Goal: Feedback & Contribution: Submit feedback/report problem

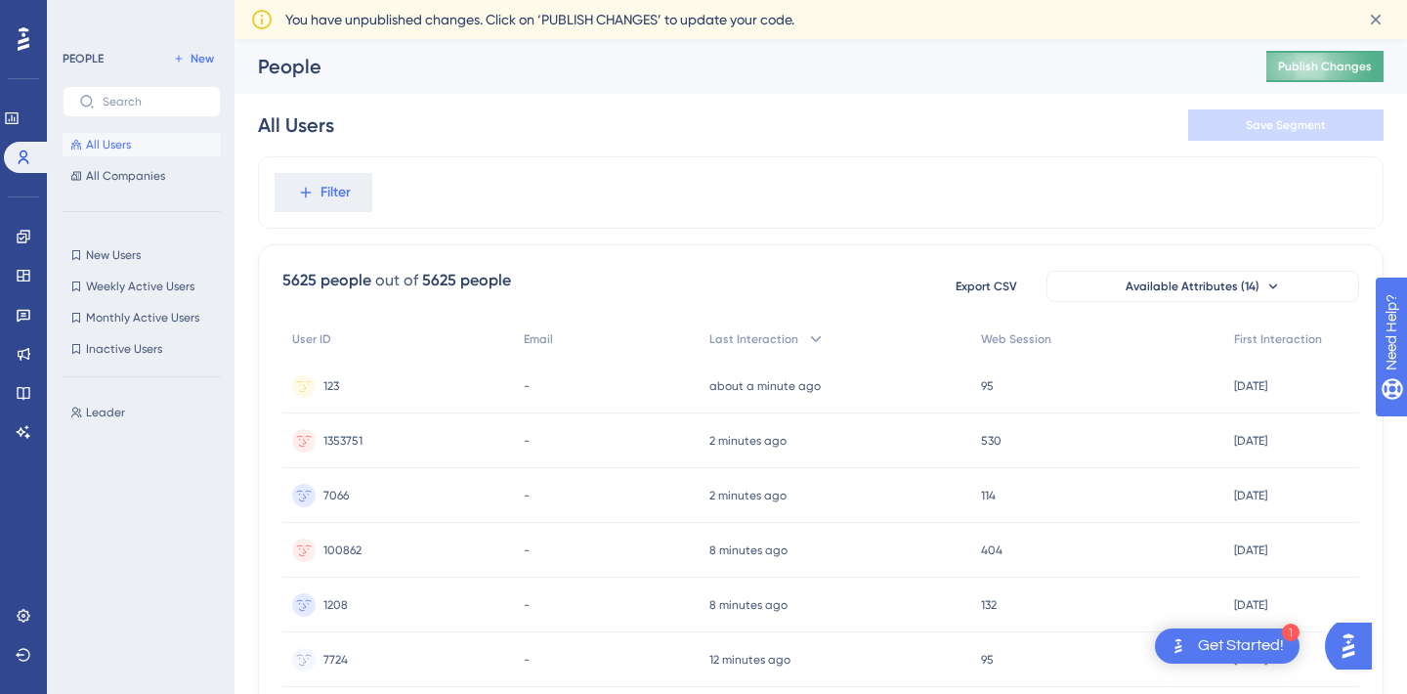
click at [1326, 74] on button "Publish Changes" at bounding box center [1324, 66] width 117 height 31
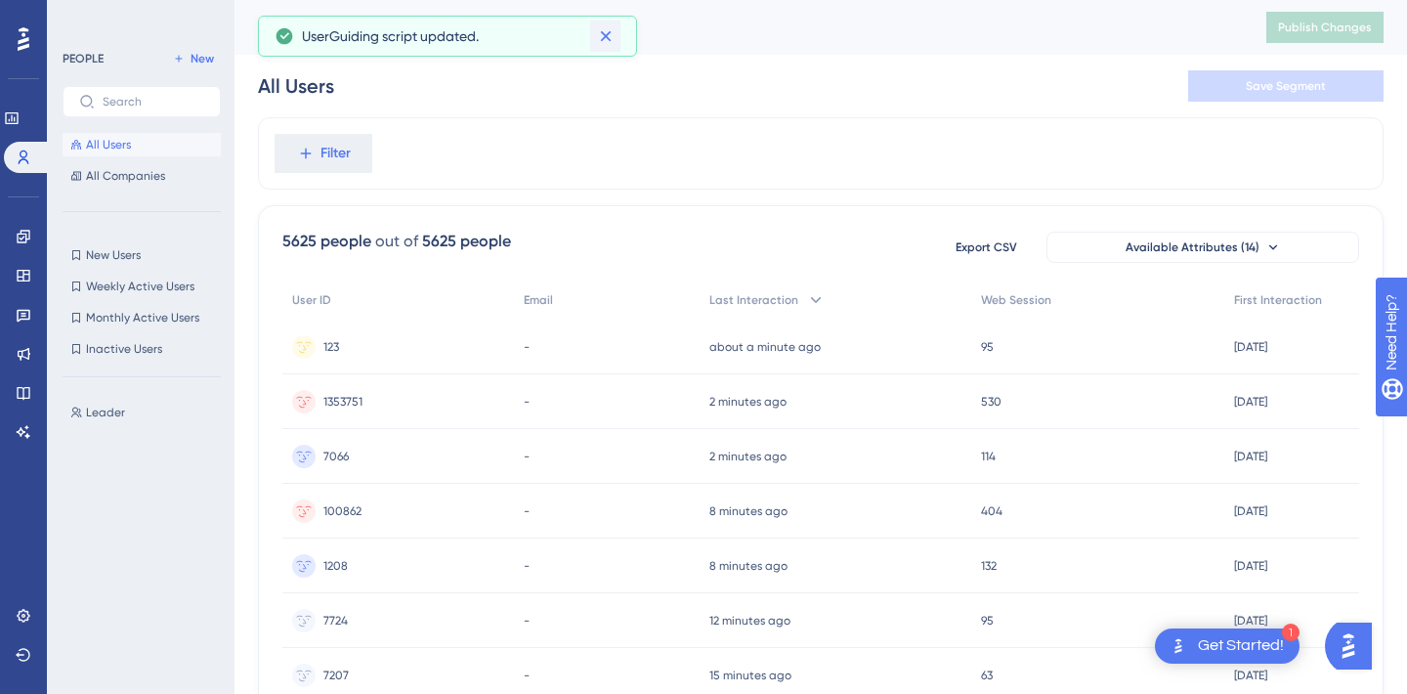
click at [605, 39] on icon at bounding box center [606, 36] width 20 height 20
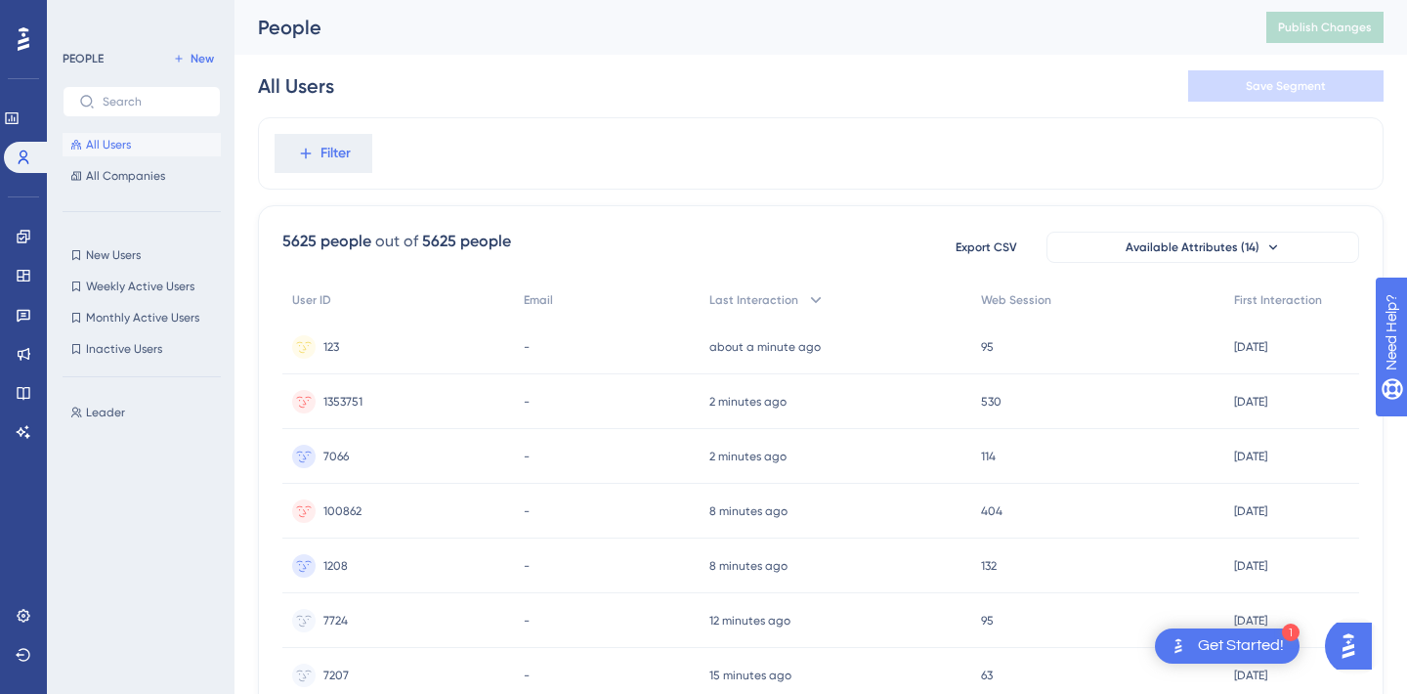
click at [113, 148] on span "All Users" at bounding box center [108, 145] width 45 height 16
click at [117, 174] on span "All Companies" at bounding box center [125, 176] width 79 height 16
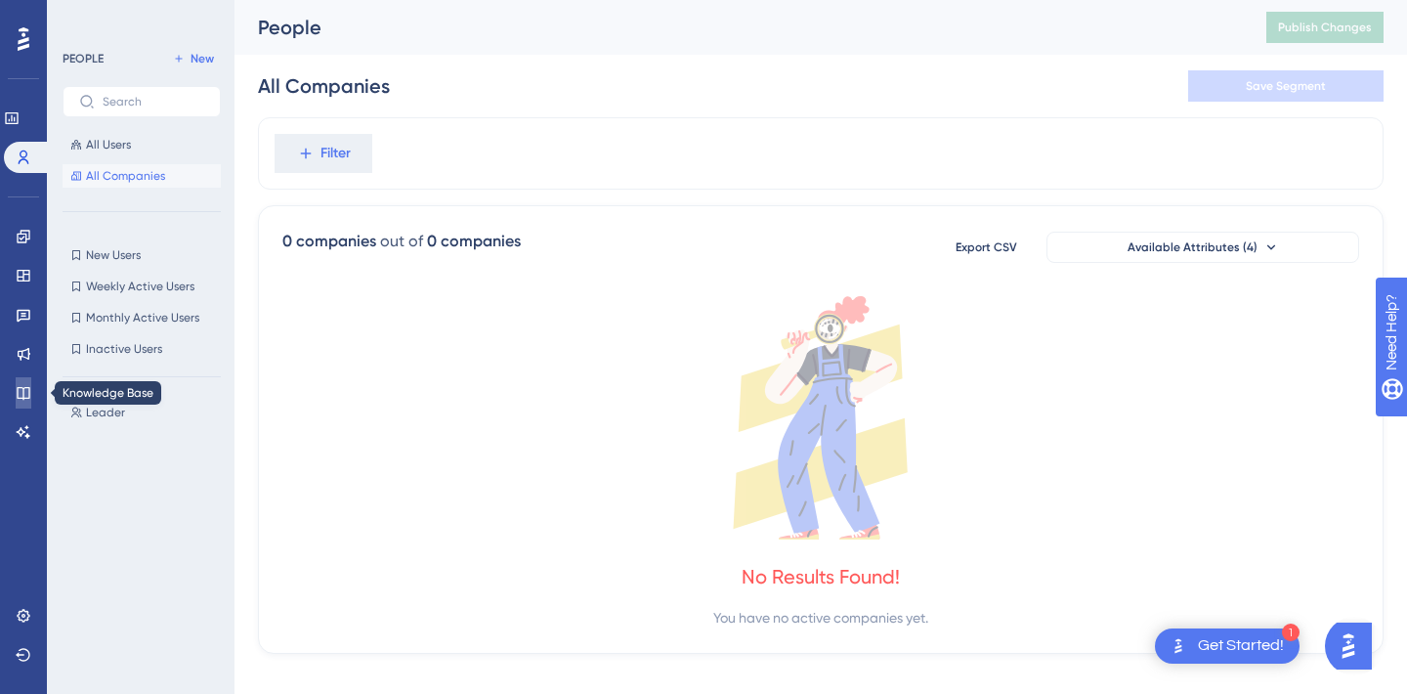
click at [29, 389] on icon at bounding box center [23, 393] width 13 height 13
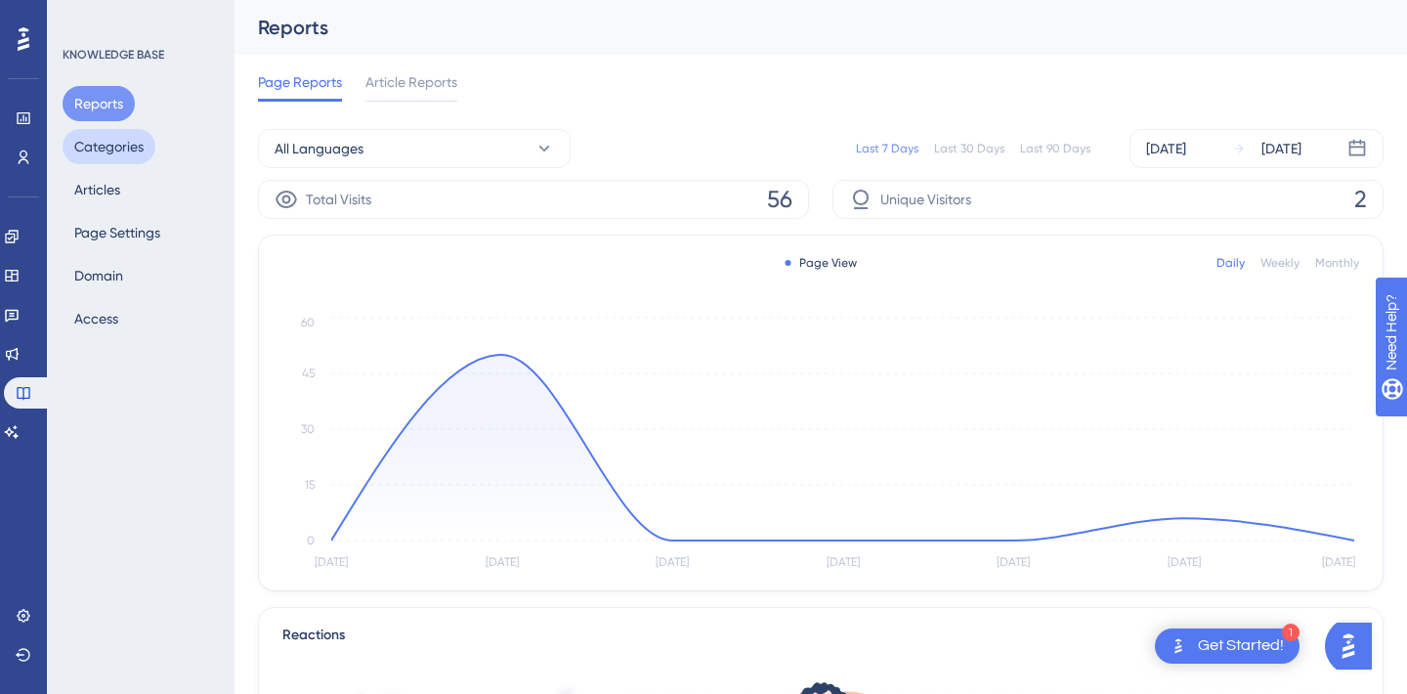
click at [115, 147] on button "Categories" at bounding box center [109, 146] width 93 height 35
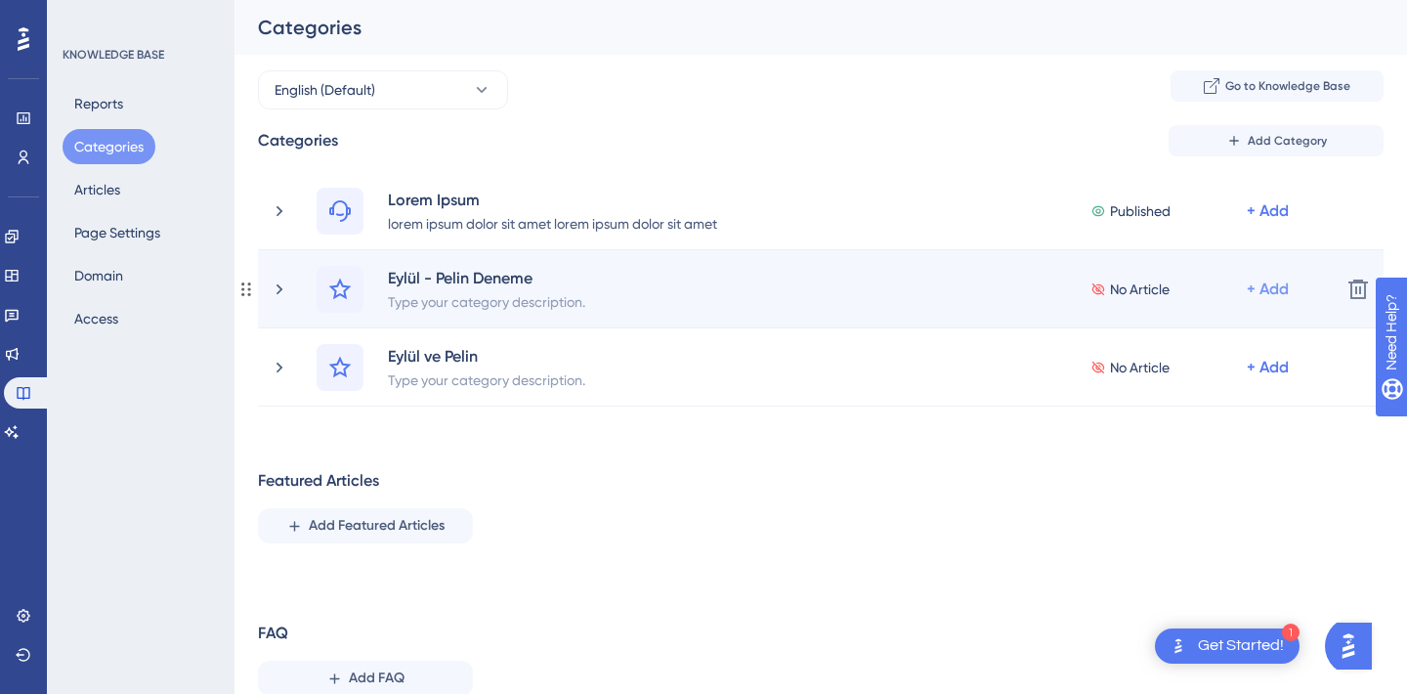
click at [1275, 223] on div "+ Add" at bounding box center [1268, 210] width 42 height 23
click at [1201, 341] on span "Add a Subcategory" at bounding box center [1183, 340] width 123 height 23
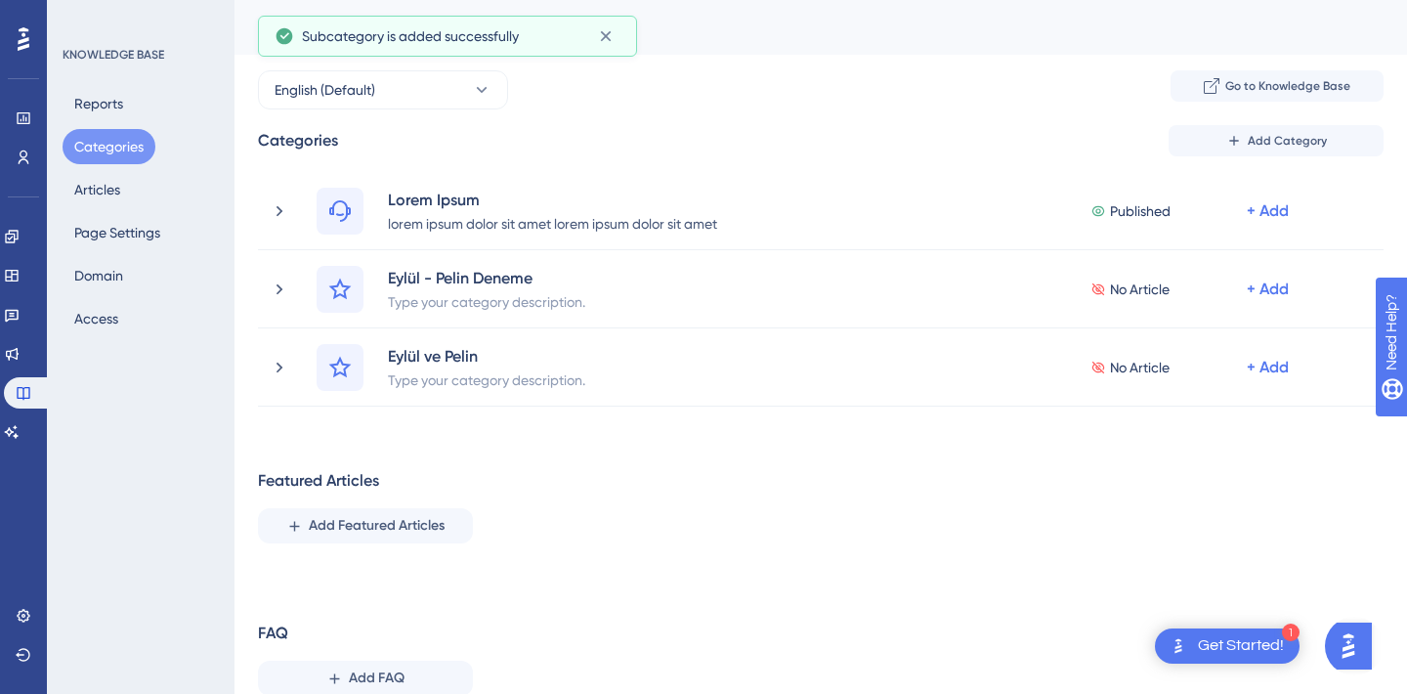
click at [755, 520] on div "Featured Articles Add Featured Articles" at bounding box center [821, 506] width 1126 height 74
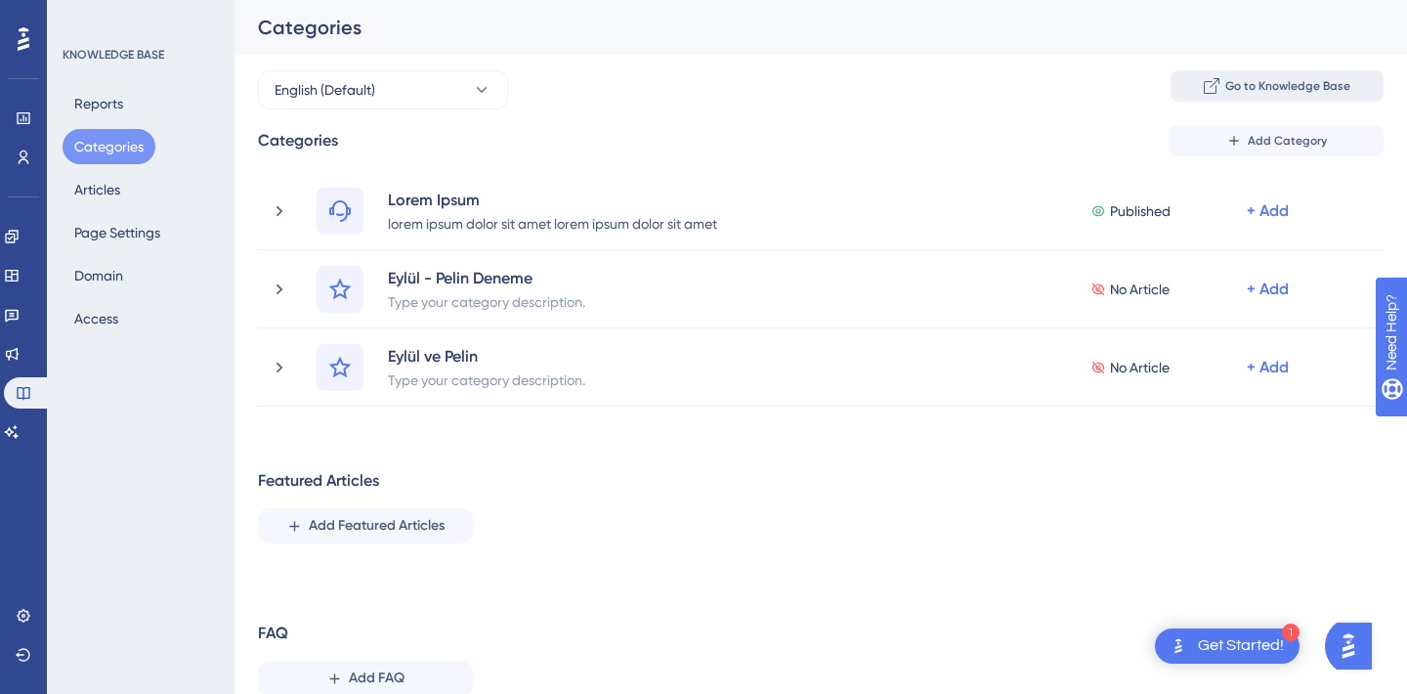
click at [1226, 88] on span "Go to Knowledge Base" at bounding box center [1287, 86] width 125 height 16
click at [1316, 146] on span "Add Category" at bounding box center [1287, 141] width 79 height 16
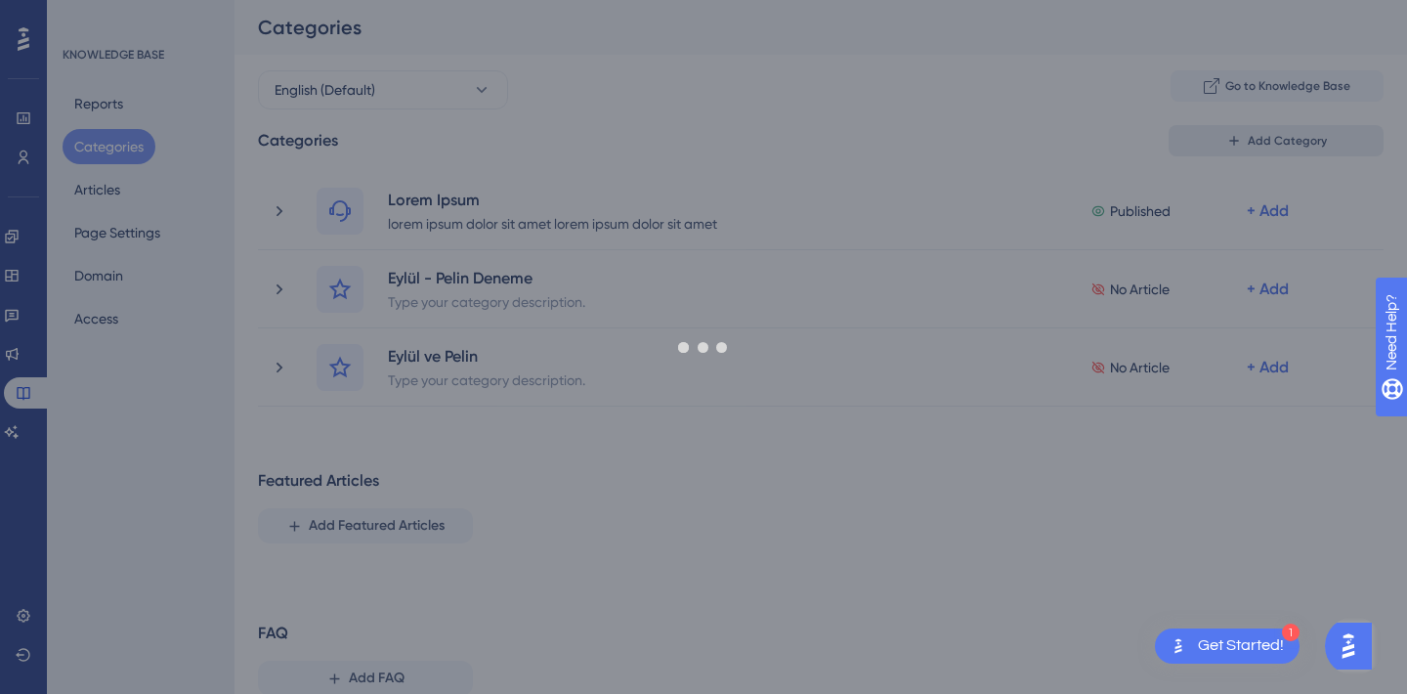
scroll to position [21, 0]
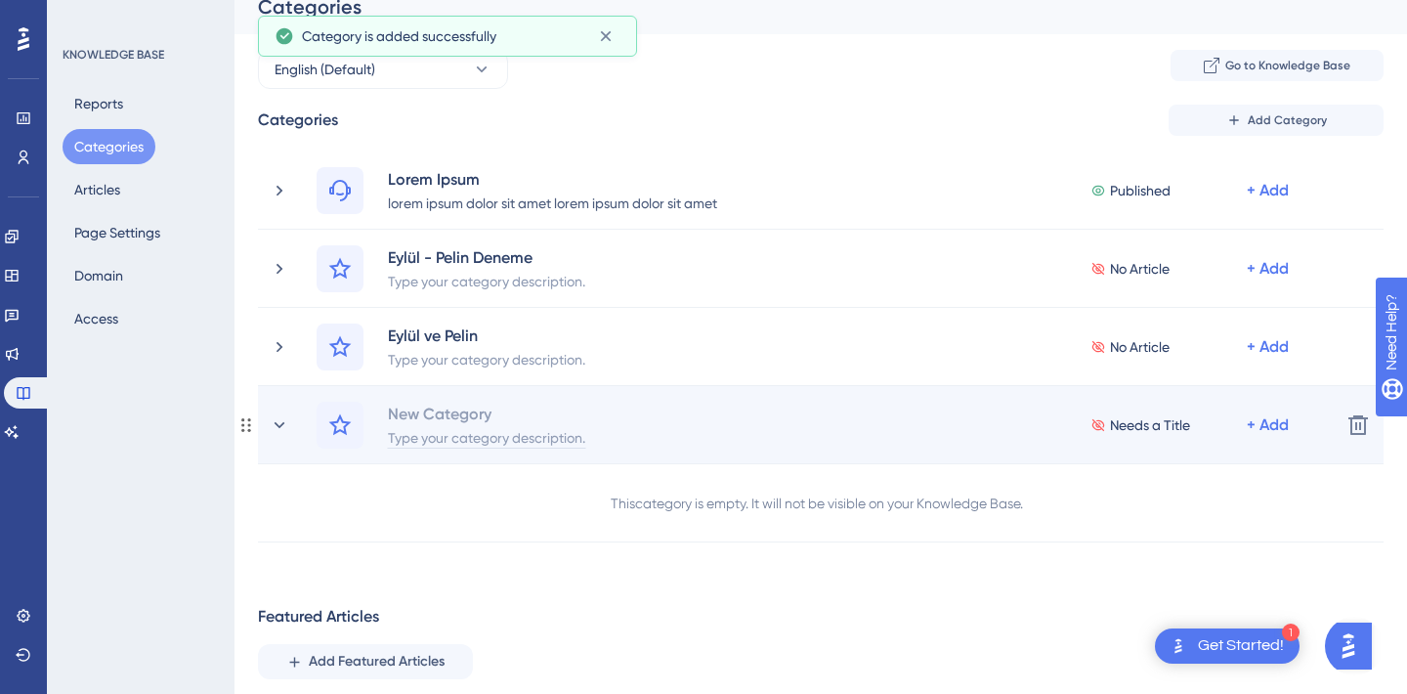
click at [452, 434] on div "Type your category description." at bounding box center [486, 436] width 199 height 23
click at [452, 417] on div "New Category" at bounding box center [440, 413] width 106 height 23
click at [452, 417] on div at bounding box center [486, 413] width 199 height 23
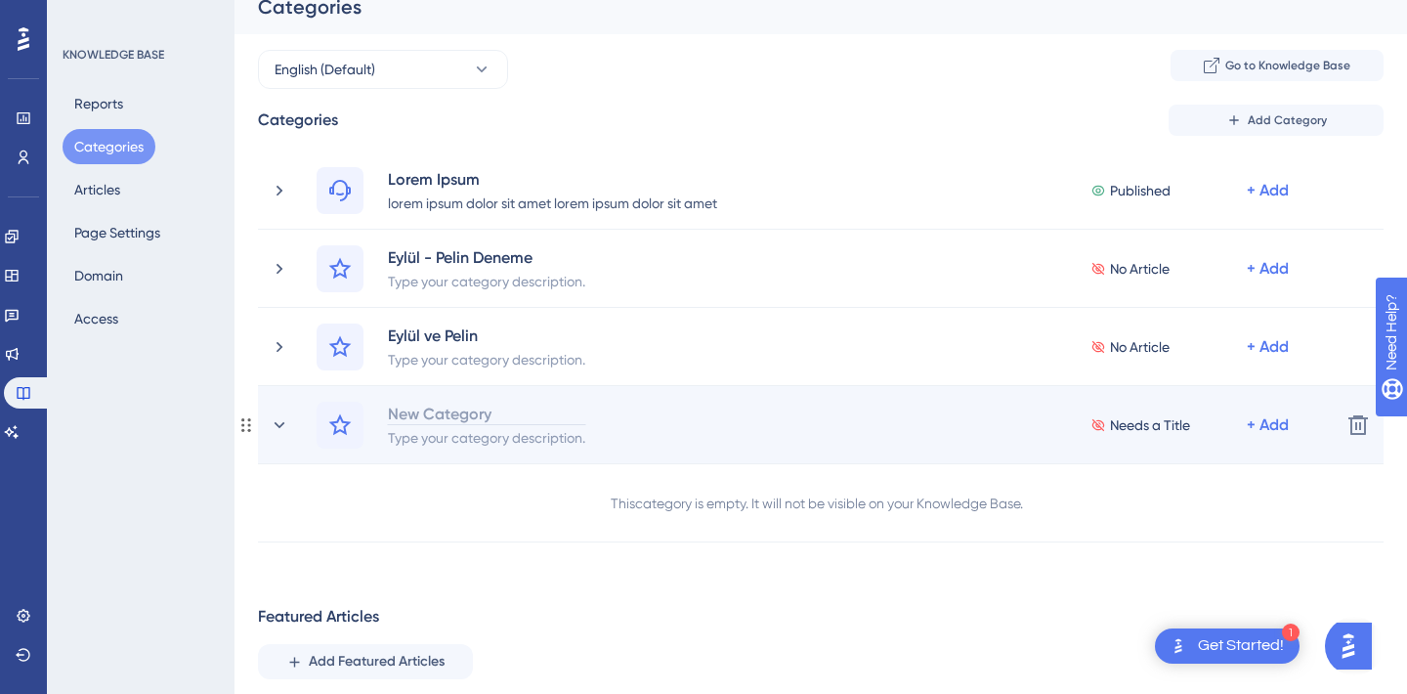
click at [451, 412] on div "New Category" at bounding box center [486, 413] width 199 height 23
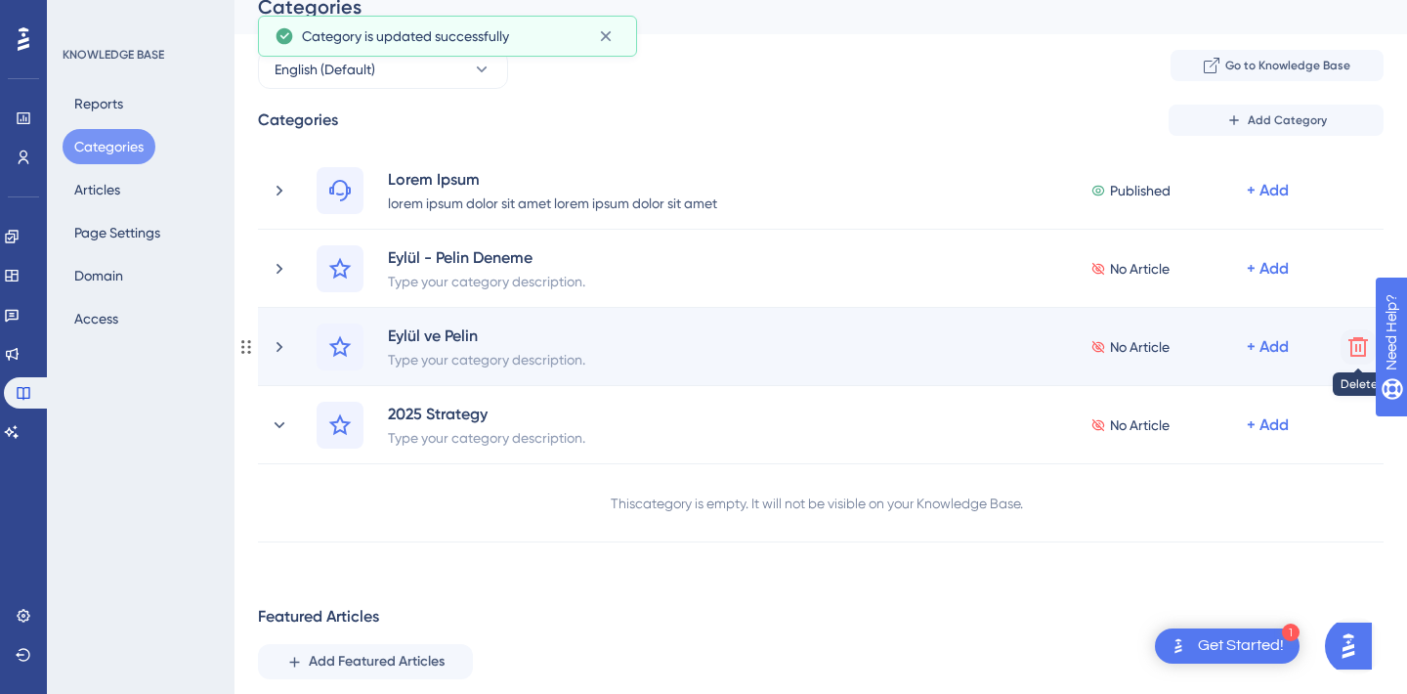
click at [1351, 351] on icon at bounding box center [1358, 347] width 20 height 20
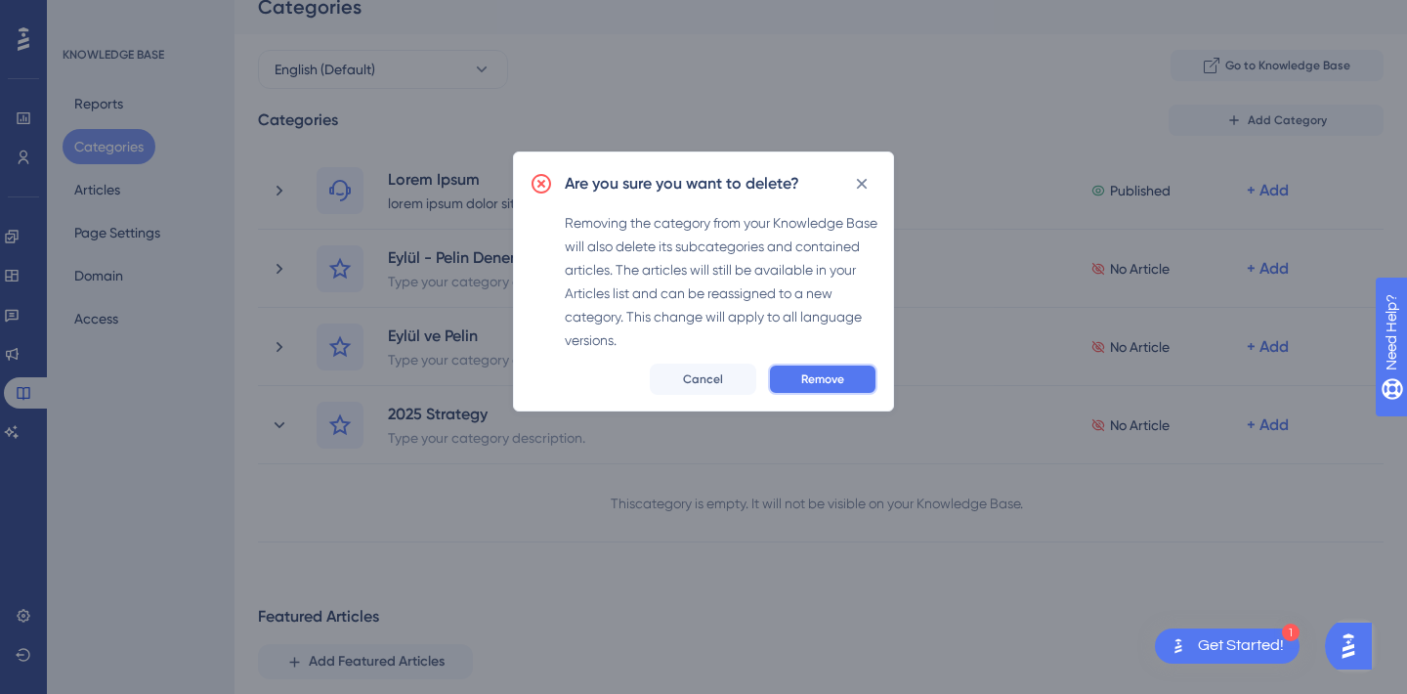
click at [828, 380] on span "Remove" at bounding box center [822, 379] width 43 height 16
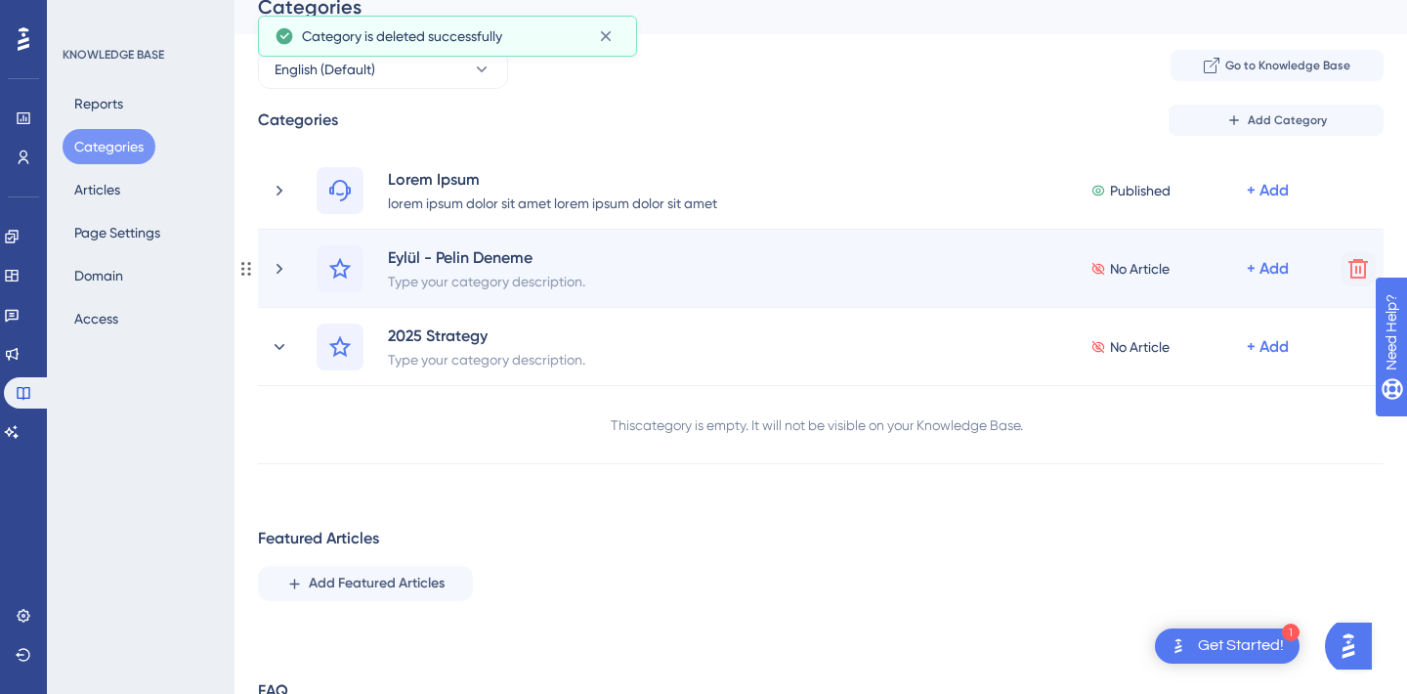
click at [1347, 265] on icon at bounding box center [1358, 268] width 23 height 23
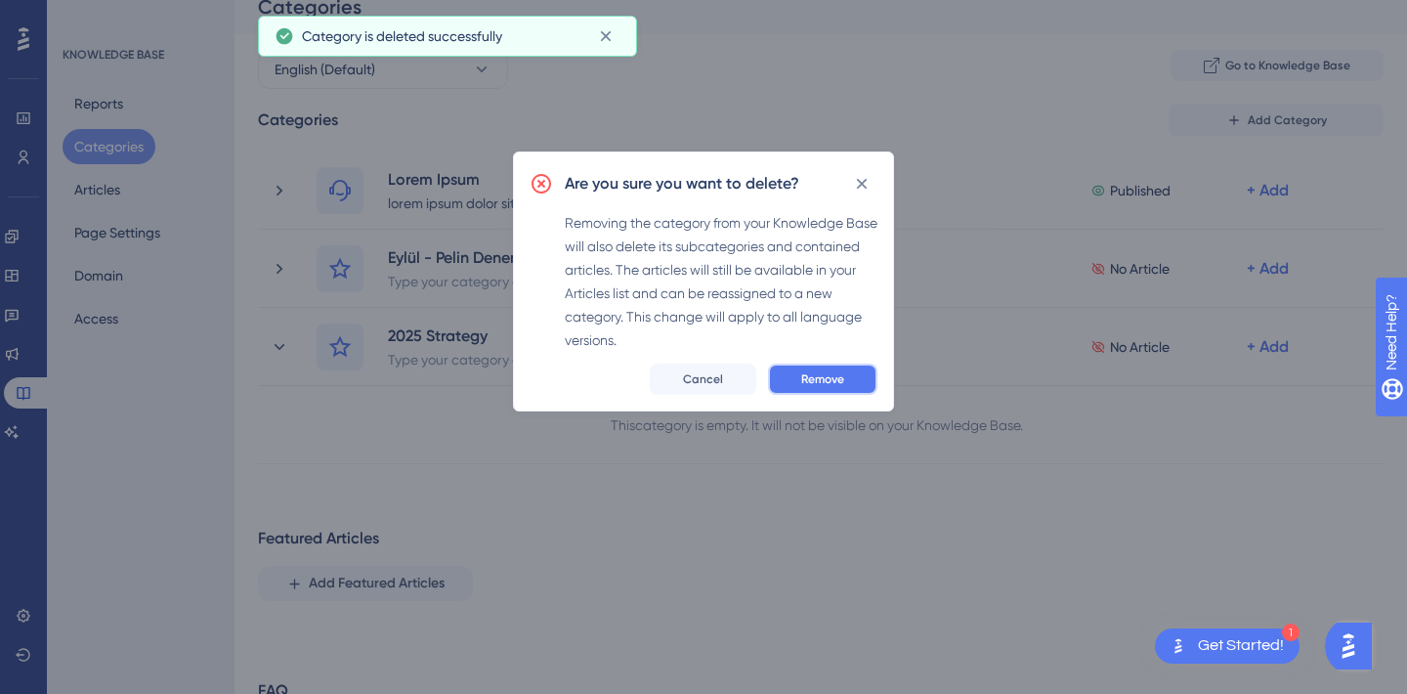
click at [820, 391] on button "Remove" at bounding box center [822, 379] width 109 height 31
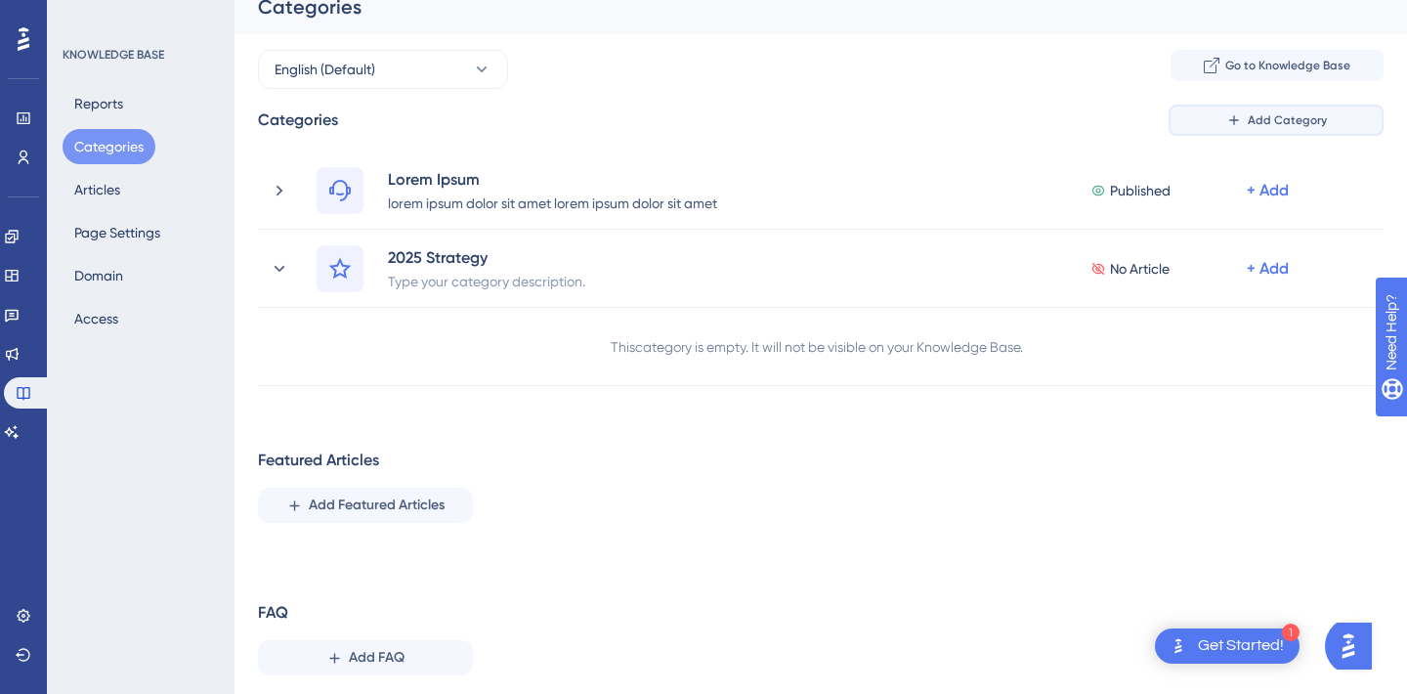
click at [1292, 116] on span "Add Category" at bounding box center [1287, 120] width 79 height 16
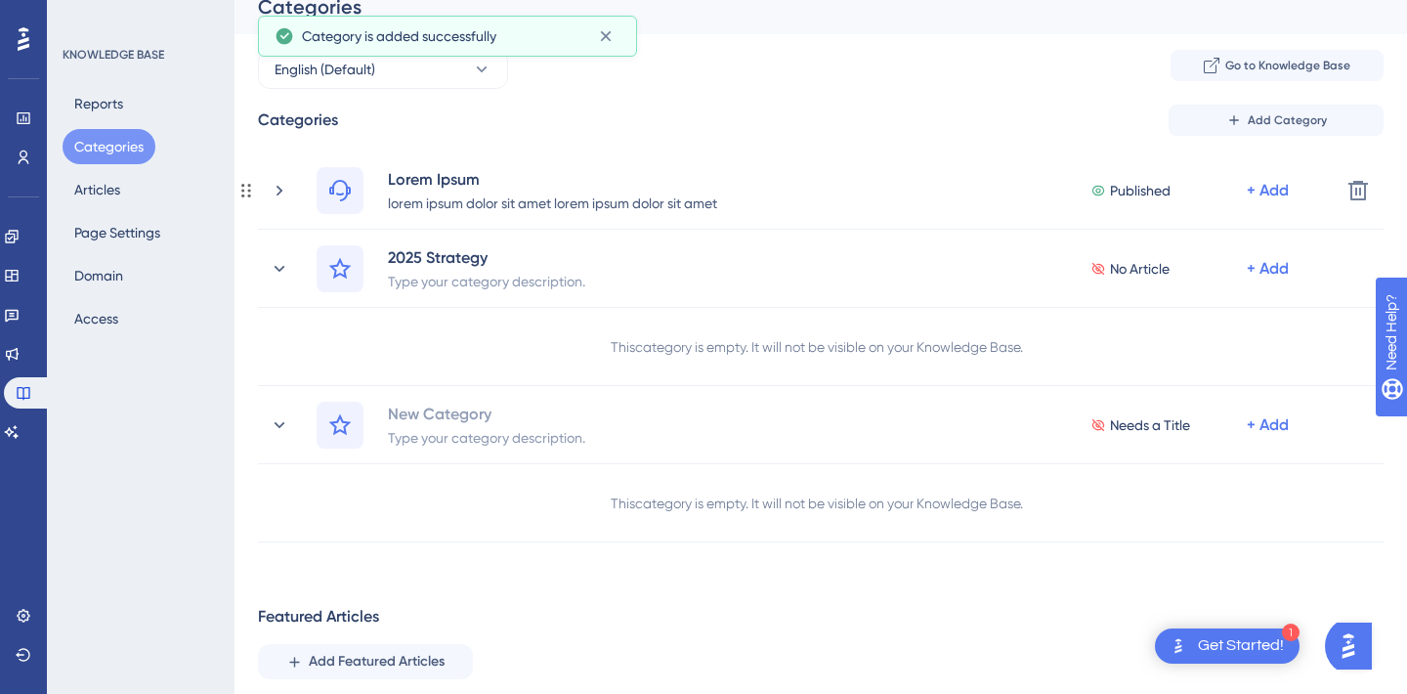
scroll to position [0, 0]
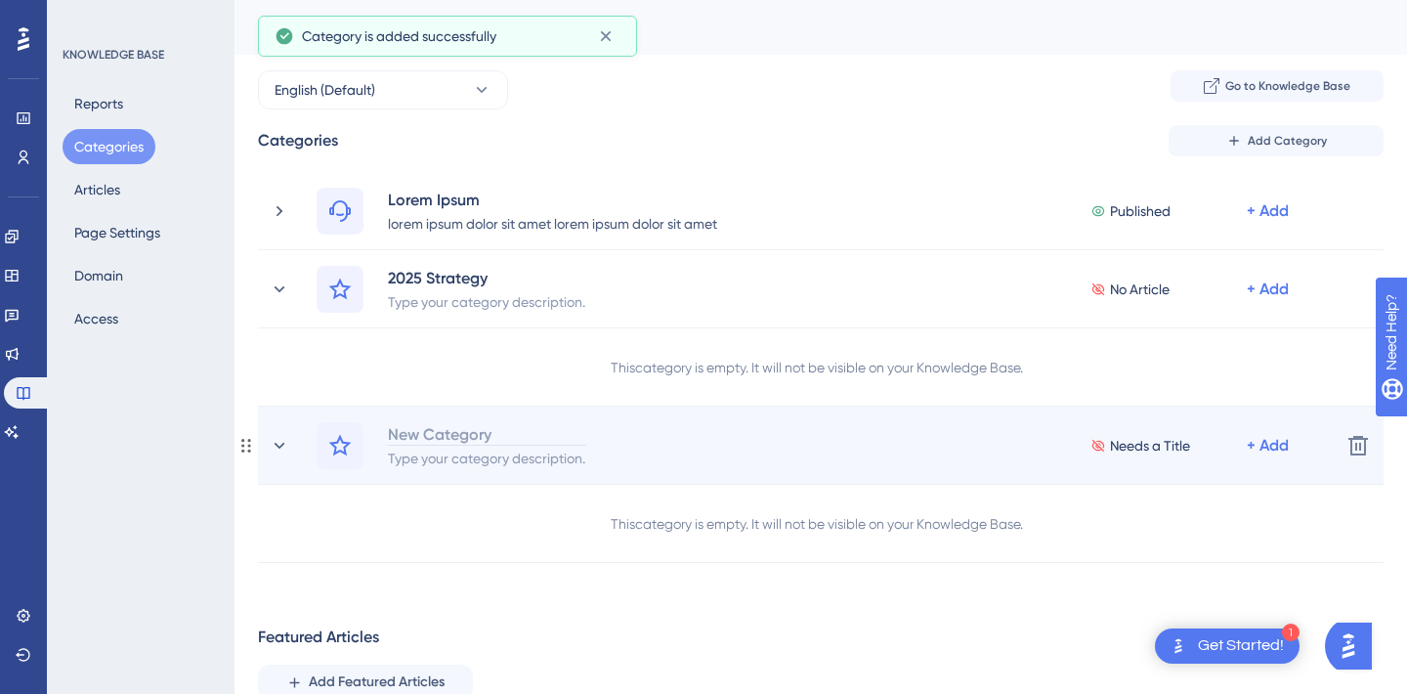
click at [426, 440] on div "New Category" at bounding box center [486, 433] width 199 height 23
click at [1262, 223] on div "+ Add" at bounding box center [1268, 210] width 42 height 23
click at [1180, 489] on span "Add a Subcategory" at bounding box center [1183, 497] width 123 height 23
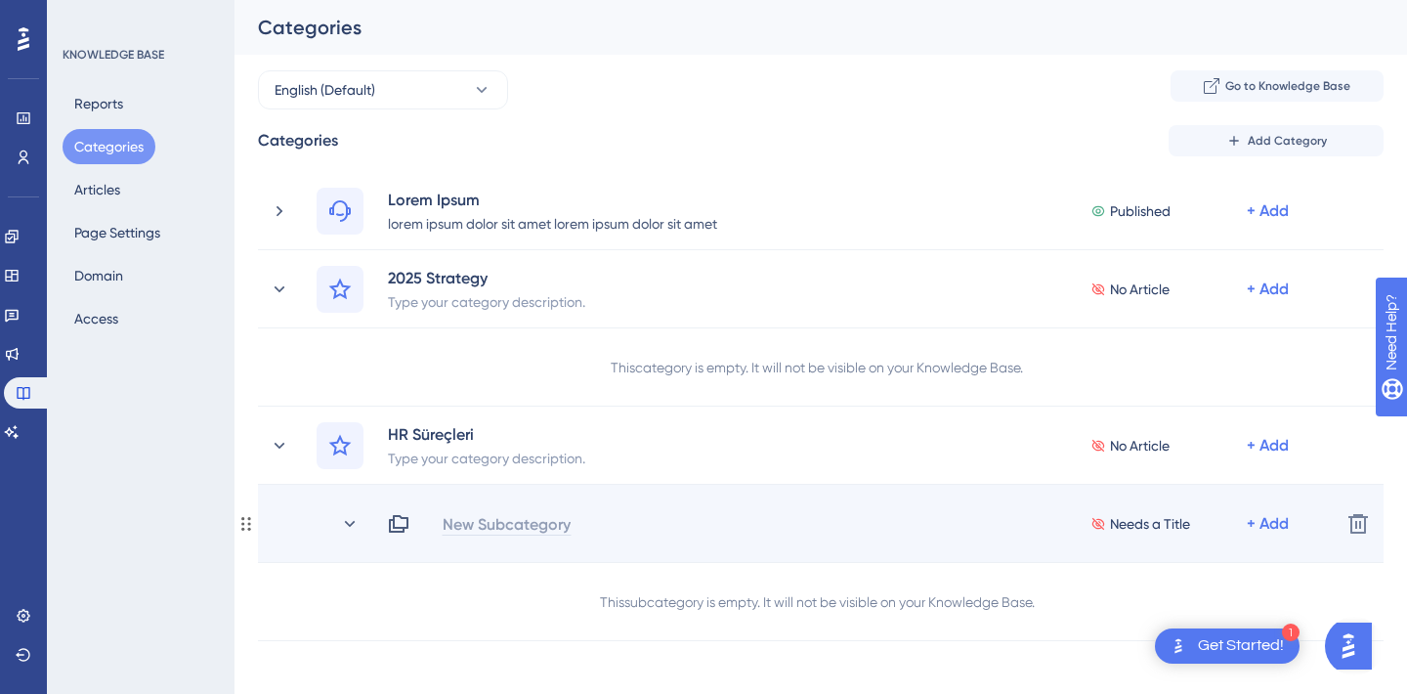
click at [483, 521] on div "New Subcategory" at bounding box center [507, 523] width 130 height 23
paste div
click at [476, 526] on div at bounding box center [579, 525] width 273 height 23
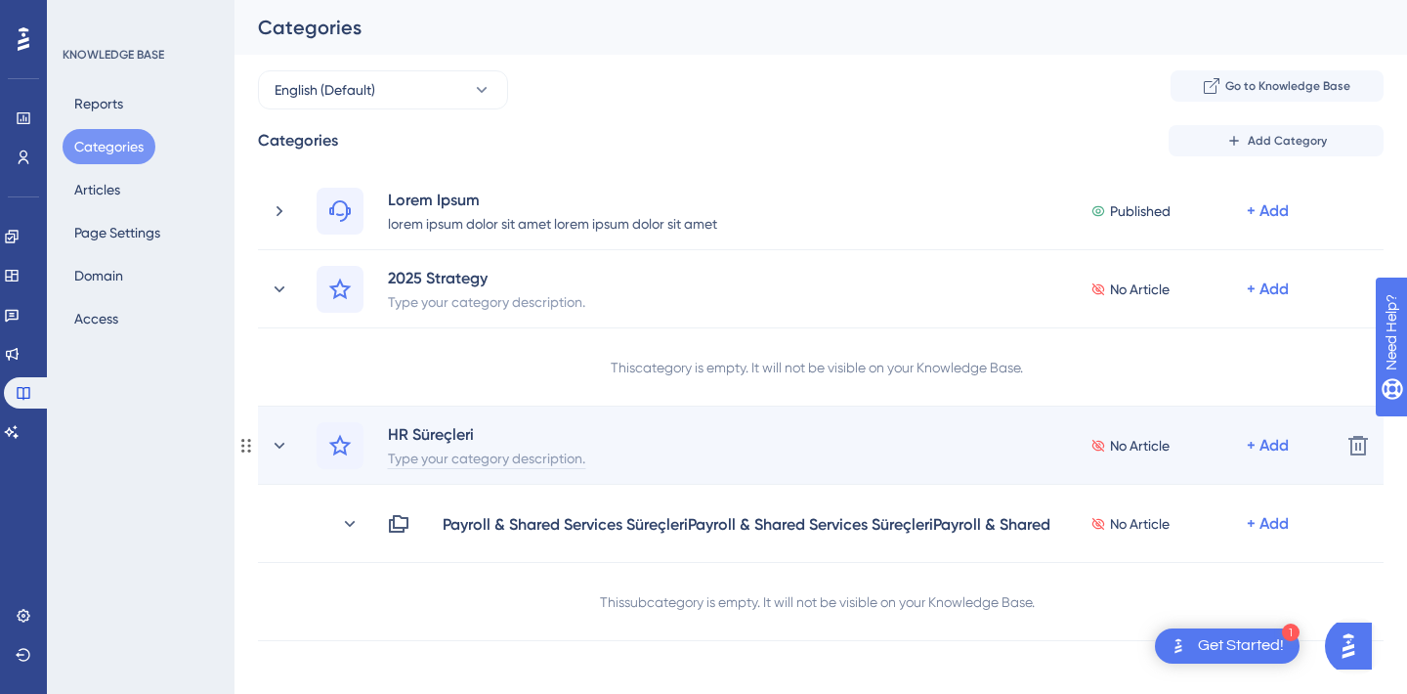
click at [521, 459] on div "Type your category description." at bounding box center [486, 457] width 199 height 23
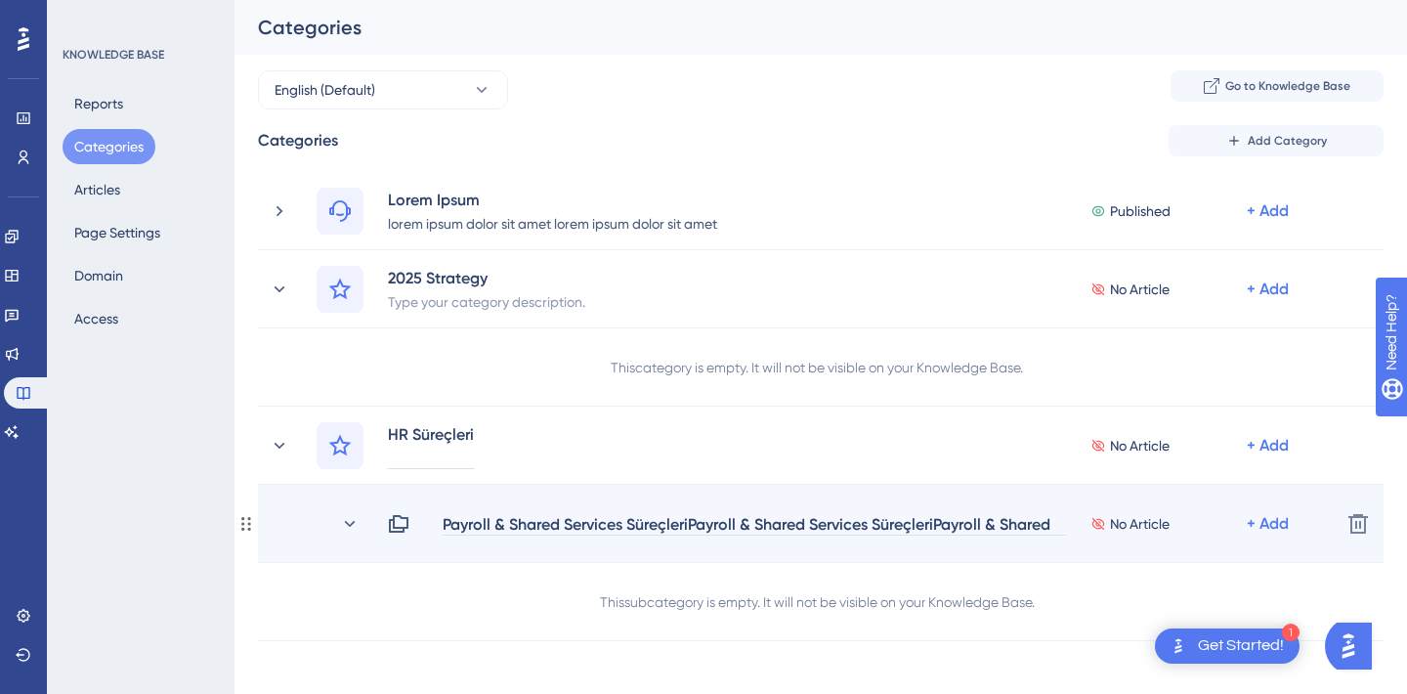
click at [486, 523] on div "Payroll & Shared Services SüreçleriPayroll & Shared Services SüreçleriPayroll &…" at bounding box center [754, 523] width 625 height 23
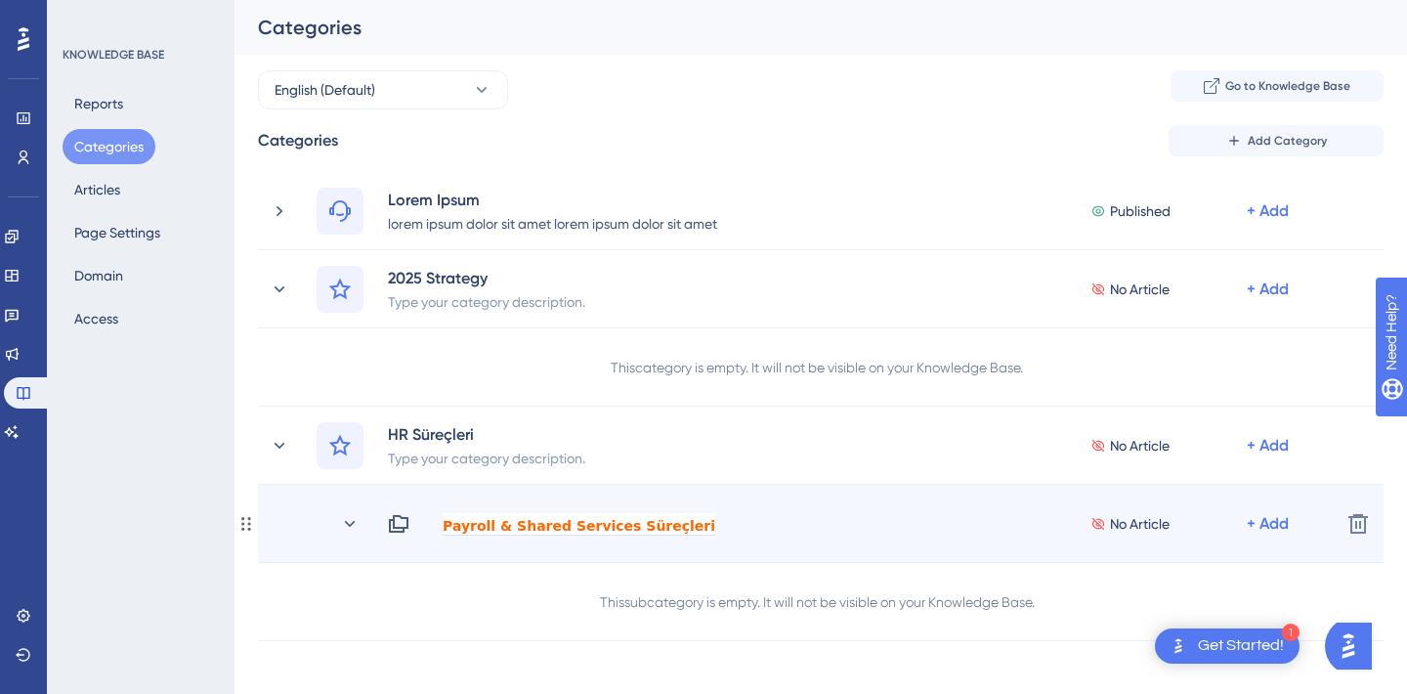
scroll to position [46, 0]
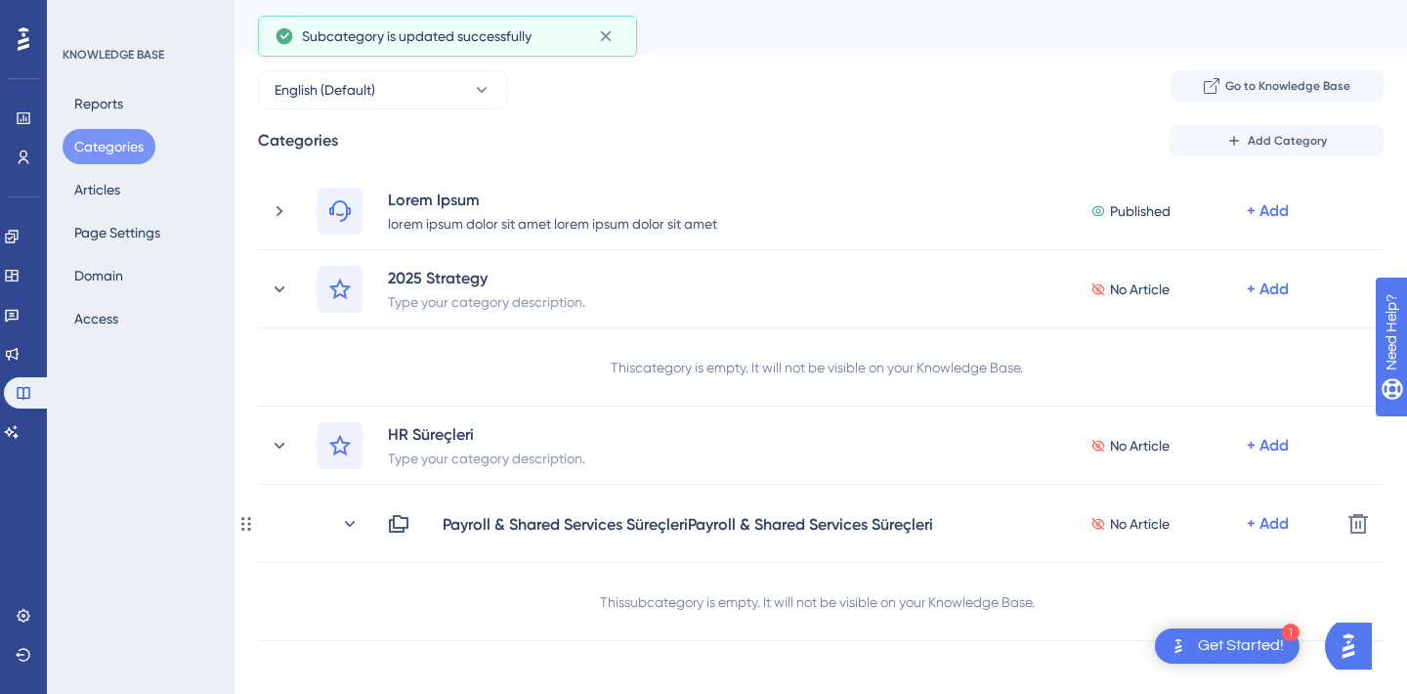
click at [492, 527] on div "Payroll & Shared Services SüreçleriPayroll & Shared Services Süreçleri" at bounding box center [688, 523] width 492 height 23
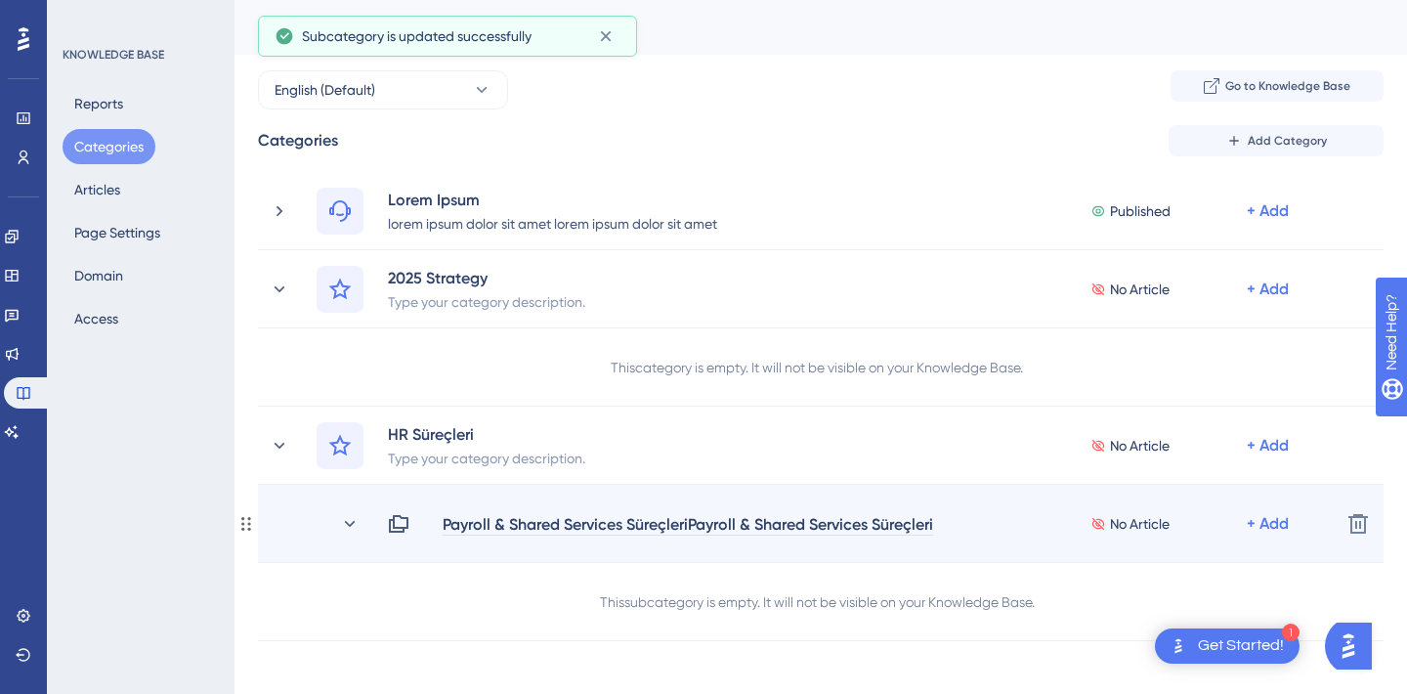
click at [558, 521] on div "Payroll & Shared Services SüreçleriPayroll & Shared Services Süreçleri" at bounding box center [688, 523] width 492 height 23
click at [692, 526] on div "Payroll & Shared Services SüreçleriPayroll & Shared Services Süreçleri" at bounding box center [688, 523] width 492 height 23
drag, startPoint x: 692, startPoint y: 526, endPoint x: 1056, endPoint y: 529, distance: 364.5
click at [1056, 529] on div "Payroll & Shared Services SüreçleriPayroll & Shared Services Süreçleri No Artic…" at bounding box center [856, 523] width 938 height 23
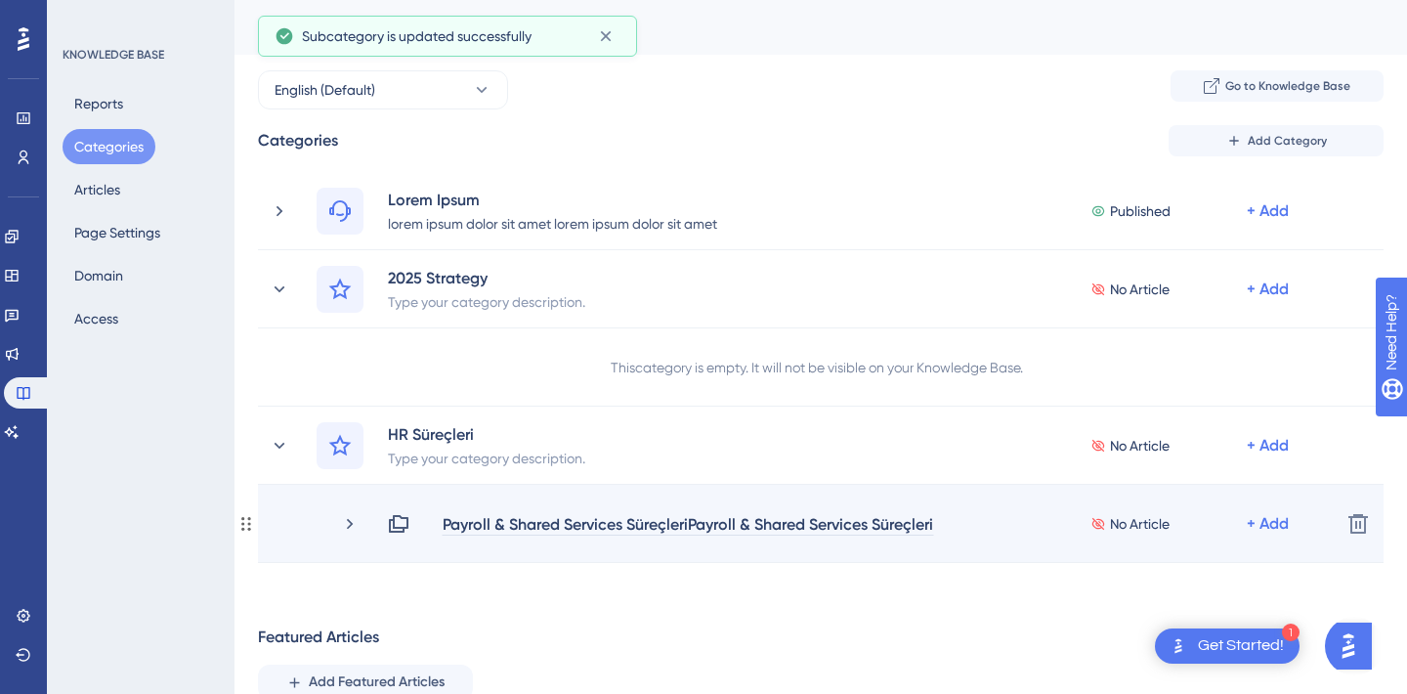
click at [863, 525] on div "Payroll & Shared Services SüreçleriPayroll & Shared Services Süreçleri" at bounding box center [688, 523] width 492 height 23
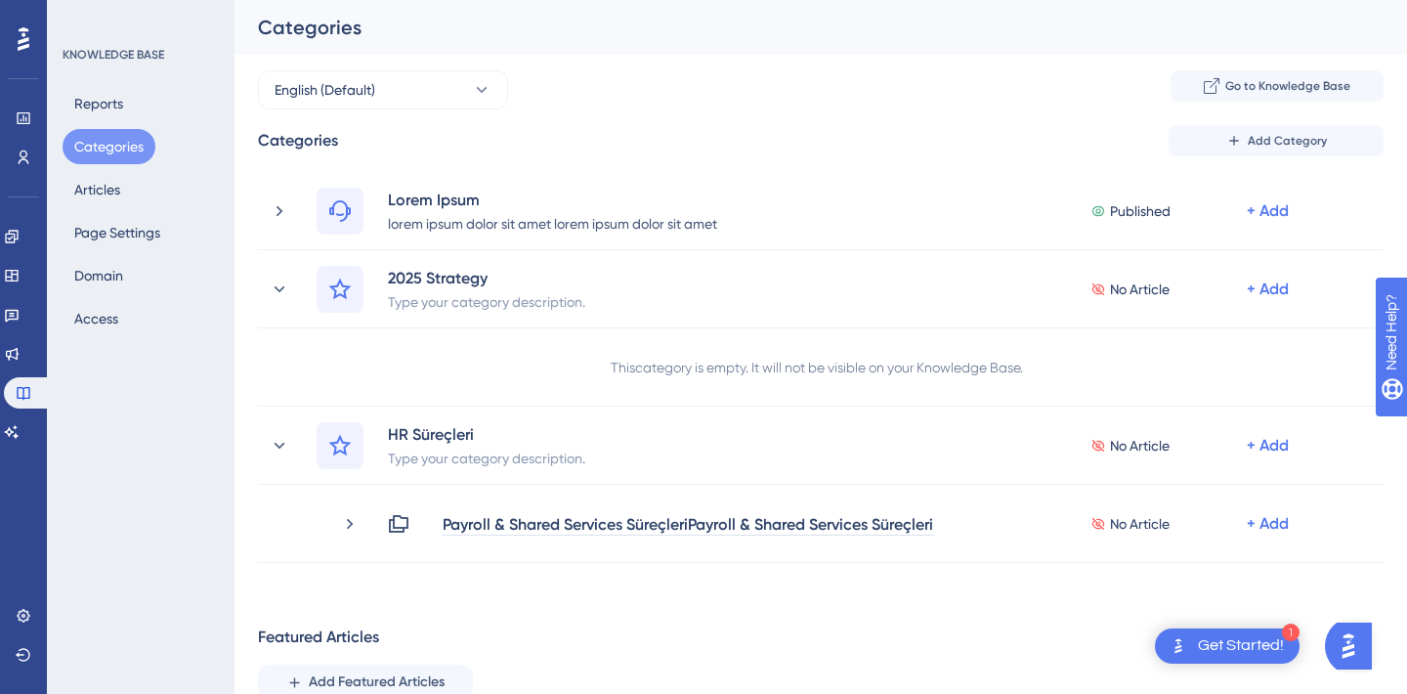
click at [0, 0] on icon "Please click to verify you’re human" at bounding box center [0, 0] width 0 height 0
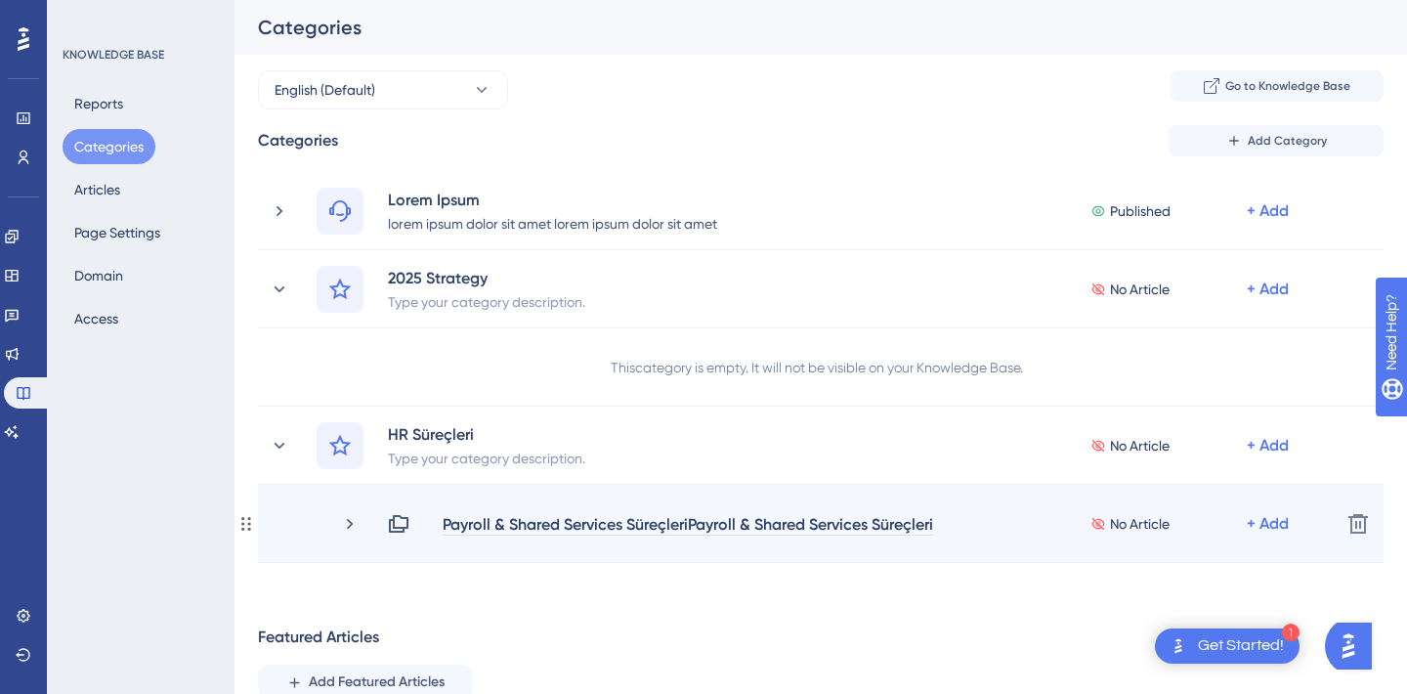
click at [667, 522] on div "Payroll & Shared Services SüreçleriPayroll & Shared Services Süreçleri" at bounding box center [688, 523] width 492 height 23
click at [695, 522] on div "Payroll & Shared Services SüreçleriPayroll & Shared Services Süreçleri" at bounding box center [688, 523] width 492 height 23
drag, startPoint x: 692, startPoint y: 527, endPoint x: 931, endPoint y: 536, distance: 239.6
click at [931, 536] on div "Payroll & Shared Services SüreçleriPayroll & Shared Services Süreçleri No Artic…" at bounding box center [821, 524] width 1126 height 78
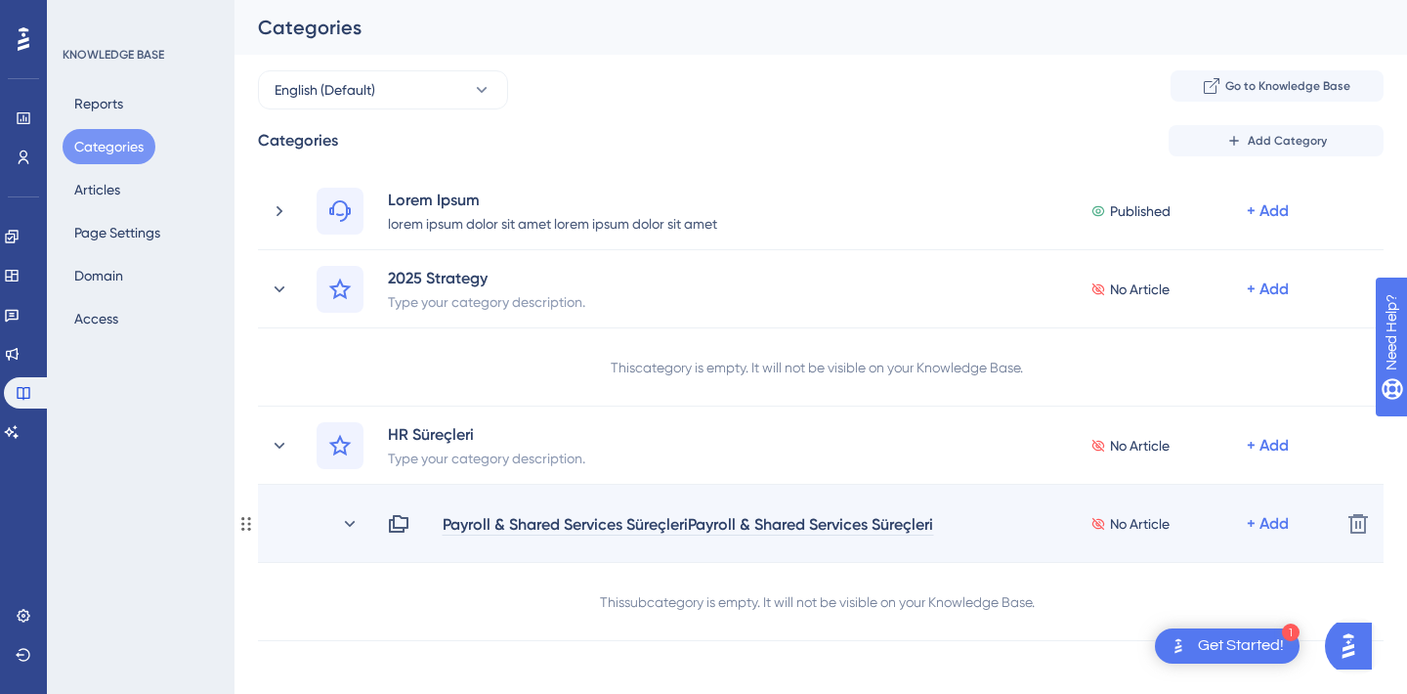
click at [801, 517] on div "Payroll & Shared Services SüreçleriPayroll & Shared Services Süreçleri" at bounding box center [688, 523] width 492 height 23
click at [704, 541] on div "Payroll & Shared Services SüreçleriPayroll & Shared Services Süreçleri No Artic…" at bounding box center [821, 524] width 1126 height 78
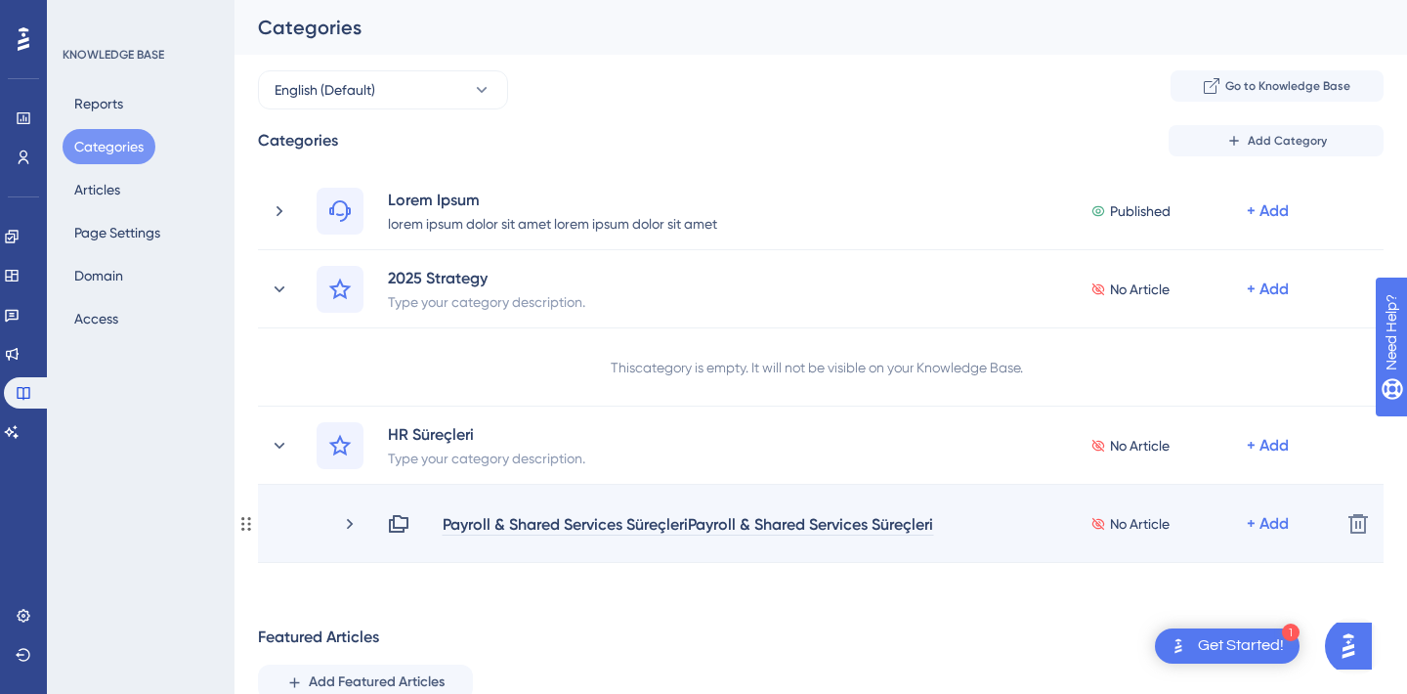
click at [700, 528] on div "Payroll & Shared Services SüreçleriPayroll & Shared Services Süreçleri" at bounding box center [688, 523] width 492 height 23
click at [692, 526] on div "Payroll & Shared Services SüreçleriPayroll & Shared Services Süreçleri" at bounding box center [688, 523] width 492 height 23
drag, startPoint x: 692, startPoint y: 526, endPoint x: 818, endPoint y: 525, distance: 126.1
click at [818, 525] on div "Payroll & Shared Services SüreçleriPayroll & Shared Services Süreçleri" at bounding box center [688, 523] width 492 height 23
drag, startPoint x: 691, startPoint y: 523, endPoint x: 807, endPoint y: 522, distance: 116.3
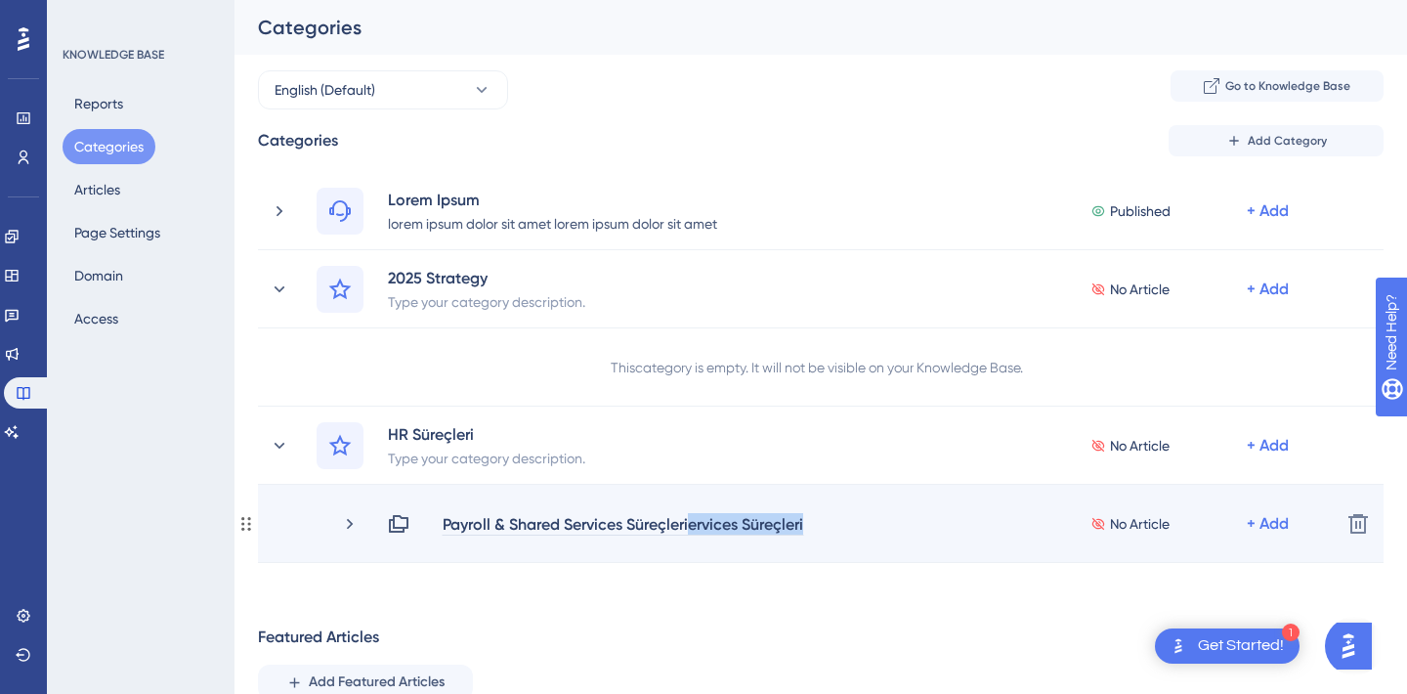
click at [804, 522] on div "Payroll & Shared Services Süreçleriervices Süreçleri" at bounding box center [623, 523] width 363 height 23
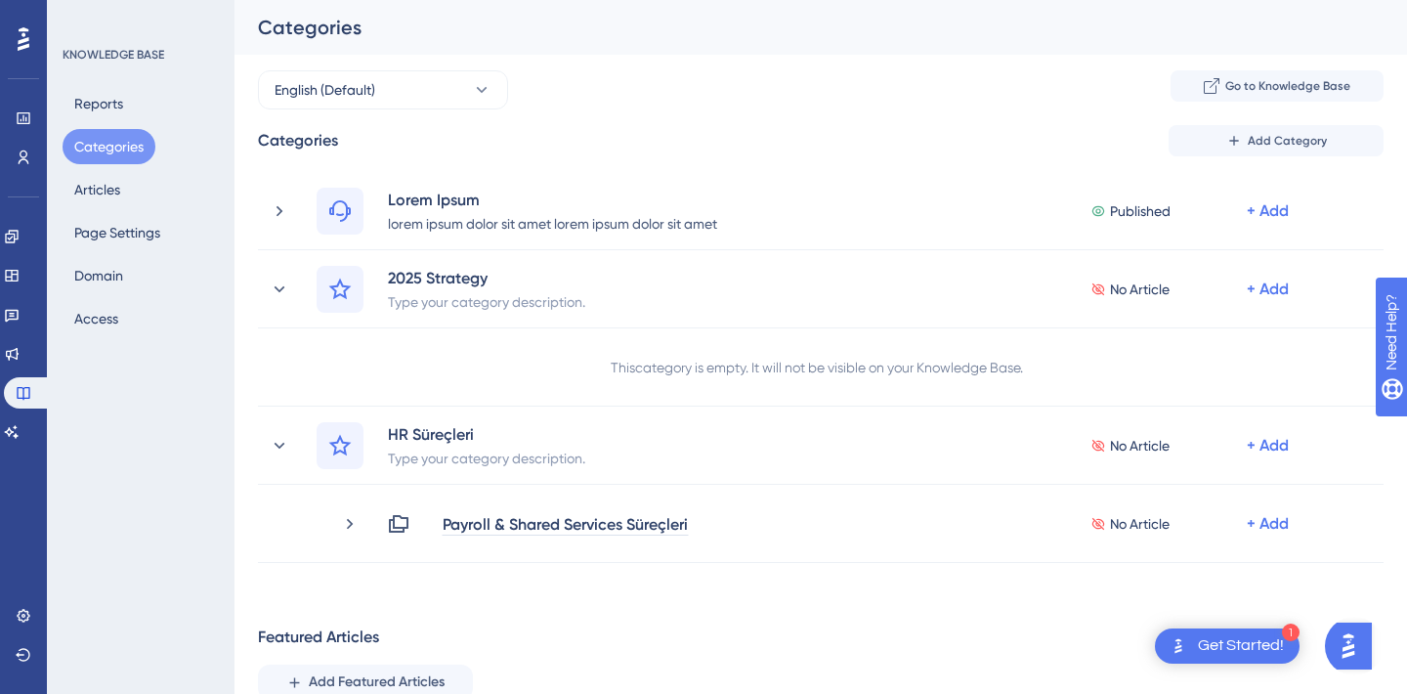
click at [714, 607] on div "Performance Users Engagement Widgets Feedback Product Updates Knowledge Base AI…" at bounding box center [821, 449] width 1173 height 899
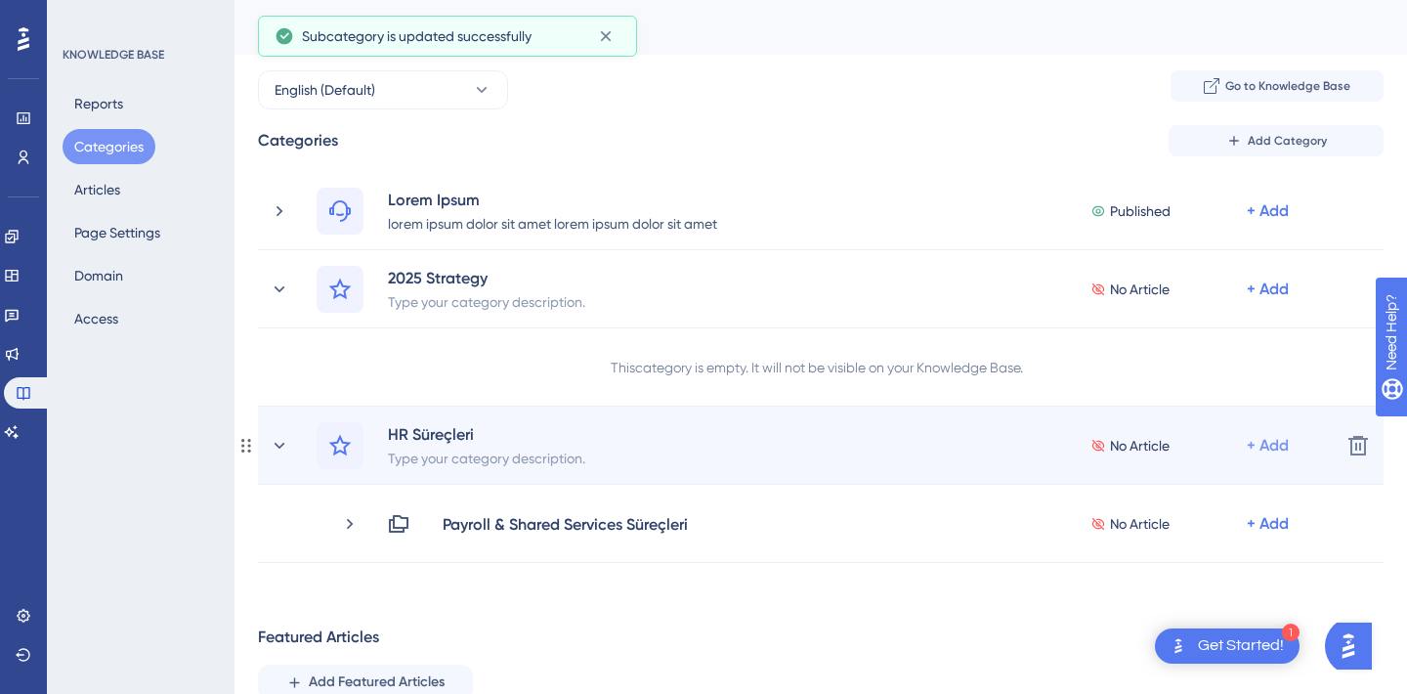
click at [1272, 223] on div "+ Add" at bounding box center [1268, 210] width 42 height 23
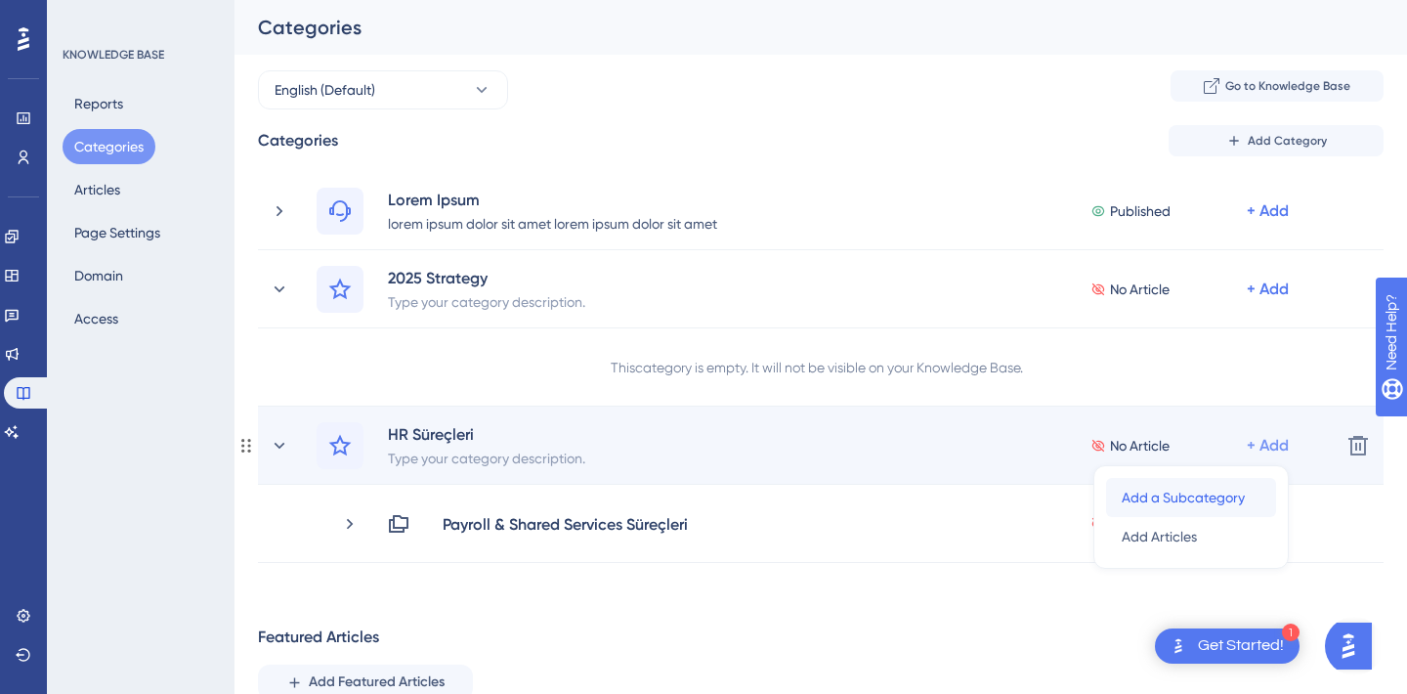
click at [1192, 491] on span "Add a Subcategory" at bounding box center [1183, 497] width 123 height 23
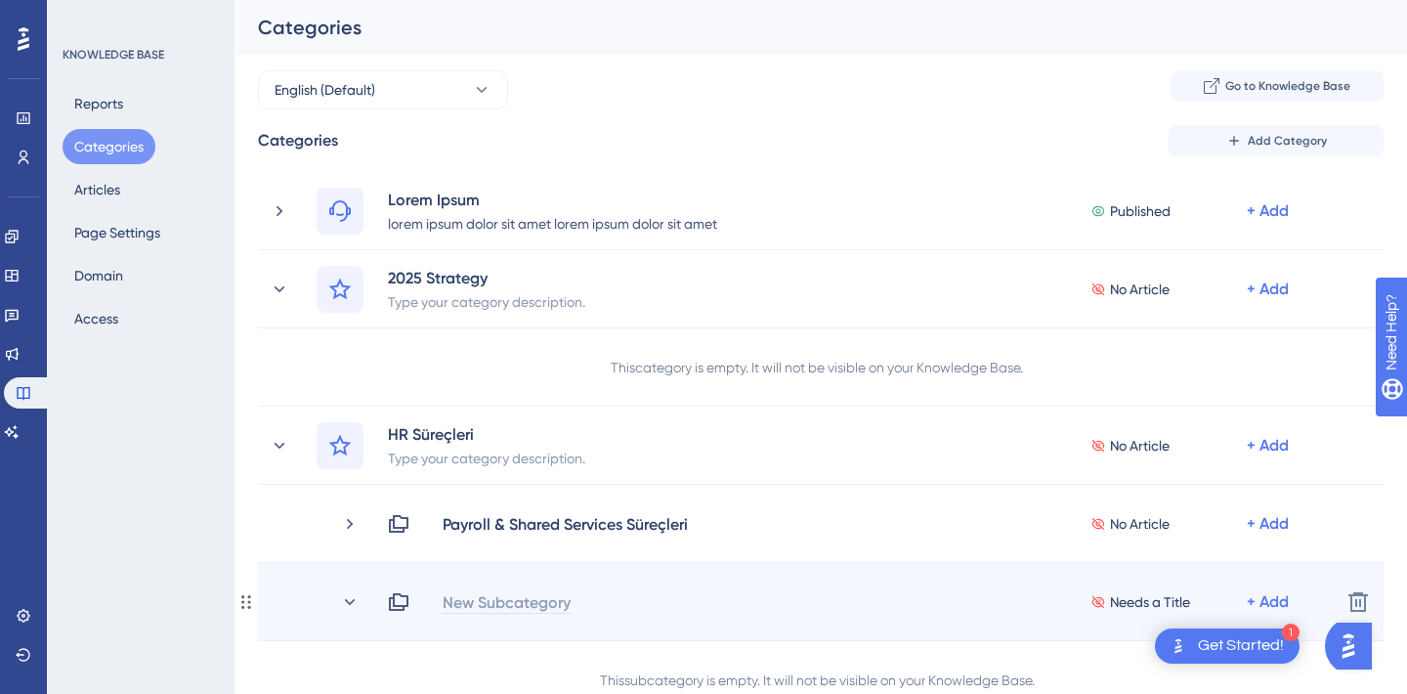
click at [514, 612] on div "New Subcategory" at bounding box center [507, 601] width 130 height 23
paste div
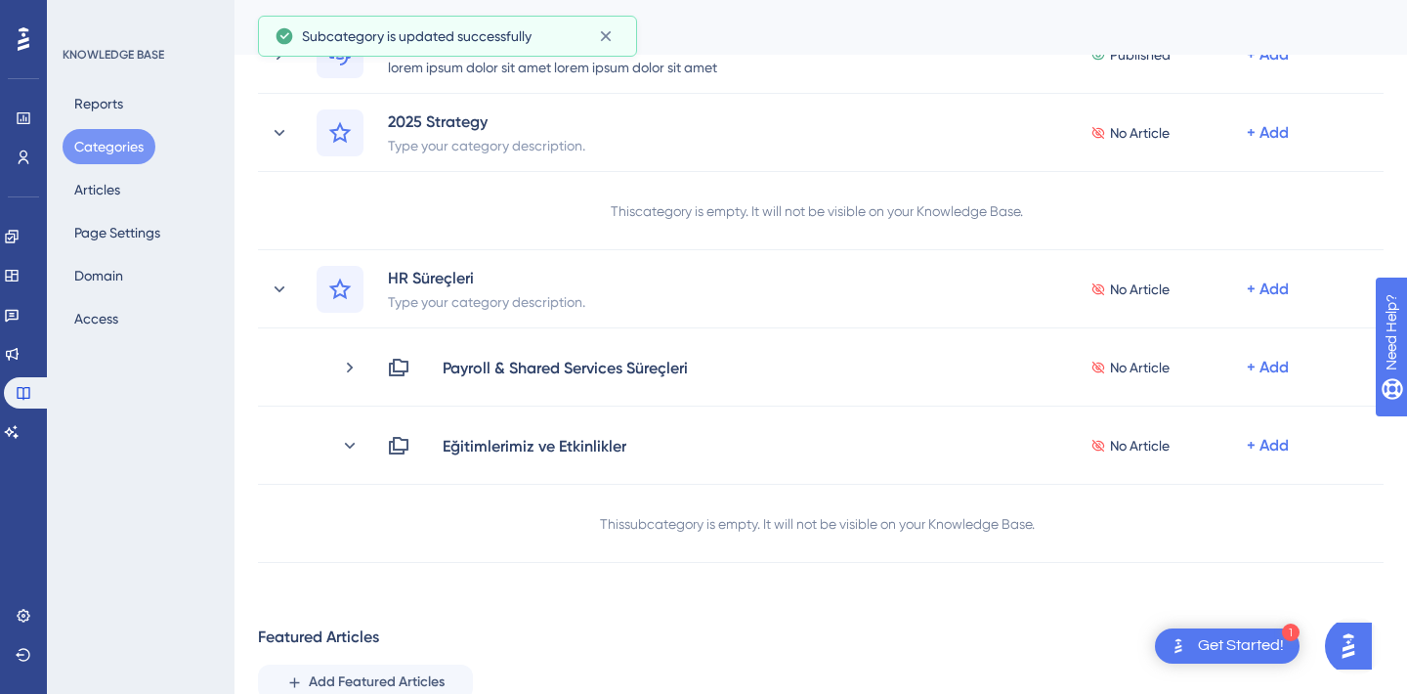
scroll to position [159, 0]
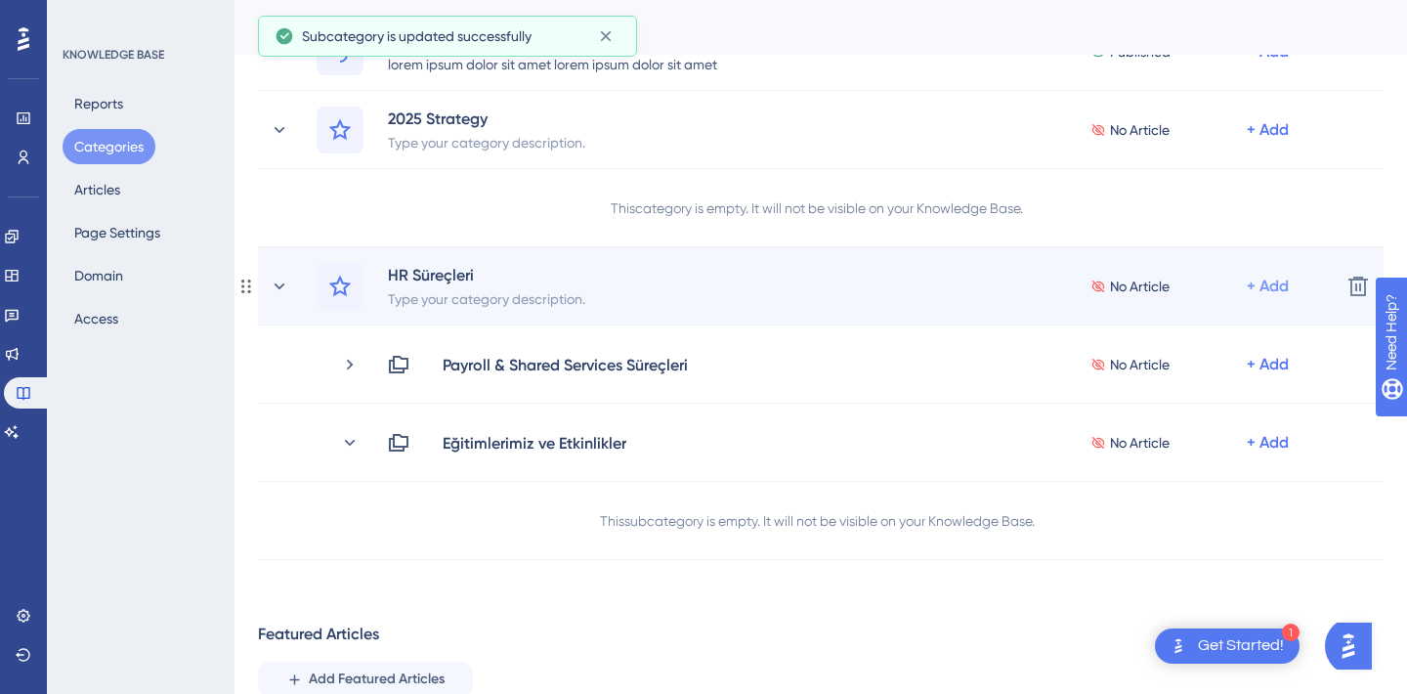
click at [1256, 64] on div "+ Add" at bounding box center [1268, 51] width 42 height 23
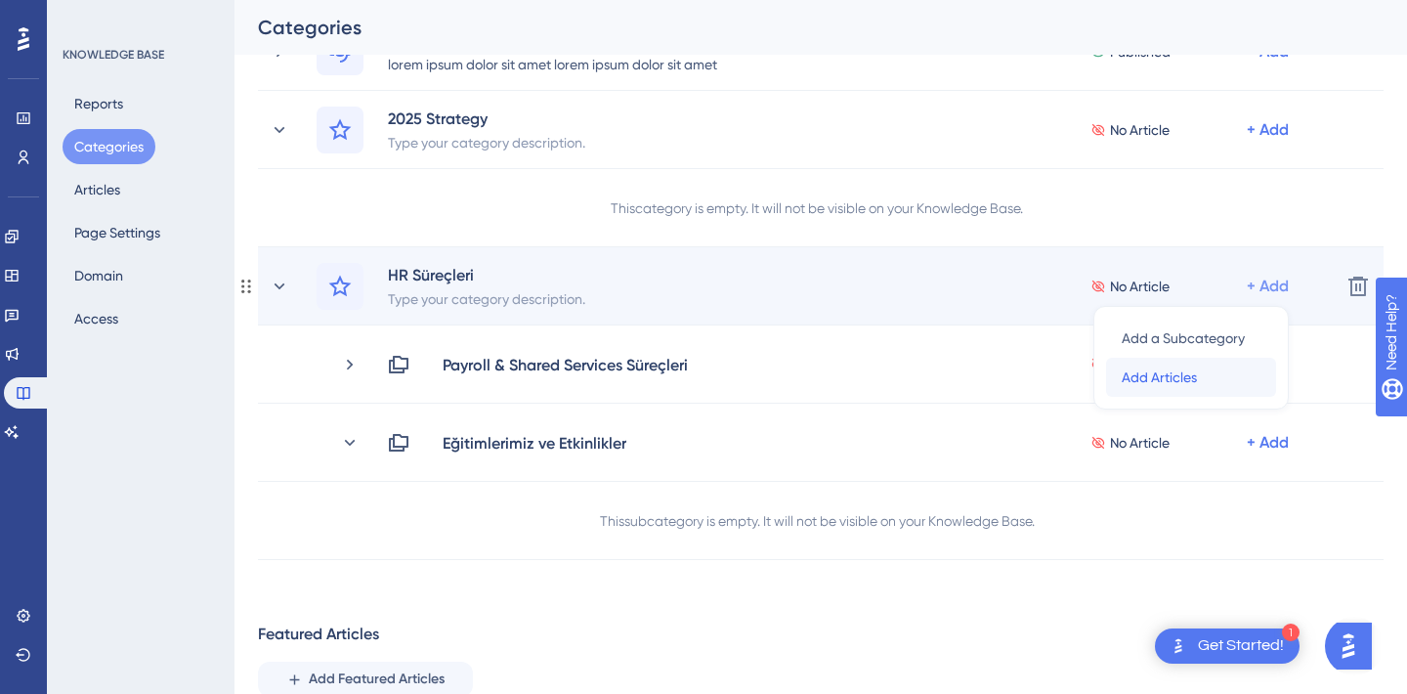
click at [1152, 376] on span "Add Articles" at bounding box center [1159, 376] width 75 height 23
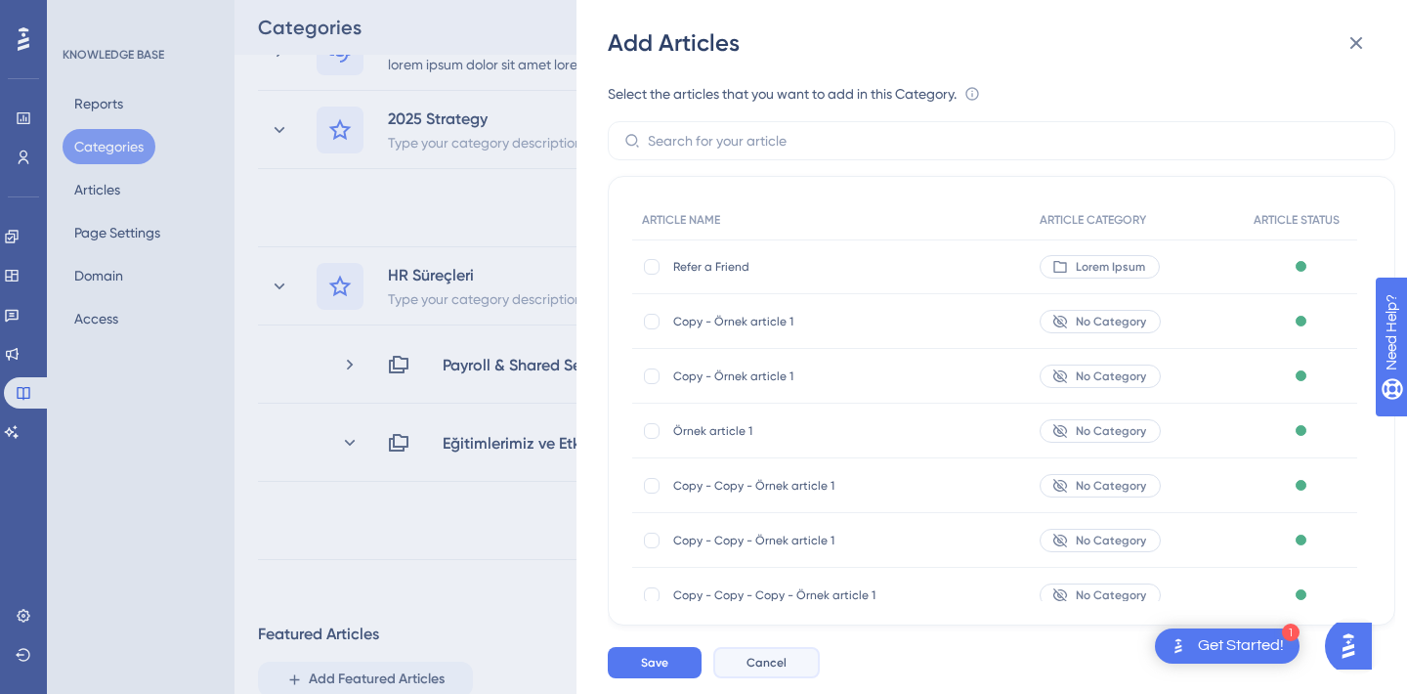
click at [782, 652] on button "Cancel" at bounding box center [766, 662] width 107 height 31
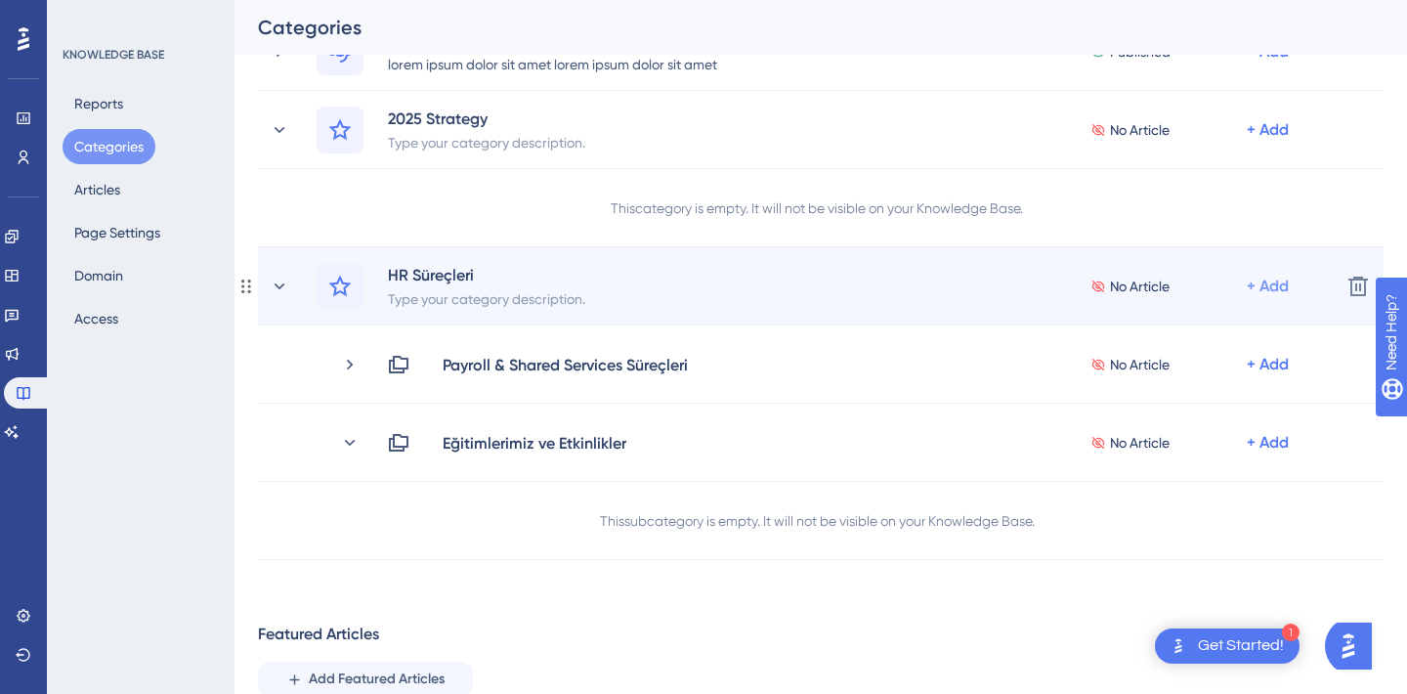
click at [1274, 64] on div "+ Add" at bounding box center [1268, 51] width 42 height 23
click at [1215, 324] on div "Add a Subcategory Add a Subcategory" at bounding box center [1191, 338] width 139 height 39
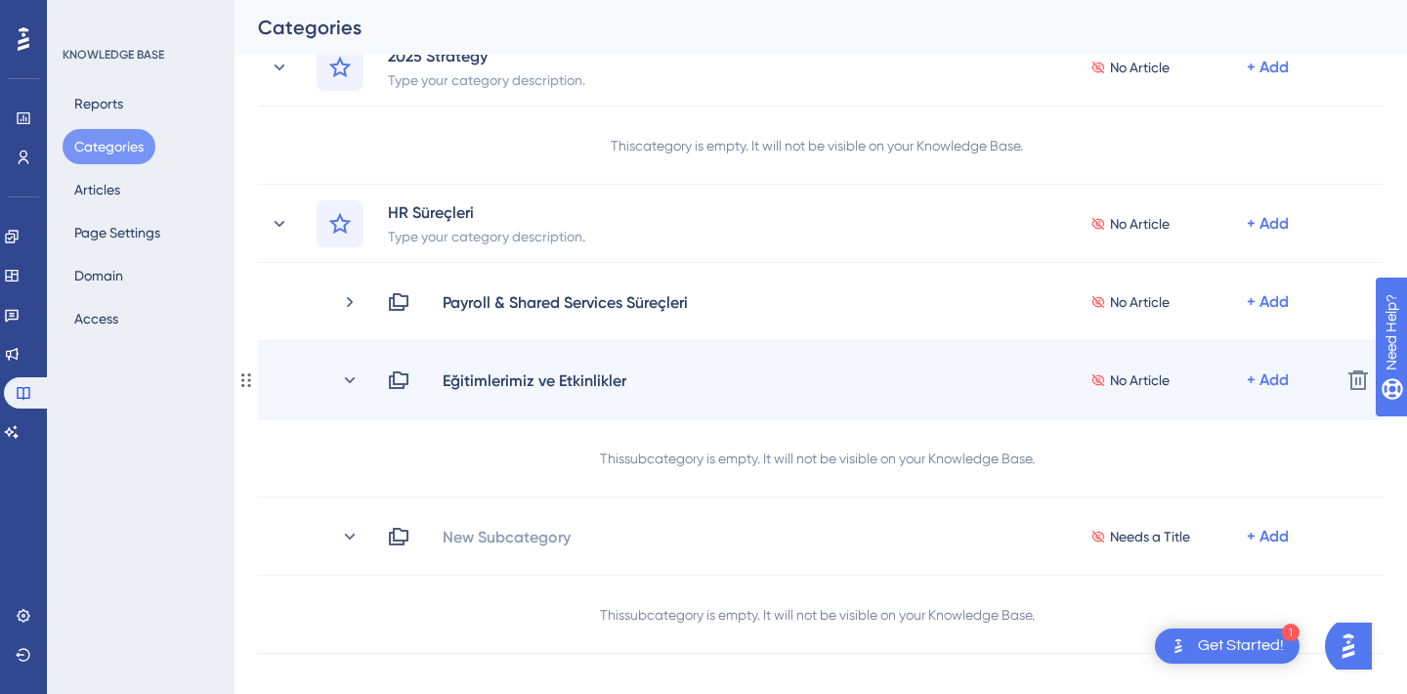
scroll to position [229, 0]
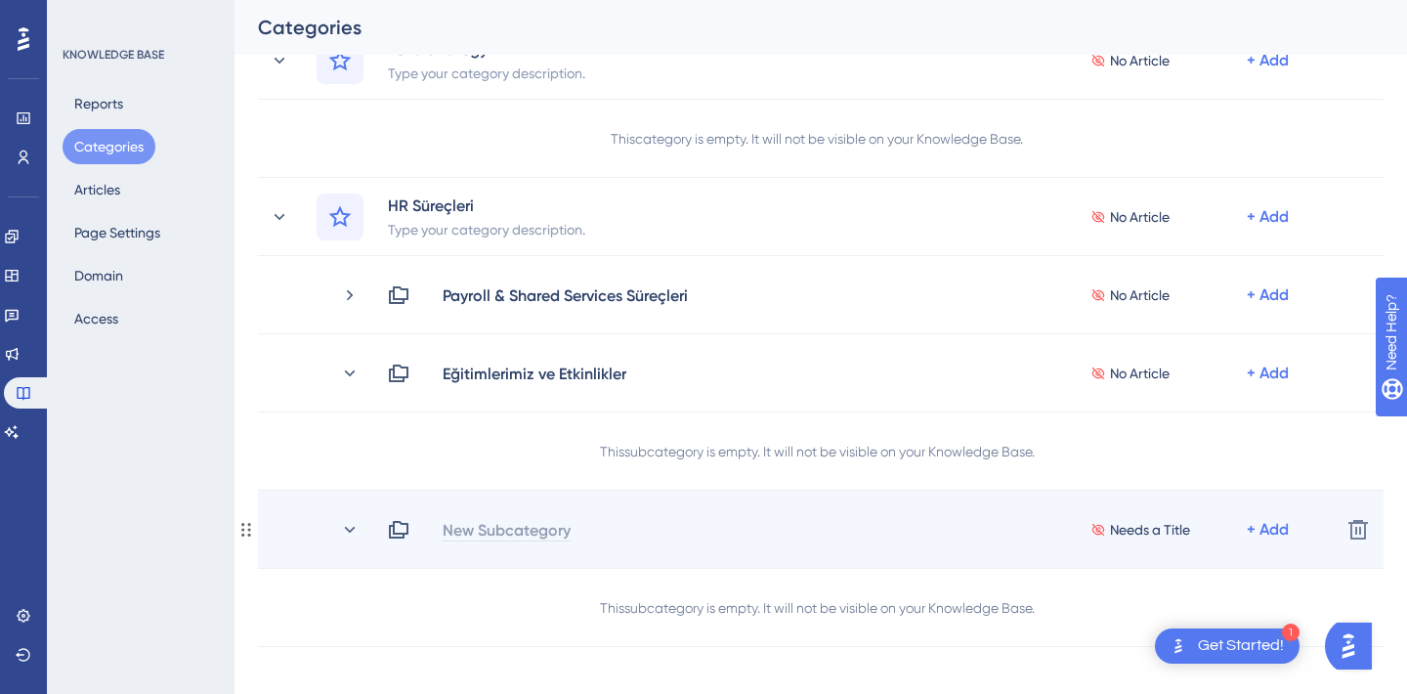
click at [497, 531] on div "New Subcategory" at bounding box center [507, 529] width 130 height 23
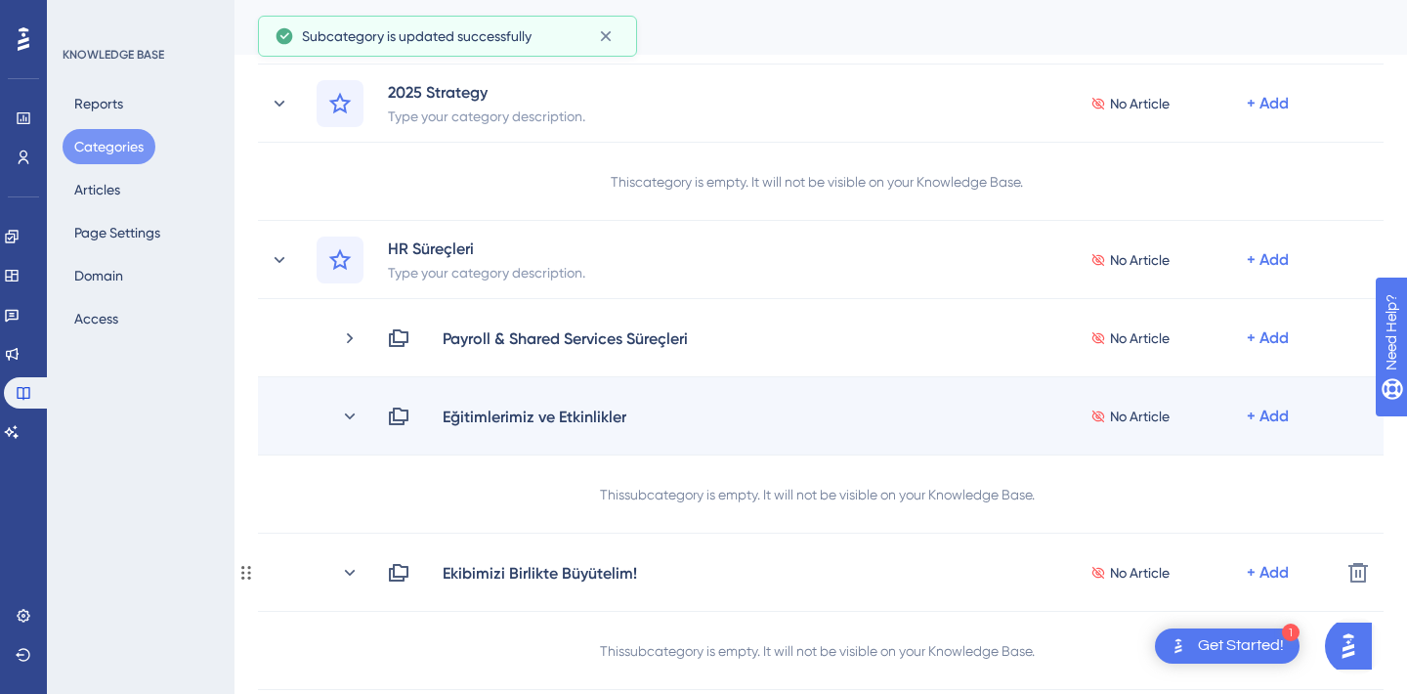
scroll to position [177, 0]
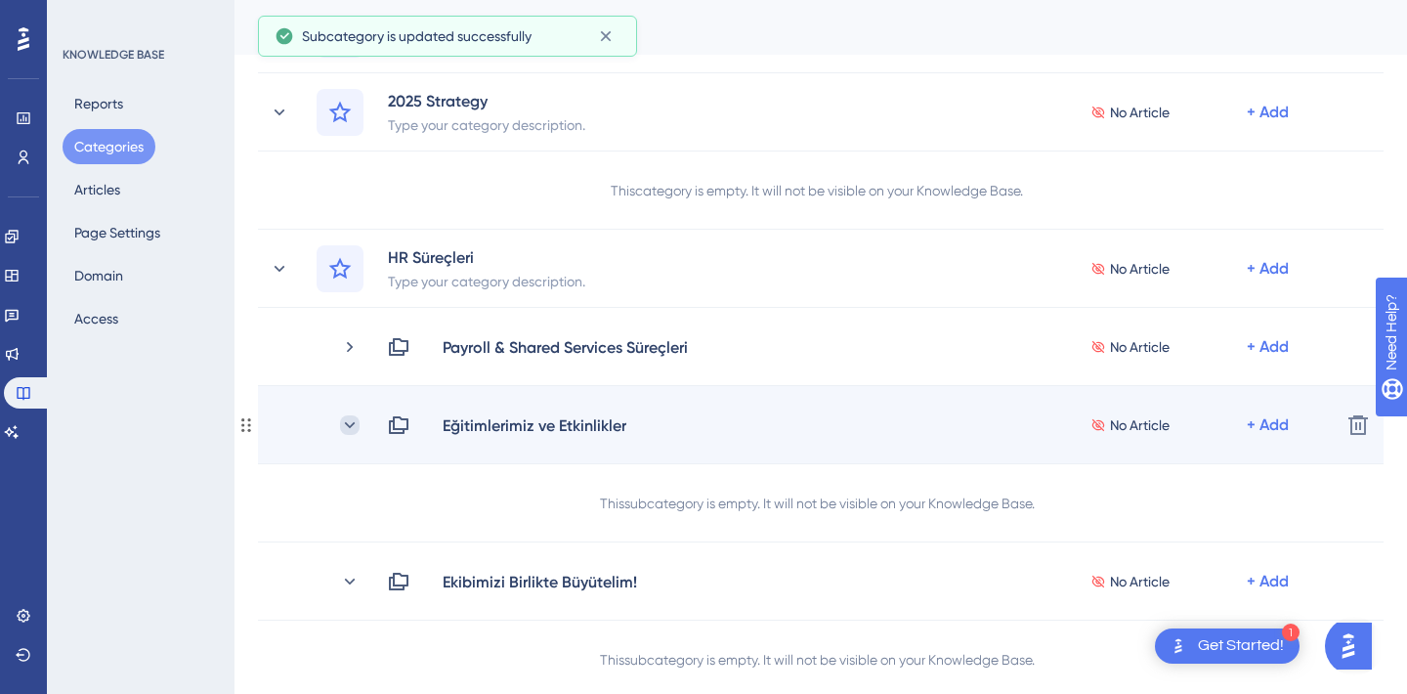
click at [351, 427] on icon at bounding box center [350, 425] width 20 height 20
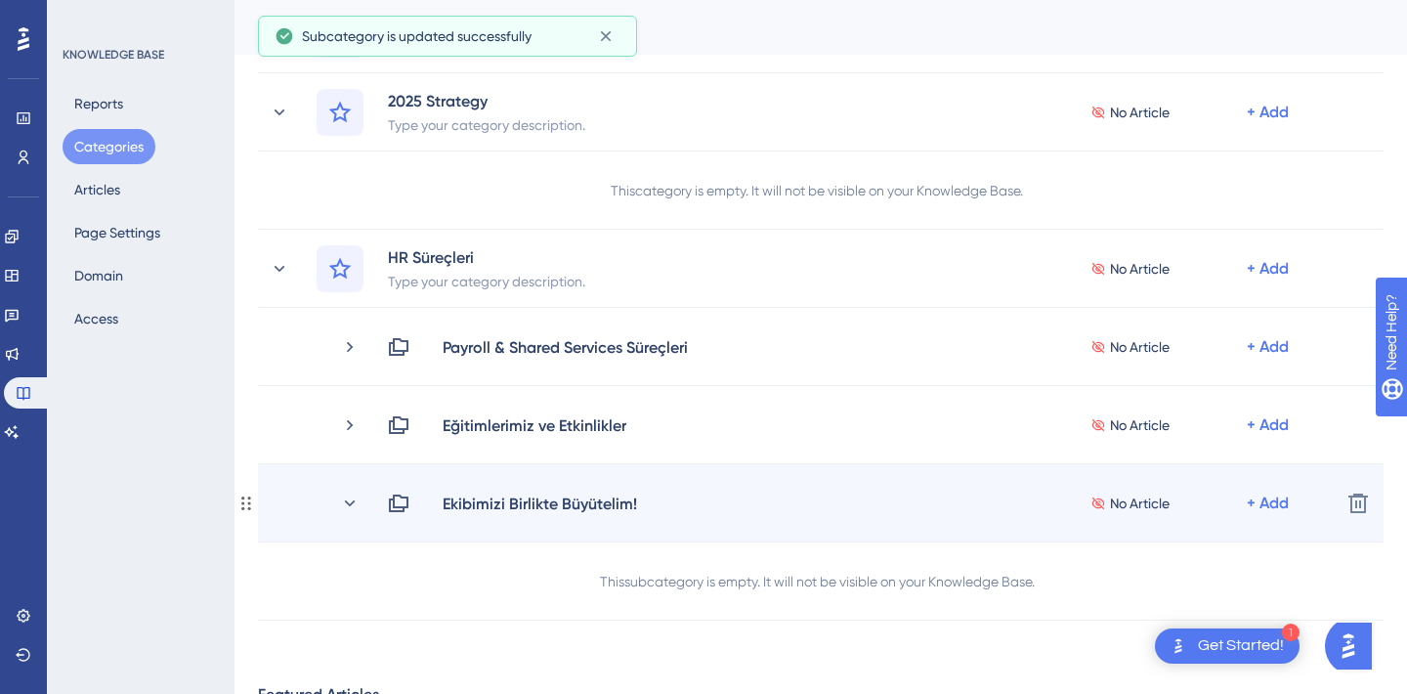
click at [349, 491] on div "Ekibimizi Birlikte Büyütelim! No Article + Add Delete" at bounding box center [821, 503] width 1126 height 78
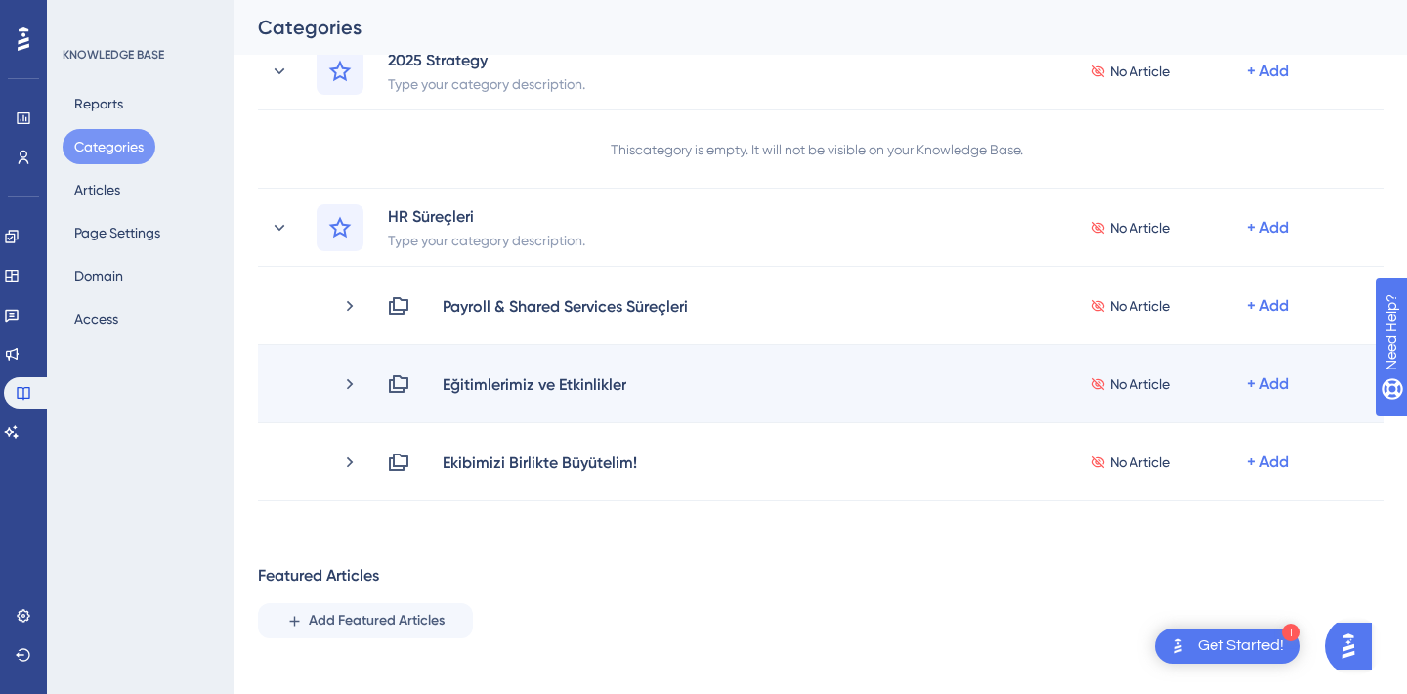
scroll to position [200, 0]
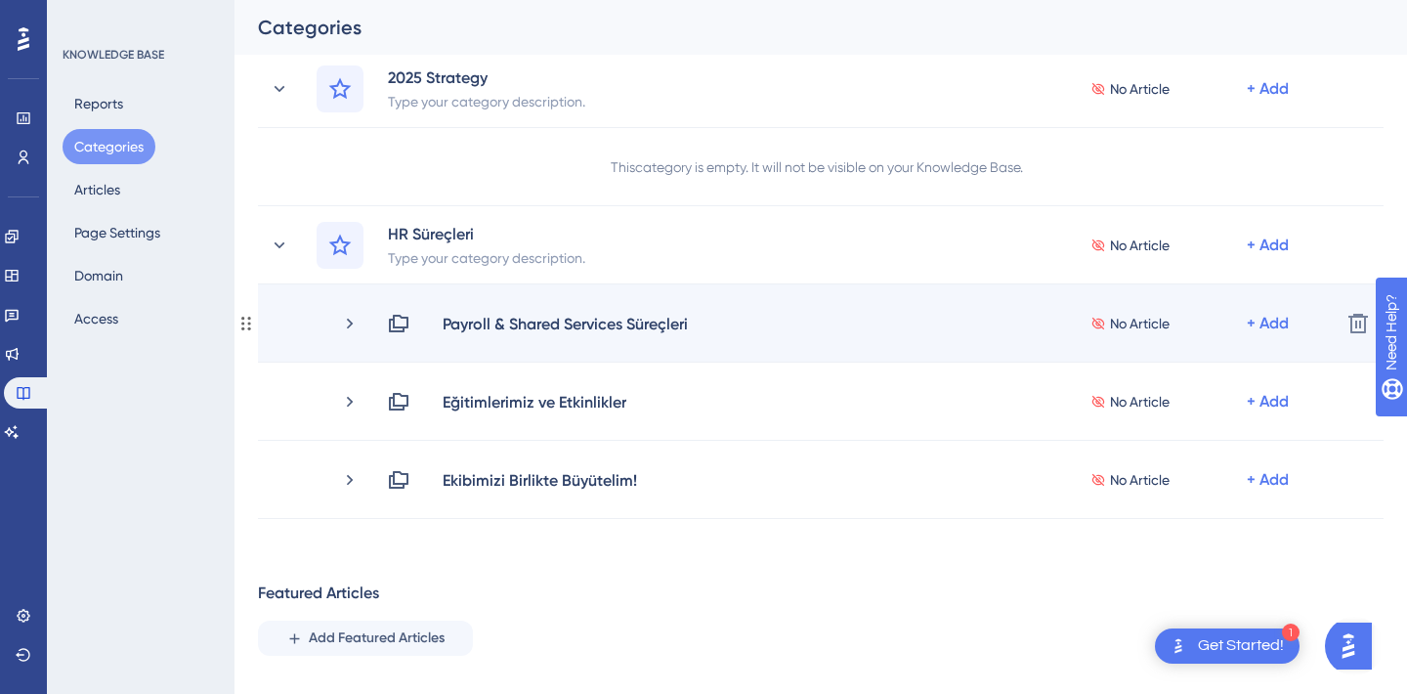
click at [398, 320] on icon at bounding box center [398, 323] width 23 height 23
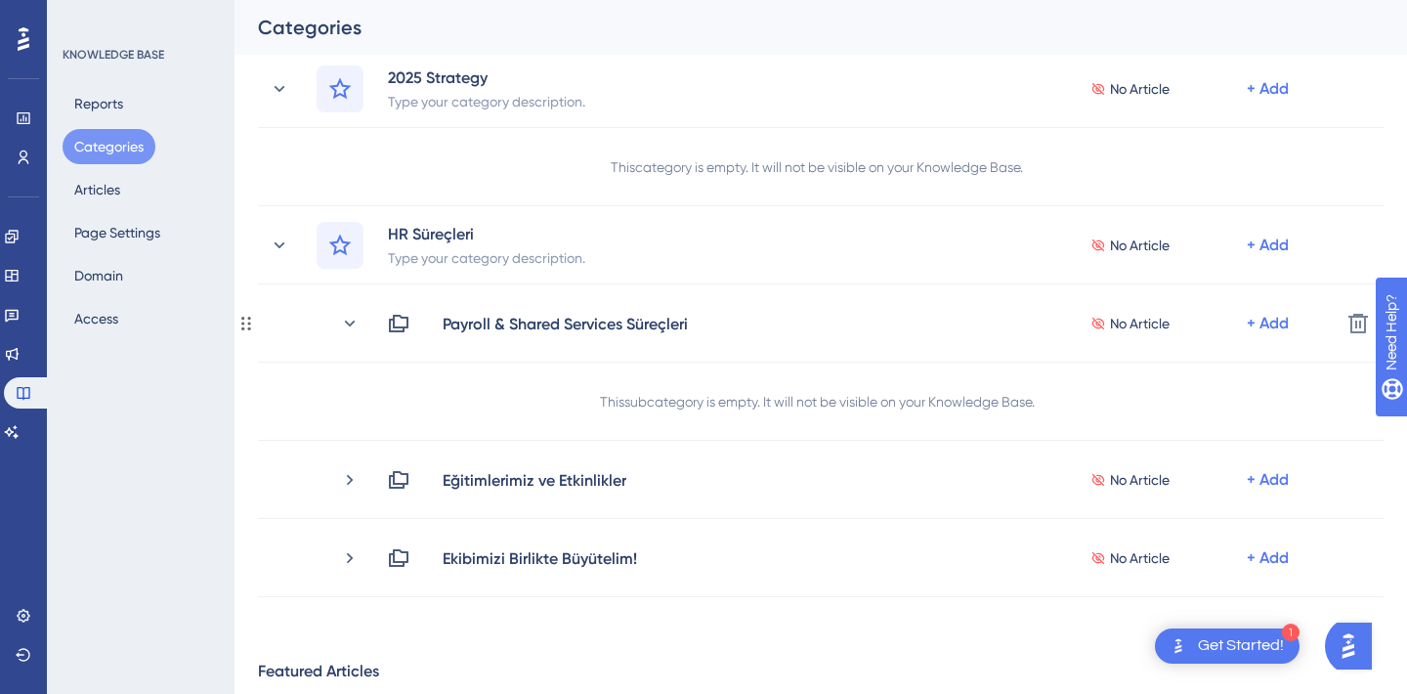
click at [398, 320] on icon at bounding box center [398, 323] width 23 height 23
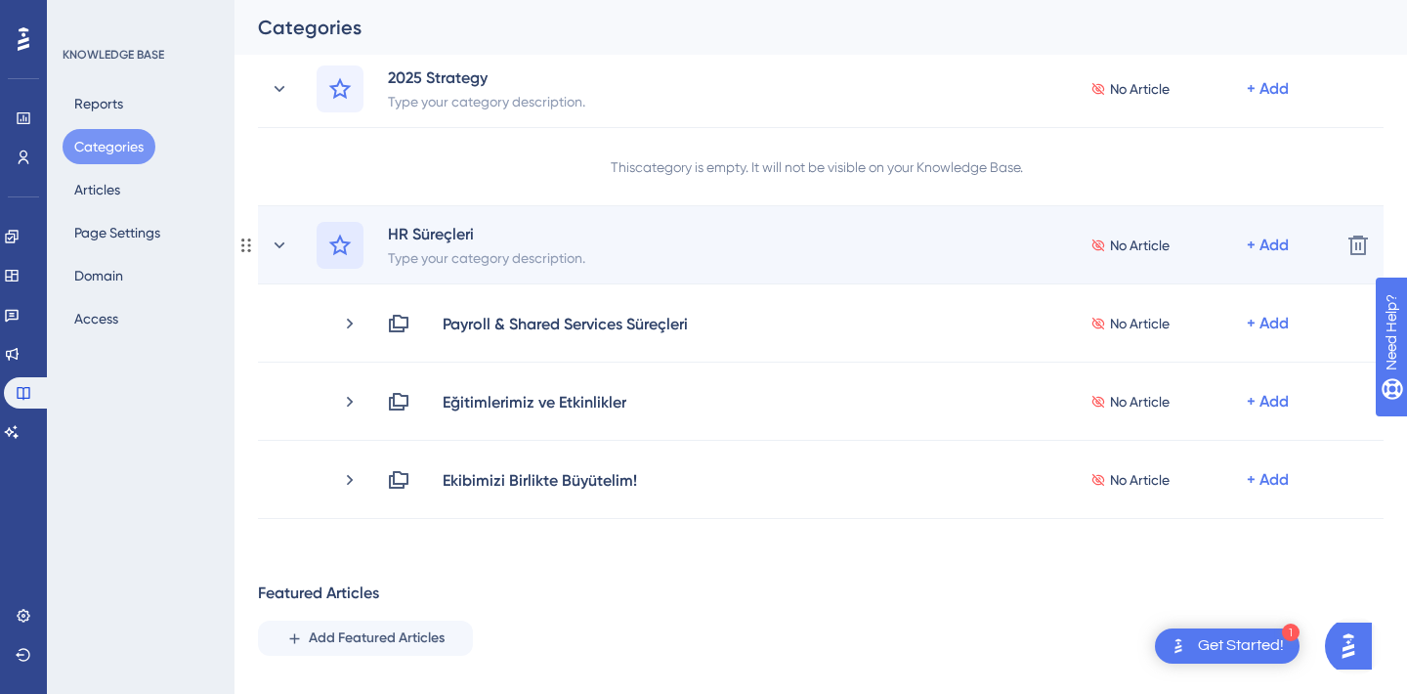
click at [342, 238] on icon at bounding box center [340, 244] width 22 height 21
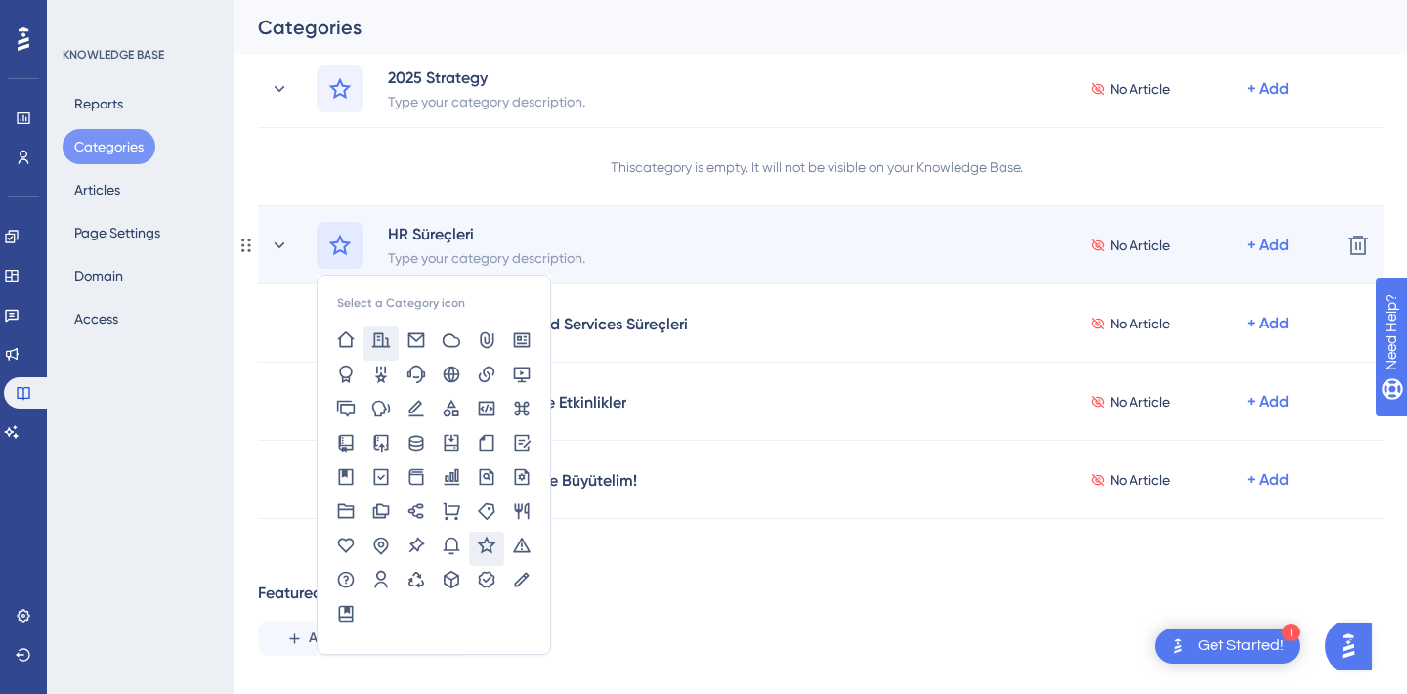
click at [383, 341] on icon at bounding box center [381, 339] width 18 height 15
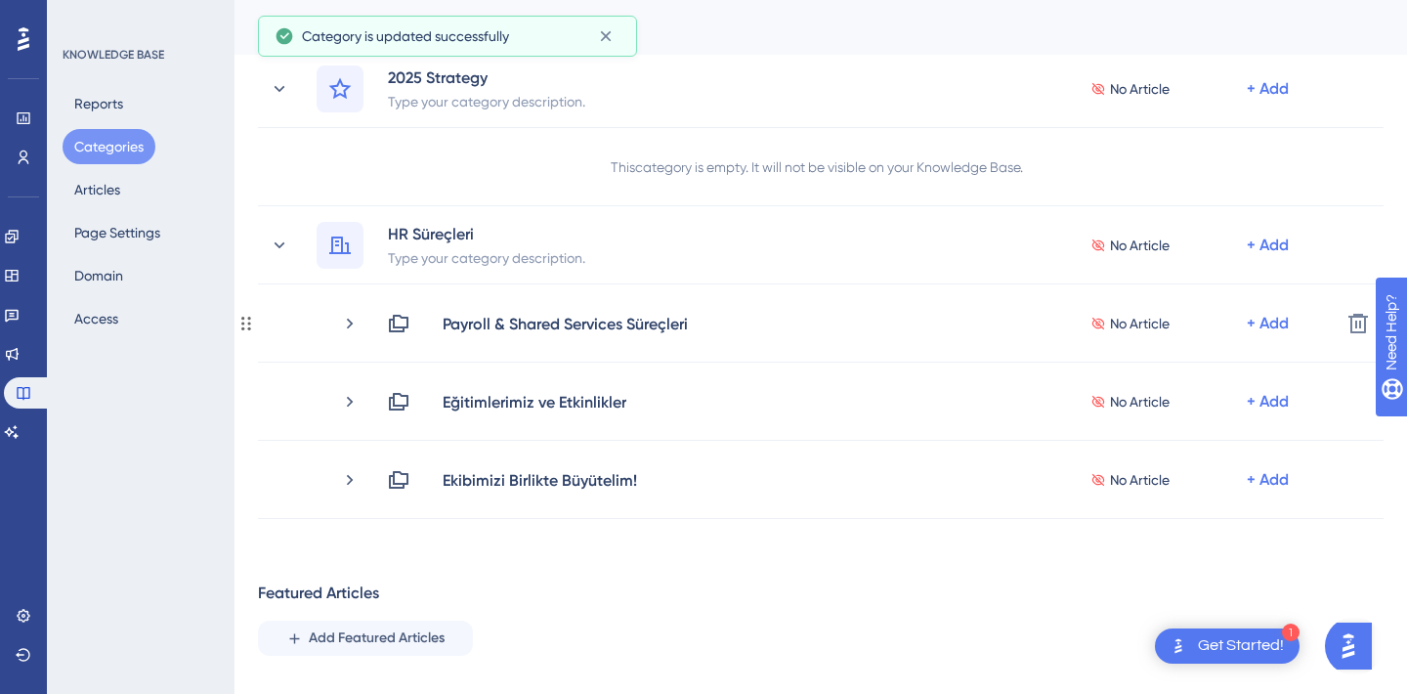
scroll to position [91, 0]
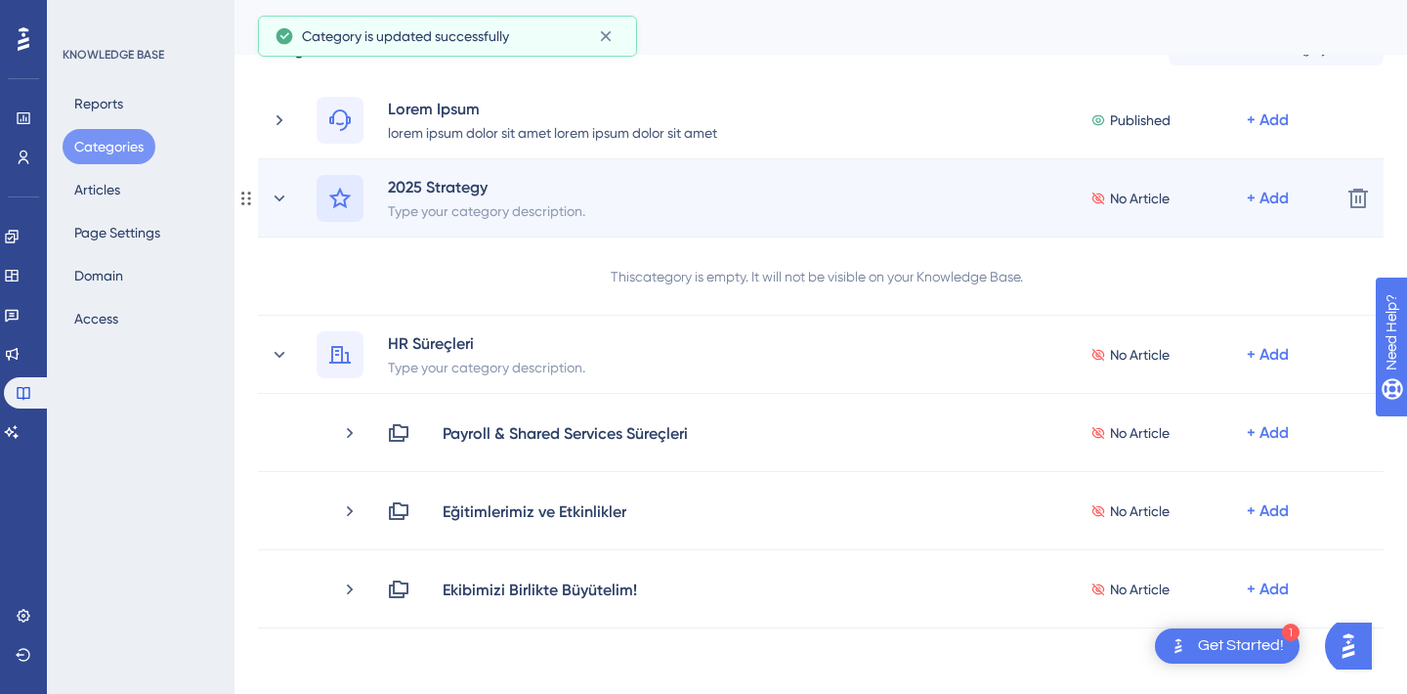
click at [340, 204] on icon at bounding box center [339, 198] width 23 height 23
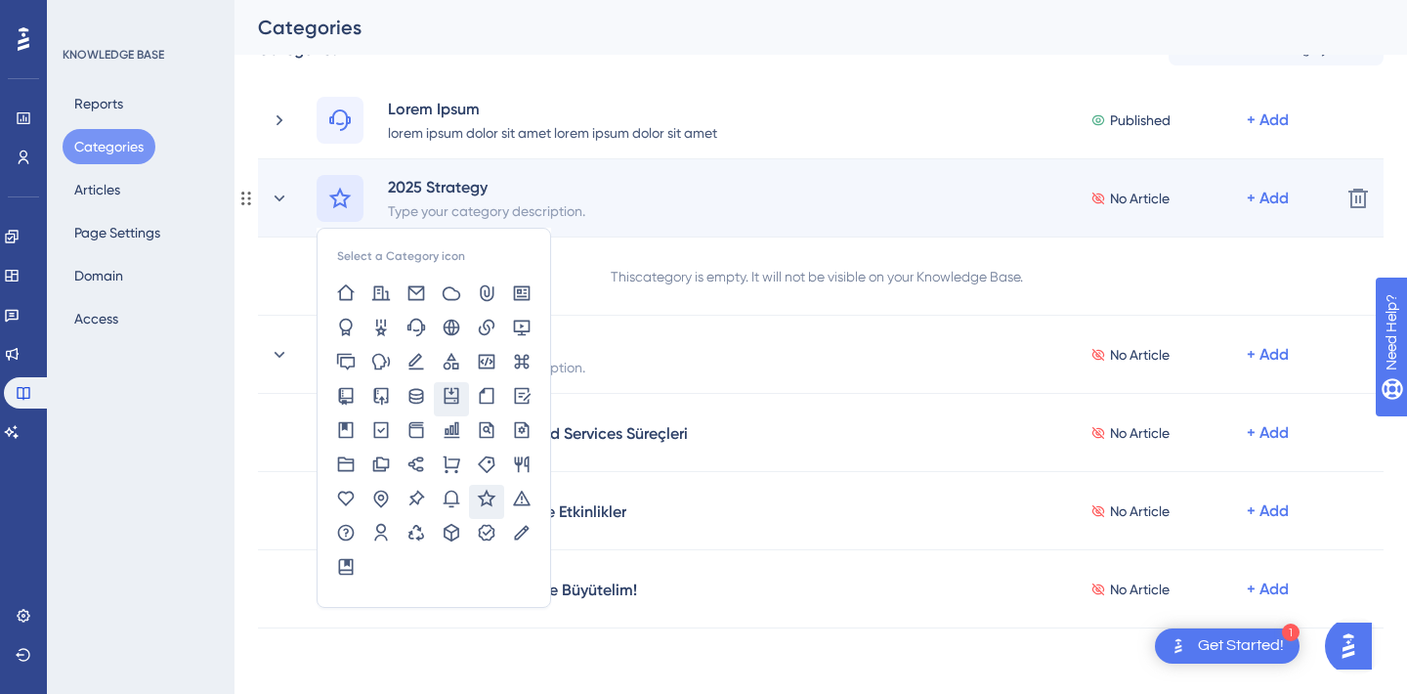
scroll to position [116, 0]
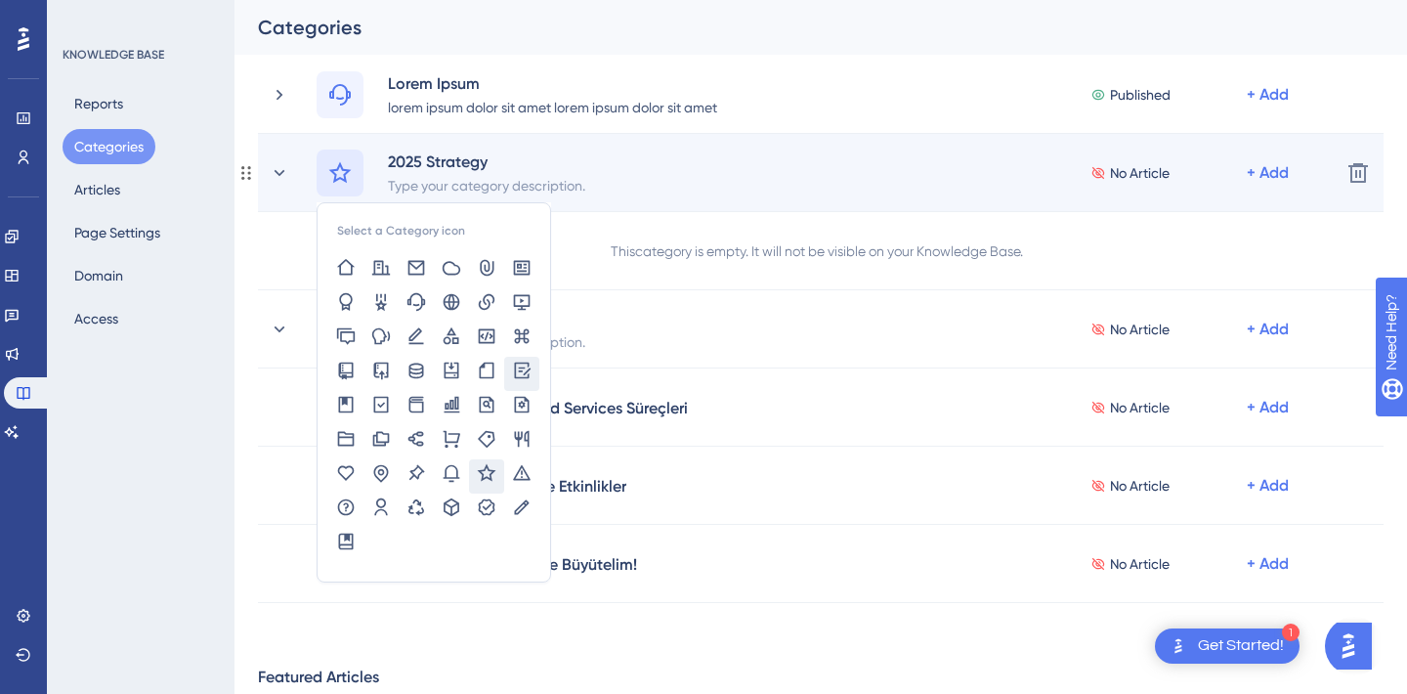
click at [519, 366] on icon at bounding box center [522, 371] width 20 height 20
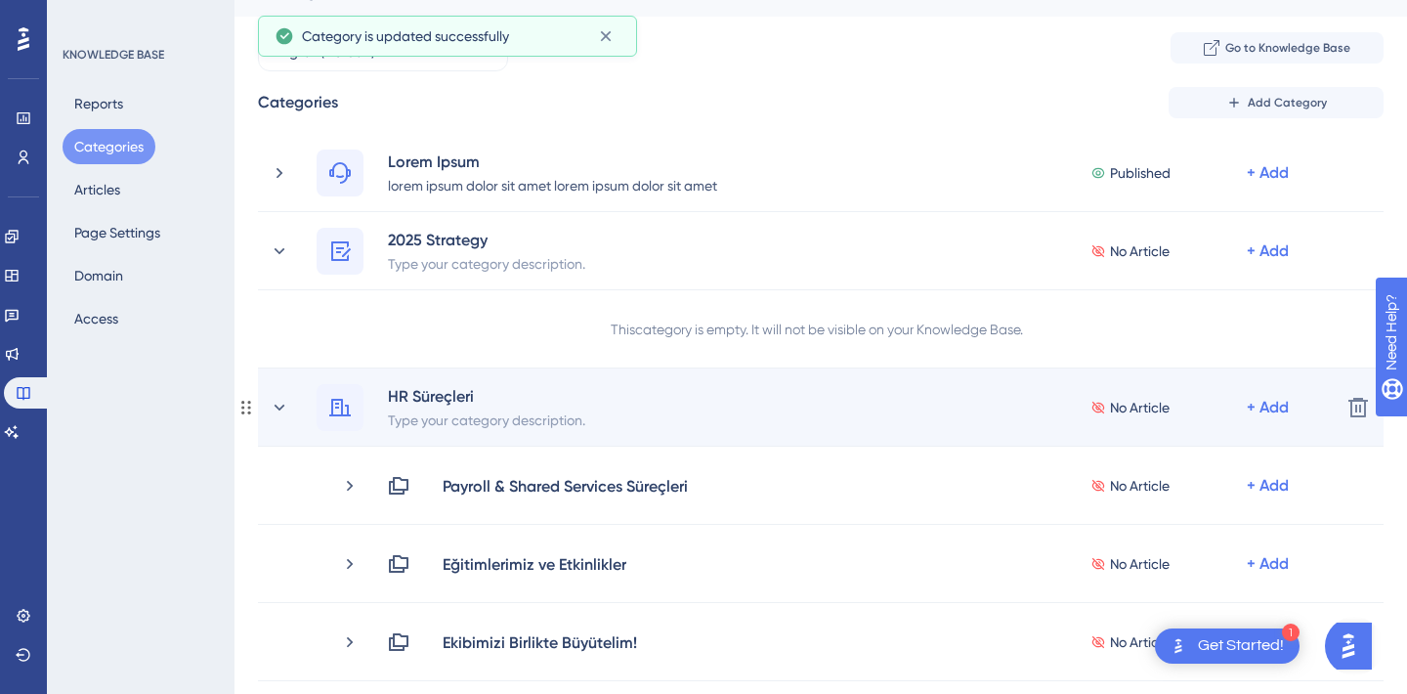
scroll to position [42, 0]
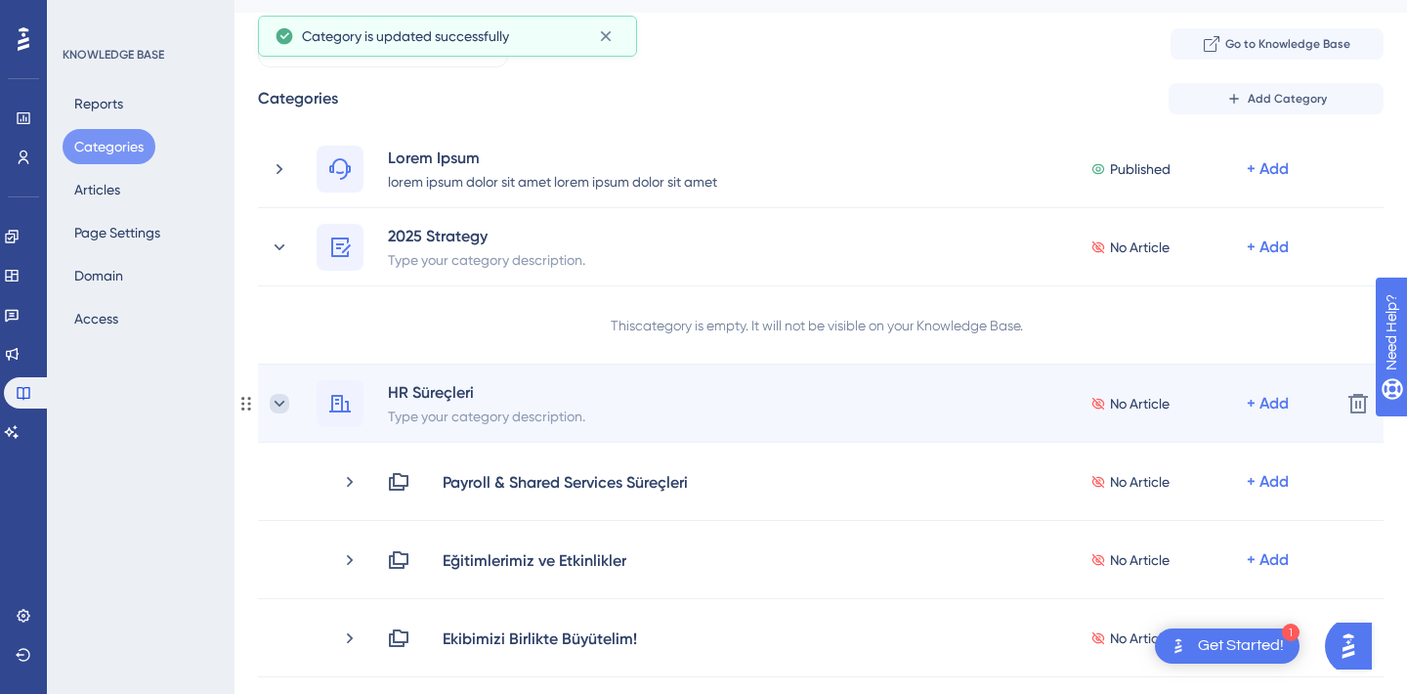
click at [274, 400] on icon at bounding box center [280, 404] width 20 height 20
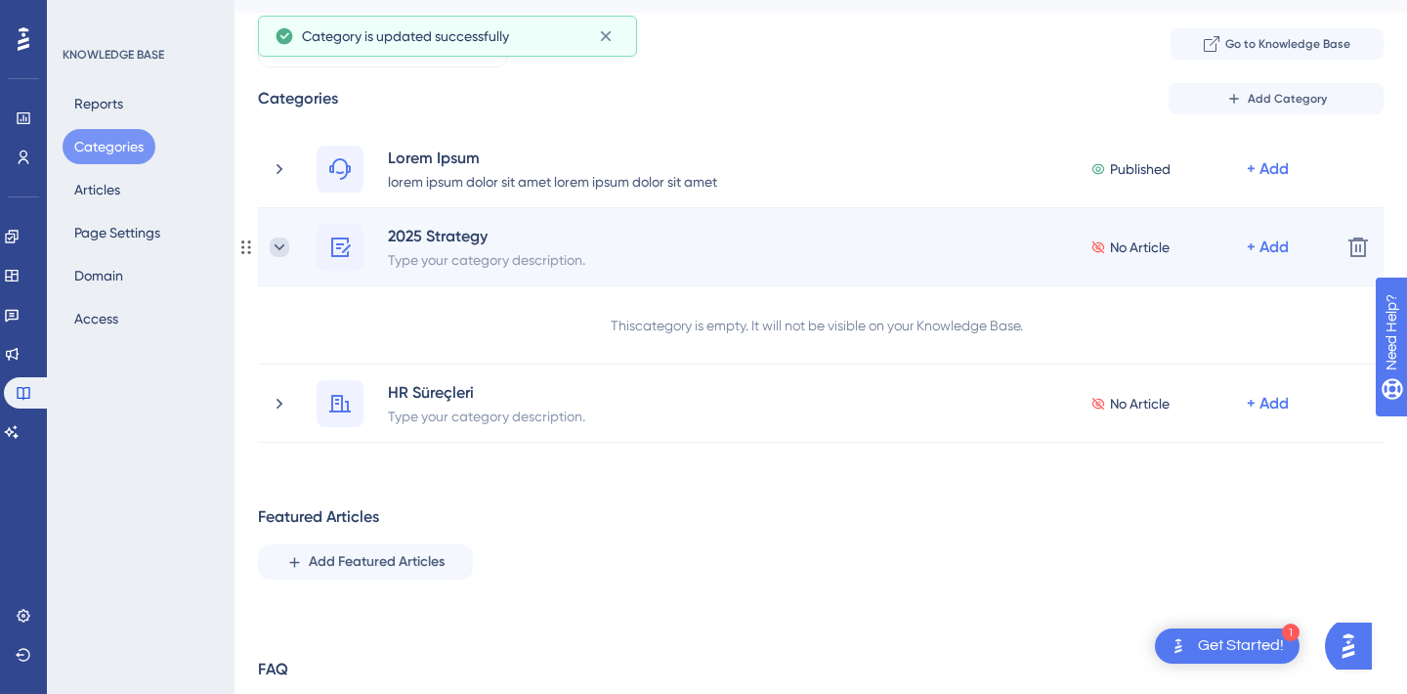
click at [282, 242] on icon at bounding box center [280, 247] width 20 height 20
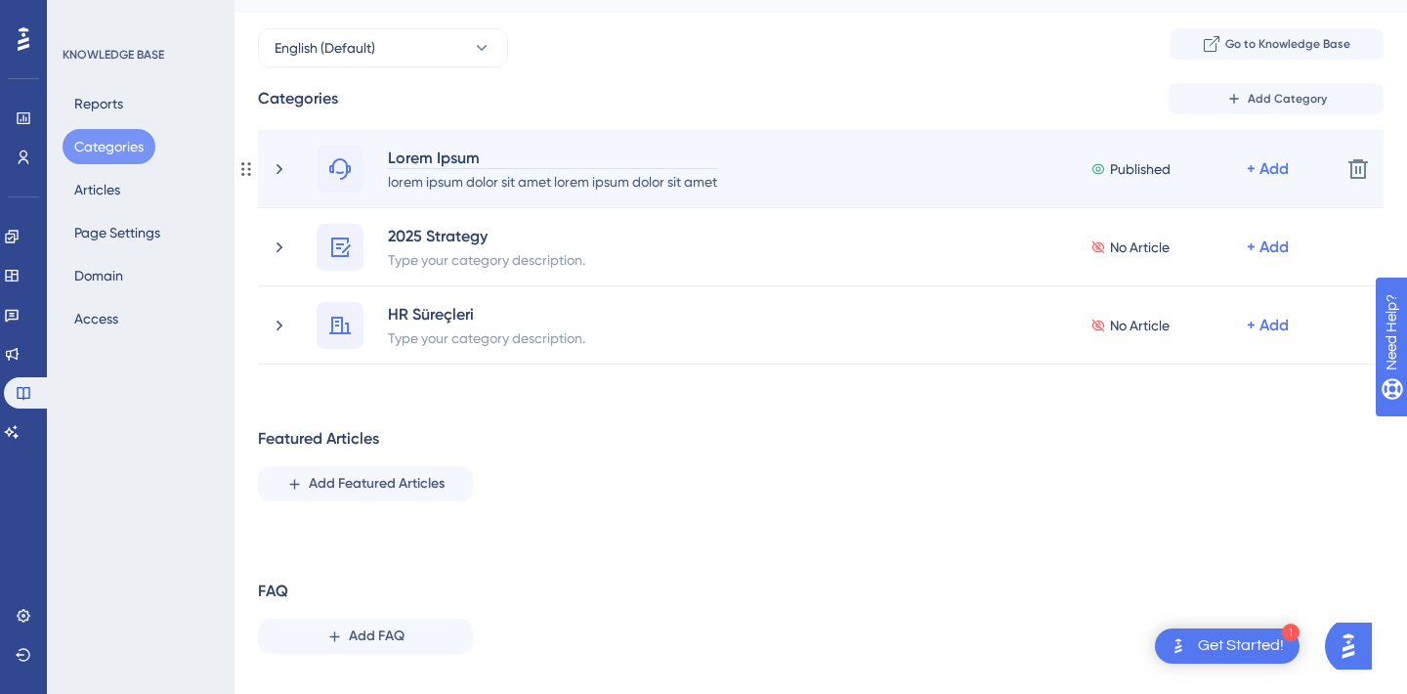
click at [442, 154] on div "Lorem Ipsum" at bounding box center [552, 157] width 331 height 23
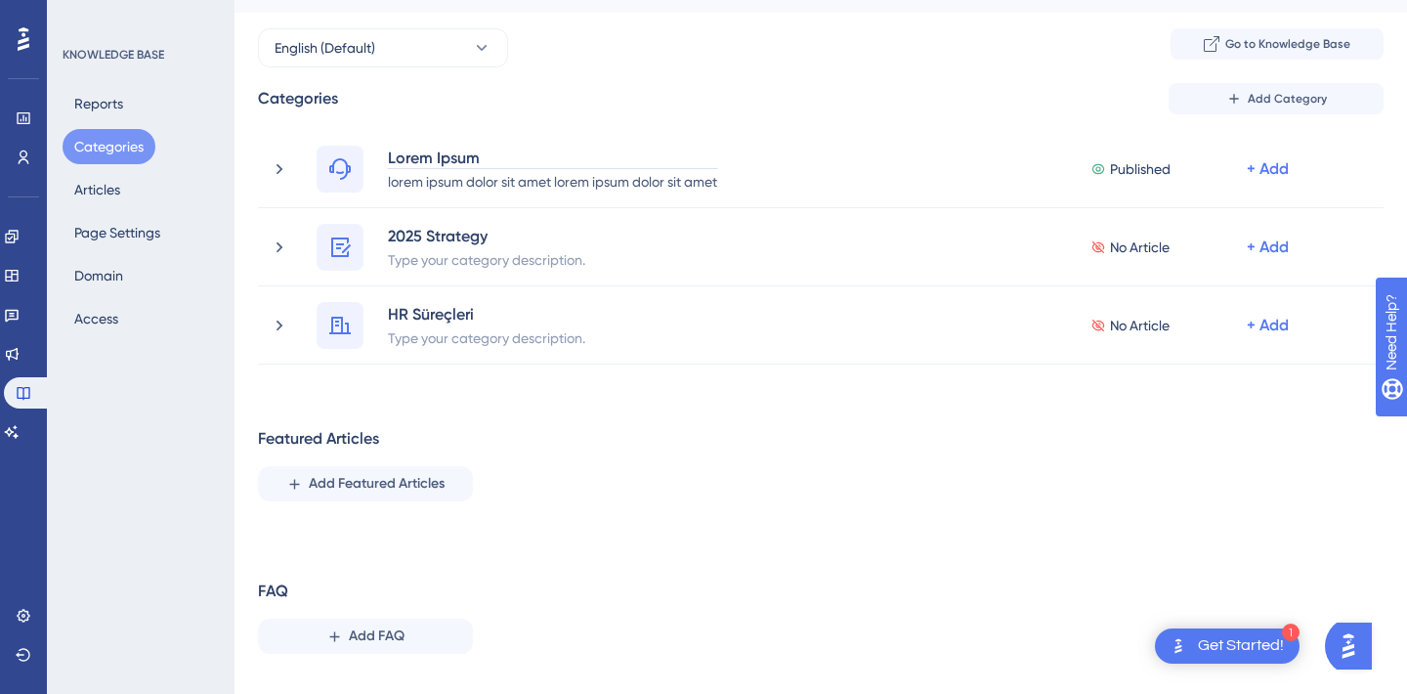
click at [574, 476] on div "Featured Articles Add Featured Articles" at bounding box center [821, 464] width 1126 height 74
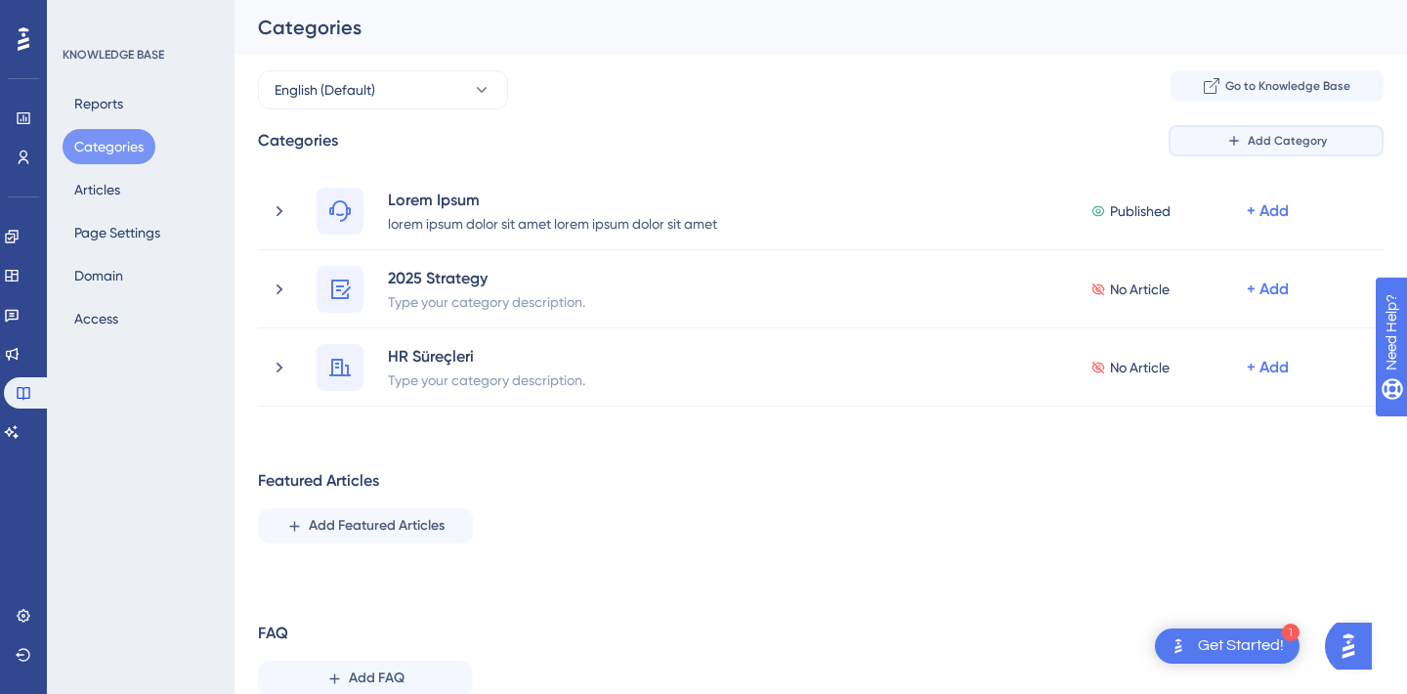
click at [1252, 142] on span "Add Category" at bounding box center [1287, 141] width 79 height 16
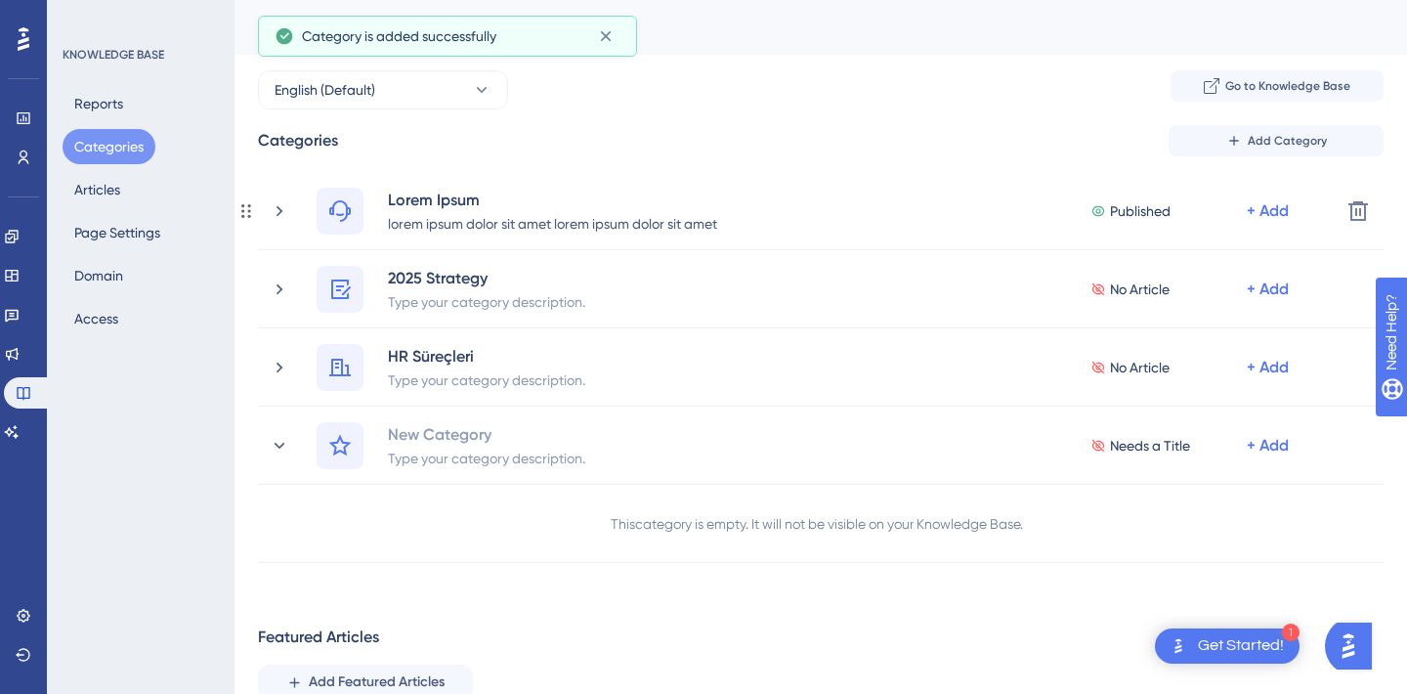
scroll to position [21, 0]
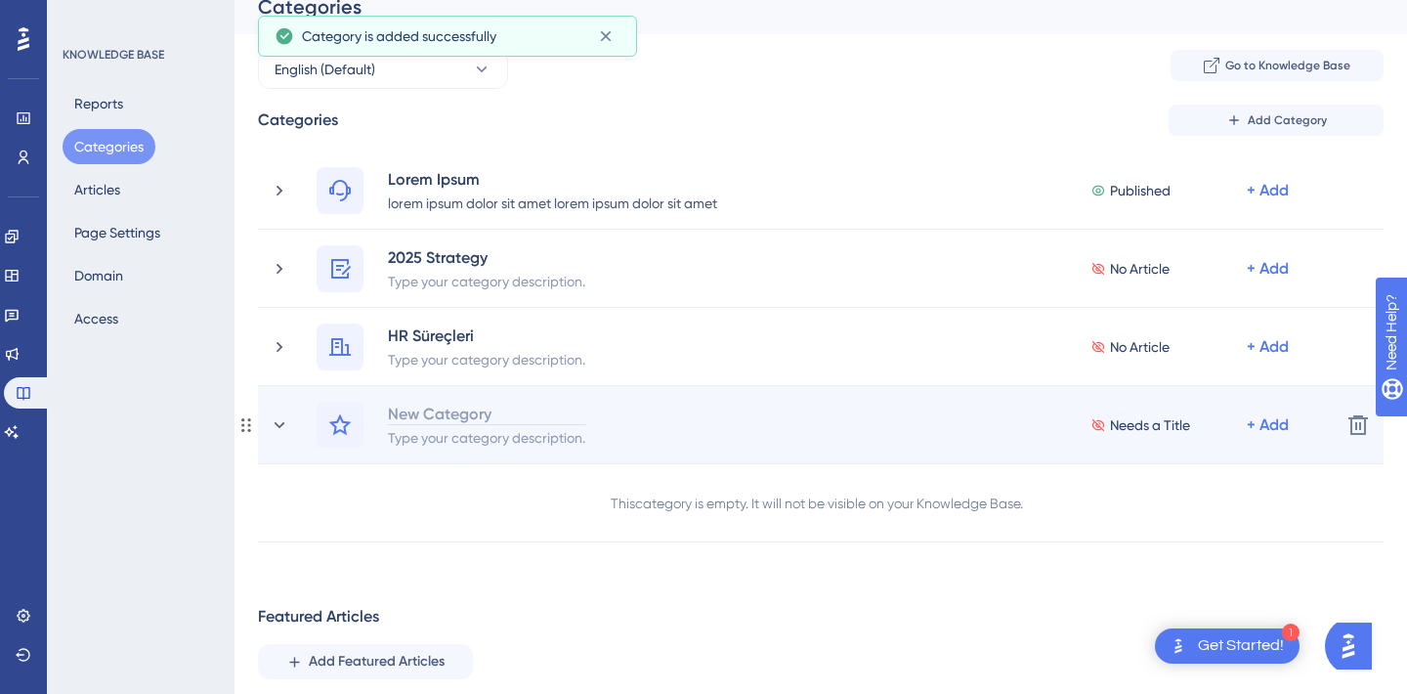
click at [453, 417] on div "New Category" at bounding box center [486, 413] width 199 height 23
paste div
click at [331, 417] on icon at bounding box center [339, 424] width 23 height 23
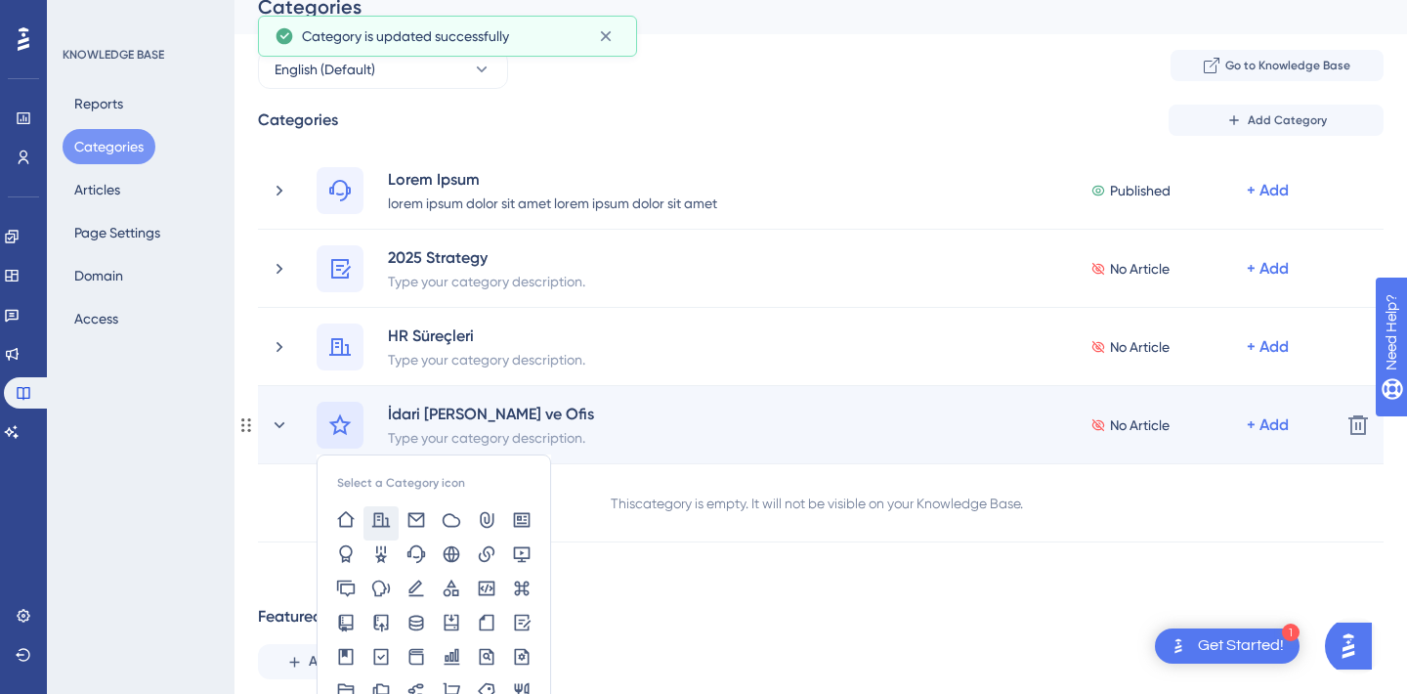
click at [376, 518] on icon at bounding box center [381, 520] width 20 height 20
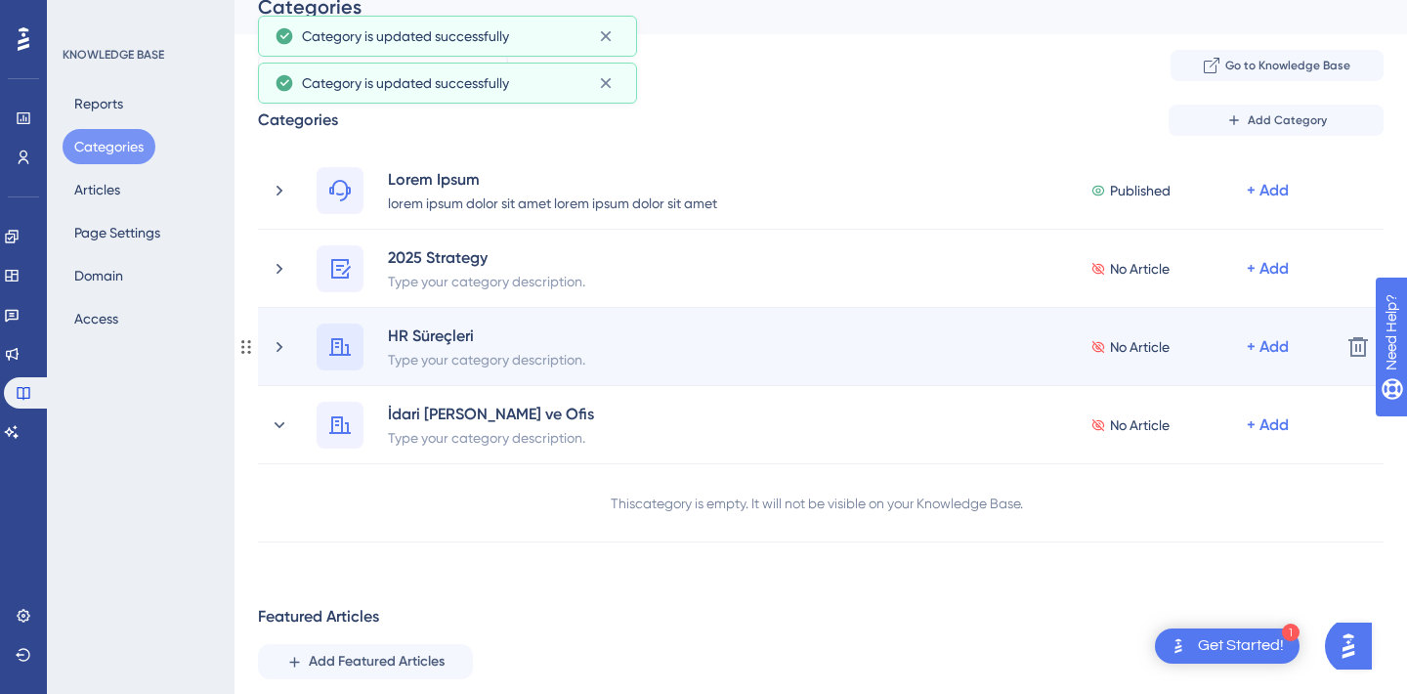
click at [341, 341] on icon at bounding box center [339, 347] width 21 height 18
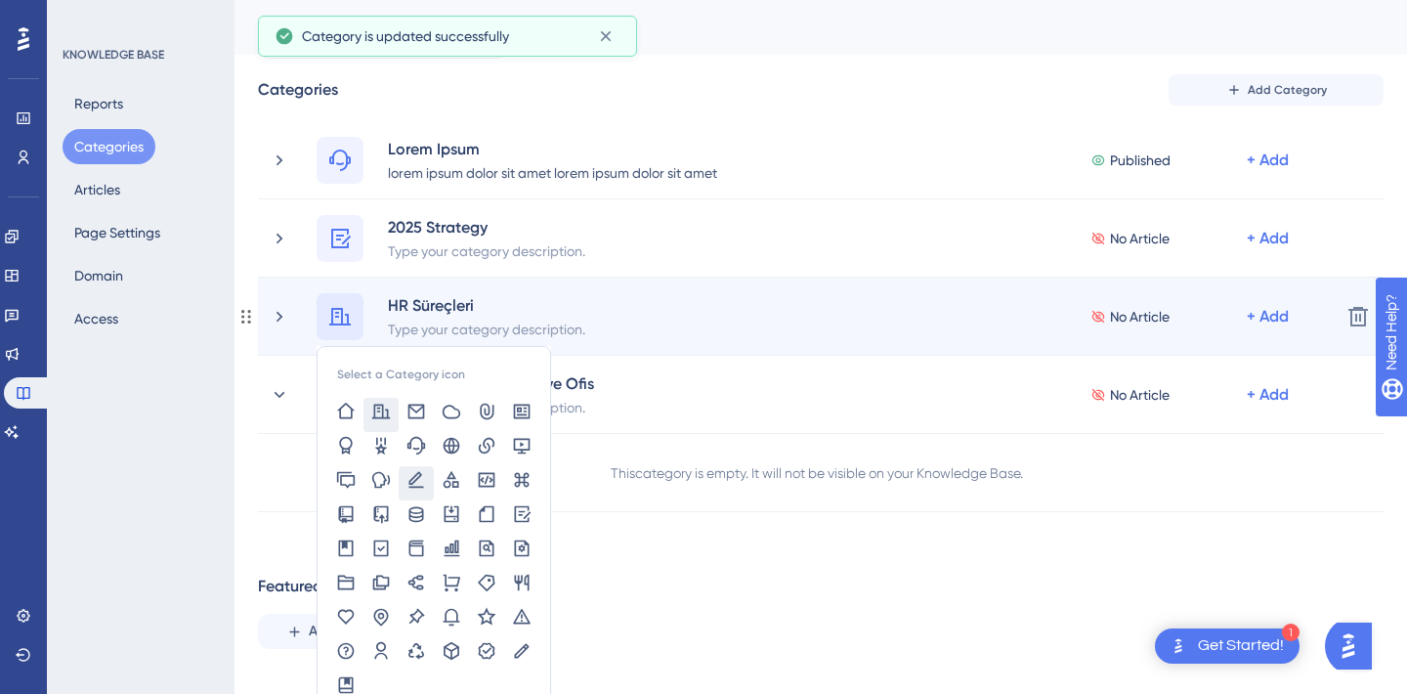
scroll to position [56, 0]
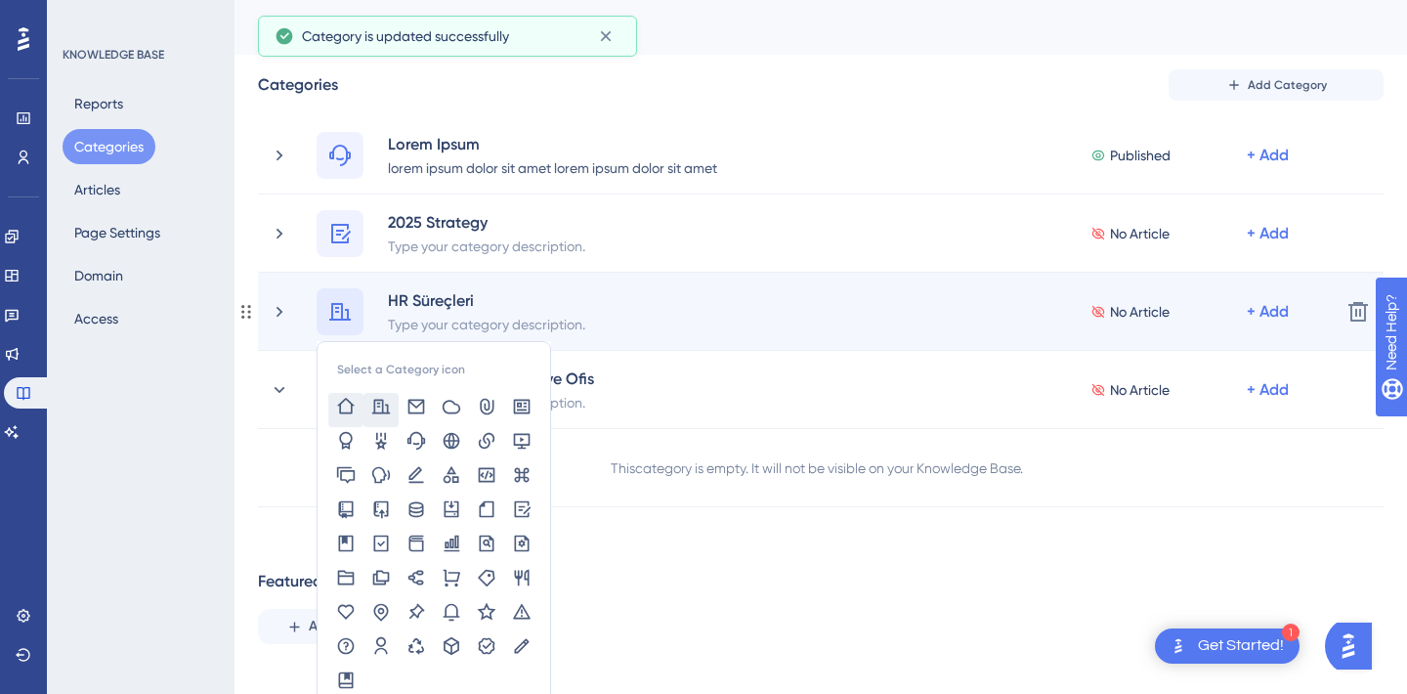
click at [341, 411] on icon at bounding box center [346, 406] width 18 height 16
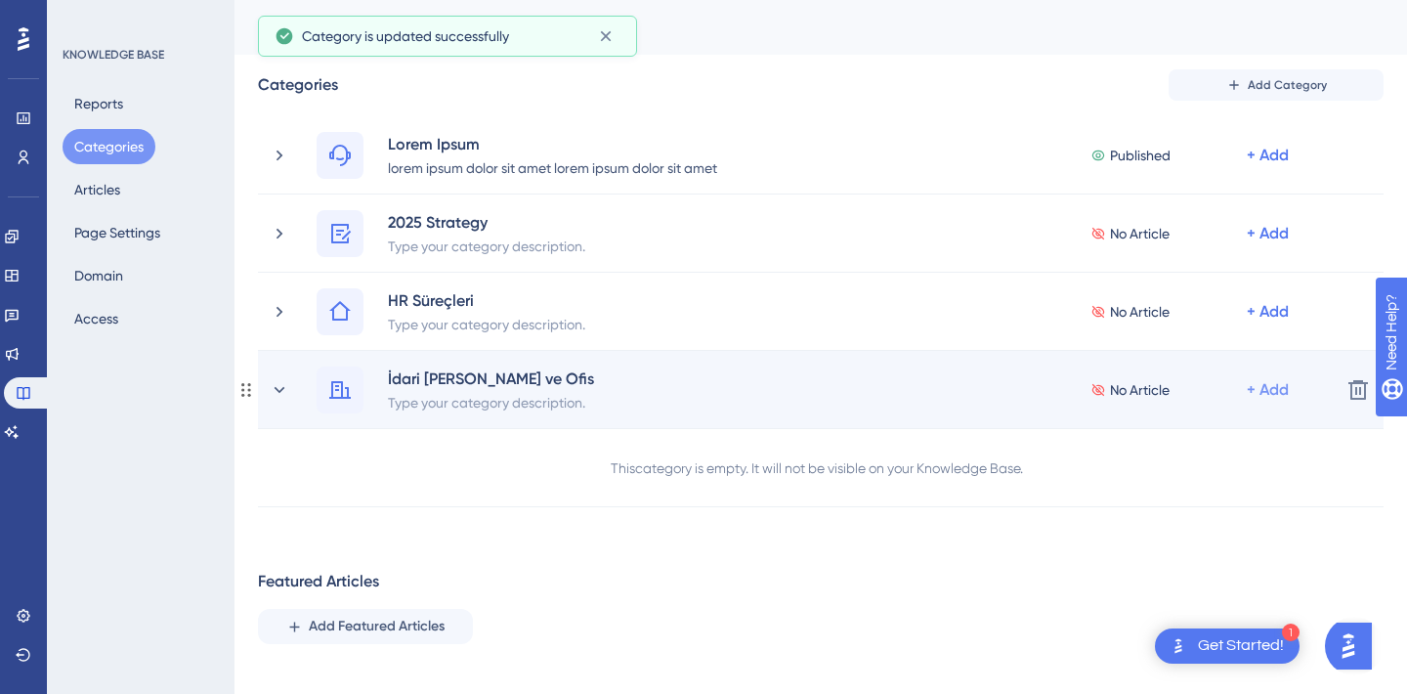
click at [1275, 167] on div "+ Add" at bounding box center [1268, 155] width 42 height 23
click at [1189, 443] on span "Add a Subcategory" at bounding box center [1183, 441] width 123 height 23
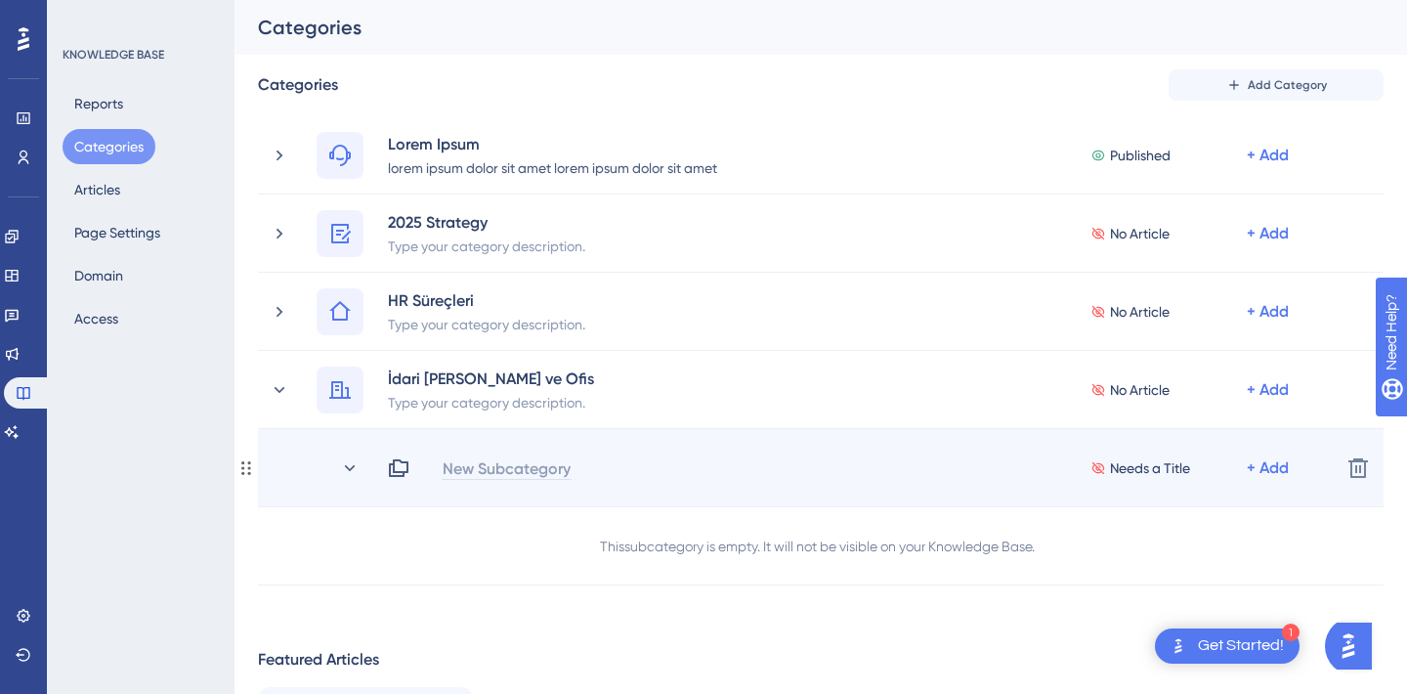
click at [495, 466] on div "New Subcategory" at bounding box center [507, 467] width 130 height 23
paste div
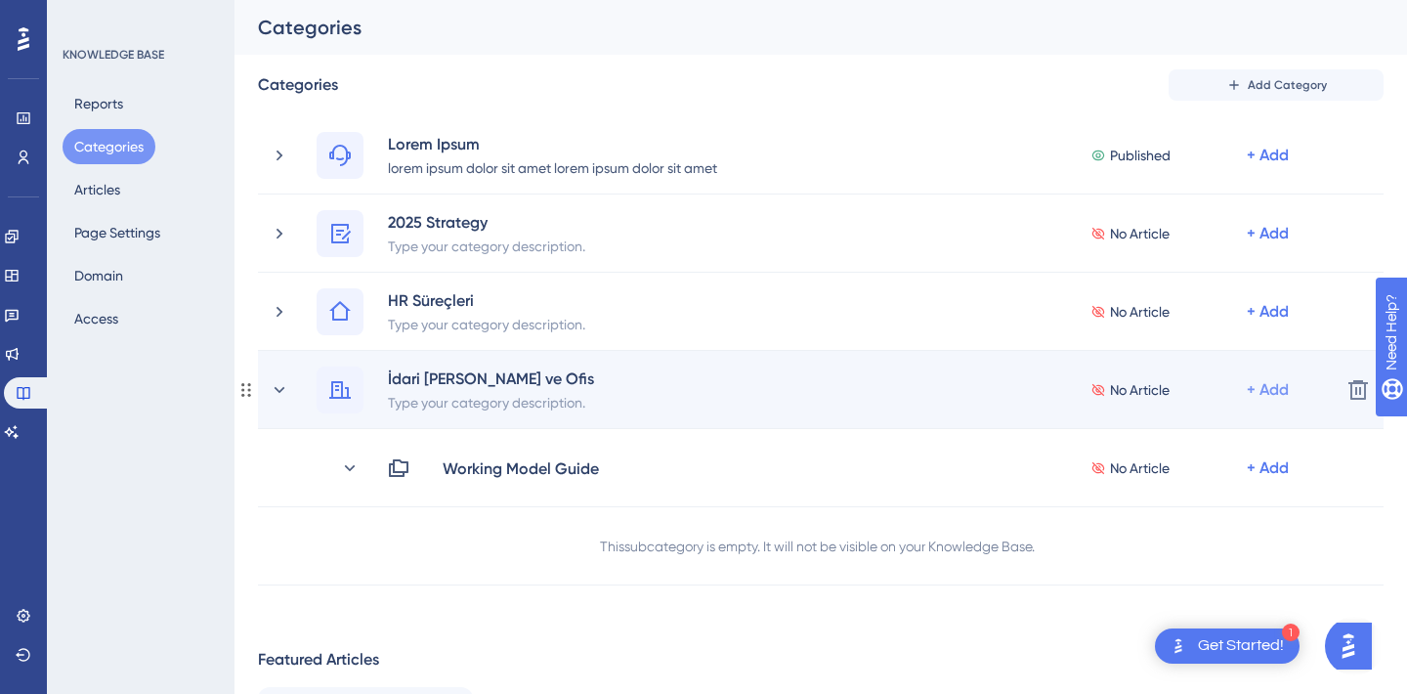
click at [1263, 167] on div "+ Add" at bounding box center [1268, 155] width 42 height 23
click at [1183, 437] on span "Add a Subcategory" at bounding box center [1183, 441] width 123 height 23
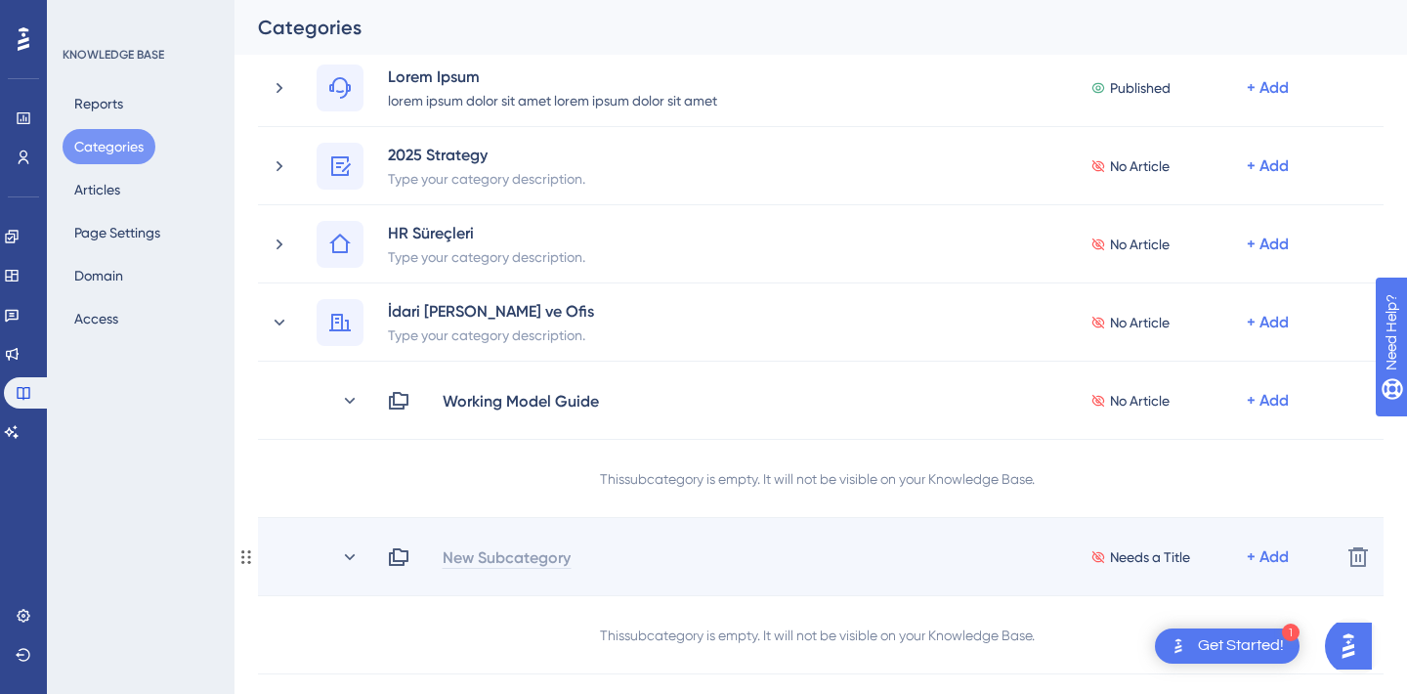
scroll to position [130, 0]
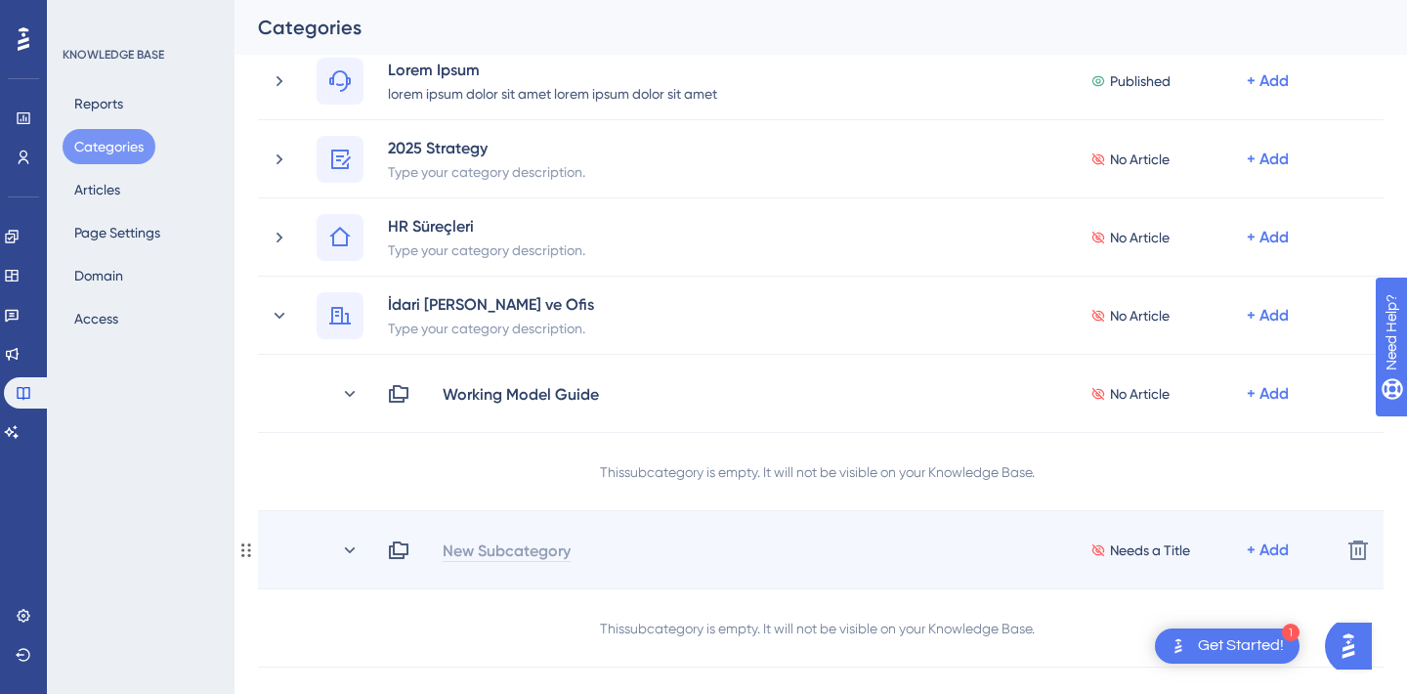
click at [492, 548] on div "New Subcategory" at bounding box center [507, 549] width 130 height 23
paste div
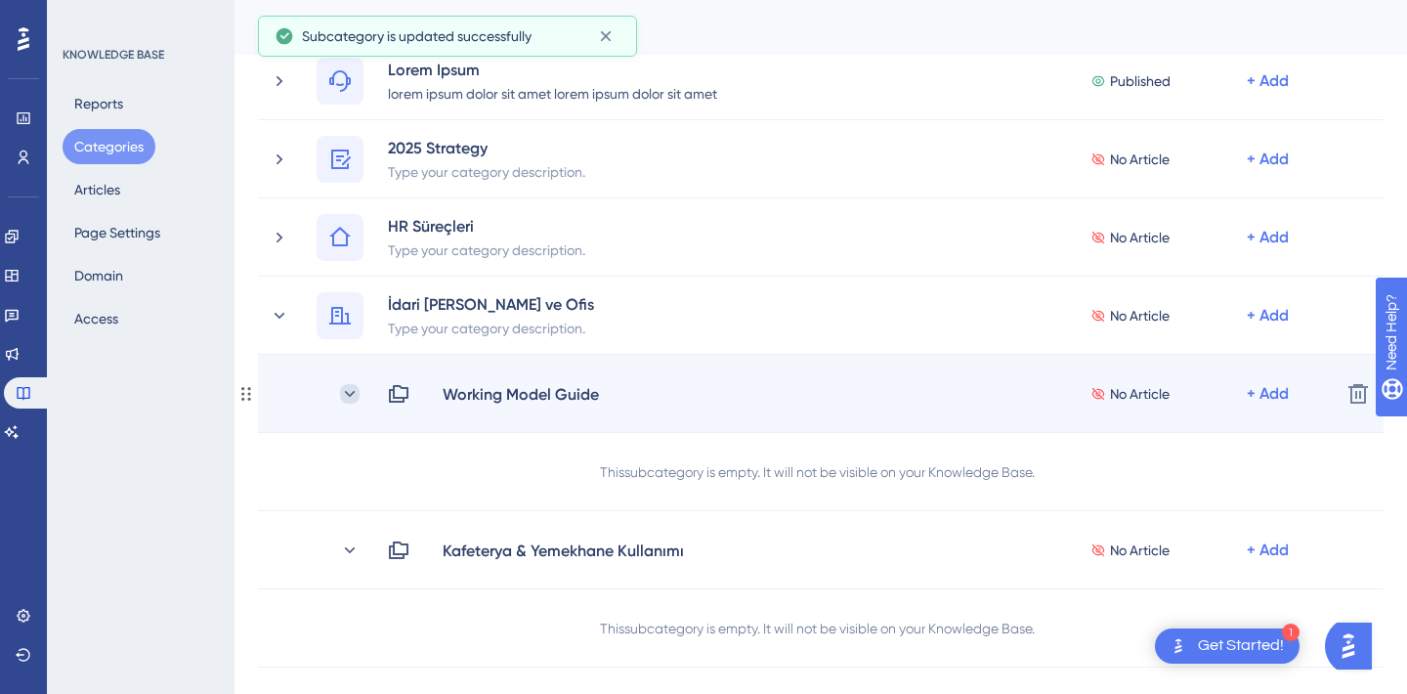
click at [352, 401] on icon at bounding box center [350, 394] width 20 height 20
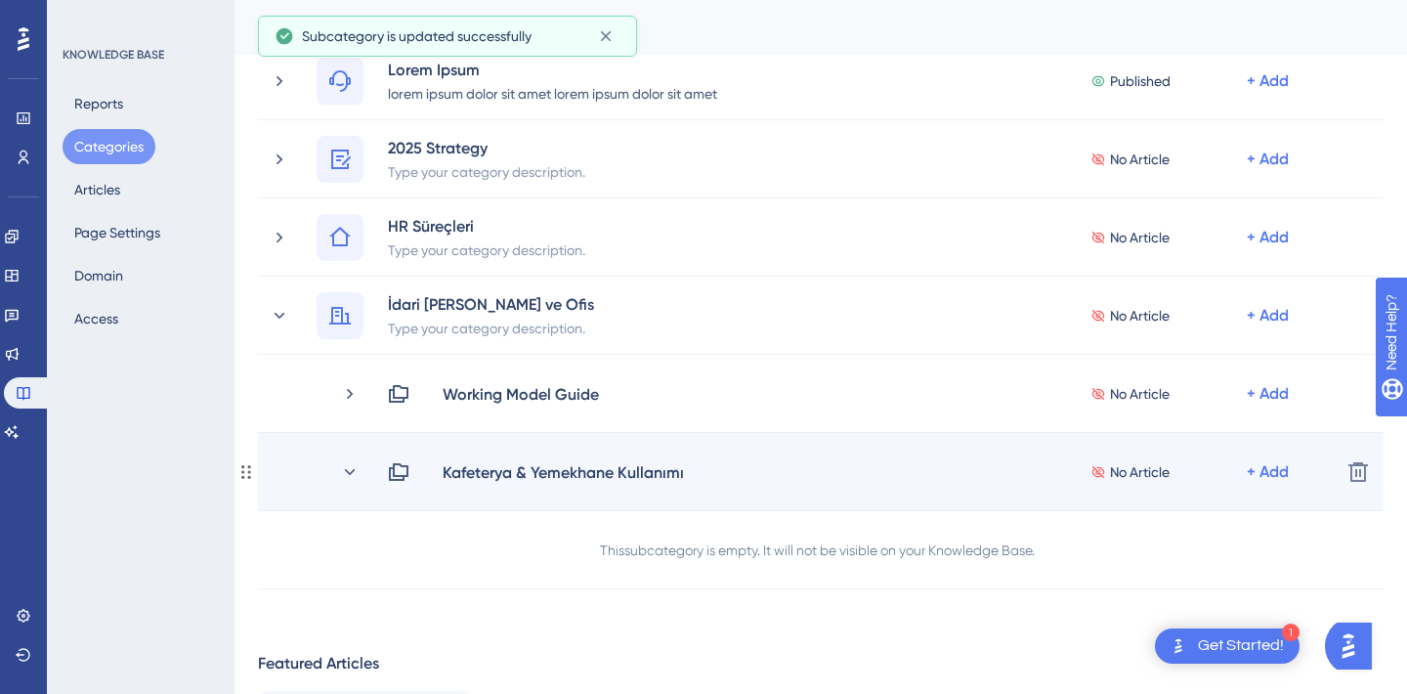
click at [355, 457] on div "Kafeterya & Yemekhane Kullanımı No Article + Add Delete" at bounding box center [821, 472] width 1126 height 78
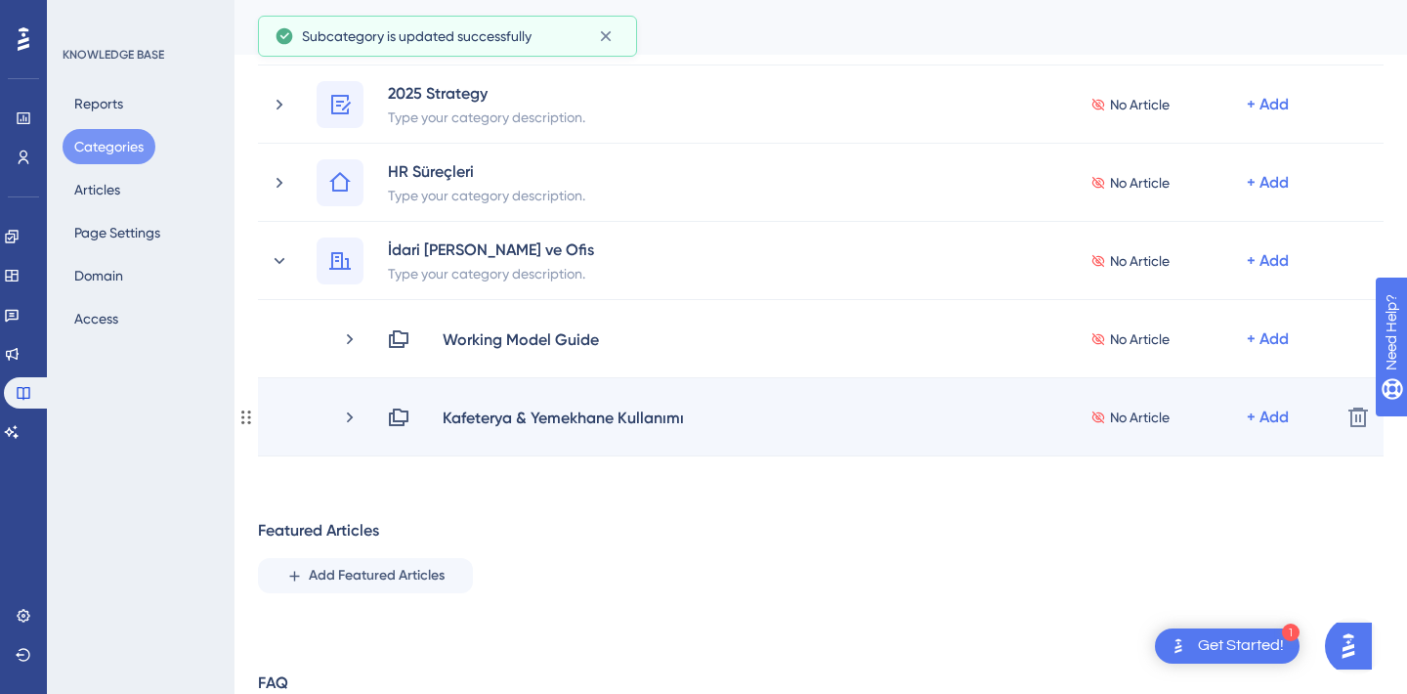
scroll to position [186, 0]
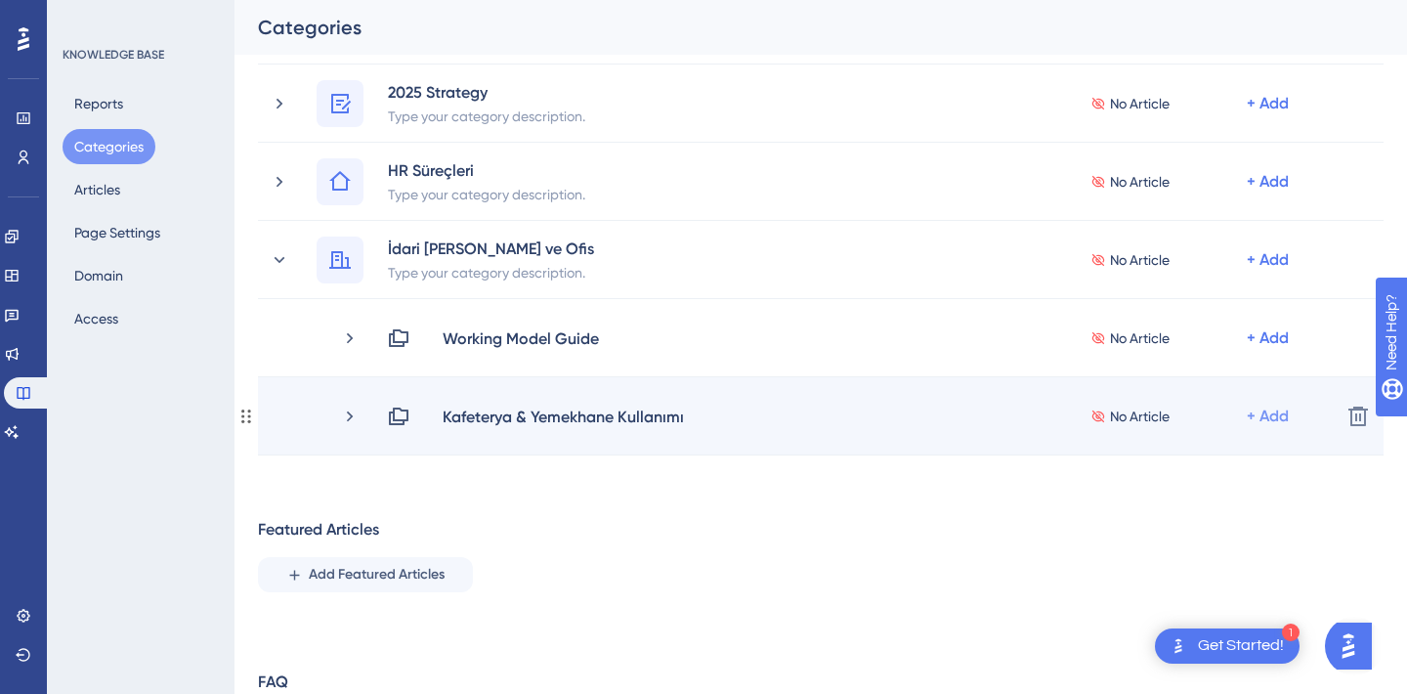
click at [1275, 350] on div "+ Add" at bounding box center [1268, 337] width 42 height 23
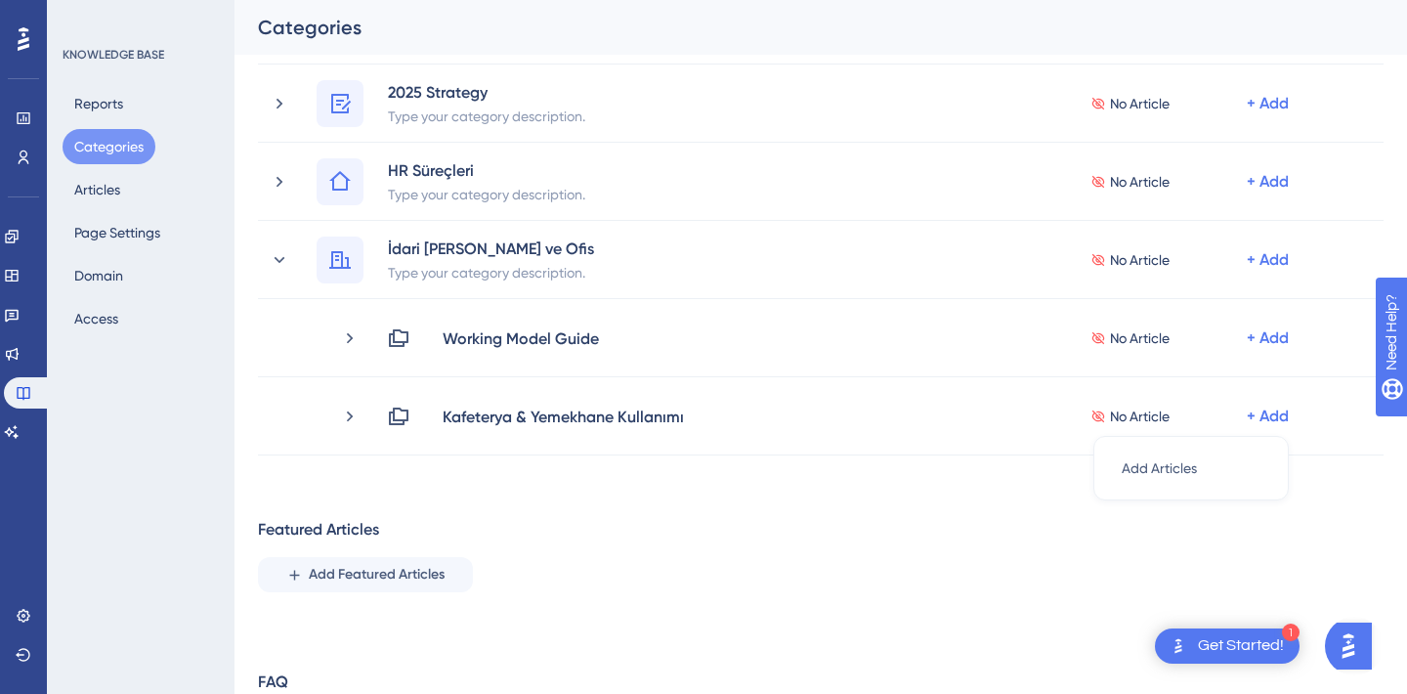
click at [993, 507] on div "Categories Add Category Lorem Ipsum lorem ipsum dolor sit amet lorem ipsum dolo…" at bounding box center [821, 349] width 1126 height 821
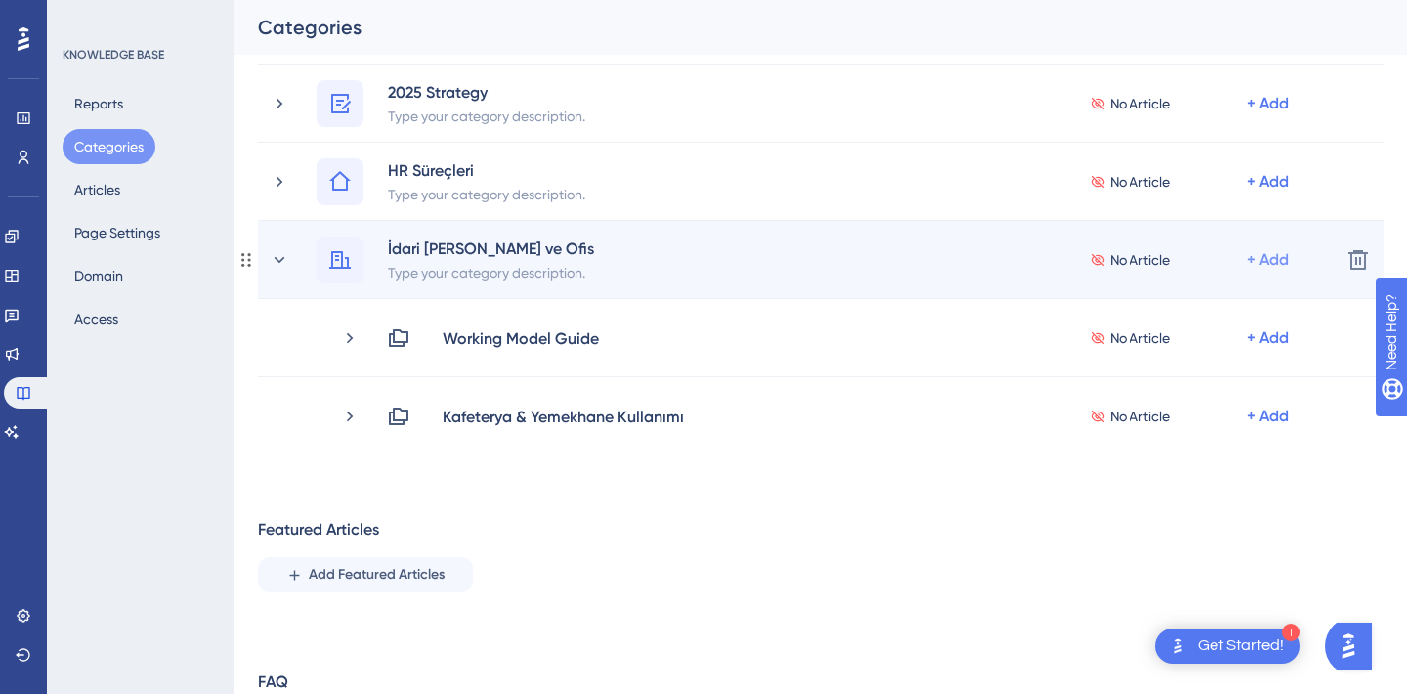
click at [1264, 37] on div "+ Add" at bounding box center [1268, 25] width 42 height 23
click at [1185, 309] on span "Add a Subcategory" at bounding box center [1183, 311] width 123 height 23
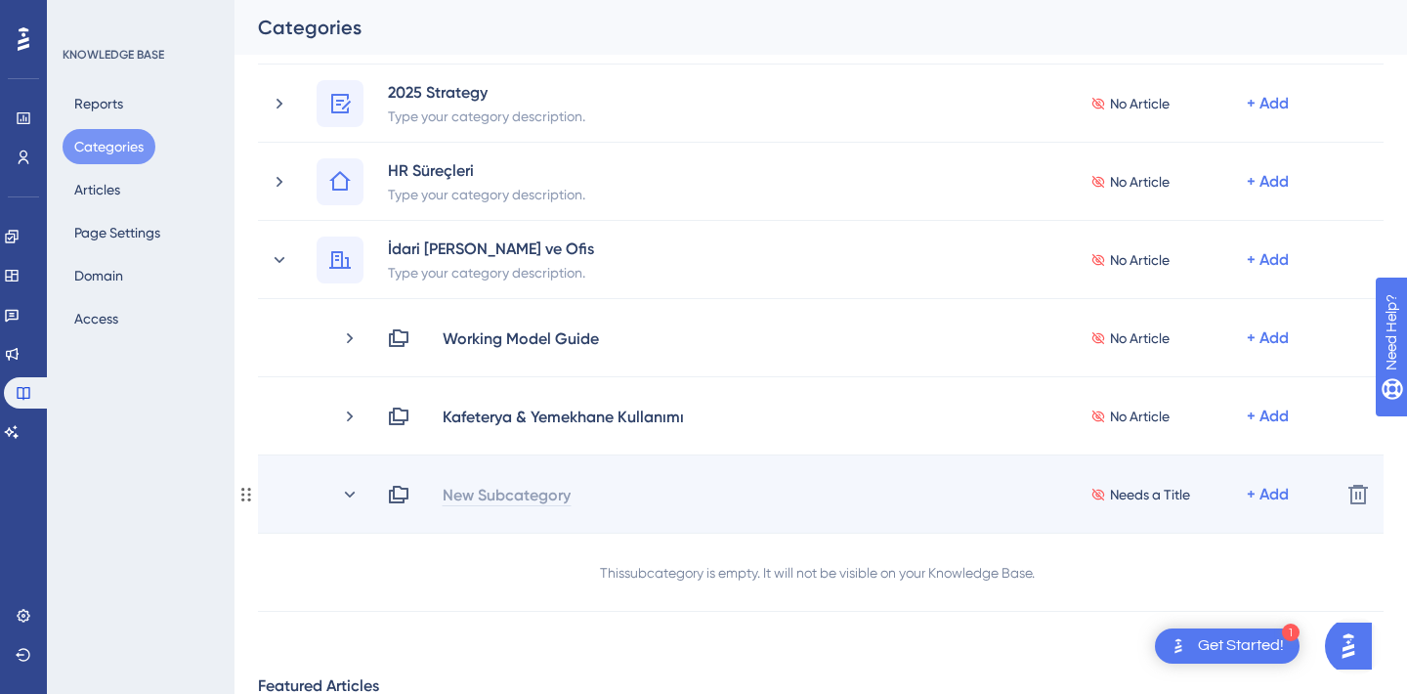
click at [490, 489] on div "New Subcategory" at bounding box center [507, 494] width 130 height 23
paste div
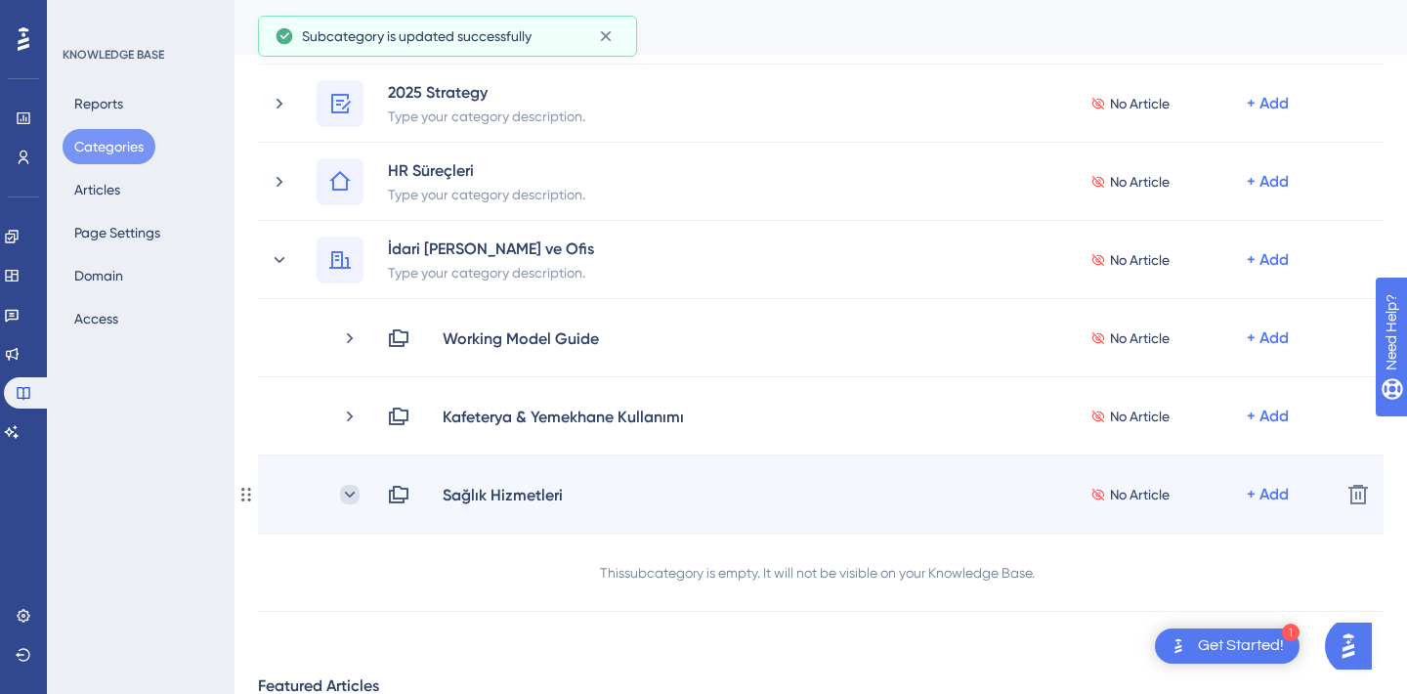
click at [350, 490] on icon at bounding box center [350, 495] width 20 height 20
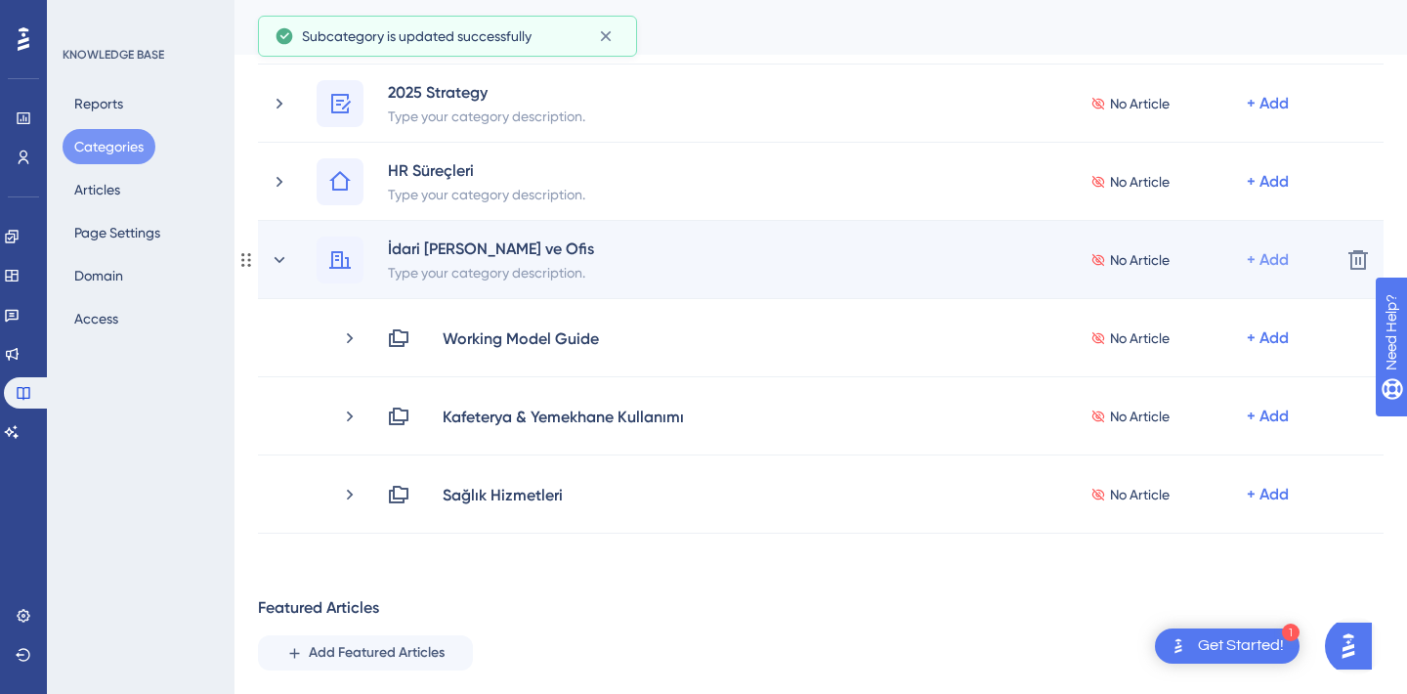
click at [1277, 37] on div "+ Add" at bounding box center [1268, 25] width 42 height 23
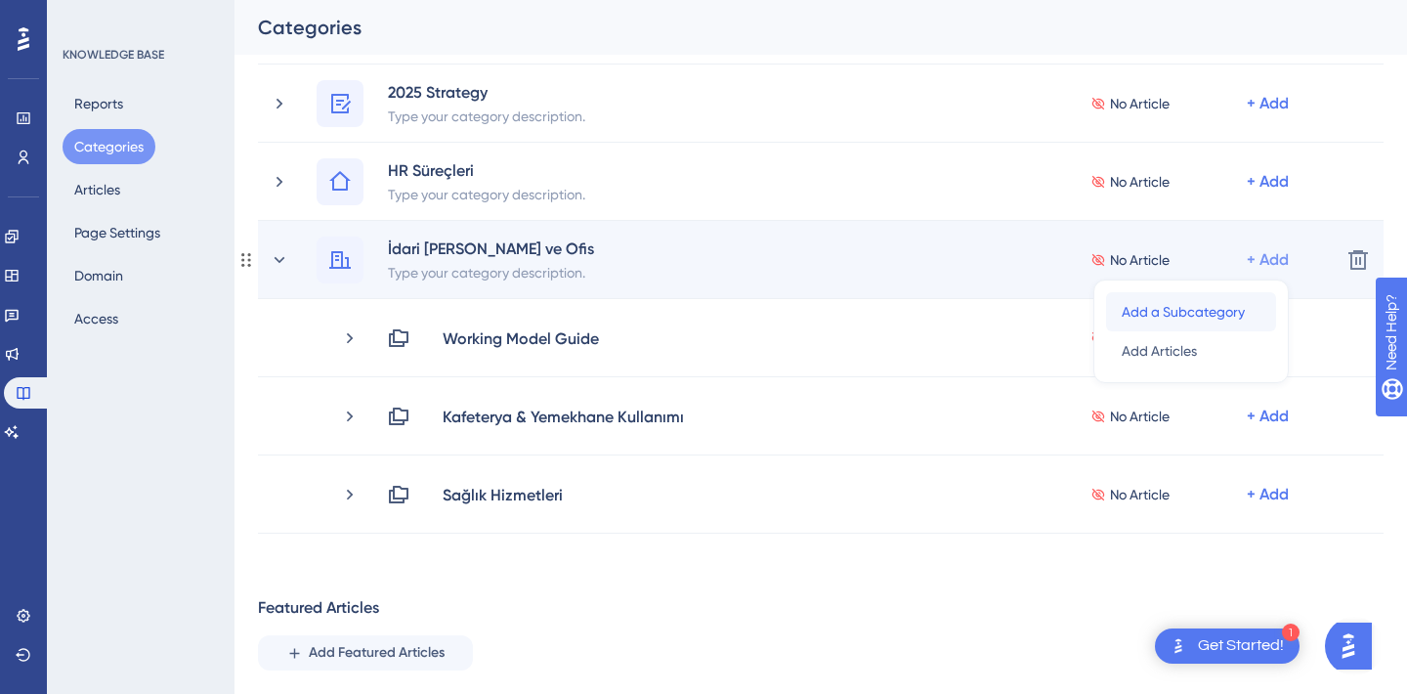
click at [1192, 314] on span "Add a Subcategory" at bounding box center [1183, 311] width 123 height 23
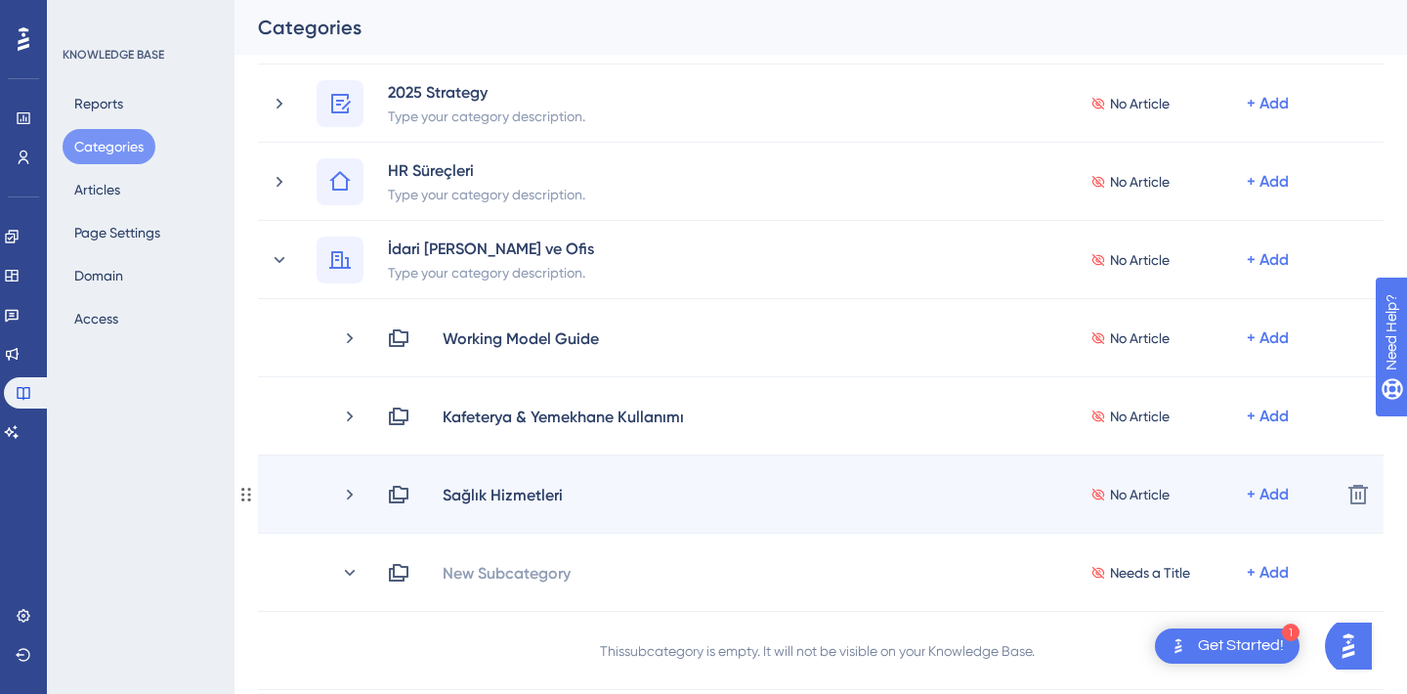
scroll to position [235, 0]
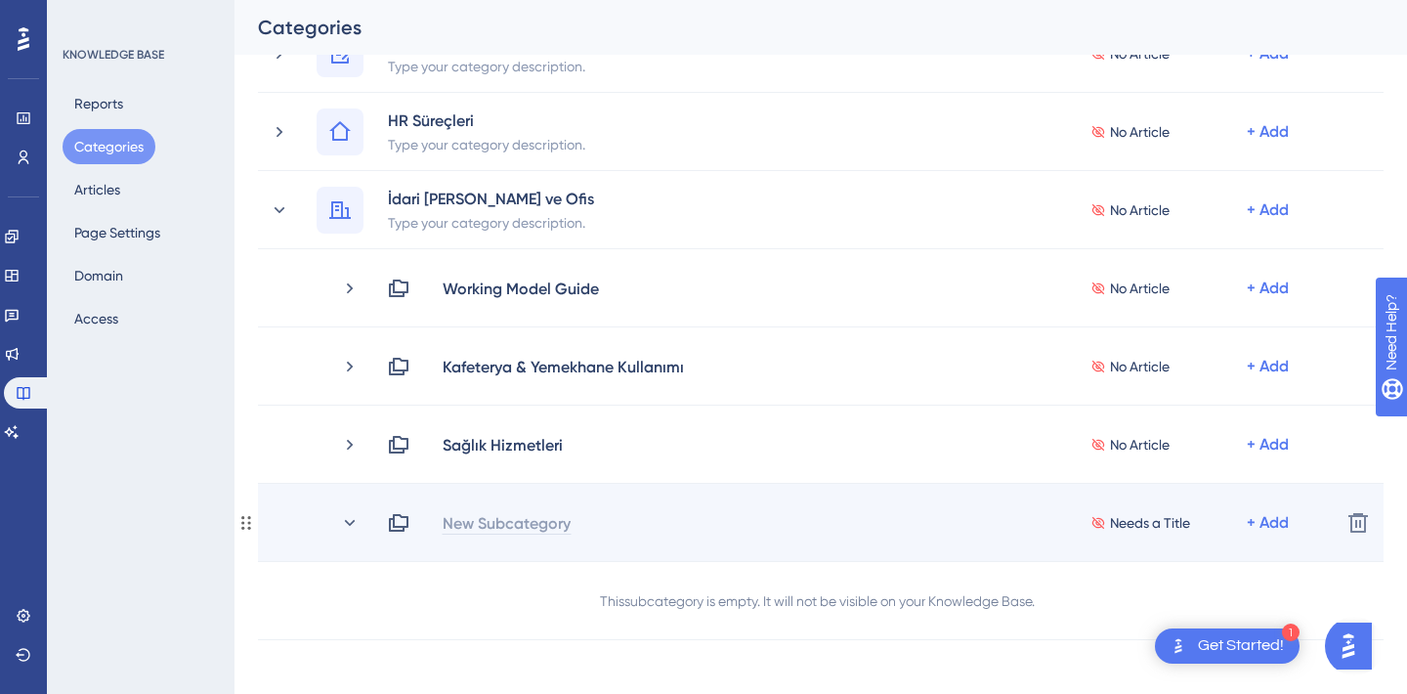
click at [498, 523] on div "New Subcategory" at bounding box center [507, 522] width 130 height 23
paste div
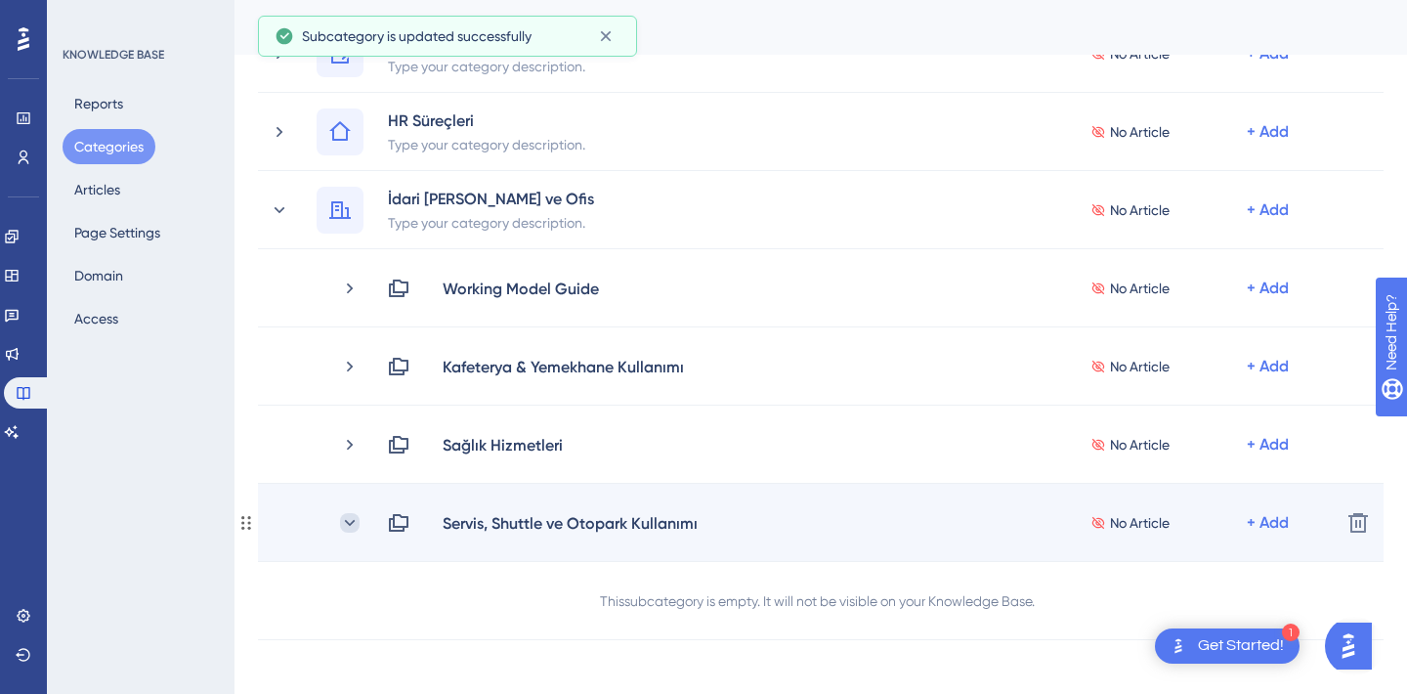
click at [345, 517] on icon at bounding box center [350, 523] width 20 height 20
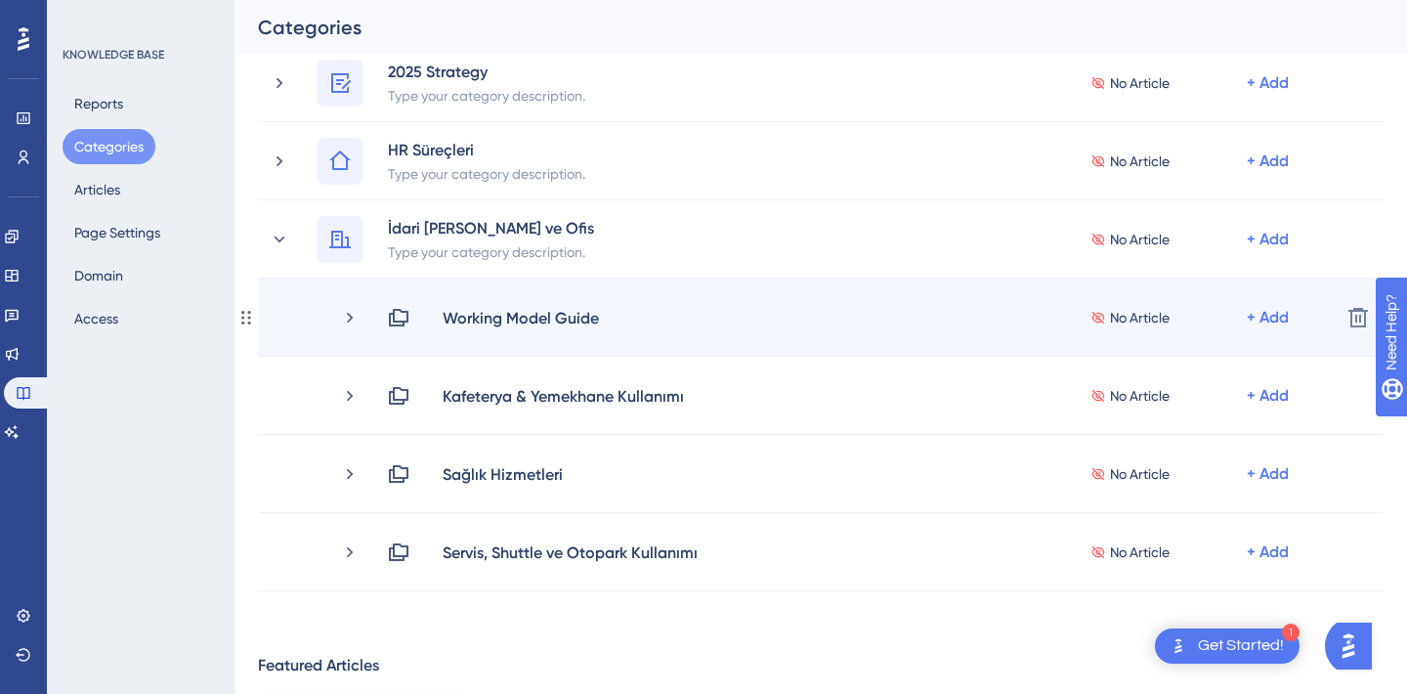
scroll to position [207, 0]
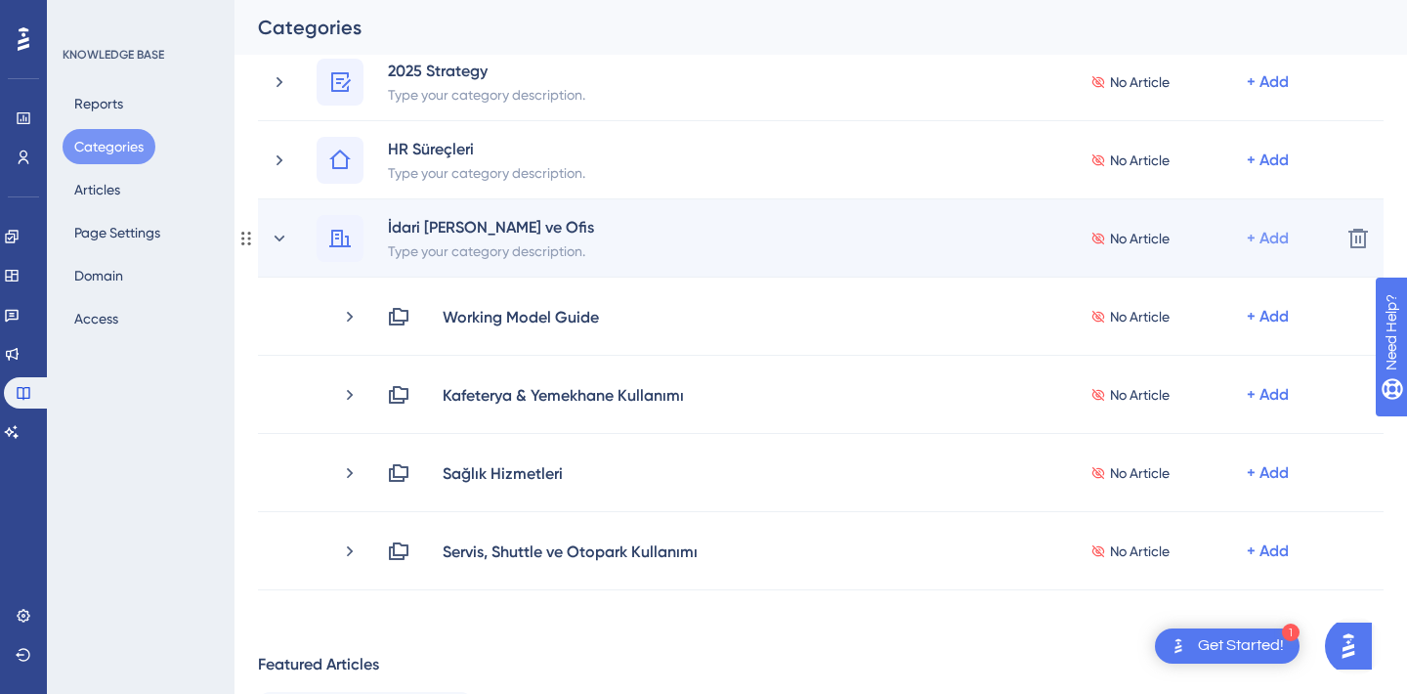
click at [1270, 16] on div "+ Add" at bounding box center [1268, 3] width 42 height 23
click at [1185, 285] on span "Add a Subcategory" at bounding box center [1183, 289] width 123 height 23
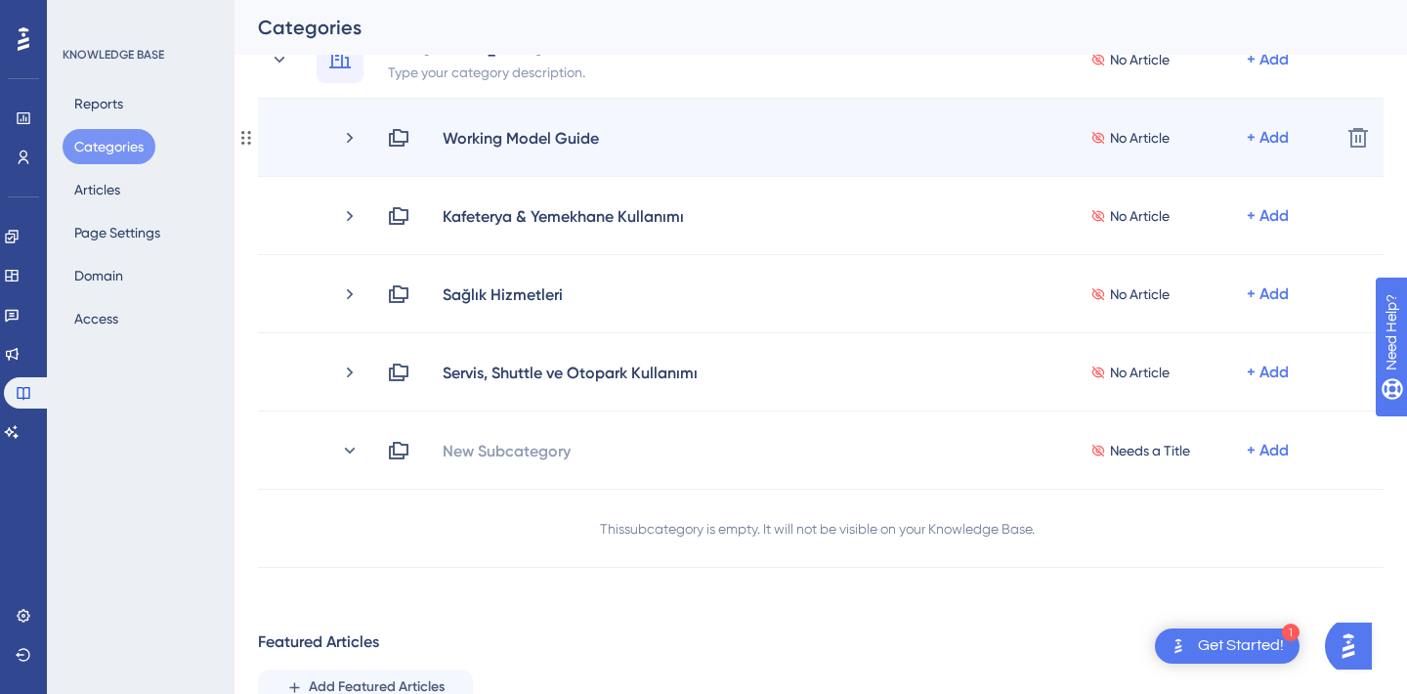
scroll to position [388, 0]
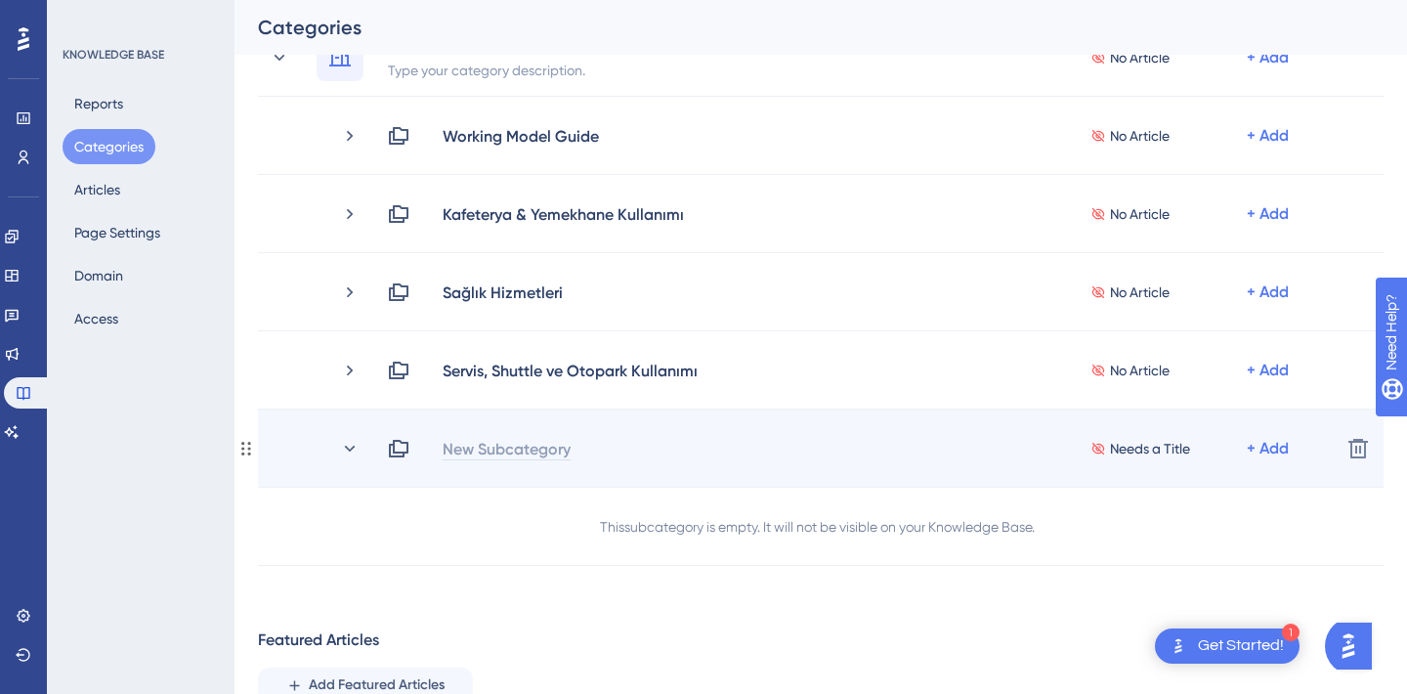
click at [479, 447] on div "New Subcategory" at bounding box center [507, 448] width 130 height 23
paste div
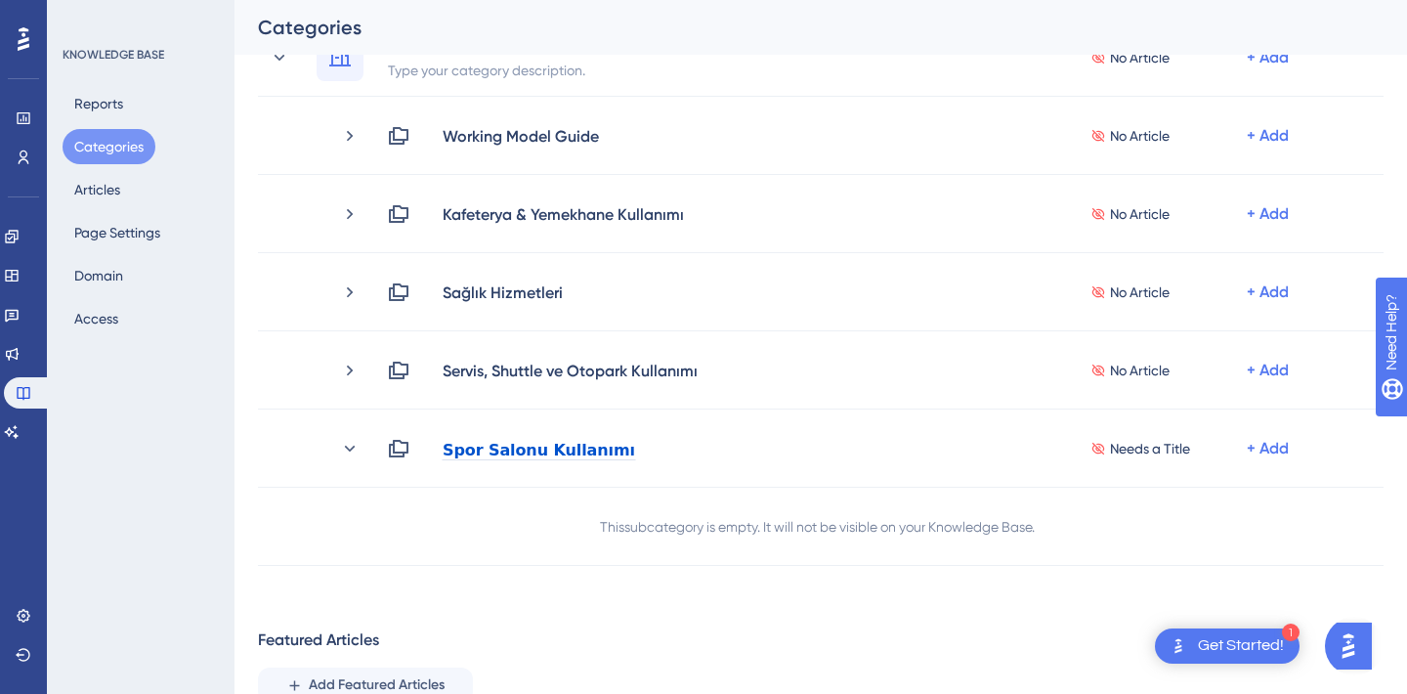
click at [578, 606] on div "Performance Users Engagement Widgets Feedback Product Updates Knowledge Base AI…" at bounding box center [821, 291] width 1173 height 1219
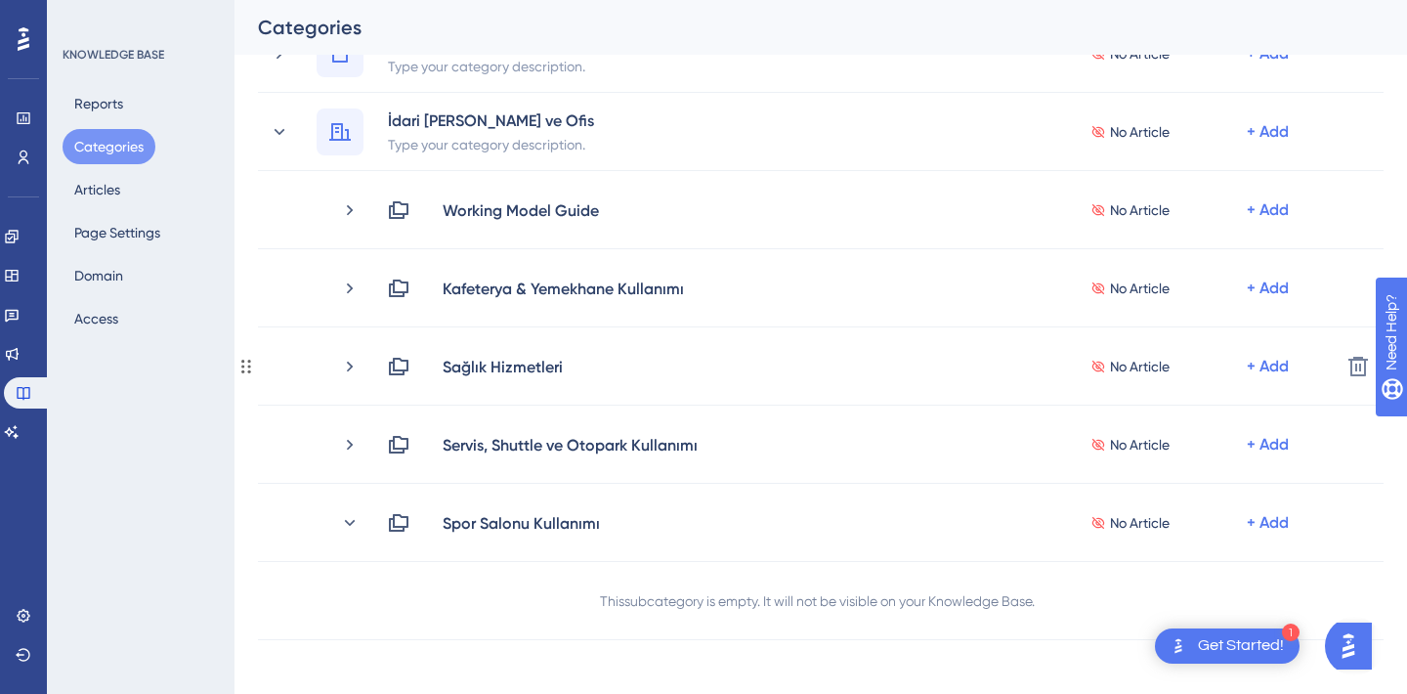
scroll to position [316, 0]
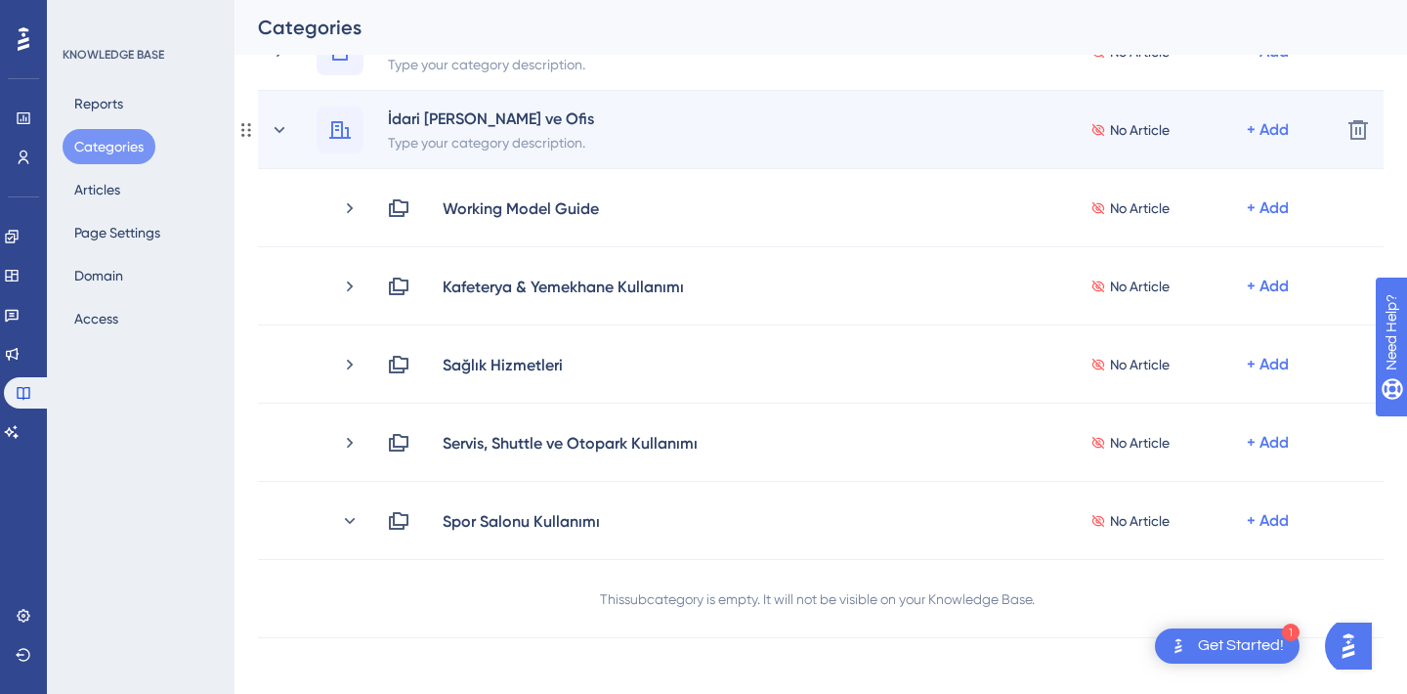
click at [290, 127] on div "İdari İşler ve Ofis Type your category description. No Article + Add" at bounding box center [797, 130] width 1055 height 47
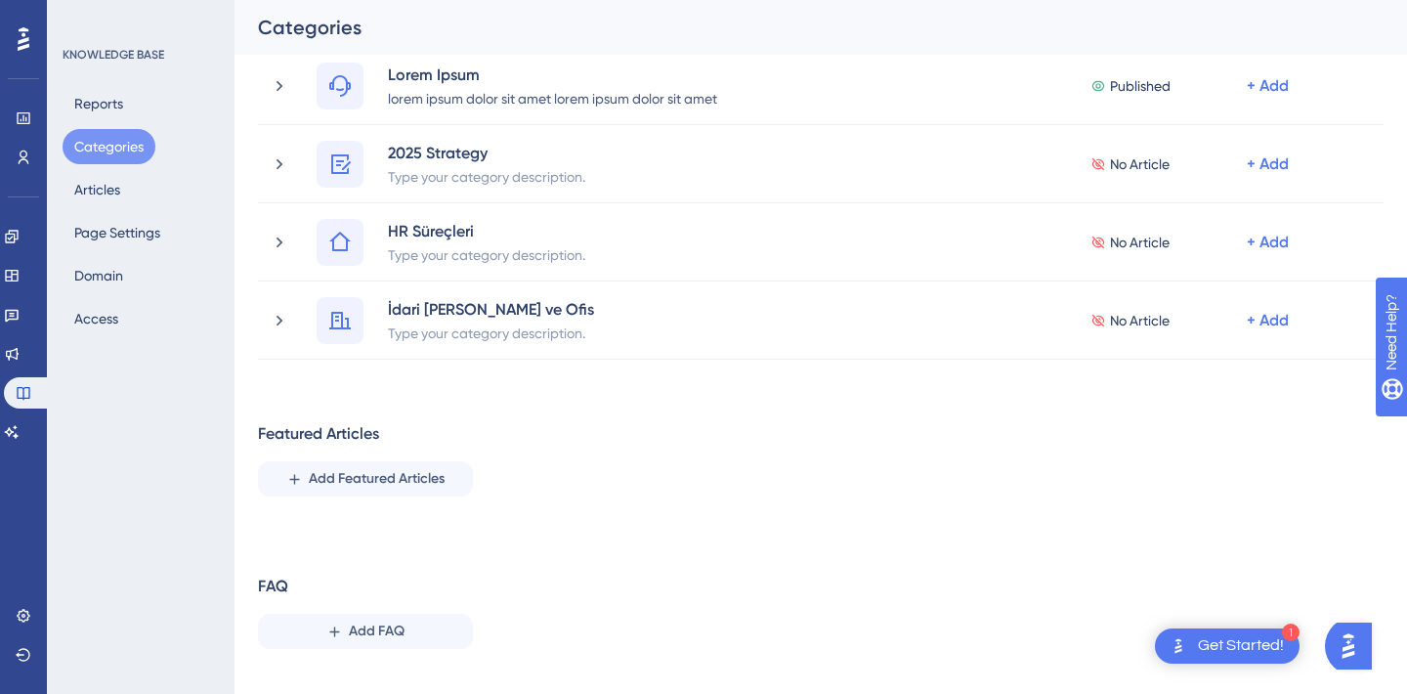
scroll to position [0, 0]
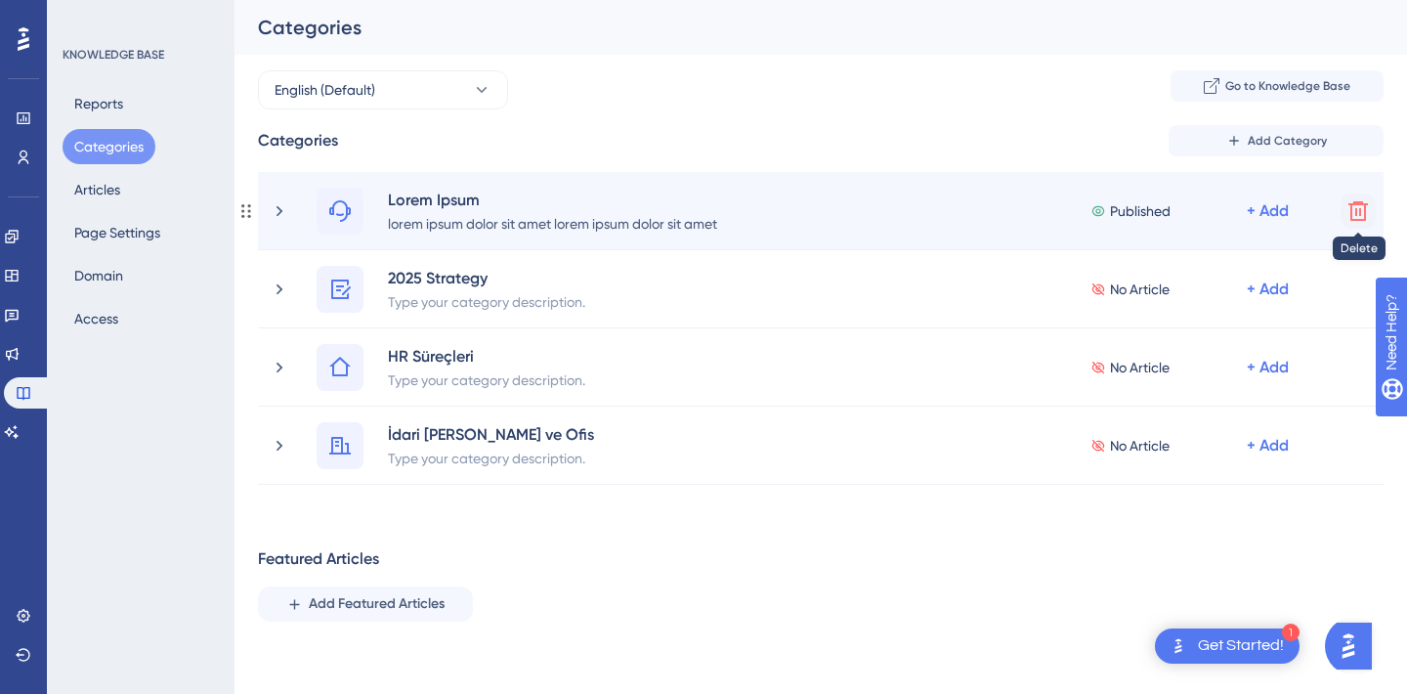
click at [1362, 202] on icon at bounding box center [1358, 211] width 20 height 20
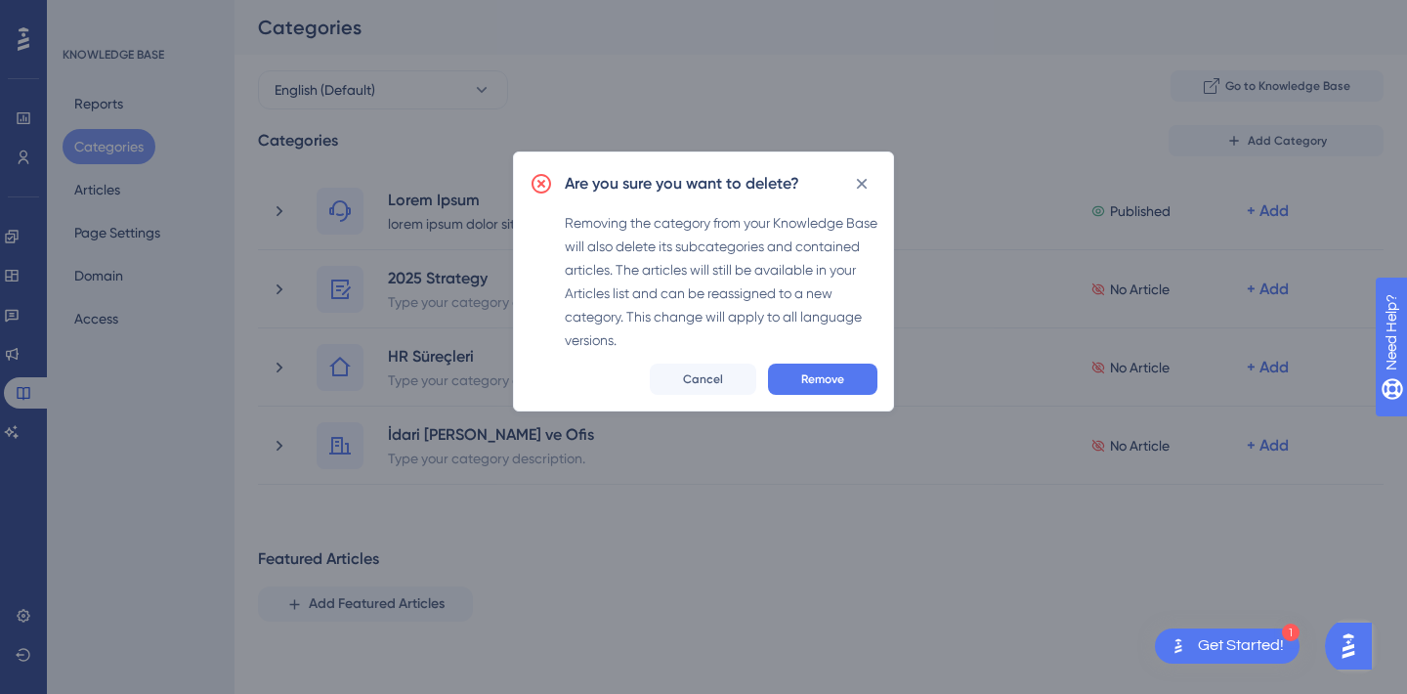
click at [1362, 212] on div "Are you sure you want to delete? Removing the category from your Knowledge Base…" at bounding box center [703, 347] width 1407 height 694
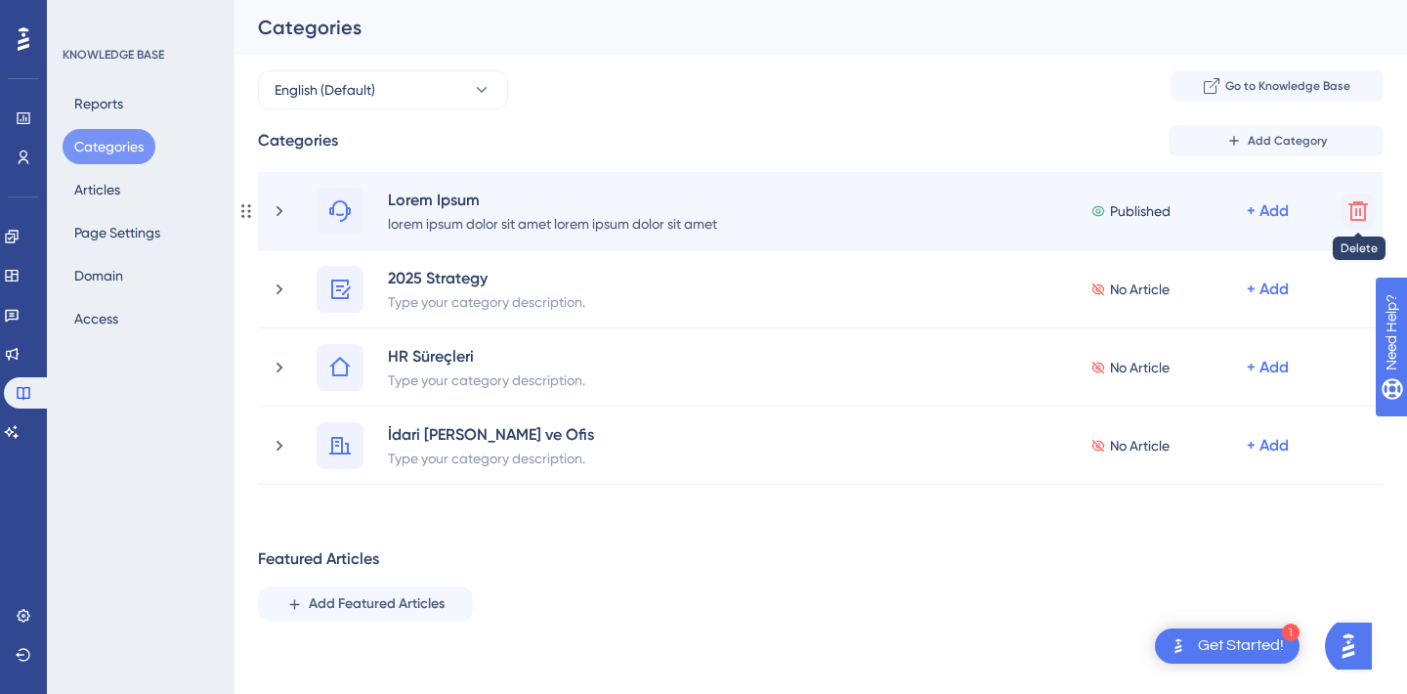
click at [1364, 208] on icon at bounding box center [1358, 211] width 20 height 20
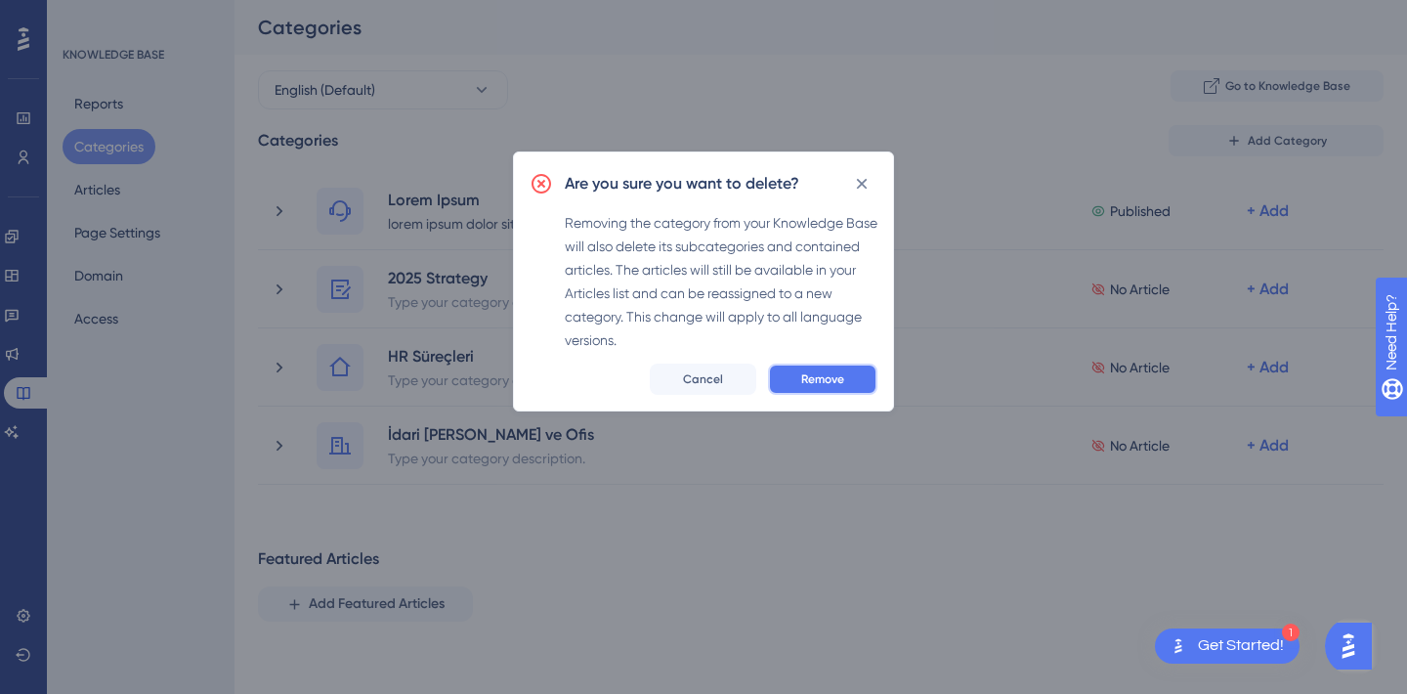
click at [861, 381] on button "Remove" at bounding box center [822, 379] width 109 height 31
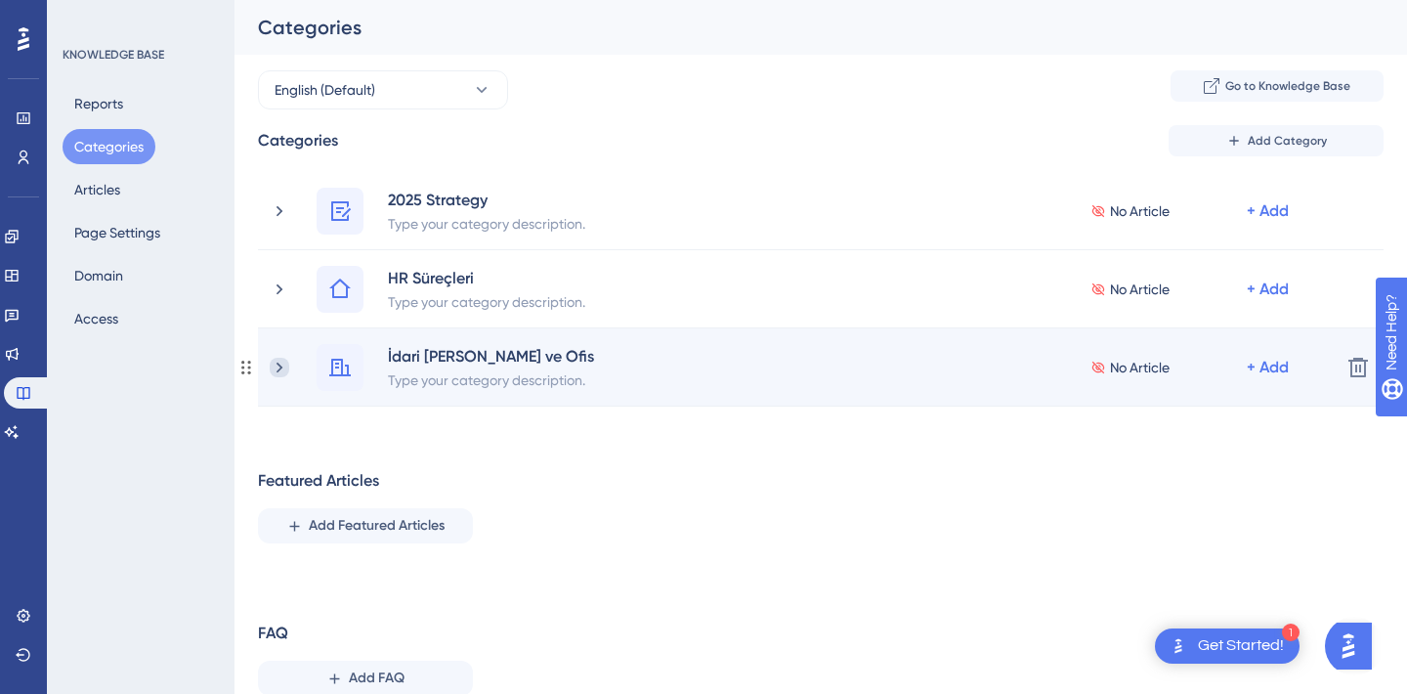
click at [282, 364] on icon at bounding box center [280, 368] width 20 height 20
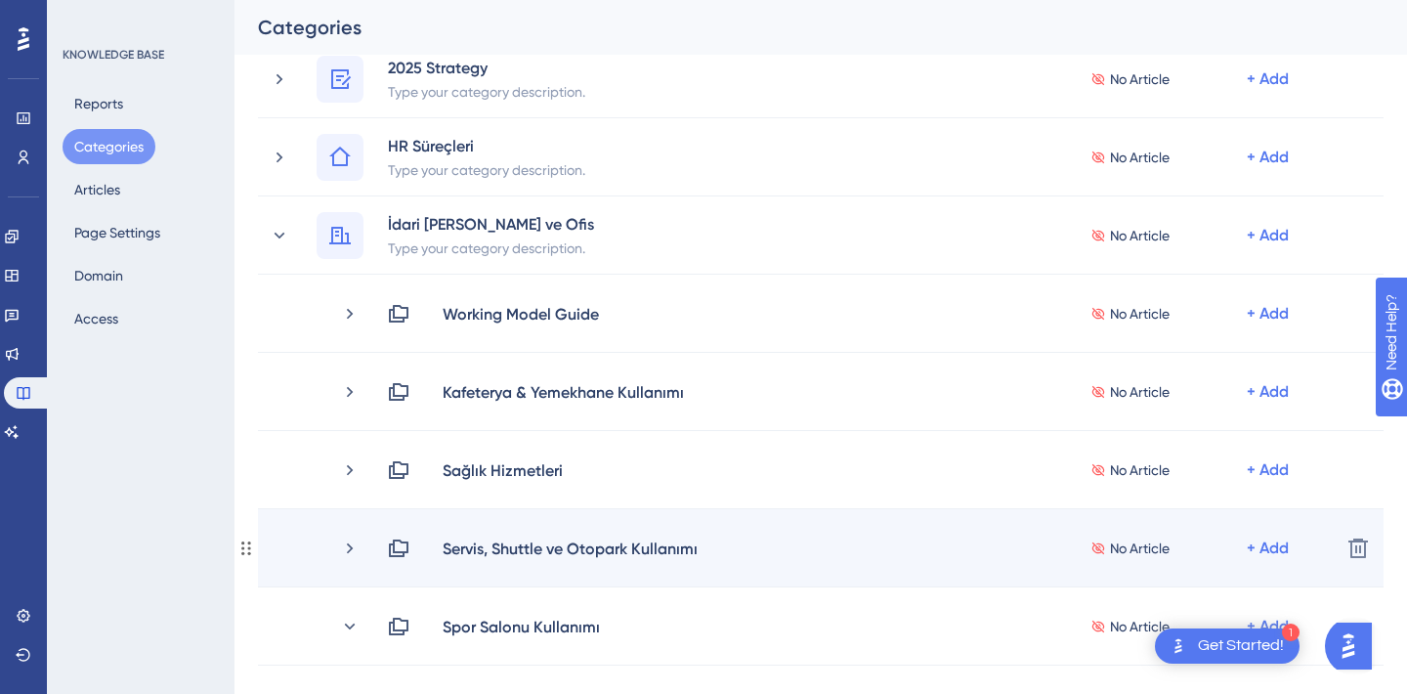
scroll to position [86, 0]
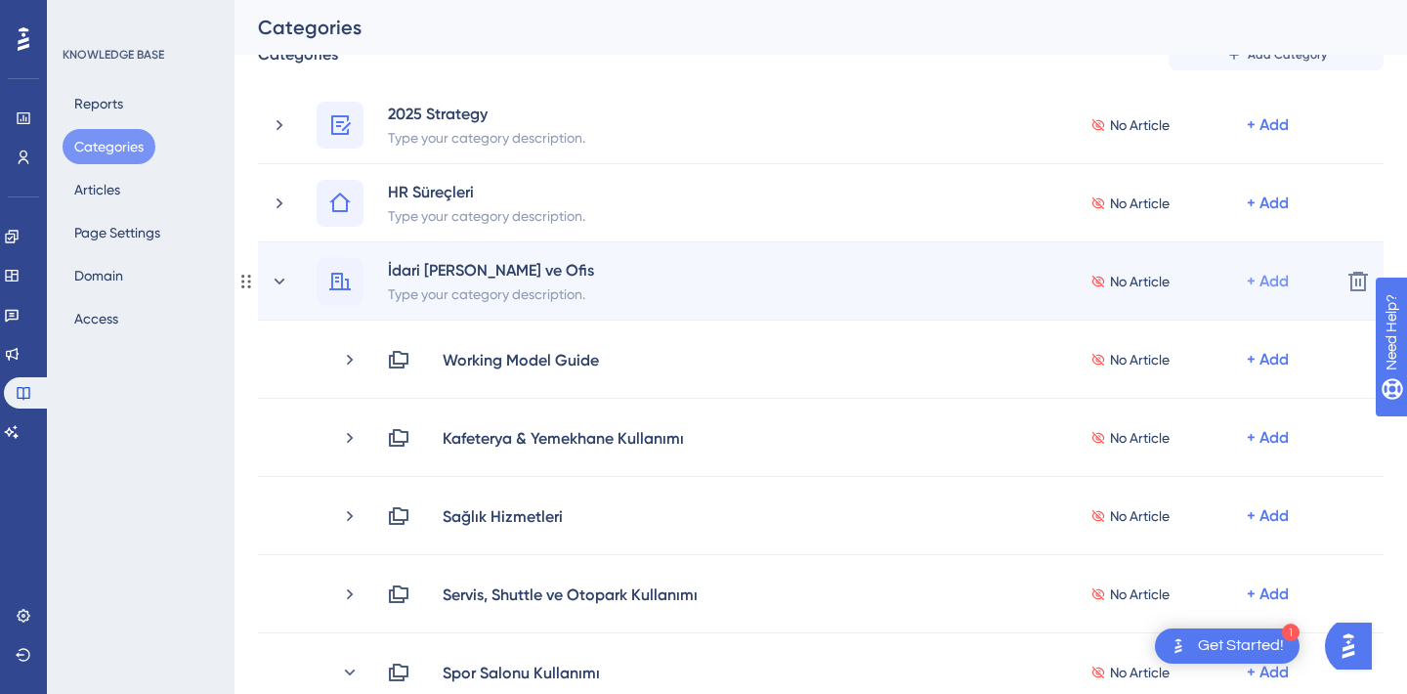
click at [1275, 137] on div "+ Add" at bounding box center [1268, 124] width 42 height 23
click at [1206, 318] on div "Add a Subcategory Add a Subcategory" at bounding box center [1191, 333] width 139 height 39
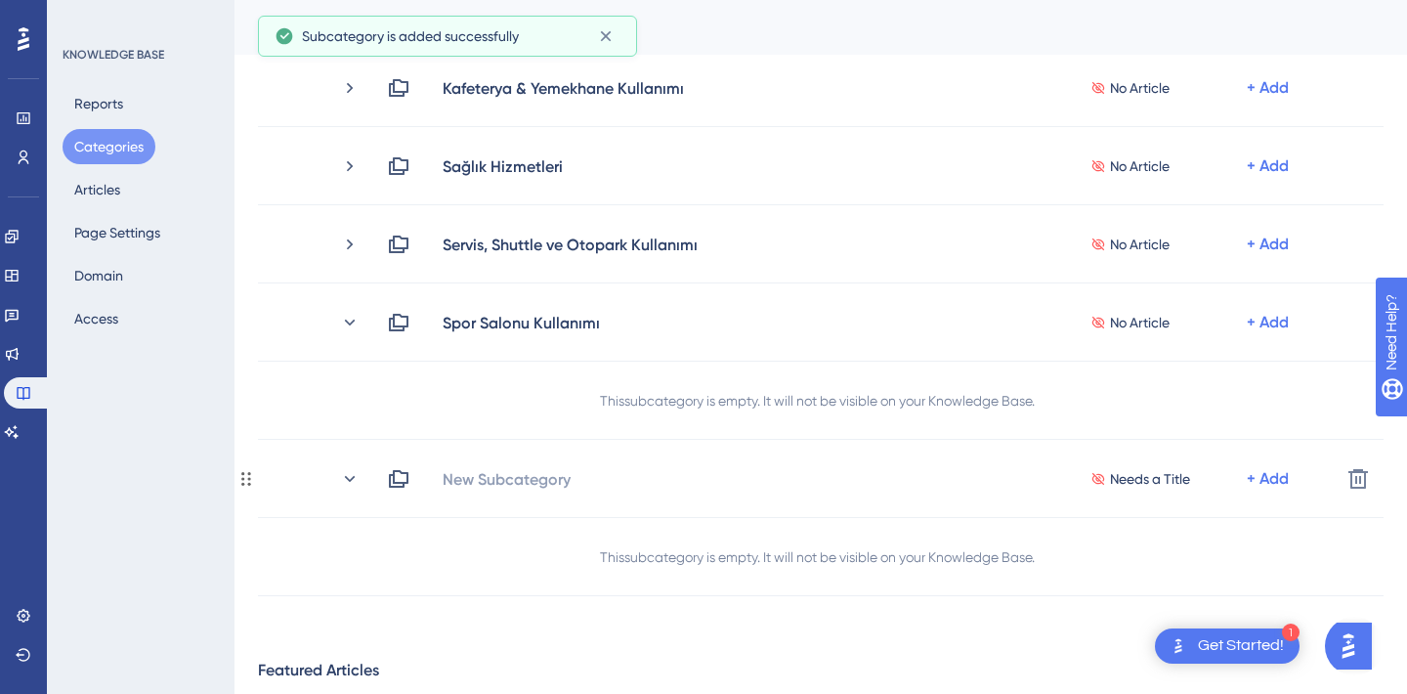
scroll to position [432, 0]
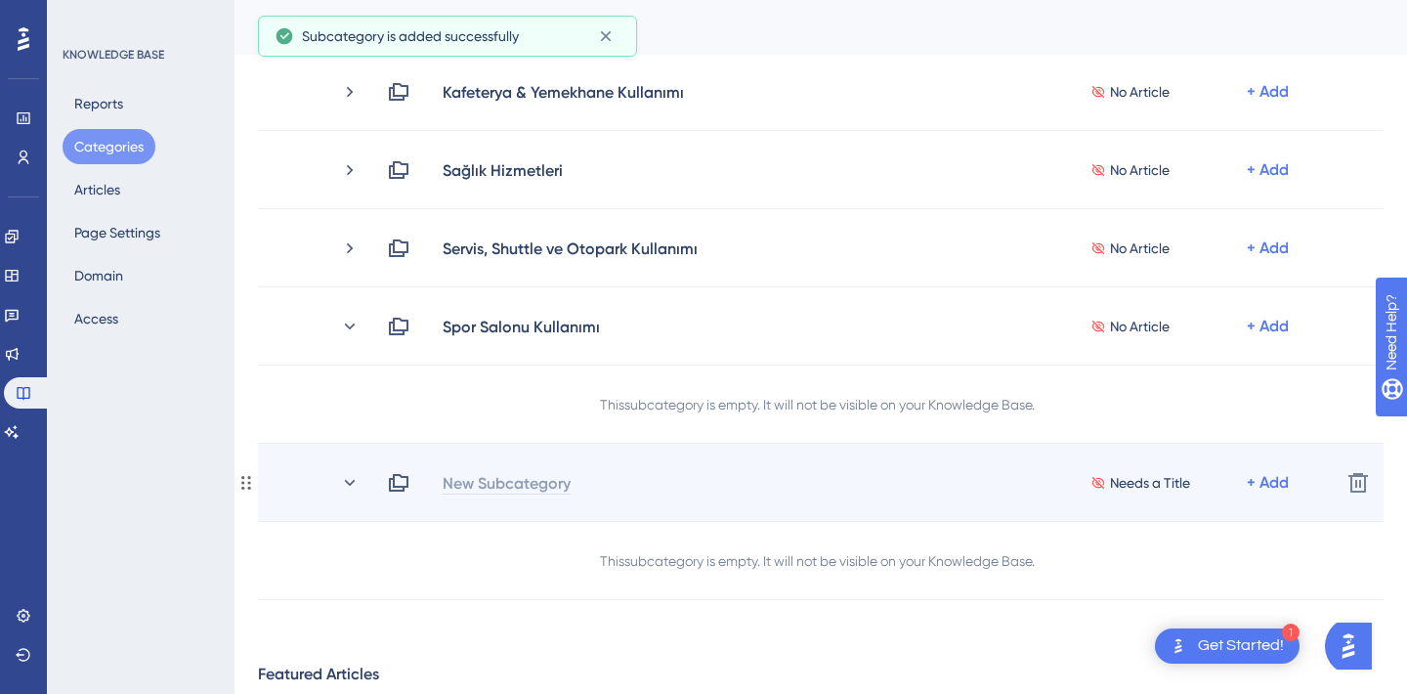
click at [491, 477] on div "New Subcategory" at bounding box center [507, 482] width 130 height 23
paste div
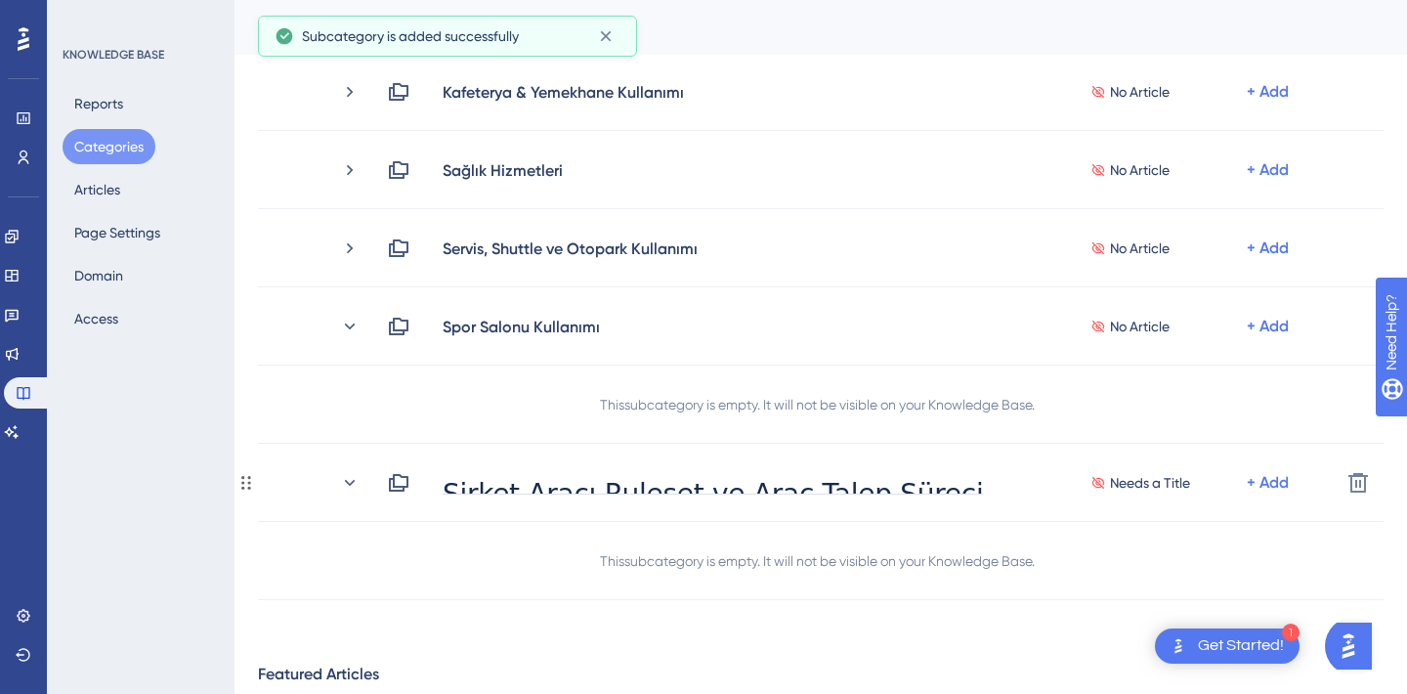
scroll to position [6, 0]
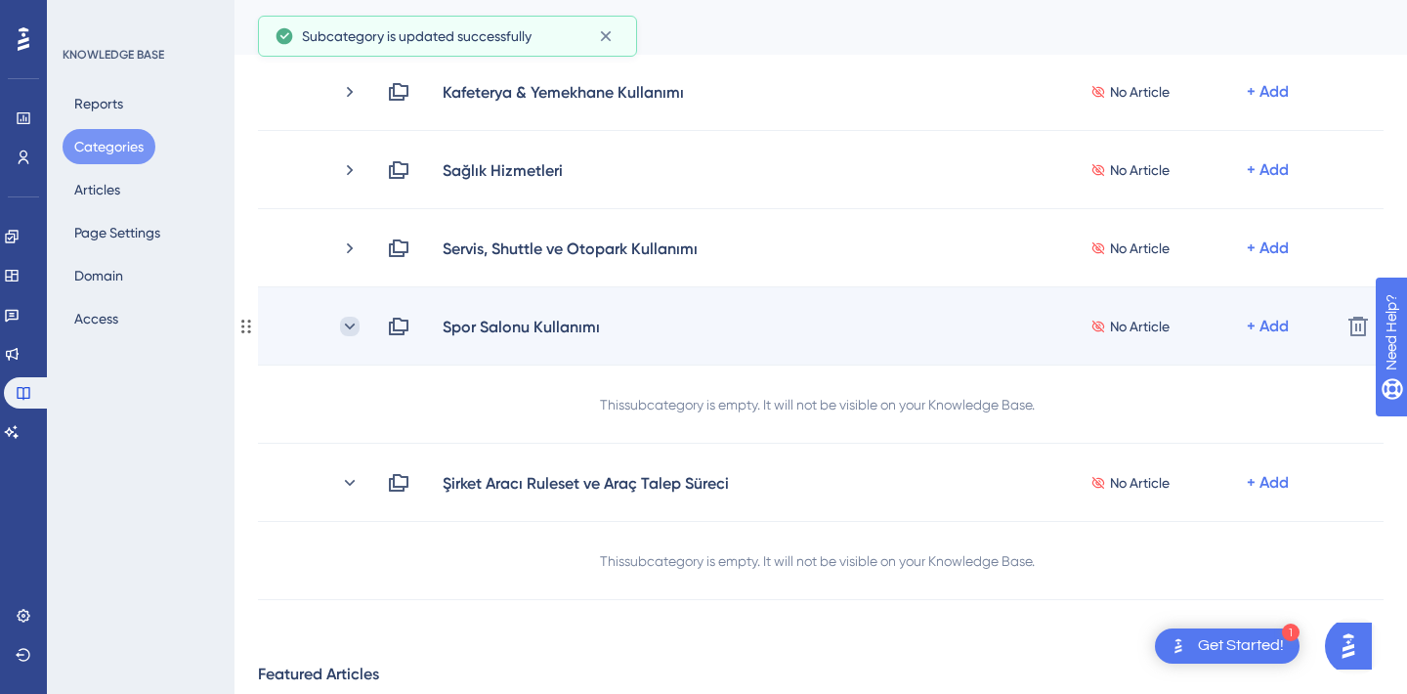
click at [352, 331] on icon at bounding box center [350, 327] width 20 height 20
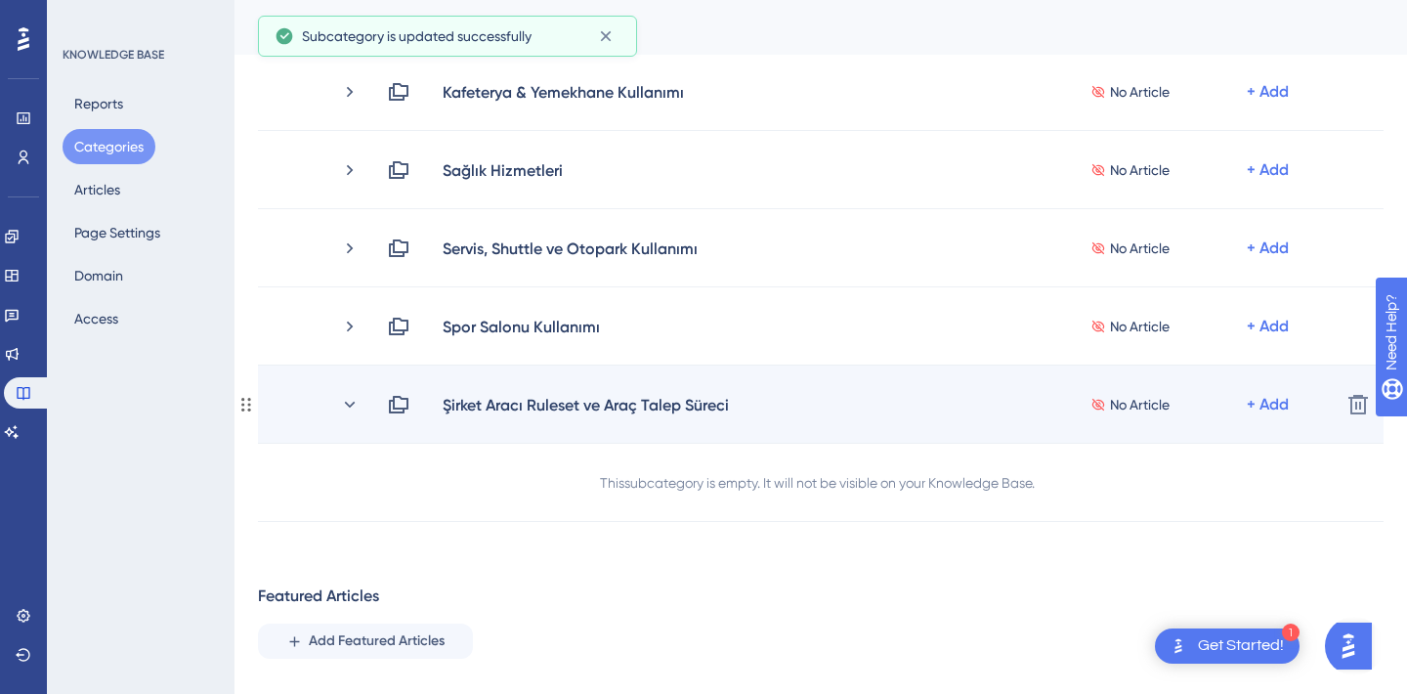
click at [357, 393] on div "Şirket Aracı Ruleset ve Araç Talep Süreci No Article + Add" at bounding box center [832, 404] width 985 height 23
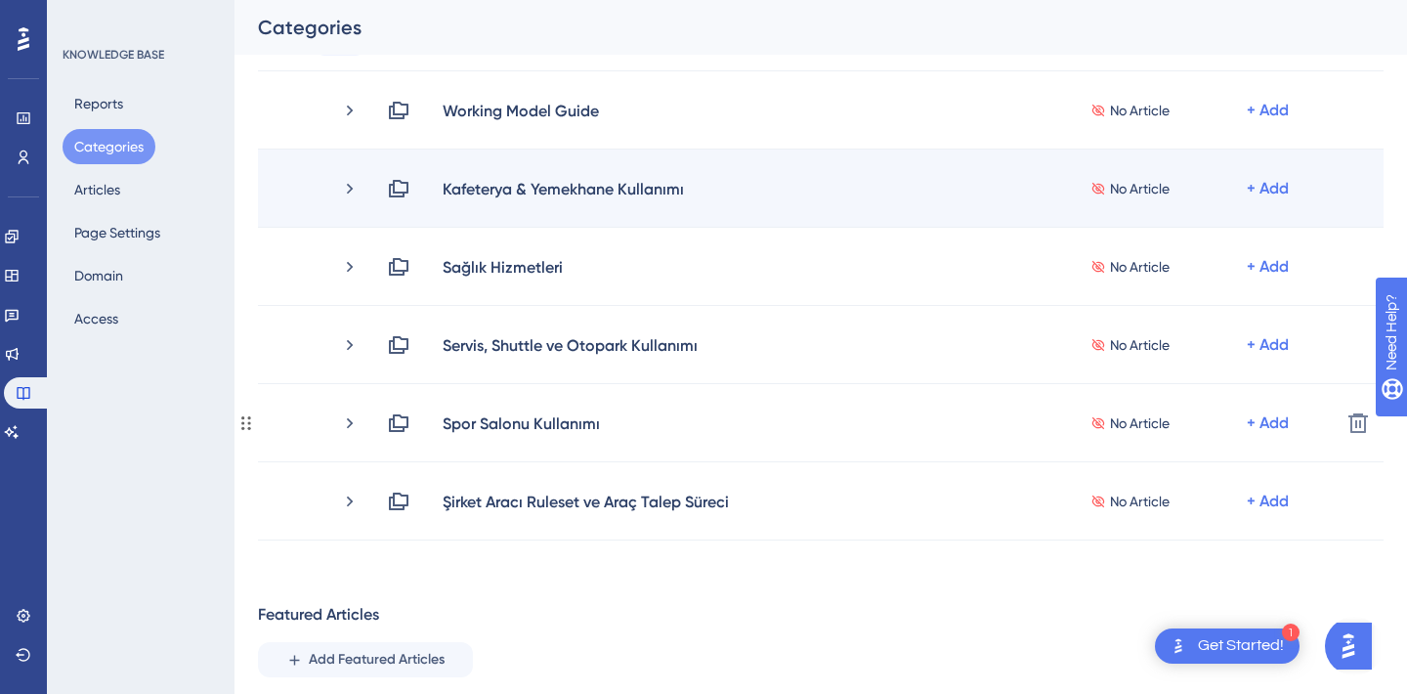
scroll to position [383, 0]
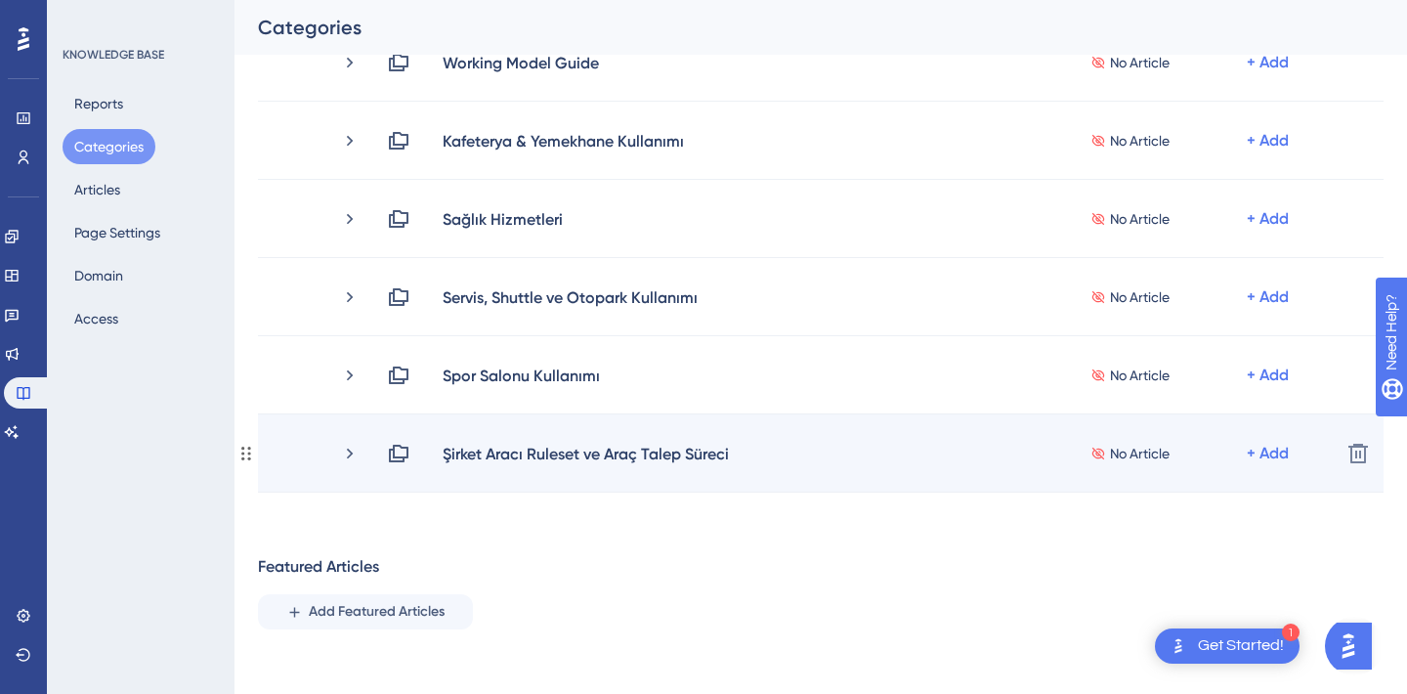
click at [791, 462] on div "Şirket Aracı Ruleset ve Araç Talep Süreci No Article + Add" at bounding box center [856, 453] width 938 height 23
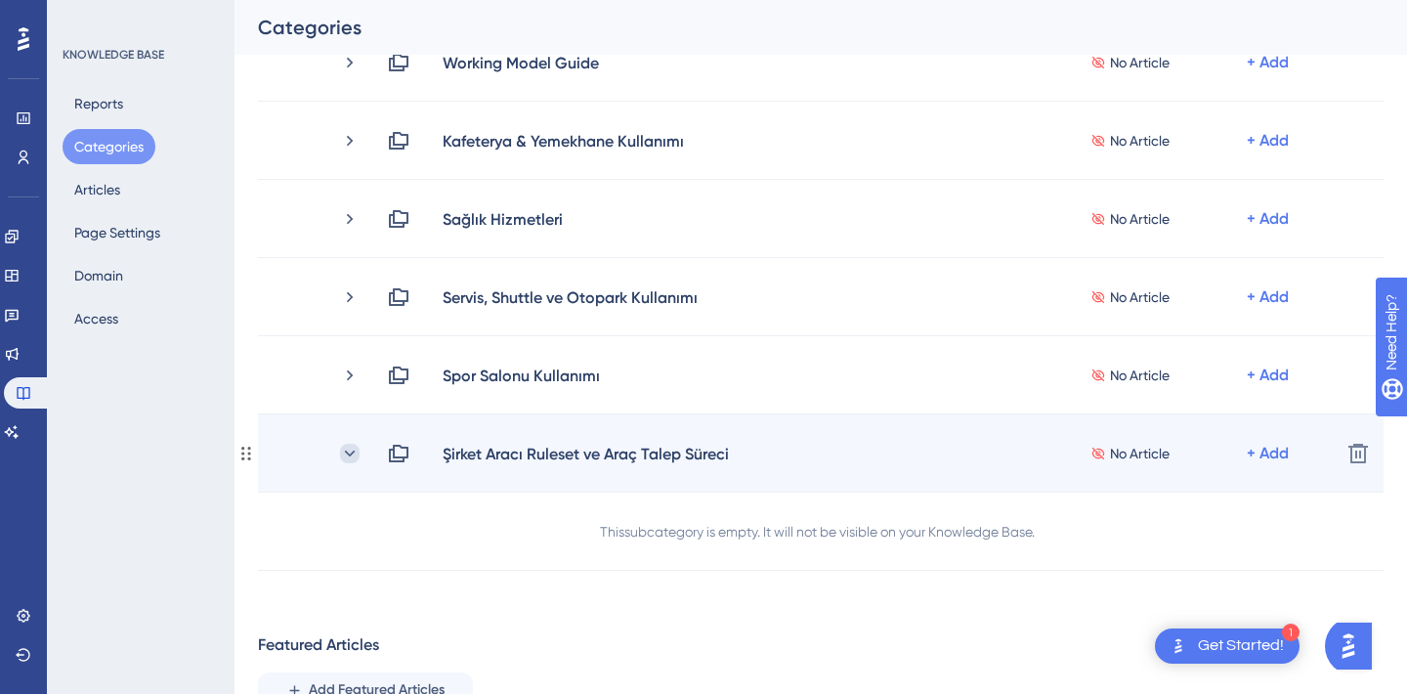
click at [344, 452] on icon at bounding box center [350, 454] width 20 height 20
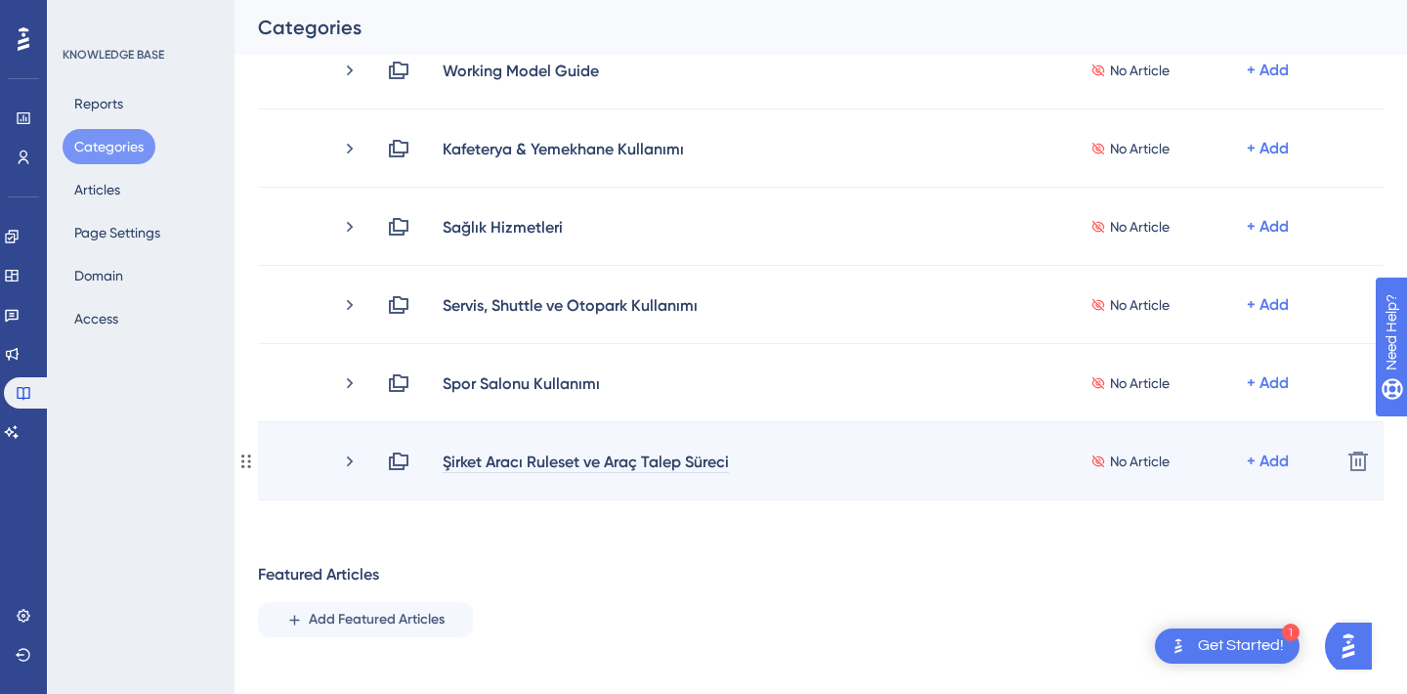
scroll to position [395, 0]
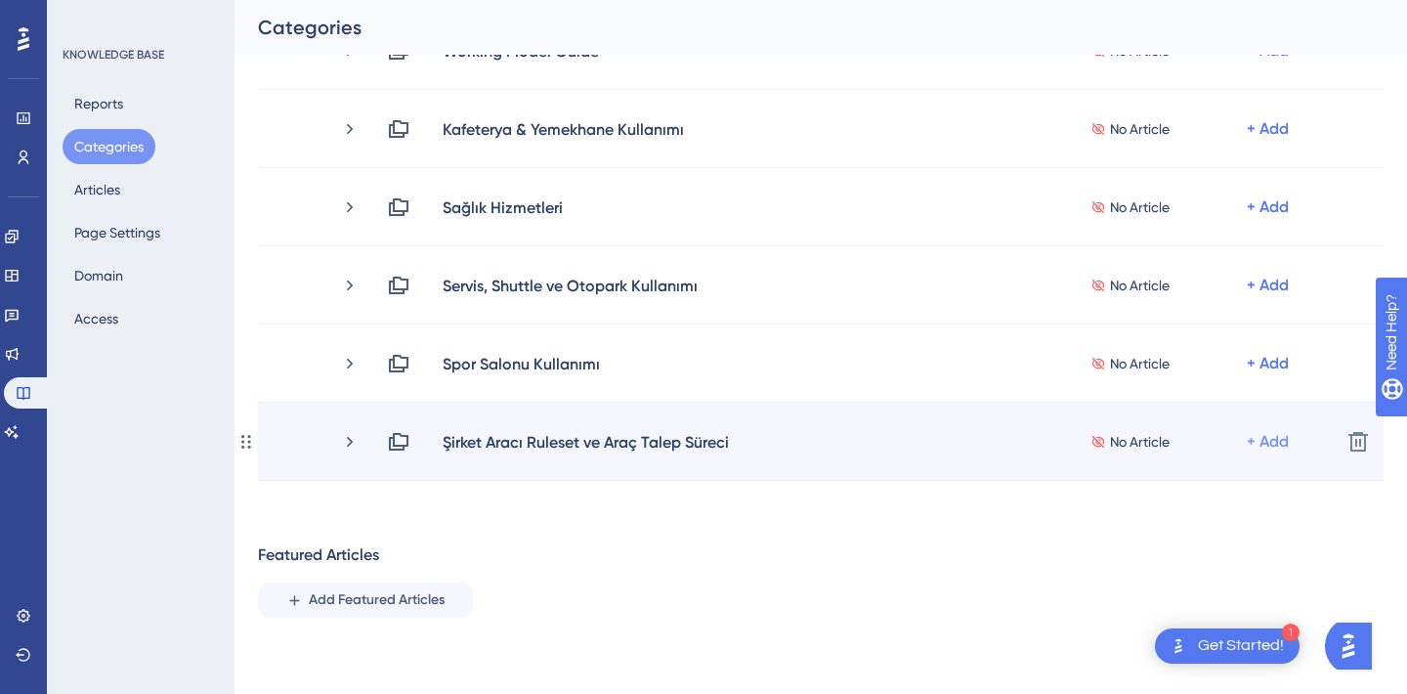
click at [1266, 63] on div "+ Add" at bounding box center [1268, 50] width 42 height 23
click at [1177, 494] on span "Add Articles" at bounding box center [1159, 493] width 75 height 23
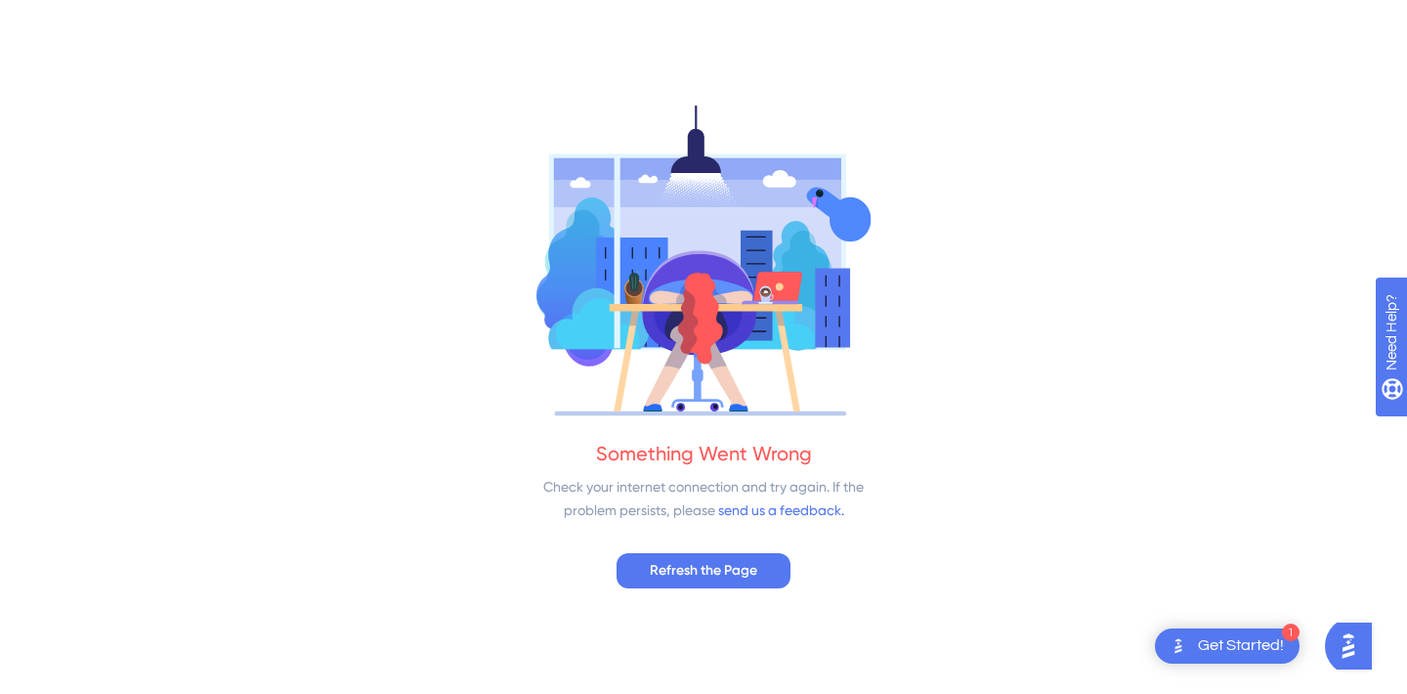
scroll to position [0, 0]
click at [708, 566] on span "Refresh the Page" at bounding box center [703, 570] width 107 height 23
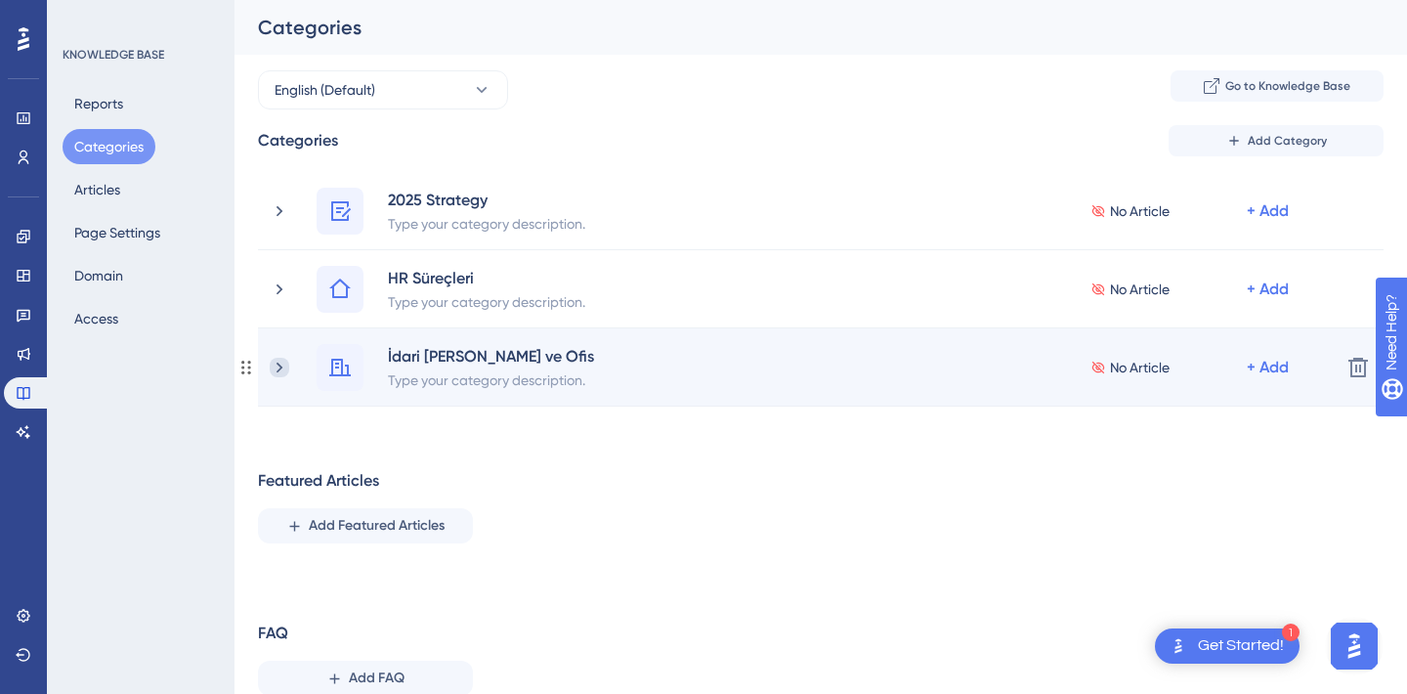
click at [287, 362] on icon at bounding box center [280, 368] width 20 height 20
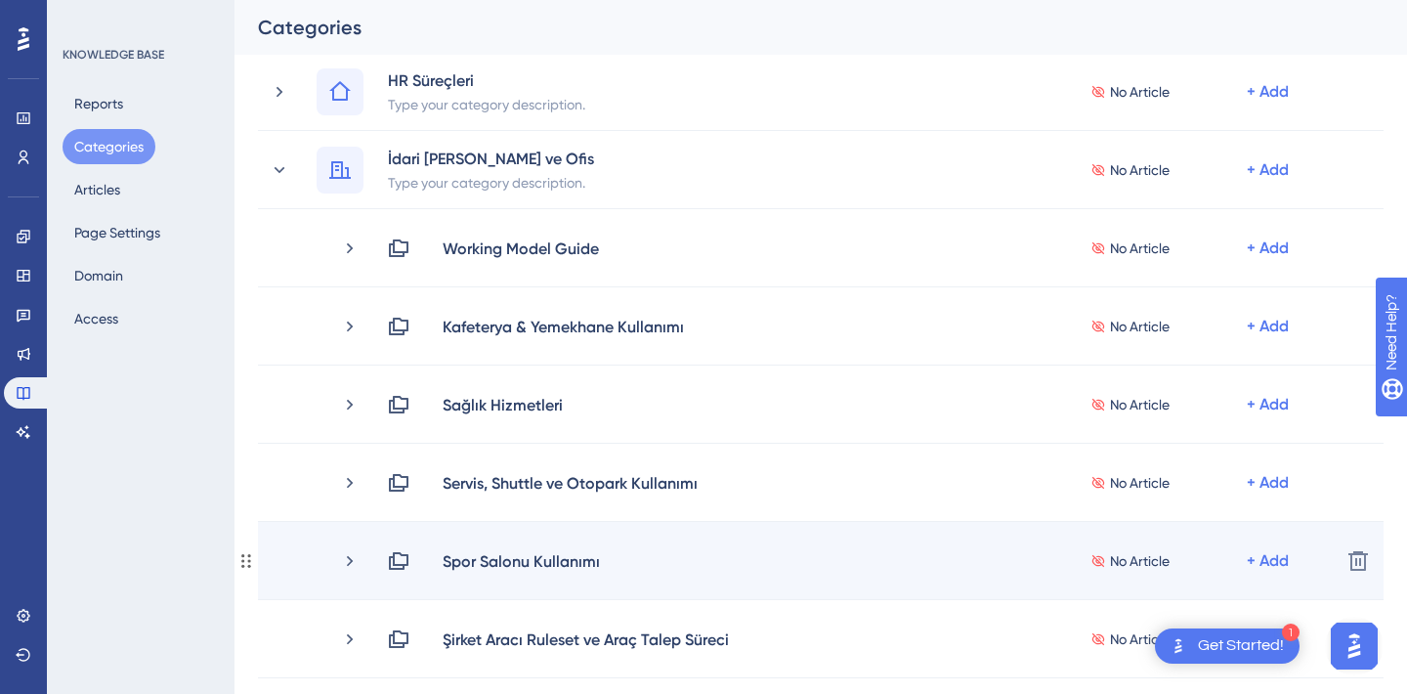
scroll to position [200, 0]
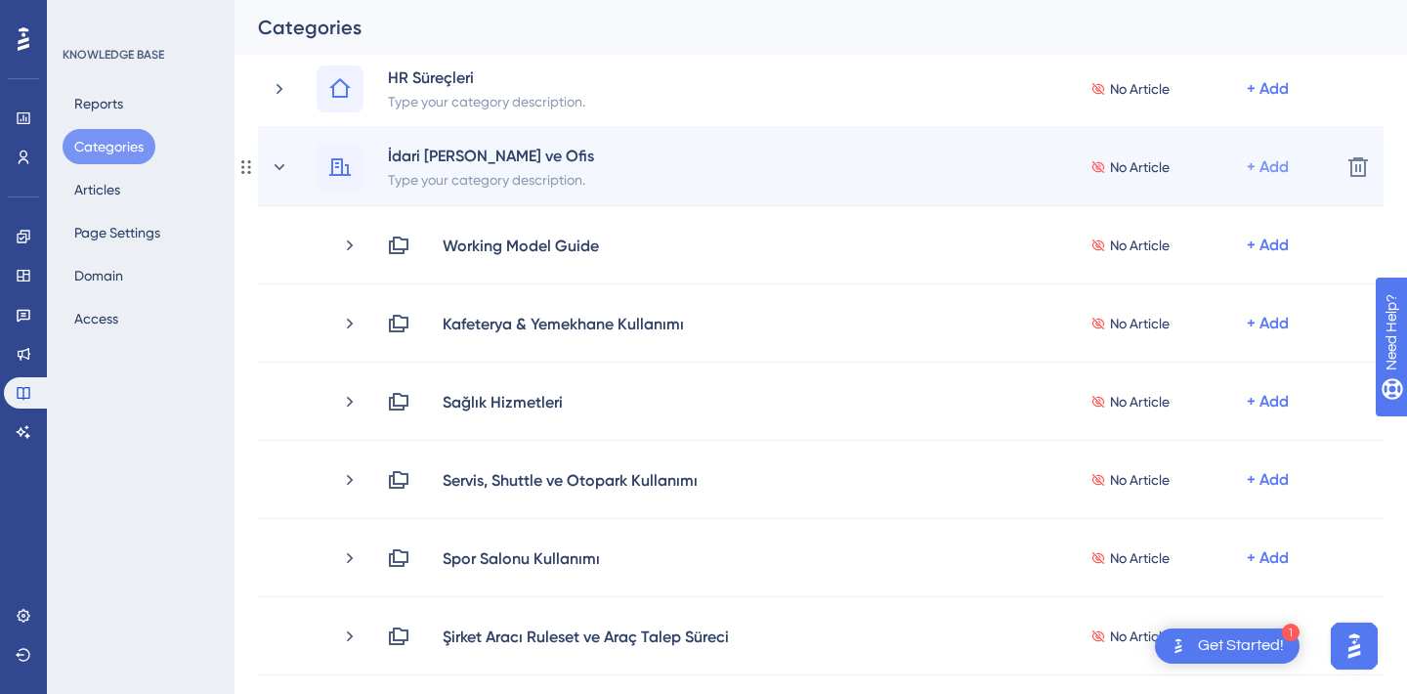
click at [1265, 22] on div "+ Add" at bounding box center [1268, 10] width 42 height 23
click at [1185, 218] on span "Add a Subcategory" at bounding box center [1183, 218] width 123 height 23
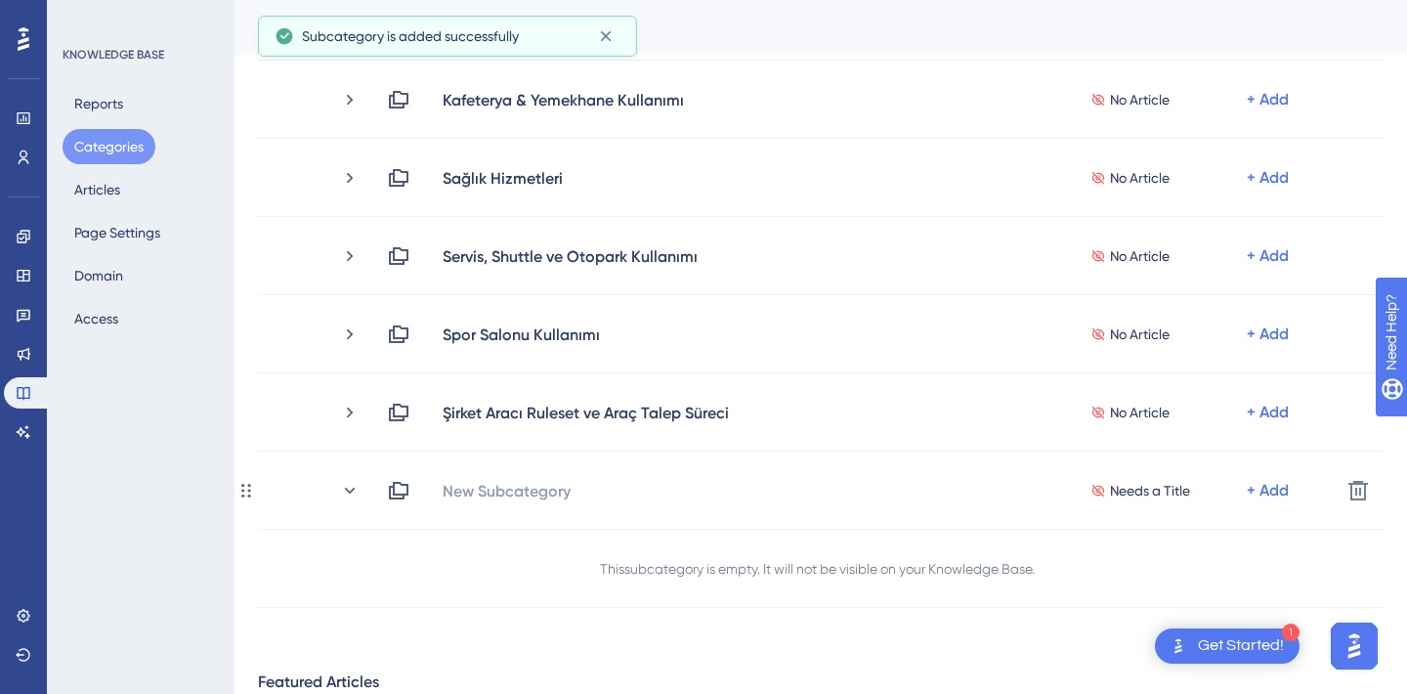
scroll to position [427, 0]
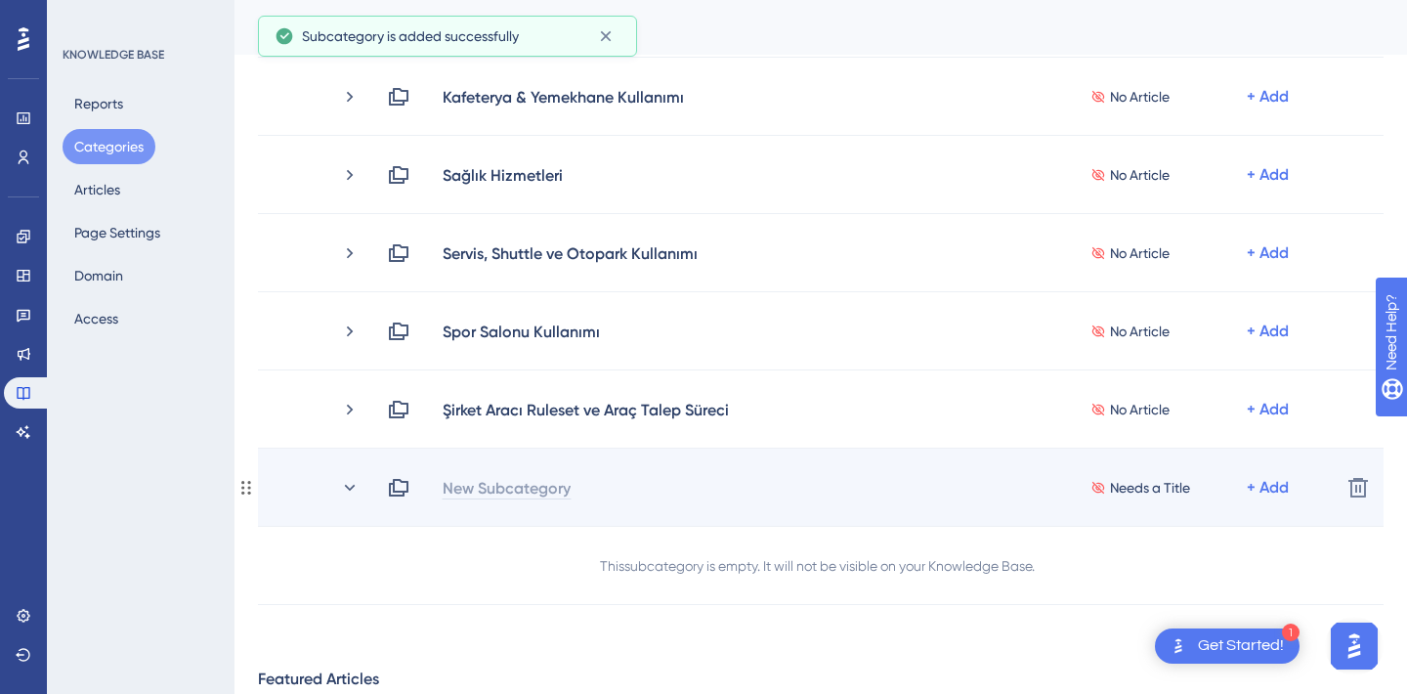
click at [532, 485] on div "New Subcategory" at bounding box center [507, 487] width 130 height 23
click at [503, 488] on div "Needs a Title + Add" at bounding box center [856, 487] width 938 height 23
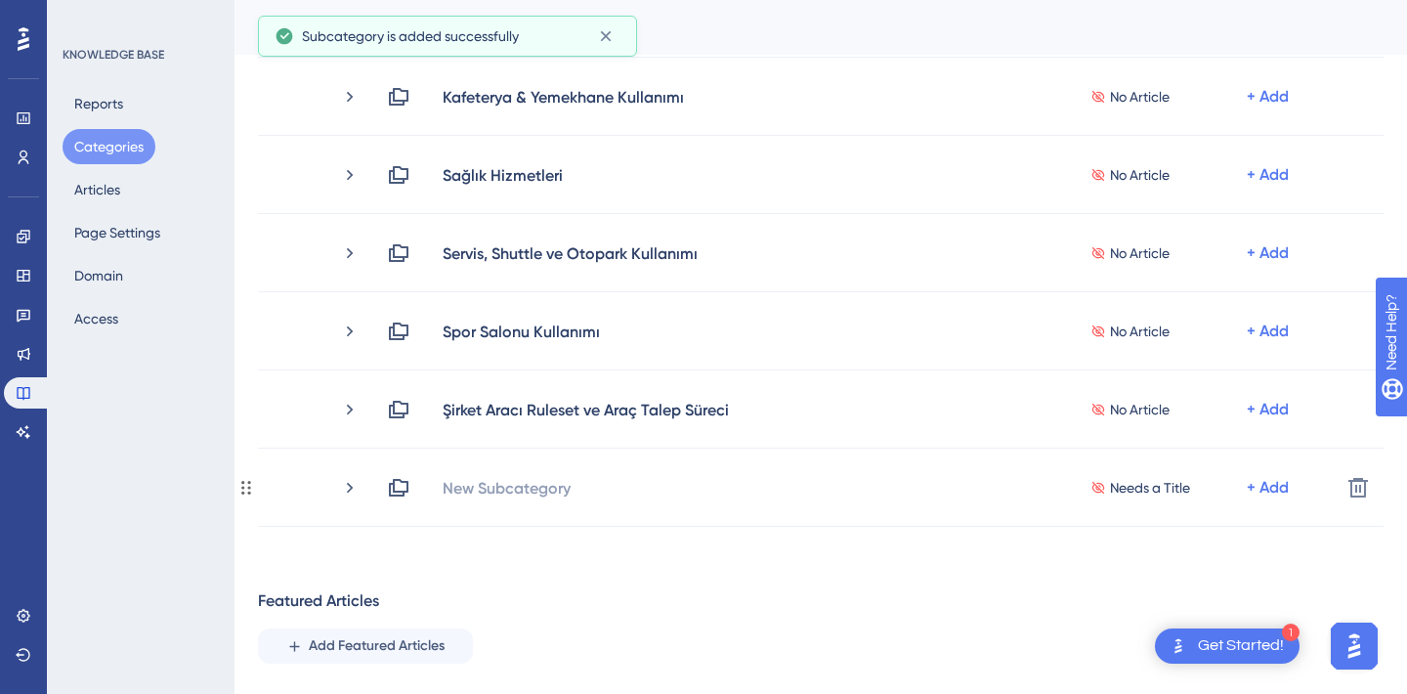
click at [503, 488] on div "New Subcategory" at bounding box center [507, 487] width 130 height 23
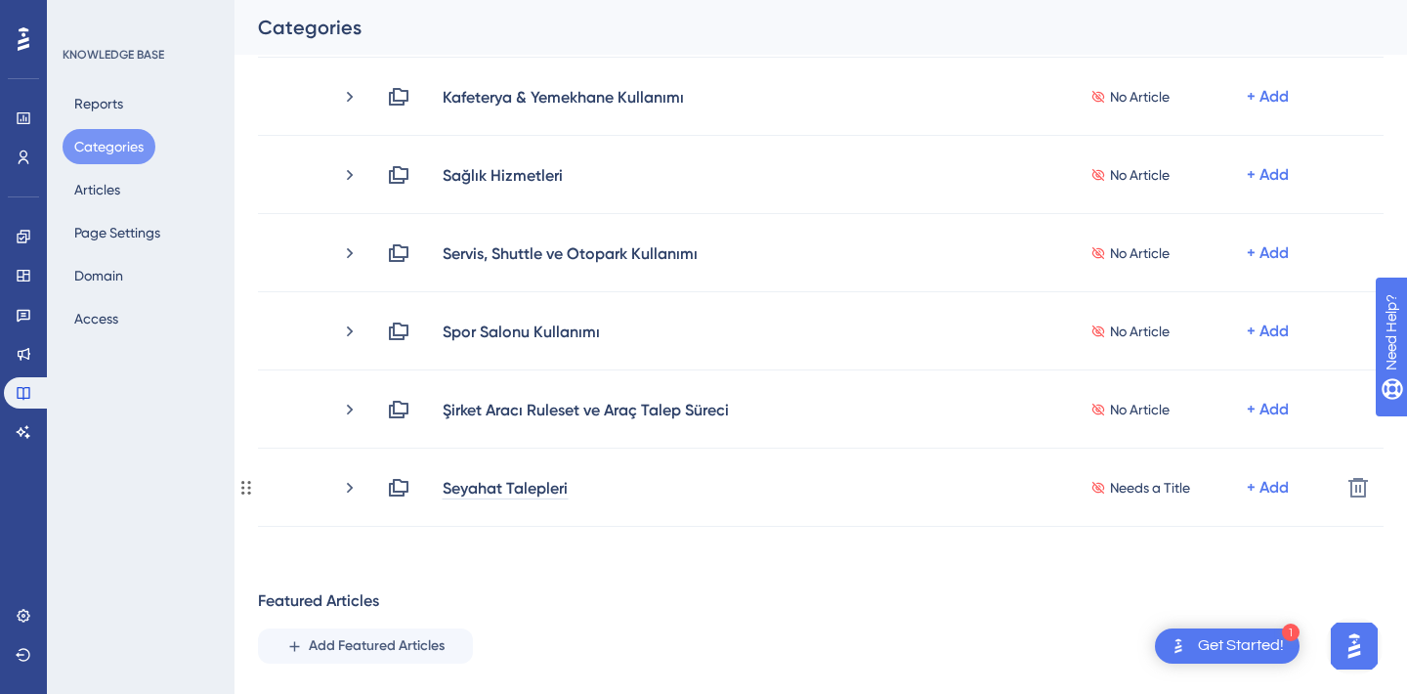
click at [582, 577] on div "Performance Users Engagement Widgets Feedback Product Updates Knowledge Base AI…" at bounding box center [821, 252] width 1173 height 1219
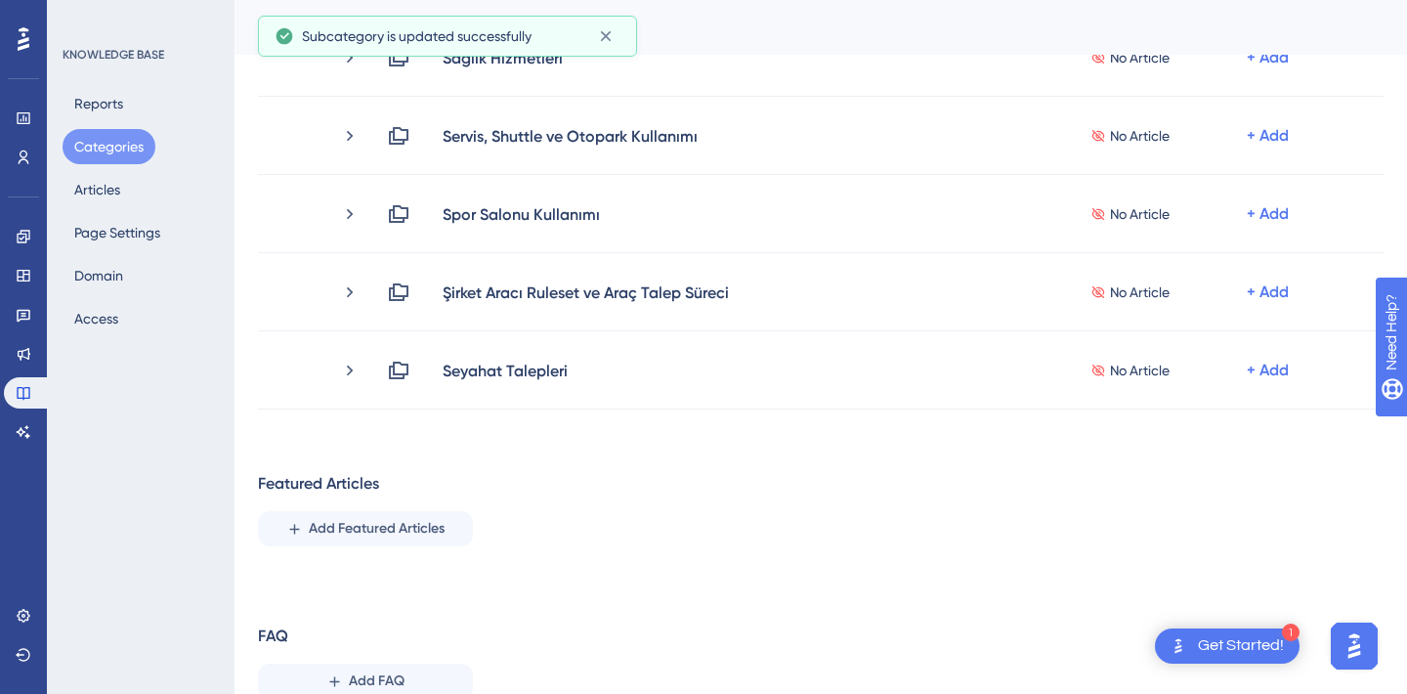
scroll to position [548, 0]
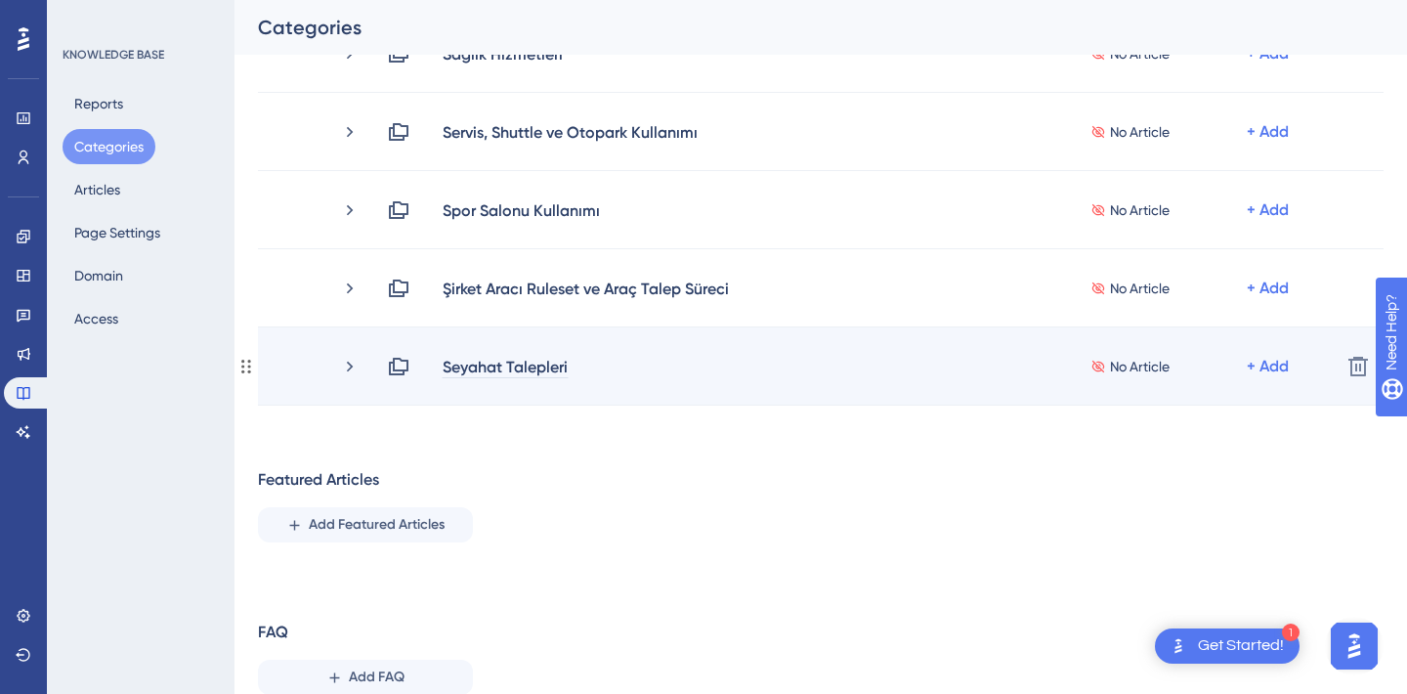
click at [505, 365] on div "Seyahat Talepleri" at bounding box center [505, 366] width 127 height 23
click at [550, 364] on div "Seyahat Talepleri" at bounding box center [505, 366] width 127 height 23
click at [578, 364] on div "Seyahat Talepleri" at bounding box center [513, 366] width 143 height 23
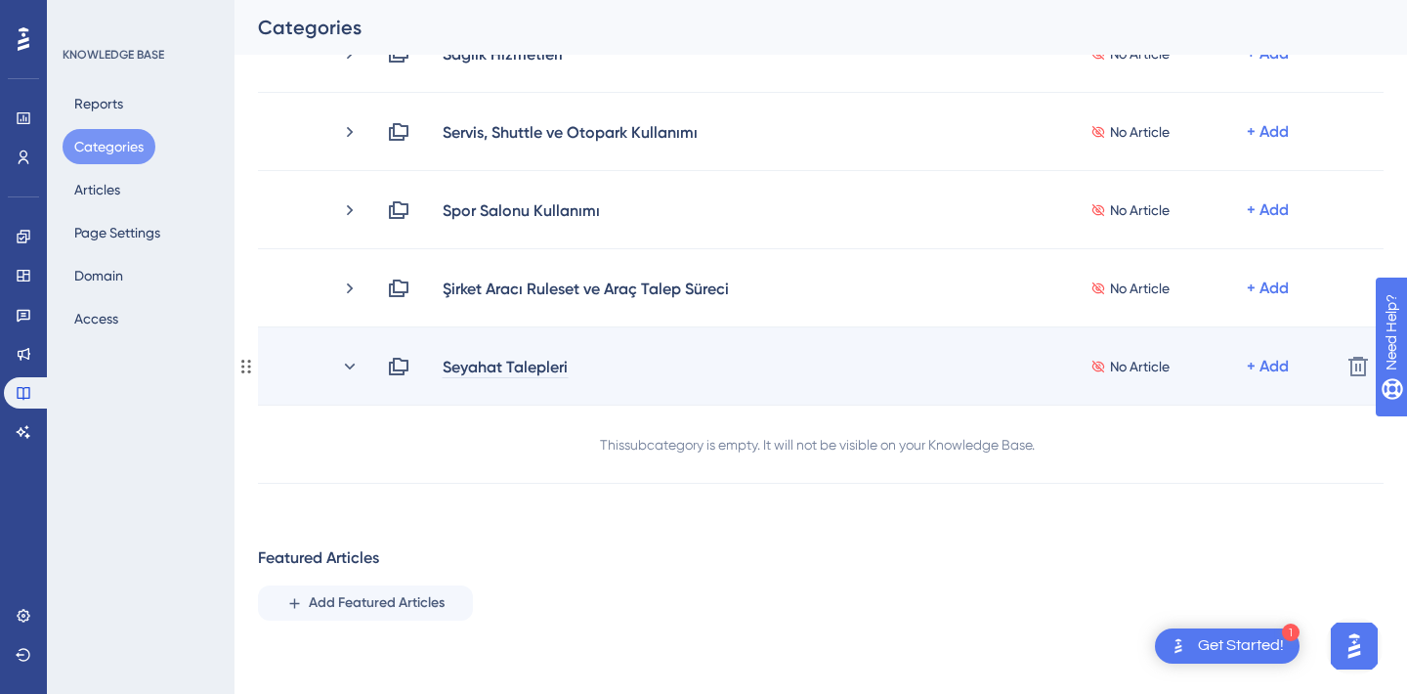
click at [534, 376] on div "Seyahat Talepleri" at bounding box center [505, 366] width 127 height 23
click at [567, 366] on div "Seyahat Talepleri" at bounding box center [505, 366] width 127 height 23
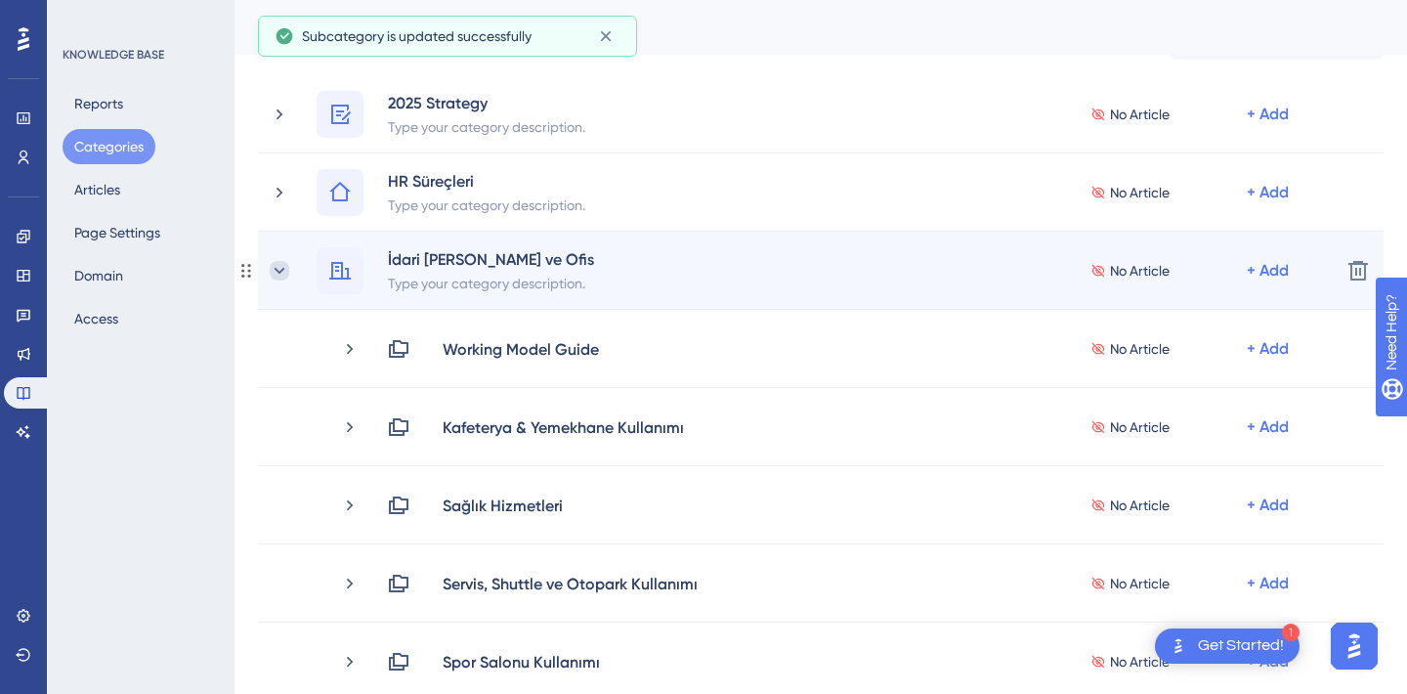
click at [280, 269] on icon at bounding box center [280, 270] width 11 height 6
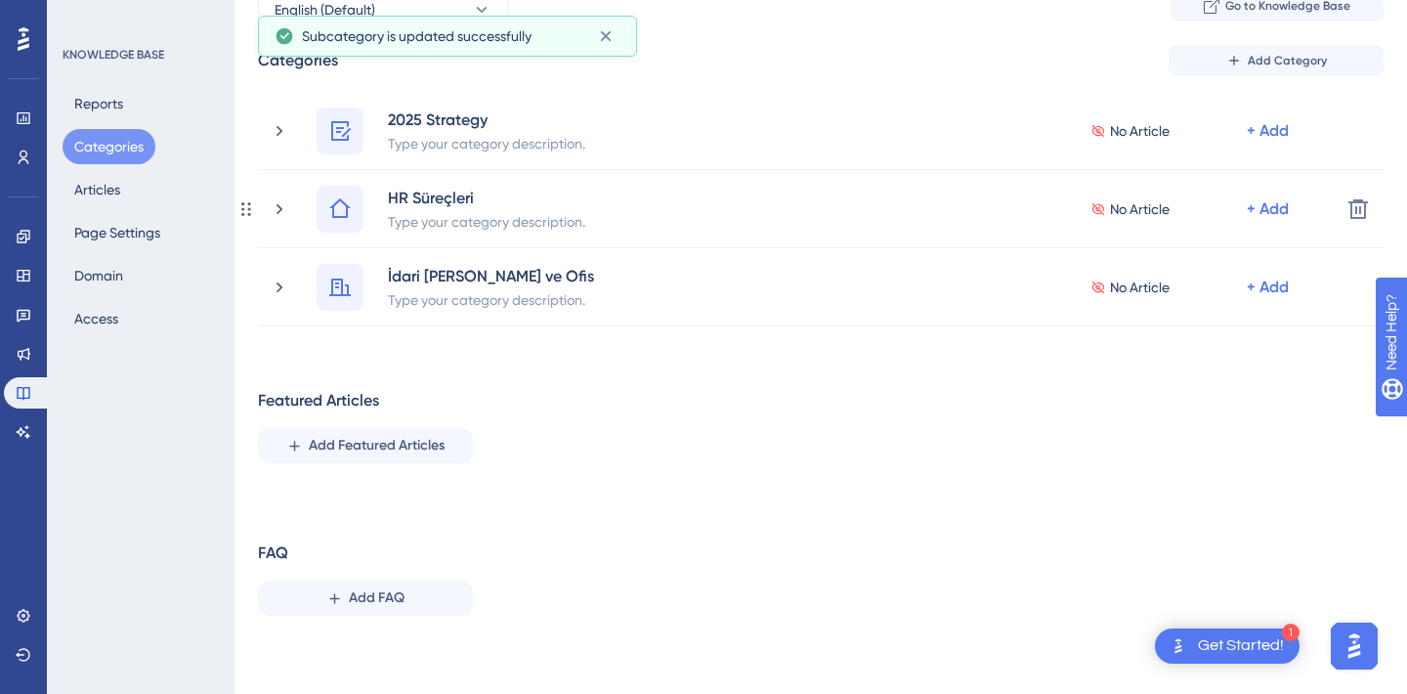
scroll to position [0, 0]
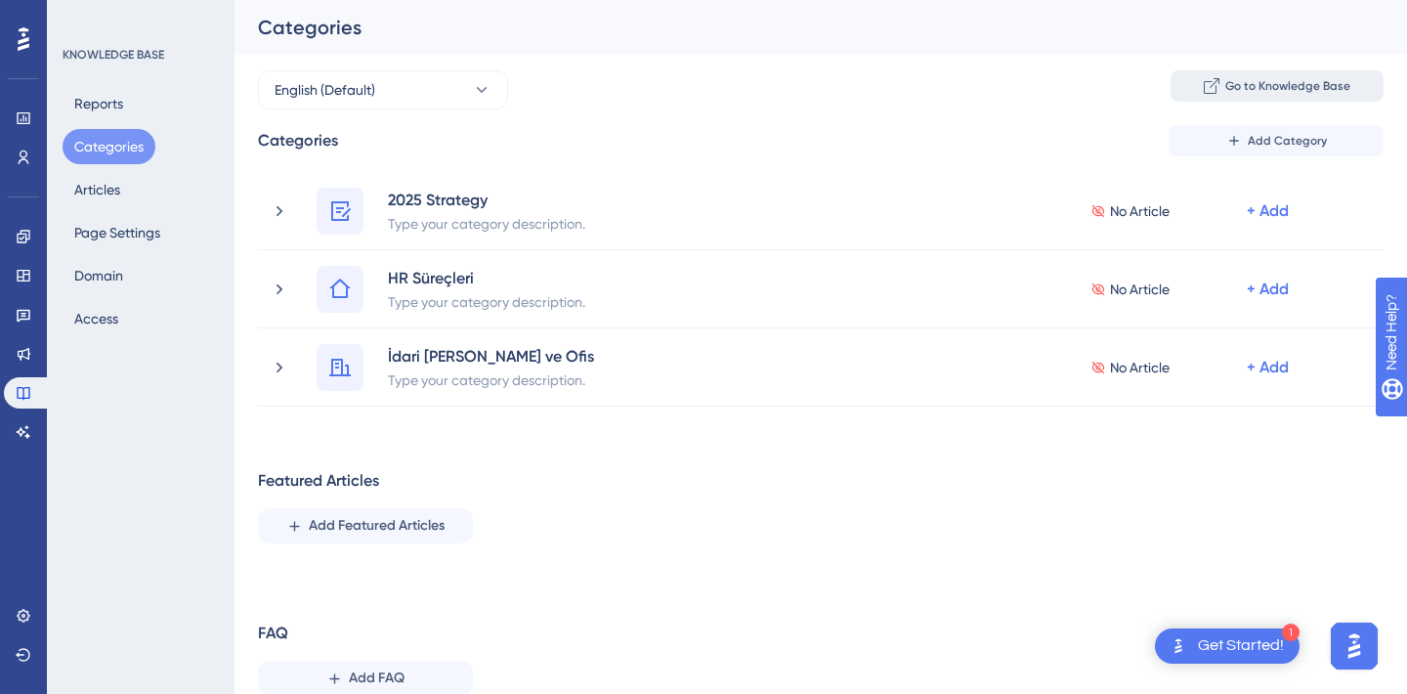
click at [1291, 74] on button "Go to Knowledge Base" at bounding box center [1277, 85] width 213 height 31
click at [447, 86] on button "English (Default)" at bounding box center [383, 89] width 250 height 39
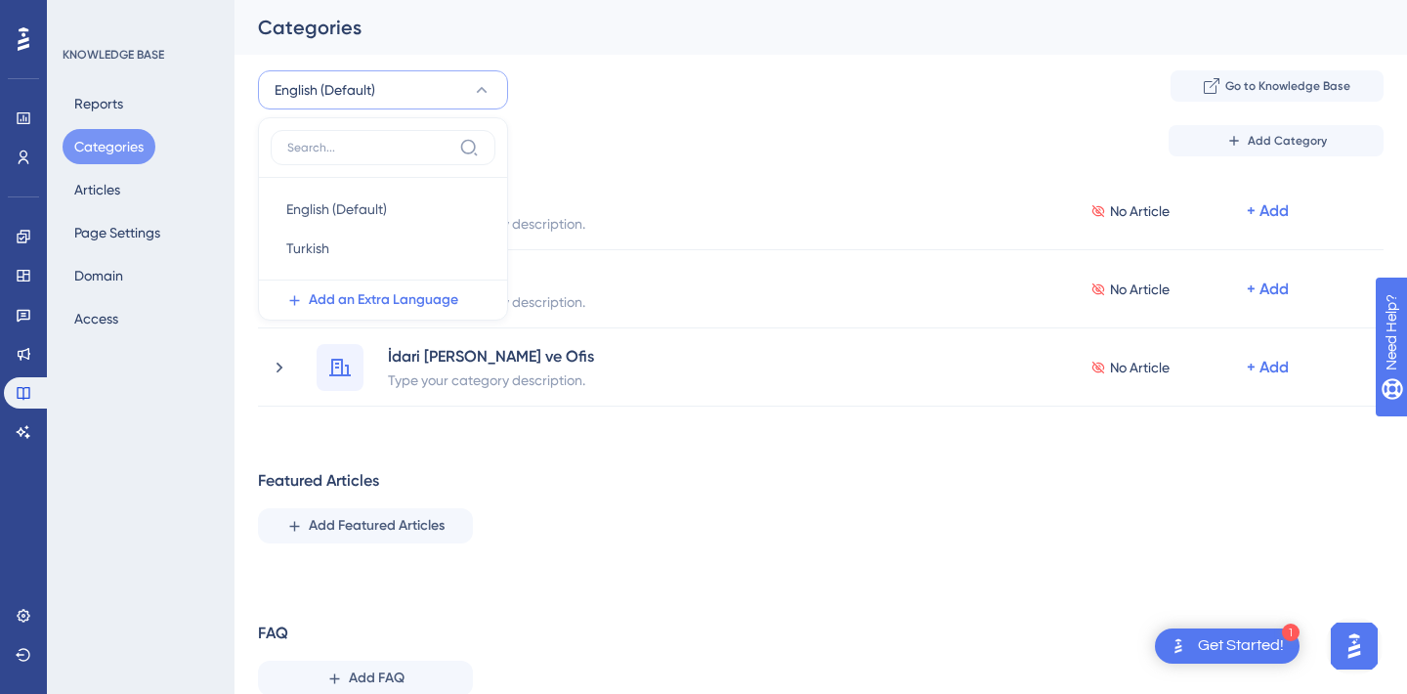
click at [647, 119] on div "English (Default) English (Default) English (Default) Turkish Turkish Add an Ex…" at bounding box center [821, 390] width 1126 height 641
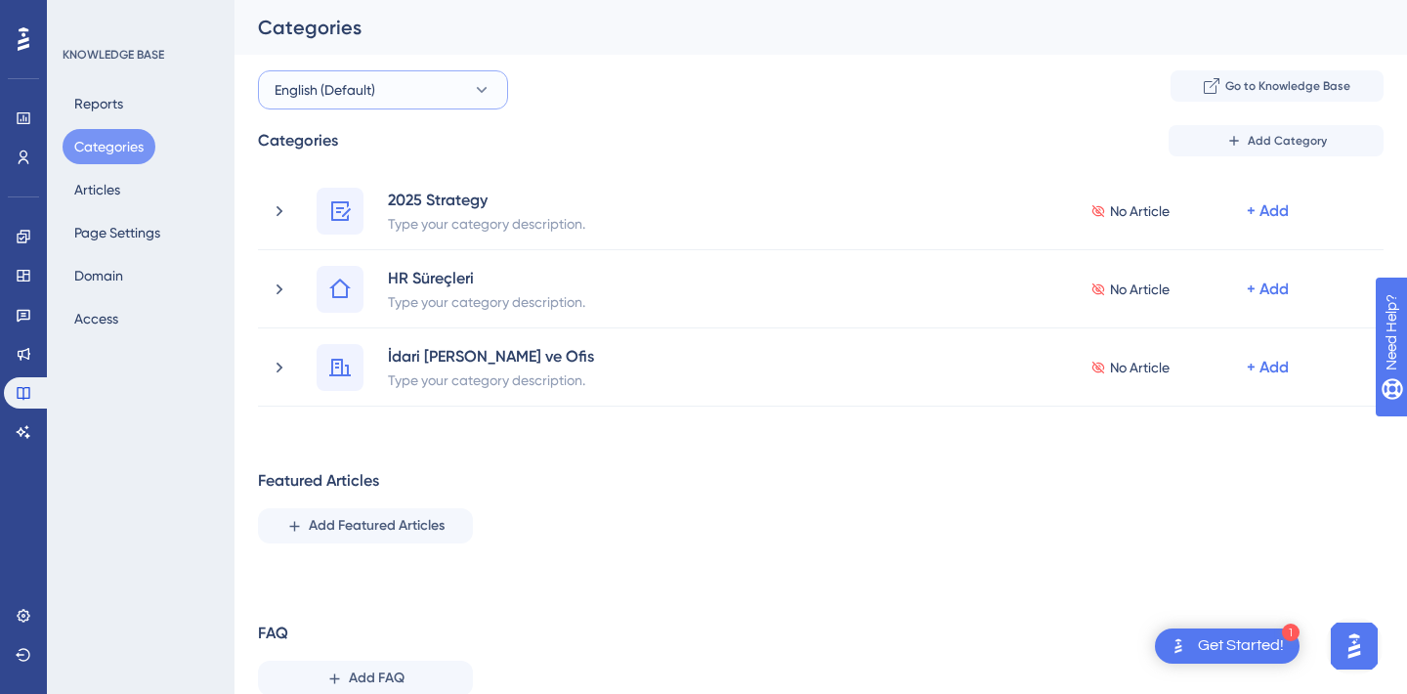
click at [487, 90] on icon at bounding box center [482, 90] width 20 height 20
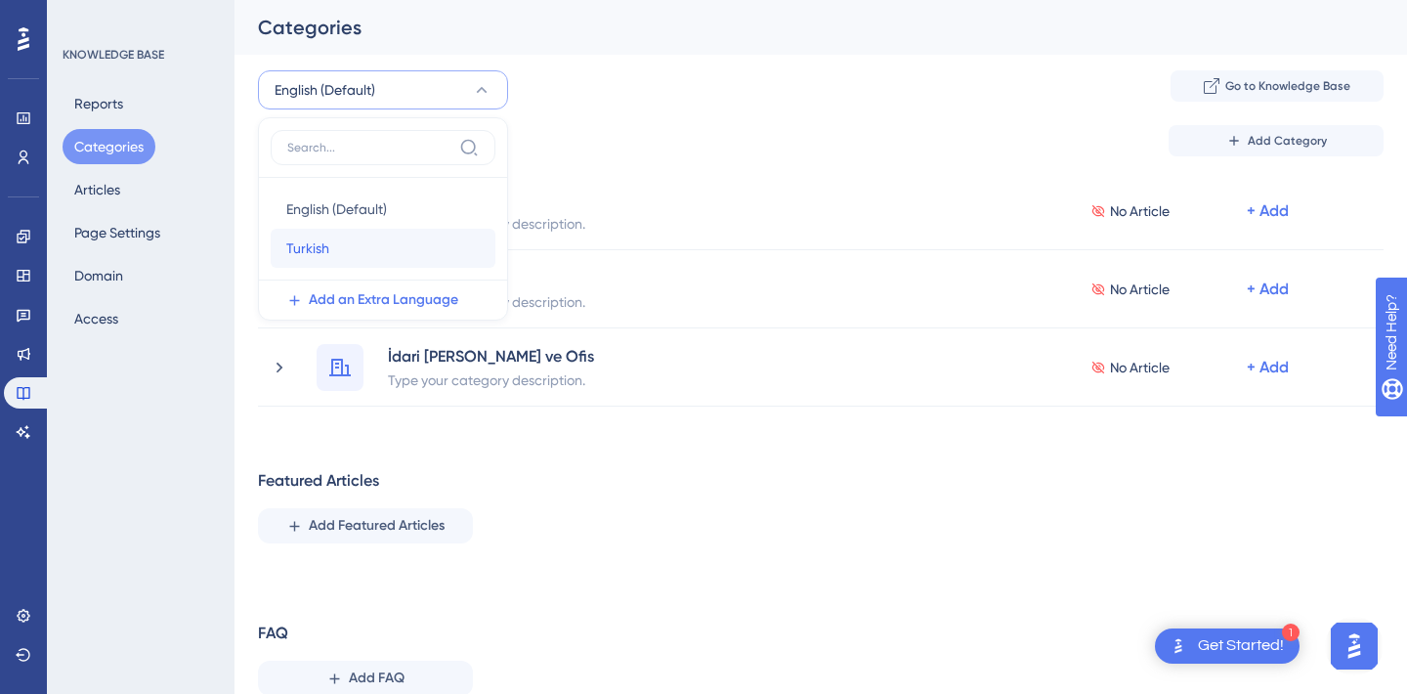
click at [357, 229] on div "Turkish Turkish" at bounding box center [382, 248] width 193 height 39
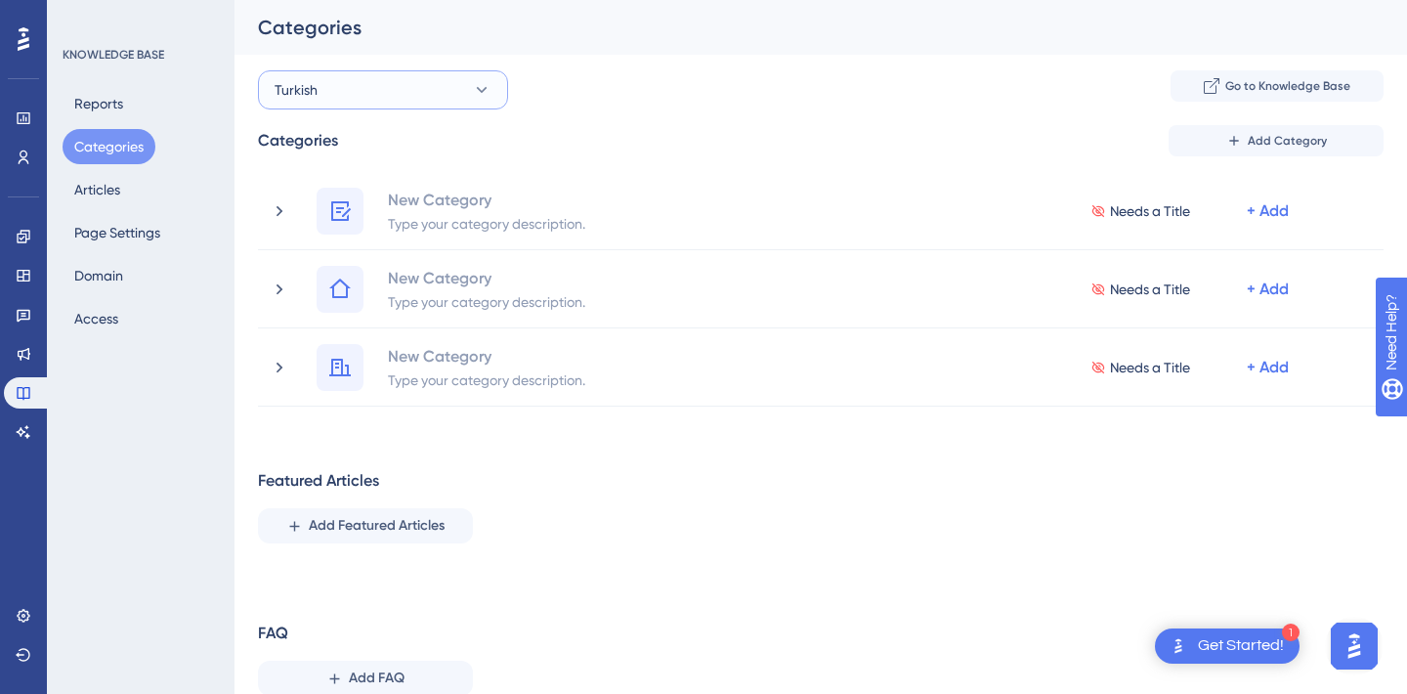
click at [449, 98] on button "Turkish" at bounding box center [383, 89] width 250 height 39
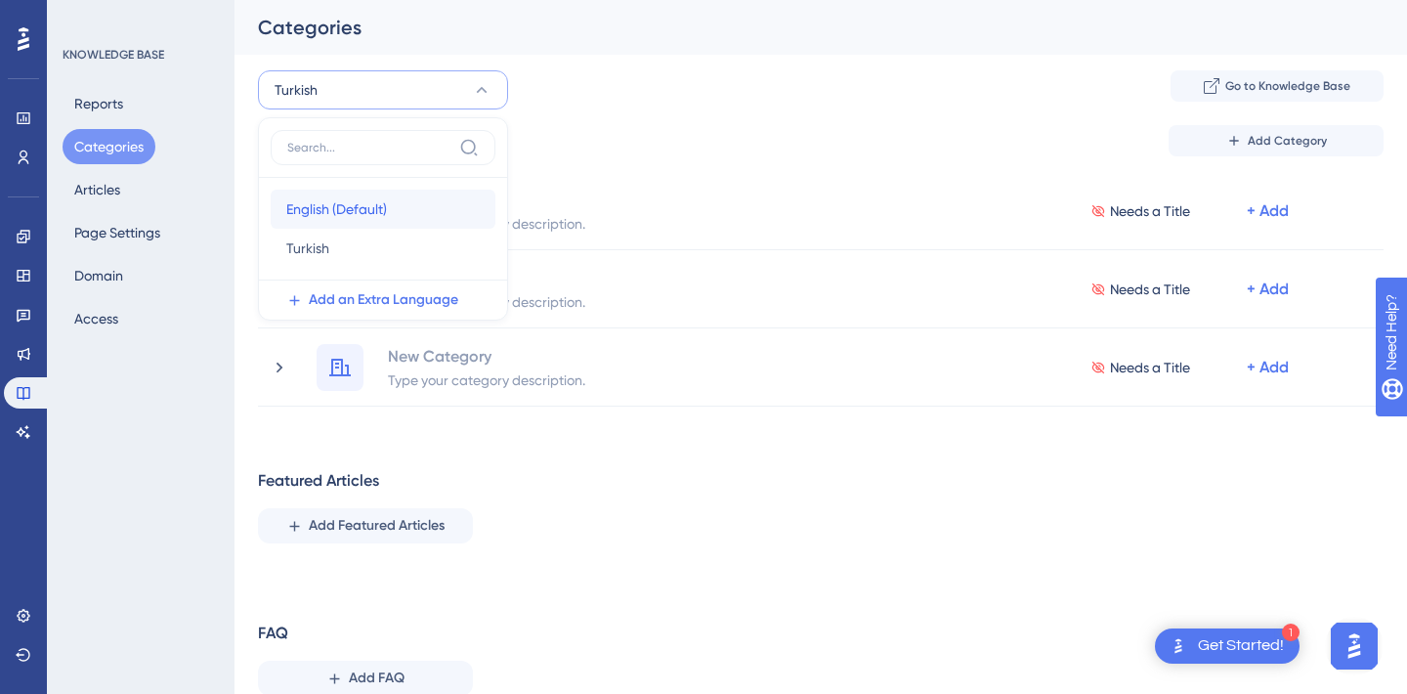
click at [390, 206] on div "English (Default) English (Default)" at bounding box center [382, 209] width 193 height 39
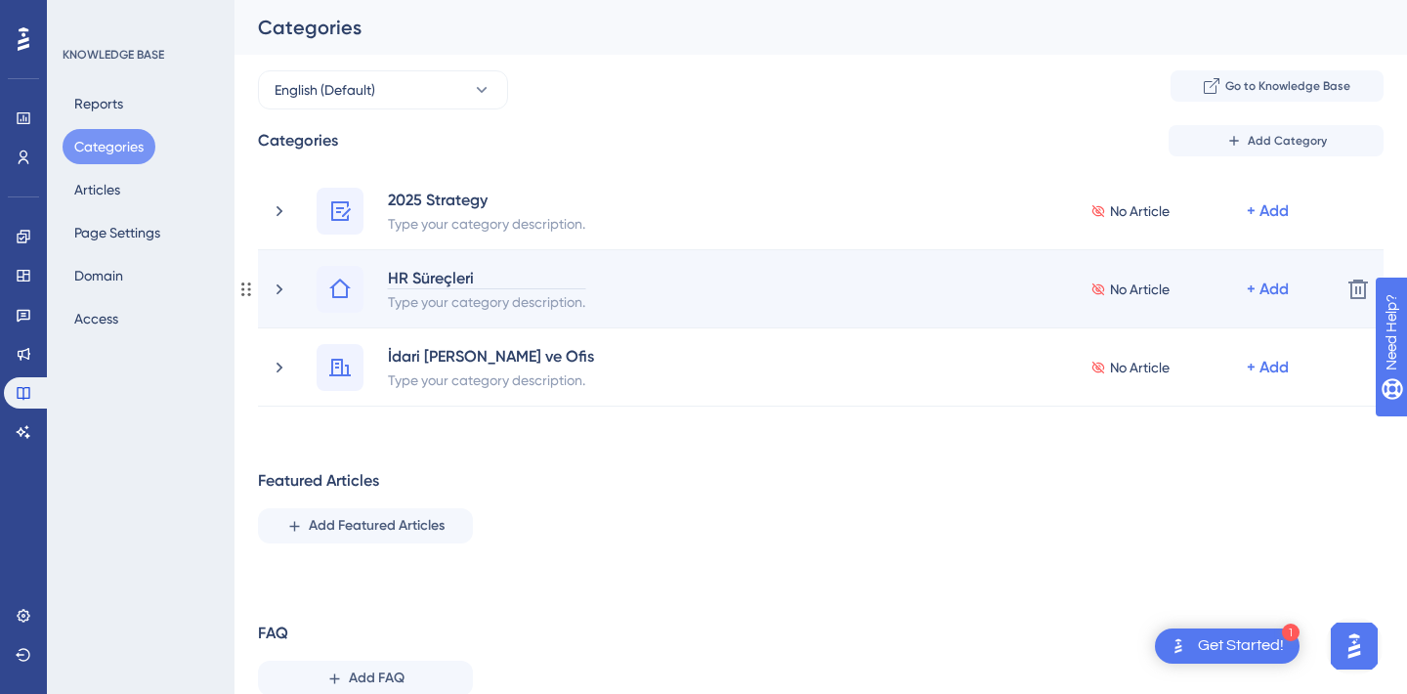
click at [427, 278] on div "HR Süreçleri" at bounding box center [486, 277] width 199 height 23
click at [467, 278] on div "HR Süreçleri" at bounding box center [486, 277] width 199 height 23
click at [440, 279] on div "HR Süreçleri" at bounding box center [486, 277] width 199 height 23
click at [422, 280] on div "HR Süreçleri" at bounding box center [486, 277] width 199 height 23
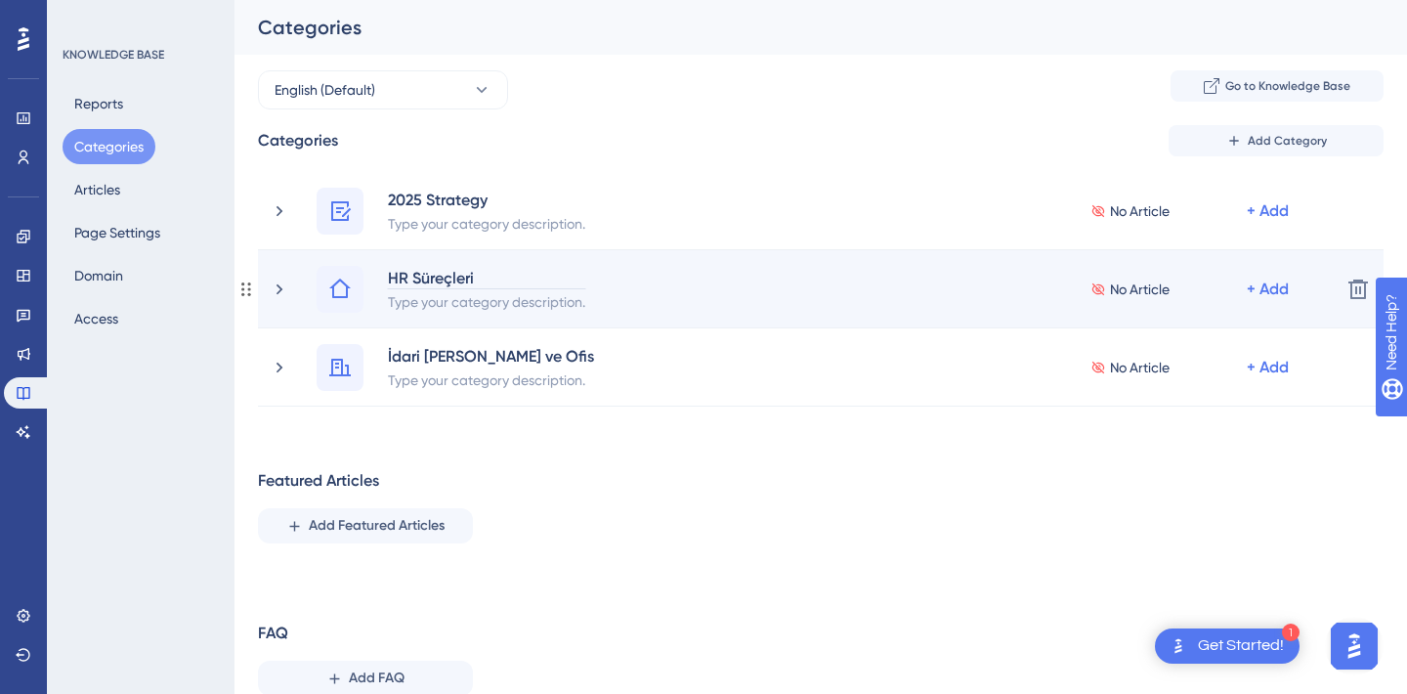
click at [487, 266] on div "HR Süreçleri" at bounding box center [486, 277] width 199 height 23
click at [487, 275] on div "HR Süreçleri" at bounding box center [486, 277] width 199 height 23
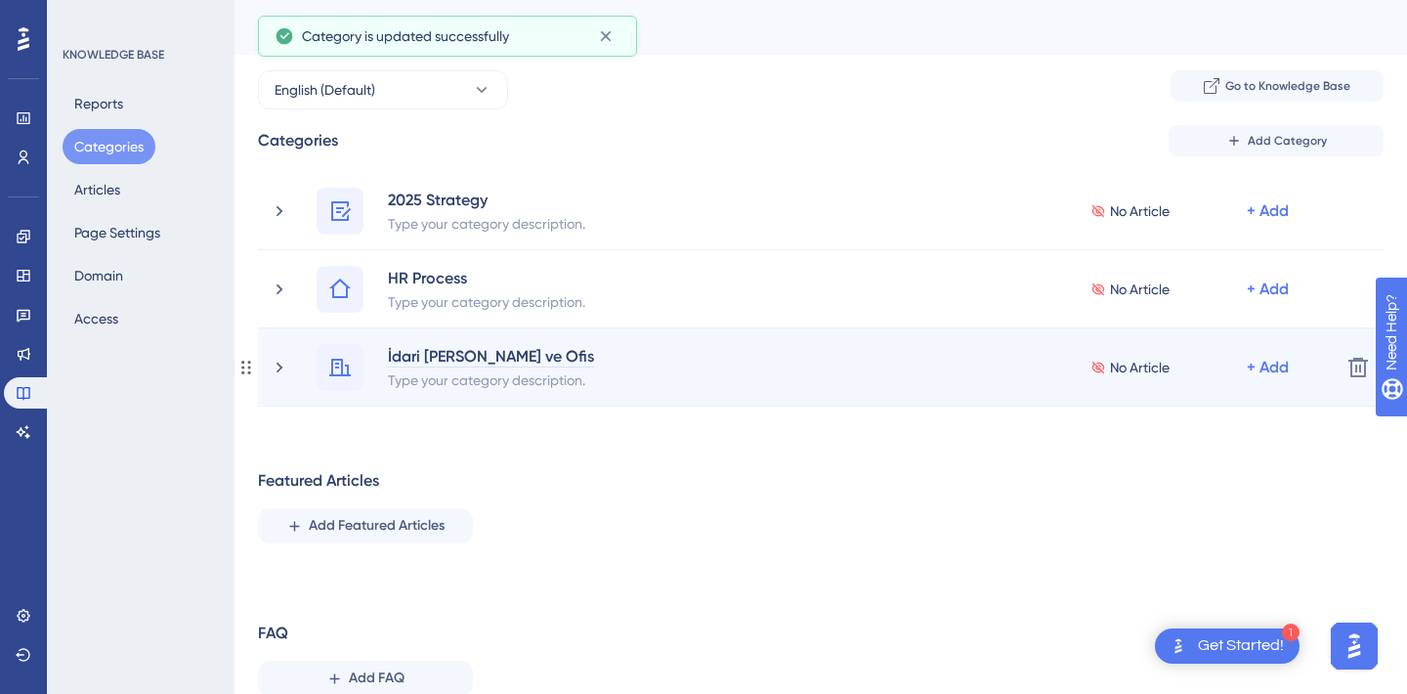
click at [430, 359] on div "İdari İşler ve Ofis" at bounding box center [491, 355] width 208 height 23
click at [449, 357] on div "İdari İşler ve Ofis" at bounding box center [491, 355] width 208 height 23
click at [452, 351] on div "İdari İşler ve Ofis" at bounding box center [491, 355] width 208 height 23
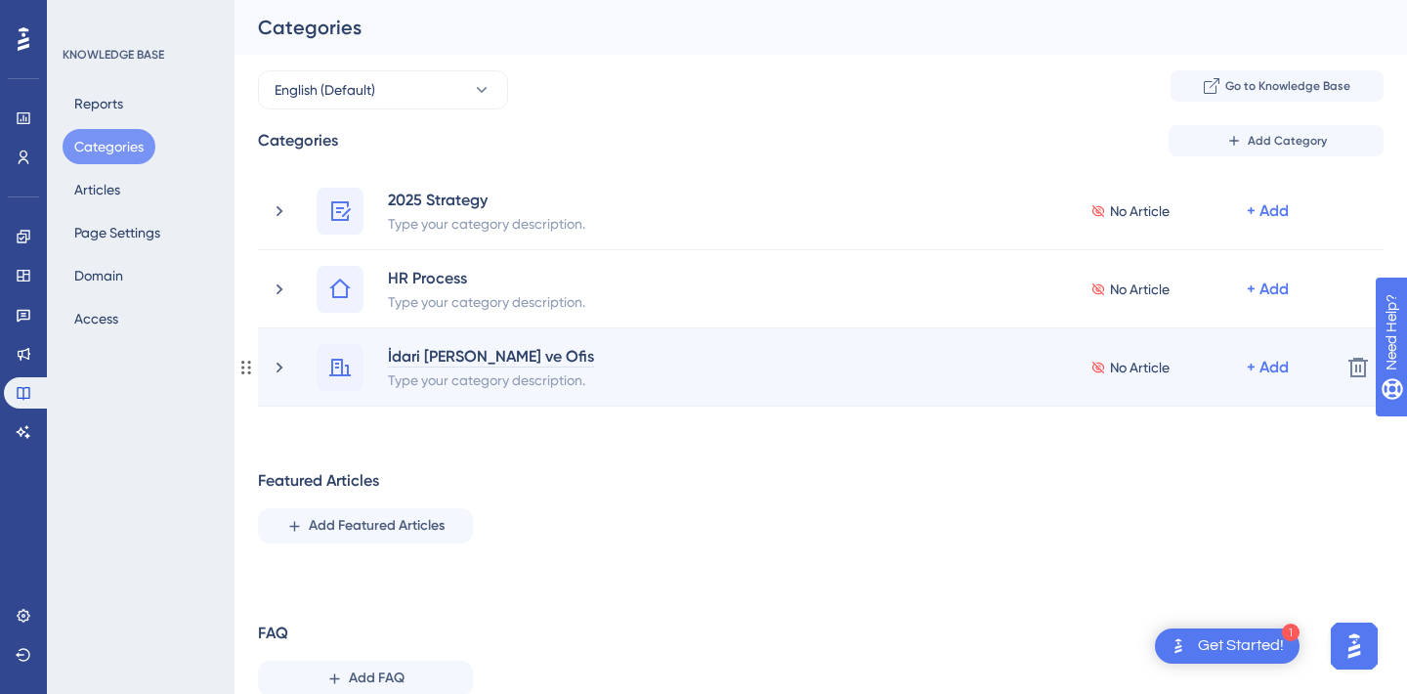
click at [431, 356] on div "İdari İşler ve Ofis" at bounding box center [491, 355] width 208 height 23
click at [455, 357] on div "İdari İşler ve Ofis" at bounding box center [491, 355] width 208 height 23
click at [526, 354] on div "İdari İşler ve Ofis" at bounding box center [491, 355] width 208 height 23
click at [408, 349] on div "İdari İşler ve Ofis" at bounding box center [491, 355] width 208 height 23
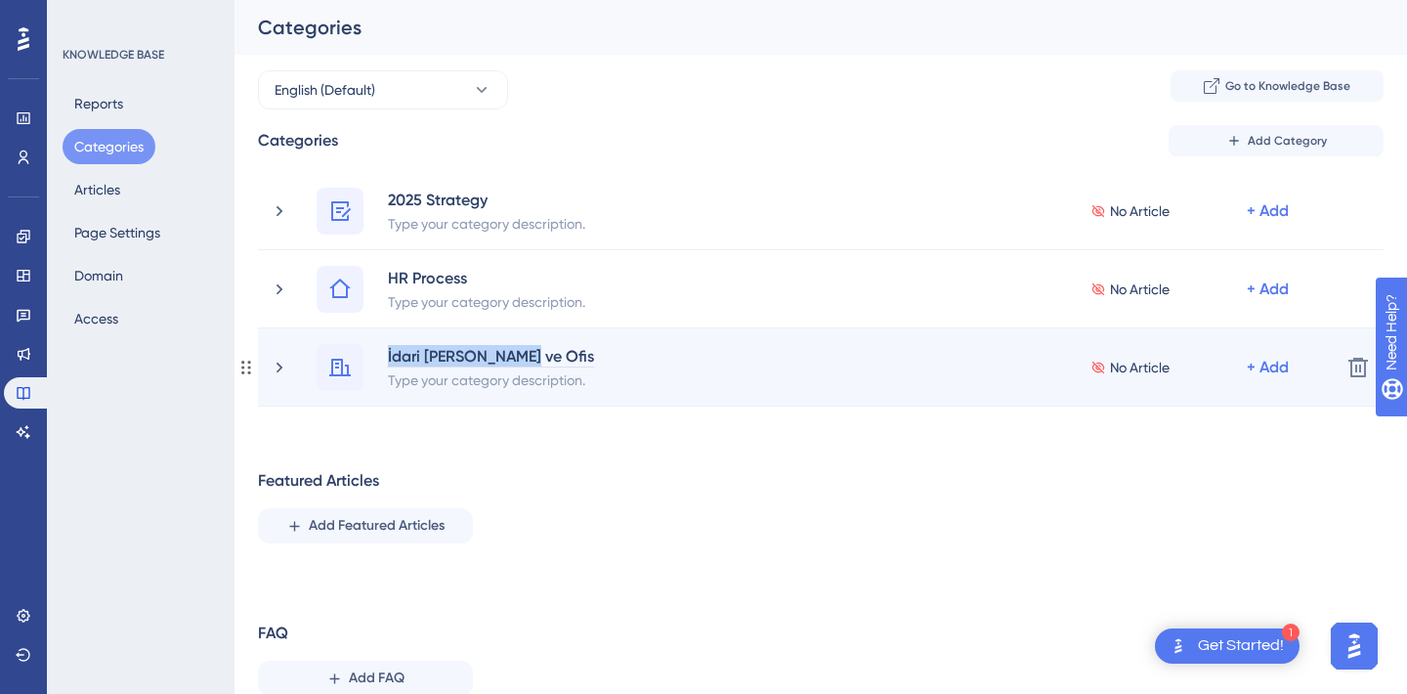
click at [408, 349] on div "İdari İşler ve Ofis" at bounding box center [491, 355] width 208 height 23
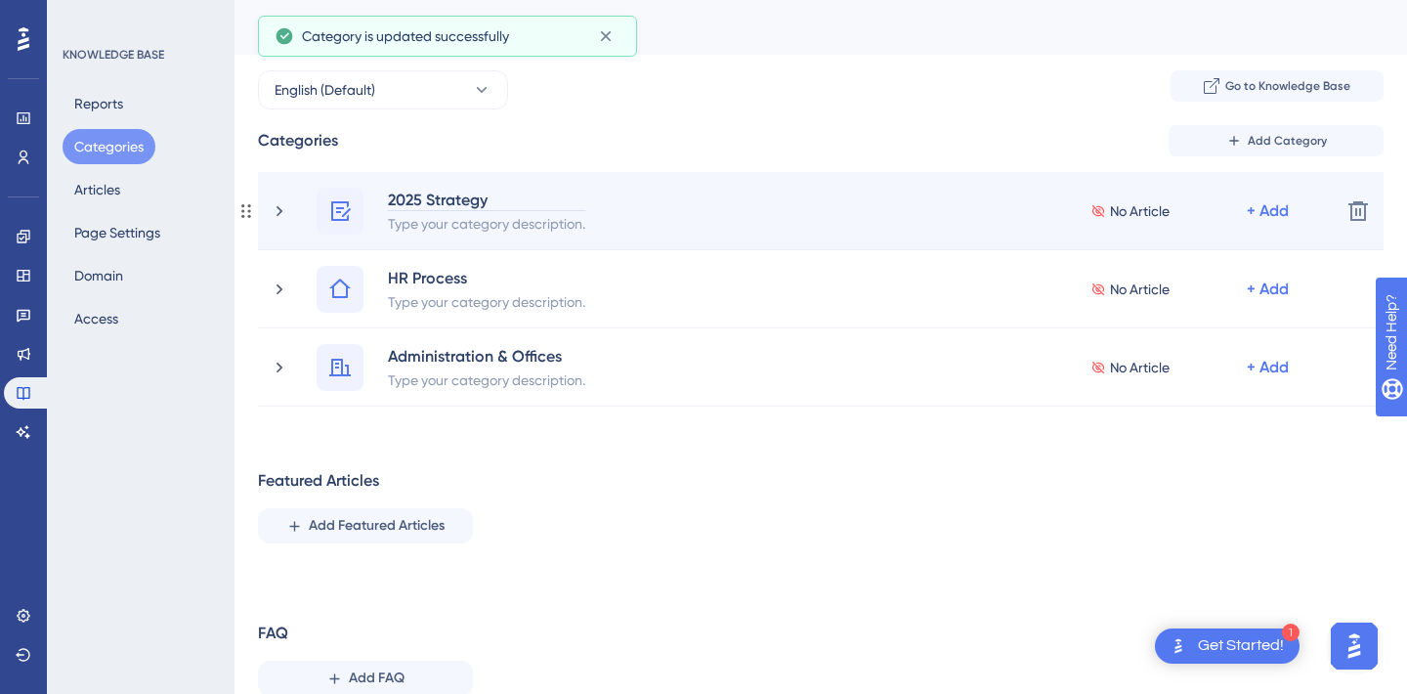
click at [397, 193] on div "2025 Strategy" at bounding box center [486, 199] width 199 height 23
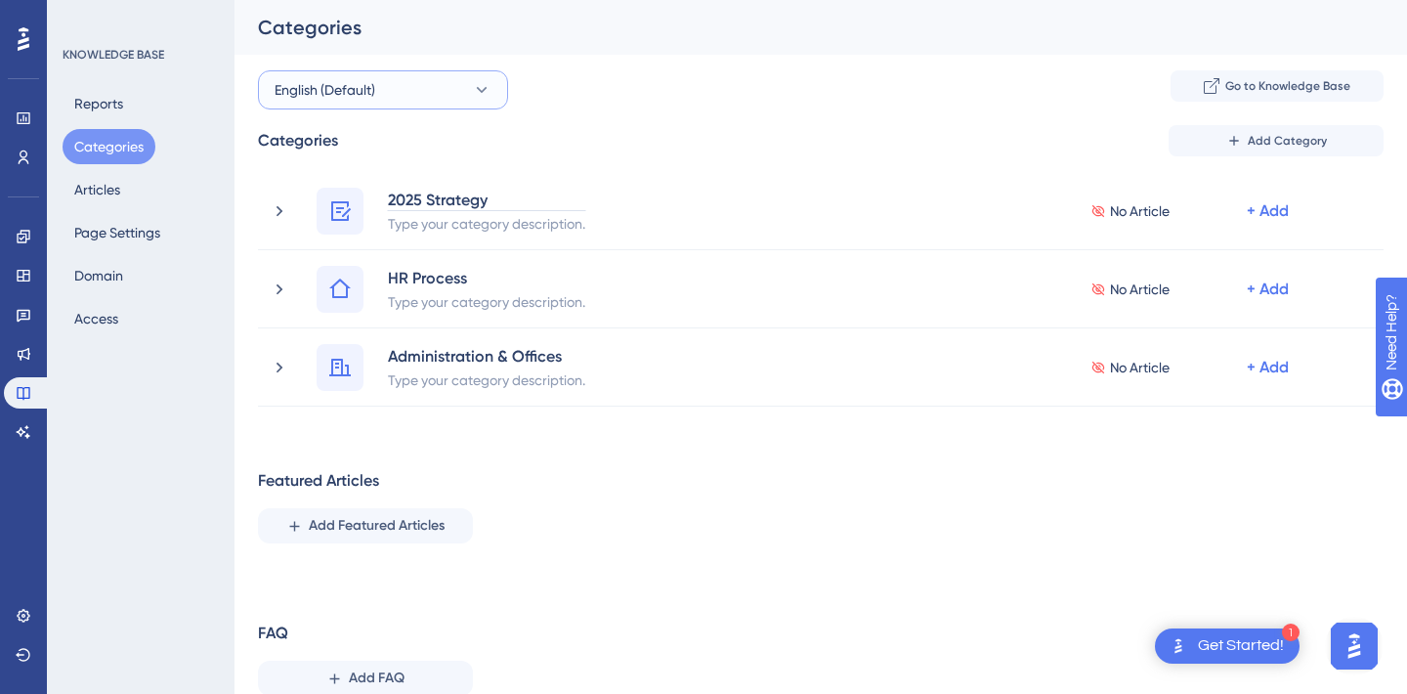
click at [364, 101] on span "English (Default)" at bounding box center [325, 89] width 101 height 23
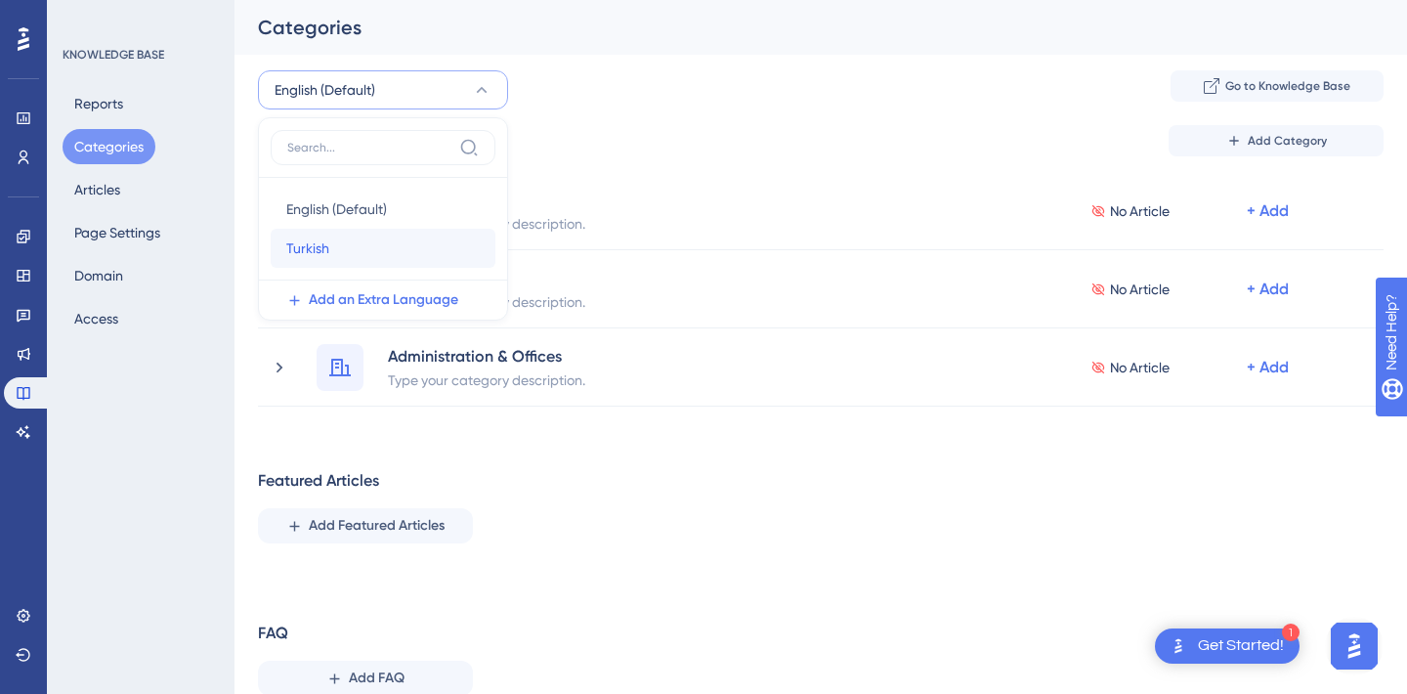
click at [342, 236] on div "Turkish Turkish" at bounding box center [382, 248] width 193 height 39
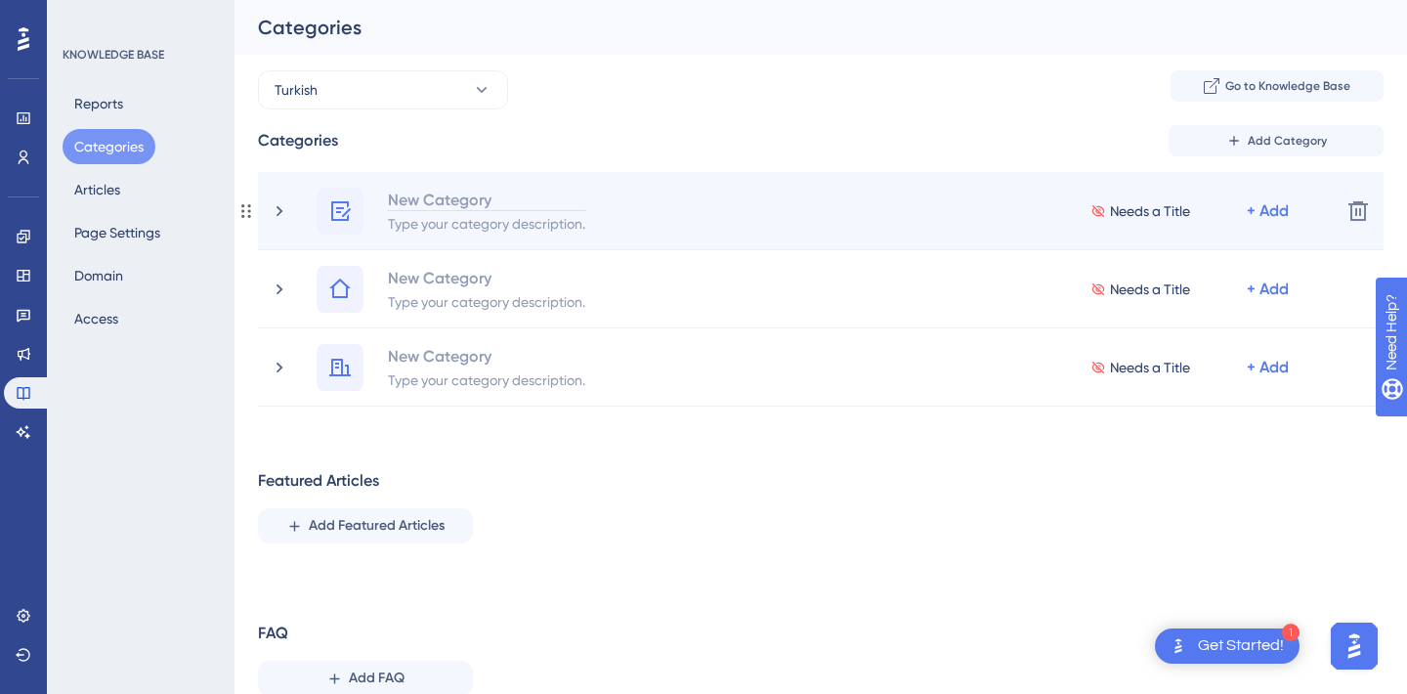
click at [443, 209] on div "New Category" at bounding box center [486, 199] width 199 height 23
paste div
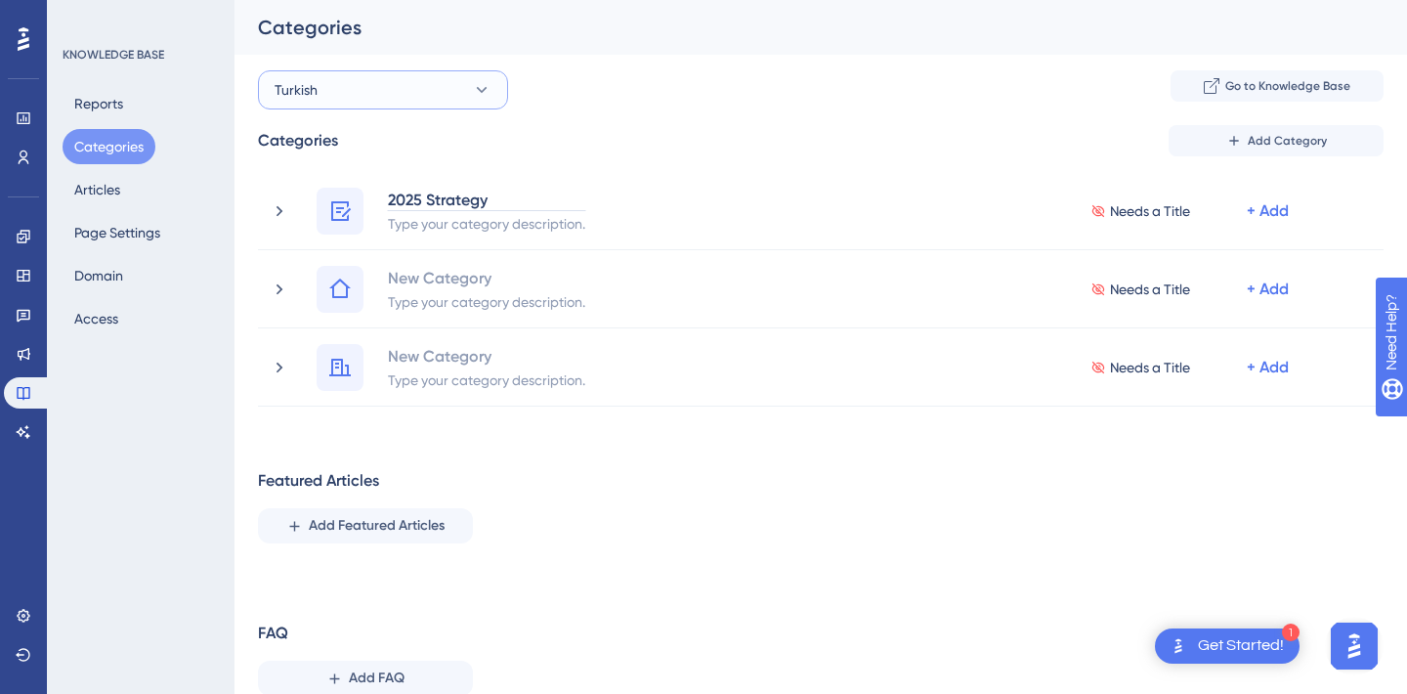
click at [427, 101] on div "Performance Users Engagement Widgets Feedback Product Updates Knowledge Base AI…" at bounding box center [821, 371] width 1173 height 743
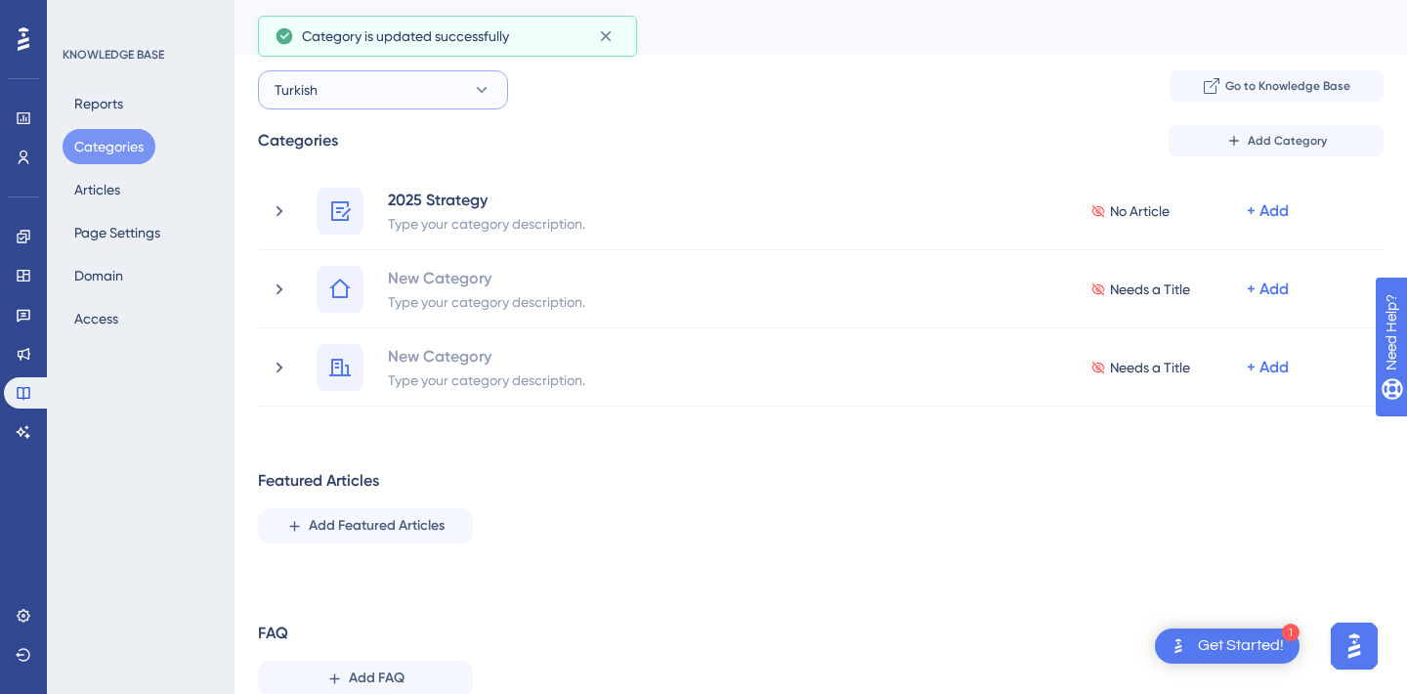
click at [427, 101] on button "Turkish" at bounding box center [383, 89] width 250 height 39
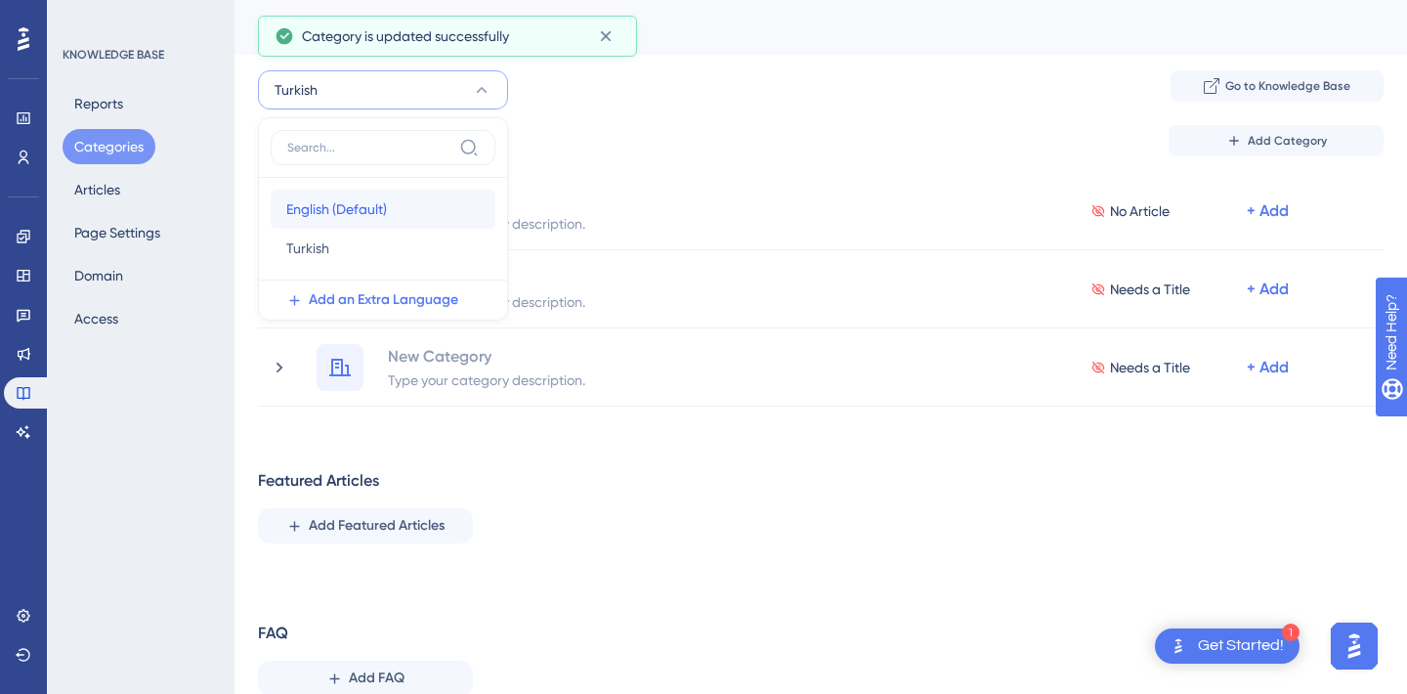
click at [390, 223] on div "English (Default) English (Default)" at bounding box center [382, 209] width 193 height 39
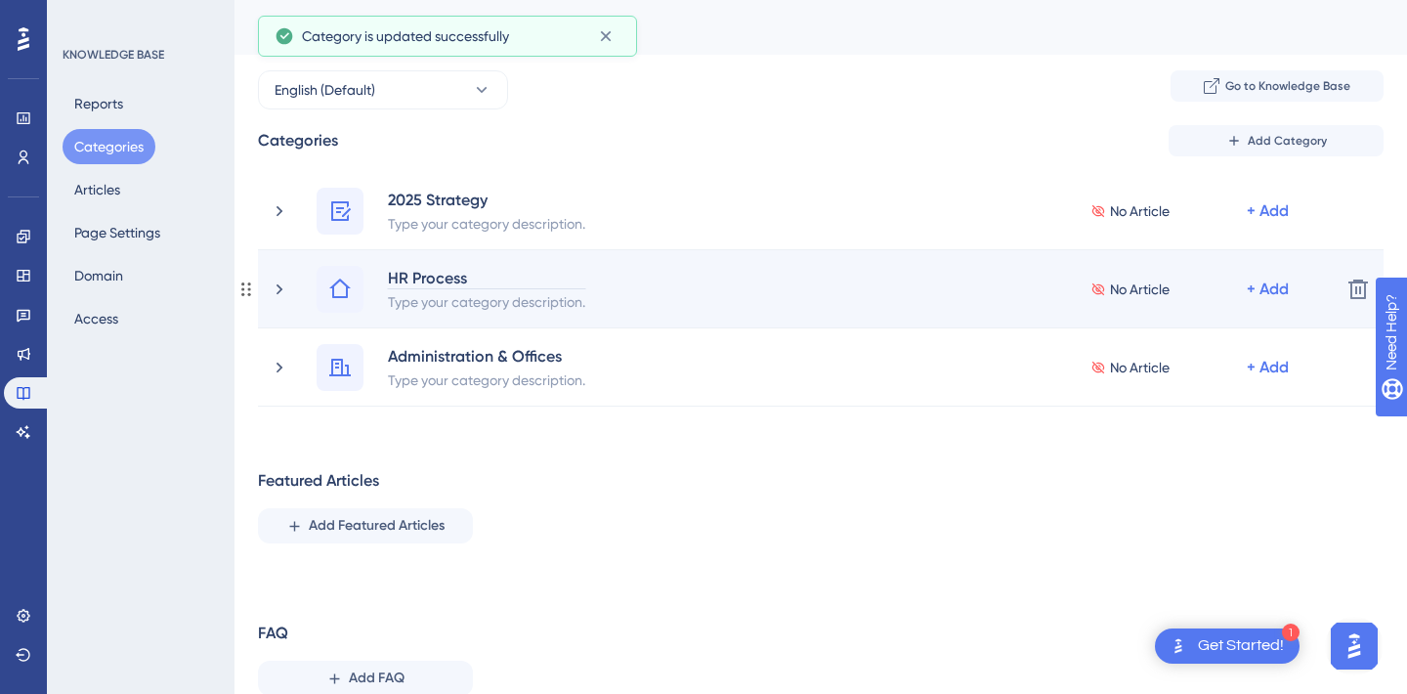
click at [413, 276] on div "HR Process" at bounding box center [486, 277] width 199 height 23
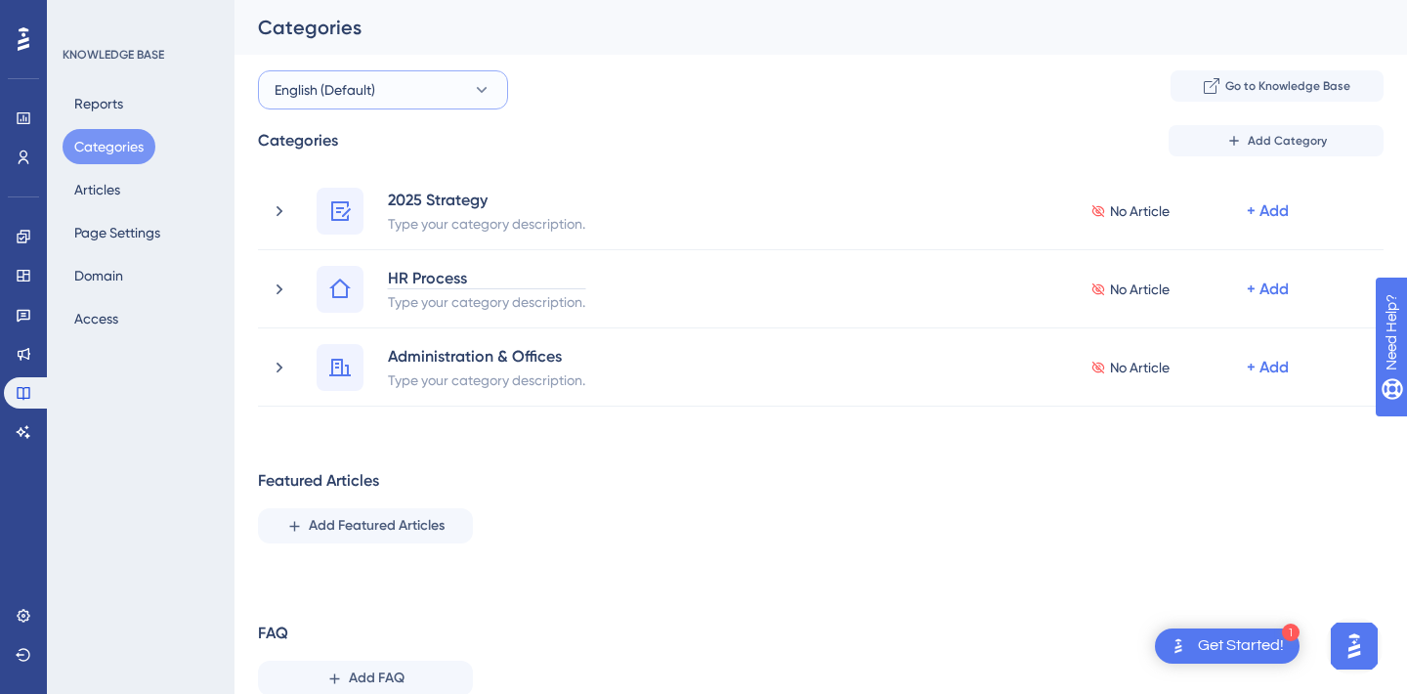
click at [474, 107] on button "English (Default)" at bounding box center [383, 89] width 250 height 39
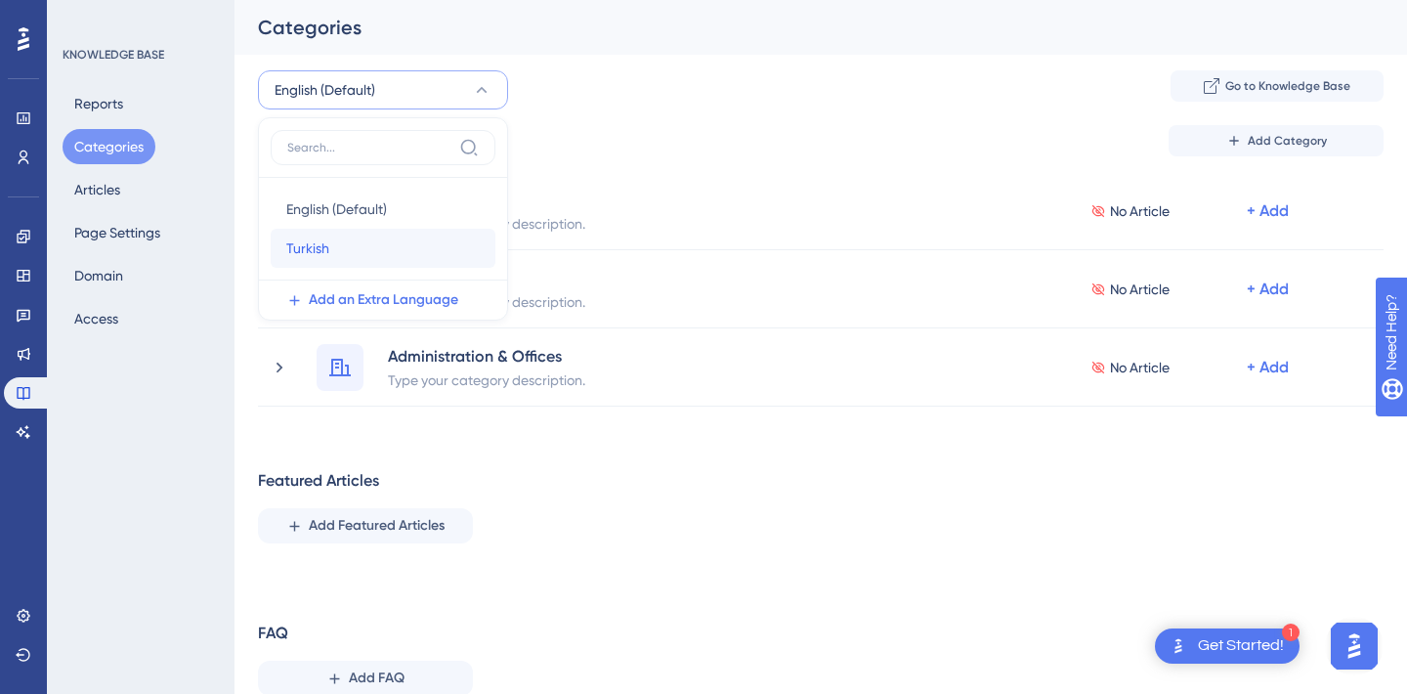
click at [396, 241] on div "Turkish Turkish" at bounding box center [382, 248] width 193 height 39
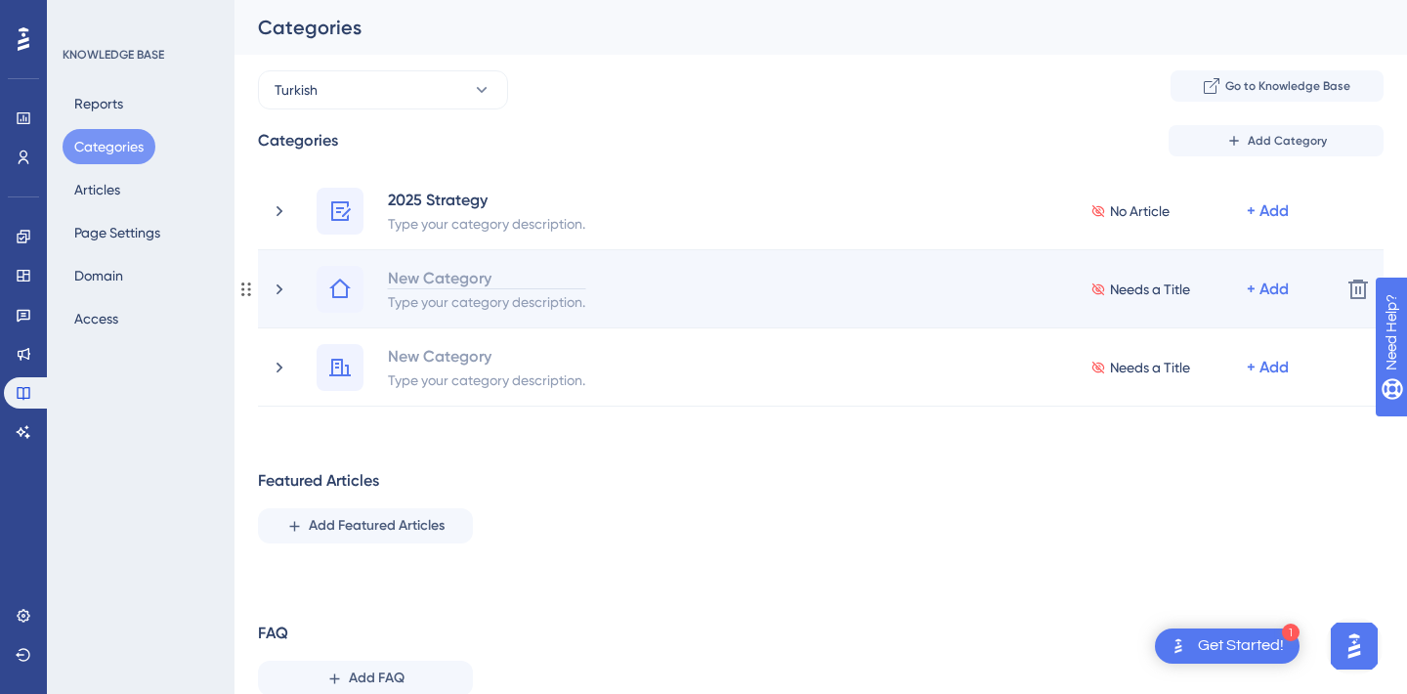
click at [438, 285] on div "New Category" at bounding box center [486, 277] width 199 height 23
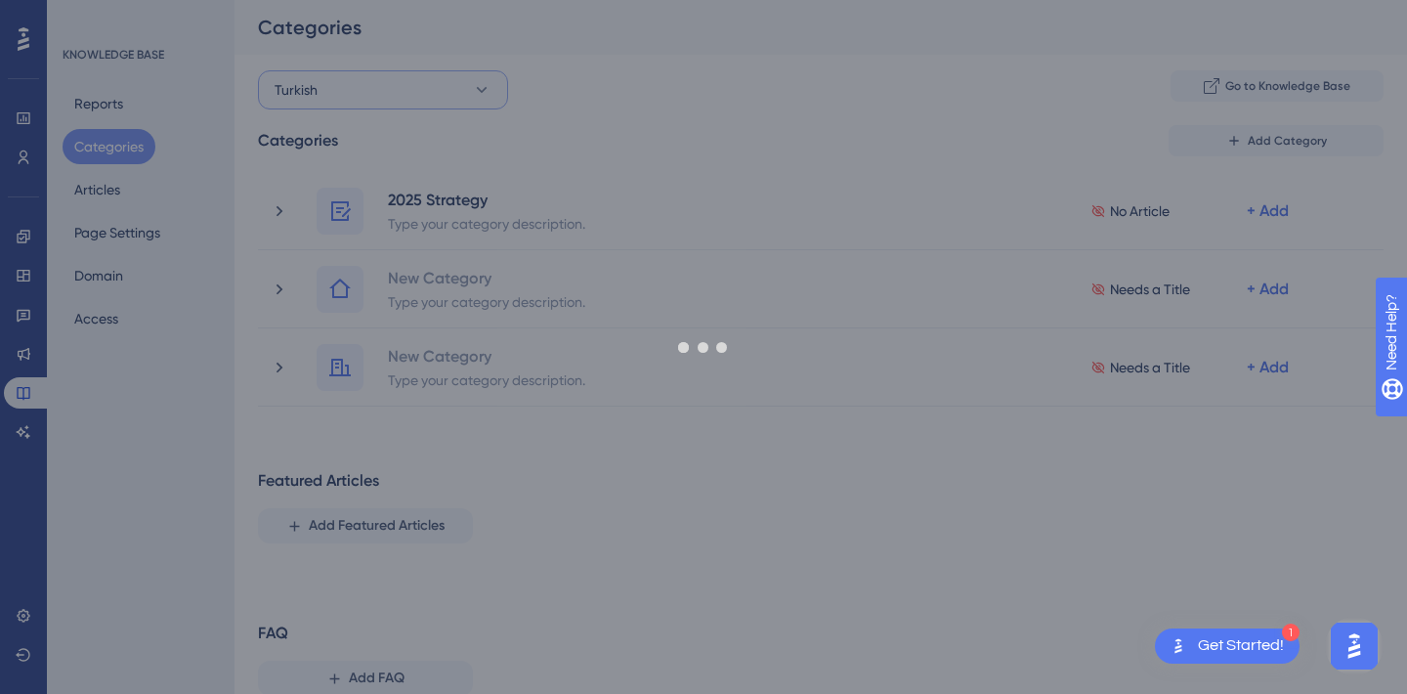
click at [389, 75] on div "Performance Users Engagement Widgets Feedback Product Updates Knowledge Base AI…" at bounding box center [821, 371] width 1173 height 743
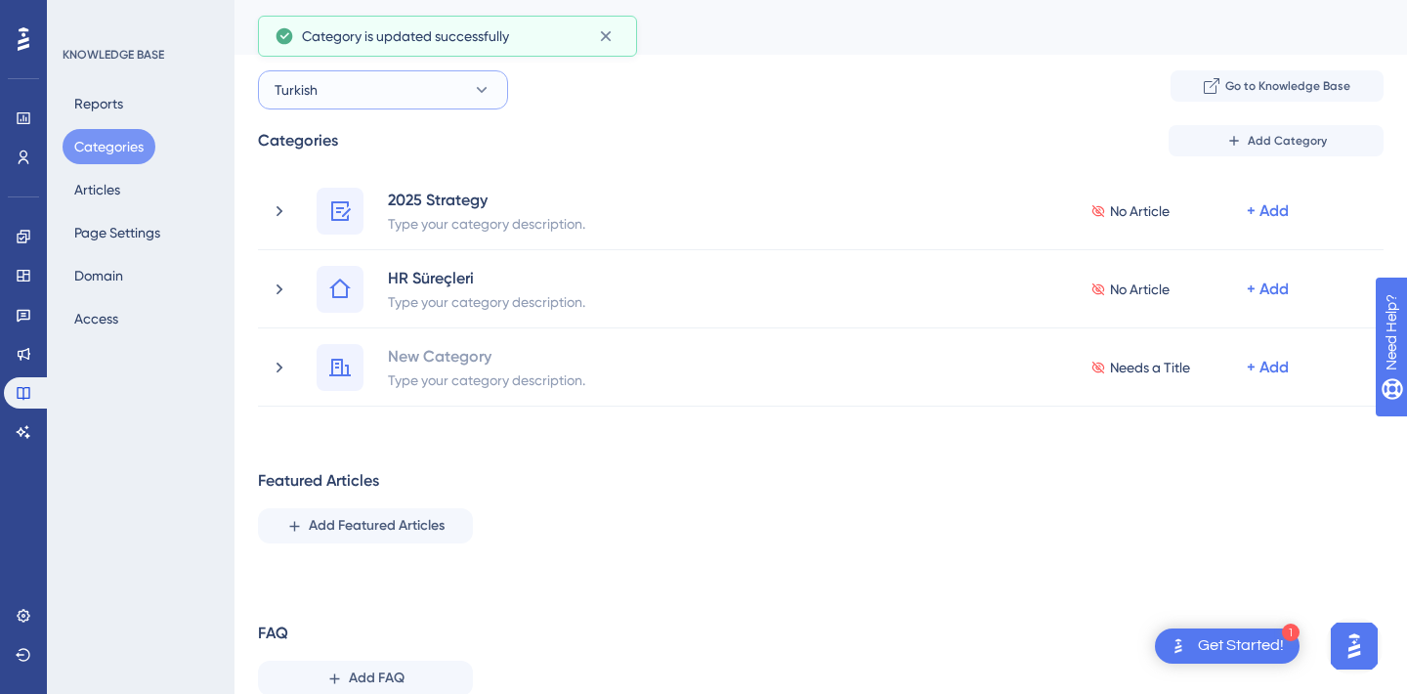
click at [395, 86] on button "Turkish" at bounding box center [383, 89] width 250 height 39
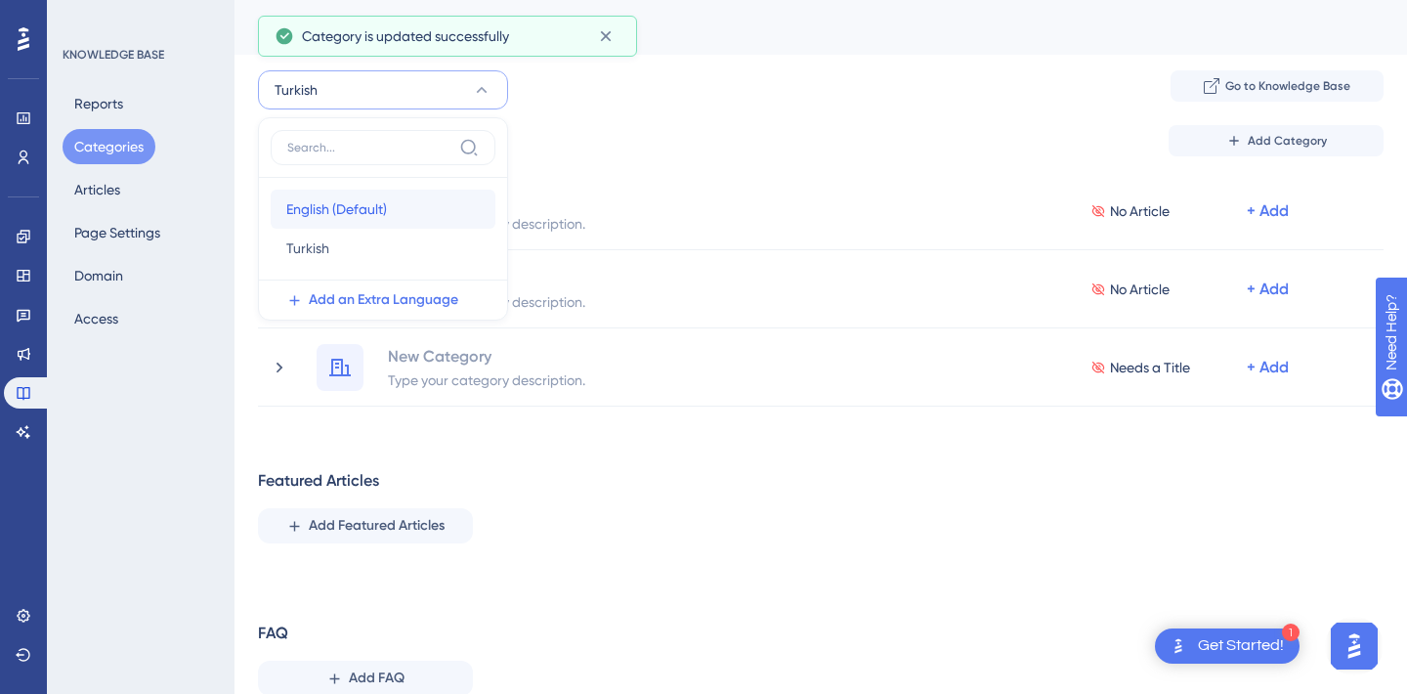
click at [368, 208] on span "English (Default)" at bounding box center [336, 208] width 101 height 23
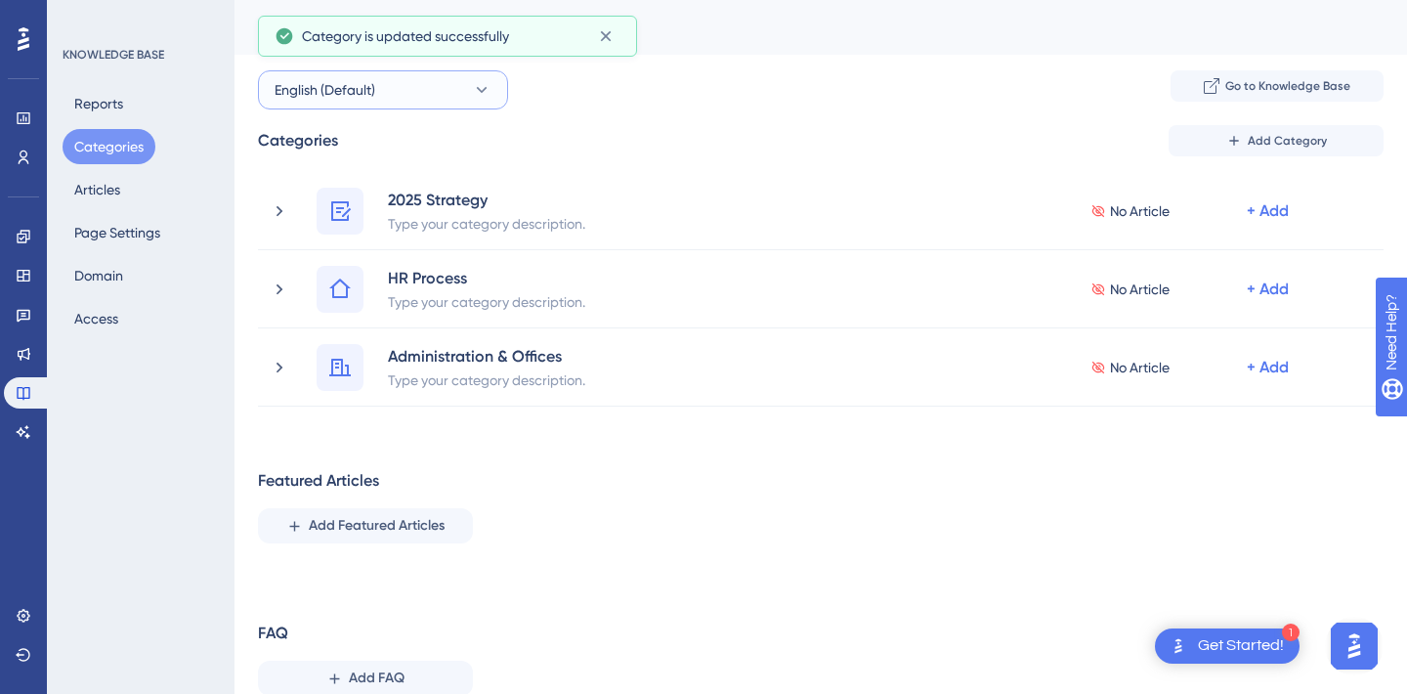
click at [401, 90] on button "English (Default)" at bounding box center [383, 89] width 250 height 39
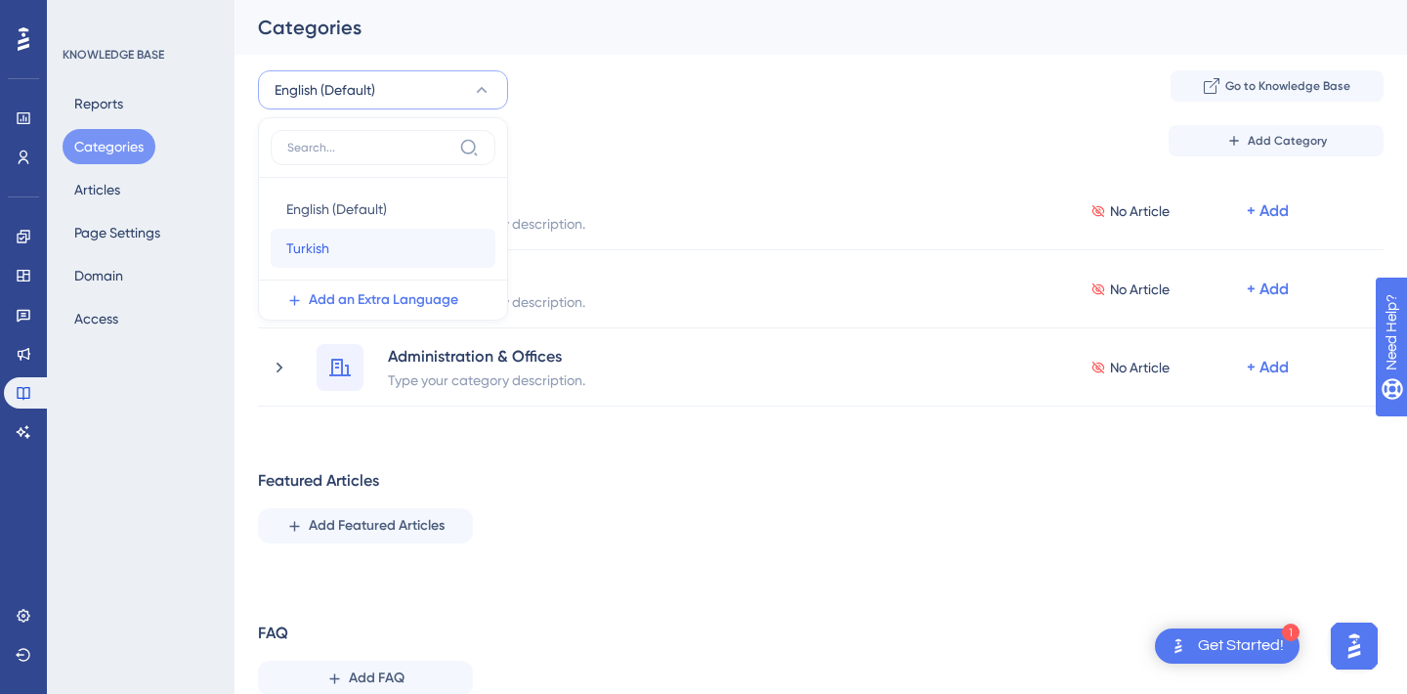
click at [384, 234] on div "Turkish Turkish" at bounding box center [382, 248] width 193 height 39
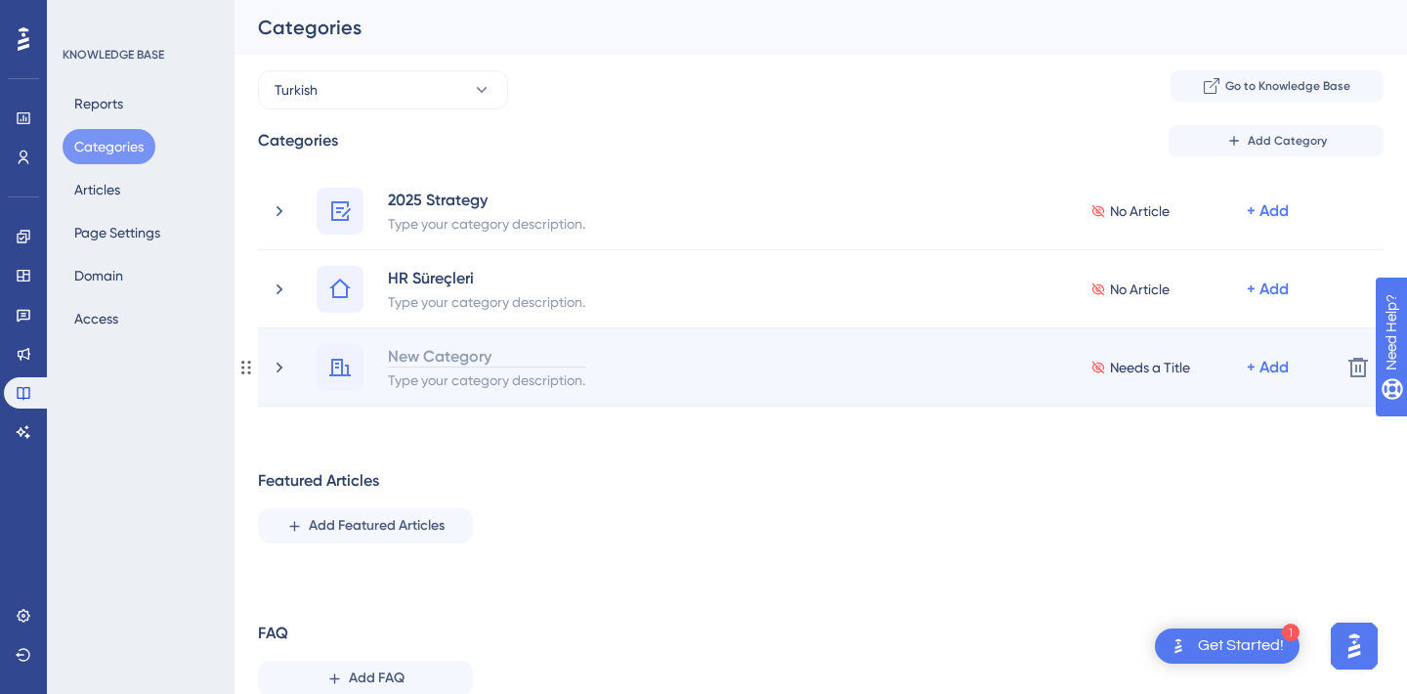
click at [451, 351] on div "New Category" at bounding box center [486, 355] width 199 height 23
click at [578, 349] on div "İdari İşler ve Ofisler" at bounding box center [500, 355] width 226 height 23
click at [0, 0] on div "Please click to verify you’re human" at bounding box center [0, 0] width 0 height 0
click at [517, 362] on div "İdari İşler ve Ofisler" at bounding box center [500, 355] width 226 height 23
click at [529, 361] on div "İdari İşler ve Ofisler" at bounding box center [500, 355] width 226 height 23
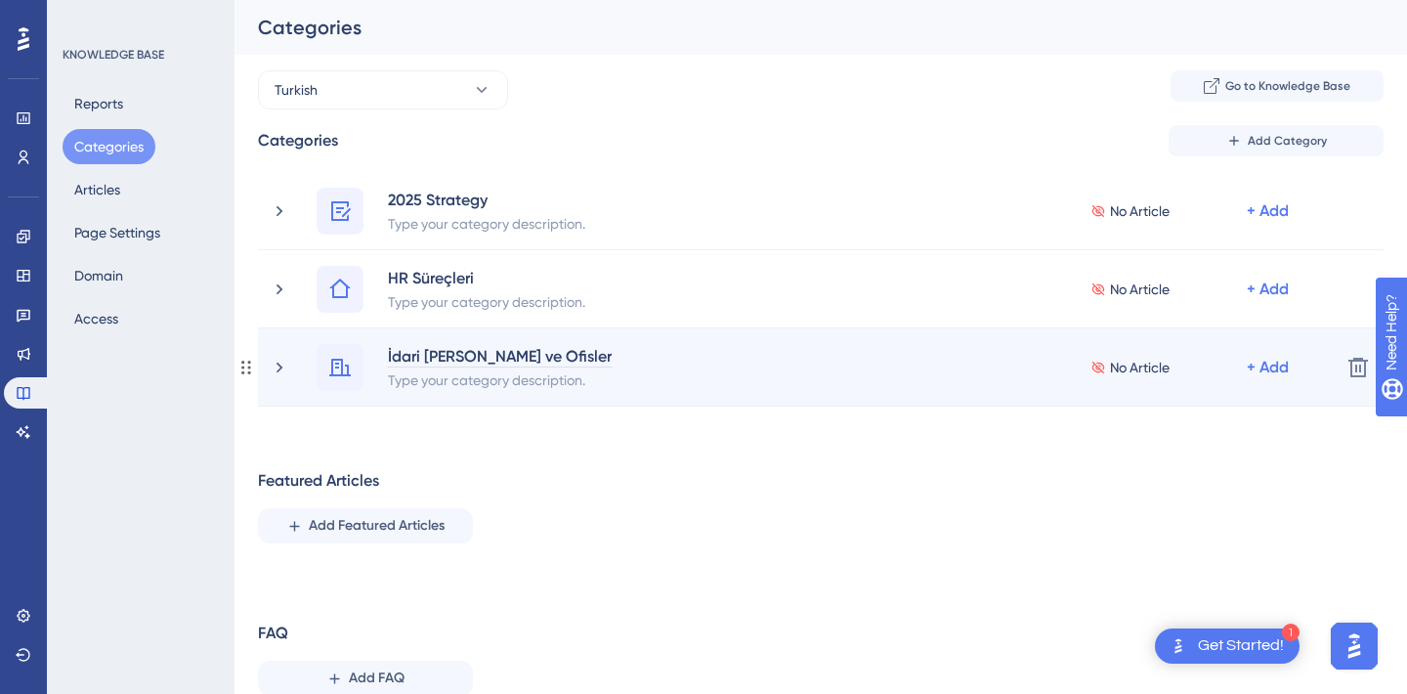
click at [528, 358] on div "İdari İşler ve Ofisler" at bounding box center [500, 355] width 226 height 23
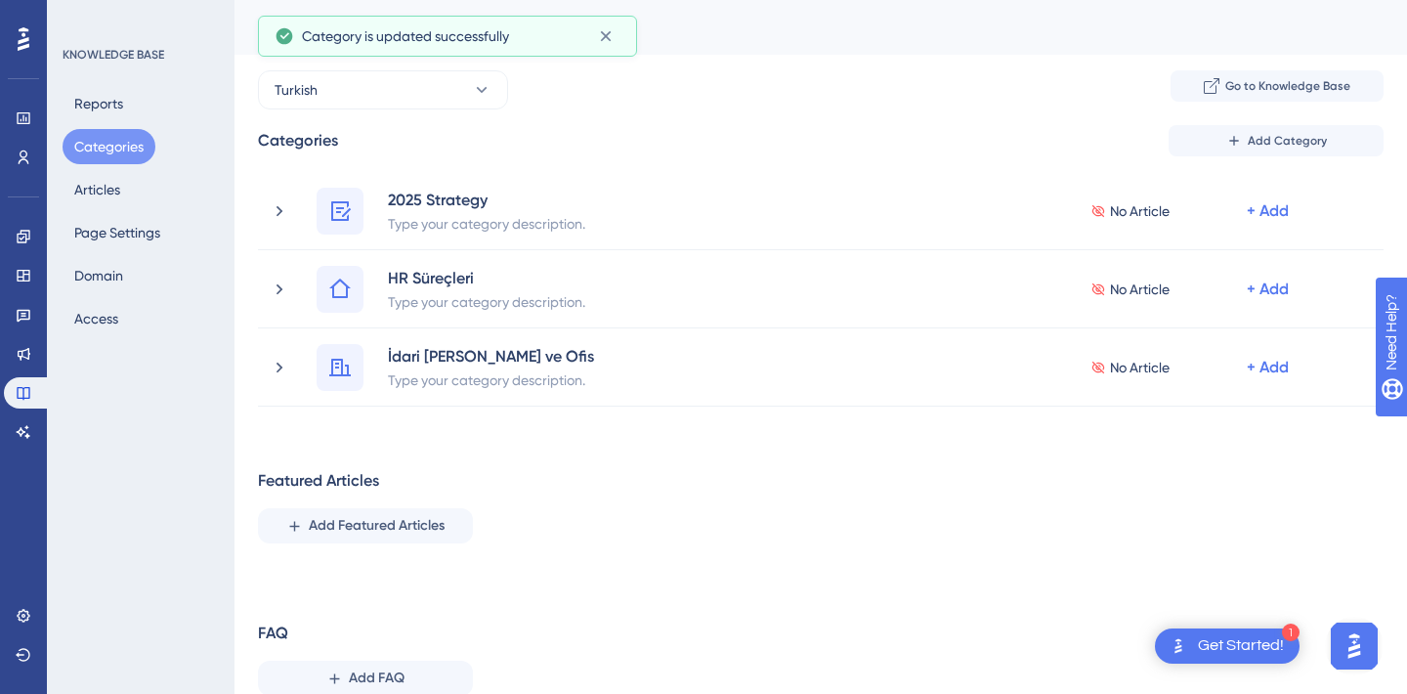
click at [616, 492] on div "Featured Articles Add Featured Articles" at bounding box center [821, 506] width 1126 height 74
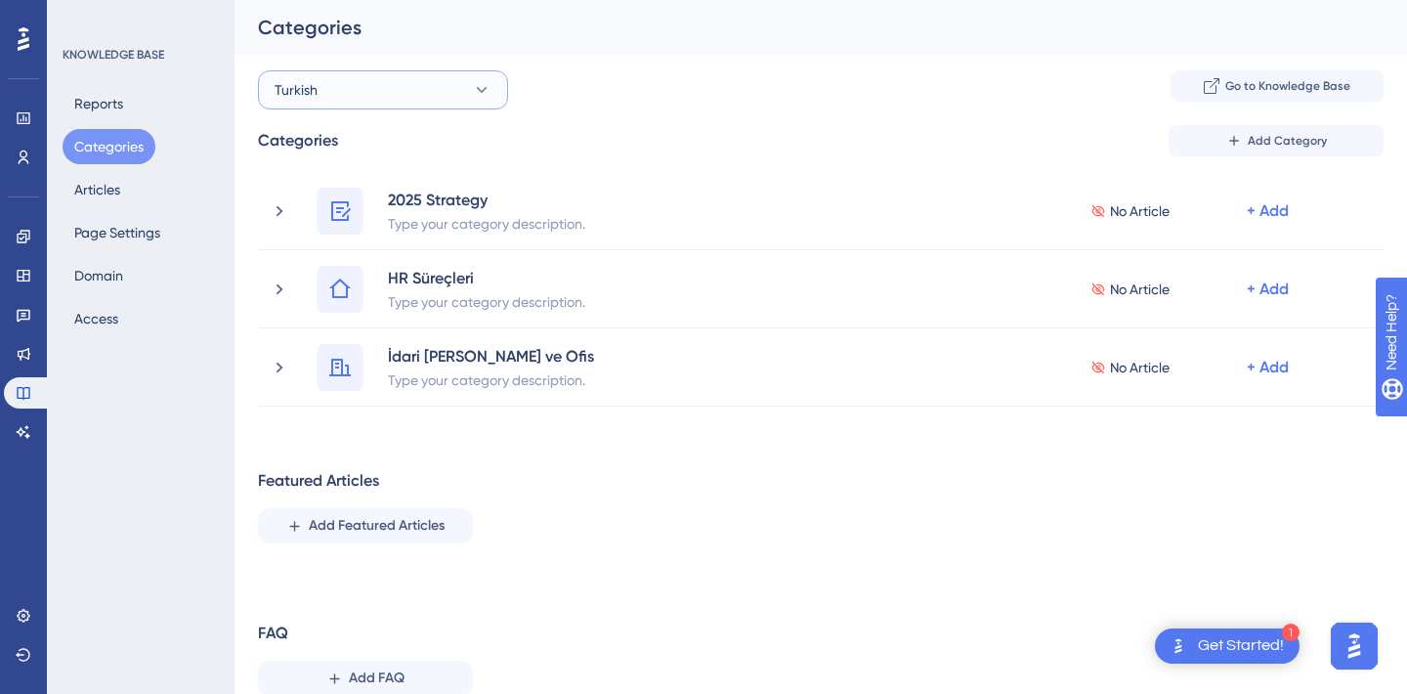
click at [411, 85] on button "Turkish" at bounding box center [383, 89] width 250 height 39
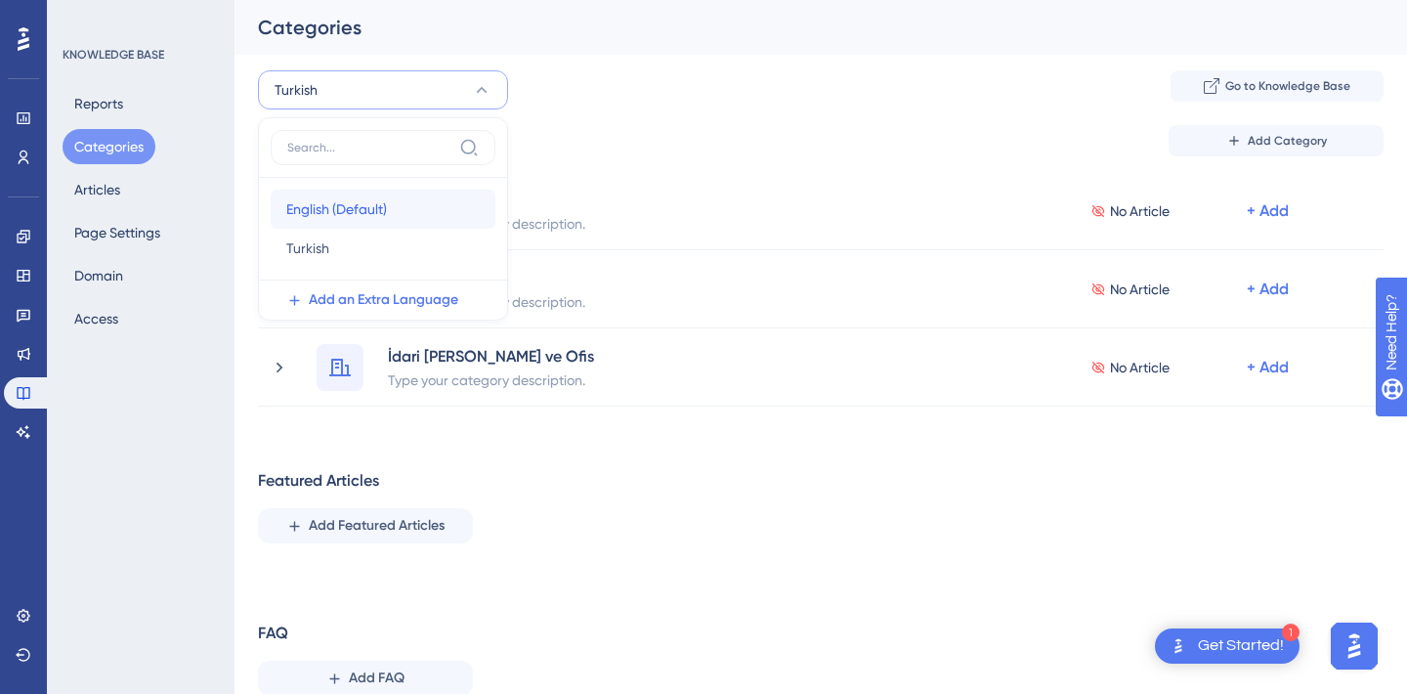
click at [360, 214] on span "English (Default)" at bounding box center [336, 208] width 101 height 23
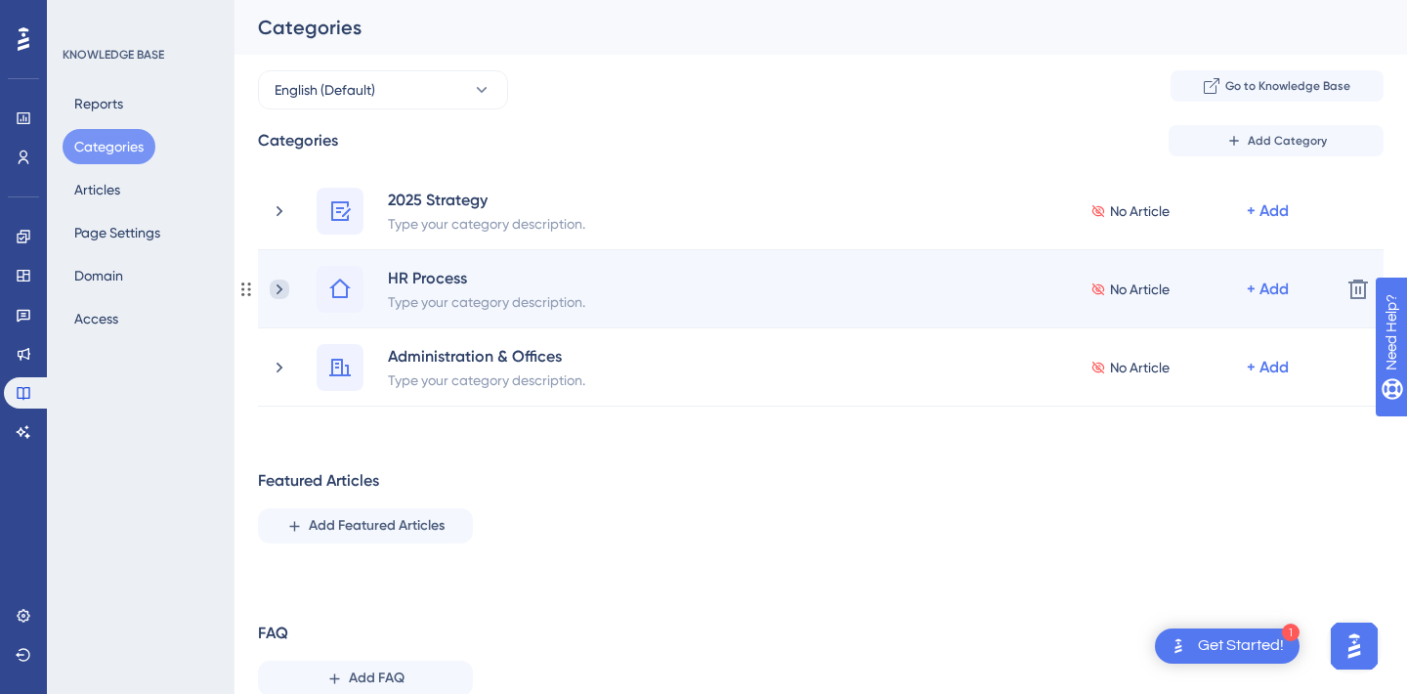
click at [286, 292] on icon at bounding box center [280, 289] width 20 height 20
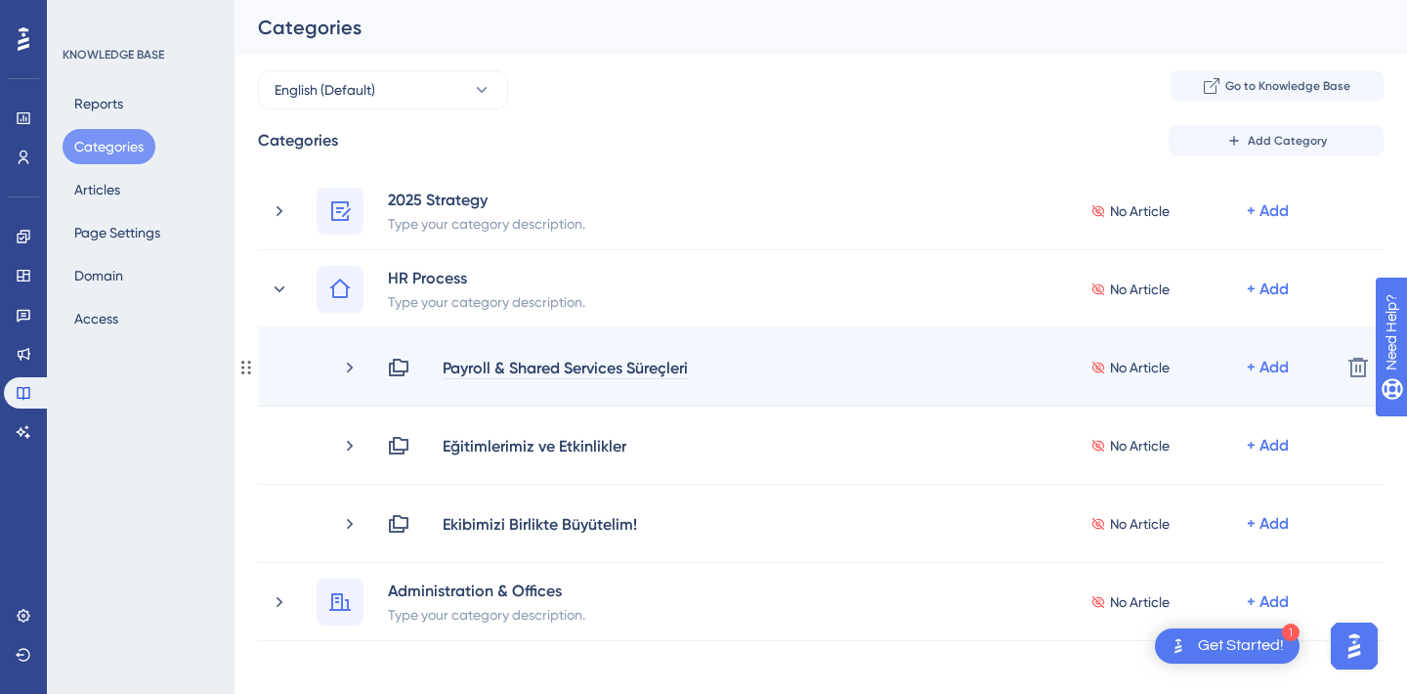
click at [531, 364] on div "Payroll & Shared Services Süreçleri" at bounding box center [565, 367] width 247 height 23
click at [632, 356] on div "Payroll & Shared Services Süreçleri" at bounding box center [565, 367] width 247 height 23
drag, startPoint x: 629, startPoint y: 367, endPoint x: 713, endPoint y: 366, distance: 84.0
click at [713, 366] on div "Payroll & Shared Services Süreçleri No Article + Add" at bounding box center [856, 367] width 938 height 23
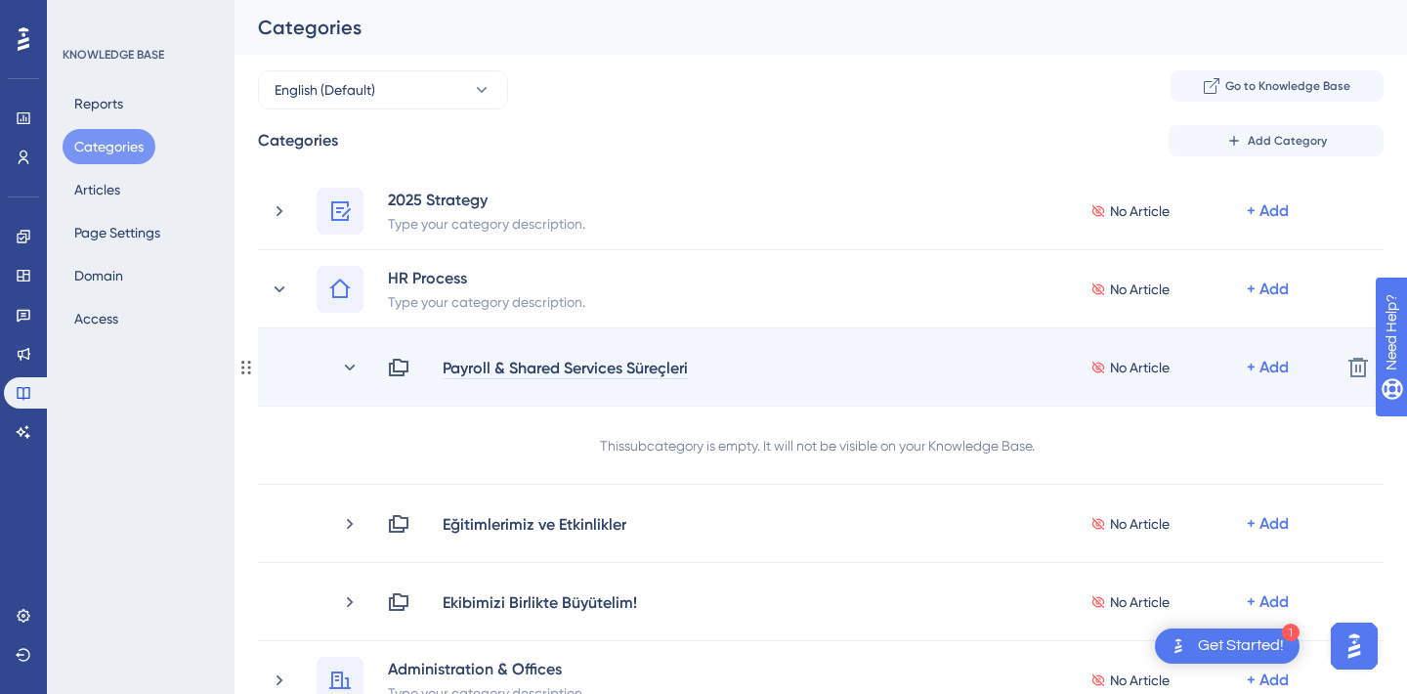
click at [547, 364] on div "Payroll & Shared Services Süreçleri" at bounding box center [565, 367] width 247 height 23
drag, startPoint x: 631, startPoint y: 366, endPoint x: 700, endPoint y: 366, distance: 68.4
click at [700, 366] on div "Payroll & Shared Services Süreçleri" at bounding box center [573, 367] width 263 height 23
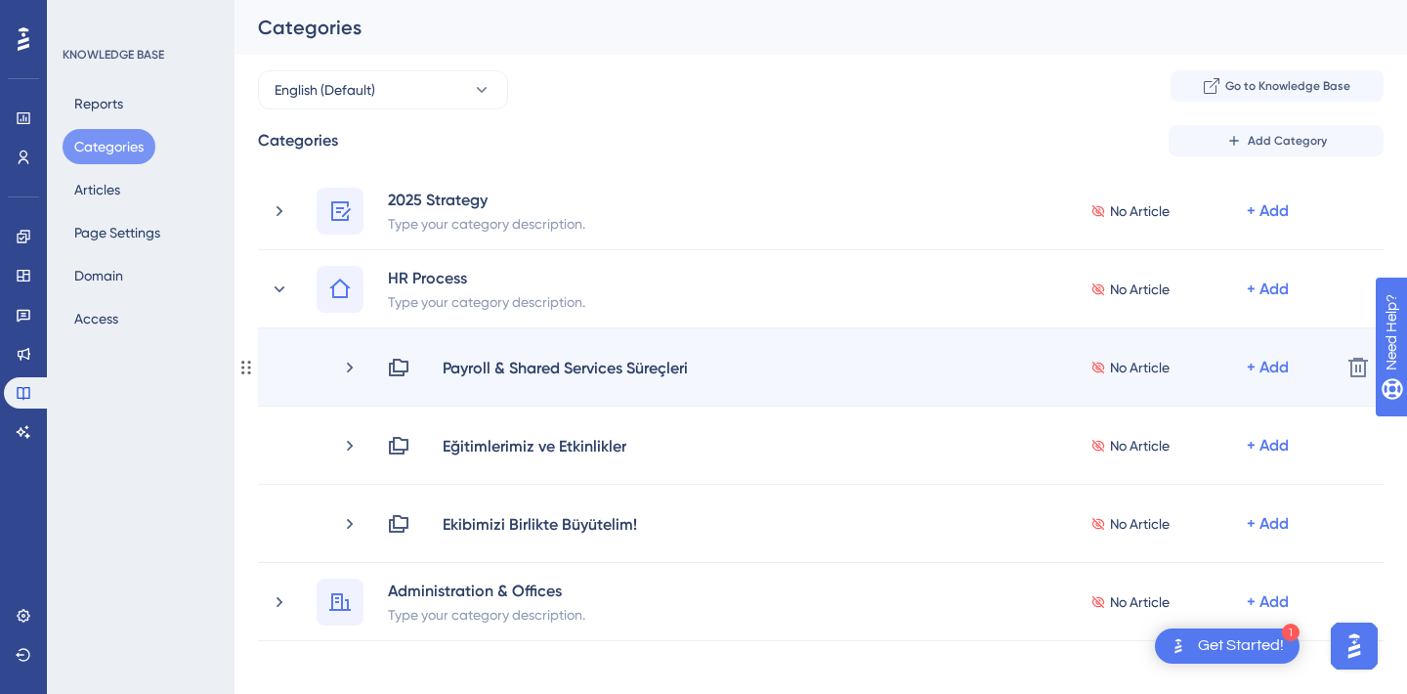
click at [616, 354] on div "Payroll & Shared Services Süreçleri No Article + Add Delete" at bounding box center [821, 367] width 1126 height 78
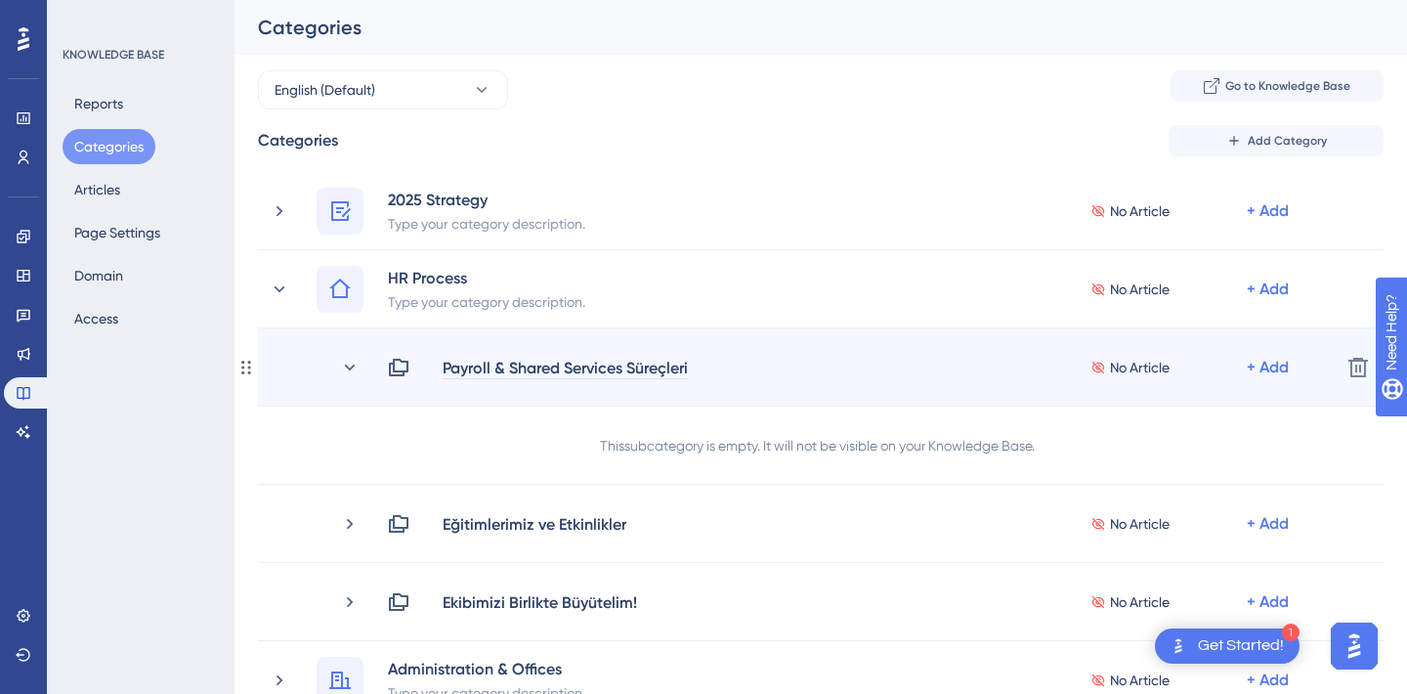
click at [636, 368] on div "Payroll & Shared Services Süreçleri" at bounding box center [565, 367] width 247 height 23
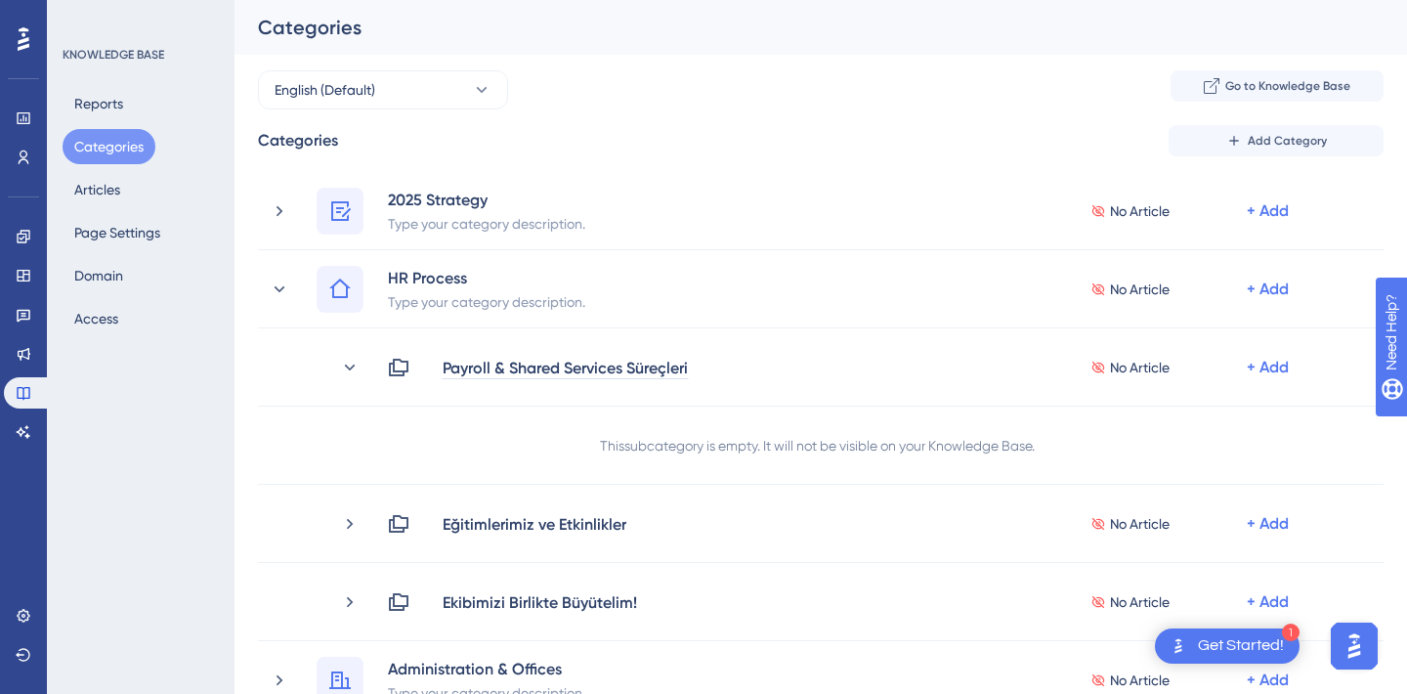
click at [0, 0] on div at bounding box center [0, 0] width 0 height 0
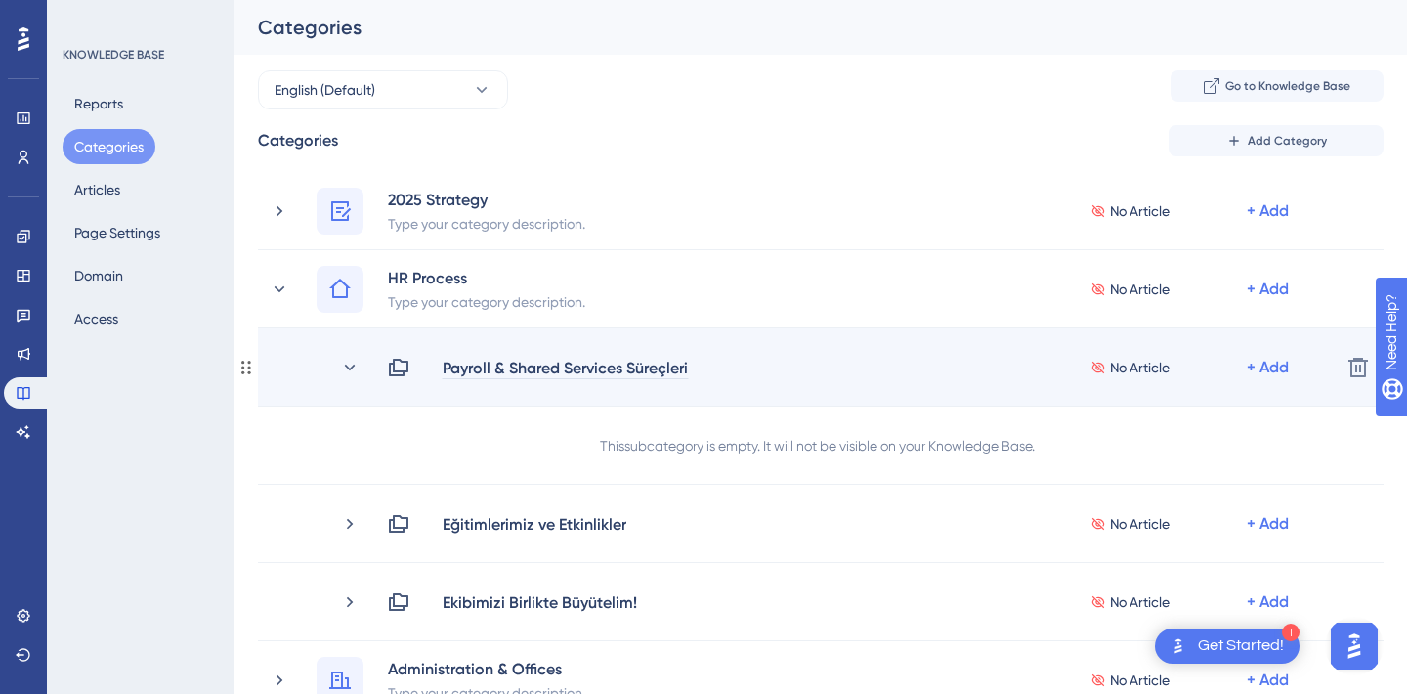
click at [612, 369] on div "Payroll & Shared Services Süreçleri" at bounding box center [565, 367] width 247 height 23
drag, startPoint x: 629, startPoint y: 367, endPoint x: 698, endPoint y: 364, distance: 68.5
click at [698, 364] on div "Payroll & Shared Services Süreçleri" at bounding box center [573, 367] width 263 height 23
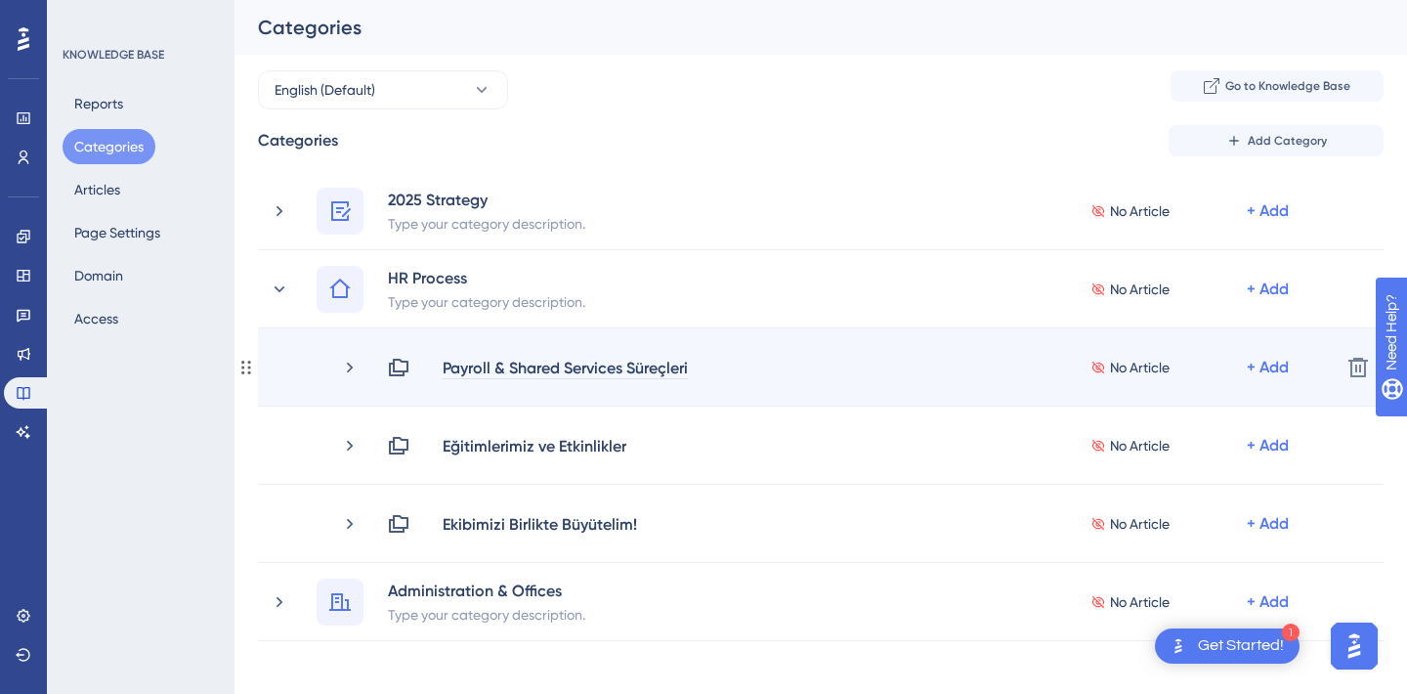
click at [661, 364] on div "Payroll & Shared Services Süreçleri" at bounding box center [565, 367] width 247 height 23
click at [0, 0] on div at bounding box center [0, 0] width 0 height 0
click at [640, 370] on div "Payroll & Shared Services Süreçleri" at bounding box center [565, 367] width 247 height 23
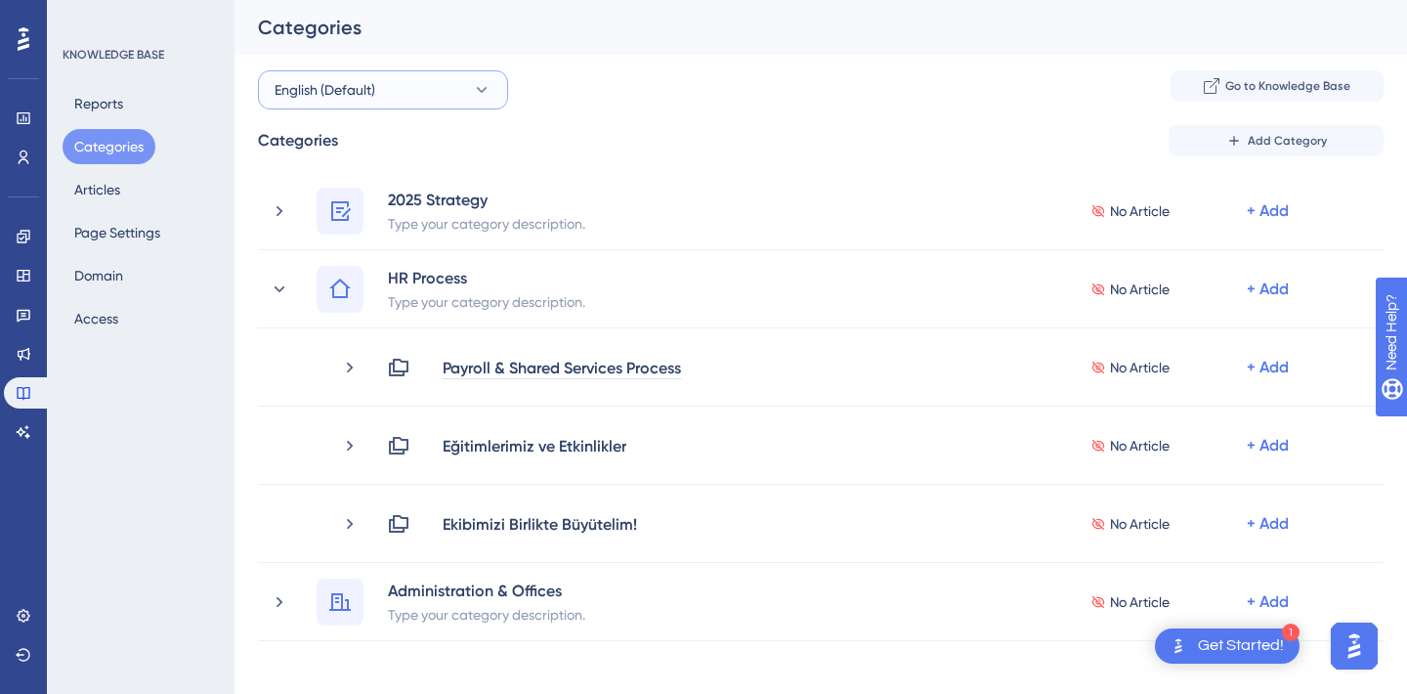
click at [460, 76] on div "Performance Users Engagement Widgets Feedback Product Updates Knowledge Base AI…" at bounding box center [821, 488] width 1173 height 977
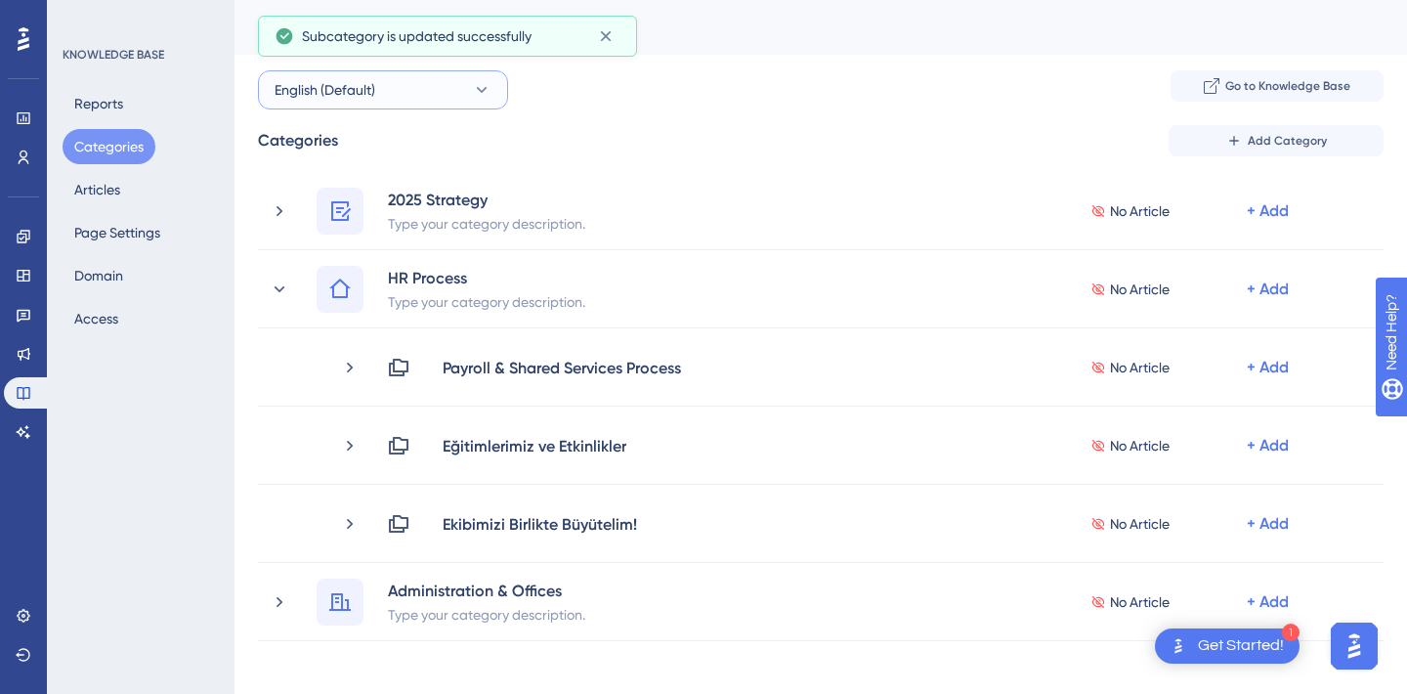
click at [471, 81] on button "English (Default)" at bounding box center [383, 89] width 250 height 39
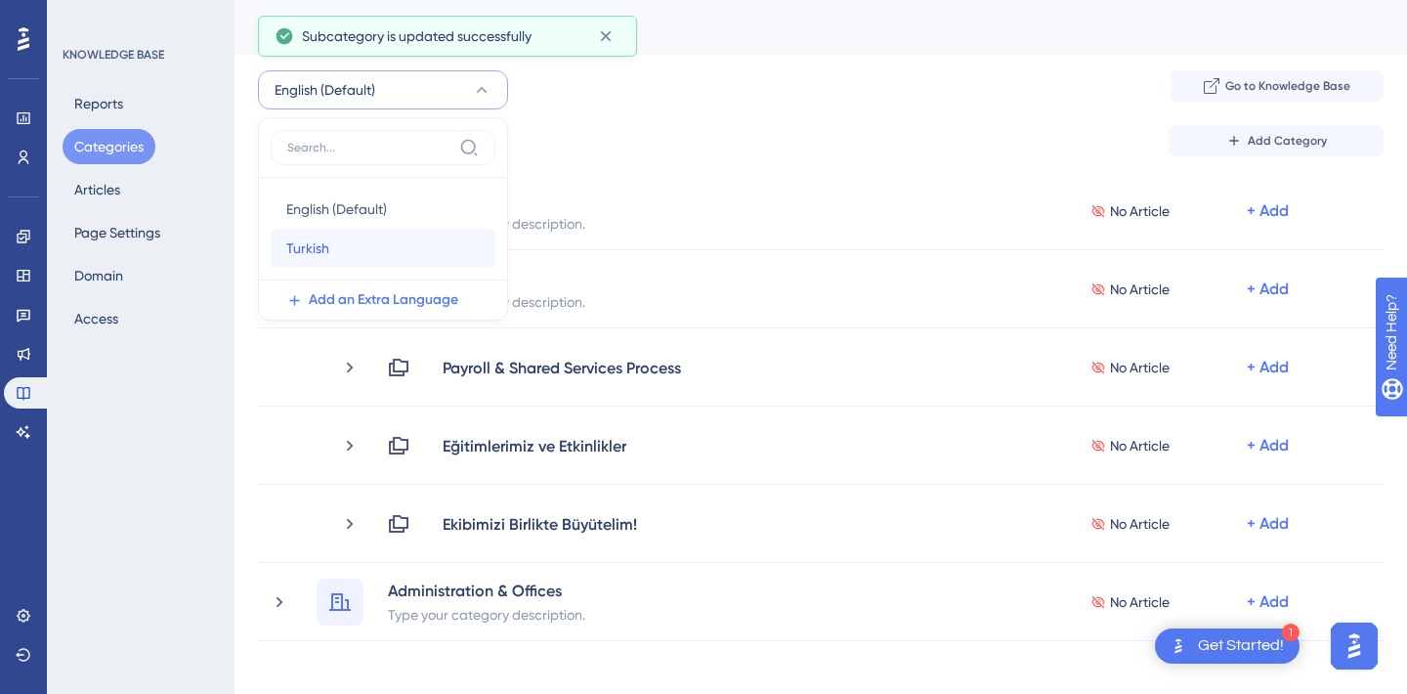
click at [342, 243] on div "Turkish Turkish" at bounding box center [382, 248] width 193 height 39
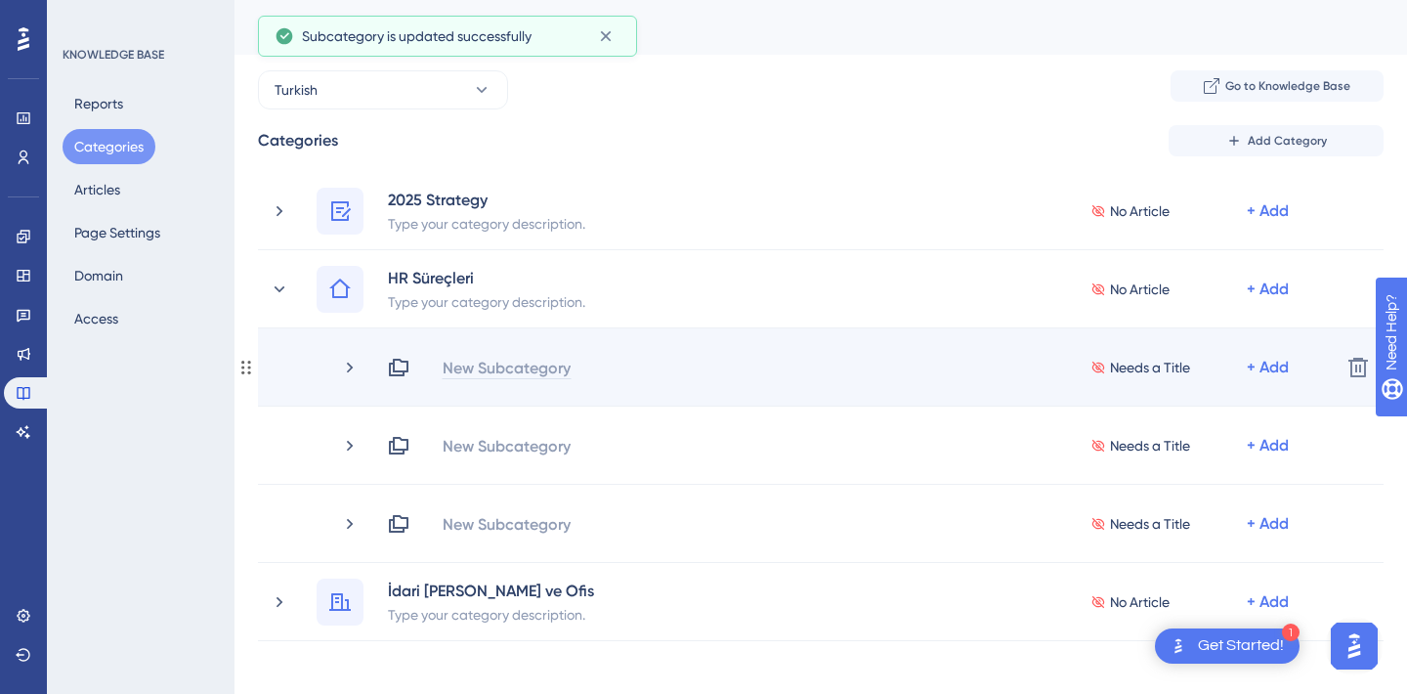
click at [463, 368] on div "New Subcategory" at bounding box center [507, 367] width 130 height 23
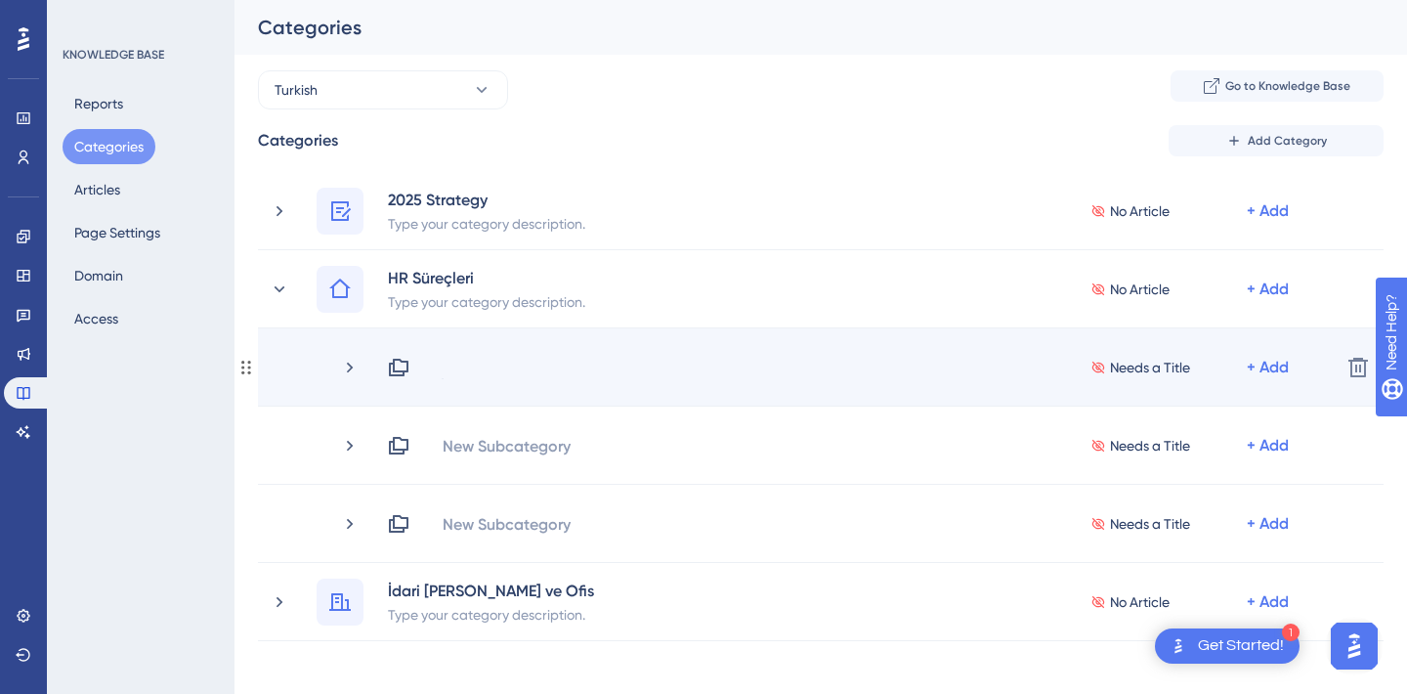
click at [468, 360] on div "Needs a Title + Add" at bounding box center [856, 367] width 938 height 23
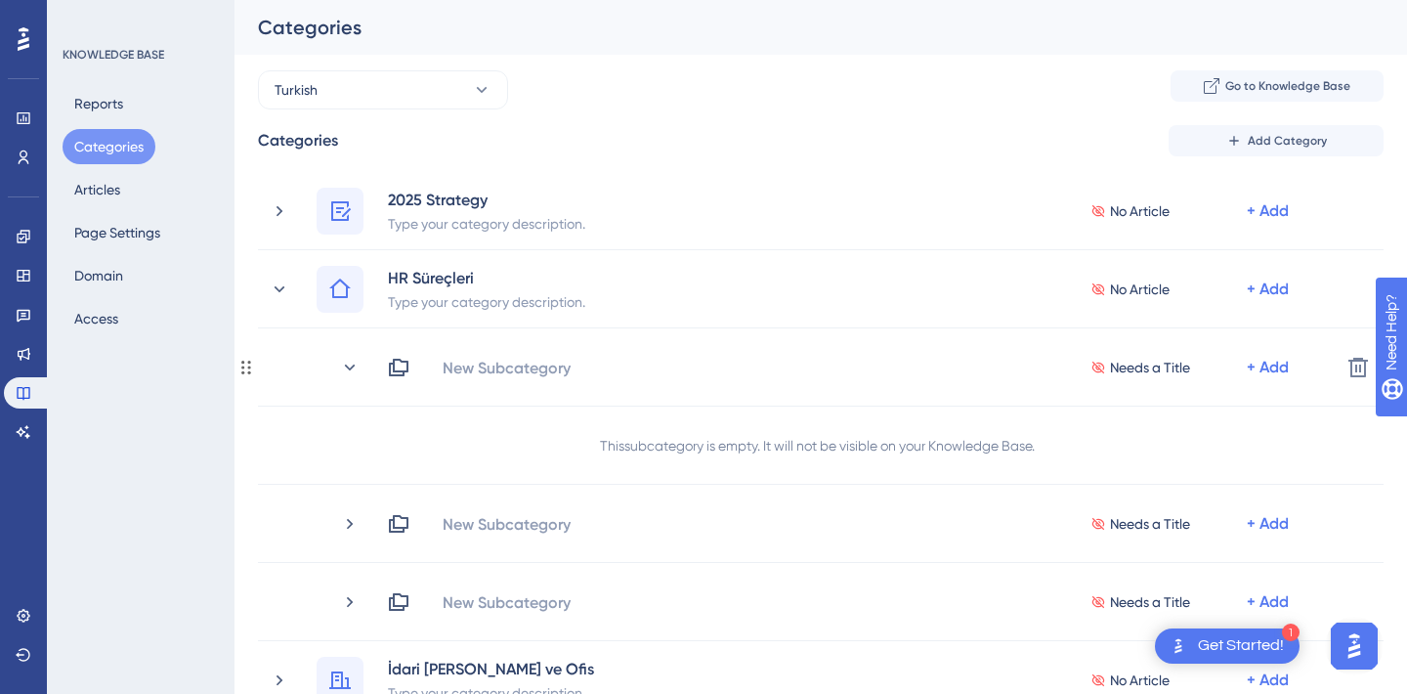
click at [468, 360] on div "New Subcategory" at bounding box center [507, 367] width 130 height 23
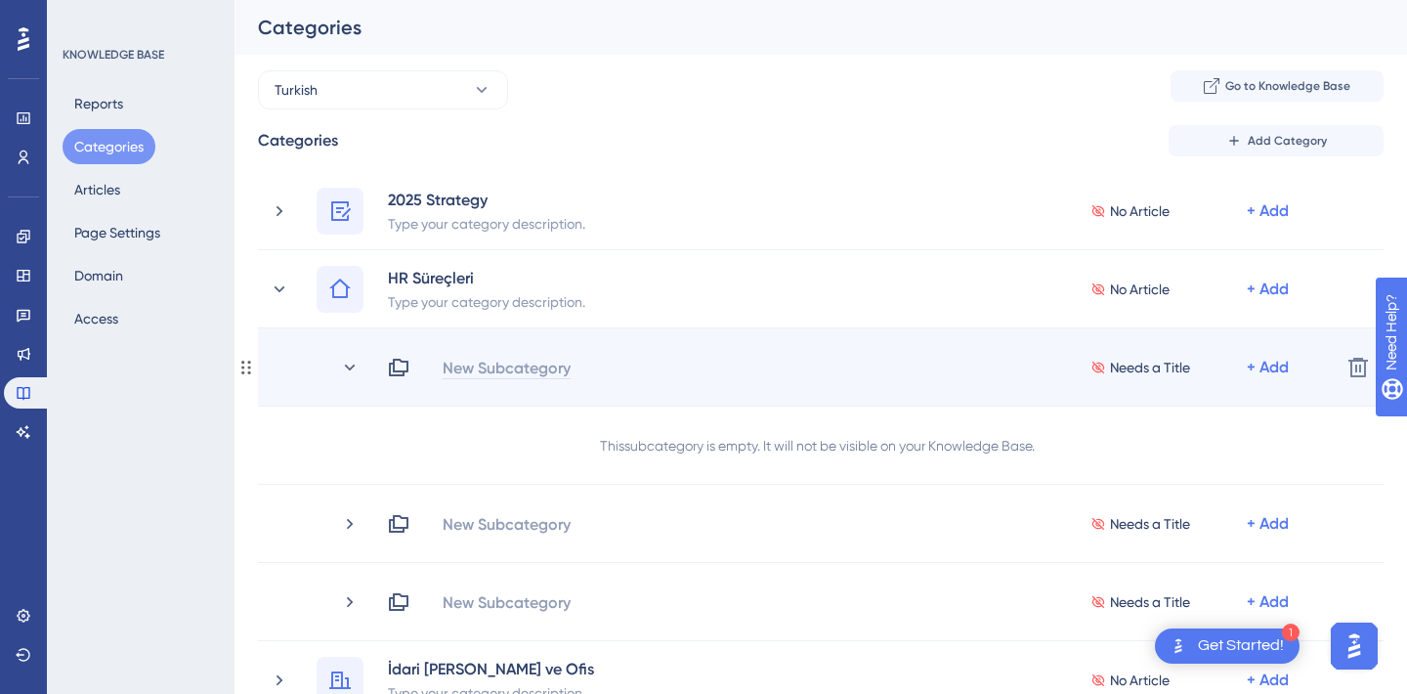
click at [468, 367] on div "New Subcategory Needs a Title + Add" at bounding box center [856, 367] width 938 height 23
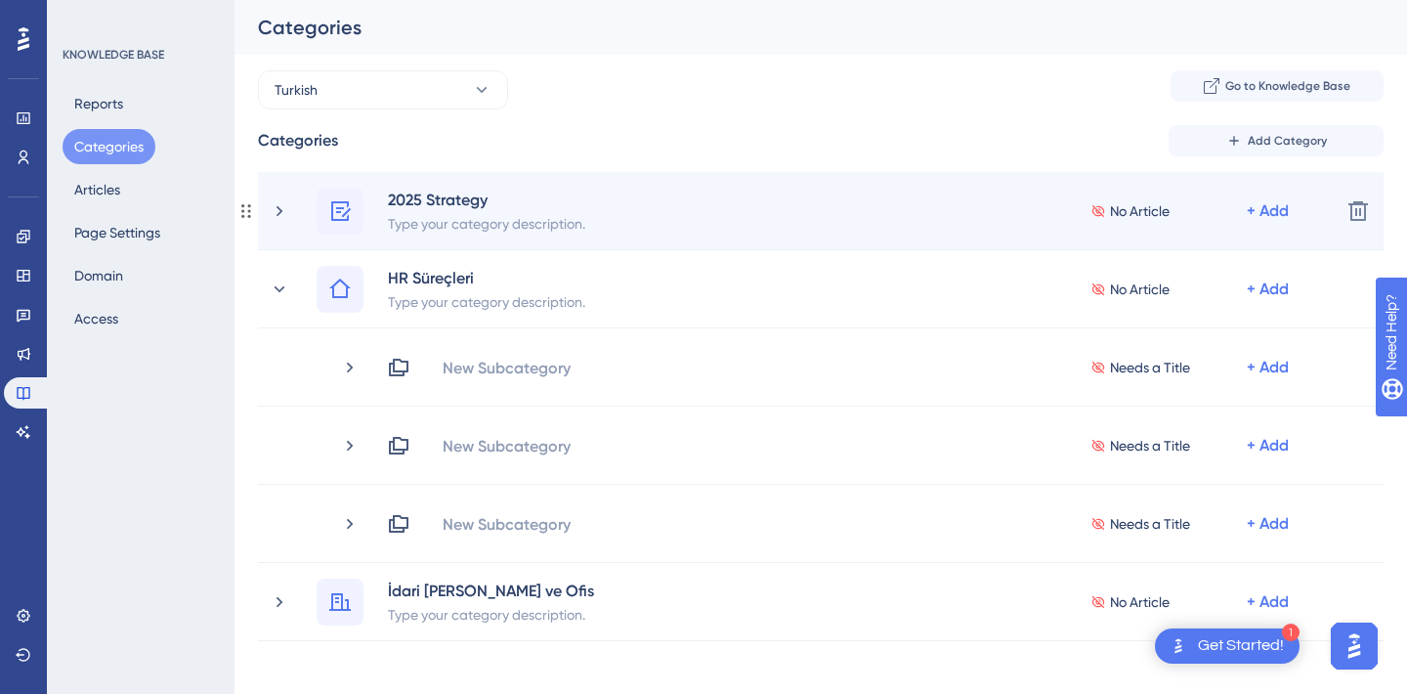
click at [661, 178] on div "2025 Strategy Type your category description. No Article + Add Delete" at bounding box center [821, 211] width 1126 height 78
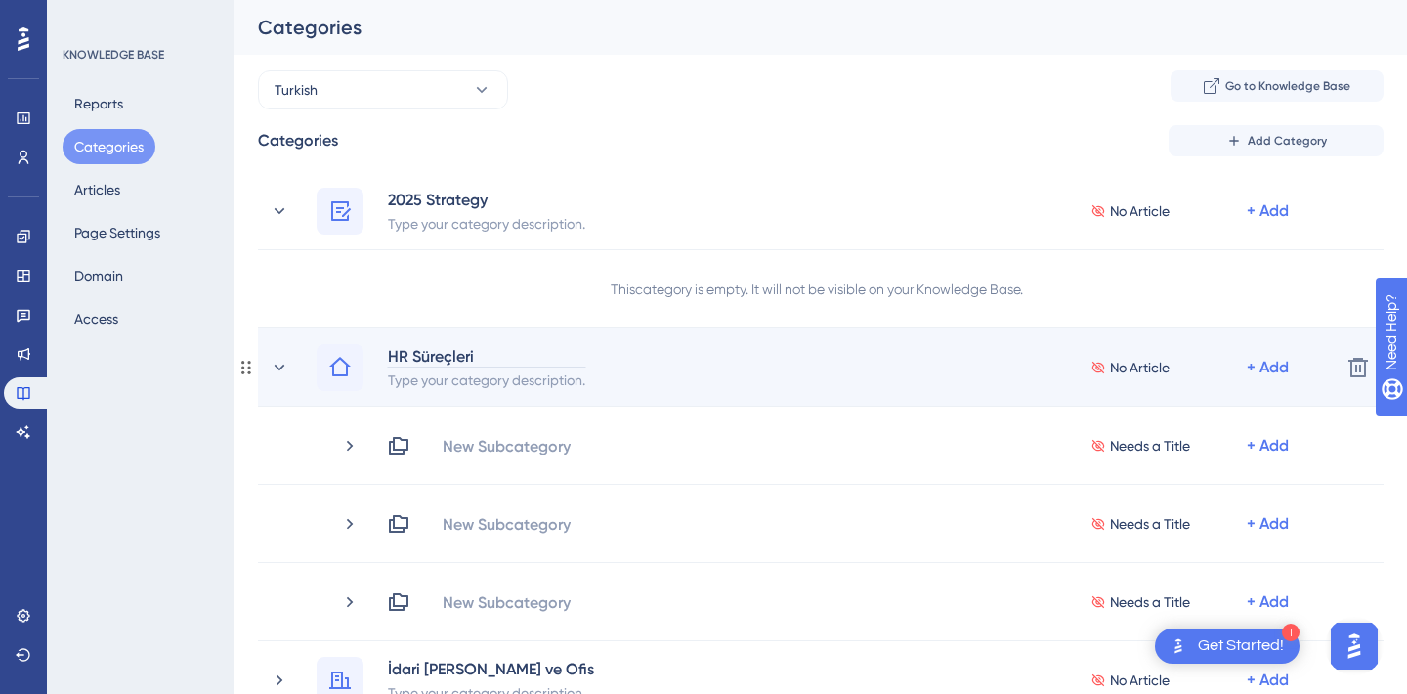
click at [435, 362] on div "HR Süreçleri" at bounding box center [486, 355] width 199 height 23
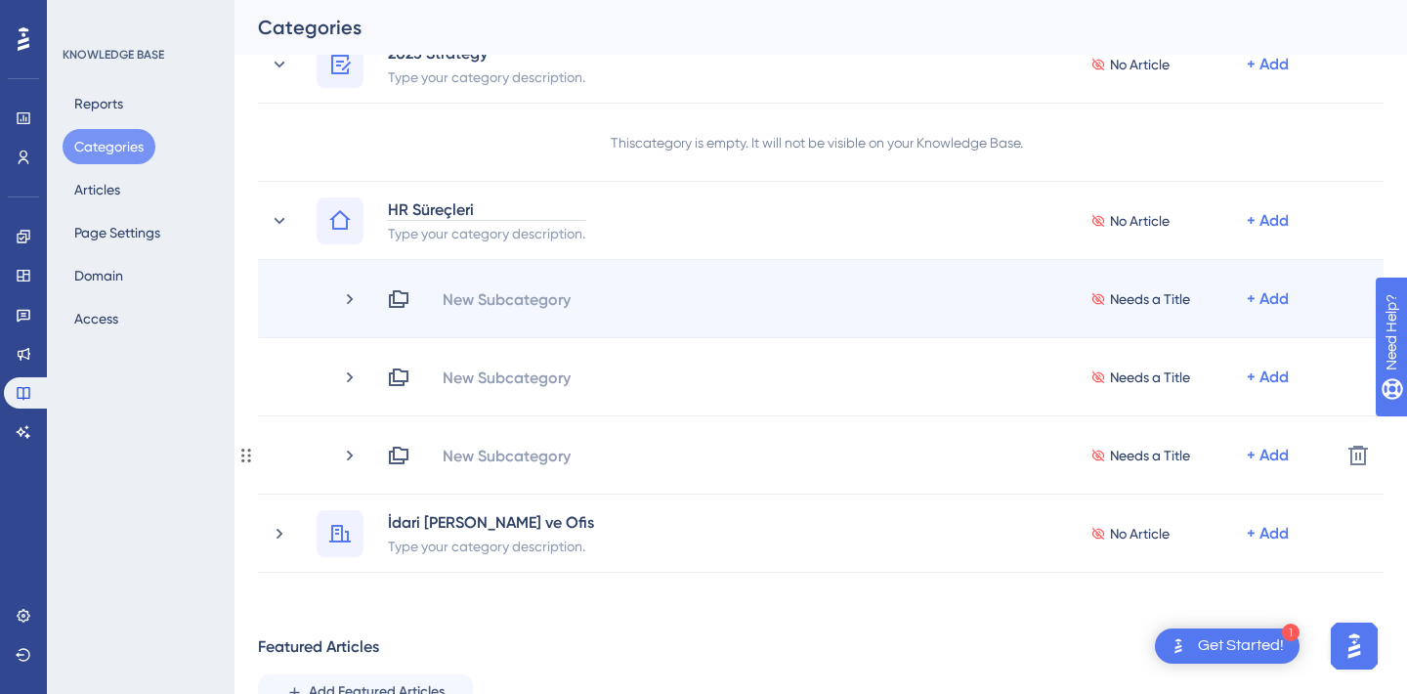
scroll to position [149, 0]
click at [518, 293] on div "New Subcategory" at bounding box center [507, 296] width 130 height 23
paste div
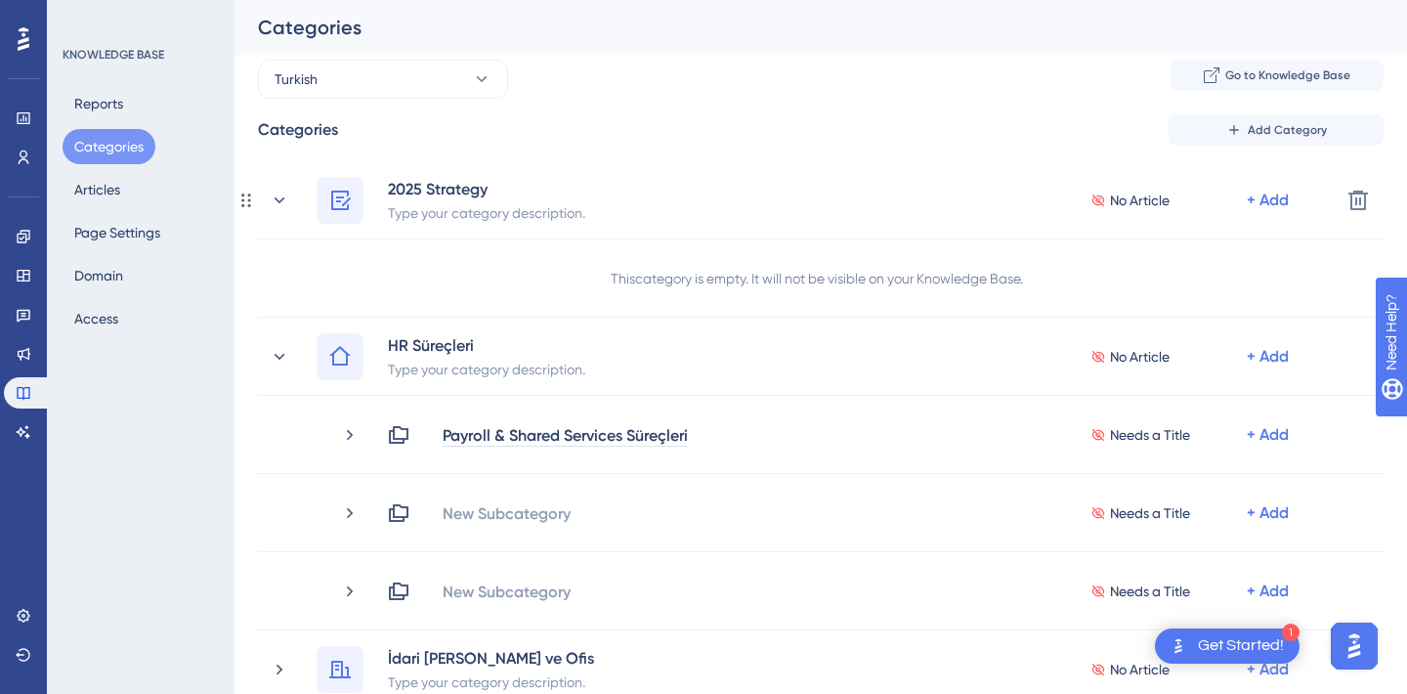
scroll to position [0, 0]
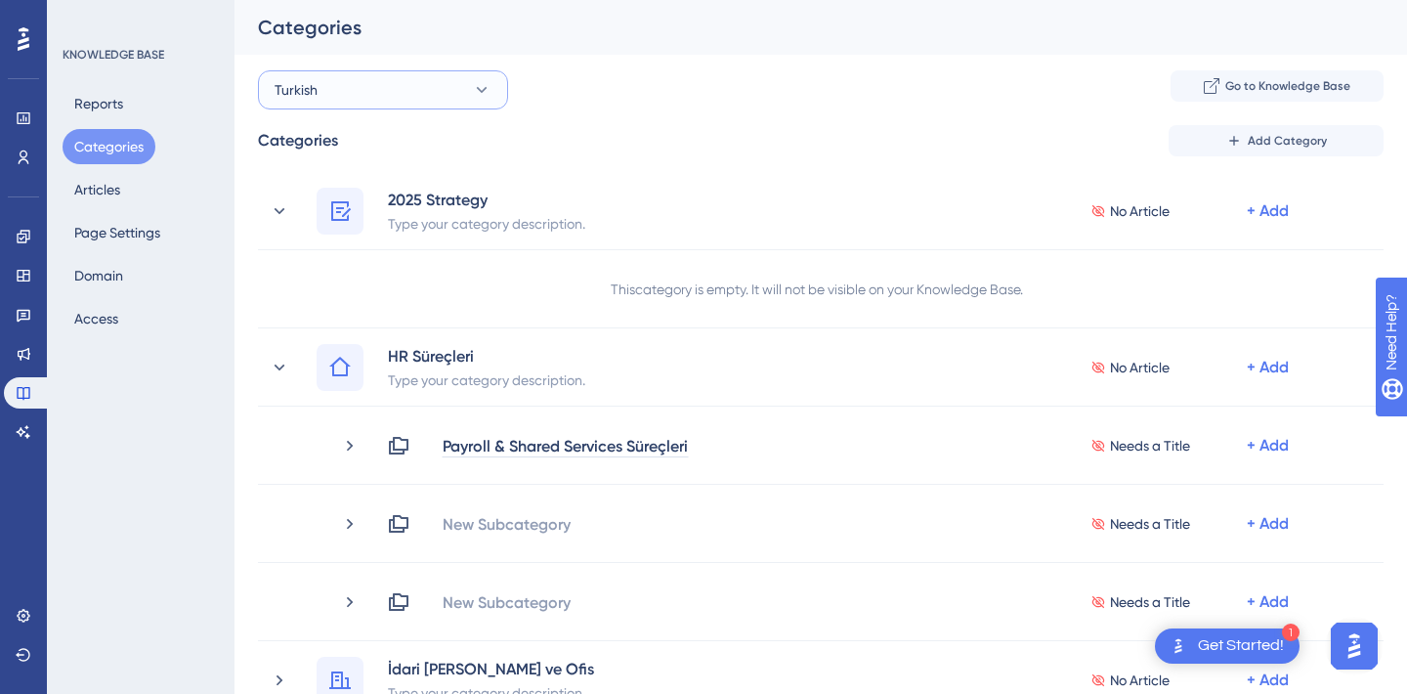
click at [363, 83] on div "Performance Users Engagement Widgets Feedback Product Updates Knowledge Base AI…" at bounding box center [821, 527] width 1173 height 1055
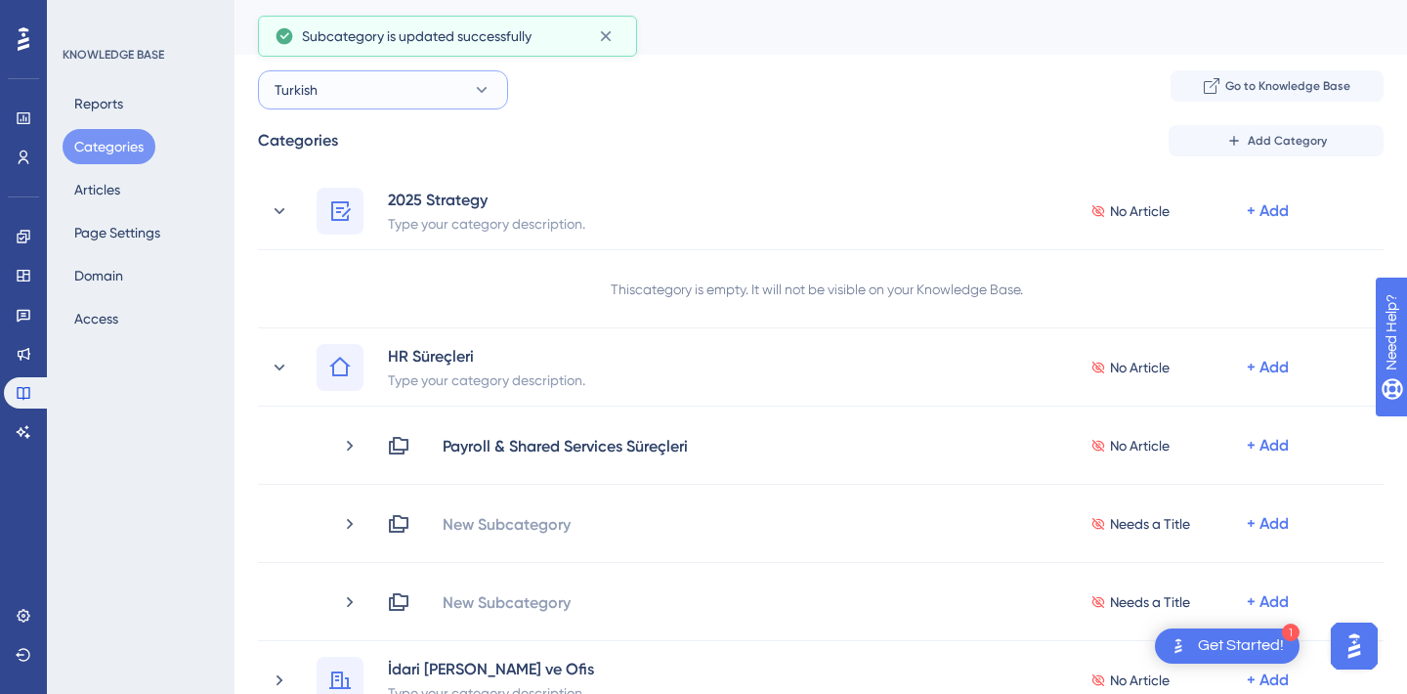
click at [428, 87] on button "Turkish" at bounding box center [383, 89] width 250 height 39
click at [378, 216] on span "English (Default)" at bounding box center [336, 208] width 101 height 23
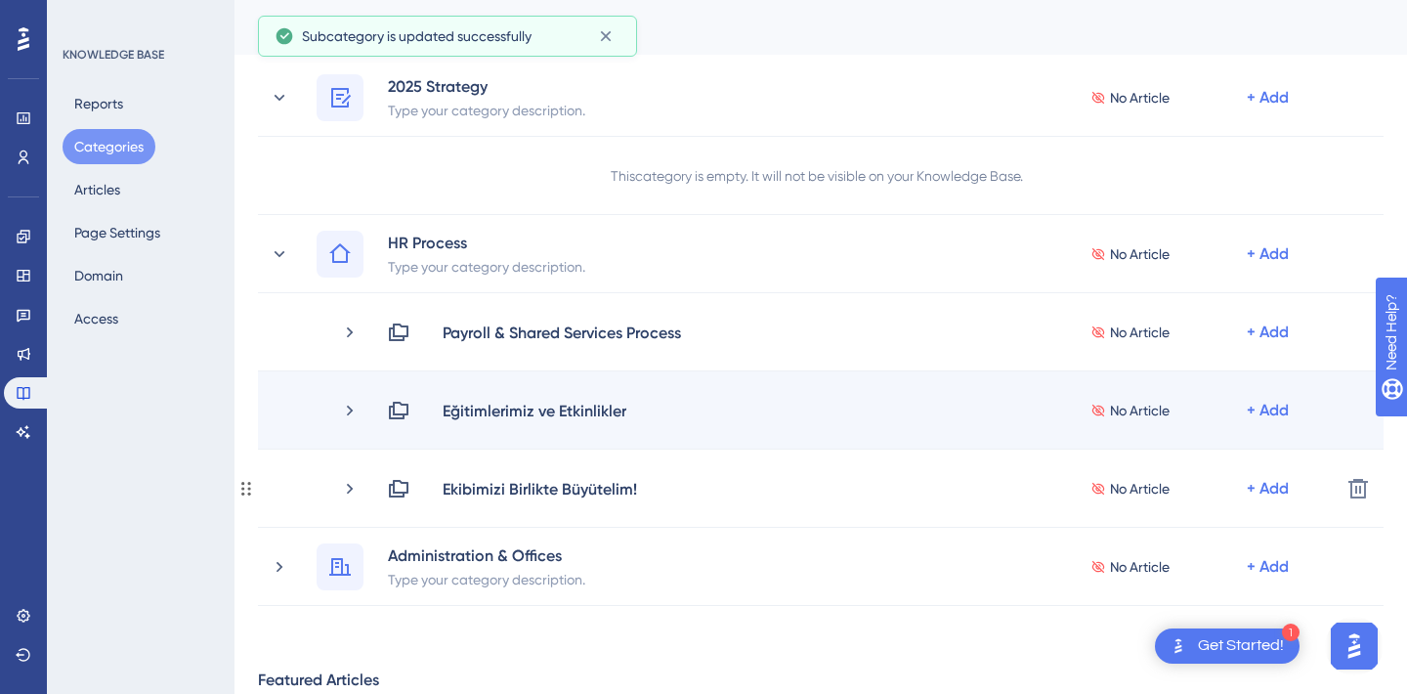
scroll to position [114, 0]
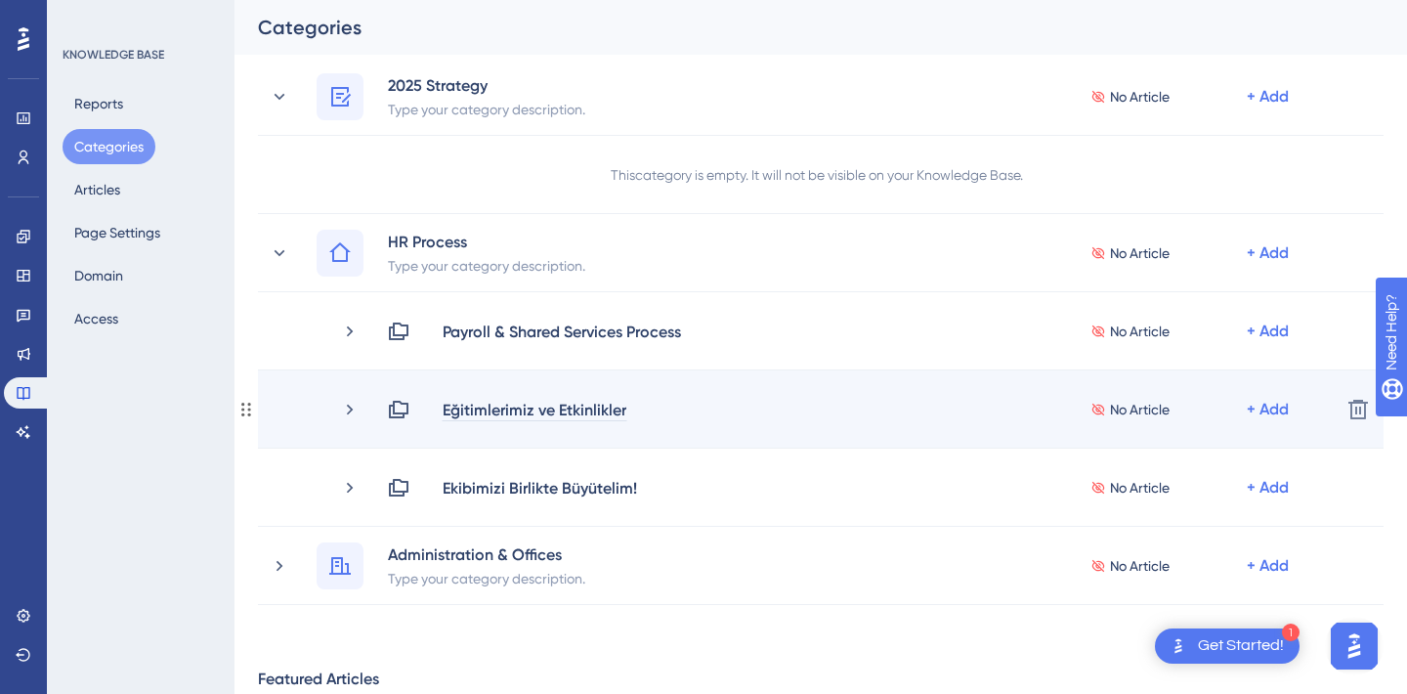
click at [539, 416] on div "Eğitimlerimiz ve Etkinlikler" at bounding box center [535, 409] width 186 height 23
click at [516, 407] on div "Eğitimlerimiz ve Etkinlikler" at bounding box center [535, 409] width 186 height 23
click at [535, 408] on div "Eğitimlerimiz ve Etkinlikler" at bounding box center [535, 409] width 186 height 23
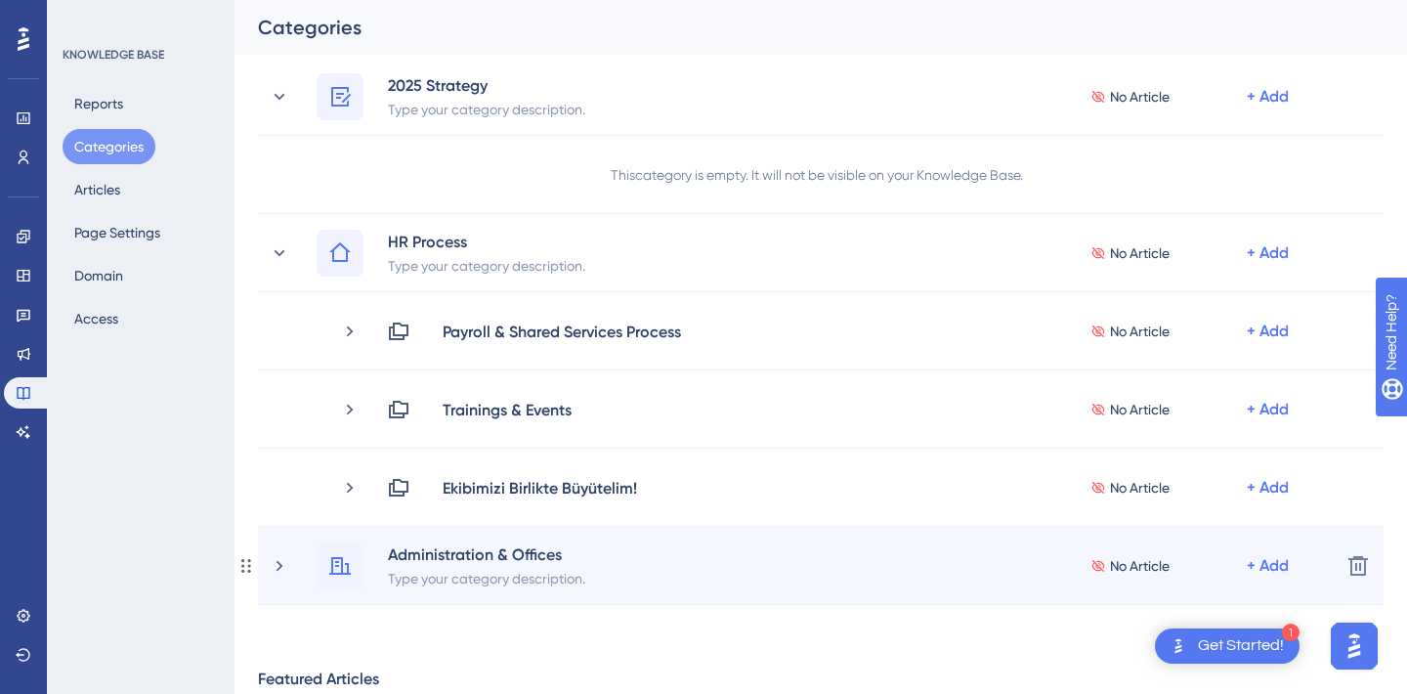
click at [292, 562] on div "Administration & Offices Type your category description. No Article + Add" at bounding box center [797, 565] width 1055 height 47
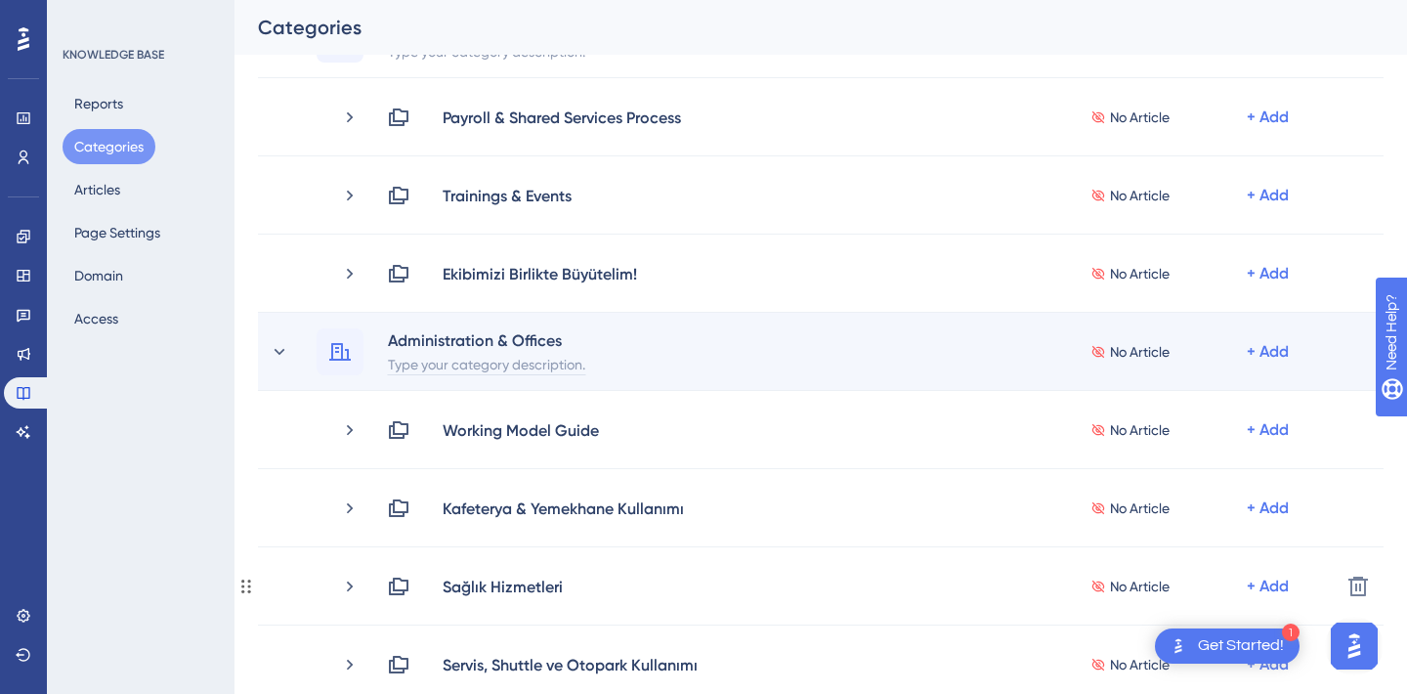
scroll to position [333, 0]
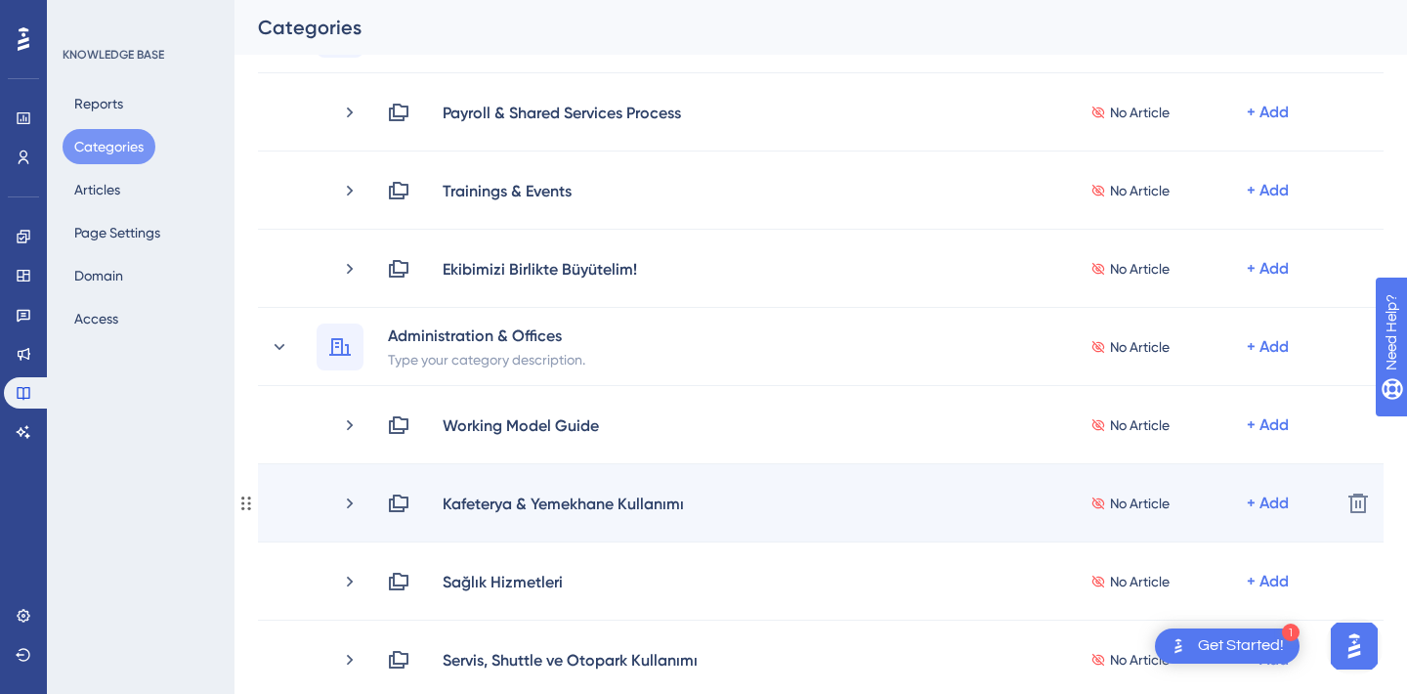
click at [538, 516] on div "Kafeterya & Yemekhane Kullanımı No Article + Add Delete" at bounding box center [821, 503] width 1126 height 78
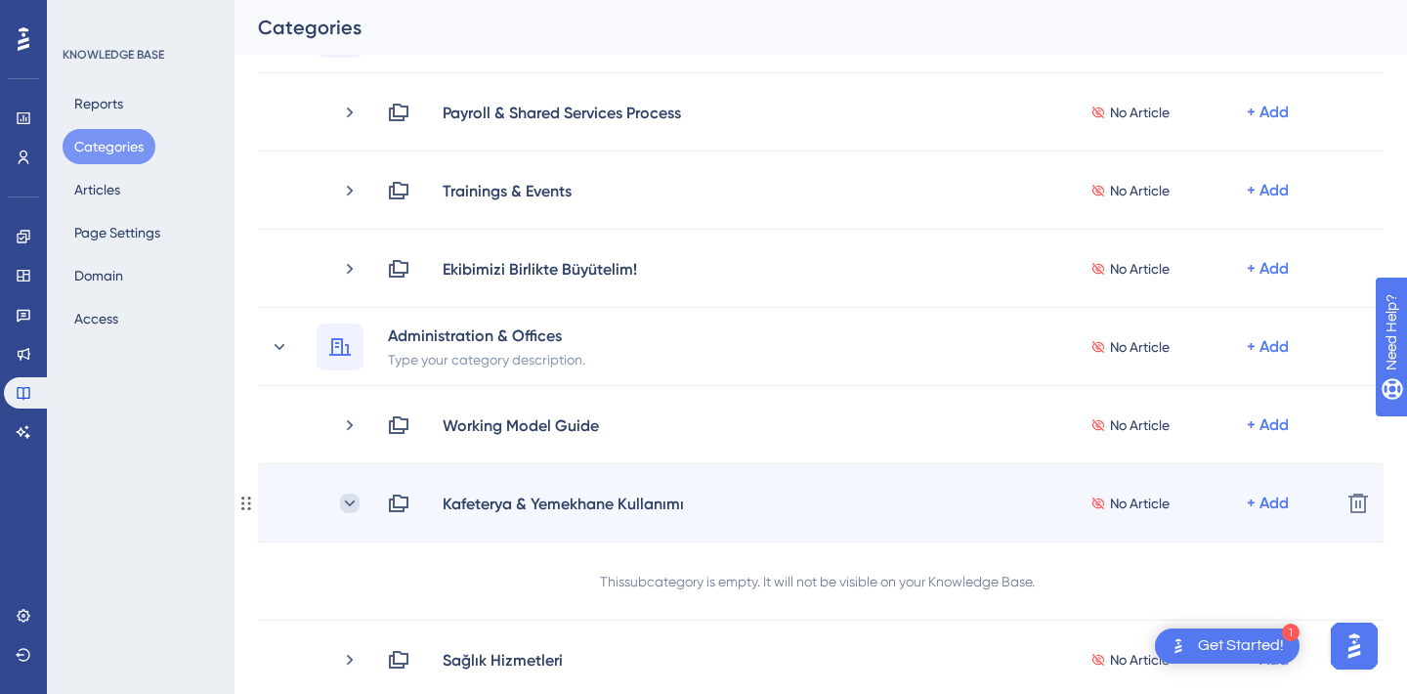
click at [355, 497] on icon at bounding box center [350, 503] width 20 height 20
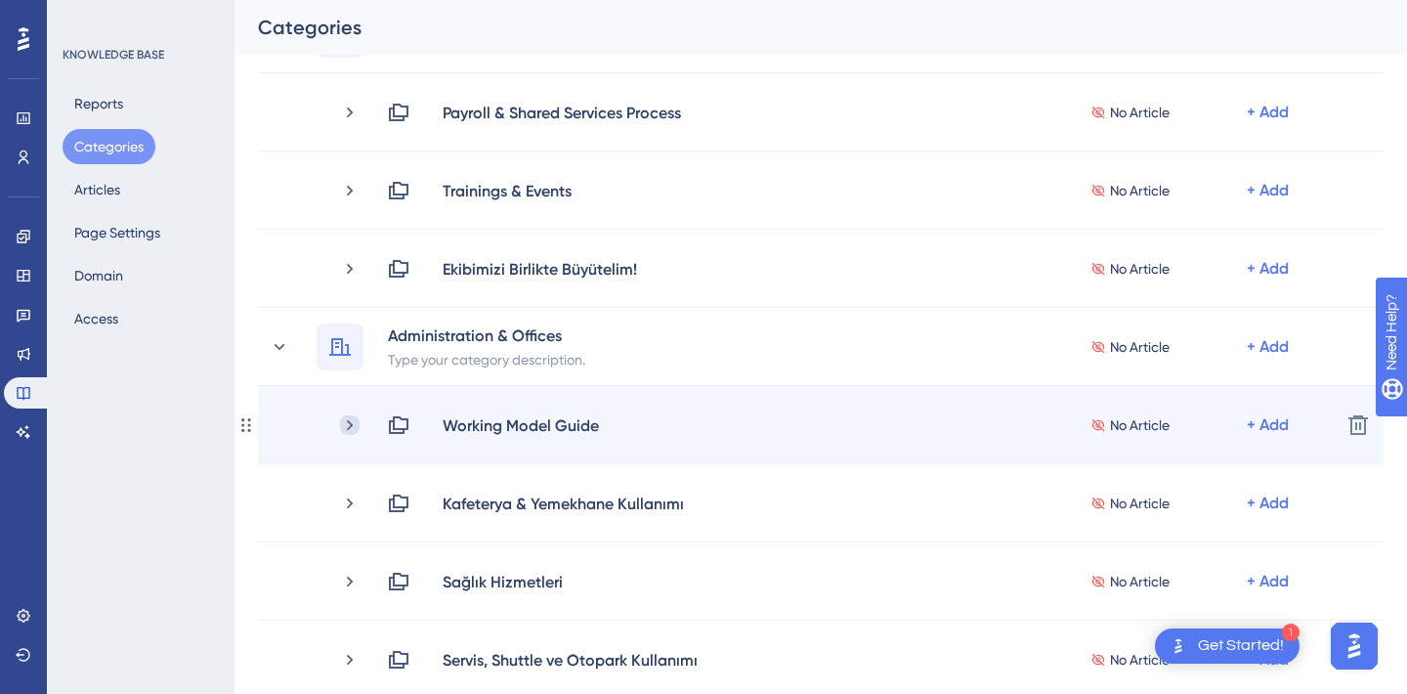
click at [351, 421] on icon at bounding box center [350, 425] width 20 height 20
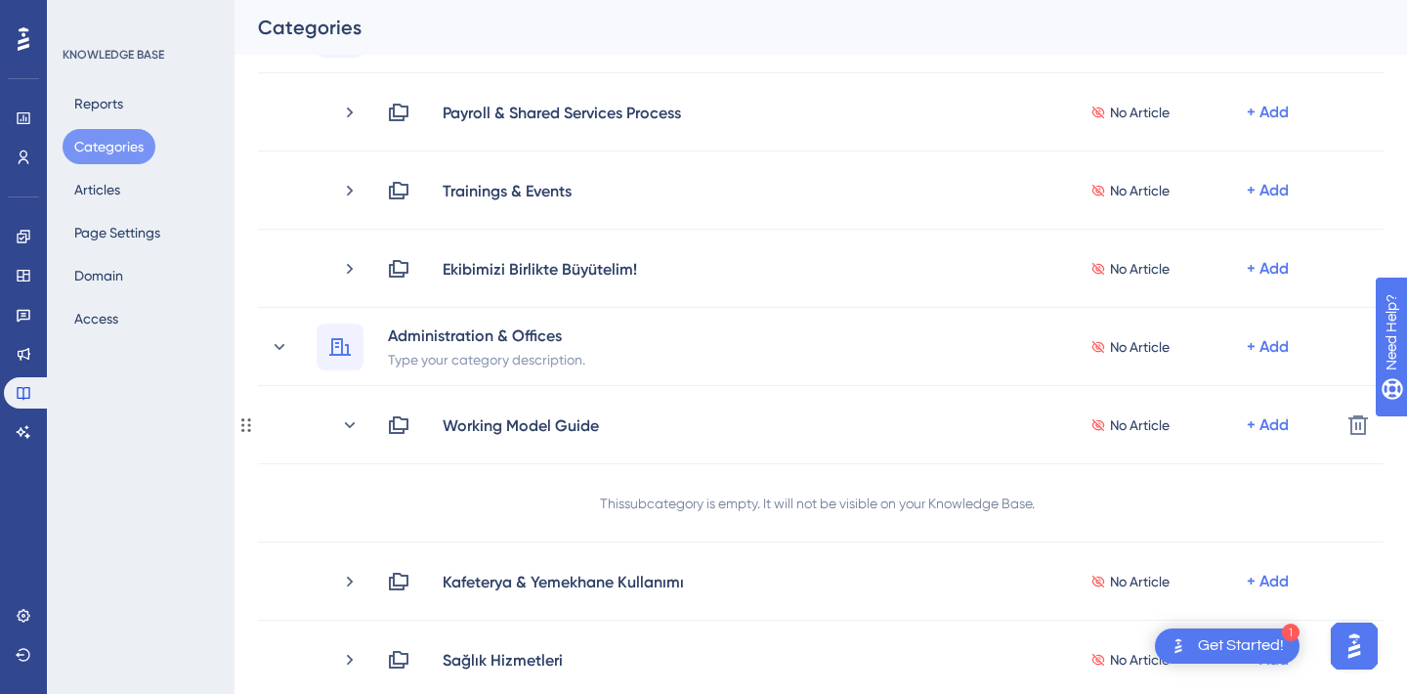
click at [351, 421] on icon at bounding box center [350, 425] width 20 height 20
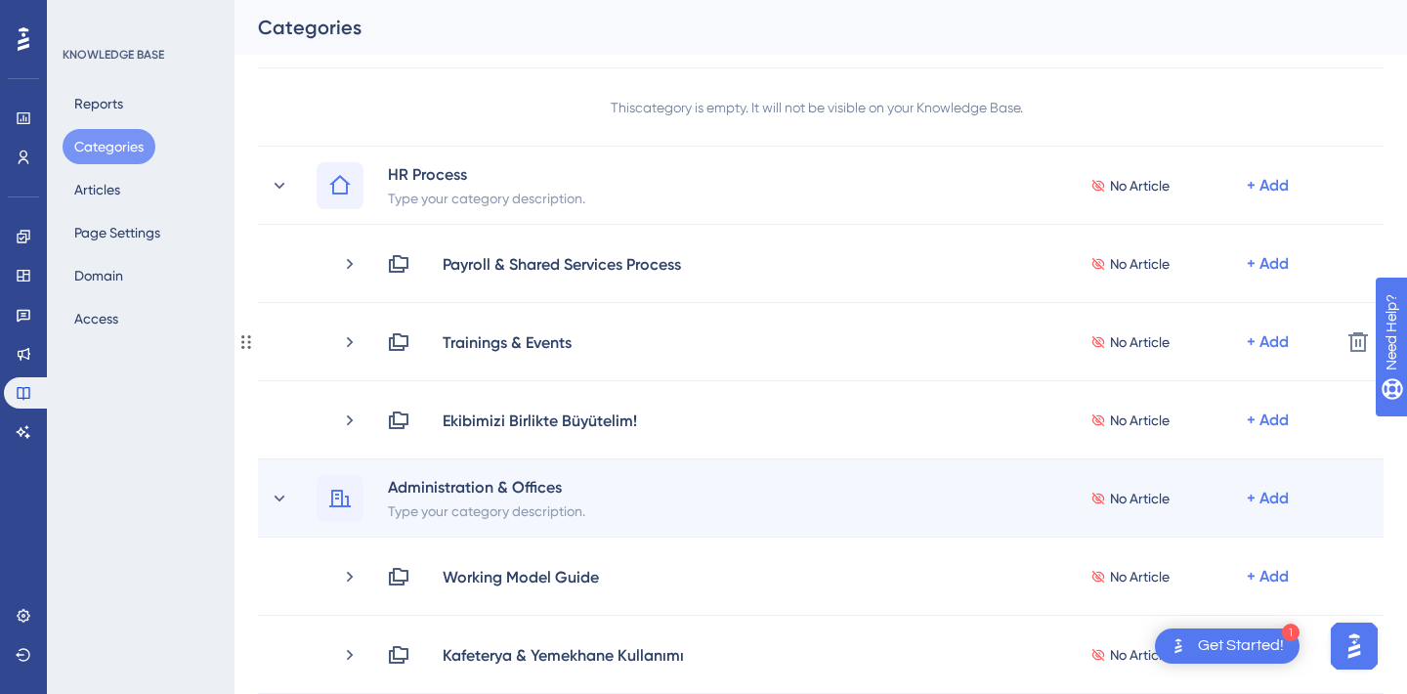
scroll to position [178, 0]
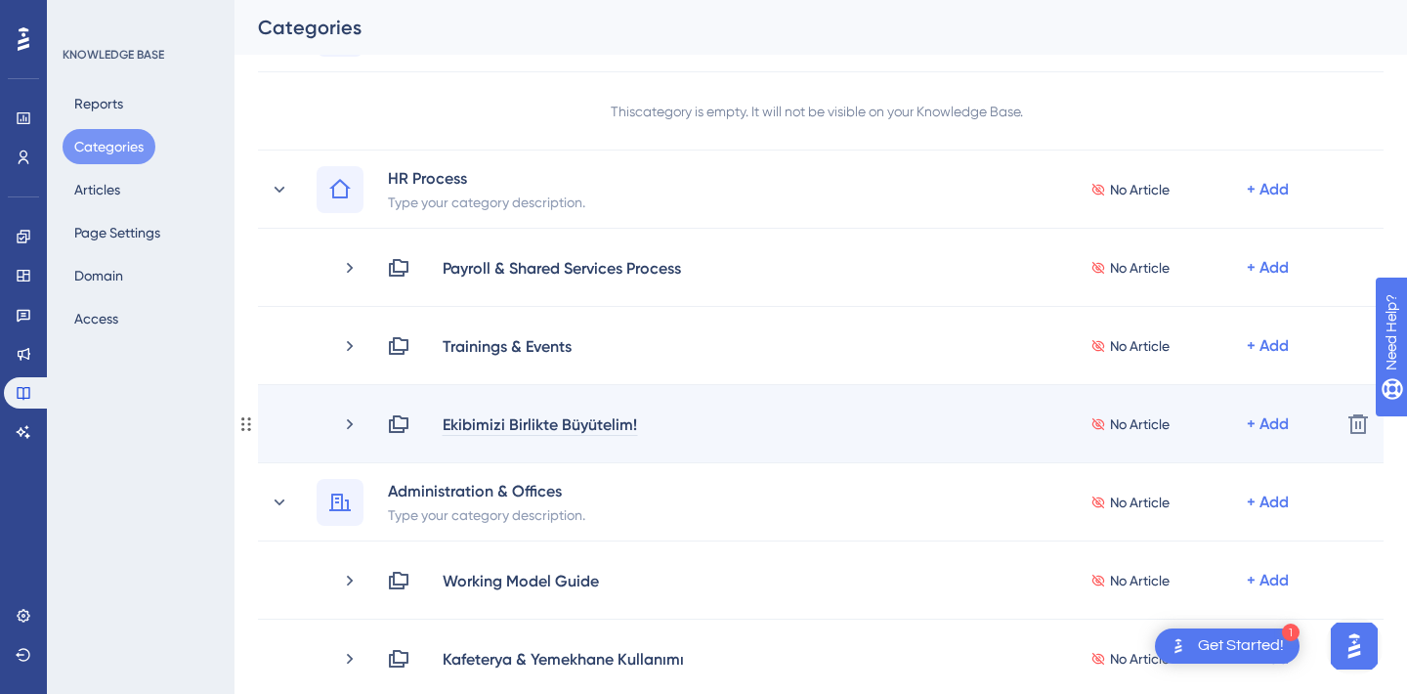
click at [489, 421] on div "Ekibimizi Birlikte Büyütelim!" at bounding box center [540, 423] width 196 height 23
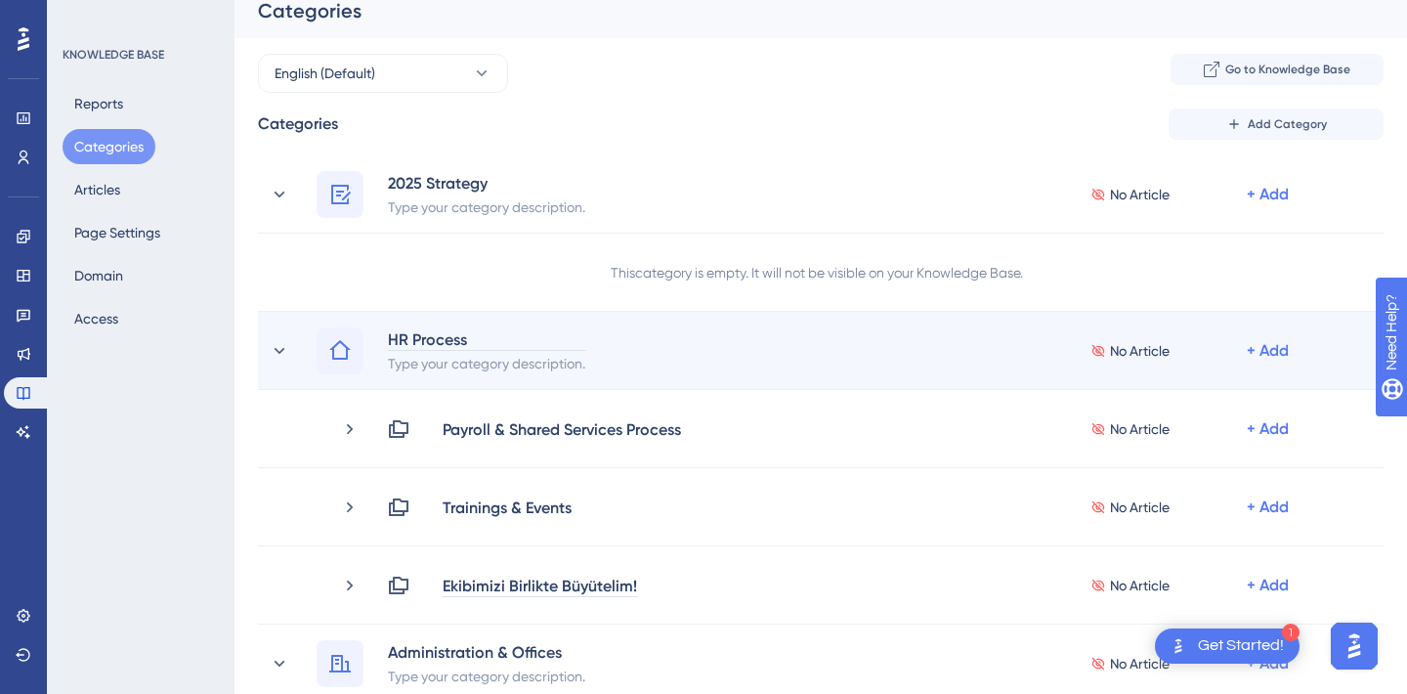
scroll to position [0, 0]
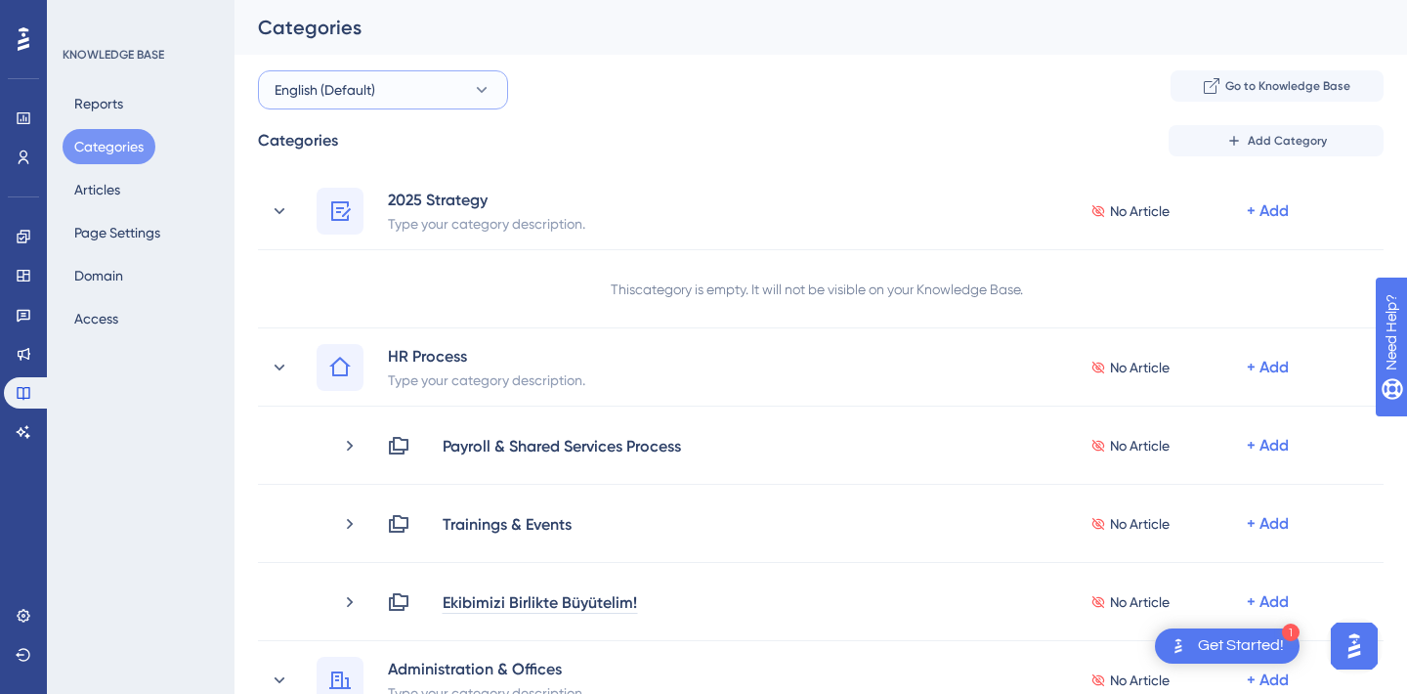
click at [330, 98] on span "English (Default)" at bounding box center [325, 89] width 101 height 23
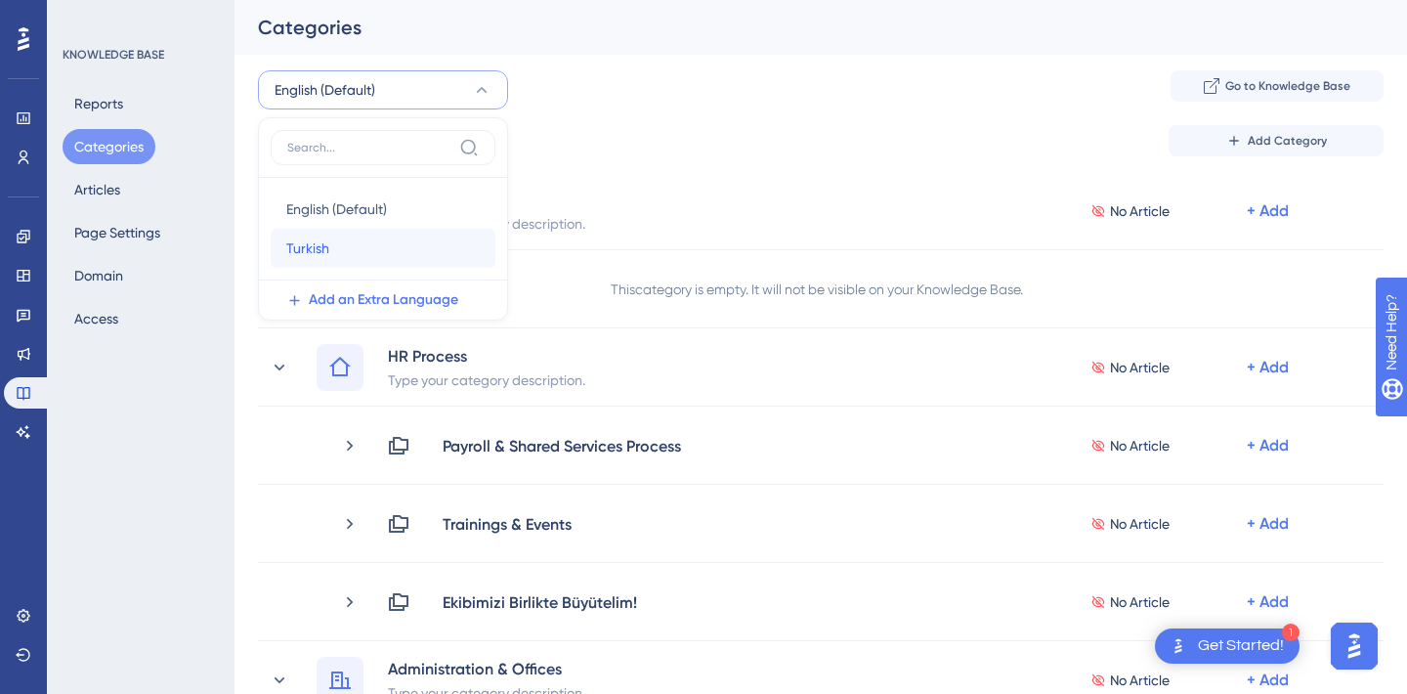
click at [327, 250] on span "Turkish" at bounding box center [307, 247] width 43 height 23
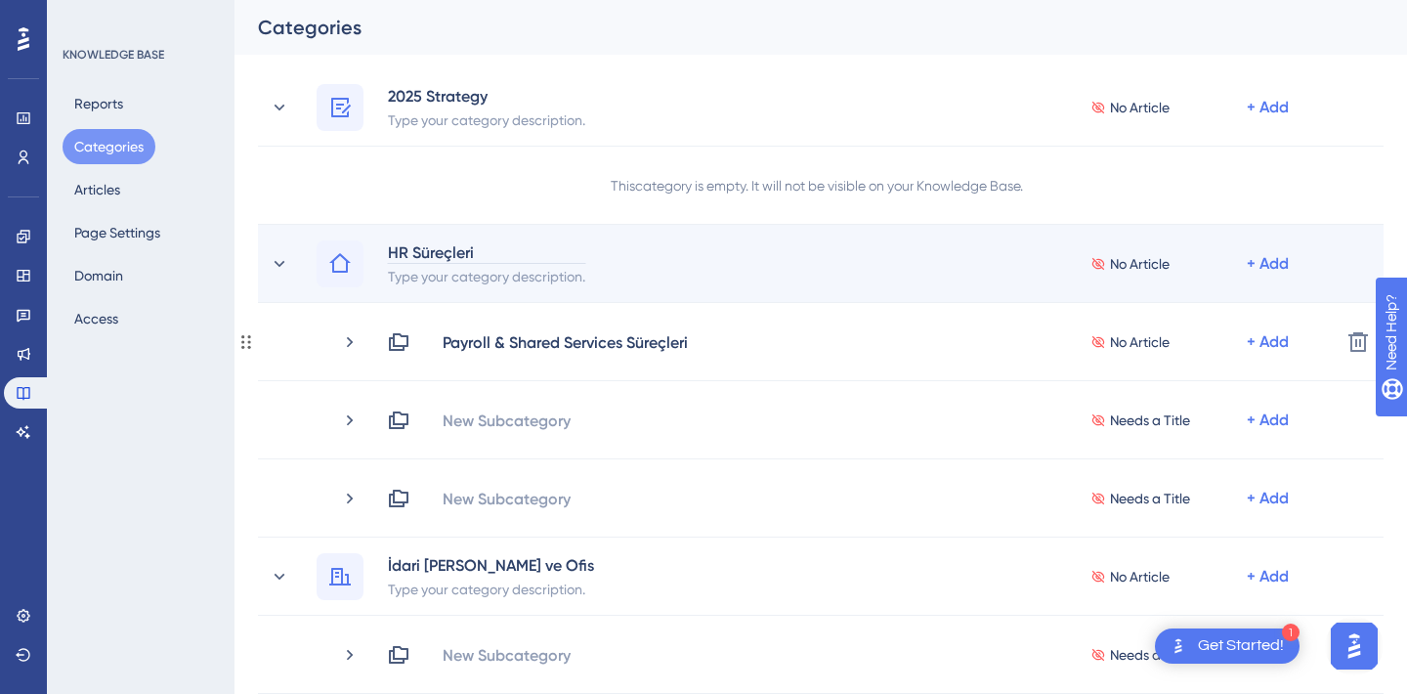
scroll to position [129, 0]
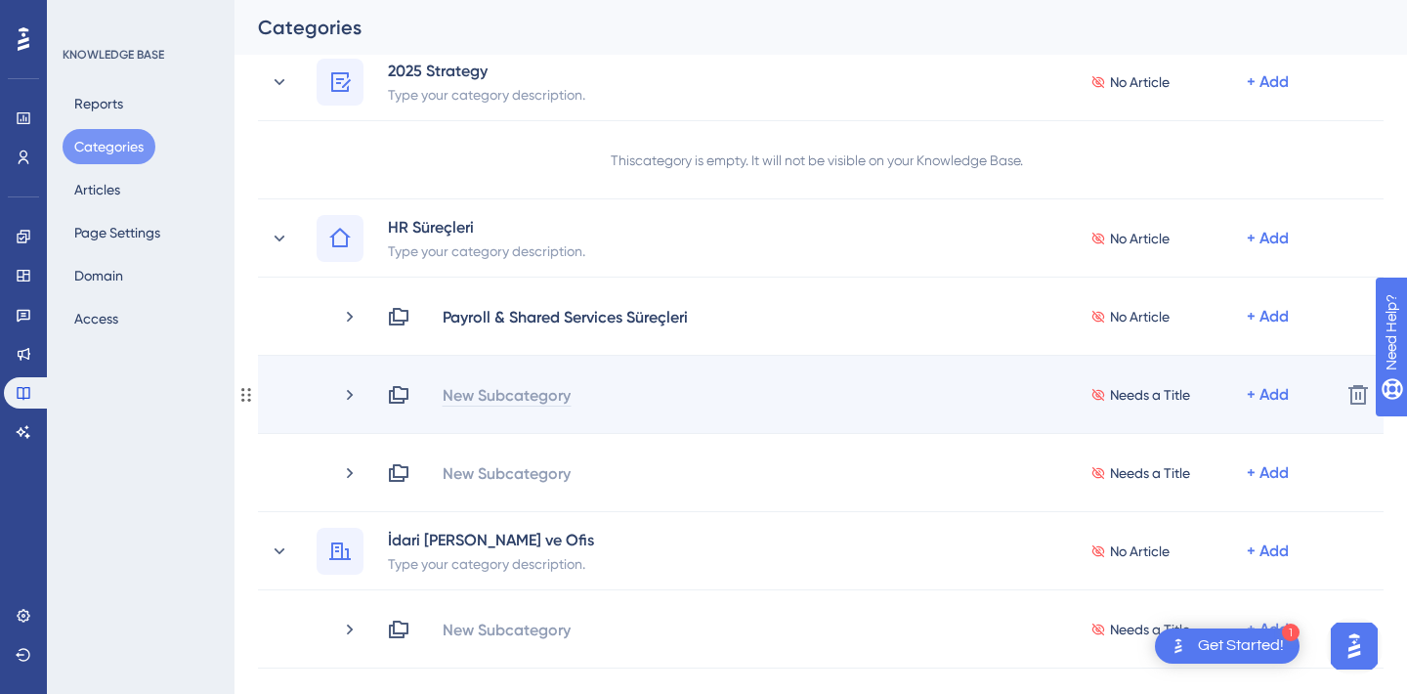
click at [480, 386] on div "New Subcategory" at bounding box center [507, 394] width 130 height 23
paste div
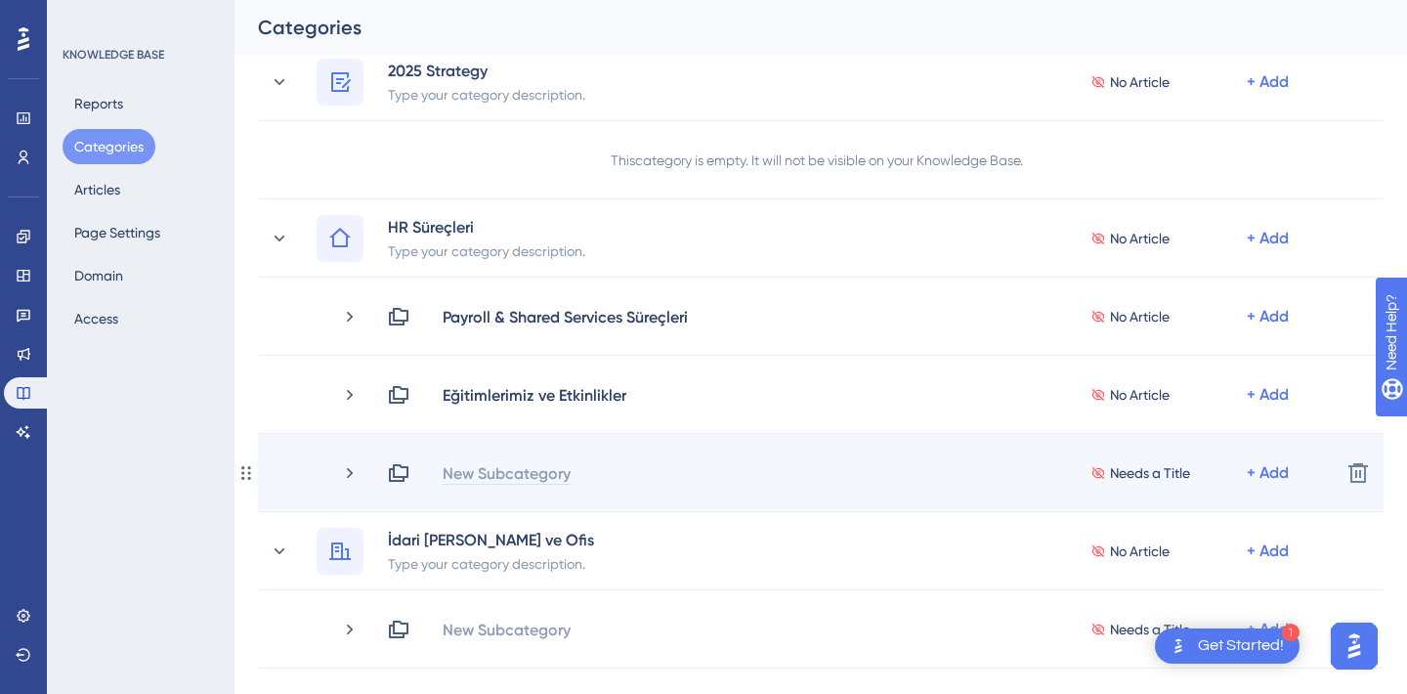
click at [491, 470] on div "New Subcategory" at bounding box center [507, 472] width 130 height 23
paste div
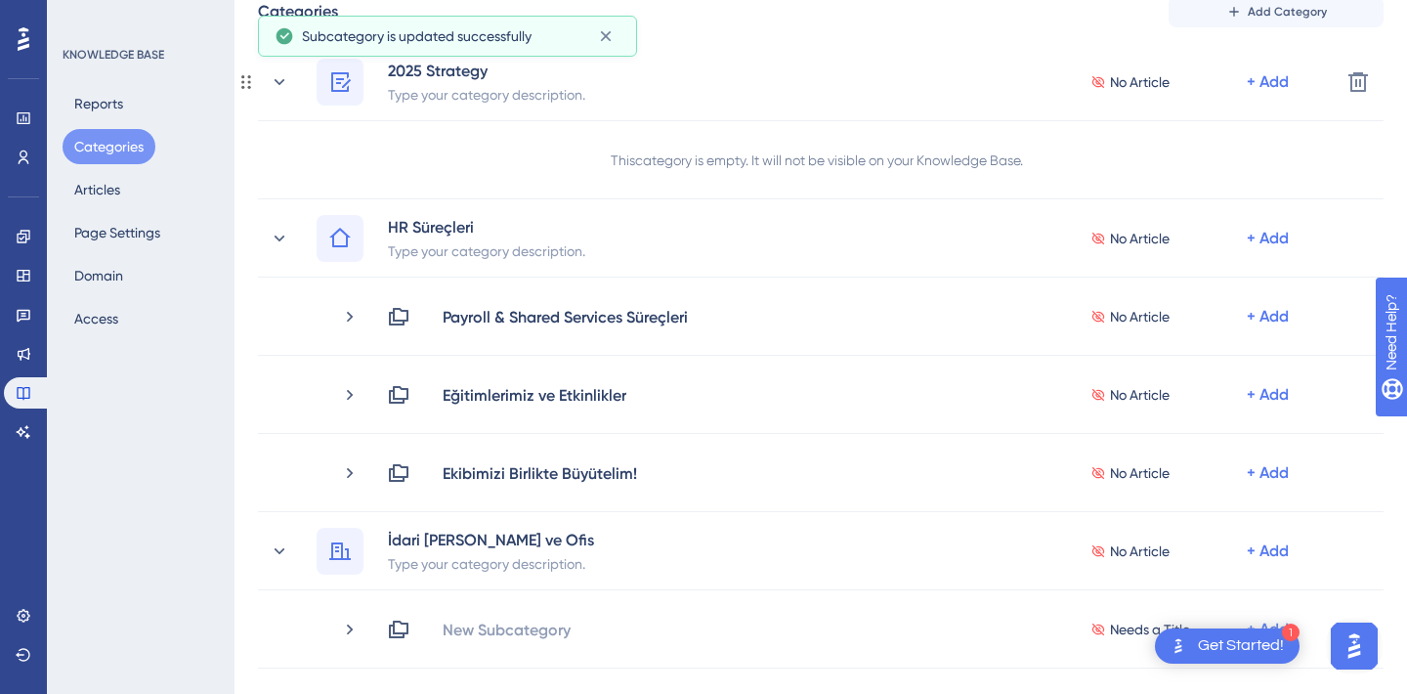
scroll to position [0, 0]
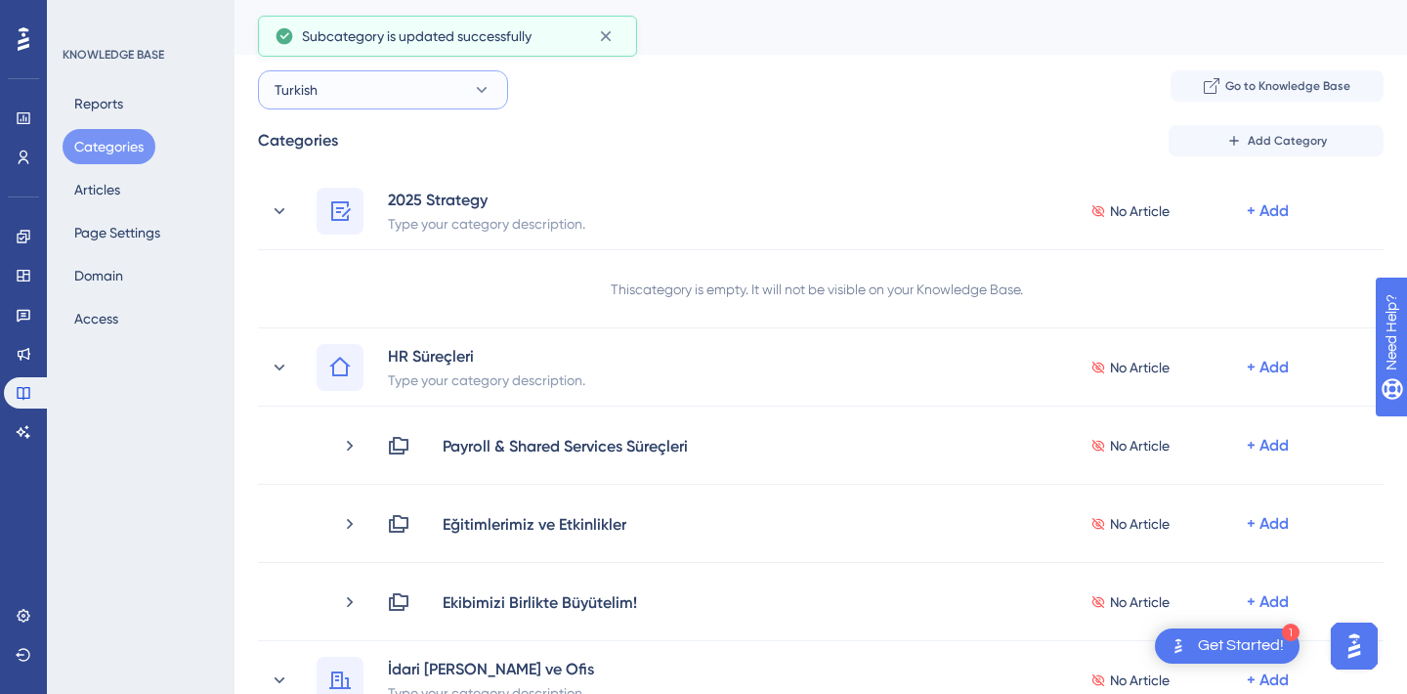
click at [341, 90] on button "Turkish" at bounding box center [383, 89] width 250 height 39
click at [351, 204] on span "English (Default)" at bounding box center [336, 208] width 101 height 23
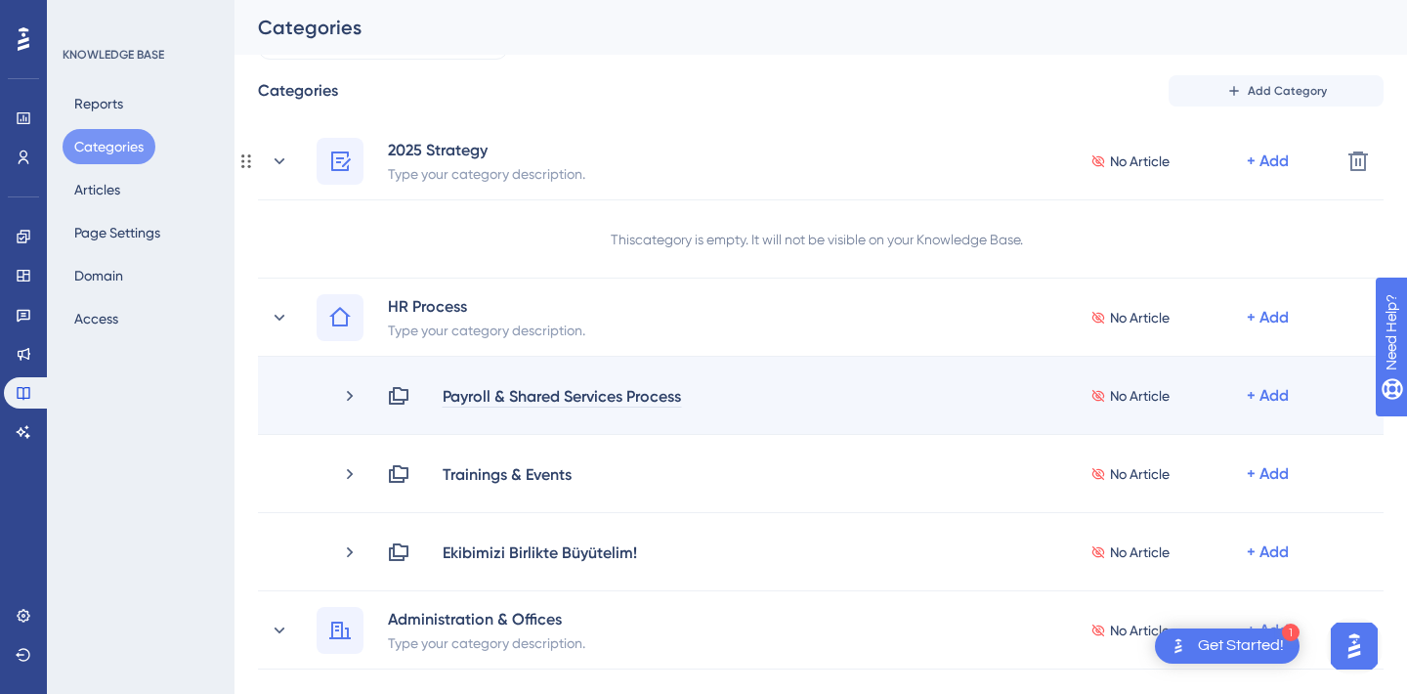
scroll to position [49, 0]
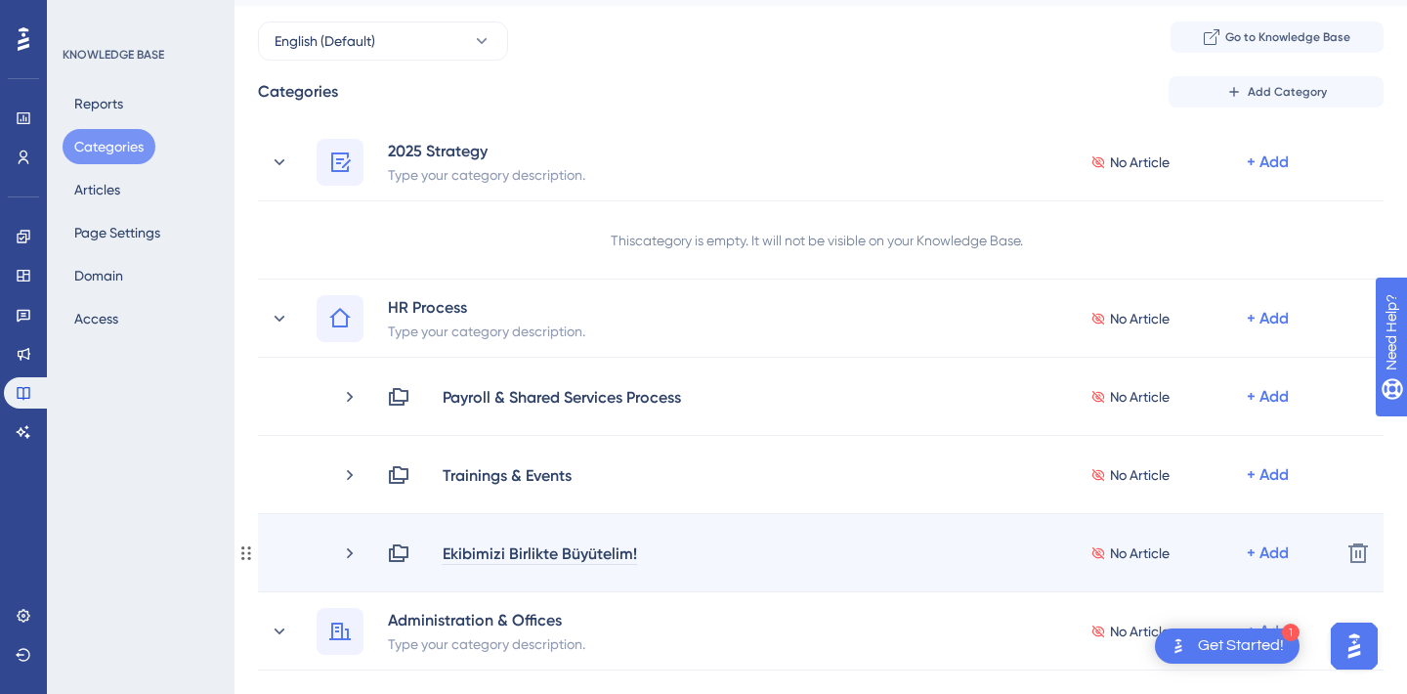
click at [515, 548] on div "Ekibimizi Birlikte Büyütelim!" at bounding box center [540, 552] width 196 height 23
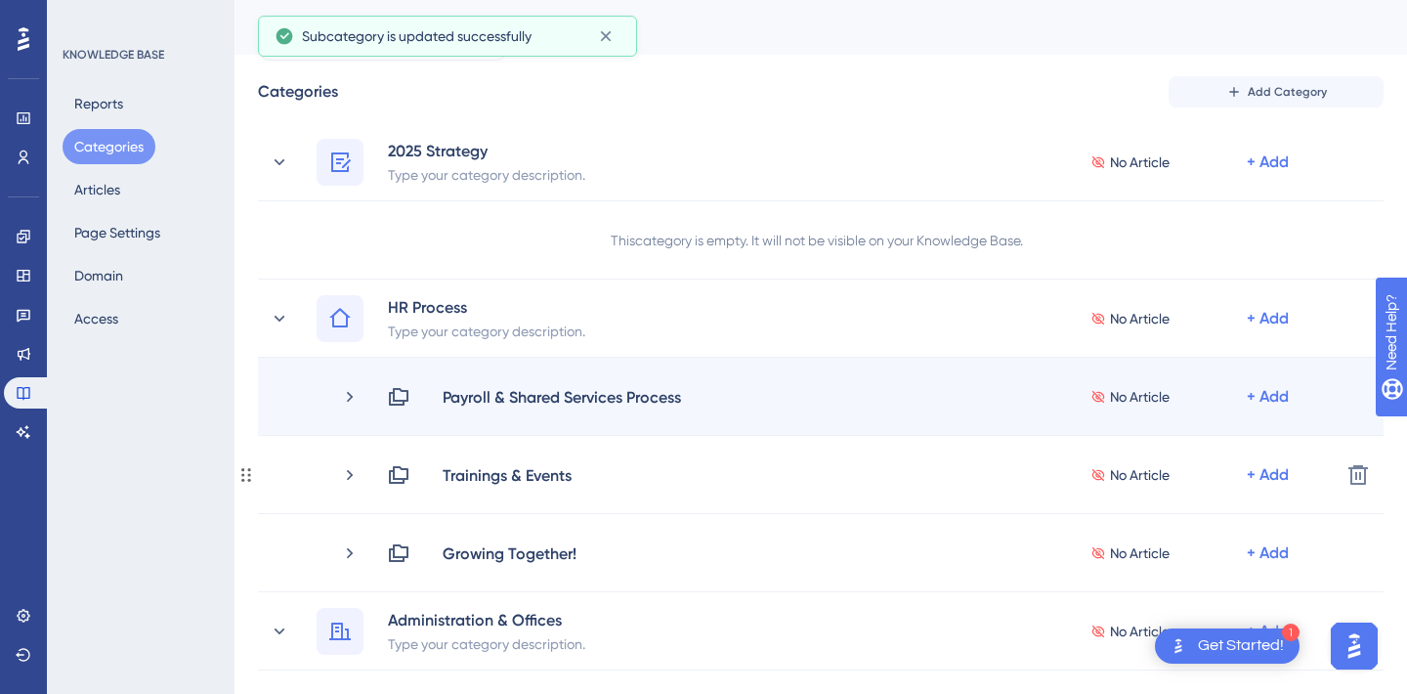
scroll to position [125, 0]
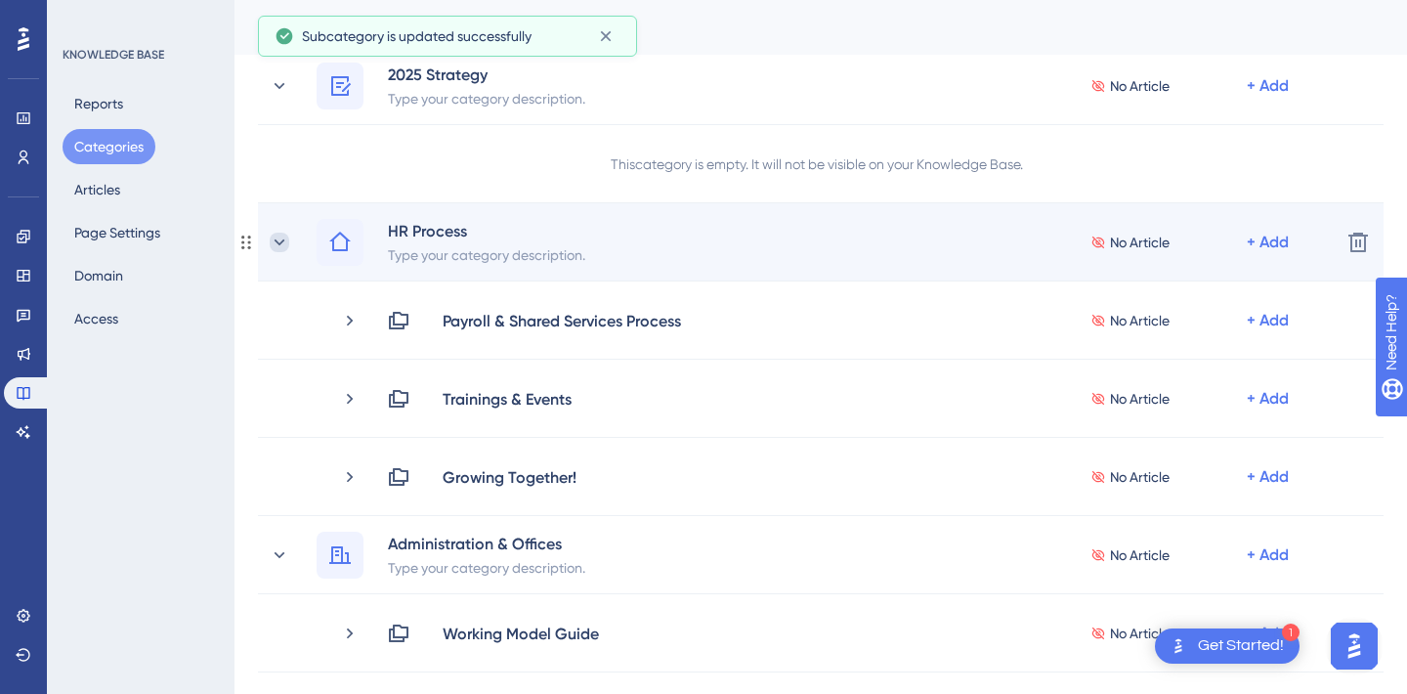
click at [287, 248] on icon at bounding box center [280, 243] width 20 height 20
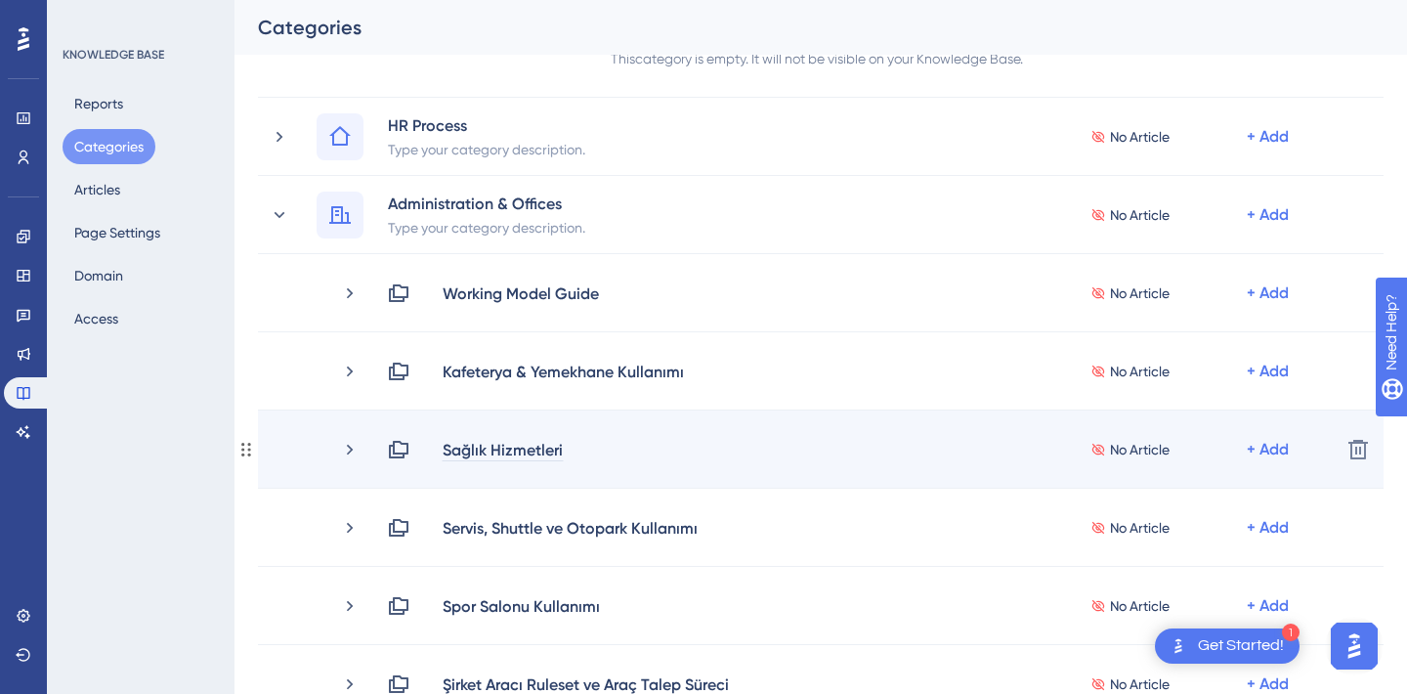
scroll to position [265, 0]
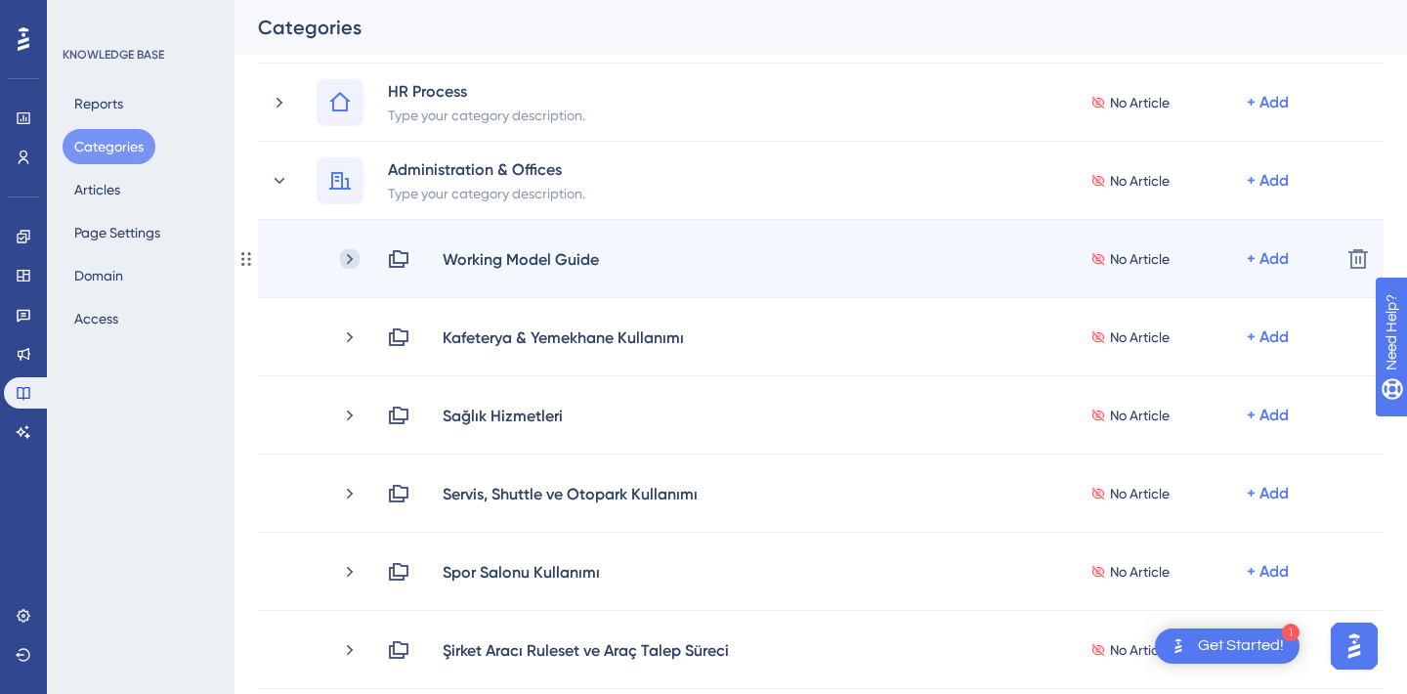
click at [351, 257] on icon at bounding box center [350, 258] width 6 height 11
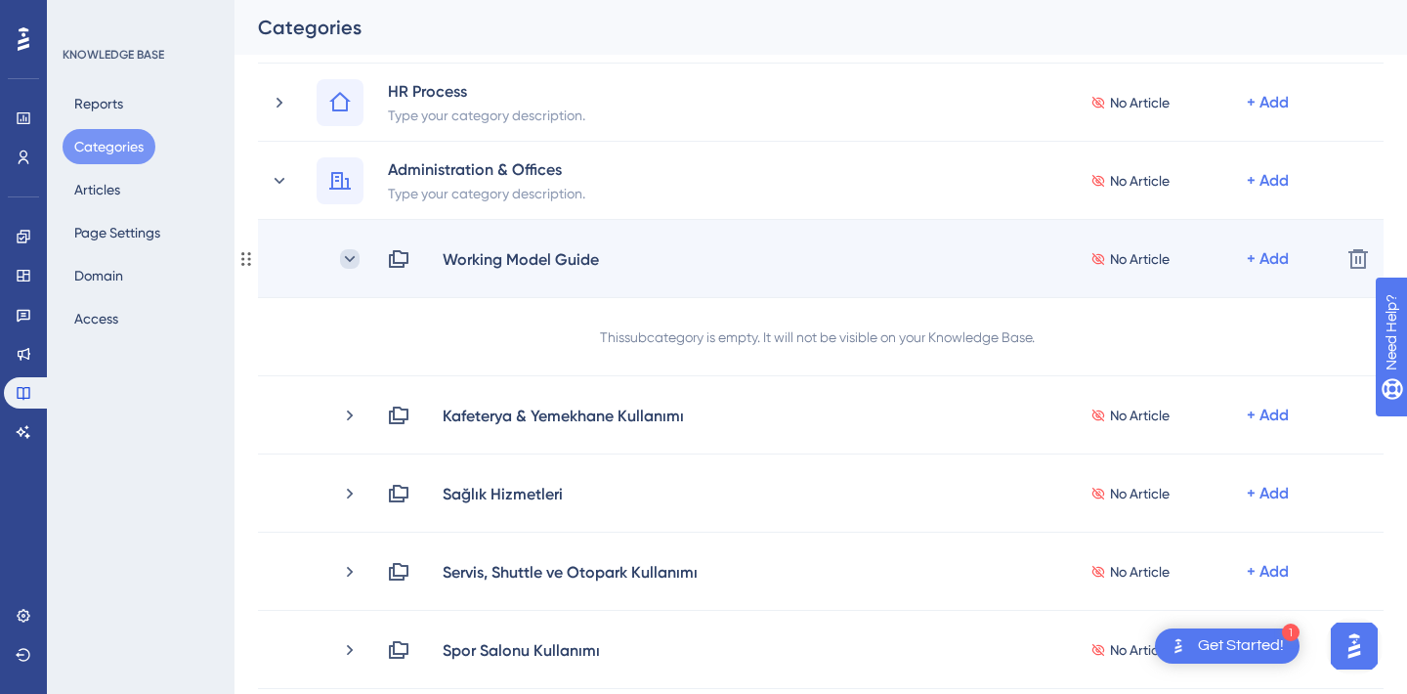
click at [355, 256] on icon at bounding box center [350, 259] width 20 height 20
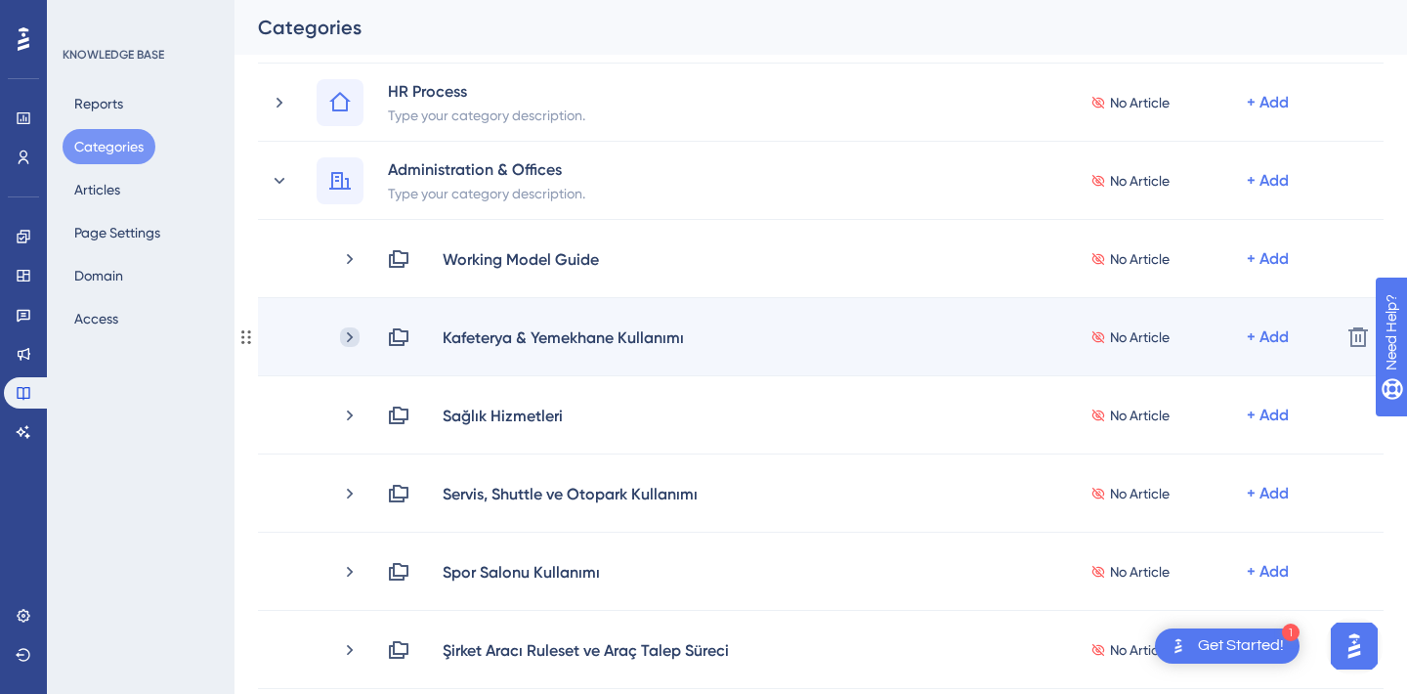
click at [355, 339] on icon at bounding box center [350, 337] width 20 height 20
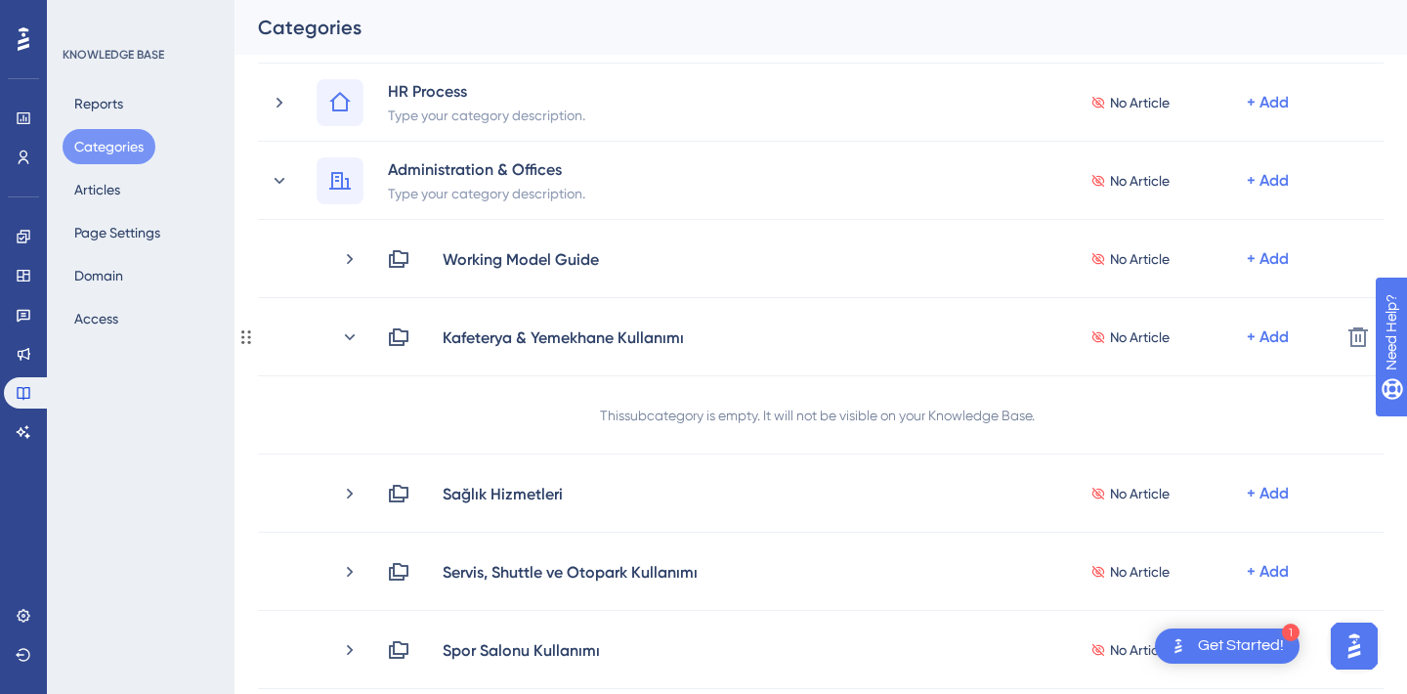
click at [355, 339] on icon at bounding box center [350, 337] width 20 height 20
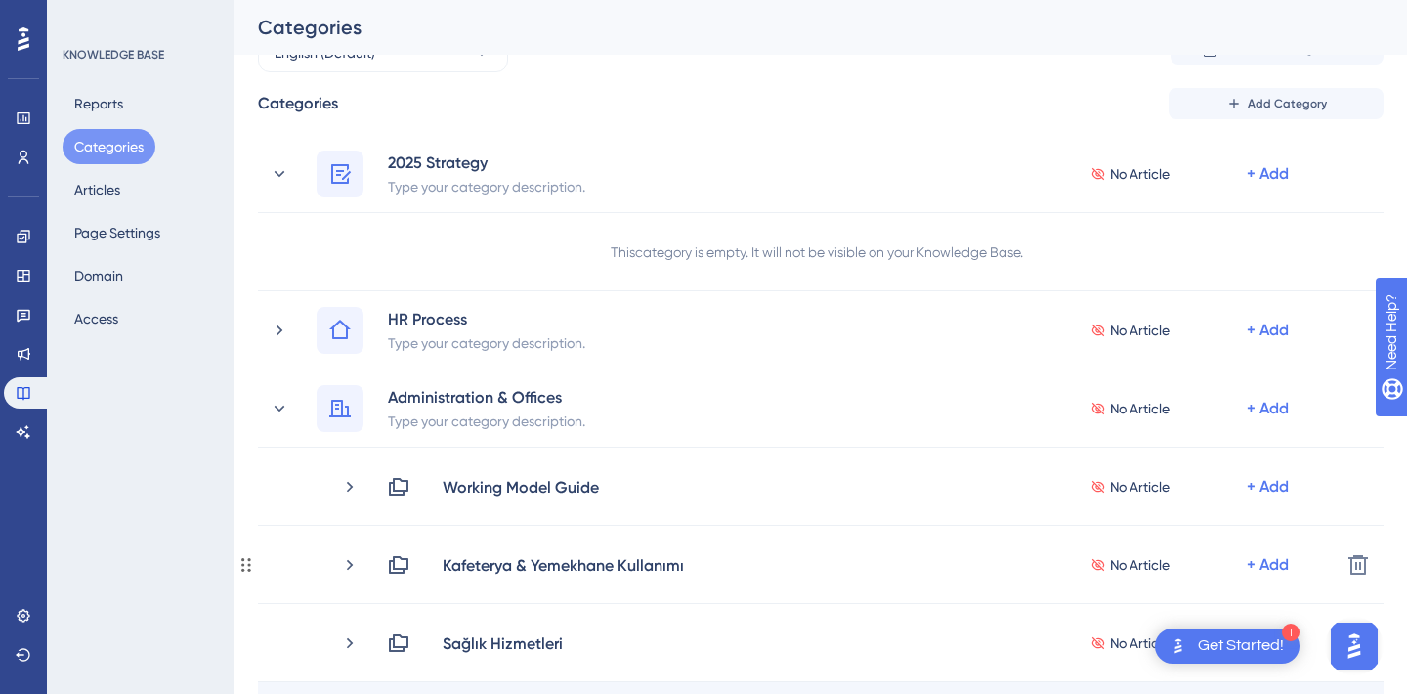
scroll to position [0, 0]
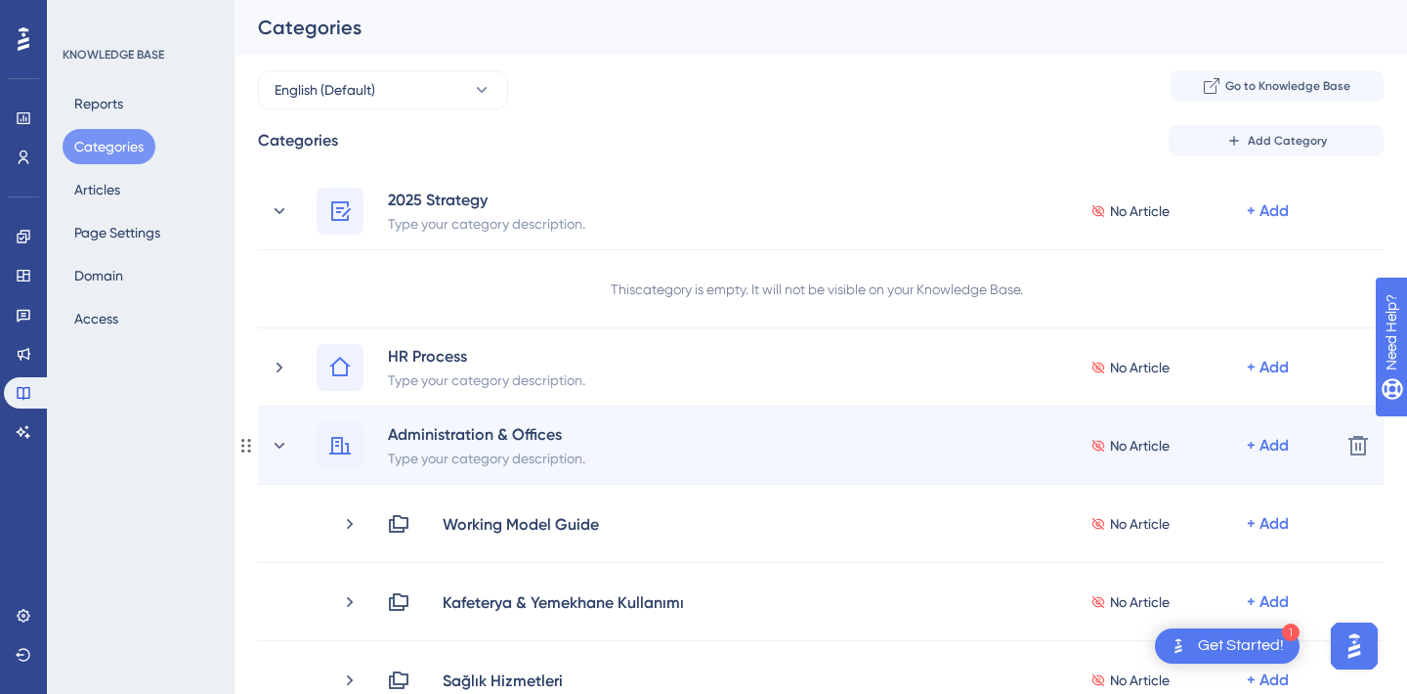
click at [290, 444] on div "Administration & Offices Type your category description. No Article + Add" at bounding box center [797, 445] width 1055 height 47
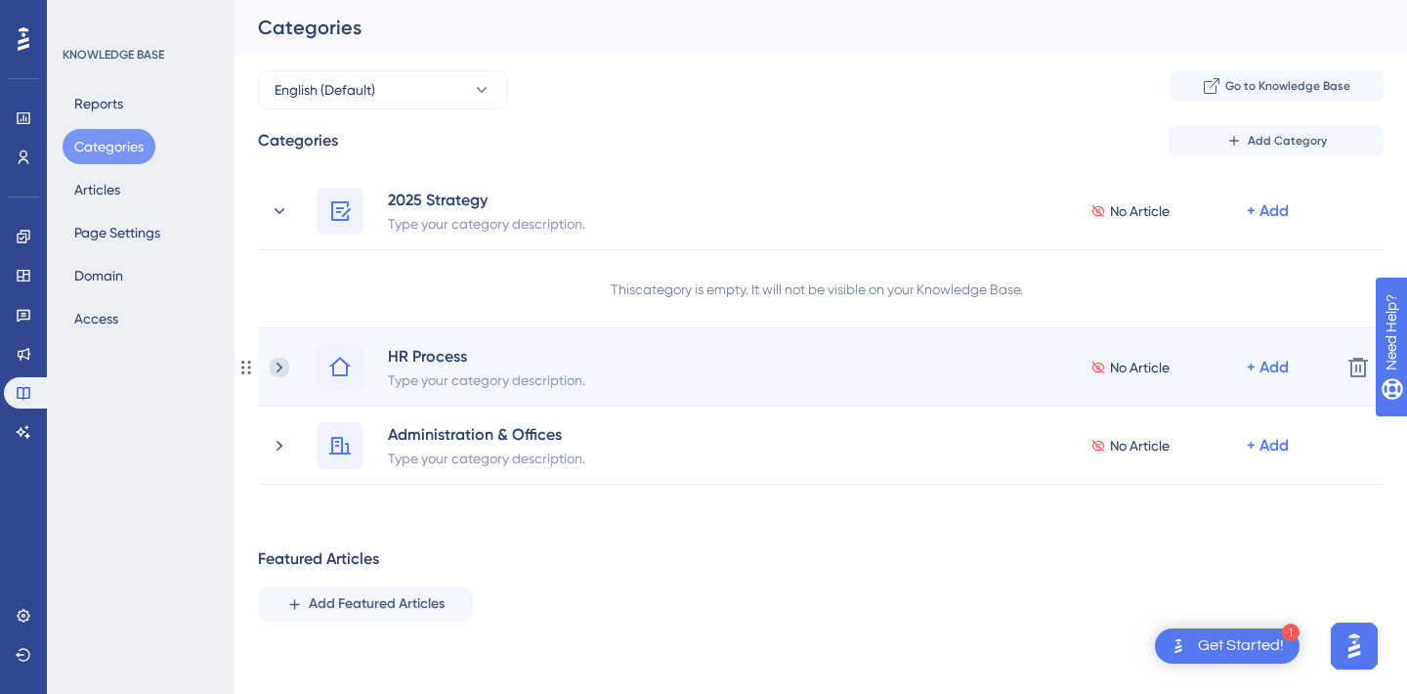
click at [282, 368] on icon at bounding box center [280, 368] width 20 height 20
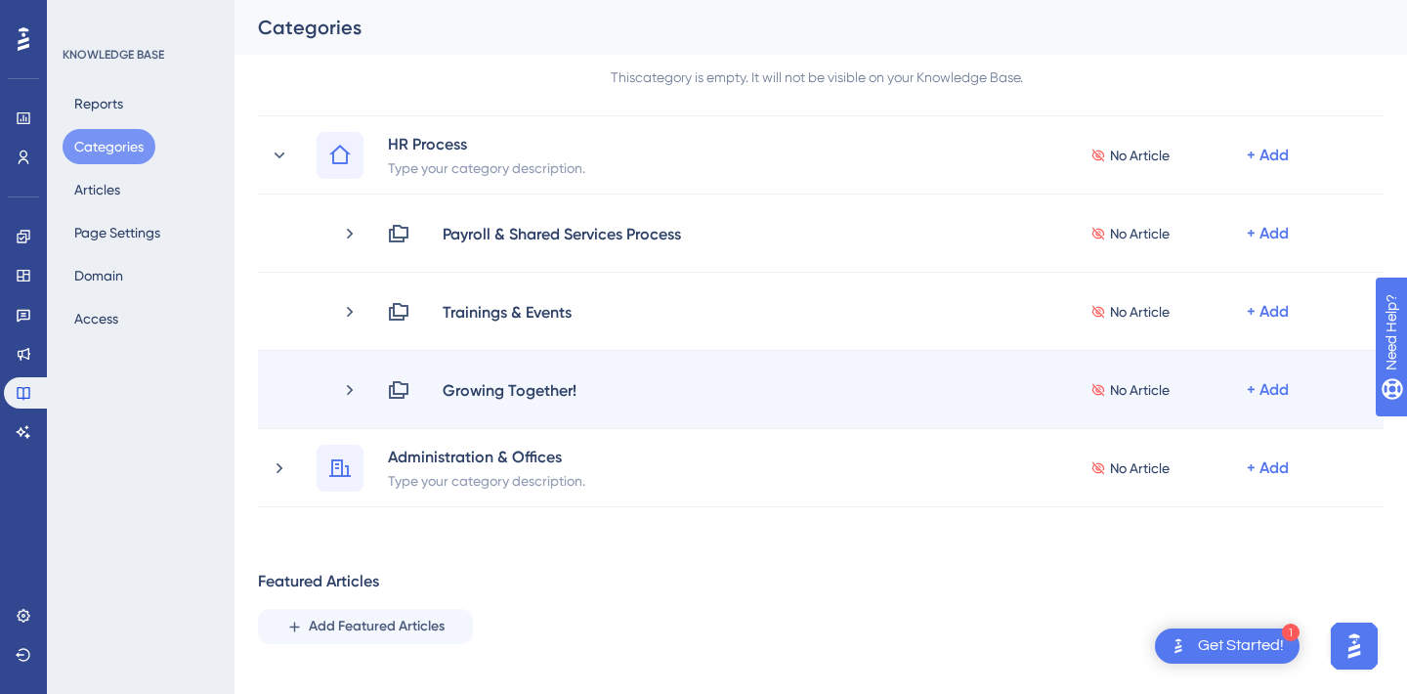
scroll to position [213, 0]
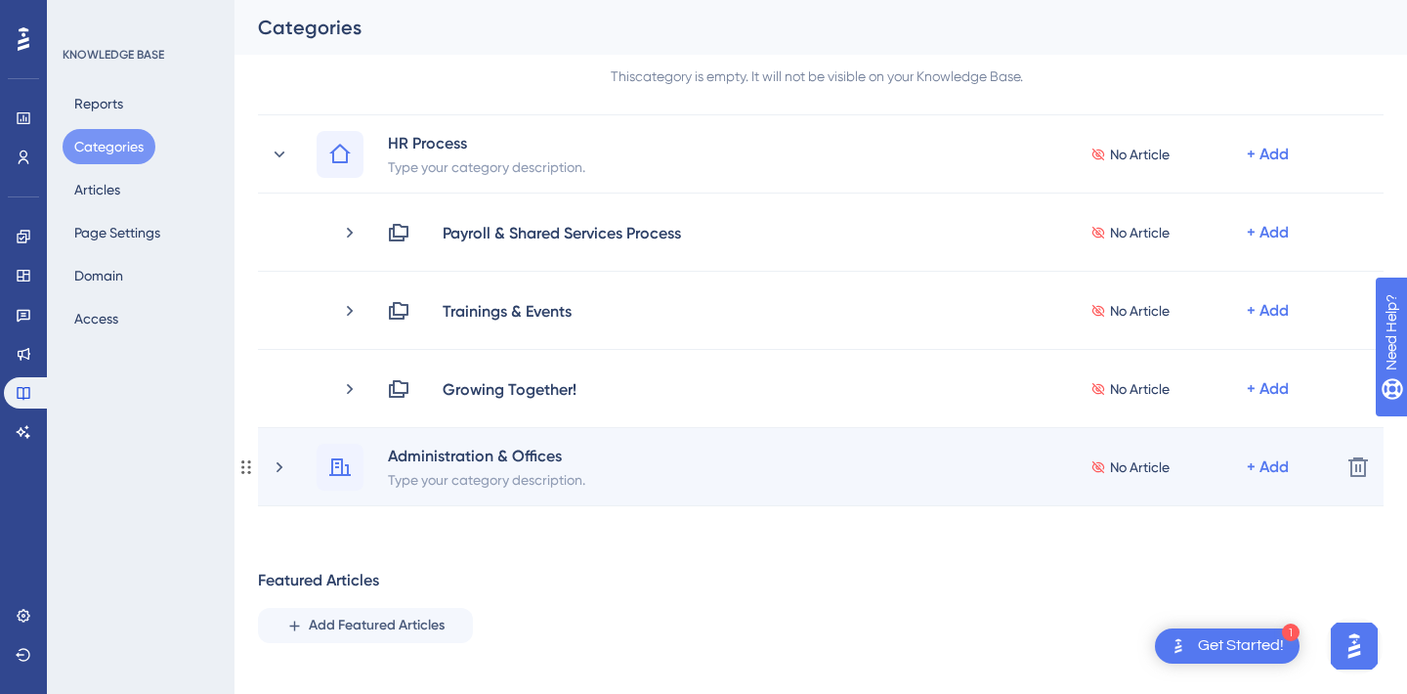
click at [291, 469] on div "Administration & Offices Type your category description. No Article + Add" at bounding box center [797, 467] width 1055 height 47
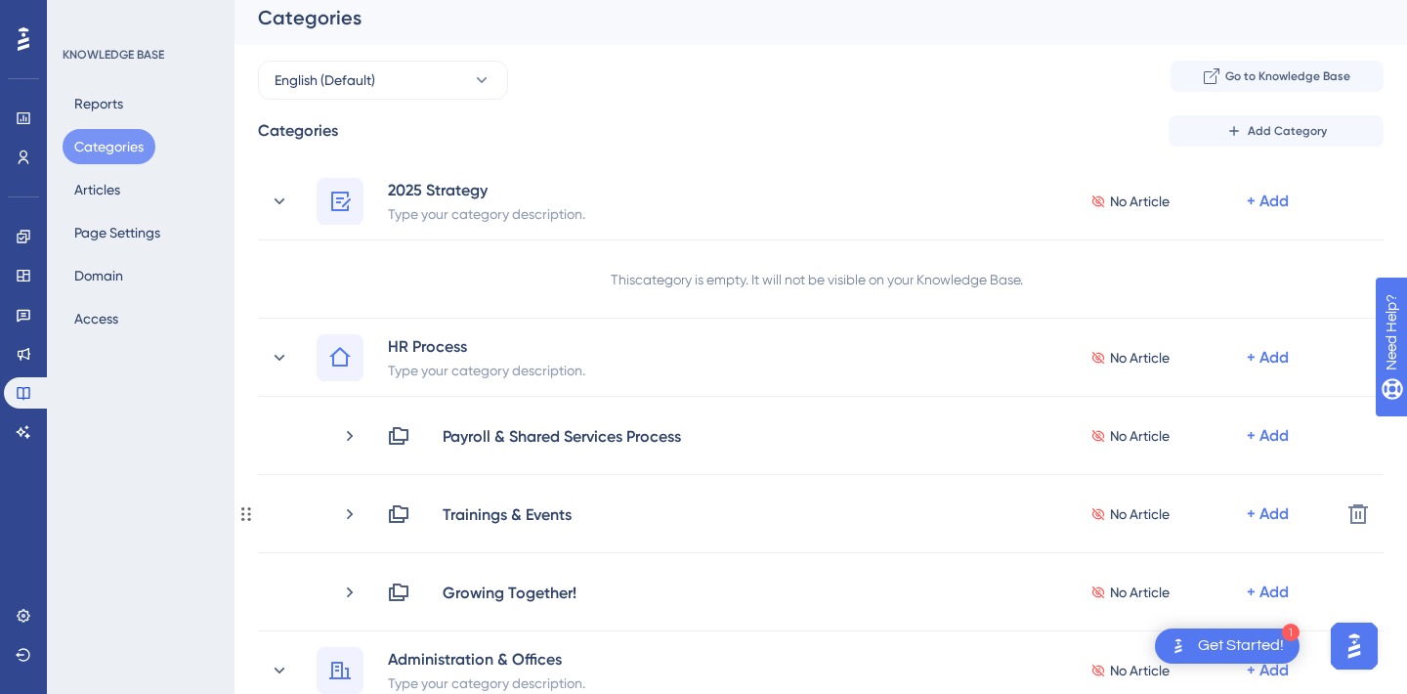
scroll to position [9, 0]
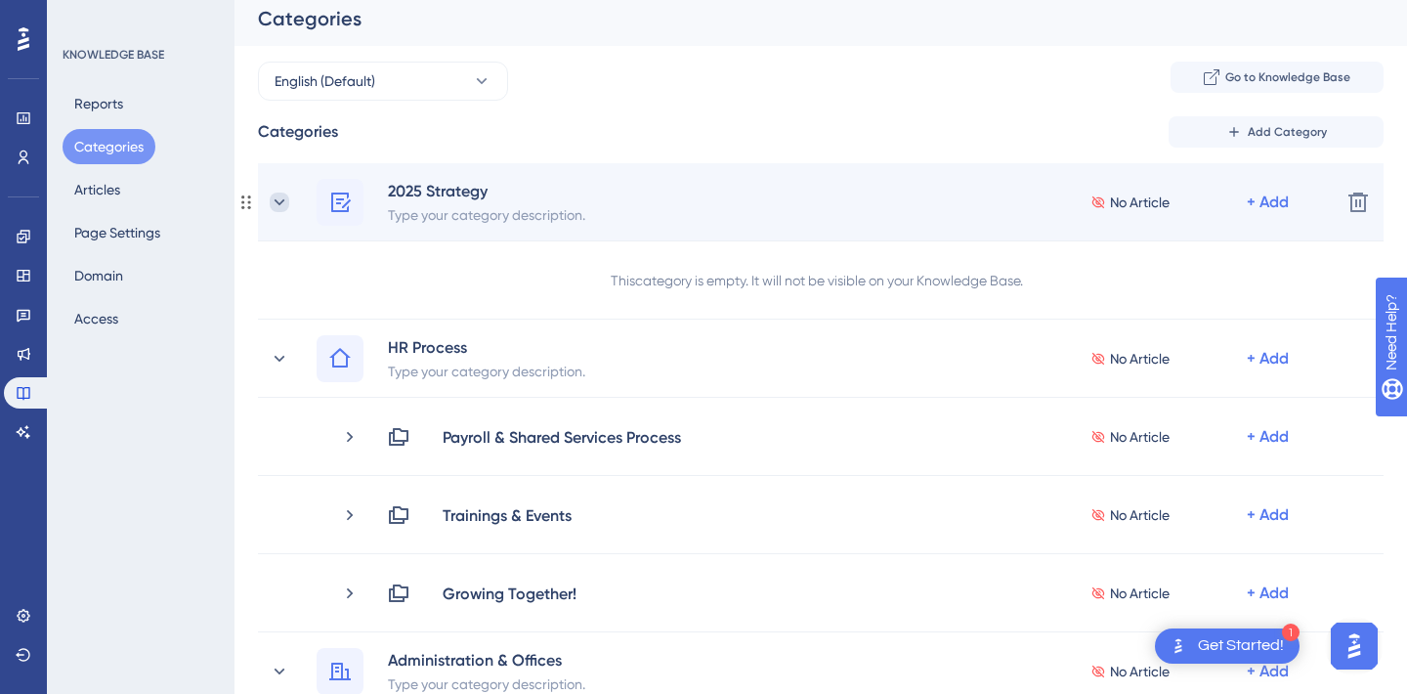
click at [287, 201] on icon at bounding box center [280, 203] width 20 height 20
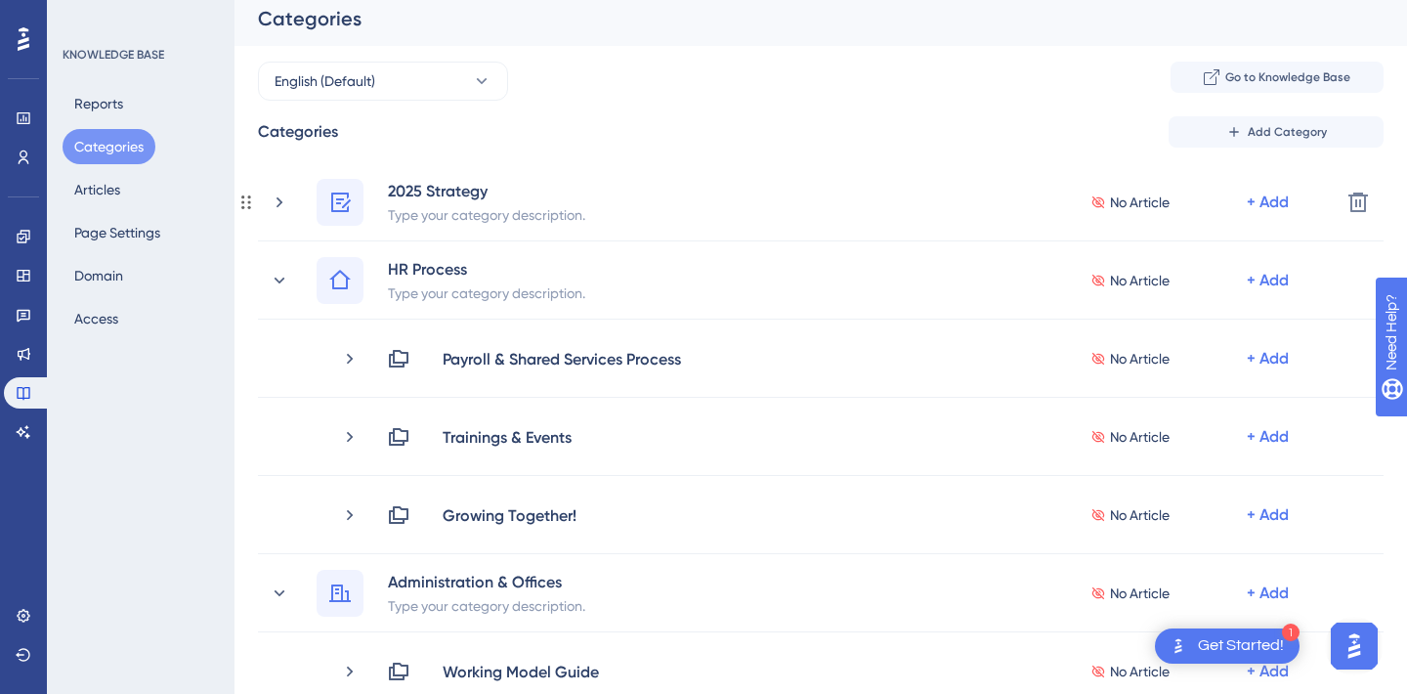
click at [287, 201] on icon at bounding box center [280, 203] width 20 height 20
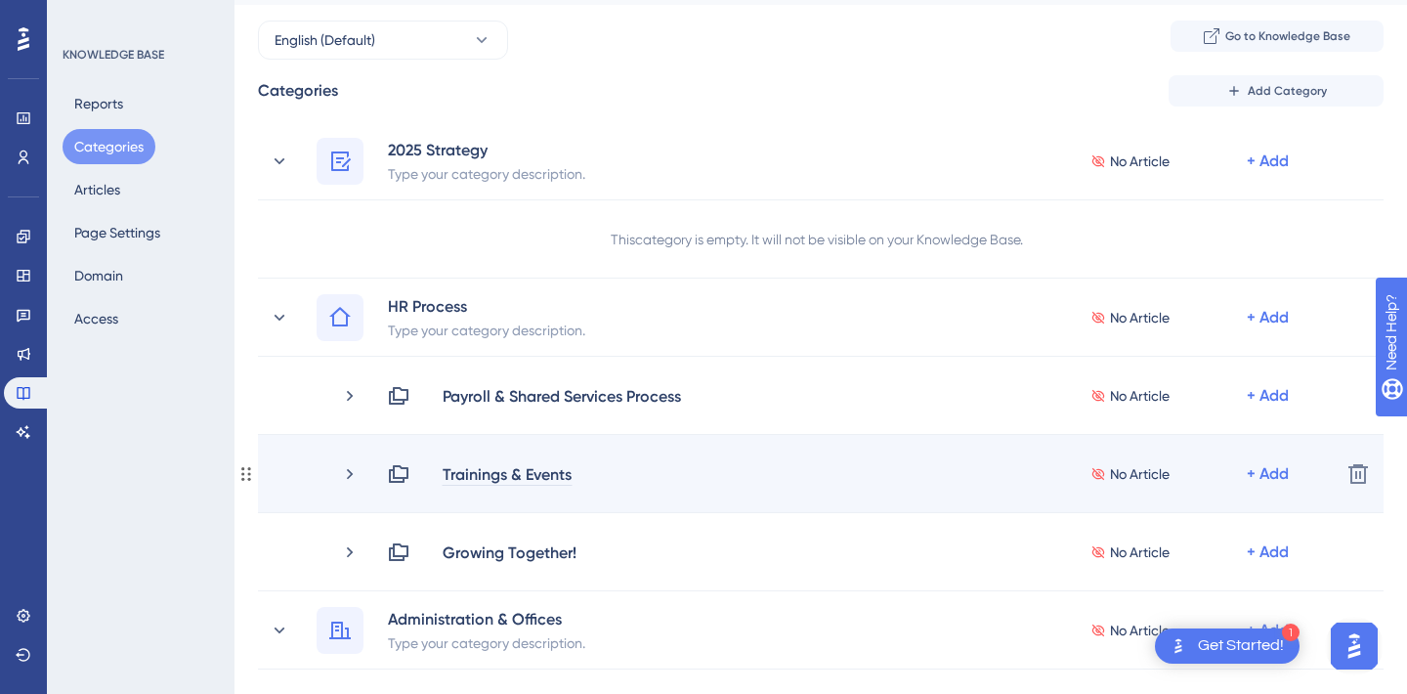
scroll to position [0, 0]
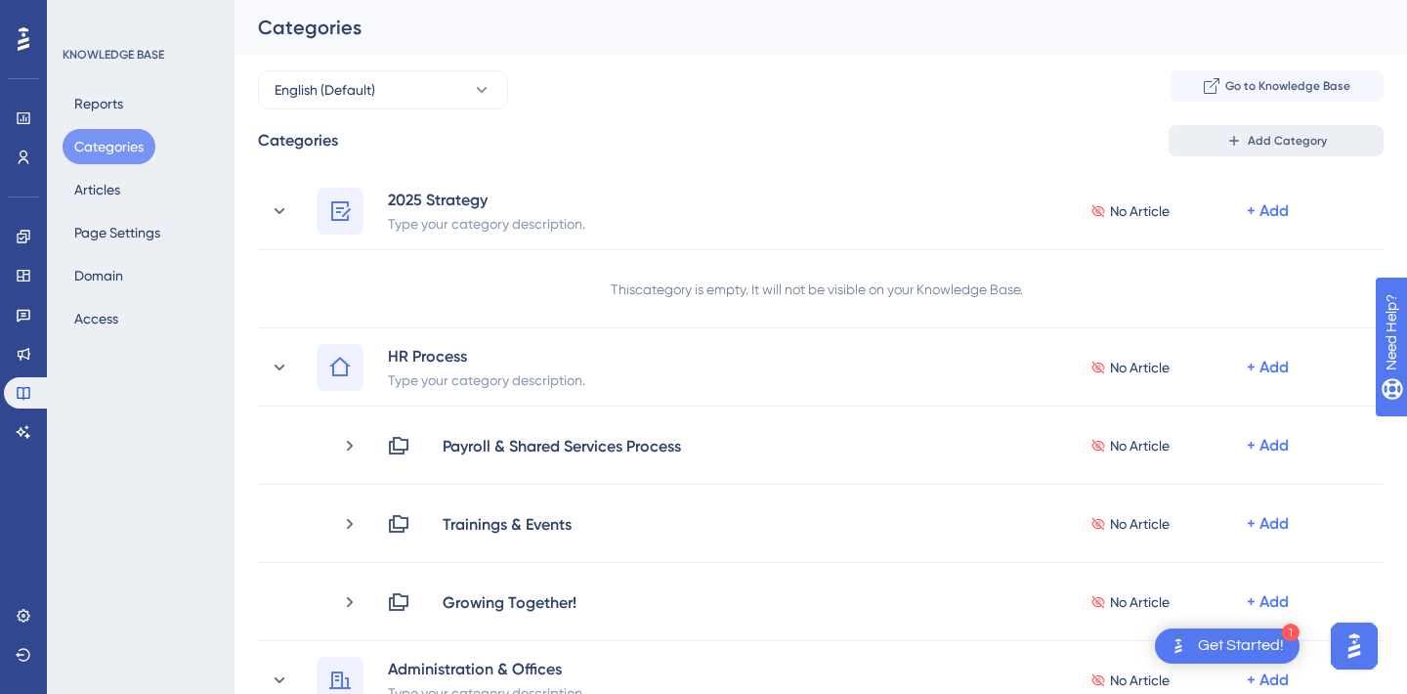
click at [1290, 133] on span "Add Category" at bounding box center [1287, 141] width 79 height 16
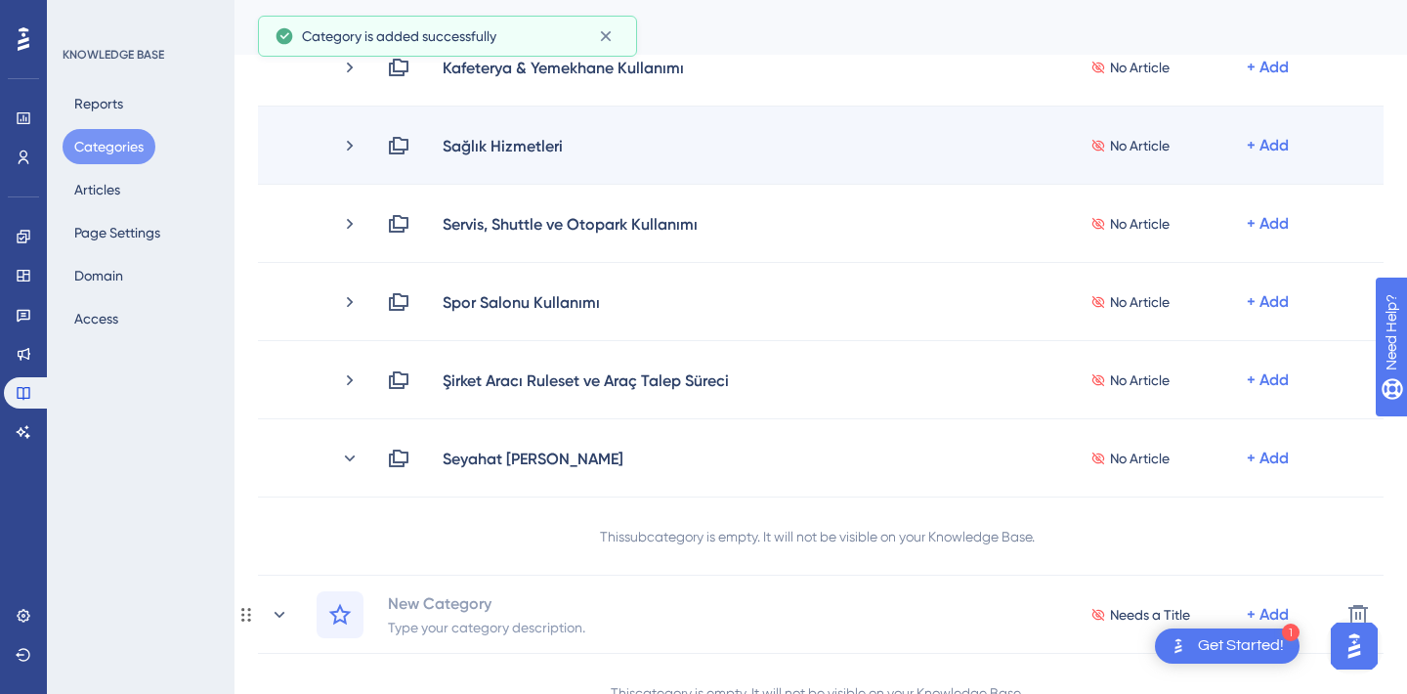
scroll to position [980, 0]
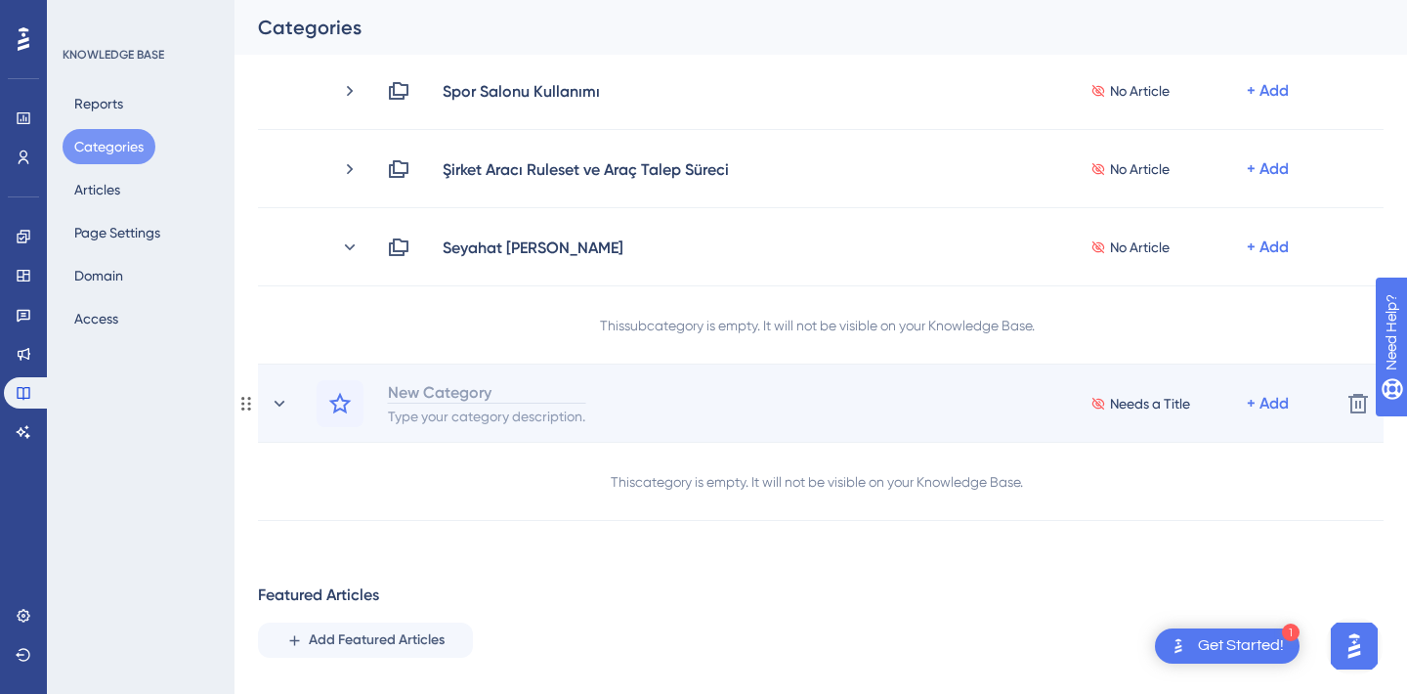
click at [416, 400] on div "New Category" at bounding box center [486, 391] width 199 height 23
click at [468, 395] on div "Trendyol'a Hoşgeldin" at bounding box center [486, 391] width 199 height 23
click at [568, 397] on div "Trendyol'a Hoşgeldin" at bounding box center [486, 391] width 199 height 23
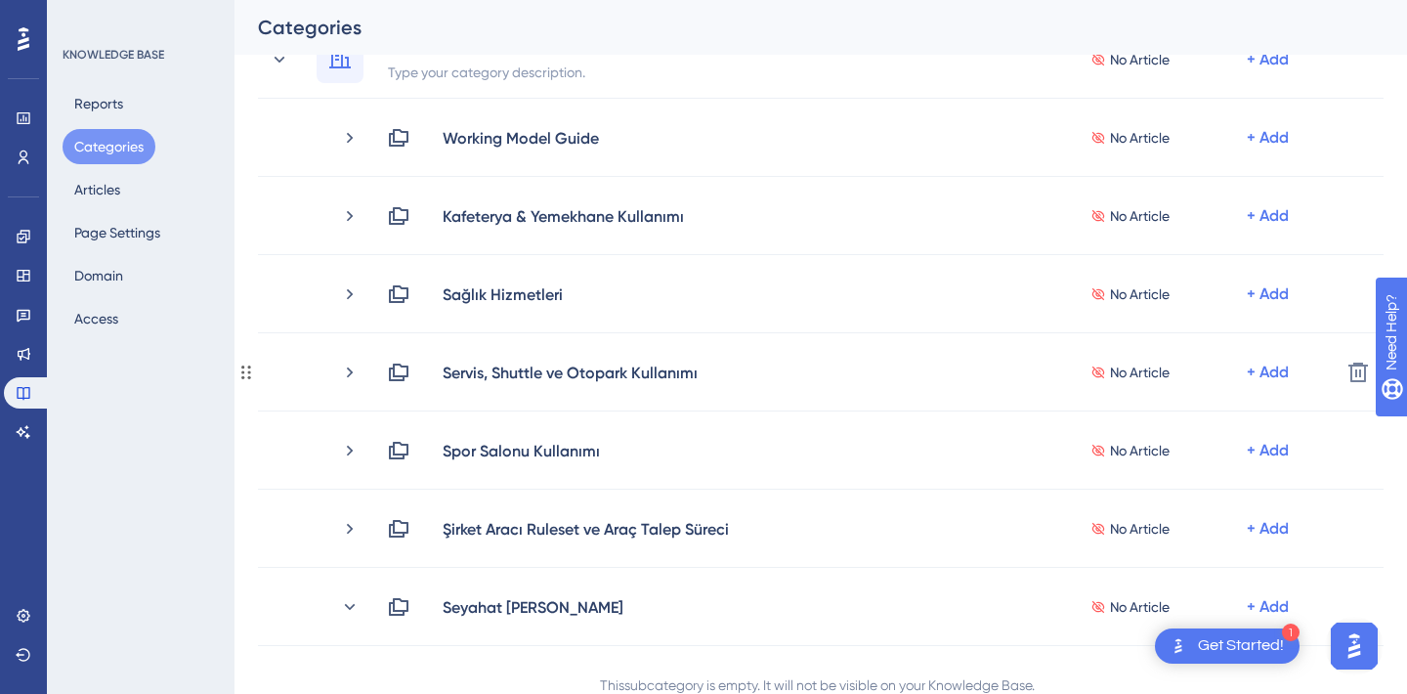
scroll to position [446, 0]
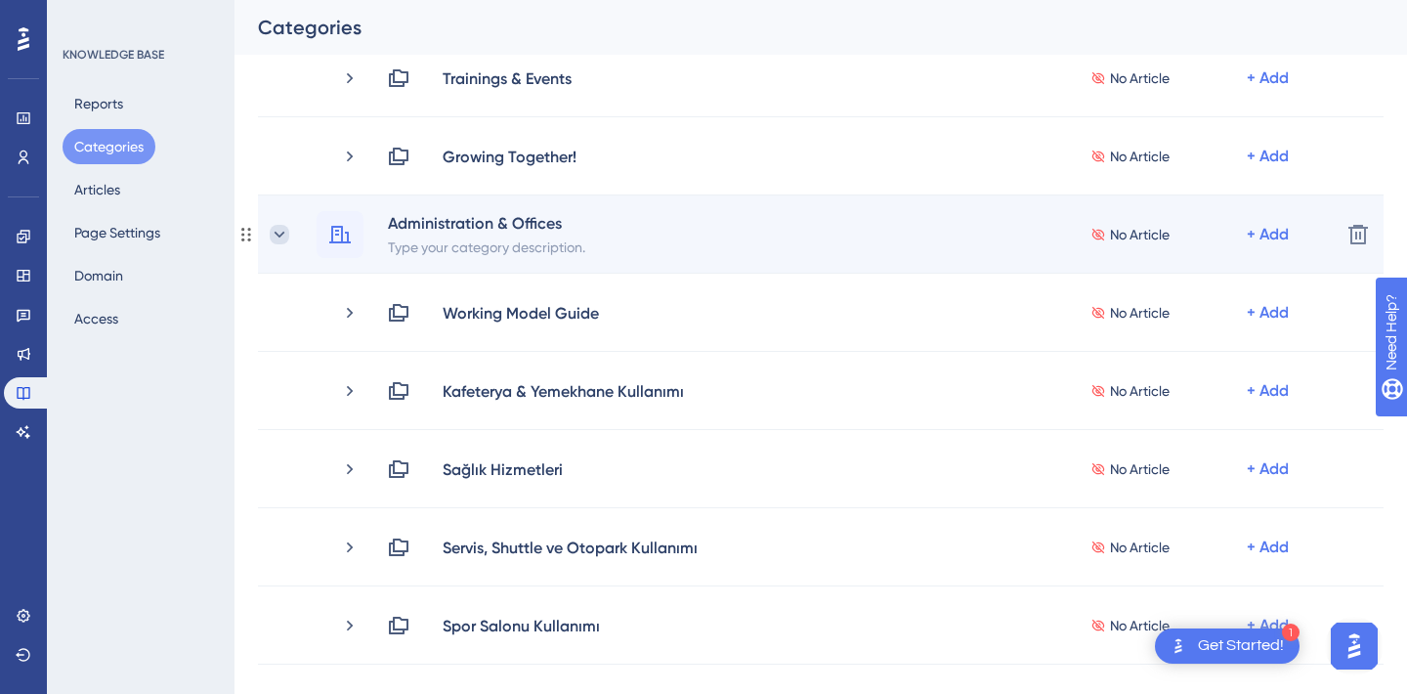
click at [287, 239] on icon at bounding box center [280, 235] width 20 height 20
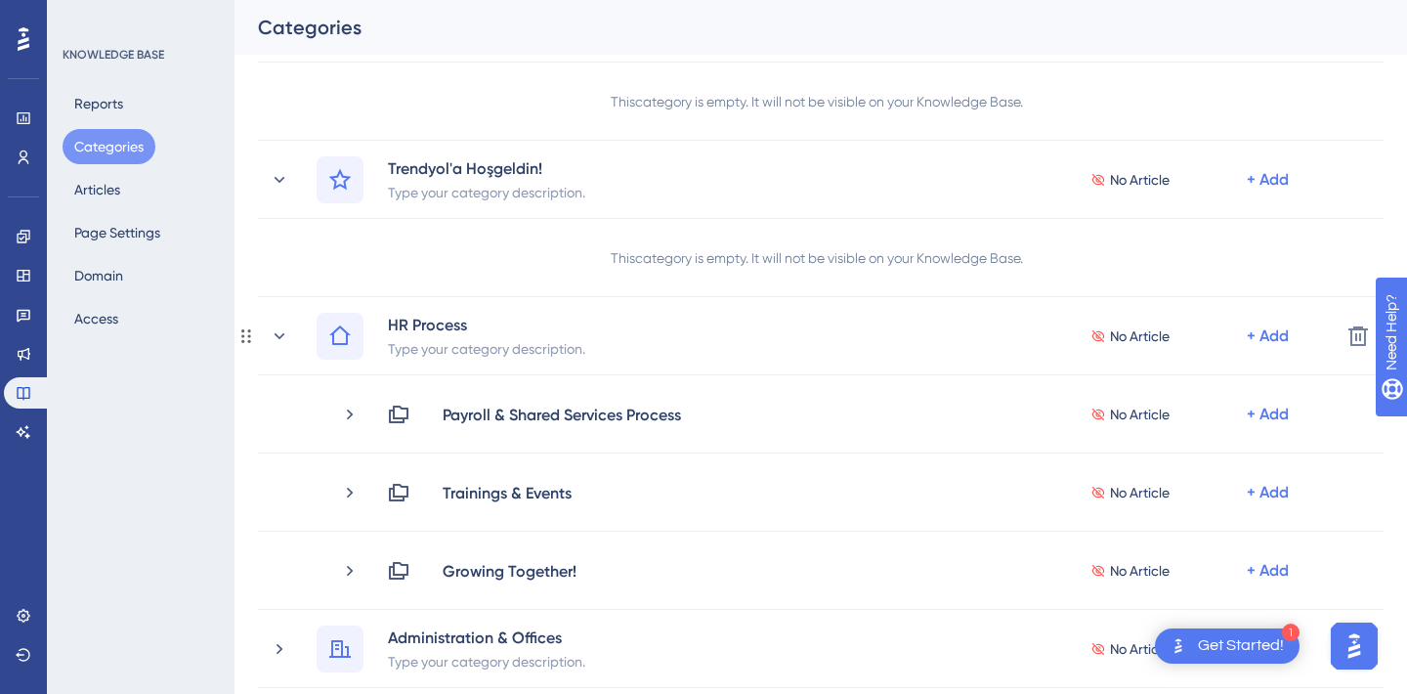
scroll to position [0, 0]
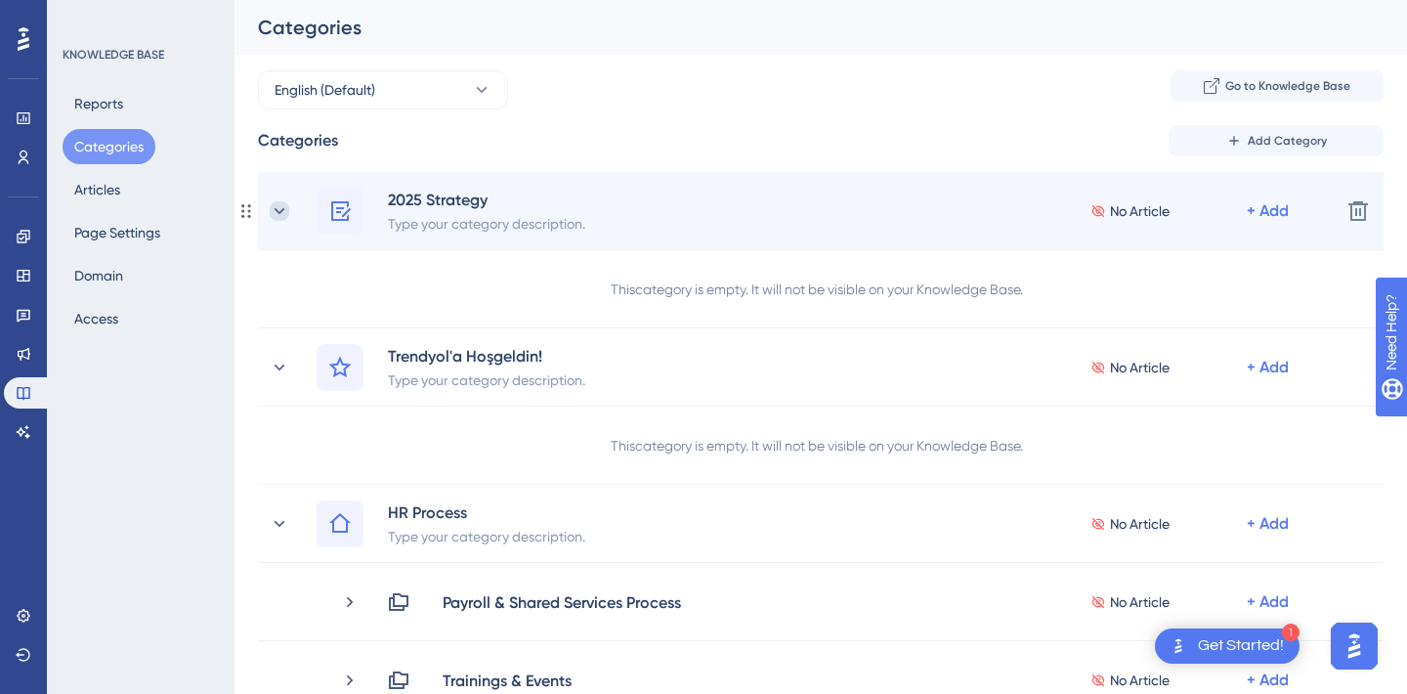
click at [276, 215] on icon at bounding box center [280, 211] width 20 height 20
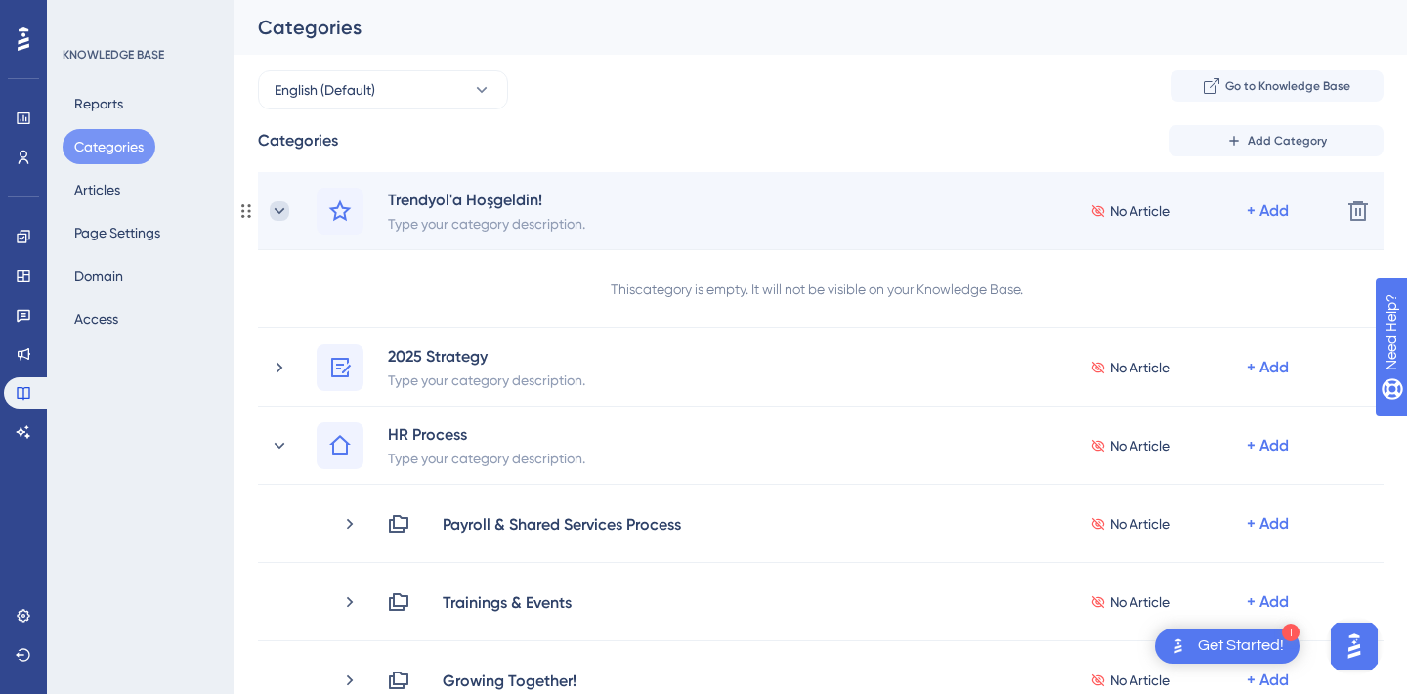
click at [276, 205] on icon at bounding box center [280, 211] width 20 height 20
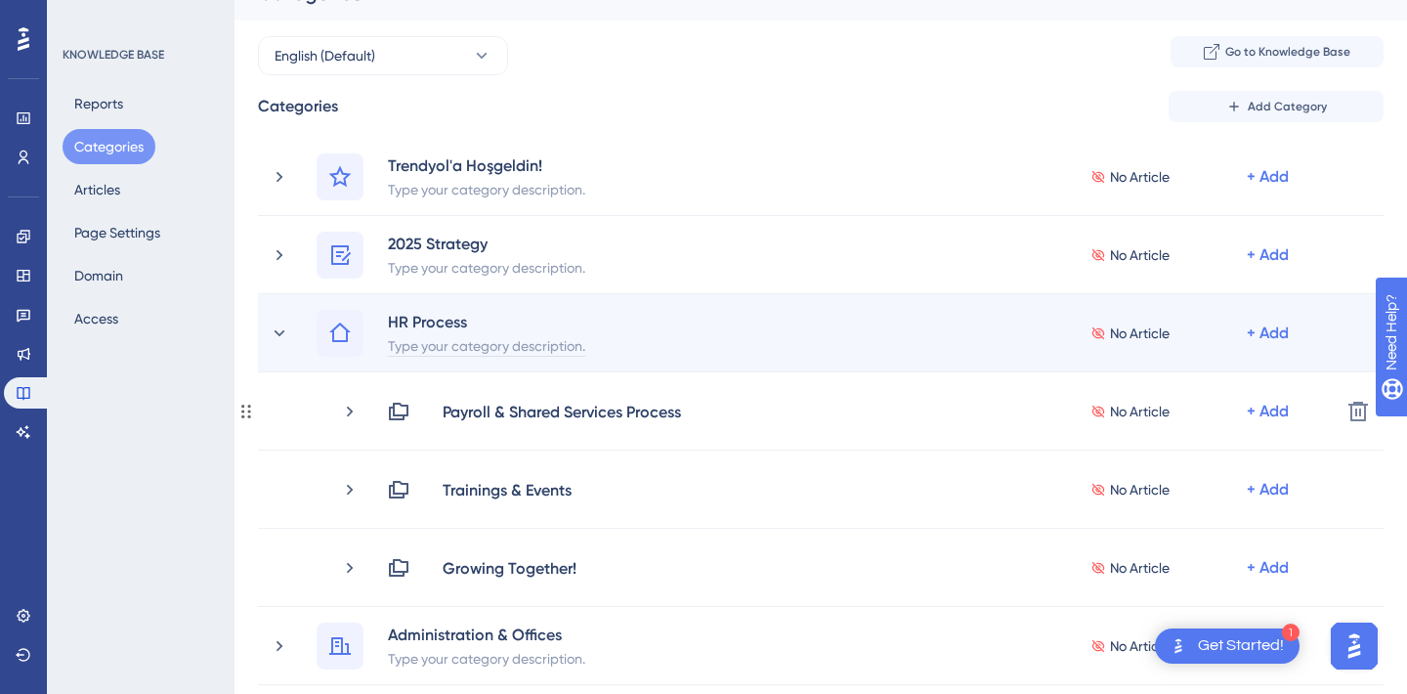
scroll to position [62, 0]
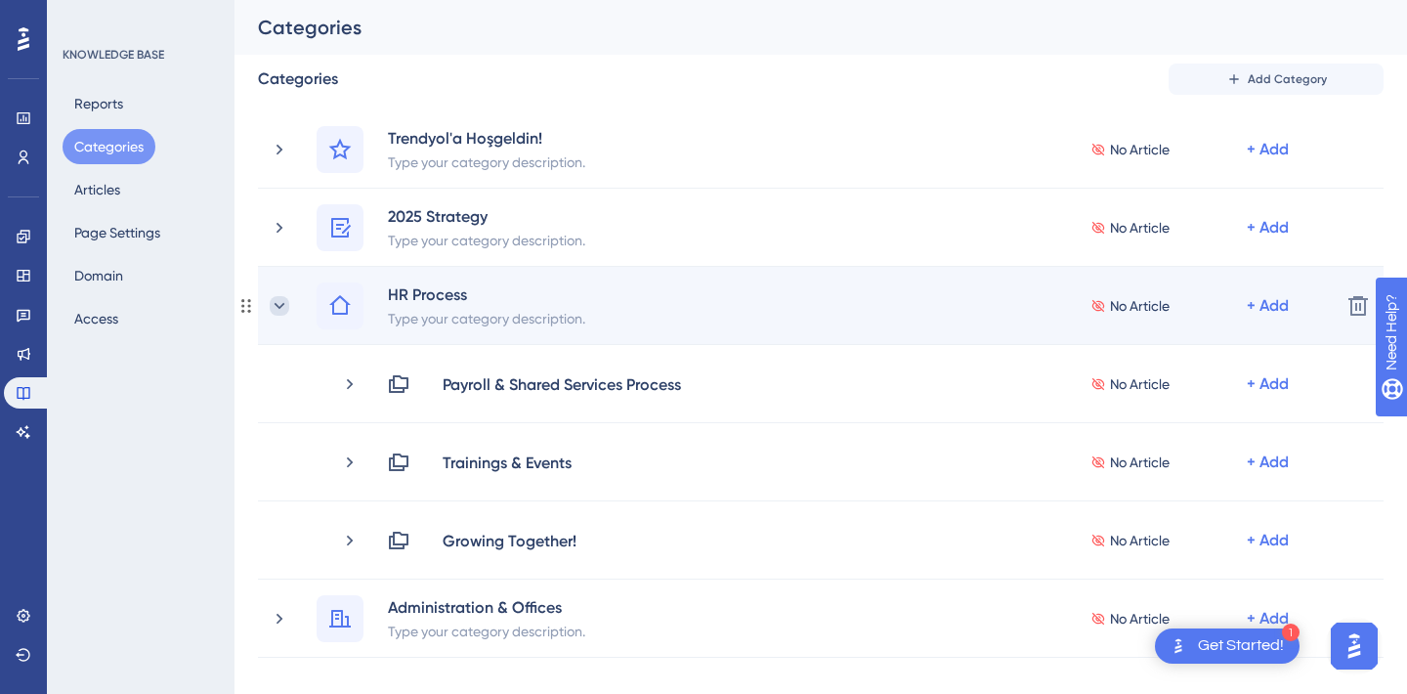
click at [282, 301] on icon at bounding box center [280, 306] width 20 height 20
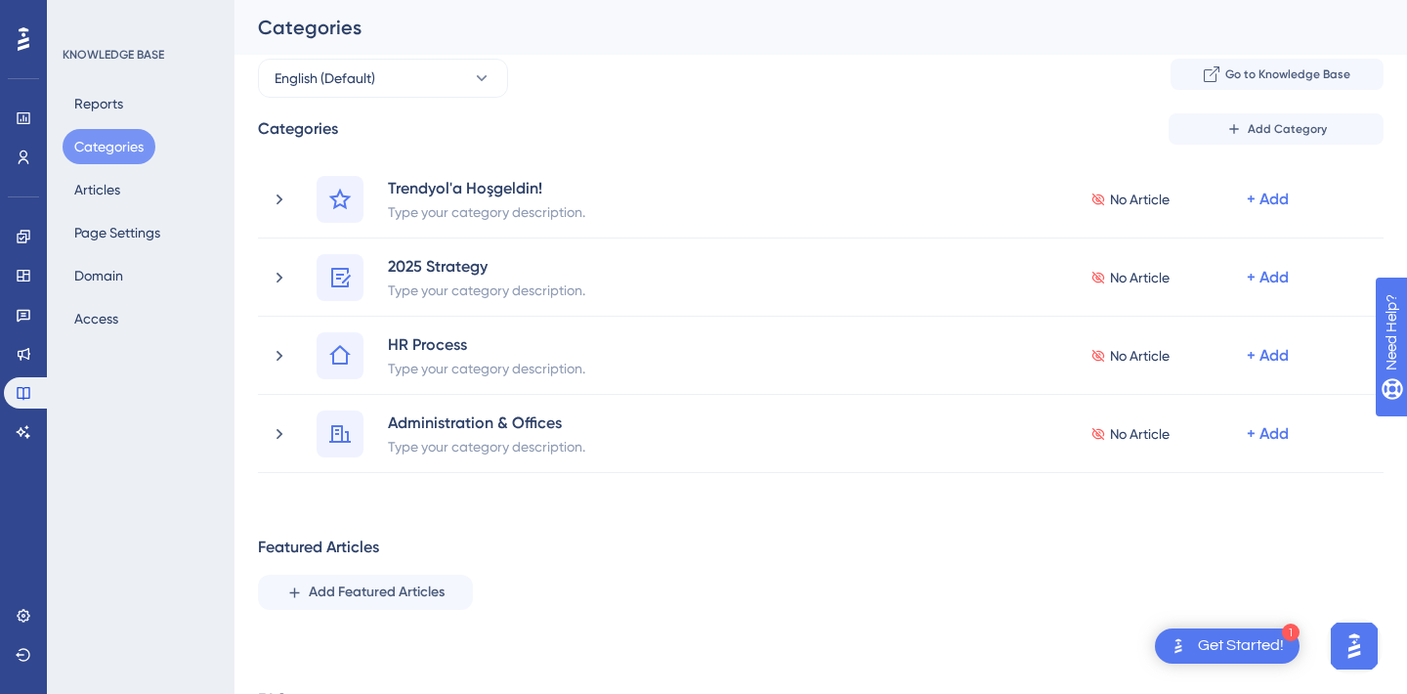
scroll to position [0, 0]
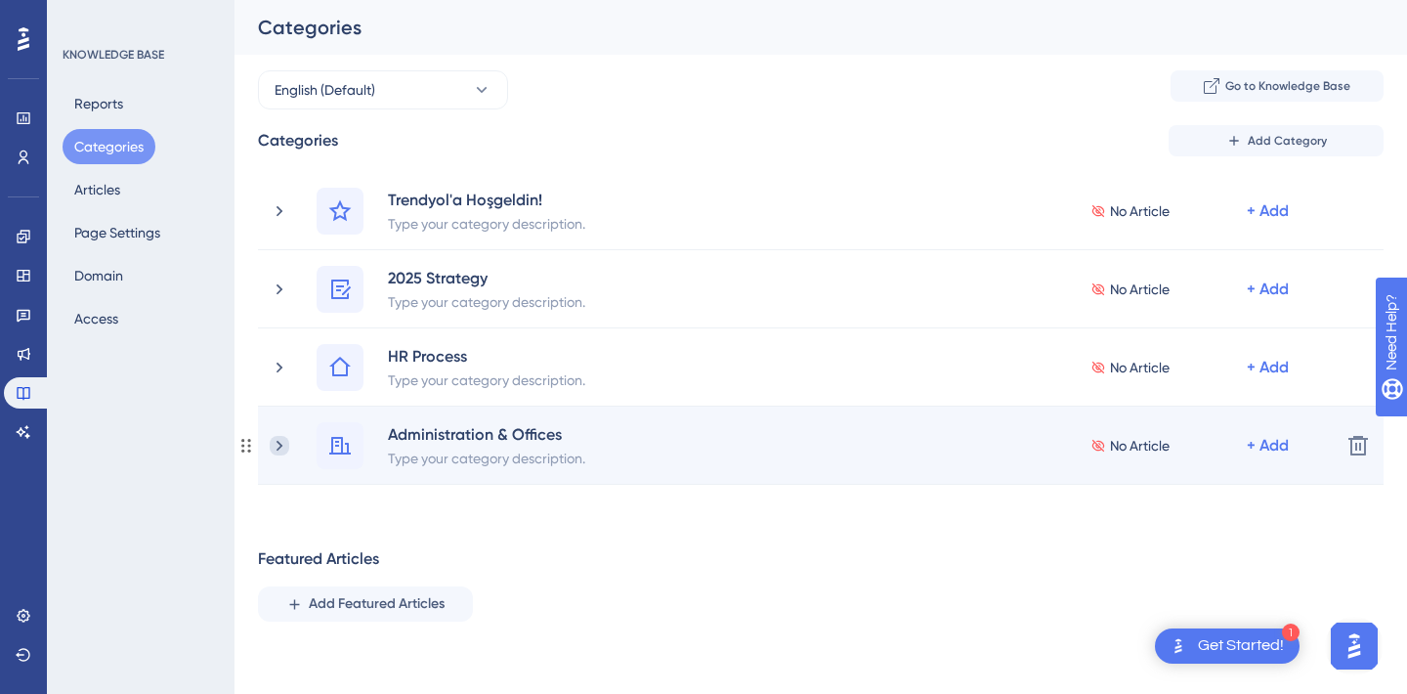
click at [279, 437] on icon at bounding box center [280, 446] width 20 height 20
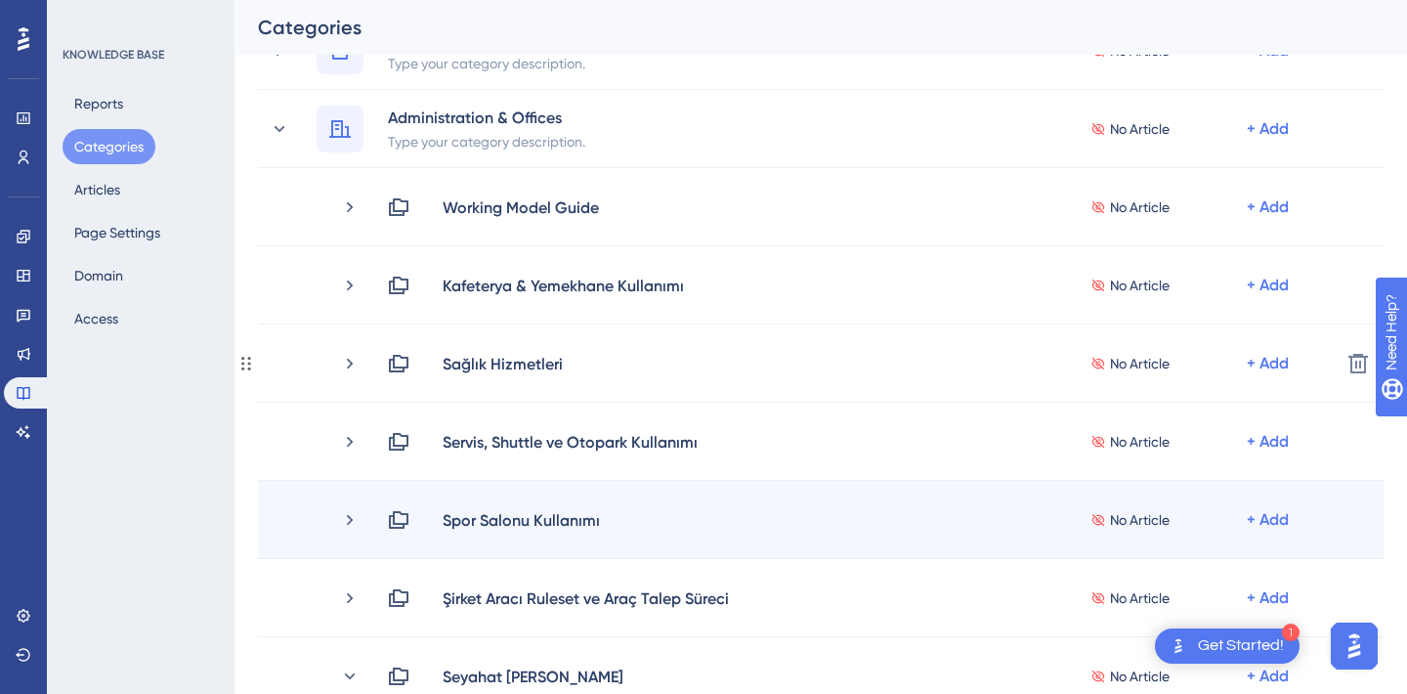
scroll to position [316, 0]
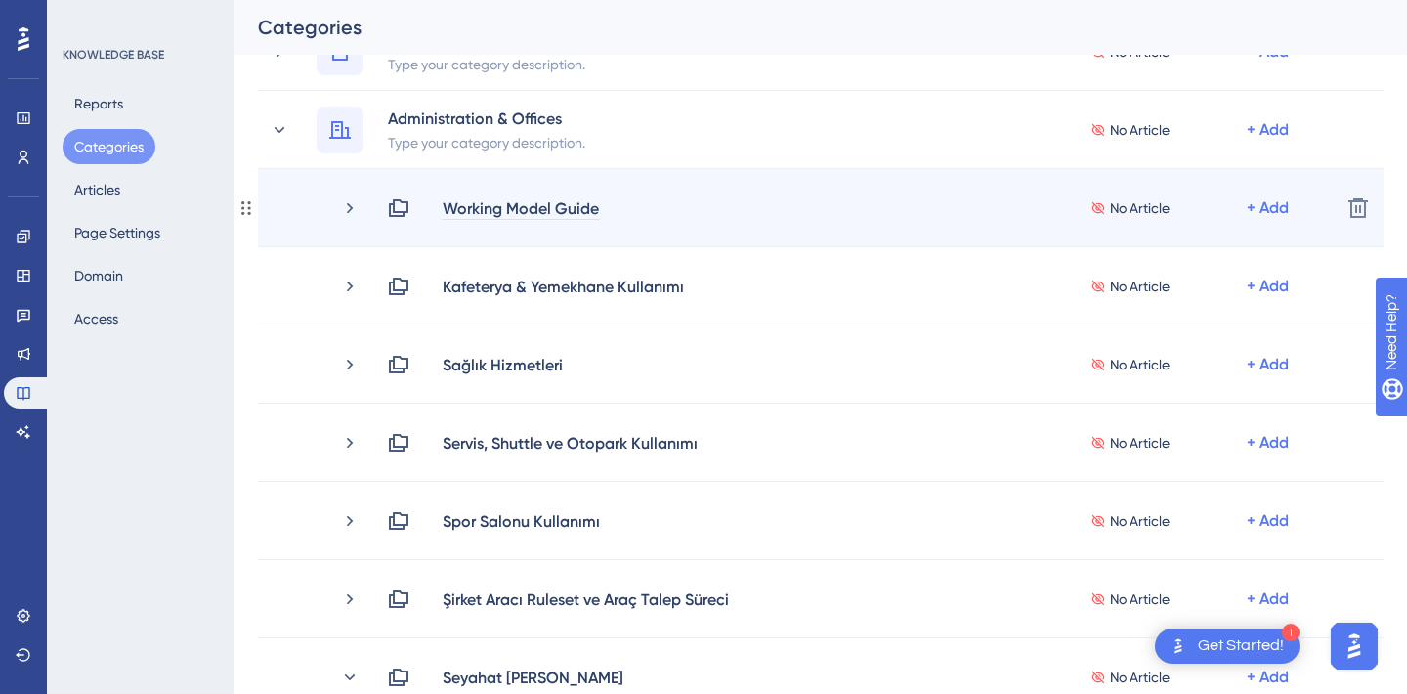
click at [508, 205] on div "Working Model Guide" at bounding box center [521, 207] width 158 height 23
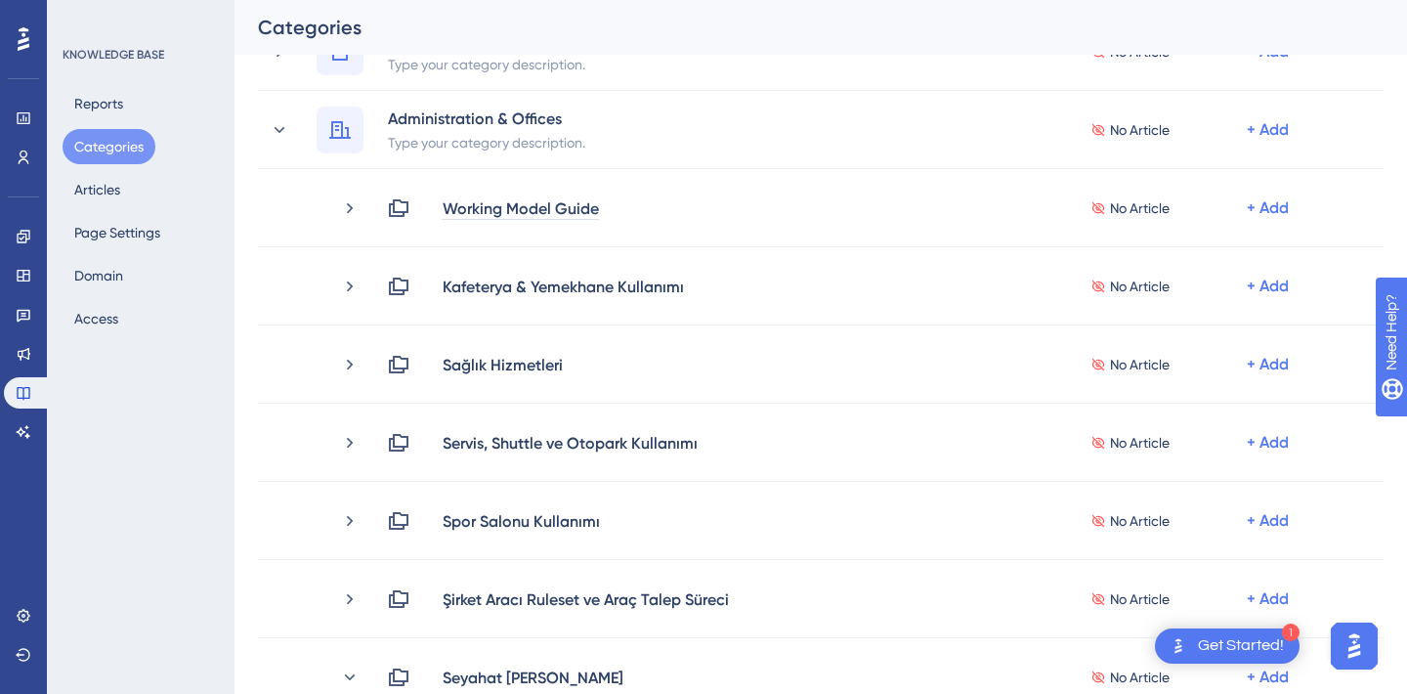
click at [176, 391] on div "KNOWLEDGE BASE Reports Categories Articles Page Settings Domain Access" at bounding box center [141, 347] width 188 height 694
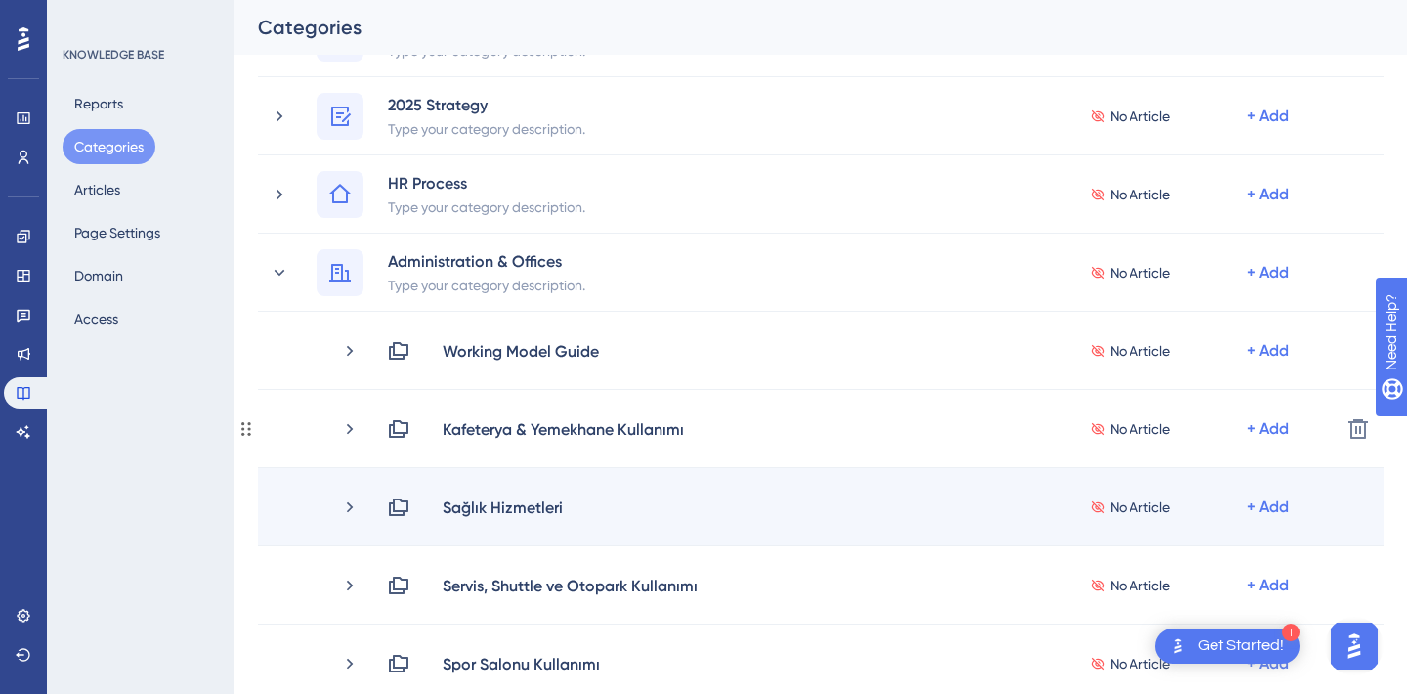
scroll to position [180, 0]
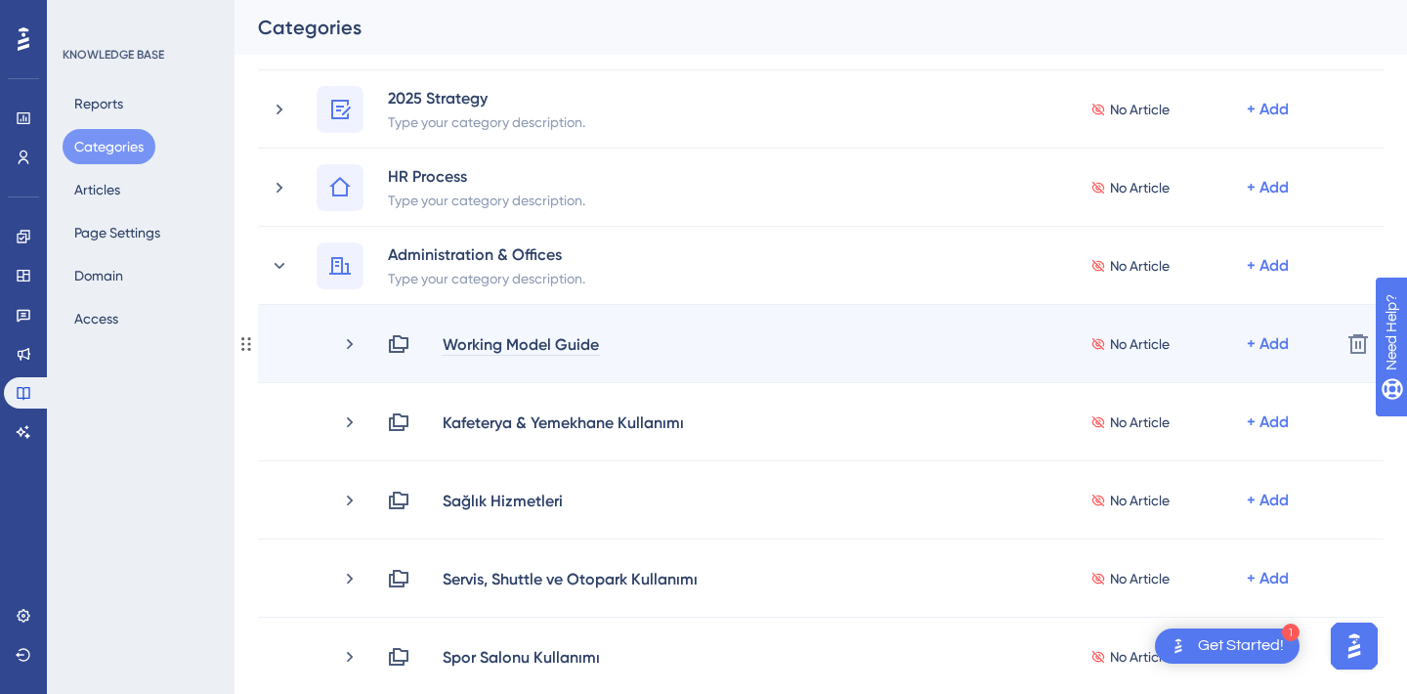
click at [484, 343] on div "Working Model Guide" at bounding box center [521, 343] width 158 height 23
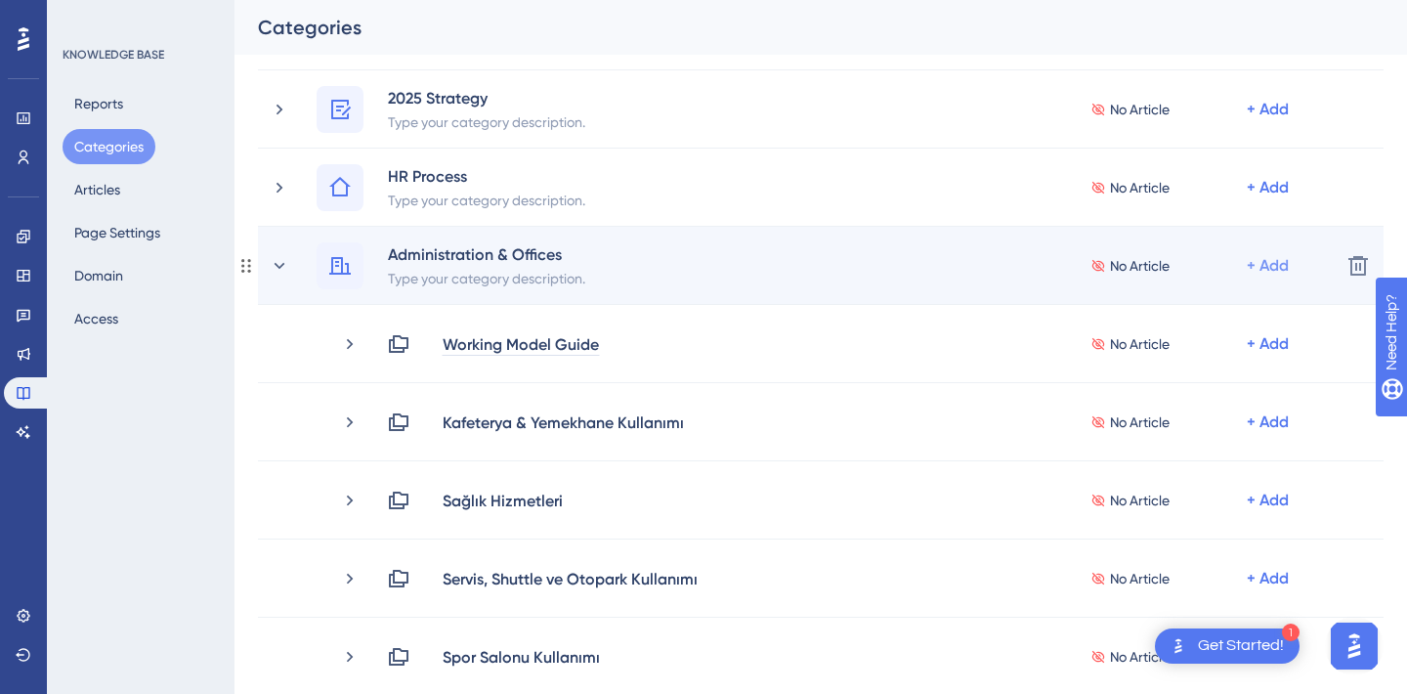
click at [1266, 43] on div "+ Add" at bounding box center [1268, 31] width 42 height 23
click at [1183, 350] on span "Add Articles" at bounding box center [1159, 356] width 75 height 23
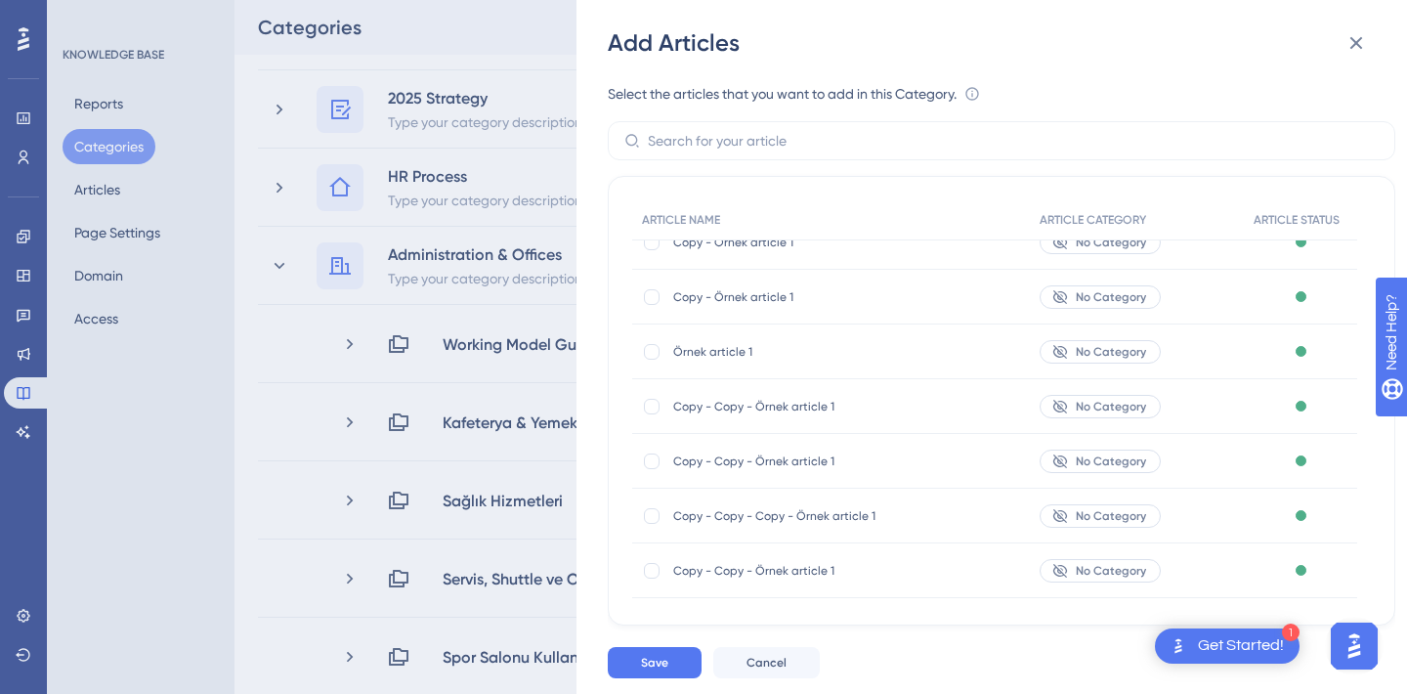
scroll to position [0, 0]
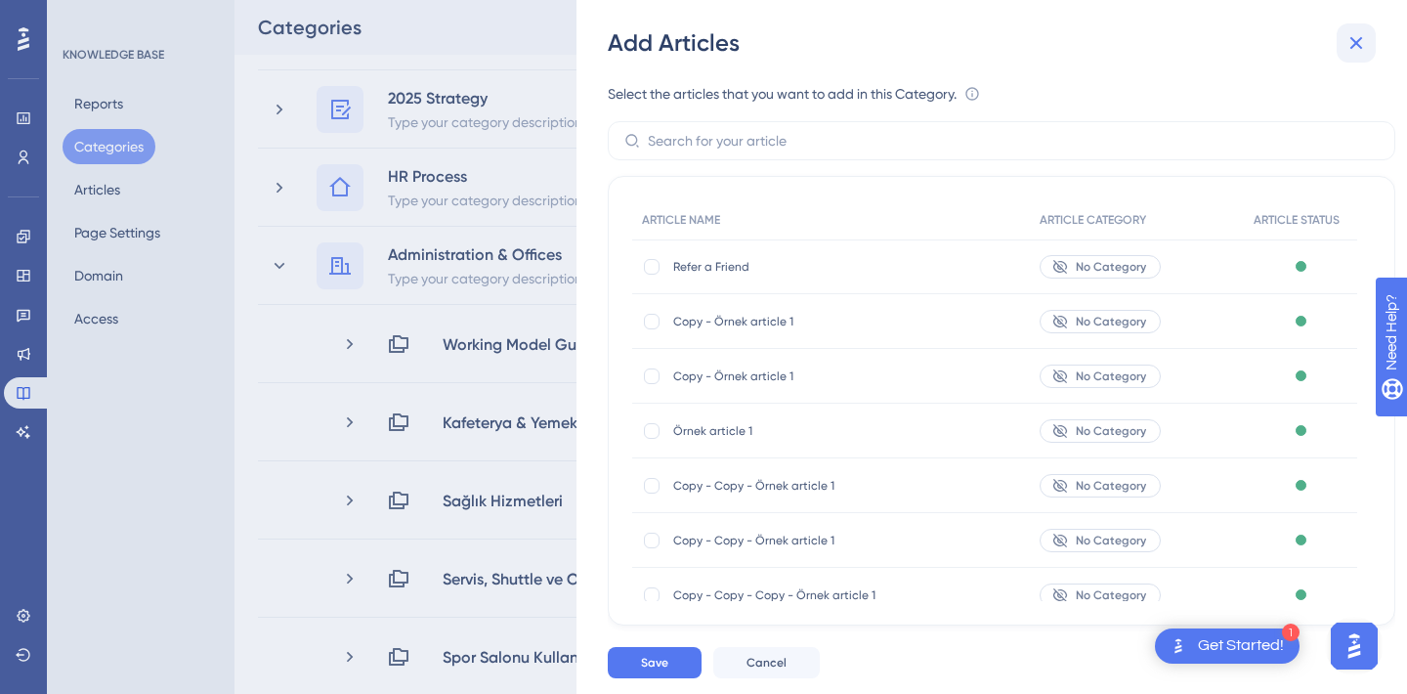
click at [1349, 42] on icon at bounding box center [1356, 42] width 23 height 23
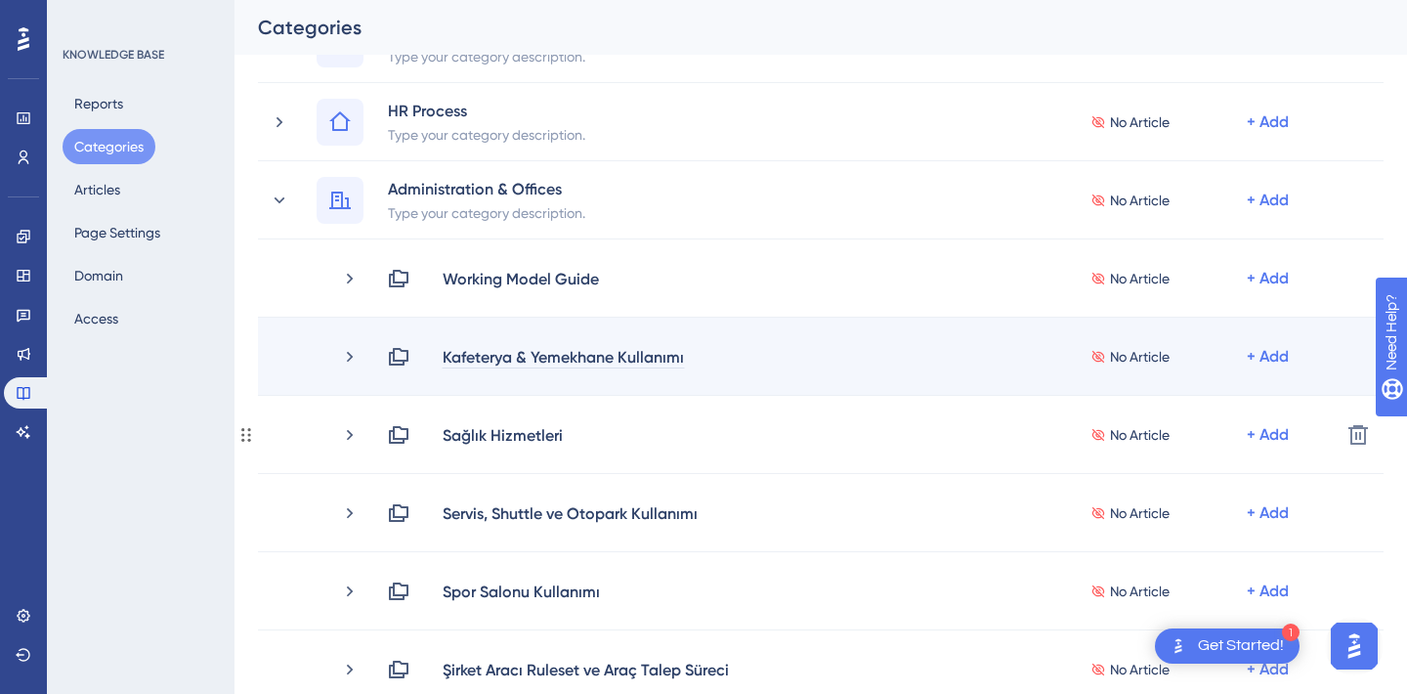
scroll to position [246, 0]
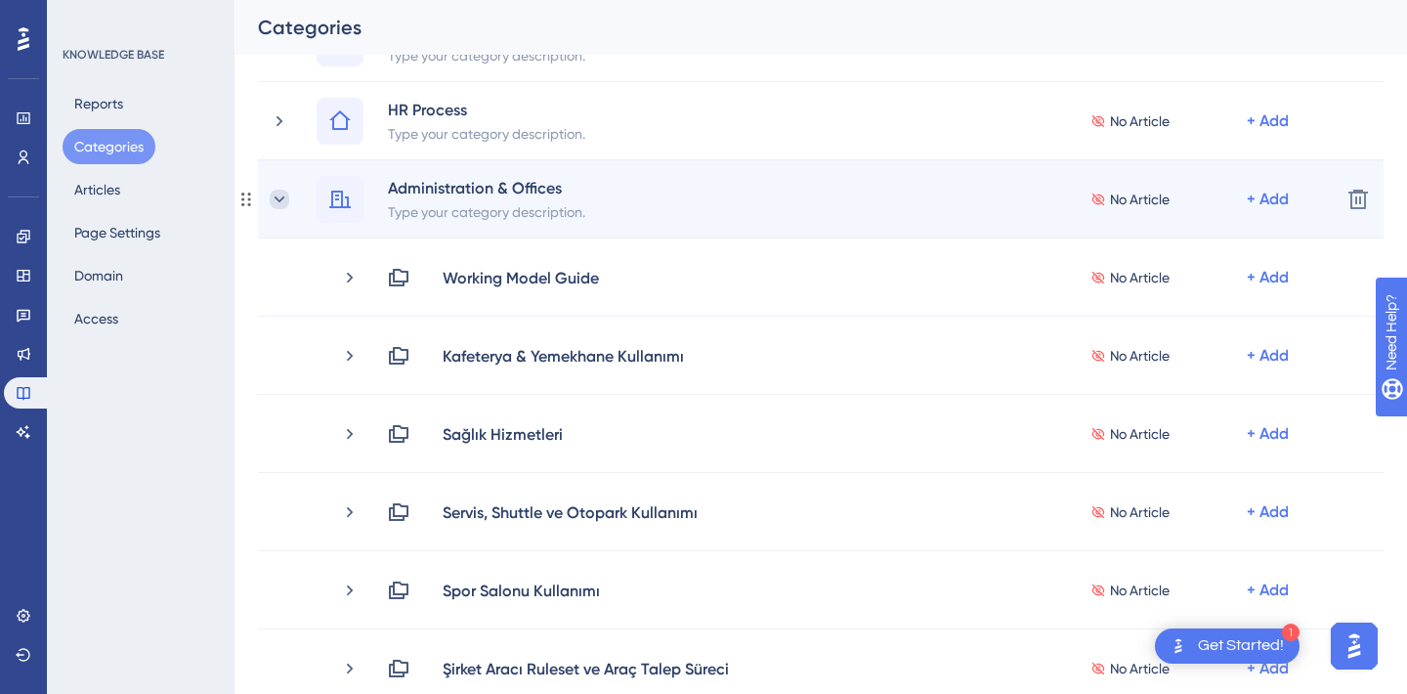
click at [280, 201] on icon at bounding box center [280, 200] width 20 height 20
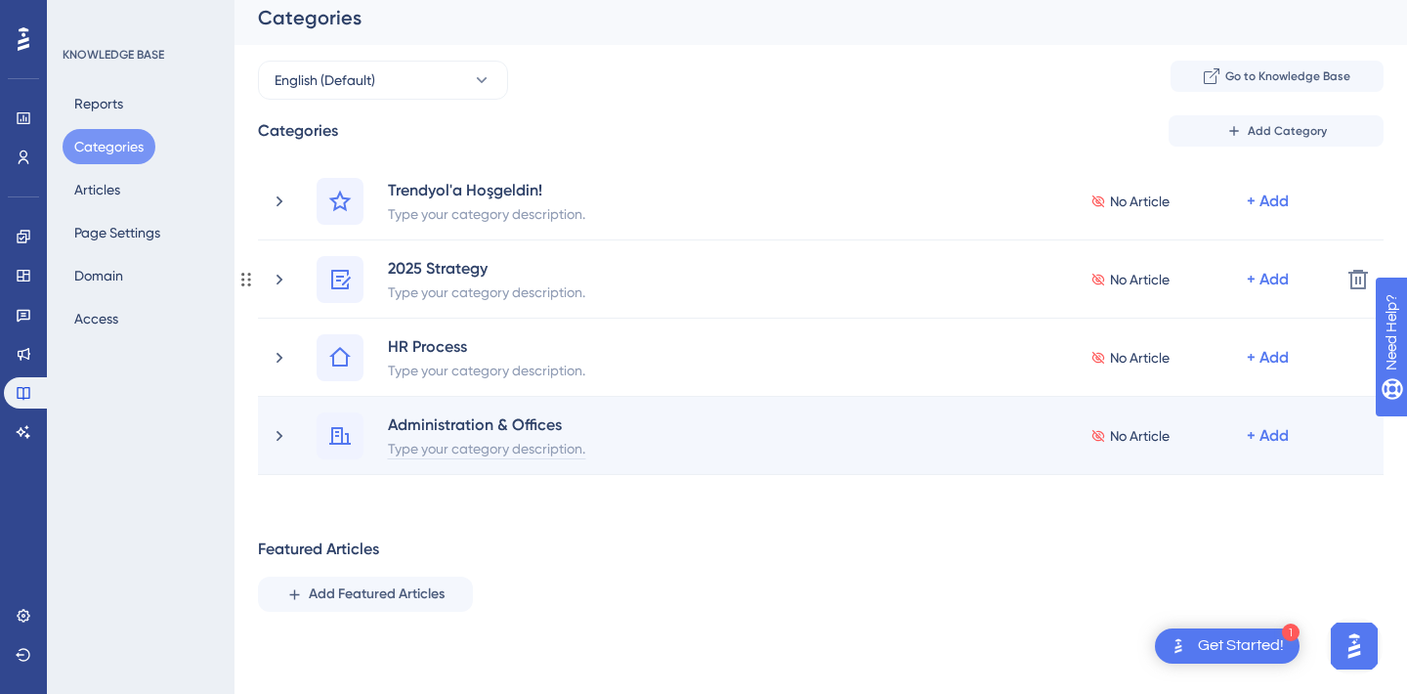
scroll to position [0, 0]
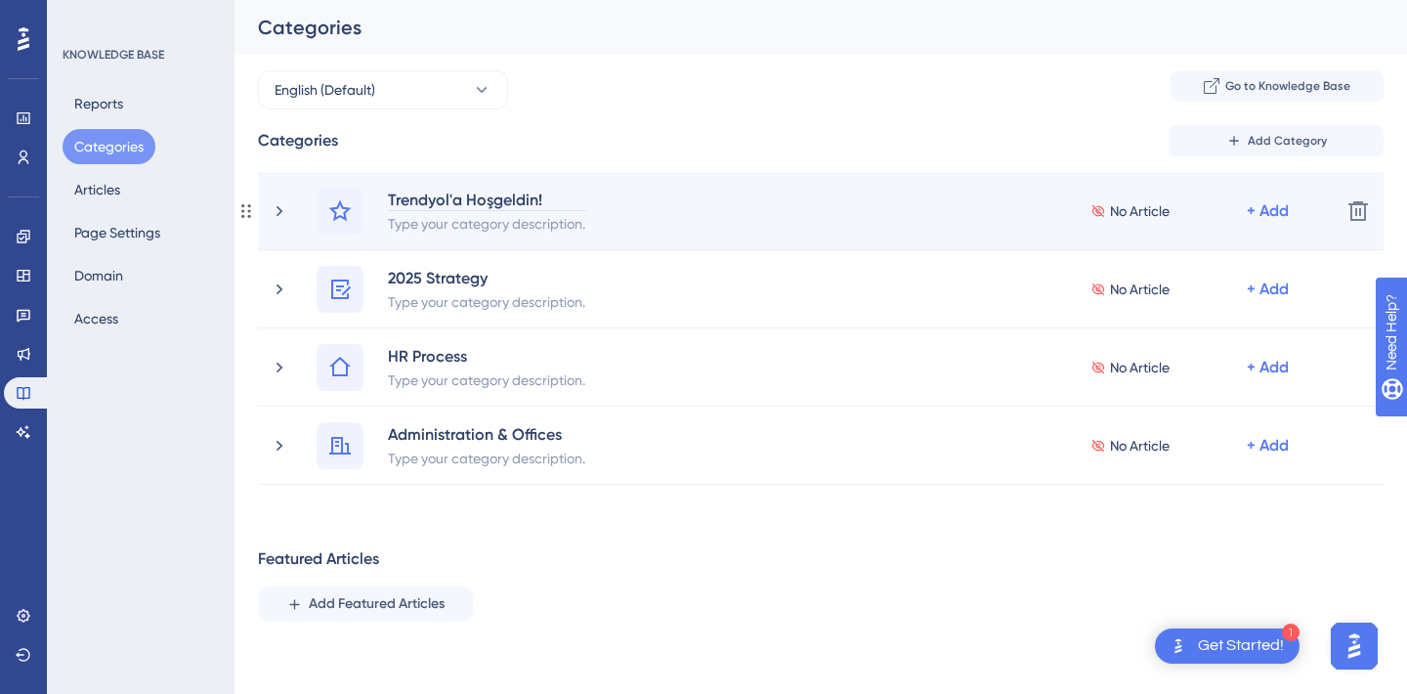
click at [487, 197] on div "Trendyol'a Hoşgeldin!" at bounding box center [486, 199] width 199 height 23
click at [463, 194] on div "Trendyol'a Hoşgeldin!" at bounding box center [486, 199] width 199 height 23
click at [459, 194] on div "Trendyol'a Hoşgeldin!" at bounding box center [486, 199] width 199 height 23
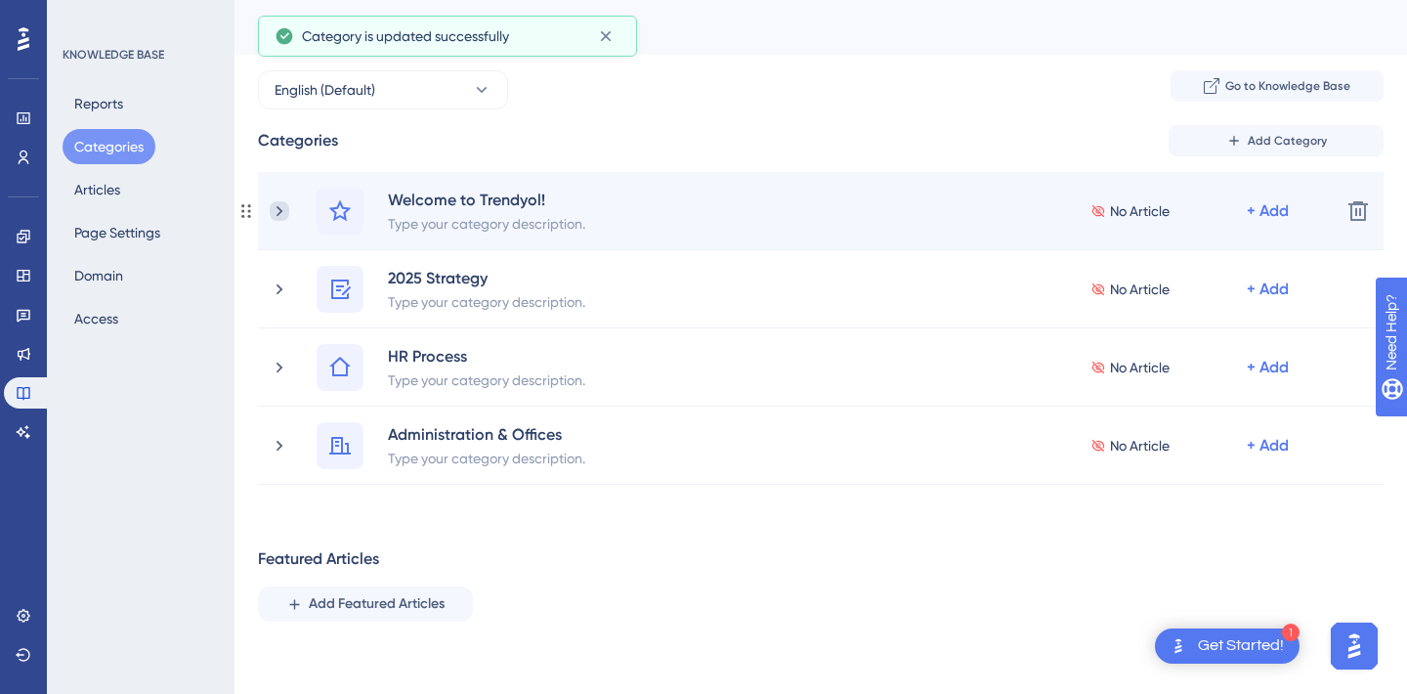
click at [280, 205] on icon at bounding box center [280, 211] width 20 height 20
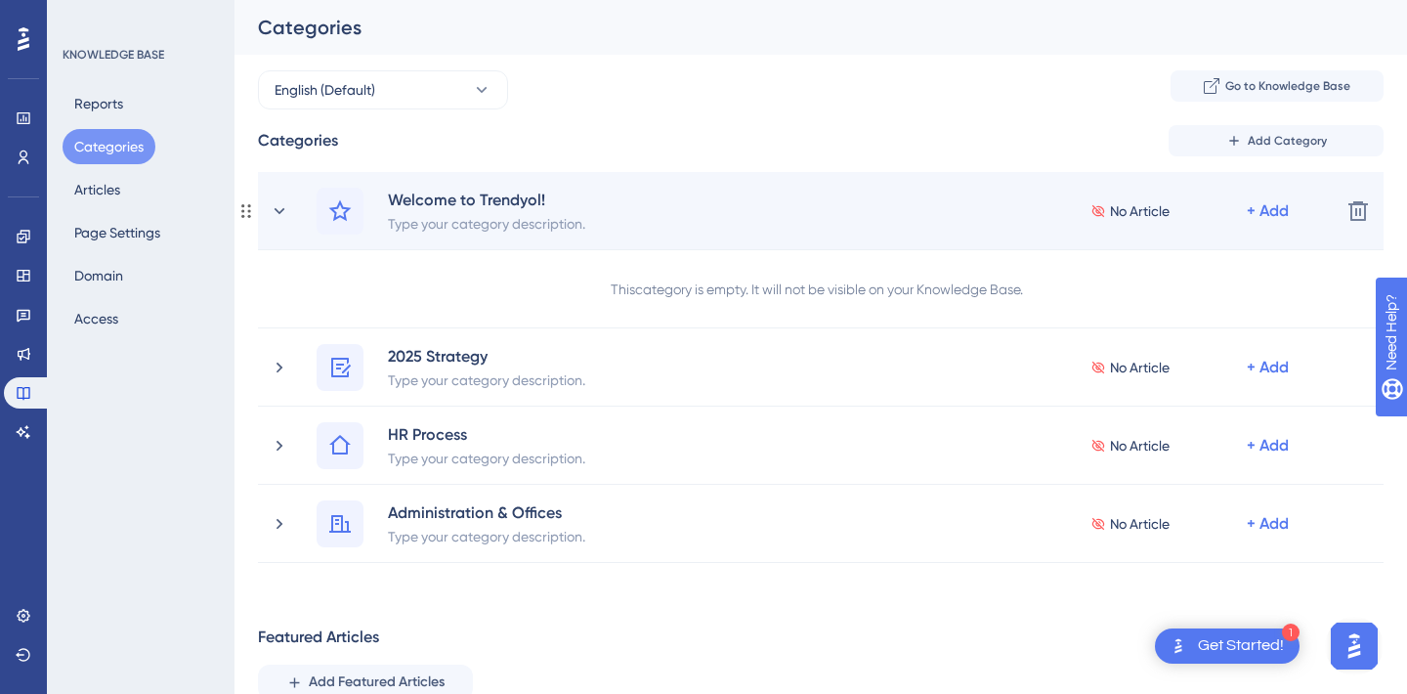
click at [1120, 207] on span "No Article" at bounding box center [1140, 210] width 60 height 23
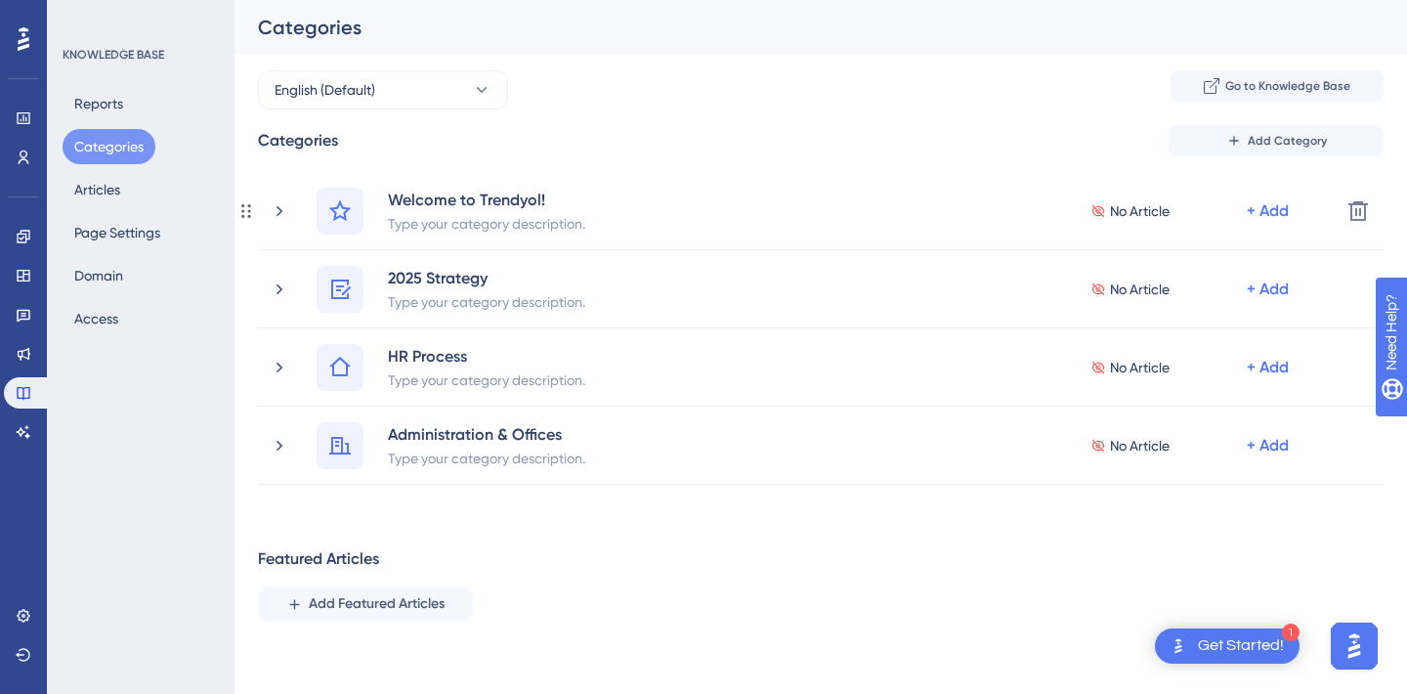
click at [1120, 207] on span "No Article" at bounding box center [1140, 210] width 60 height 23
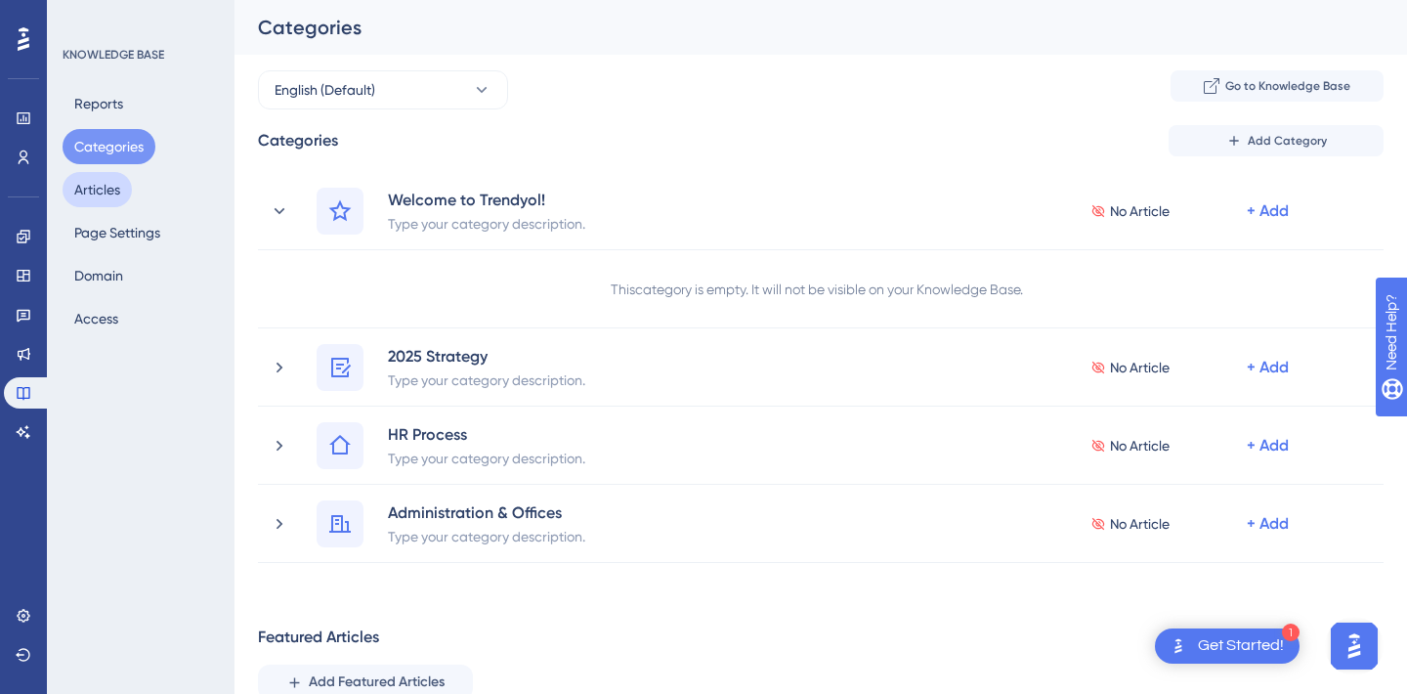
click at [95, 189] on button "Articles" at bounding box center [97, 189] width 69 height 35
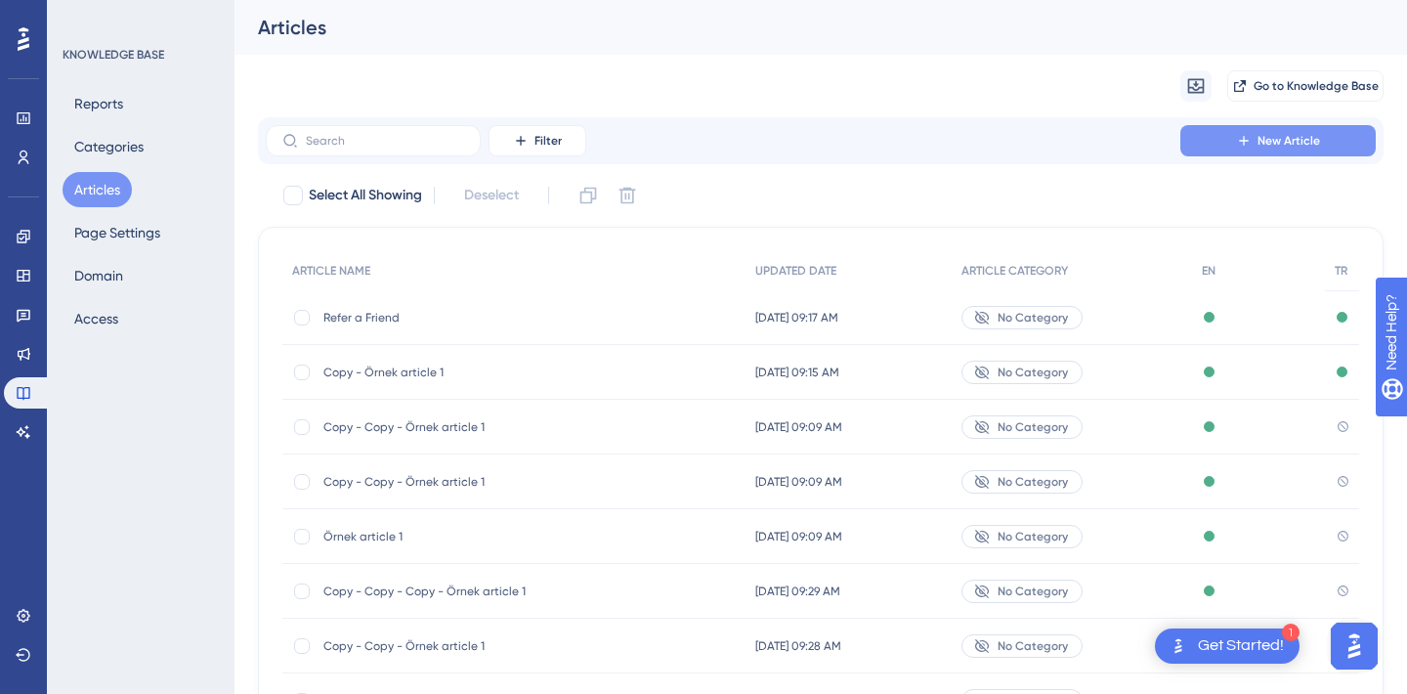
click at [1316, 140] on span "New Article" at bounding box center [1289, 141] width 63 height 16
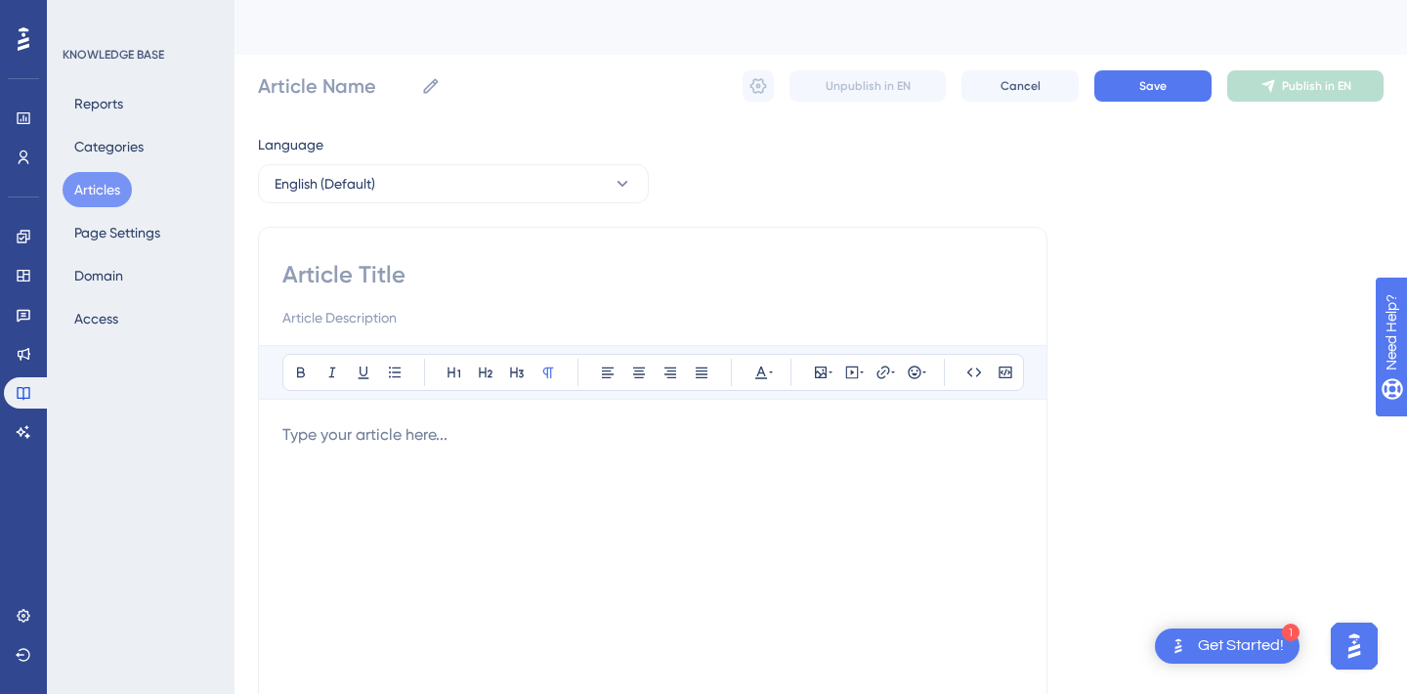
click at [364, 478] on div at bounding box center [652, 638] width 741 height 430
click at [376, 261] on input at bounding box center [652, 274] width 741 height 31
paste input "Frequently Used Trendyol terms"
type input "Frequently Used Trendyol terms"
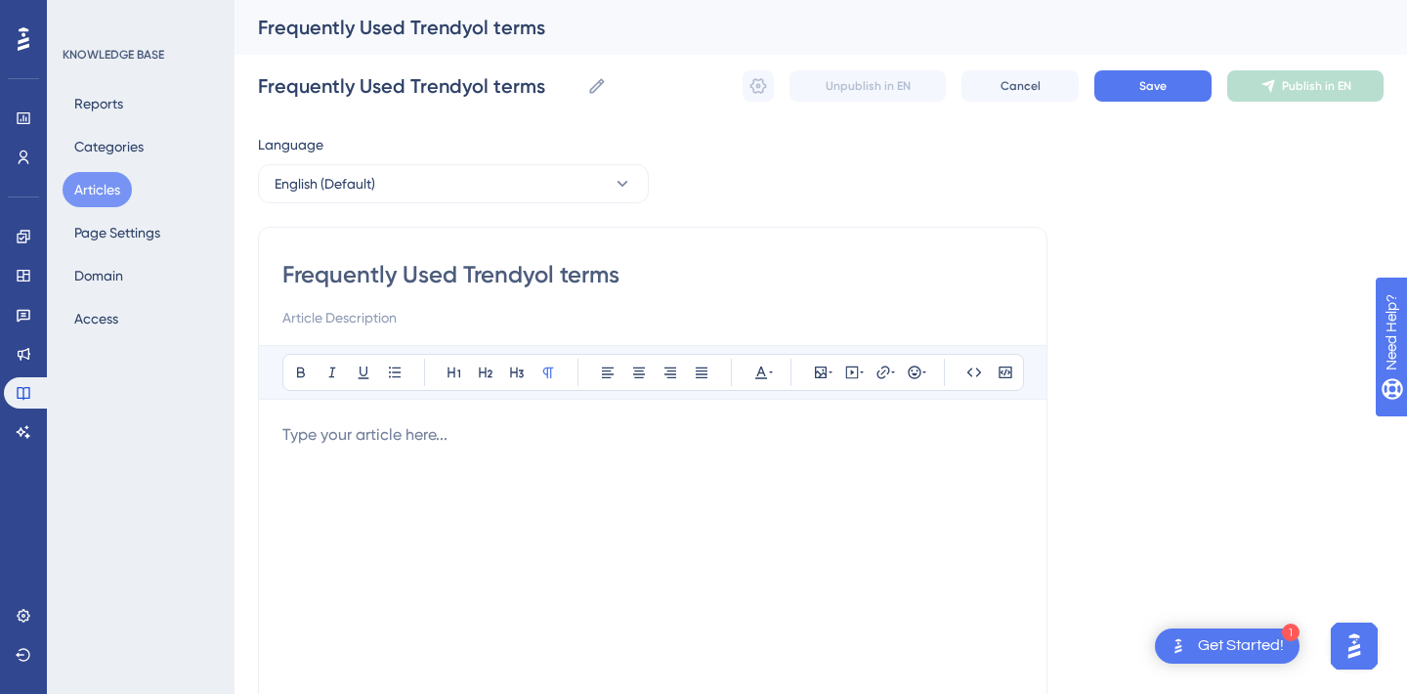
type input "Frequently Used Trendyol terms"
click at [362, 452] on div at bounding box center [652, 638] width 741 height 430
drag, startPoint x: 683, startPoint y: 434, endPoint x: 889, endPoint y: 434, distance: 206.2
click at [889, 434] on p "You can access frequently used terms and explanations via the link" at bounding box center [652, 434] width 741 height 23
click at [935, 497] on div "You can access frequently used terms and explanations via the link" at bounding box center [652, 638] width 741 height 430
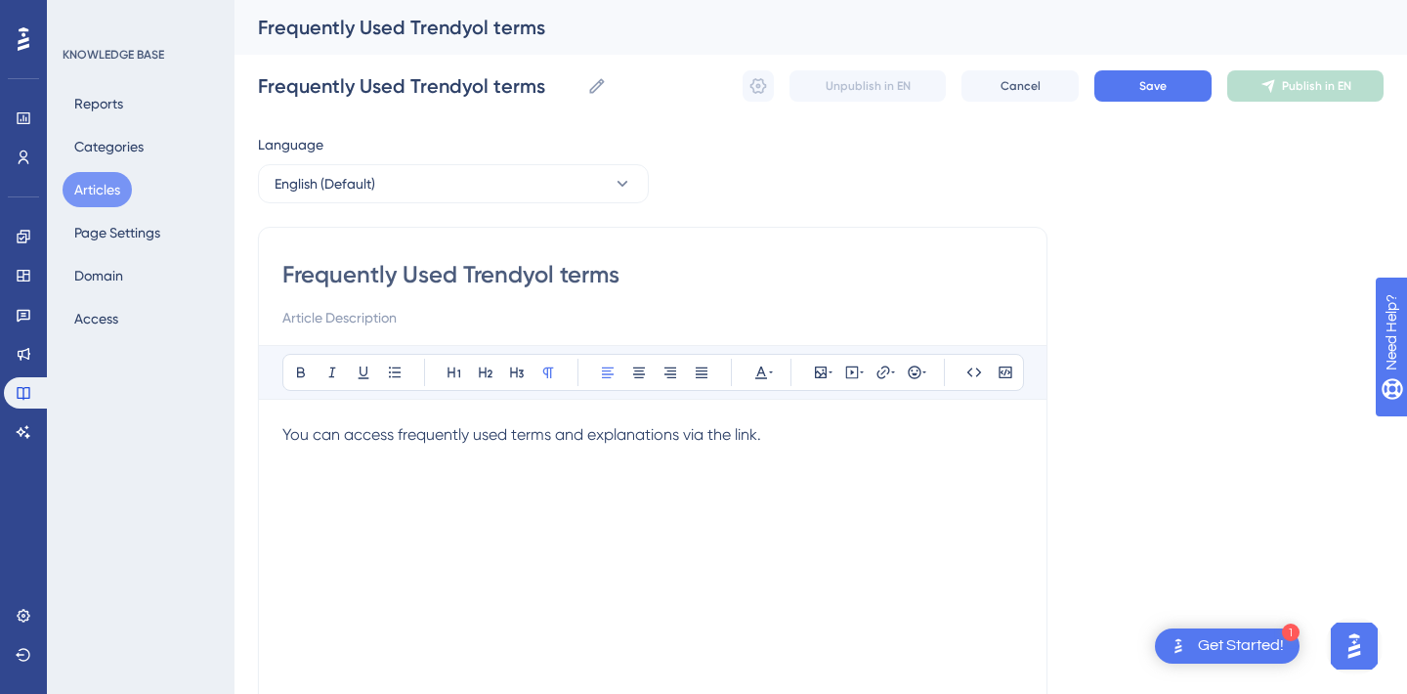
click at [378, 438] on span "You can access frequently used terms and explanations via the link." at bounding box center [521, 434] width 479 height 19
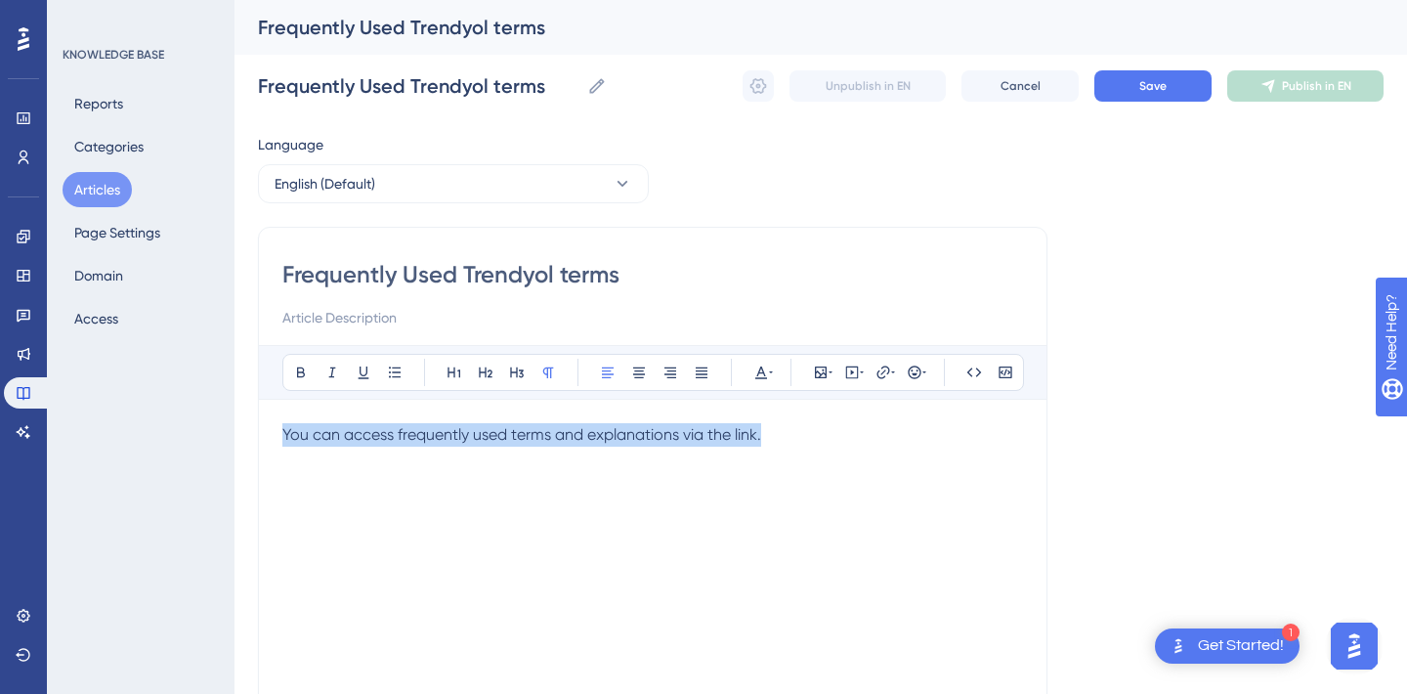
click at [378, 438] on span "You can access frequently used terms and explanations via the link." at bounding box center [521, 434] width 479 height 19
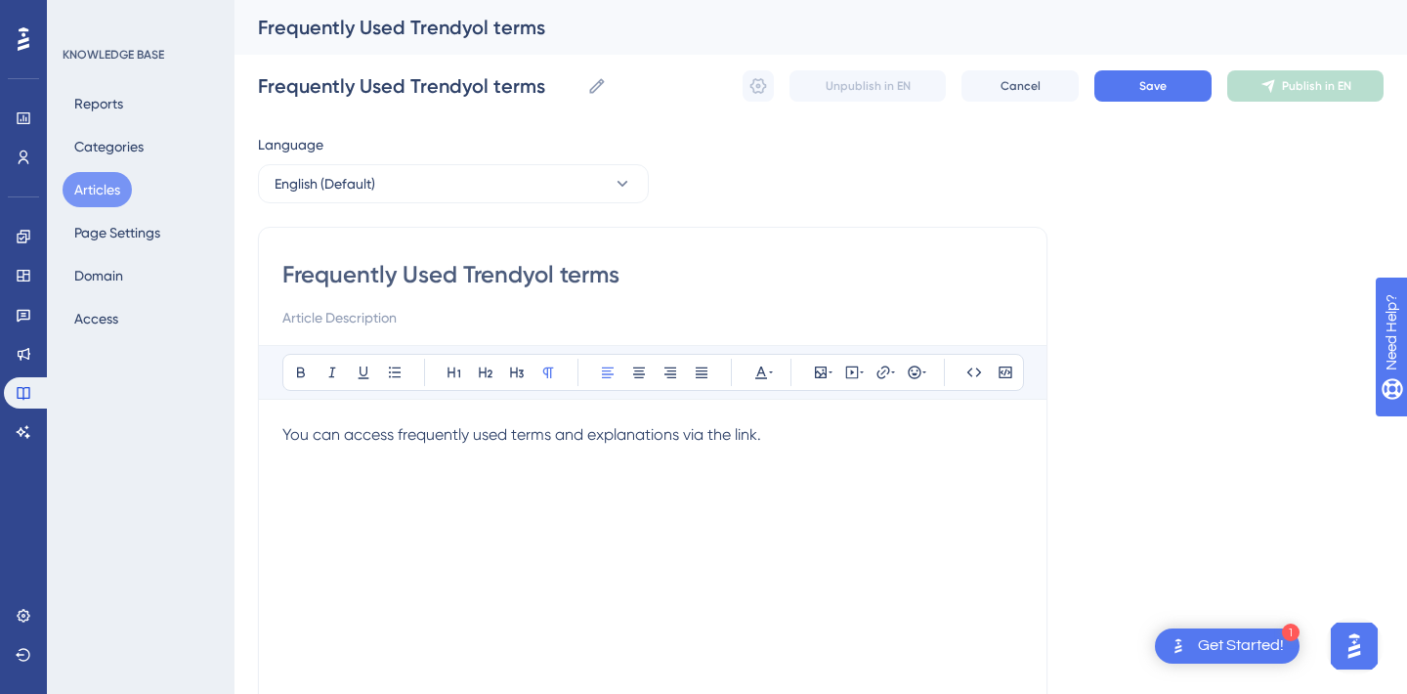
click at [590, 487] on div "You can access frequently used terms and explanations via the link." at bounding box center [652, 638] width 741 height 430
click at [489, 487] on div "You can access frequently used terms and explanations via the link." at bounding box center [652, 638] width 741 height 430
click at [492, 485] on div "You can access frequently used terms and explanations" at bounding box center [652, 638] width 741 height 430
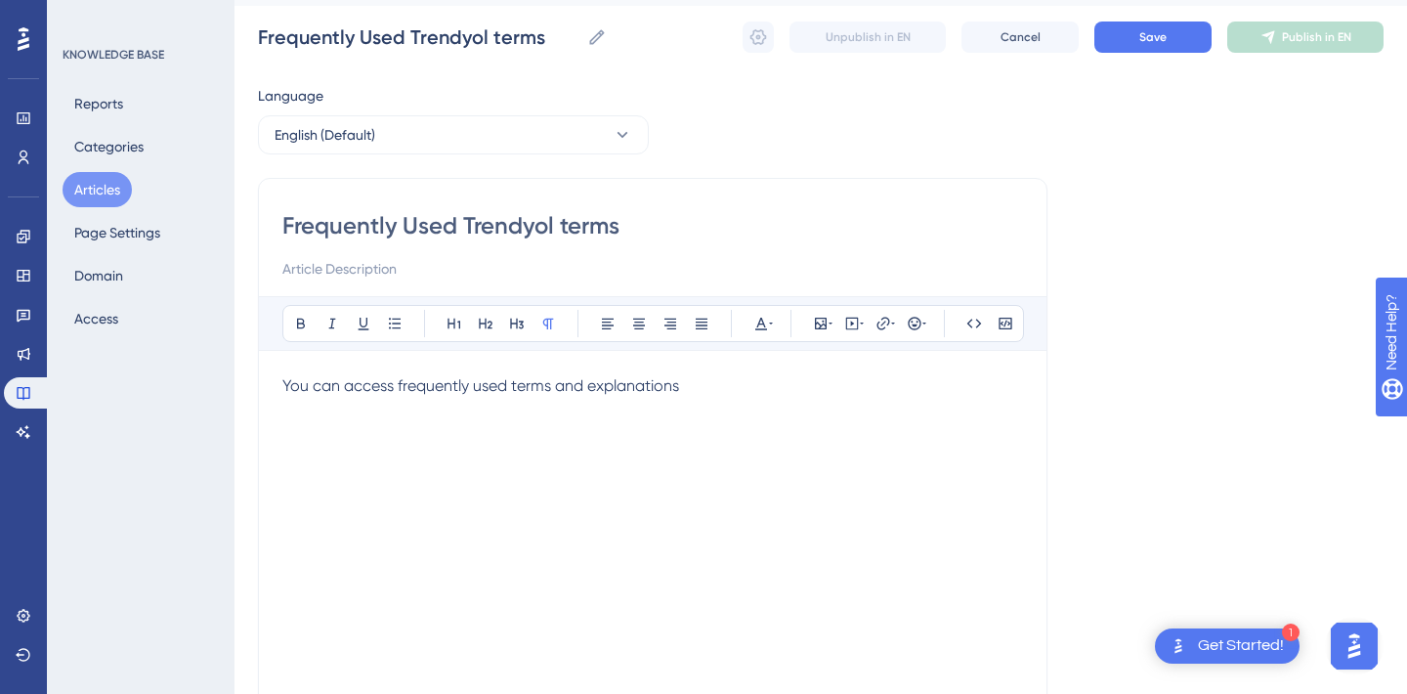
scroll to position [51, 0]
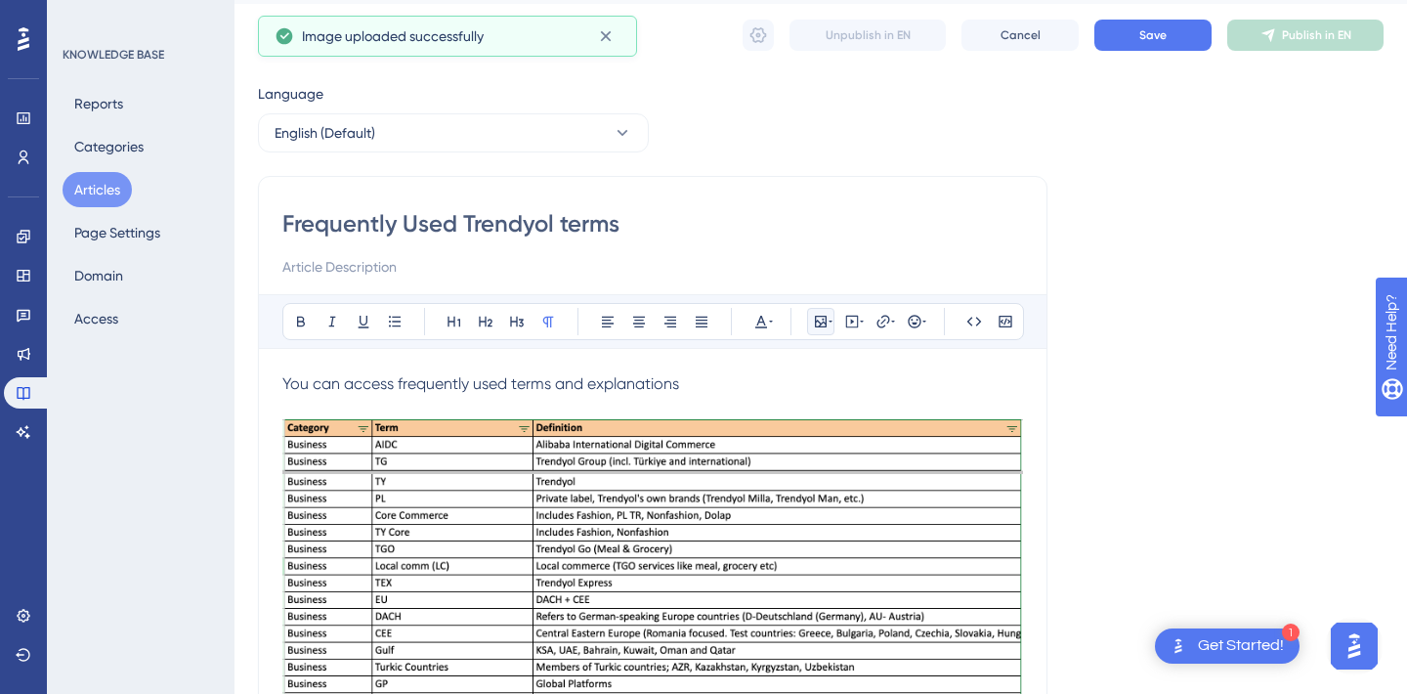
click at [830, 322] on icon at bounding box center [831, 322] width 4 height 16
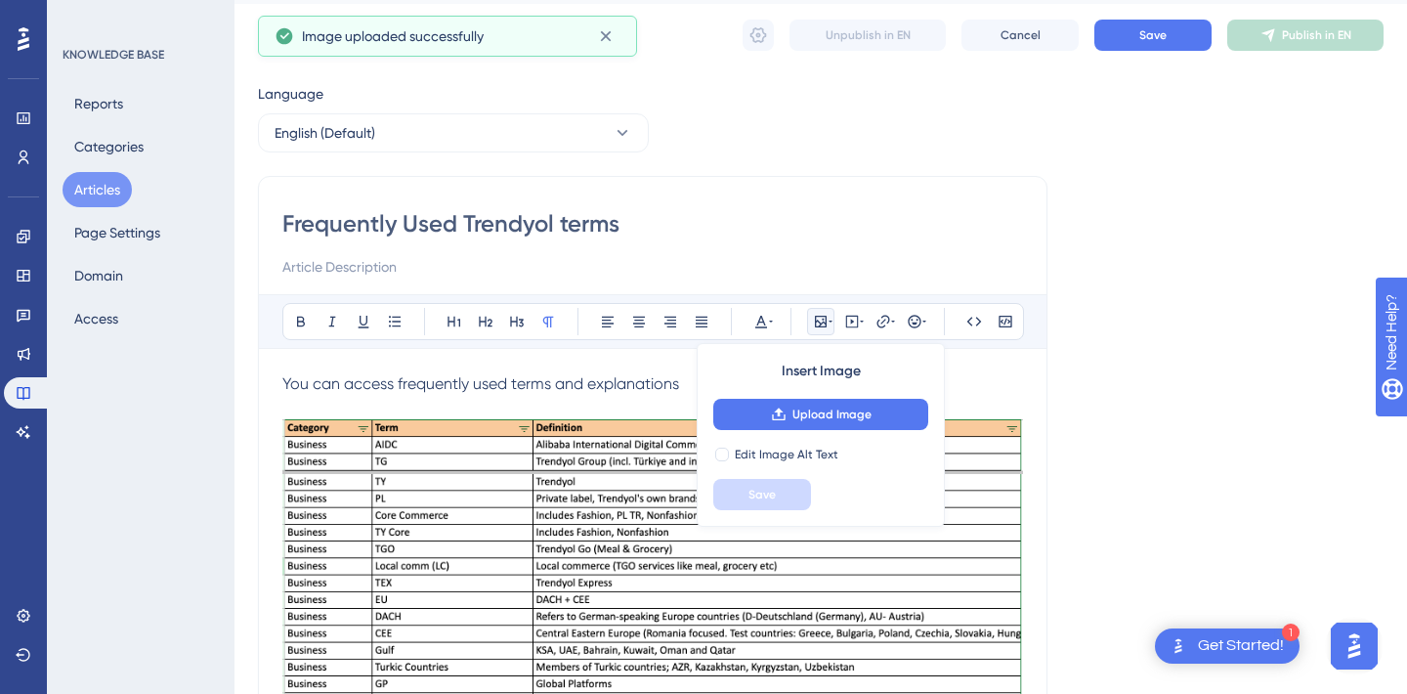
click at [1192, 379] on div "Language English (Default) Frequently Used Trendyol terms Bold Italic Underline…" at bounding box center [821, 529] width 1126 height 895
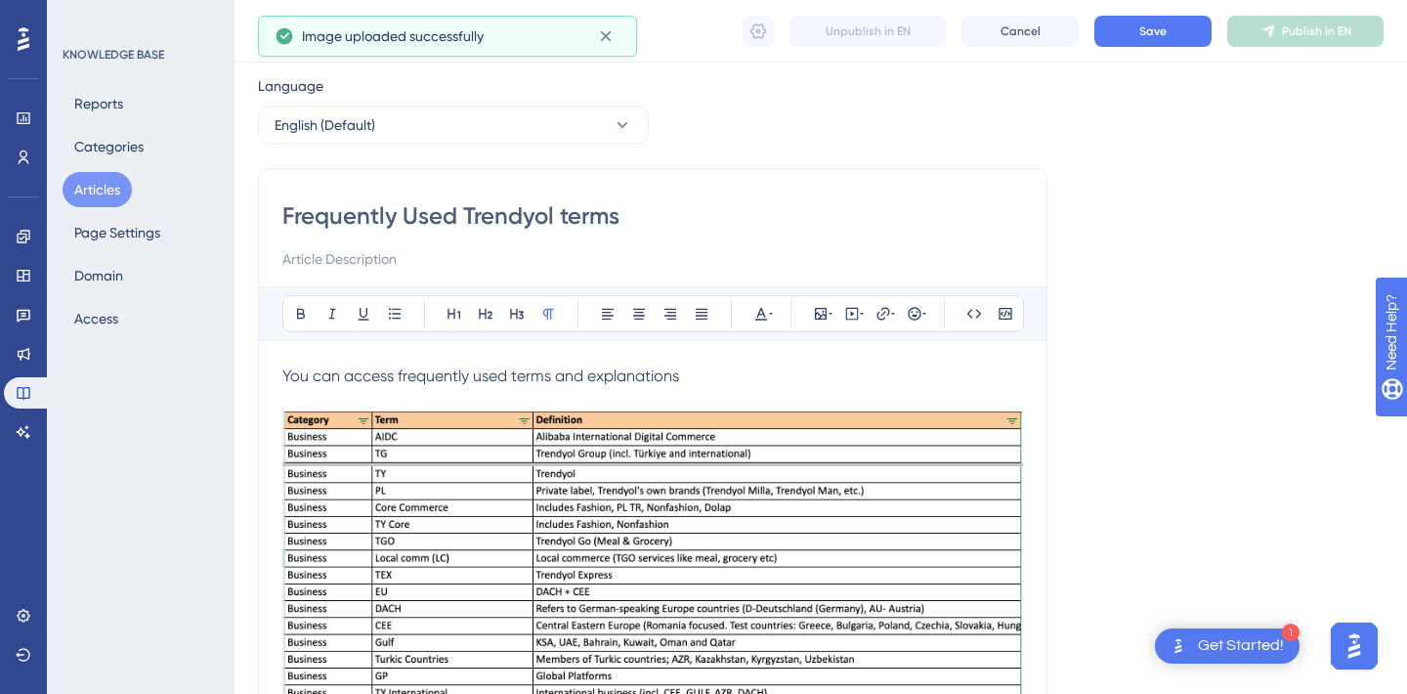
scroll to position [91, 0]
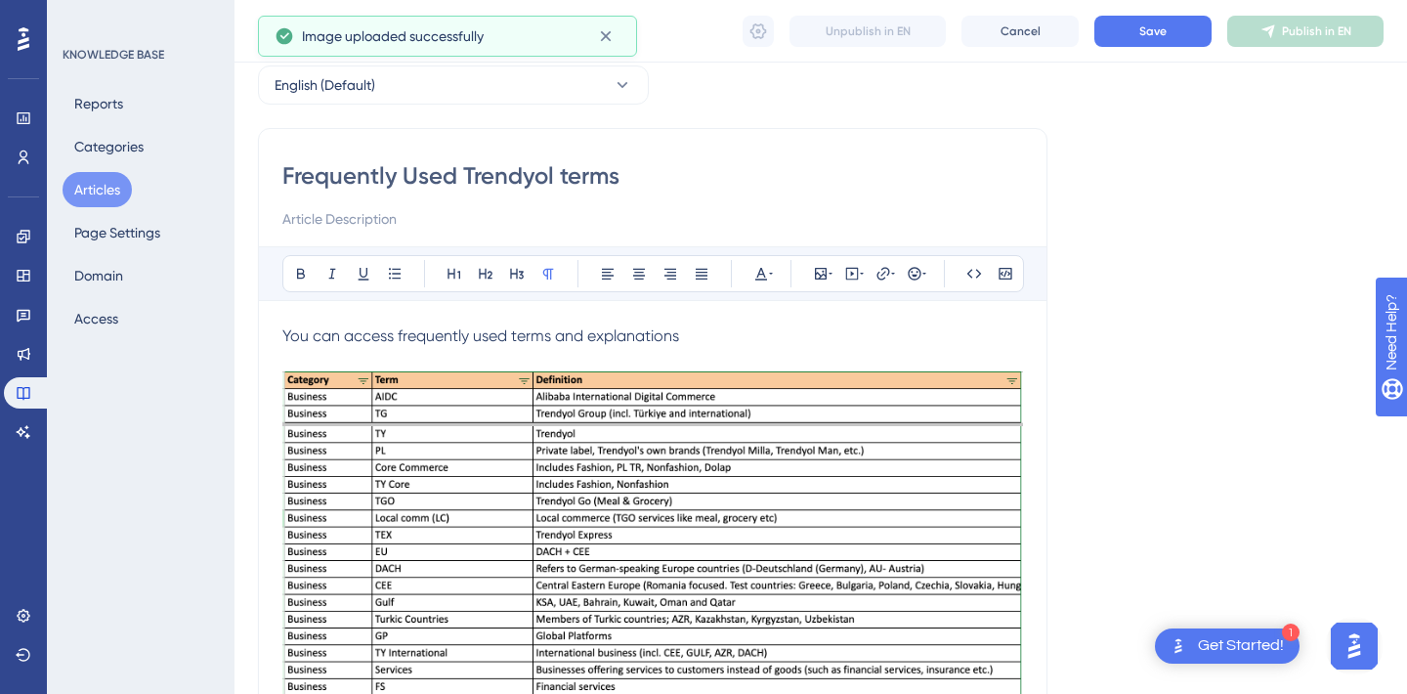
click at [427, 336] on span "You can access frequently used terms and explanations" at bounding box center [480, 335] width 397 height 19
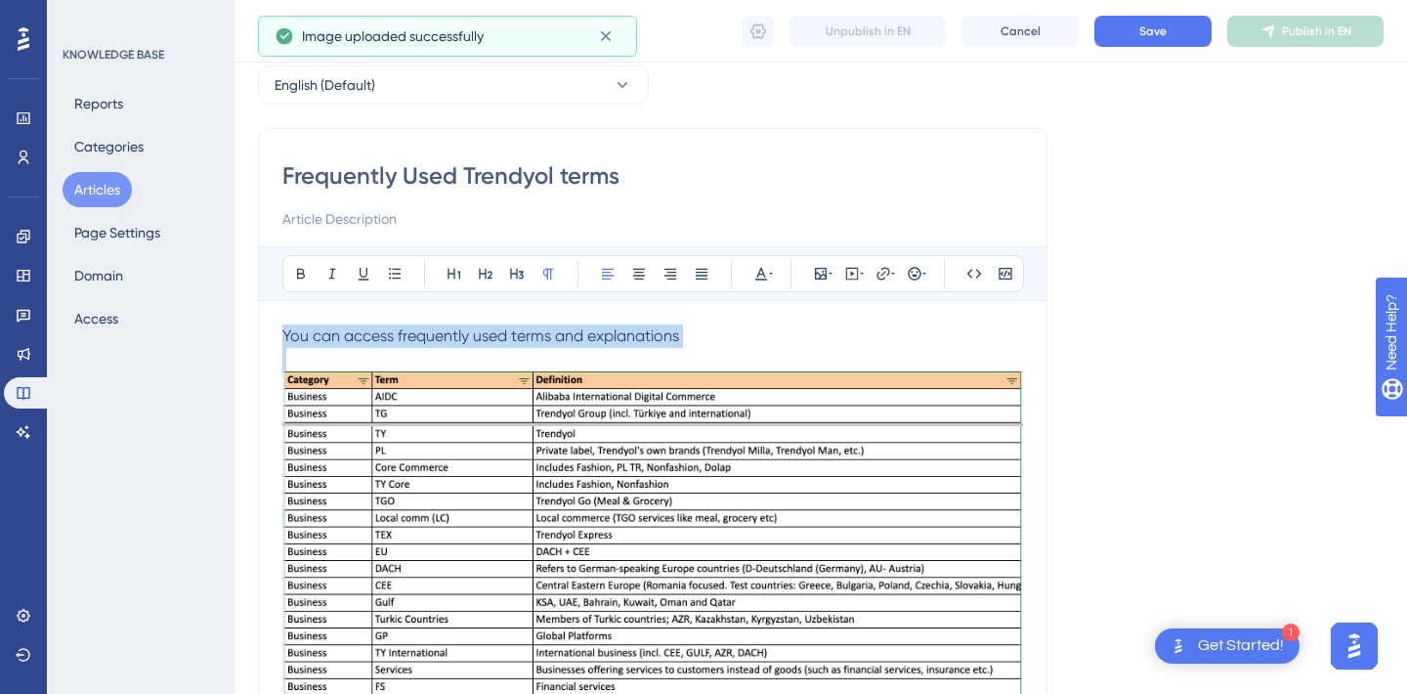
click at [427, 336] on span "You can access frequently used terms and explanations" at bounding box center [480, 335] width 397 height 19
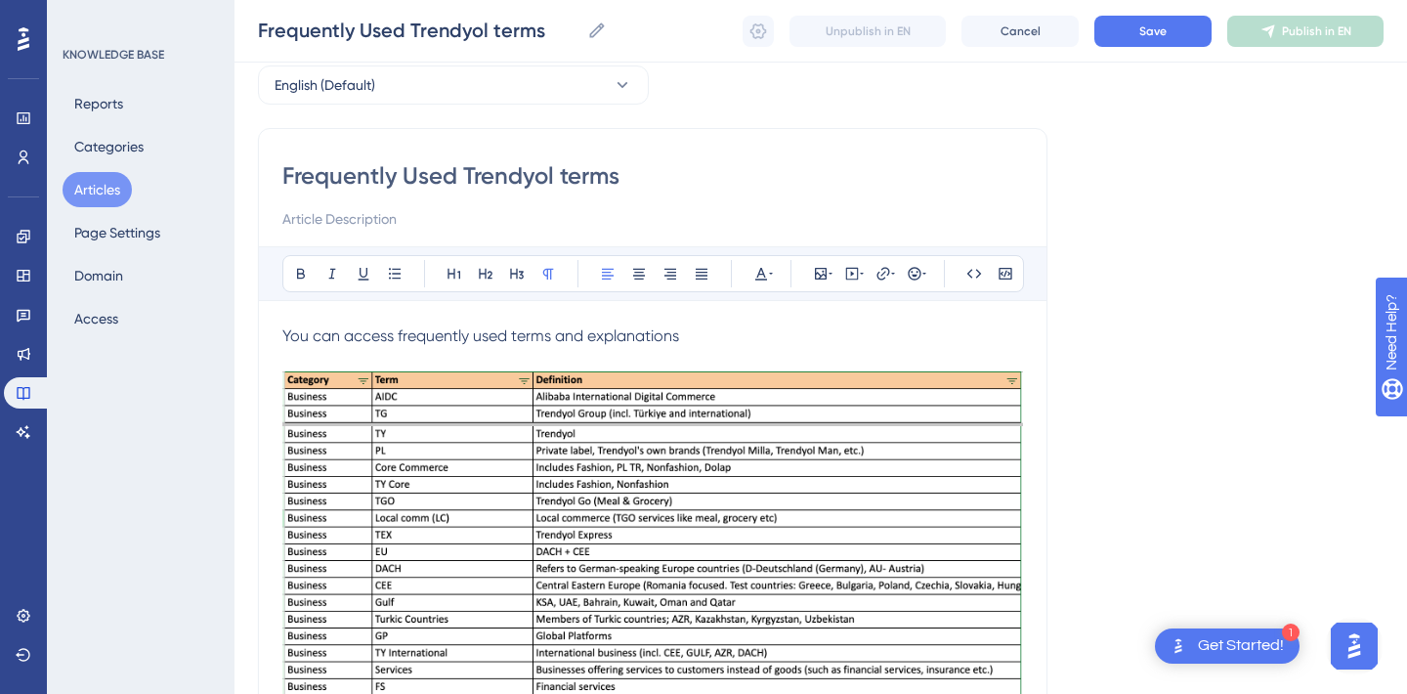
click at [434, 336] on span "You can access frequently used terms and explanations" at bounding box center [480, 335] width 397 height 19
drag, startPoint x: 391, startPoint y: 335, endPoint x: 316, endPoint y: 330, distance: 75.4
click at [316, 330] on span "You can access frequently used terms and explanations" at bounding box center [480, 335] width 397 height 19
click at [689, 340] on p "You find the frequently used terms and explanations" at bounding box center [652, 335] width 741 height 23
click at [910, 273] on icon at bounding box center [915, 274] width 16 height 16
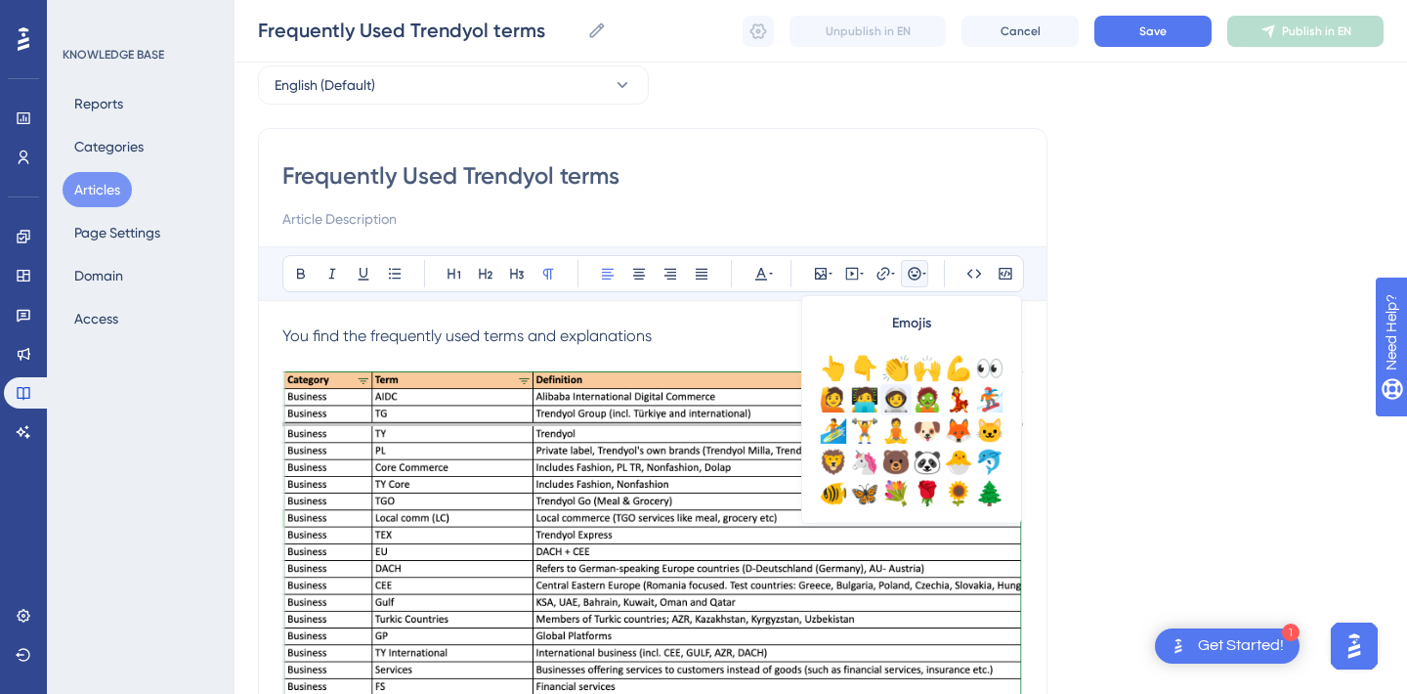
scroll to position [244, 0]
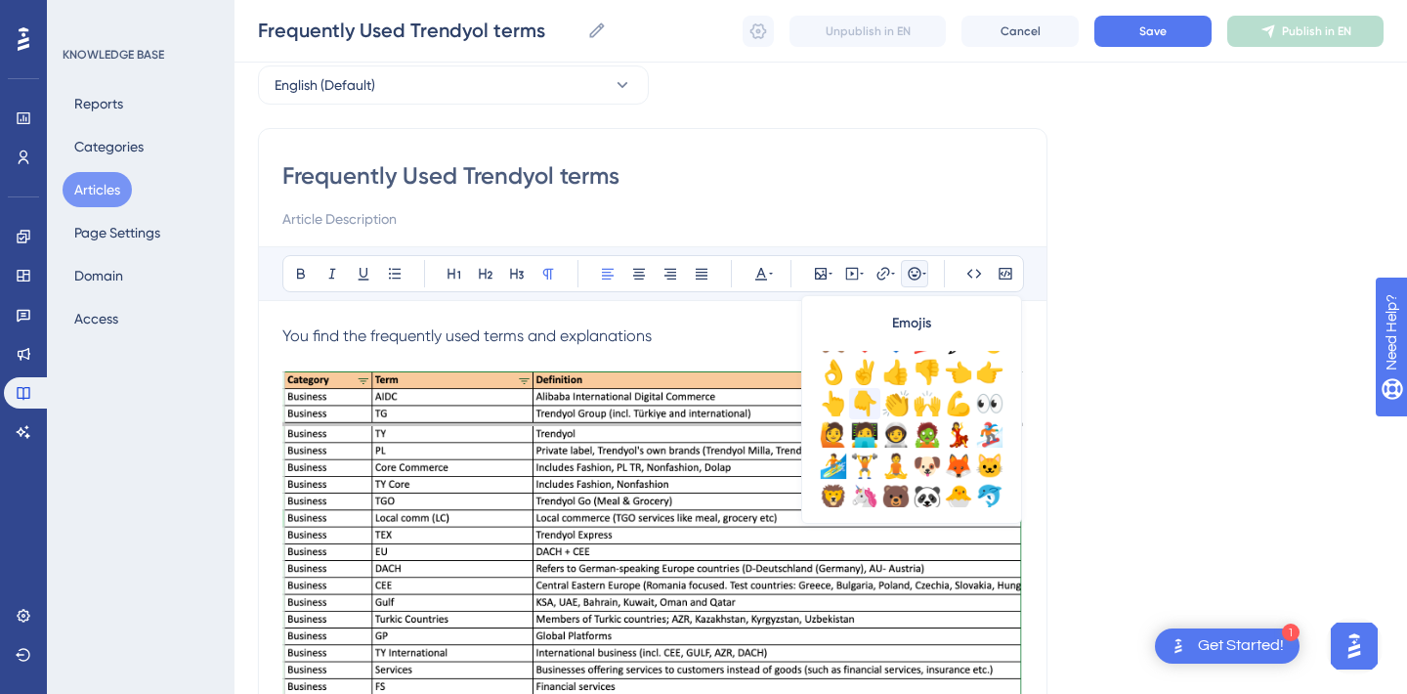
click at [872, 402] on div "👇" at bounding box center [864, 403] width 31 height 31
click at [1148, 287] on div "Language English (Default) Frequently Used Trendyol terms Bold Italic Underline…" at bounding box center [821, 481] width 1126 height 895
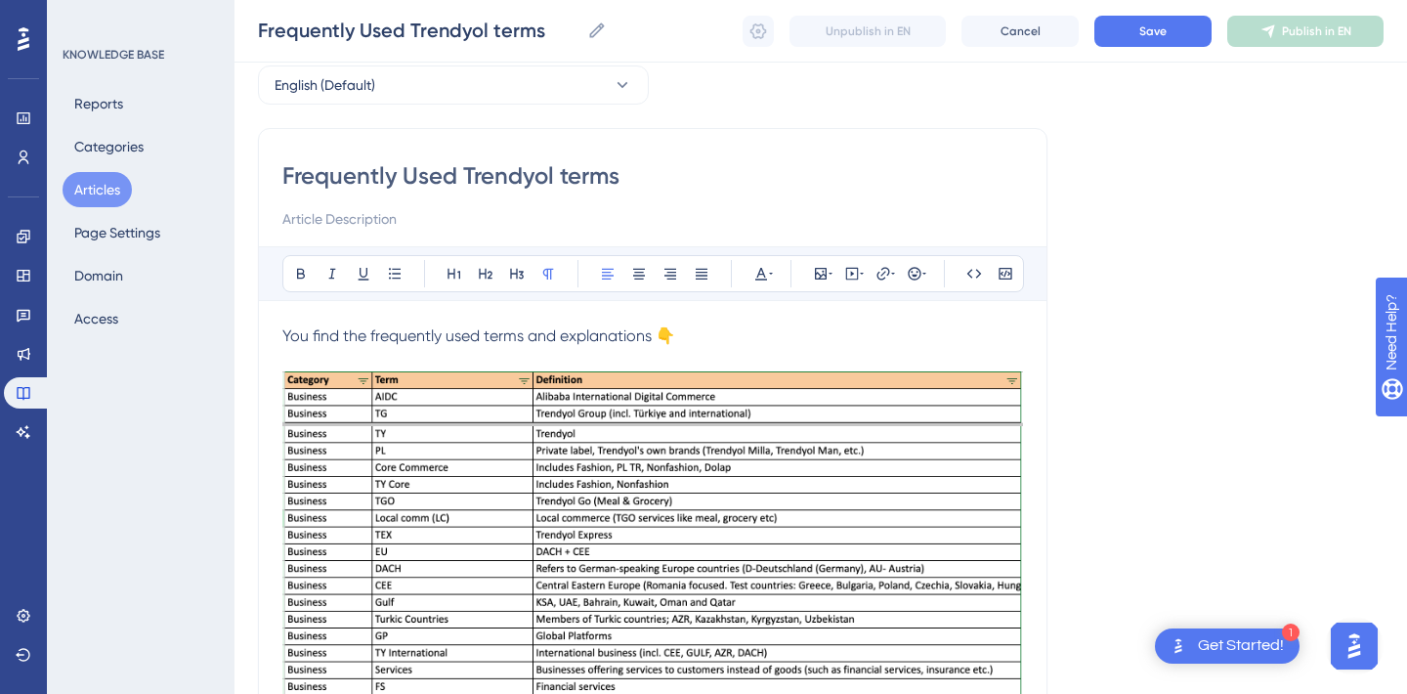
click at [699, 340] on p "You find the frequently used terms and explanations 👇" at bounding box center [652, 335] width 741 height 23
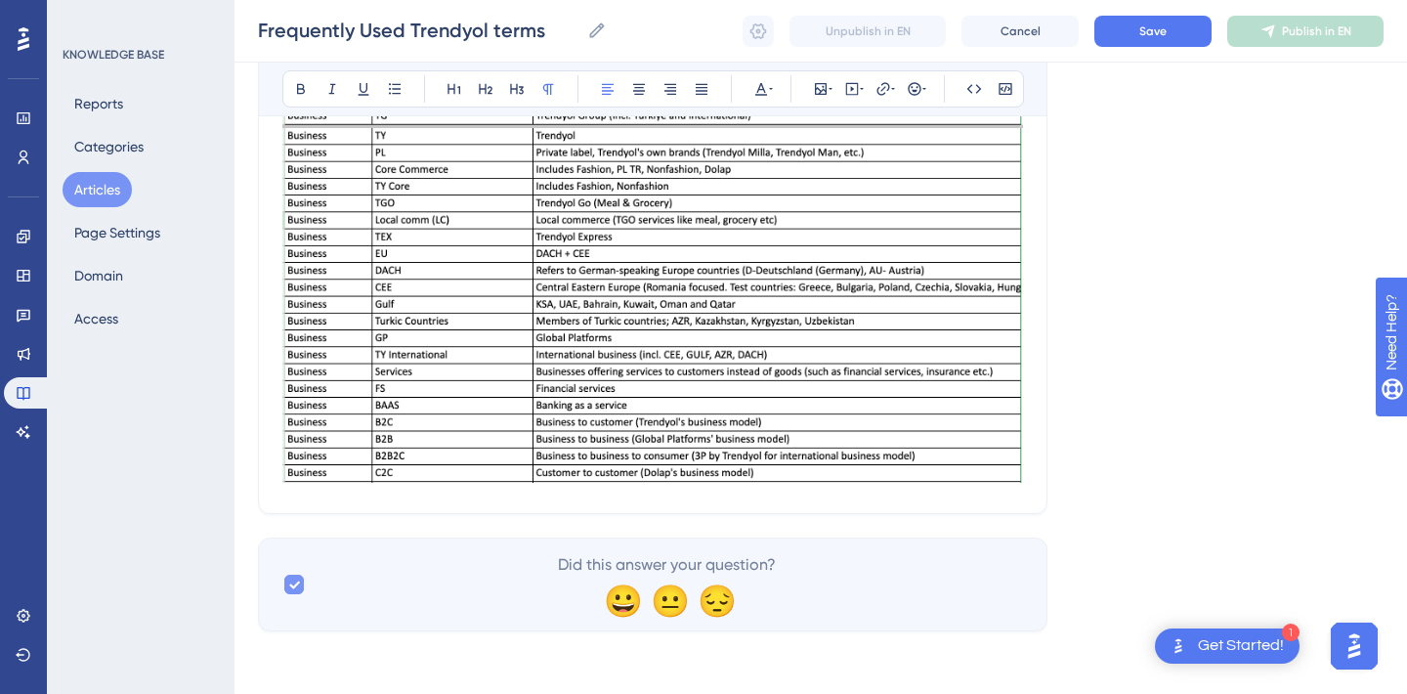
click at [290, 582] on icon at bounding box center [294, 585] width 12 height 16
checkbox input "false"
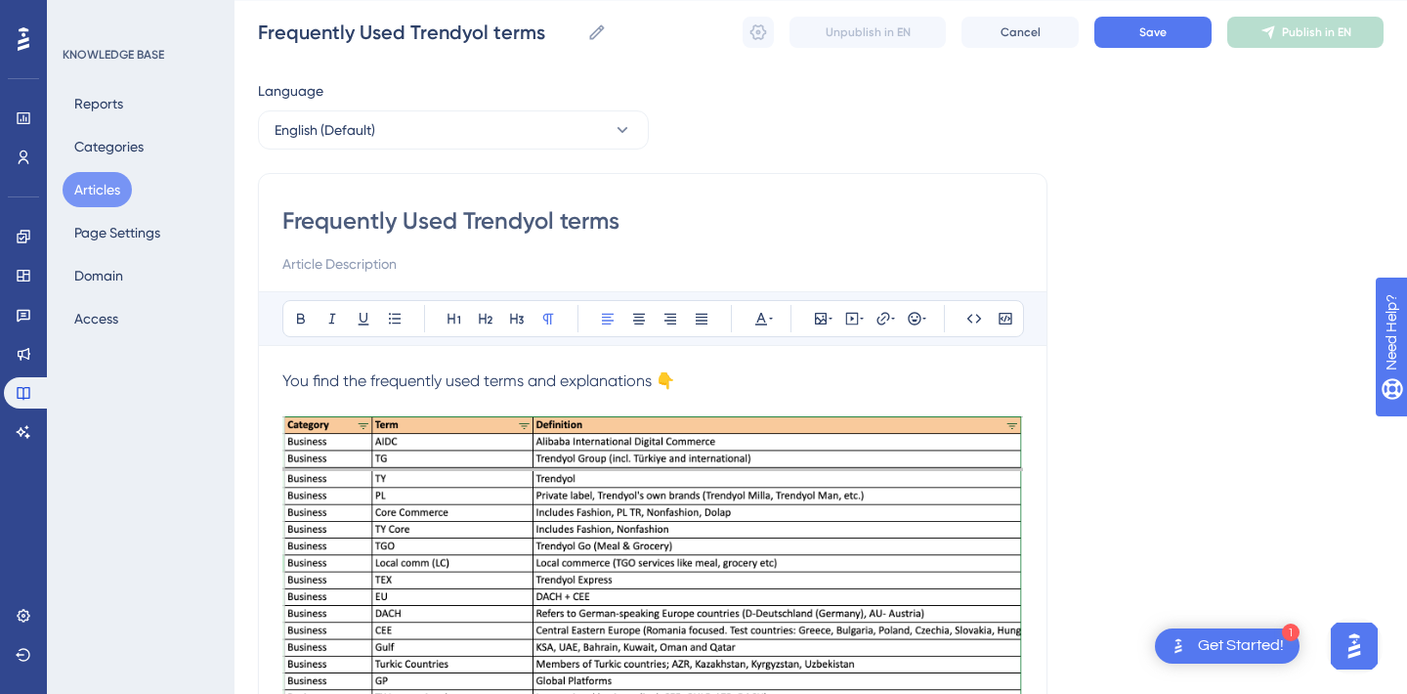
scroll to position [0, 0]
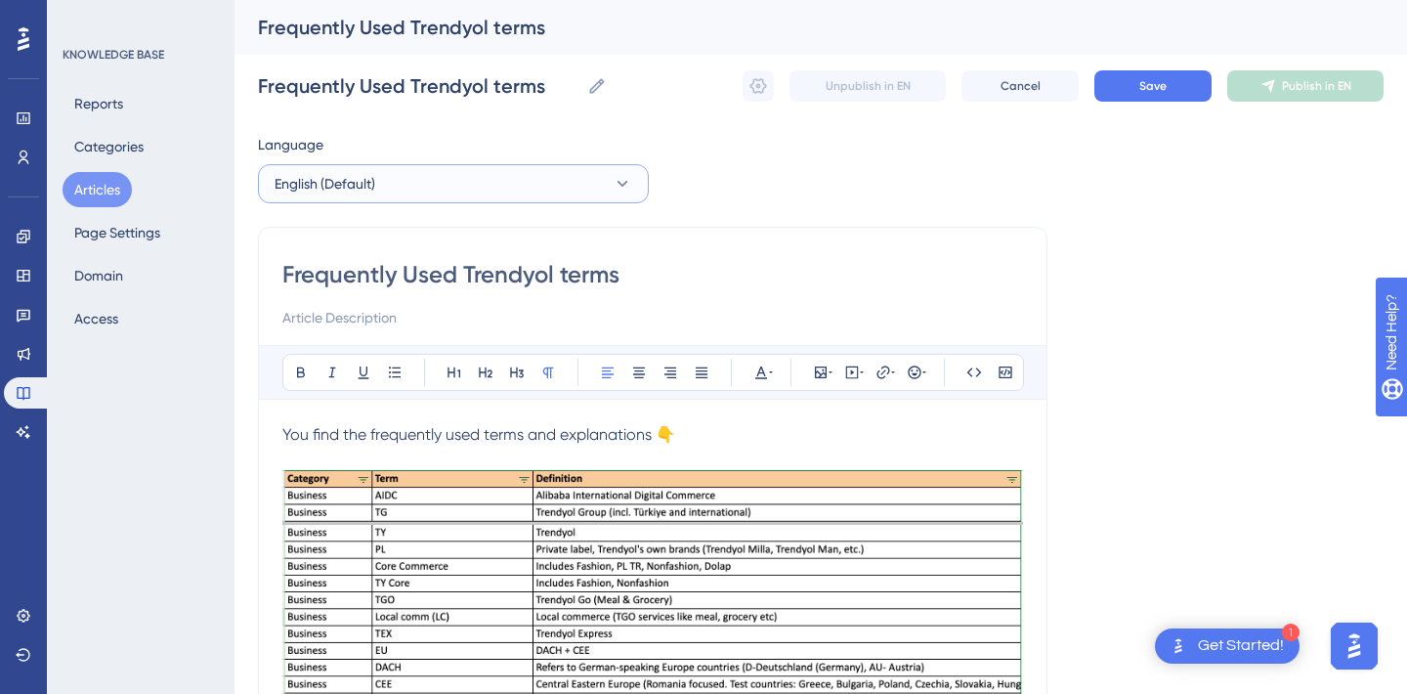
click at [407, 174] on button "English (Default)" at bounding box center [453, 183] width 391 height 39
click at [404, 278] on button "Turkish Turkish No translation" at bounding box center [453, 282] width 365 height 39
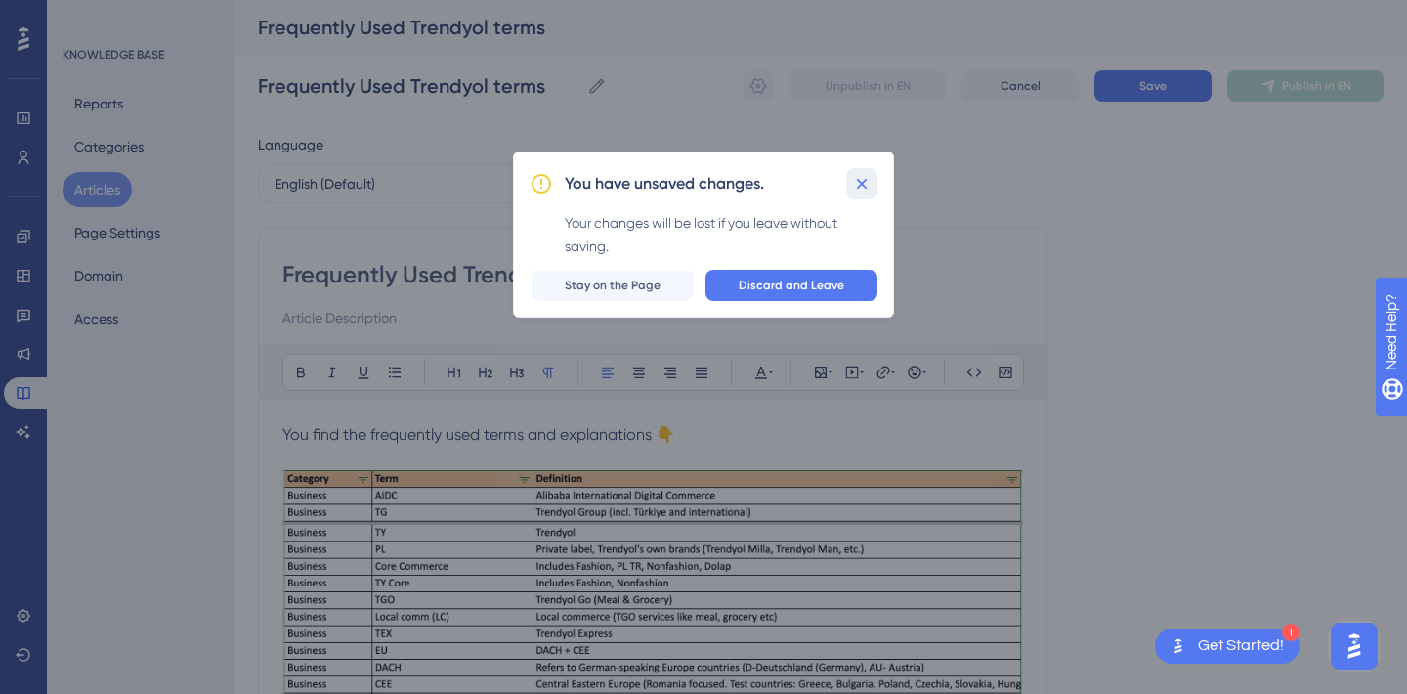
click at [859, 182] on icon at bounding box center [862, 184] width 11 height 11
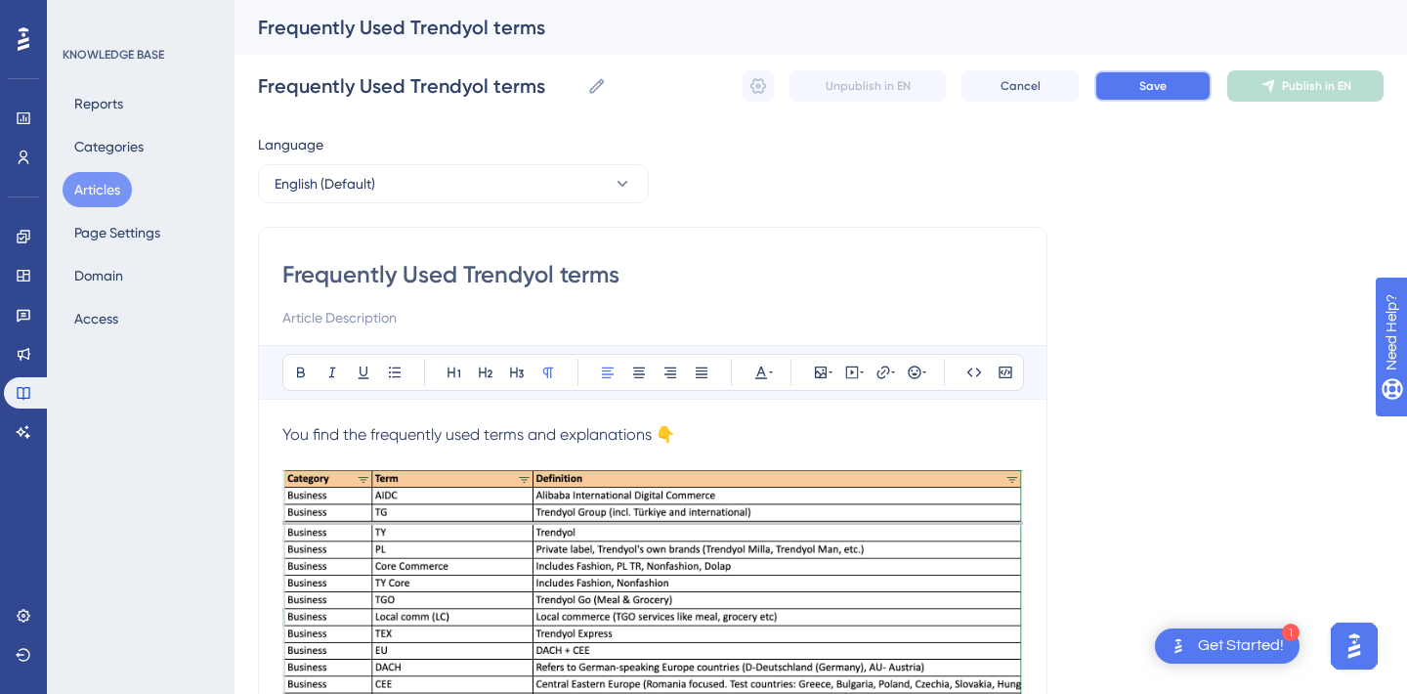
click at [1167, 82] on button "Save" at bounding box center [1152, 85] width 117 height 31
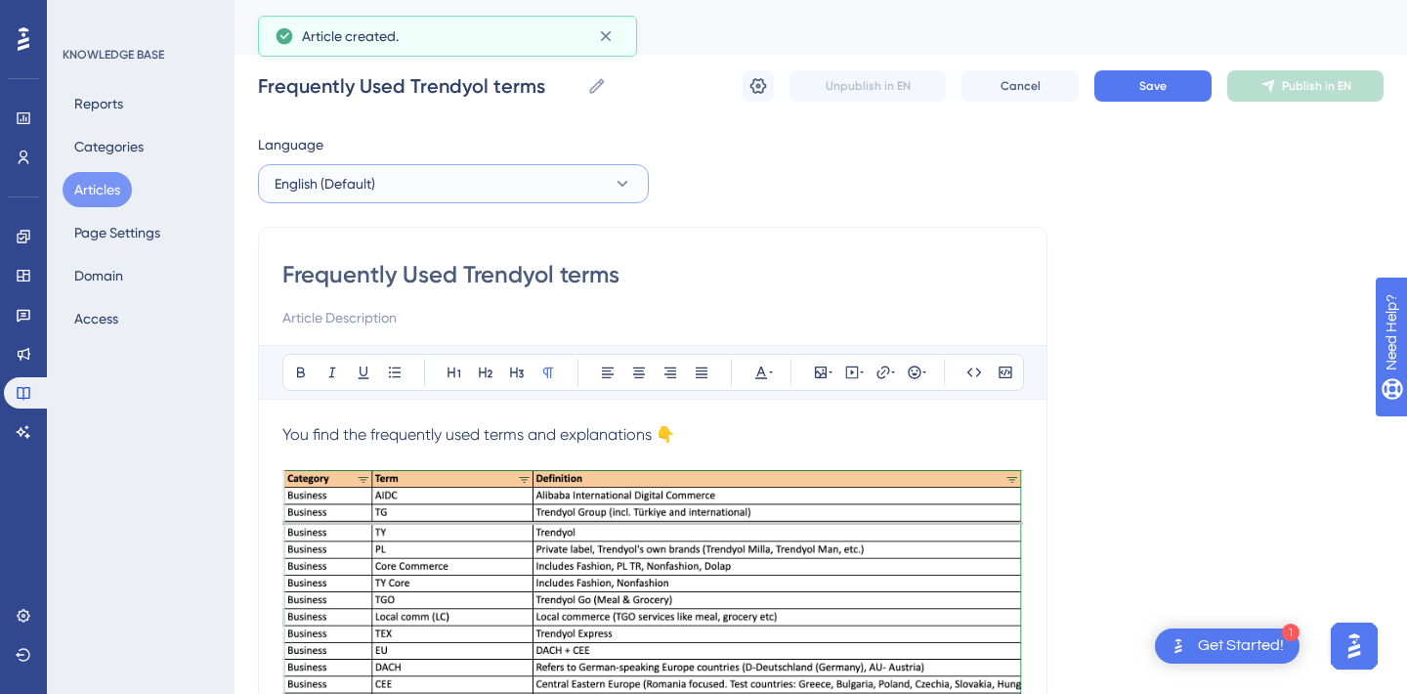
click at [538, 178] on button "English (Default)" at bounding box center [453, 183] width 391 height 39
click at [798, 173] on div "Language English (Default) English (Default) English (Default) Draft Turkish Tu…" at bounding box center [821, 580] width 1126 height 895
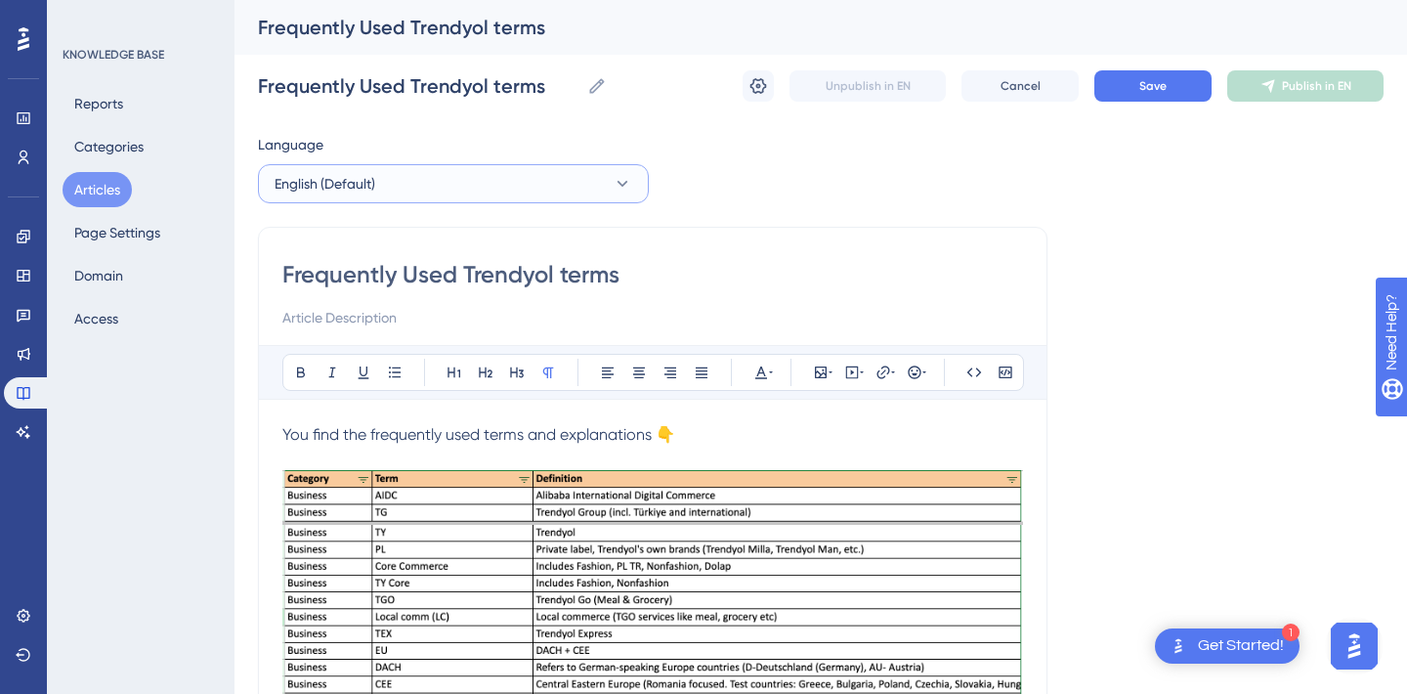
click at [568, 172] on button "English (Default)" at bounding box center [453, 183] width 391 height 39
click at [390, 283] on button "Turkish Turkish No translation" at bounding box center [453, 282] width 365 height 39
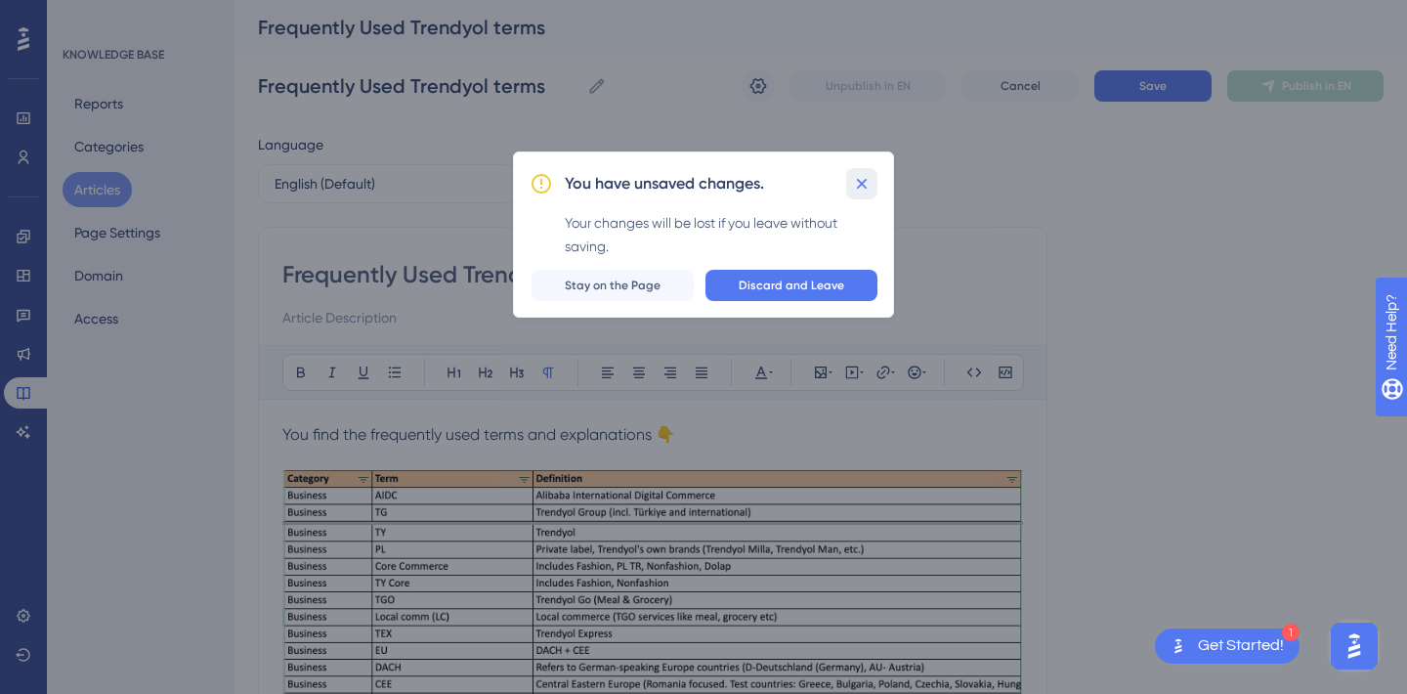
click at [856, 177] on icon at bounding box center [862, 184] width 20 height 20
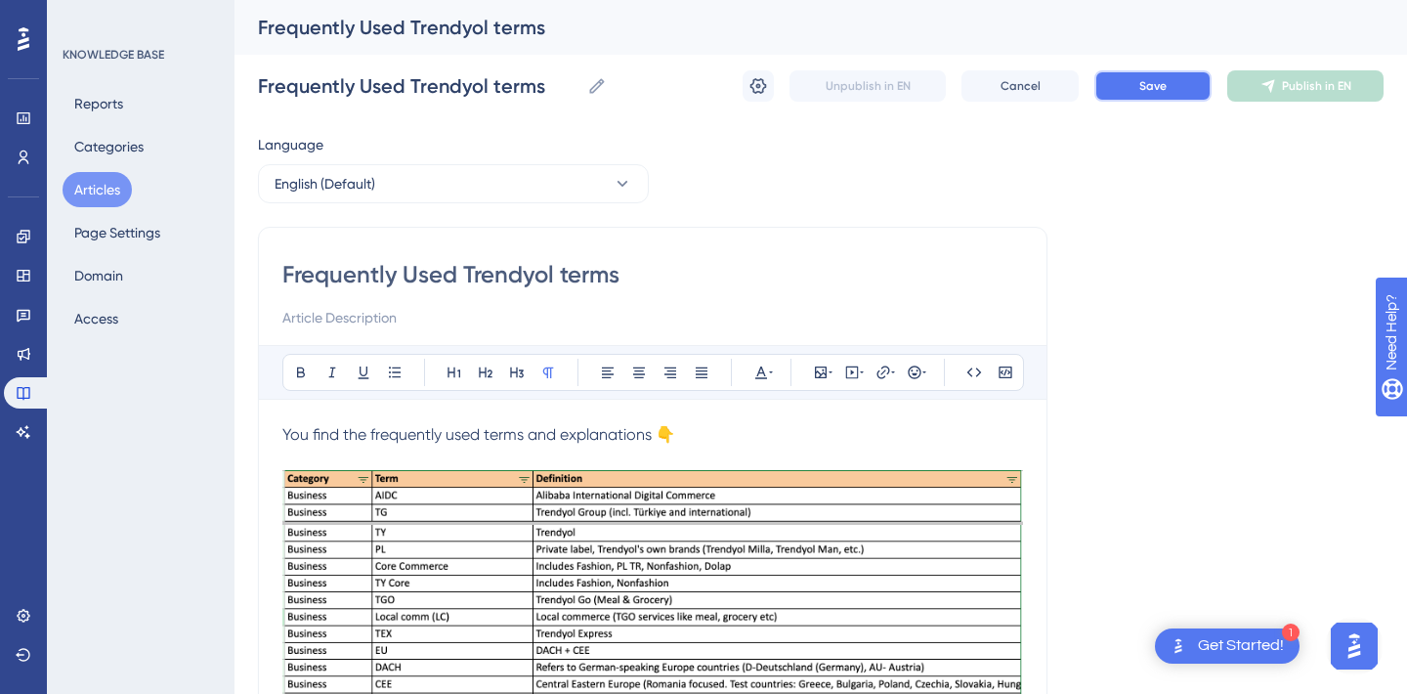
click at [1180, 85] on button "Save" at bounding box center [1152, 85] width 117 height 31
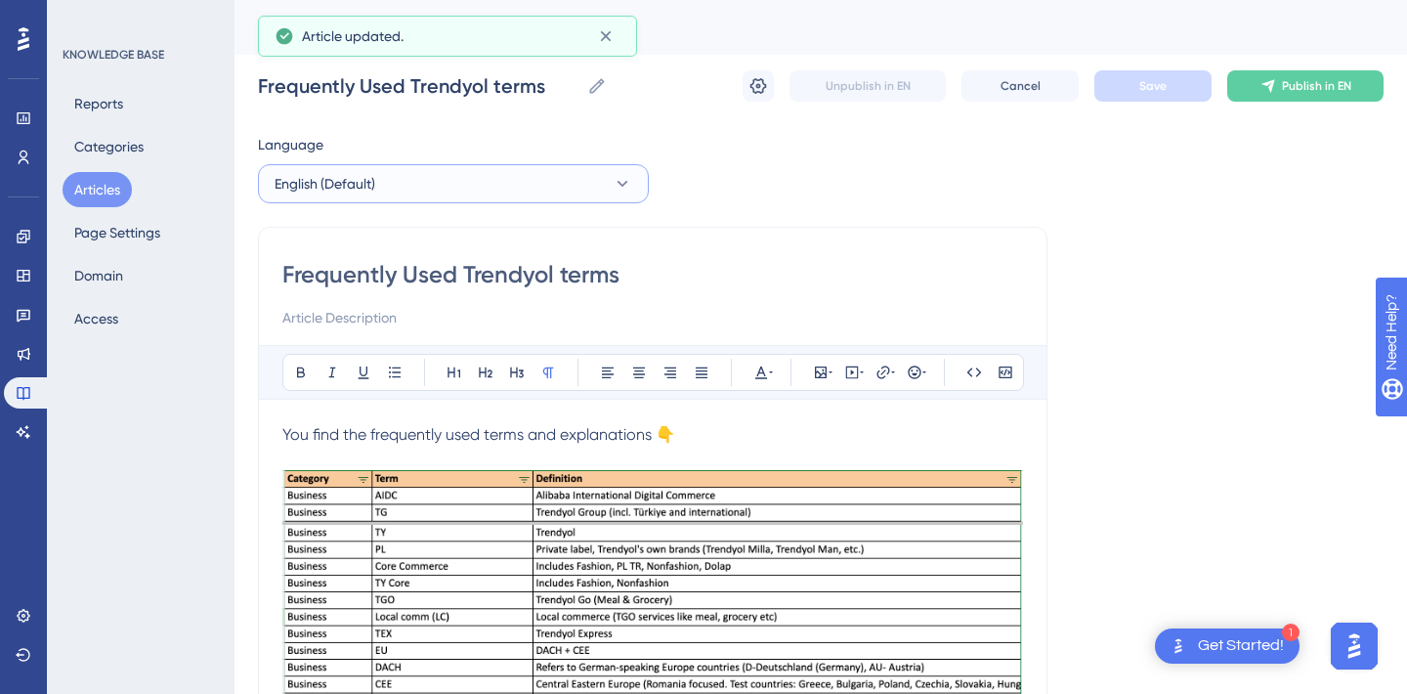
click at [550, 183] on button "English (Default)" at bounding box center [453, 183] width 391 height 39
click at [453, 286] on button "Turkish Turkish No translation" at bounding box center [453, 282] width 365 height 39
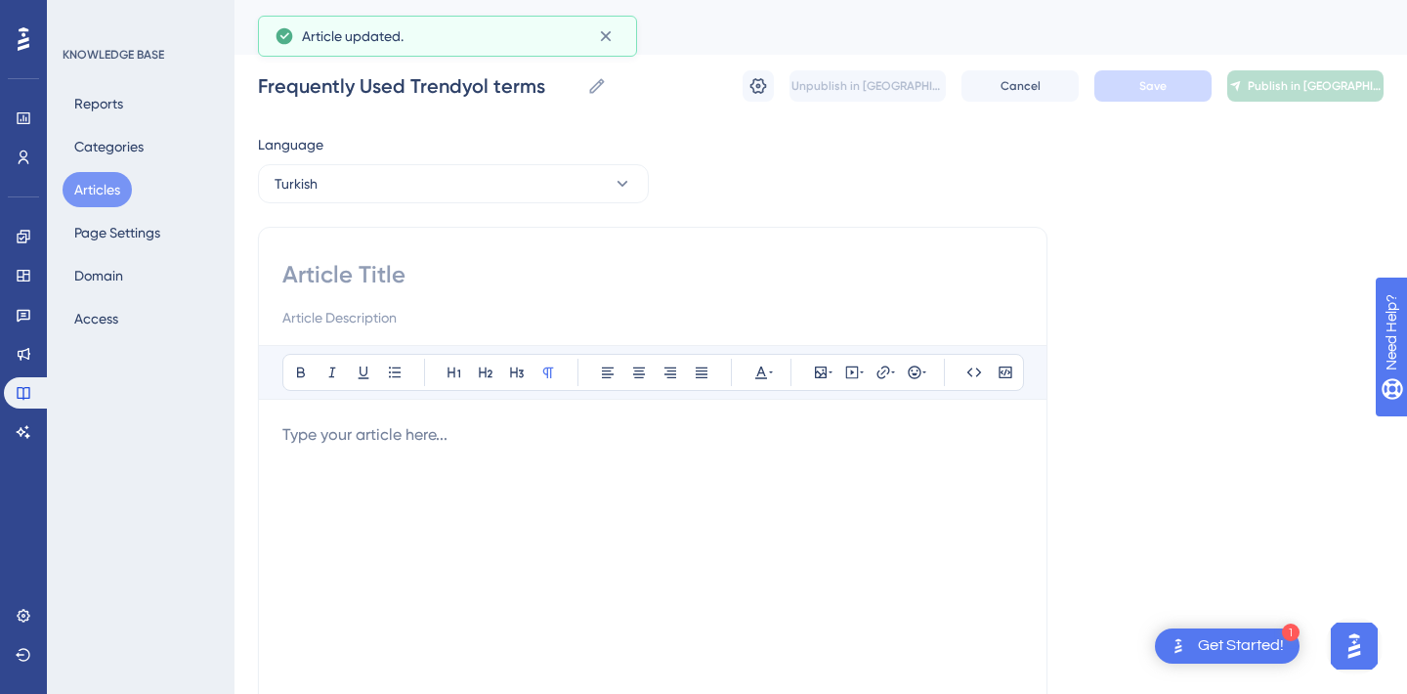
click at [415, 286] on input at bounding box center [652, 274] width 741 height 31
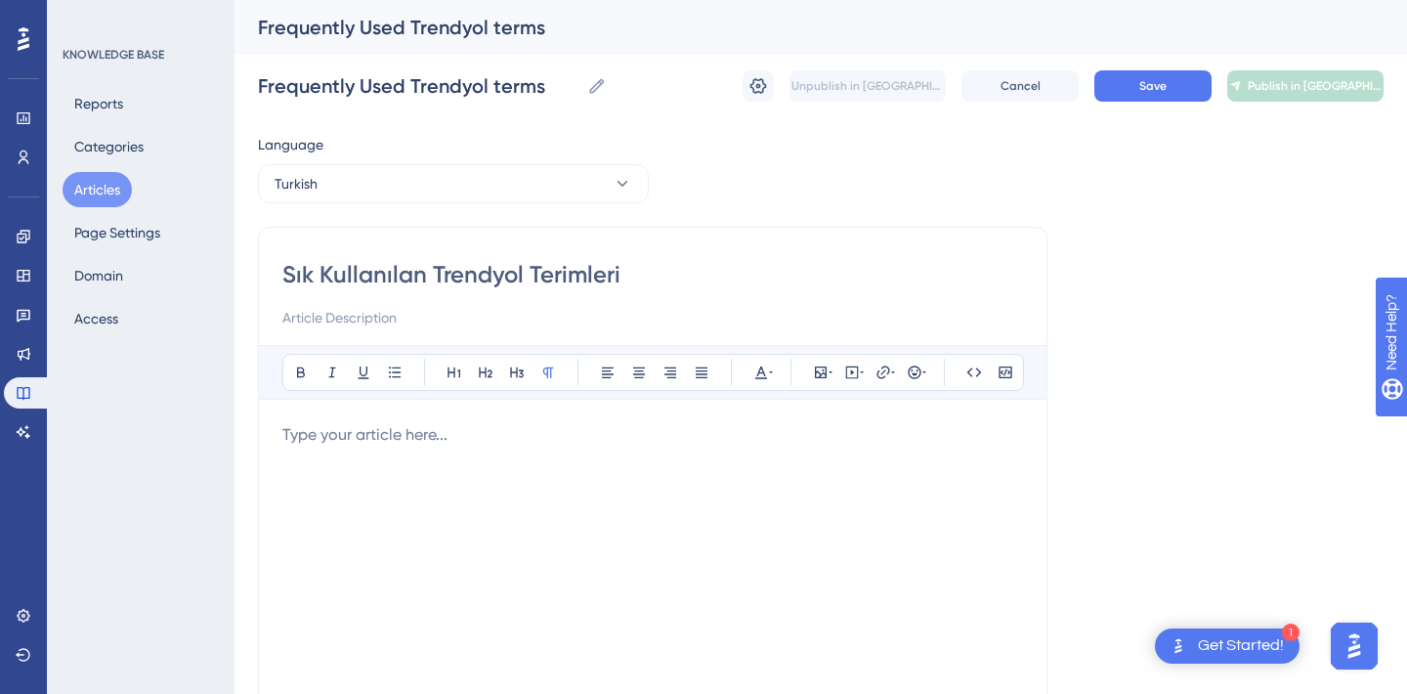
type input "Sık Kullanılan Trendyol Terimleri"
click at [364, 445] on p at bounding box center [652, 434] width 741 height 23
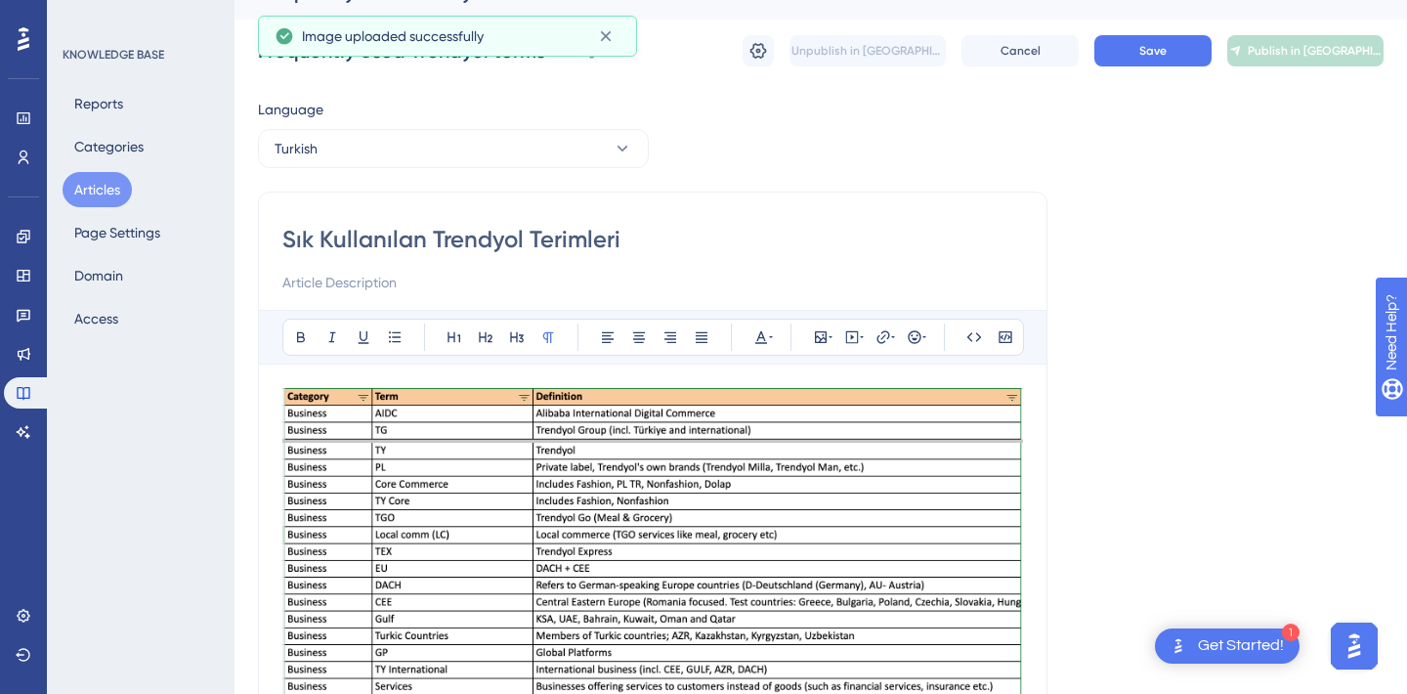
scroll to position [41, 0]
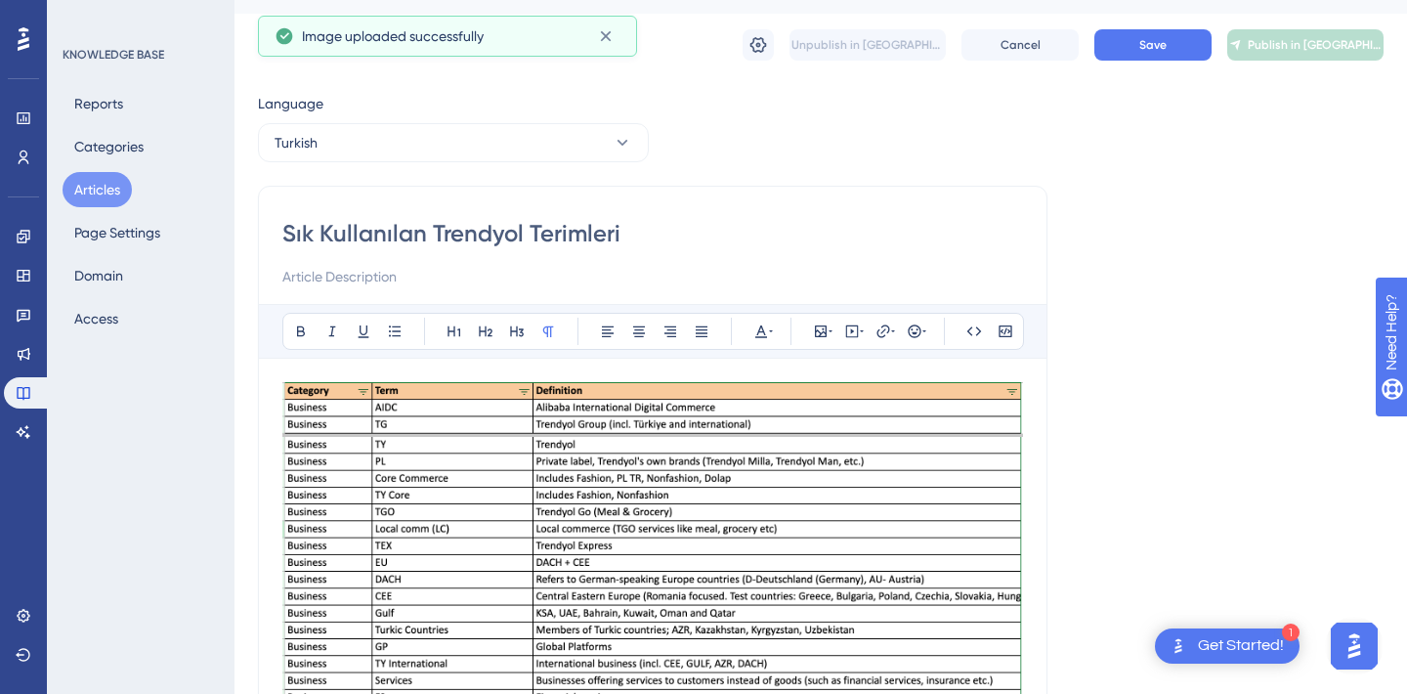
click at [300, 372] on div "Bold Italic Underline Bullet Point Heading 1 Heading 2 Heading 3 Normal Align L…" at bounding box center [652, 558] width 741 height 508
click at [277, 395] on div "Sık Kullanılan Trendyol Terimleri Bold Italic Underline Bullet Point Heading 1 …" at bounding box center [653, 511] width 790 height 651
click at [303, 389] on img at bounding box center [652, 586] width 741 height 409
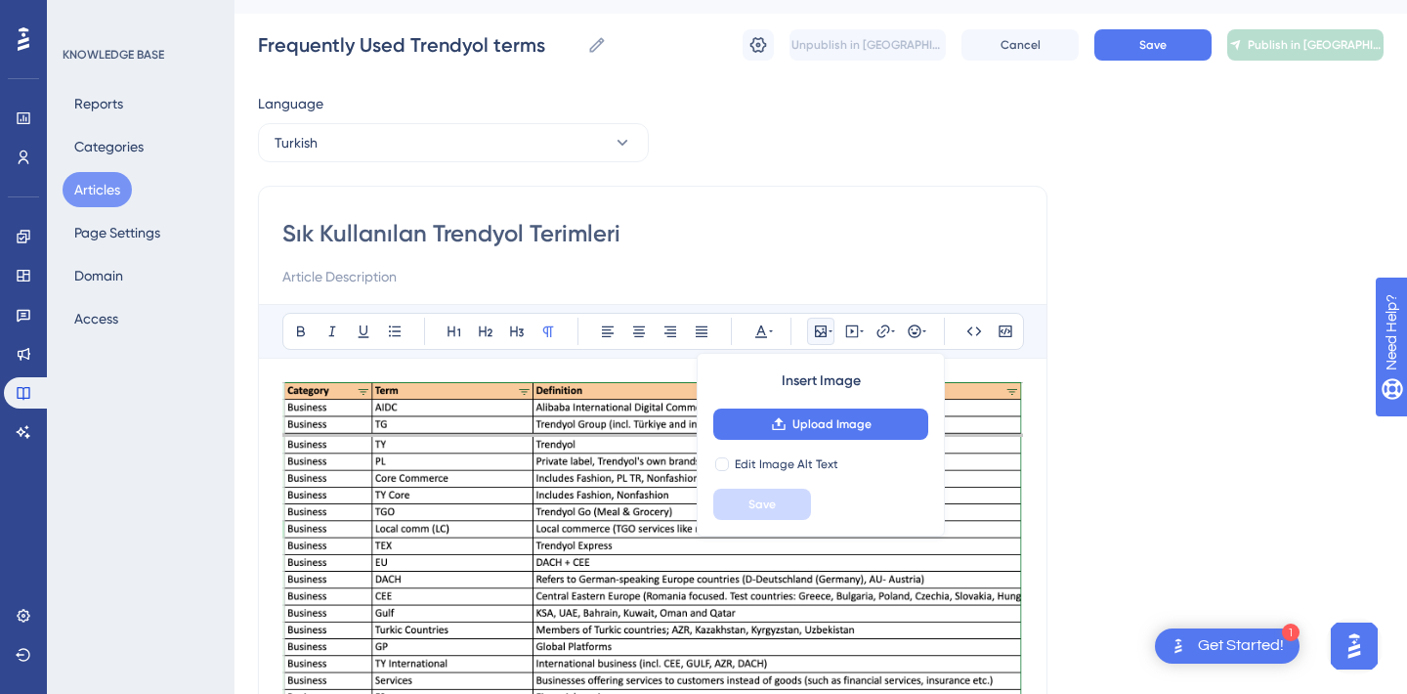
scroll to position [146, 0]
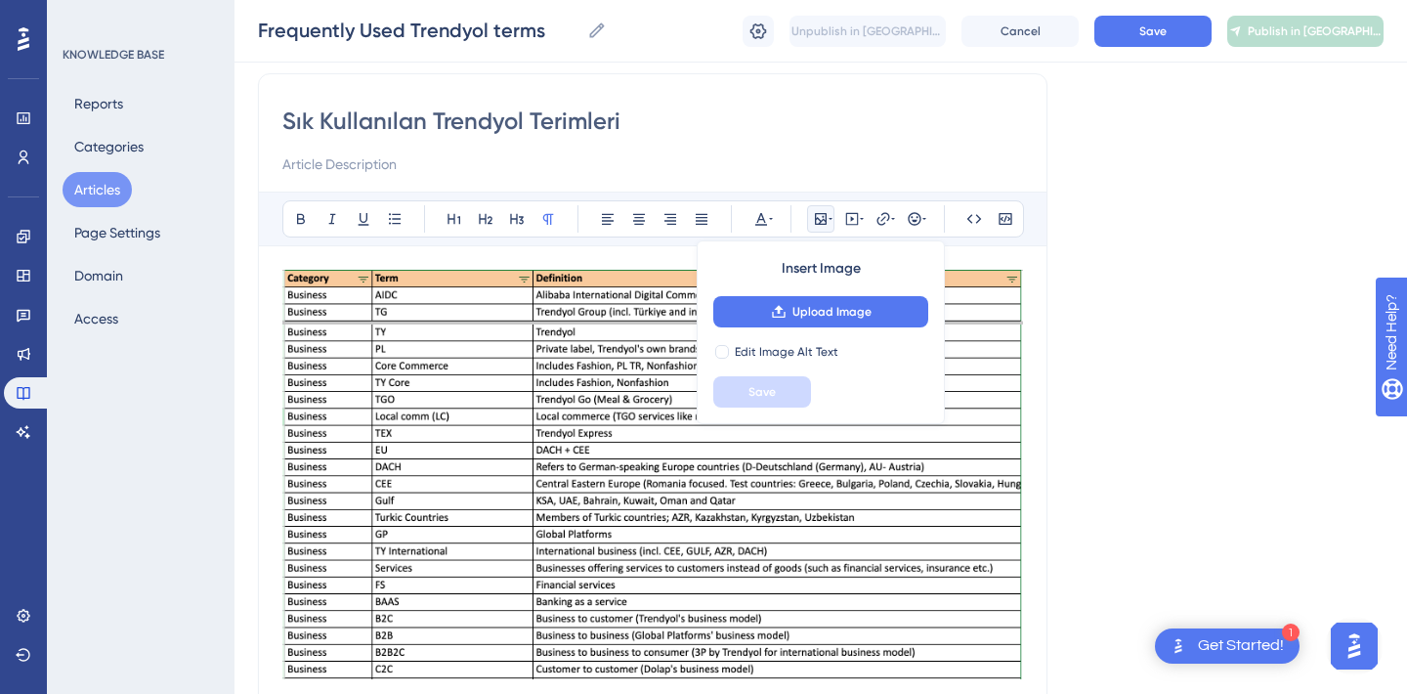
click at [279, 271] on div "Sık Kullanılan Trendyol Terimleri Bold Italic Underline Bullet Point Heading 1 …" at bounding box center [653, 398] width 790 height 651
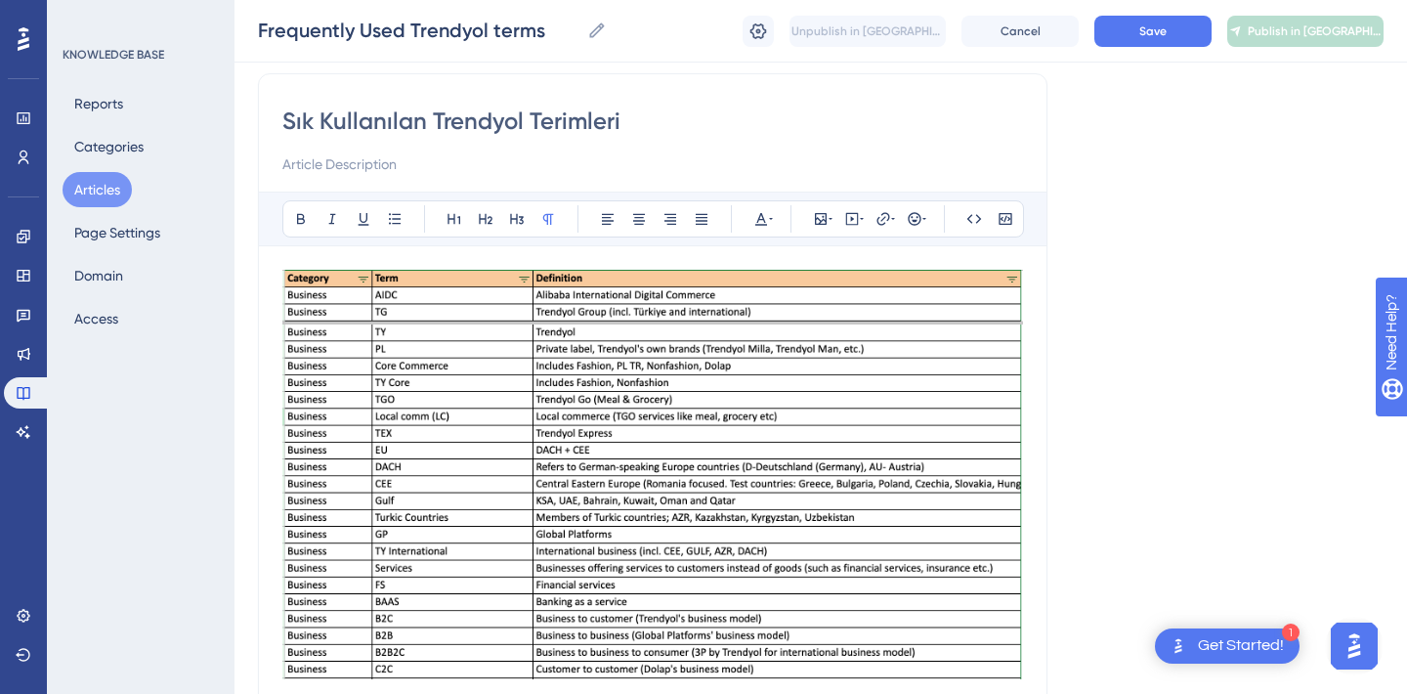
click at [292, 277] on img at bounding box center [652, 474] width 741 height 409
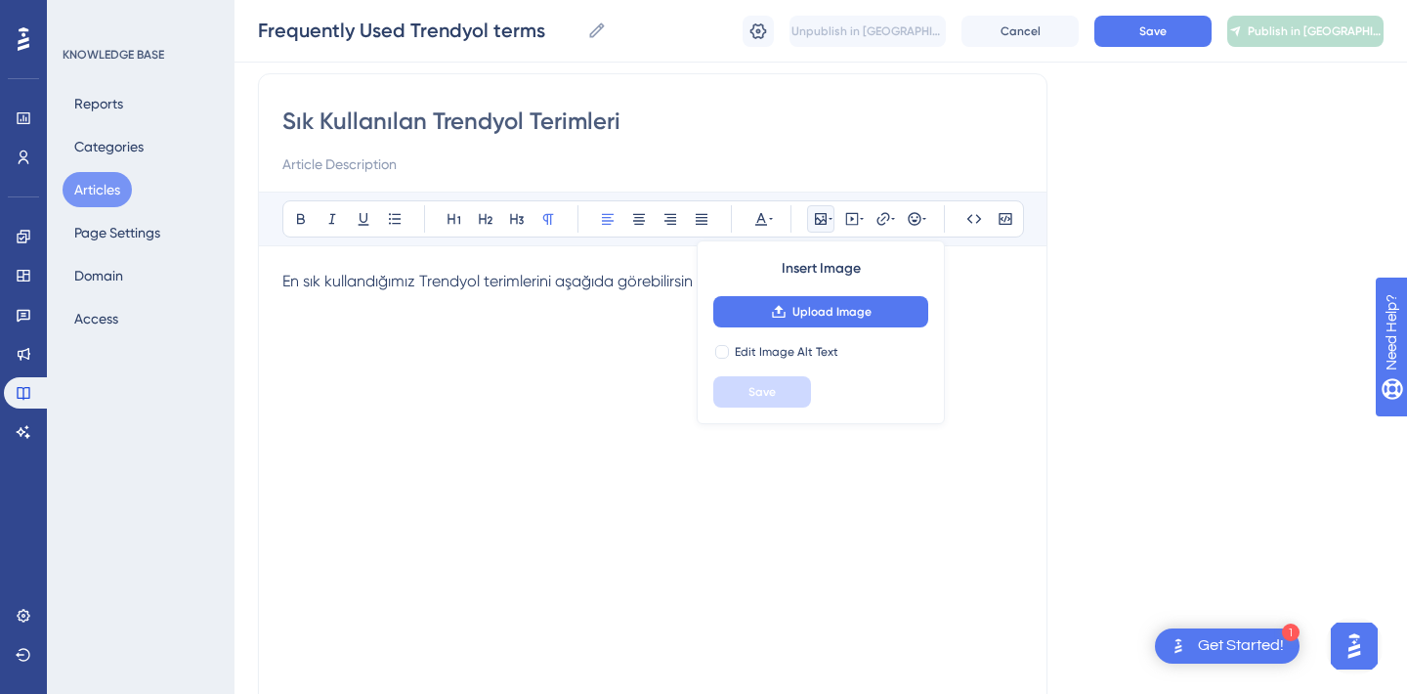
click at [645, 462] on div "En sık kullandığımız Trendyol terimlerini aşağıda görebilirsin" at bounding box center [652, 485] width 741 height 430
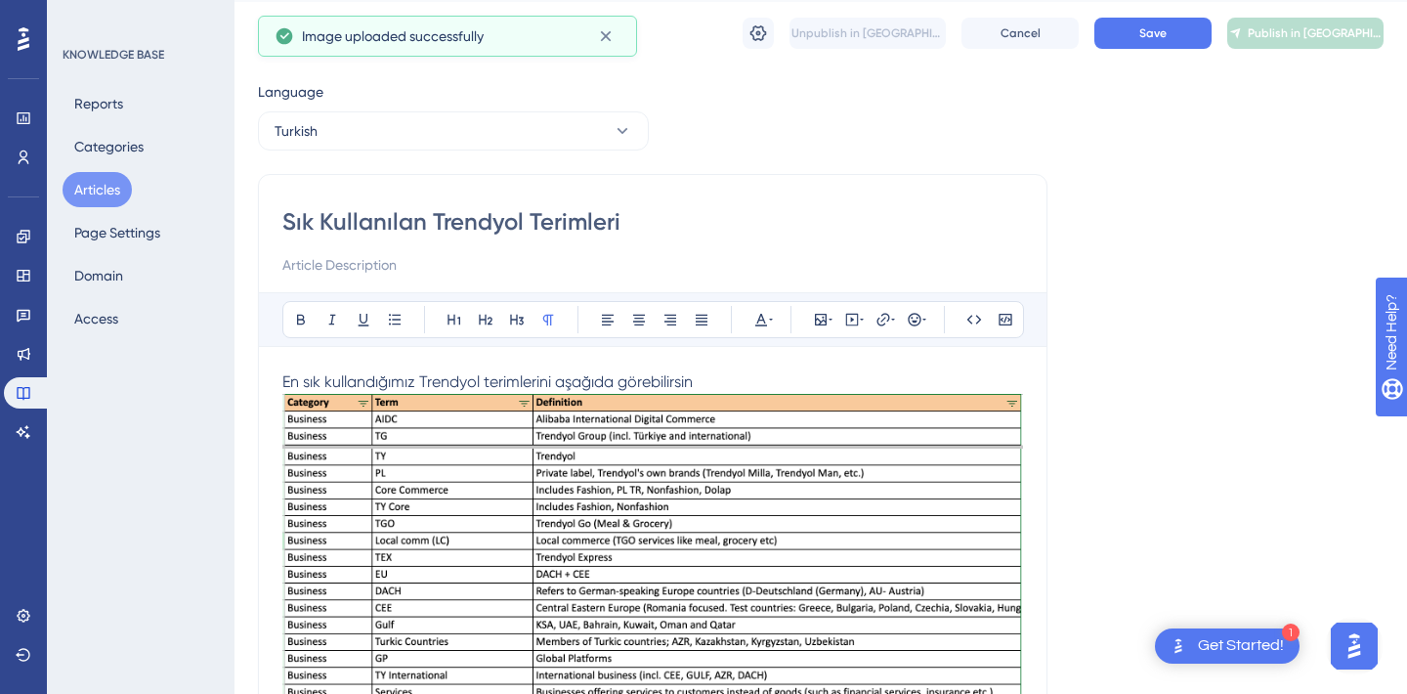
scroll to position [0, 0]
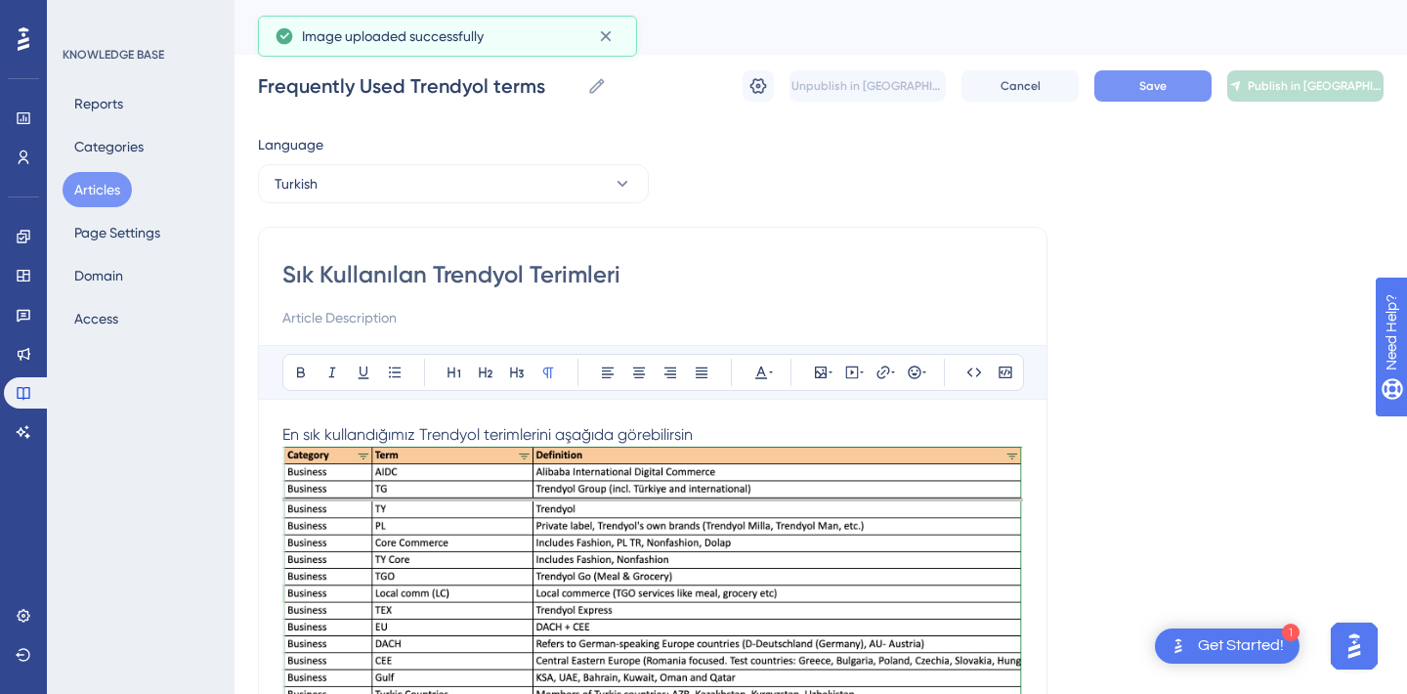
click at [1178, 86] on button "Save" at bounding box center [1152, 85] width 117 height 31
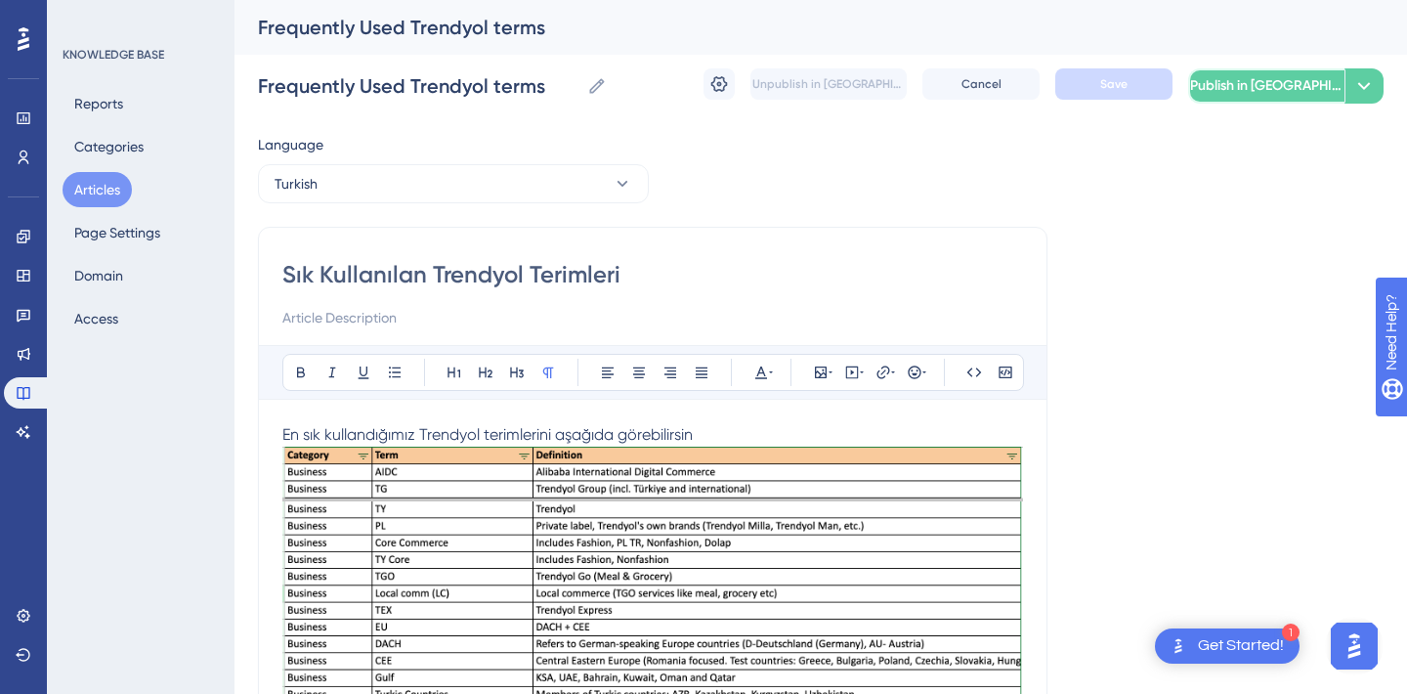
click at [1309, 87] on button "Publish in [GEOGRAPHIC_DATA]" at bounding box center [1266, 85] width 156 height 35
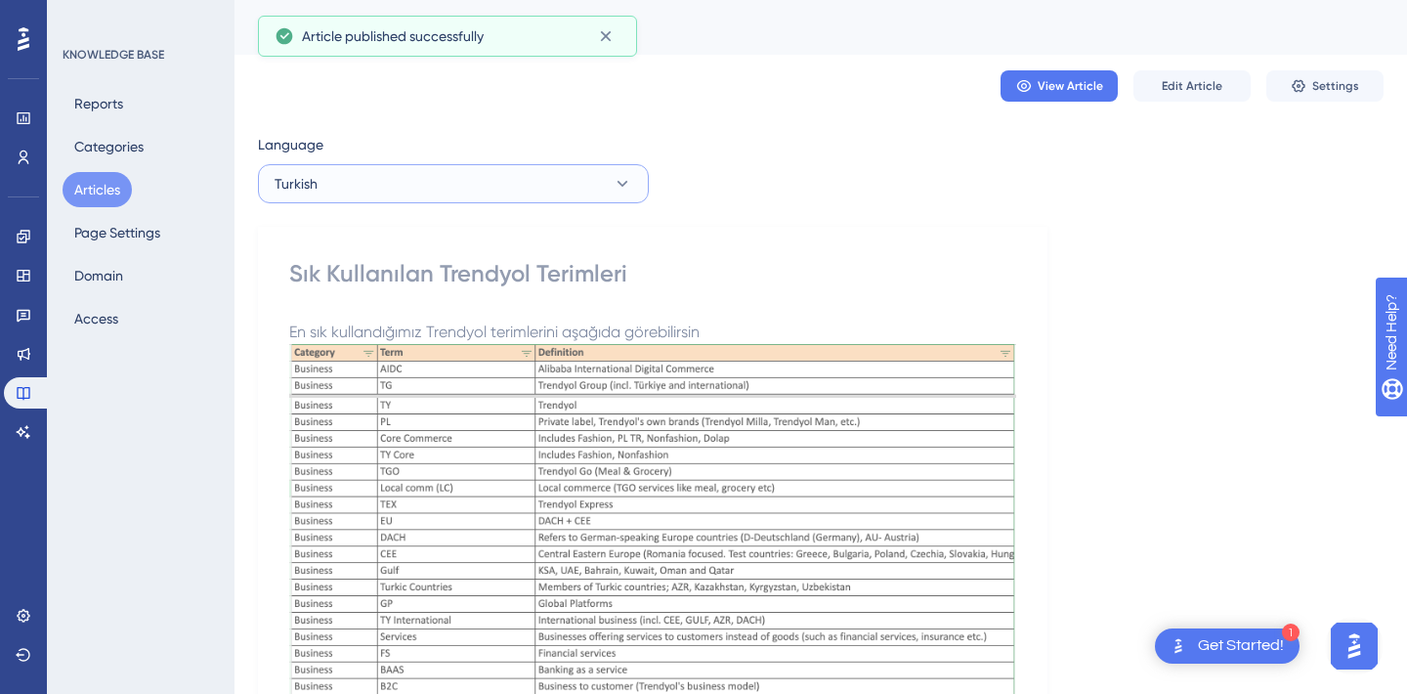
click at [342, 185] on button "Turkish" at bounding box center [453, 183] width 391 height 39
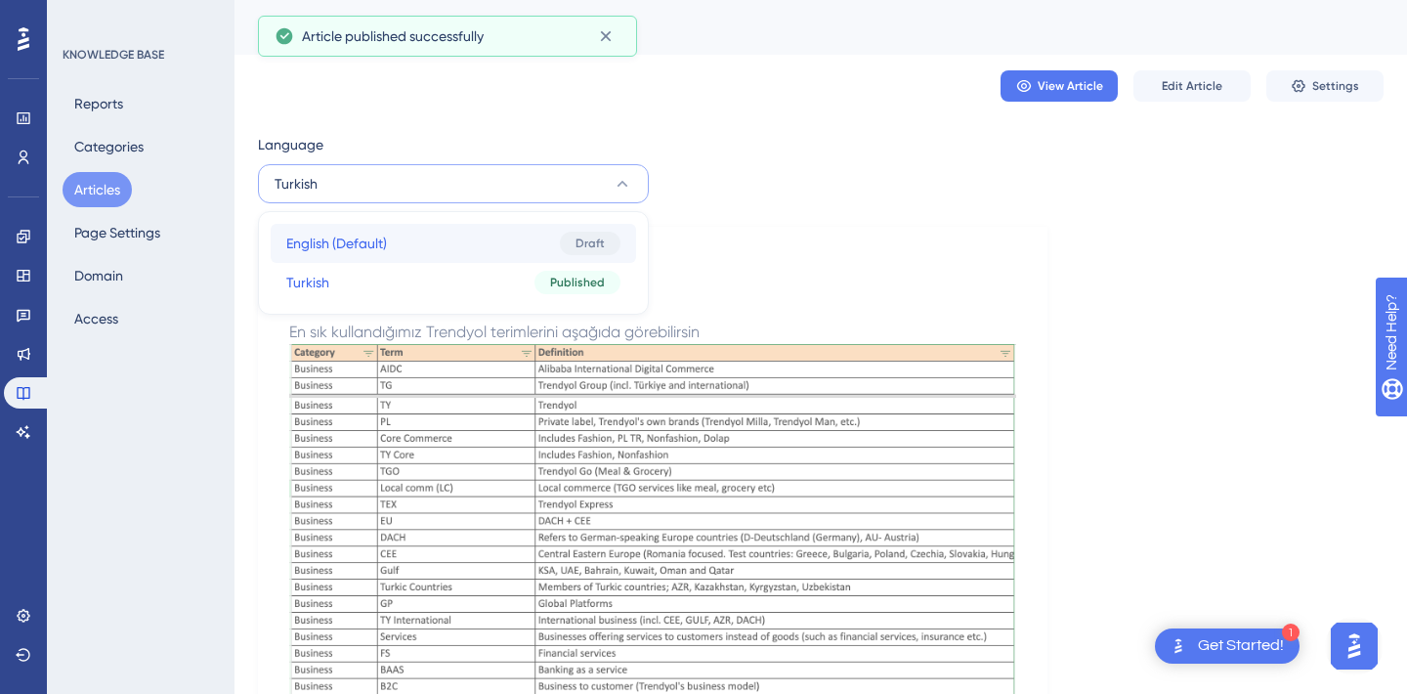
click at [347, 249] on span "English (Default)" at bounding box center [336, 243] width 101 height 23
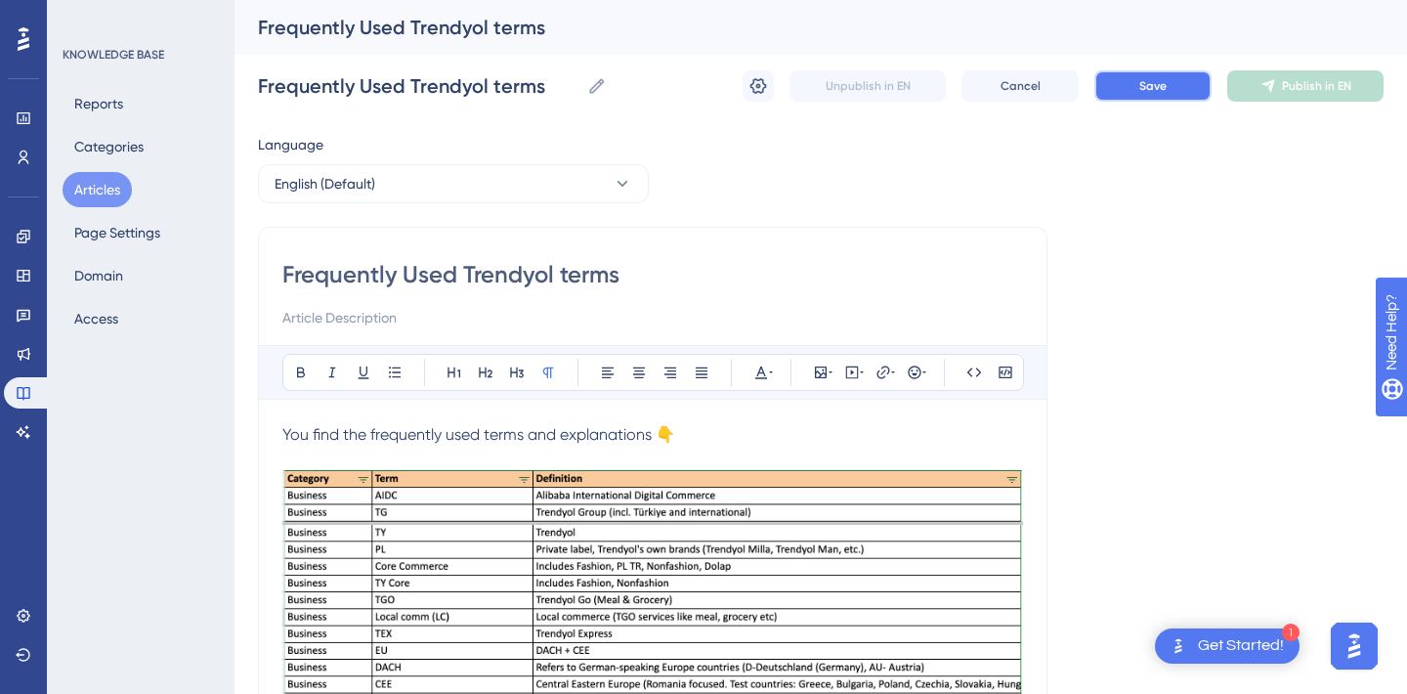
click at [1147, 85] on span "Save" at bounding box center [1152, 86] width 27 height 16
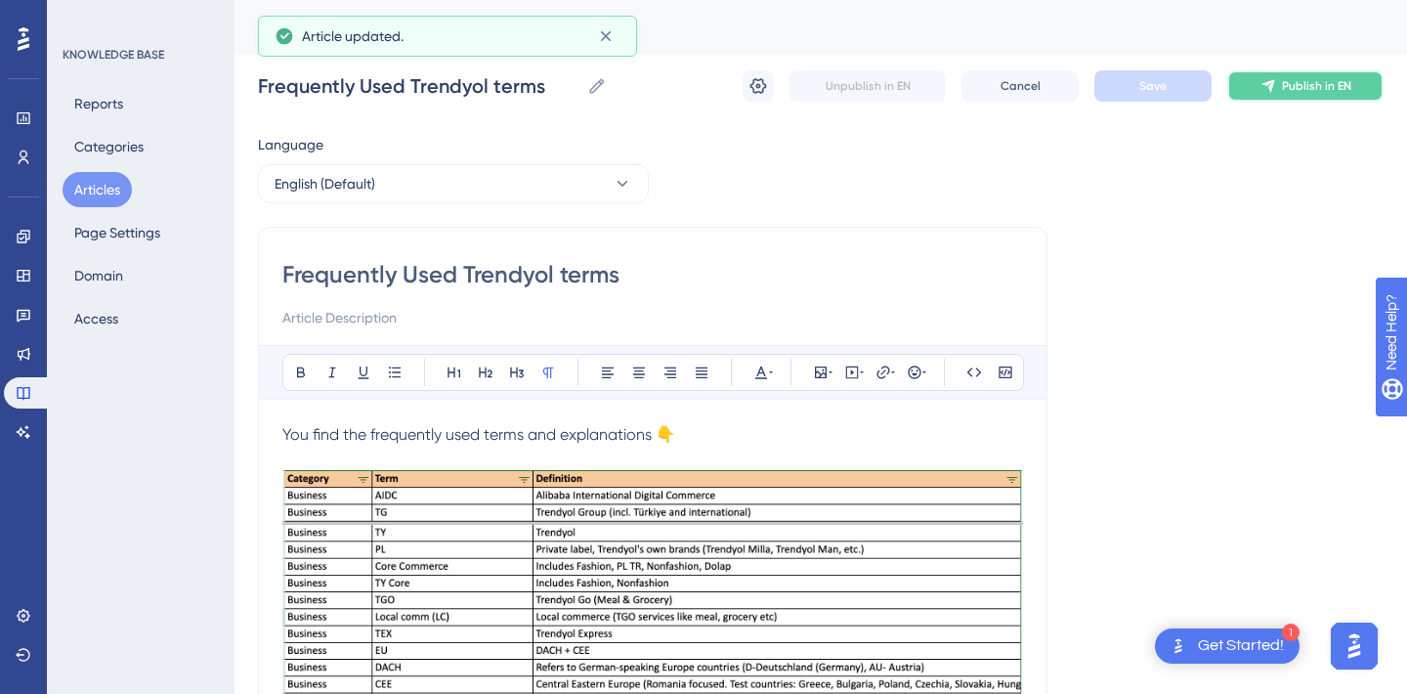
click at [1349, 85] on span "Publish in EN" at bounding box center [1316, 86] width 69 height 16
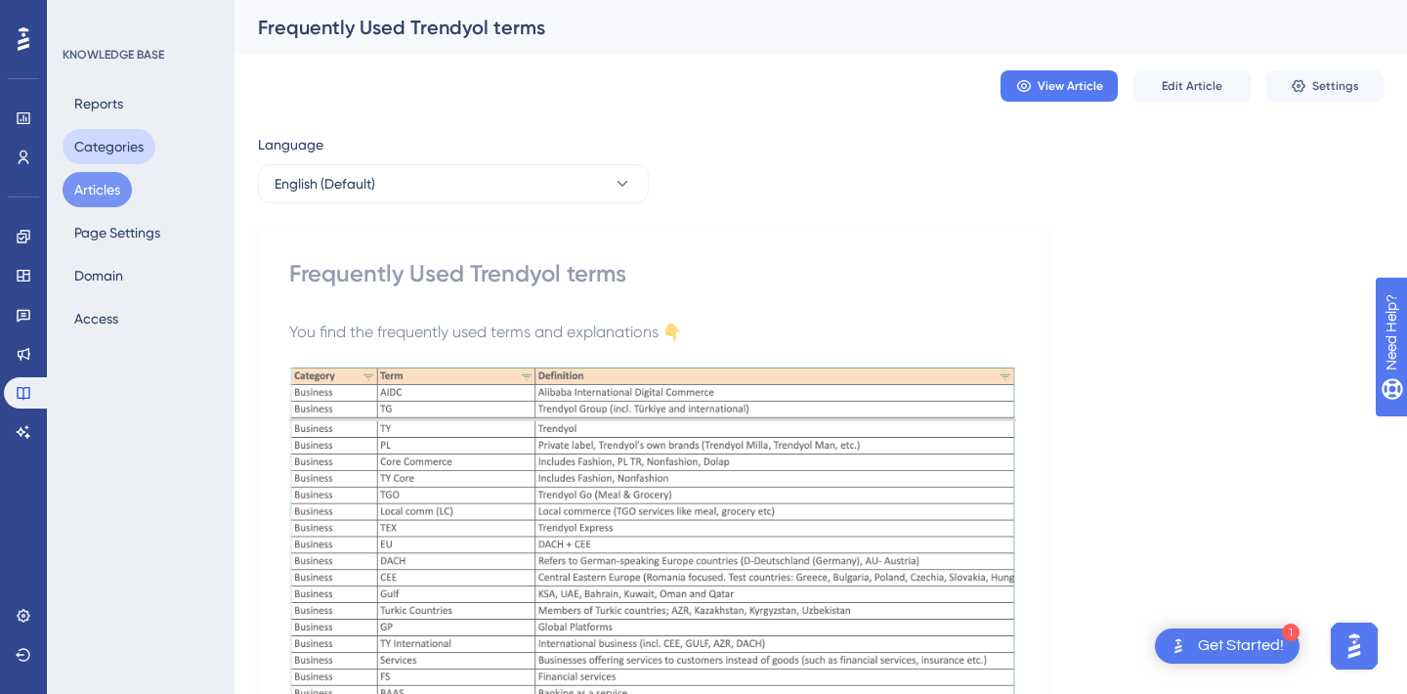
click at [100, 150] on button "Categories" at bounding box center [109, 146] width 93 height 35
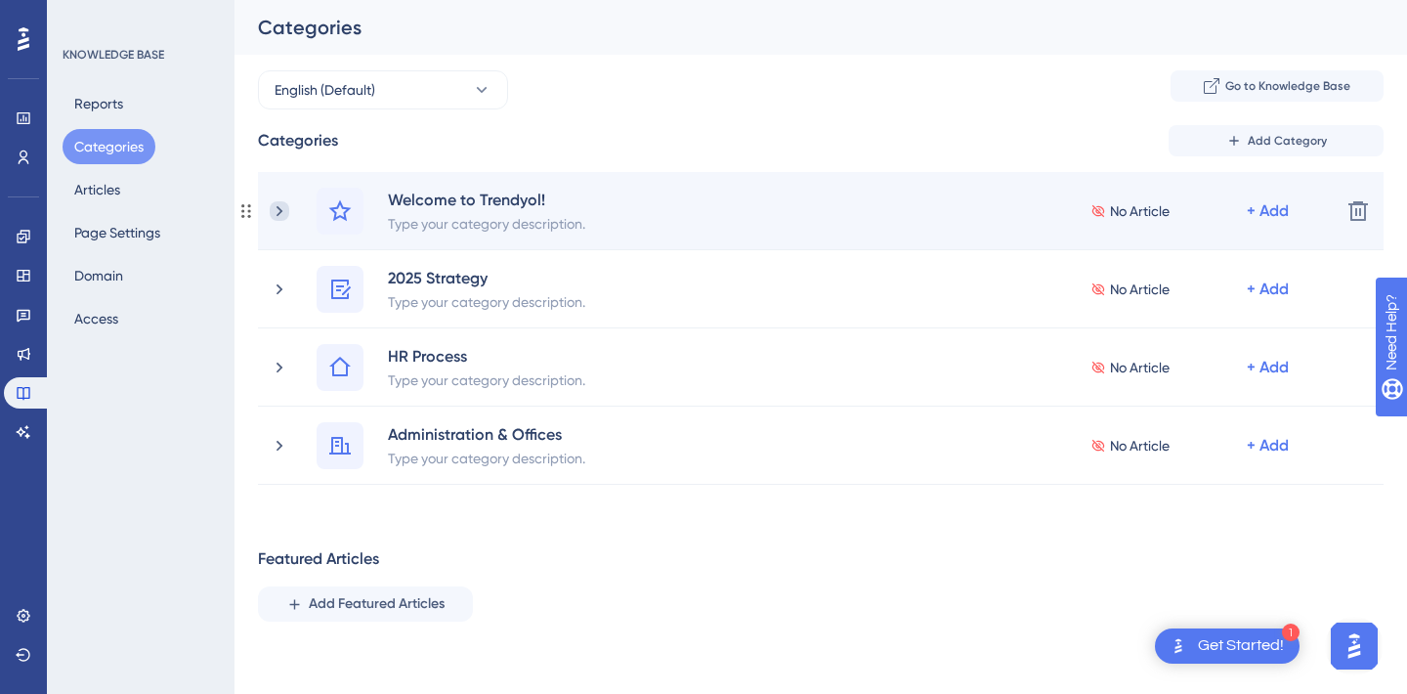
click at [285, 209] on icon at bounding box center [280, 211] width 20 height 20
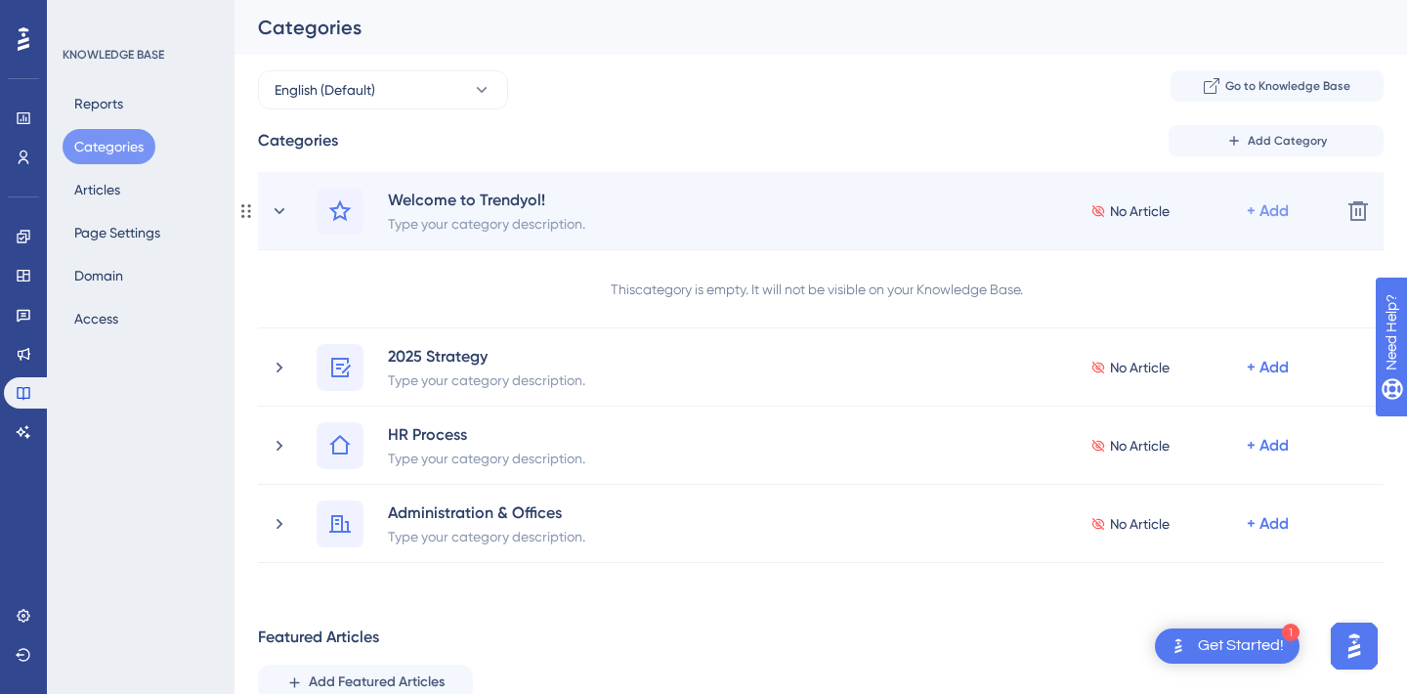
click at [1273, 204] on div "+ Add" at bounding box center [1268, 210] width 42 height 23
click at [1162, 305] on span "Add Articles" at bounding box center [1159, 301] width 75 height 23
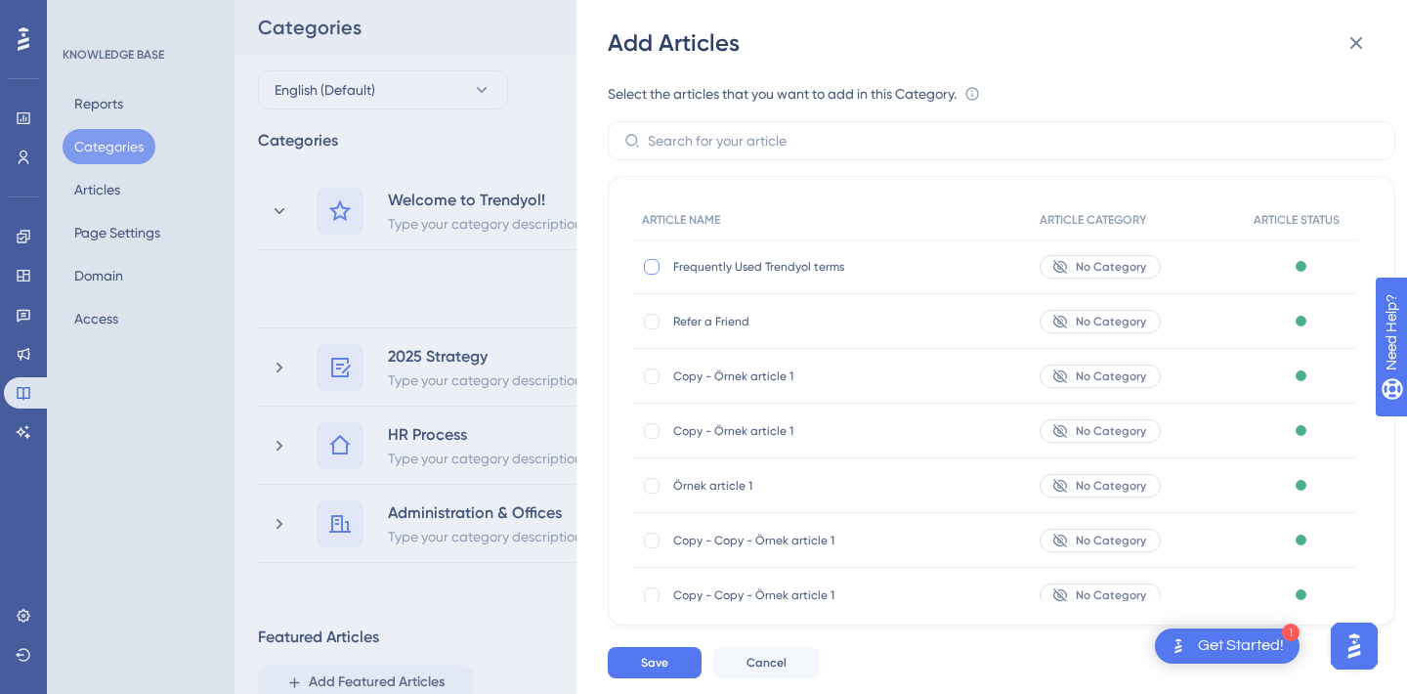
click at [655, 268] on div at bounding box center [652, 267] width 16 height 16
checkbox input "true"
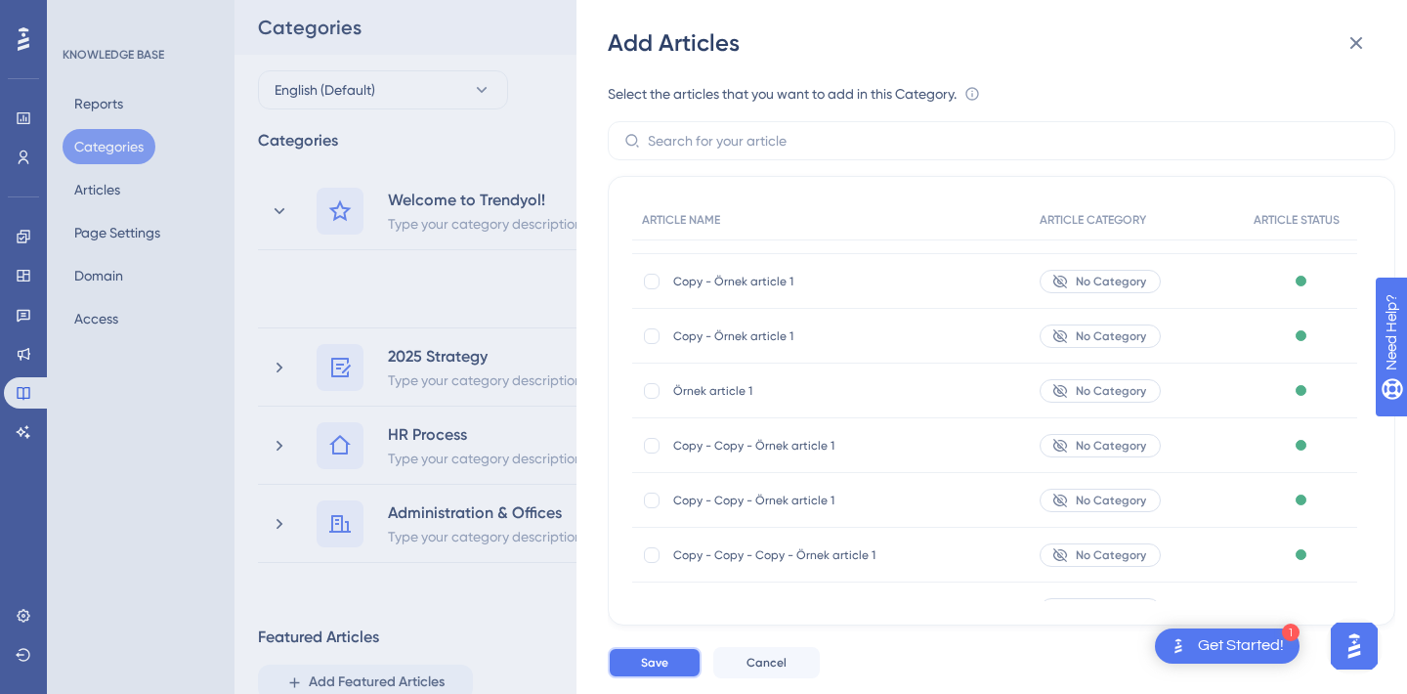
click at [654, 660] on span "Save" at bounding box center [654, 663] width 27 height 16
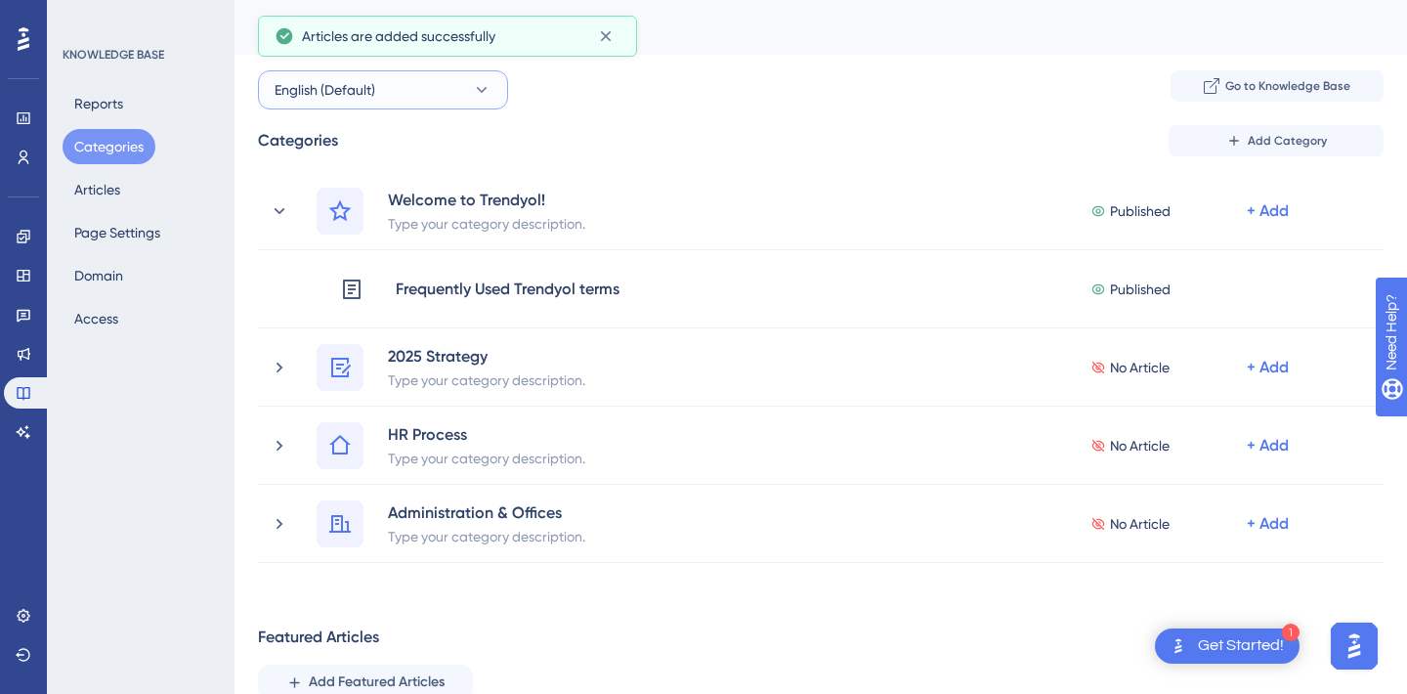
click at [372, 105] on button "English (Default)" at bounding box center [383, 89] width 250 height 39
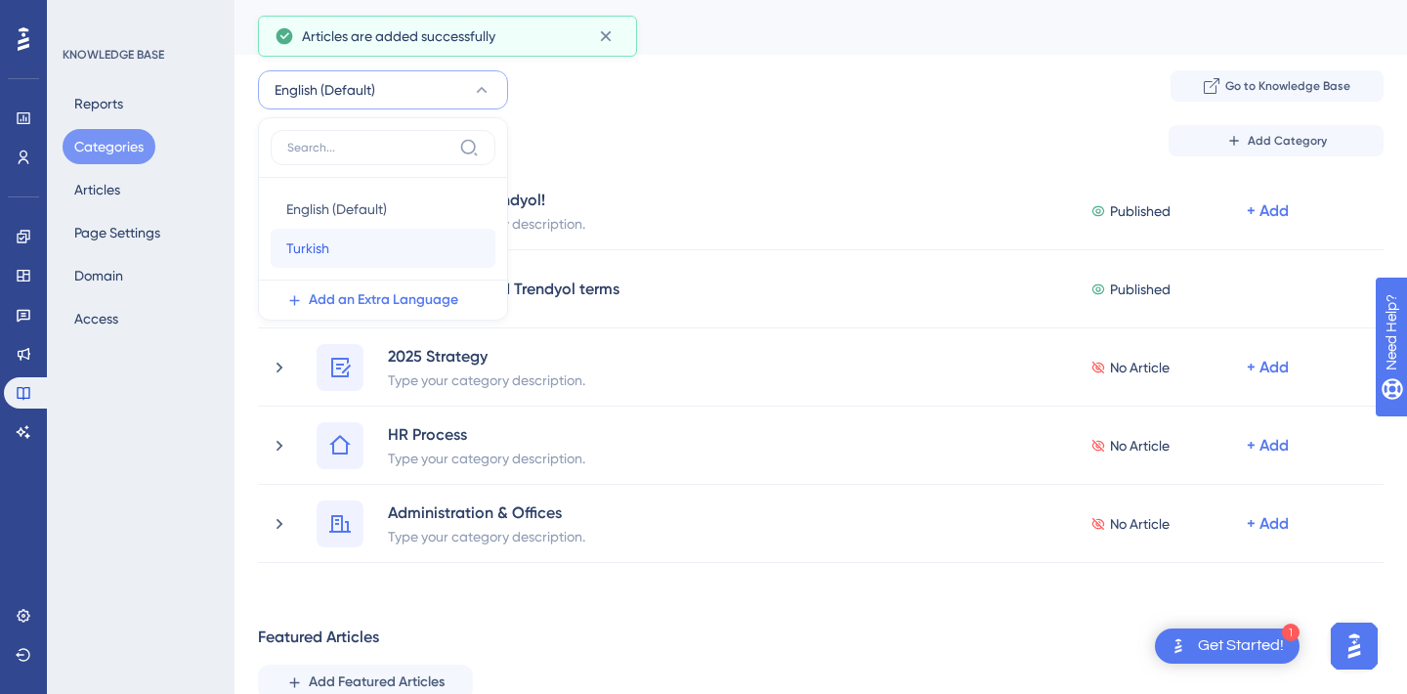
click at [340, 238] on div "Turkish Turkish" at bounding box center [382, 248] width 193 height 39
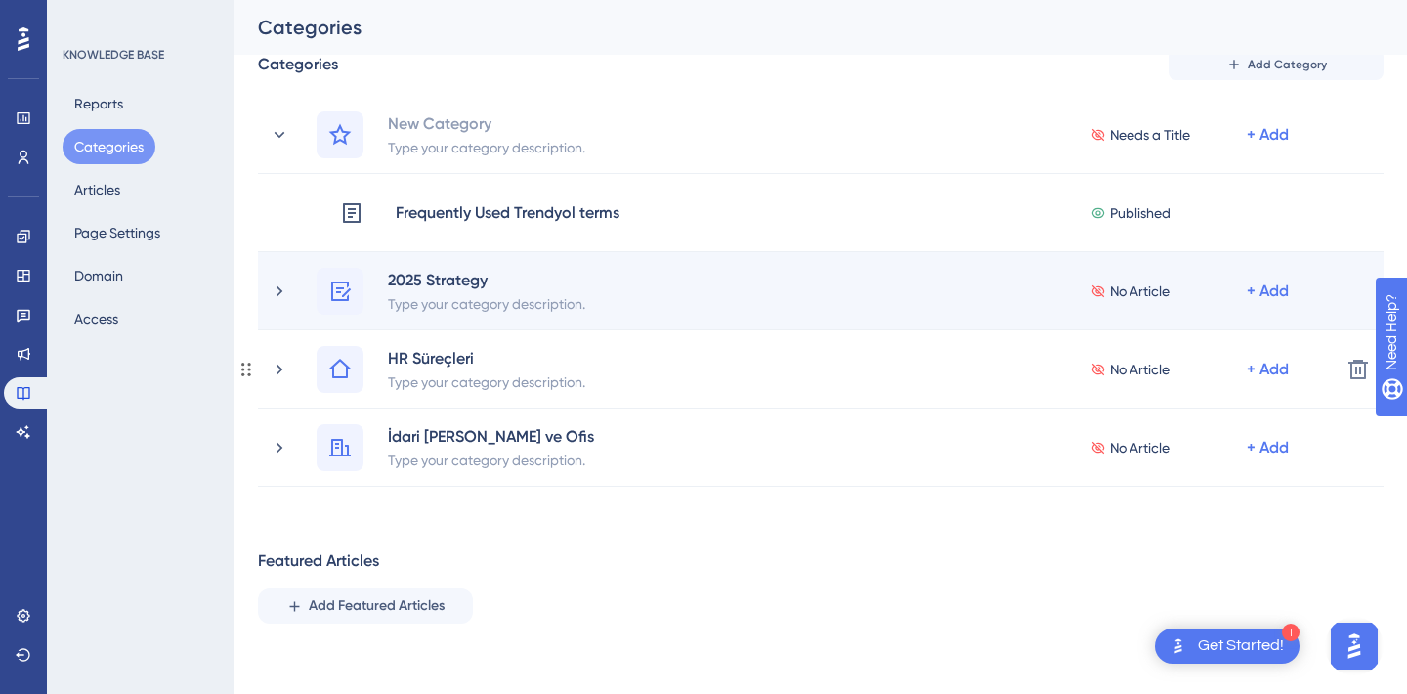
scroll to position [0, 0]
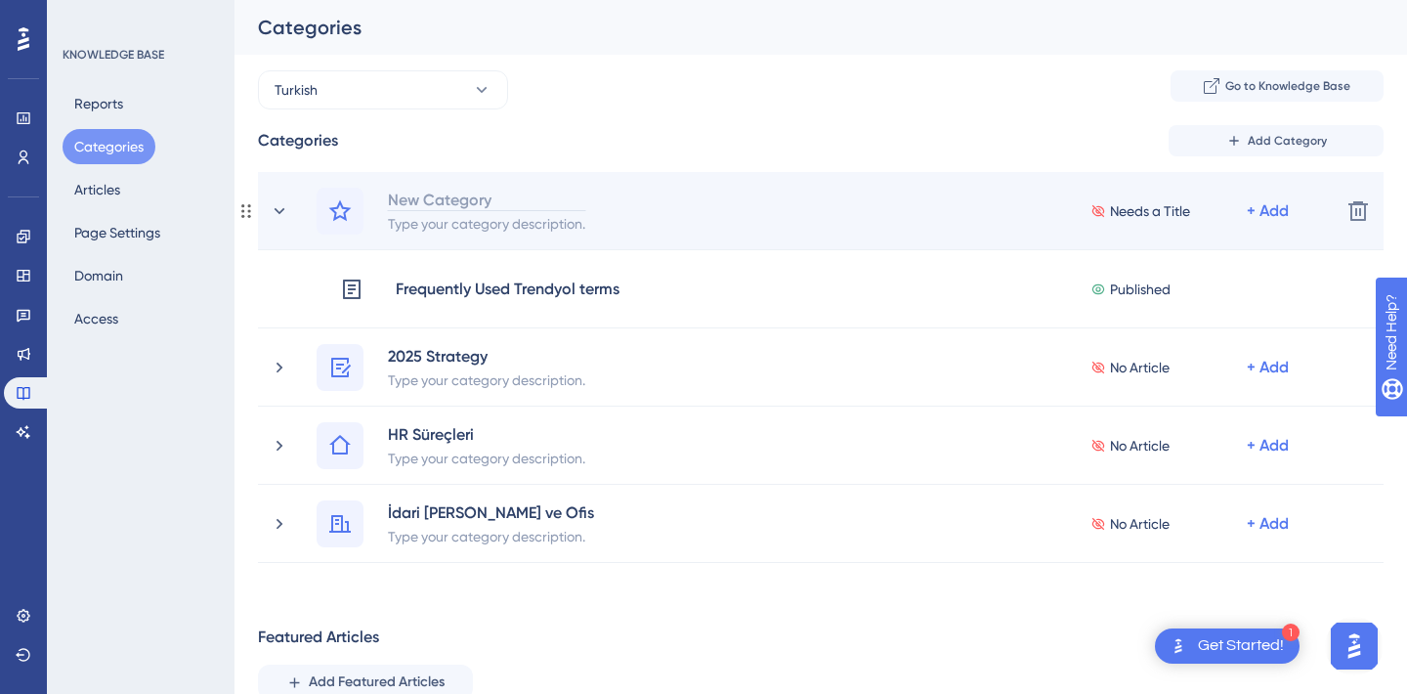
click at [447, 193] on div "New Category" at bounding box center [486, 199] width 199 height 23
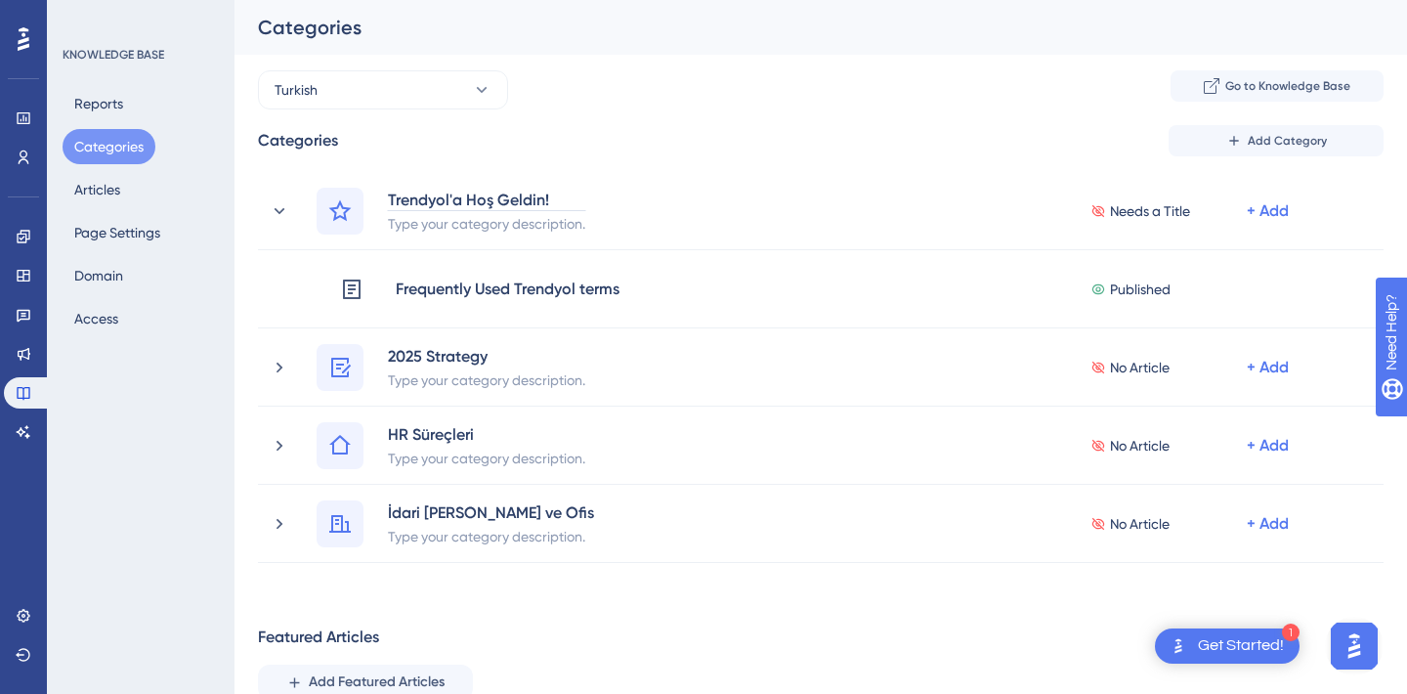
click at [593, 111] on div "Performance Users Engagement Widgets Feedback Product Updates Knowledge Base AI…" at bounding box center [821, 449] width 1173 height 899
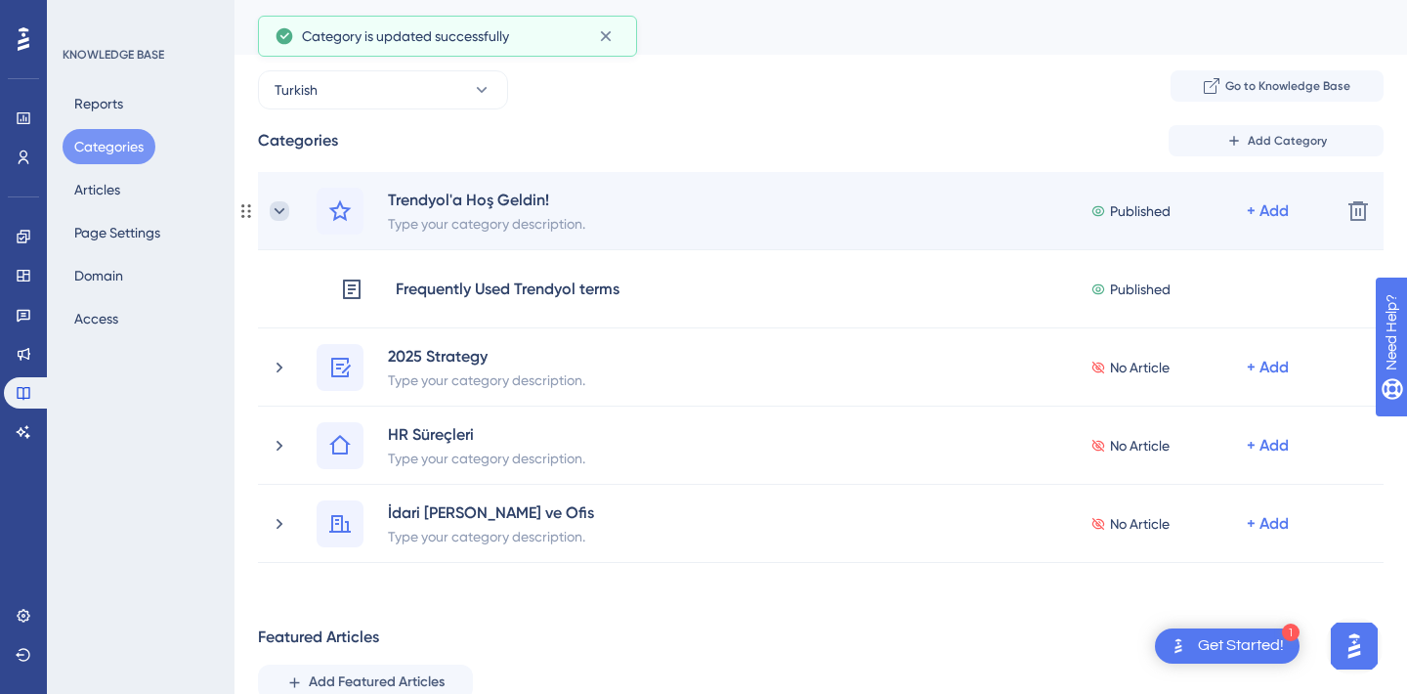
click at [282, 218] on icon at bounding box center [280, 211] width 20 height 20
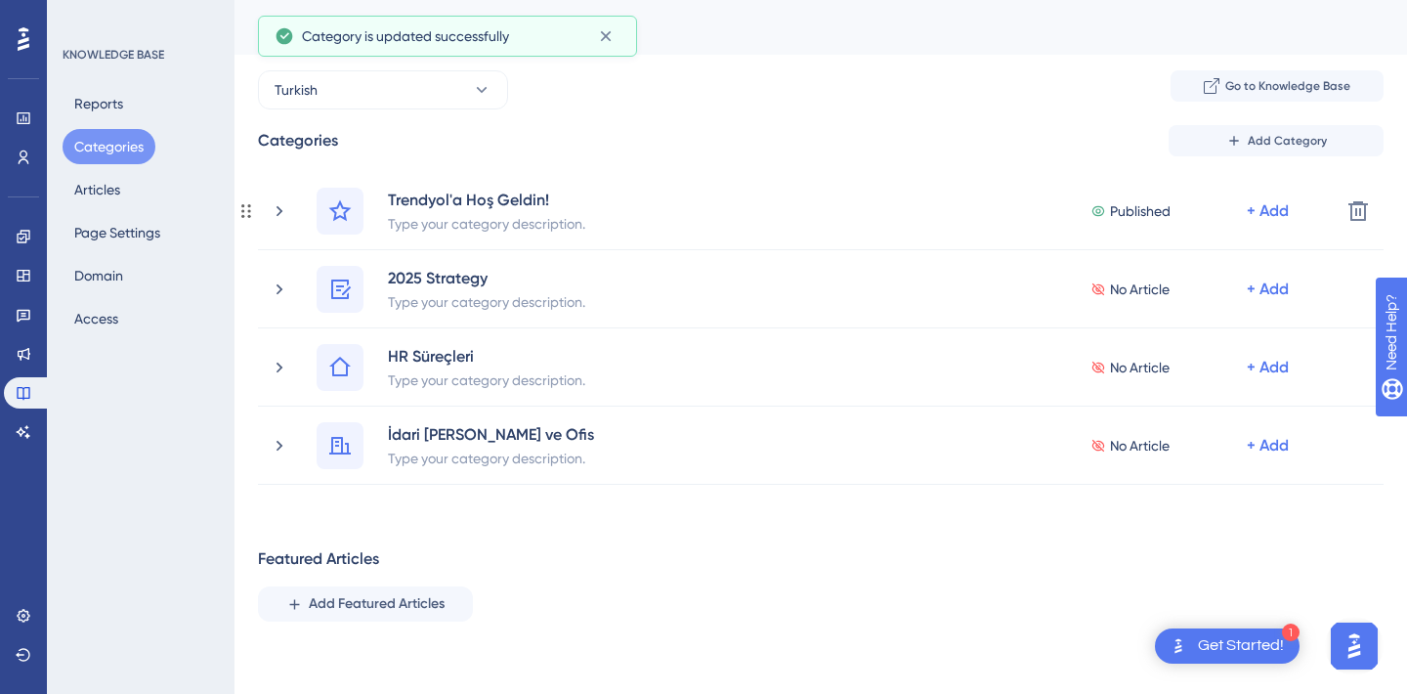
click at [282, 218] on icon at bounding box center [280, 211] width 20 height 20
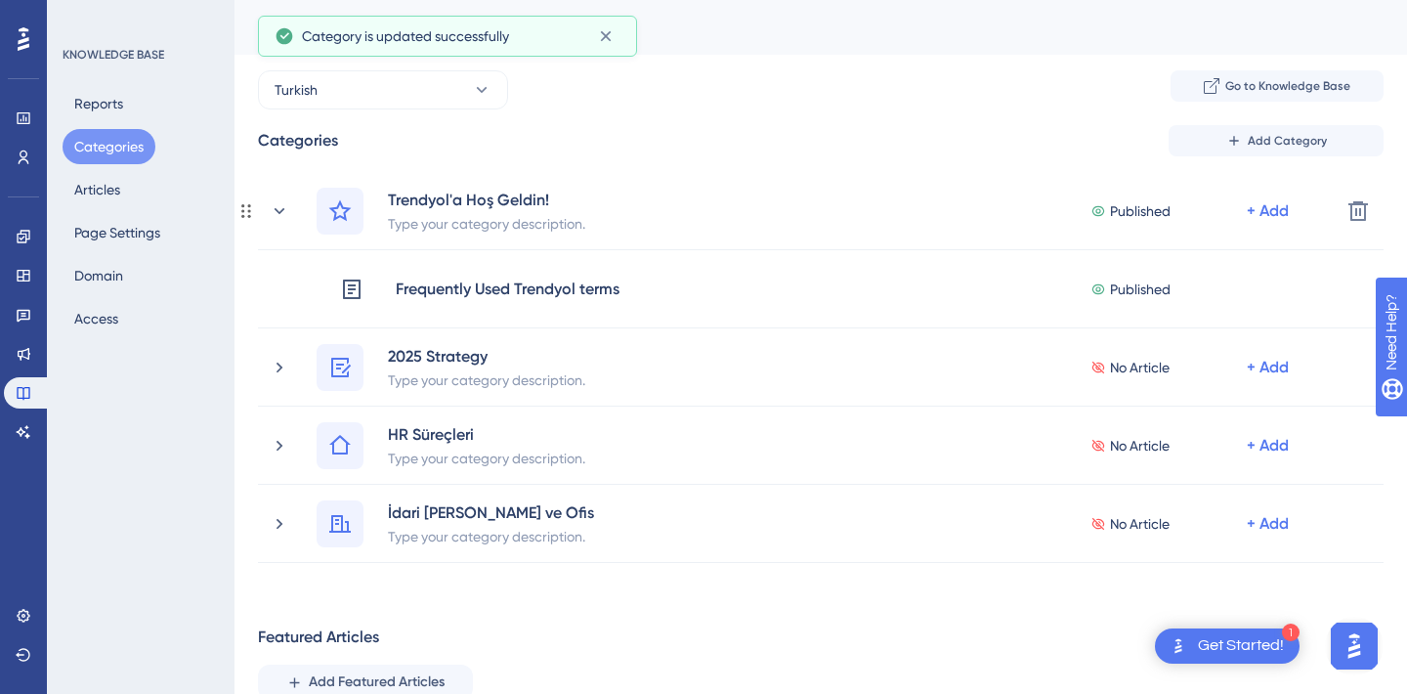
click at [282, 218] on icon at bounding box center [280, 211] width 20 height 20
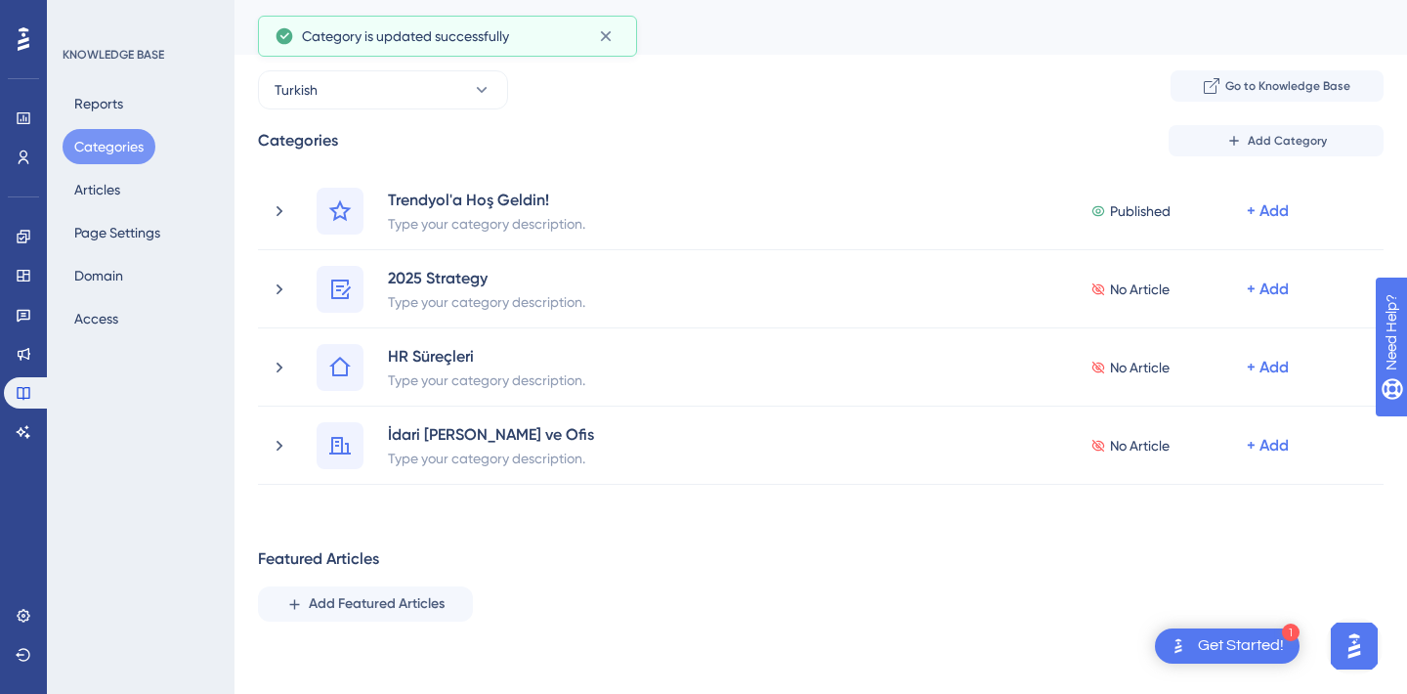
click at [824, 99] on div "Turkish Go to Knowledge Base" at bounding box center [821, 89] width 1126 height 39
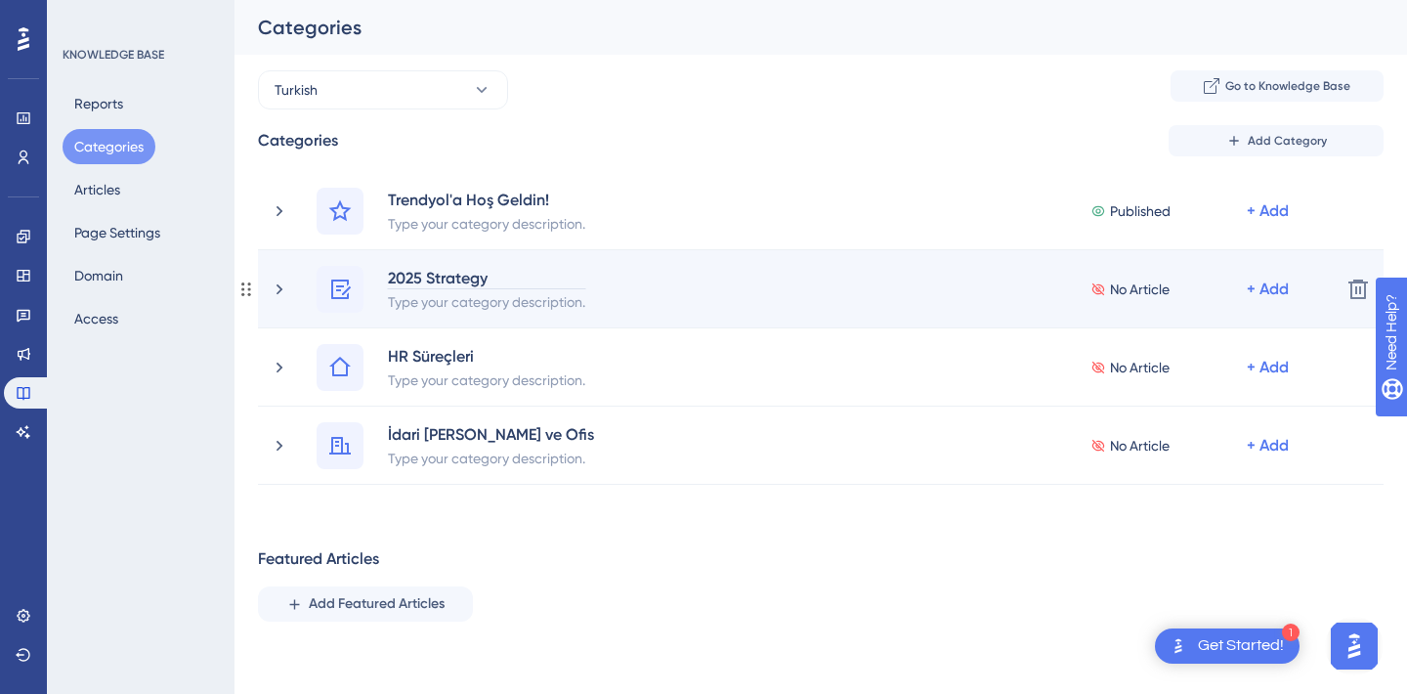
click at [468, 283] on div "2025 Strategy" at bounding box center [486, 277] width 199 height 23
click at [505, 277] on div "2025 Strategy" at bounding box center [486, 277] width 199 height 23
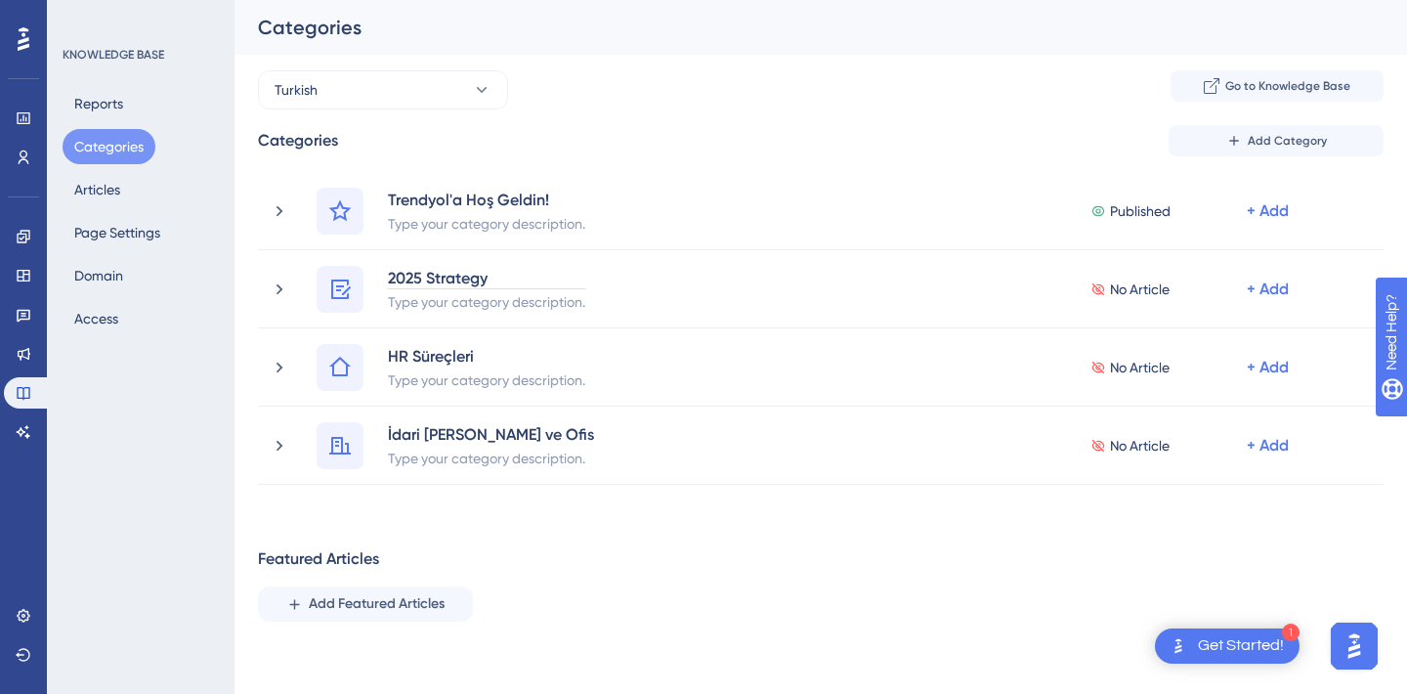
click at [655, 110] on div "Turkish Go to Knowledge Base Categories Add Category Trendyol'a Hoş Geldin! Typ…" at bounding box center [821, 429] width 1126 height 719
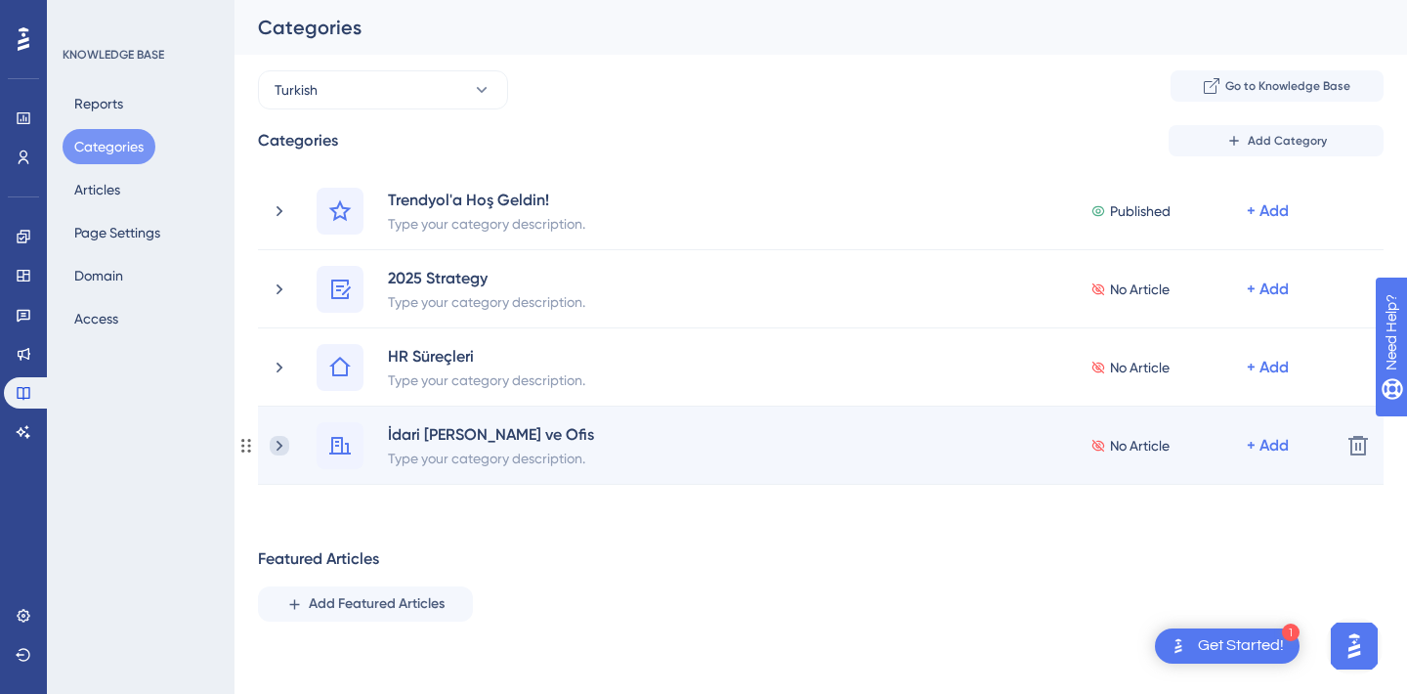
click at [287, 438] on icon at bounding box center [280, 446] width 20 height 20
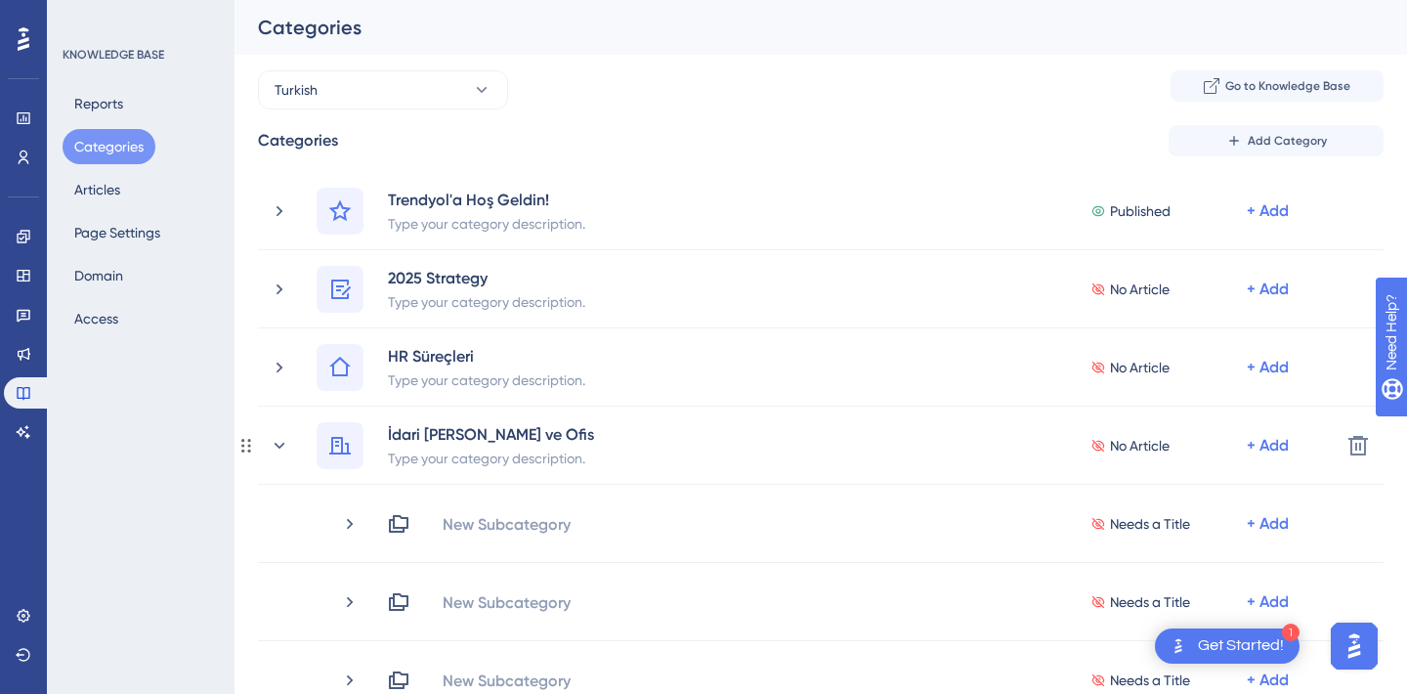
click at [287, 438] on icon at bounding box center [280, 446] width 20 height 20
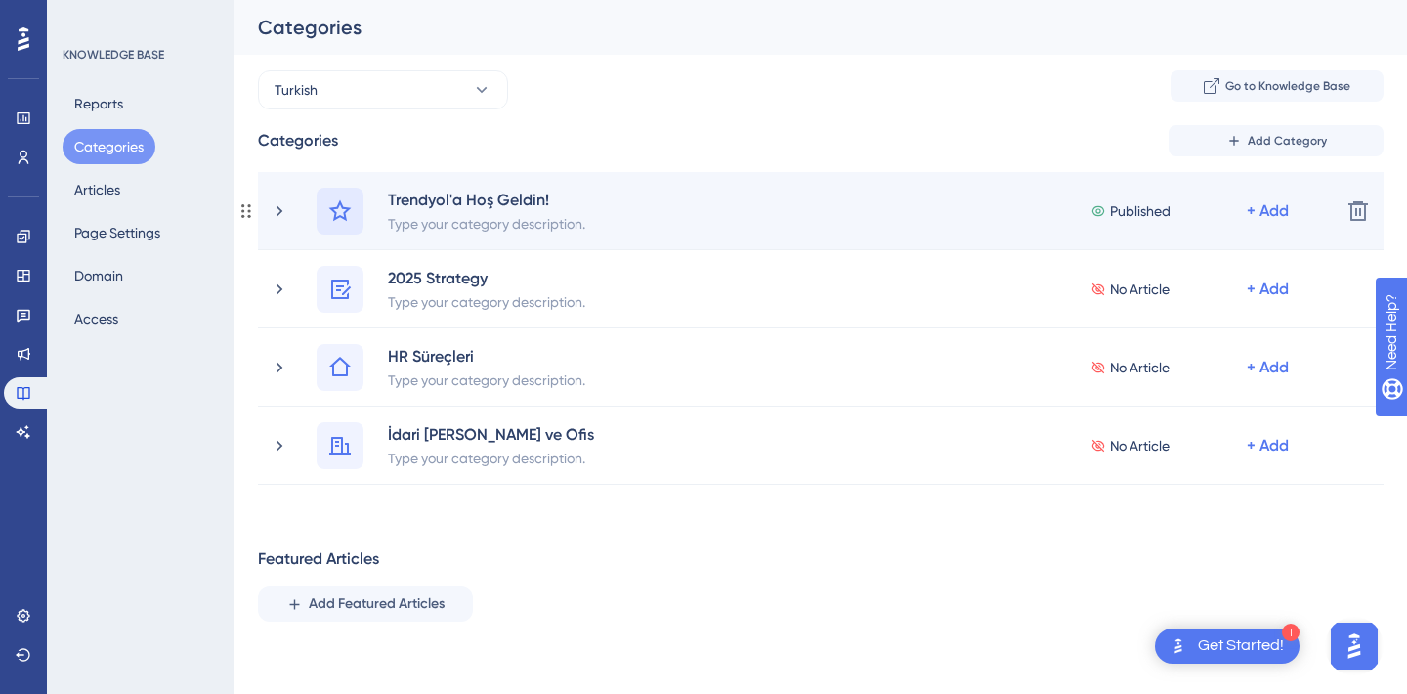
click at [342, 212] on icon at bounding box center [339, 210] width 23 height 23
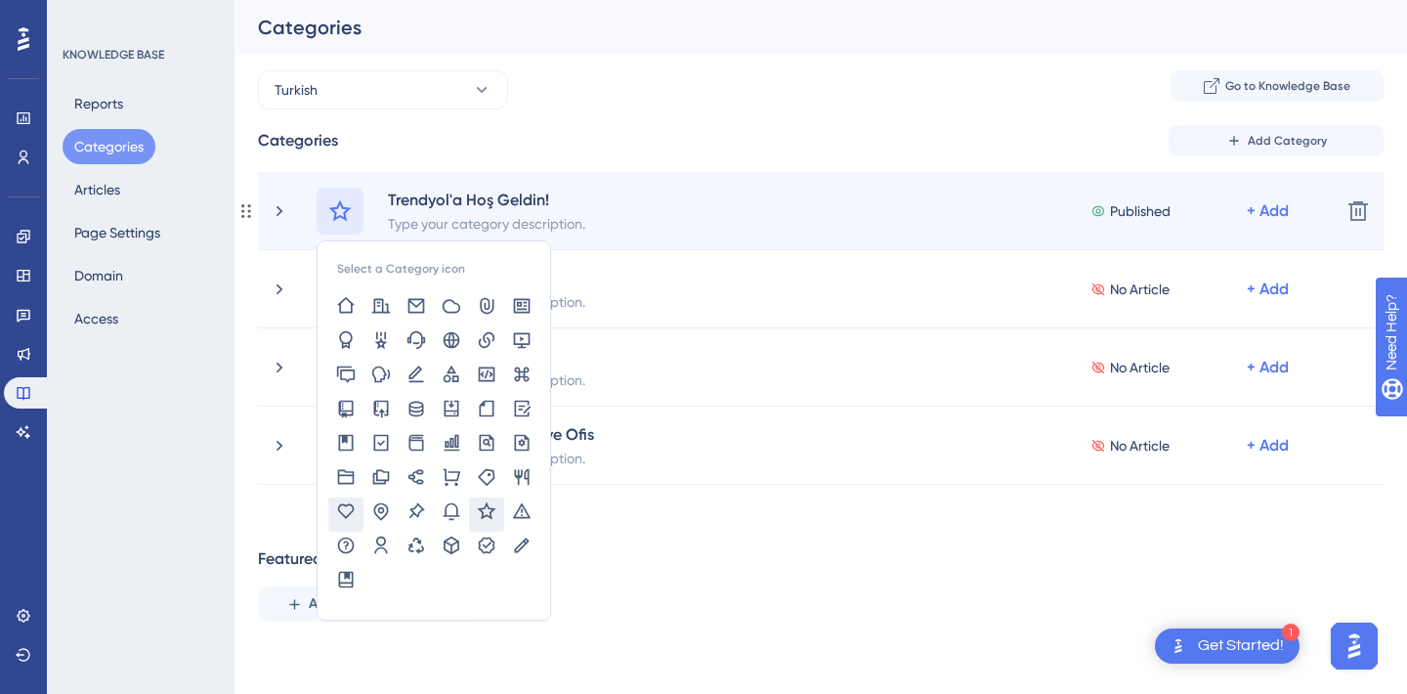
click at [345, 513] on icon at bounding box center [346, 510] width 17 height 15
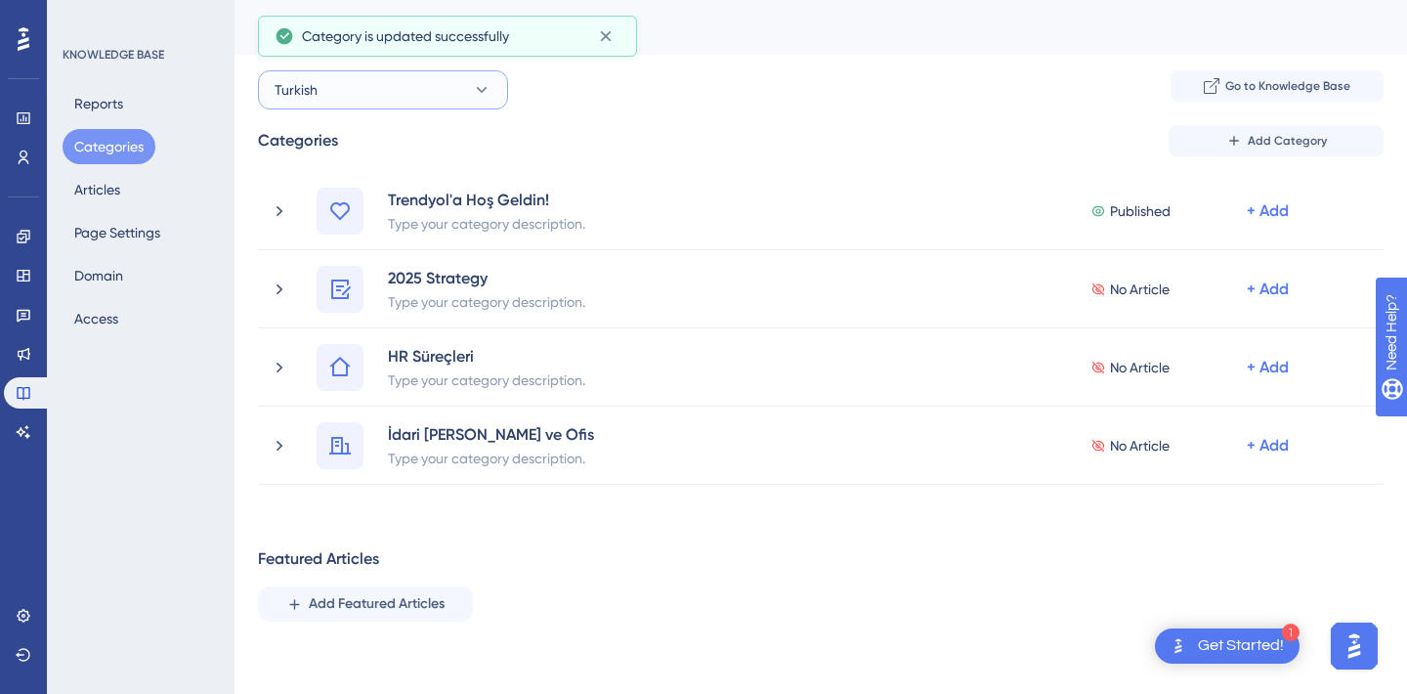
click at [436, 91] on button "Turkish" at bounding box center [383, 89] width 250 height 39
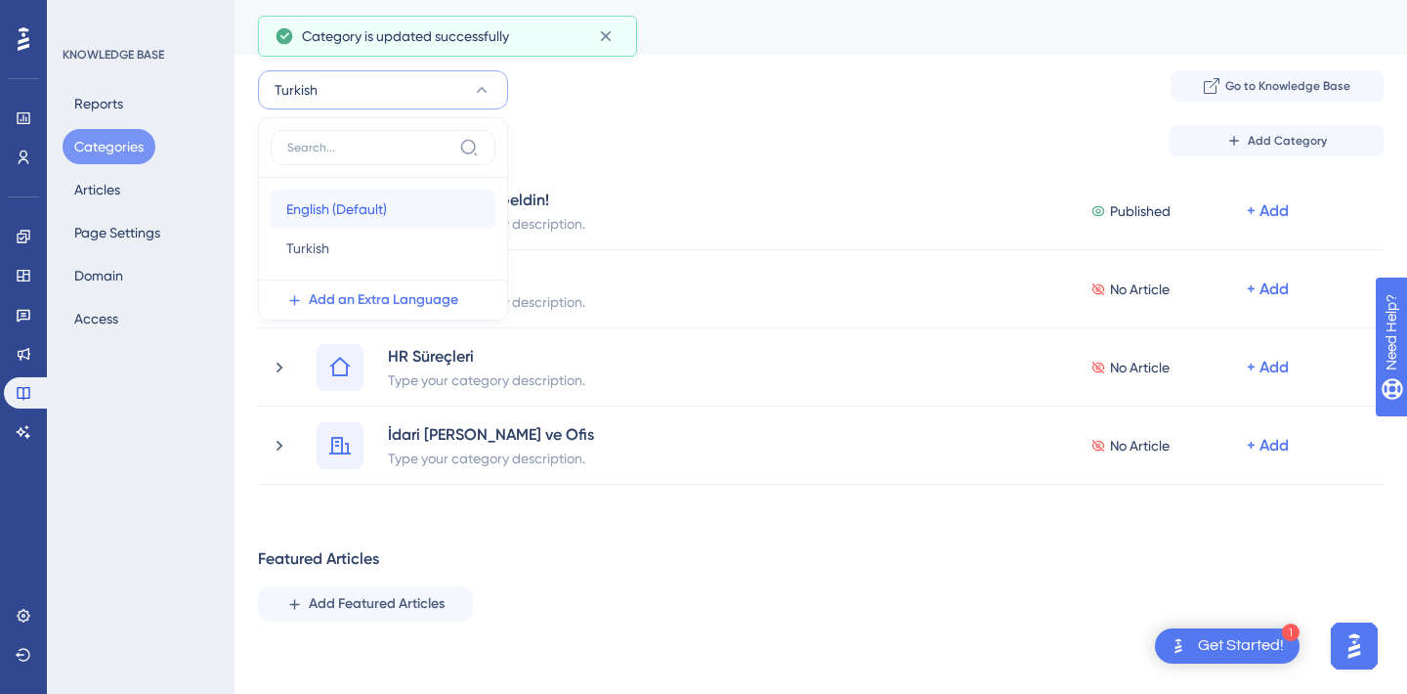
click at [382, 193] on div "English (Default) English (Default)" at bounding box center [382, 209] width 193 height 39
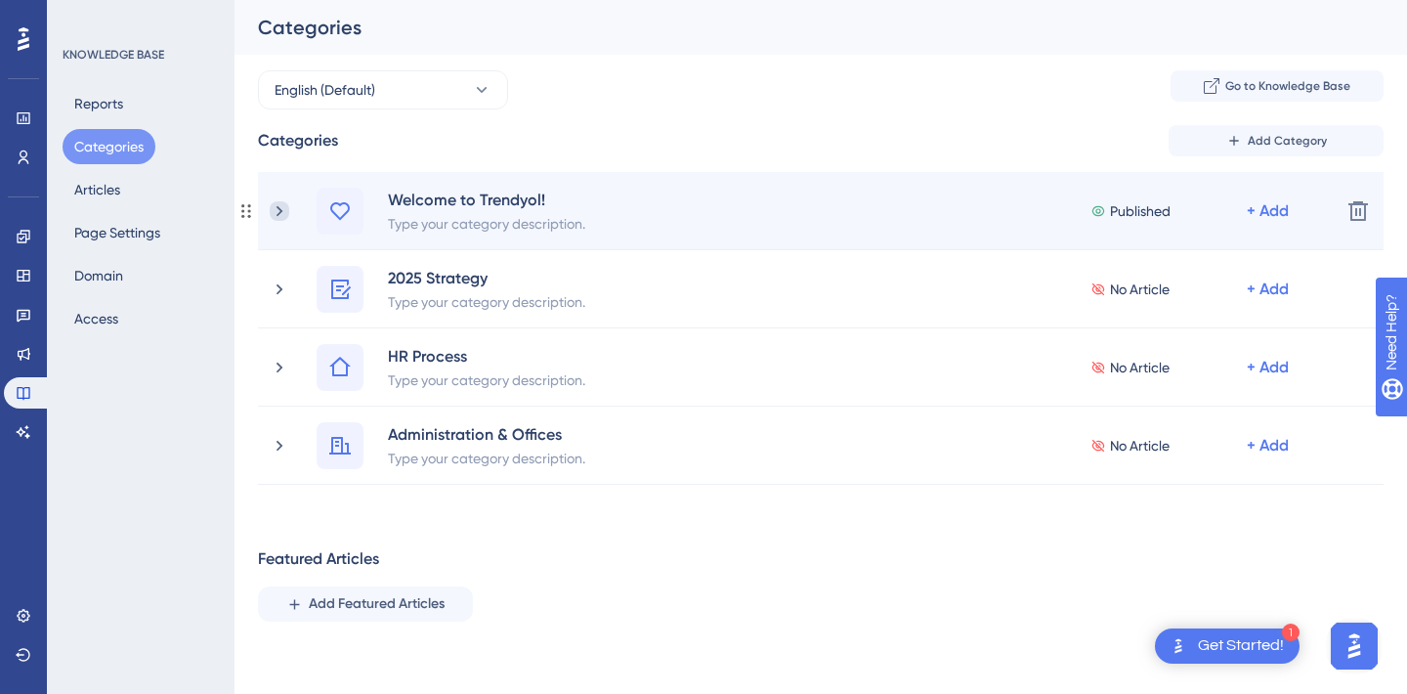
click at [278, 205] on icon at bounding box center [280, 211] width 20 height 20
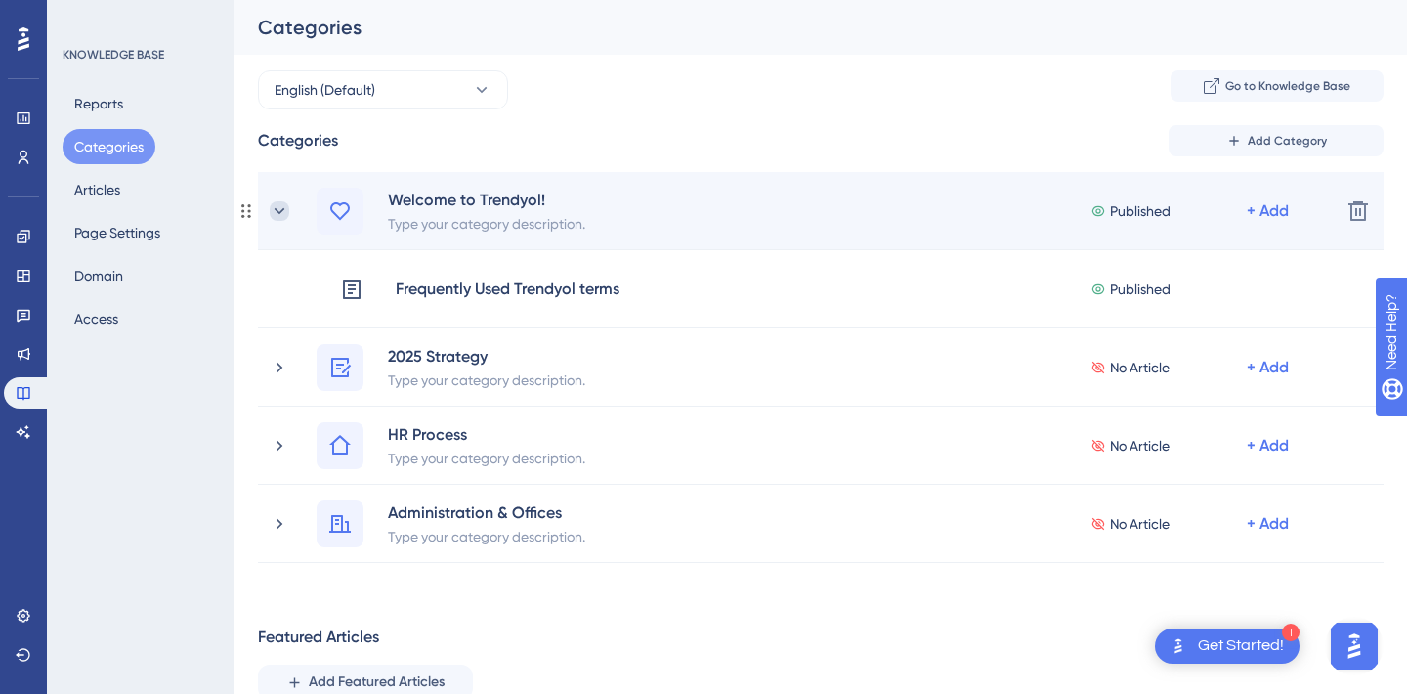
click at [272, 202] on icon at bounding box center [280, 211] width 20 height 20
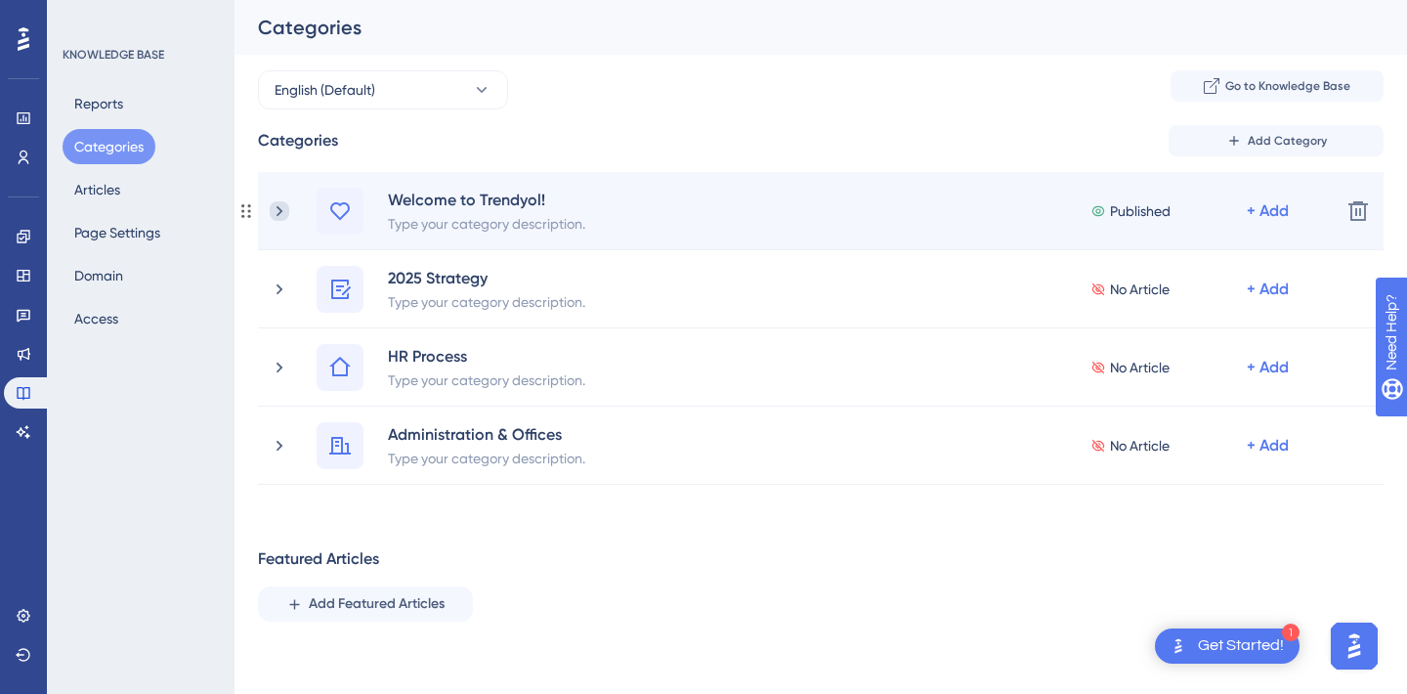
click at [283, 208] on icon at bounding box center [280, 211] width 20 height 20
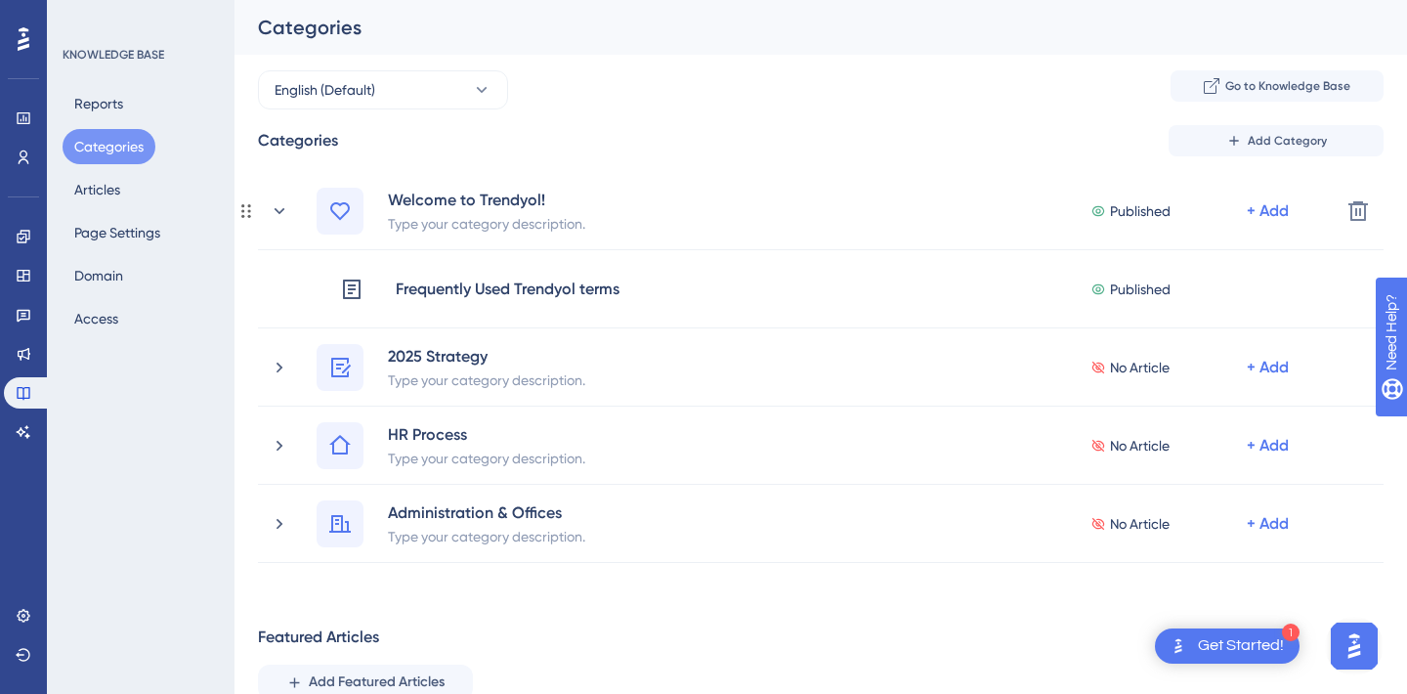
click at [283, 208] on icon at bounding box center [280, 210] width 11 height 6
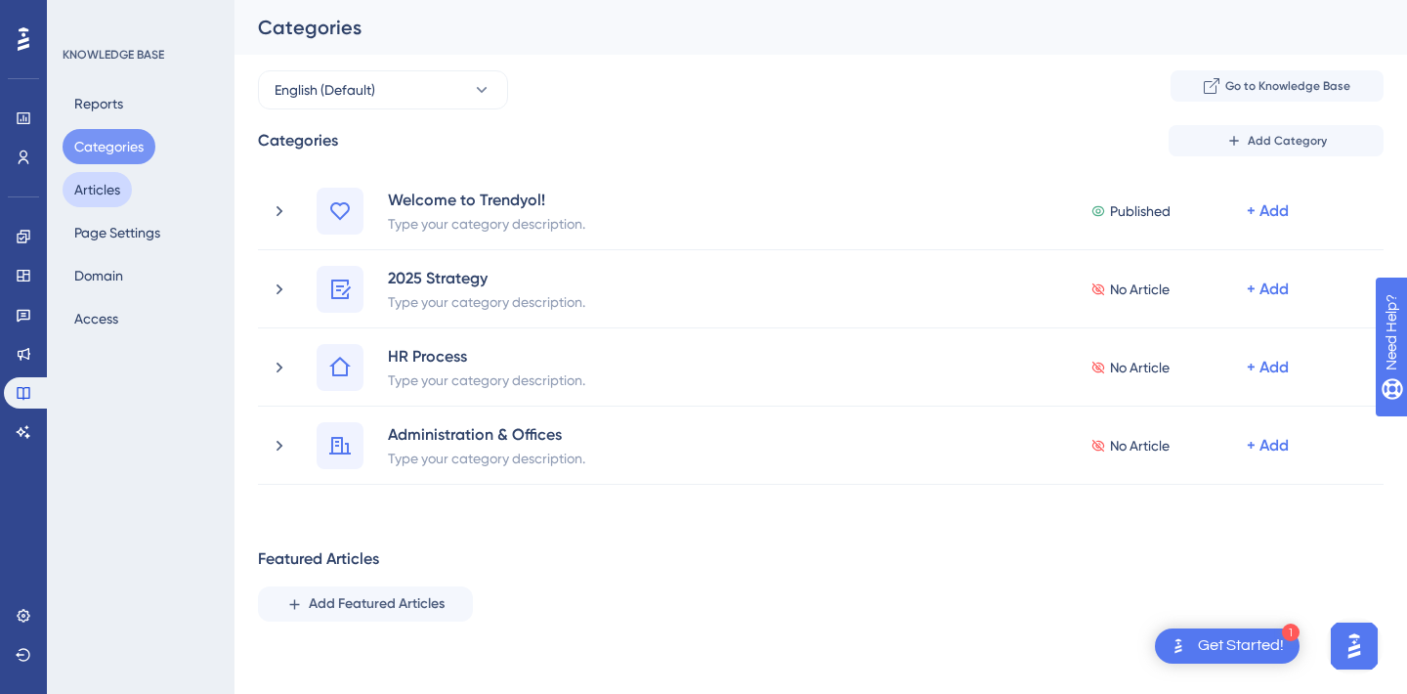
click at [113, 176] on button "Articles" at bounding box center [97, 189] width 69 height 35
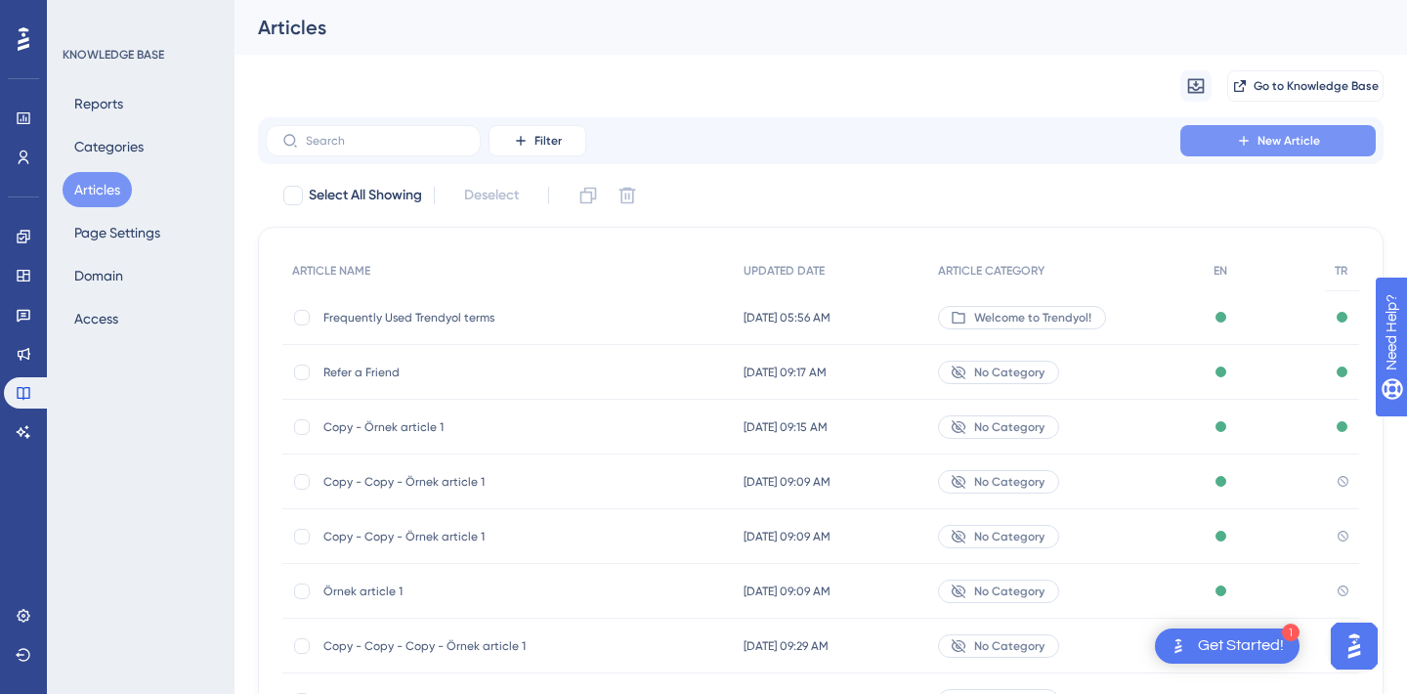
click at [1311, 147] on span "New Article" at bounding box center [1289, 141] width 63 height 16
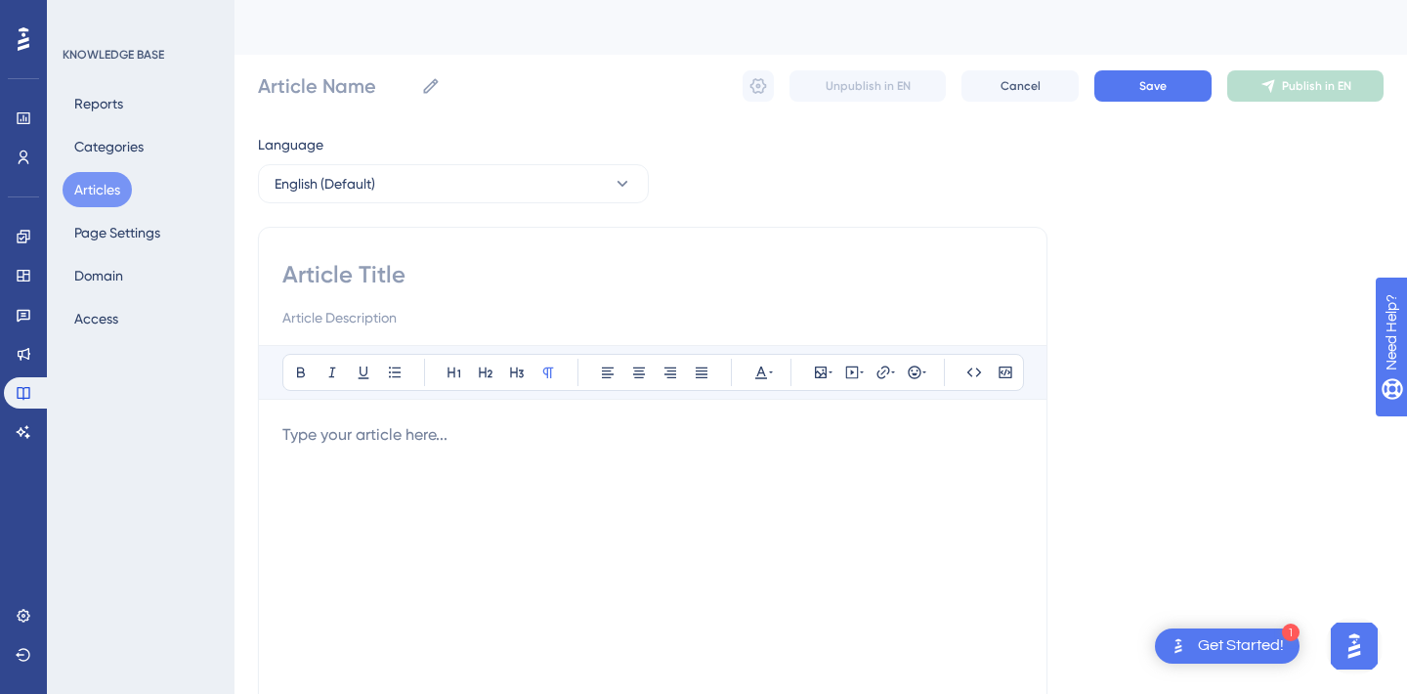
click at [490, 255] on div "Bold Italic Underline Bullet Point Heading 1 Heading 2 Heading 3 Normal Align L…" at bounding box center [653, 552] width 790 height 651
click at [363, 278] on input at bounding box center [652, 274] width 741 height 31
paste input "Ofis Lokasyonlarımız"
type input "Ofis Lokasyonlarımız"
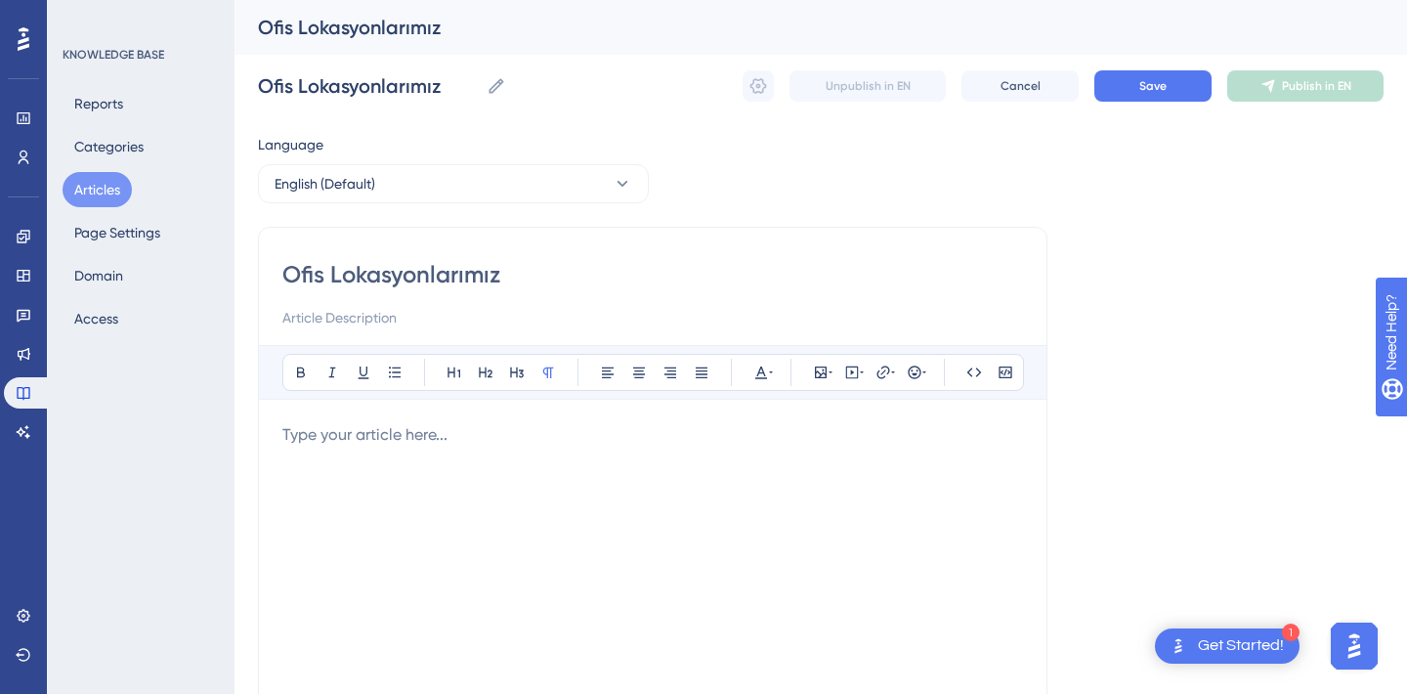
click at [363, 278] on input "Ofis Lokasyonlarımız" at bounding box center [652, 274] width 741 height 31
type input "Office L"
type input "Office"
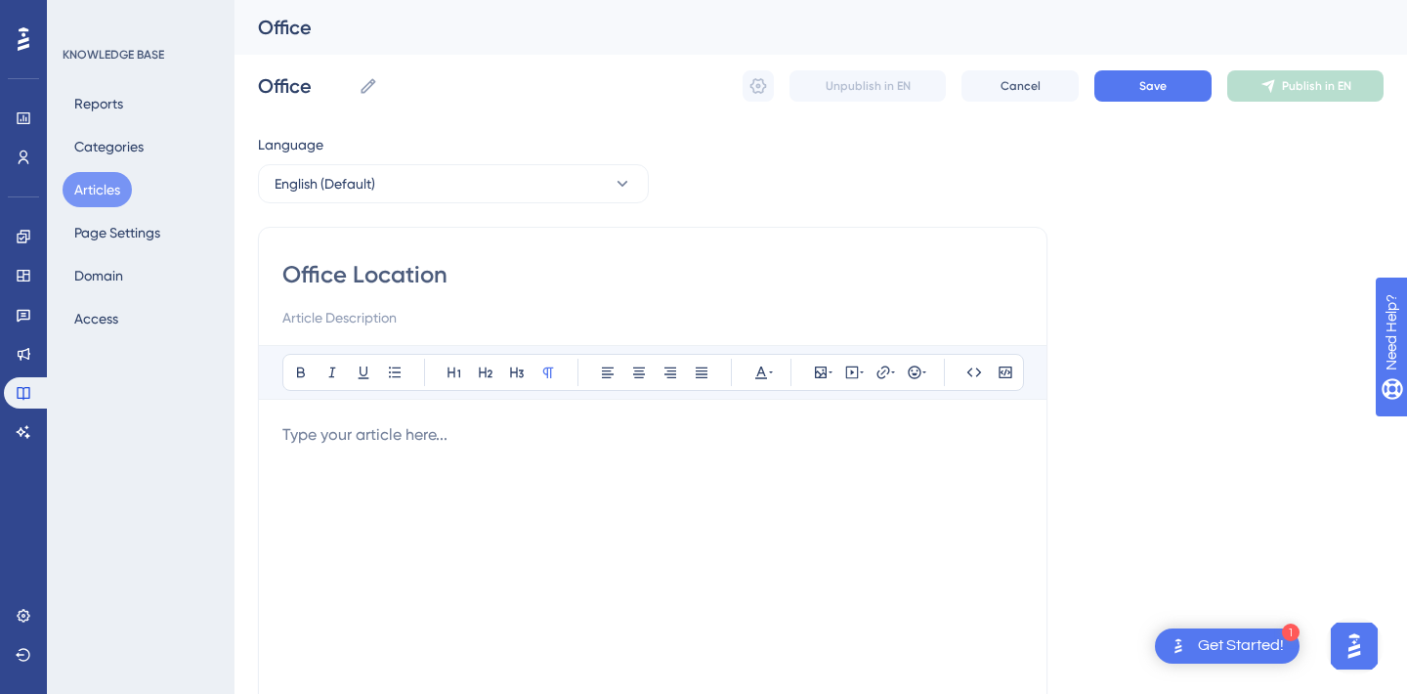
type input "Office Locations"
click at [1263, 254] on div "Language English (Default) Office Locations Bold Italic Underline Bullet Point …" at bounding box center [821, 564] width 1126 height 862
click at [354, 477] on div at bounding box center [652, 638] width 741 height 430
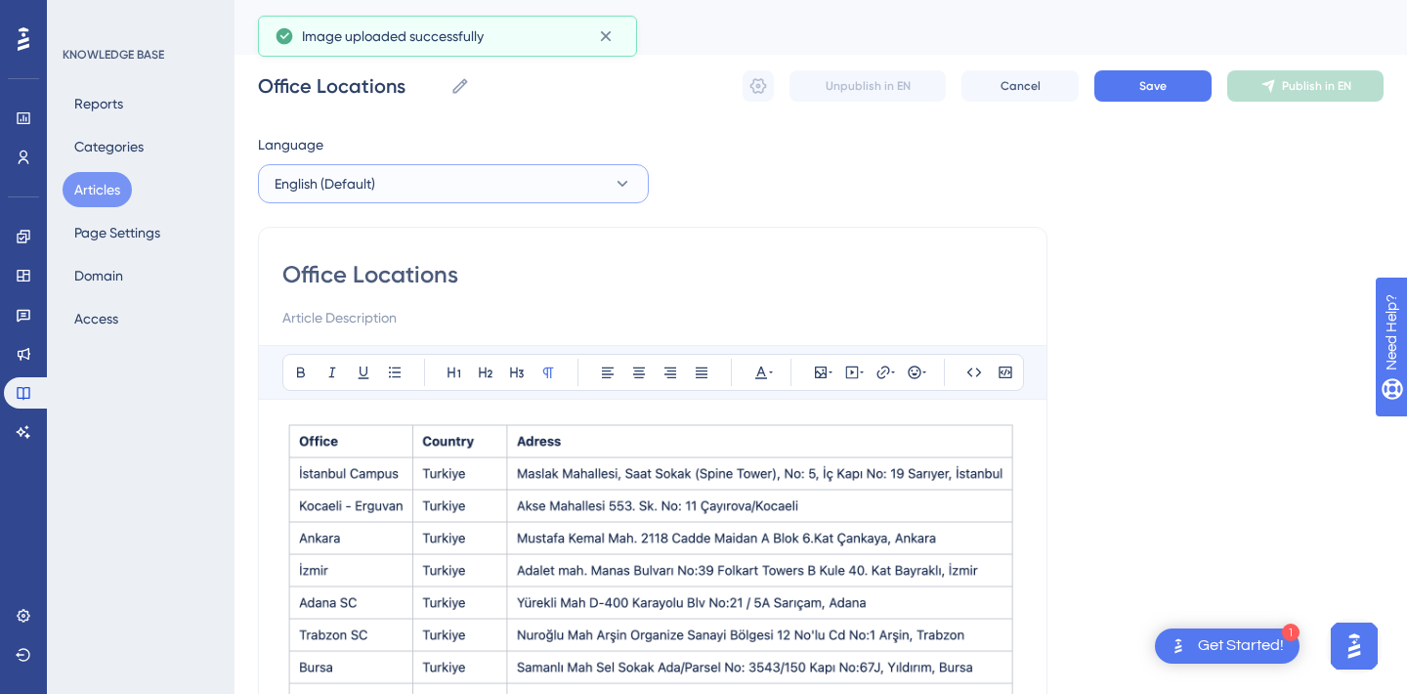
click at [411, 182] on button "English (Default)" at bounding box center [453, 183] width 391 height 39
click at [366, 273] on button "Turkish Turkish No translation" at bounding box center [453, 282] width 365 height 39
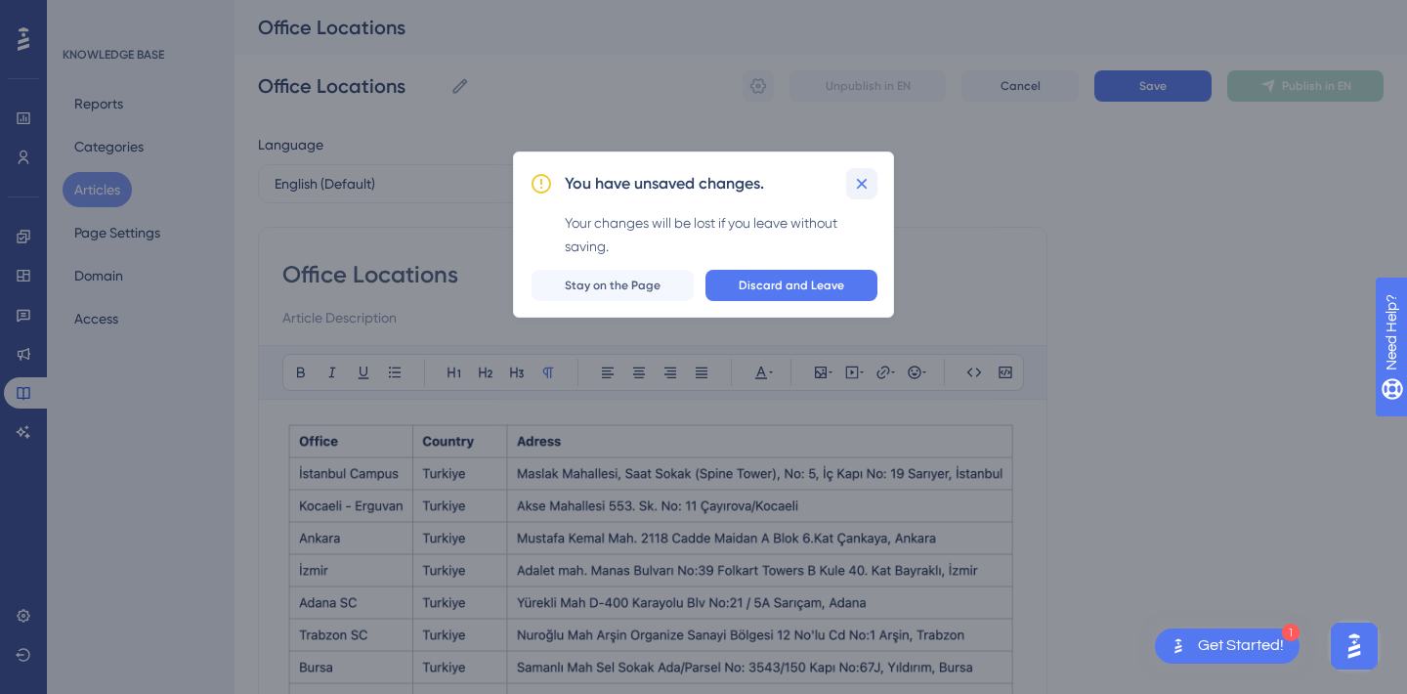
click at [874, 180] on button at bounding box center [861, 183] width 31 height 31
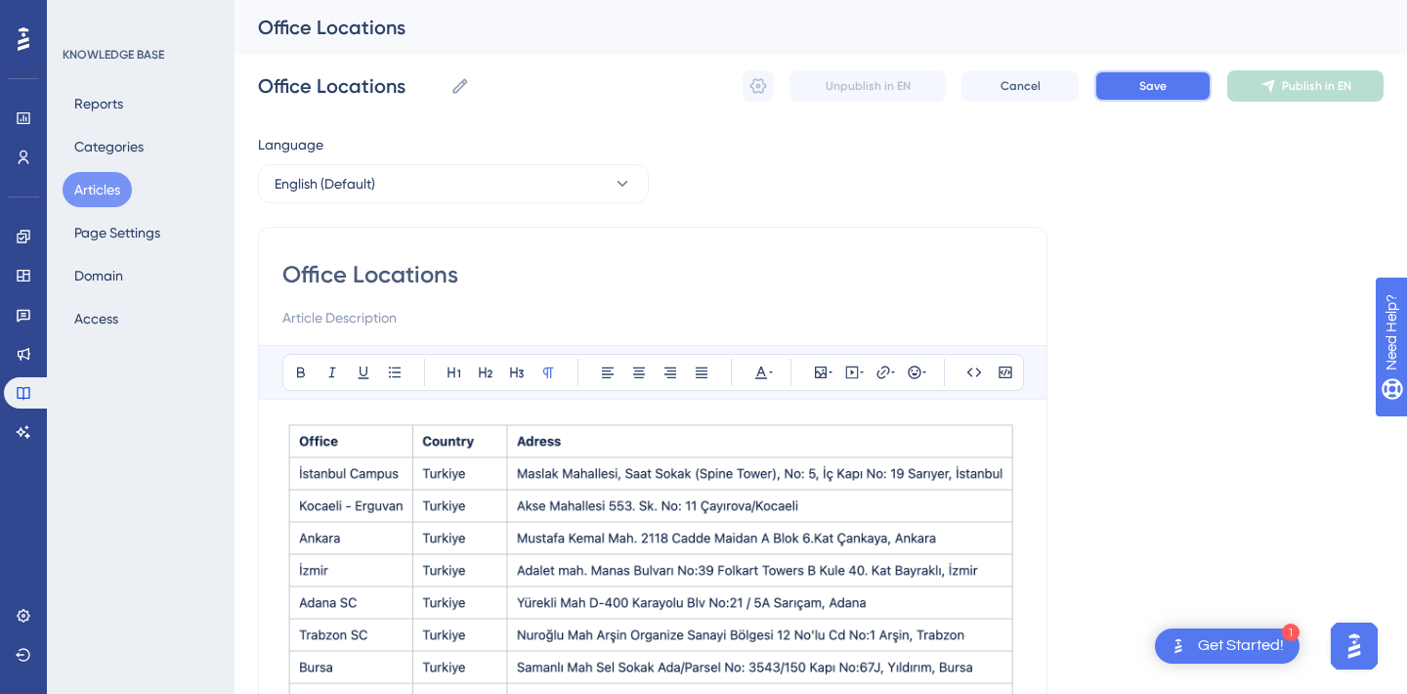
click at [1167, 82] on button "Save" at bounding box center [1152, 85] width 117 height 31
click at [589, 188] on button "English (Default)" at bounding box center [453, 183] width 391 height 39
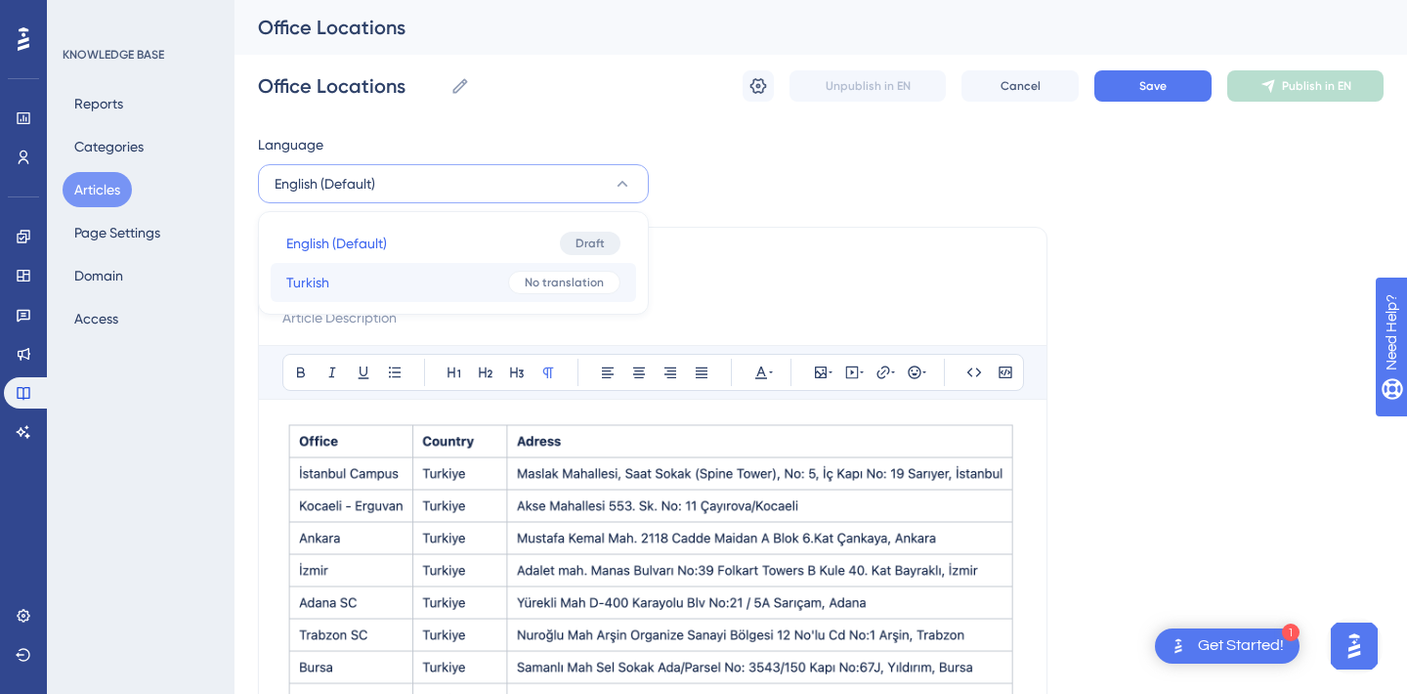
click at [369, 273] on button "Turkish Turkish No translation" at bounding box center [453, 282] width 365 height 39
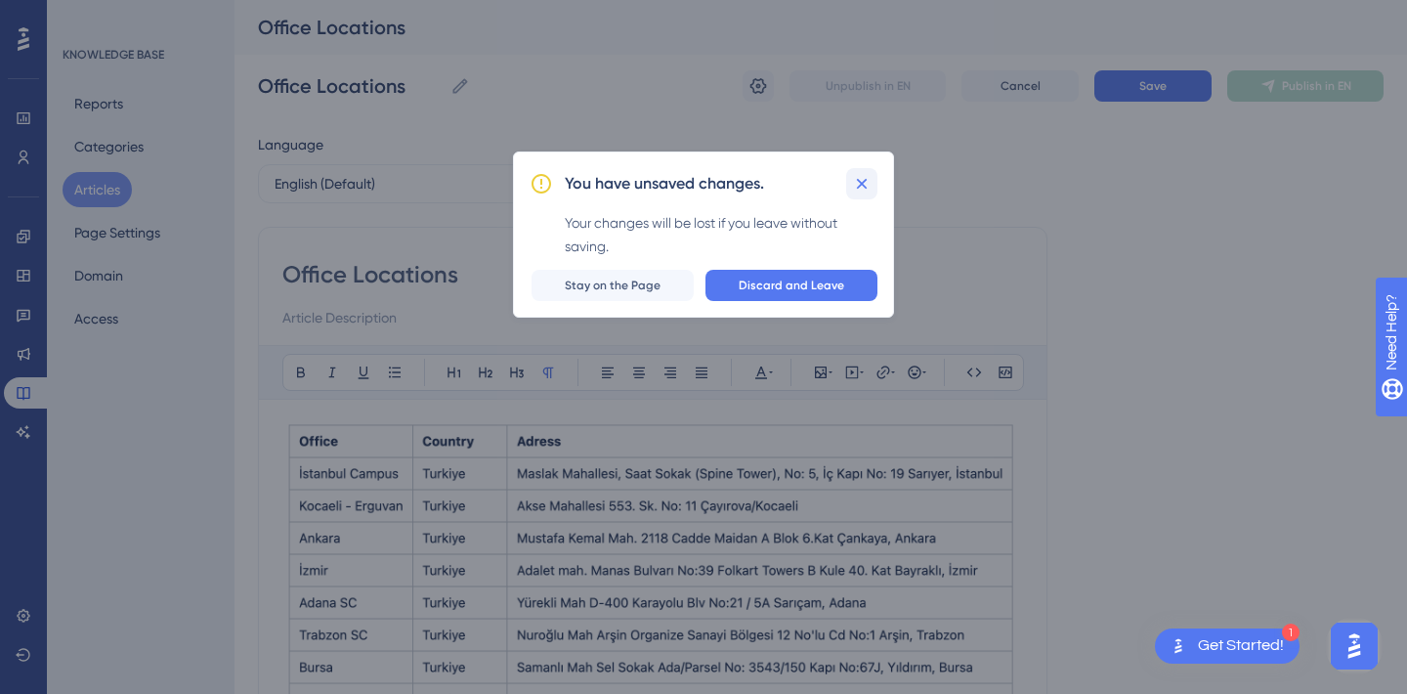
click at [864, 178] on icon at bounding box center [862, 184] width 20 height 20
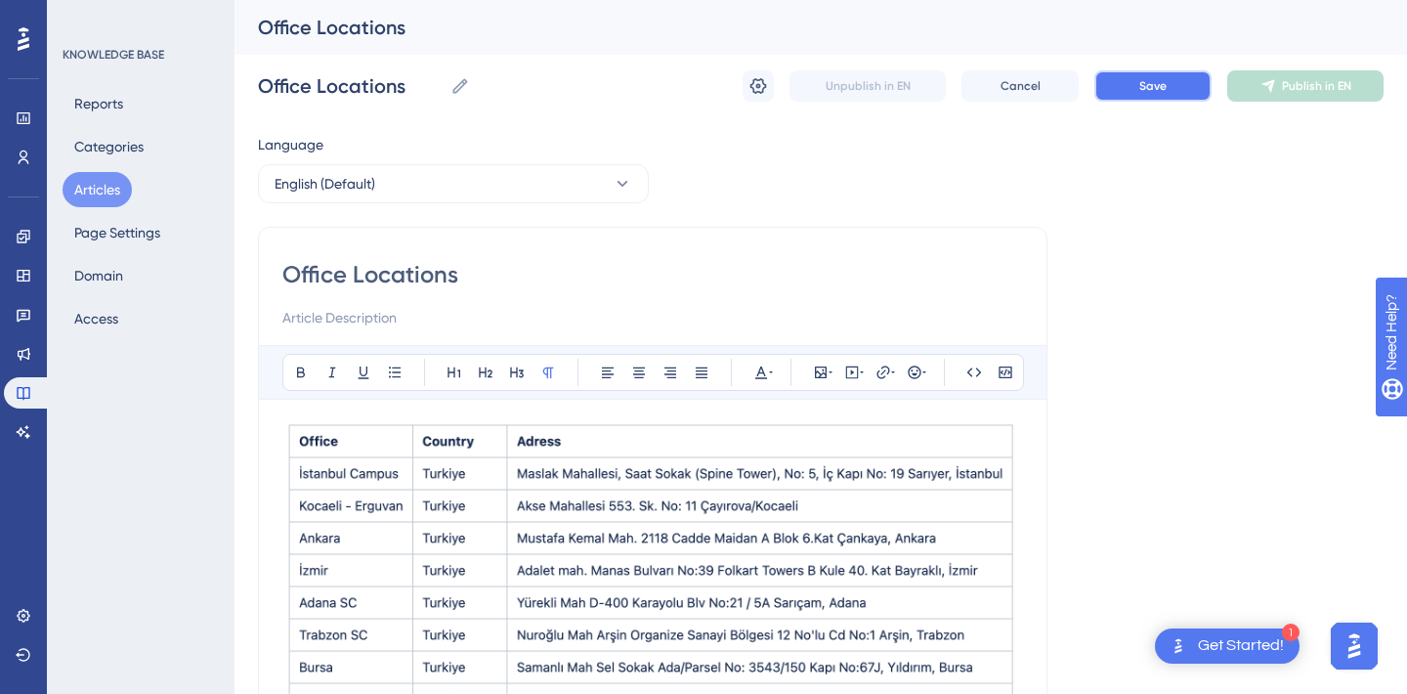
click at [1160, 88] on span "Save" at bounding box center [1152, 86] width 27 height 16
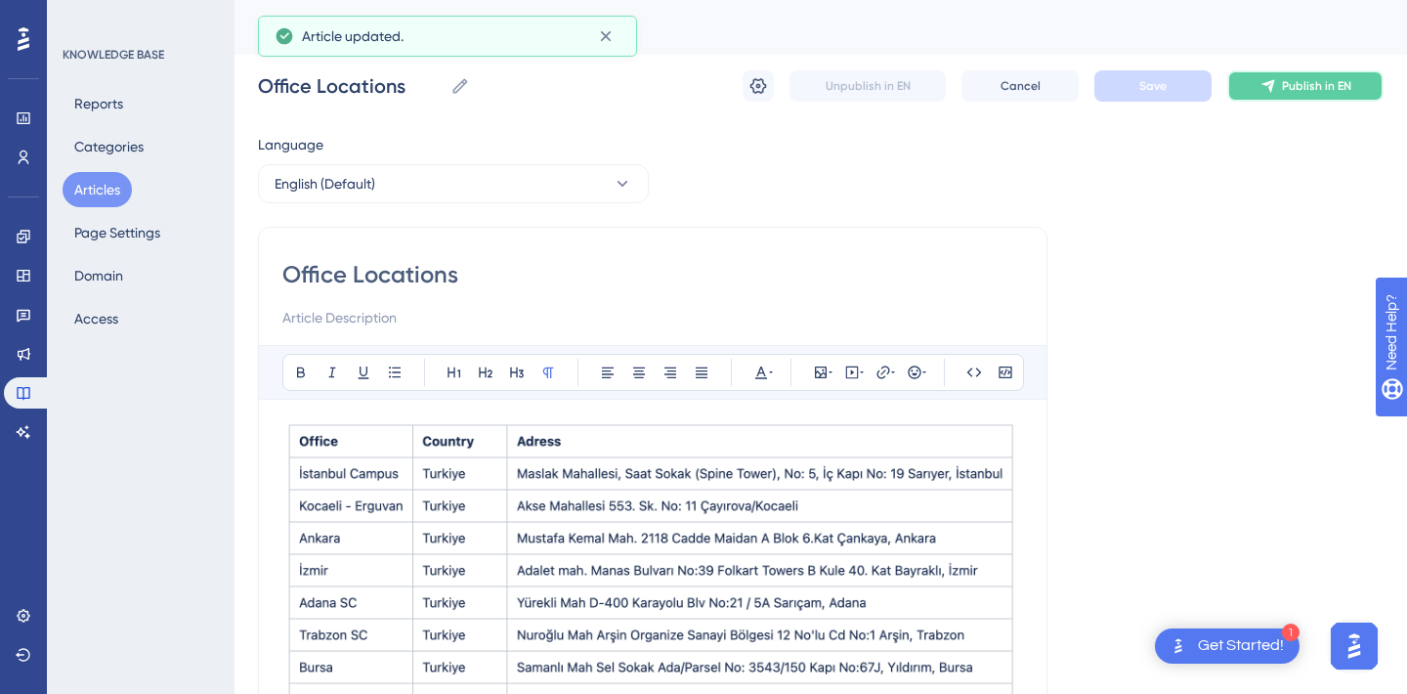
click at [1294, 73] on button "Publish in EN" at bounding box center [1305, 85] width 156 height 31
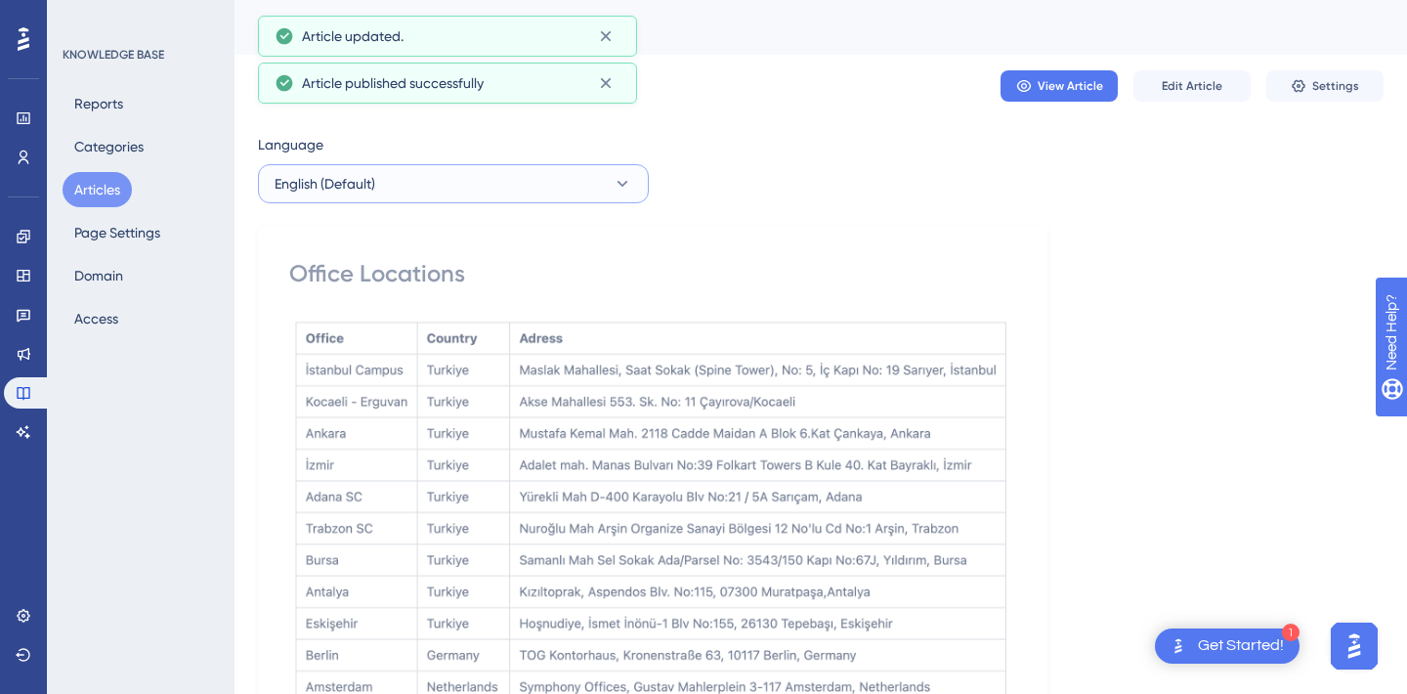
click at [490, 191] on button "English (Default)" at bounding box center [453, 183] width 391 height 39
click at [366, 288] on button "Turkish Turkish No translation" at bounding box center [453, 282] width 365 height 39
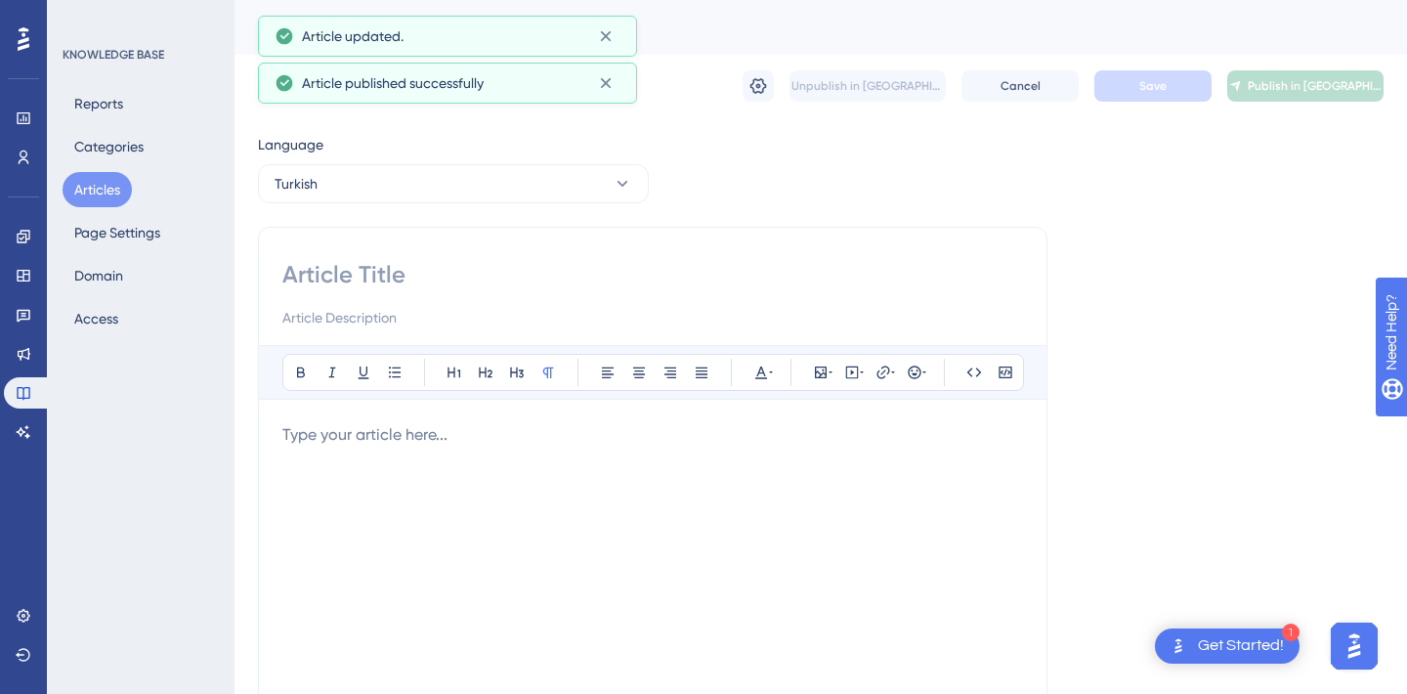
click at [353, 428] on p at bounding box center [652, 434] width 741 height 23
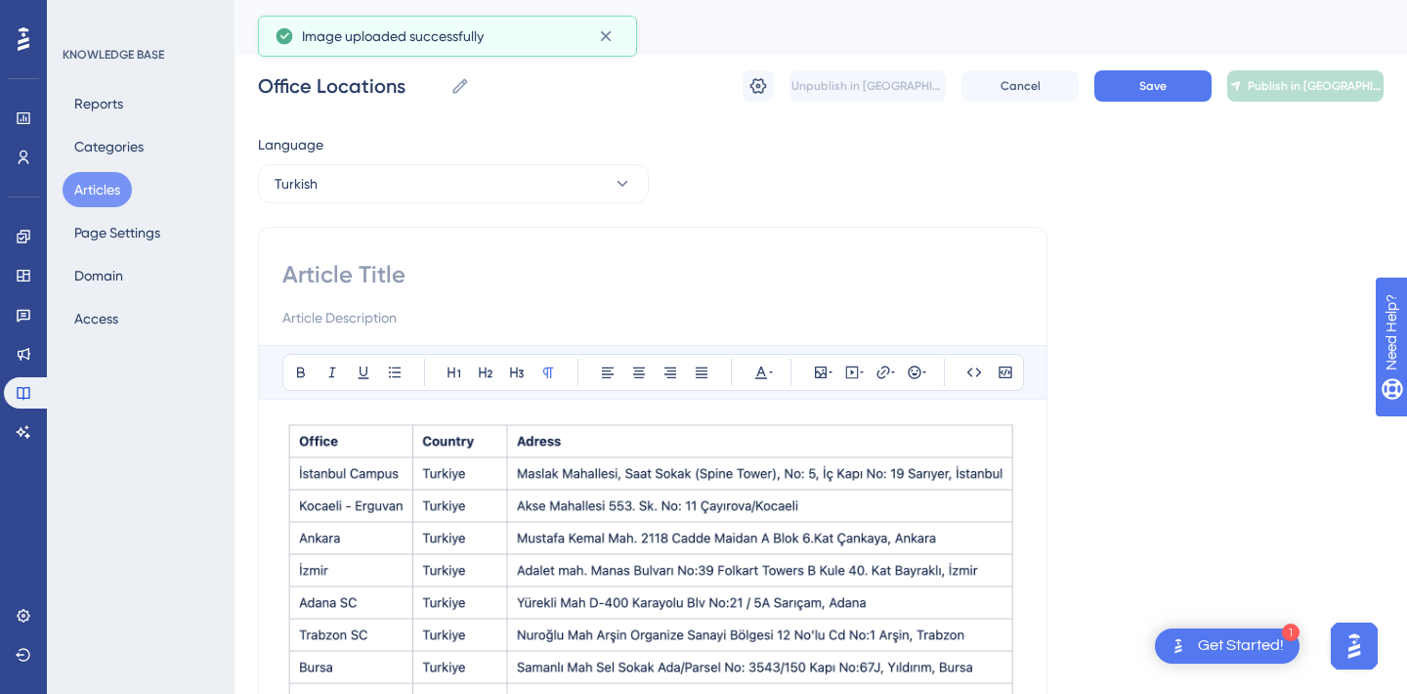
click at [320, 277] on input at bounding box center [652, 274] width 741 height 31
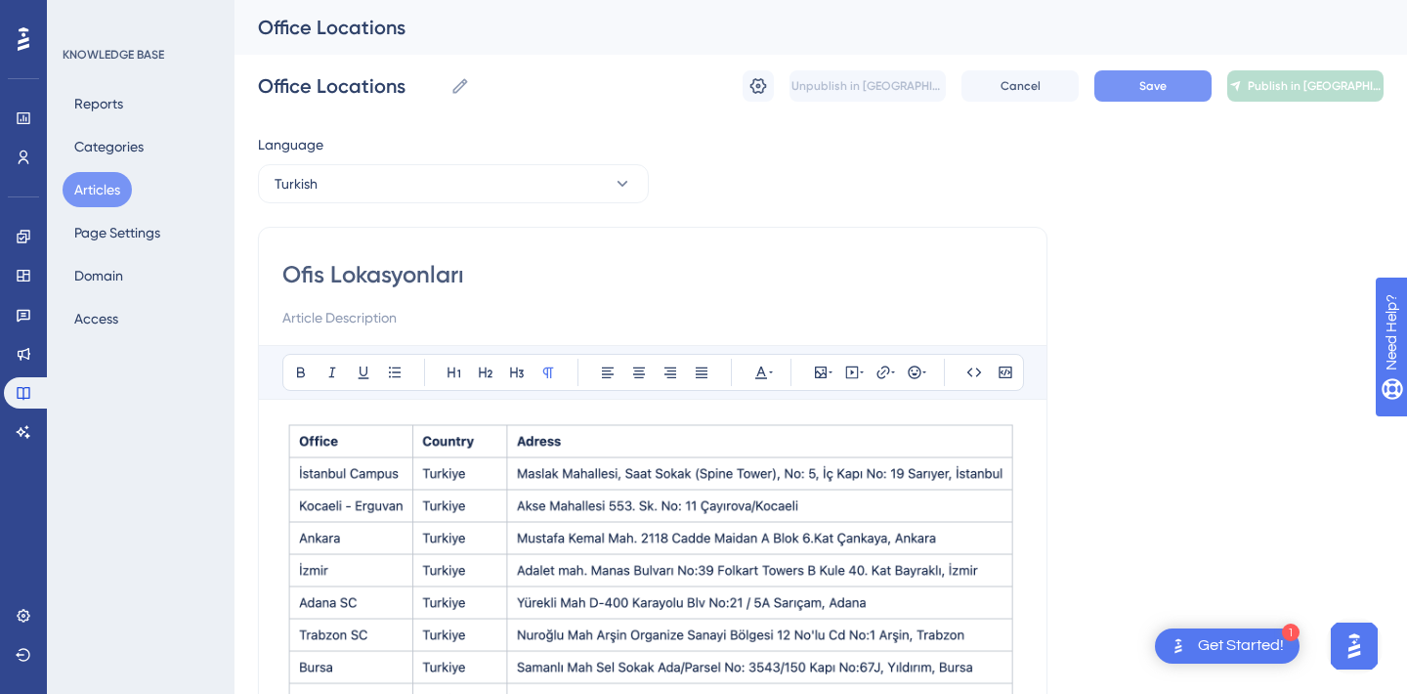
type input "Ofis Lokasyonları"
click at [1145, 95] on button "Save" at bounding box center [1152, 85] width 117 height 31
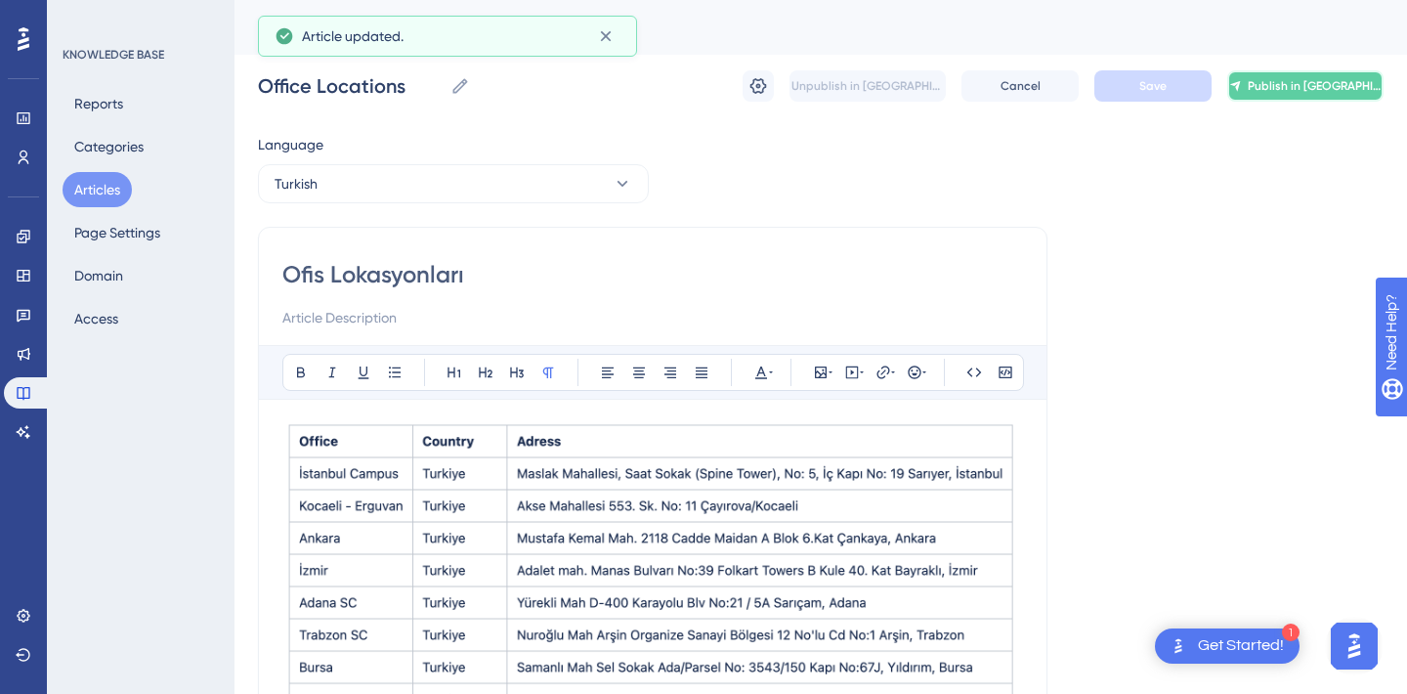
click at [1341, 87] on span "Publish in [GEOGRAPHIC_DATA]" at bounding box center [1315, 86] width 135 height 16
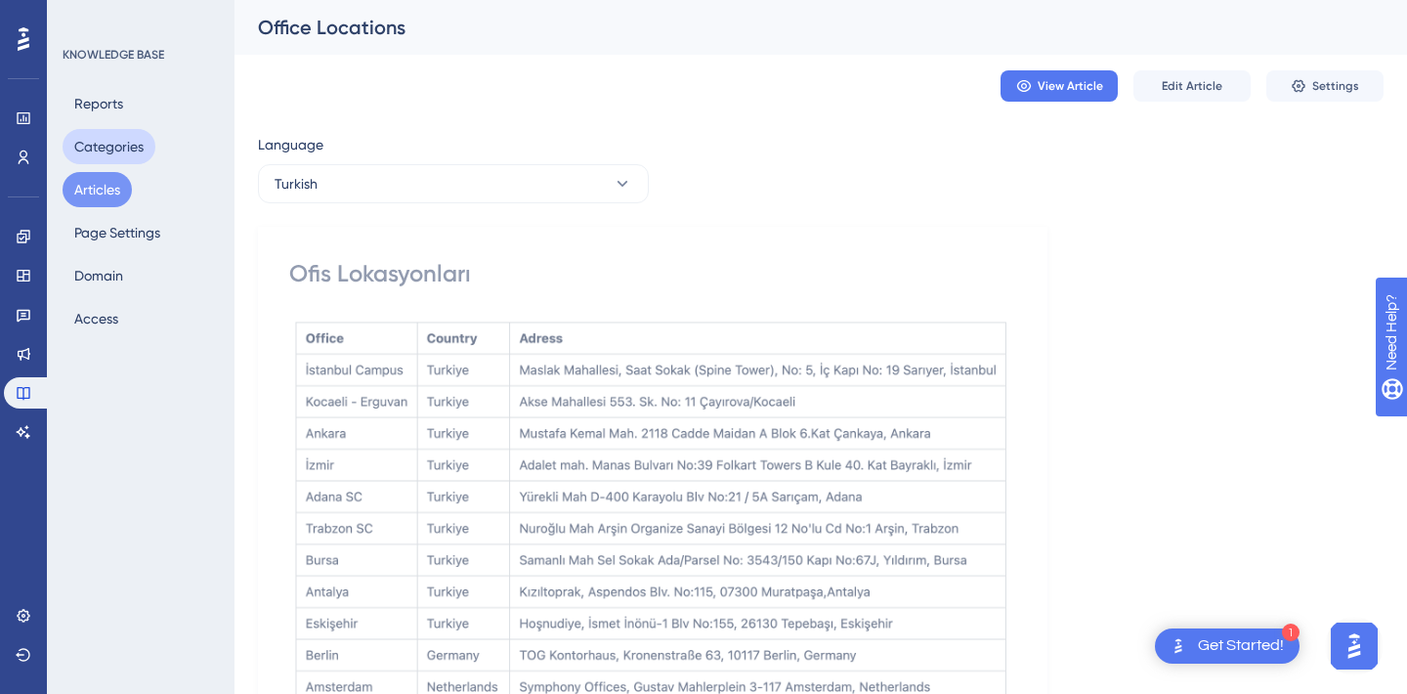
click at [98, 155] on button "Categories" at bounding box center [109, 146] width 93 height 35
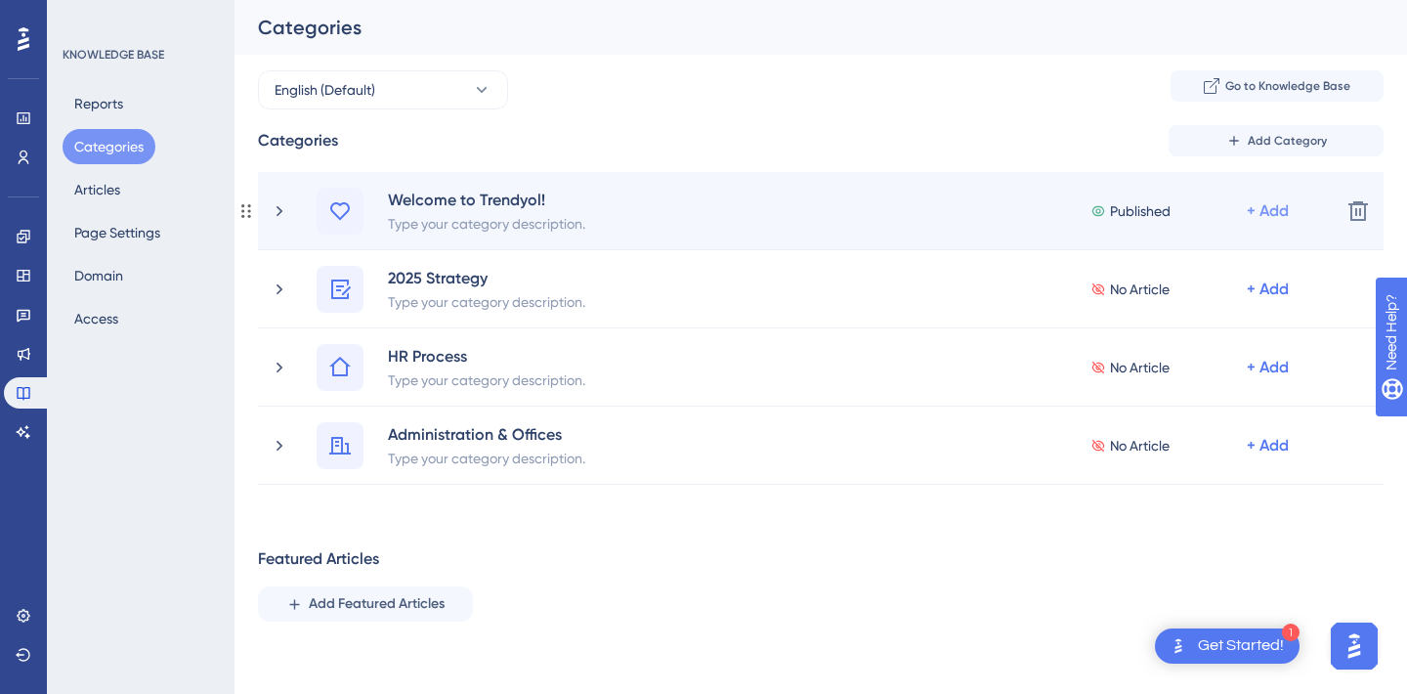
click at [1265, 209] on div "+ Add" at bounding box center [1268, 210] width 42 height 23
click at [1183, 294] on span "Add Articles" at bounding box center [1159, 301] width 75 height 23
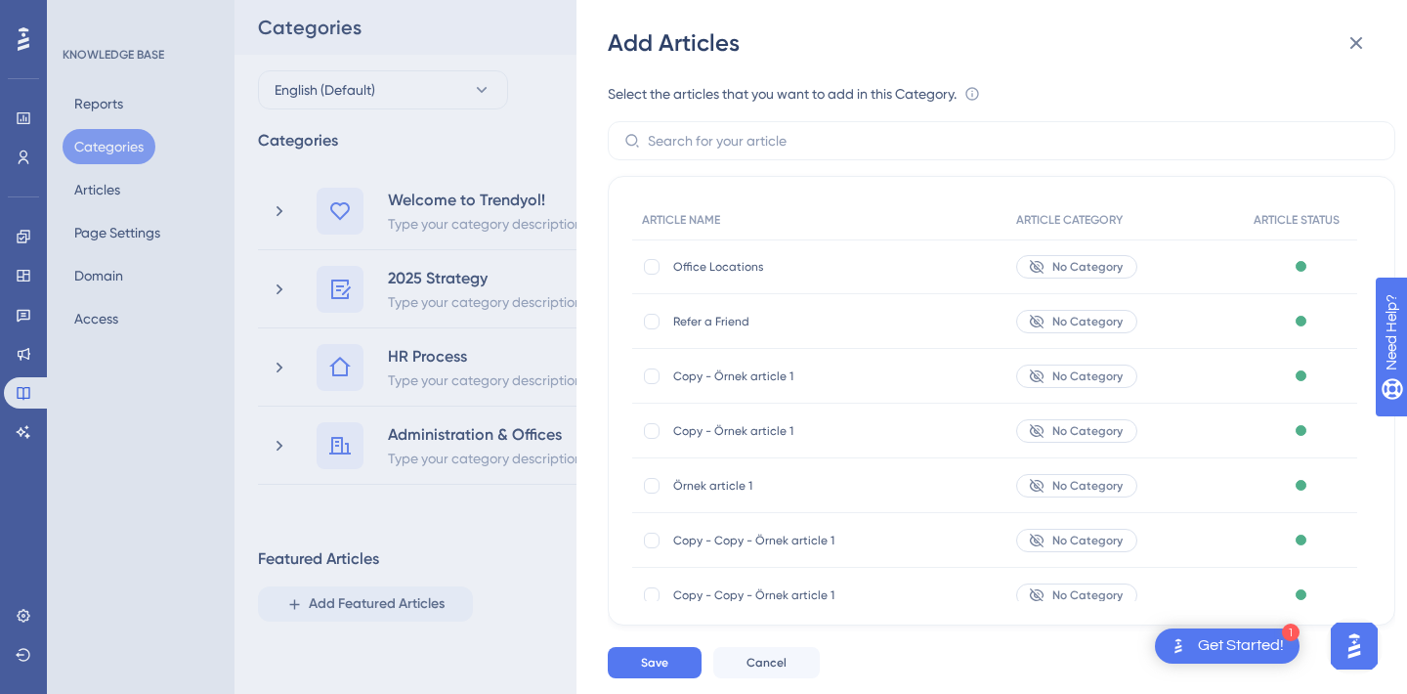
click at [631, 266] on div "ARTICLE NAME ARTICLE CATEGORY ARTICLE STATUS Office Locations Office Locations …" at bounding box center [1002, 400] width 788 height 449
click at [648, 266] on div at bounding box center [652, 267] width 16 height 16
checkbox input "true"
click at [673, 664] on button "Save" at bounding box center [655, 662] width 94 height 31
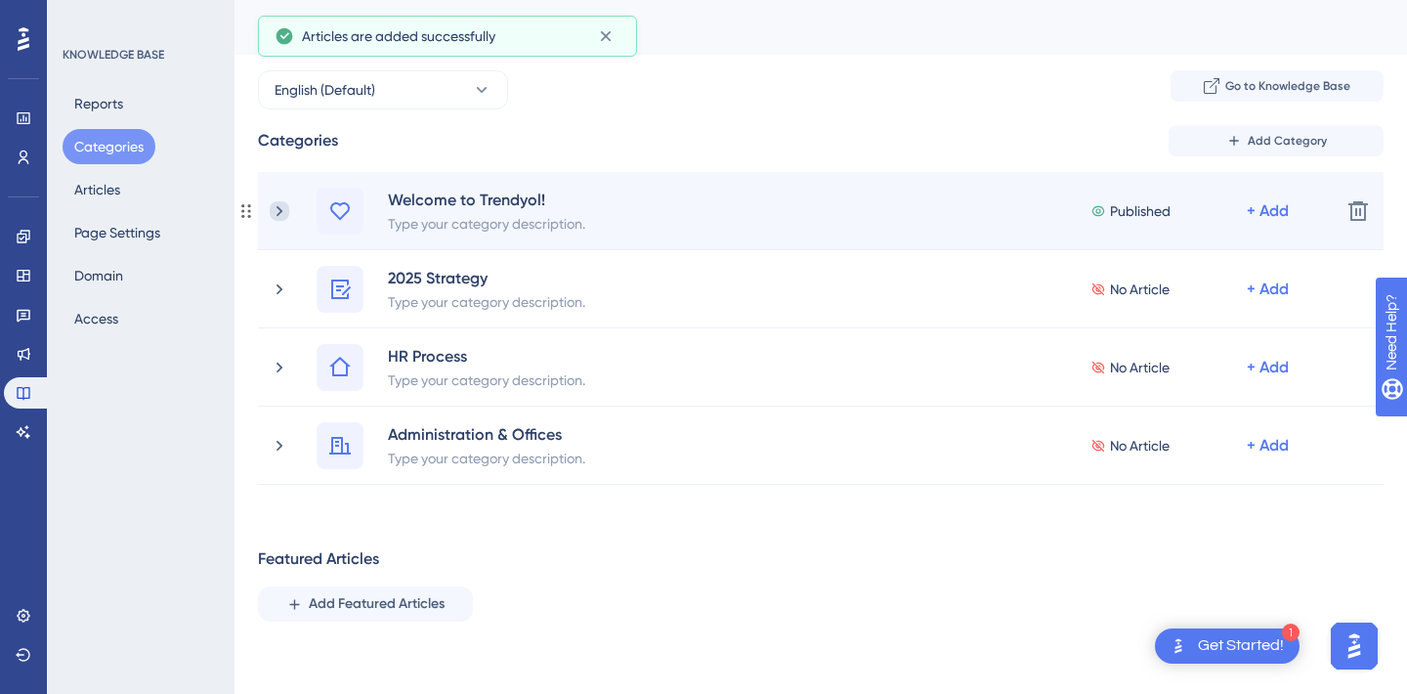
click at [287, 210] on icon at bounding box center [280, 211] width 20 height 20
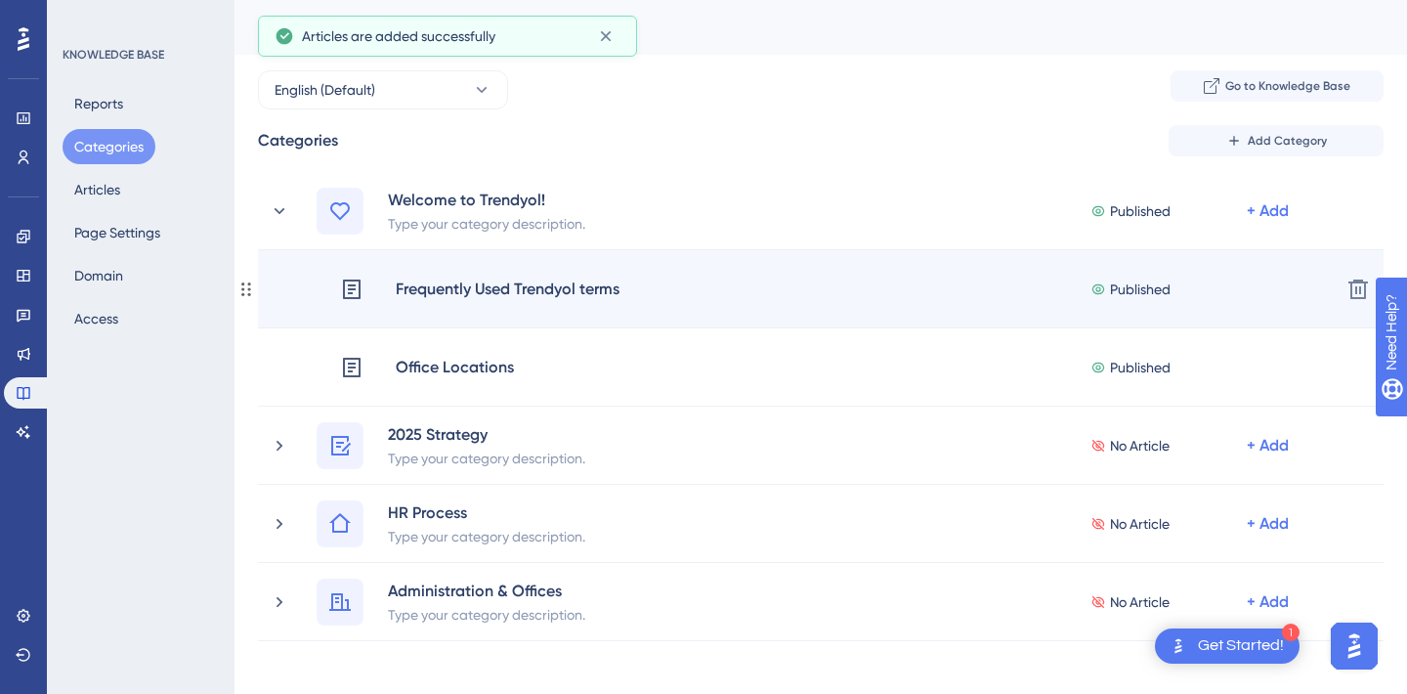
click at [350, 289] on icon at bounding box center [352, 289] width 18 height 20
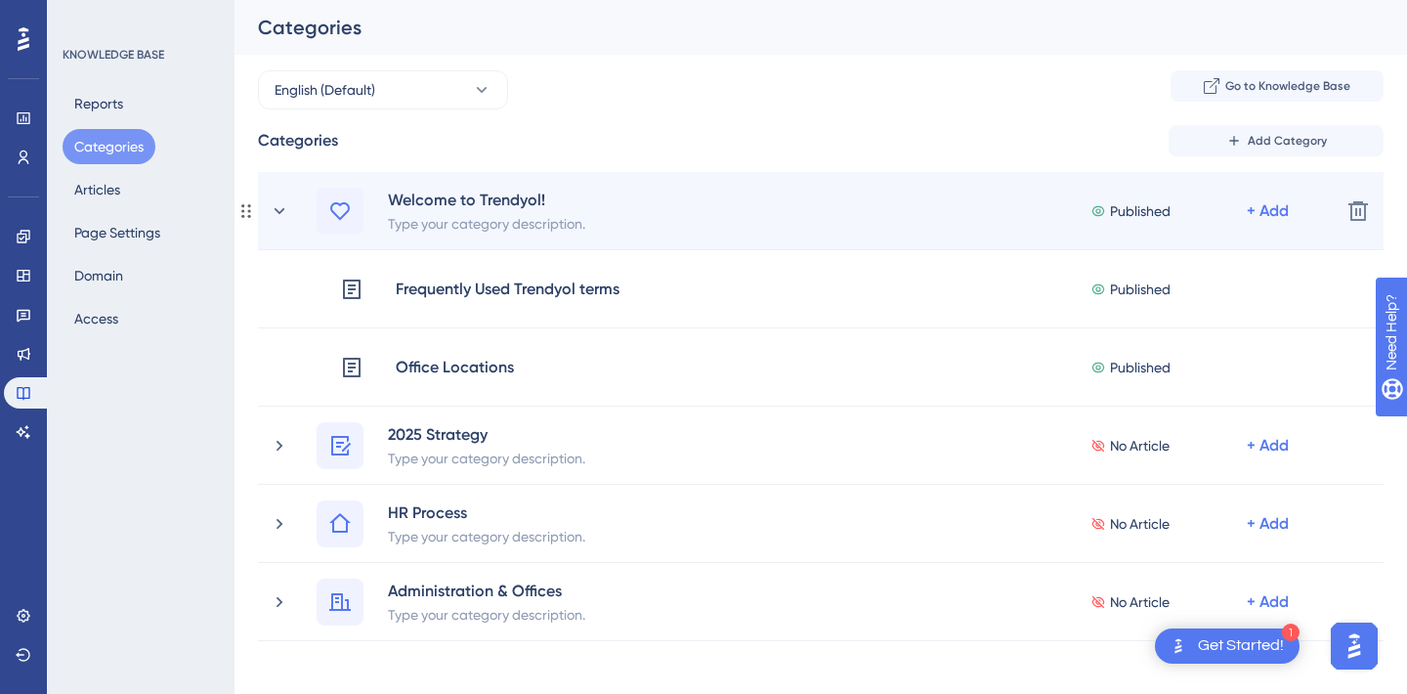
click at [278, 197] on div "Welcome to Trendyol! Type your category description. Published + Add" at bounding box center [797, 211] width 1055 height 47
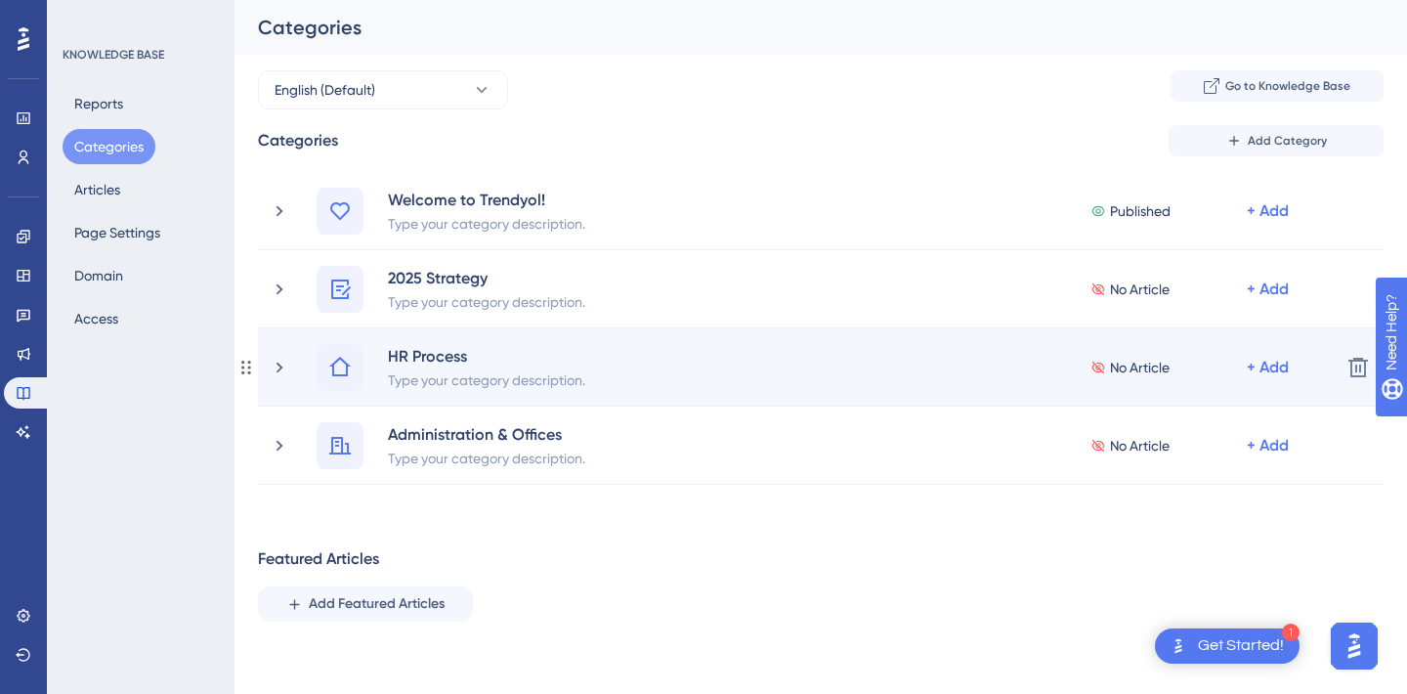
click at [281, 377] on div "HR Process Type your category description. No Article + Add" at bounding box center [797, 367] width 1055 height 47
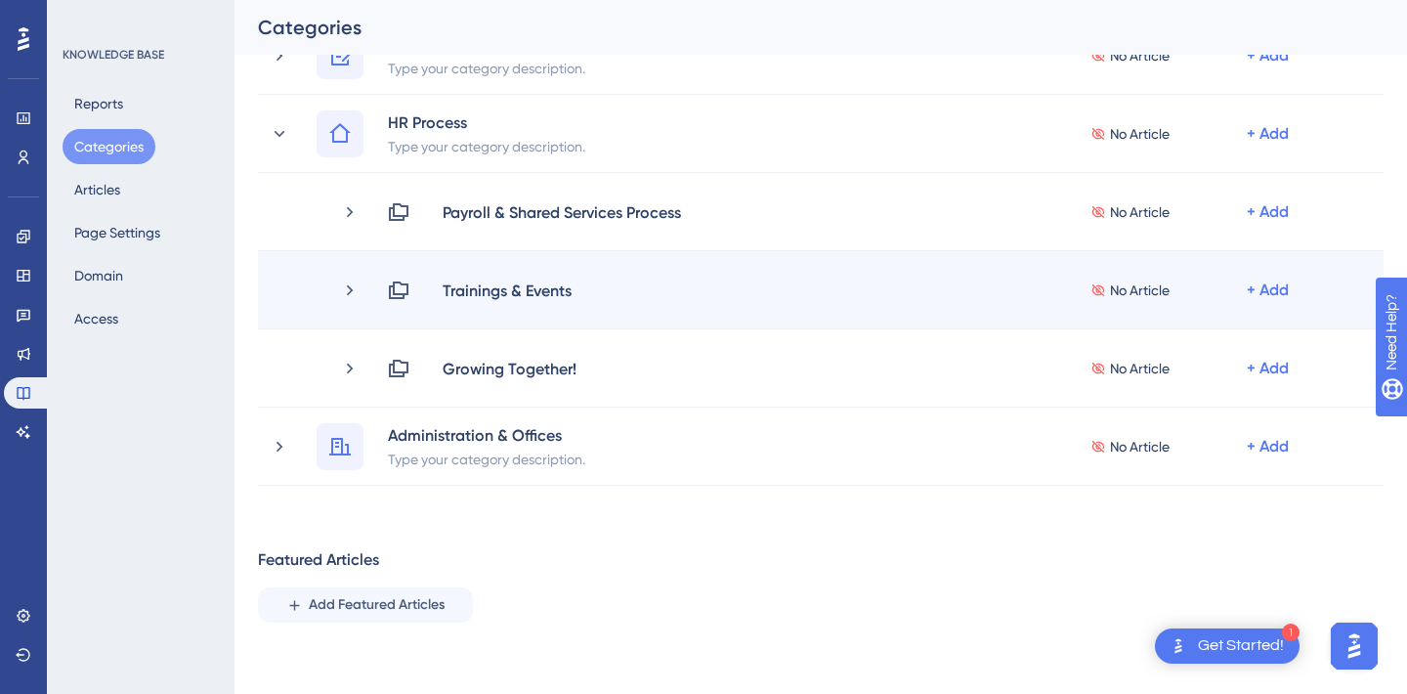
scroll to position [235, 0]
click at [488, 284] on div "Trainings & Events" at bounding box center [507, 288] width 131 height 23
click at [336, 279] on div "Trainings & Events No Article + Add" at bounding box center [797, 288] width 1055 height 23
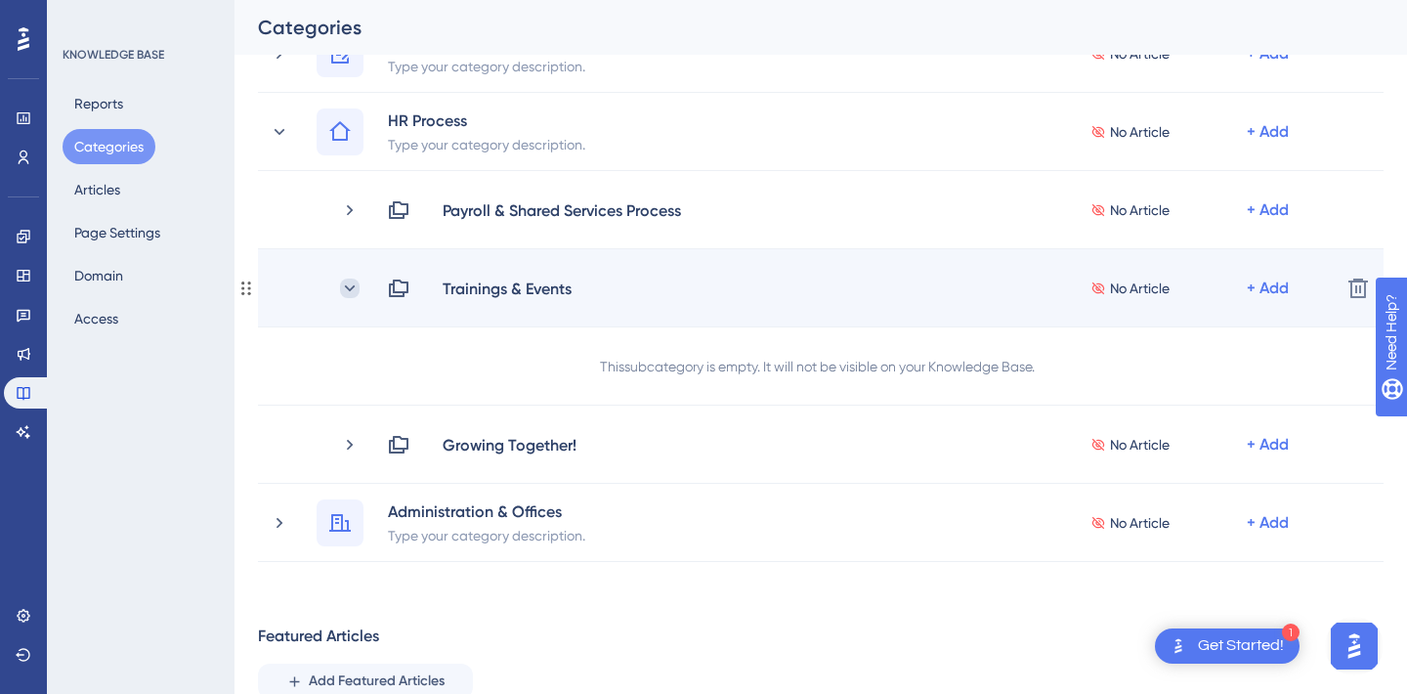
click at [341, 282] on icon at bounding box center [350, 288] width 20 height 20
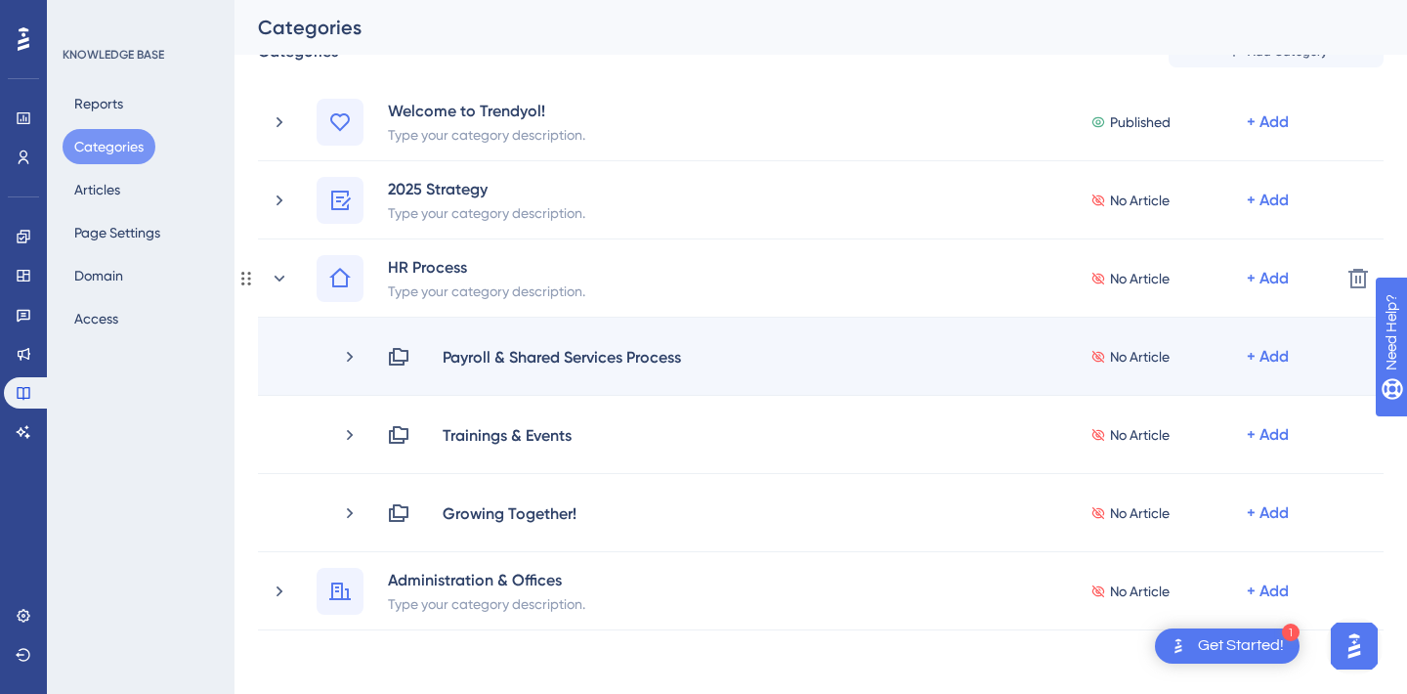
scroll to position [0, 0]
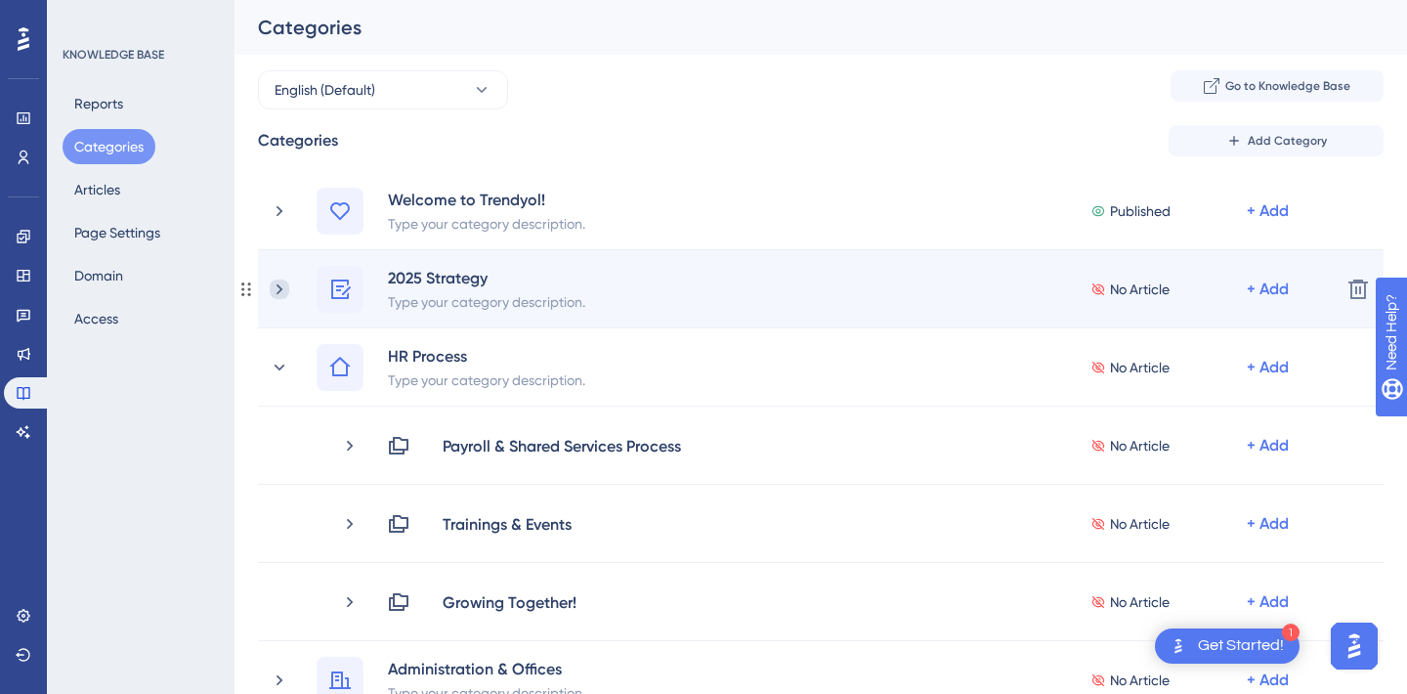
click at [278, 285] on icon at bounding box center [280, 288] width 6 height 11
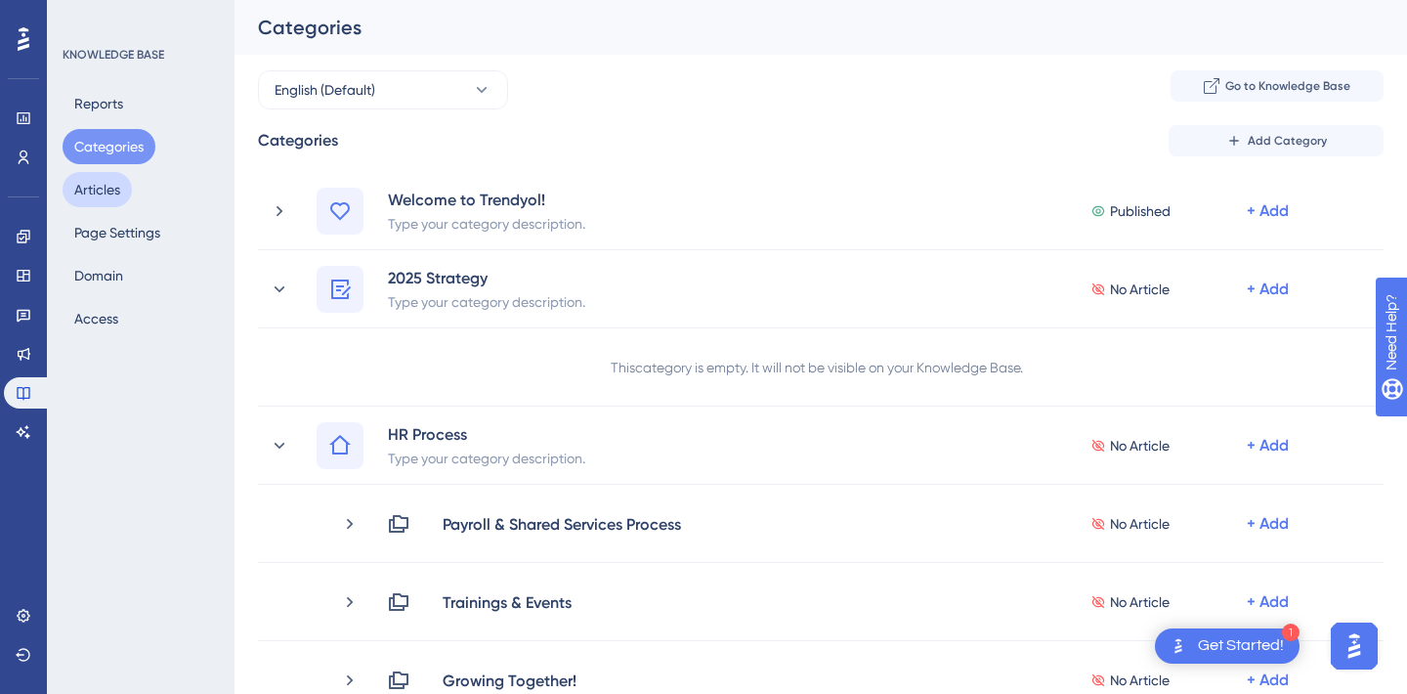
click at [101, 192] on button "Articles" at bounding box center [97, 189] width 69 height 35
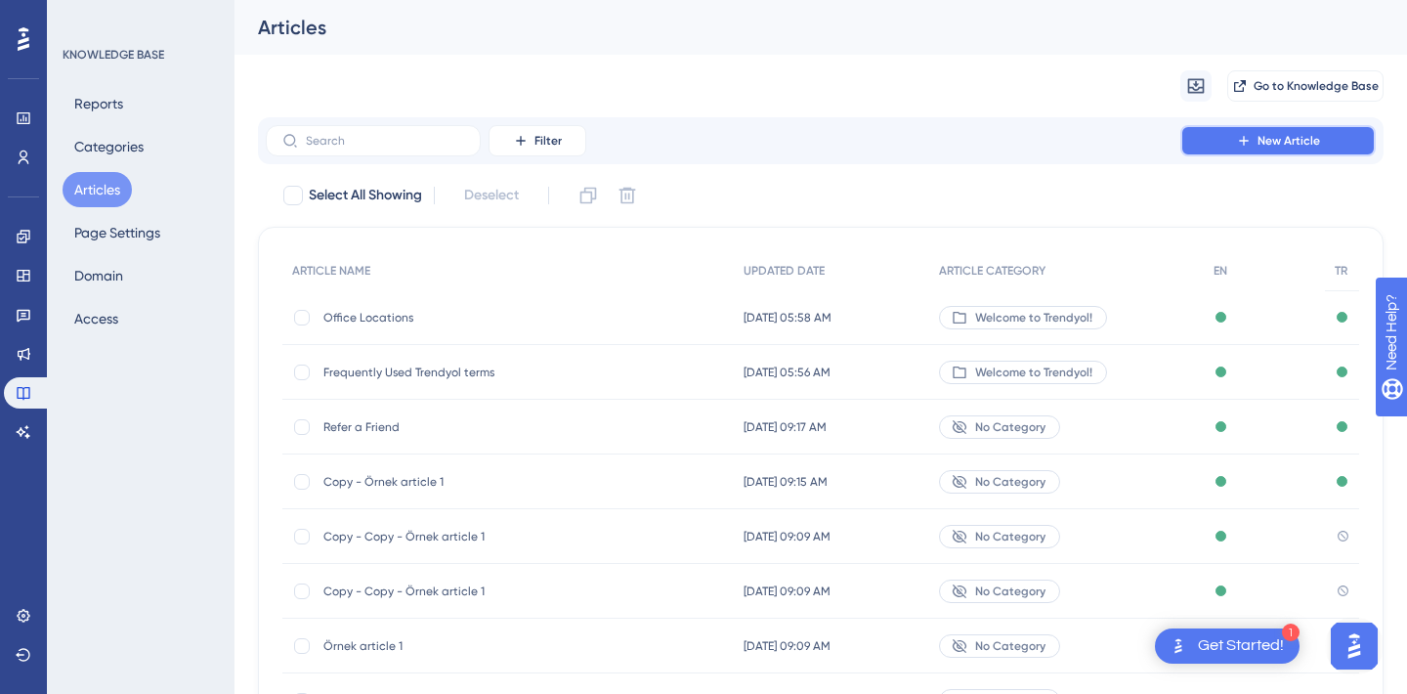
click at [1252, 138] on icon at bounding box center [1244, 141] width 16 height 16
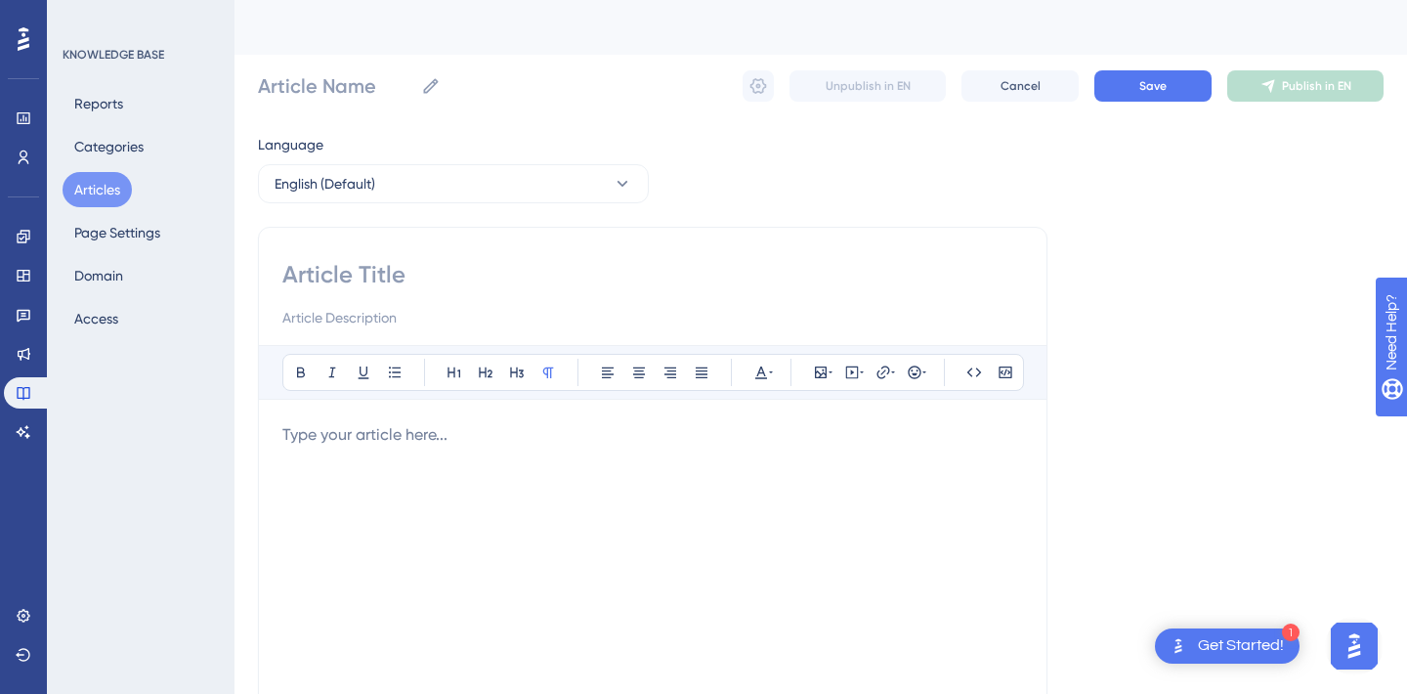
click at [329, 263] on input at bounding box center [652, 274] width 741 height 31
type input "Our"
type input "Our 2025"
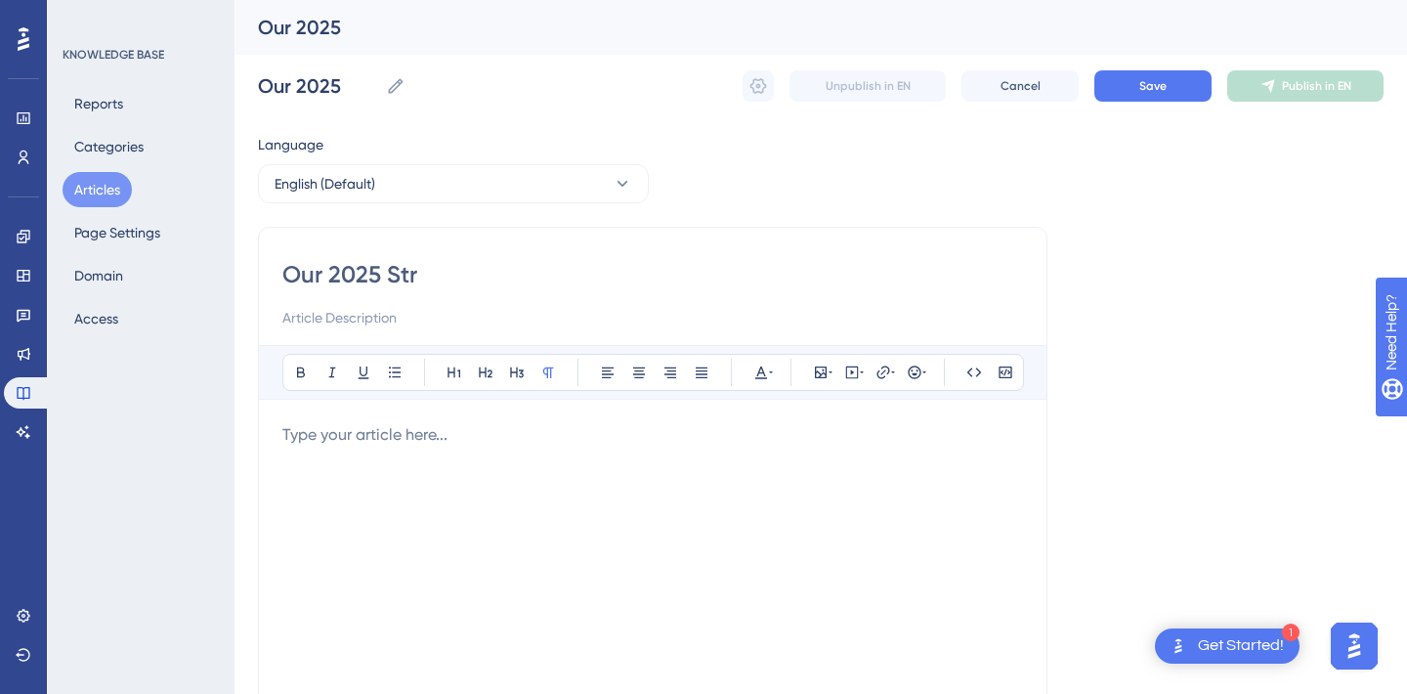
type input "Our 2025 Stra"
type input "Our 2025 Strate"
type input "Our 2025 Strategy"
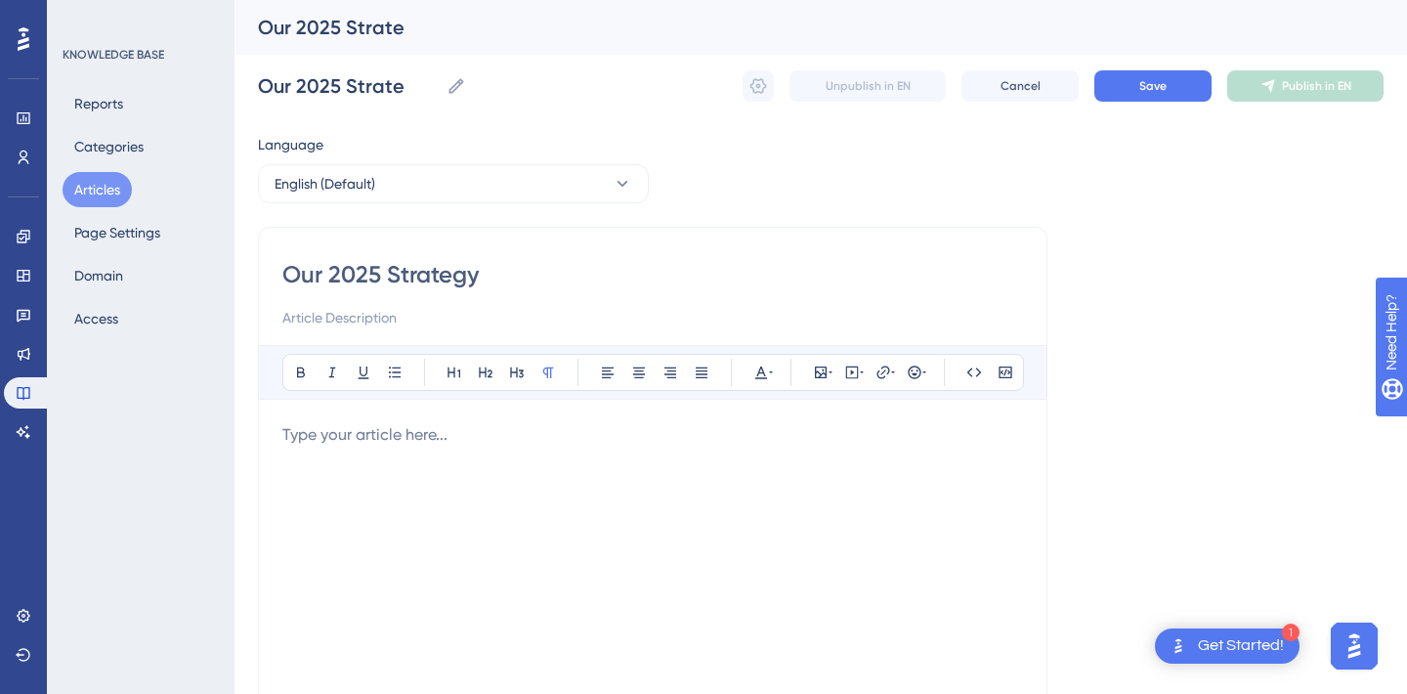
type input "Our 2025 Strategy"
click at [311, 497] on div at bounding box center [652, 638] width 741 height 430
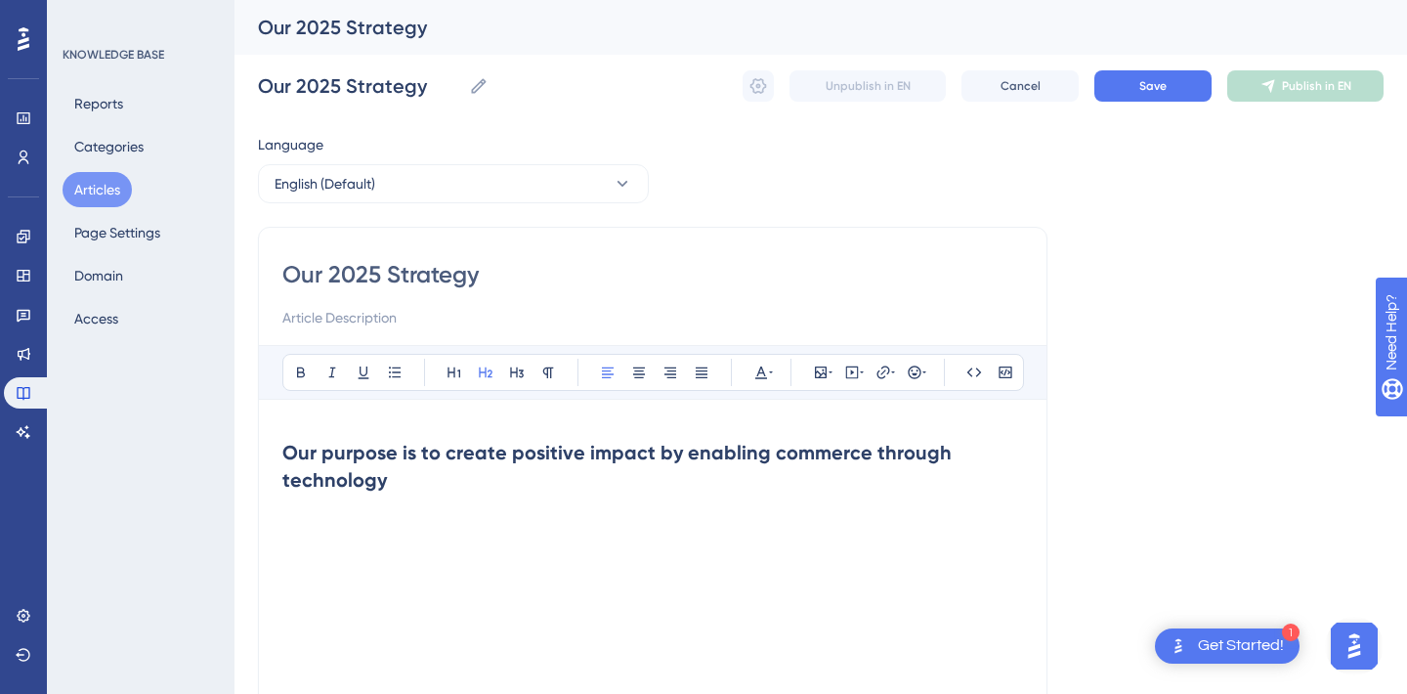
click at [283, 451] on strong "Our purpose is to create positive impact by enabling commerce through technology" at bounding box center [619, 466] width 674 height 51
click at [437, 472] on h2 "Our purpose is to create positive impact by enabling commerce through technology" at bounding box center [652, 466] width 741 height 86
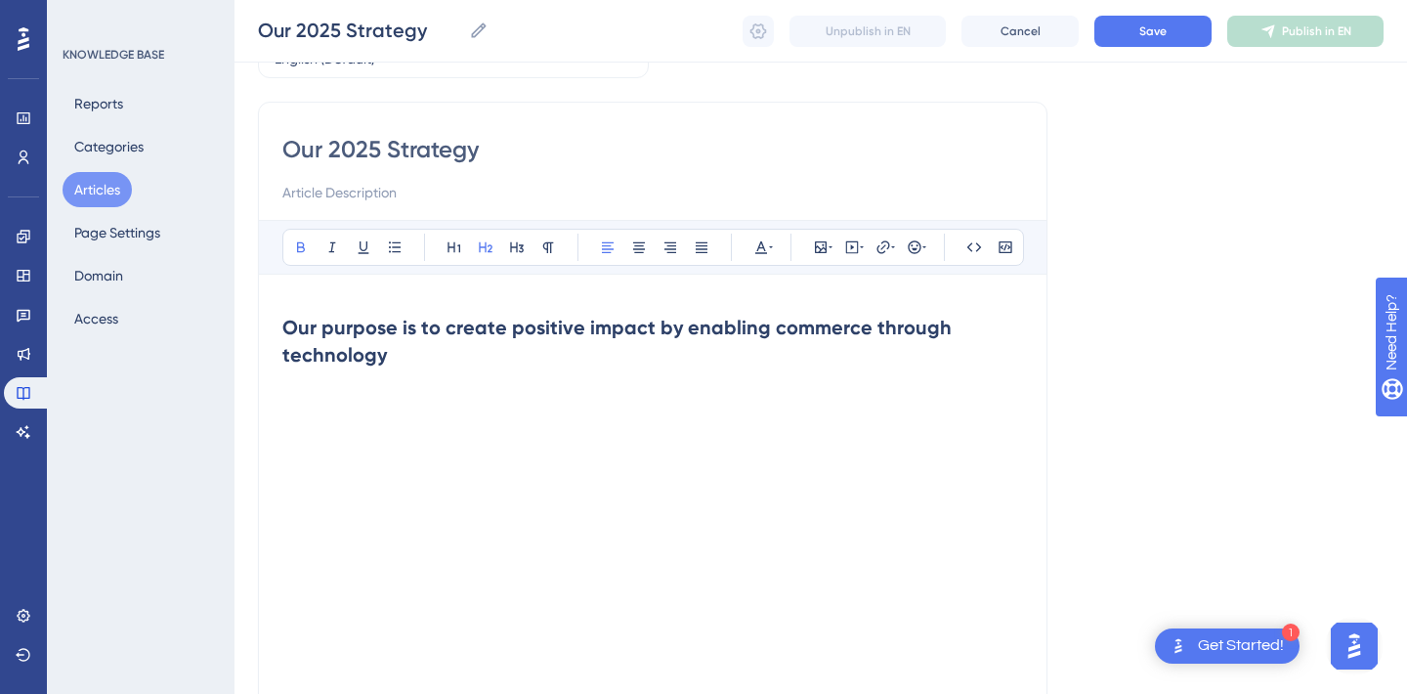
scroll to position [118, 0]
click at [858, 252] on icon at bounding box center [852, 246] width 16 height 16
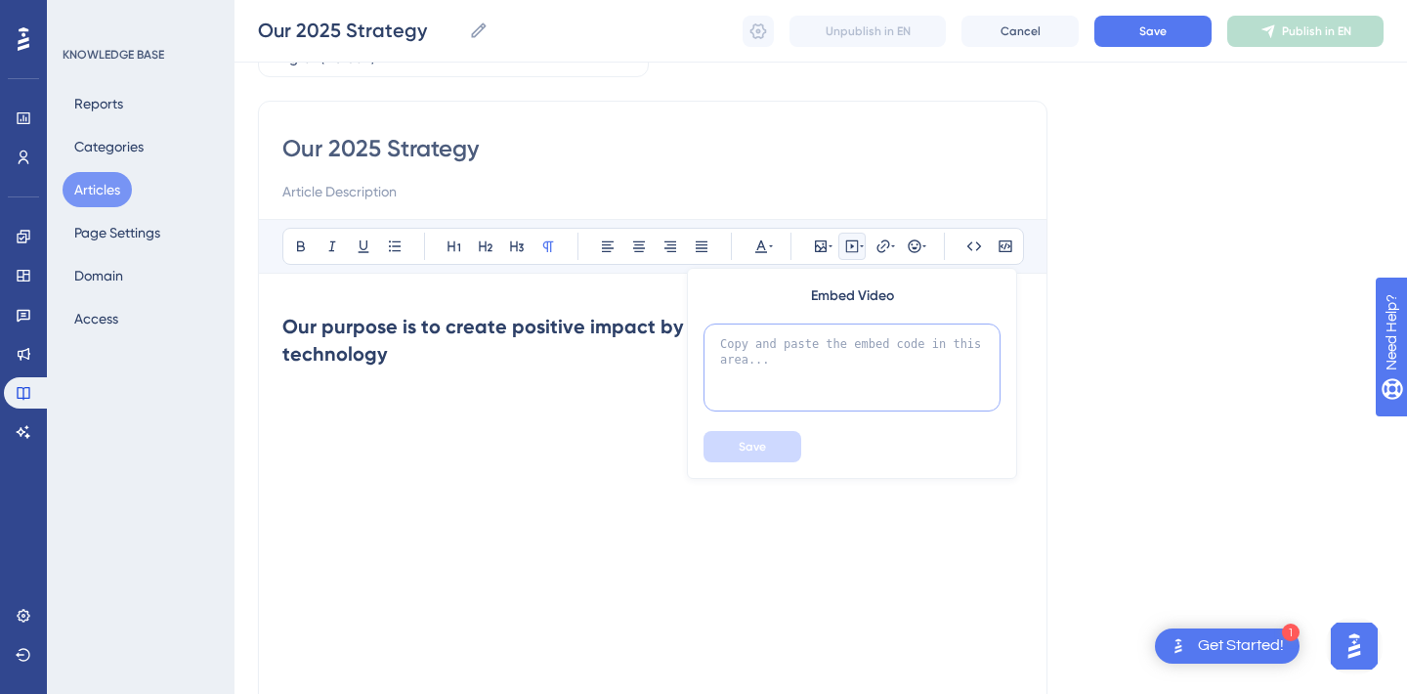
click at [796, 353] on textarea at bounding box center [852, 367] width 297 height 88
paste textarea "<iframe width="1440" height="541" src="https://www.youtube.com/embed/HRuvObQk-1…"
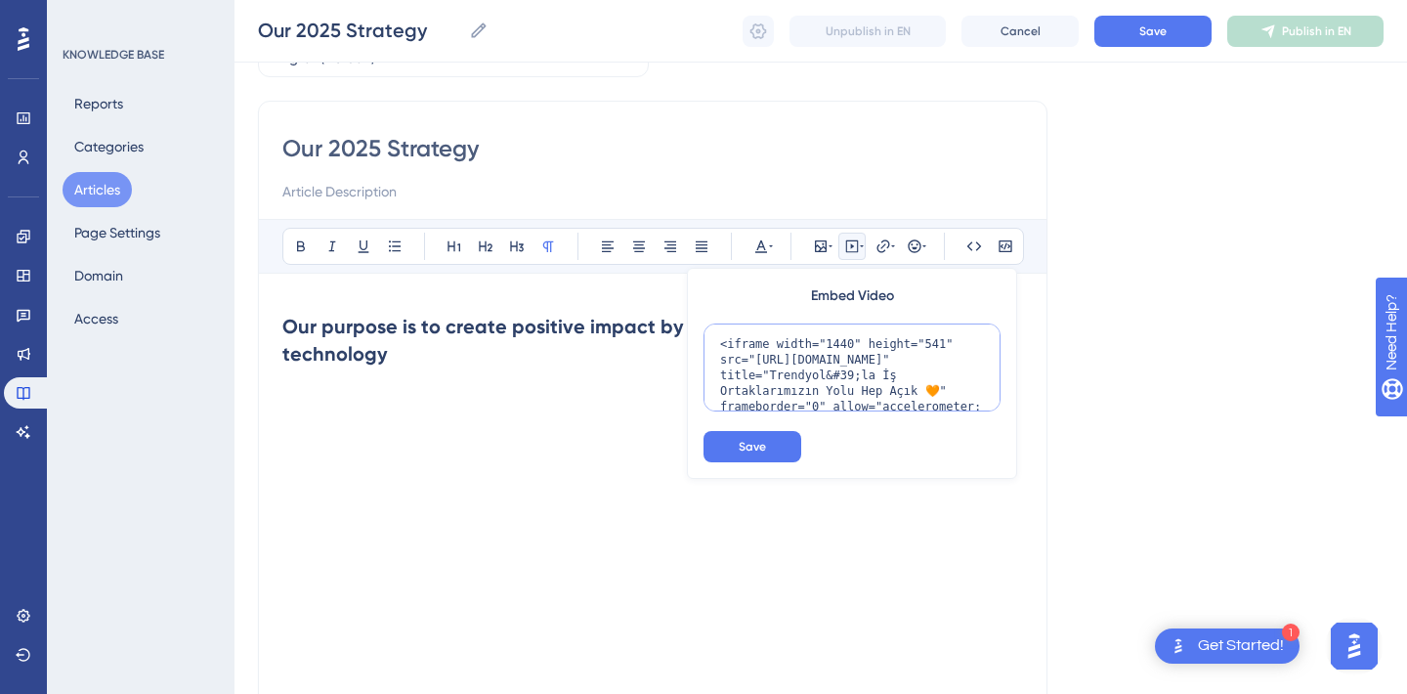
scroll to position [81, 0]
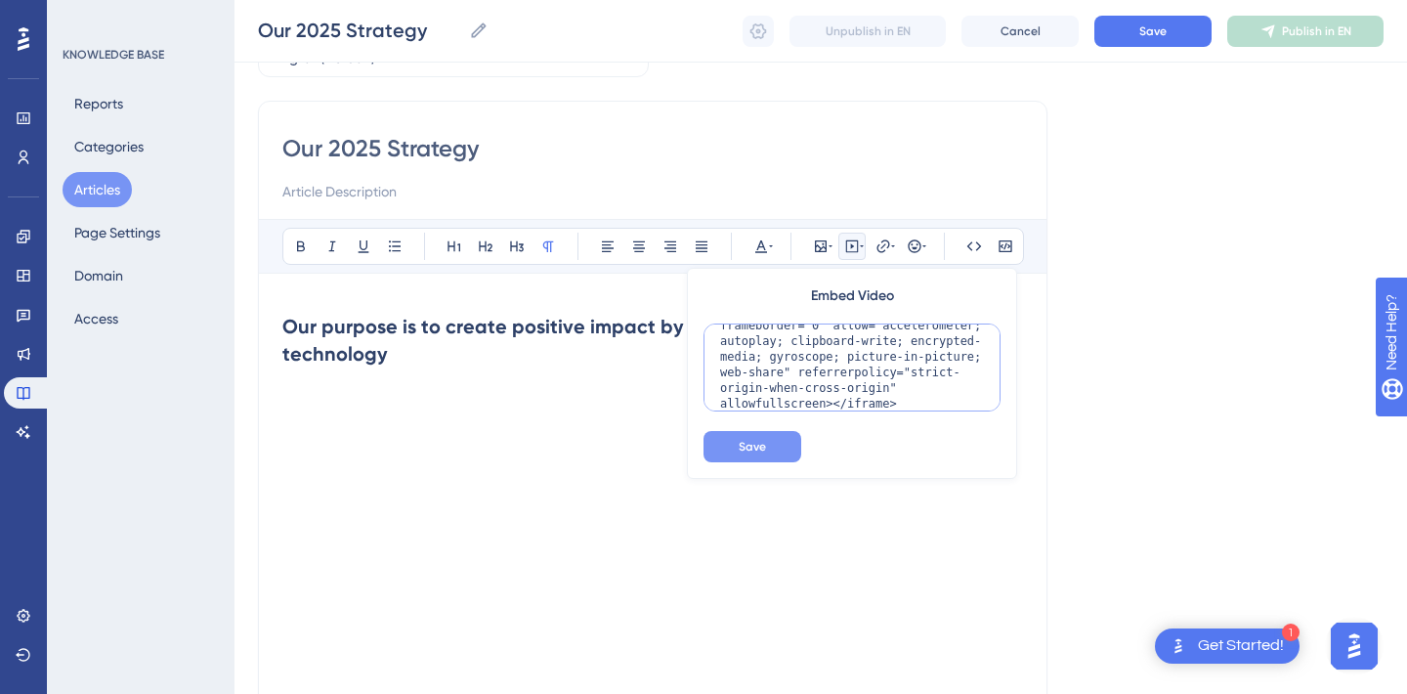
type textarea "<iframe width="1440" height="541" src="https://www.youtube.com/embed/HRuvObQk-1…"
click at [740, 447] on span "Save" at bounding box center [752, 447] width 27 height 16
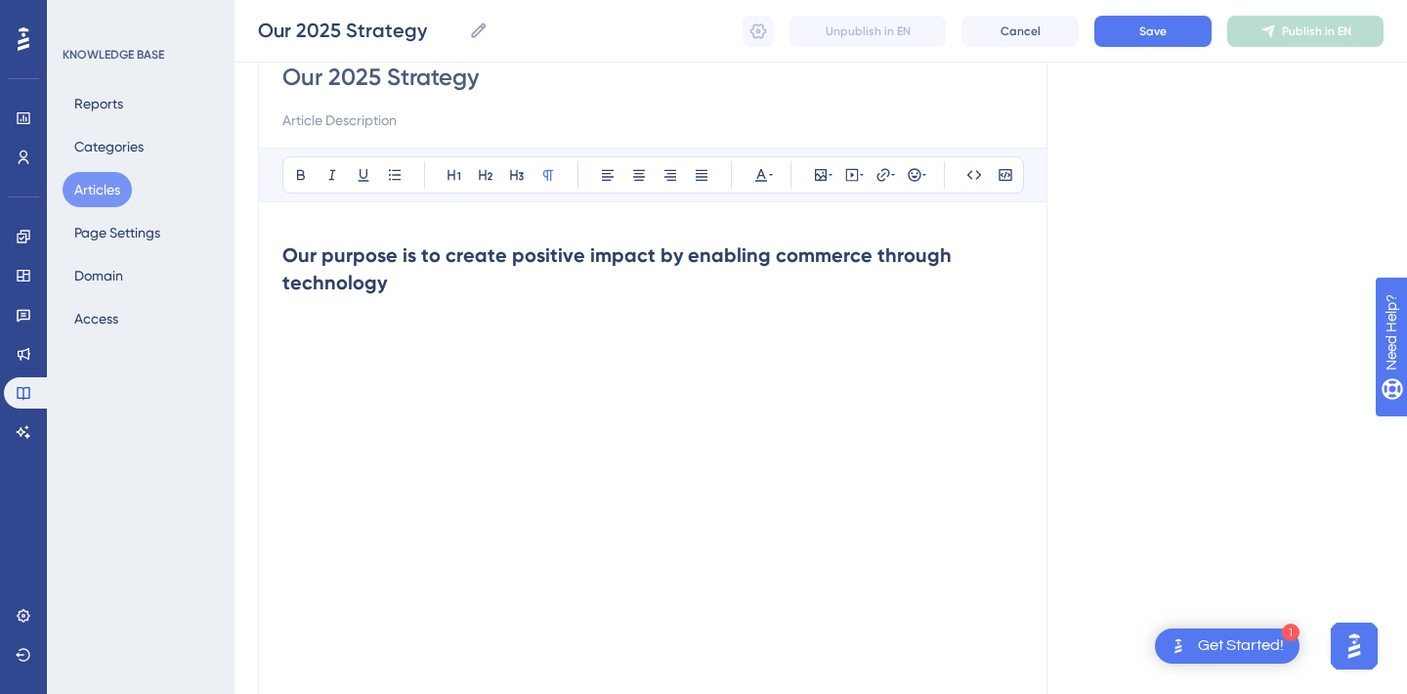
scroll to position [188, 0]
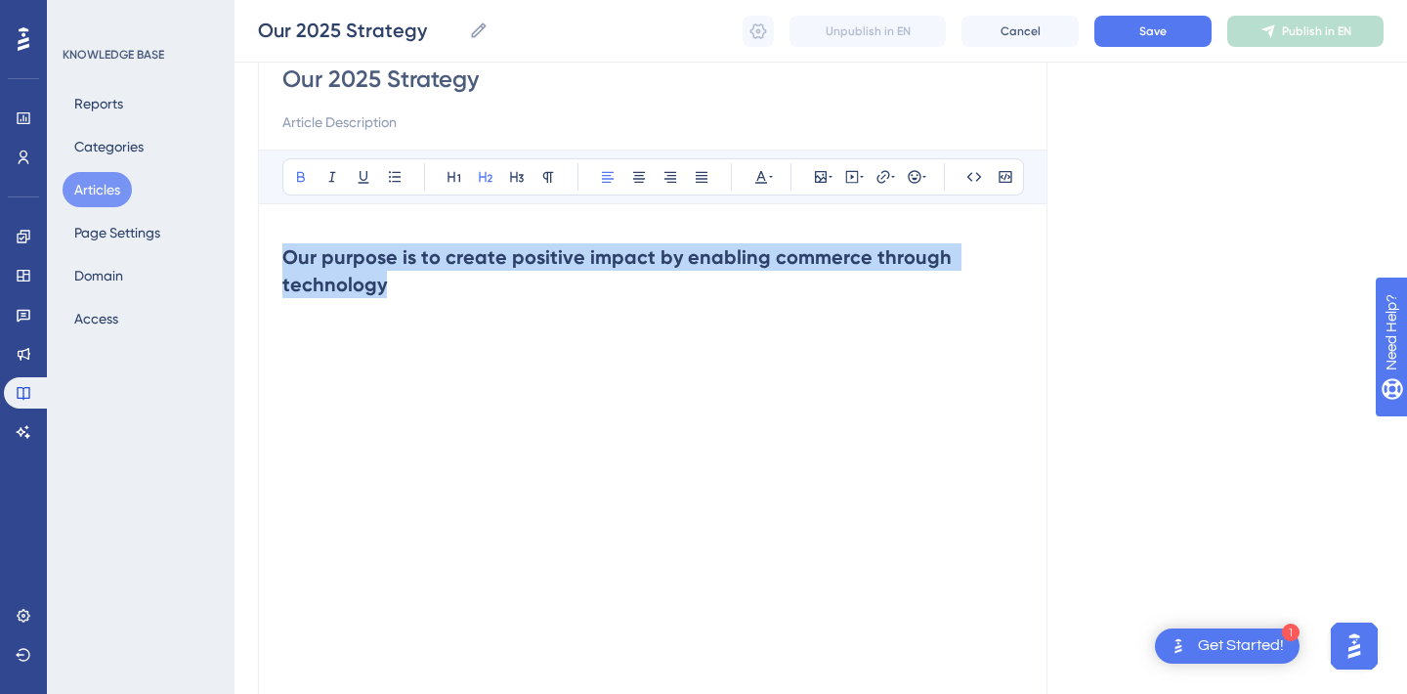
drag, startPoint x: 399, startPoint y: 287, endPoint x: 270, endPoint y: 254, distance: 133.2
click at [270, 254] on div "Our 2025 Strategy Bold Italic Underline Bullet Point Heading 1 Heading 2 Headin…" at bounding box center [653, 474] width 790 height 886
click at [769, 172] on icon at bounding box center [771, 177] width 4 height 16
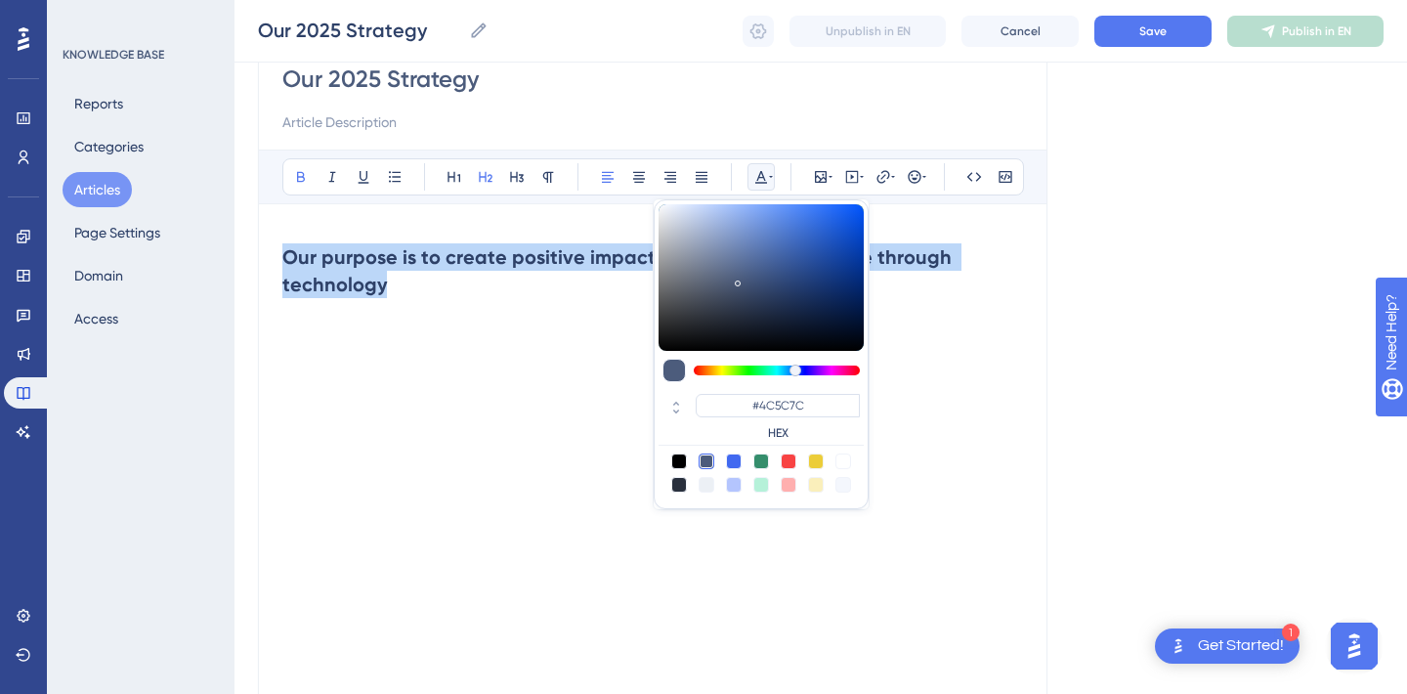
click at [769, 172] on icon at bounding box center [771, 177] width 4 height 16
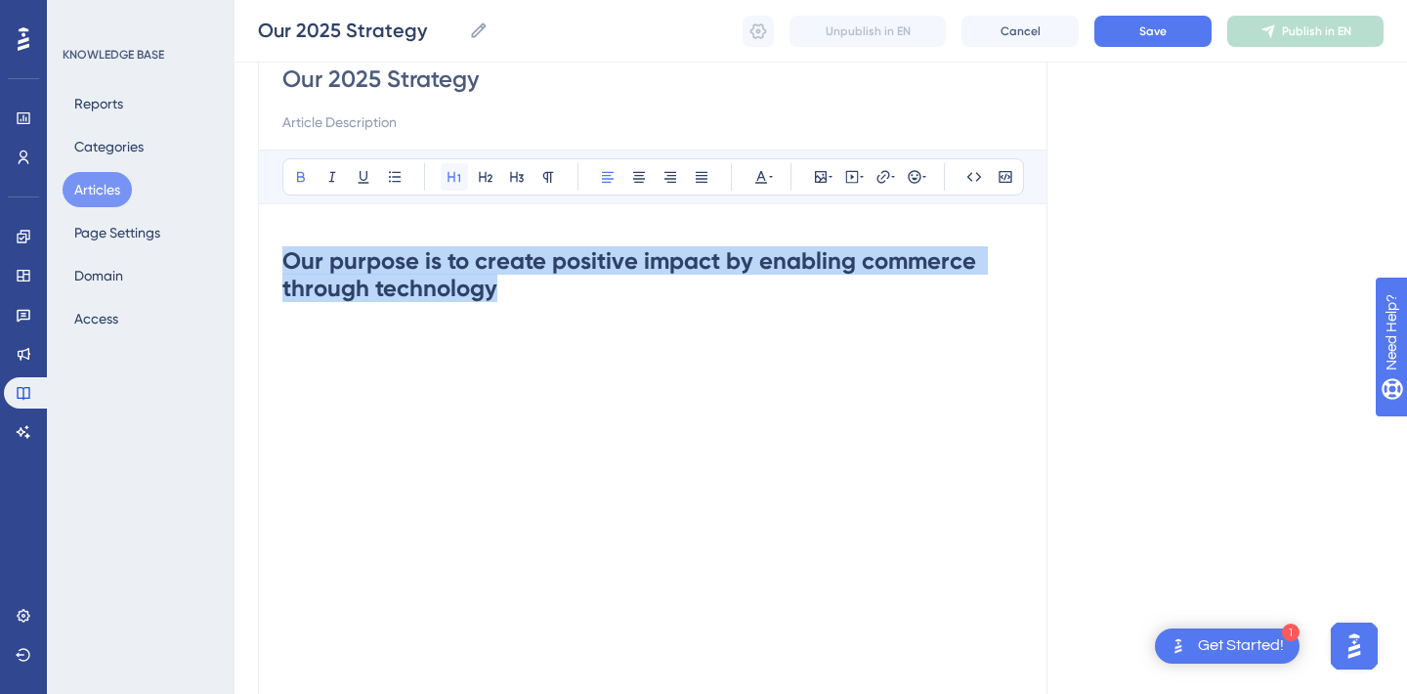
click at [455, 178] on icon at bounding box center [455, 177] width 16 height 16
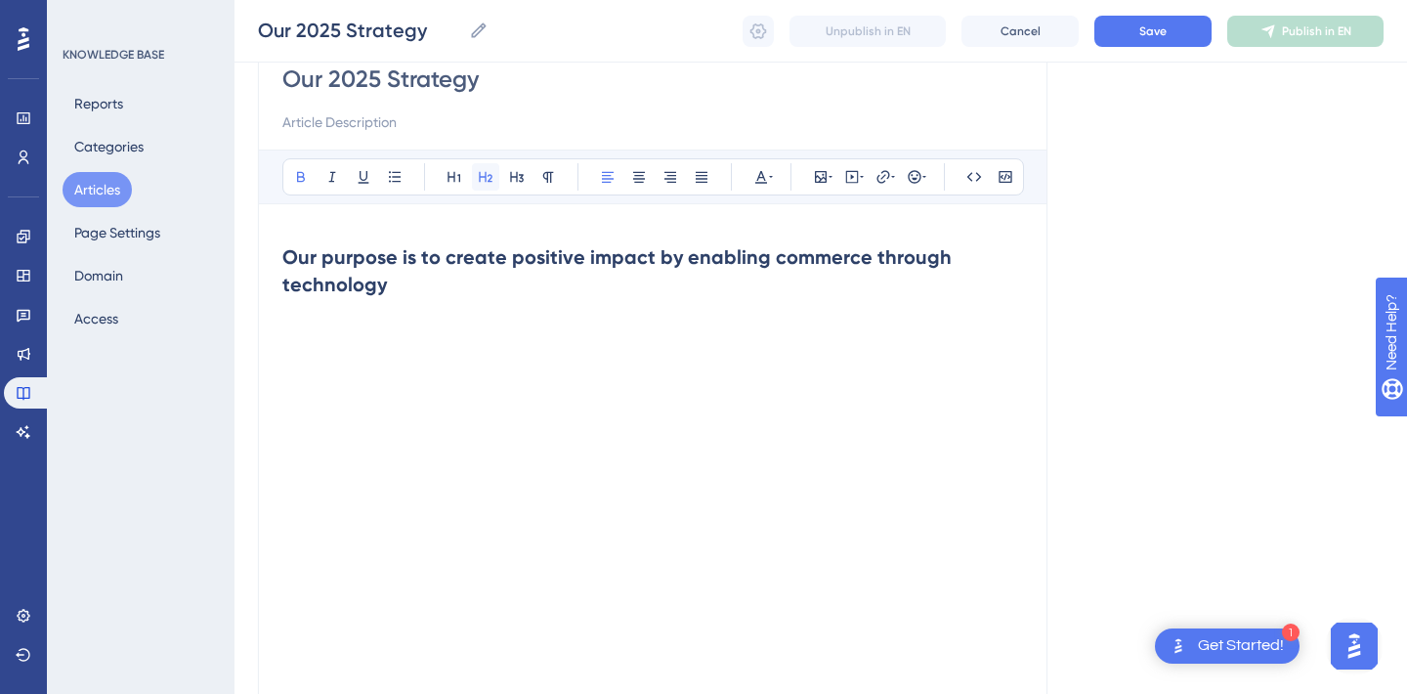
click at [483, 176] on icon at bounding box center [486, 177] width 16 height 16
click at [511, 177] on div "Our 2025 Strategy Bold Italic Underline Bullet Point Heading 1 Heading 2 Headin…" at bounding box center [653, 474] width 790 height 886
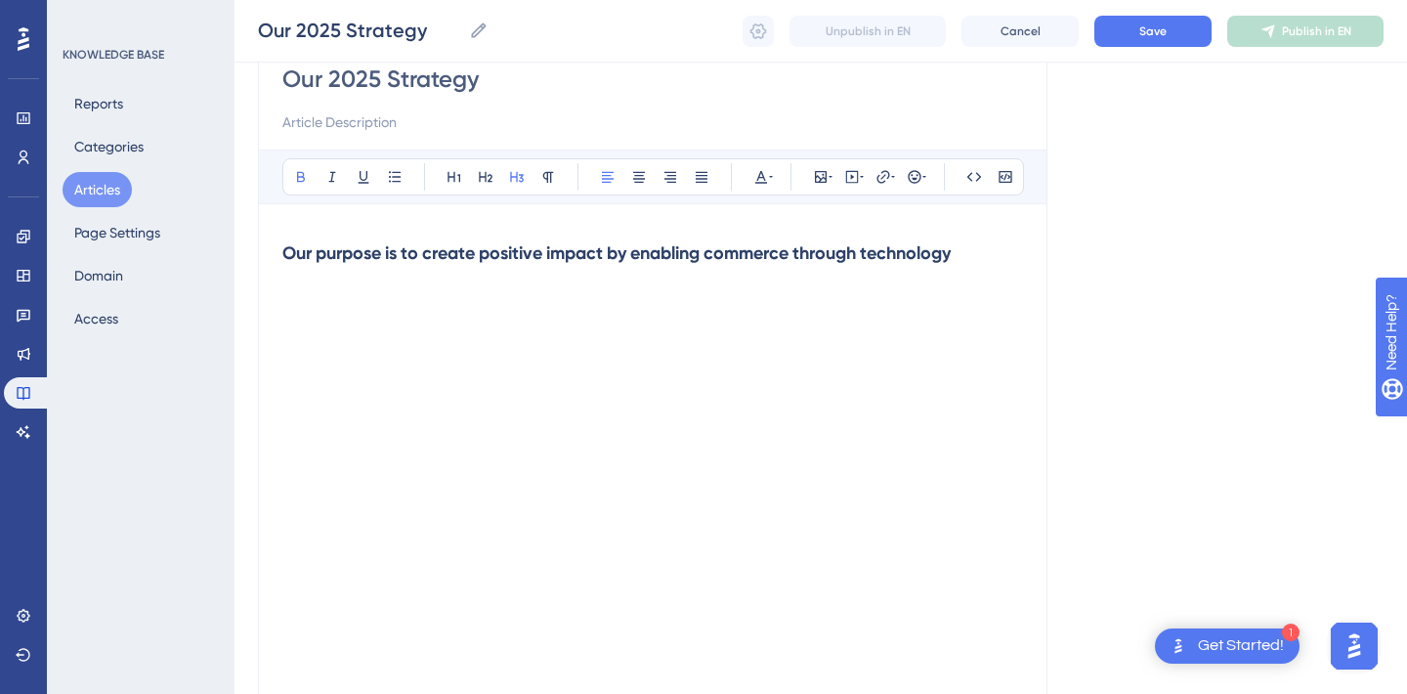
scroll to position [152, 0]
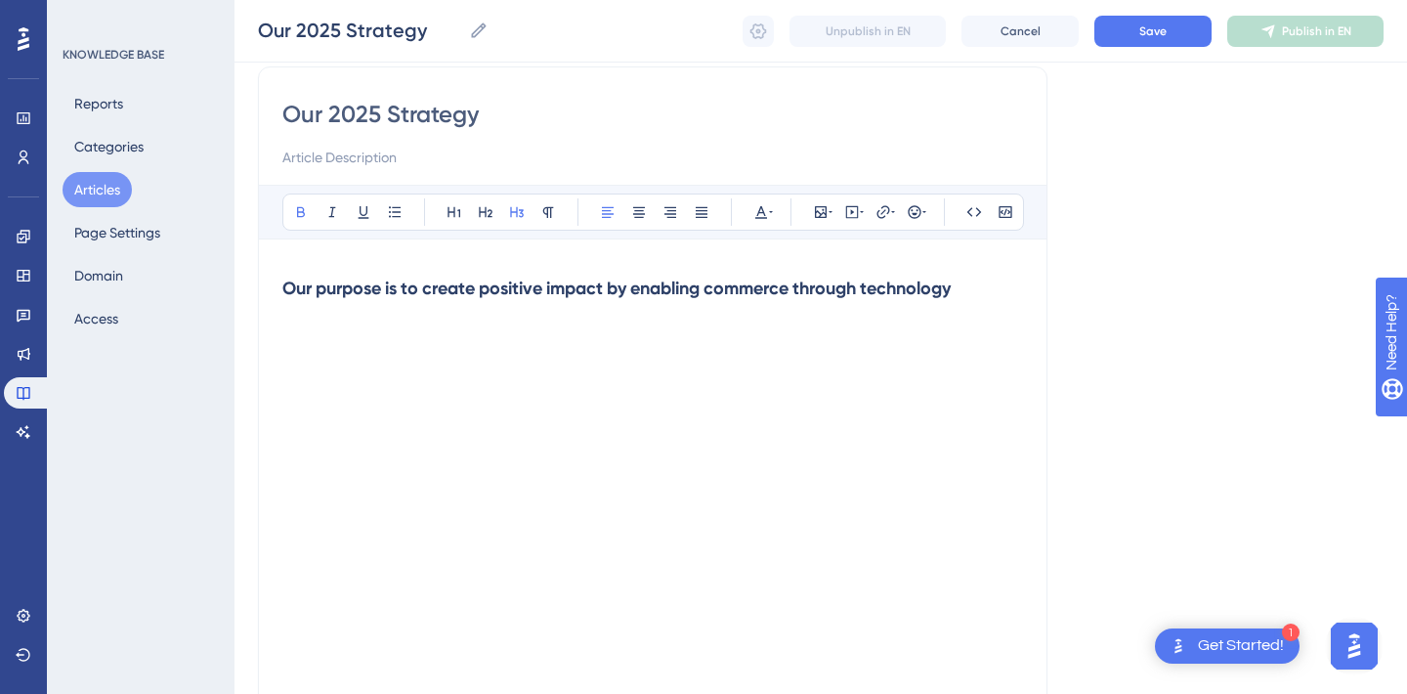
click at [1066, 268] on div "Language English (Default) Our 2025 Strategy Bold Italic Underline Bullet Point…" at bounding box center [821, 504] width 1126 height 1062
click at [334, 291] on strong "Our purpose is to create positive impact by enabling commerce through technology" at bounding box center [616, 288] width 668 height 21
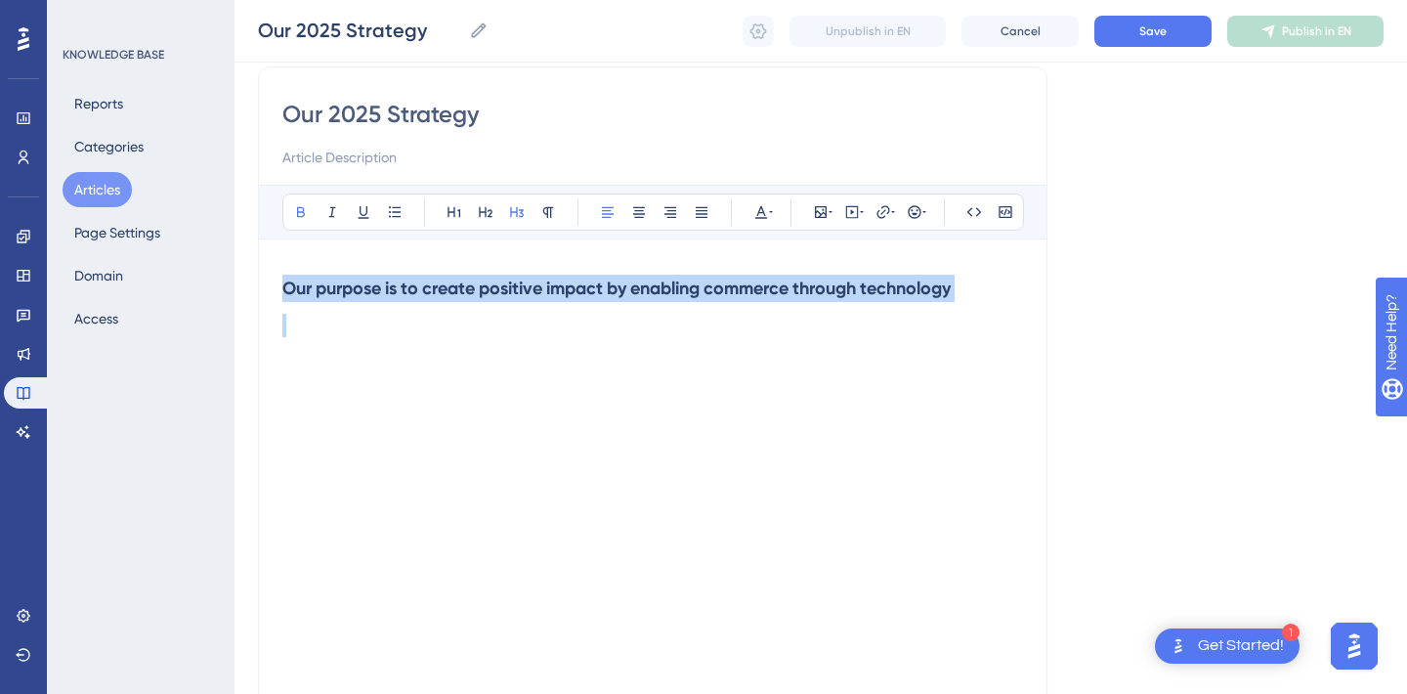
click at [334, 291] on strong "Our purpose is to create positive impact by enabling commerce through technology" at bounding box center [616, 288] width 668 height 21
click at [641, 206] on icon at bounding box center [639, 212] width 16 height 16
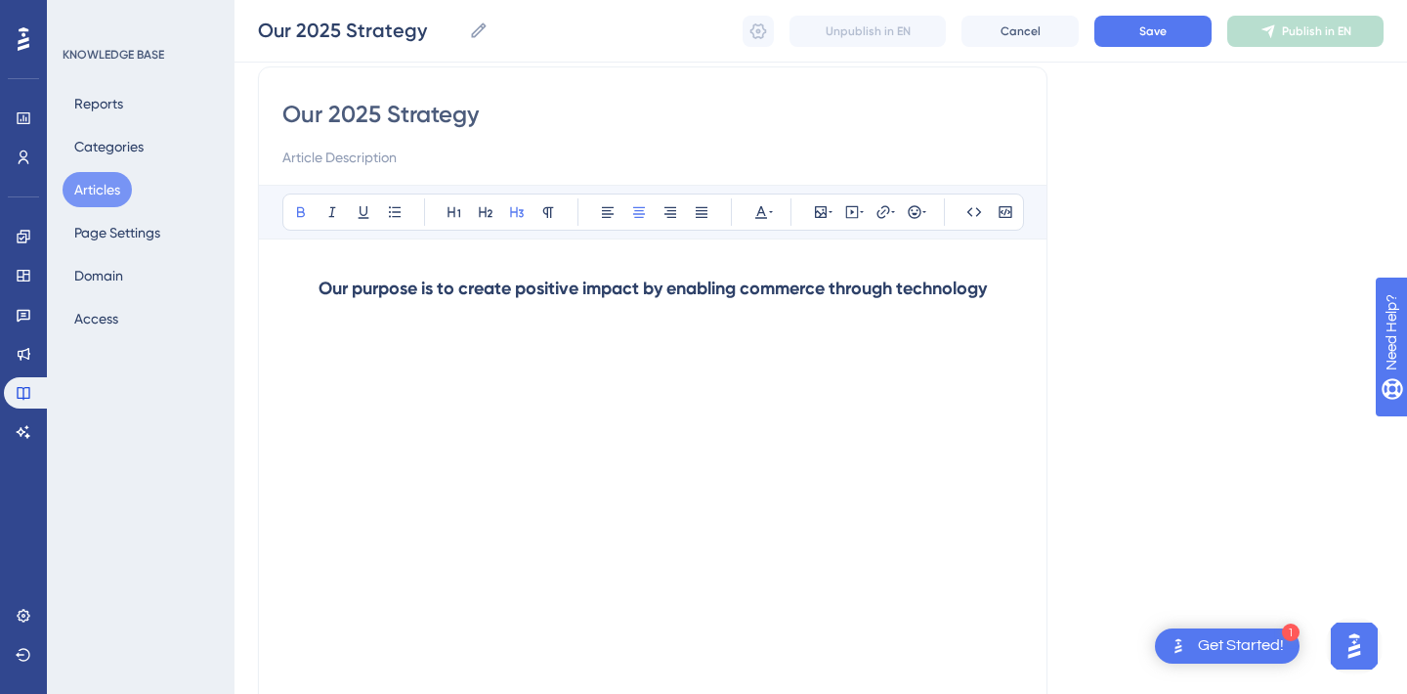
click at [1168, 262] on div "Language English (Default) Our 2025 Strategy Bold Italic Underline Bullet Point…" at bounding box center [821, 504] width 1126 height 1062
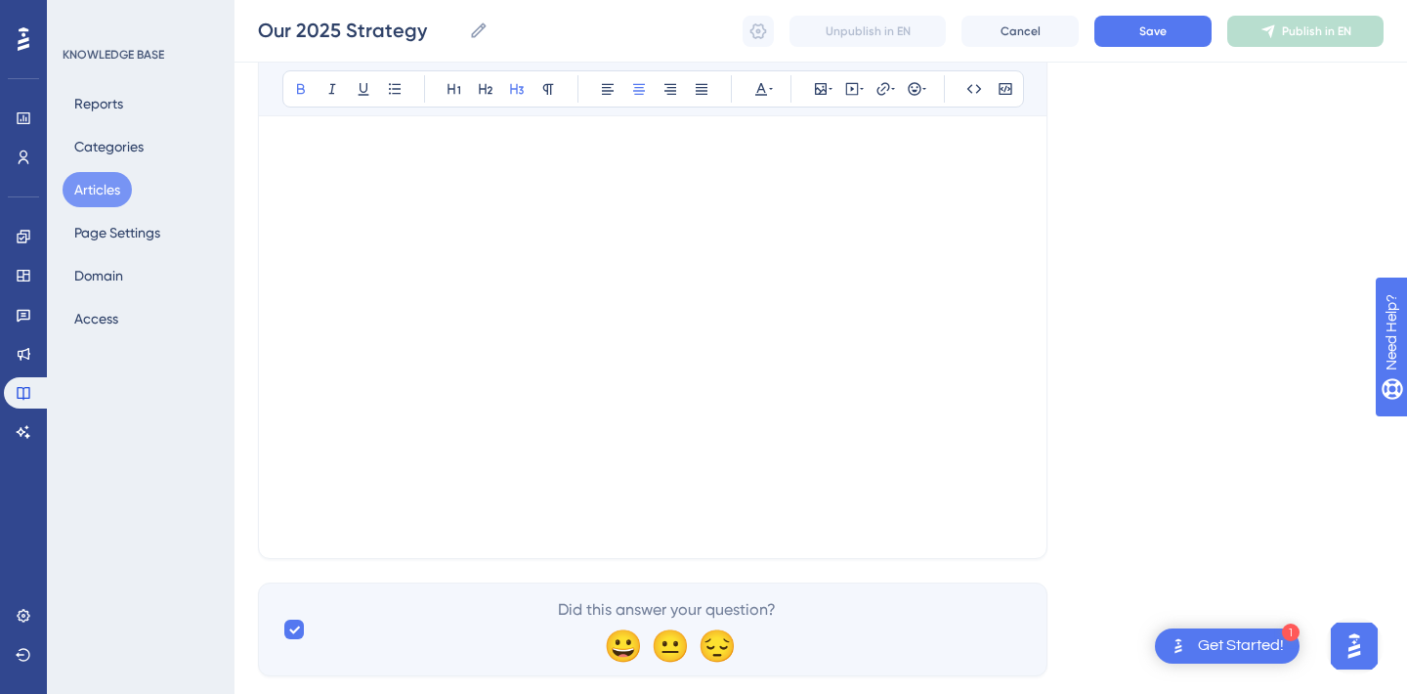
scroll to position [556, 0]
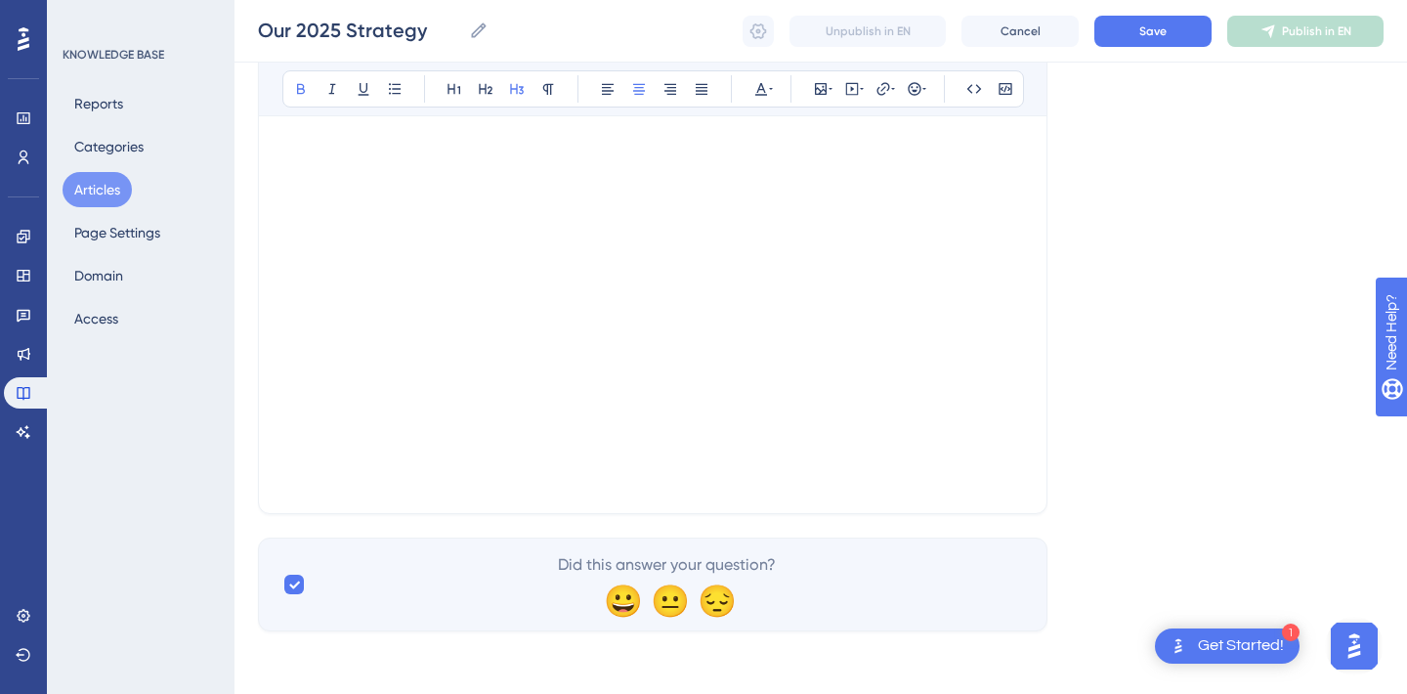
click at [952, 490] on div "Our 2025 Strategy Bold Italic Underline Bullet Point Heading 1 Heading 2 Headin…" at bounding box center [653, 88] width 790 height 851
click at [0, 0] on div "Please click to verify you’re human" at bounding box center [0, 0] width 0 height 0
click at [1037, 342] on div "Our 2025 Strategy Bold Italic Underline Bullet Point Heading 1 Heading 2 Headin…" at bounding box center [653, 88] width 790 height 851
click at [651, 489] on p at bounding box center [652, 477] width 741 height 23
click at [289, 587] on icon at bounding box center [294, 585] width 12 height 16
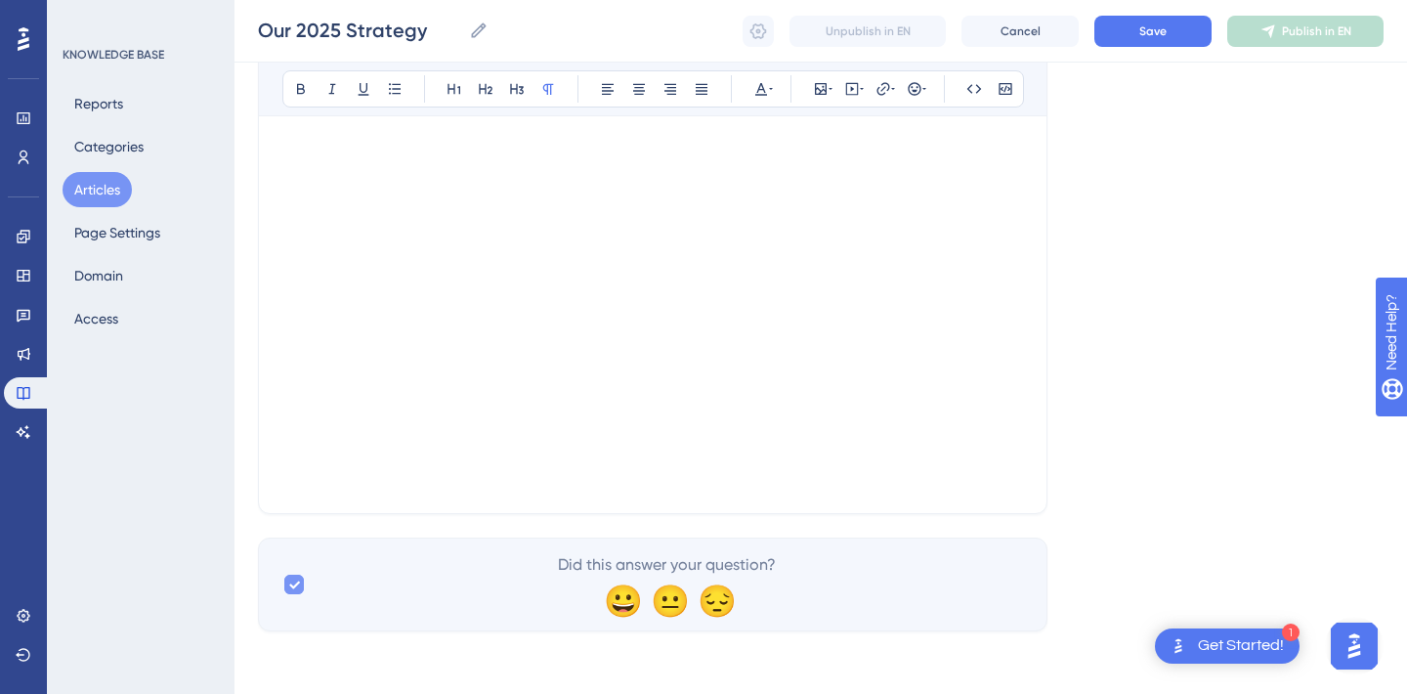
checkbox input "false"
click at [309, 478] on p at bounding box center [652, 477] width 741 height 23
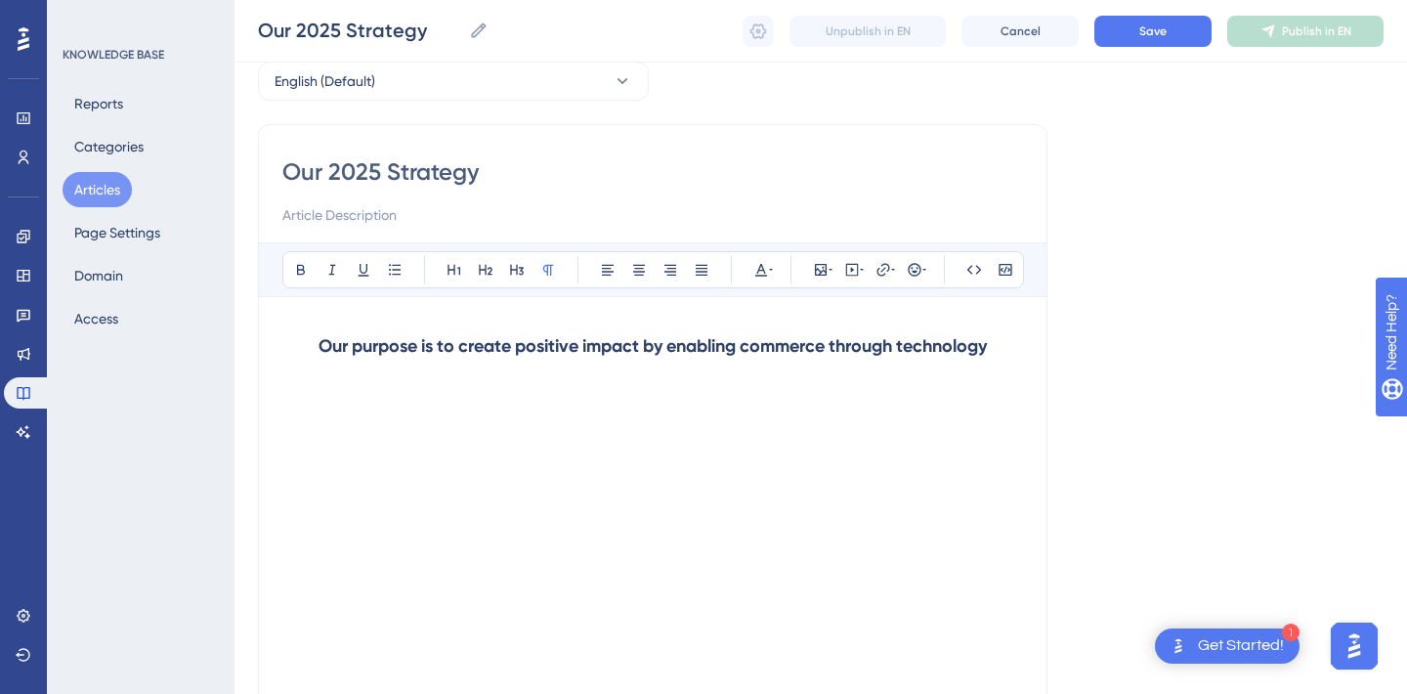
scroll to position [309, 0]
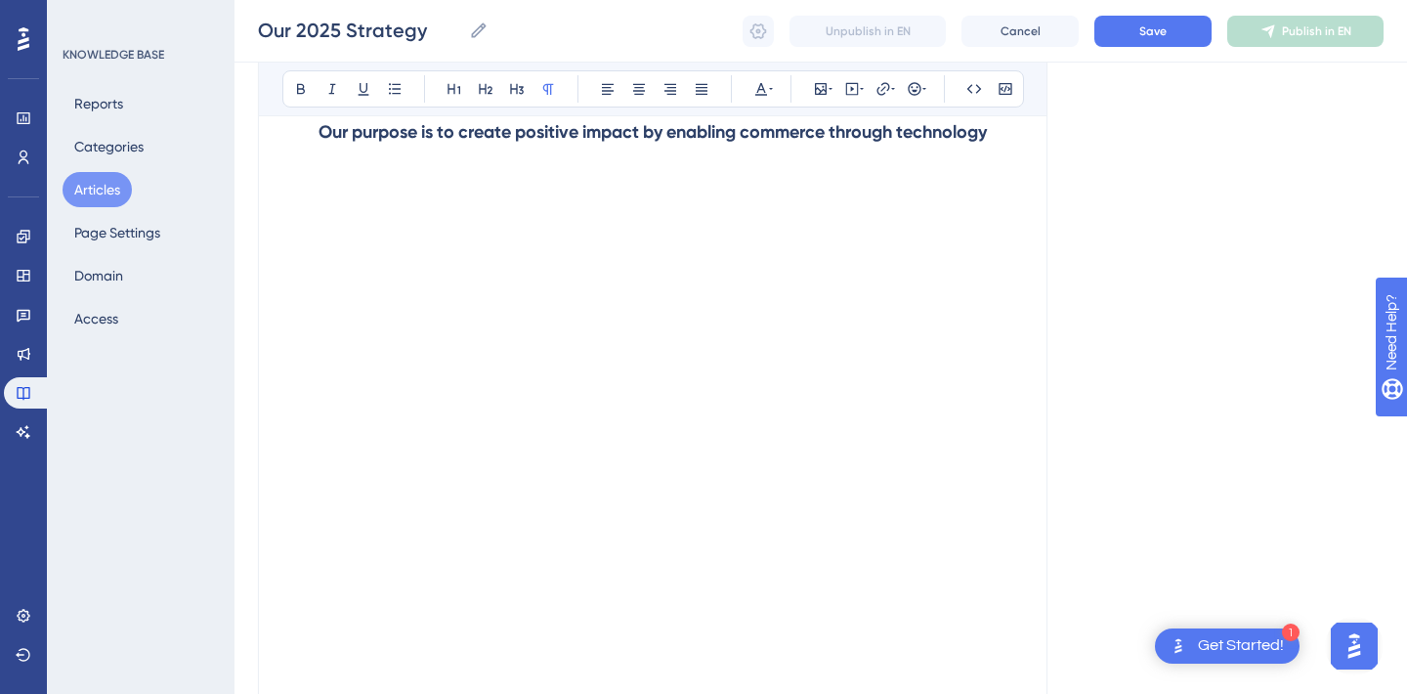
click at [342, 151] on h3 "Our purpose is to create positive impact by enabling commerce through technology" at bounding box center [652, 132] width 741 height 51
click at [342, 150] on h3 "Our purpose is to create positive impact by enabling commerce through technology" at bounding box center [652, 132] width 741 height 51
click at [340, 141] on strong "Our purpose is to create positive impact by enabling commerce through technology" at bounding box center [653, 131] width 668 height 21
click at [340, 157] on p at bounding box center [652, 168] width 741 height 23
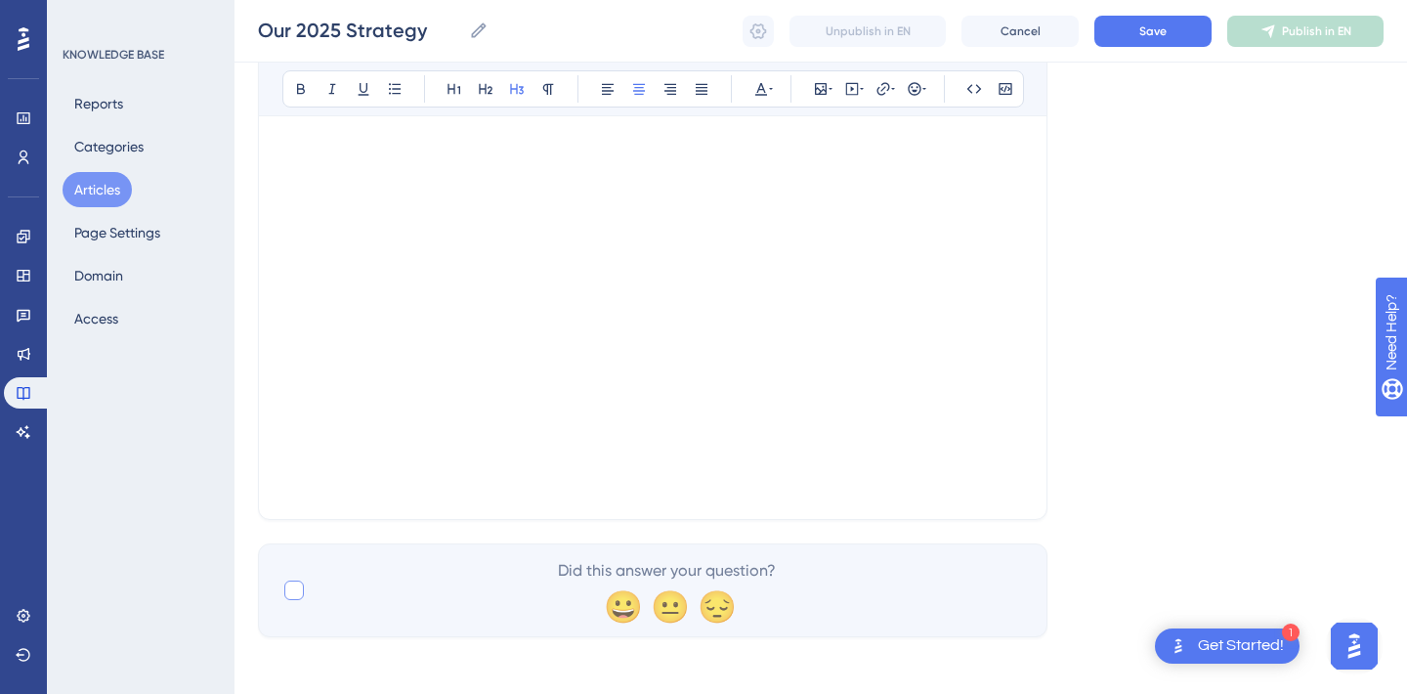
scroll to position [551, 0]
click at [324, 473] on p at bounding box center [652, 482] width 741 height 23
paste div
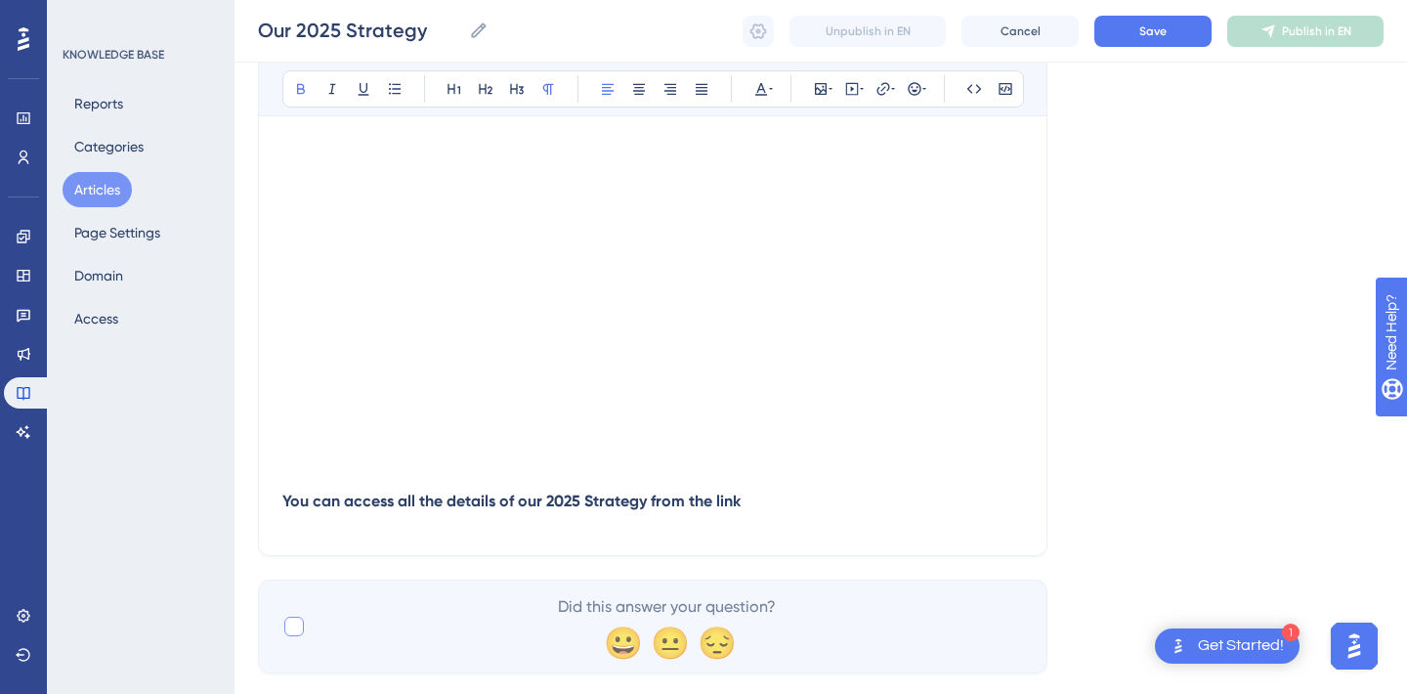
click at [343, 498] on strong "You can access all the details of our 2025 Strategy from th" at bounding box center [492, 501] width 421 height 19
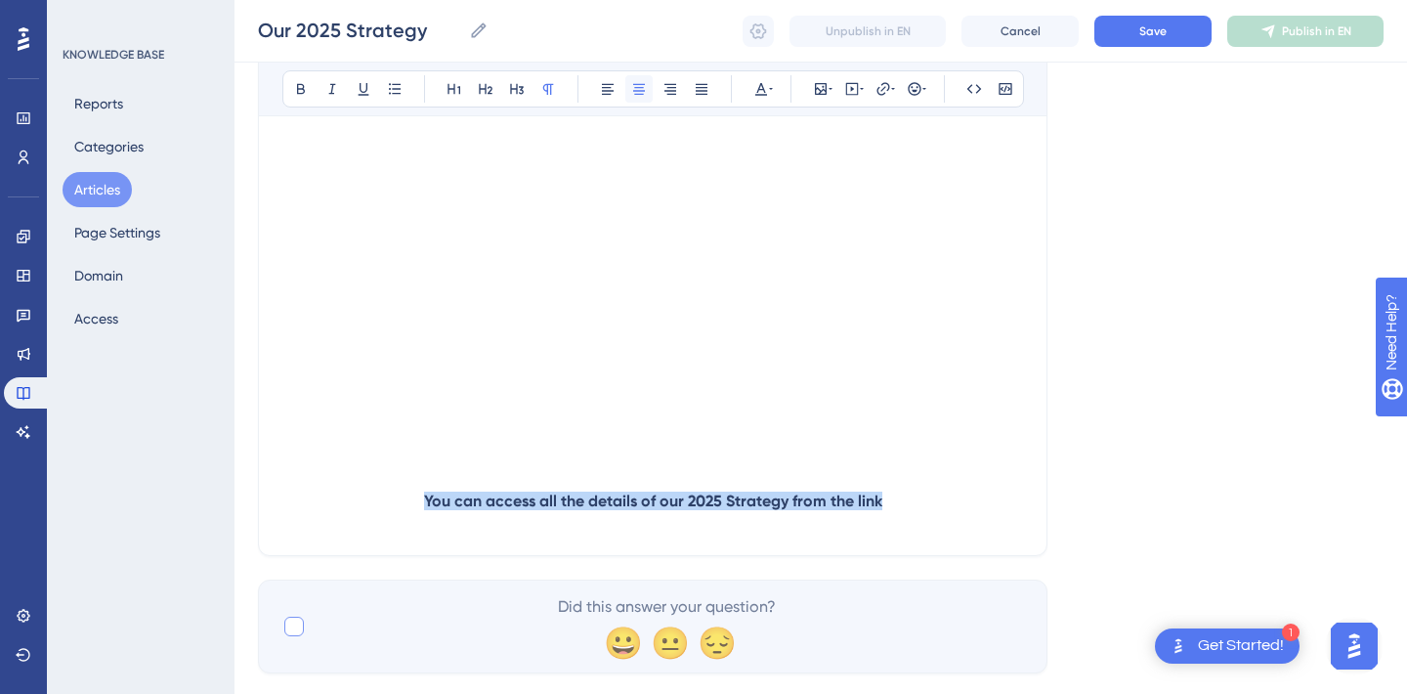
click at [640, 92] on icon at bounding box center [639, 89] width 16 height 16
click at [1160, 287] on div "Language English (Default) Our 2025 Strategy Bold Italic Underline Bullet Point…" at bounding box center [821, 123] width 1126 height 1099
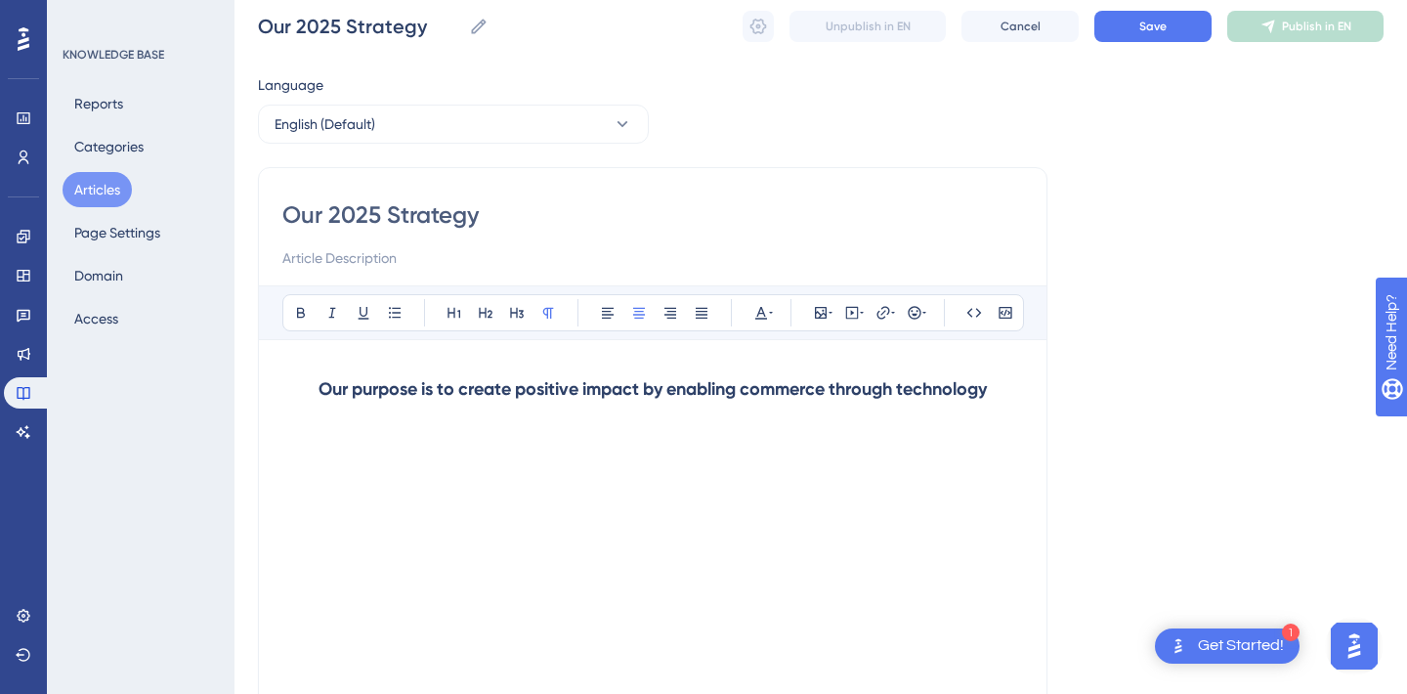
scroll to position [36, 0]
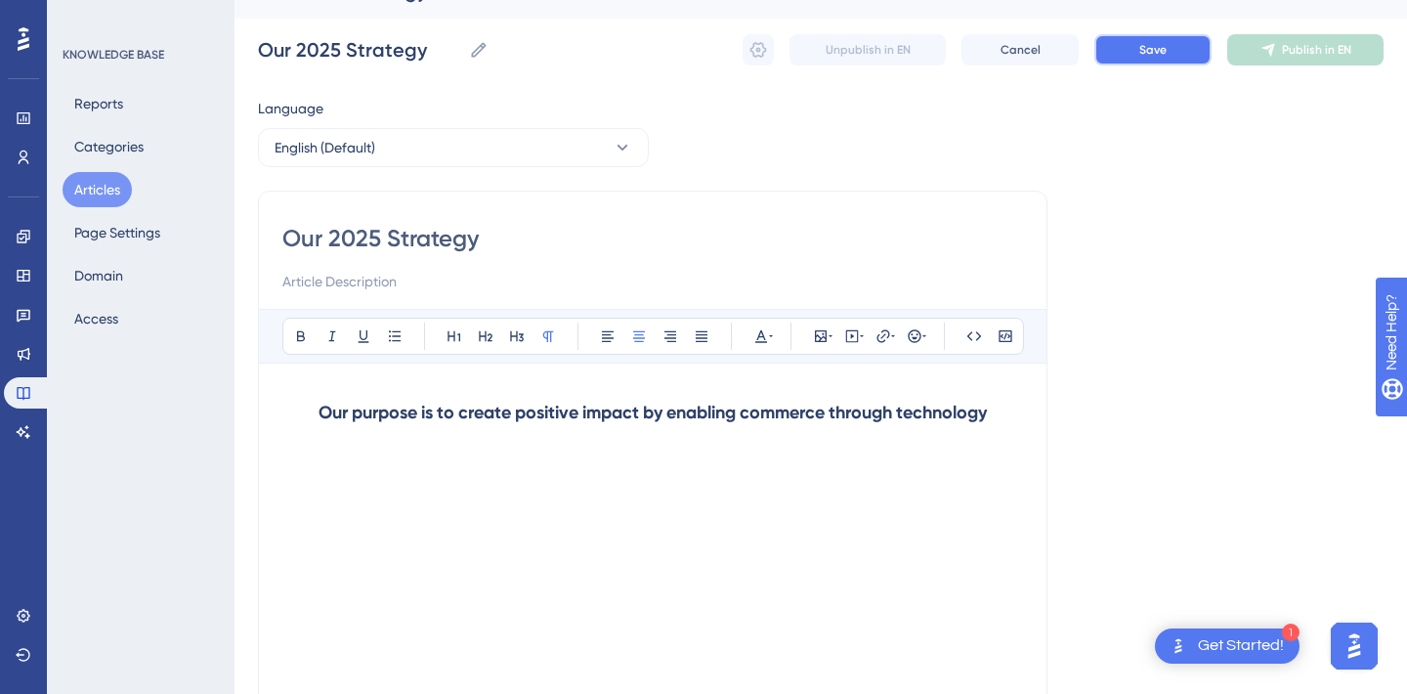
click at [1160, 40] on button "Save" at bounding box center [1152, 49] width 117 height 31
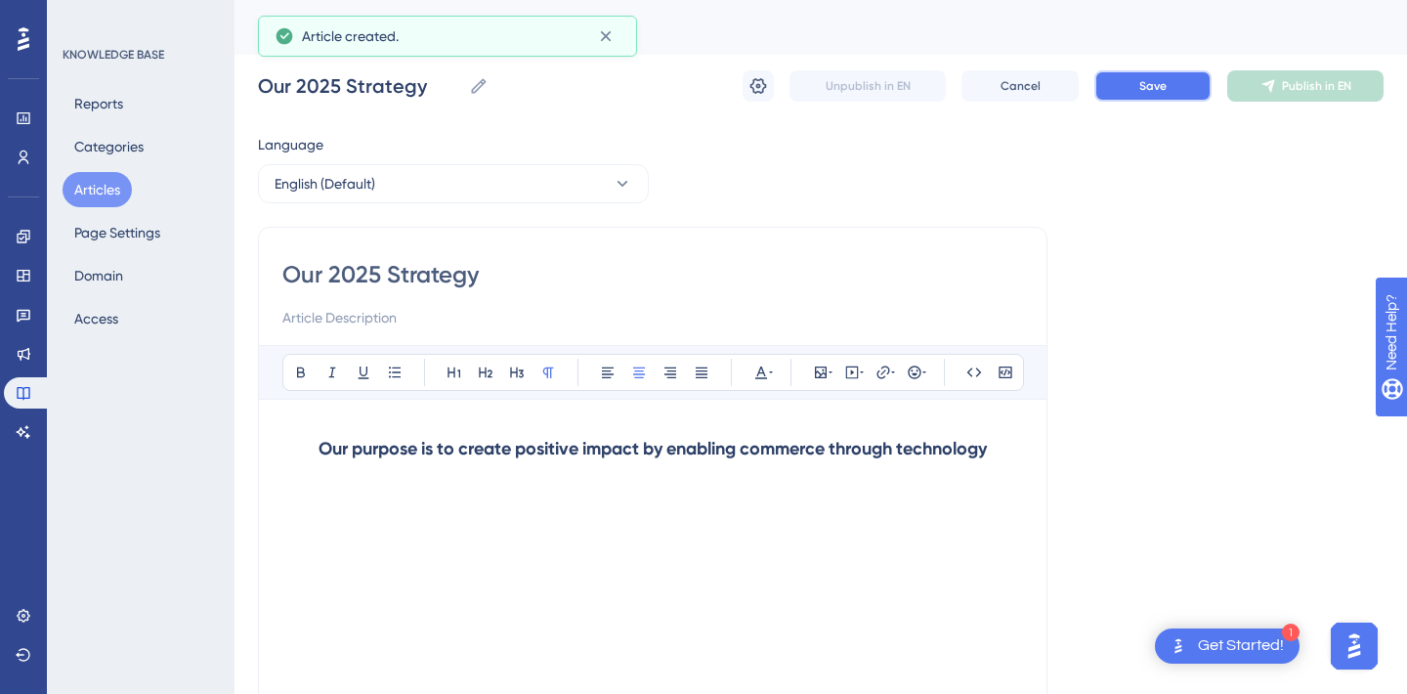
click at [1149, 73] on button "Save" at bounding box center [1152, 85] width 117 height 31
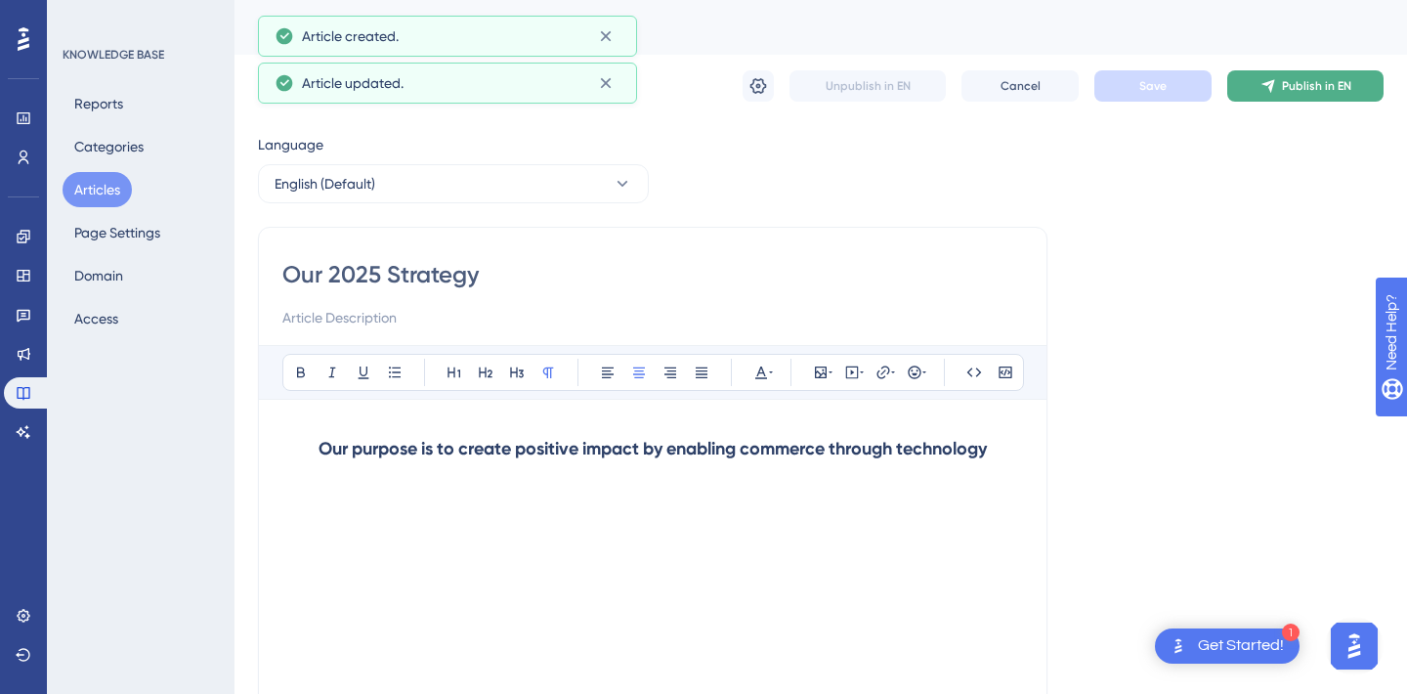
click at [1286, 75] on button "Publish in EN" at bounding box center [1305, 85] width 156 height 31
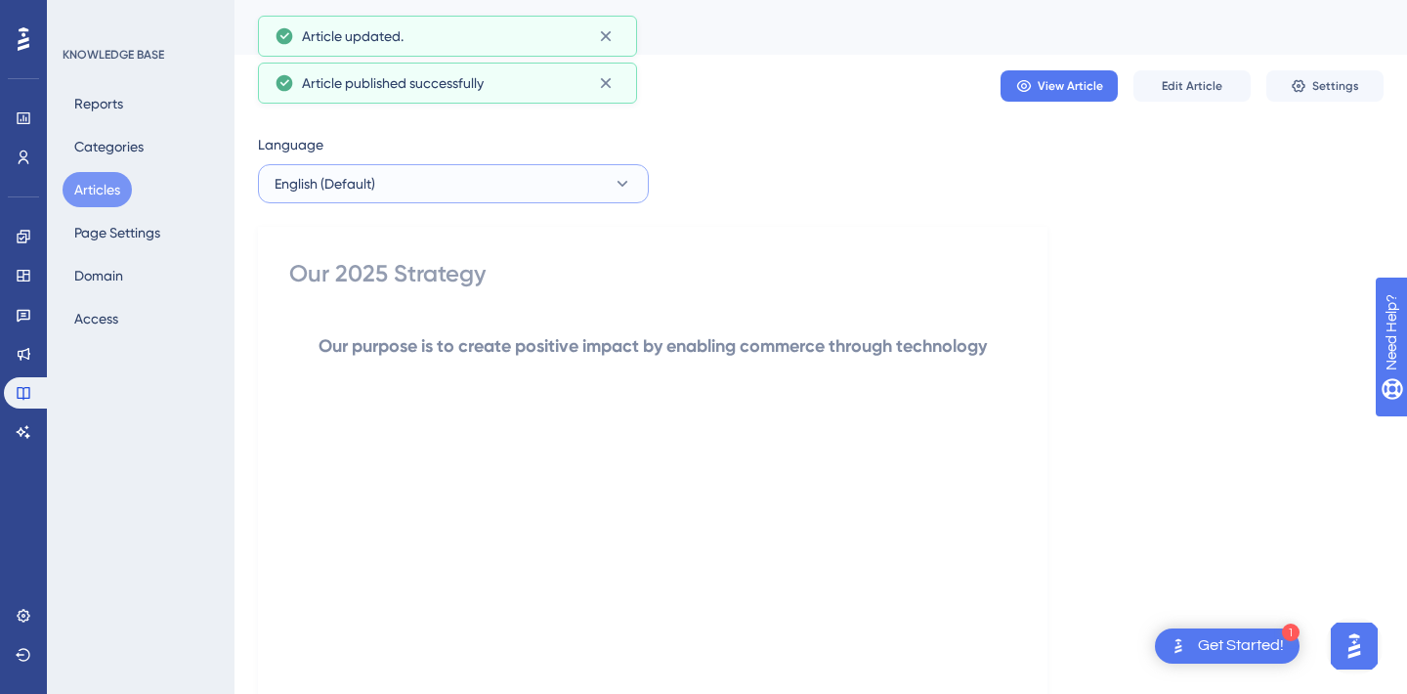
click at [449, 182] on button "English (Default)" at bounding box center [453, 183] width 391 height 39
click at [365, 289] on button "Turkish Turkish No translation" at bounding box center [453, 282] width 365 height 39
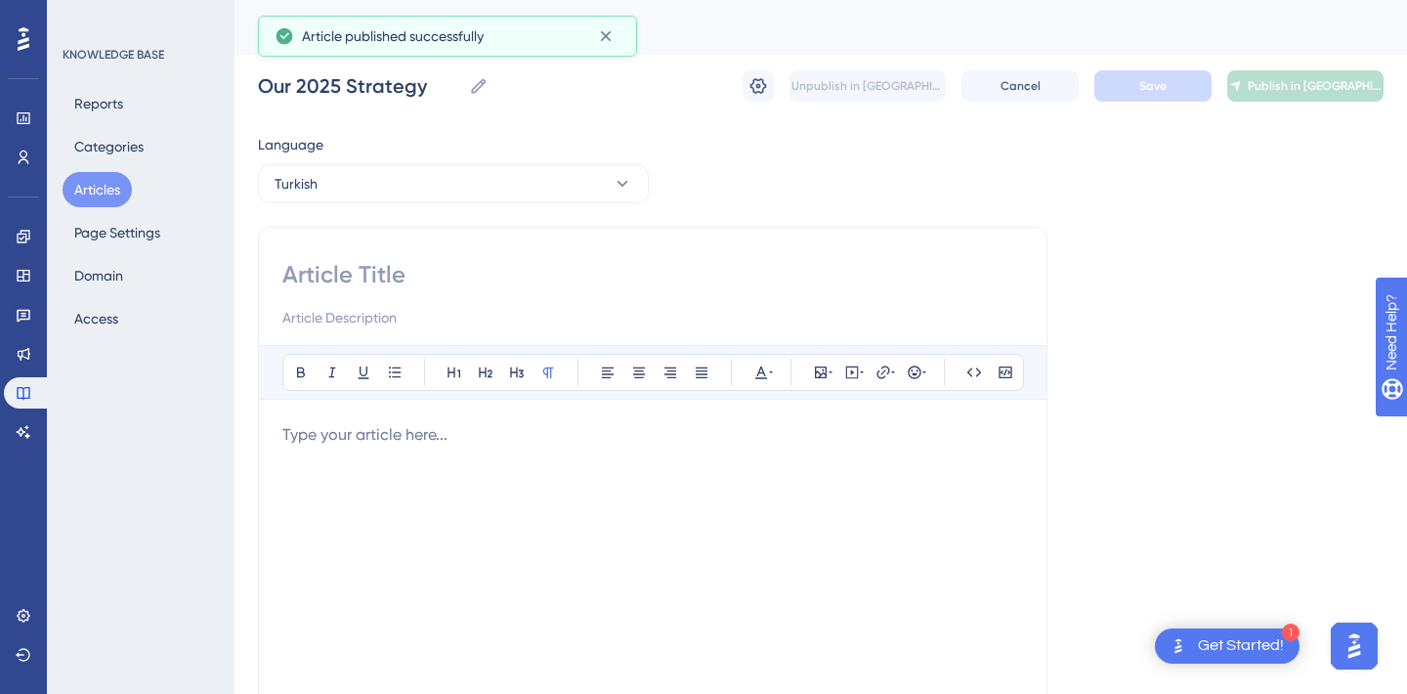
click at [365, 289] on input at bounding box center [652, 274] width 741 height 31
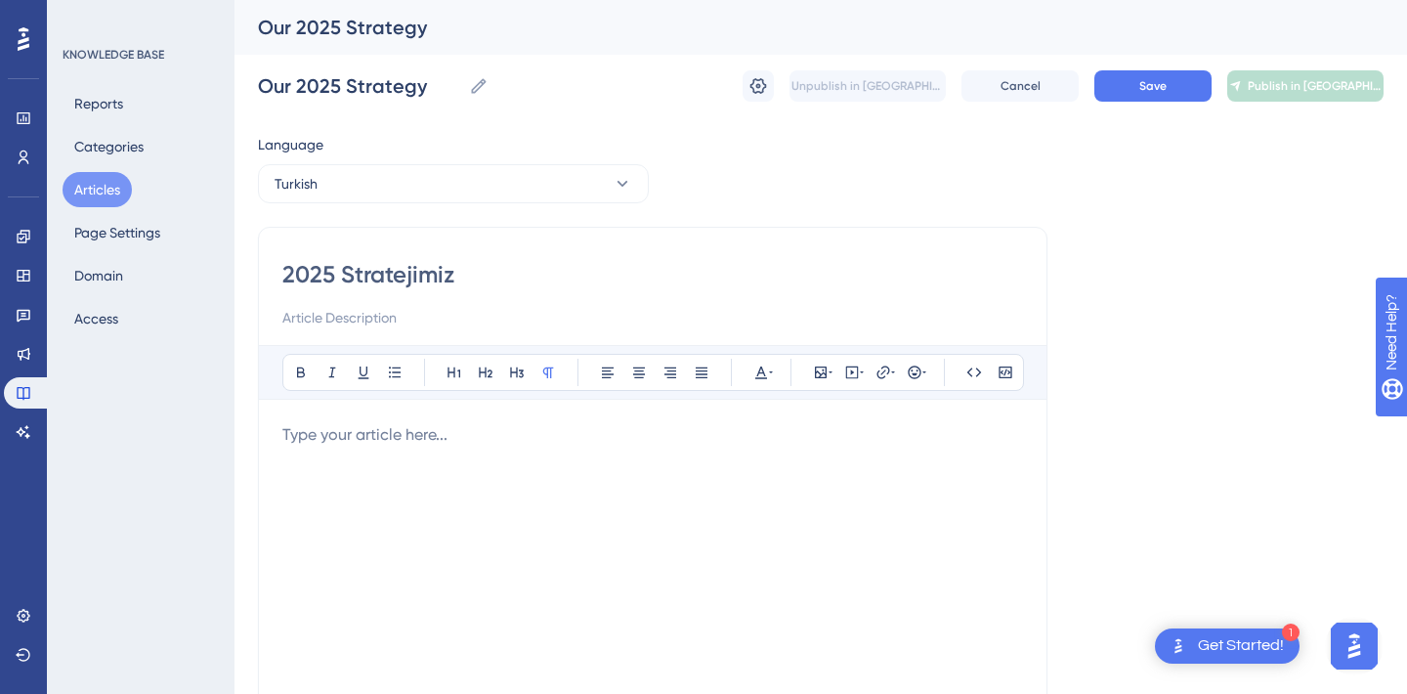
type input "2025 Stratejimiz"
click at [365, 433] on p at bounding box center [652, 434] width 741 height 23
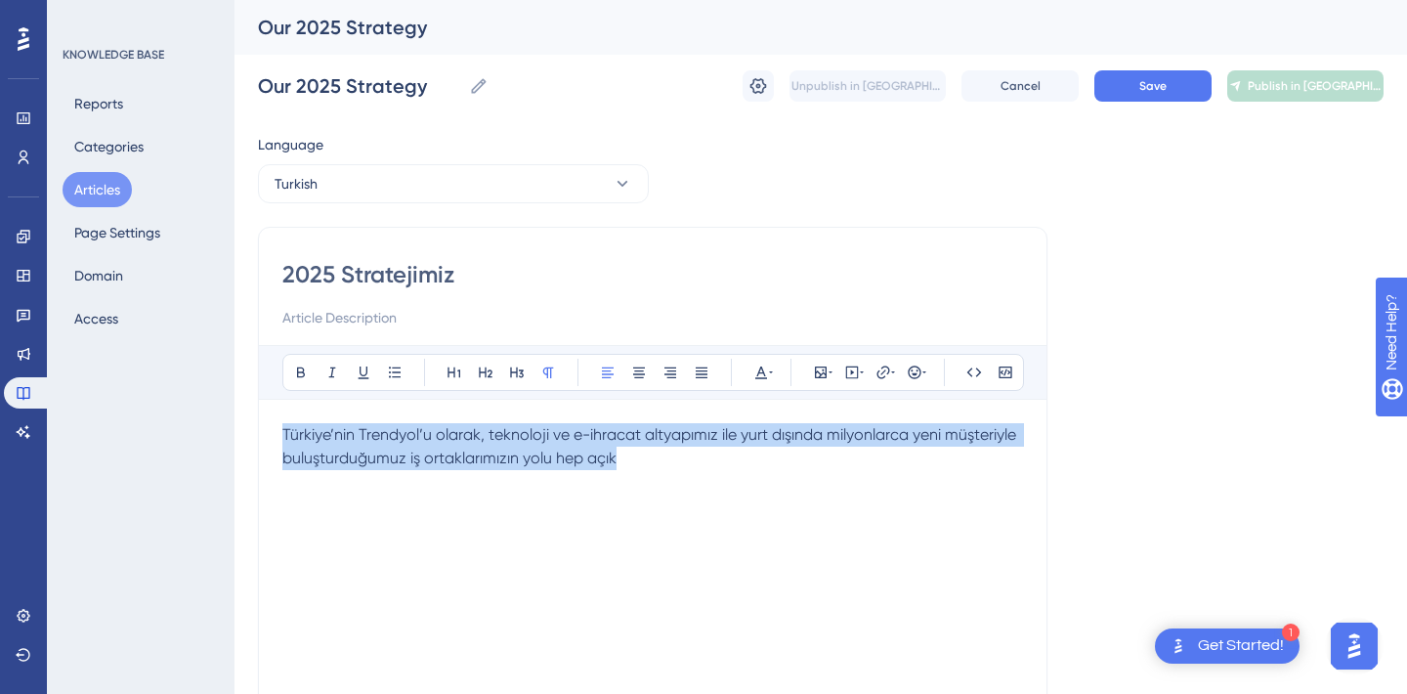
drag, startPoint x: 636, startPoint y: 464, endPoint x: 288, endPoint y: 418, distance: 350.9
click at [288, 418] on div "Bold Italic Underline Bullet Point Heading 1 Heading 2 Heading 3 Normal Align L…" at bounding box center [652, 599] width 741 height 508
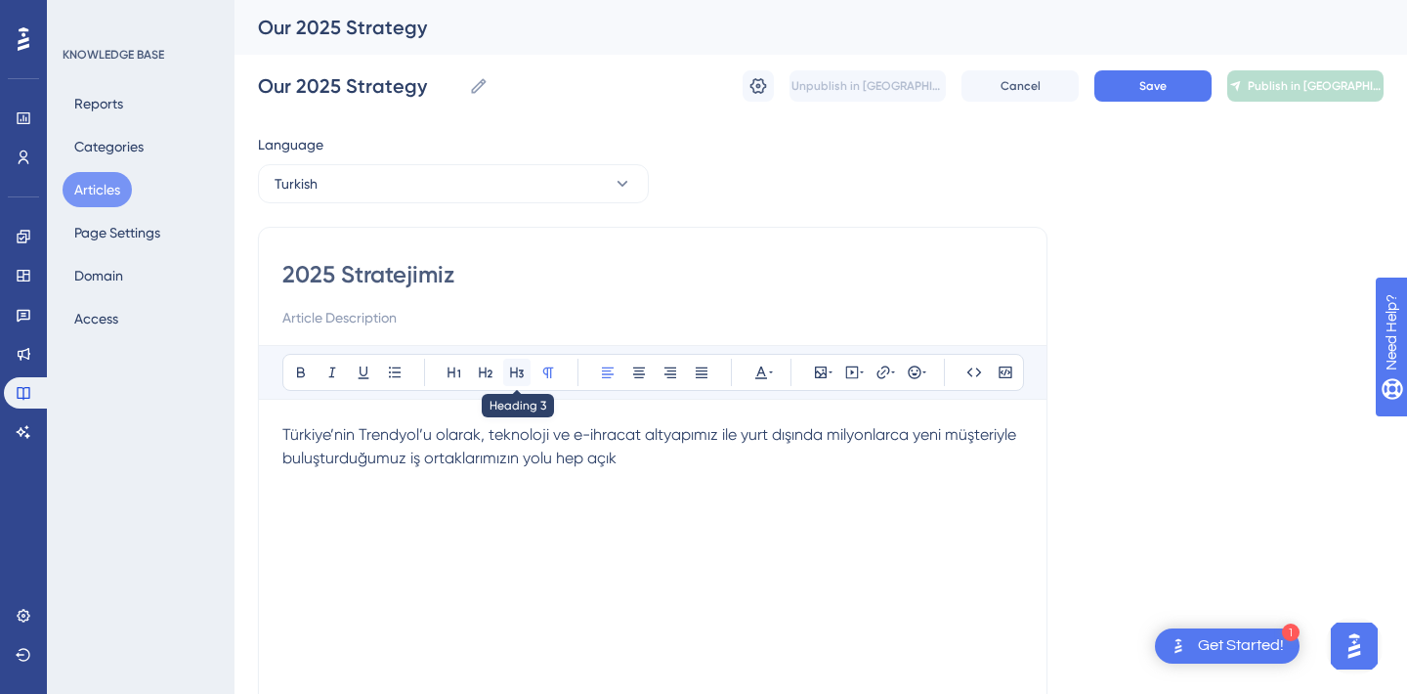
click at [519, 377] on icon at bounding box center [517, 372] width 16 height 16
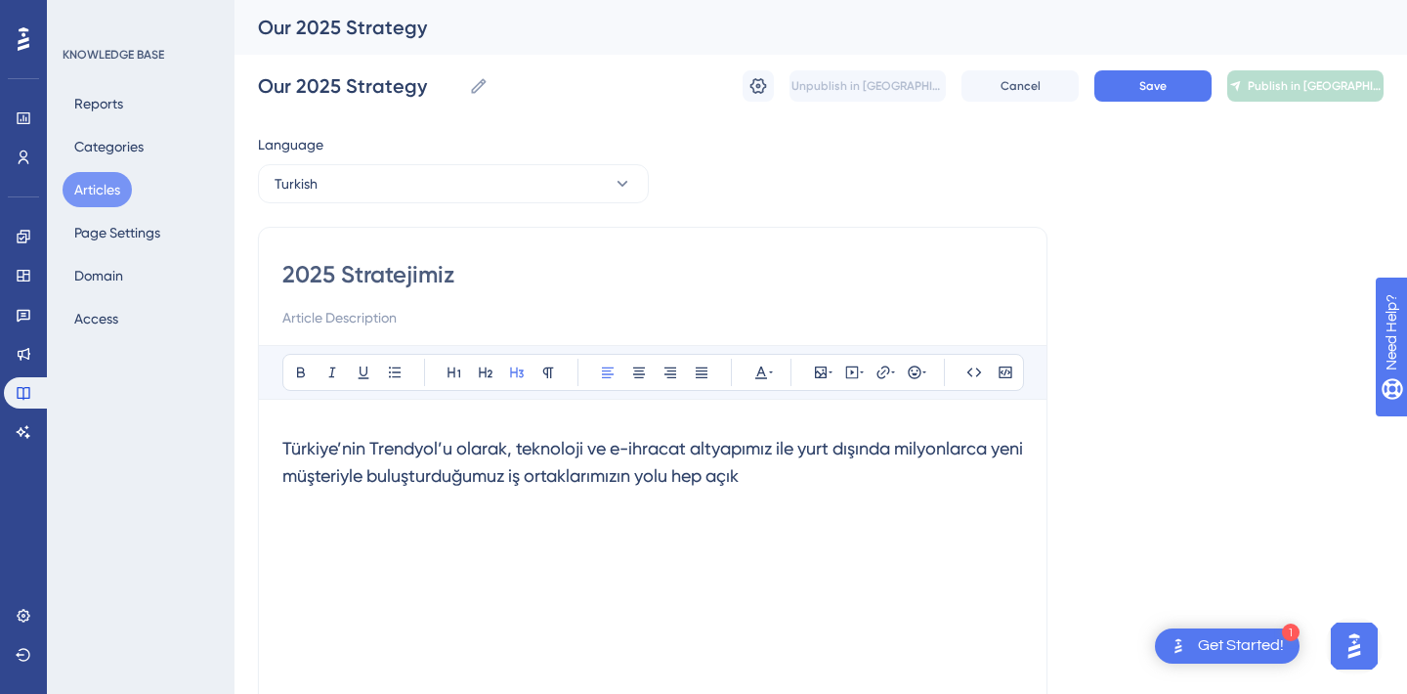
click at [675, 476] on span "Türkiye’nin Trendyol’u olarak, teknoloji ve e-ihracat altyapımız ile yurt dışın…" at bounding box center [654, 462] width 745 height 48
click at [673, 563] on div "Türkiye’nin Trendyol’u olarak, teknoloji ve e-ihracat altyapımız ile yurt dışın…" at bounding box center [652, 638] width 741 height 430
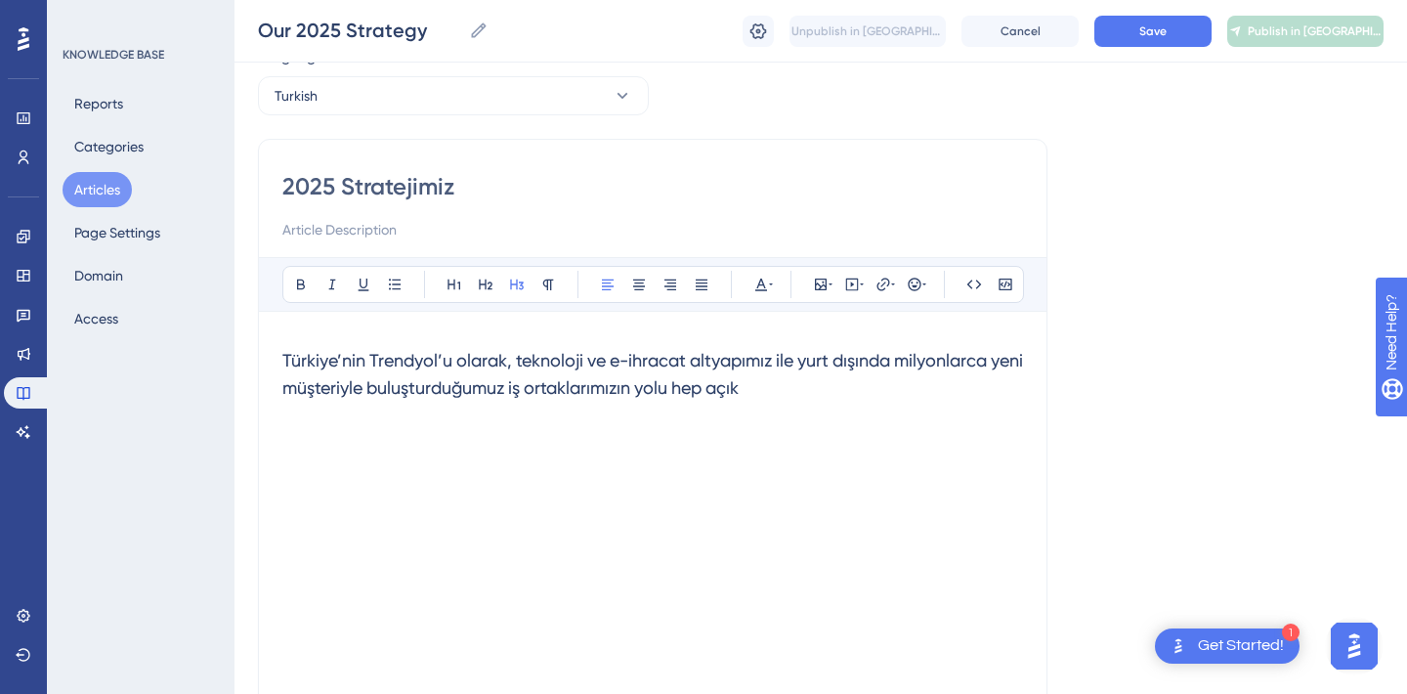
scroll to position [84, 0]
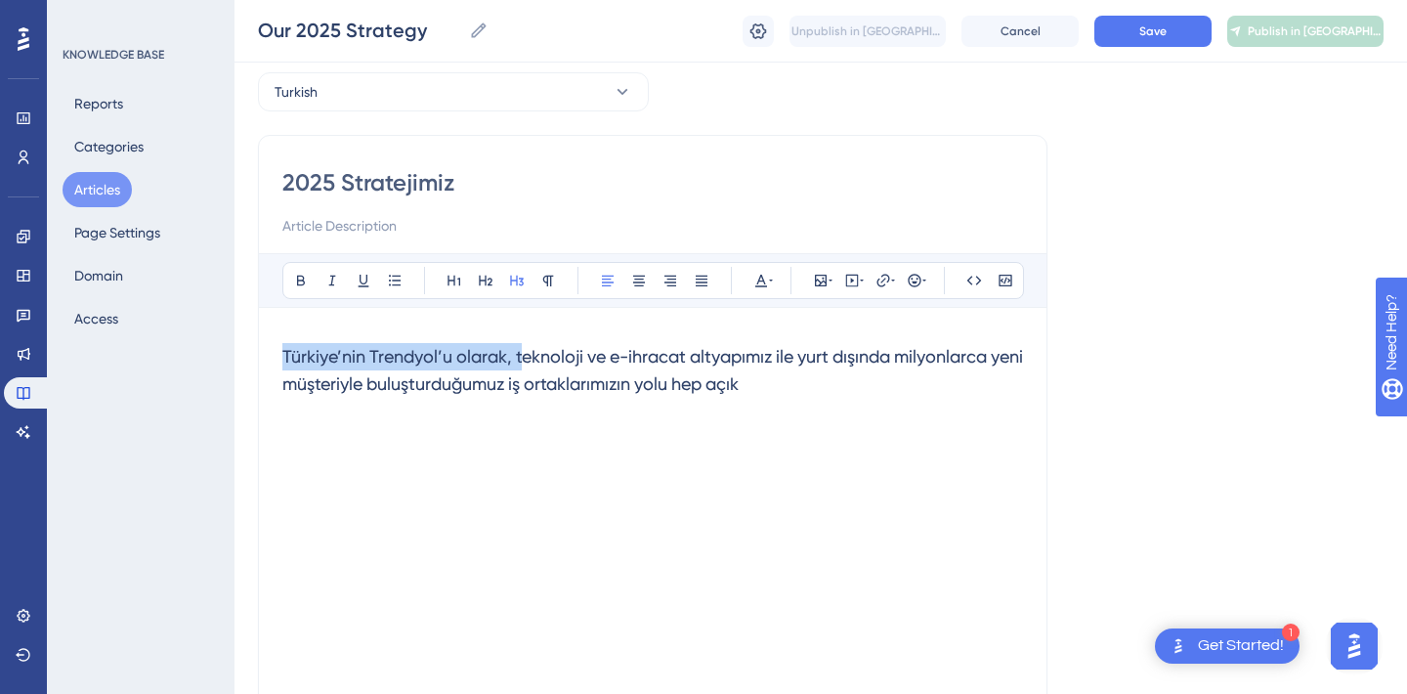
drag, startPoint x: 520, startPoint y: 356, endPoint x: 280, endPoint y: 354, distance: 239.4
click at [280, 354] on div "2025 Stratejimiz Bold Italic Underline Bullet Point Heading 1 Heading 2 Heading…" at bounding box center [653, 460] width 790 height 651
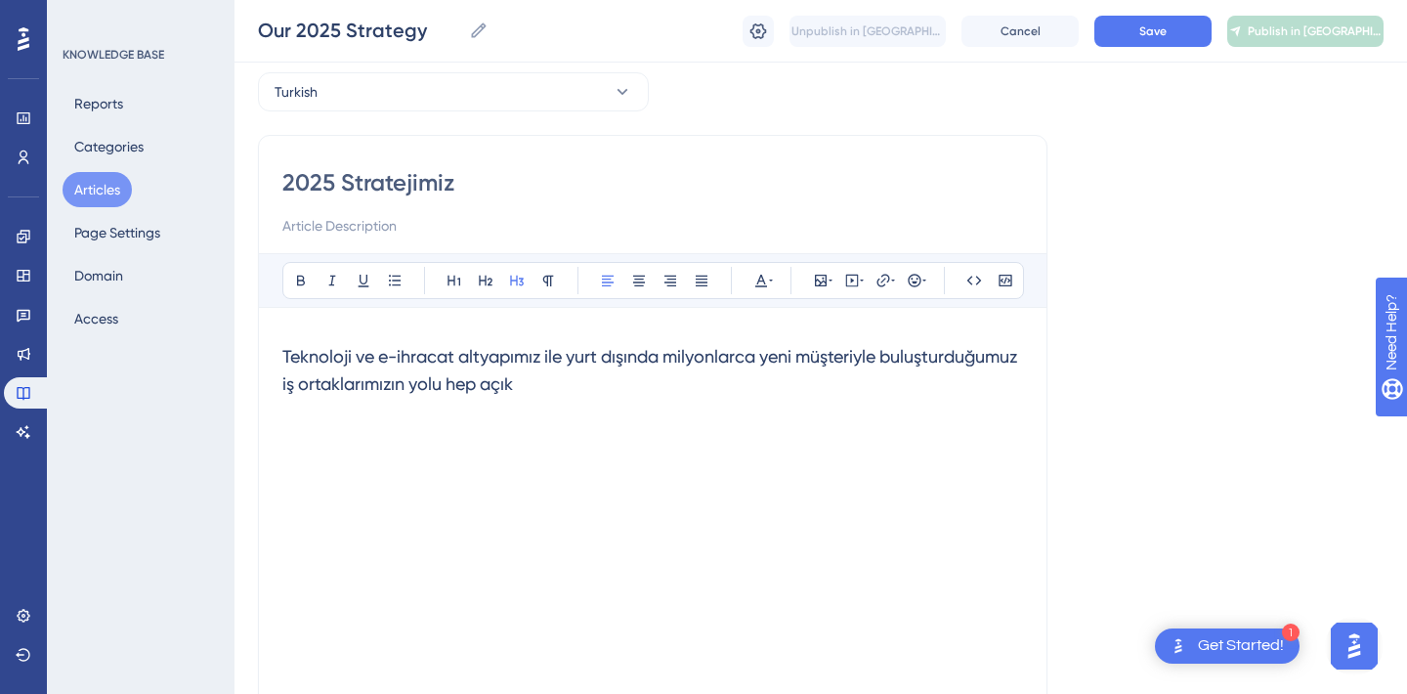
click at [617, 456] on div "Teknoloji ve e-ihracat altyapımız ile yurt dışında milyonlarca yeni müşteriyle …" at bounding box center [652, 546] width 741 height 430
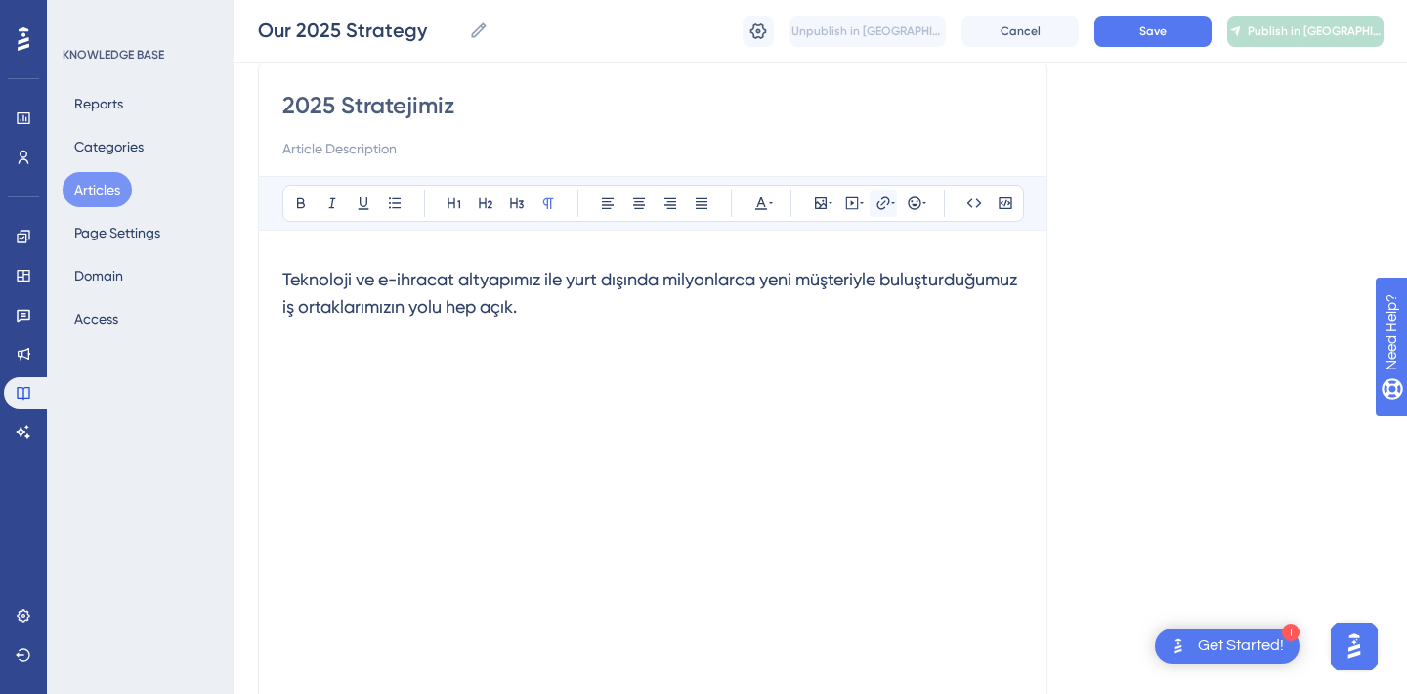
scroll to position [162, 0]
click at [853, 201] on icon at bounding box center [852, 201] width 3 height 5
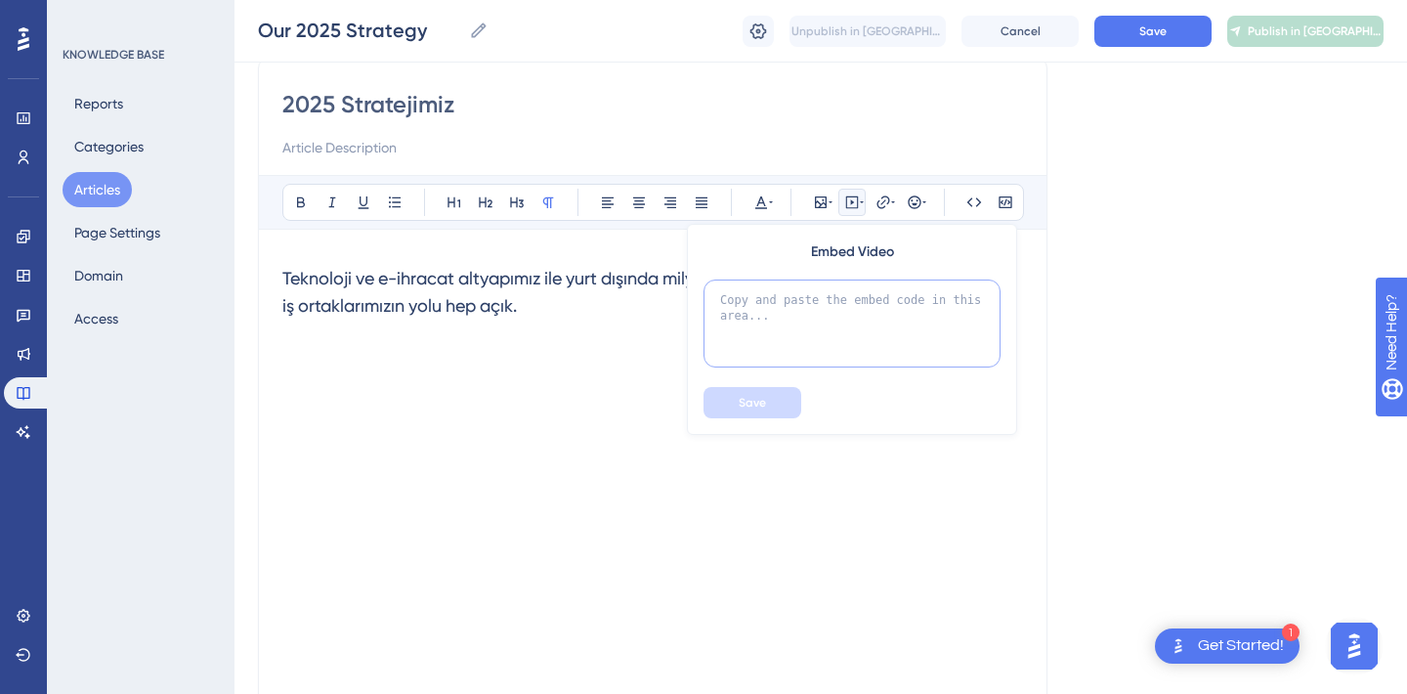
click at [788, 300] on textarea at bounding box center [852, 323] width 297 height 88
paste textarea "<iframe width="1440" height="541" src="https://www.youtube.com/embed/HRuvObQk-1…"
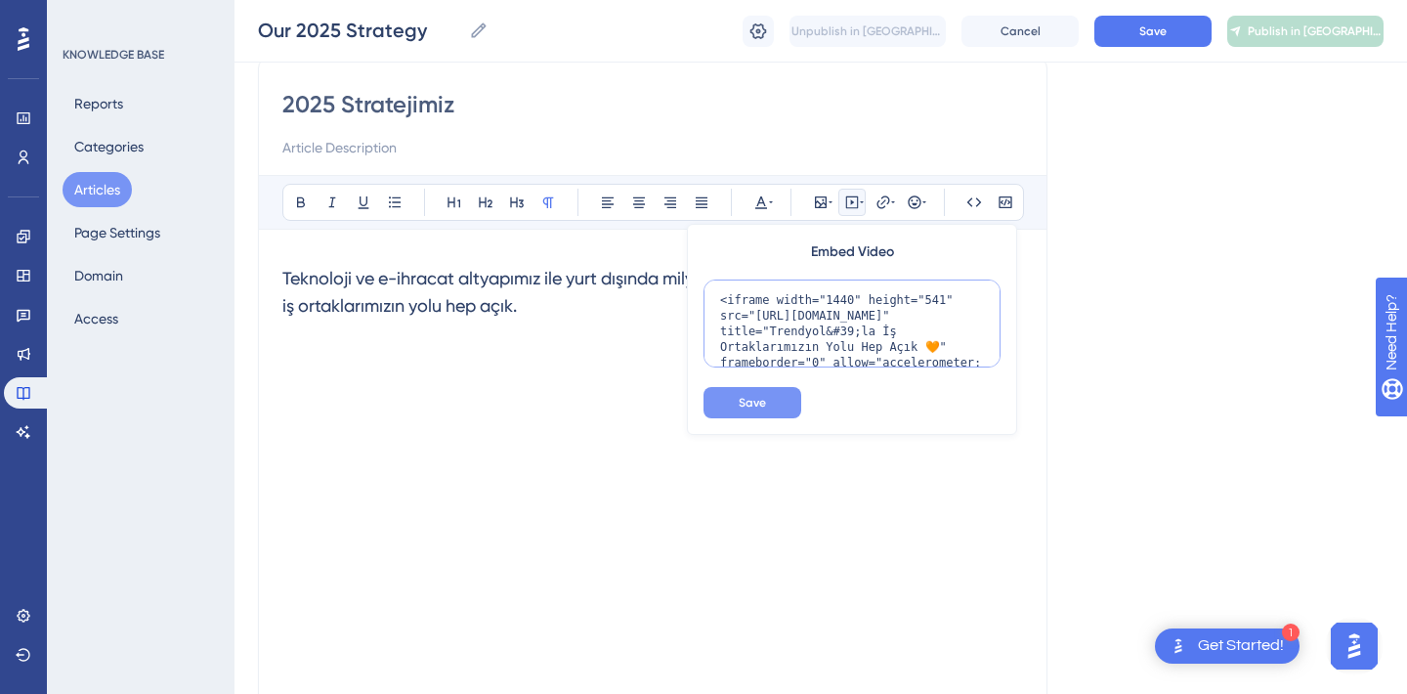
scroll to position [81, 0]
type textarea "<iframe width="1440" height="541" src="https://www.youtube.com/embed/HRuvObQk-1…"
click at [764, 406] on span "Save" at bounding box center [752, 403] width 27 height 16
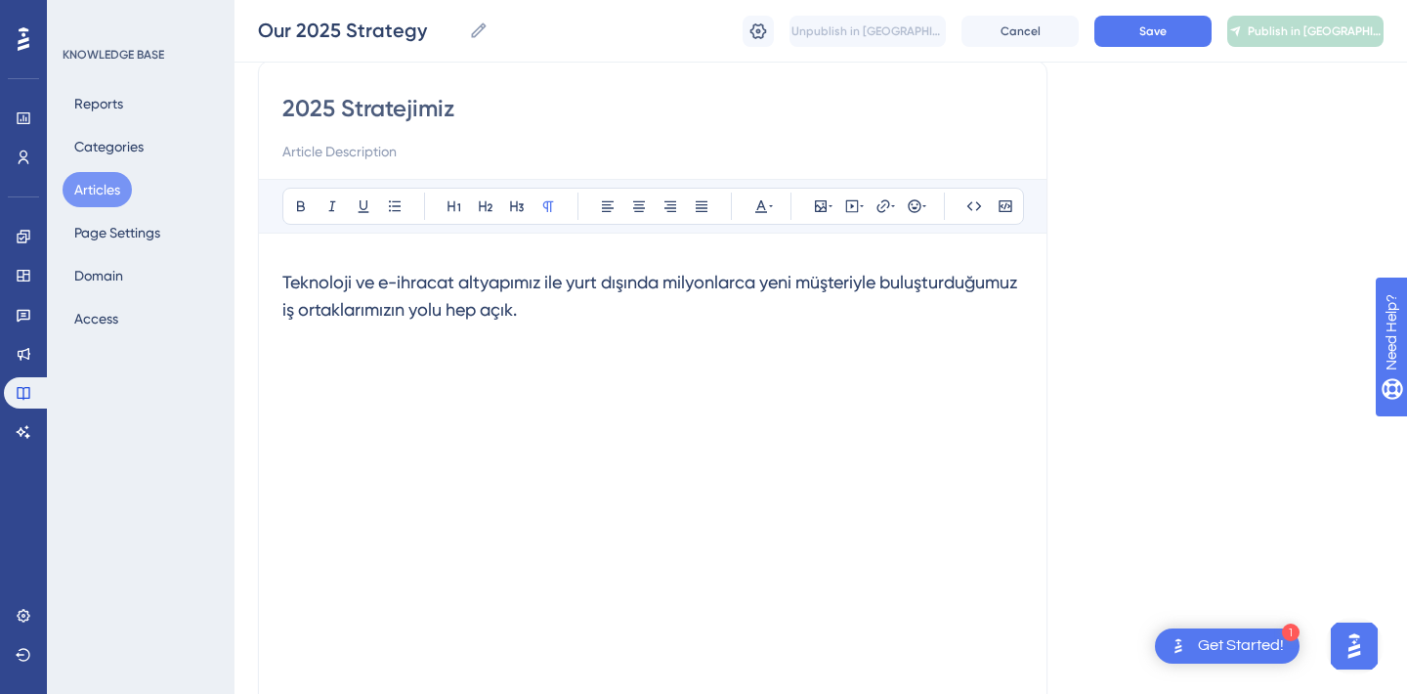
scroll to position [154, 0]
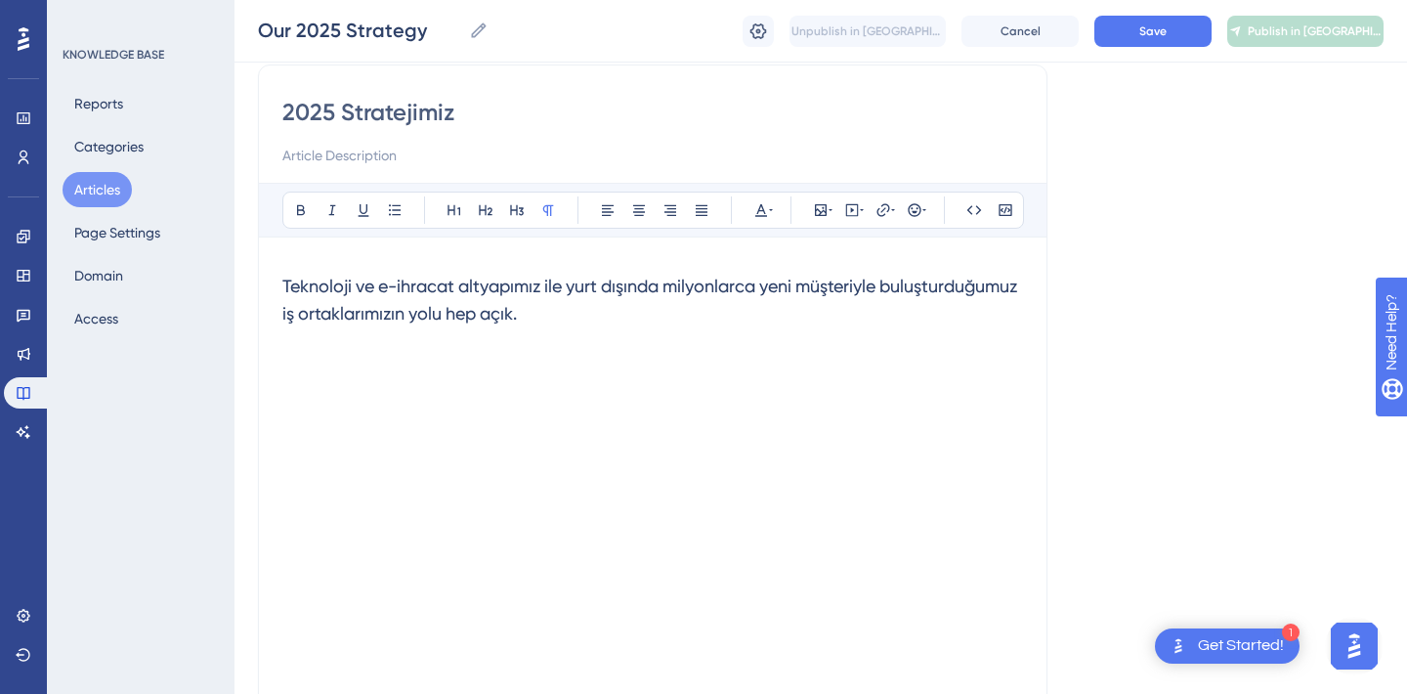
click at [591, 346] on p at bounding box center [652, 350] width 741 height 23
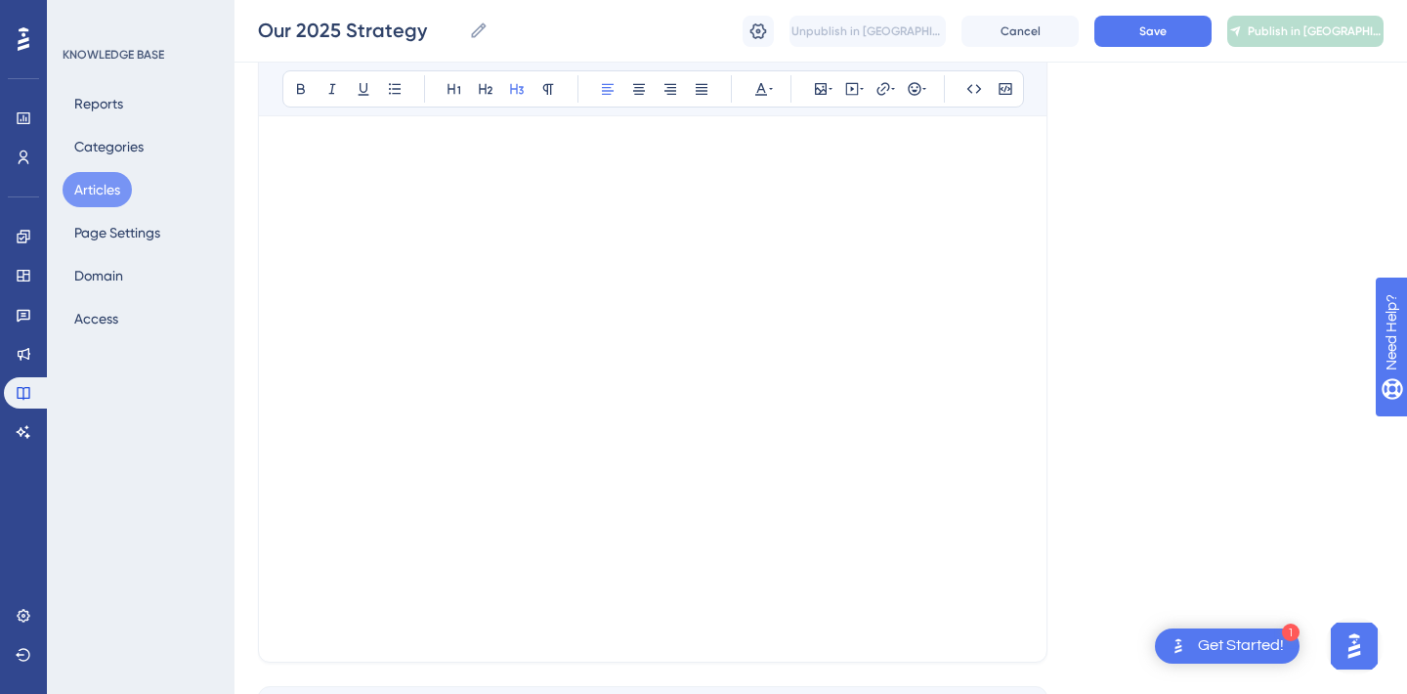
scroll to position [560, 0]
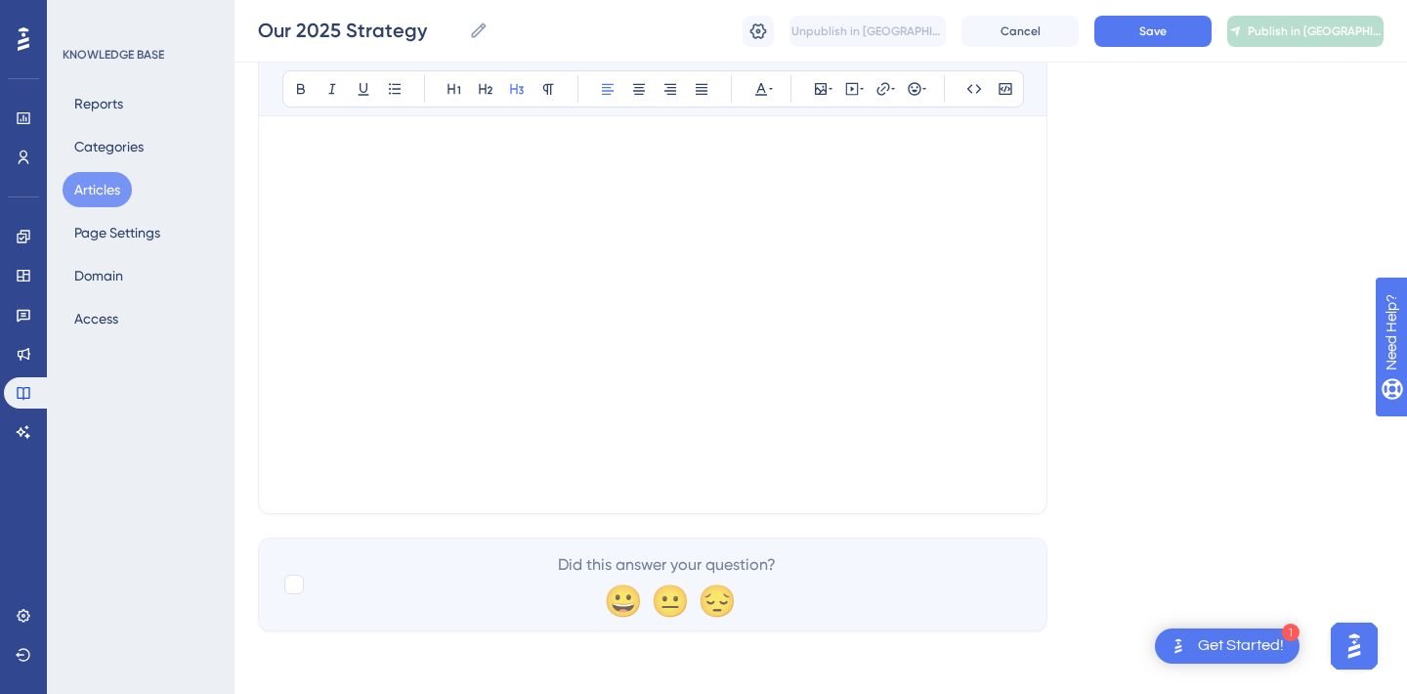
click at [418, 490] on div "2025 Stratejimiz Bold Italic Underline Bullet Point Heading 1 Heading 2 Heading…" at bounding box center [653, 86] width 790 height 855
click at [1035, 450] on div "2025 Stratejimiz Bold Italic Underline Bullet Point Heading 1 Heading 2 Heading…" at bounding box center [653, 86] width 790 height 855
click at [1030, 461] on div "2025 Stratejimiz Bold Italic Underline Bullet Point Heading 1 Heading 2 Heading…" at bounding box center [653, 86] width 790 height 855
click at [1026, 463] on div "2025 Stratejimiz Bold Italic Underline Bullet Point Heading 1 Heading 2 Heading…" at bounding box center [653, 86] width 790 height 855
click at [726, 481] on p at bounding box center [652, 477] width 741 height 23
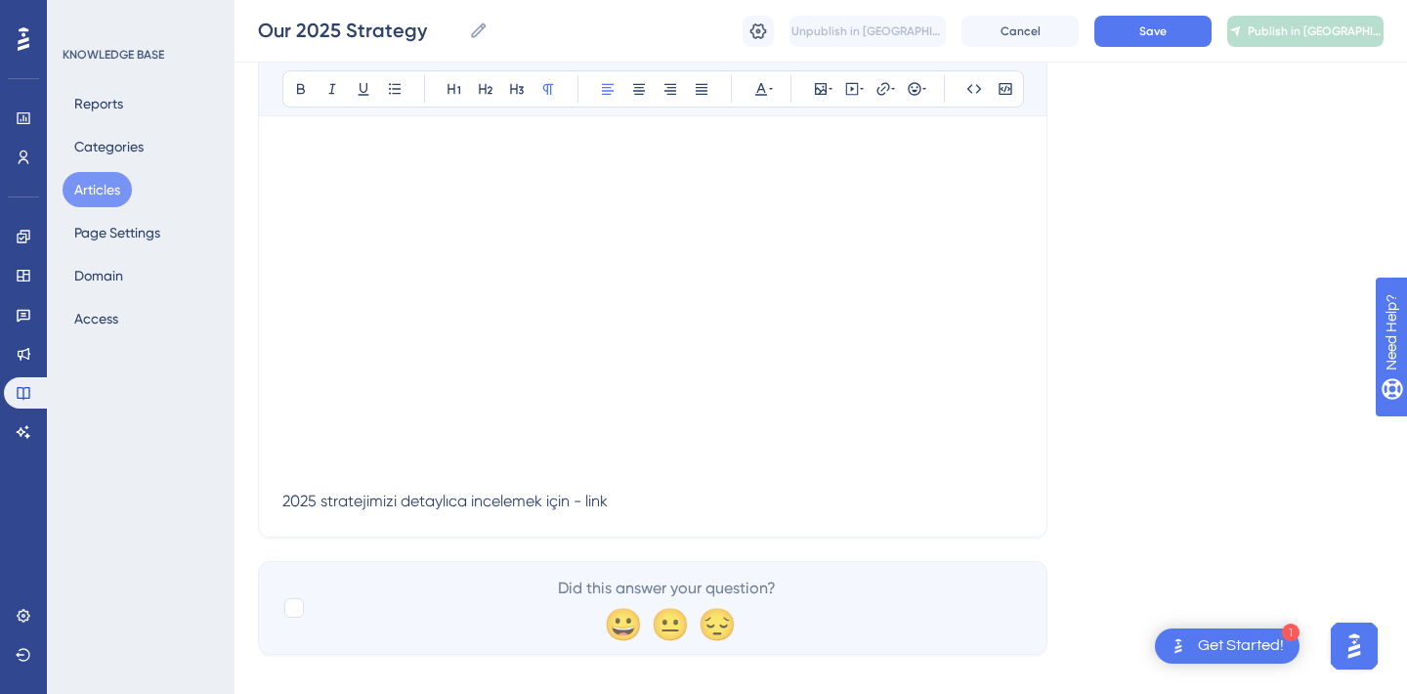
click at [1239, 419] on div "Language Turkish 2025 Stratejimiz Bold Italic Underline Bullet Point Heading 1 …" at bounding box center [821, 110] width 1126 height 1090
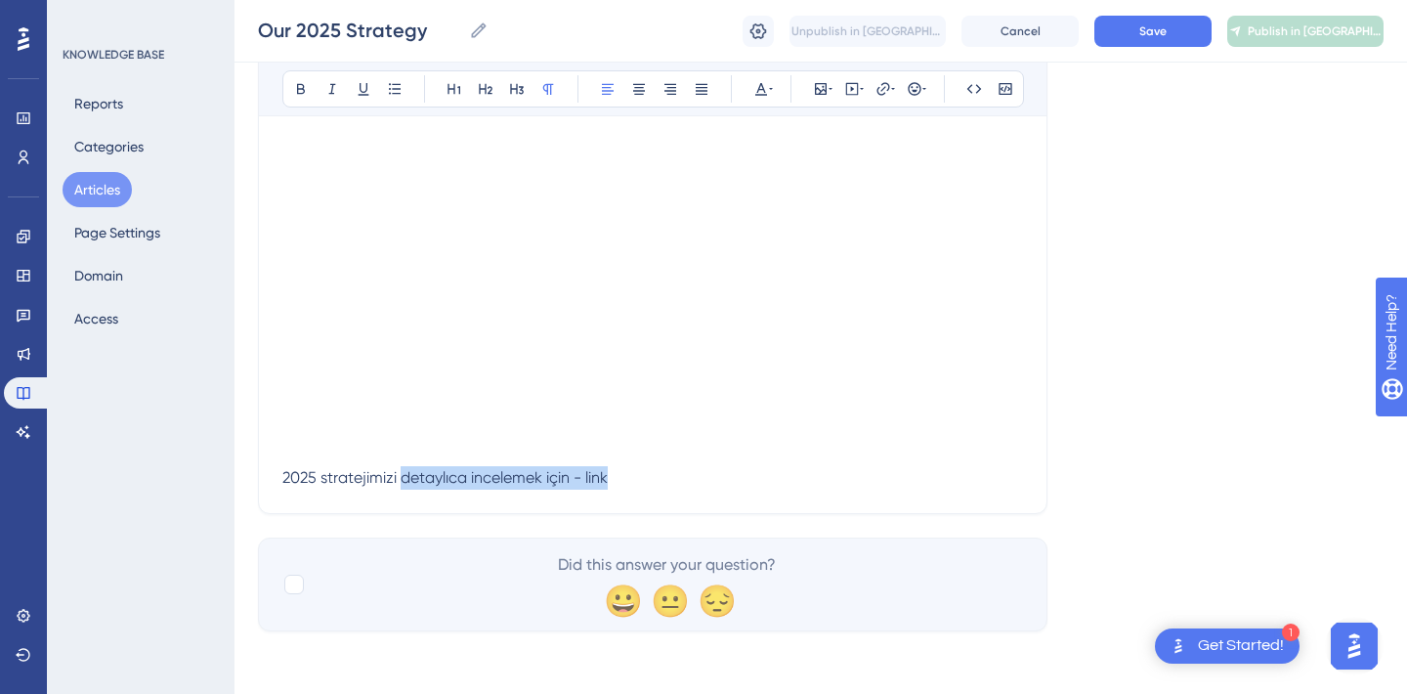
drag, startPoint x: 400, startPoint y: 478, endPoint x: 748, endPoint y: 487, distance: 348.0
click at [748, 487] on p "2025 stratejimizi detaylıca incelemek için - link" at bounding box center [652, 477] width 741 height 23
click at [1212, 407] on div "Language Turkish 2025 Stratejimiz Bold Italic Underline Bullet Point Heading 1 …" at bounding box center [821, 87] width 1126 height 1090
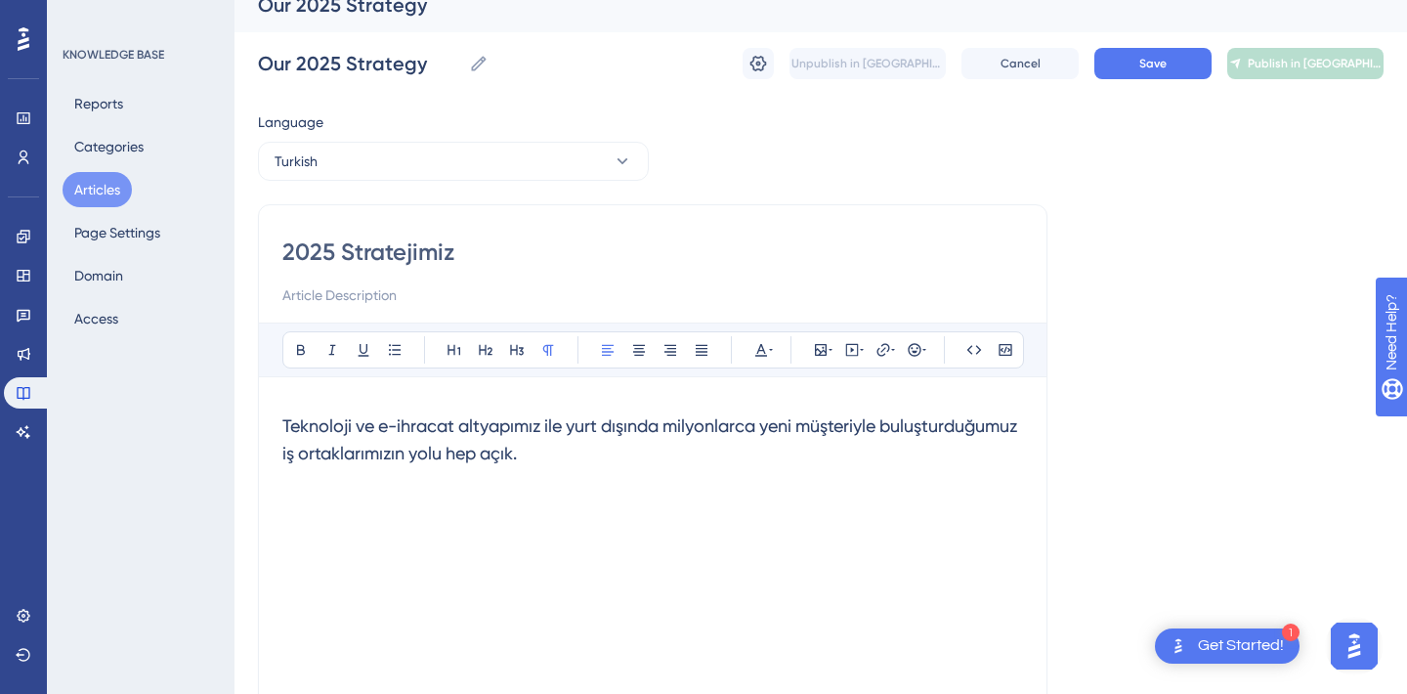
scroll to position [0, 0]
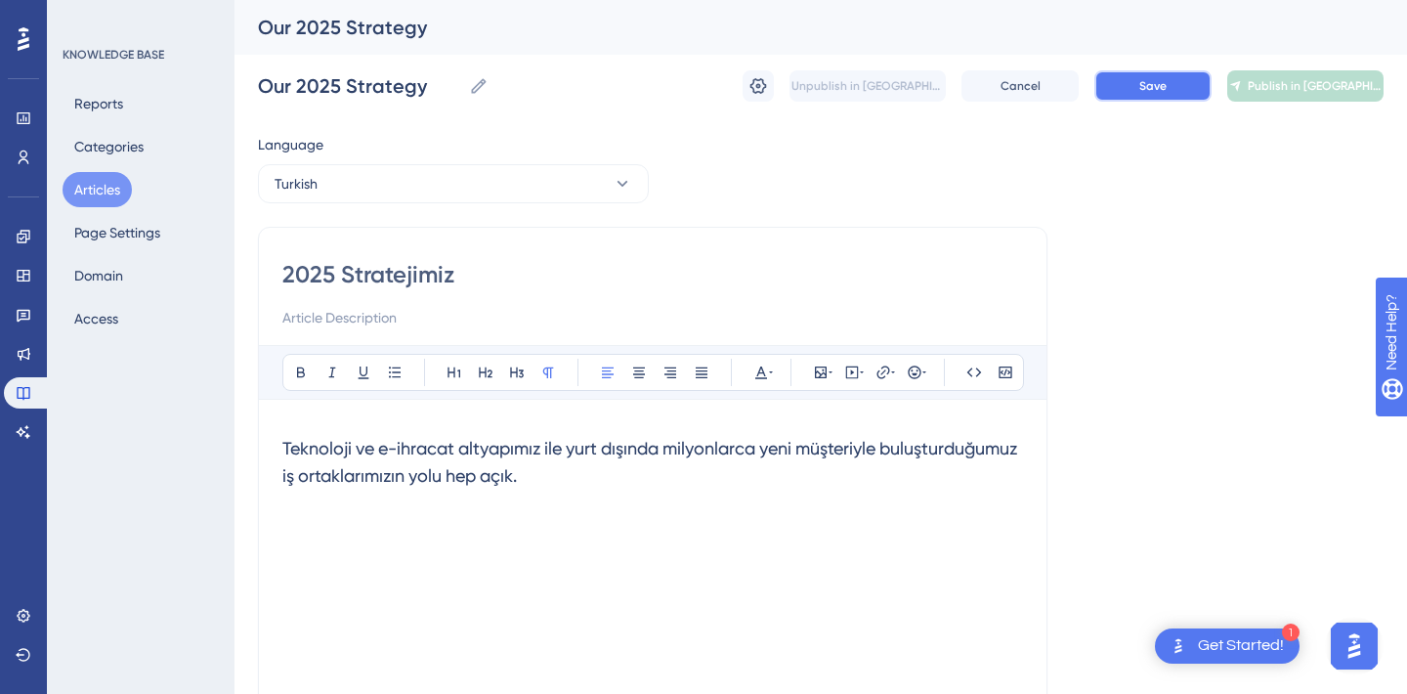
click at [1181, 90] on button "Save" at bounding box center [1152, 85] width 117 height 31
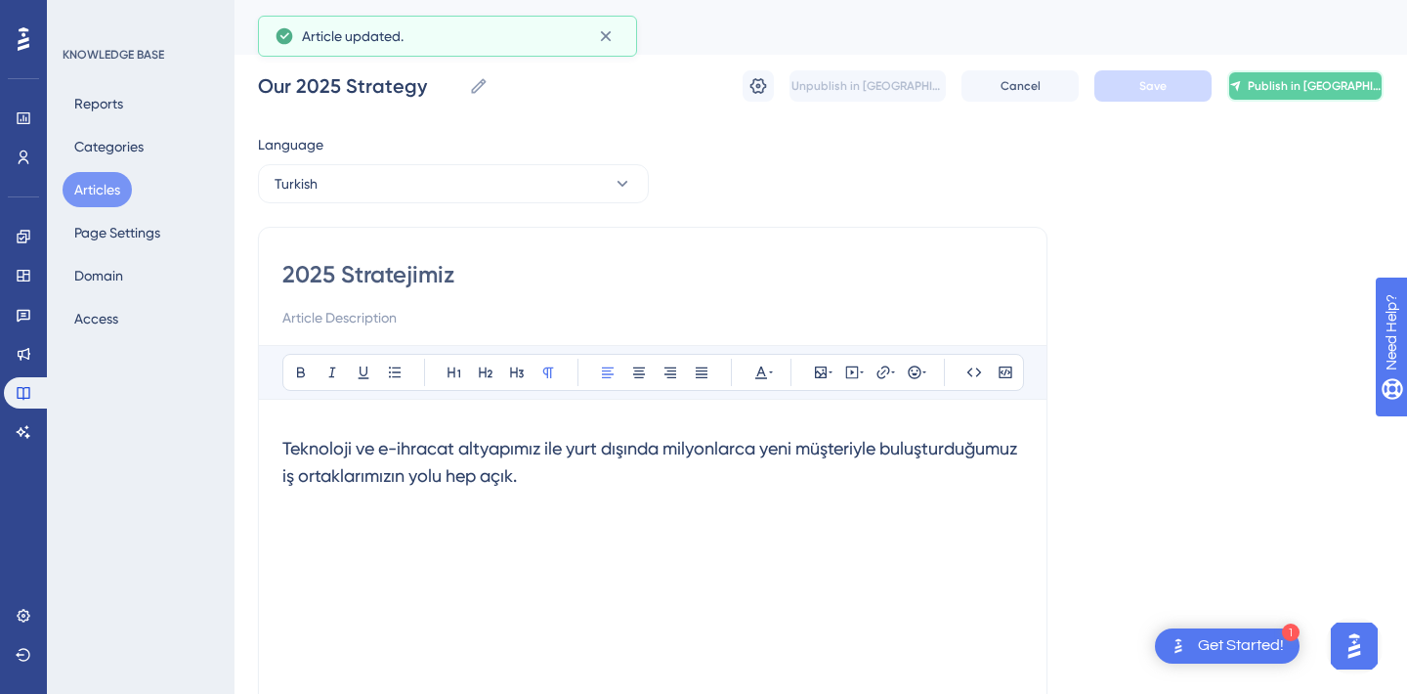
click at [1281, 70] on button "Publish in [GEOGRAPHIC_DATA]" at bounding box center [1305, 85] width 156 height 31
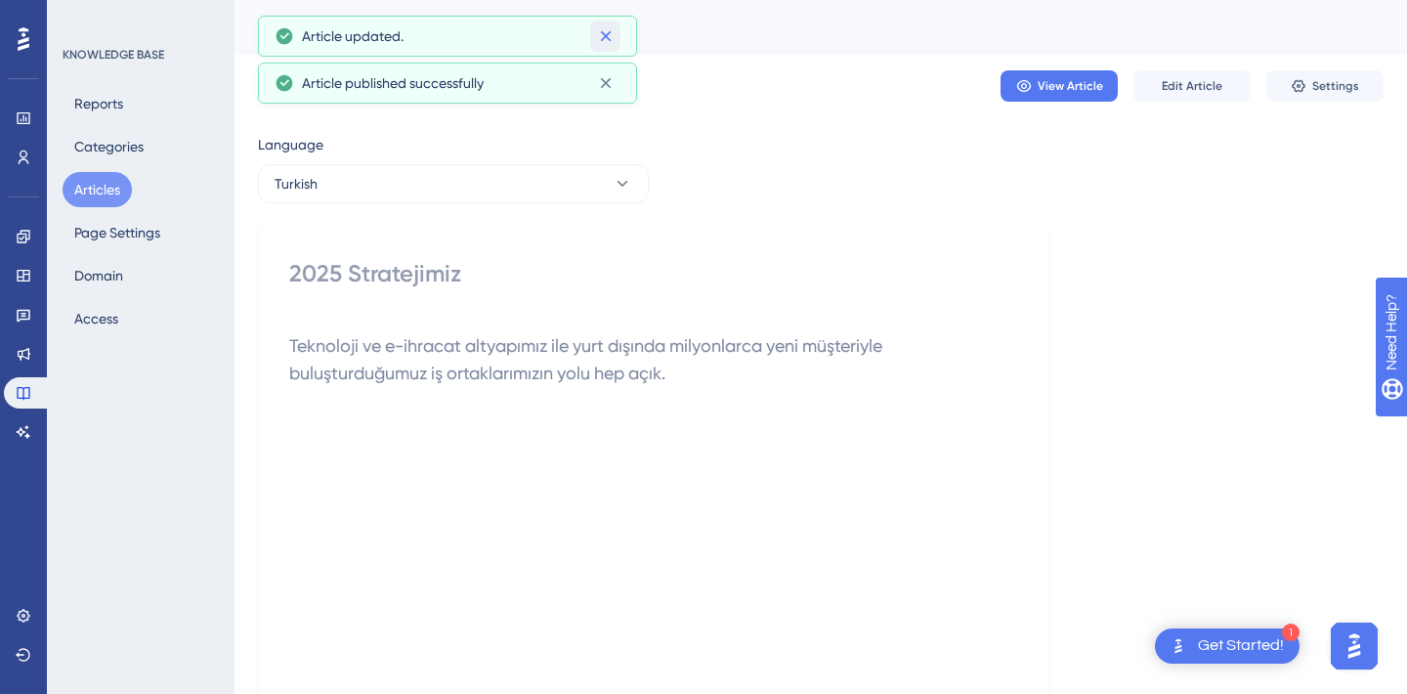
click at [612, 46] on button at bounding box center [605, 36] width 30 height 31
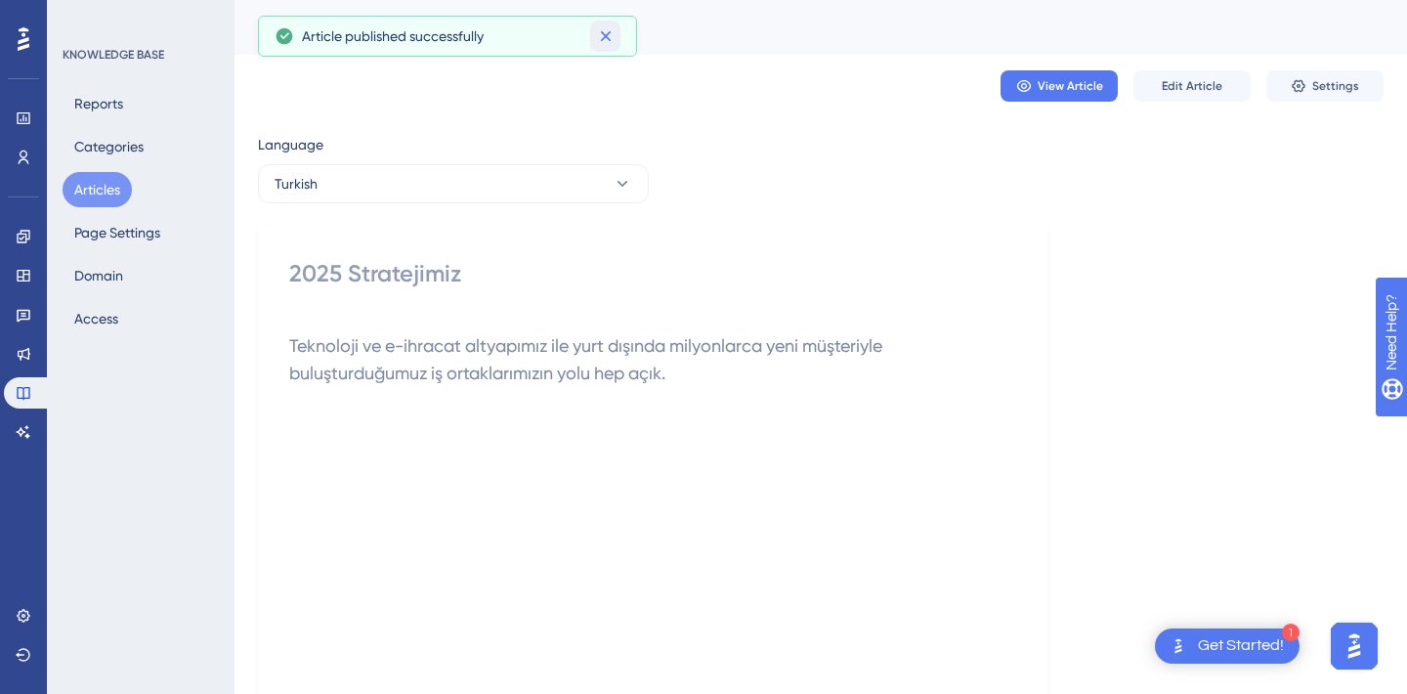
click at [608, 44] on icon at bounding box center [606, 36] width 20 height 20
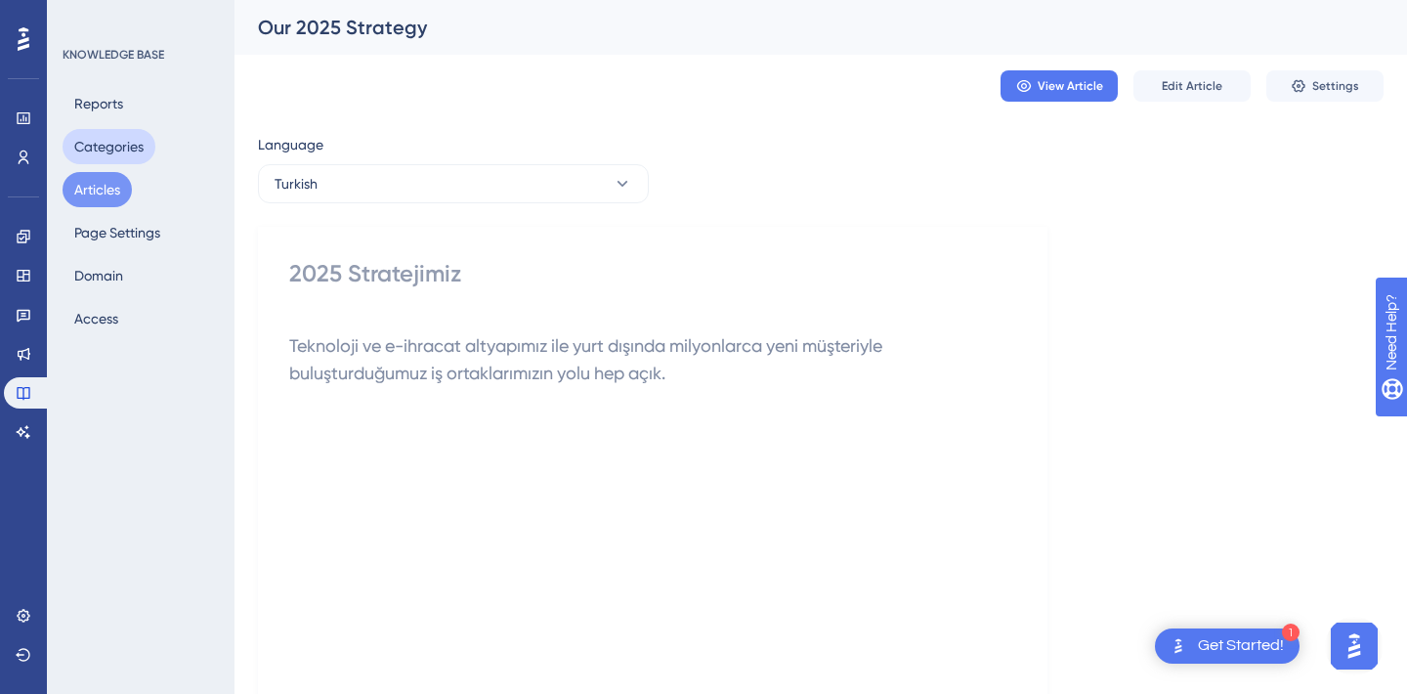
click at [115, 149] on button "Categories" at bounding box center [109, 146] width 93 height 35
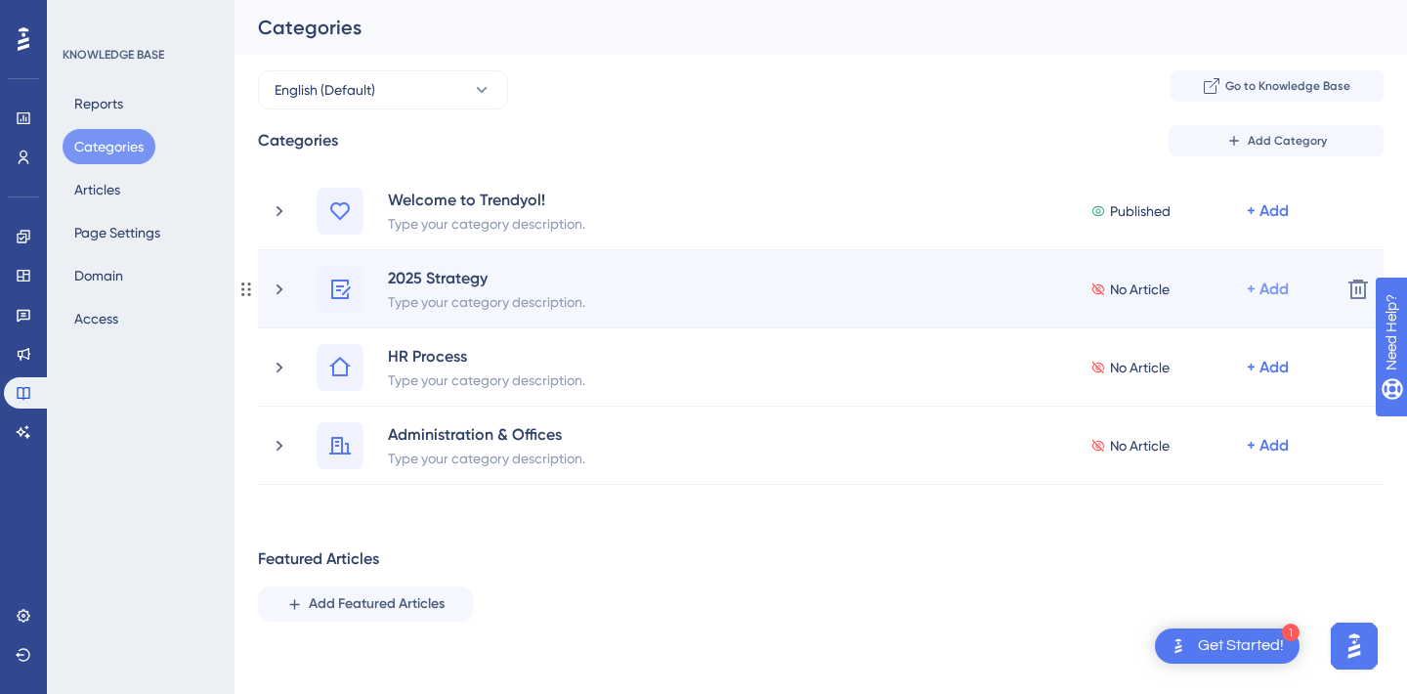
click at [1276, 223] on div "+ Add" at bounding box center [1268, 210] width 42 height 23
click at [1162, 366] on div "Add Articles Add Articles" at bounding box center [1191, 380] width 139 height 39
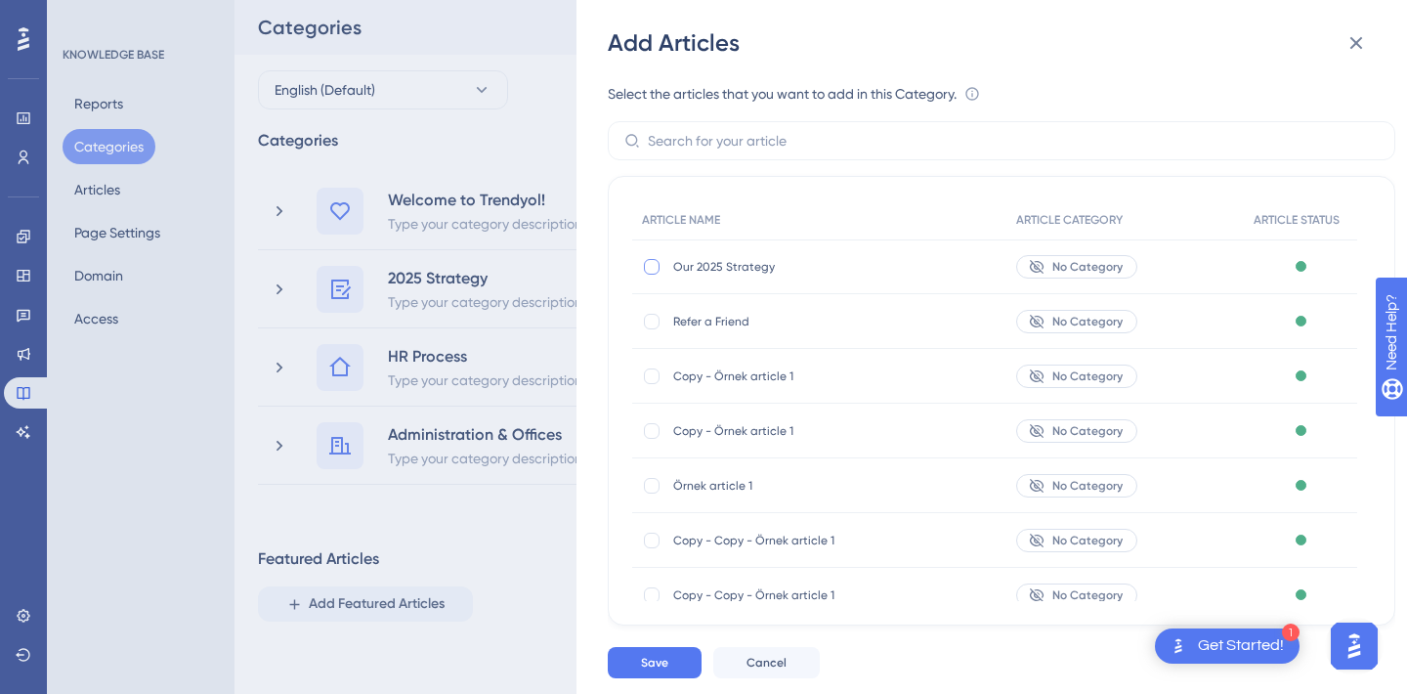
click at [658, 266] on div at bounding box center [652, 267] width 16 height 16
checkbox input "true"
click at [661, 667] on span "Save" at bounding box center [654, 663] width 27 height 16
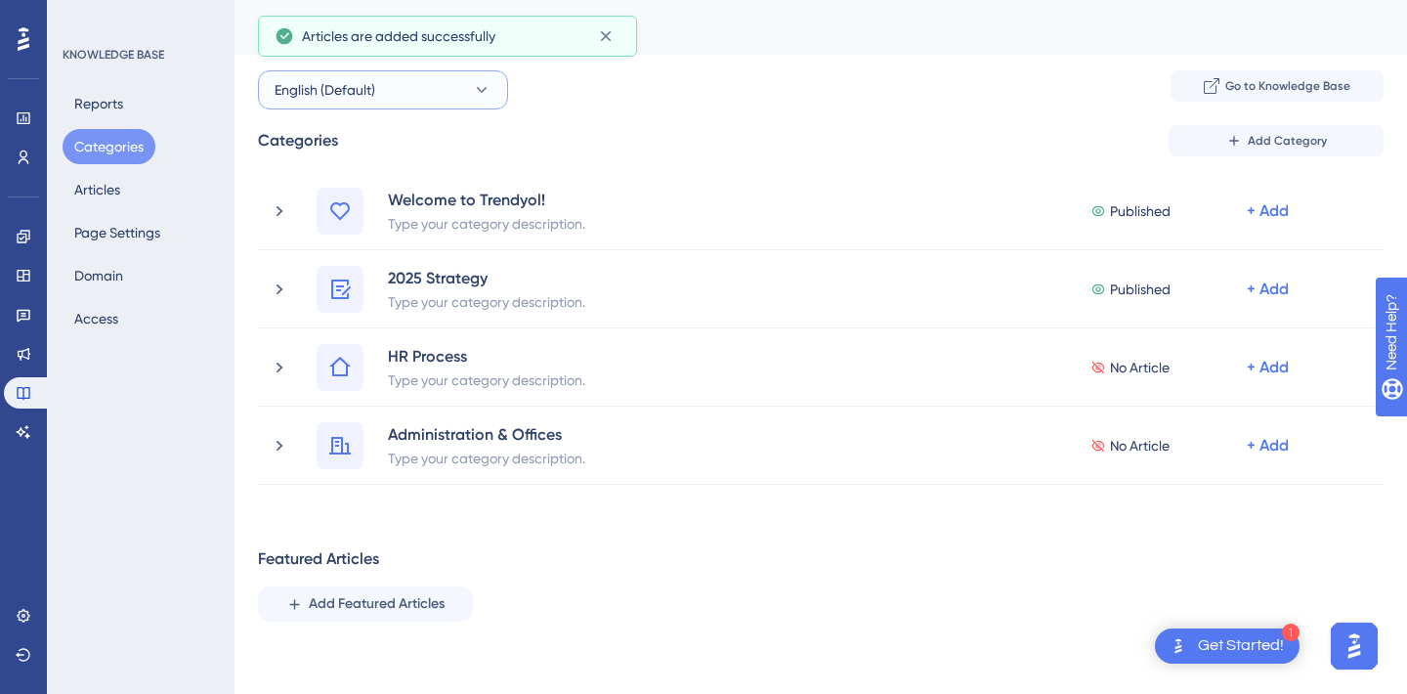
click at [455, 93] on button "English (Default)" at bounding box center [383, 89] width 250 height 39
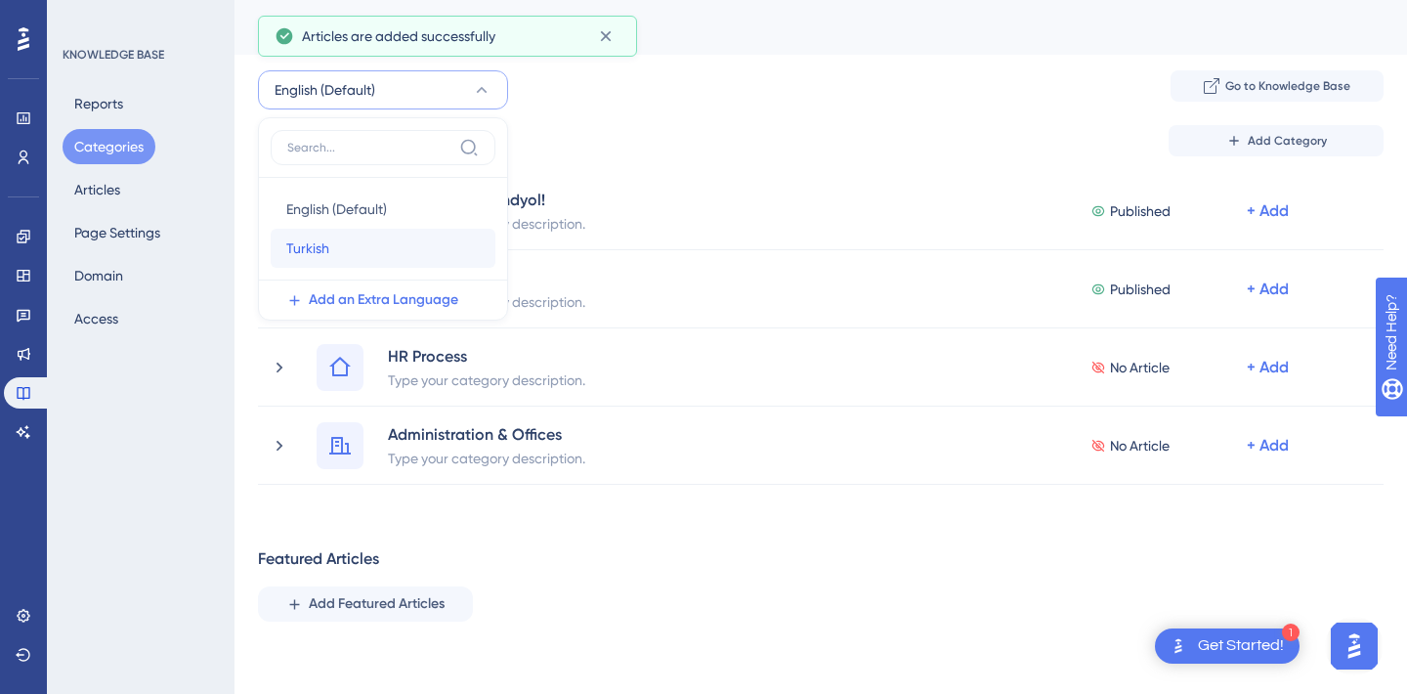
click at [371, 250] on div "Turkish Turkish" at bounding box center [382, 248] width 193 height 39
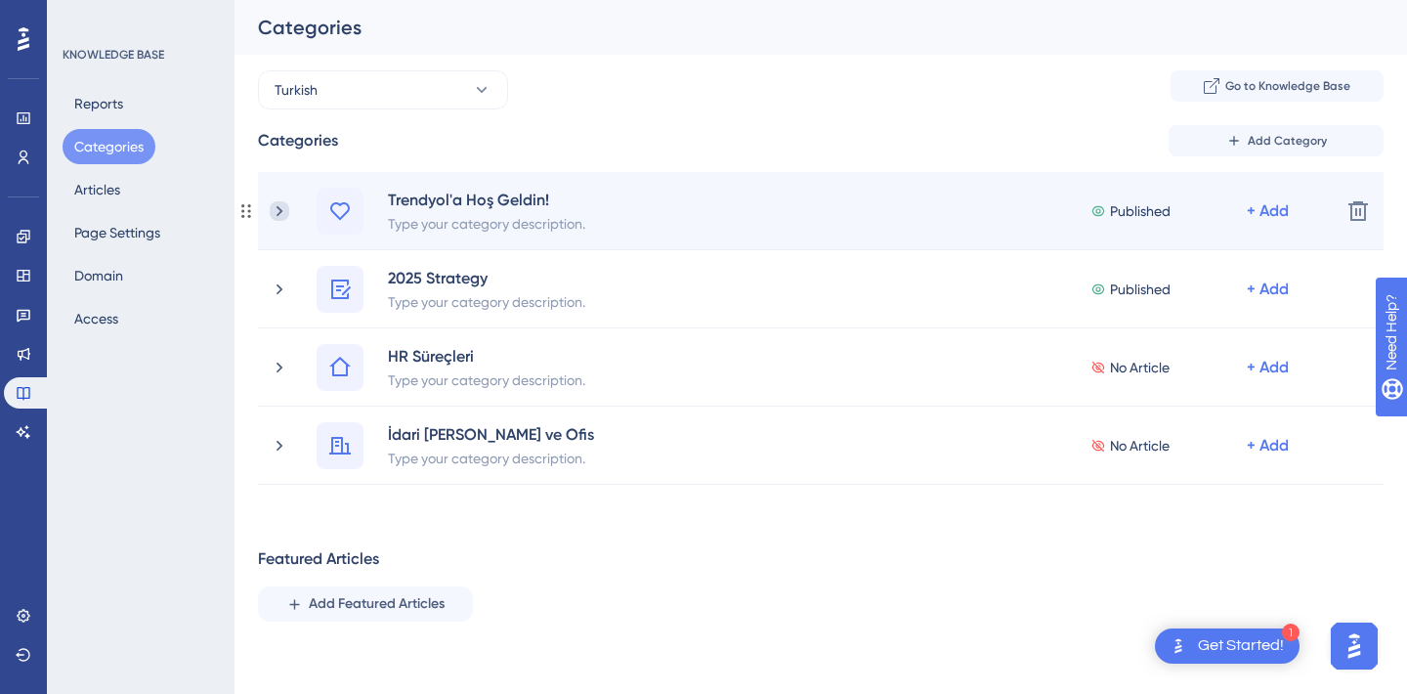
click at [281, 209] on icon at bounding box center [280, 211] width 20 height 20
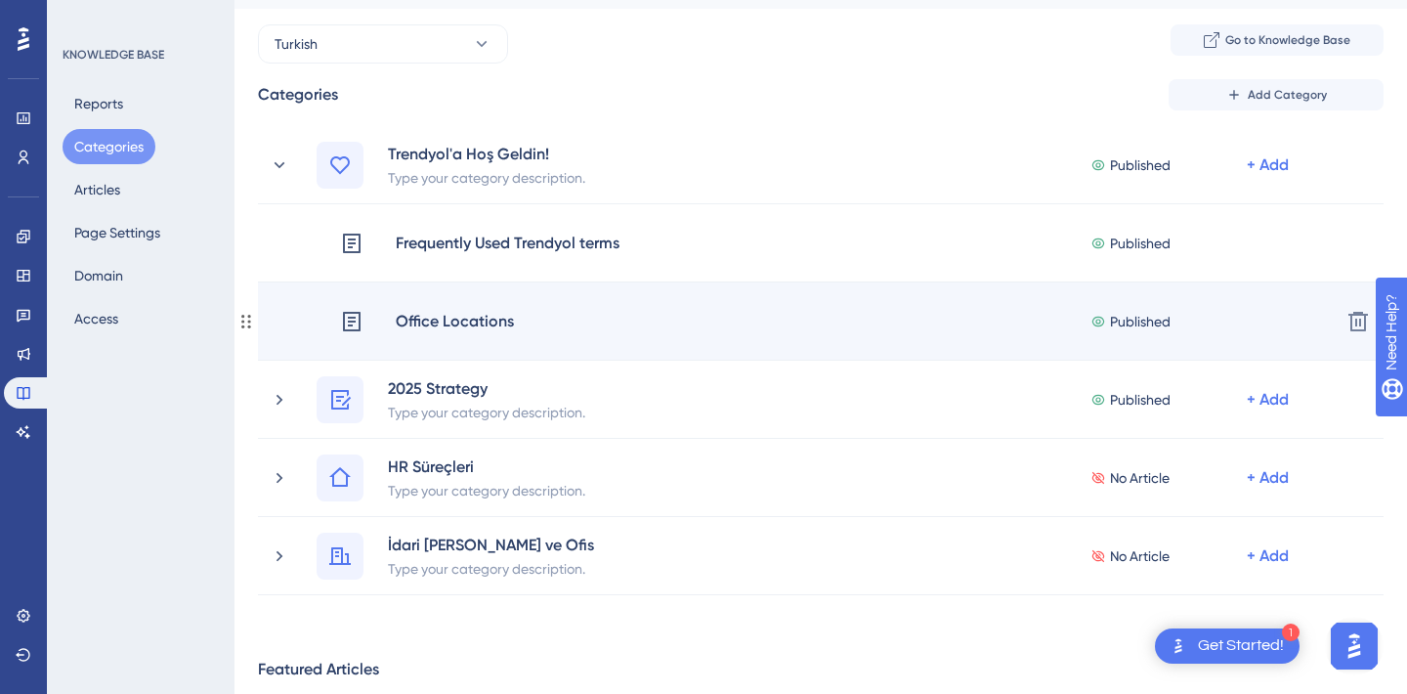
scroll to position [52, 0]
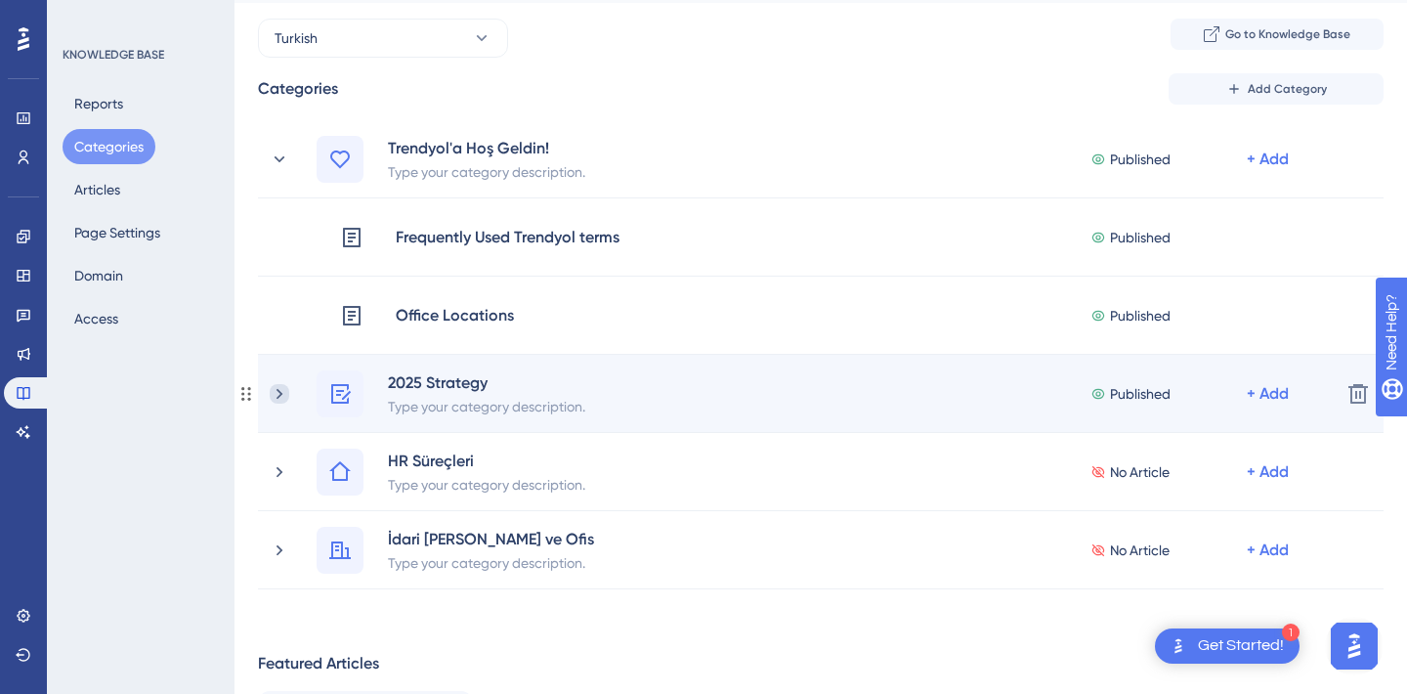
click at [288, 396] on icon at bounding box center [280, 394] width 20 height 20
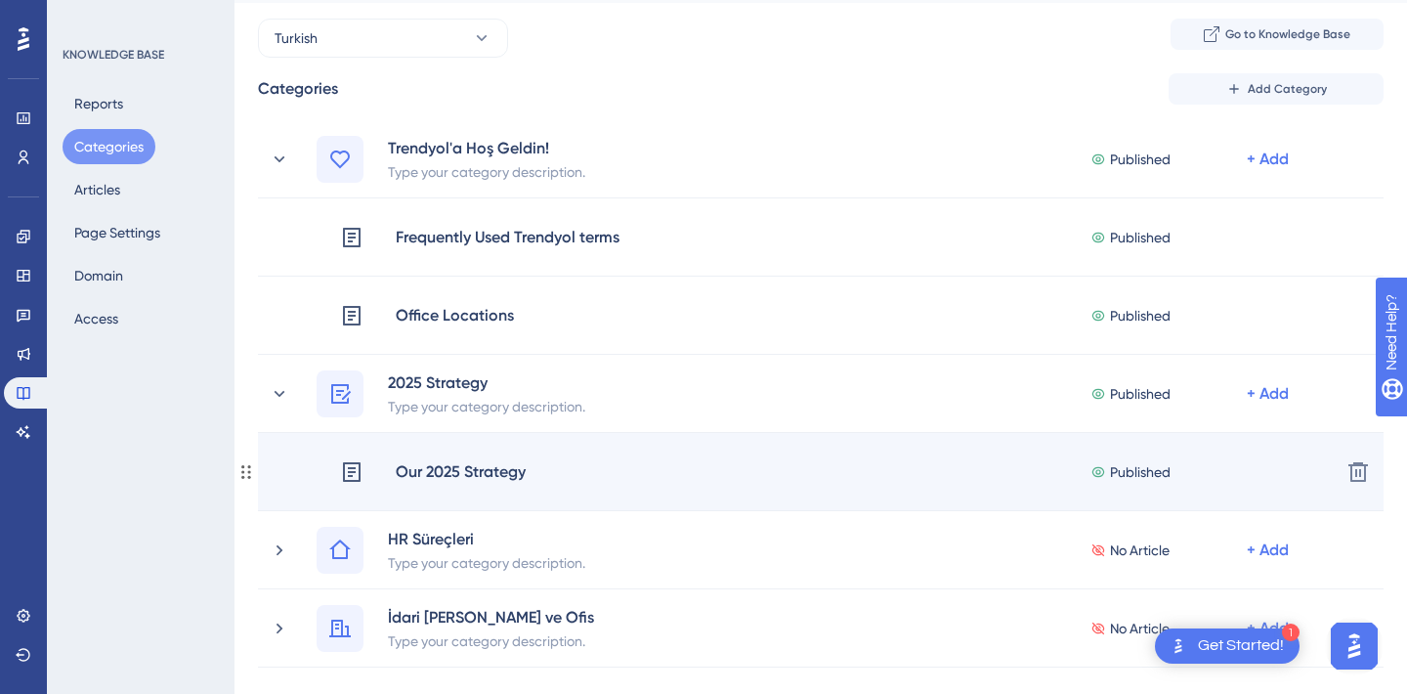
click at [463, 470] on div "Our 2025 Strategy" at bounding box center [461, 471] width 132 height 25
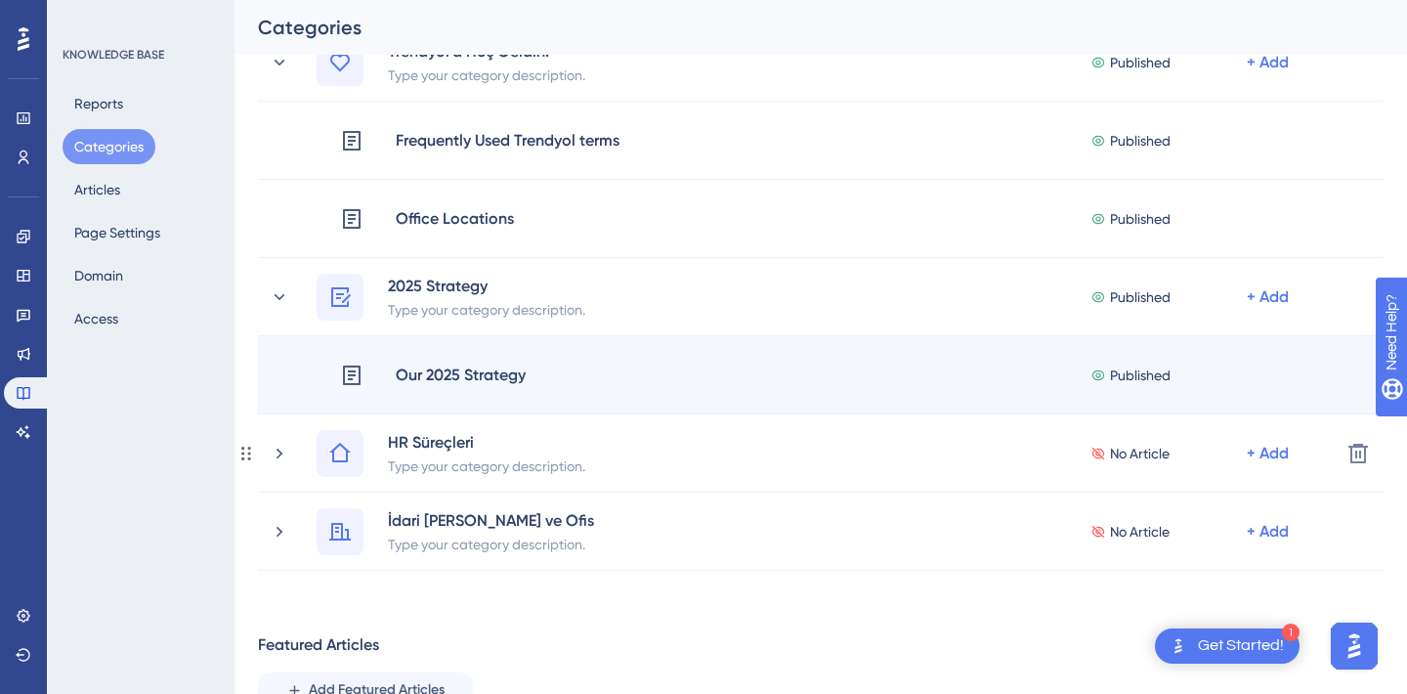
scroll to position [180, 0]
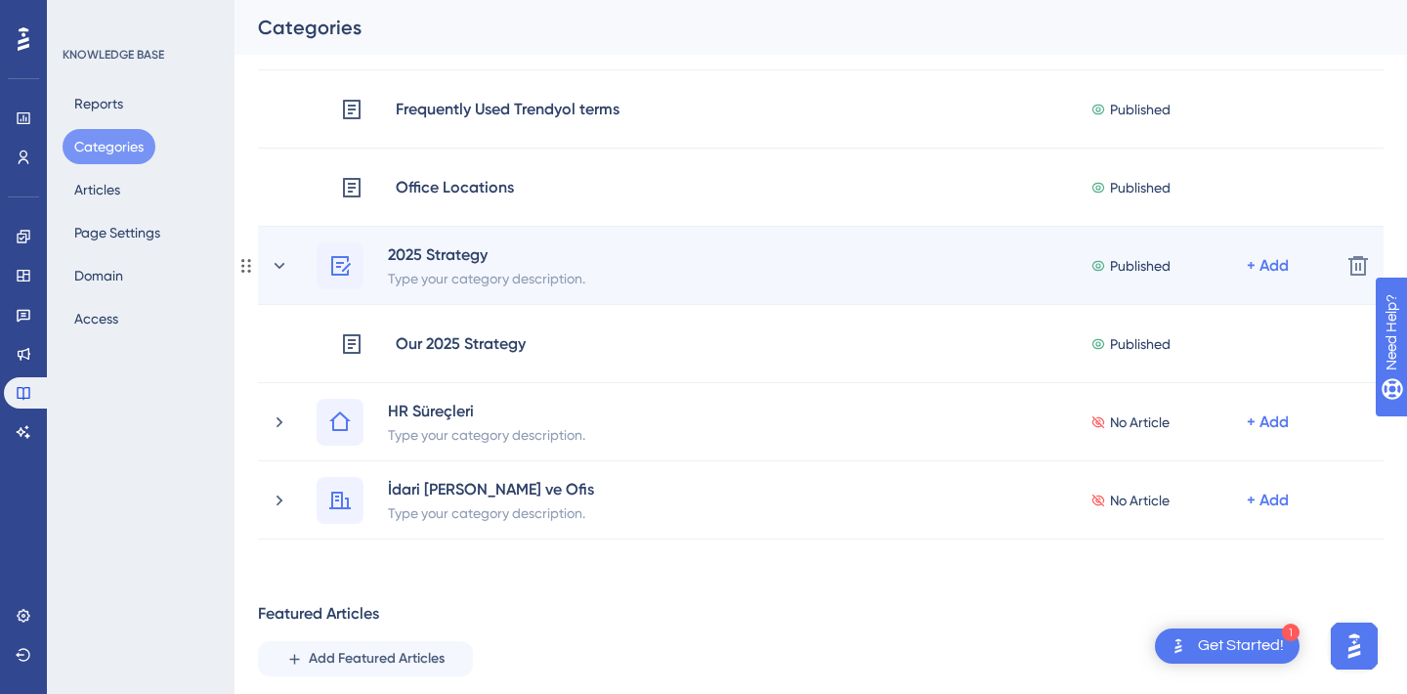
click at [270, 253] on div "2025 Strategy Type your category description. Published + Add" at bounding box center [797, 265] width 1055 height 47
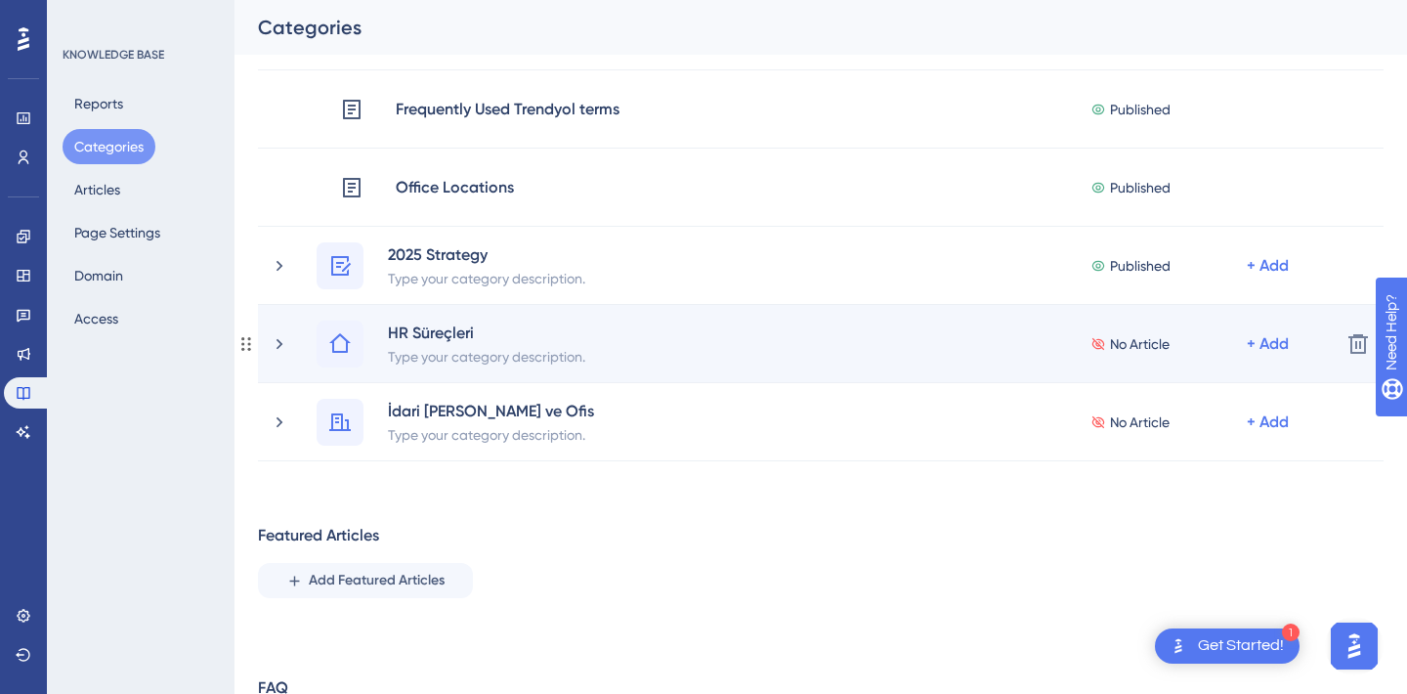
click at [291, 333] on div "HR Süreçleri Type your category description. No Article + Add" at bounding box center [797, 344] width 1055 height 47
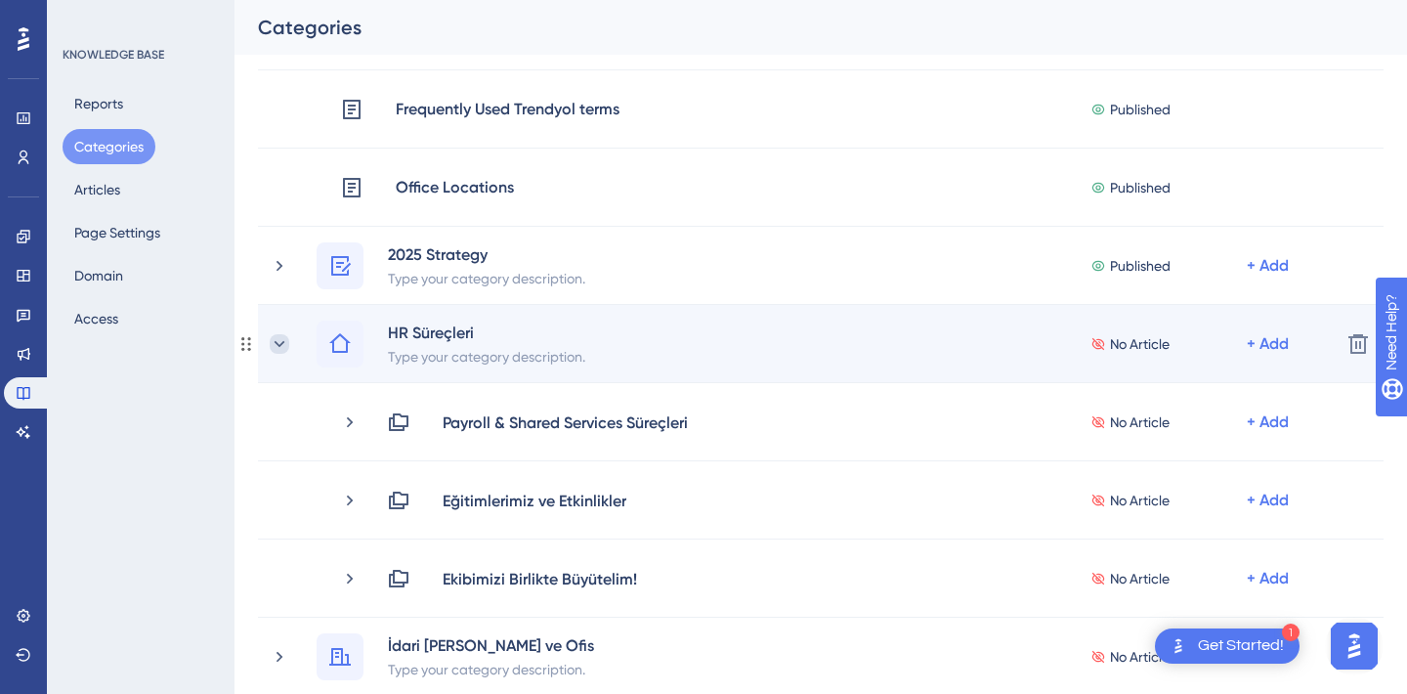
click at [284, 346] on icon at bounding box center [280, 344] width 20 height 20
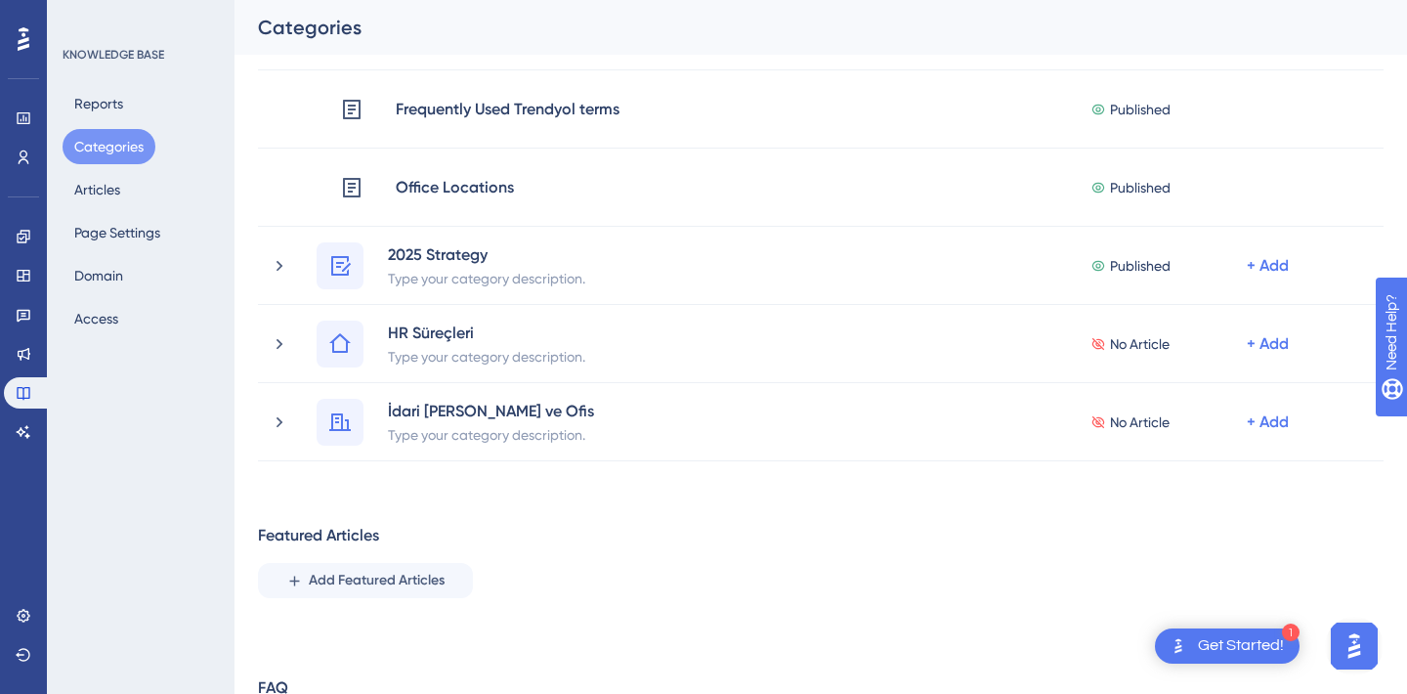
scroll to position [202, 0]
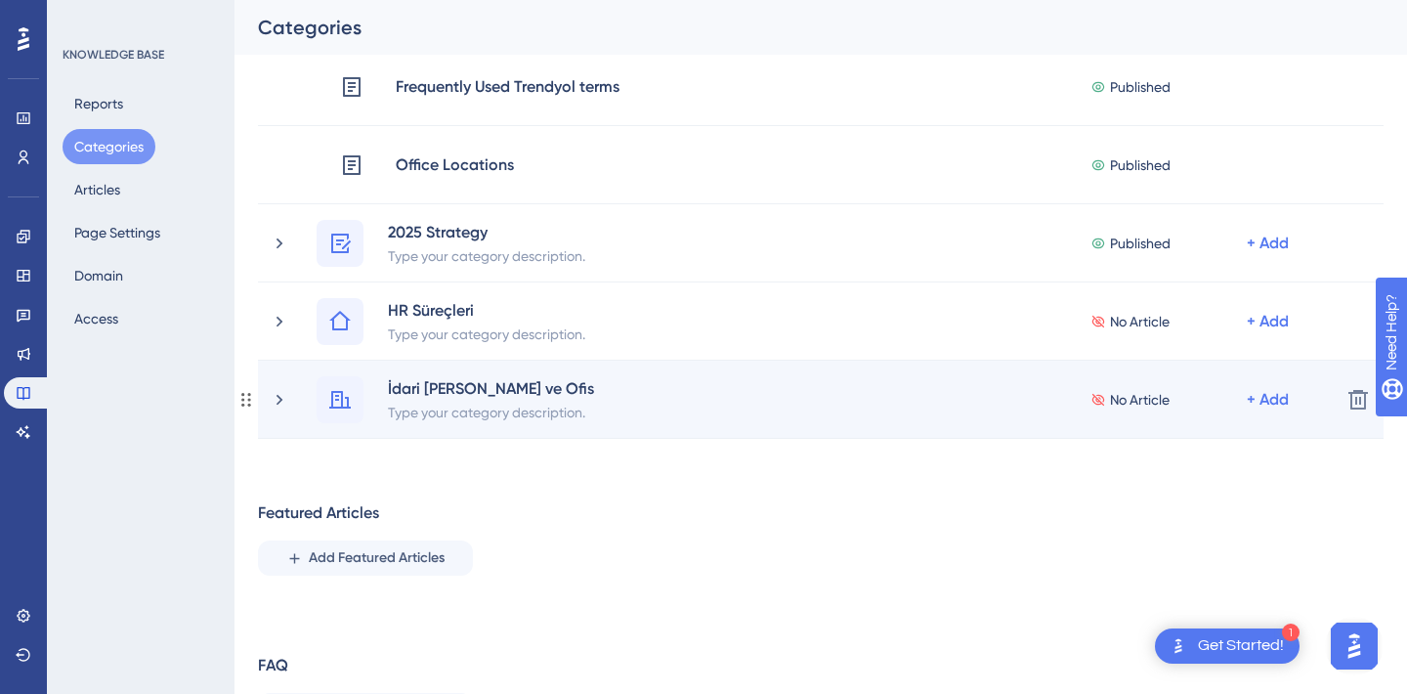
click at [299, 401] on div "İdari İşler ve Ofis Type your category description. No Article + Add" at bounding box center [797, 399] width 1055 height 47
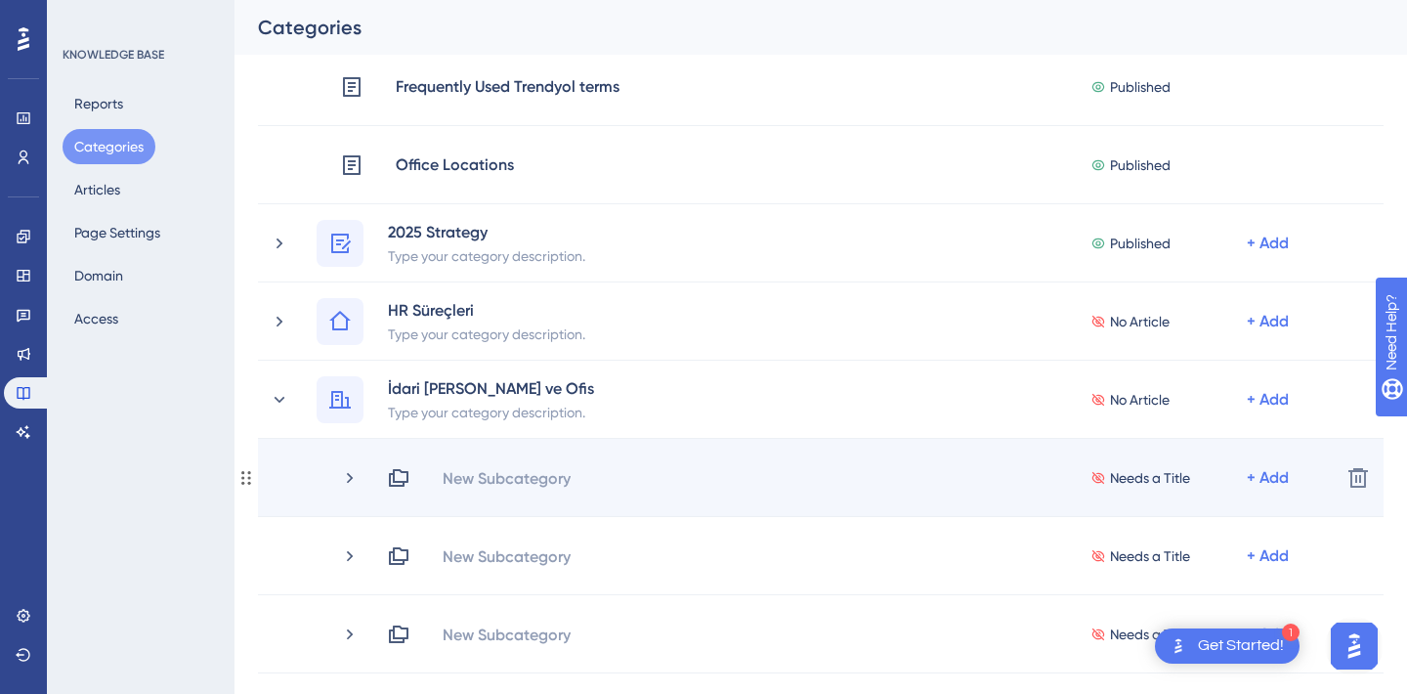
scroll to position [0, 0]
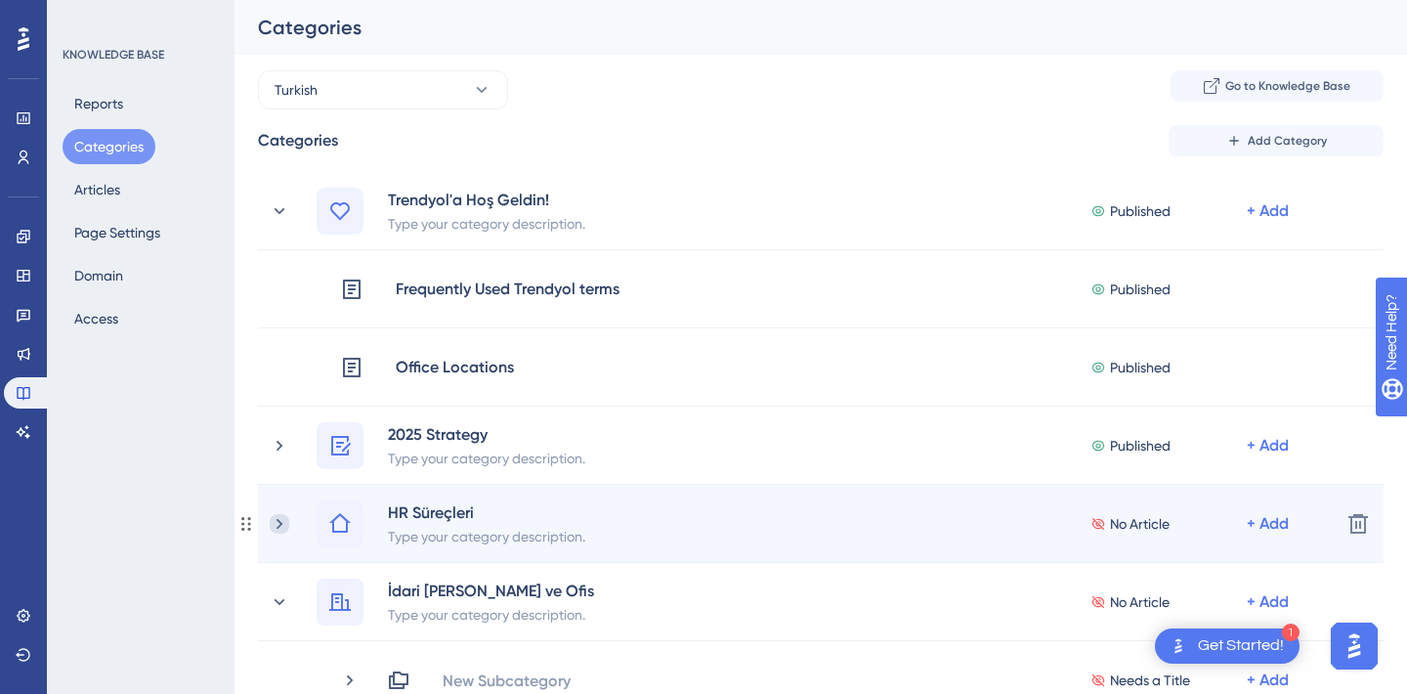
click at [288, 526] on icon at bounding box center [280, 524] width 20 height 20
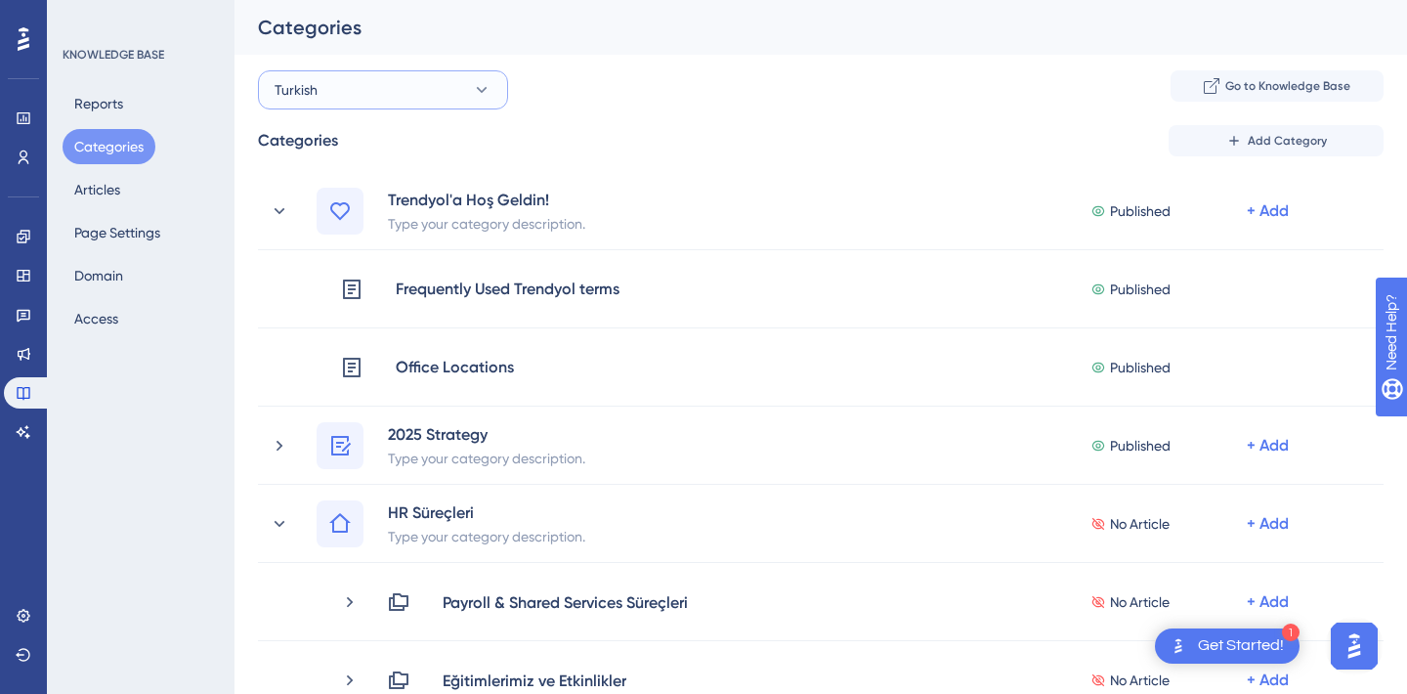
click at [469, 90] on button "Turkish" at bounding box center [383, 89] width 250 height 39
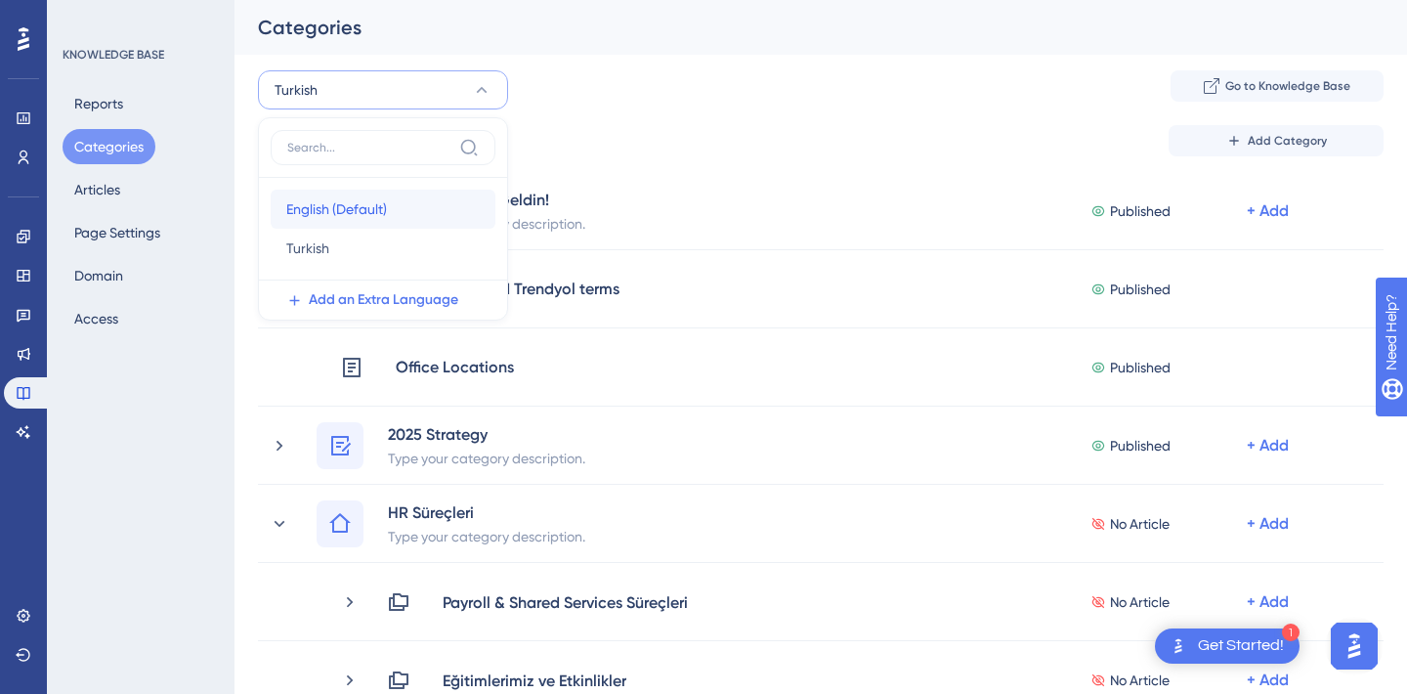
click at [366, 221] on div "English (Default) English (Default)" at bounding box center [382, 209] width 193 height 39
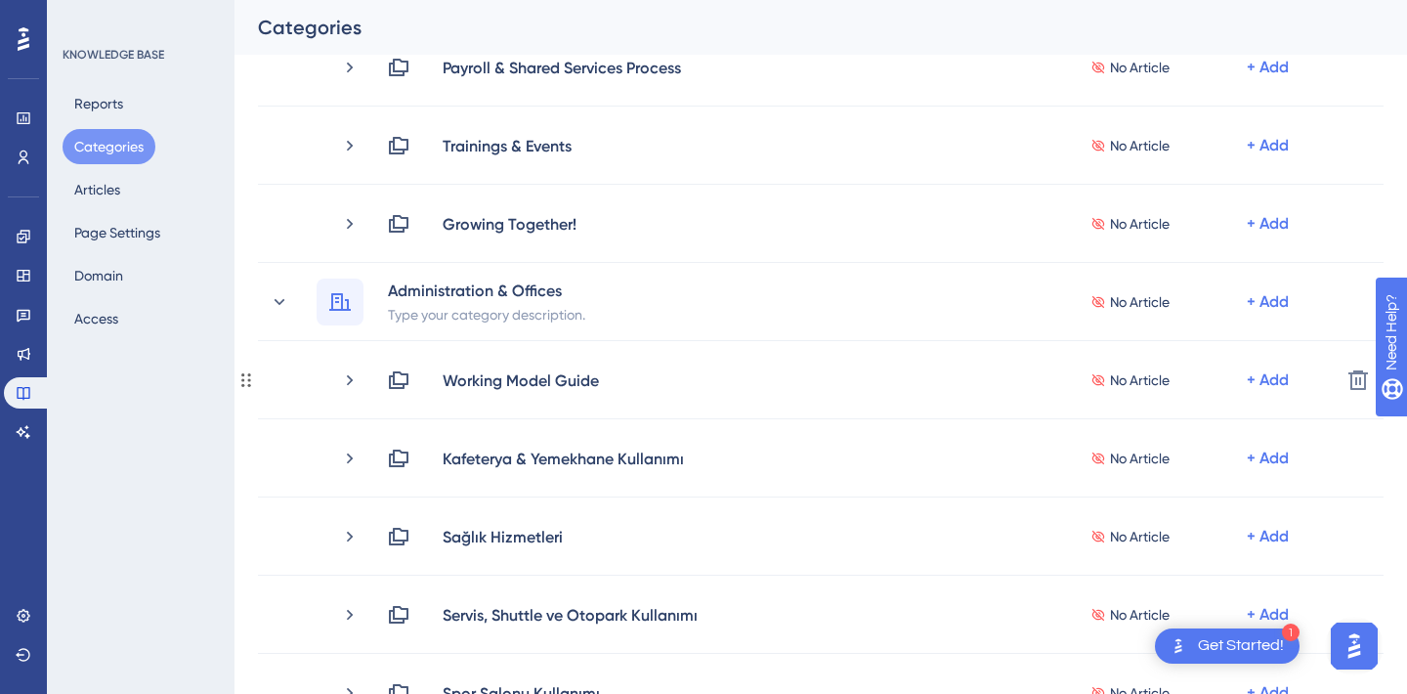
scroll to position [552, 0]
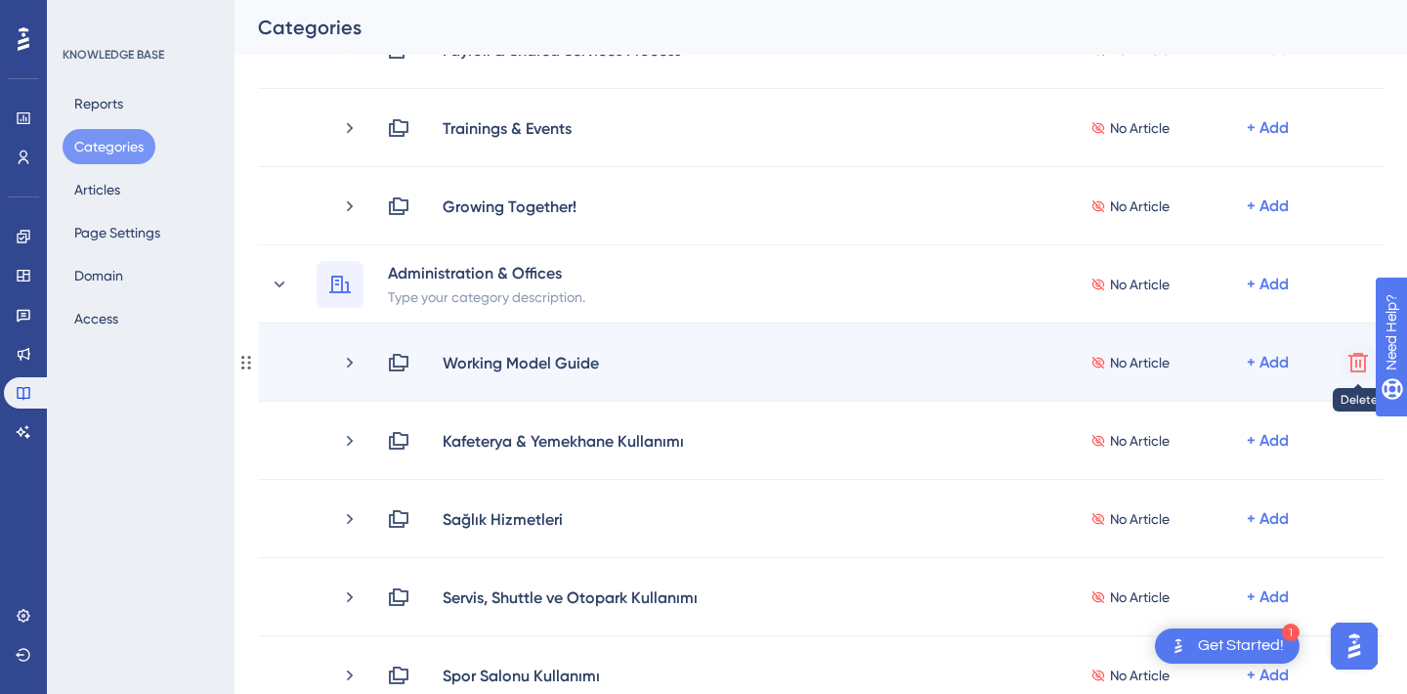
click at [1349, 368] on icon at bounding box center [1358, 362] width 23 height 23
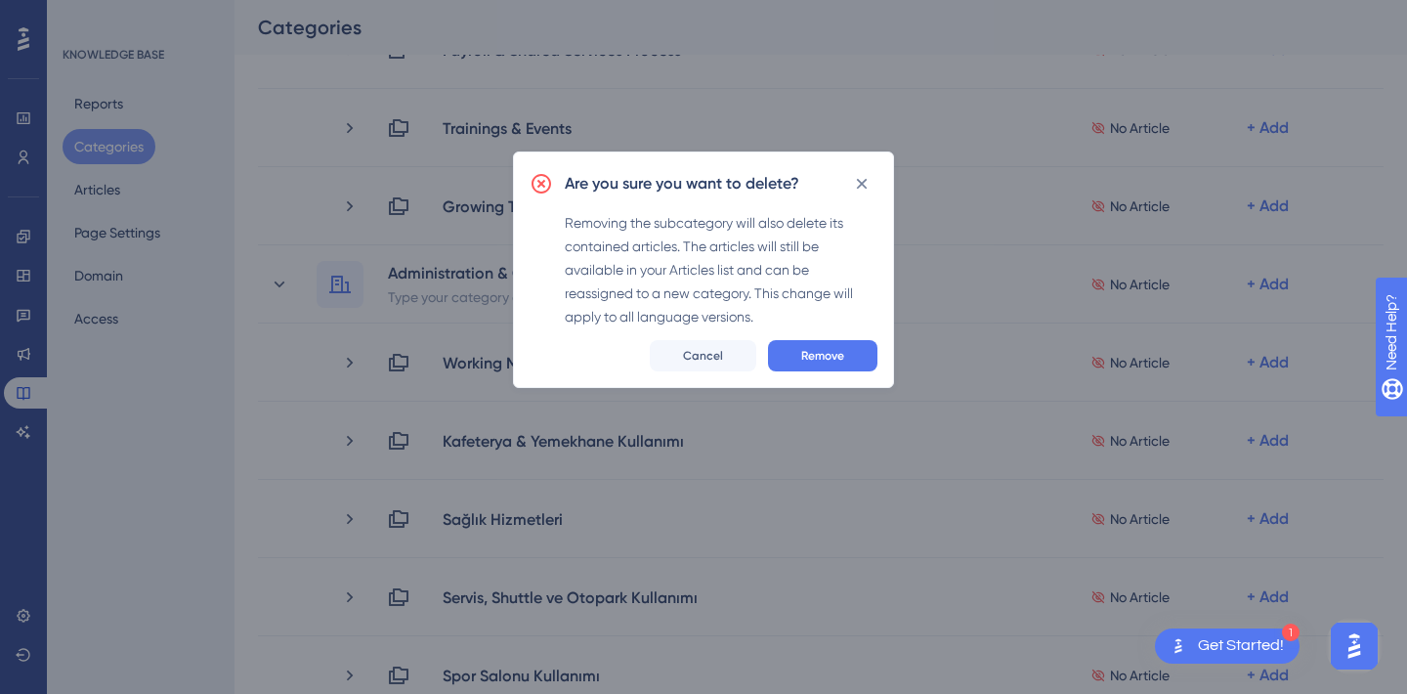
click at [713, 334] on div "Are you sure you want to delete? Removing the subcategory will also delete its …" at bounding box center [703, 269] width 381 height 236
click at [696, 356] on span "Cancel" at bounding box center [703, 356] width 40 height 16
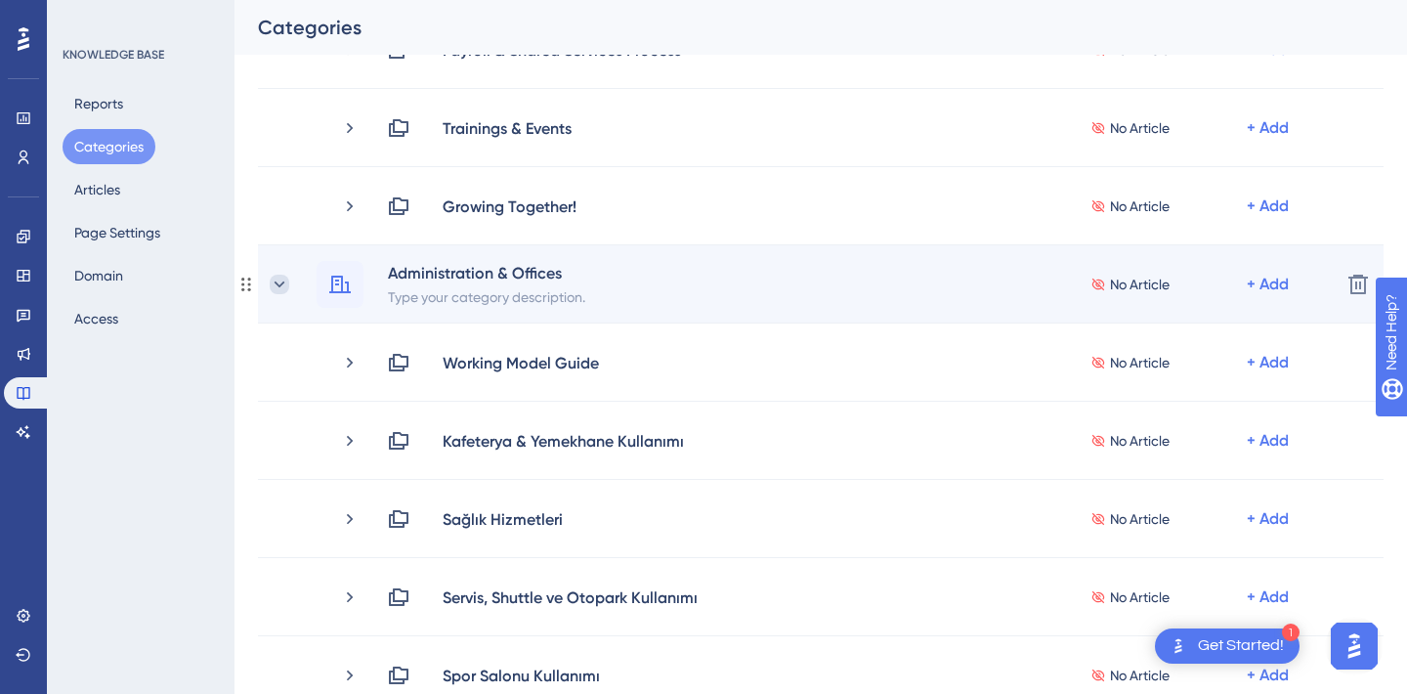
click at [281, 284] on icon at bounding box center [280, 285] width 20 height 20
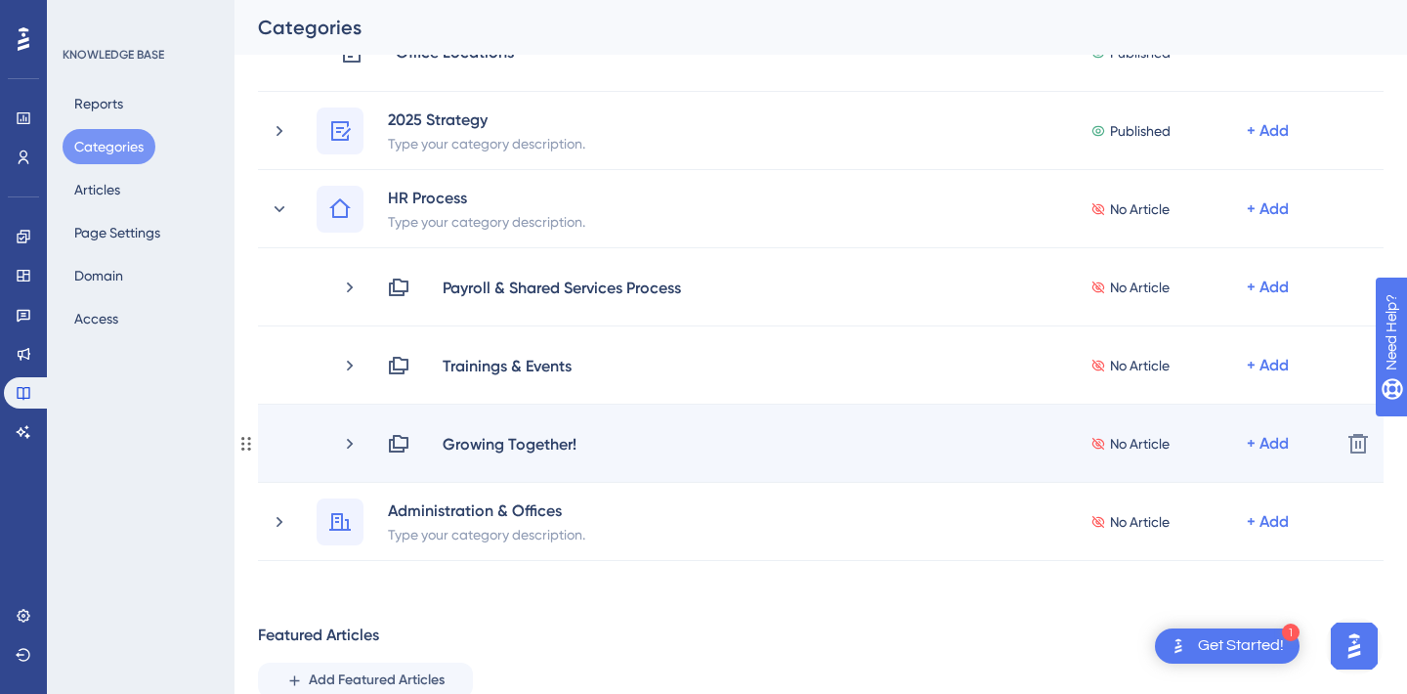
scroll to position [313, 0]
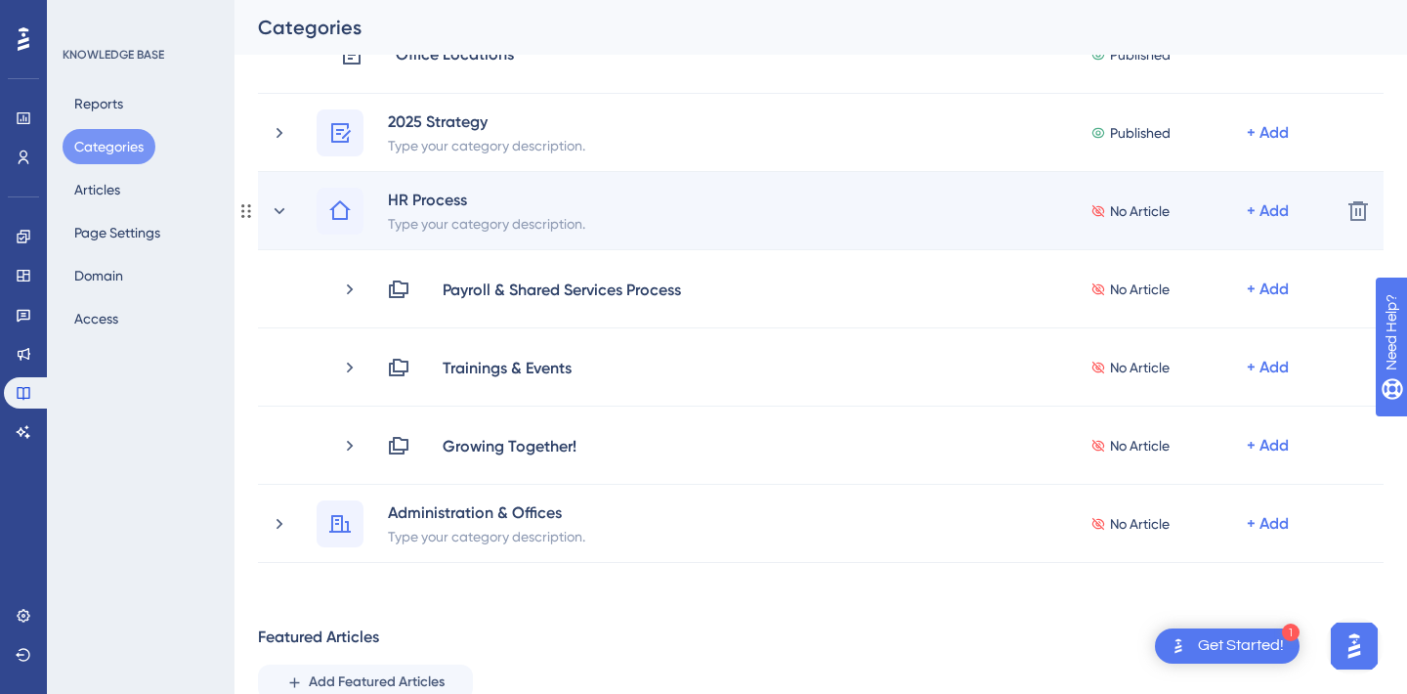
click at [279, 193] on div "HR Process Type your category description. No Article + Add" at bounding box center [797, 211] width 1055 height 47
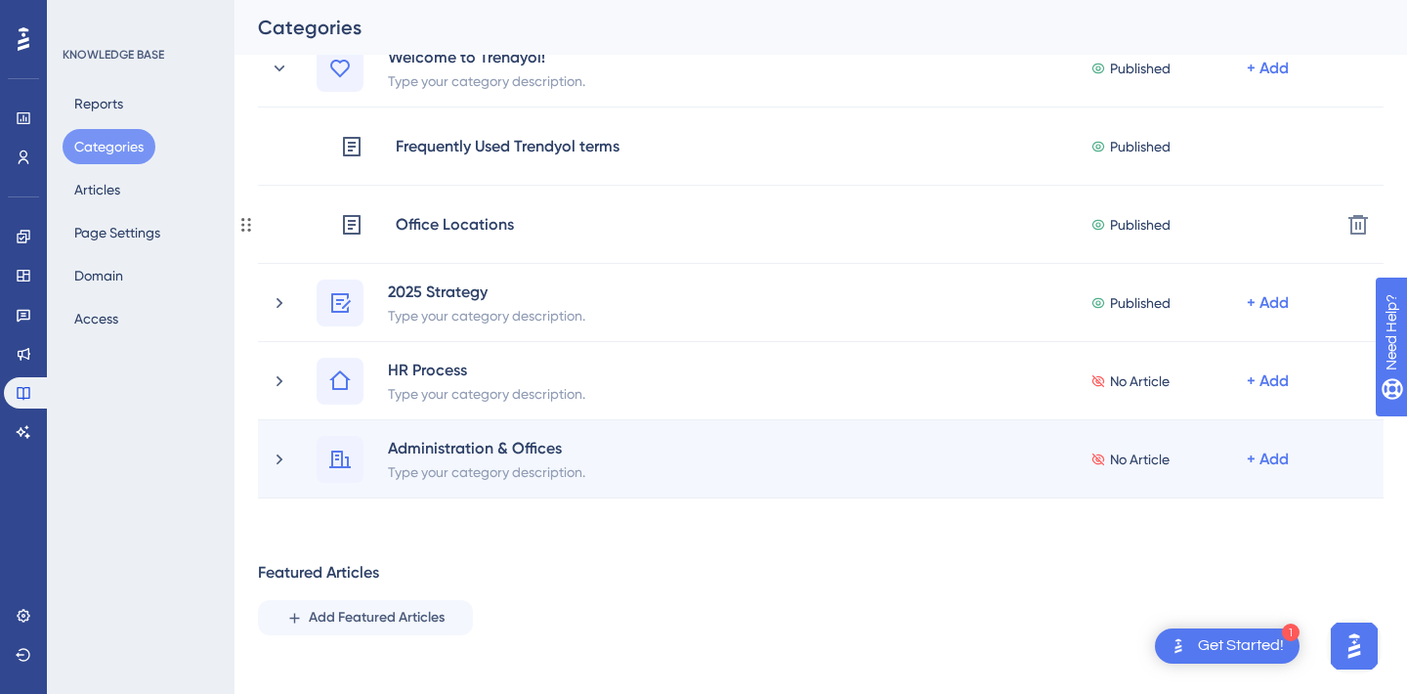
scroll to position [61, 0]
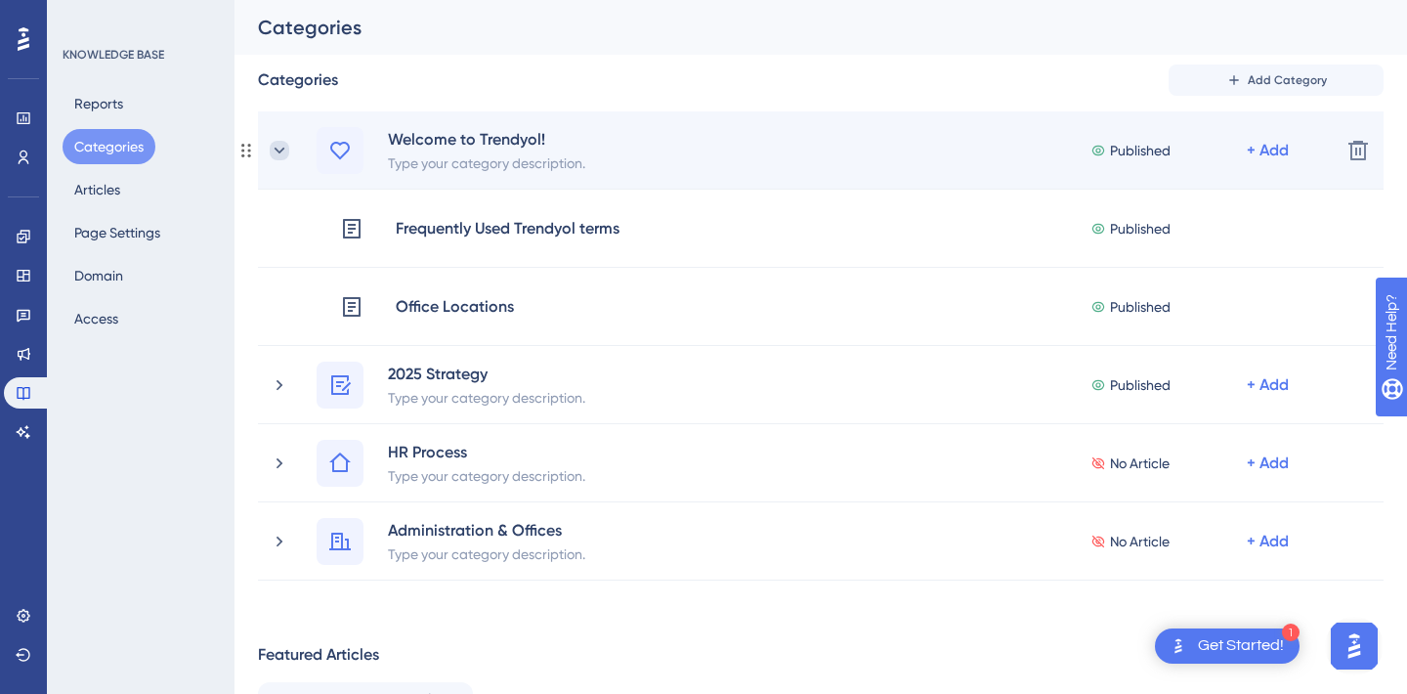
click at [280, 155] on icon at bounding box center [280, 151] width 20 height 20
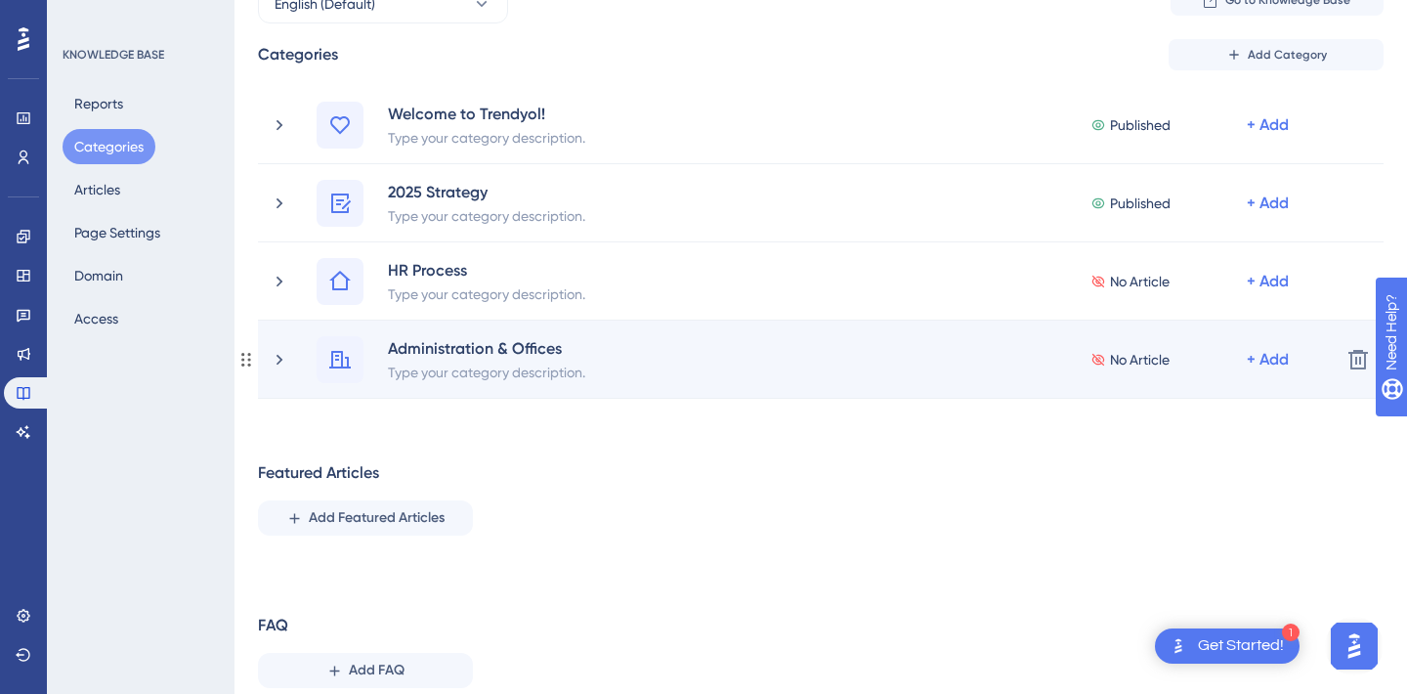
scroll to position [0, 0]
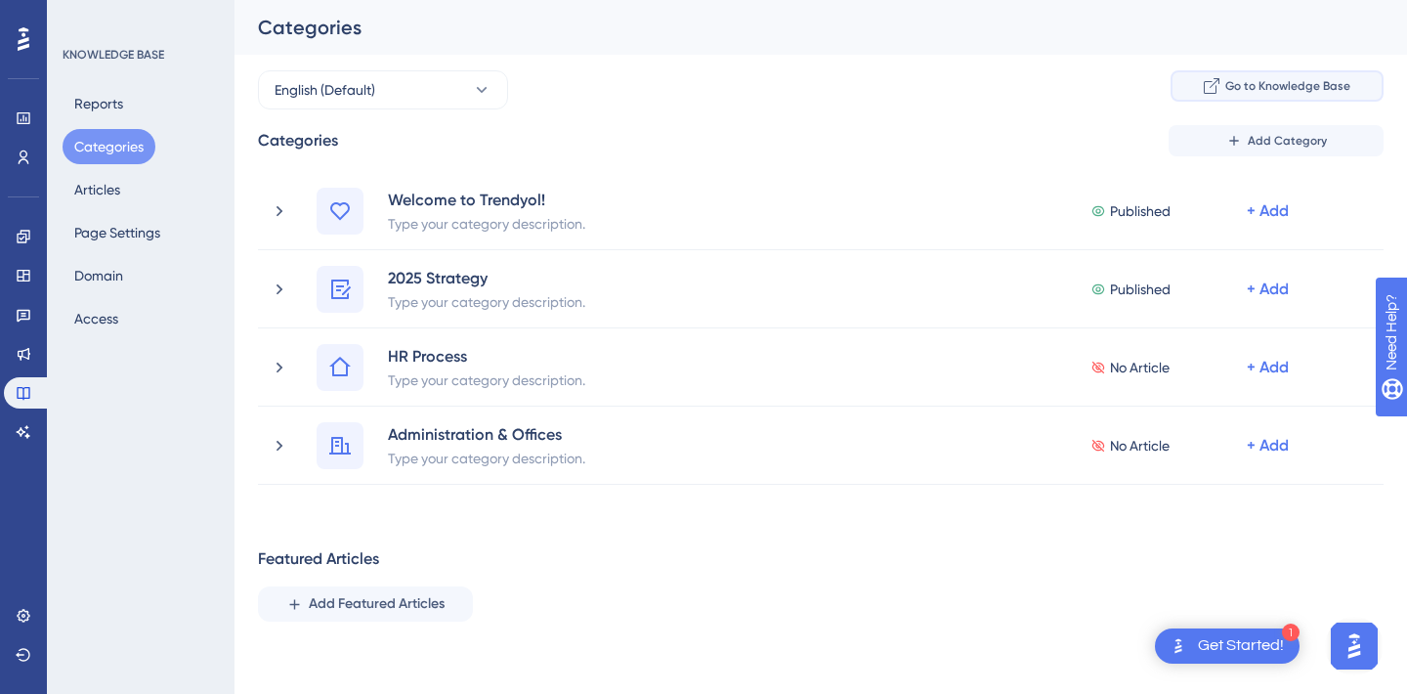
click at [1242, 98] on button "Go to Knowledge Base" at bounding box center [1277, 85] width 213 height 31
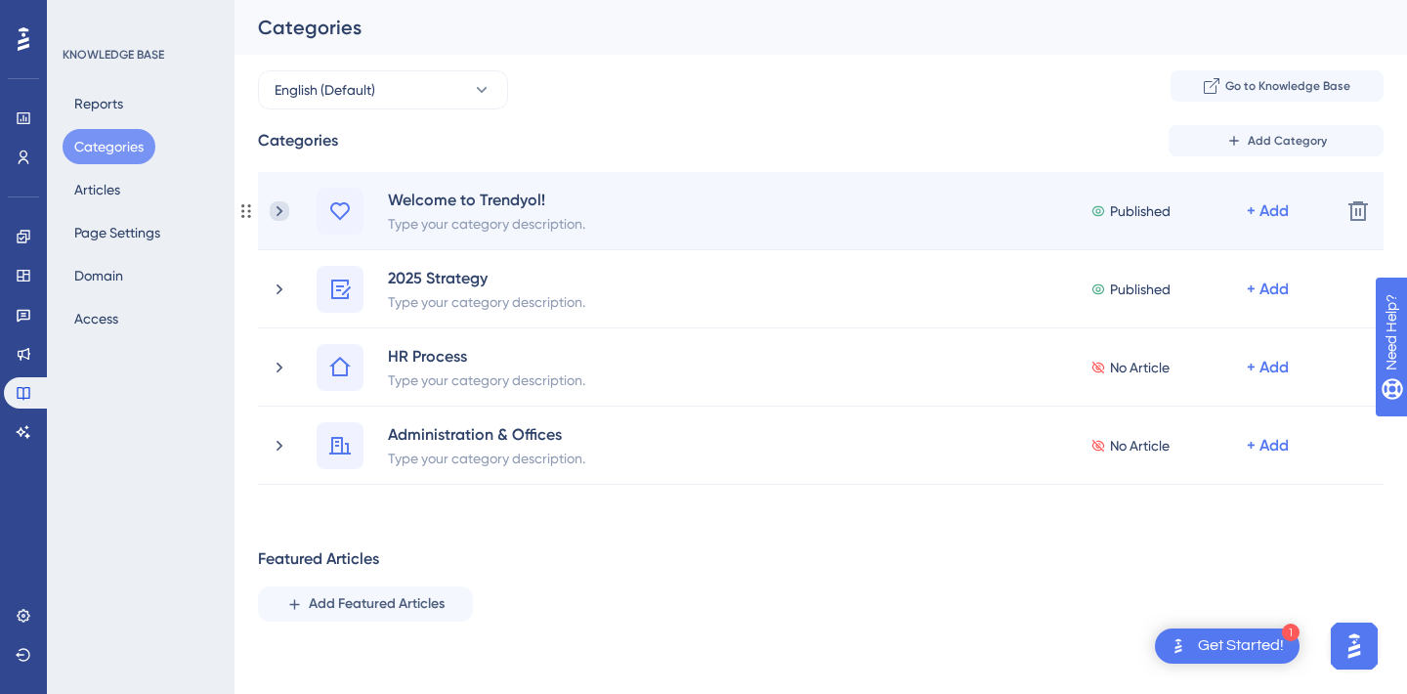
click at [277, 209] on icon at bounding box center [280, 211] width 20 height 20
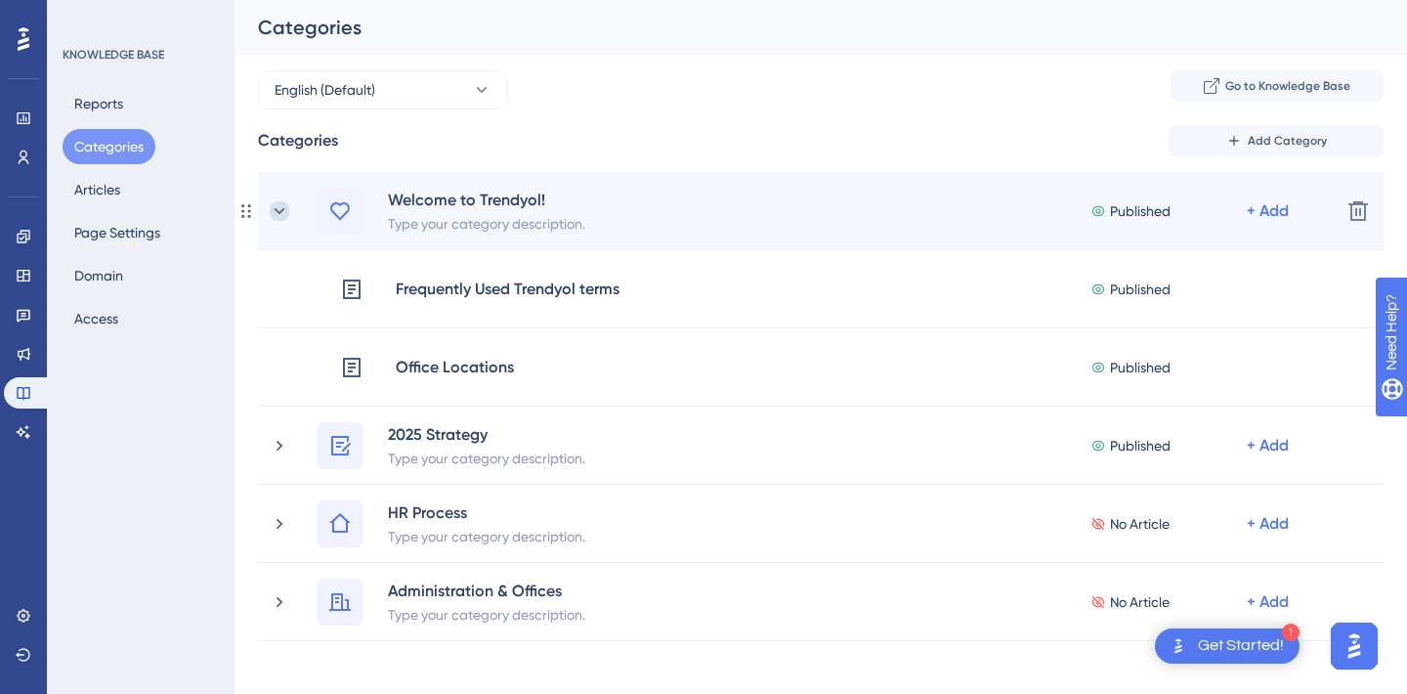
click at [286, 204] on icon at bounding box center [280, 211] width 20 height 20
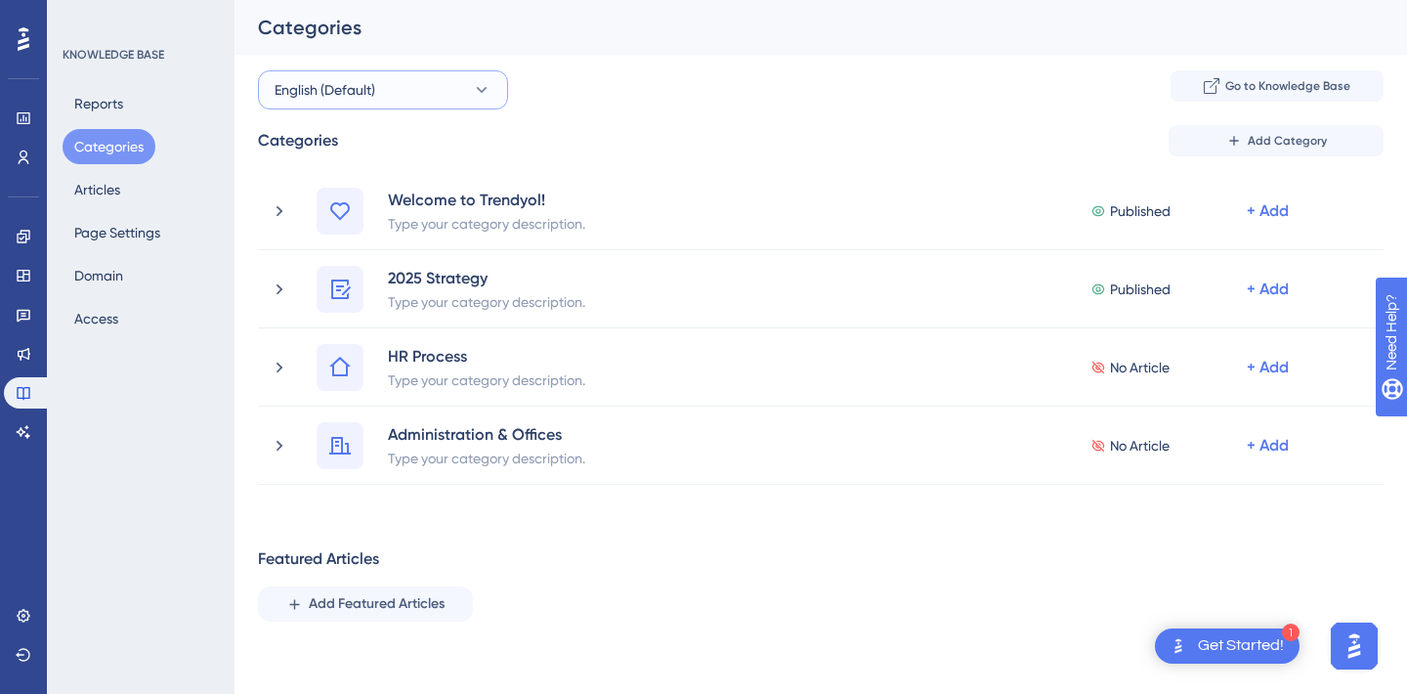
click at [368, 97] on span "English (Default)" at bounding box center [325, 89] width 101 height 23
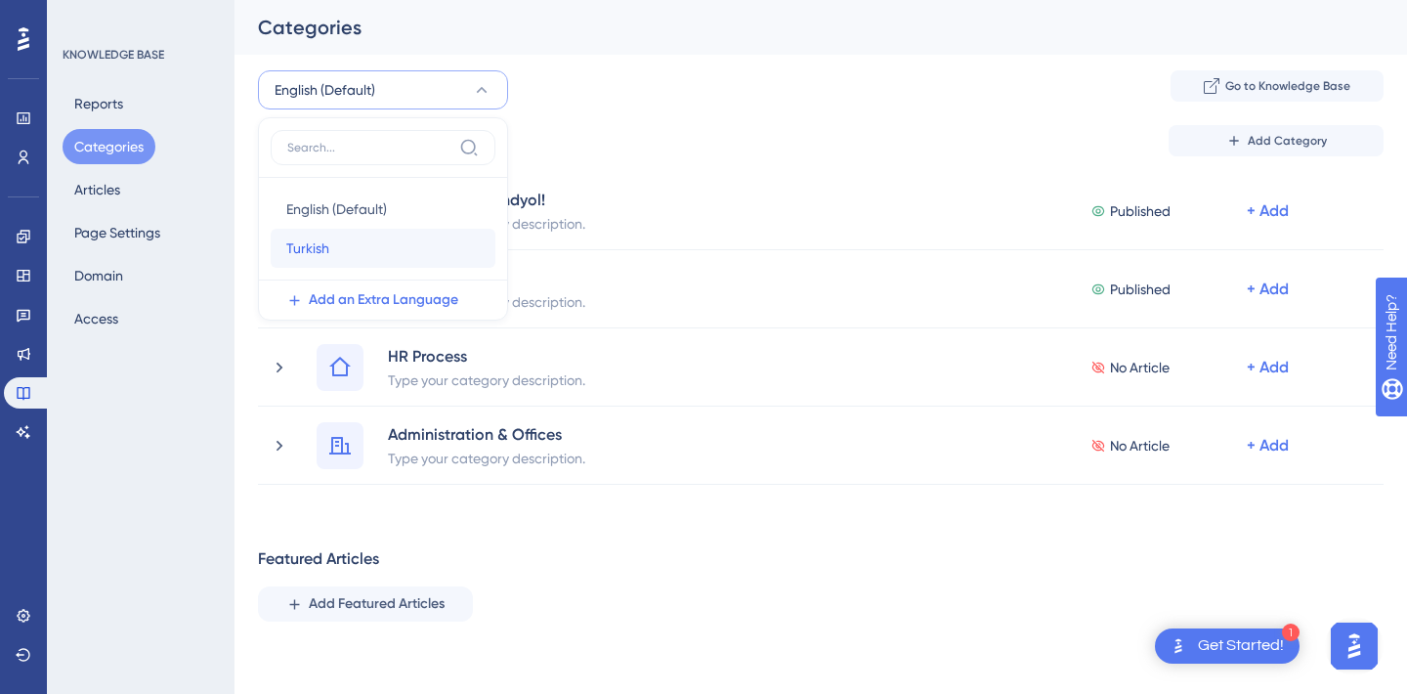
click at [344, 238] on div "Turkish Turkish" at bounding box center [382, 248] width 193 height 39
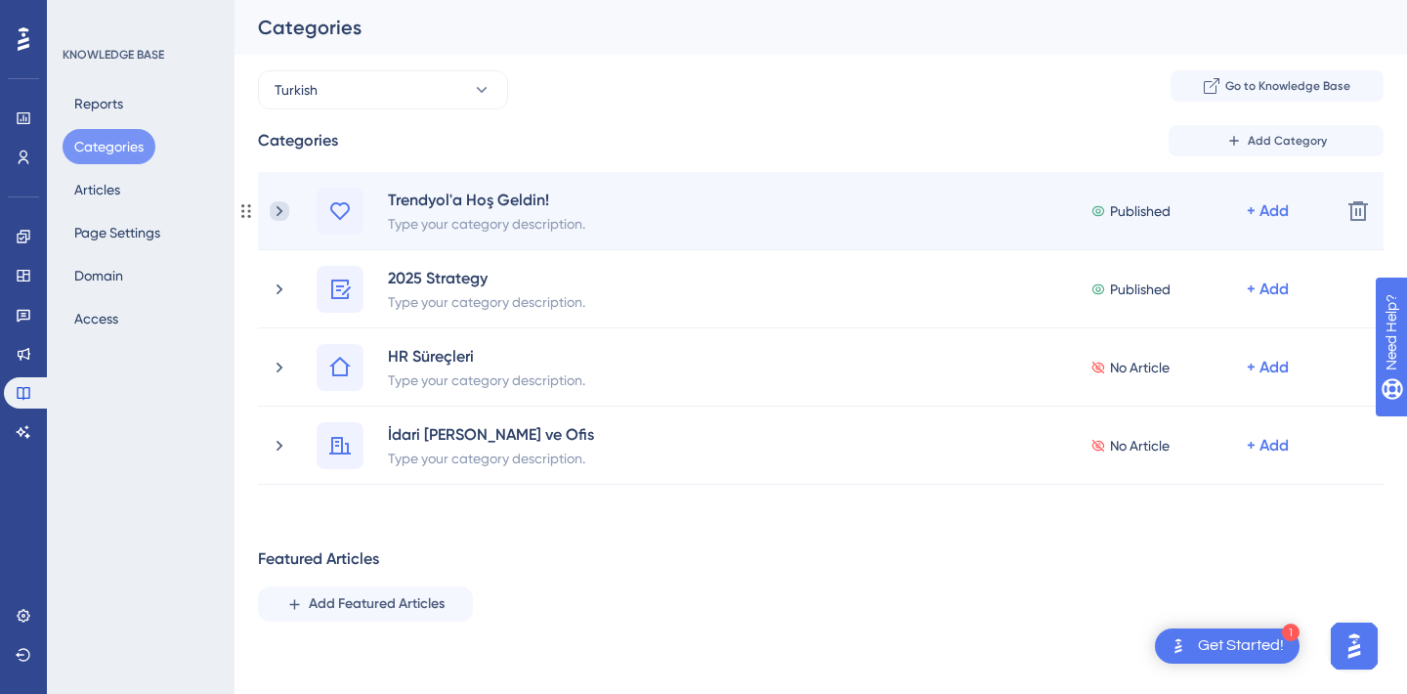
click at [277, 212] on icon at bounding box center [280, 211] width 20 height 20
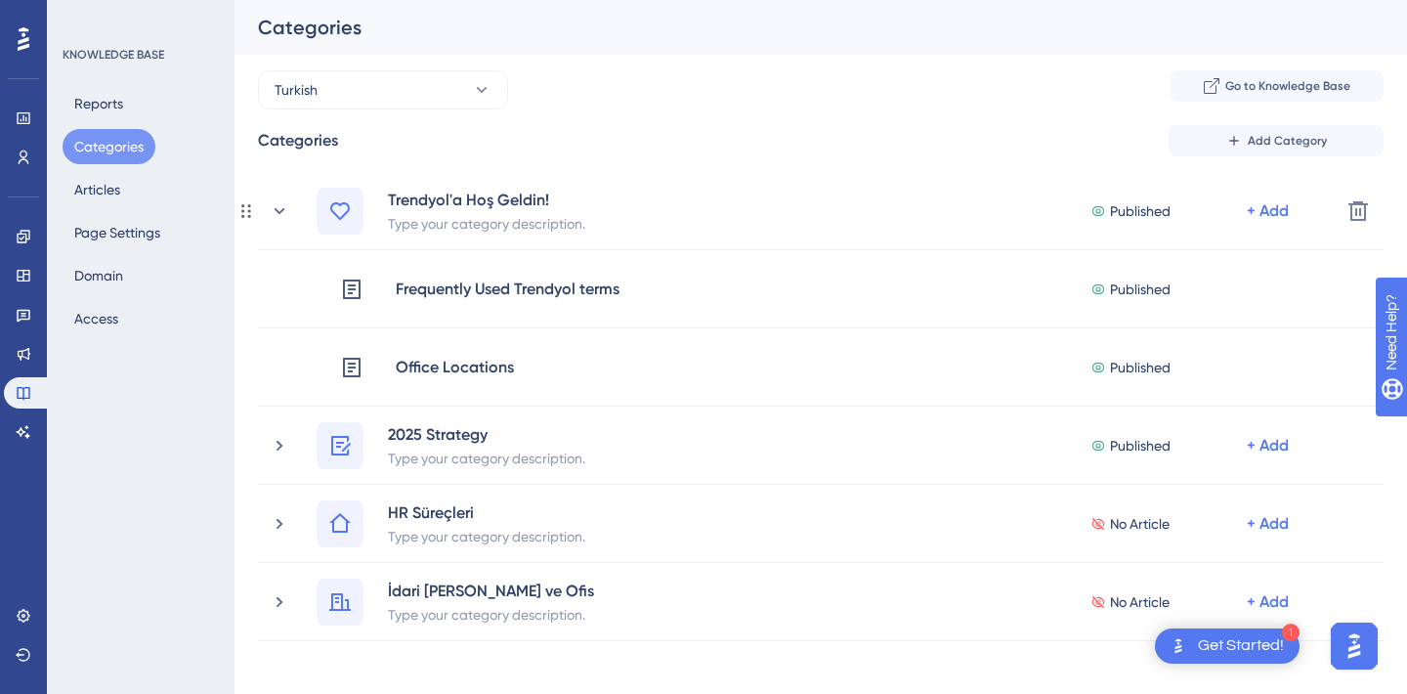
click at [277, 212] on icon at bounding box center [280, 211] width 20 height 20
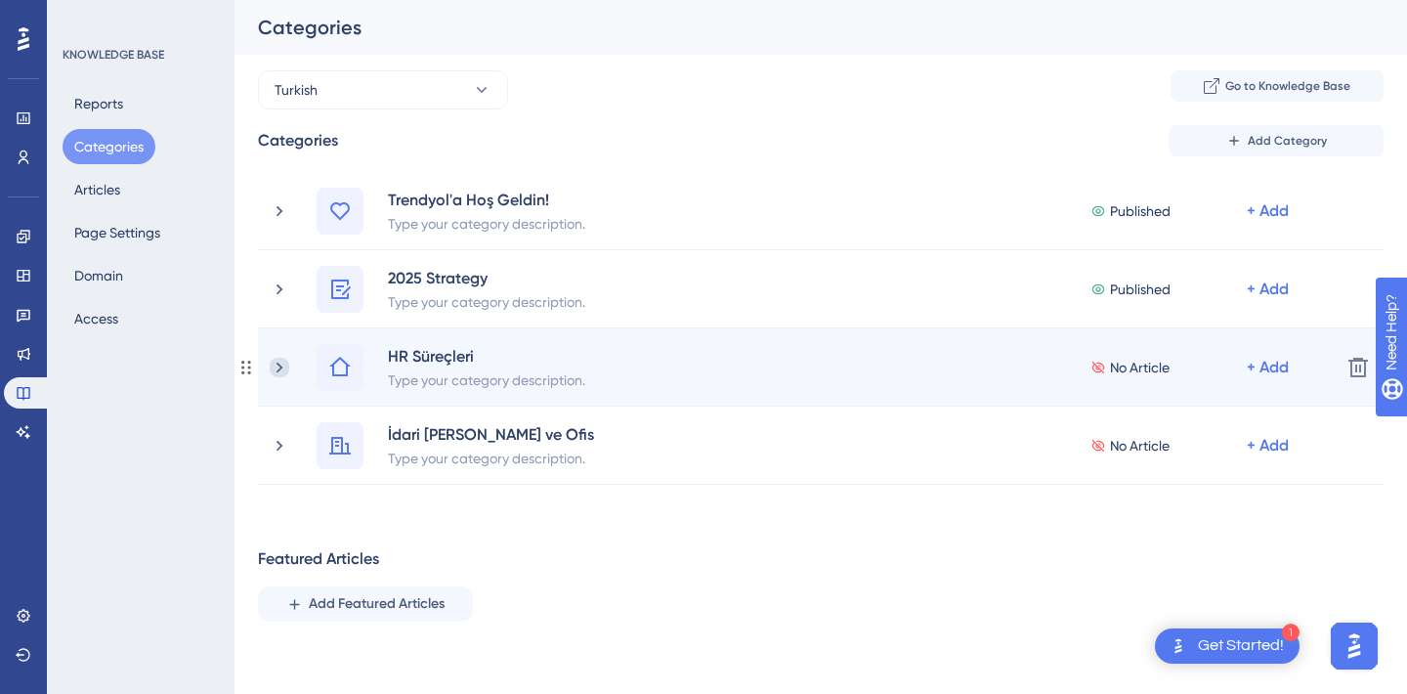
click at [286, 363] on icon at bounding box center [280, 368] width 20 height 20
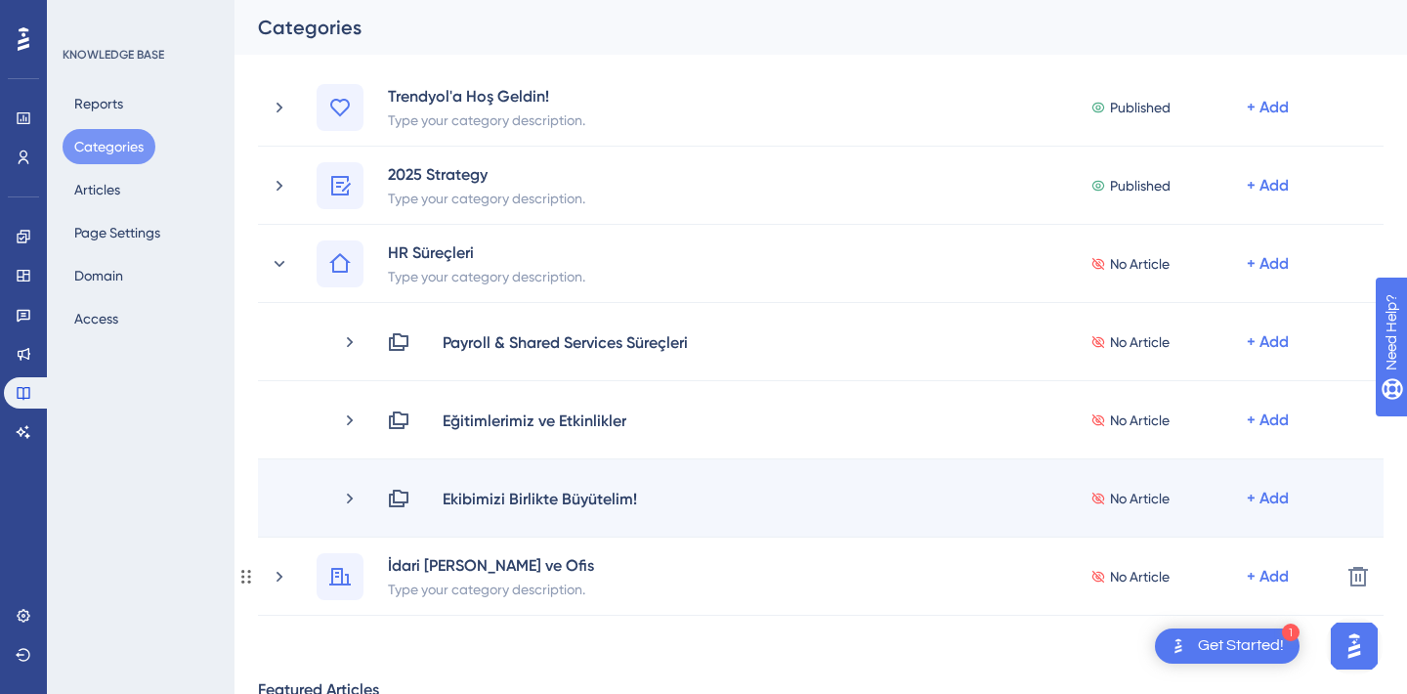
scroll to position [103, 0]
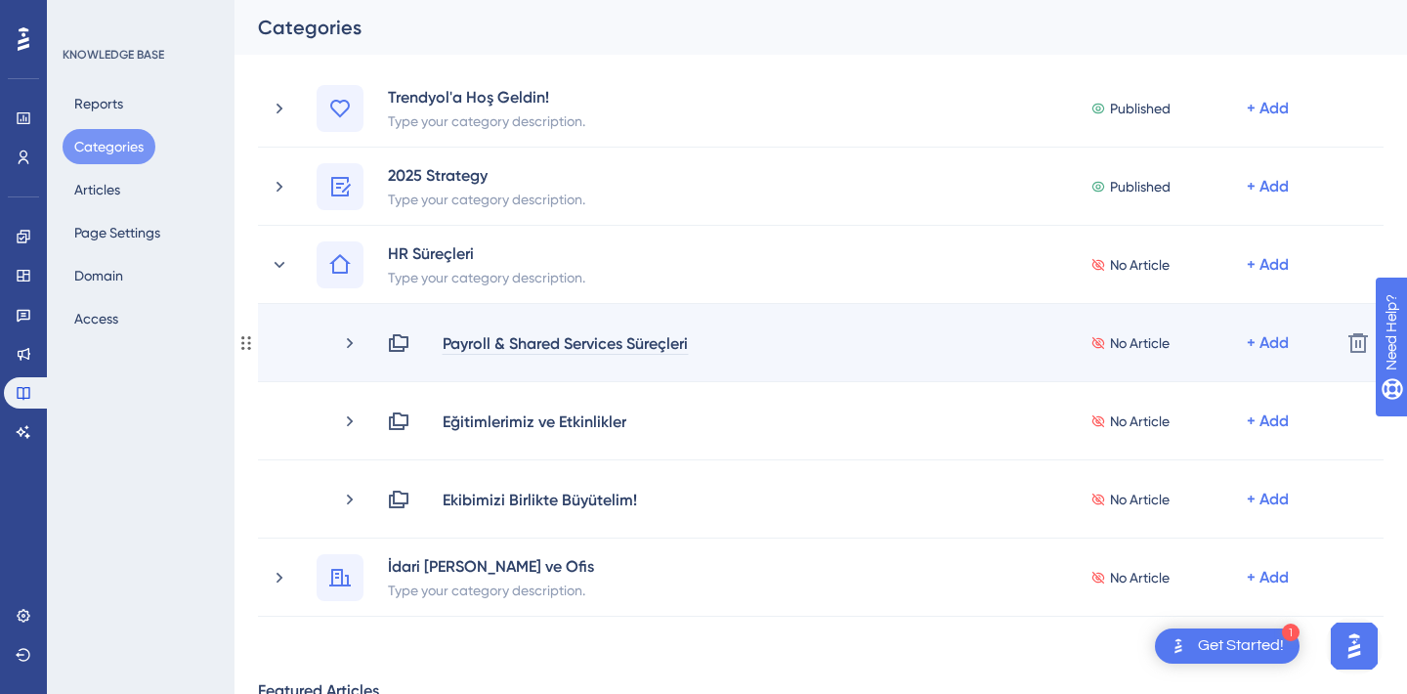
click at [511, 345] on div "Payroll & Shared Services Süreçleri" at bounding box center [565, 342] width 247 height 23
click at [343, 338] on icon at bounding box center [350, 343] width 20 height 20
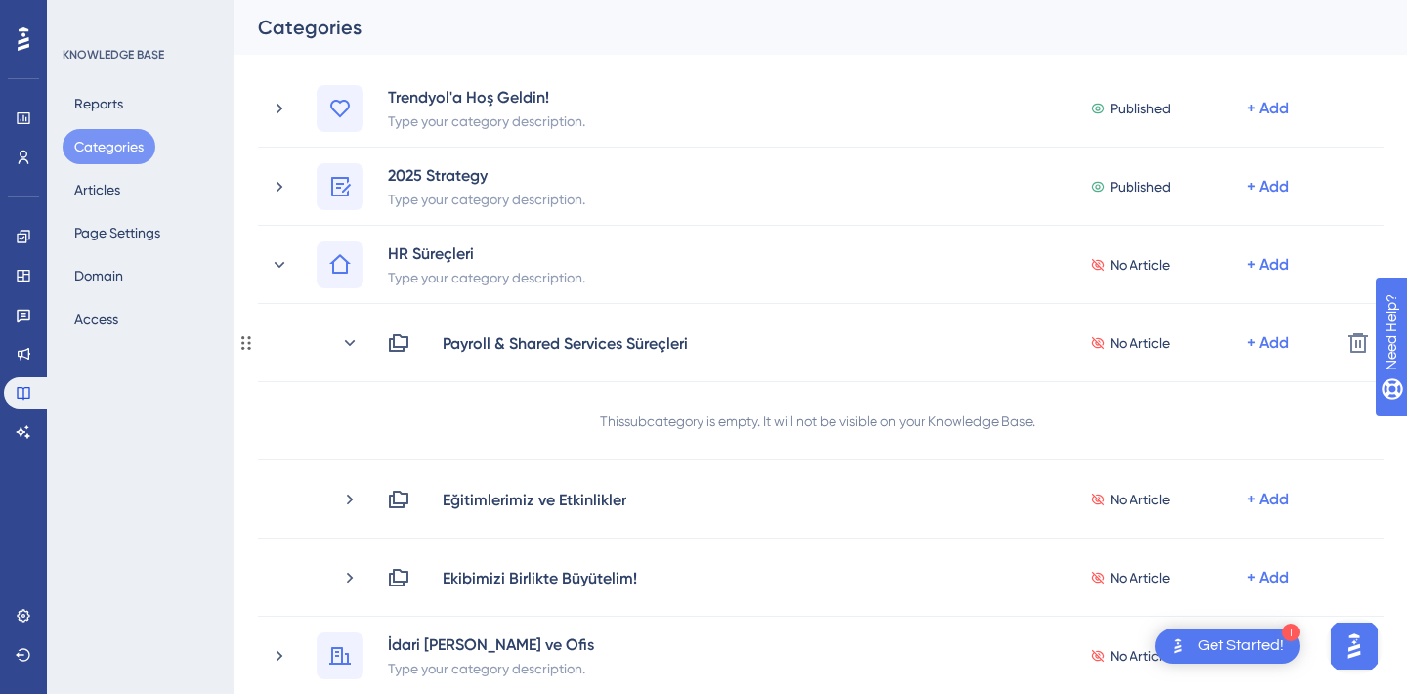
click at [343, 338] on icon at bounding box center [350, 343] width 20 height 20
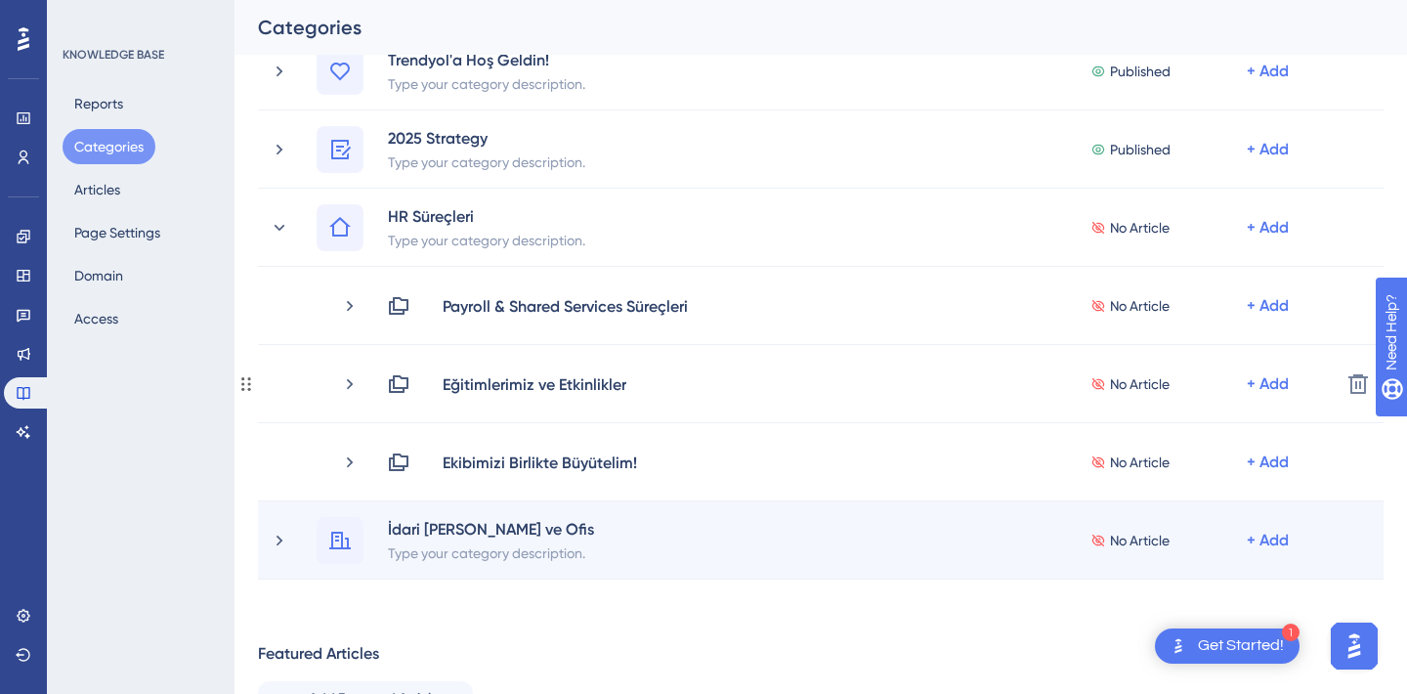
scroll to position [150, 0]
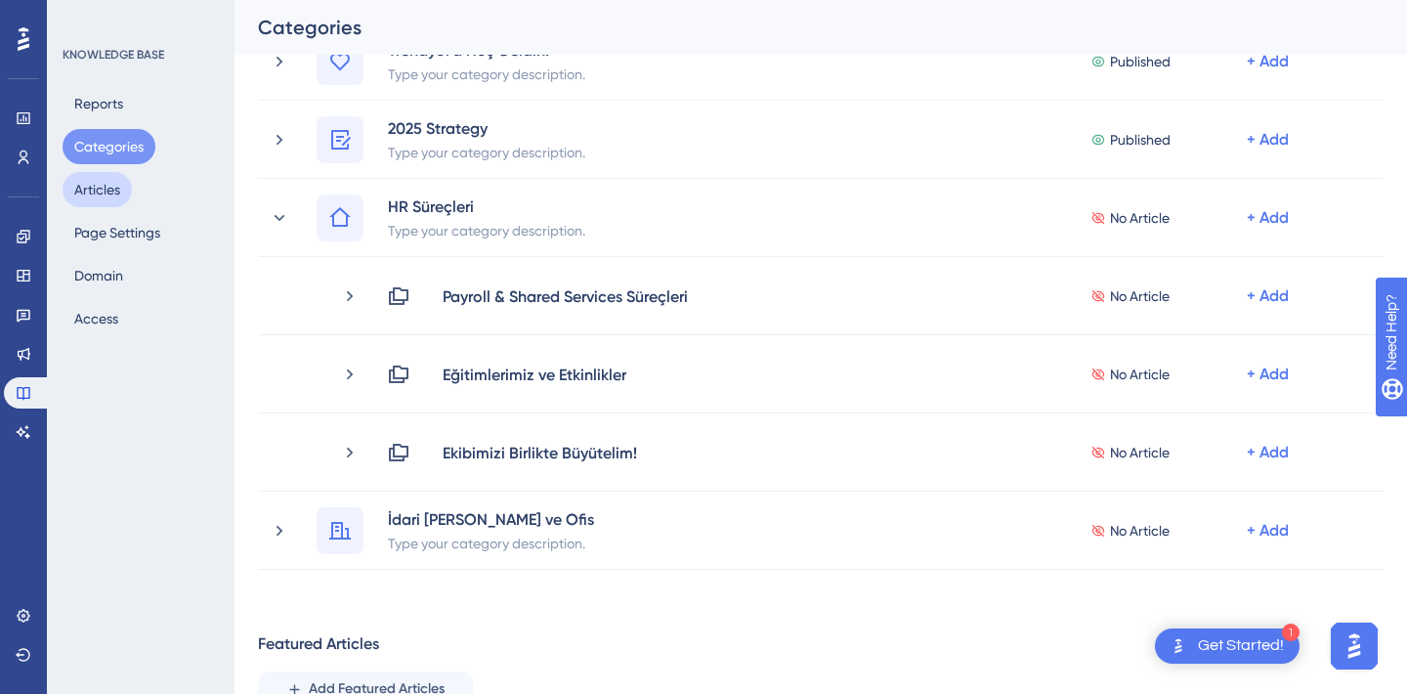
click at [96, 192] on button "Articles" at bounding box center [97, 189] width 69 height 35
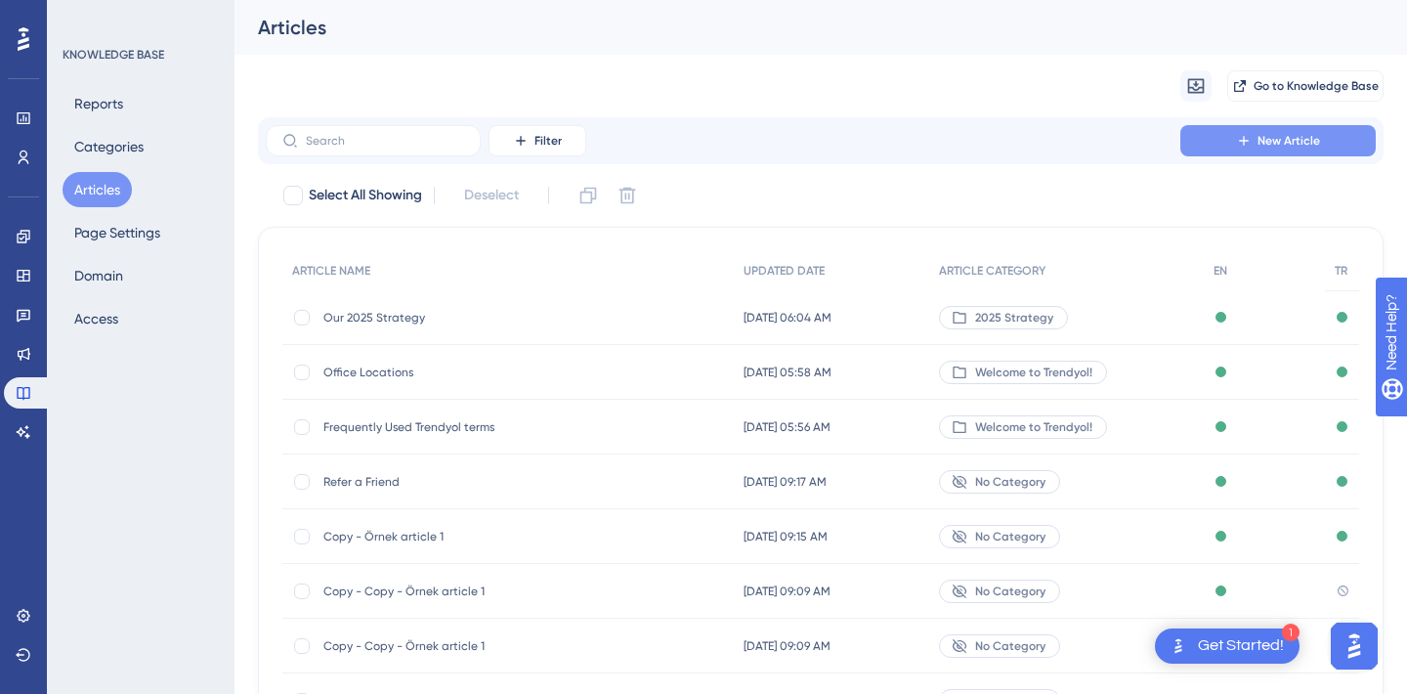
click at [1303, 139] on span "New Article" at bounding box center [1289, 141] width 63 height 16
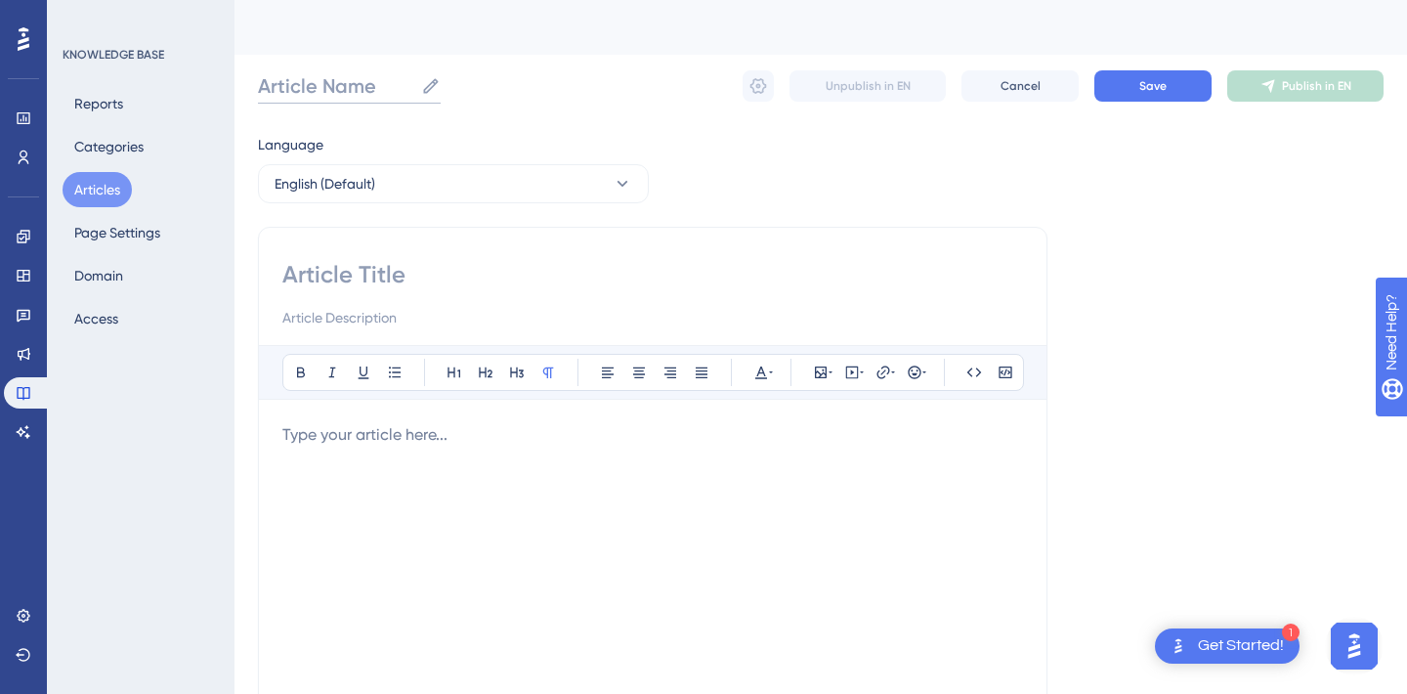
click at [351, 96] on input "Article Name" at bounding box center [335, 85] width 155 height 27
click at [358, 255] on div "Bold Italic Underline Bullet Point Heading 1 Heading 2 Heading 3 Normal Align L…" at bounding box center [653, 552] width 790 height 651
click at [358, 278] on input at bounding box center [652, 274] width 741 height 31
paste input "Flex Benefits ve Özel Sağlık Sigortası Süreçleri"
type input "Flex Benefits ve Özel Sağlık Sigortası Süreçleri"
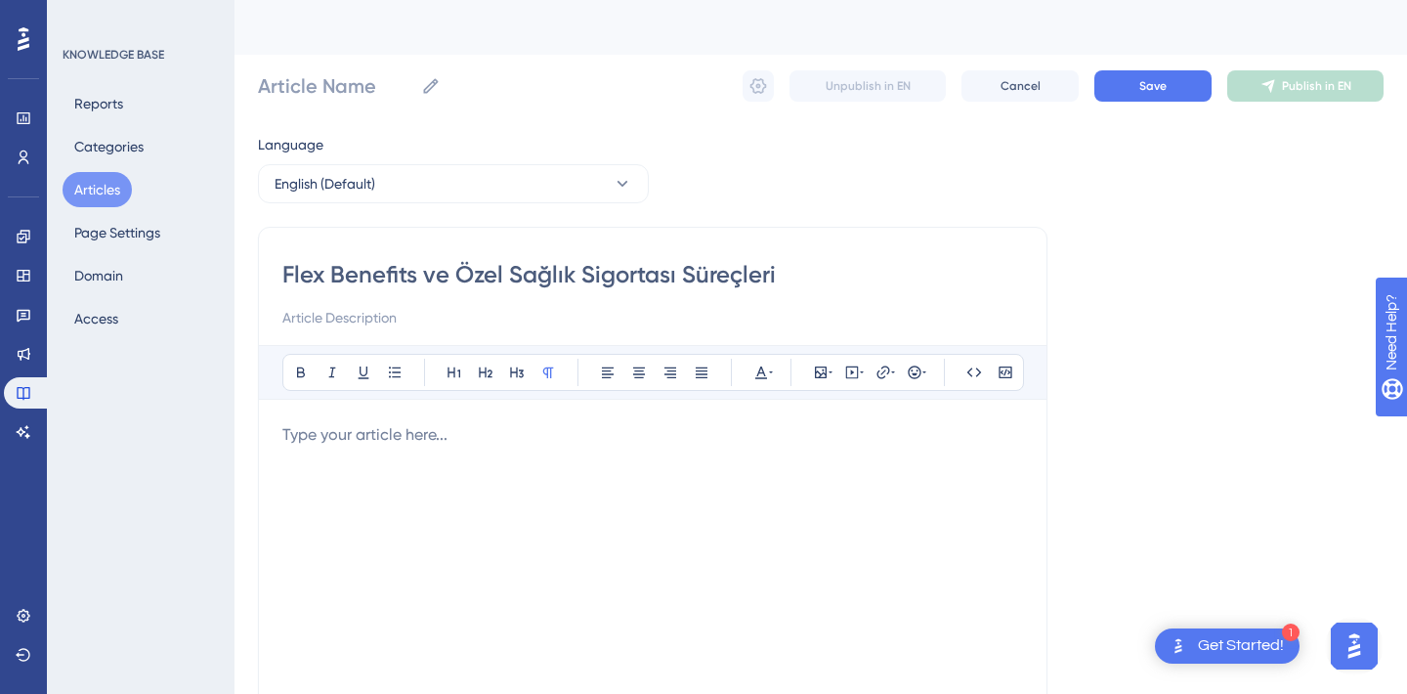
type input "Flex Benefits ve Özel Sağlık Sigortası Süreçleri"
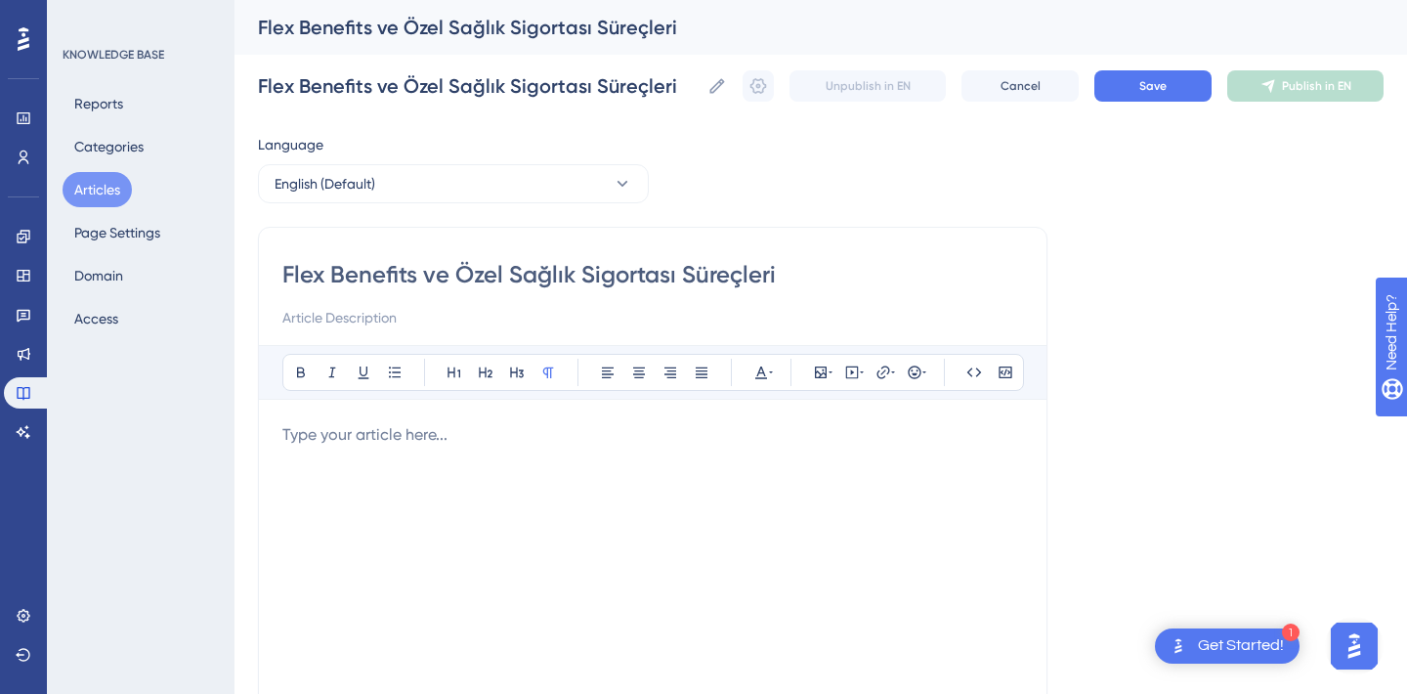
drag, startPoint x: 454, startPoint y: 274, endPoint x: 983, endPoint y: 281, distance: 528.7
click at [983, 281] on input "Flex Benefits ve Özel Sağlık Sigortası Süreçleri" at bounding box center [652, 274] width 741 height 31
type input "Flex Benefits"
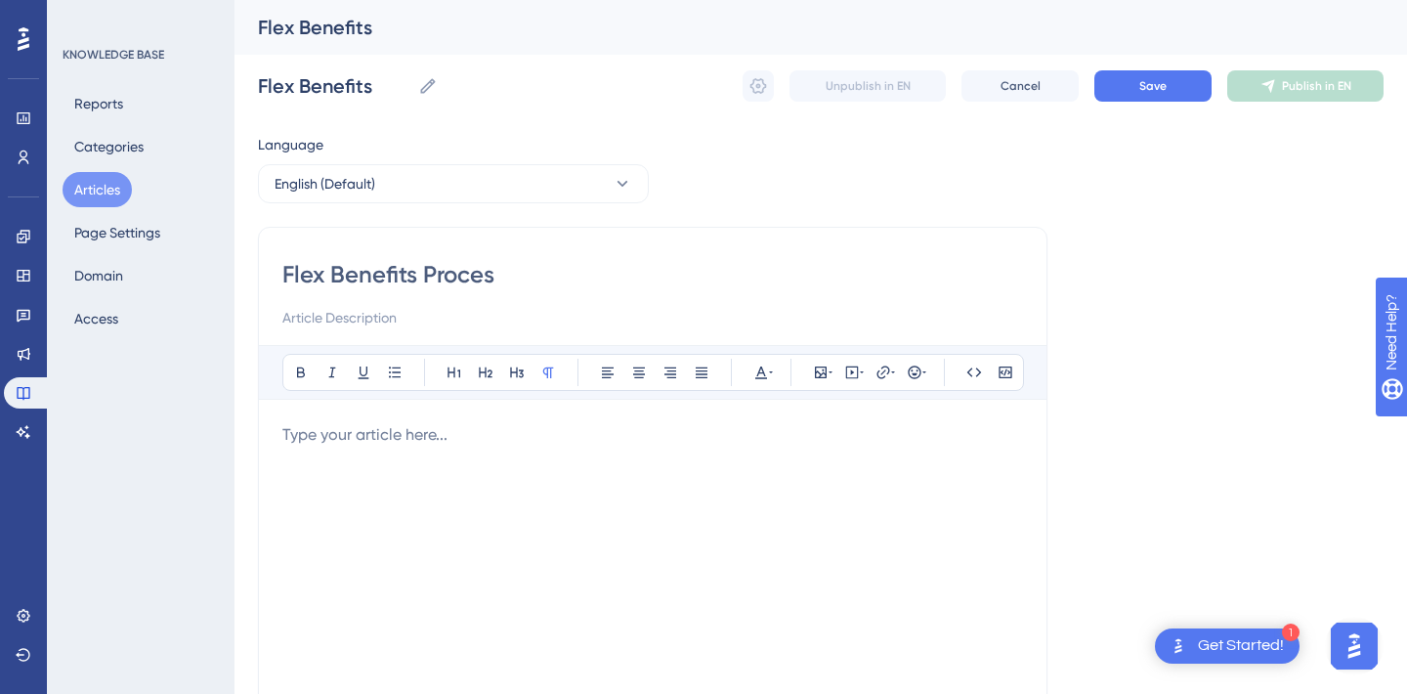
type input "Flex Benefits Process"
click at [415, 174] on button "English (Default)" at bounding box center [453, 183] width 391 height 39
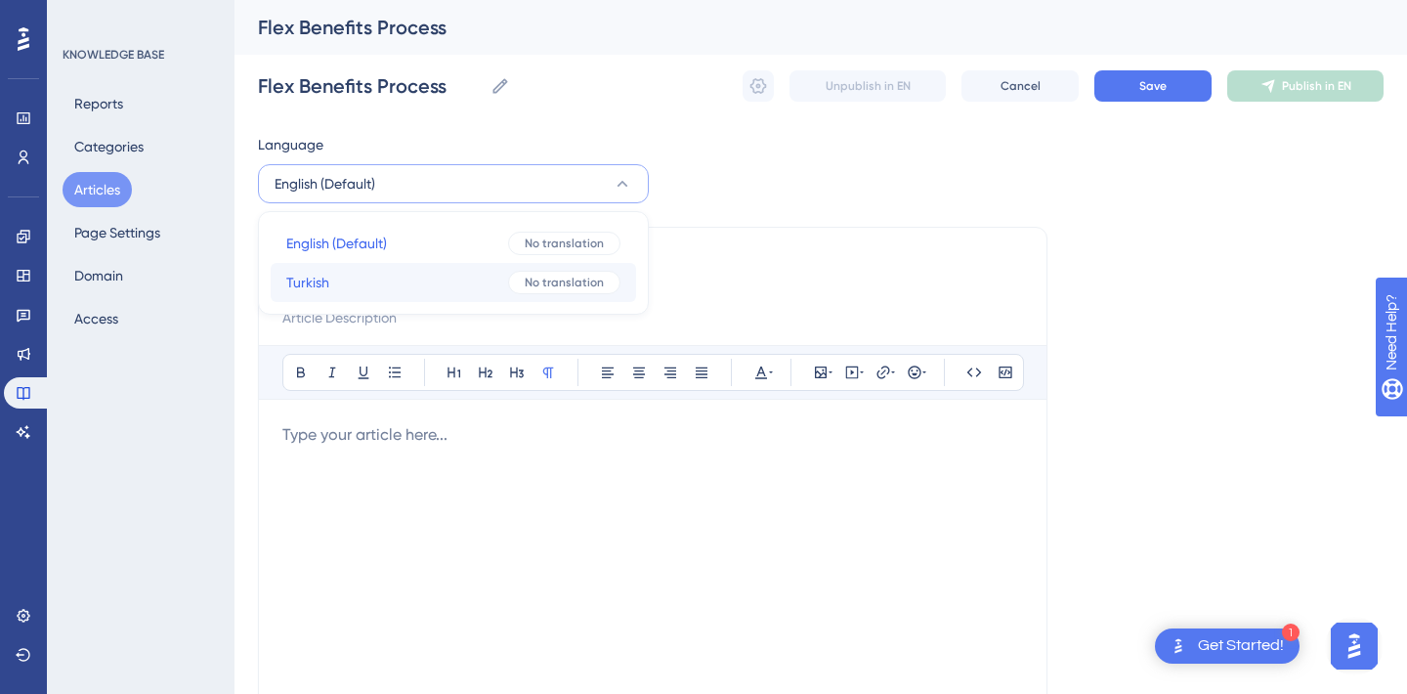
click at [376, 275] on button "Turkish Turkish No translation" at bounding box center [453, 282] width 365 height 39
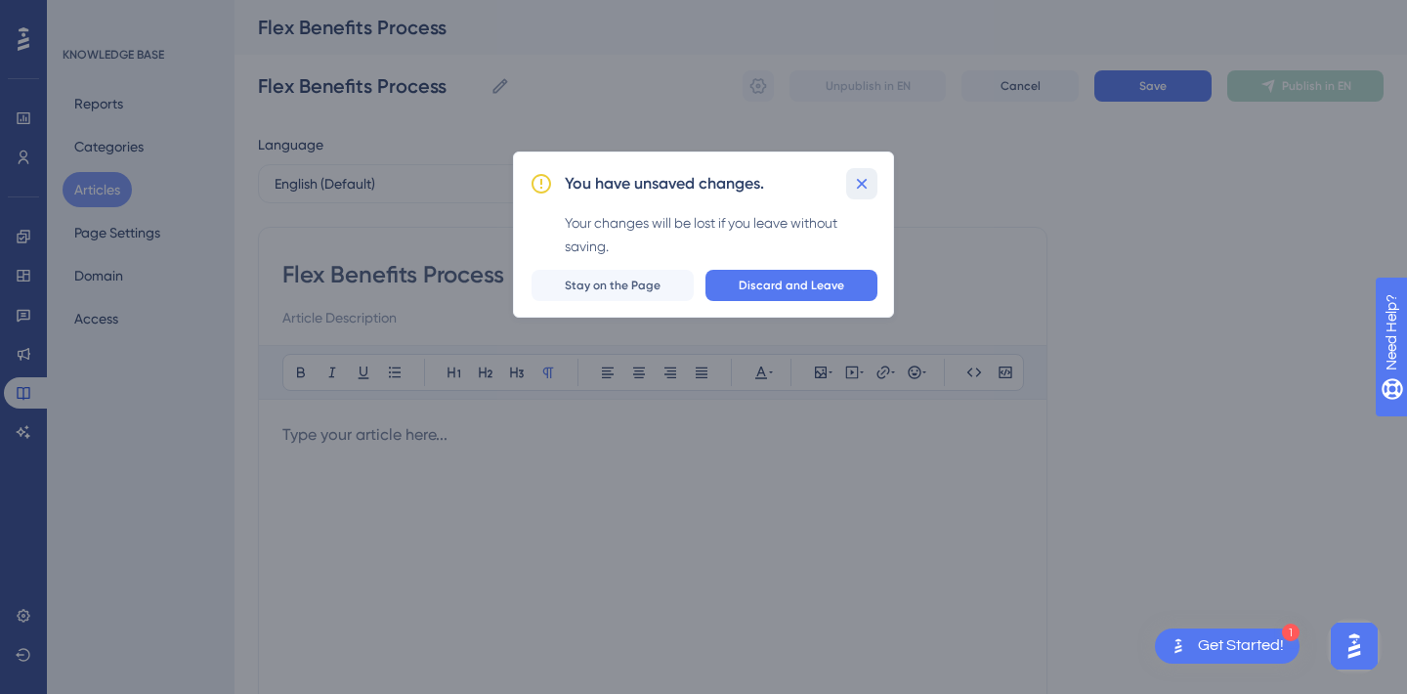
click at [858, 185] on icon at bounding box center [862, 184] width 20 height 20
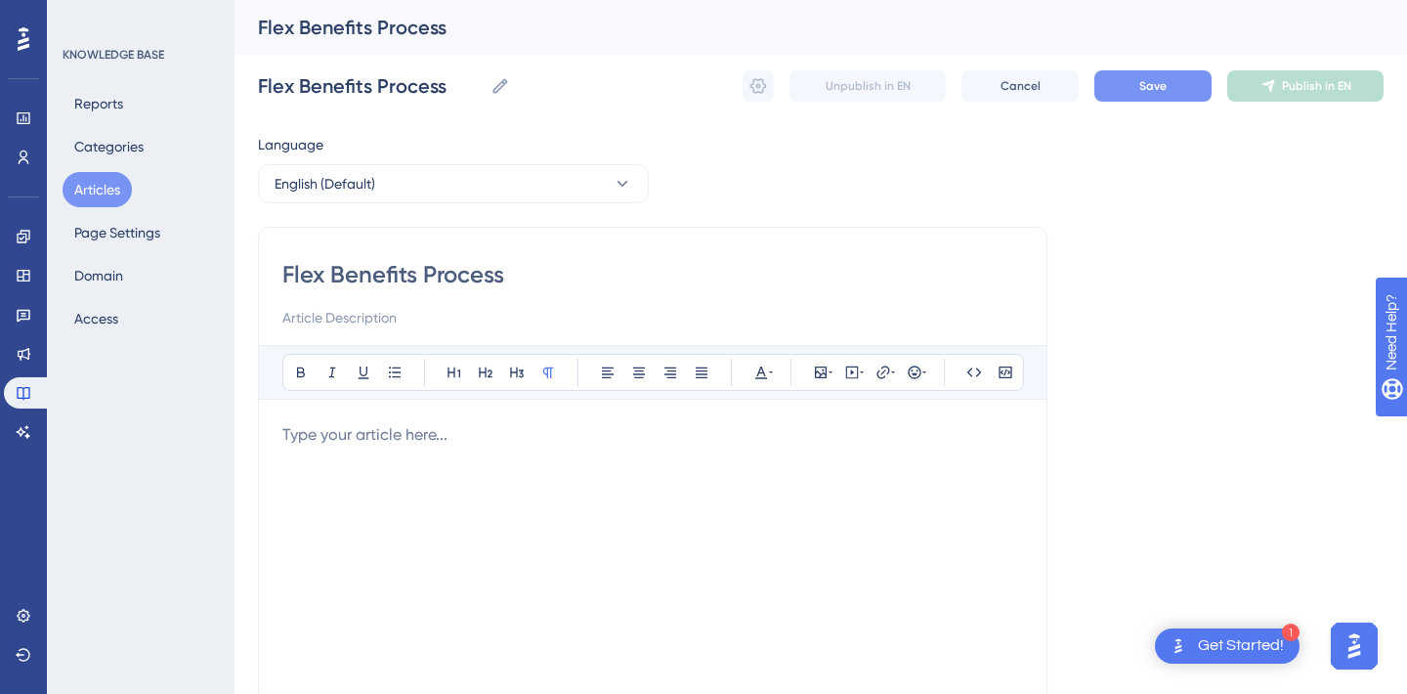
click at [1188, 74] on button "Save" at bounding box center [1152, 85] width 117 height 31
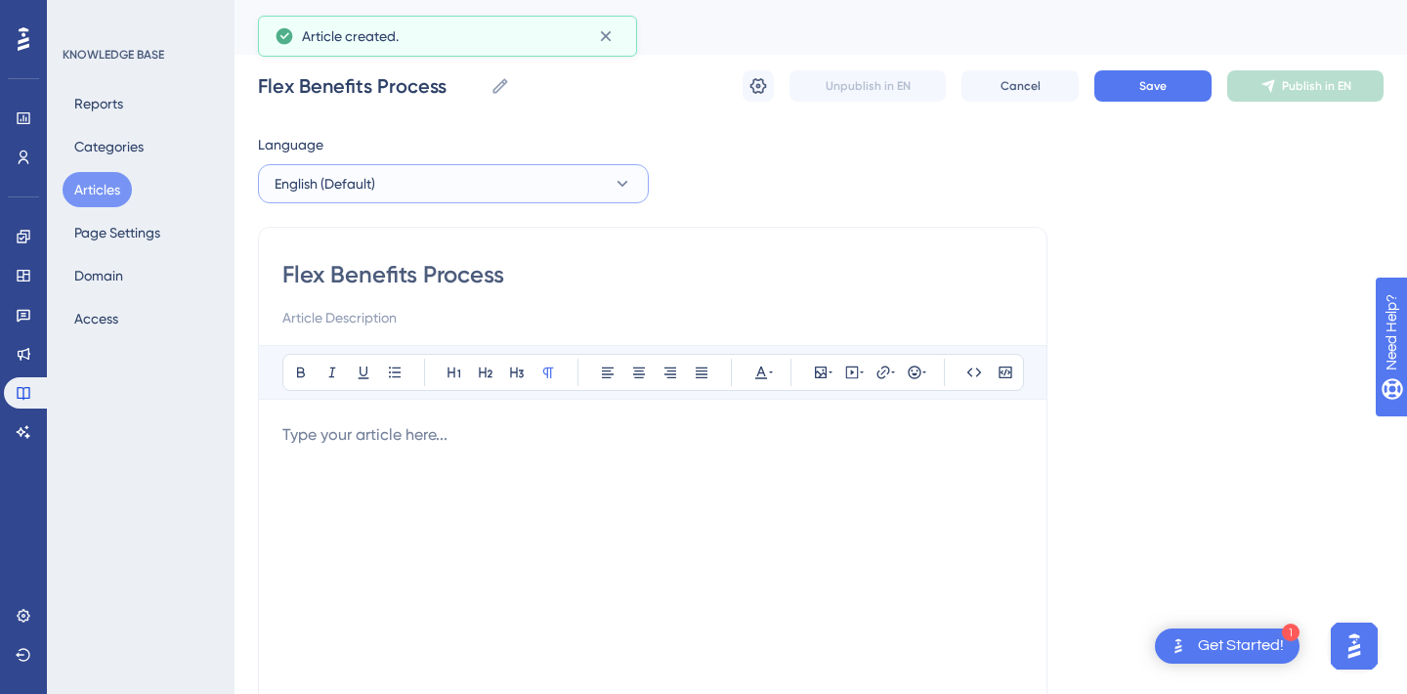
click at [434, 165] on button "English (Default)" at bounding box center [453, 183] width 391 height 39
click at [405, 276] on button "Turkish Turkish No translation" at bounding box center [453, 282] width 365 height 39
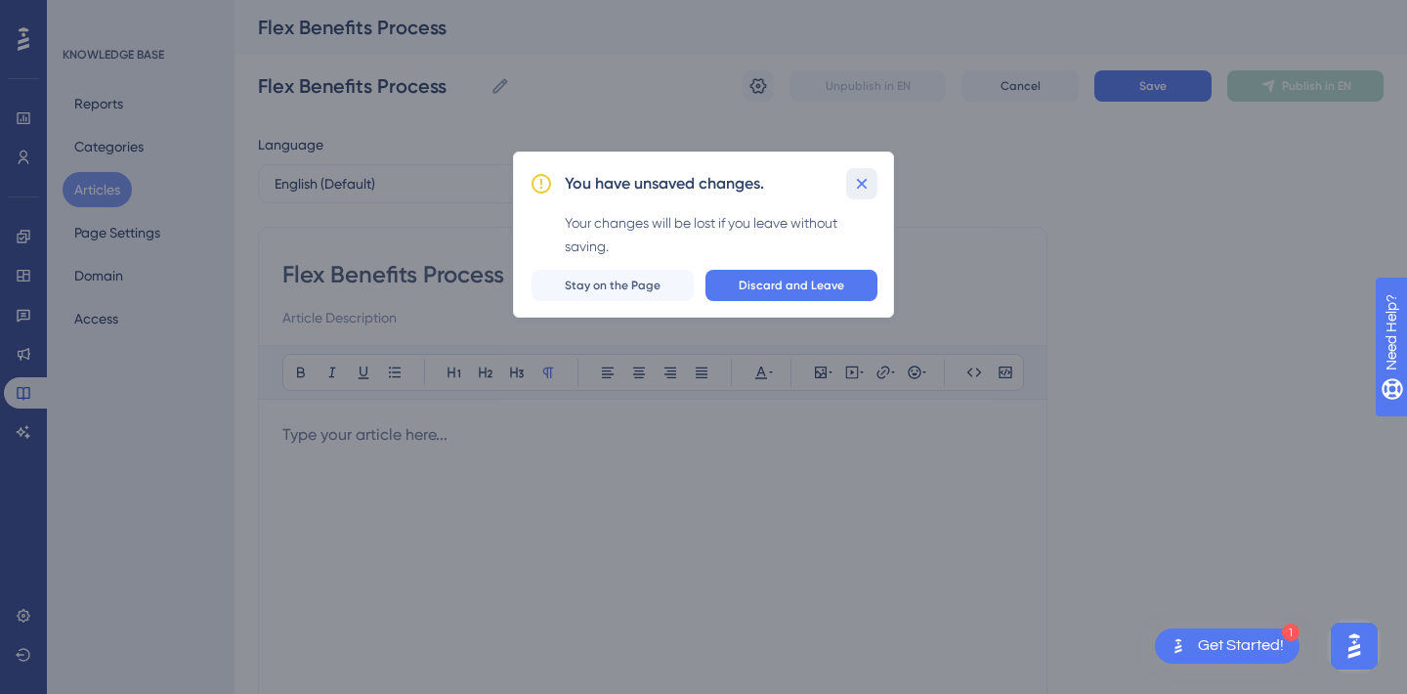
click at [860, 187] on icon at bounding box center [862, 184] width 20 height 20
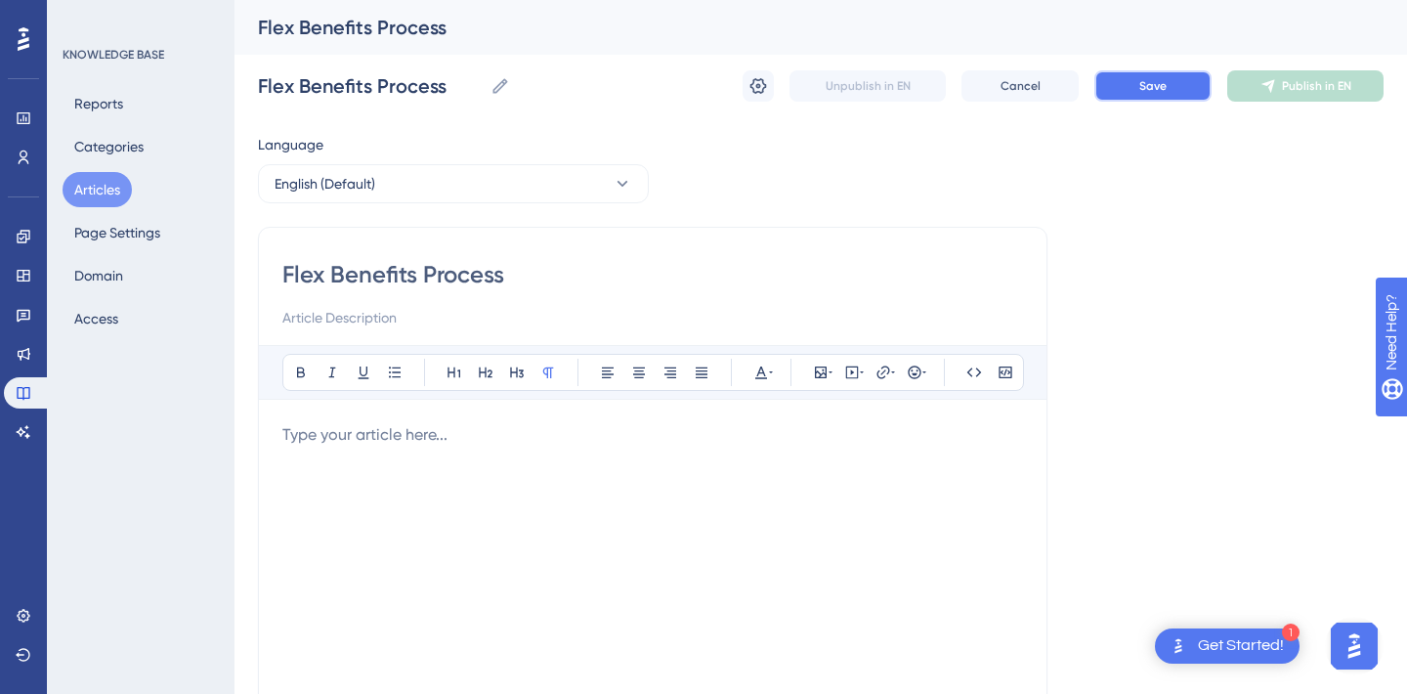
click at [1181, 82] on button "Save" at bounding box center [1152, 85] width 117 height 31
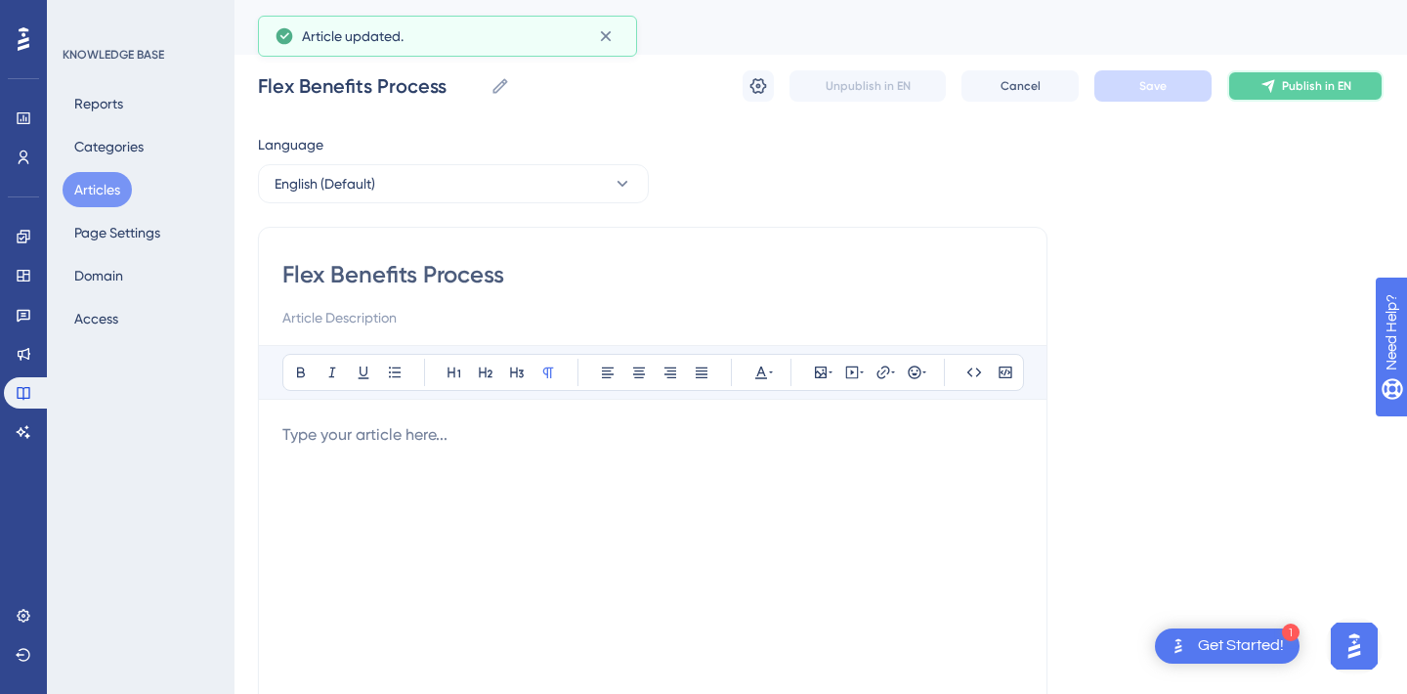
click at [1309, 83] on span "Publish in EN" at bounding box center [1316, 86] width 69 height 16
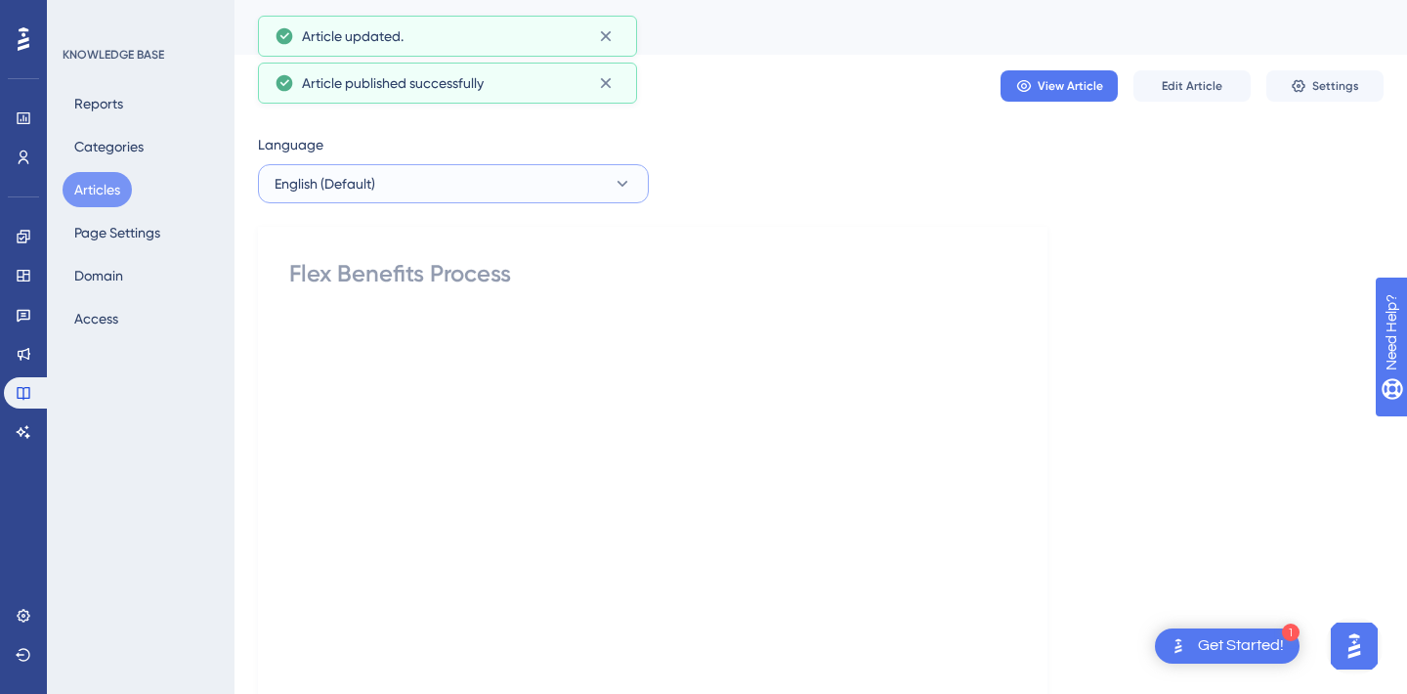
click at [427, 189] on button "English (Default)" at bounding box center [453, 183] width 391 height 39
click at [395, 277] on button "Turkish Turkish No translation" at bounding box center [453, 282] width 365 height 39
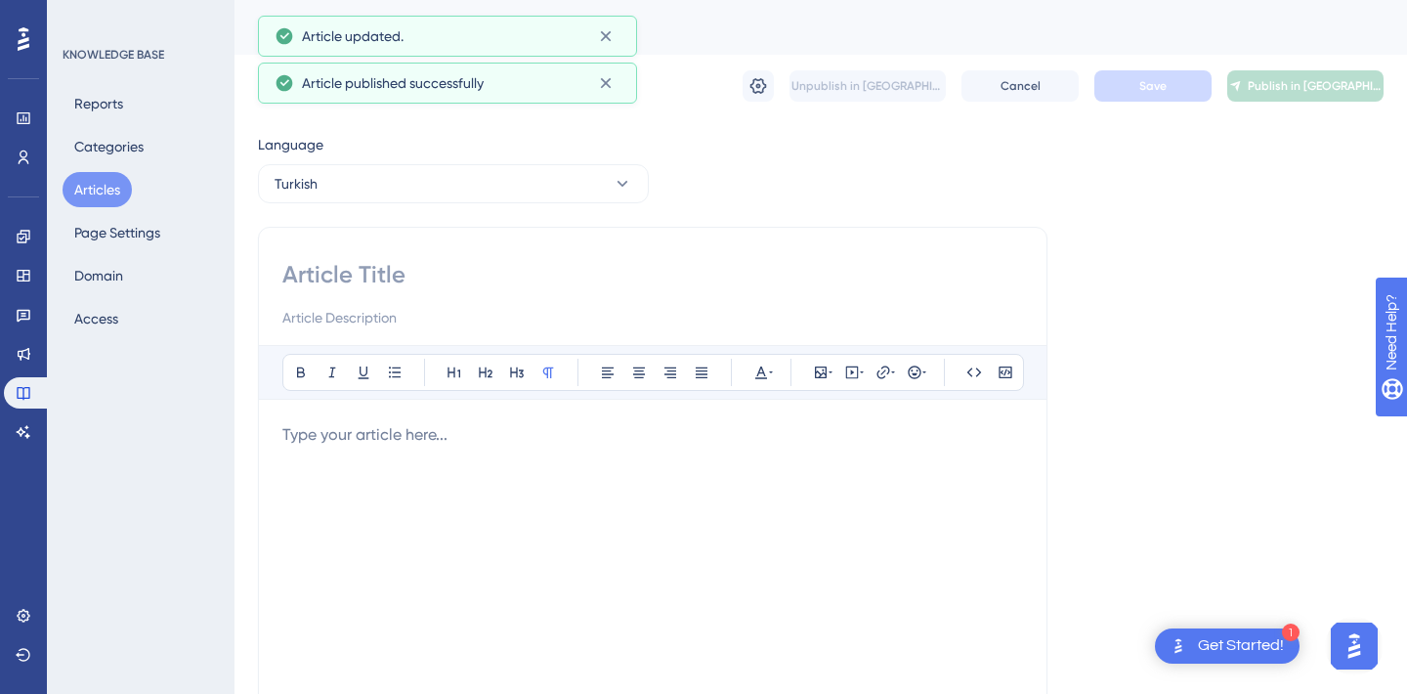
click at [453, 291] on div at bounding box center [652, 294] width 741 height 70
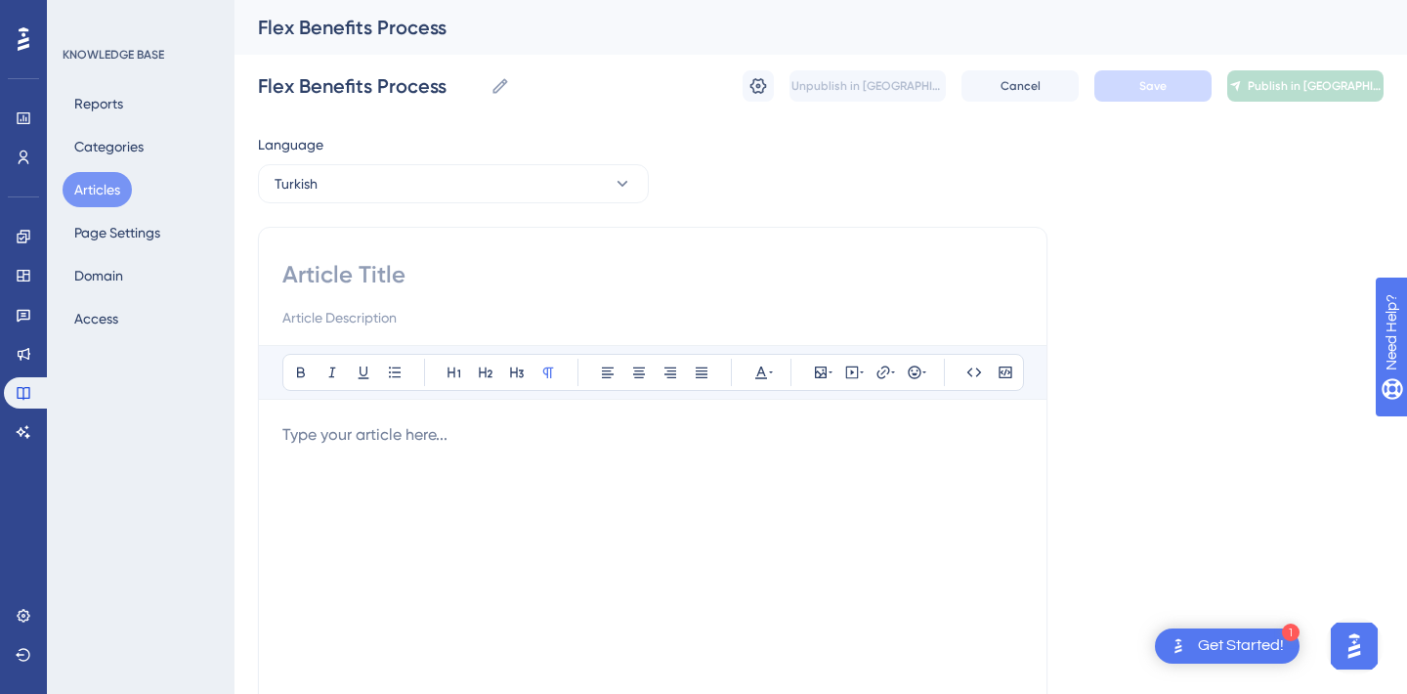
click at [364, 279] on input at bounding box center [652, 274] width 741 height 31
paste input "Flex Benefits ve Özel Sağlık Sigortası Süreçleri"
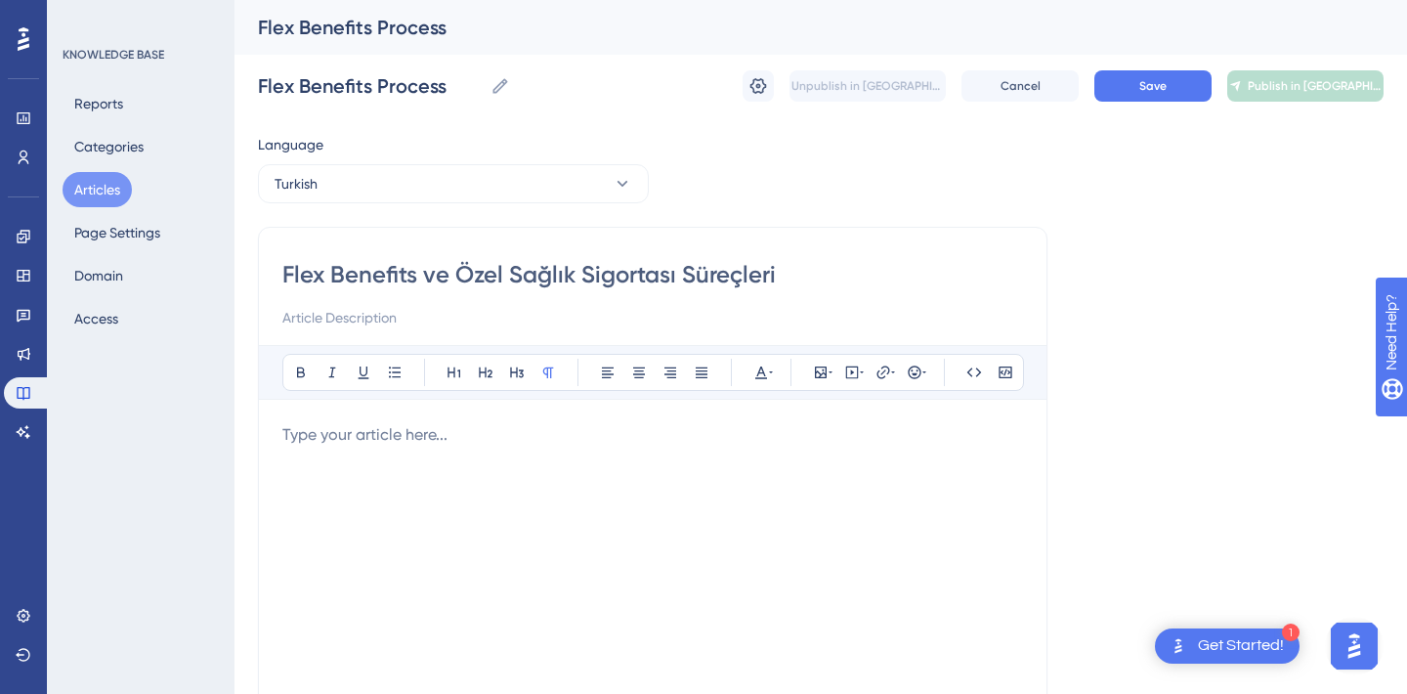
type input "Flex Benefits ve Özel Sağlık Sigortası Süreçleri"
click at [375, 473] on div at bounding box center [652, 638] width 741 height 430
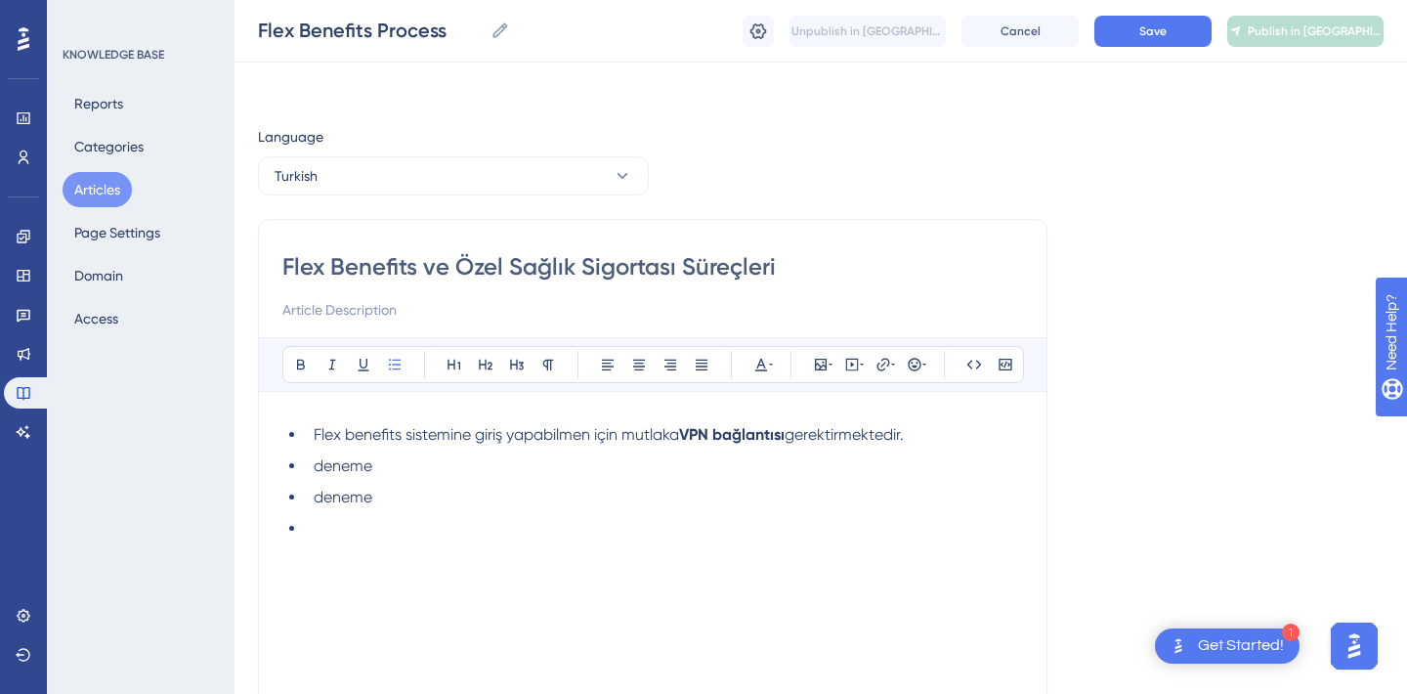
scroll to position [110, 0]
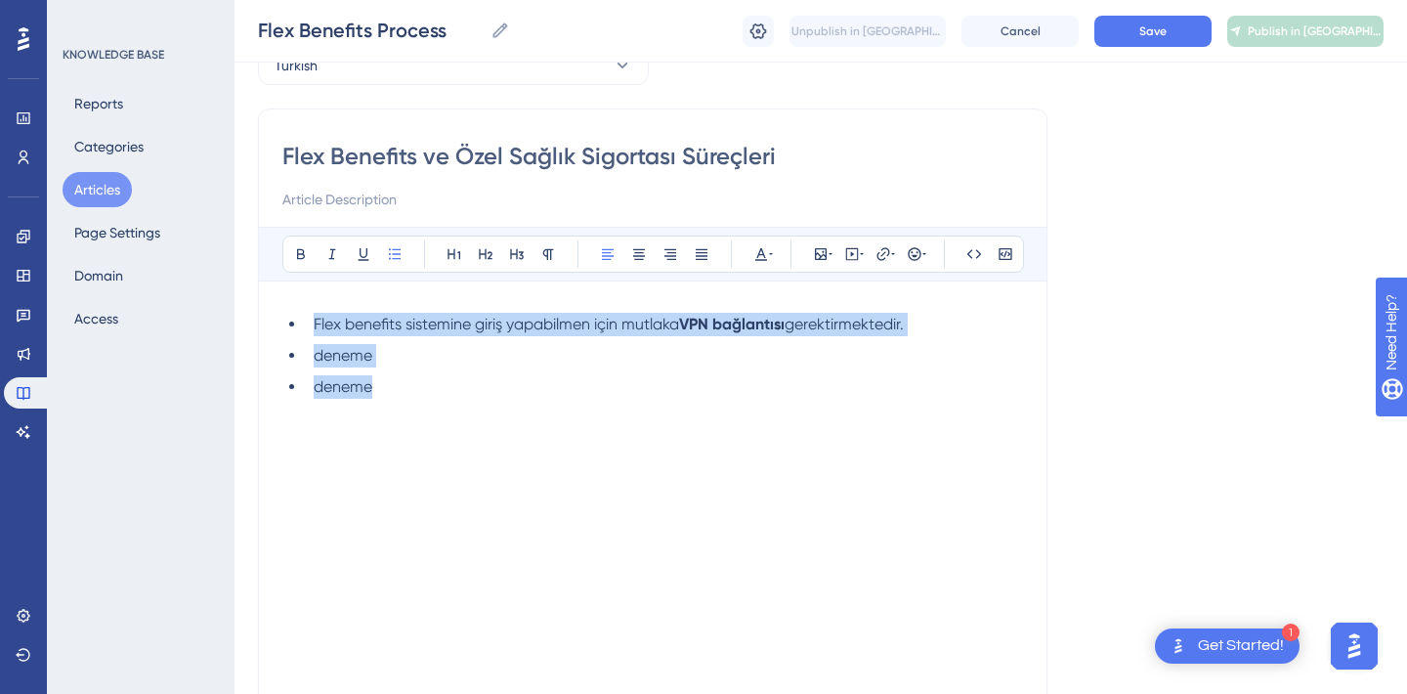
drag, startPoint x: 406, startPoint y: 391, endPoint x: 271, endPoint y: 313, distance: 156.7
click at [271, 313] on div "Flex Benefits ve Özel Sağlık Sigortası Süreçleri Bold Italic Underline Bullet P…" at bounding box center [653, 437] width 790 height 659
copy ul "Flex benefits sistemine giriş yapabilmen için mutlaka VPN bağlantısı gerektirme…"
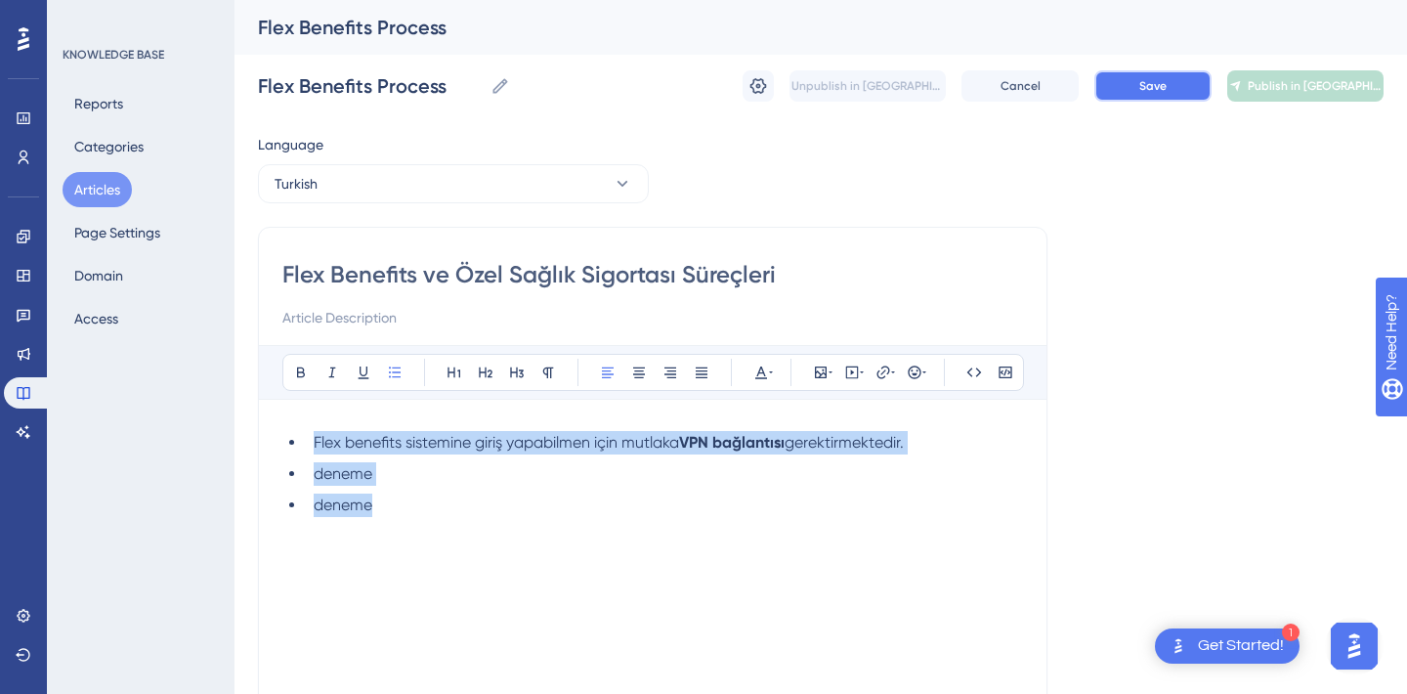
click at [1157, 76] on button "Save" at bounding box center [1152, 85] width 117 height 31
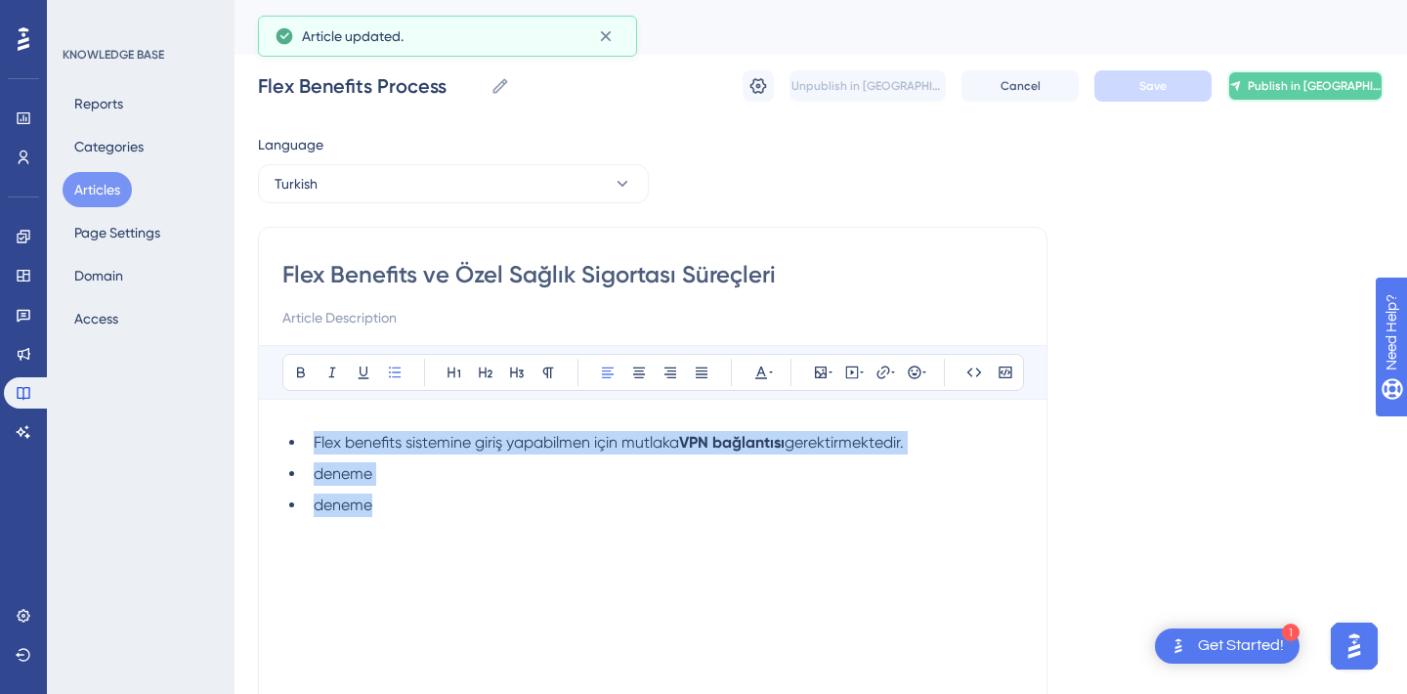
click at [1332, 76] on button "Publish in [GEOGRAPHIC_DATA]" at bounding box center [1305, 85] width 156 height 31
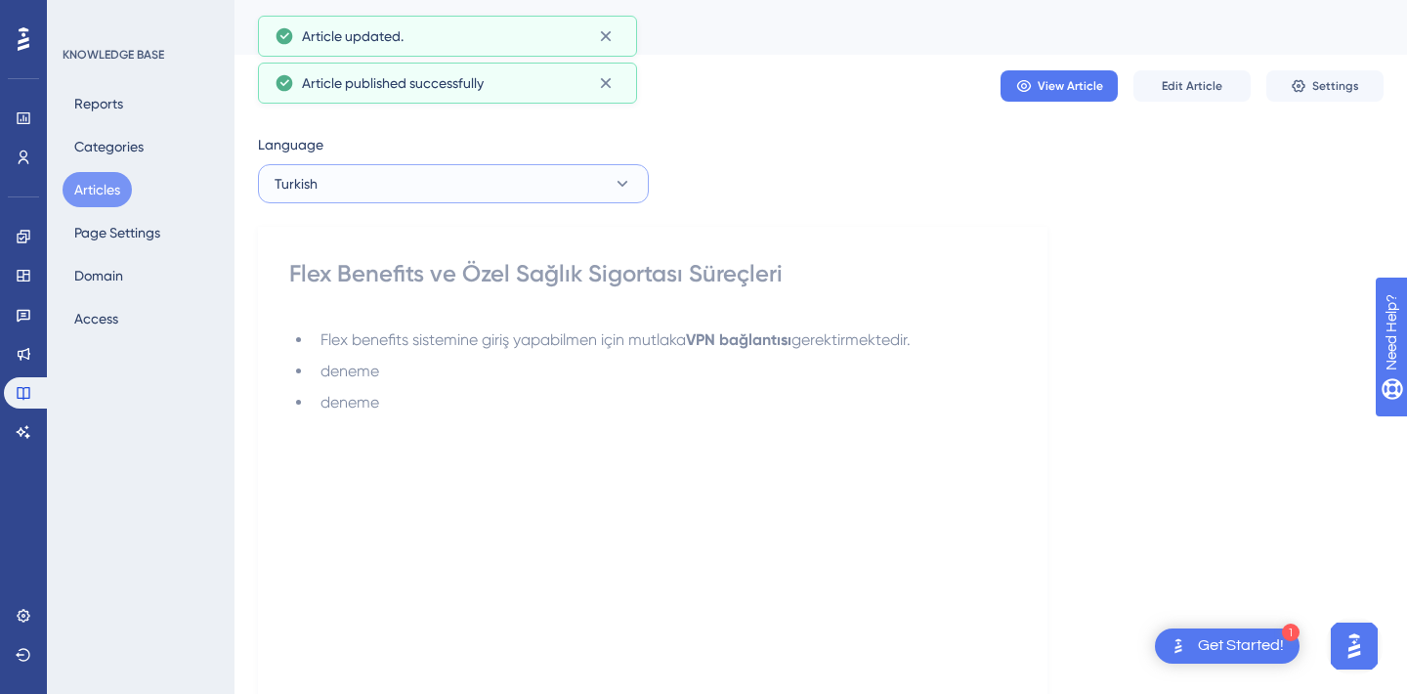
click at [511, 183] on button "Turkish" at bounding box center [453, 183] width 391 height 39
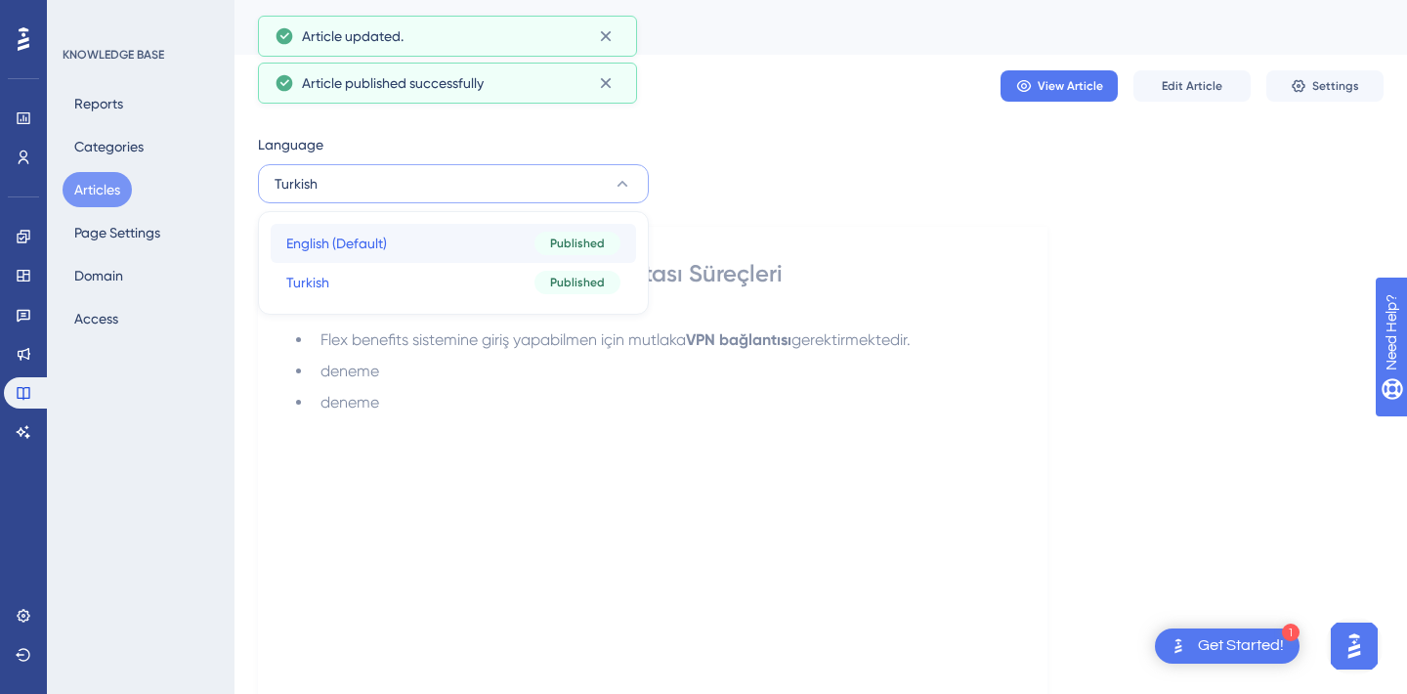
click at [415, 257] on button "English (Default) English (Default) Published" at bounding box center [453, 243] width 365 height 39
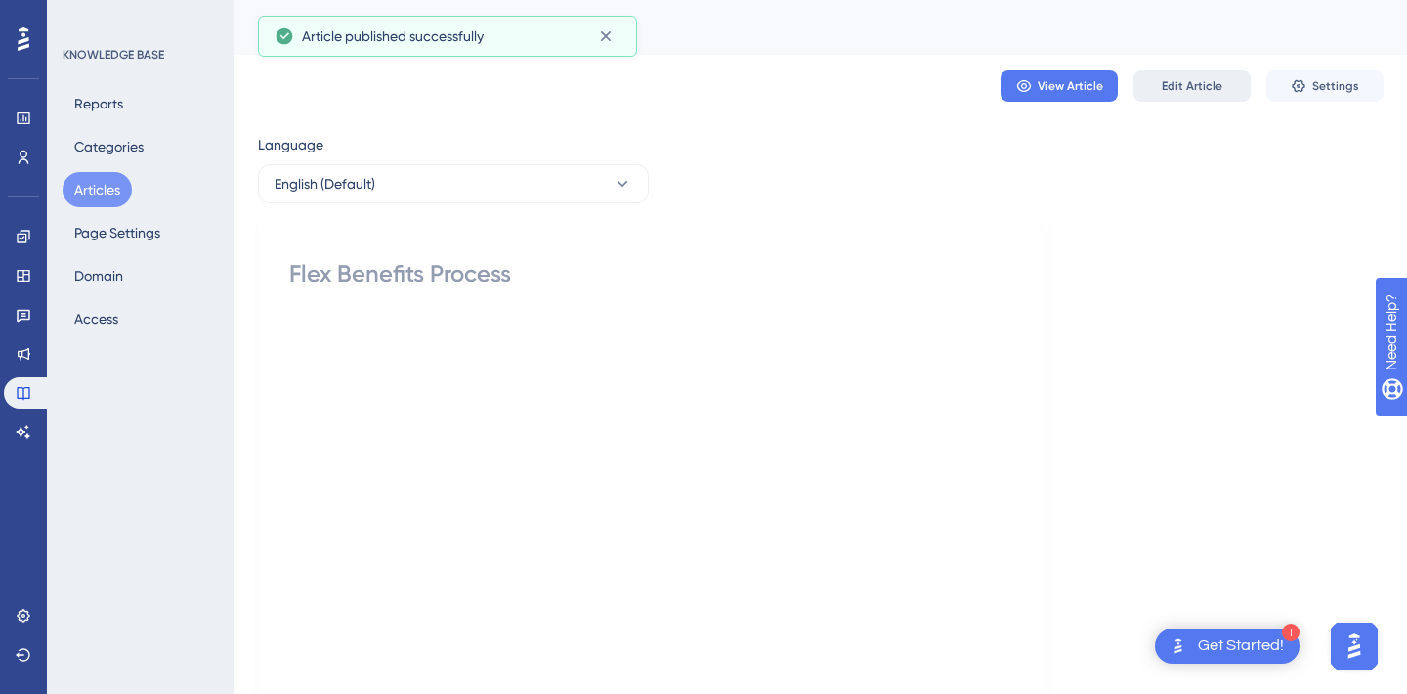
click at [1201, 91] on span "Edit Article" at bounding box center [1192, 86] width 61 height 16
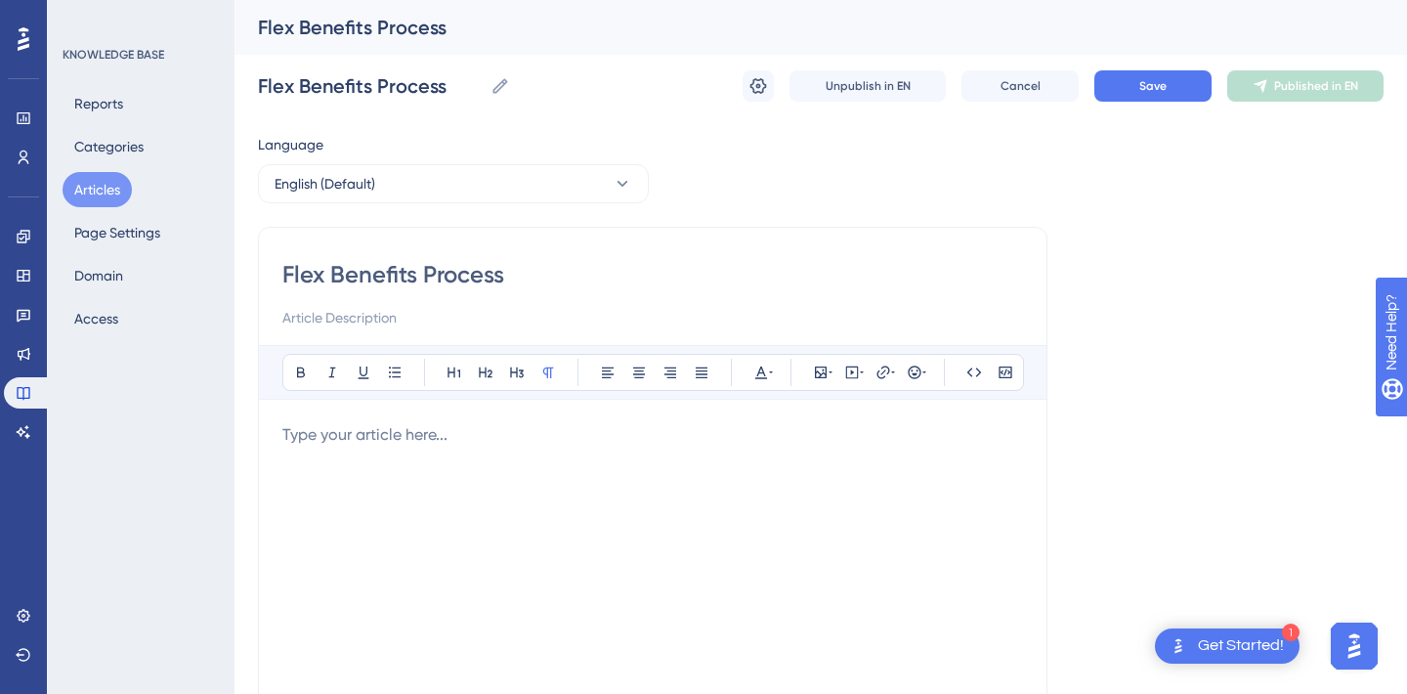
click at [463, 466] on div at bounding box center [652, 638] width 741 height 430
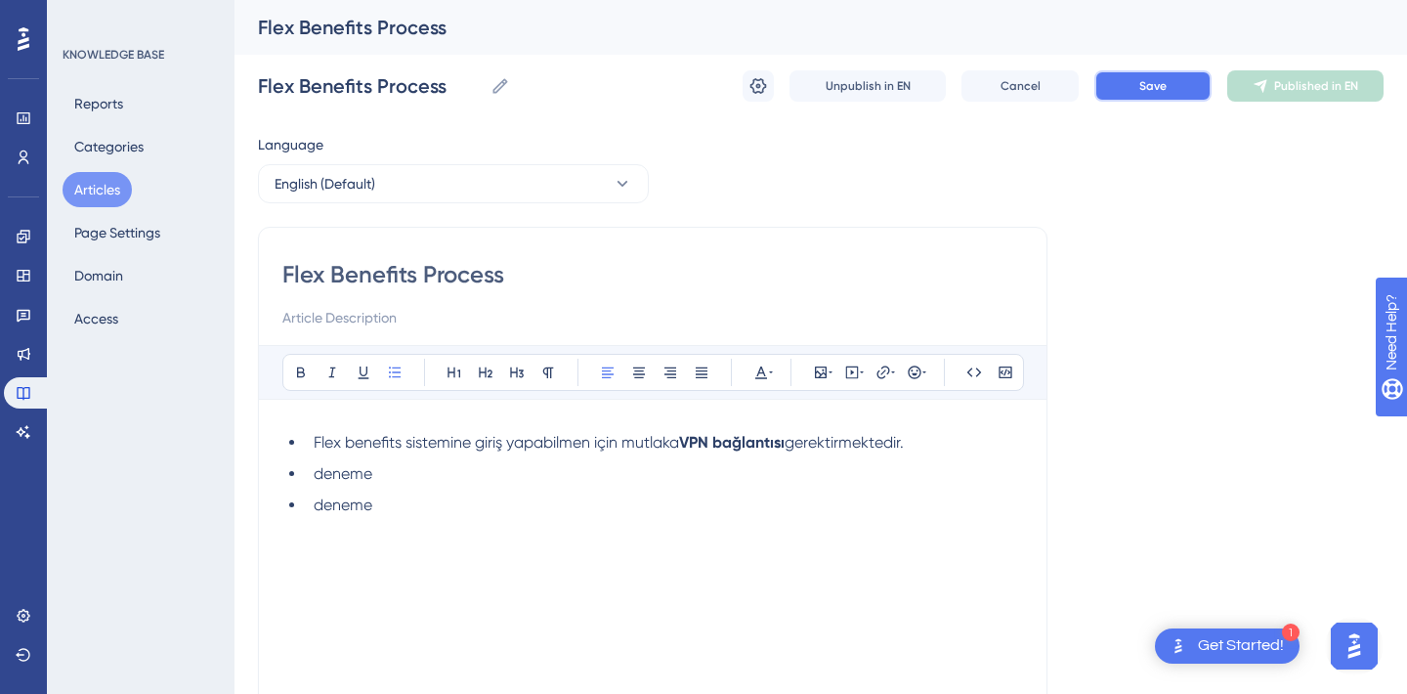
click at [1152, 87] on span "Save" at bounding box center [1152, 86] width 27 height 16
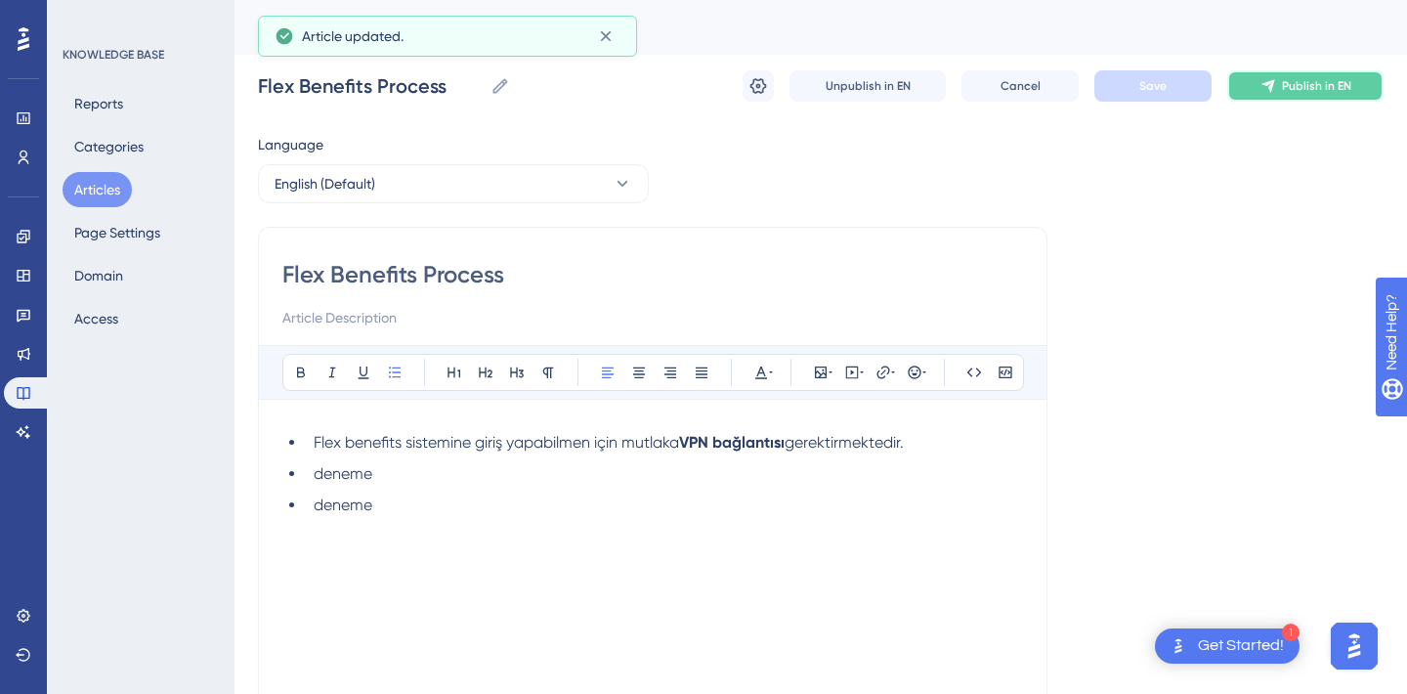
click at [1327, 76] on button "Publish in EN" at bounding box center [1305, 85] width 156 height 31
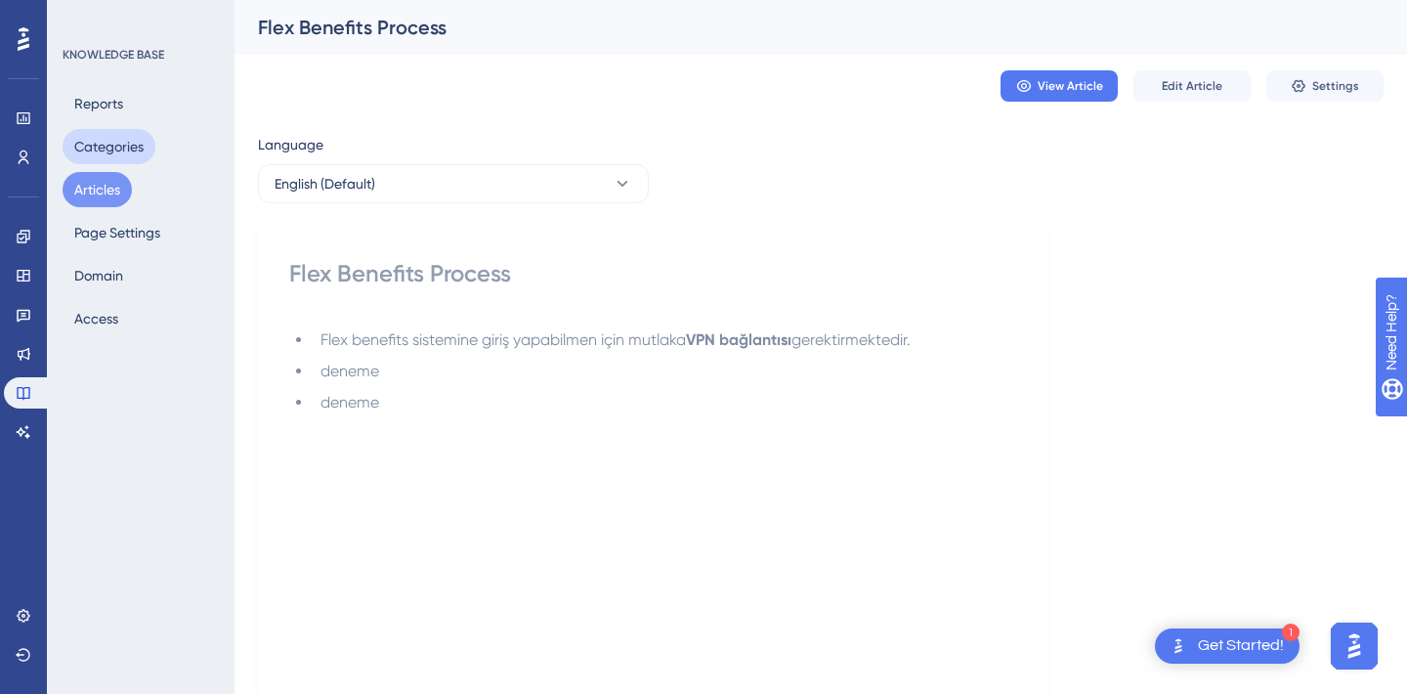
click at [113, 154] on button "Categories" at bounding box center [109, 146] width 93 height 35
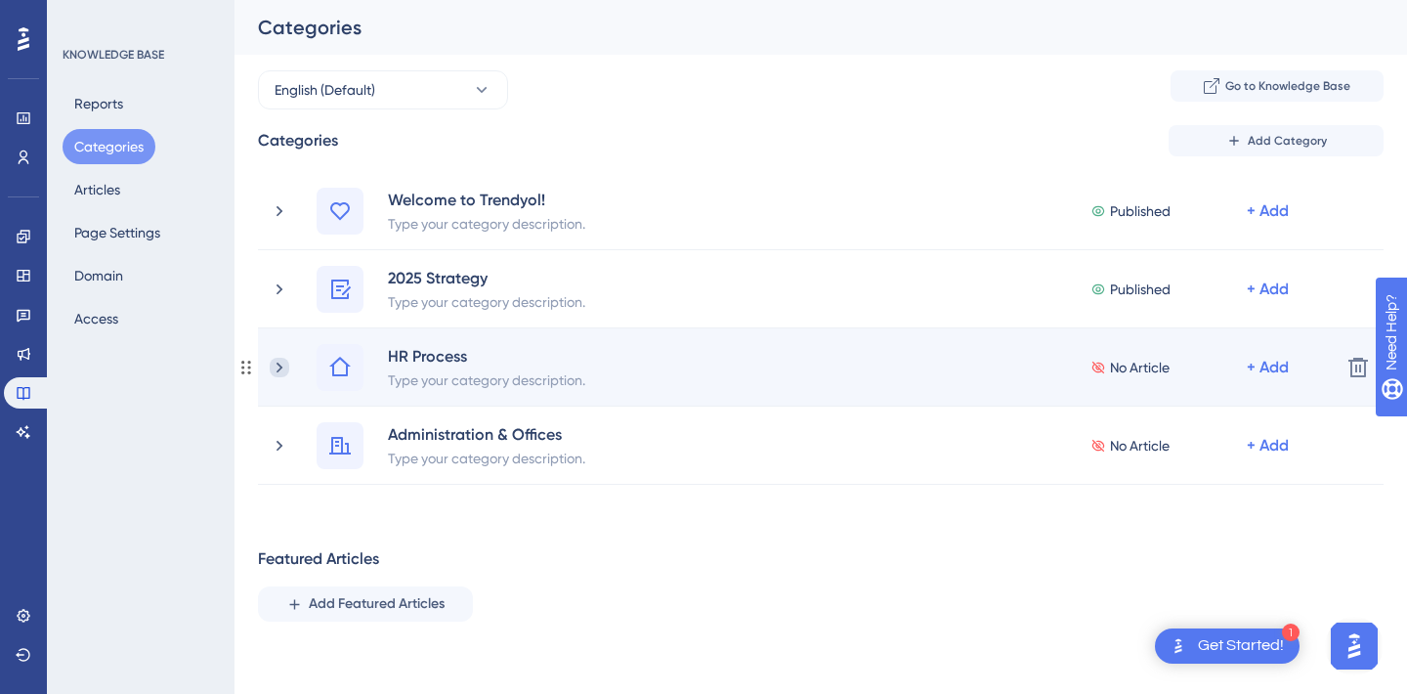
click at [282, 364] on icon at bounding box center [280, 368] width 20 height 20
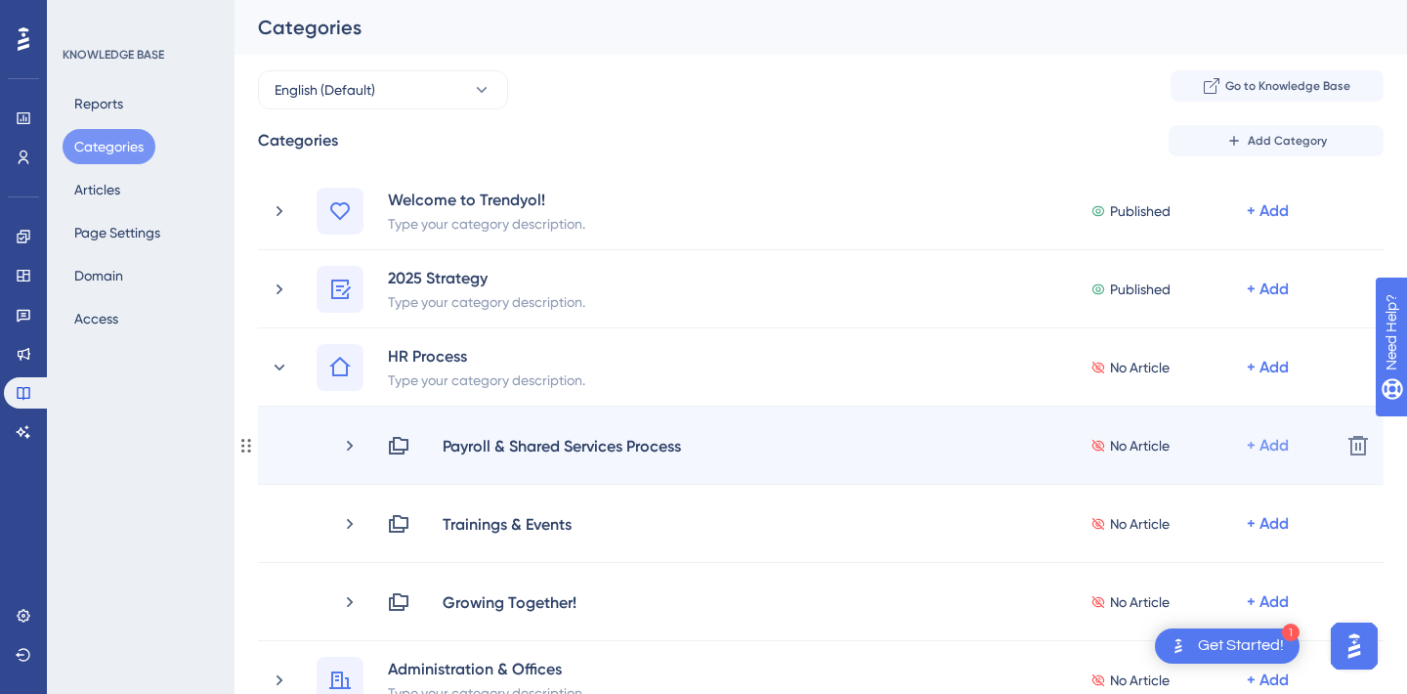
click at [1271, 440] on div "+ Add" at bounding box center [1268, 445] width 42 height 23
click at [1152, 498] on span "Add Articles" at bounding box center [1159, 497] width 75 height 23
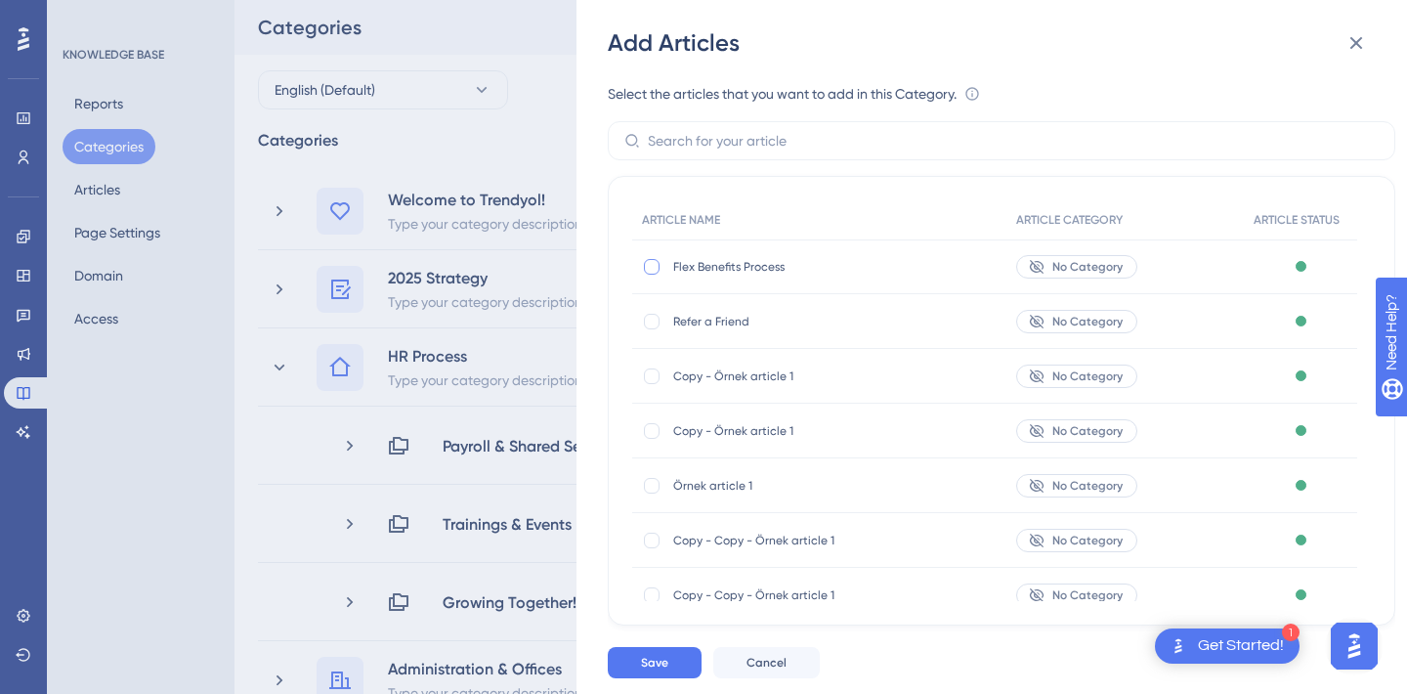
click at [657, 269] on div at bounding box center [652, 267] width 16 height 16
checkbox input "true"
click at [676, 655] on button "Save" at bounding box center [655, 662] width 94 height 31
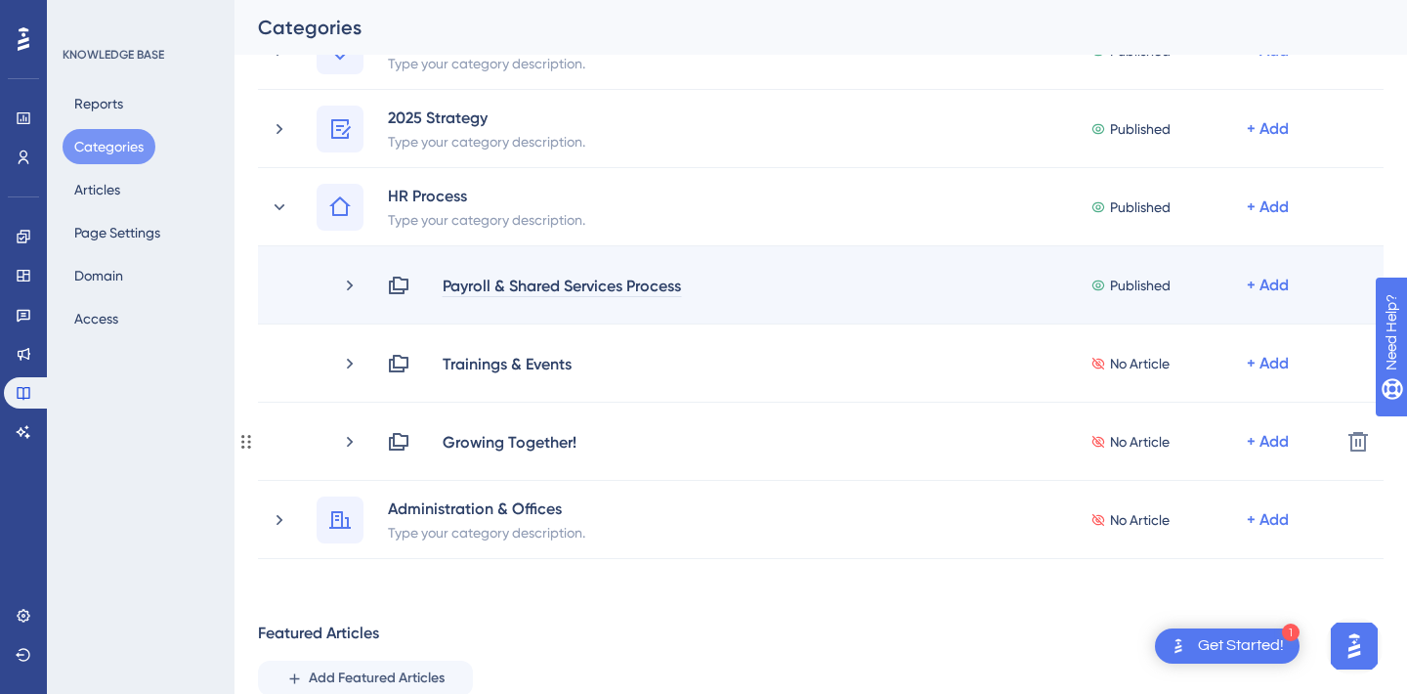
scroll to position [161, 0]
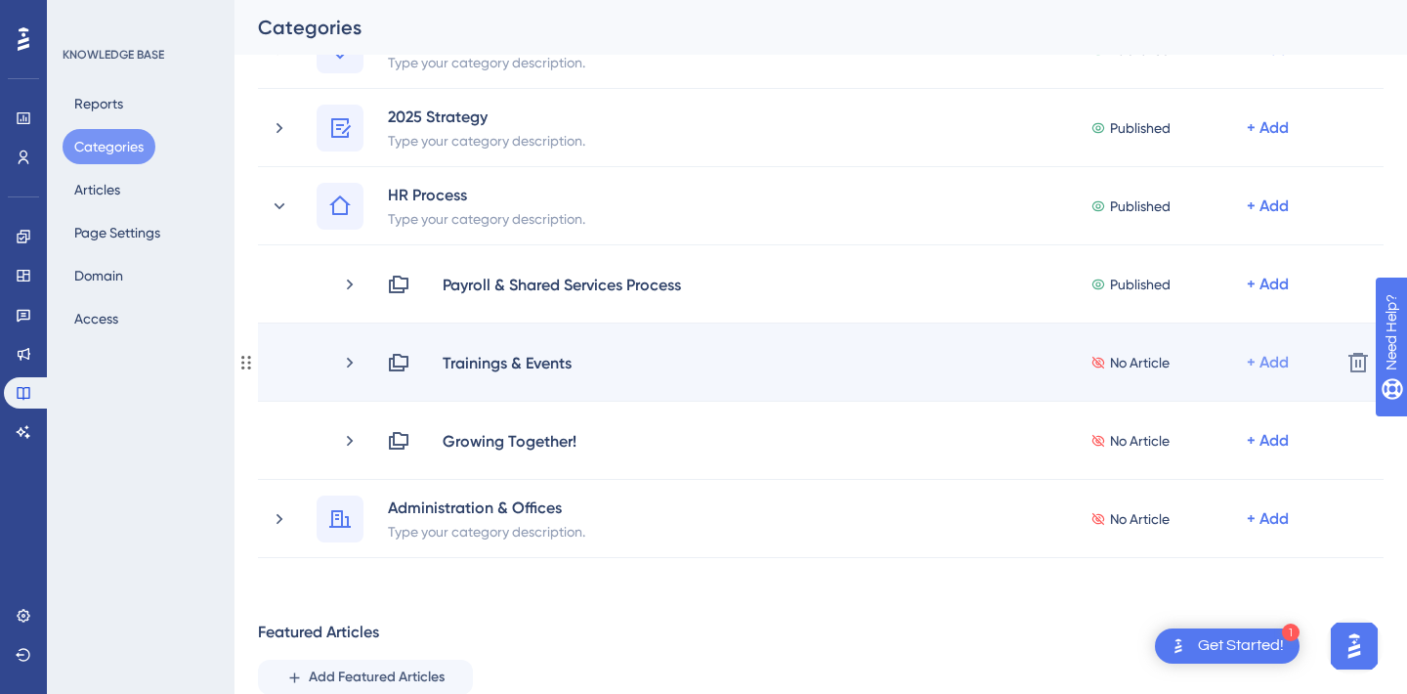
click at [1262, 296] on div "+ Add" at bounding box center [1268, 284] width 42 height 23
click at [1172, 414] on span "Add Articles" at bounding box center [1159, 414] width 75 height 23
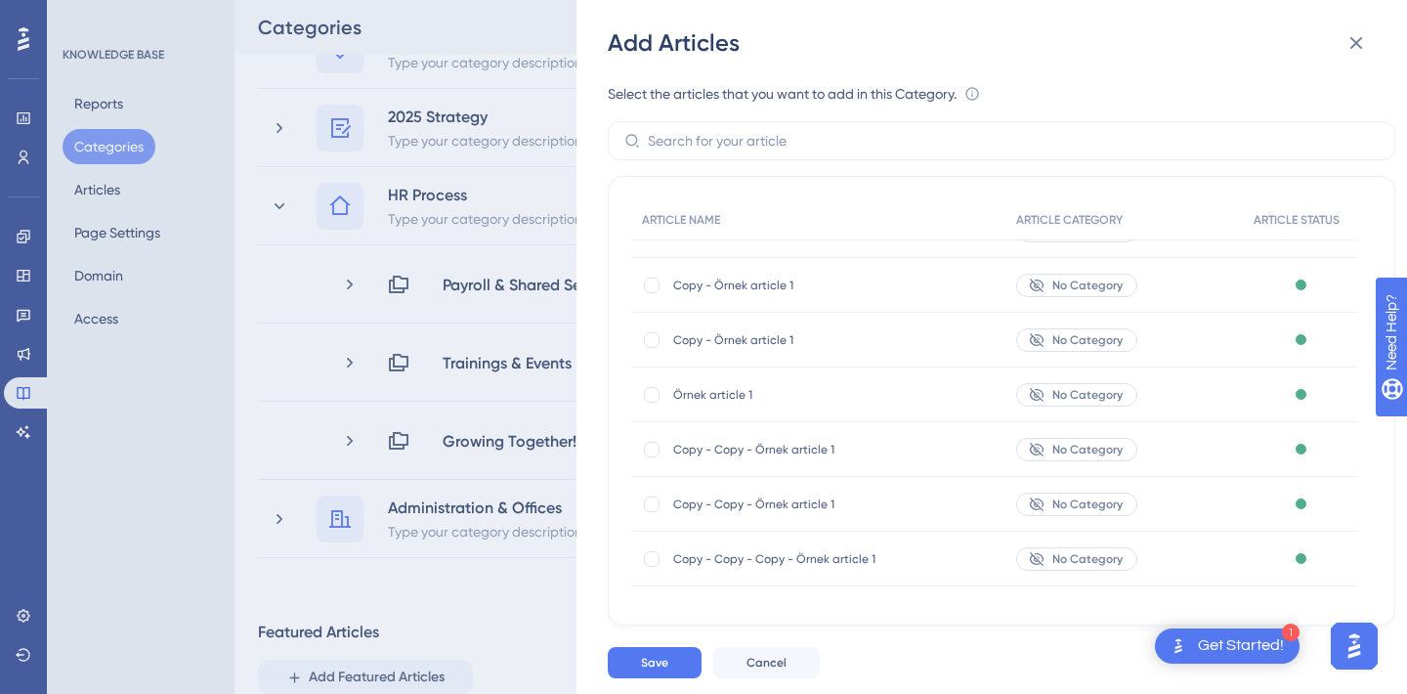
scroll to position [0, 0]
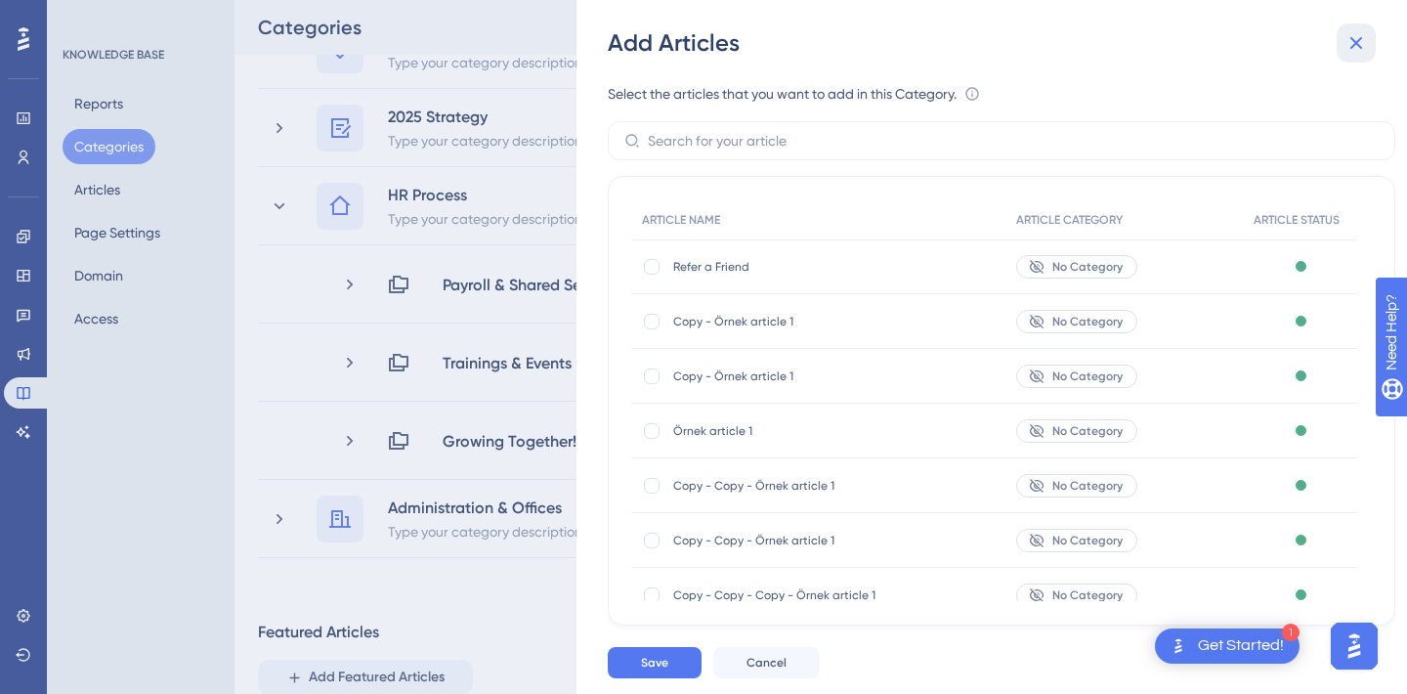
click at [1369, 36] on button at bounding box center [1356, 42] width 39 height 39
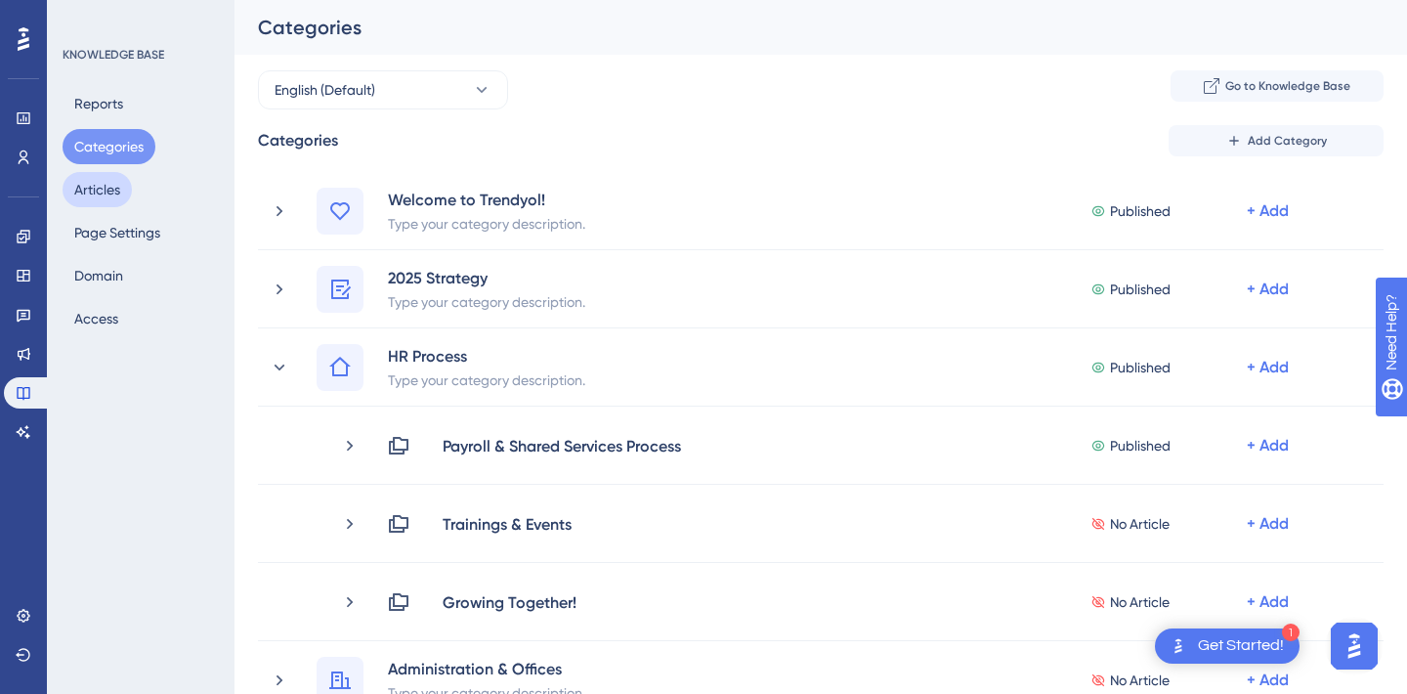
click at [99, 194] on button "Articles" at bounding box center [97, 189] width 69 height 35
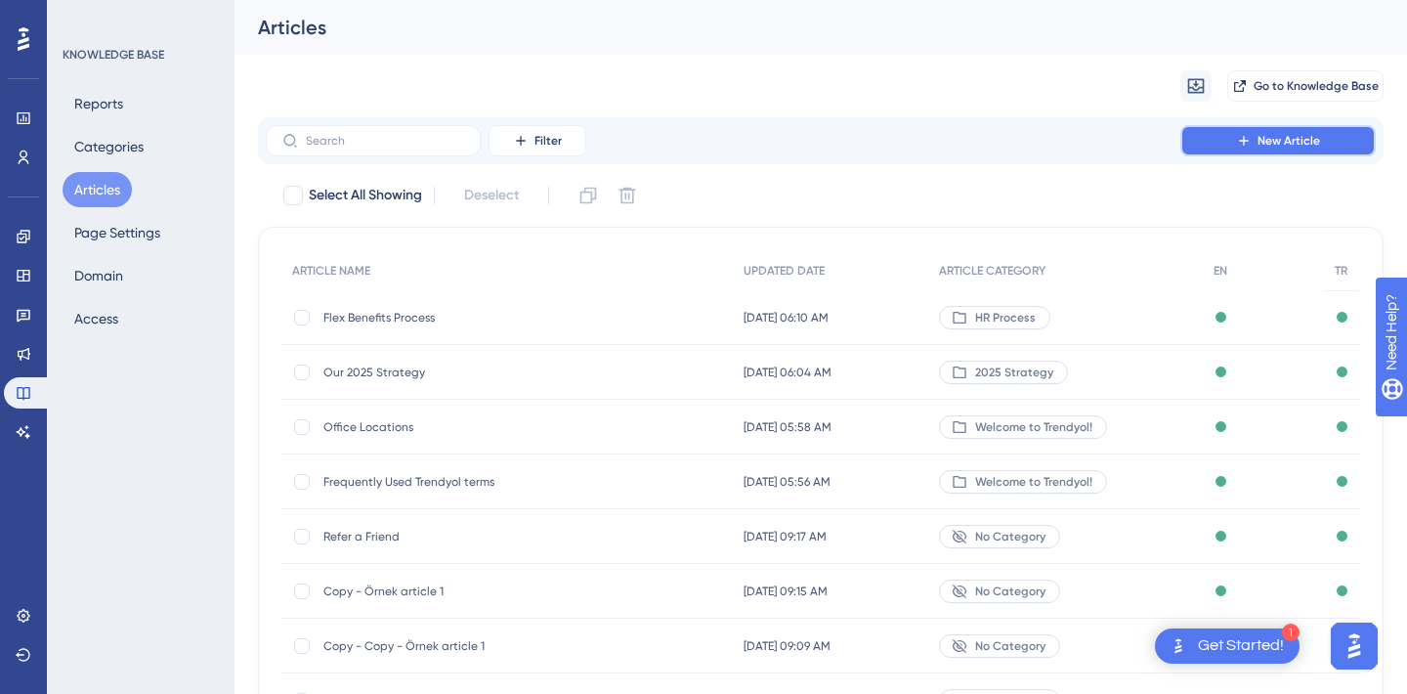
click at [1314, 138] on span "New Article" at bounding box center [1289, 141] width 63 height 16
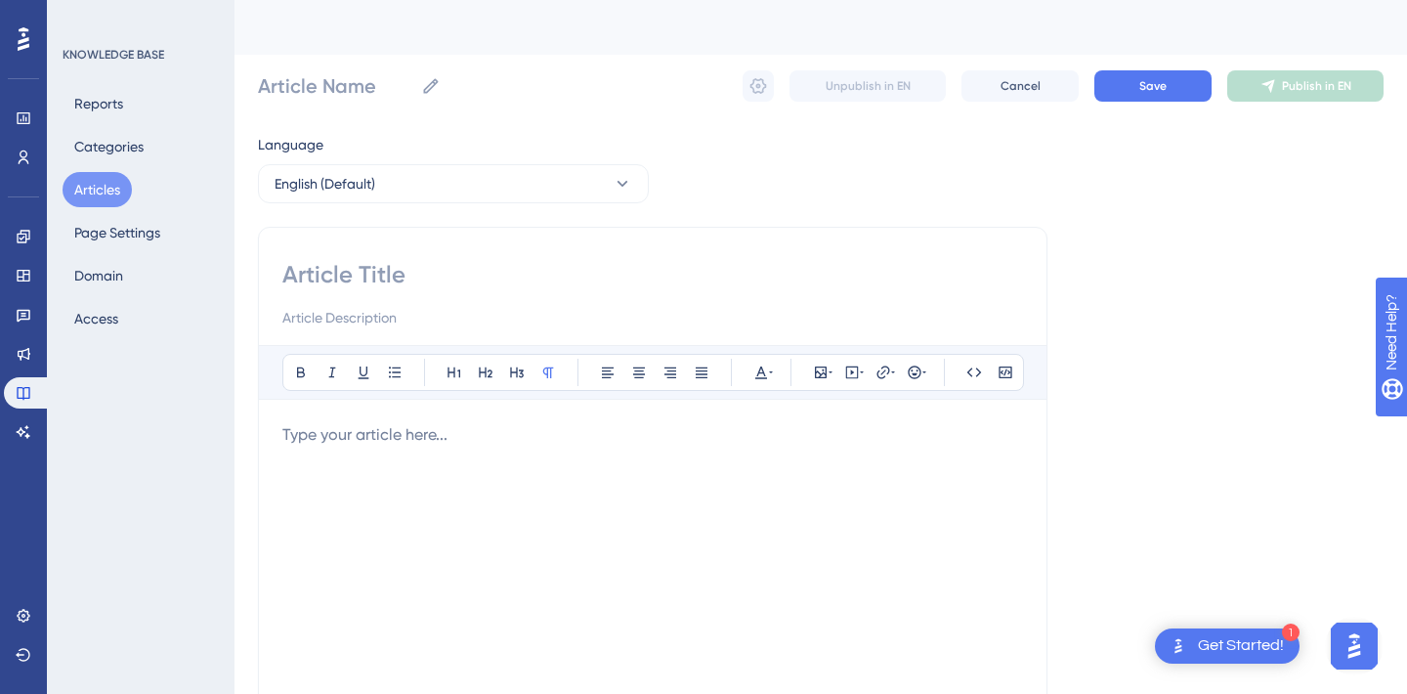
click at [295, 295] on div at bounding box center [652, 294] width 741 height 70
click at [307, 277] on input at bounding box center [652, 274] width 741 height 31
type input "Summer Party"
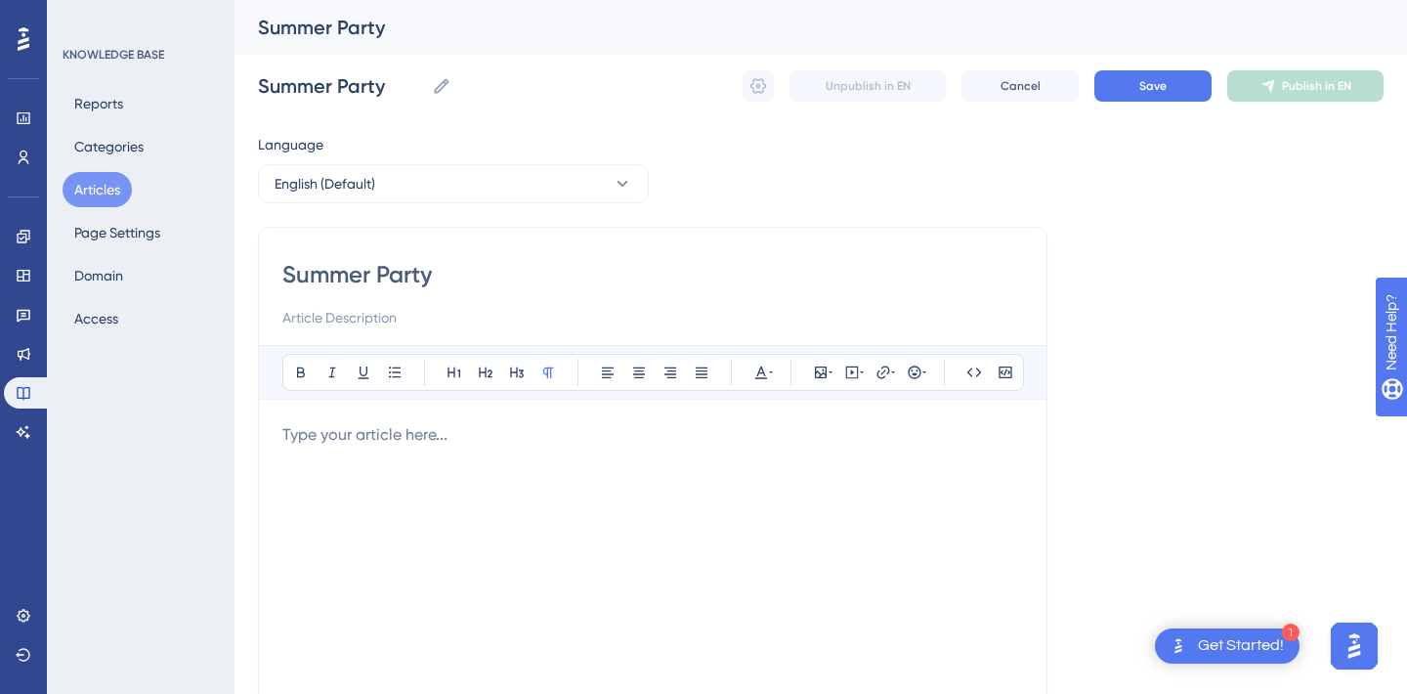
click at [400, 278] on input "Summer Party" at bounding box center [652, 274] width 741 height 31
click at [364, 474] on div at bounding box center [652, 638] width 741 height 430
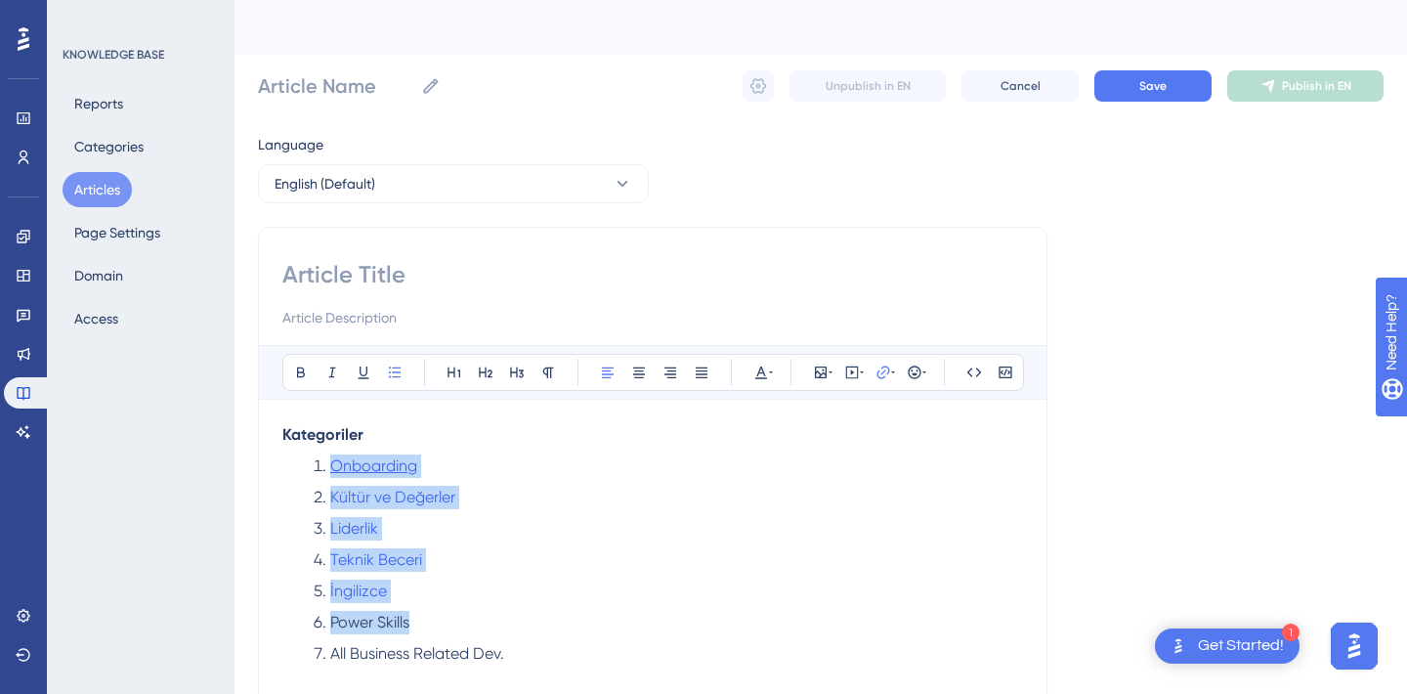
drag, startPoint x: 460, startPoint y: 625, endPoint x: 331, endPoint y: 457, distance: 211.9
click at [331, 457] on ol "Onboarding Kültür ve Değerler Liderlik Teknik Beceri İngilizce Power Skills All…" at bounding box center [652, 559] width 741 height 211
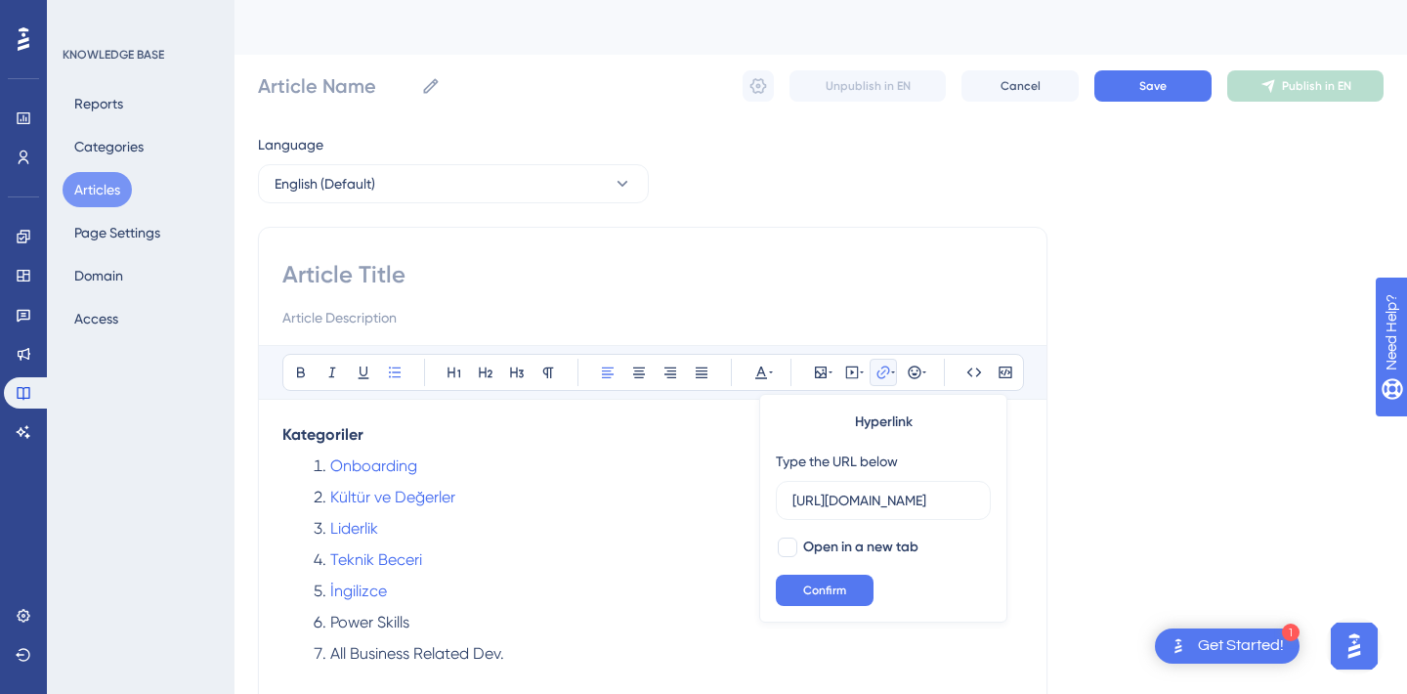
scroll to position [0, 777]
click at [878, 372] on icon at bounding box center [884, 372] width 16 height 16
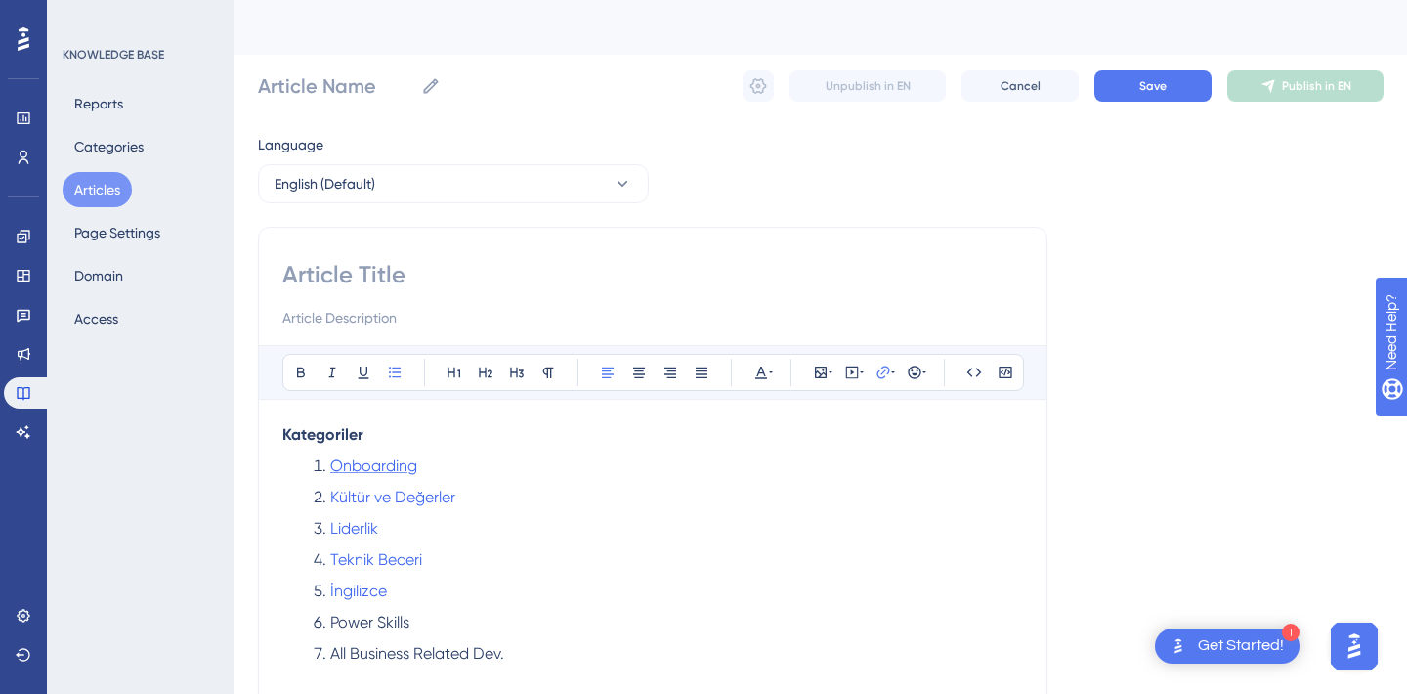
click at [360, 466] on span "Onboarding" at bounding box center [373, 465] width 87 height 19
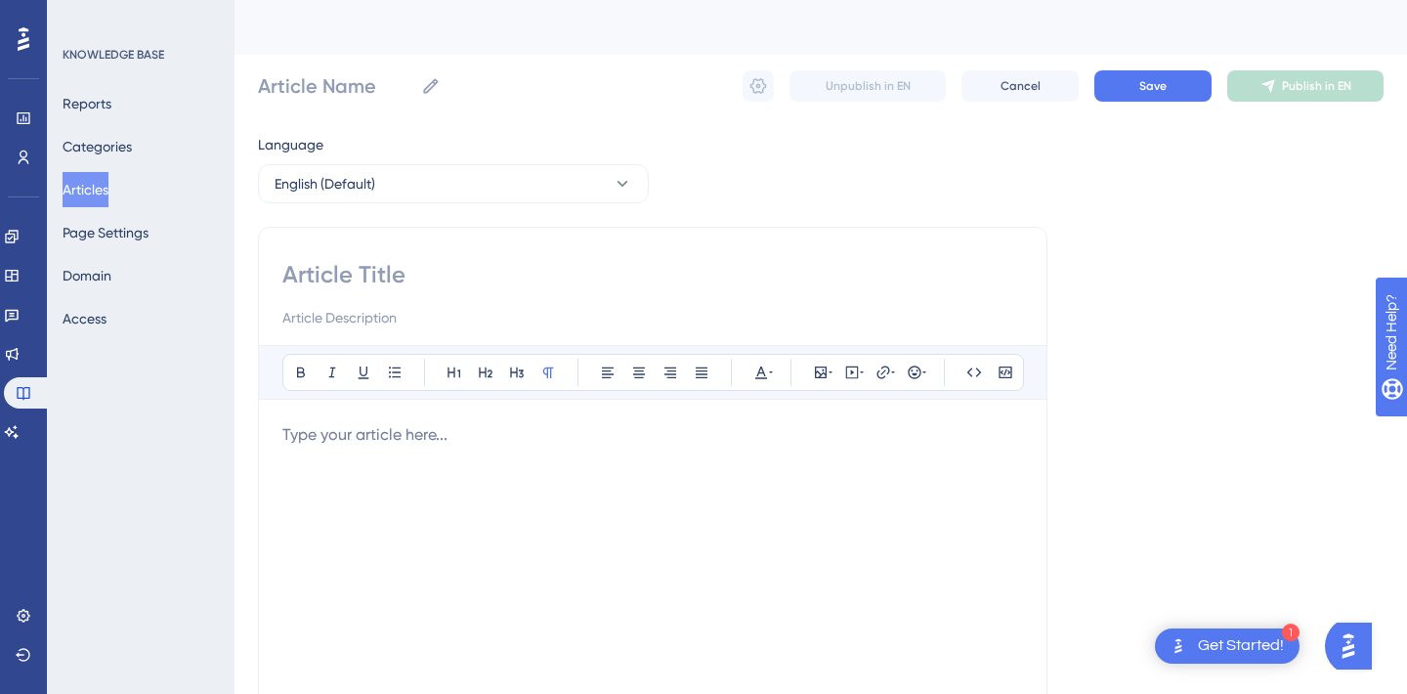
click at [90, 188] on button "Articles" at bounding box center [86, 189] width 46 height 35
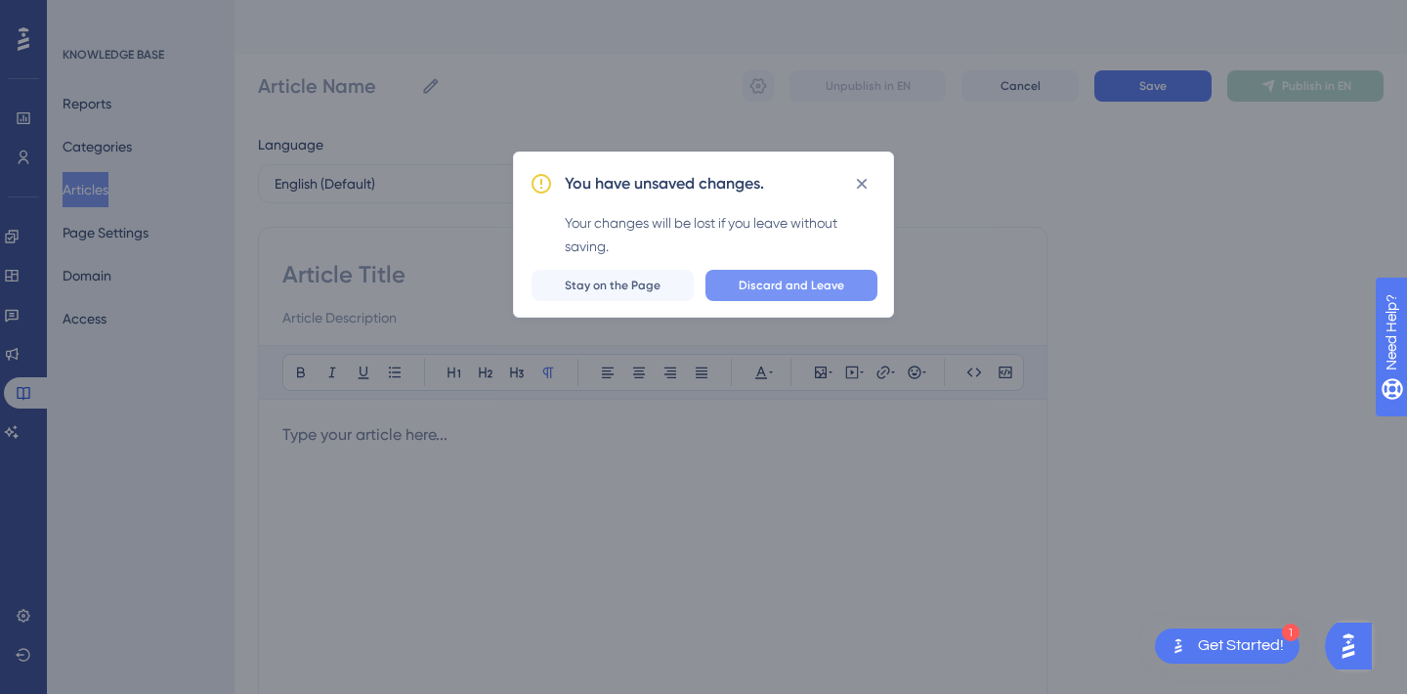
click at [799, 290] on span "Discard and Leave" at bounding box center [792, 286] width 106 height 16
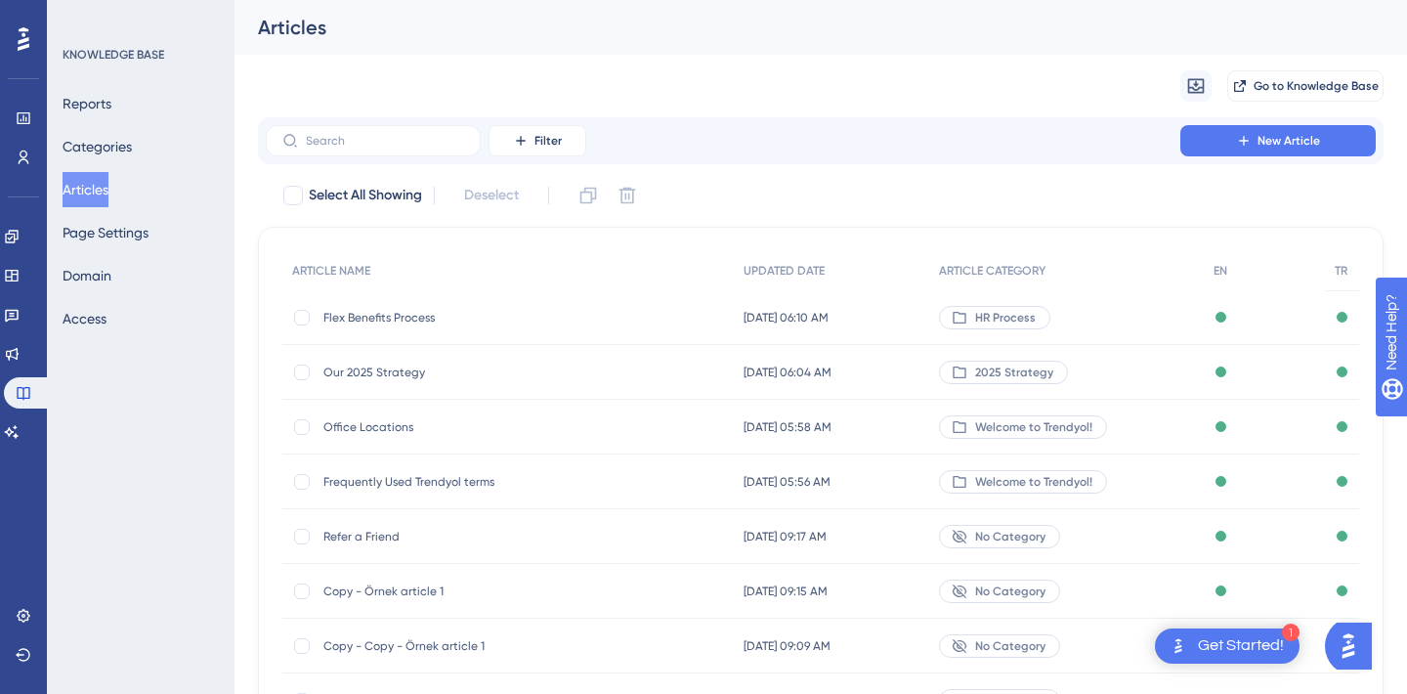
click at [100, 183] on button "Articles" at bounding box center [86, 189] width 46 height 35
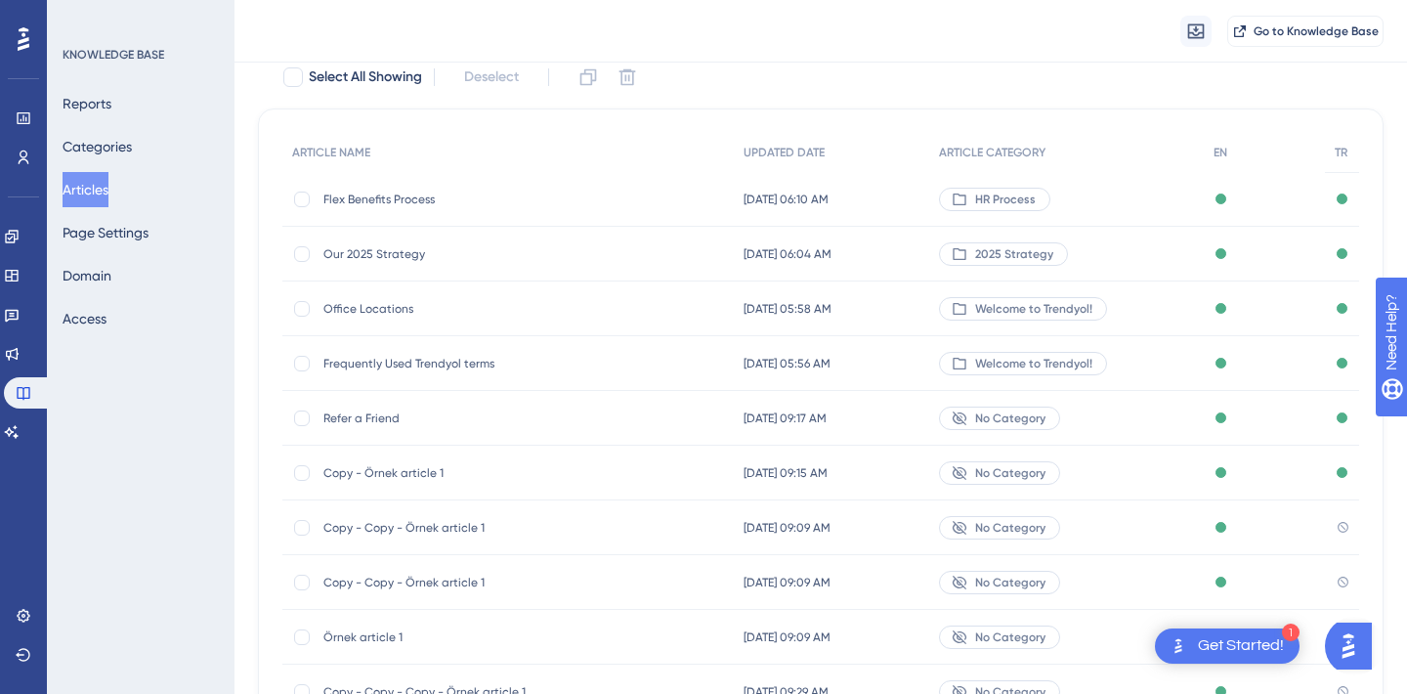
scroll to position [29, 0]
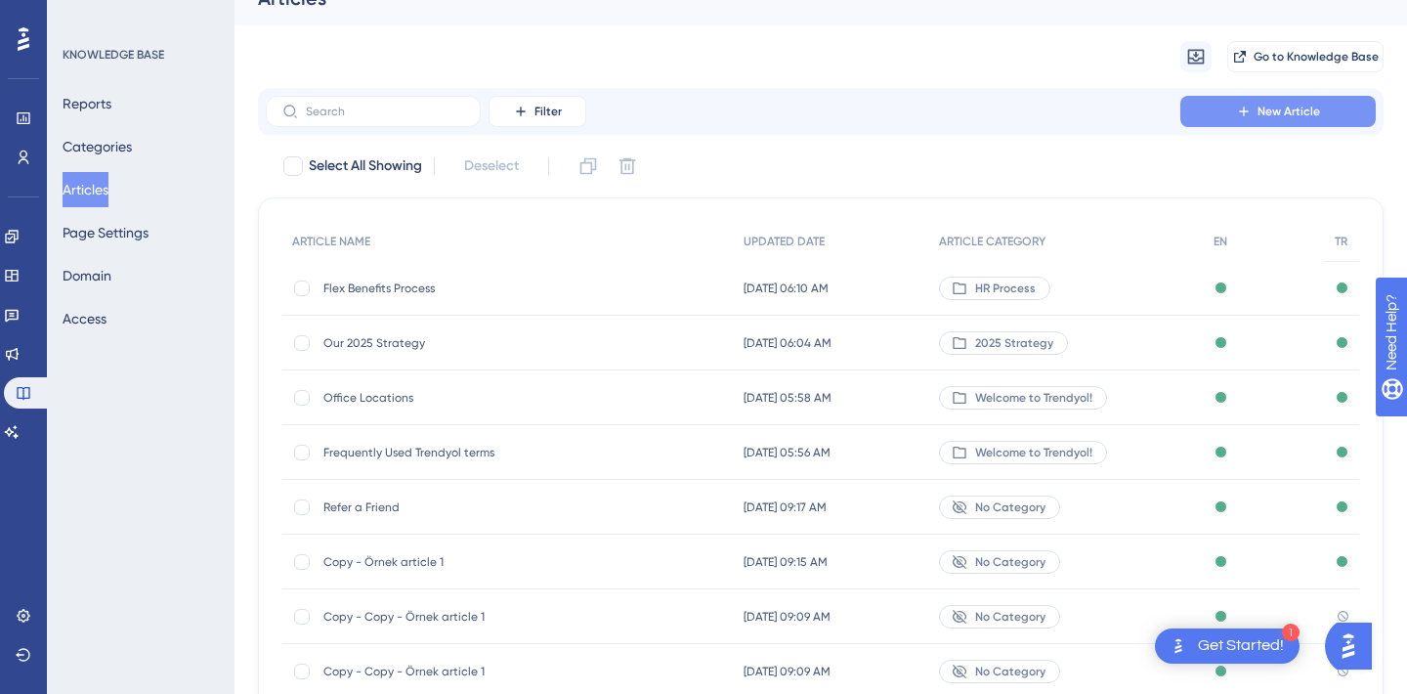
click at [1296, 107] on span "New Article" at bounding box center [1289, 112] width 63 height 16
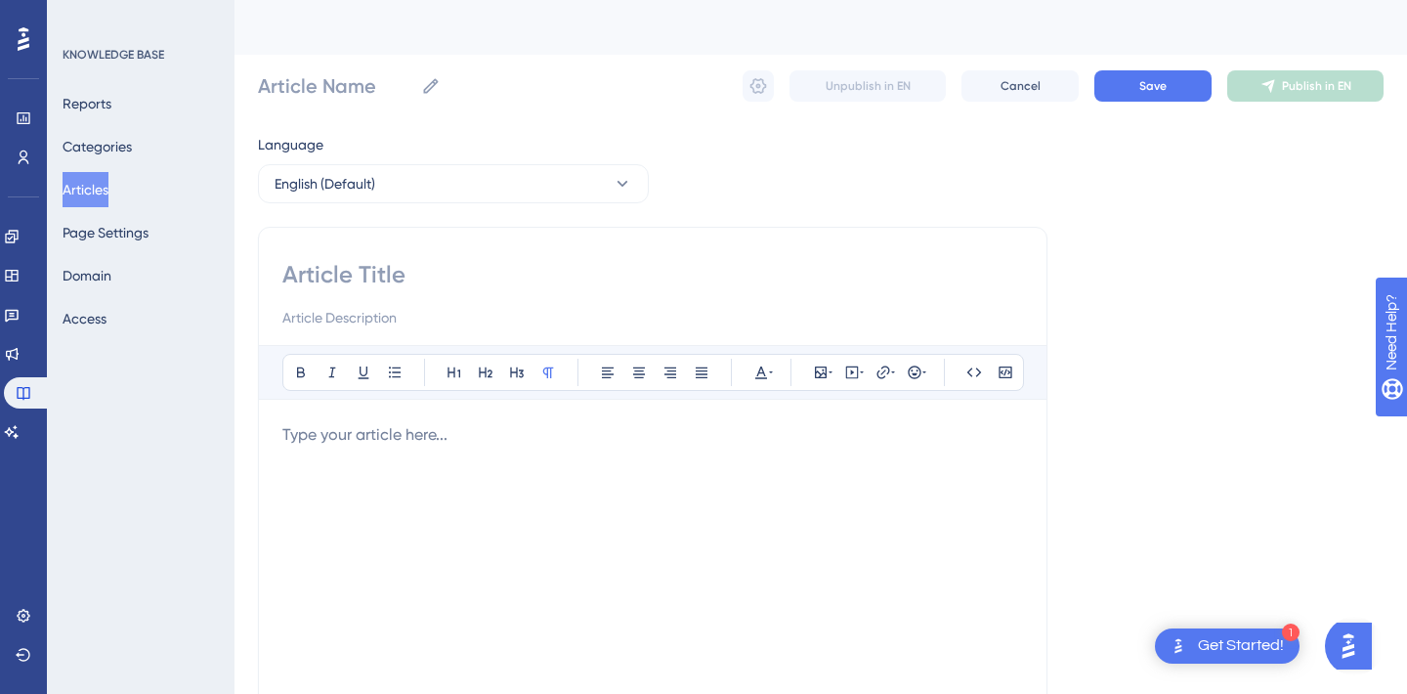
click at [382, 280] on input at bounding box center [652, 274] width 741 height 31
paste input "Training Allowance"
type input "Training Allowance"
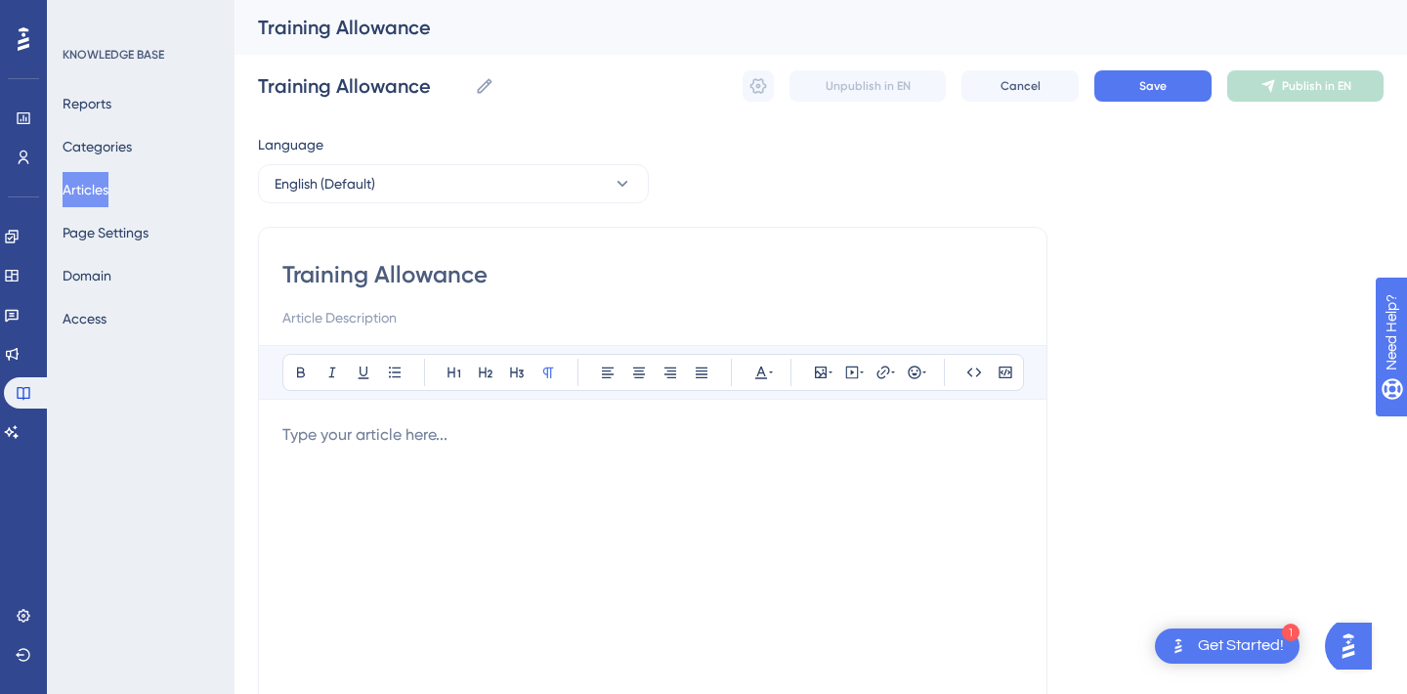
type input "Training Allowance"
click at [364, 445] on p at bounding box center [652, 434] width 741 height 23
click at [422, 450] on div at bounding box center [652, 638] width 741 height 430
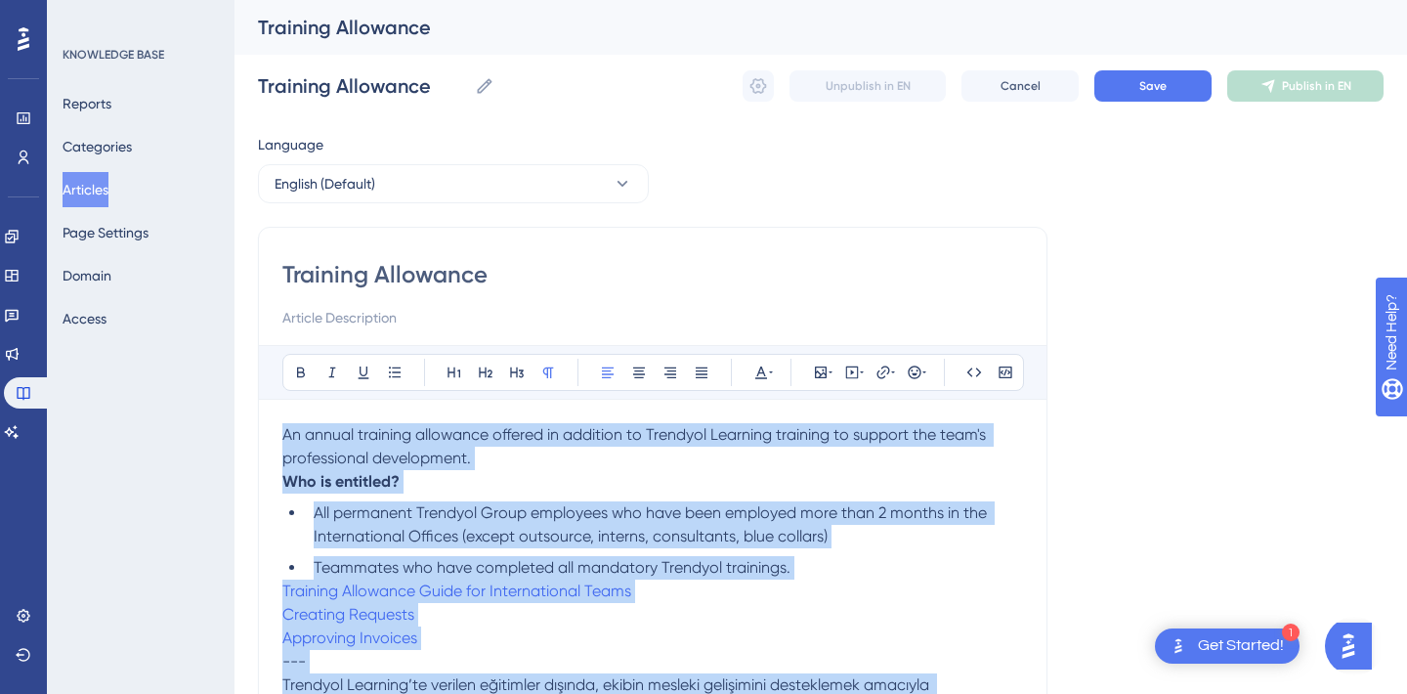
drag, startPoint x: 511, startPoint y: 479, endPoint x: 277, endPoint y: 443, distance: 237.3
click at [277, 443] on div "Training Allowance Bold Italic Underline Bullet Point Heading 1 Heading 2 Headi…" at bounding box center [653, 611] width 790 height 768
click at [771, 370] on icon at bounding box center [771, 372] width 4 height 16
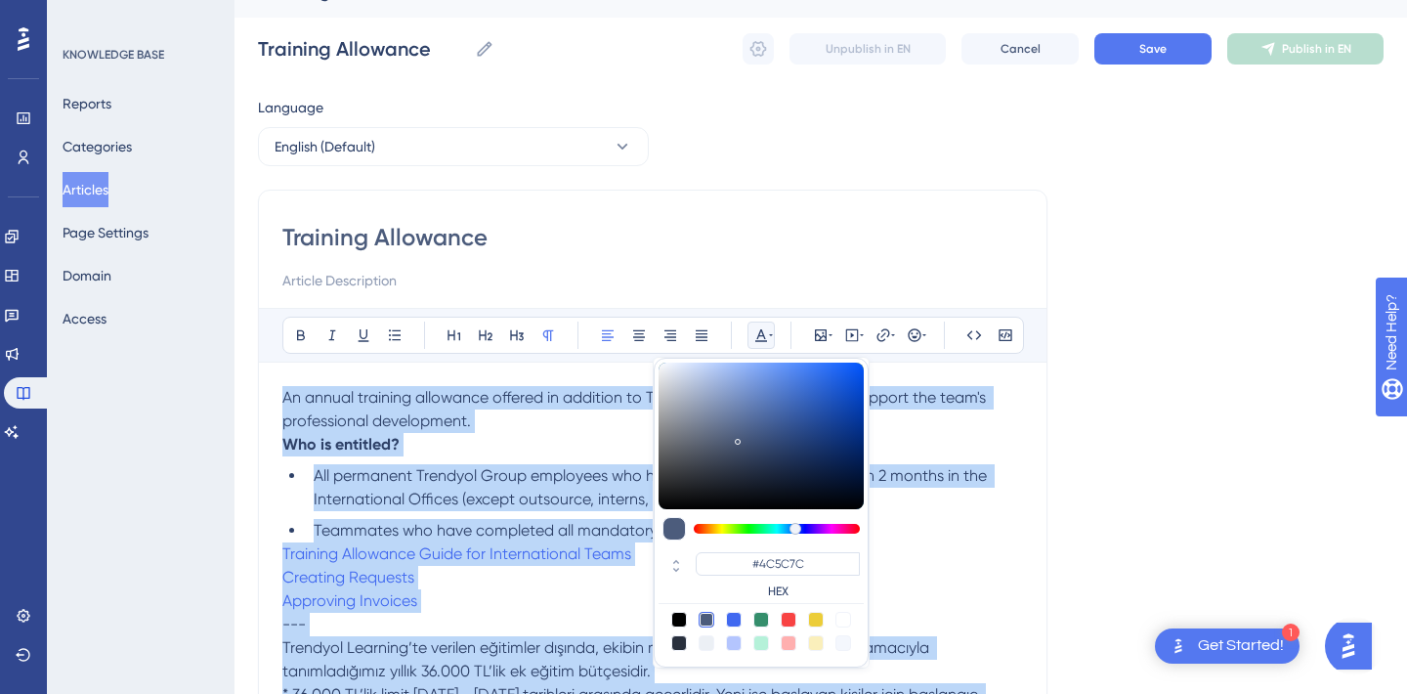
scroll to position [43, 0]
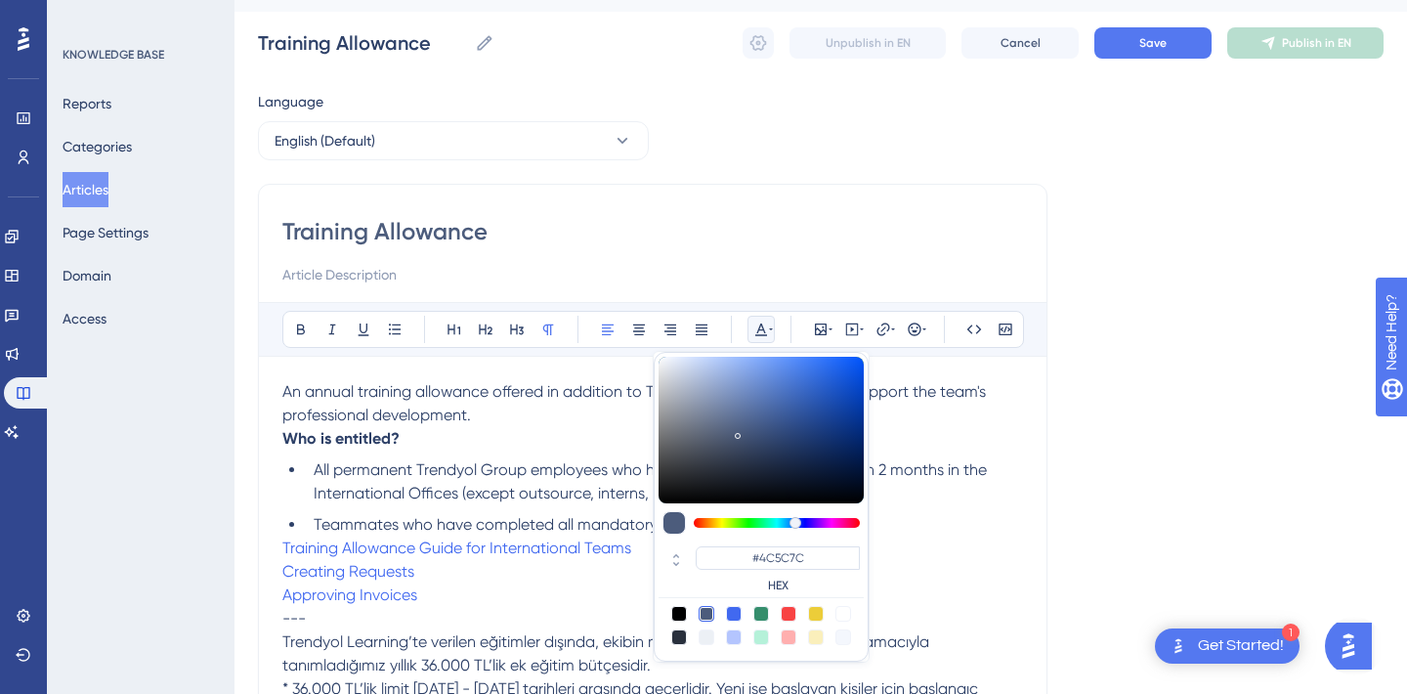
click at [875, 223] on input "Training Allowance" at bounding box center [652, 231] width 741 height 31
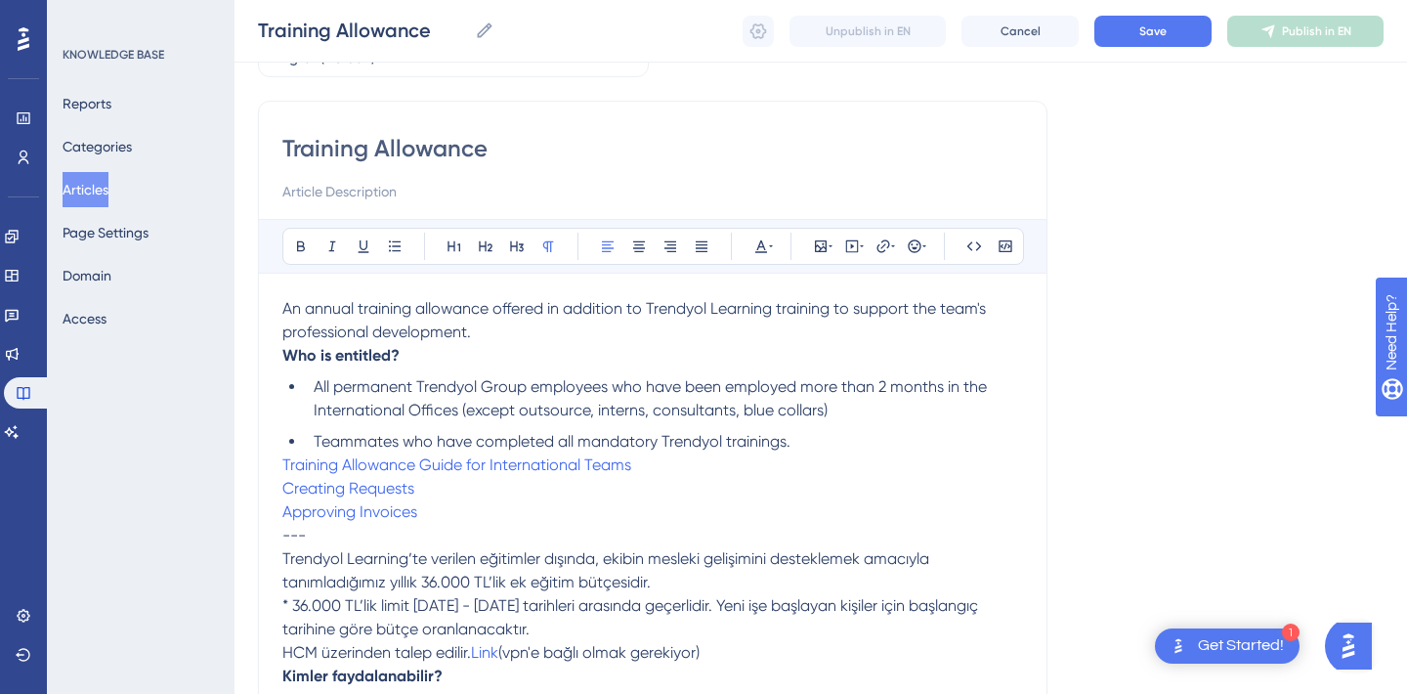
scroll to position [133, 0]
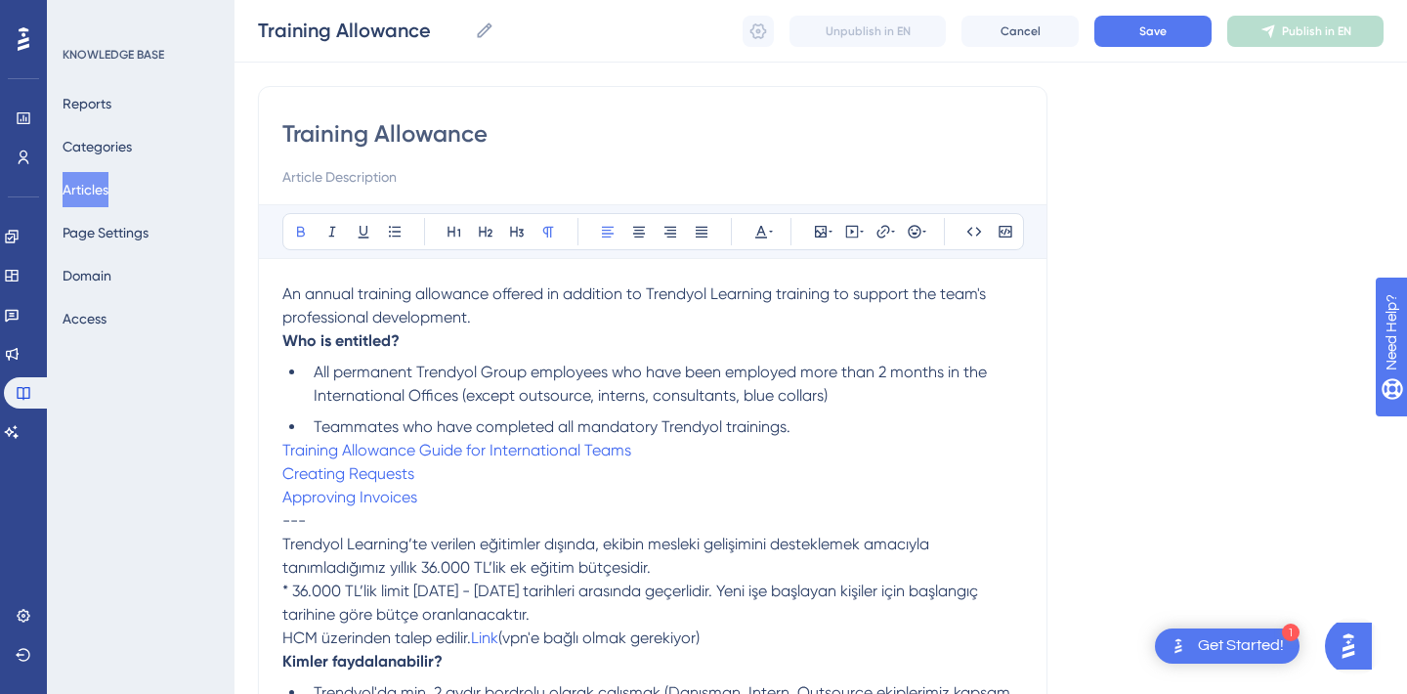
click at [283, 341] on strong "Who is entitled?" at bounding box center [340, 340] width 117 height 19
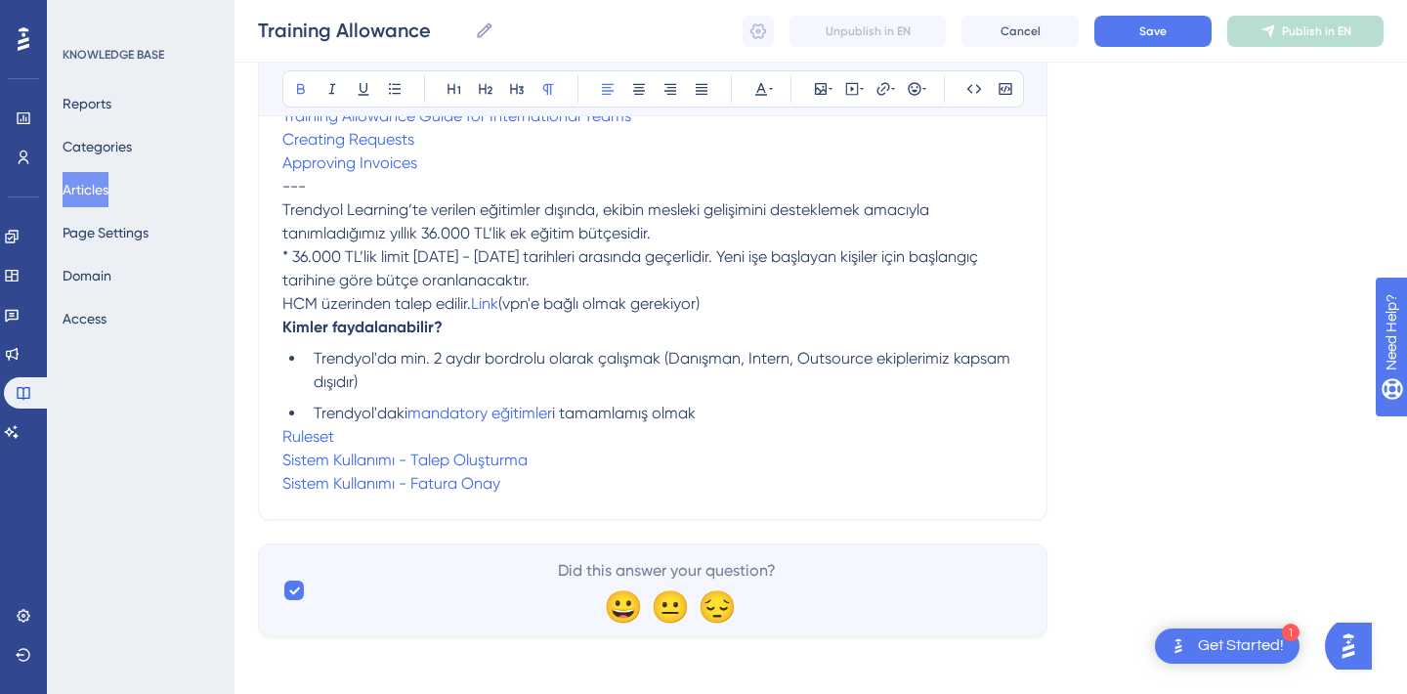
scroll to position [489, 0]
drag, startPoint x: 556, startPoint y: 498, endPoint x: 284, endPoint y: 227, distance: 384.2
click at [284, 227] on div "Training Allowance Bold Italic Underline Bullet Point Heading 1 Heading 2 Headi…" at bounding box center [653, 125] width 790 height 791
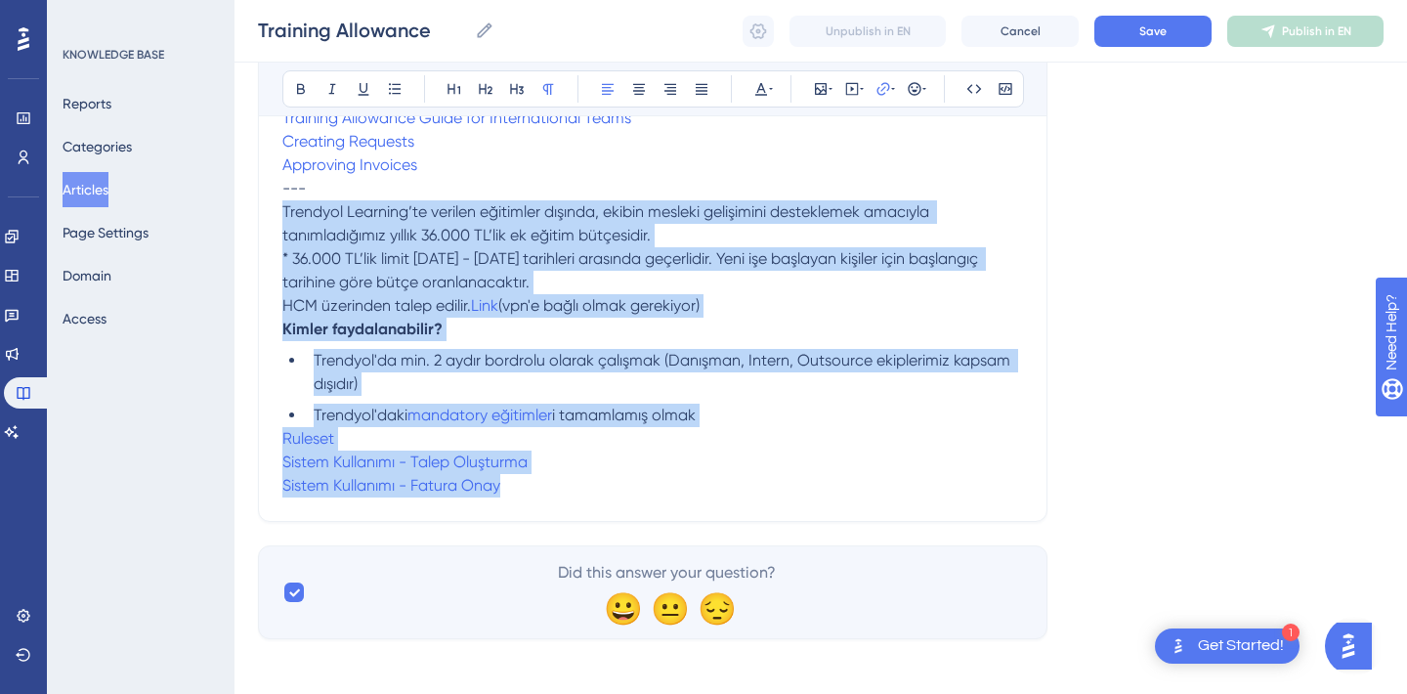
drag, startPoint x: 284, startPoint y: 206, endPoint x: 585, endPoint y: 485, distance: 410.0
click at [585, 485] on div "An annual training allowance offered in addition to Trendyol Learning training …" at bounding box center [652, 212] width 741 height 571
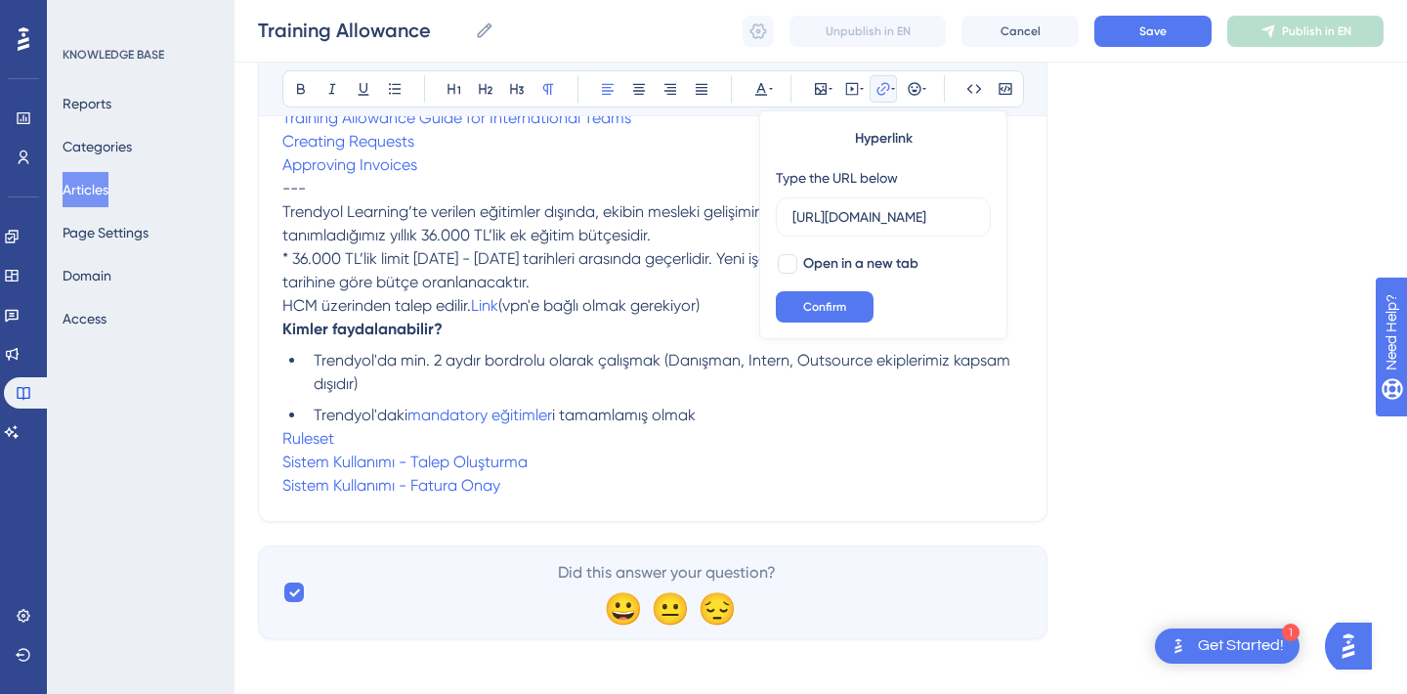
scroll to position [0, 547]
click at [798, 397] on ul "Trendyol'da min. 2 aydır bordrolu olarak çalışmak (Danışman, Intern, Outsource …" at bounding box center [652, 388] width 741 height 78
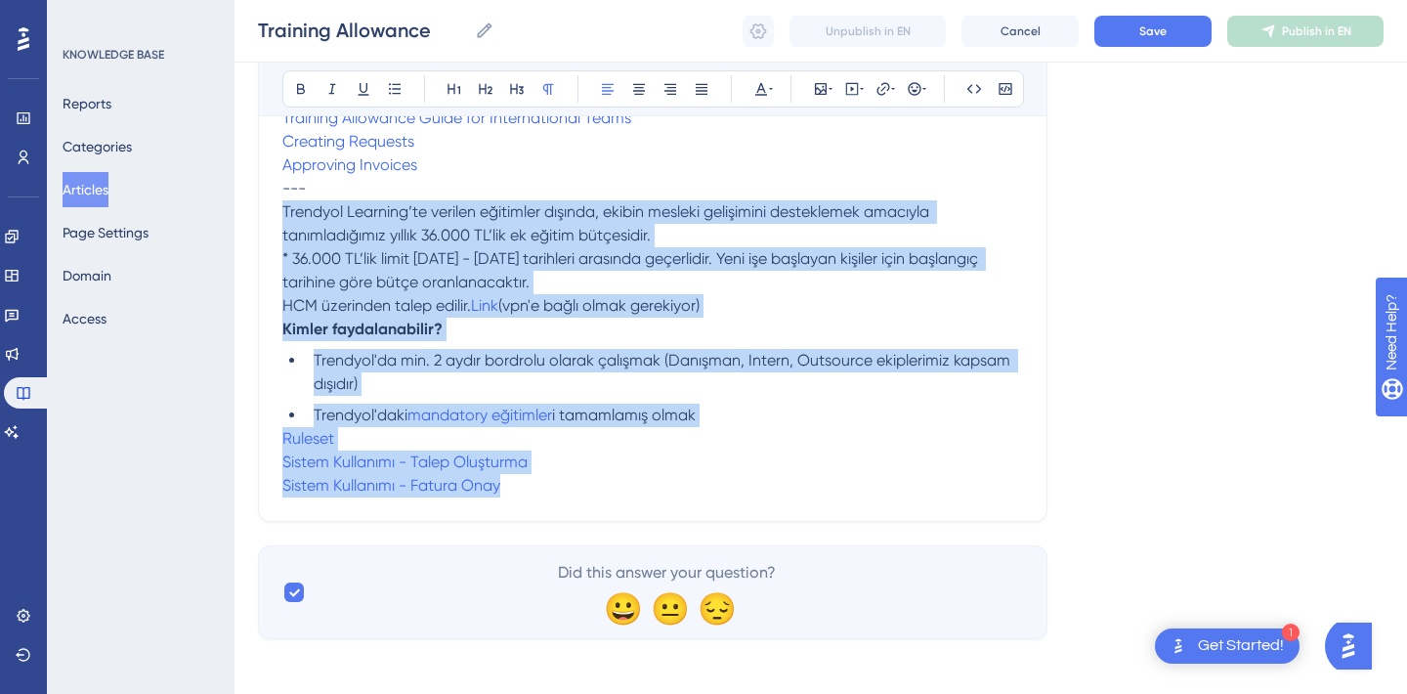
drag, startPoint x: 533, startPoint y: 489, endPoint x: 281, endPoint y: 203, distance: 380.1
click at [281, 203] on div "Training Allowance Bold Italic Underline Bullet Point Heading 1 Heading 2 Headi…" at bounding box center [653, 125] width 790 height 791
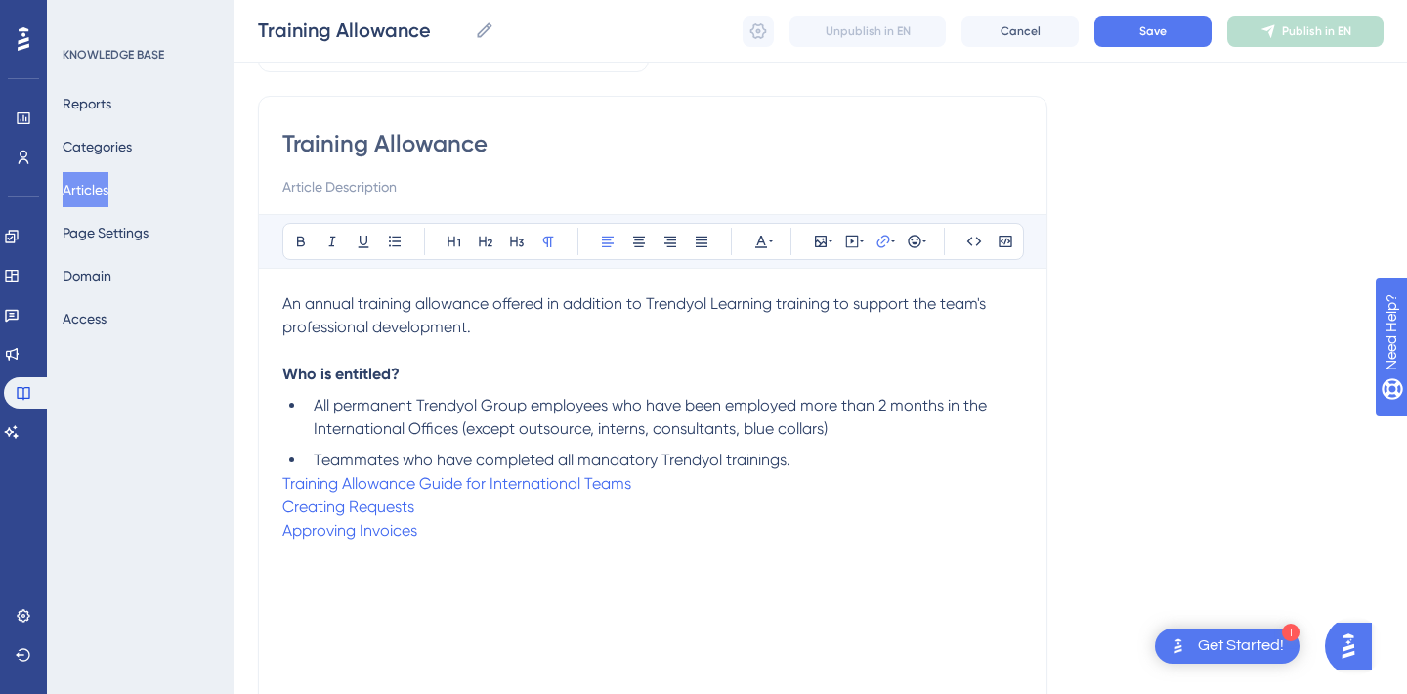
scroll to position [144, 0]
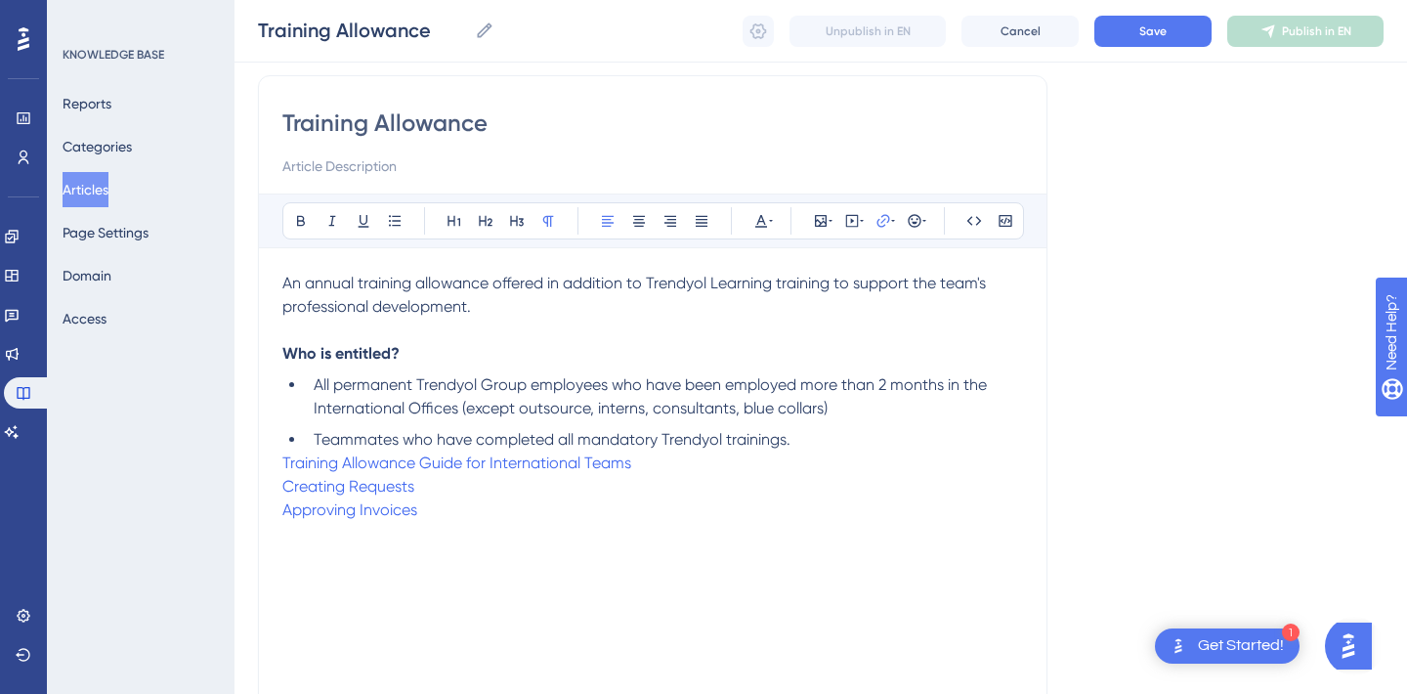
click at [529, 546] on div "An annual training allowance offered in addition to Trendyol Learning training …" at bounding box center [652, 487] width 741 height 430
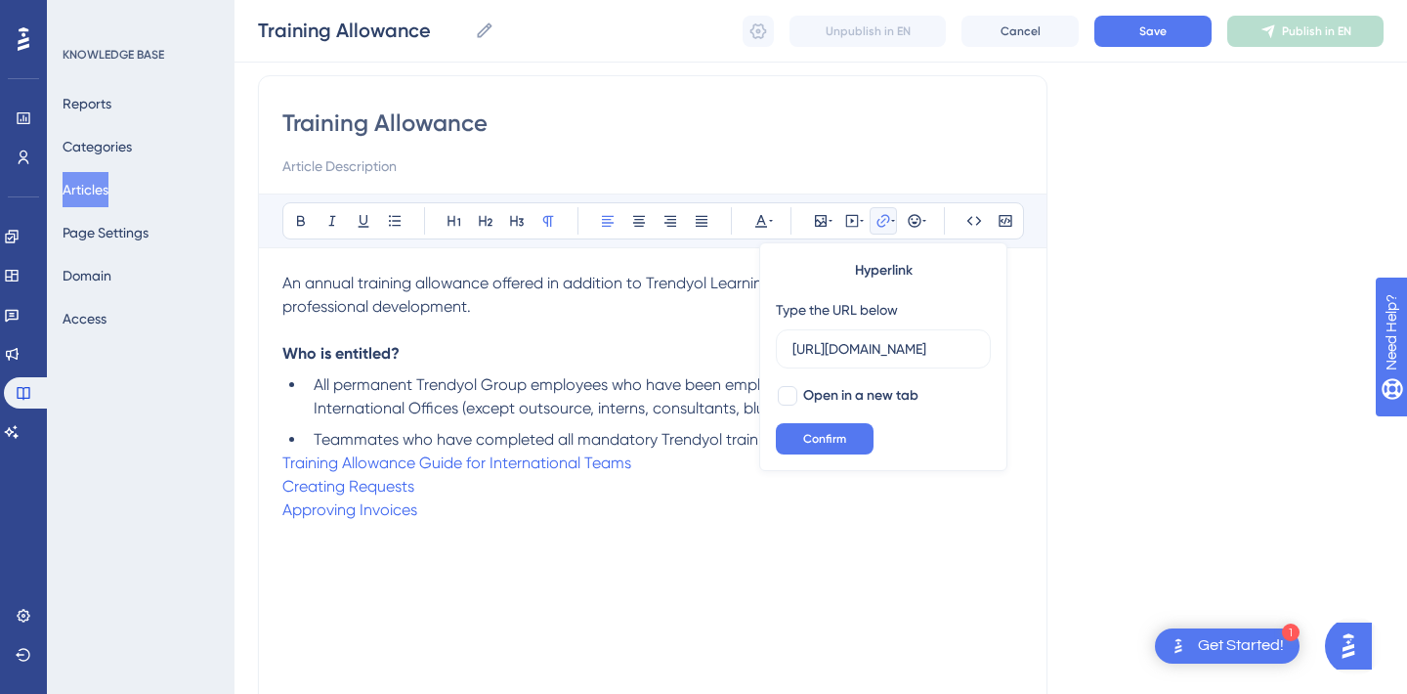
scroll to position [0, 0]
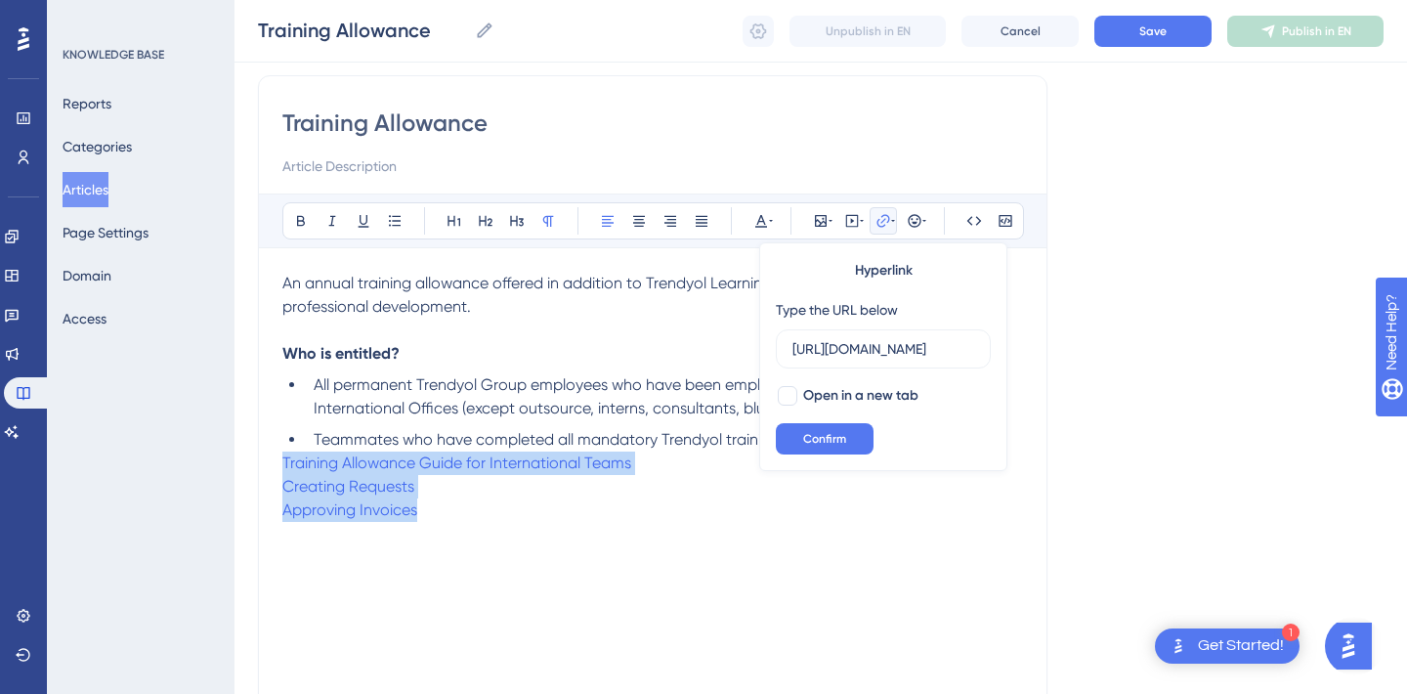
drag, startPoint x: 456, startPoint y: 524, endPoint x: 265, endPoint y: 468, distance: 199.5
click at [265, 468] on div "Training Allowance Bold Italic Underline Bullet Point Heading 1 Heading 2 Headi…" at bounding box center [653, 400] width 790 height 651
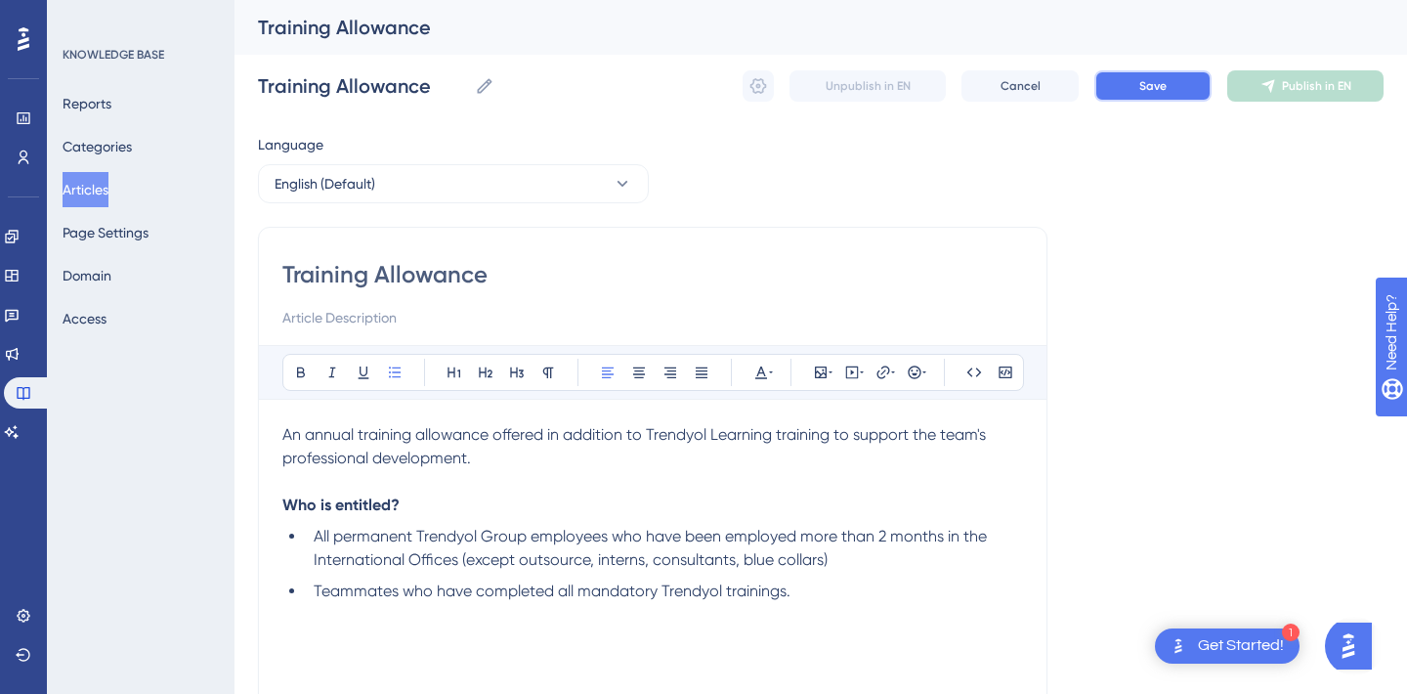
click at [1173, 90] on button "Save" at bounding box center [1152, 85] width 117 height 31
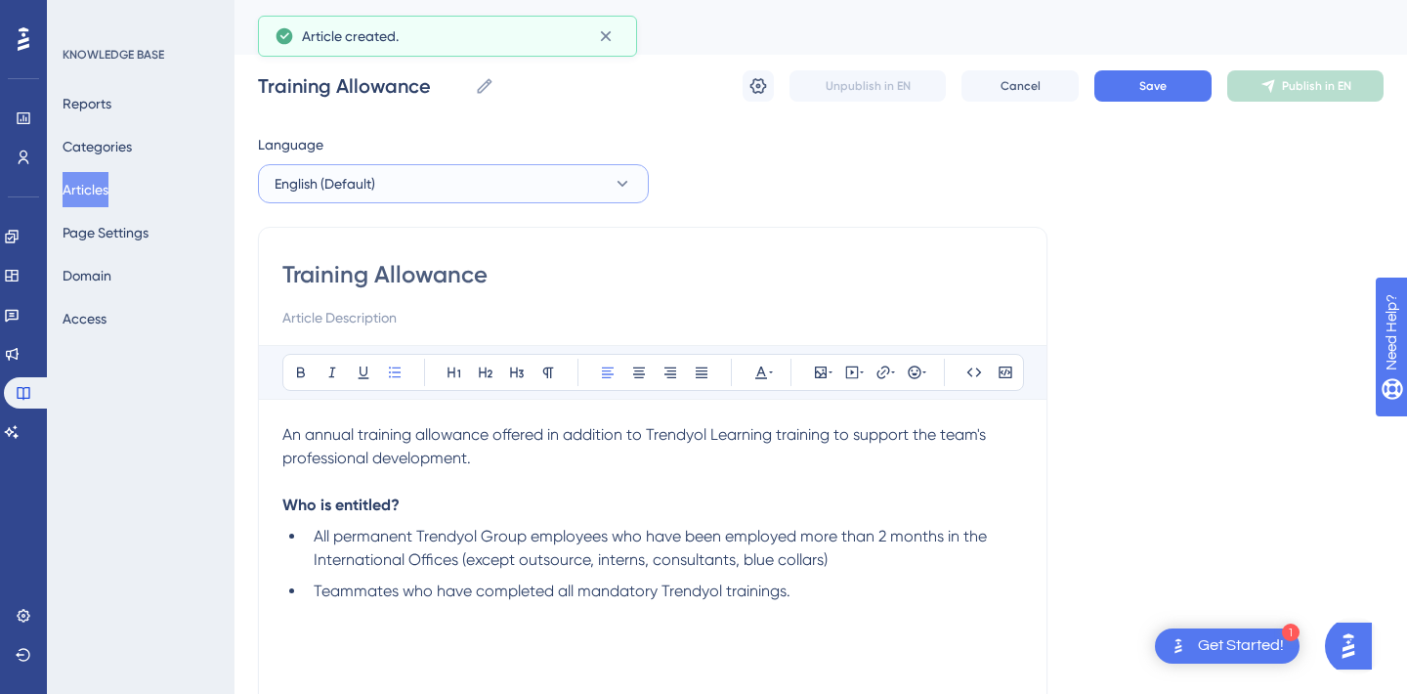
click at [475, 189] on button "English (Default)" at bounding box center [453, 183] width 391 height 39
click at [379, 274] on button "Turkish Turkish No translation" at bounding box center [453, 282] width 365 height 39
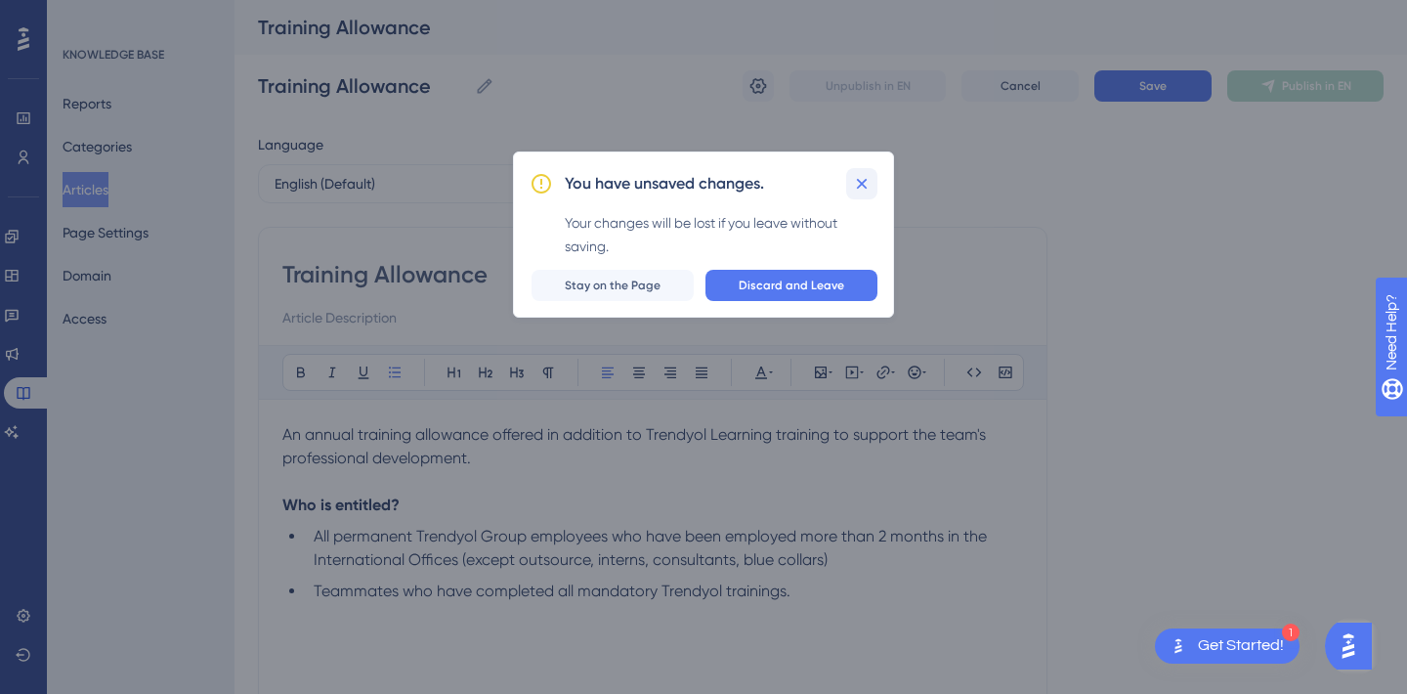
click at [873, 179] on button at bounding box center [861, 183] width 31 height 31
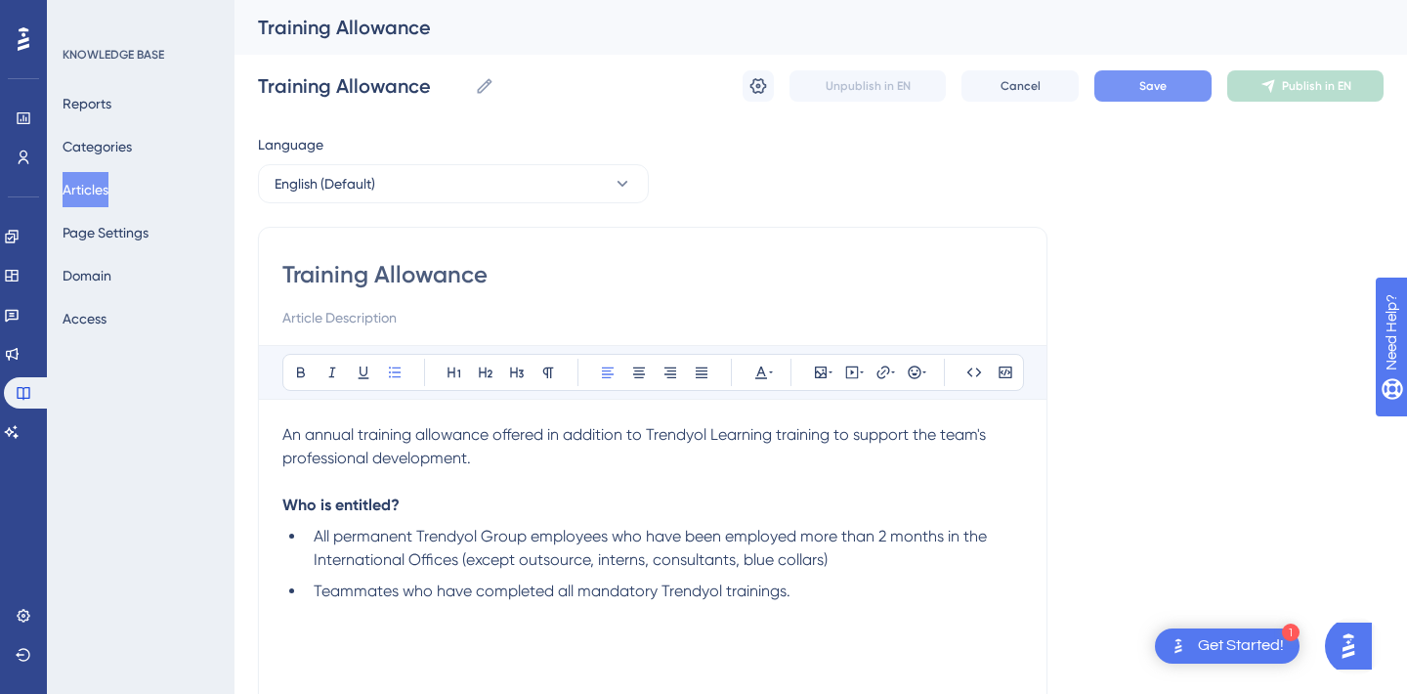
click at [1176, 75] on button "Save" at bounding box center [1152, 85] width 117 height 31
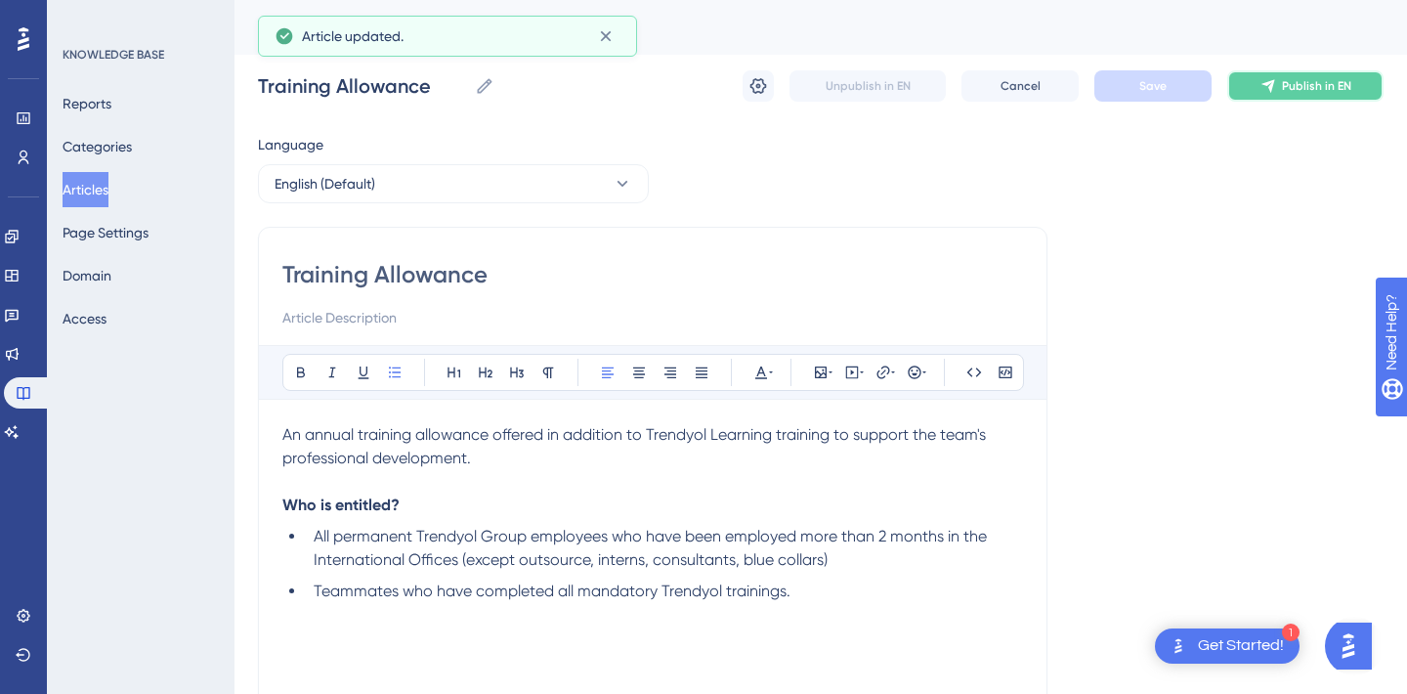
click at [1331, 86] on span "Publish in EN" at bounding box center [1316, 86] width 69 height 16
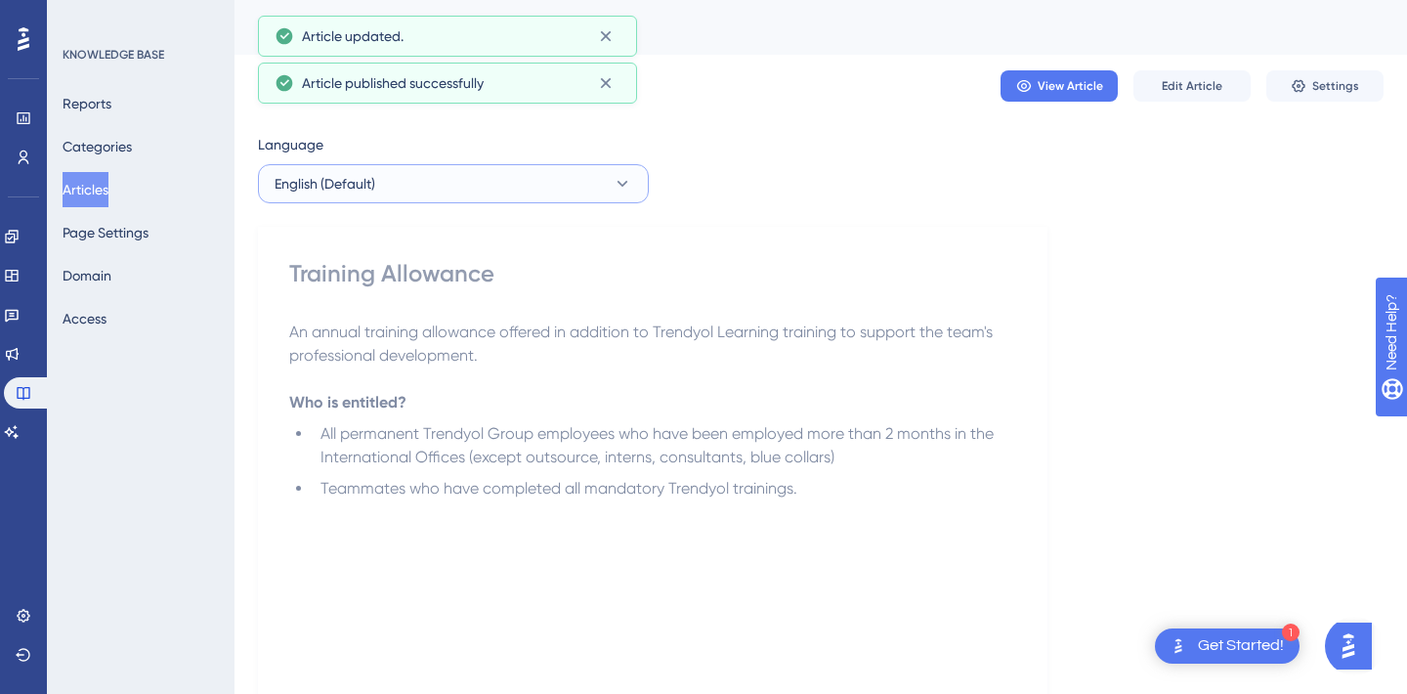
click at [430, 190] on button "English (Default)" at bounding box center [453, 183] width 391 height 39
click at [351, 279] on button "Turkish Turkish No translation" at bounding box center [453, 282] width 365 height 39
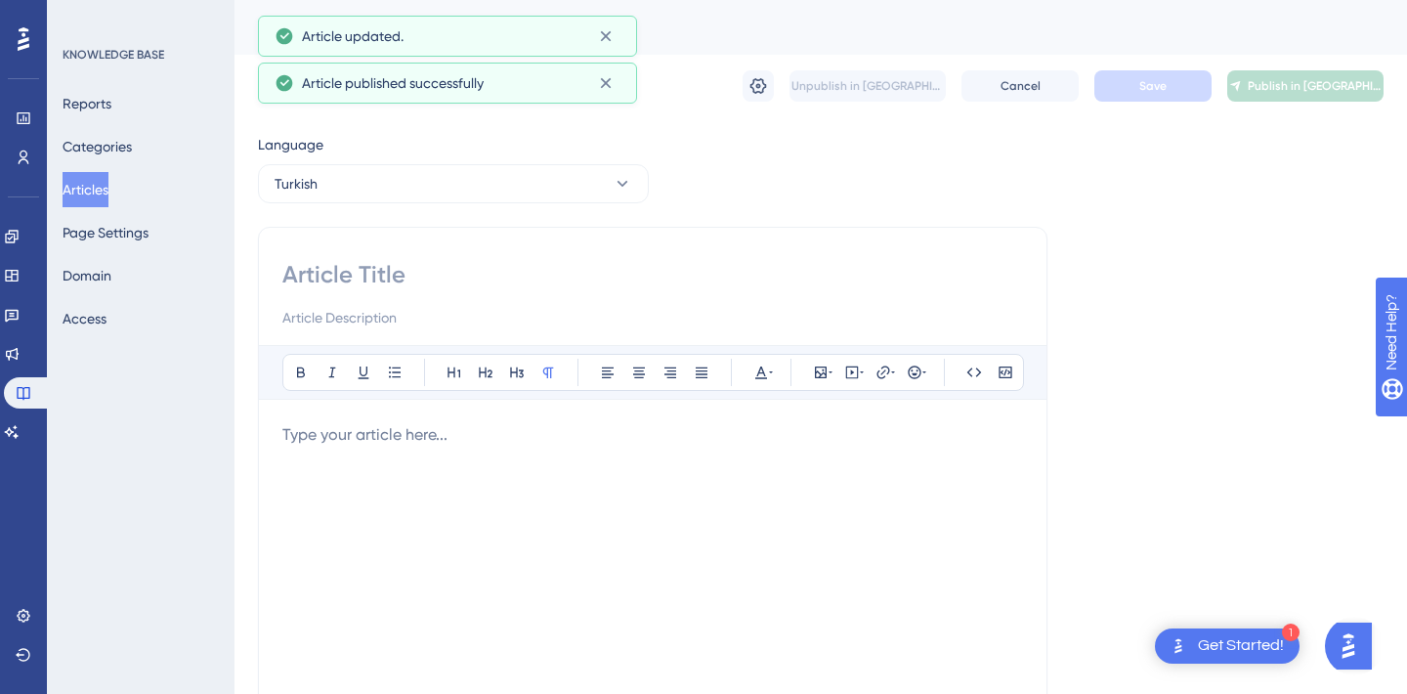
click at [375, 484] on div at bounding box center [652, 638] width 741 height 430
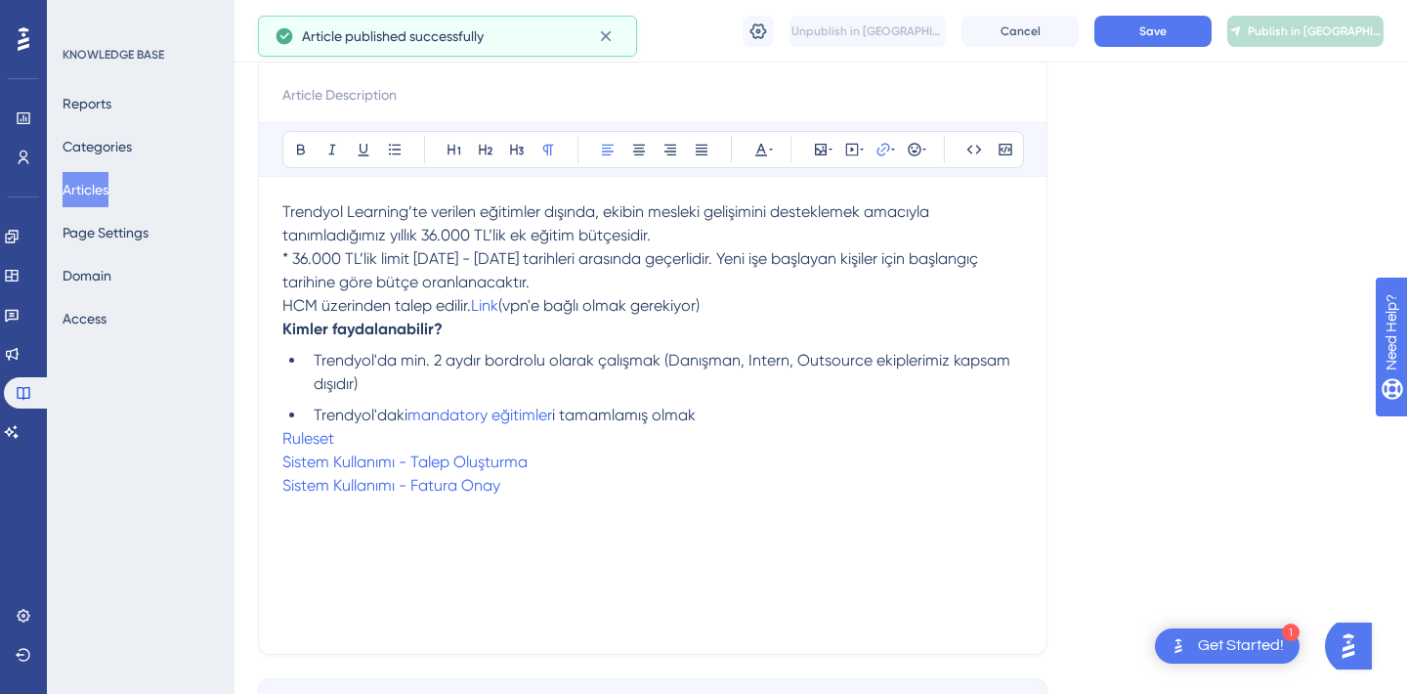
scroll to position [216, 0]
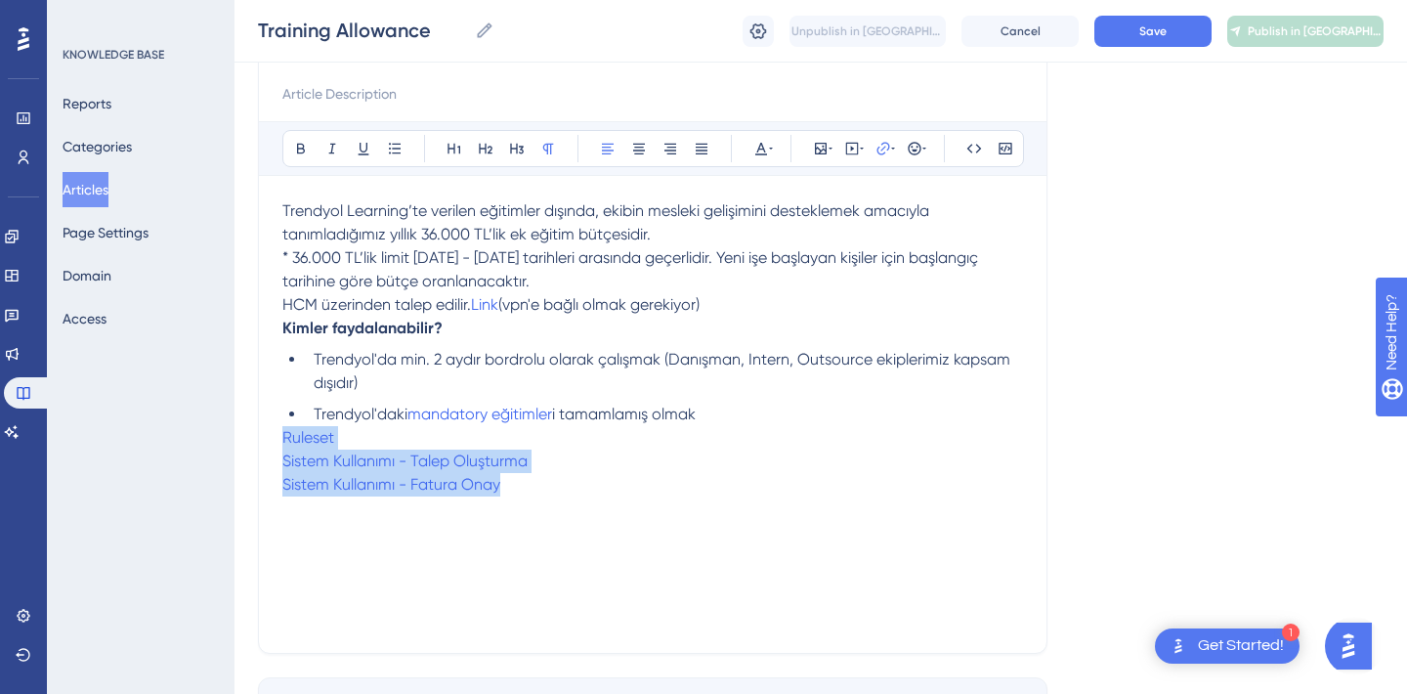
drag, startPoint x: 571, startPoint y: 501, endPoint x: 232, endPoint y: 430, distance: 346.5
click at [235, 430] on div "Performance Users Engagement Widgets Feedback Product Updates Knowledge Base AI…" at bounding box center [821, 293] width 1173 height 1018
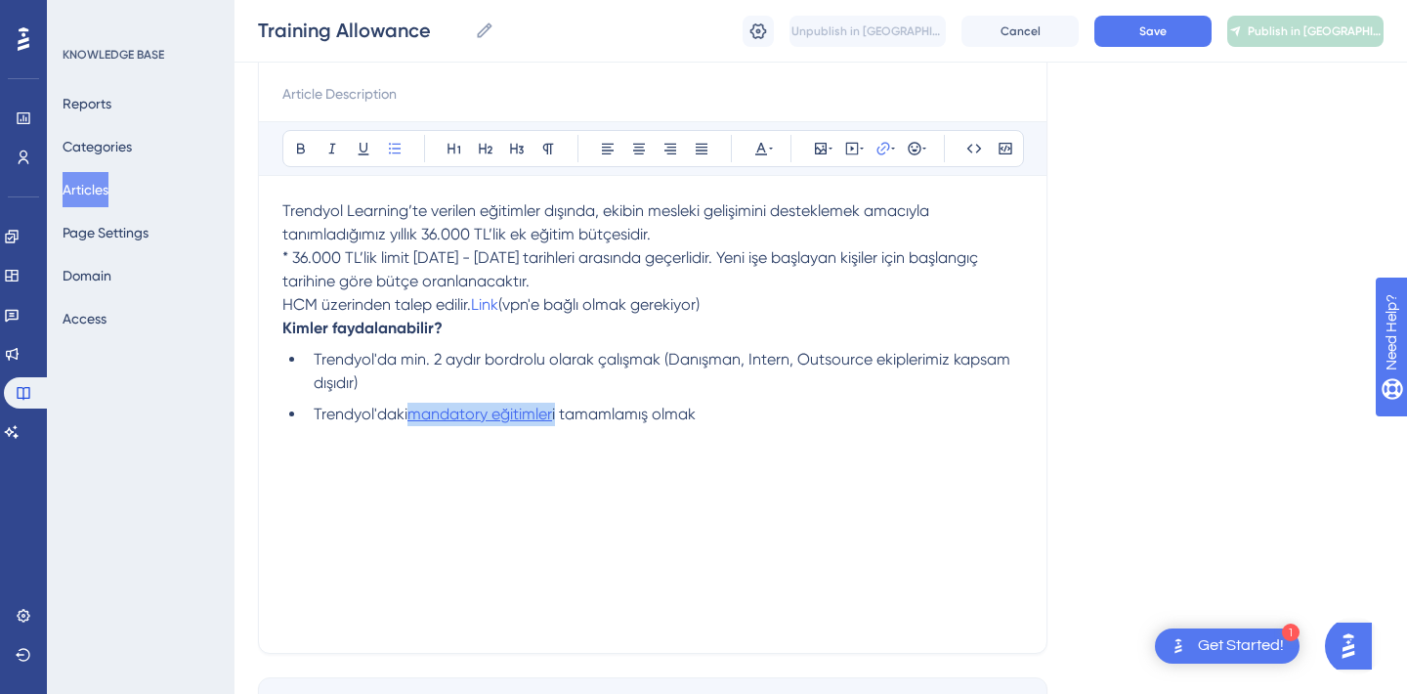
drag, startPoint x: 559, startPoint y: 417, endPoint x: 413, endPoint y: 413, distance: 145.6
click at [413, 413] on li "Trendyol'daki mandatory eğitimler i tamamlamış olmak" at bounding box center [664, 414] width 717 height 23
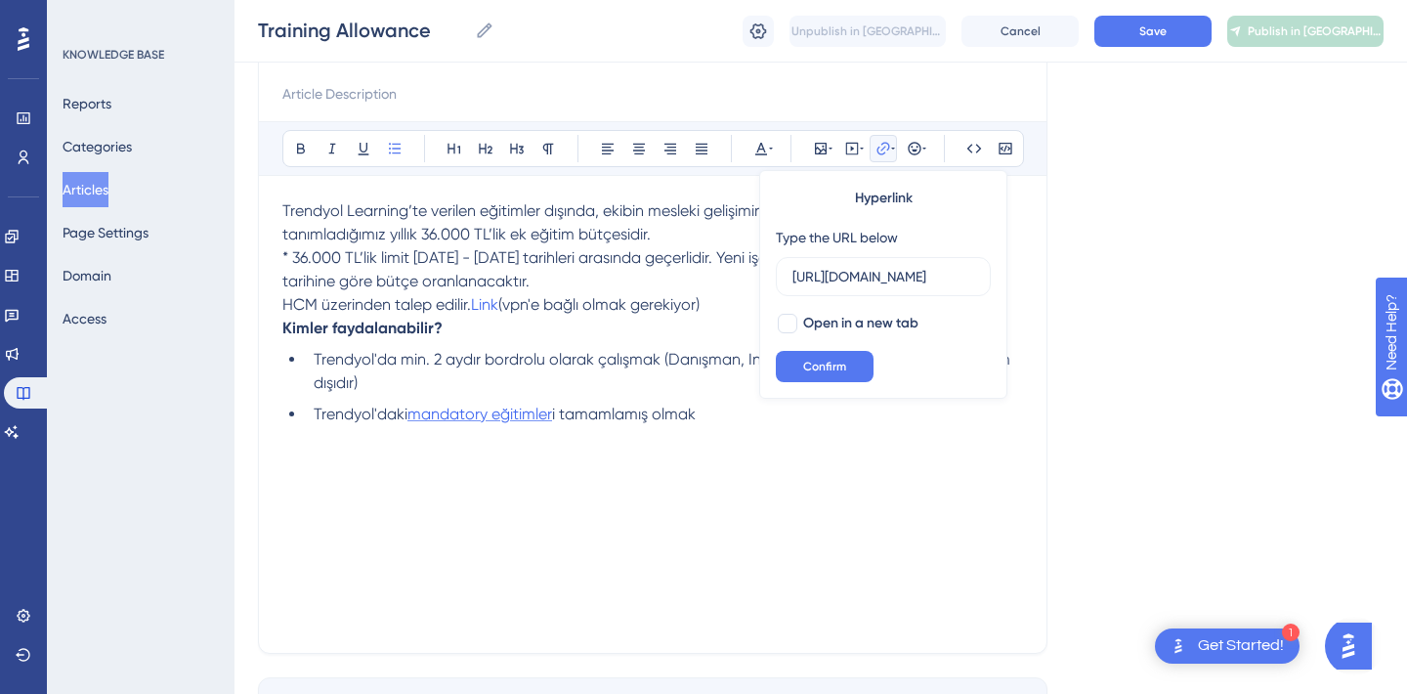
scroll to position [0, 556]
type input "[URL][DOMAIN_NAME]"
click at [790, 533] on div "Trendyol Learning’te verilen eğitimler dışında, ekibin mesleki gelişimini deste…" at bounding box center [652, 414] width 741 height 430
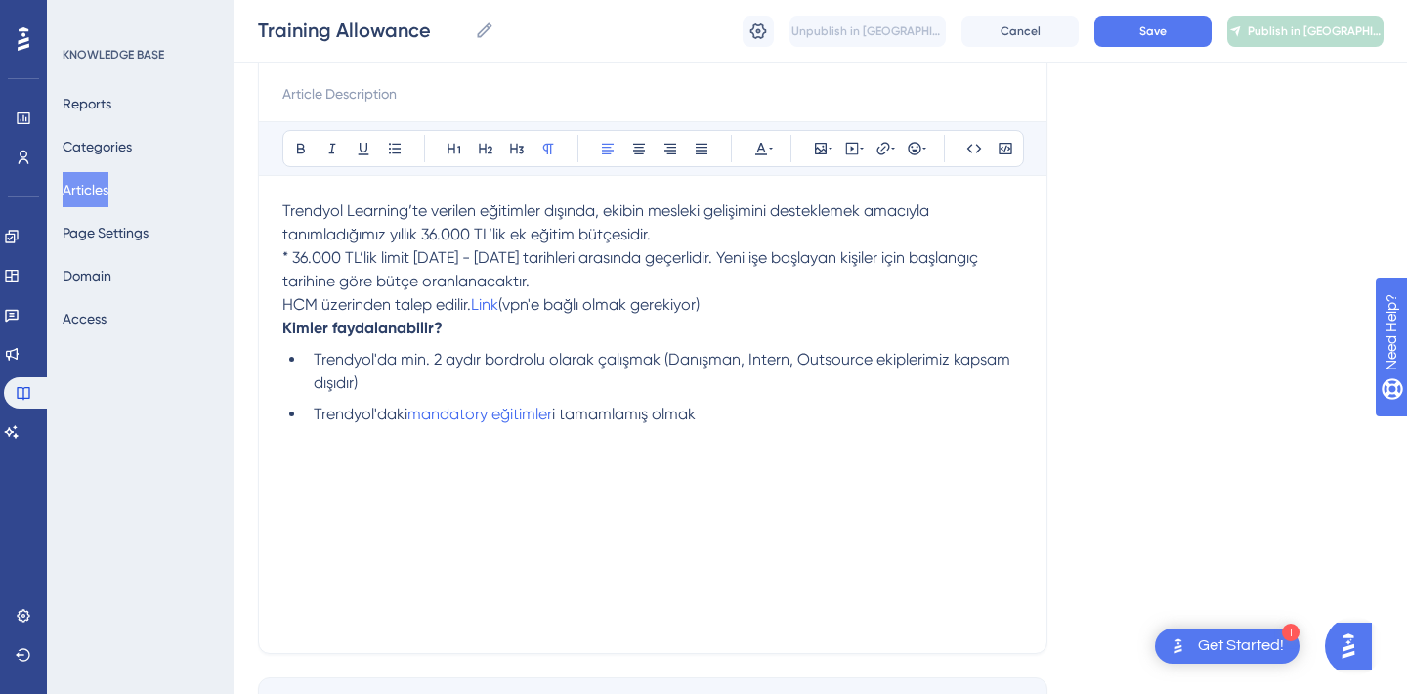
click at [566, 413] on span "i tamamlamış olmak" at bounding box center [624, 414] width 144 height 19
click at [426, 416] on span "Trendyol'daki zprunlu tamamlamış olmak" at bounding box center [459, 414] width 290 height 19
click at [542, 496] on div "Trendyol Learning’te verilen eğitimler dışında, ekibin mesleki gelişimini deste…" at bounding box center [652, 414] width 741 height 430
click at [464, 410] on span "Trendyol'daki zorunlu tamamlamış olmak" at bounding box center [459, 414] width 290 height 19
click at [524, 473] on div "Trendyol Learning’te verilen eğitimler dışında, ekibin mesleki gelişimini deste…" at bounding box center [652, 414] width 741 height 430
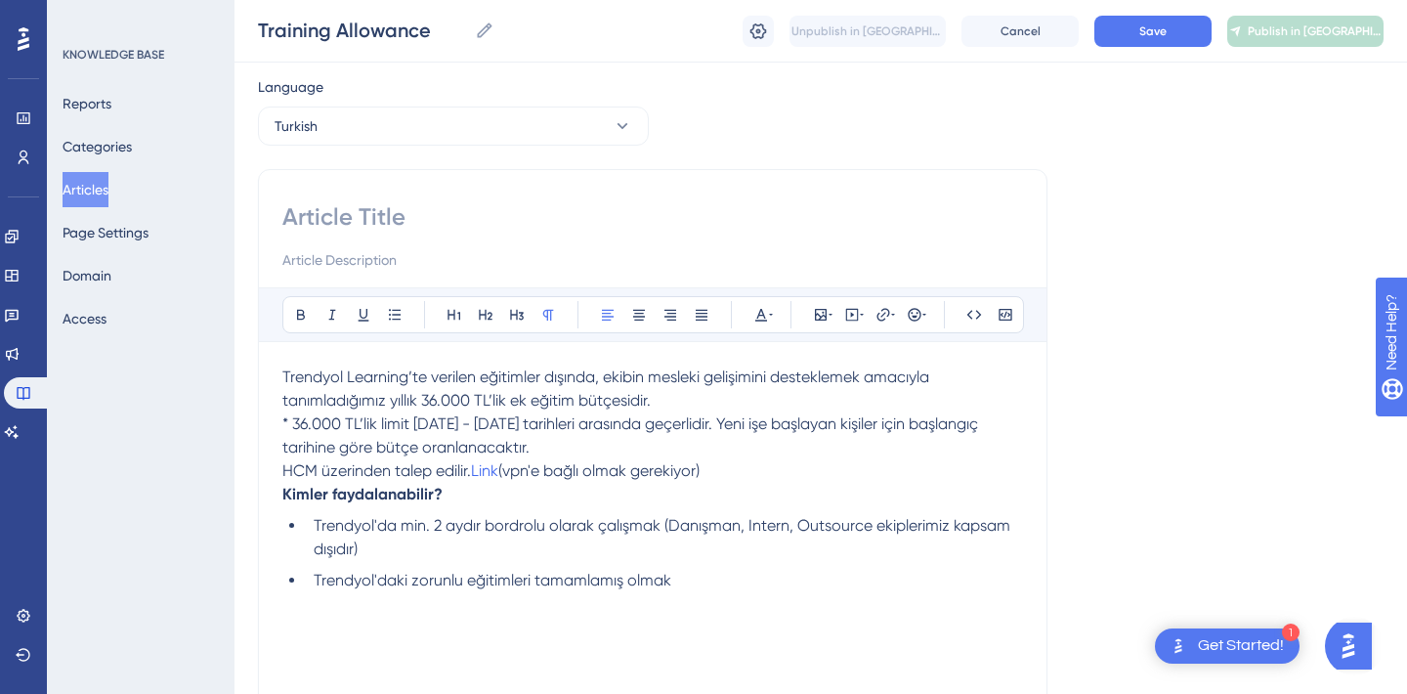
scroll to position [46, 0]
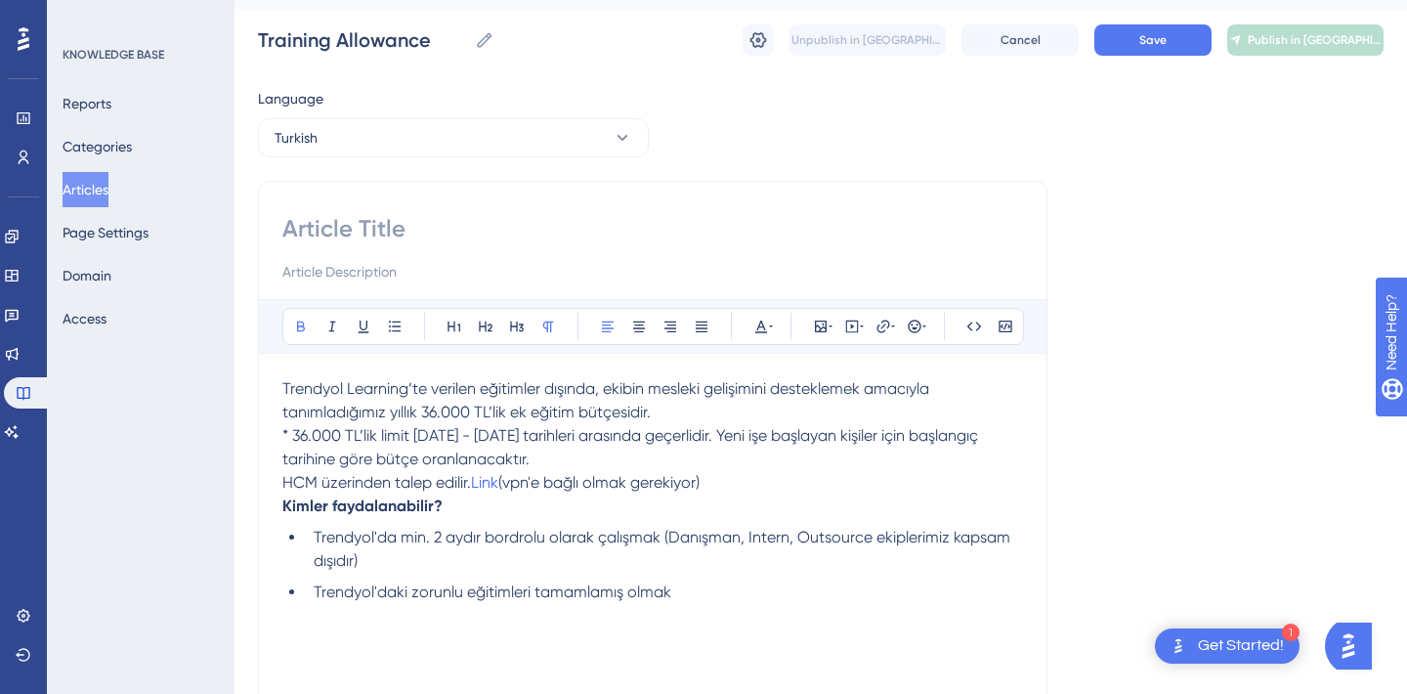
click at [518, 499] on p "Kimler faydalanabilir?" at bounding box center [652, 505] width 741 height 23
click at [506, 479] on span "(vpn'e bağlı olmak gerekiyor)" at bounding box center [598, 482] width 201 height 19
click at [830, 477] on p "HCM üzerinden talep edilir. link (vpn'e bağlı olmak gerekiyor)" at bounding box center [652, 482] width 741 height 23
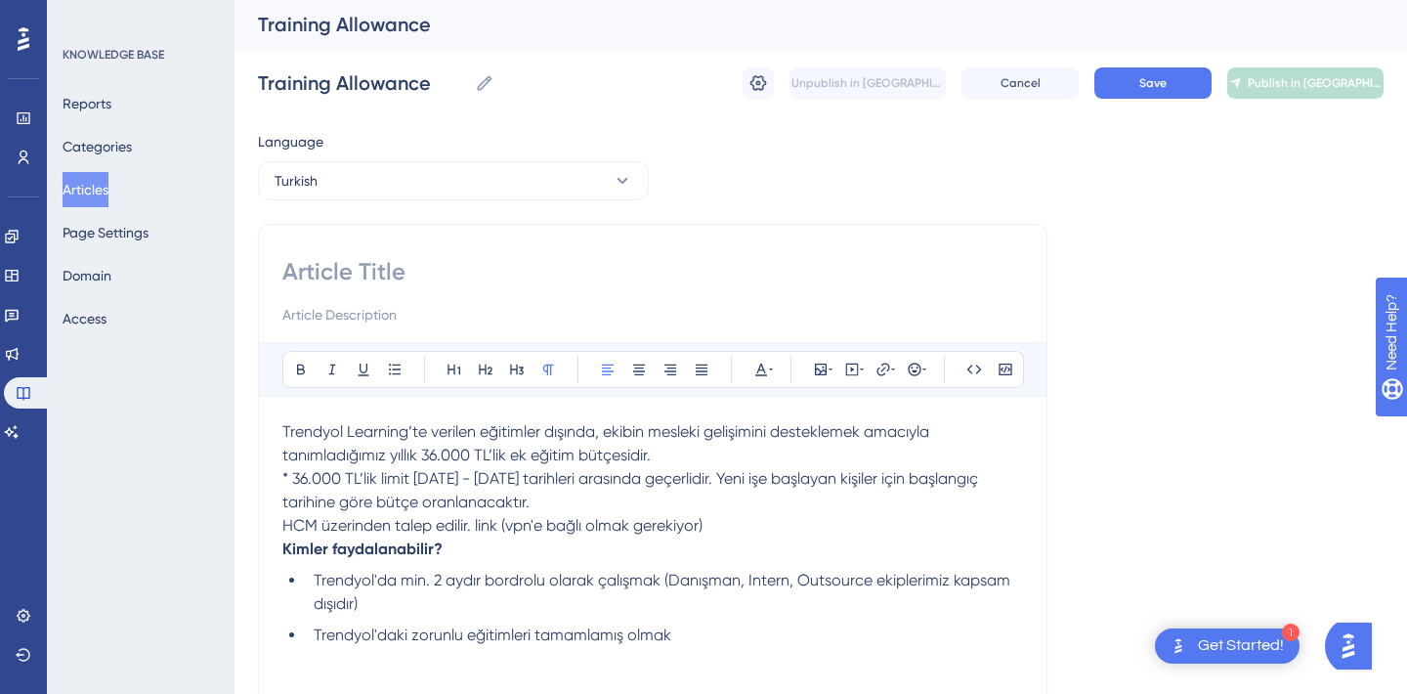
scroll to position [0, 0]
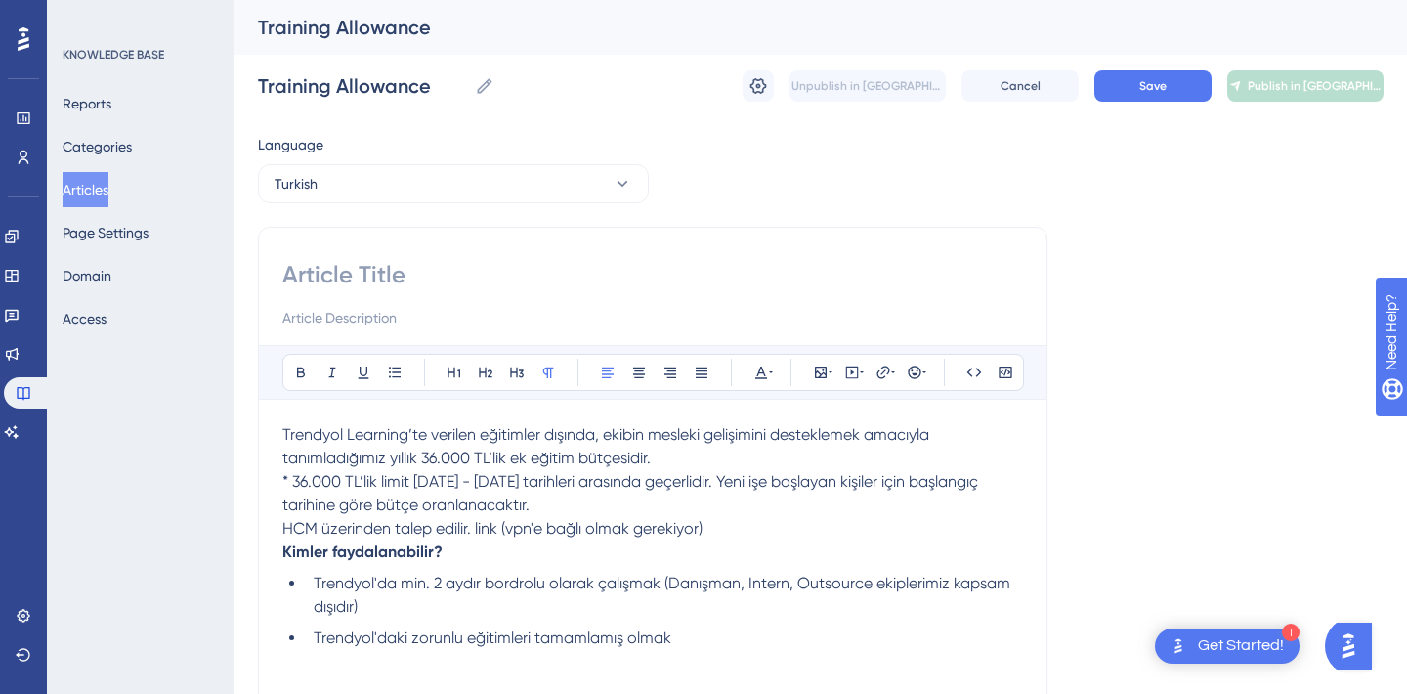
click at [484, 500] on span "* 36.000 TL’lik limit [DATE] - [DATE] tarihleri arasında geçerlidir. Yeni işe b…" at bounding box center [632, 493] width 700 height 42
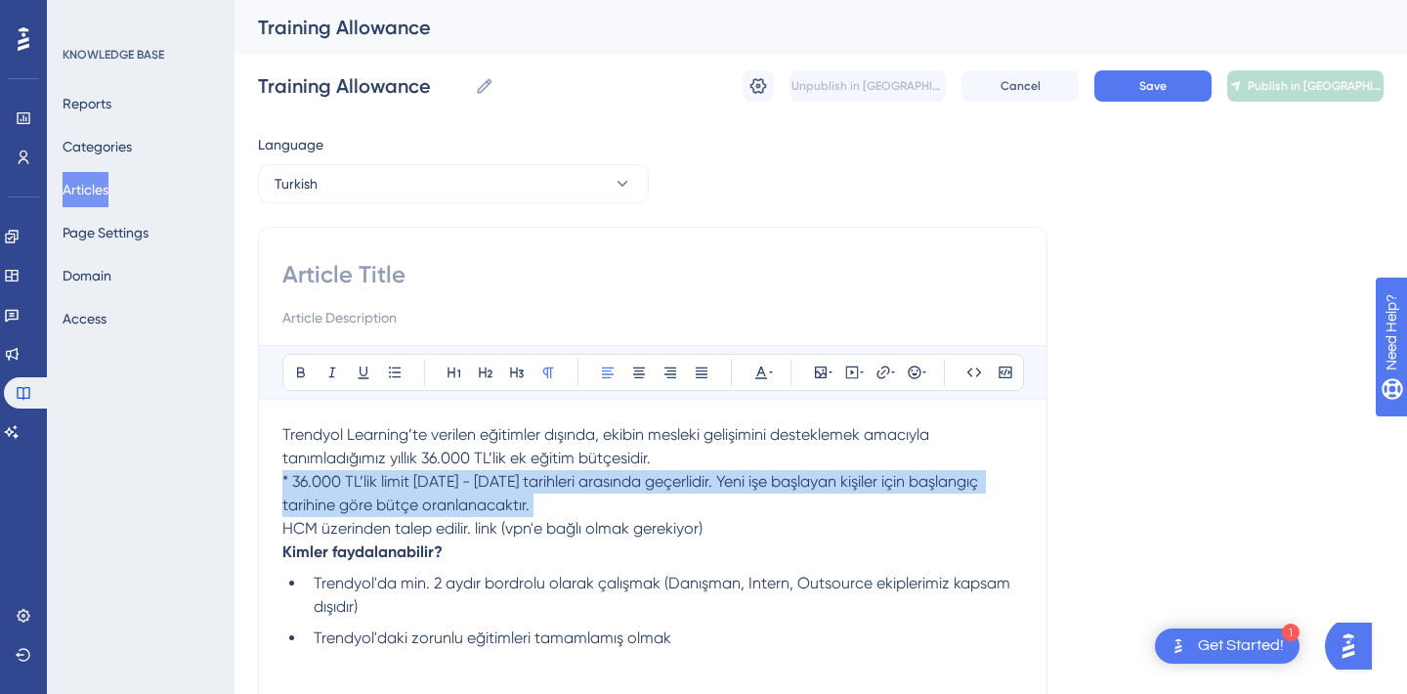
click at [484, 500] on span "* 36.000 TL’lik limit [DATE] - [DATE] tarihleri arasında geçerlidir. Yeni işe b…" at bounding box center [632, 493] width 700 height 42
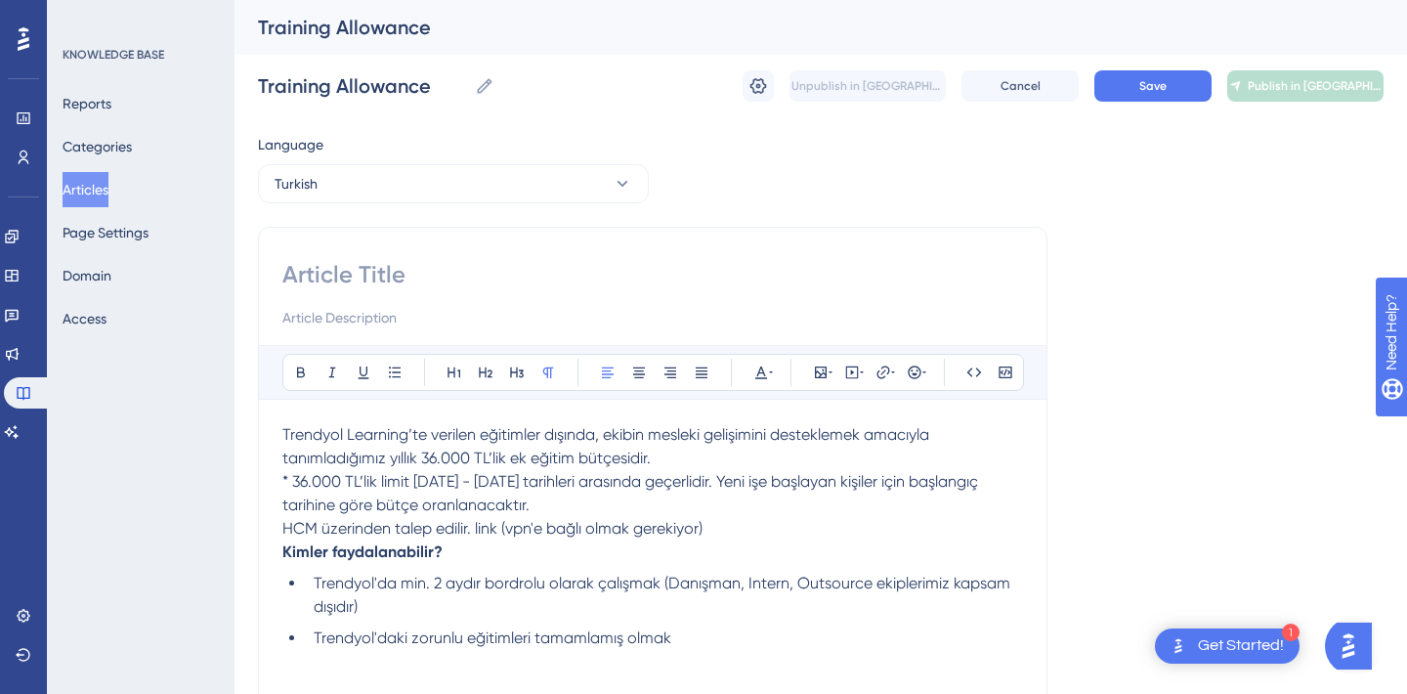
click at [459, 453] on span "Trendyol Learning’te verilen eğitimler dışında, ekibin mesleki gelişimini deste…" at bounding box center [607, 446] width 651 height 42
drag, startPoint x: 471, startPoint y: 456, endPoint x: 425, endPoint y: 457, distance: 45.9
click at [425, 456] on span "Trendyol Learning’te verilen eğitimler dışında, ekibin mesleki gelişimini deste…" at bounding box center [607, 446] width 651 height 42
drag, startPoint x: 339, startPoint y: 485, endPoint x: 294, endPoint y: 481, distance: 45.1
click at [294, 481] on span "* 36.000 TL’lik limit [DATE] - [DATE] tarihleri arasında geçerlidir. Yeni işe b…" at bounding box center [632, 493] width 700 height 42
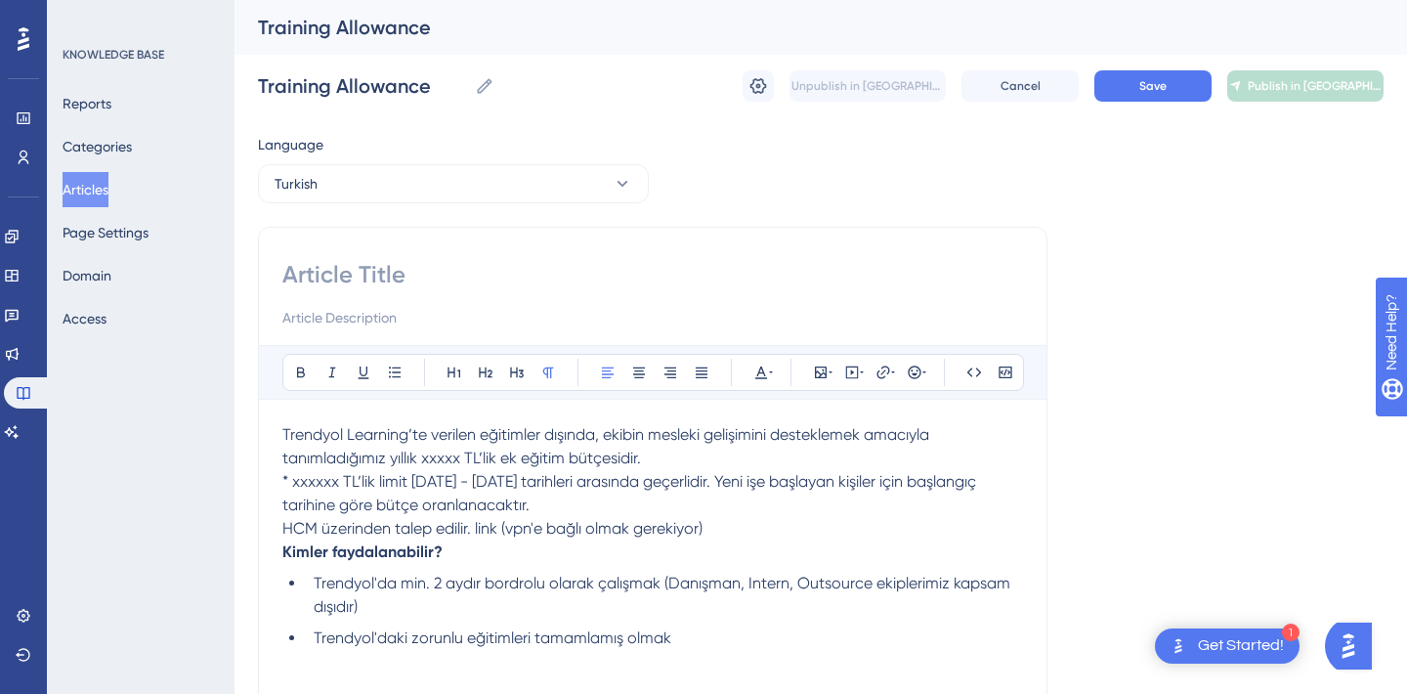
click at [345, 269] on input at bounding box center [652, 274] width 741 height 31
drag, startPoint x: 436, startPoint y: 93, endPoint x: 258, endPoint y: 90, distance: 177.9
click at [258, 90] on input "Training Allowance" at bounding box center [362, 85] width 209 height 27
click at [340, 276] on input at bounding box center [652, 274] width 741 height 31
paste input "Training Allowance"
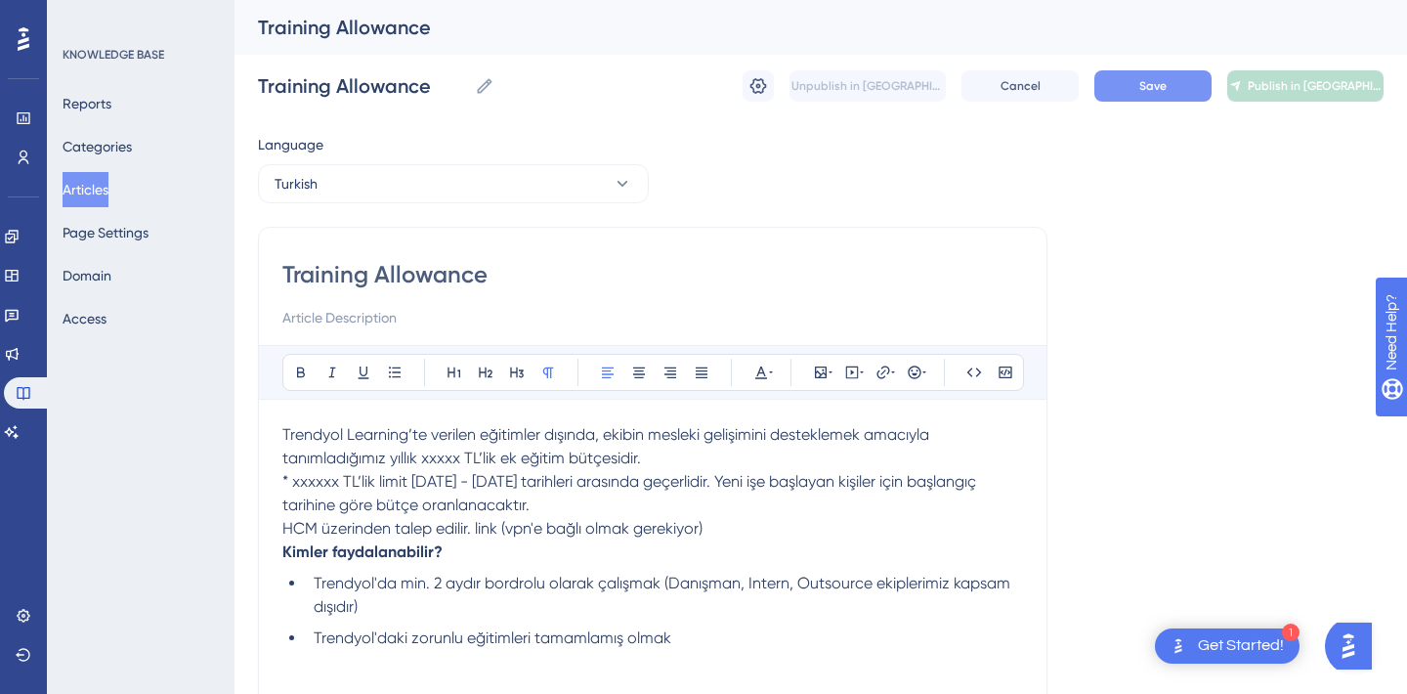
type input "Training Allowance"
click at [1141, 81] on span "Save" at bounding box center [1152, 86] width 27 height 16
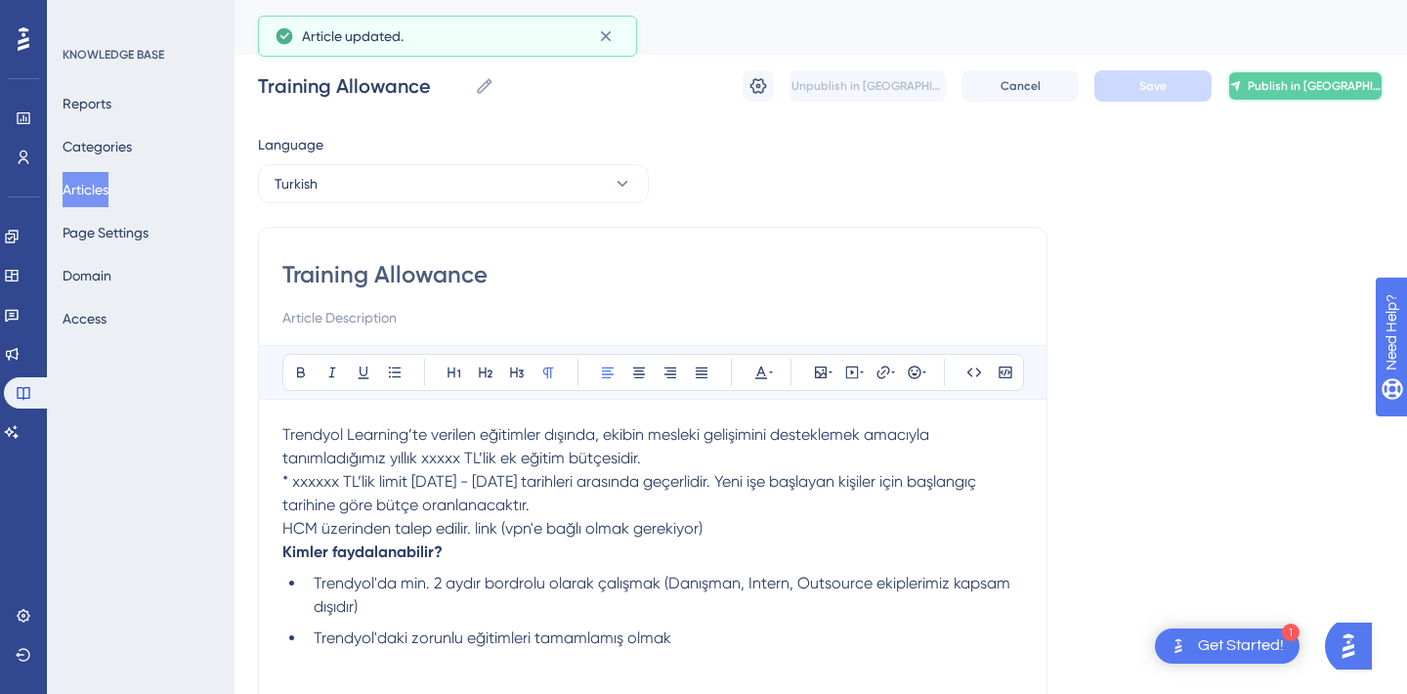
click at [1298, 79] on span "Publish in [GEOGRAPHIC_DATA]" at bounding box center [1315, 86] width 135 height 16
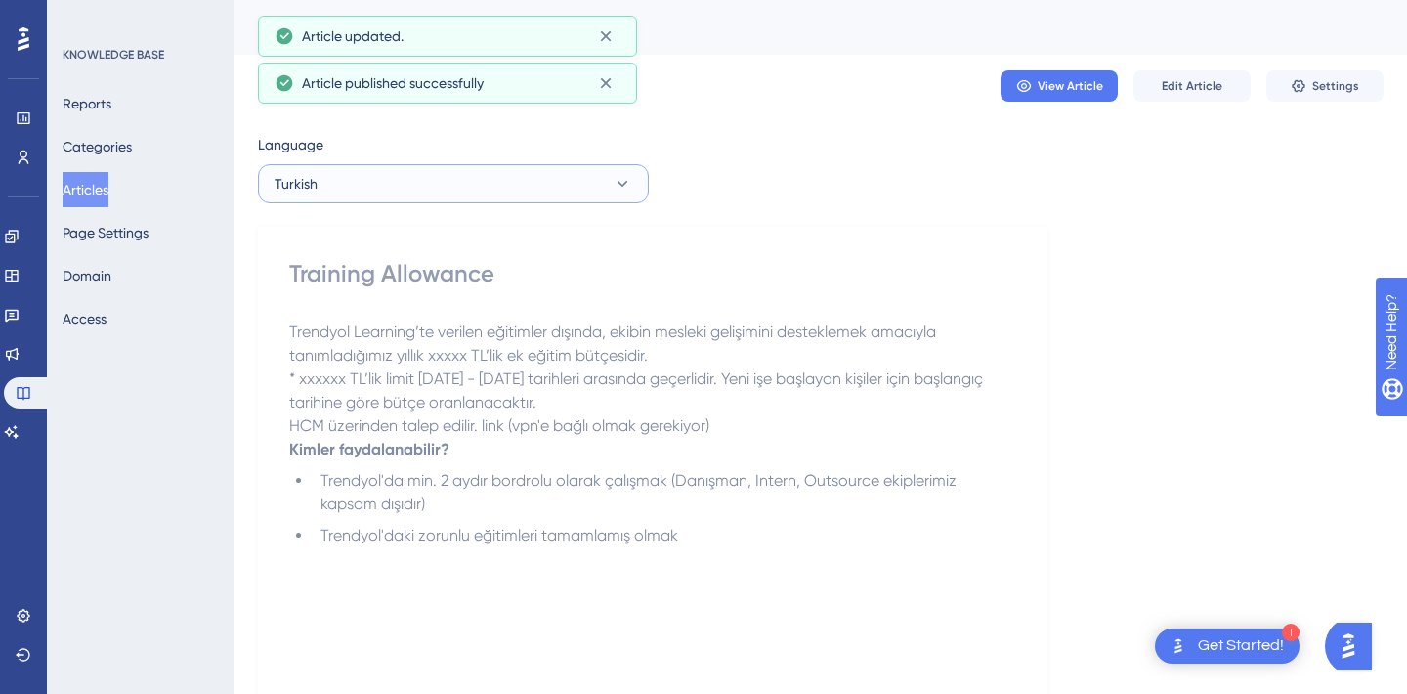
click at [505, 184] on button "Turkish" at bounding box center [453, 183] width 391 height 39
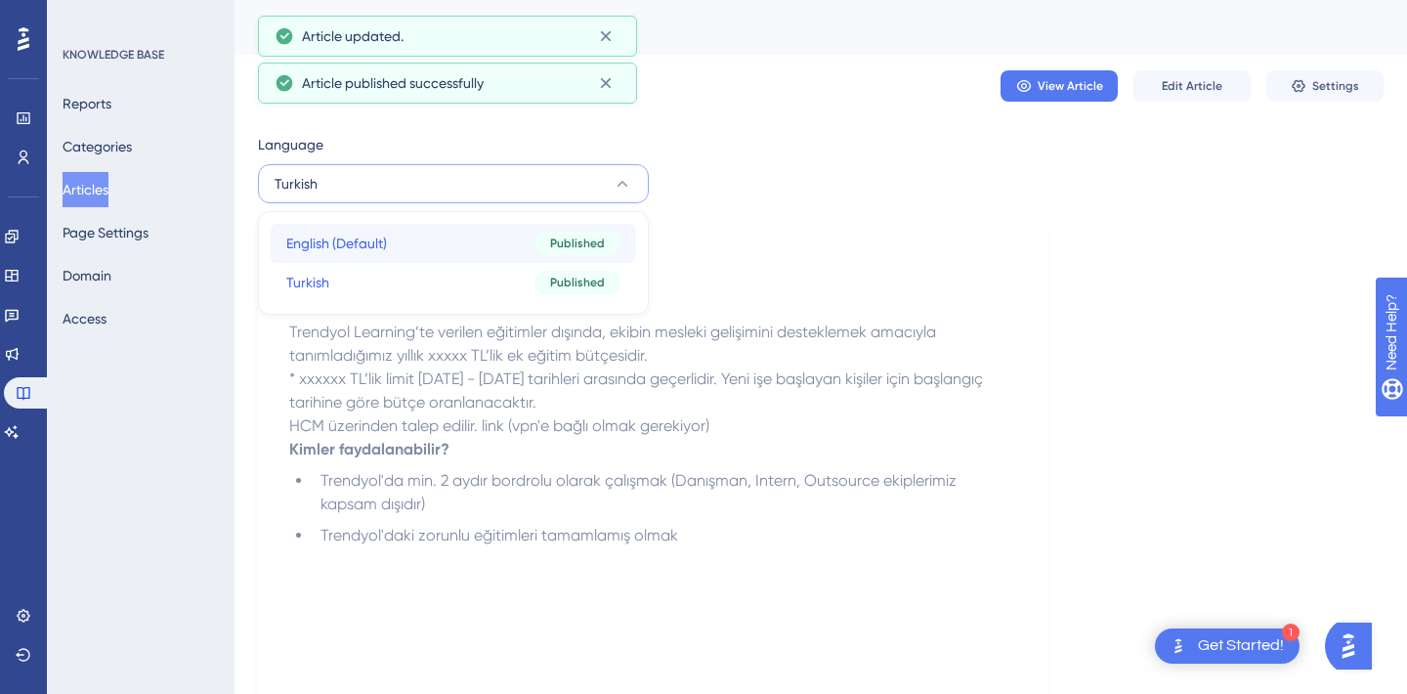
click at [406, 254] on button "English (Default) English (Default) Published" at bounding box center [453, 243] width 365 height 39
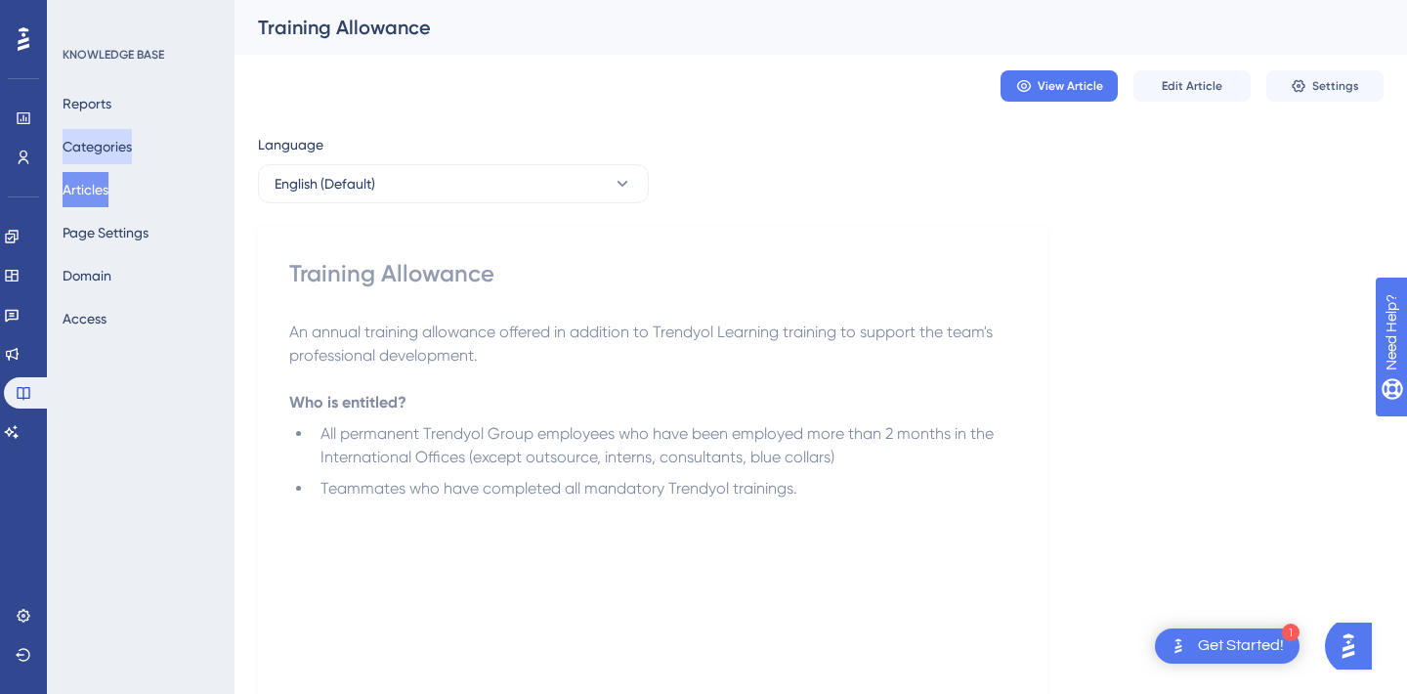
click at [95, 140] on button "Categories" at bounding box center [97, 146] width 69 height 35
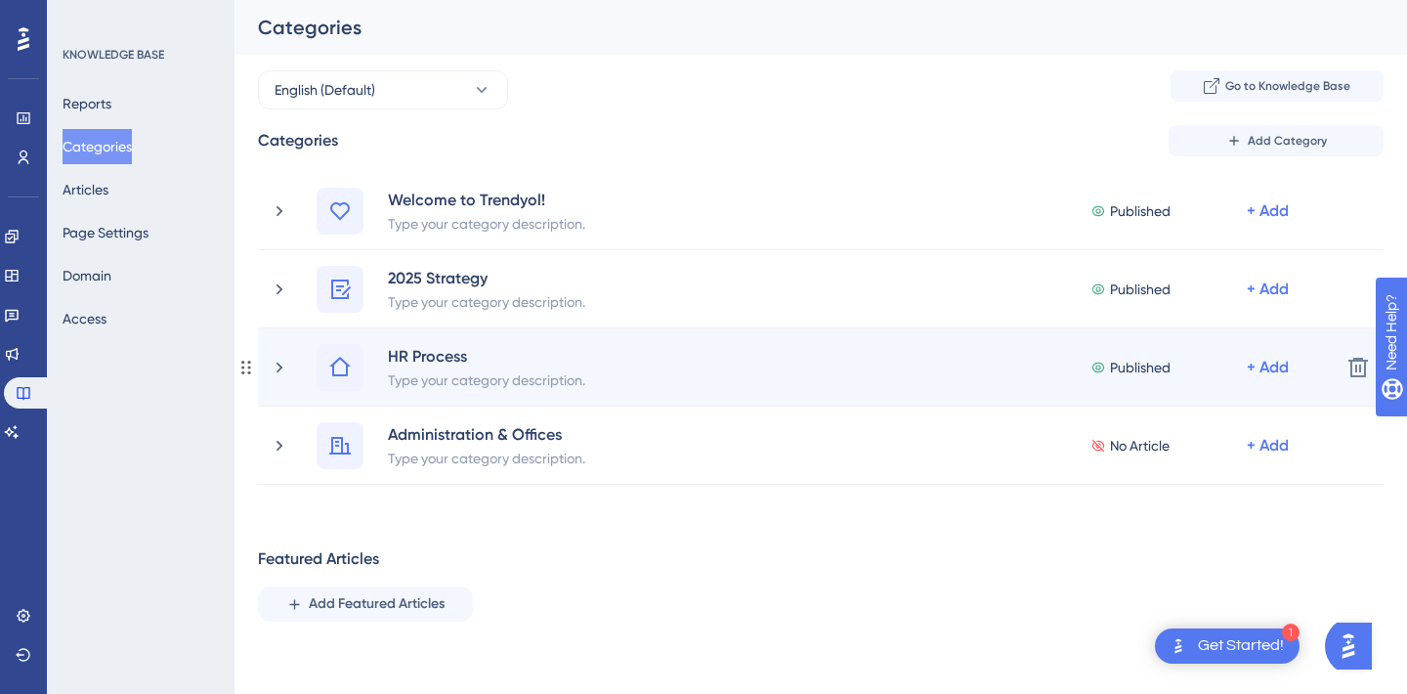
click at [268, 358] on div "HR Process Type your category description. Published + Add Delete" at bounding box center [821, 367] width 1126 height 78
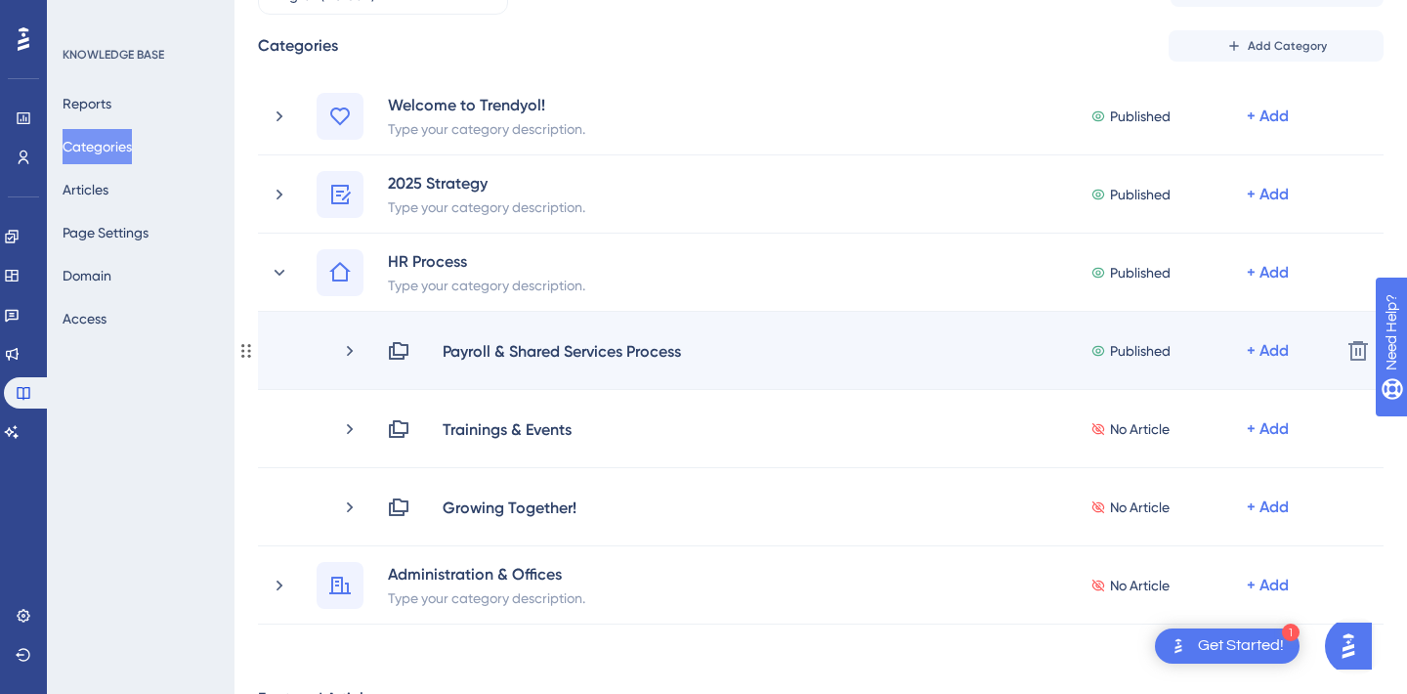
scroll to position [103, 0]
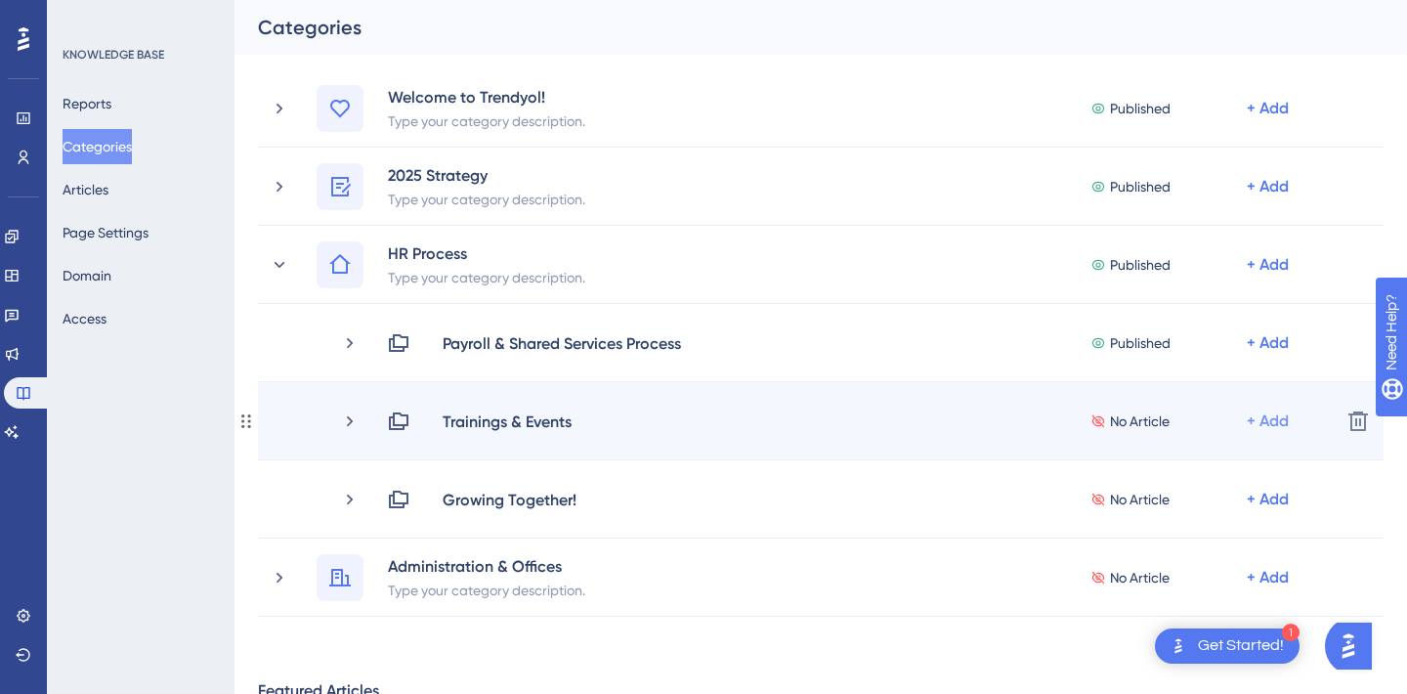
click at [1271, 355] on div "+ Add" at bounding box center [1268, 342] width 42 height 23
click at [1163, 481] on span "Add Articles" at bounding box center [1159, 472] width 75 height 23
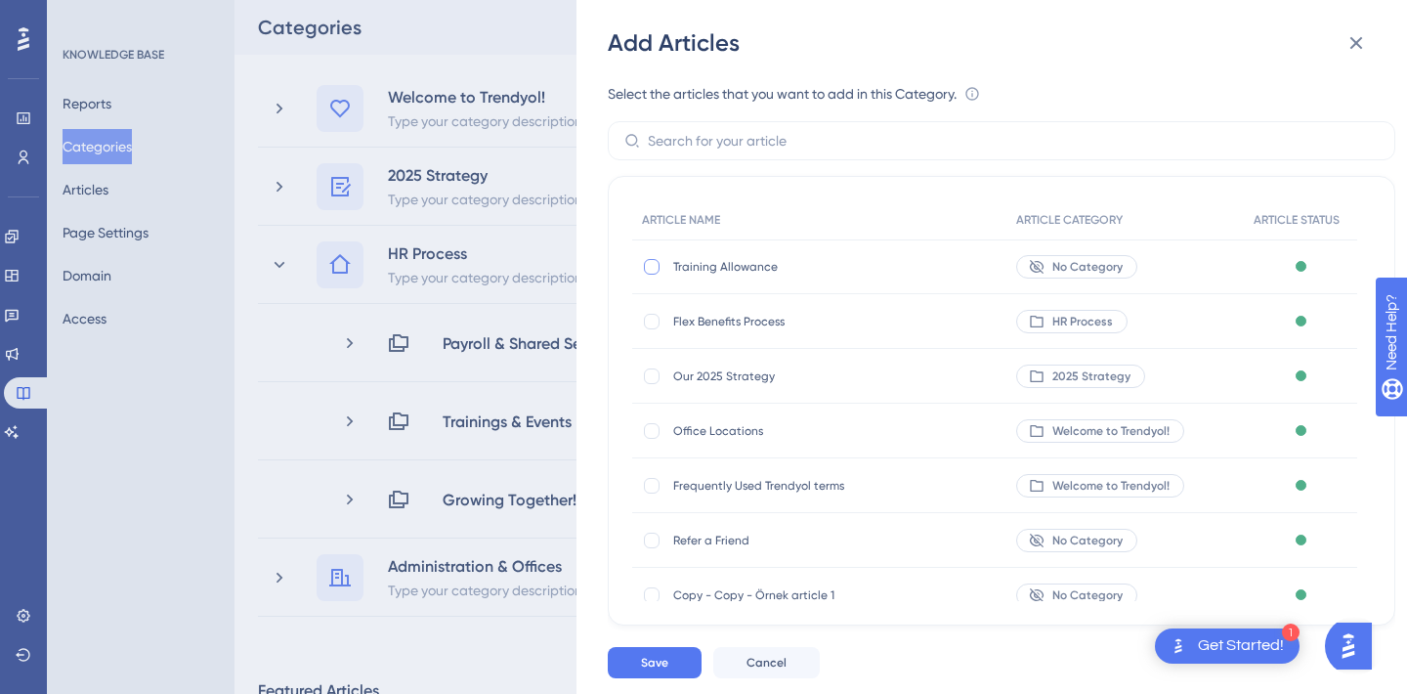
click at [653, 263] on div at bounding box center [652, 267] width 16 height 16
checkbox input "true"
click at [669, 660] on button "Save" at bounding box center [655, 662] width 94 height 31
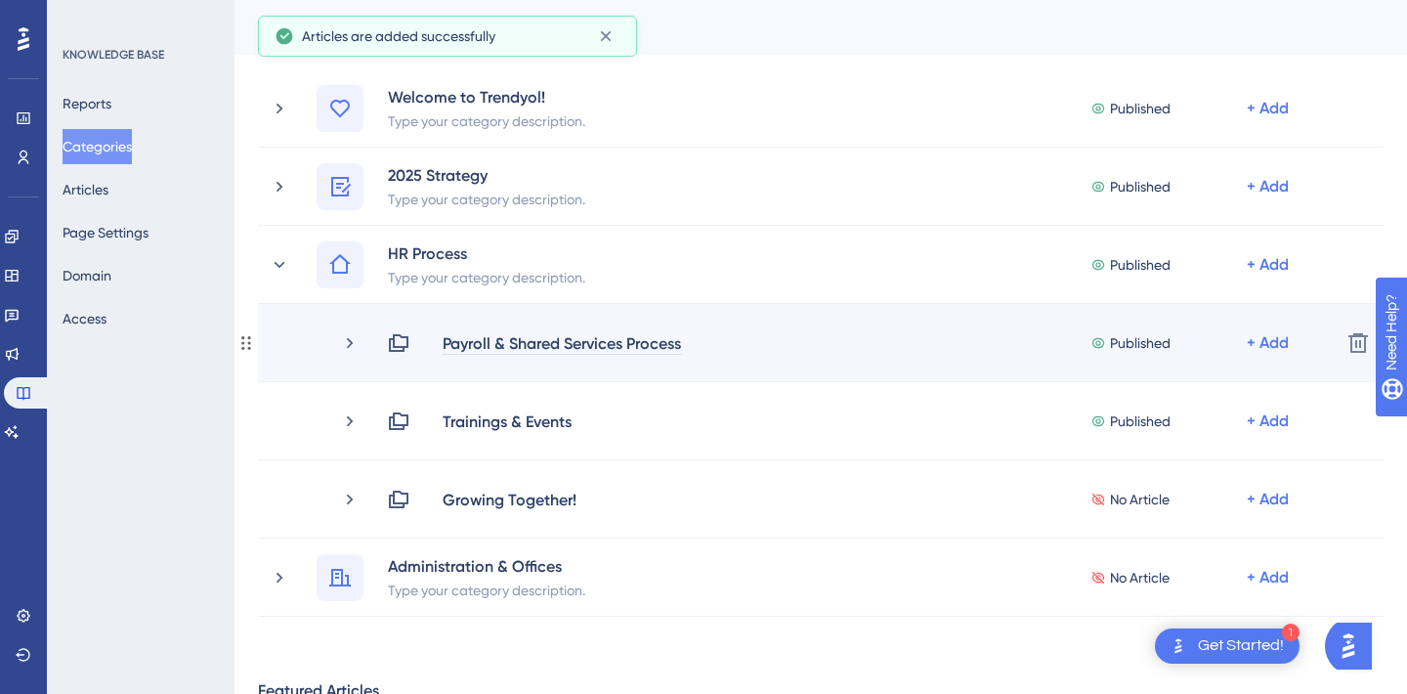
scroll to position [0, 0]
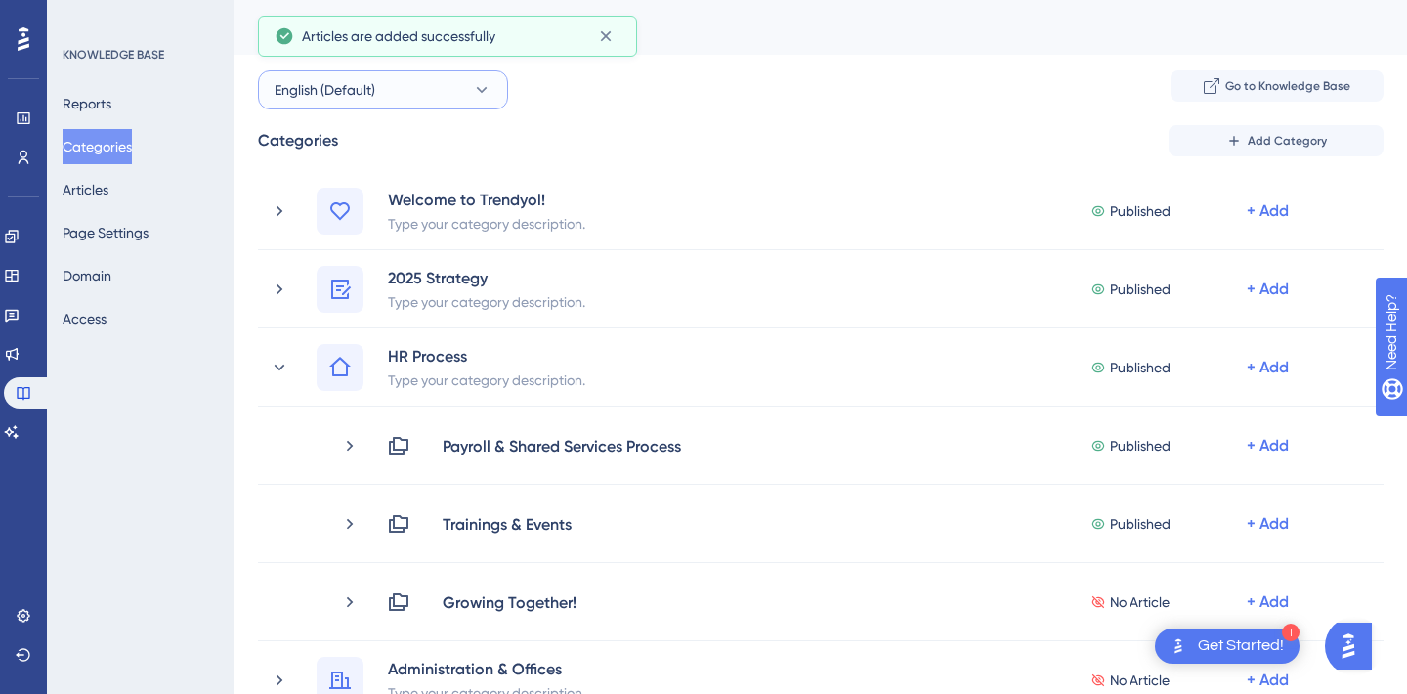
click at [412, 93] on button "English (Default)" at bounding box center [383, 89] width 250 height 39
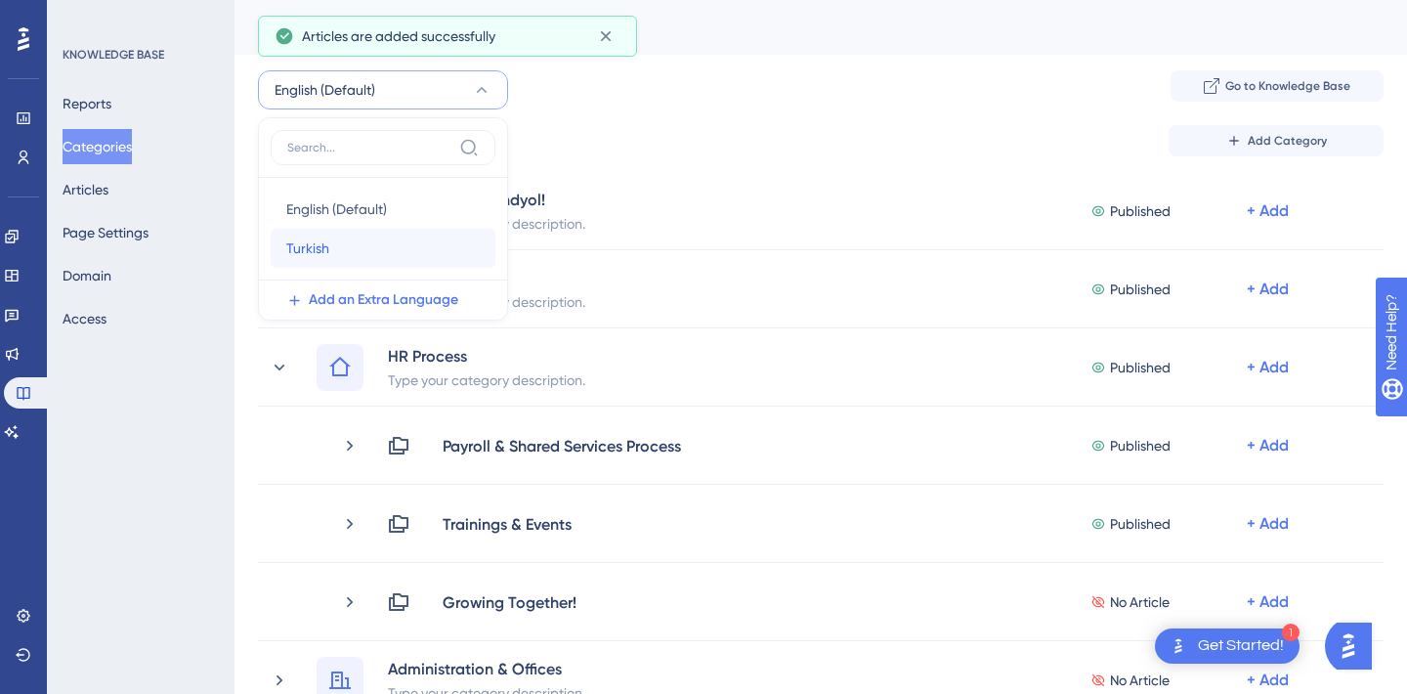
click at [343, 250] on div "Turkish Turkish" at bounding box center [382, 248] width 193 height 39
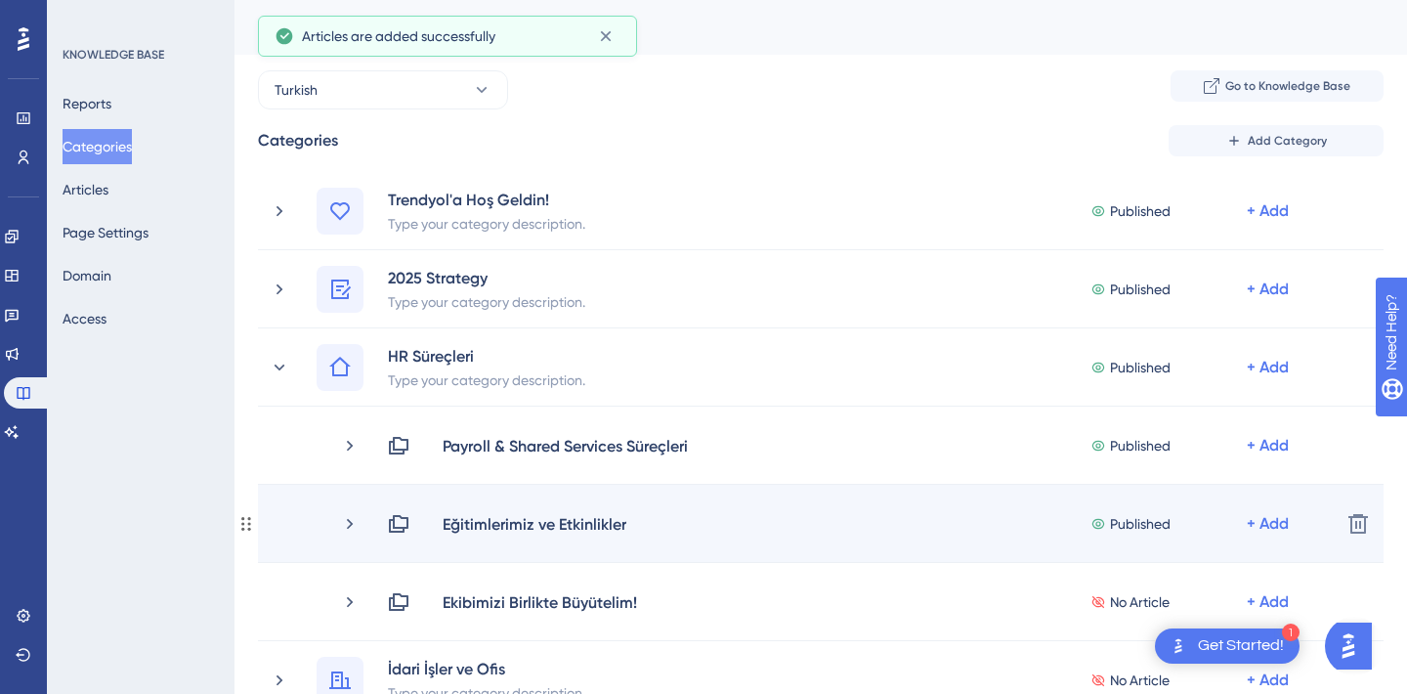
scroll to position [26, 0]
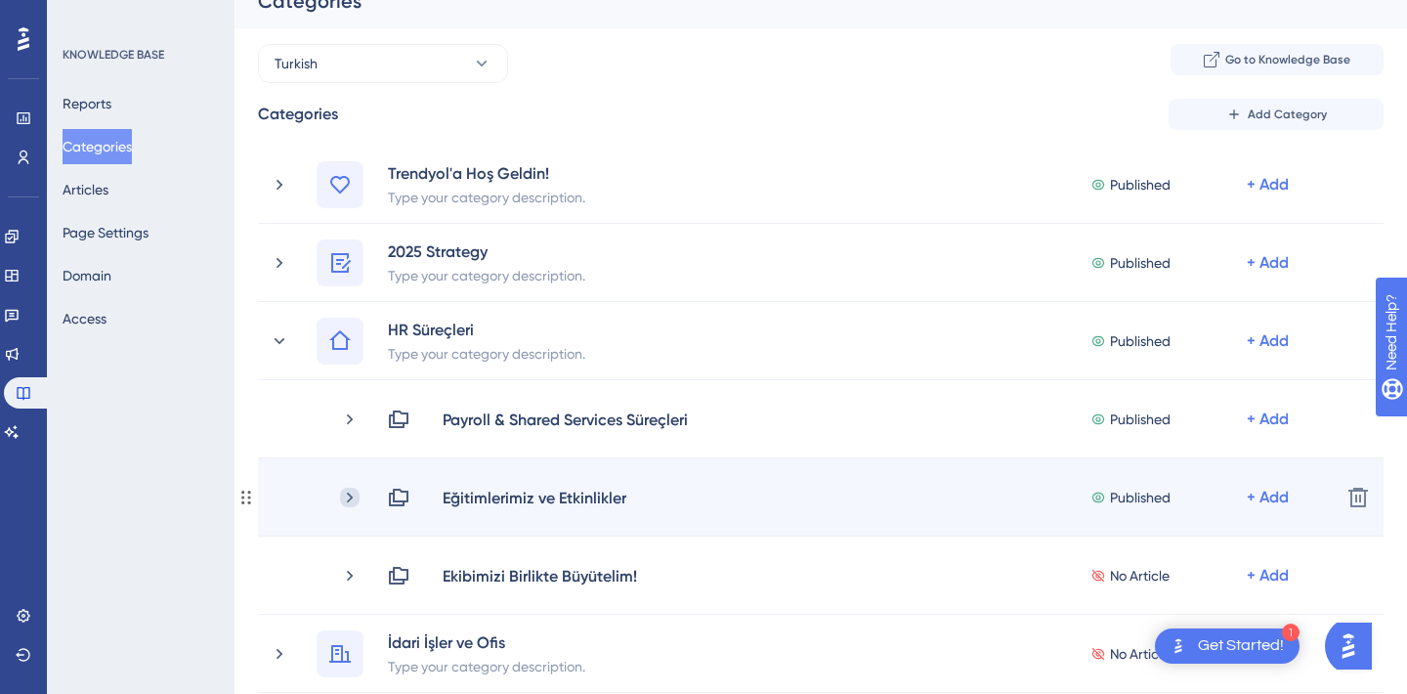
click at [356, 495] on icon at bounding box center [350, 498] width 20 height 20
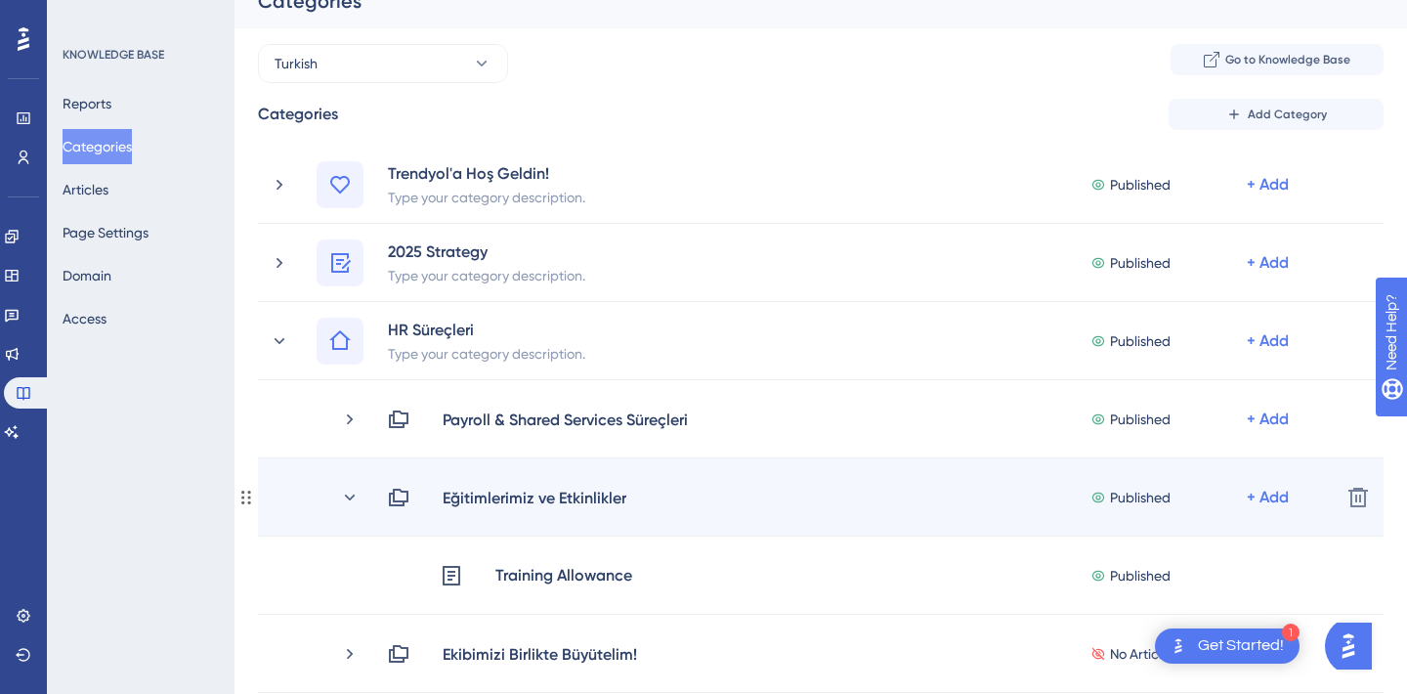
click at [360, 492] on div "Eğitimlerimiz ve Etkinlikler Published + Add" at bounding box center [832, 497] width 985 height 23
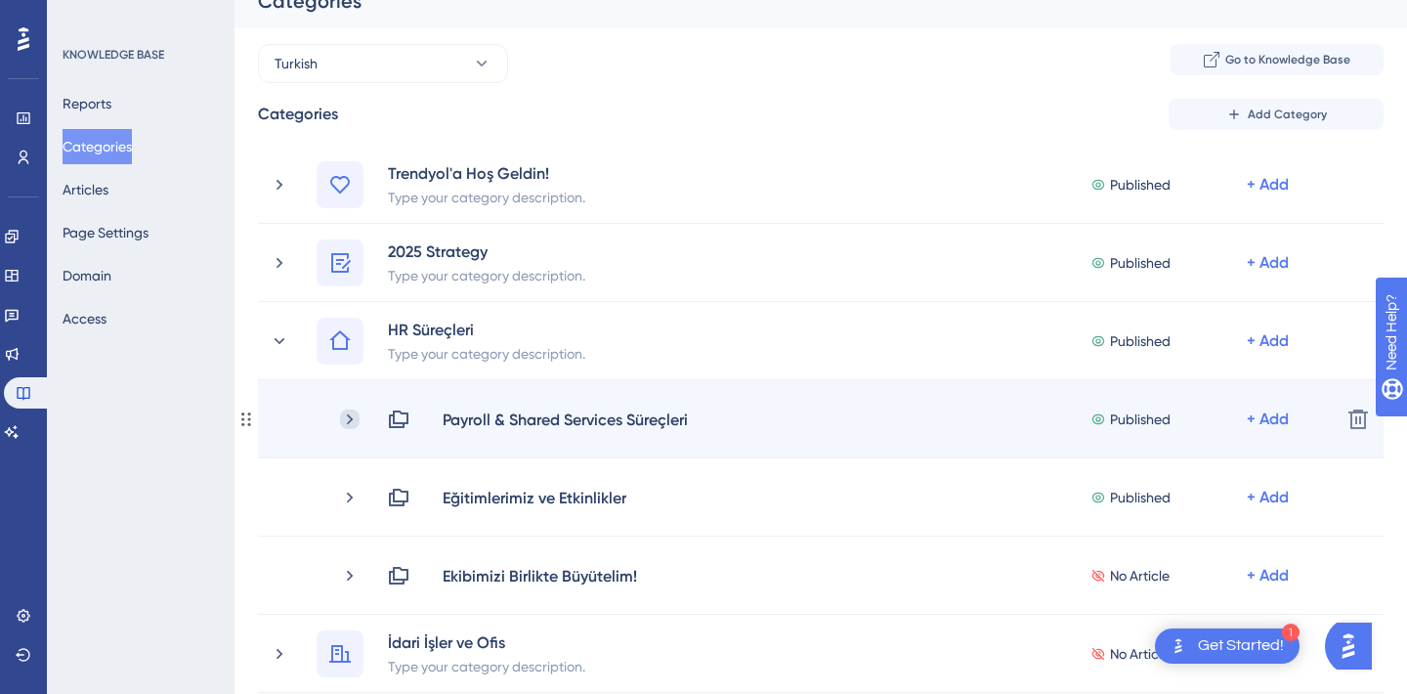
click at [349, 420] on icon at bounding box center [350, 418] width 6 height 11
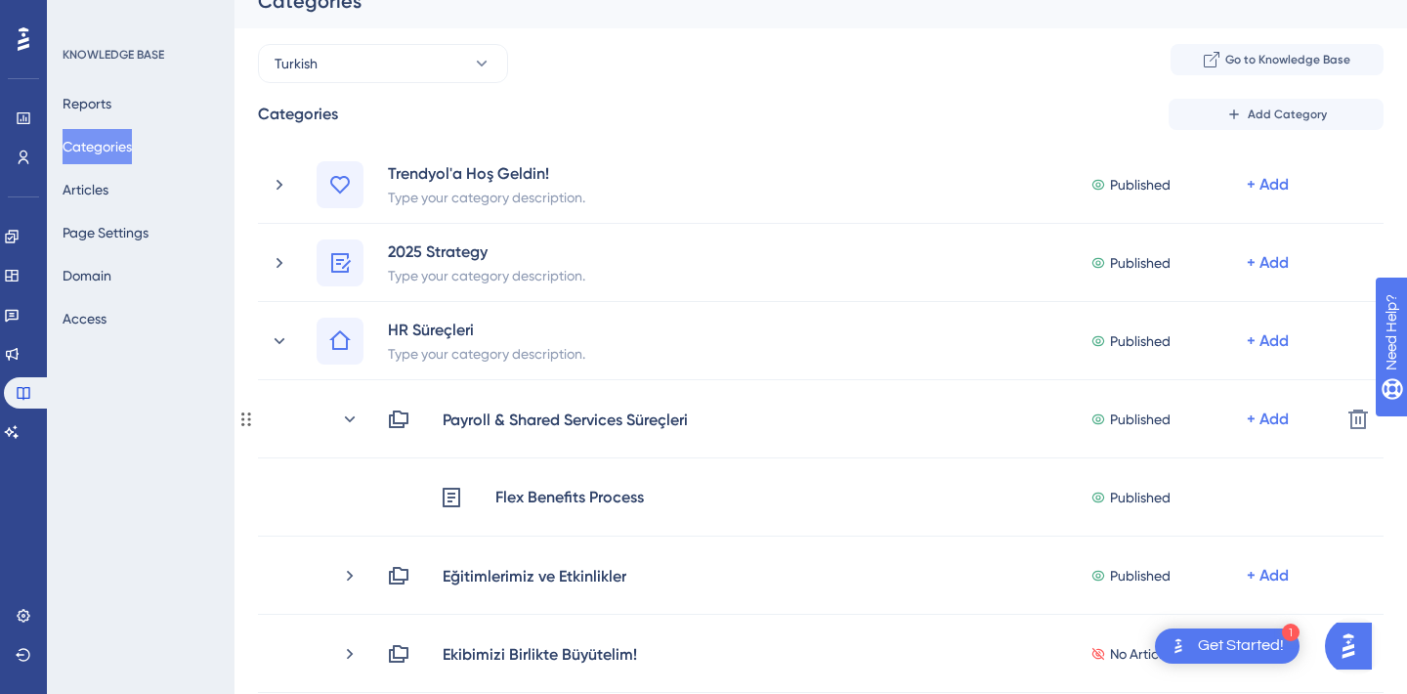
click at [349, 420] on icon at bounding box center [350, 418] width 11 height 6
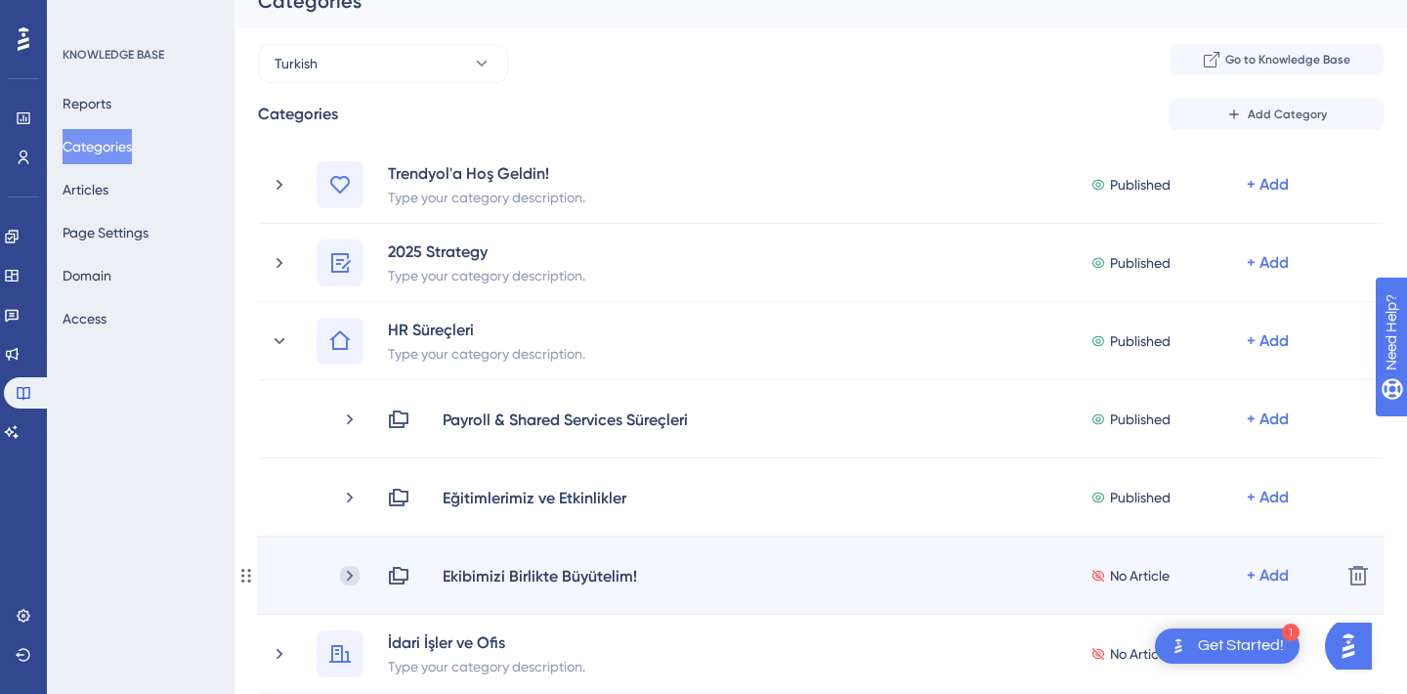
click at [353, 575] on icon at bounding box center [350, 576] width 20 height 20
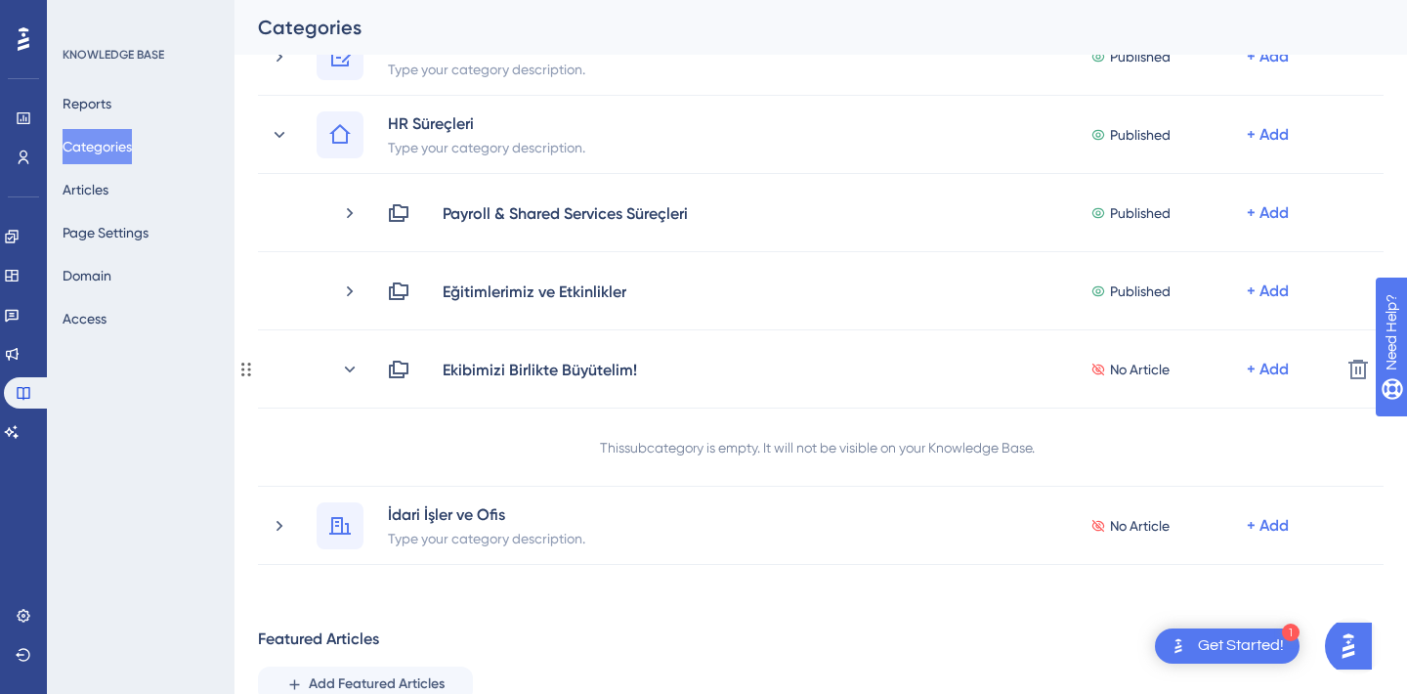
scroll to position [185, 0]
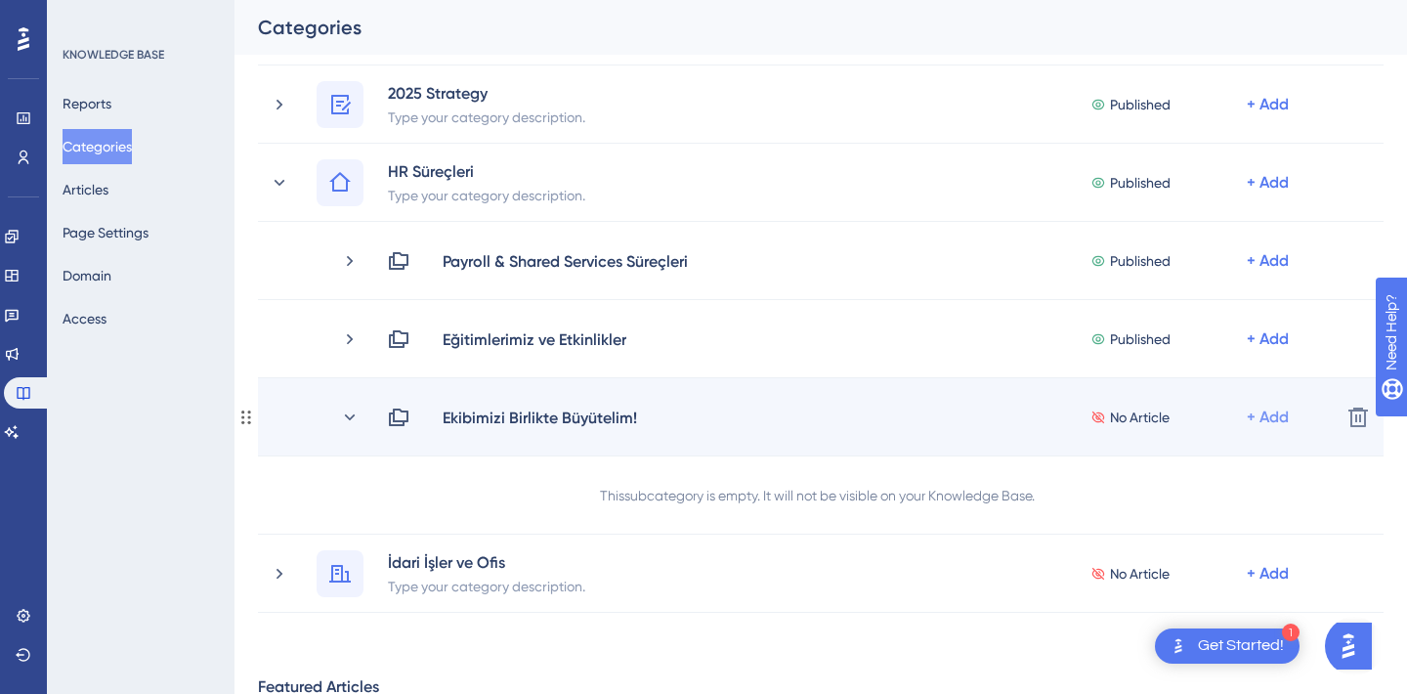
click at [1272, 273] on div "+ Add" at bounding box center [1268, 260] width 42 height 23
click at [1186, 454] on div "Add Articles Add Articles" at bounding box center [1191, 468] width 139 height 39
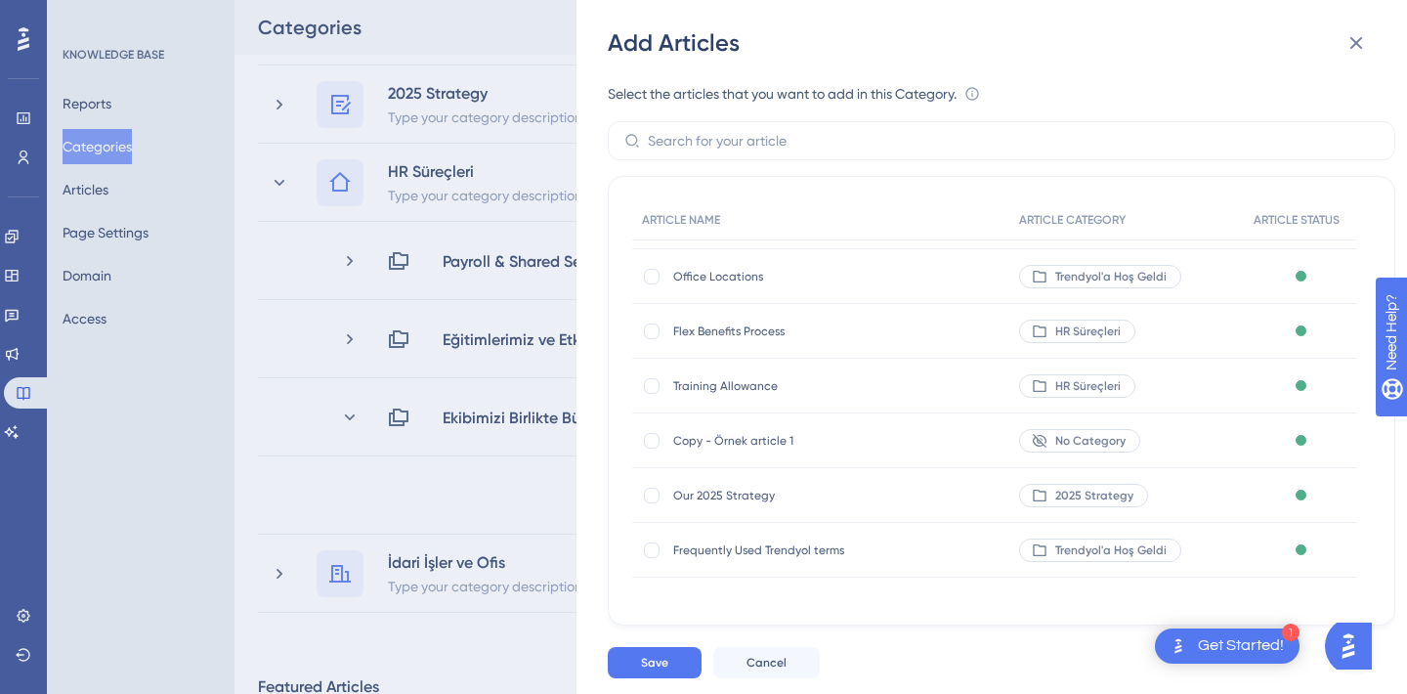
scroll to position [0, 0]
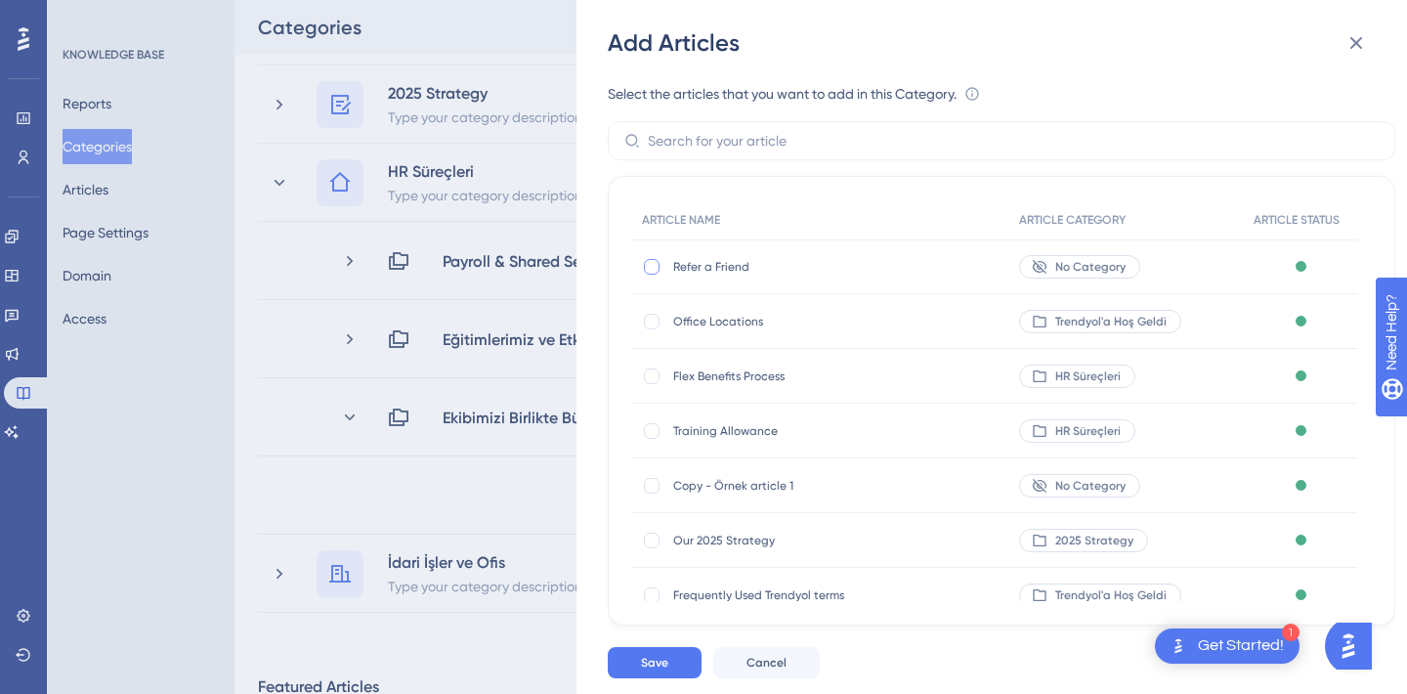
click at [655, 270] on div at bounding box center [652, 267] width 16 height 16
checkbox input "true"
click at [670, 657] on button "Save" at bounding box center [655, 662] width 94 height 31
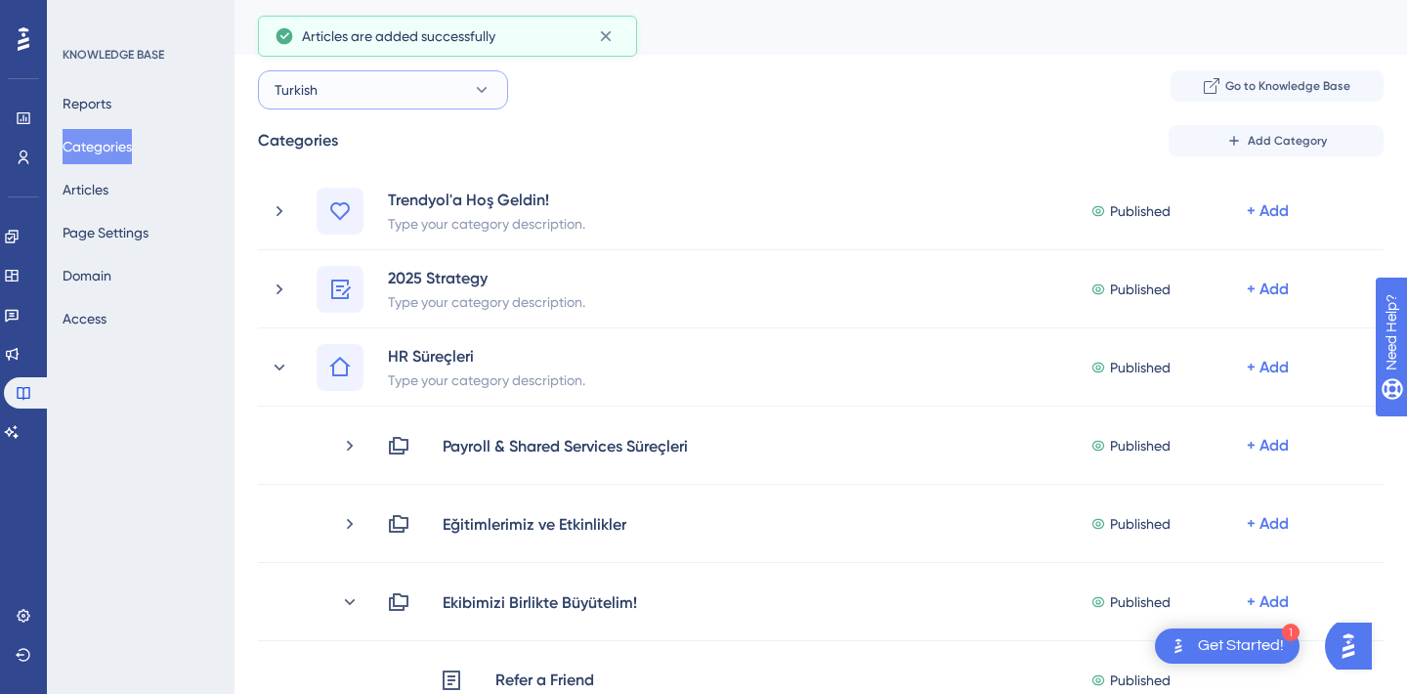
click at [329, 89] on button "Turkish" at bounding box center [383, 89] width 250 height 39
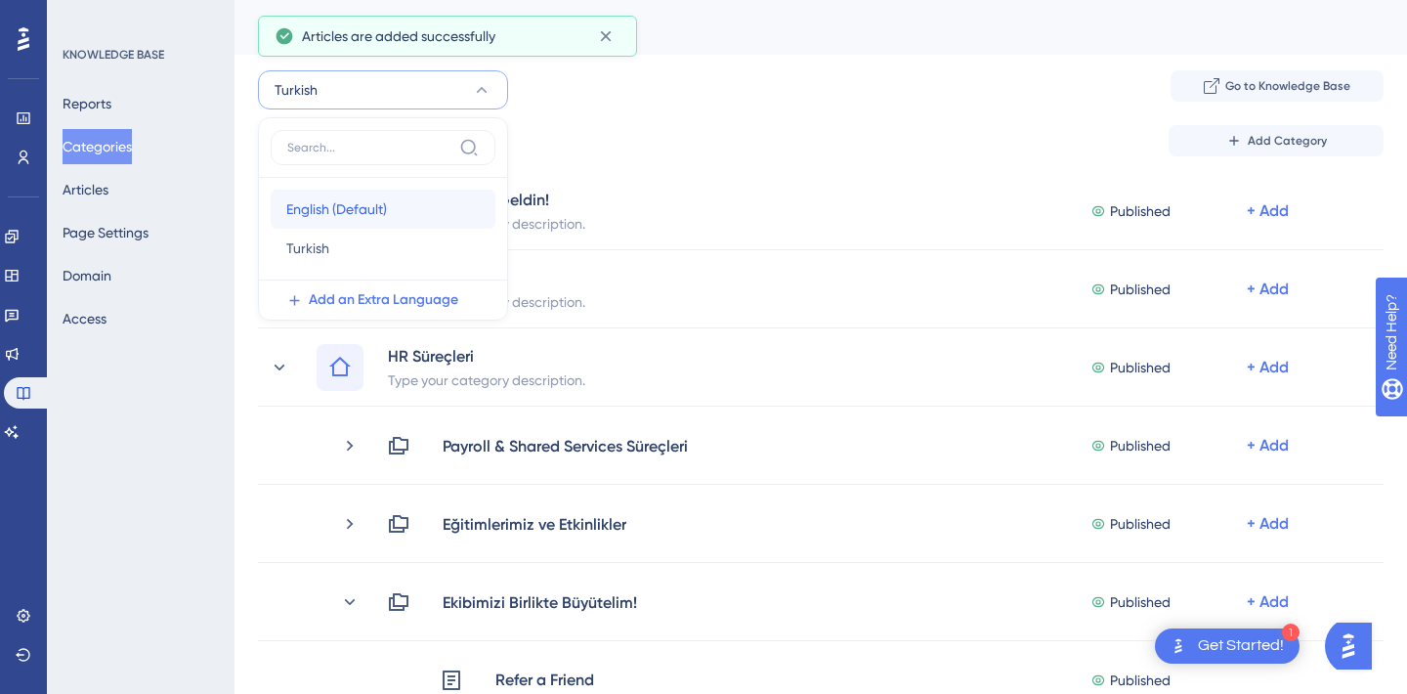
click at [330, 212] on span "English (Default)" at bounding box center [336, 208] width 101 height 23
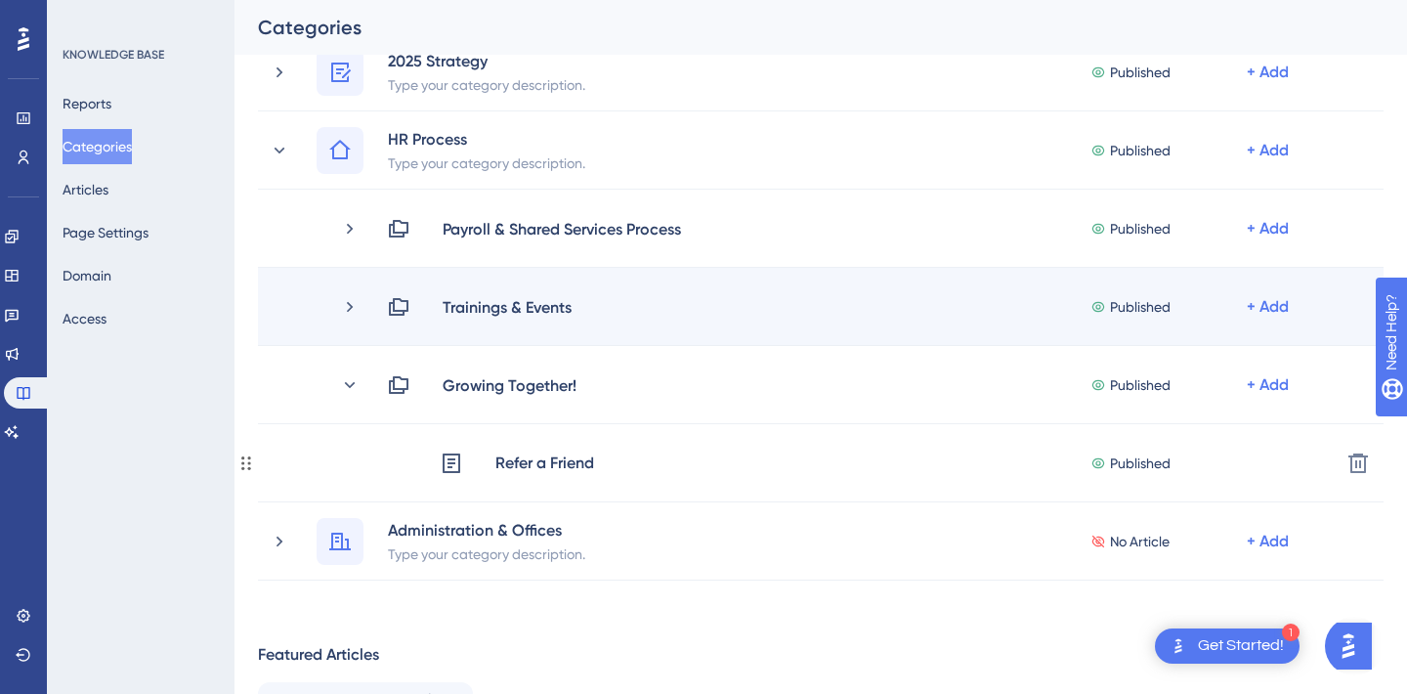
scroll to position [243, 0]
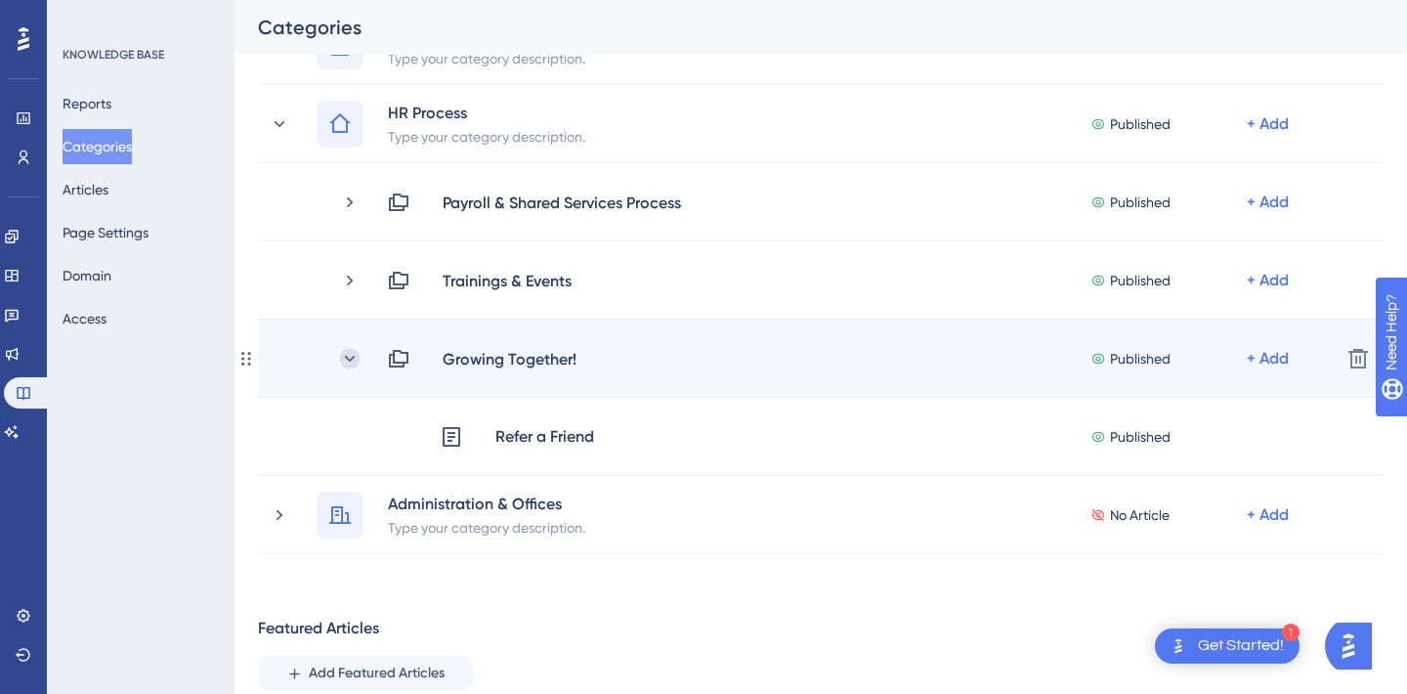
click at [344, 361] on icon at bounding box center [350, 359] width 20 height 20
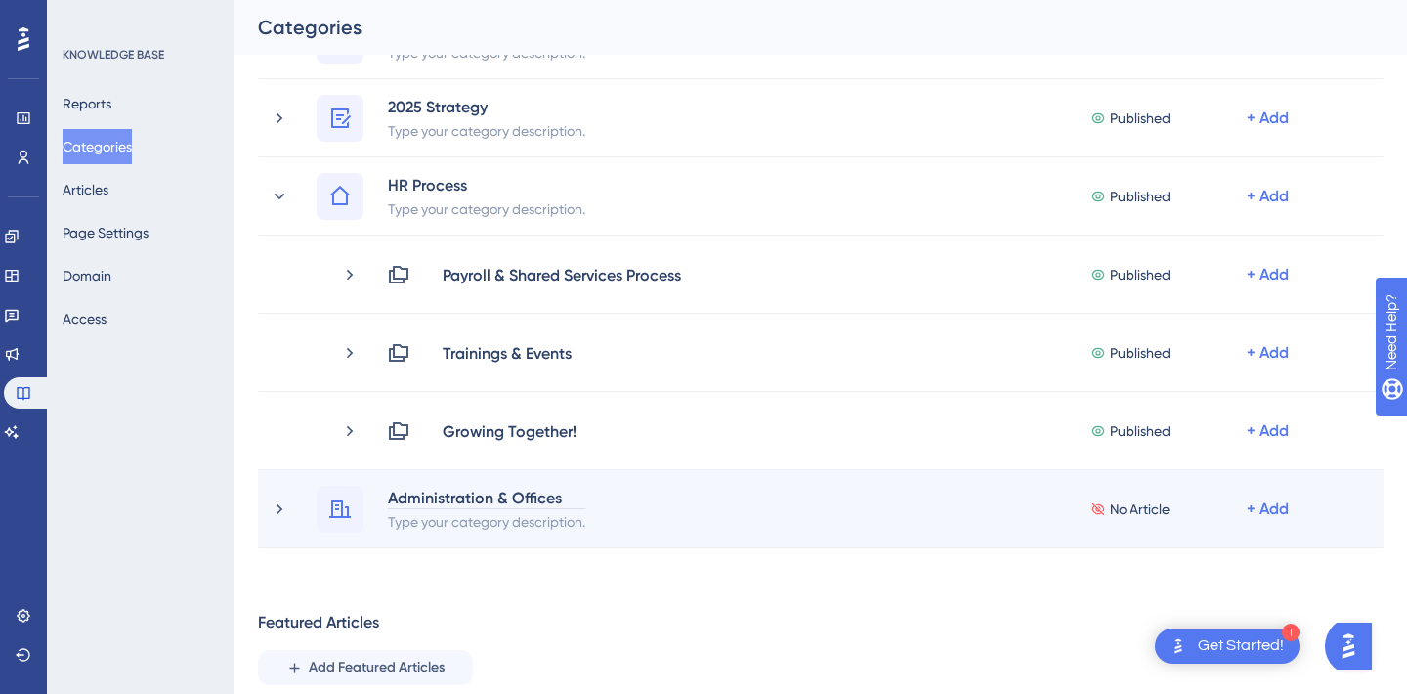
scroll to position [167, 0]
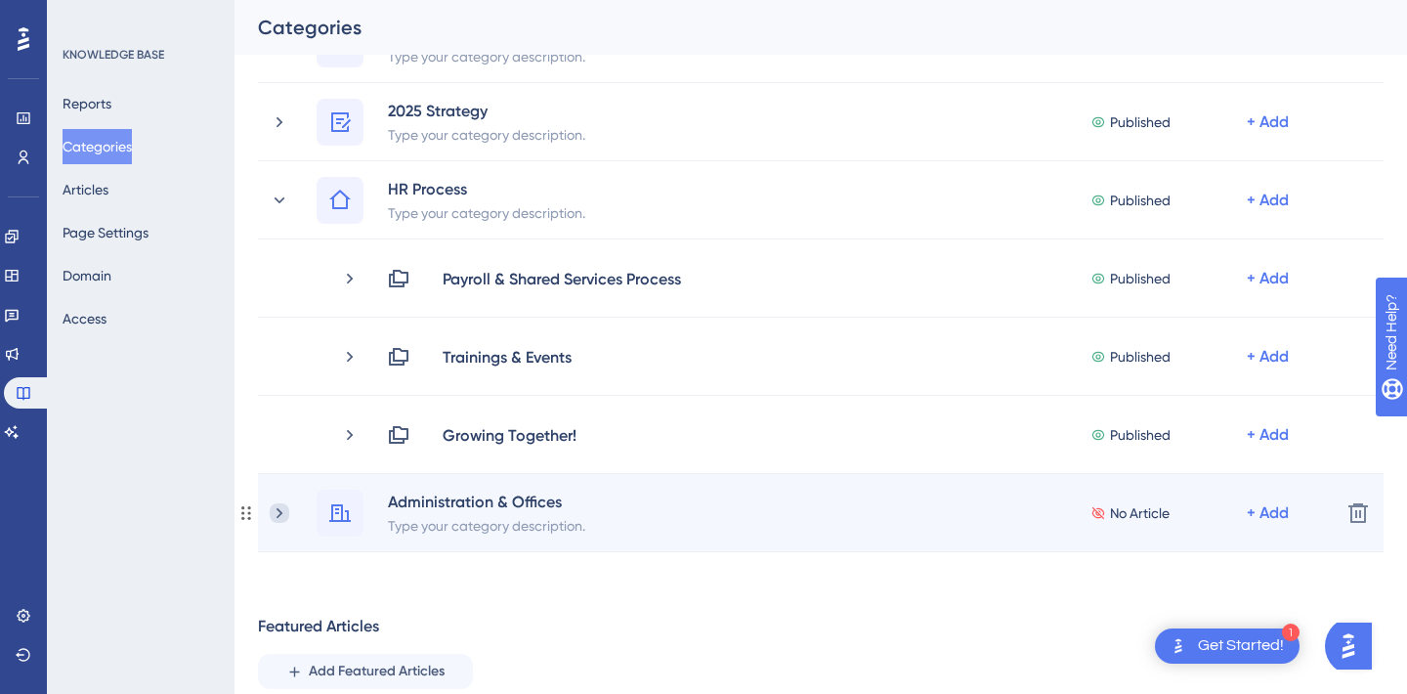
click at [285, 512] on icon at bounding box center [280, 513] width 20 height 20
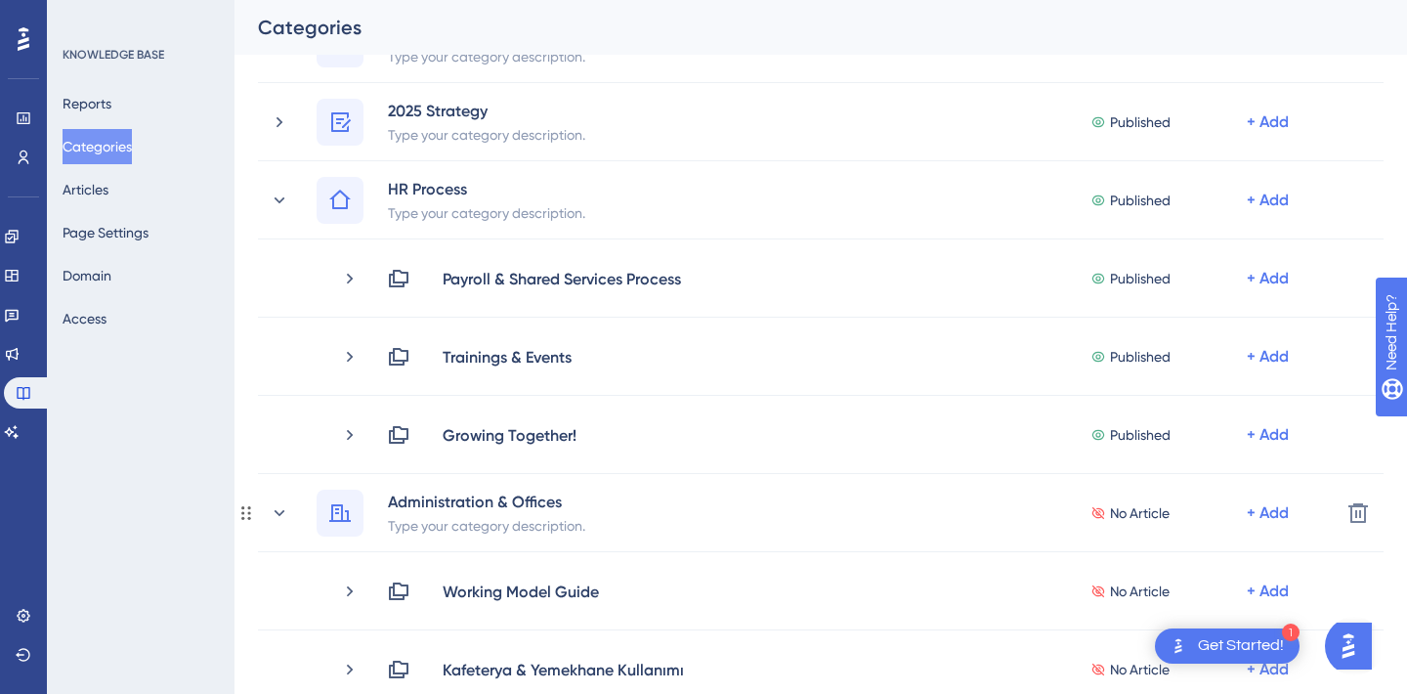
click at [285, 512] on icon at bounding box center [280, 513] width 20 height 20
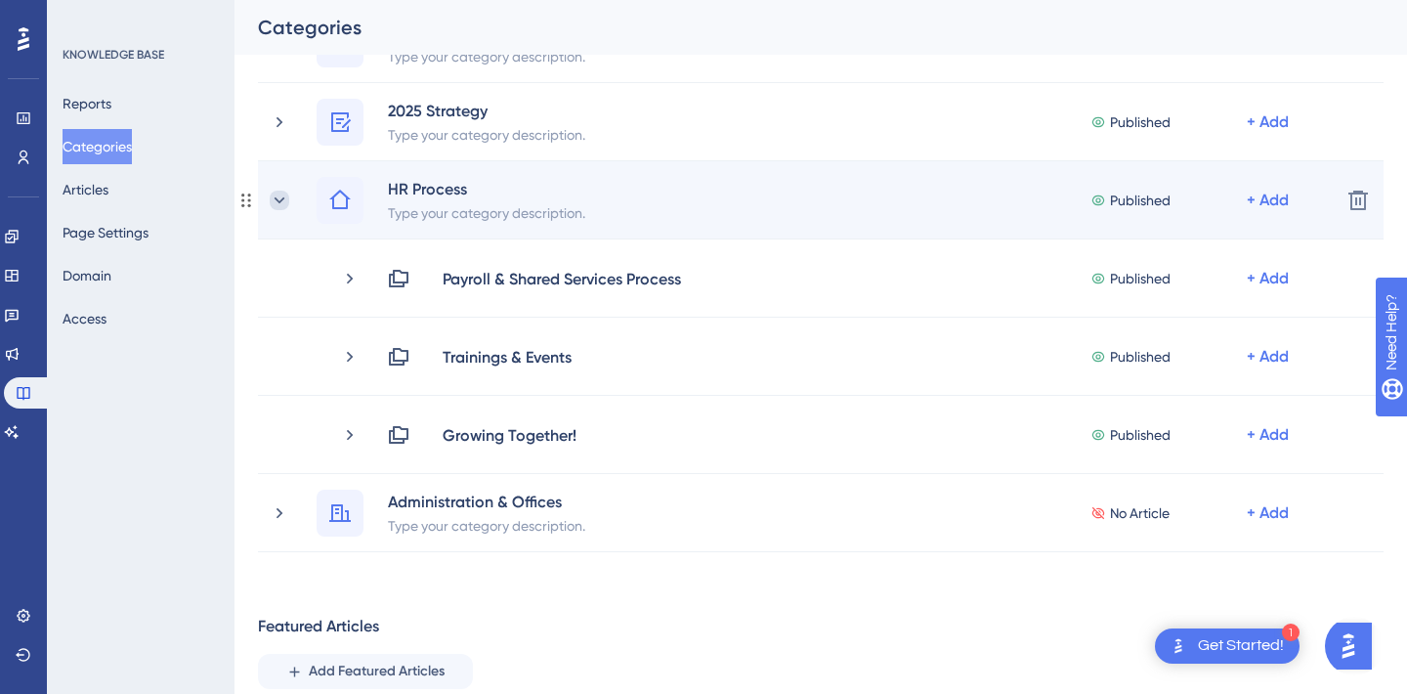
click at [276, 191] on icon at bounding box center [280, 201] width 20 height 20
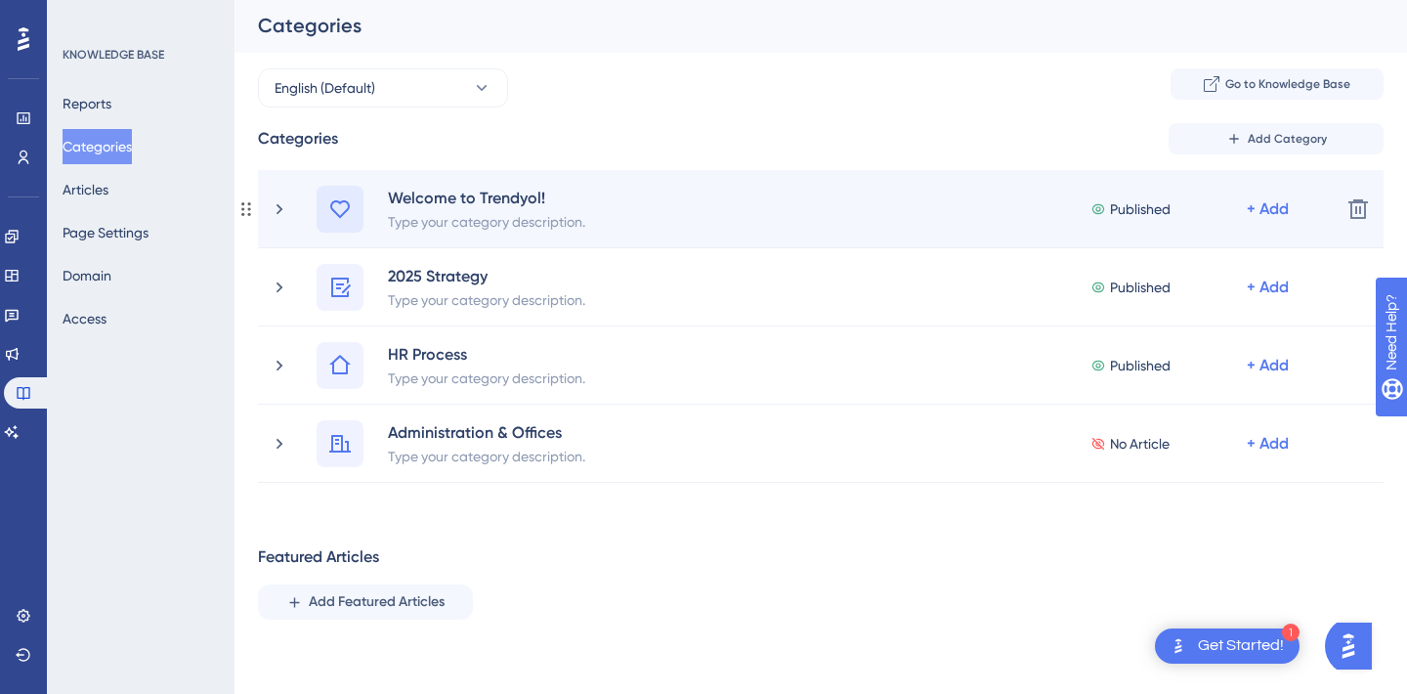
scroll to position [0, 0]
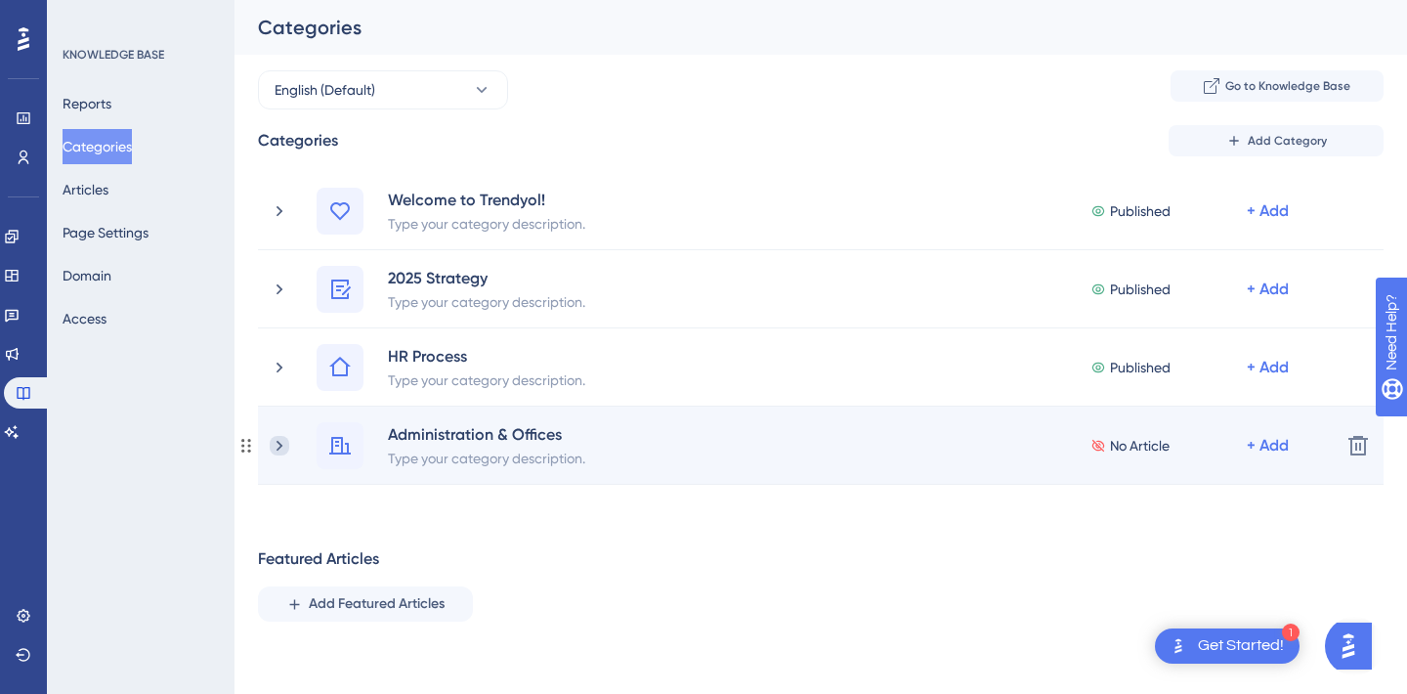
click at [288, 442] on icon at bounding box center [280, 446] width 20 height 20
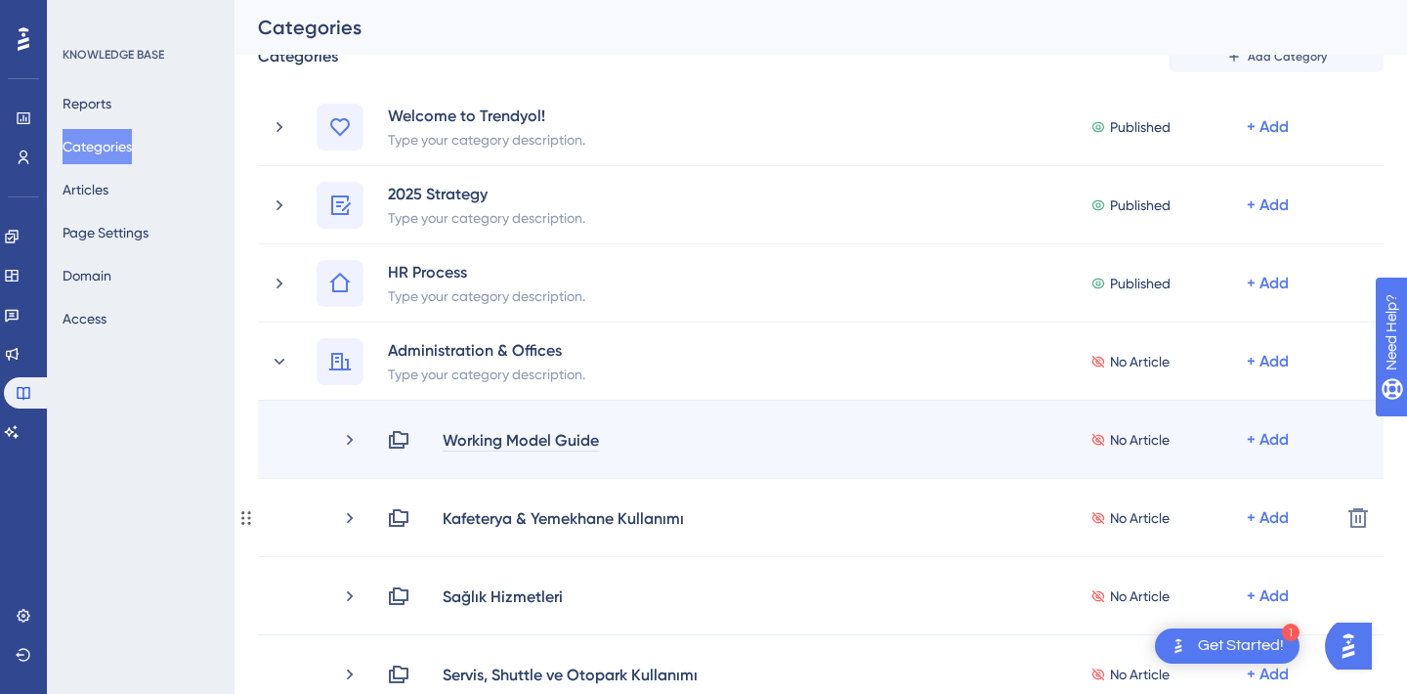
scroll to position [86, 0]
click at [1259, 443] on div "+ Add" at bounding box center [1268, 437] width 42 height 23
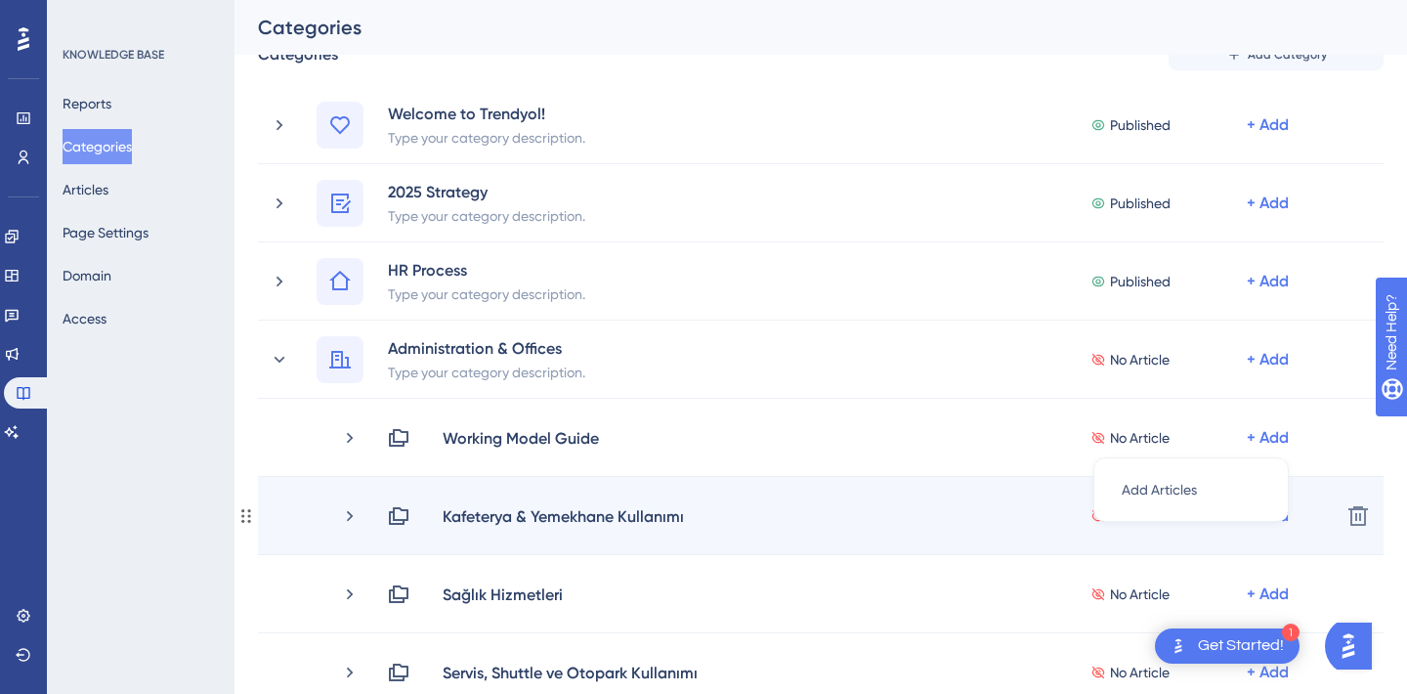
click at [858, 522] on div "Kafeterya & Yemekhane Kullanımı No Article + Add" at bounding box center [856, 515] width 938 height 23
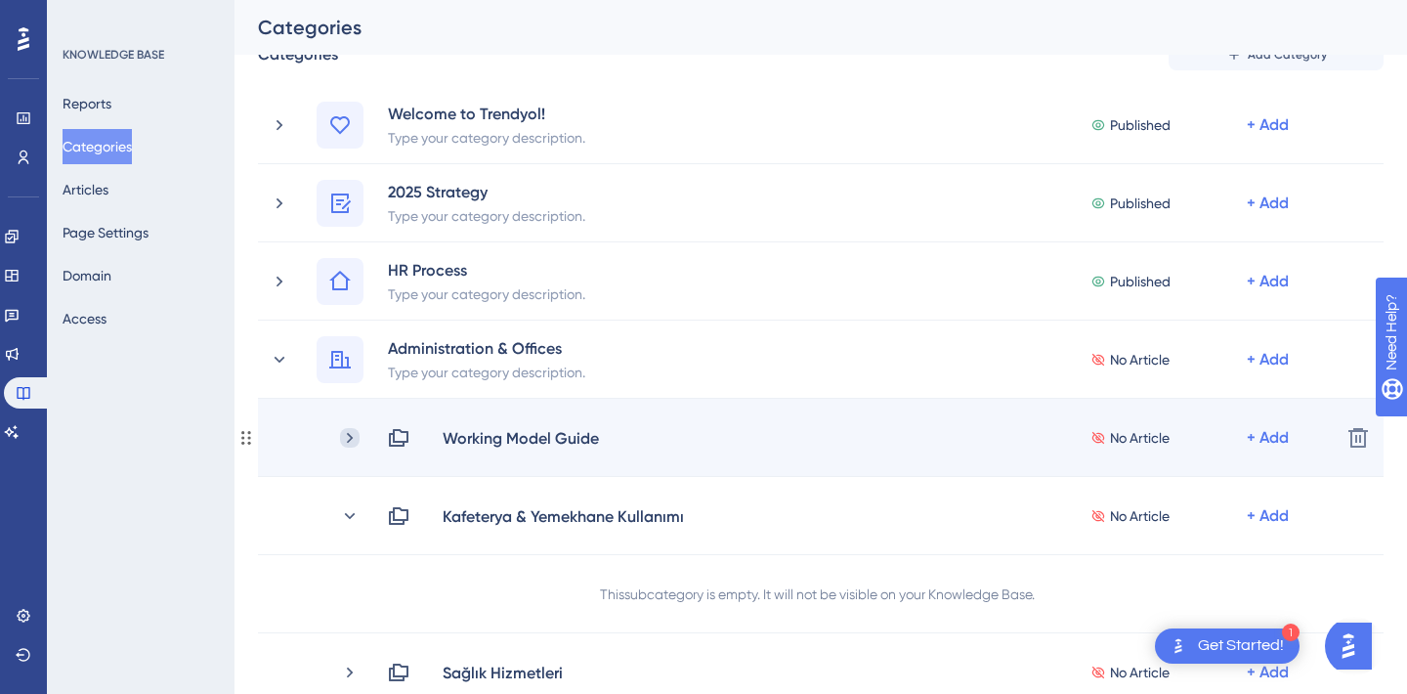
click at [346, 436] on icon at bounding box center [350, 438] width 20 height 20
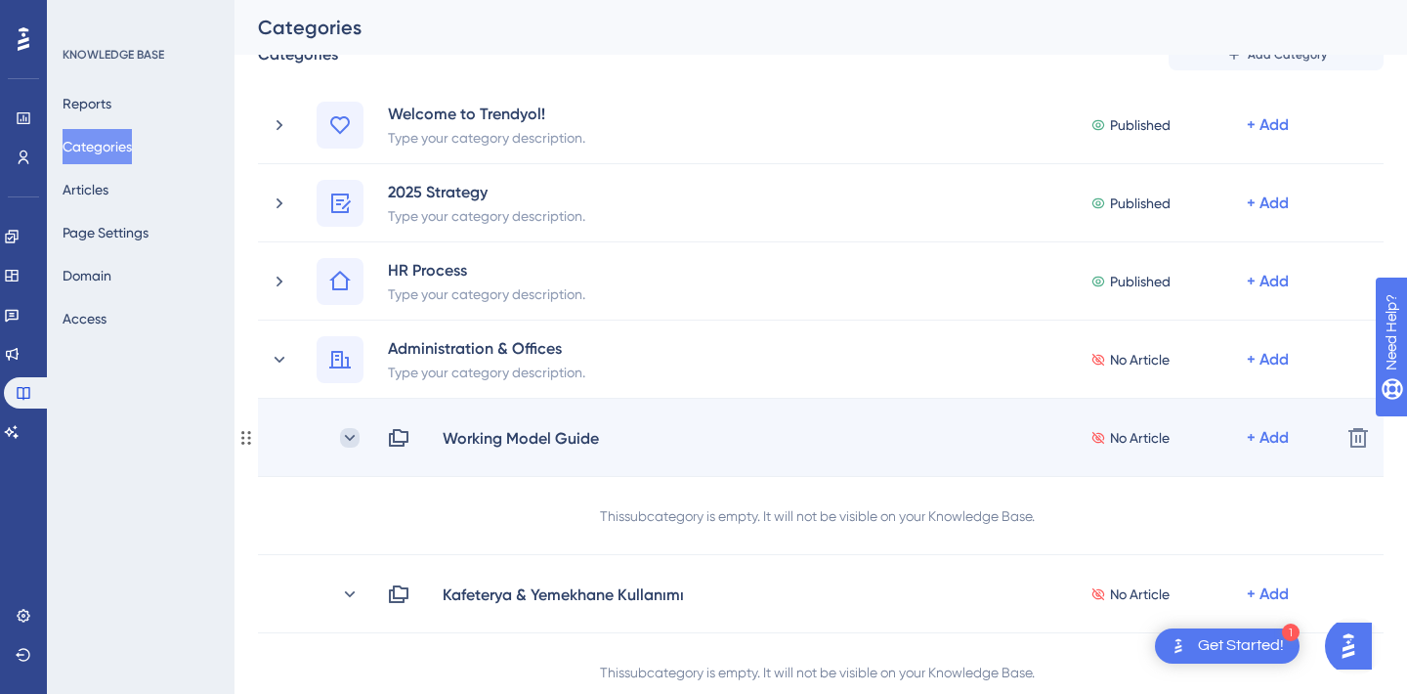
click at [347, 443] on icon at bounding box center [350, 438] width 20 height 20
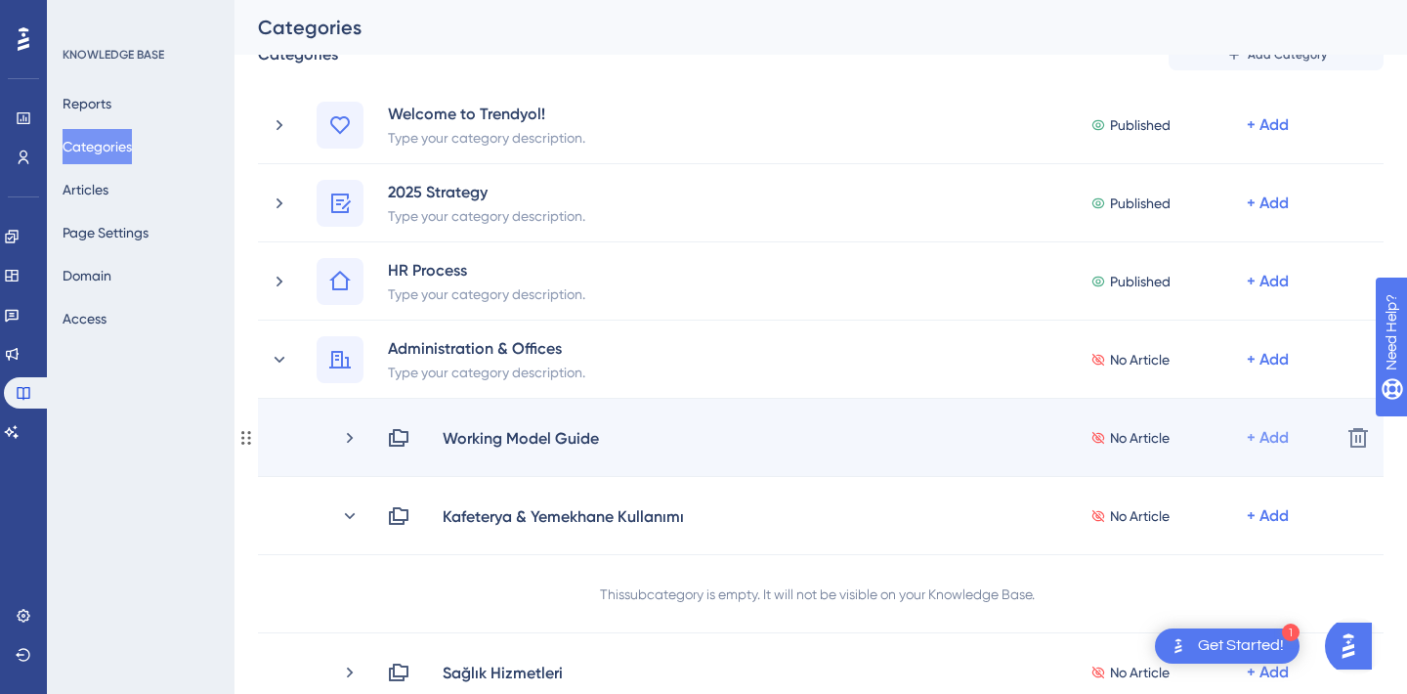
click at [1262, 432] on div "+ Add" at bounding box center [1268, 437] width 42 height 23
click at [1195, 496] on span "Add Articles" at bounding box center [1159, 489] width 75 height 23
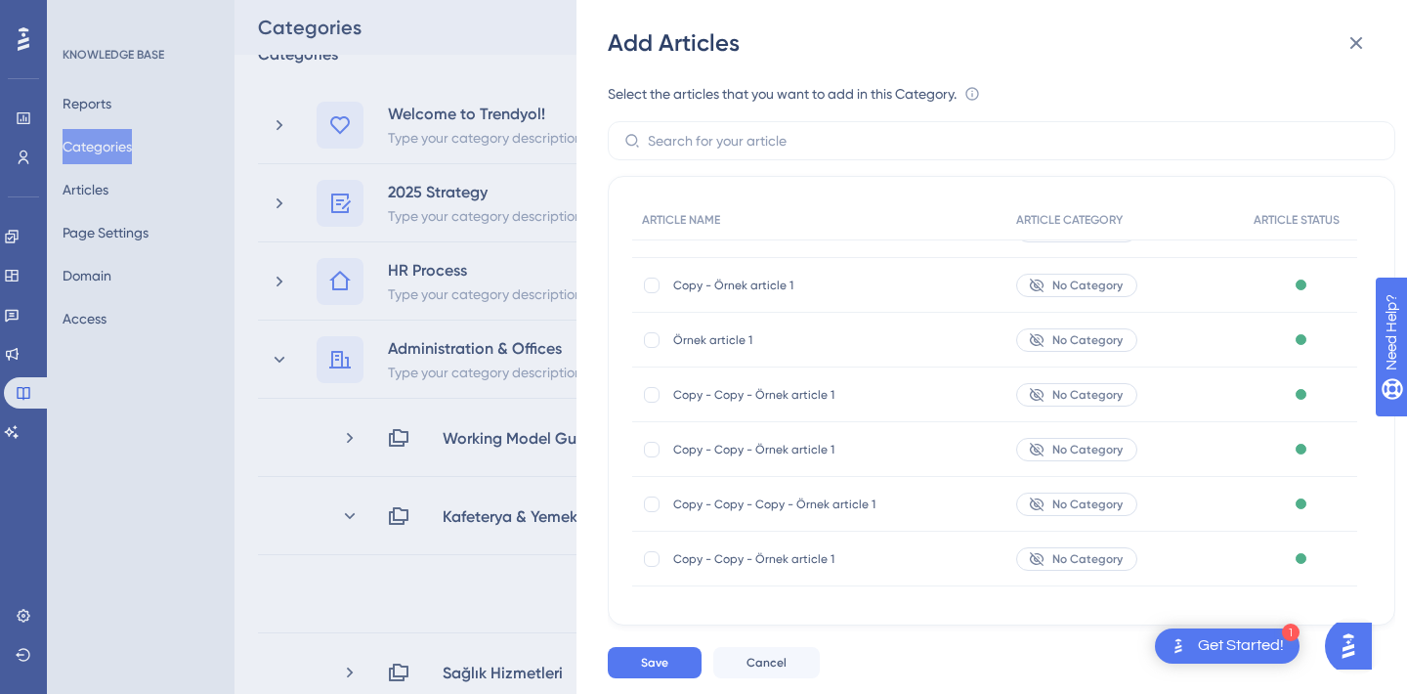
scroll to position [0, 0]
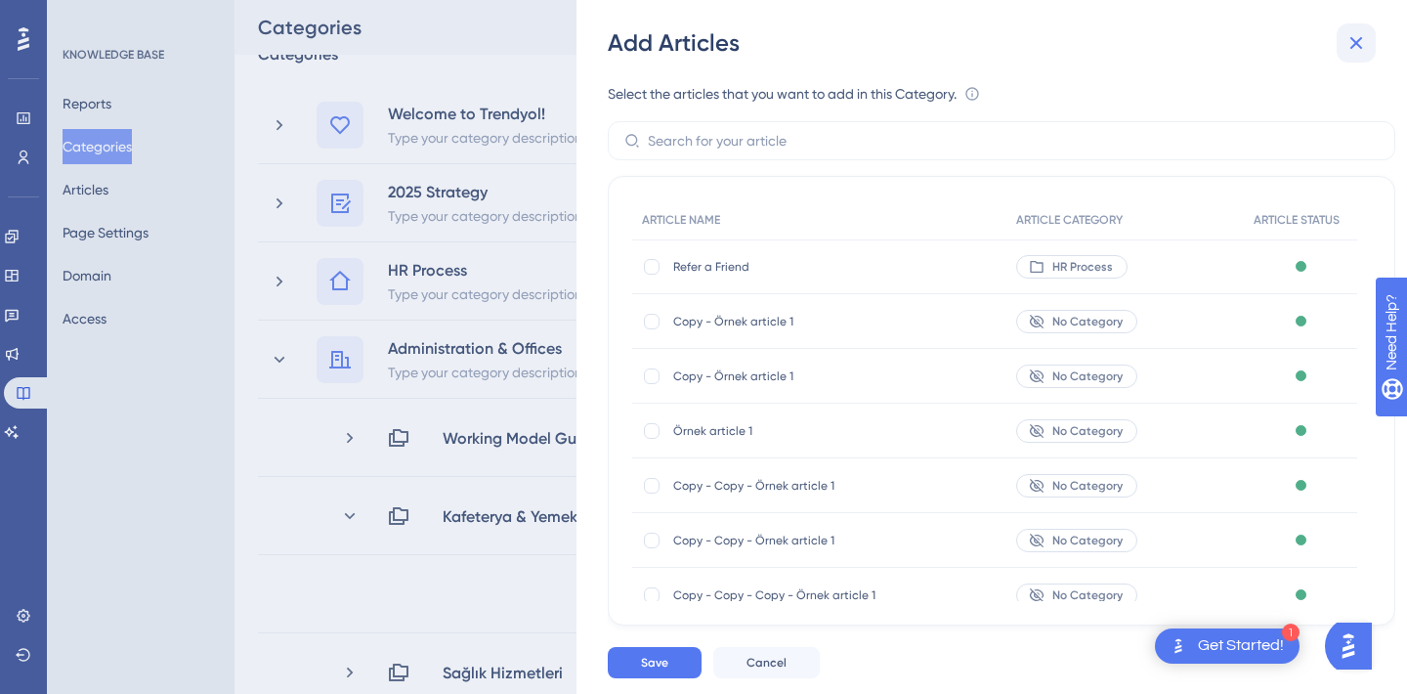
click at [1357, 39] on icon at bounding box center [1356, 42] width 23 height 23
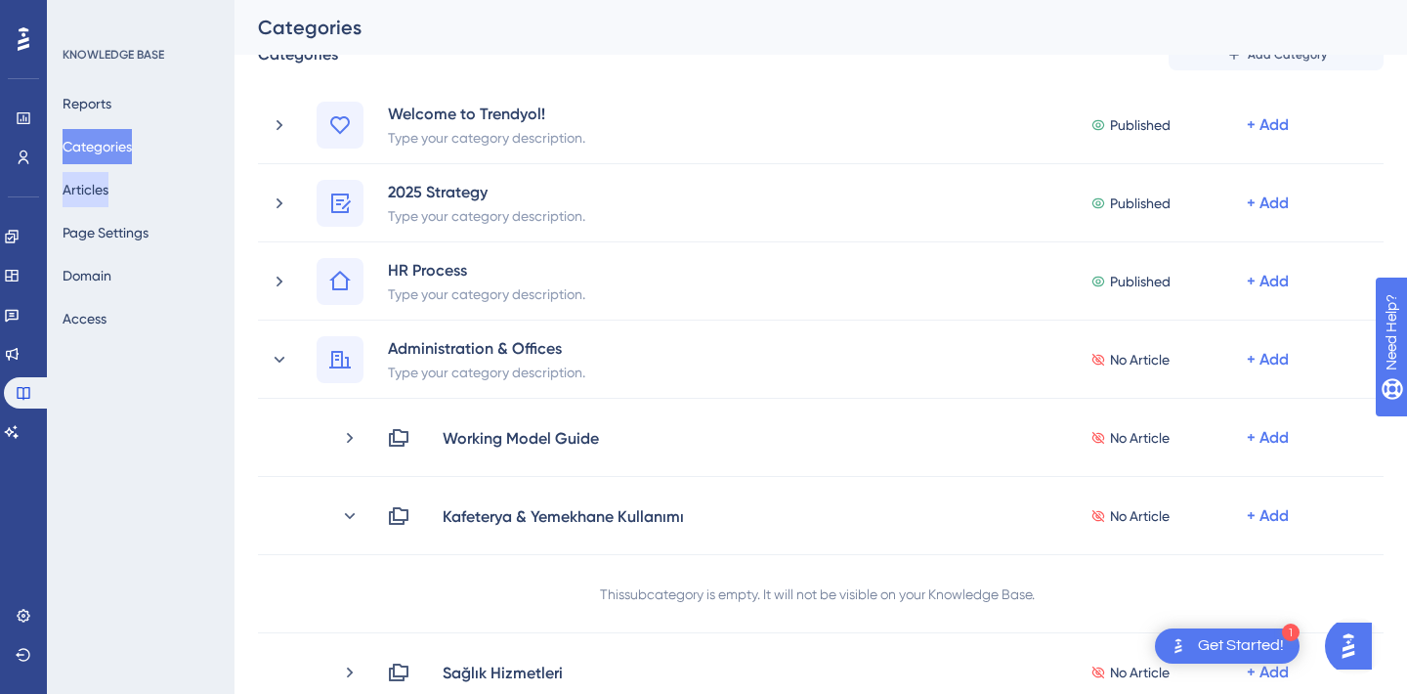
click at [89, 178] on button "Articles" at bounding box center [86, 189] width 46 height 35
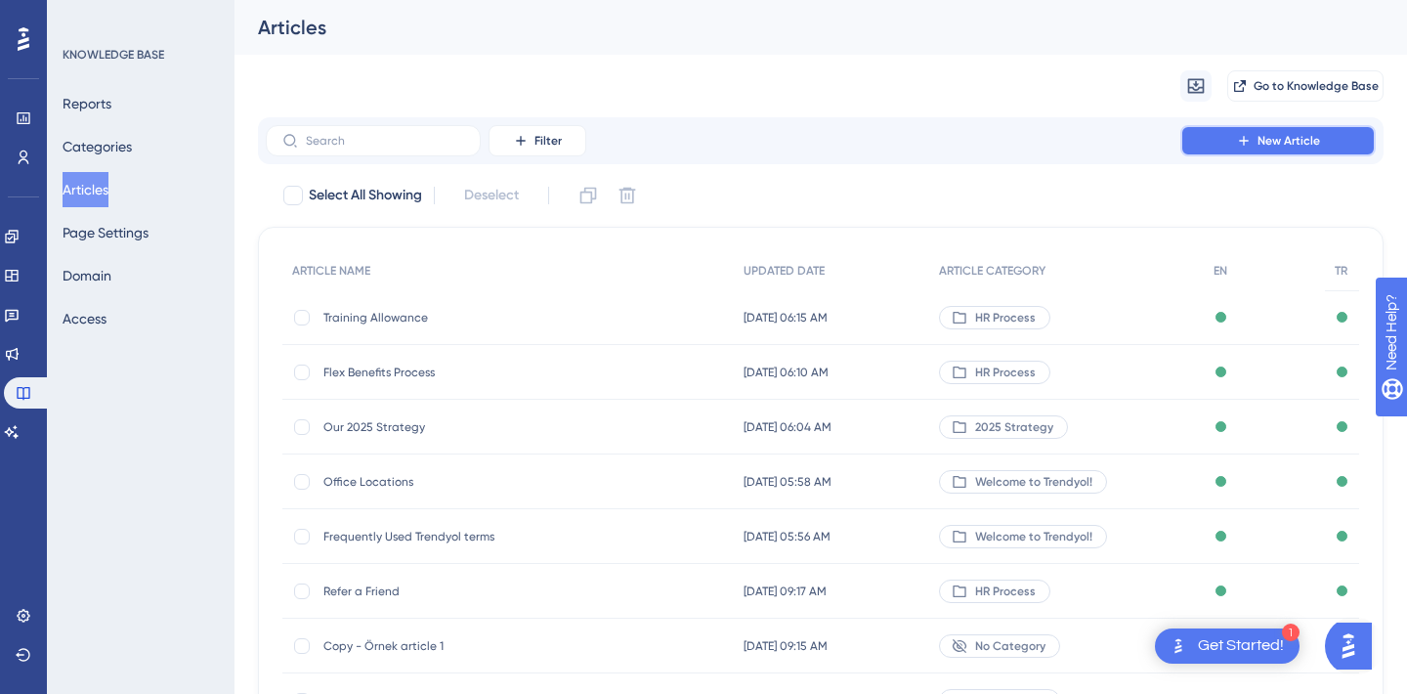
click at [1299, 138] on span "New Article" at bounding box center [1289, 141] width 63 height 16
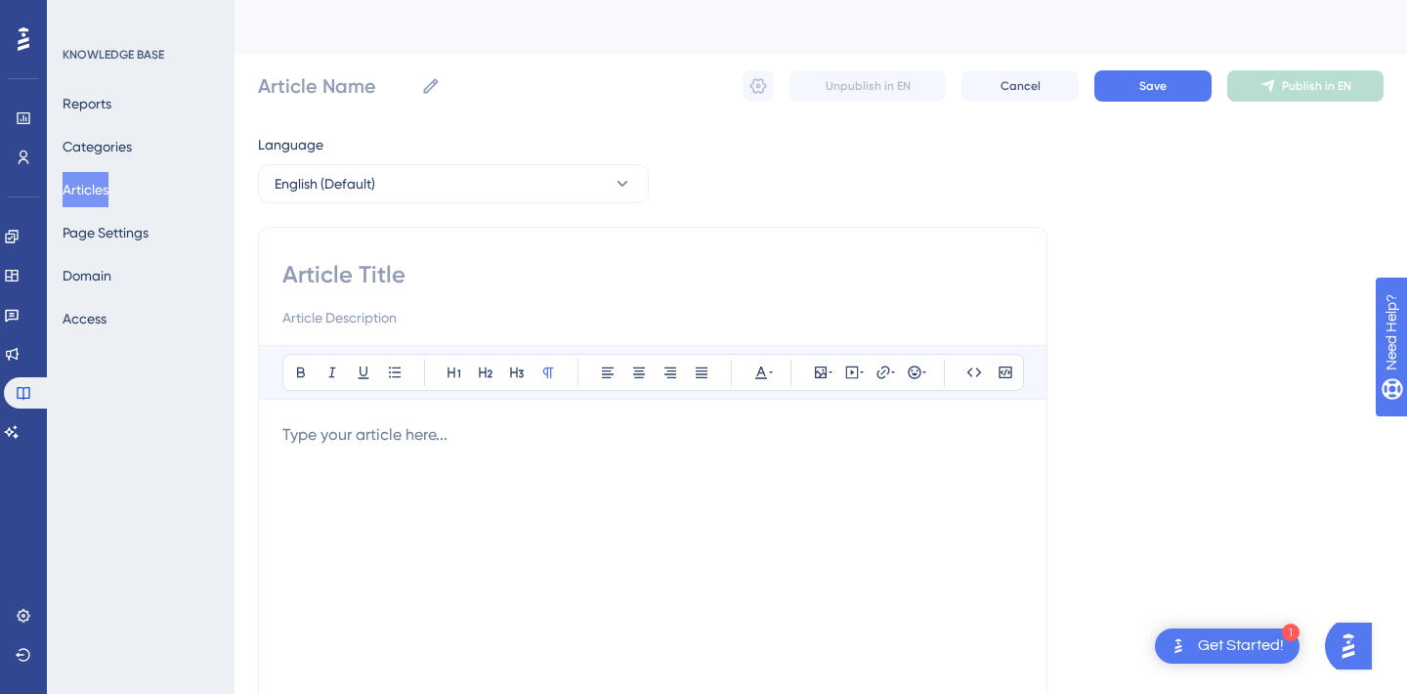
click at [382, 290] on div at bounding box center [652, 294] width 741 height 70
click at [378, 276] on input at bounding box center [652, 274] width 741 height 31
type input "Maslaj"
type input "[GEOGRAPHIC_DATA]"
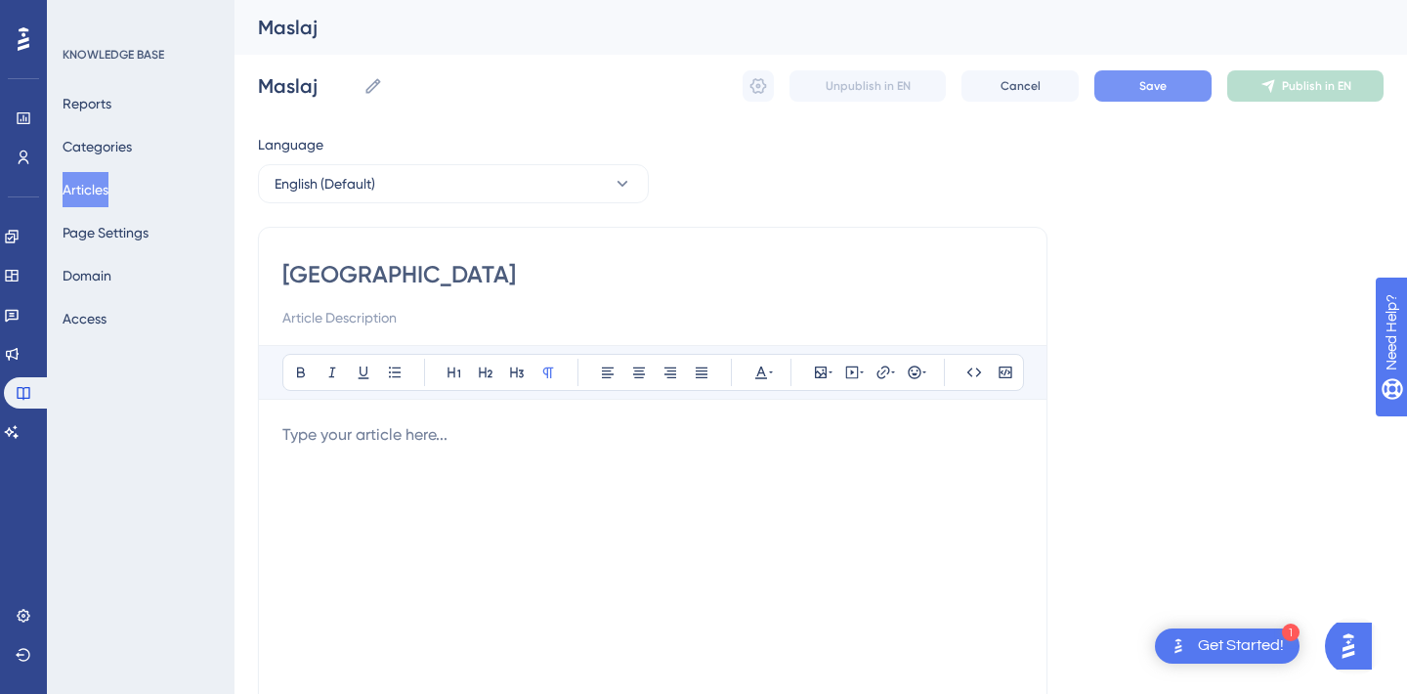
type input "[GEOGRAPHIC_DATA]"
click at [583, 496] on div at bounding box center [652, 638] width 741 height 430
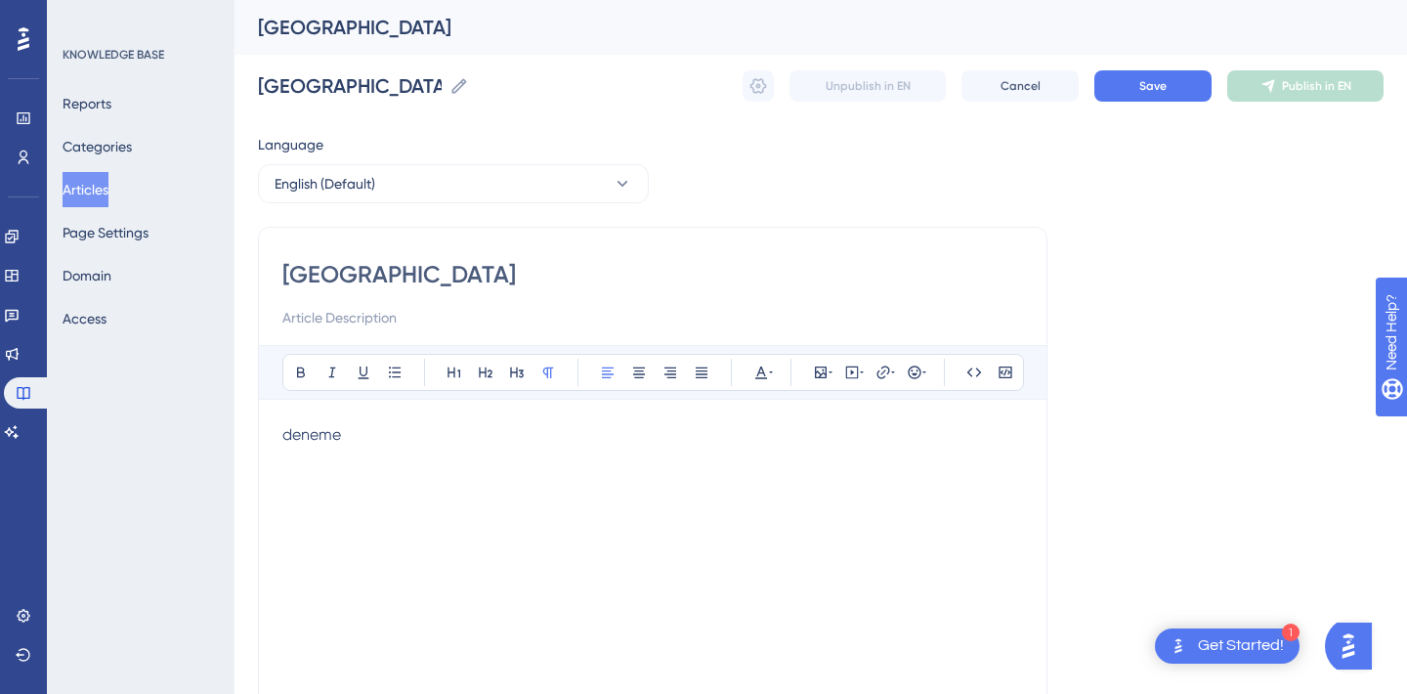
click at [338, 428] on span "deneme" at bounding box center [311, 434] width 59 height 19
click at [343, 430] on span "Campus" at bounding box center [312, 434] width 61 height 19
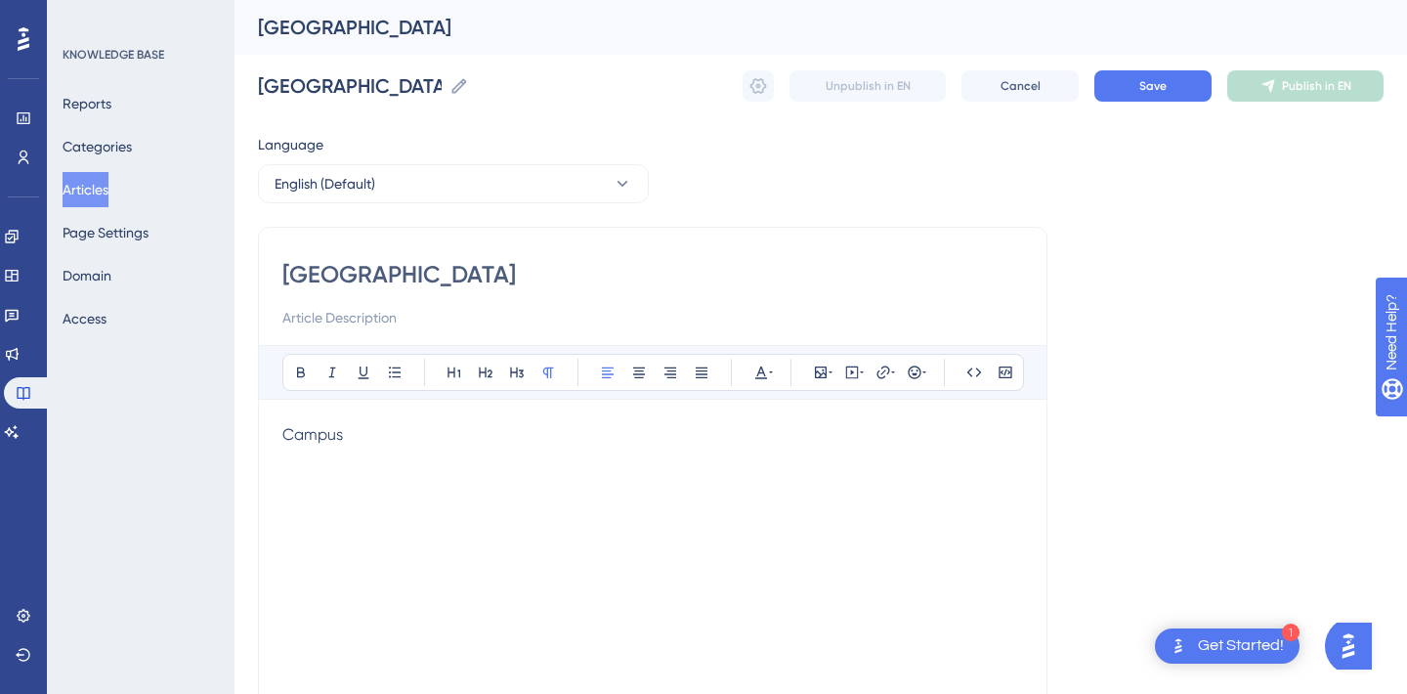
click at [343, 430] on span "Campus" at bounding box center [312, 434] width 61 height 19
click at [1177, 80] on button "Save" at bounding box center [1152, 85] width 117 height 31
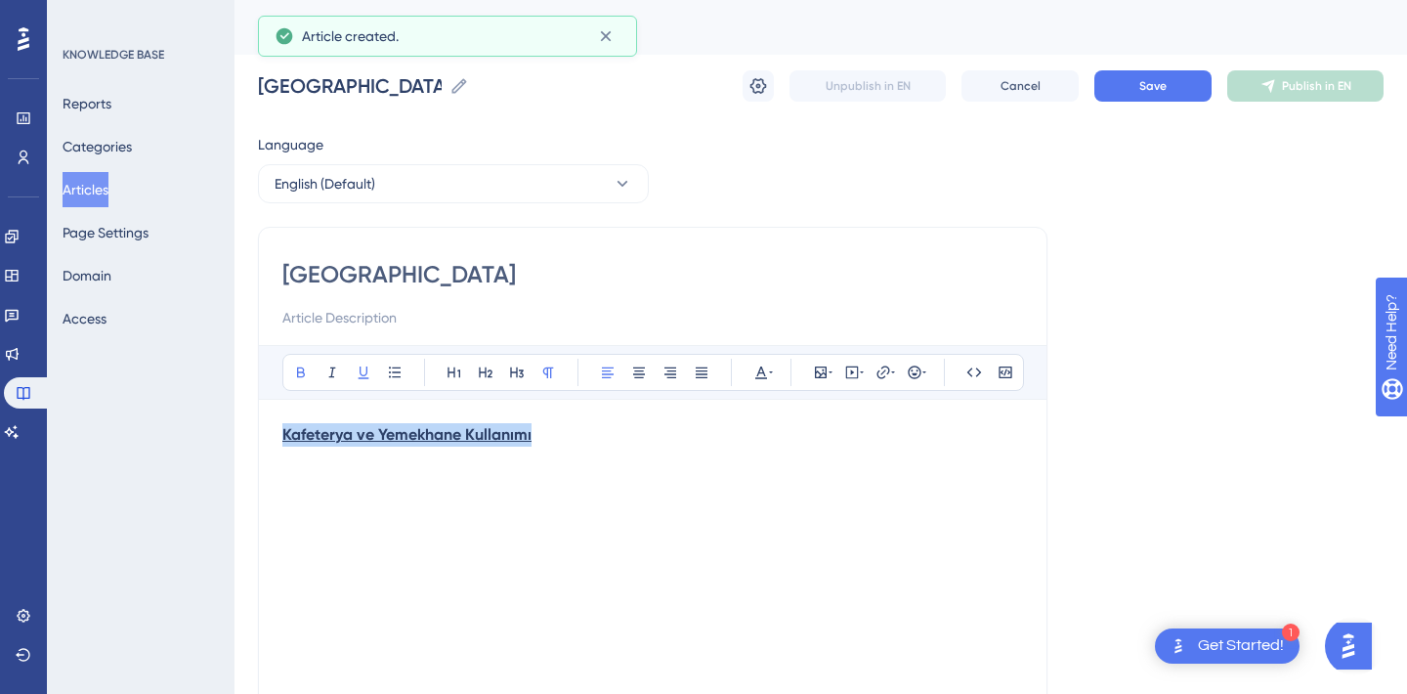
drag, startPoint x: 563, startPoint y: 441, endPoint x: 243, endPoint y: 441, distance: 319.5
click at [243, 441] on div "Performance Users Engagement Widgets Feedback Product Updates Knowledge Base AI…" at bounding box center [821, 513] width 1173 height 1026
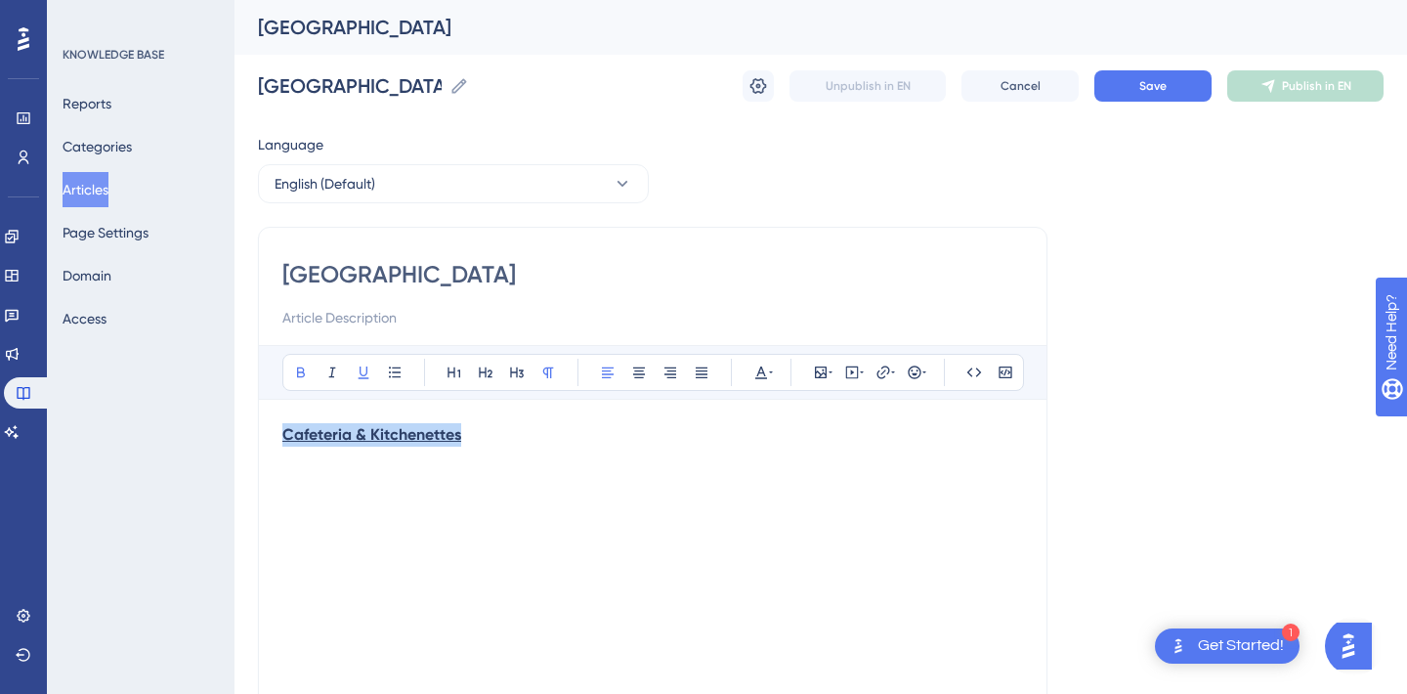
drag, startPoint x: 491, startPoint y: 430, endPoint x: 256, endPoint y: 429, distance: 234.5
click at [256, 429] on div "Performance Users Engagement Widgets Feedback Product Updates Knowledge Base AI…" at bounding box center [821, 513] width 1173 height 1026
copy strong "Cafeteria & Kitchenettes"
click at [643, 448] on div "Cafeteria & Kitchenettes" at bounding box center [652, 638] width 741 height 430
click at [467, 181] on button "English (Default)" at bounding box center [453, 183] width 391 height 39
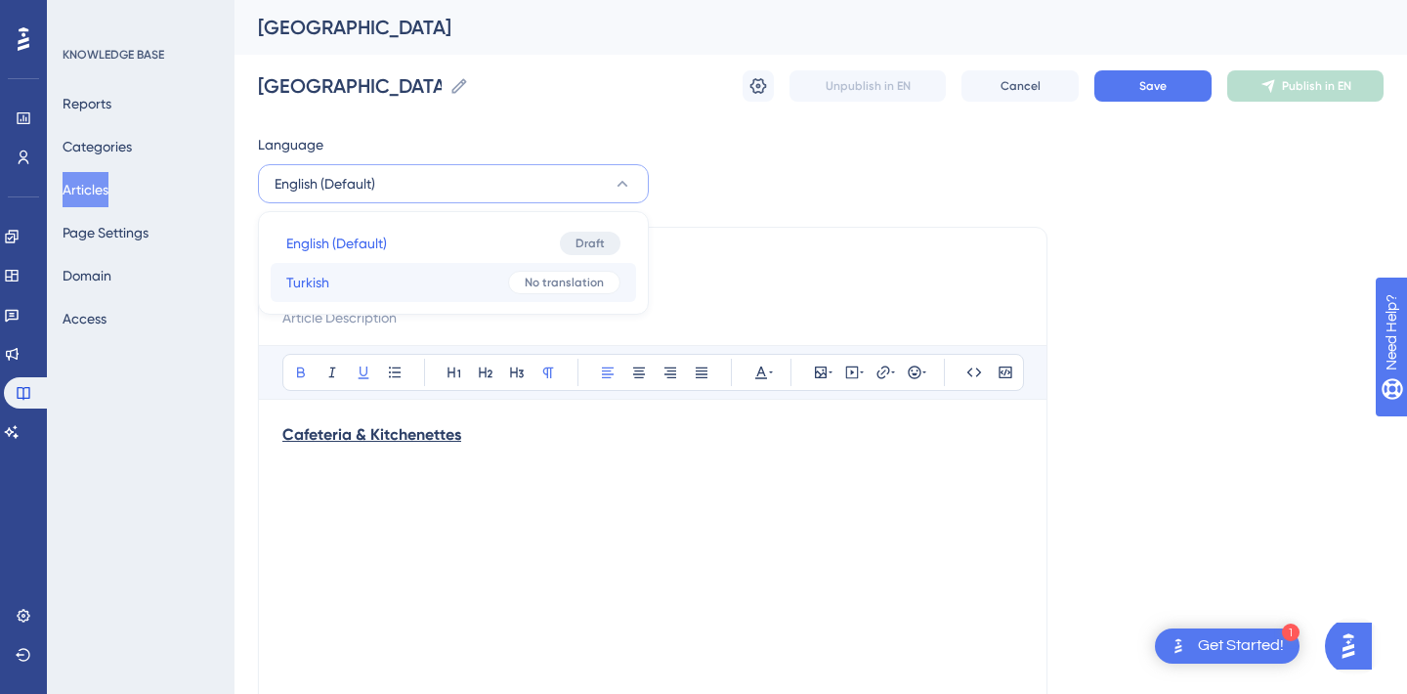
click at [360, 283] on button "Turkish Turkish No translation" at bounding box center [453, 282] width 365 height 39
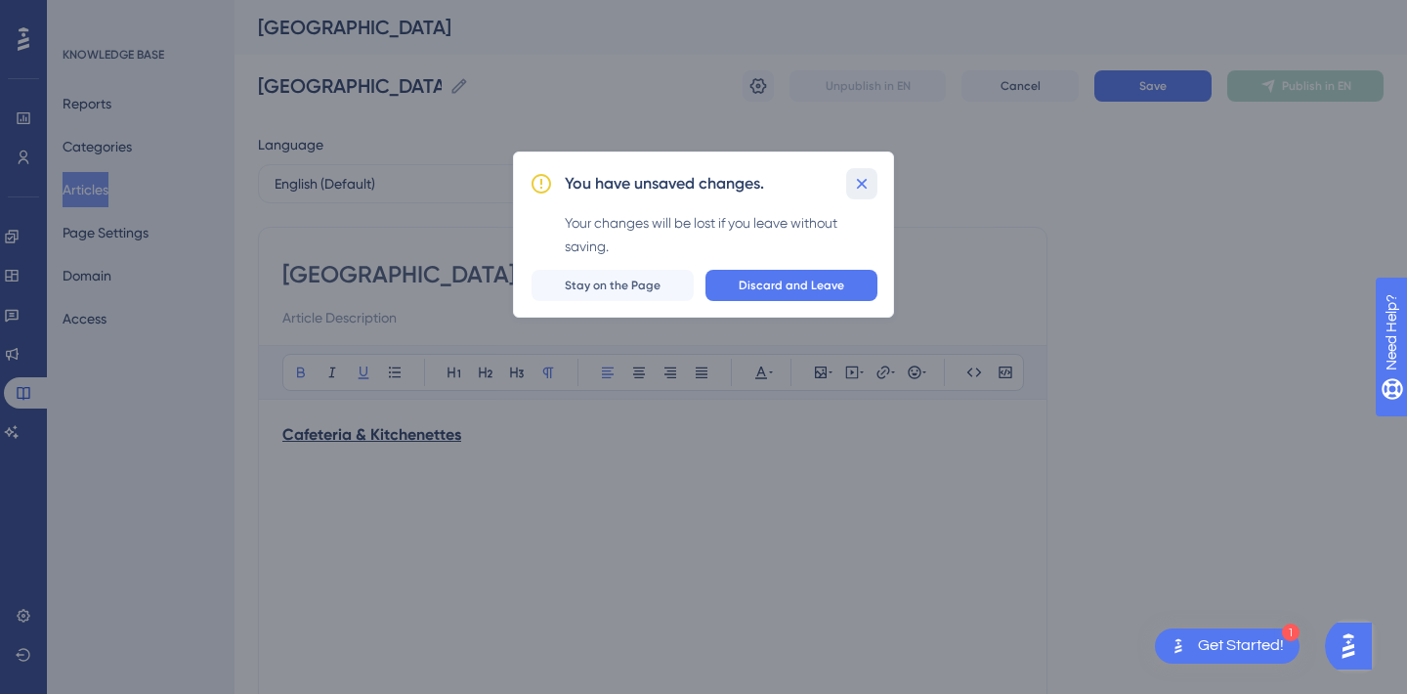
click at [857, 184] on icon at bounding box center [862, 184] width 20 height 20
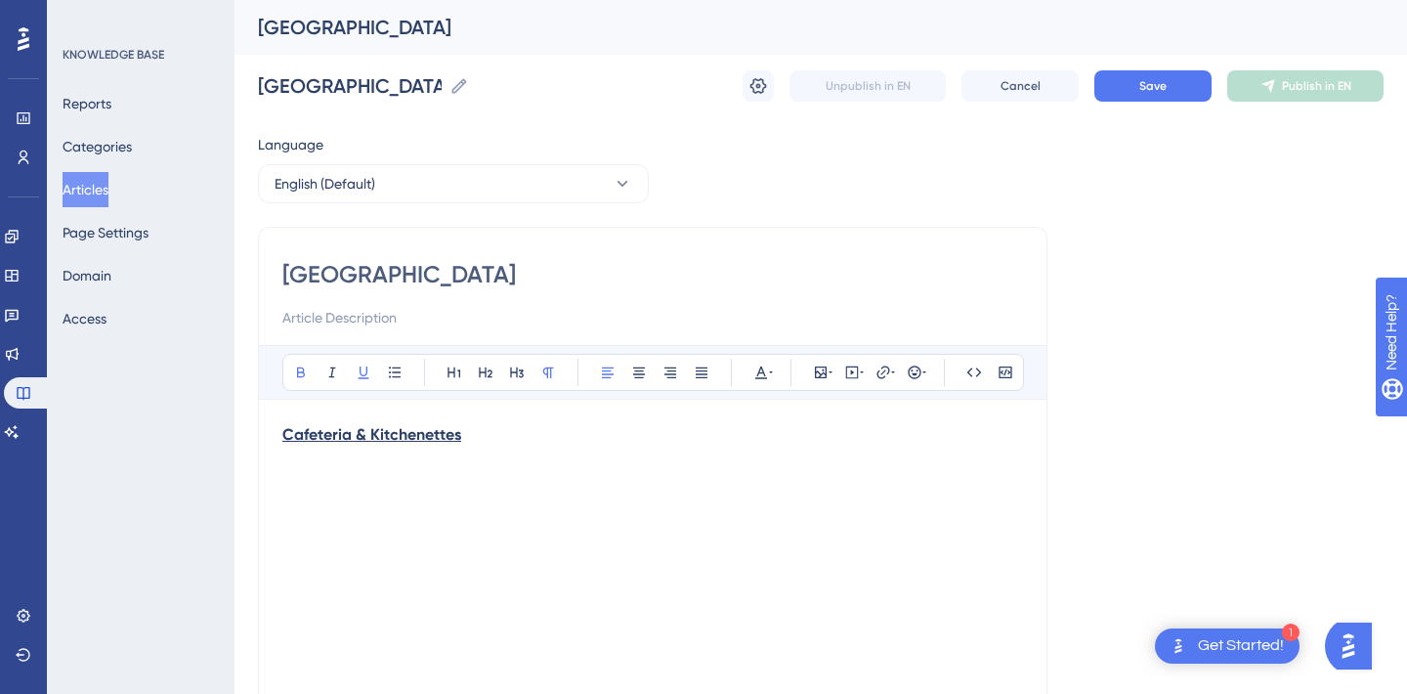
click at [1145, 64] on div "[GEOGRAPHIC_DATA] [GEOGRAPHIC_DATA] Unpublish in EN Cancel Save Publish in EN" at bounding box center [821, 86] width 1126 height 63
click at [1145, 75] on button "Save" at bounding box center [1152, 85] width 117 height 31
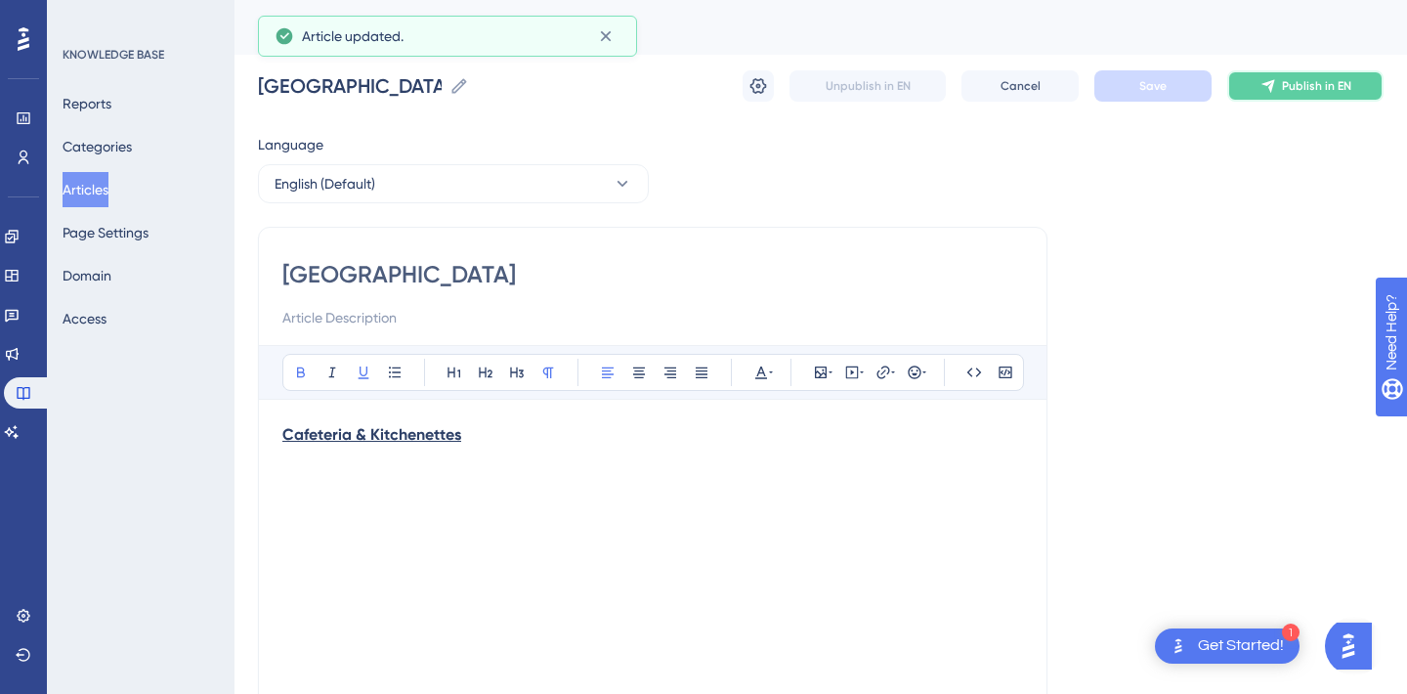
click at [1292, 82] on span "Publish in EN" at bounding box center [1316, 86] width 69 height 16
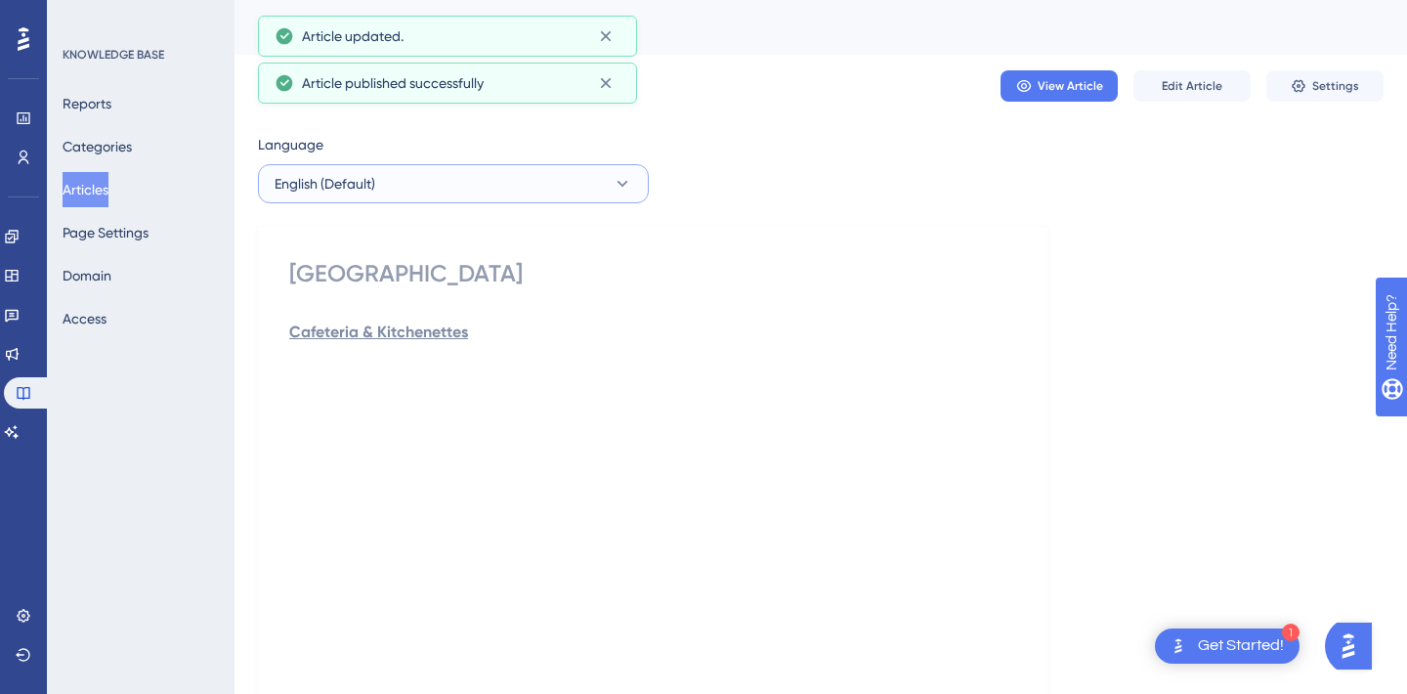
click at [421, 196] on button "English (Default)" at bounding box center [453, 183] width 391 height 39
click at [379, 278] on button "Turkish Turkish No translation" at bounding box center [453, 282] width 365 height 39
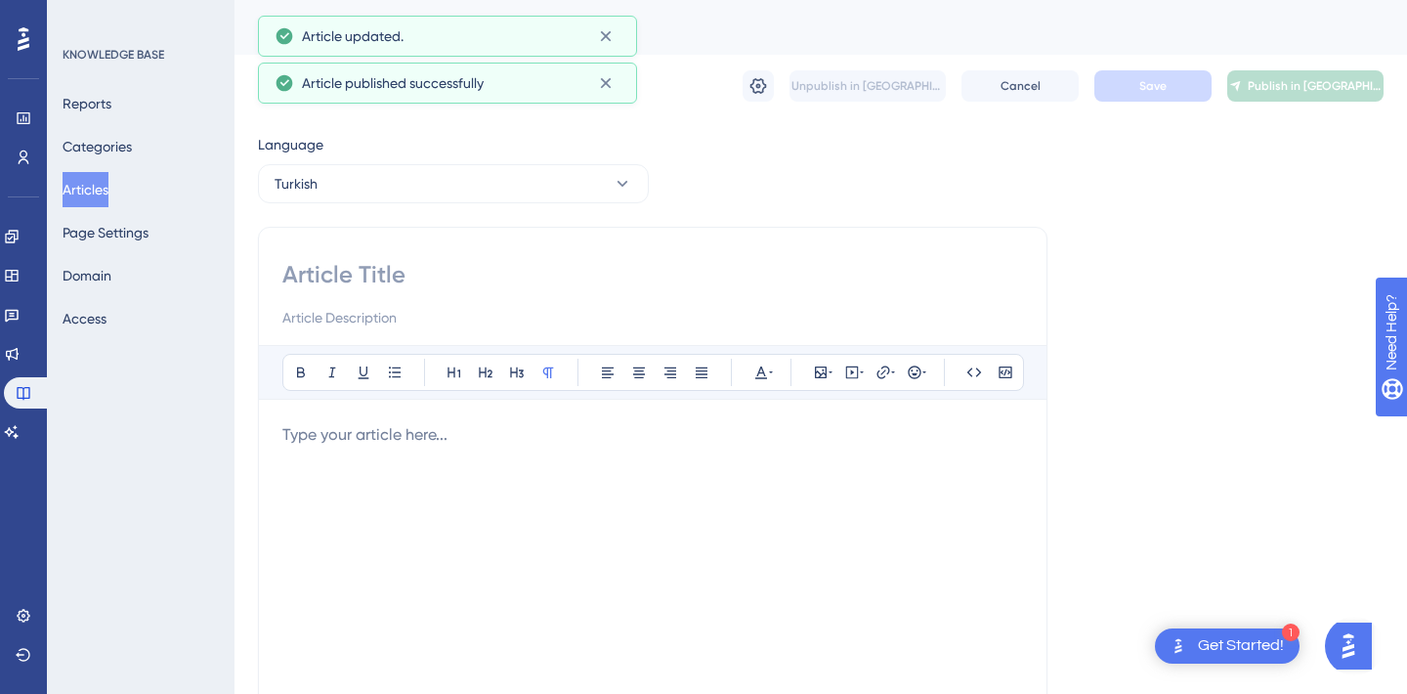
click at [378, 271] on input at bounding box center [652, 274] width 741 height 31
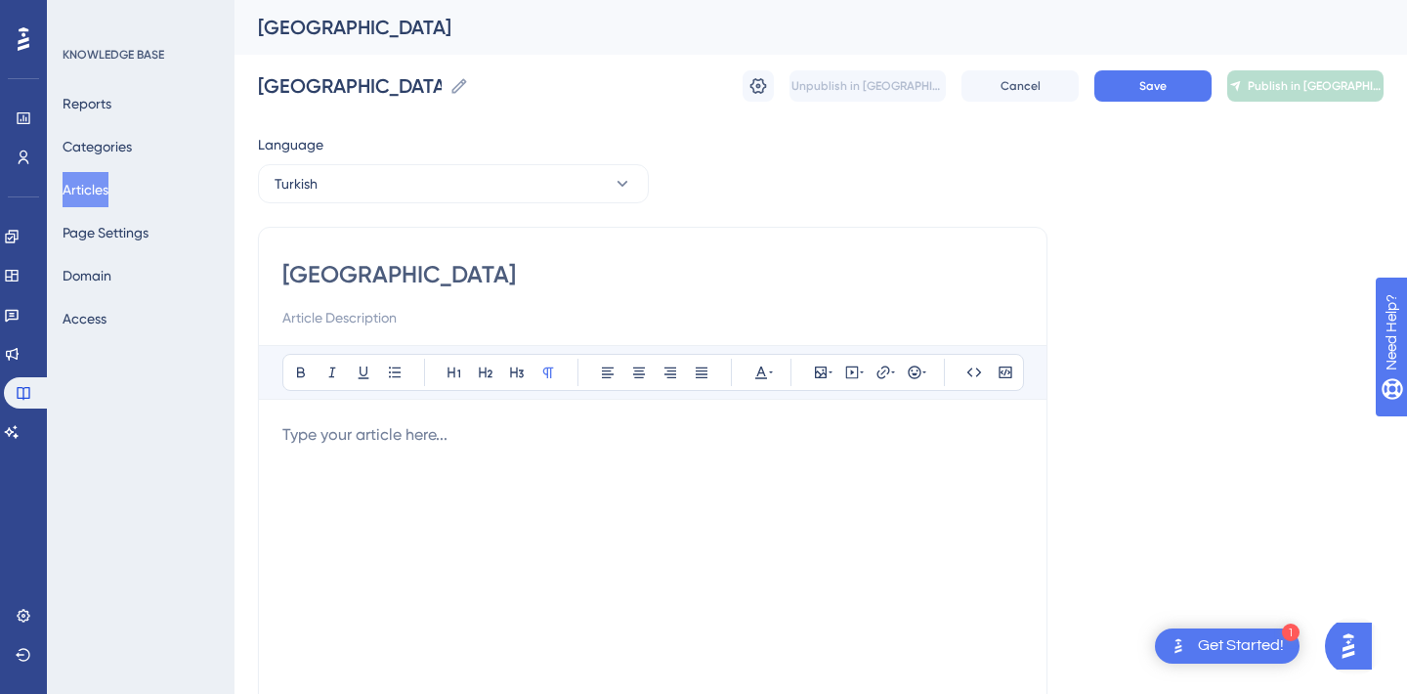
type input "[GEOGRAPHIC_DATA]"
click at [375, 450] on div at bounding box center [652, 638] width 741 height 430
click at [442, 432] on span "Yemekhane ve mutfak kullanımı" at bounding box center [393, 434] width 223 height 19
drag, startPoint x: 459, startPoint y: 437, endPoint x: 663, endPoint y: 436, distance: 203.3
click at [663, 436] on p "Yemekhane ve mutfakların kullanımı" at bounding box center [652, 434] width 741 height 23
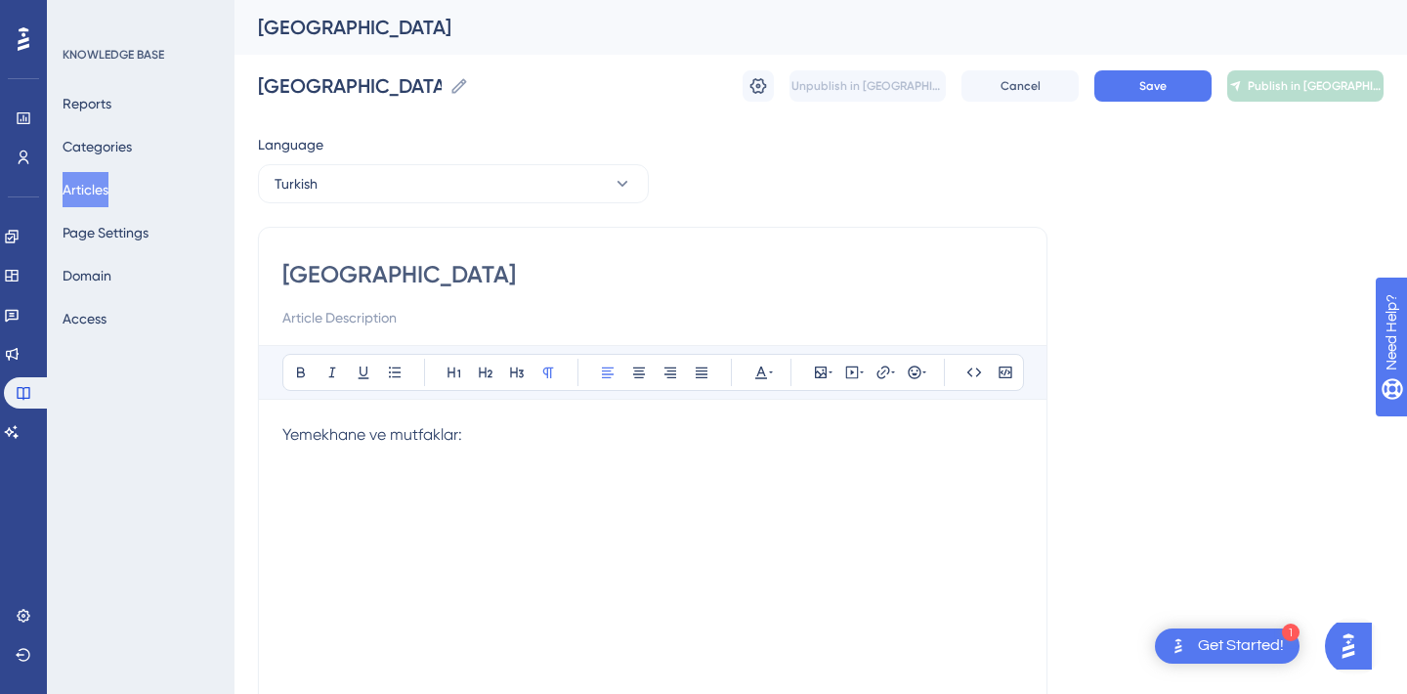
click at [431, 425] on p "Yemekhane ve mutfaklar:" at bounding box center [652, 434] width 741 height 23
click at [431, 425] on span "Yemekhane ve mutfaklar:" at bounding box center [372, 434] width 180 height 19
click at [315, 363] on div "Bold Italic Underline Bullet Point Heading 1 Heading 2 Heading 3 Normal Align L…" at bounding box center [653, 372] width 742 height 37
click at [303, 371] on icon at bounding box center [301, 372] width 8 height 11
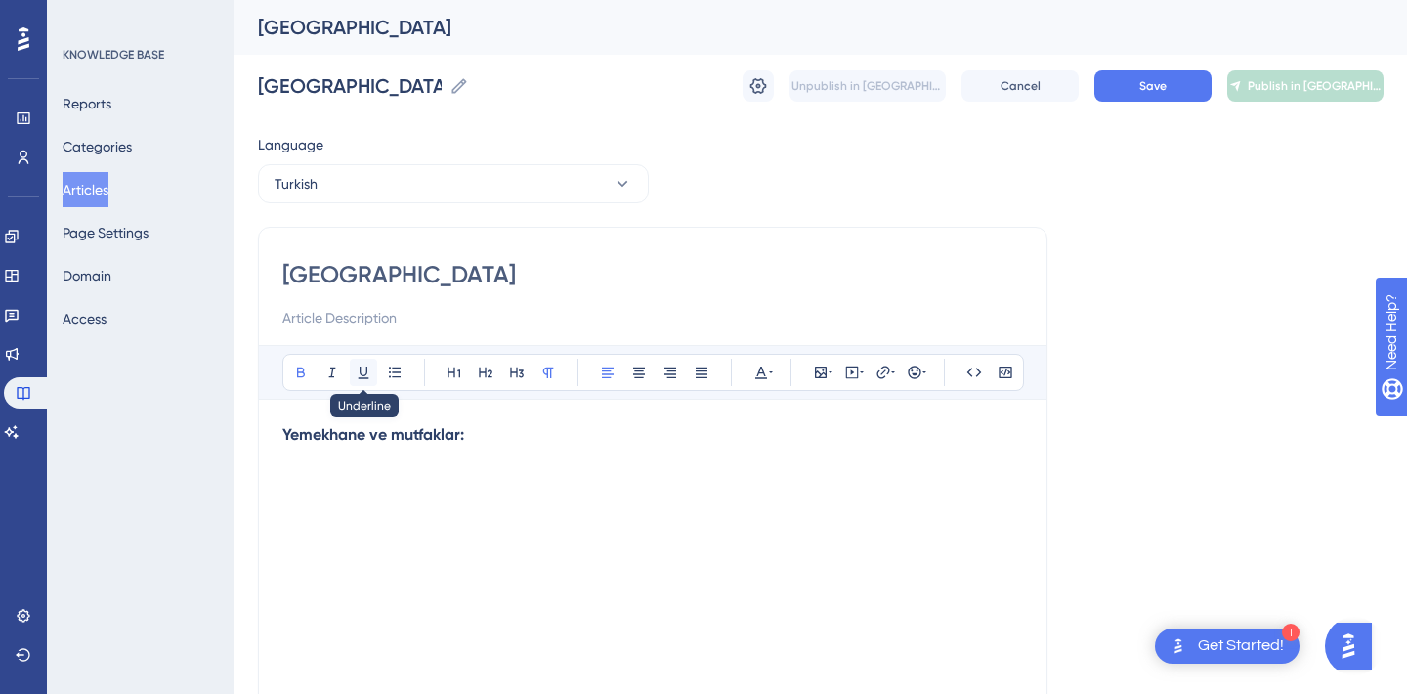
click at [359, 373] on icon at bounding box center [364, 372] width 16 height 16
click at [450, 528] on div "Yemekhane ve mutfaklar:" at bounding box center [652, 638] width 741 height 430
click at [1133, 104] on div "[GEOGRAPHIC_DATA] [GEOGRAPHIC_DATA] Unpublish in [GEOGRAPHIC_DATA] Cancel Save …" at bounding box center [821, 86] width 1126 height 63
click at [1136, 80] on button "Save" at bounding box center [1152, 85] width 117 height 31
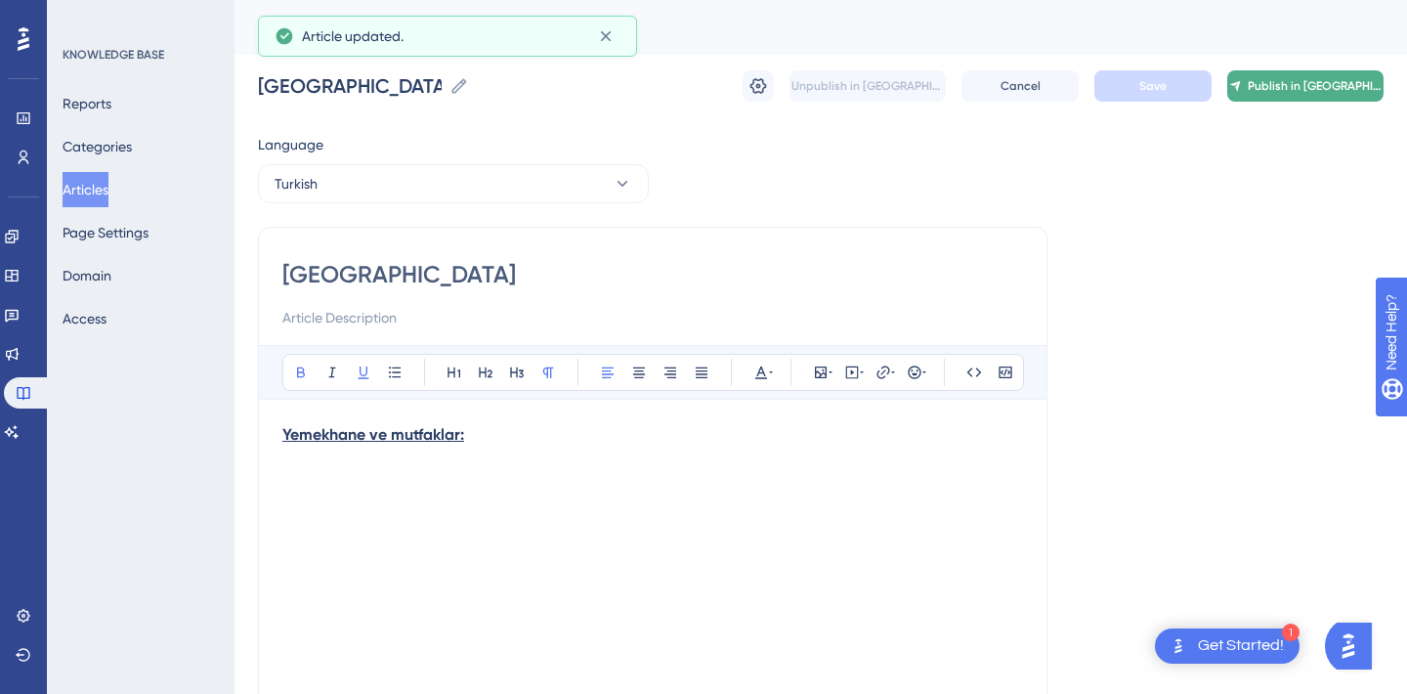
click at [1329, 89] on span "Publish in [GEOGRAPHIC_DATA]" at bounding box center [1315, 86] width 135 height 16
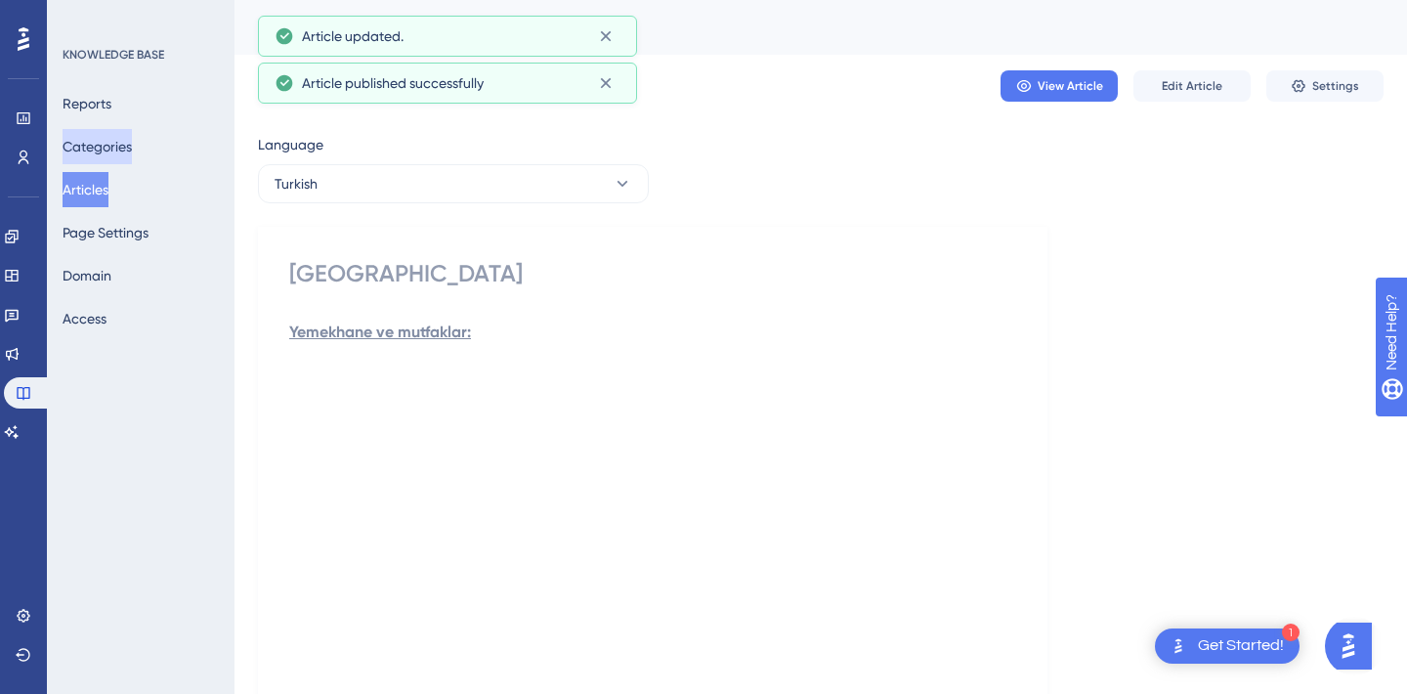
click at [117, 149] on button "Categories" at bounding box center [97, 146] width 69 height 35
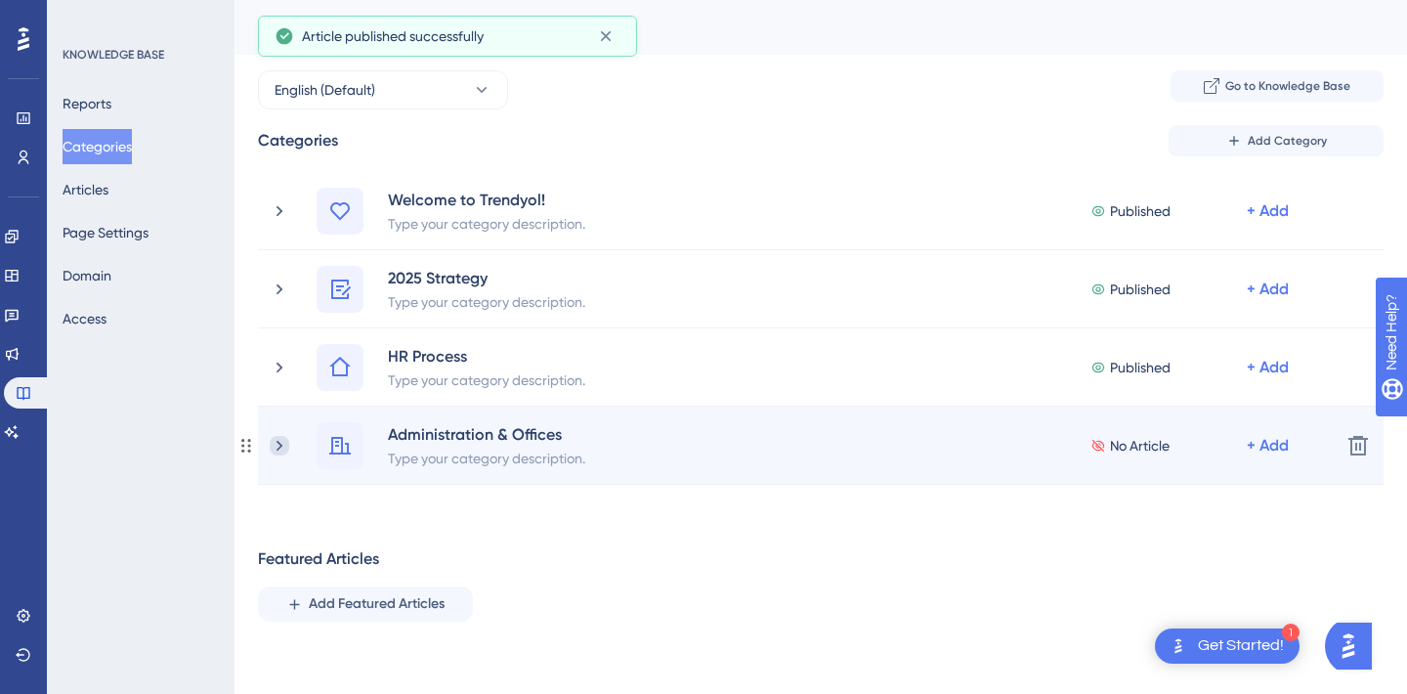
click at [278, 441] on icon at bounding box center [280, 446] width 20 height 20
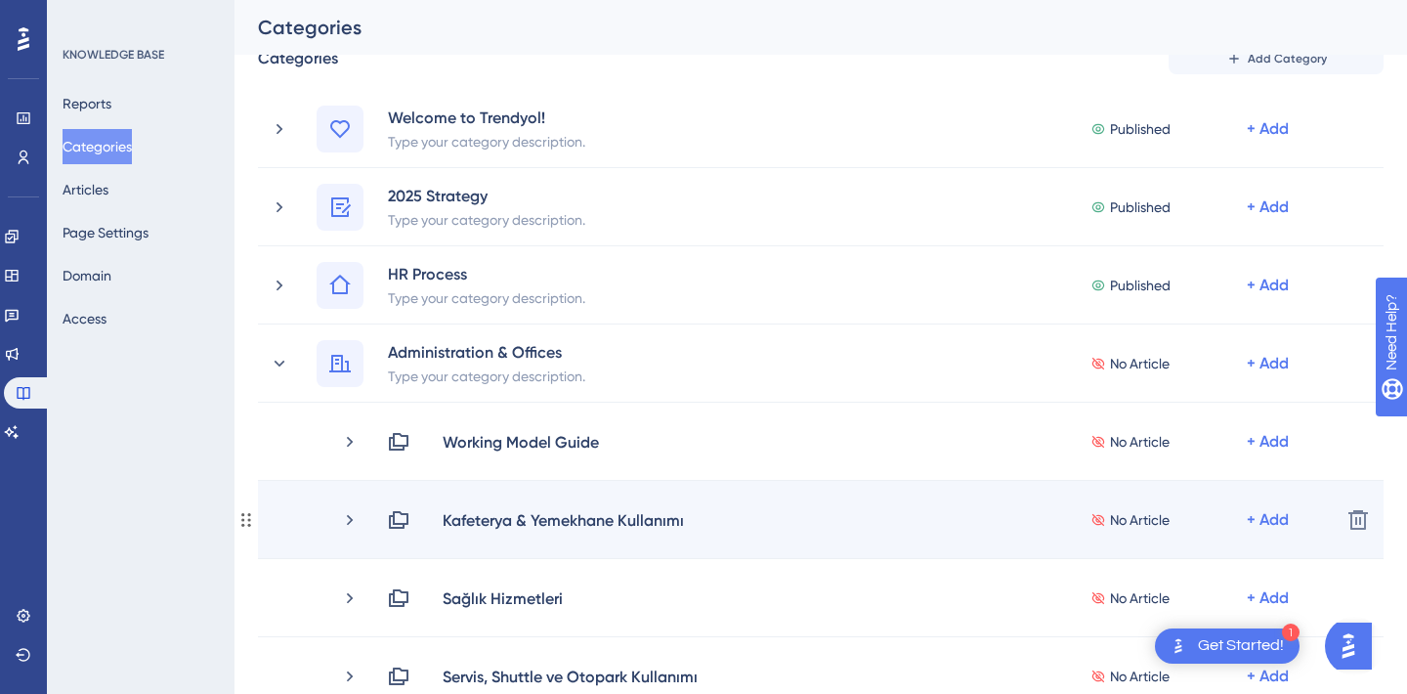
scroll to position [107, 0]
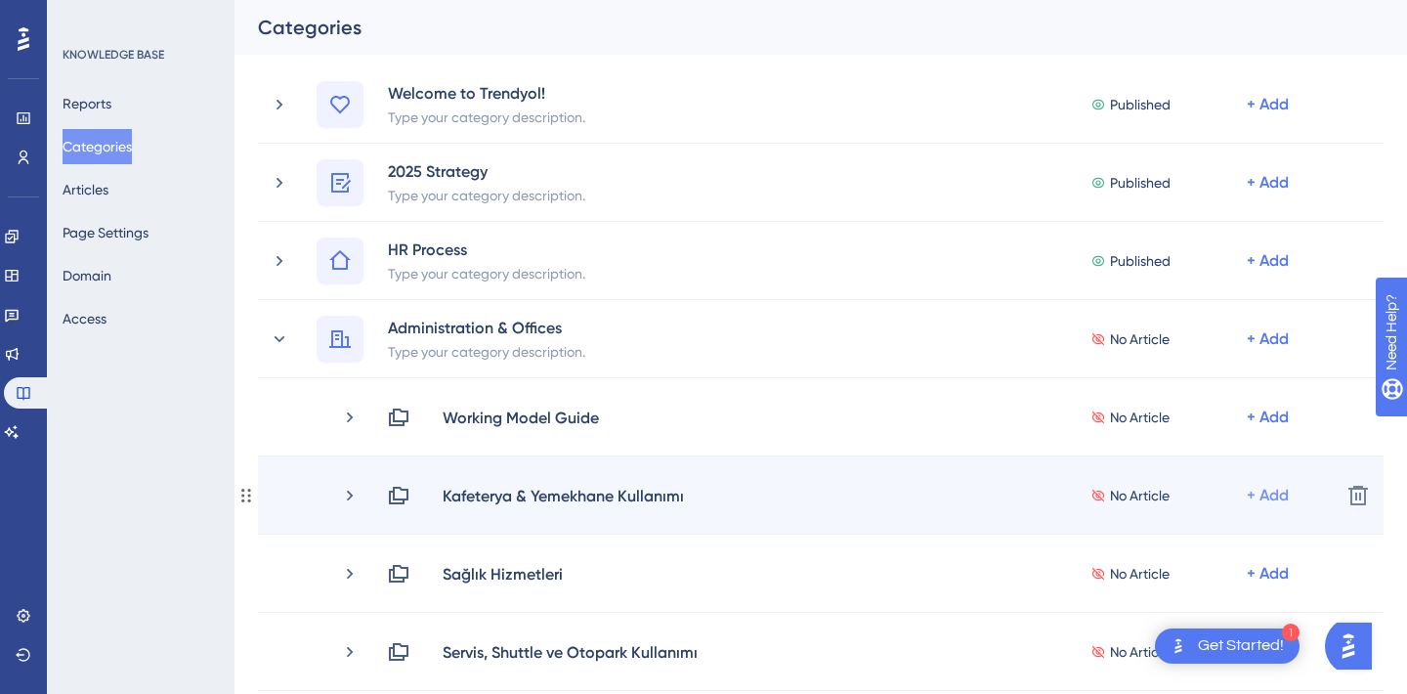
click at [1267, 429] on div "+ Add" at bounding box center [1268, 417] width 42 height 23
click at [1143, 561] on div "Add Articles Add Articles" at bounding box center [1191, 547] width 139 height 39
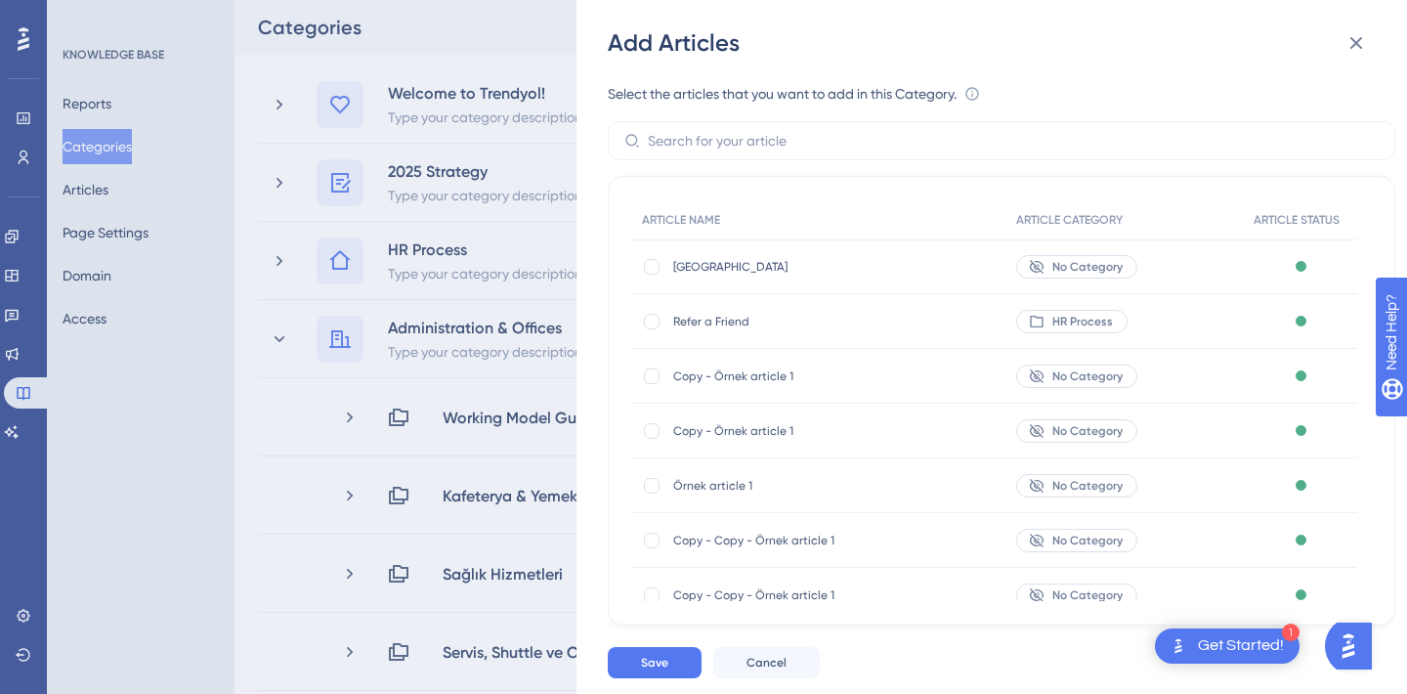
click at [713, 269] on span "[GEOGRAPHIC_DATA]" at bounding box center [810, 267] width 274 height 16
click at [648, 267] on div at bounding box center [652, 267] width 16 height 16
checkbox input "true"
click at [651, 658] on span "Save" at bounding box center [654, 663] width 27 height 16
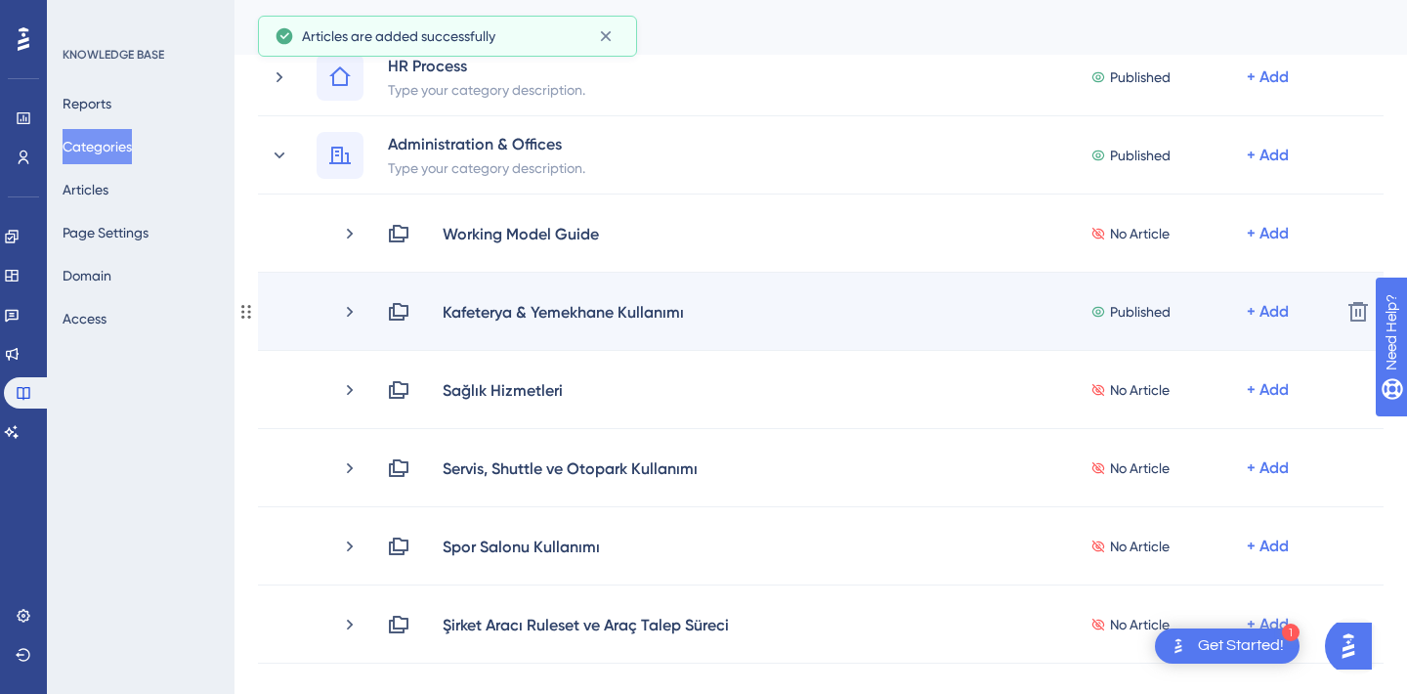
scroll to position [223, 0]
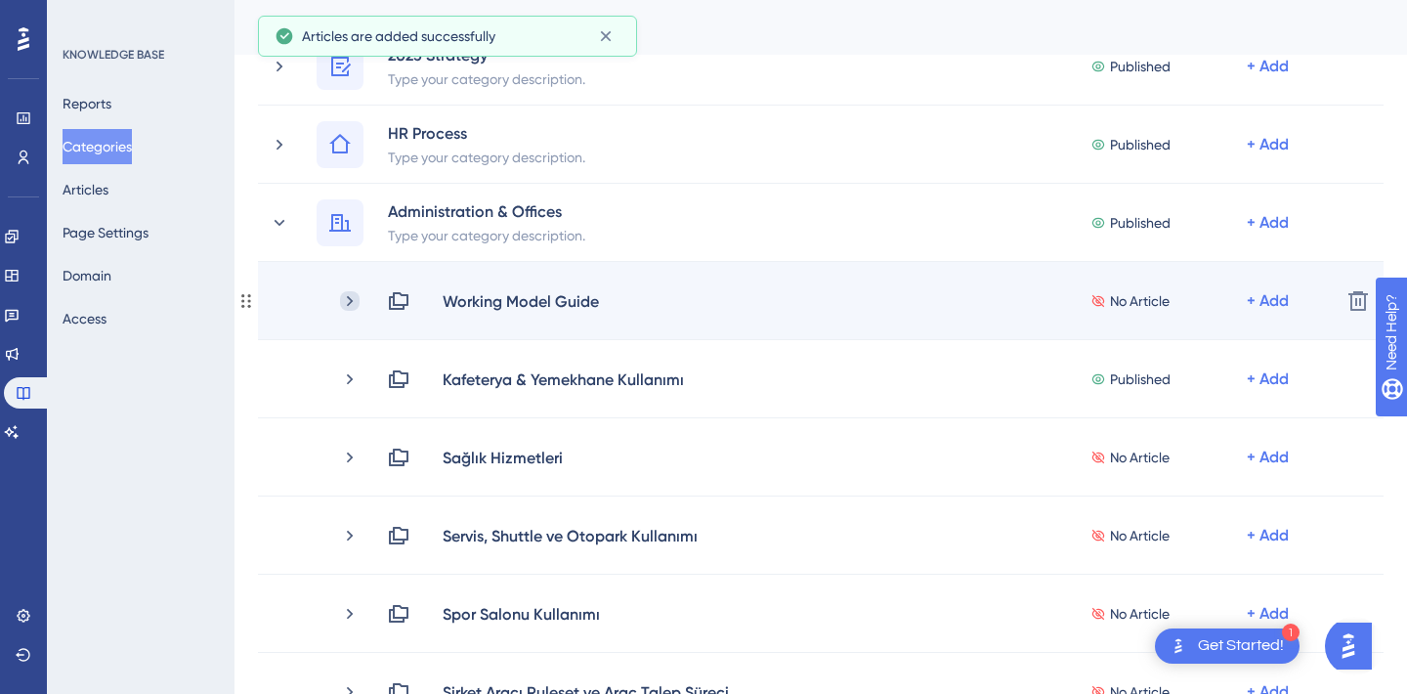
click at [351, 292] on icon at bounding box center [350, 301] width 20 height 20
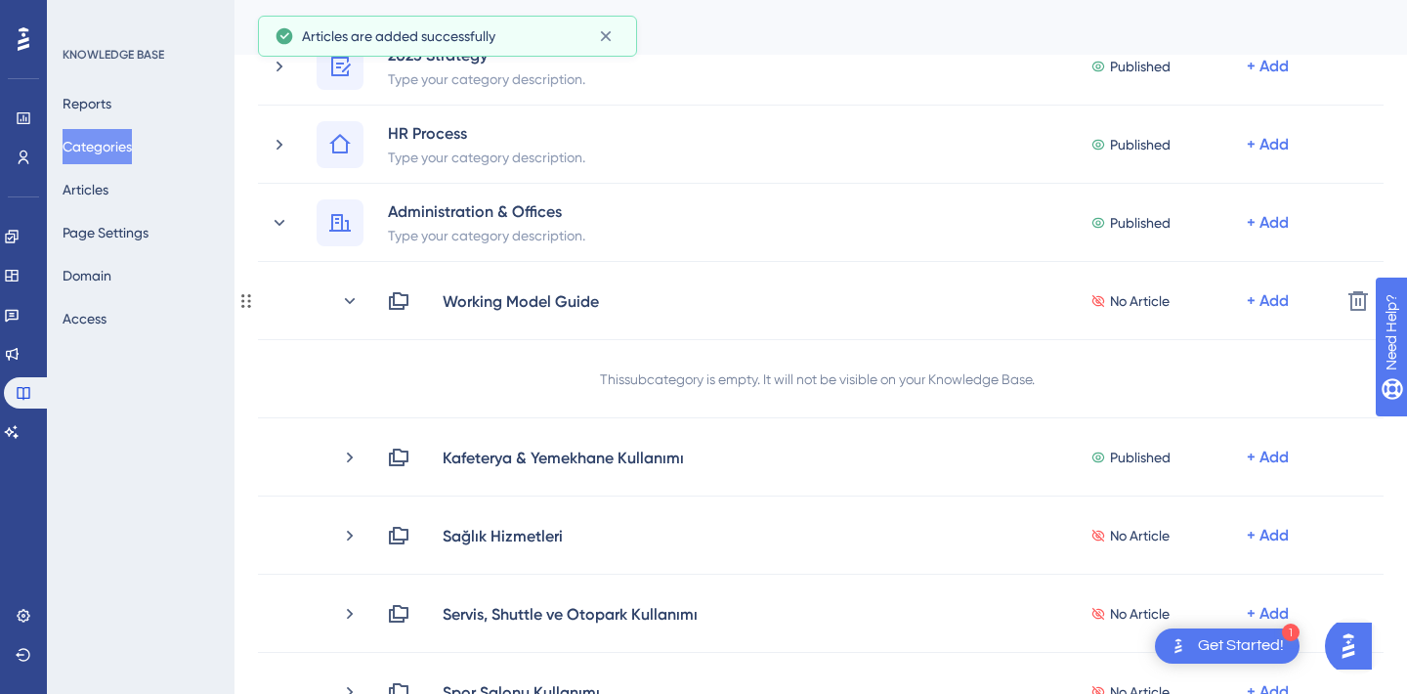
click at [351, 292] on icon at bounding box center [350, 301] width 20 height 20
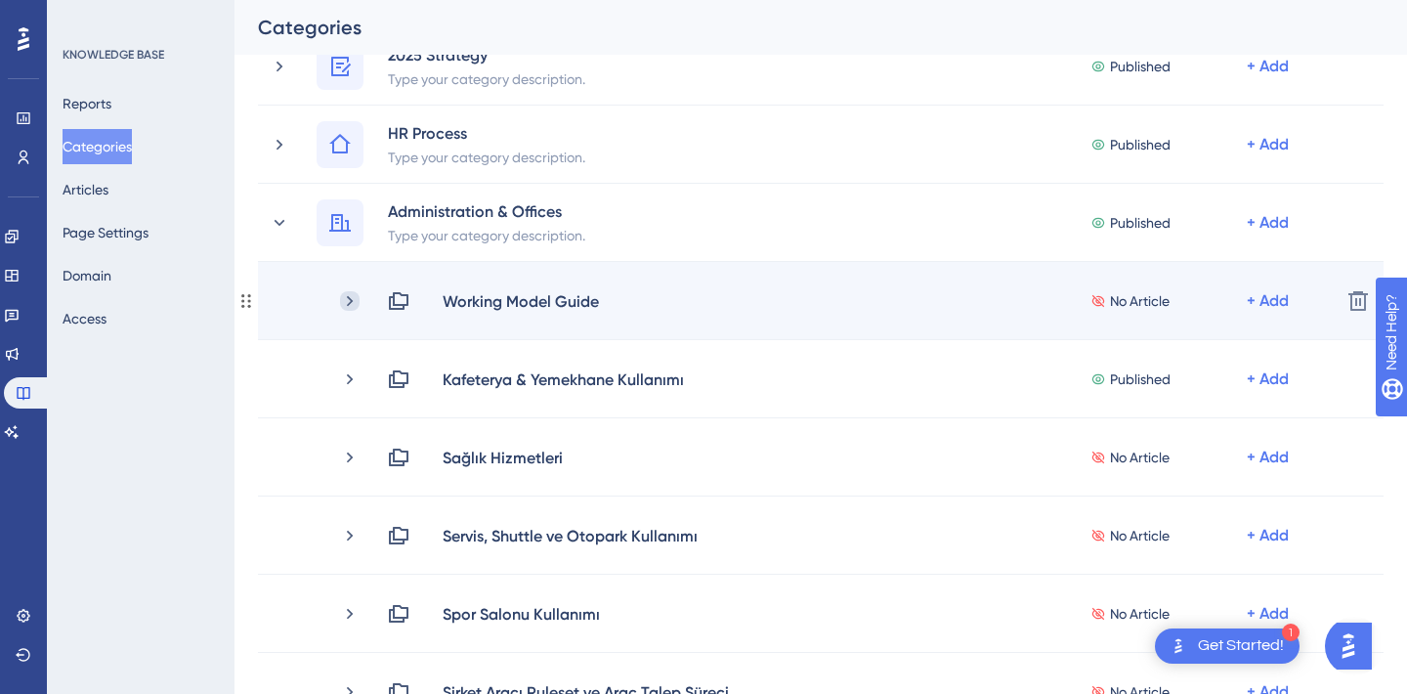
click at [350, 300] on icon at bounding box center [350, 301] width 20 height 20
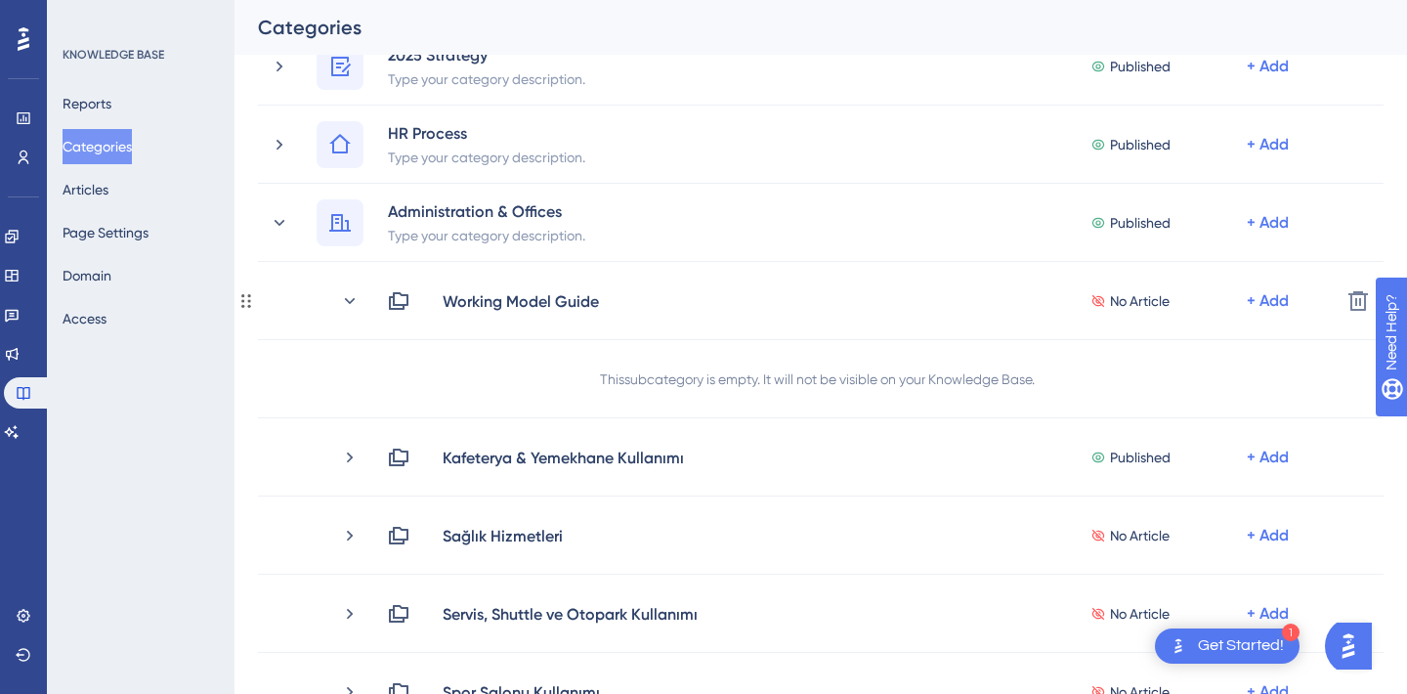
click at [350, 300] on icon at bounding box center [350, 301] width 20 height 20
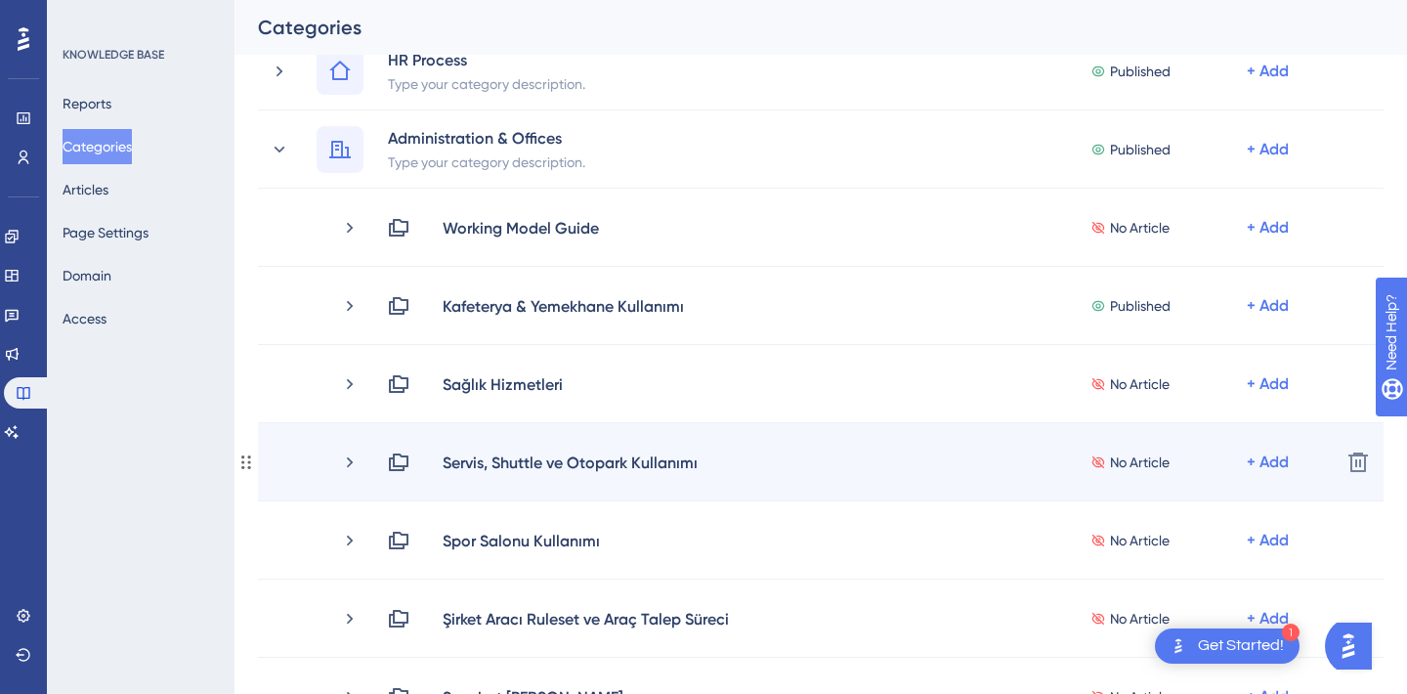
scroll to position [313, 0]
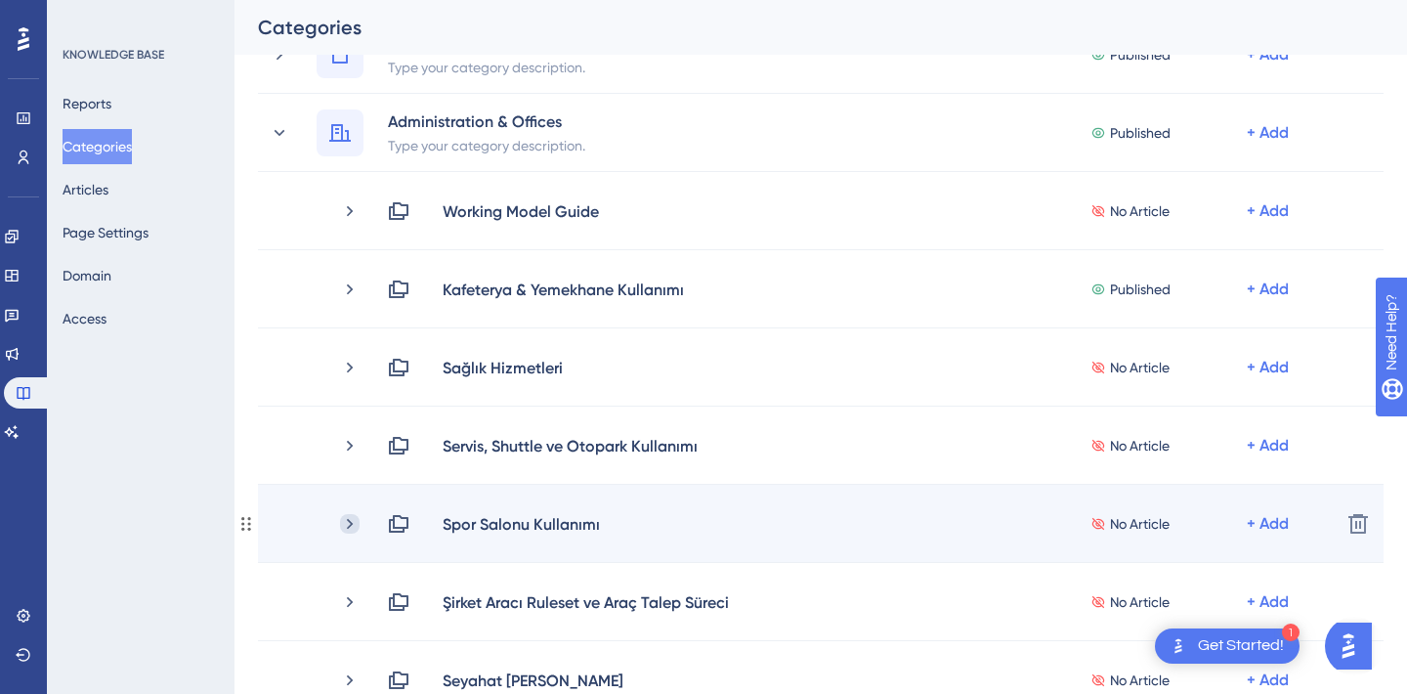
click at [347, 522] on icon at bounding box center [350, 524] width 20 height 20
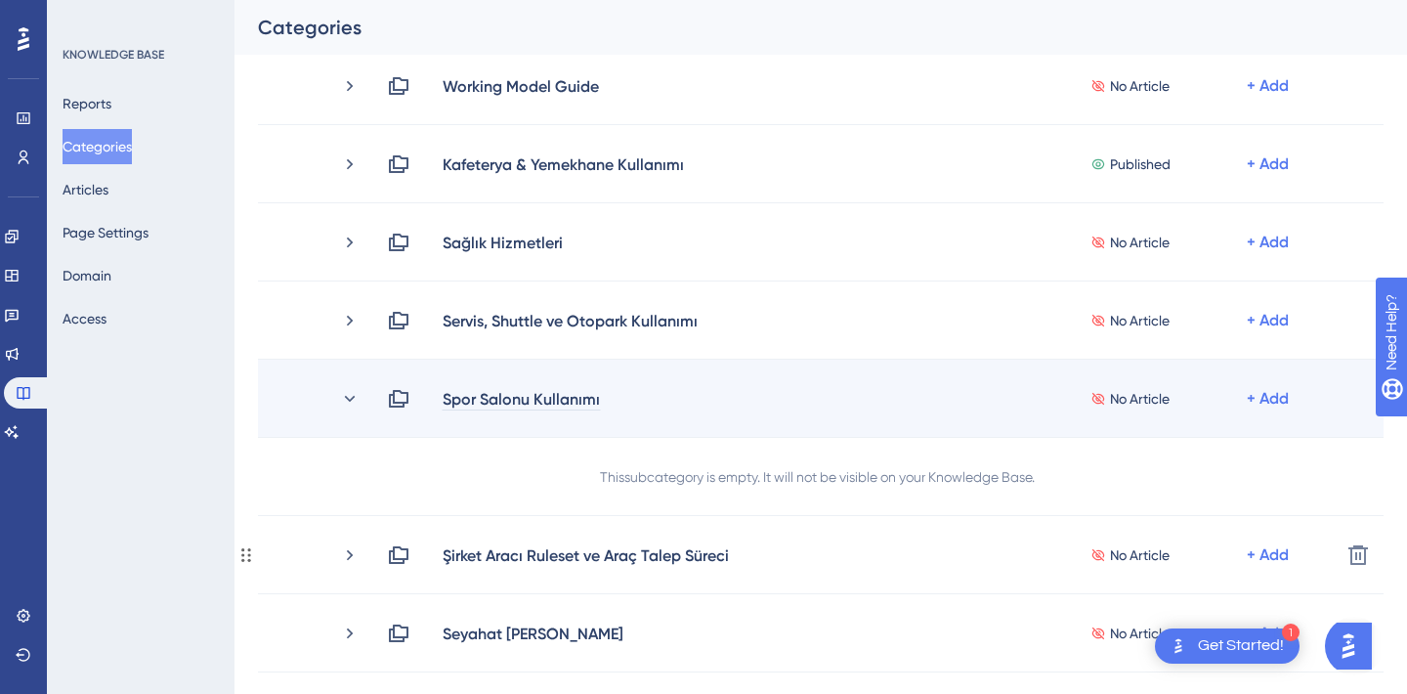
scroll to position [440, 0]
click at [363, 394] on div "Spor Salonu Kullanımı No Article + Add" at bounding box center [832, 396] width 985 height 23
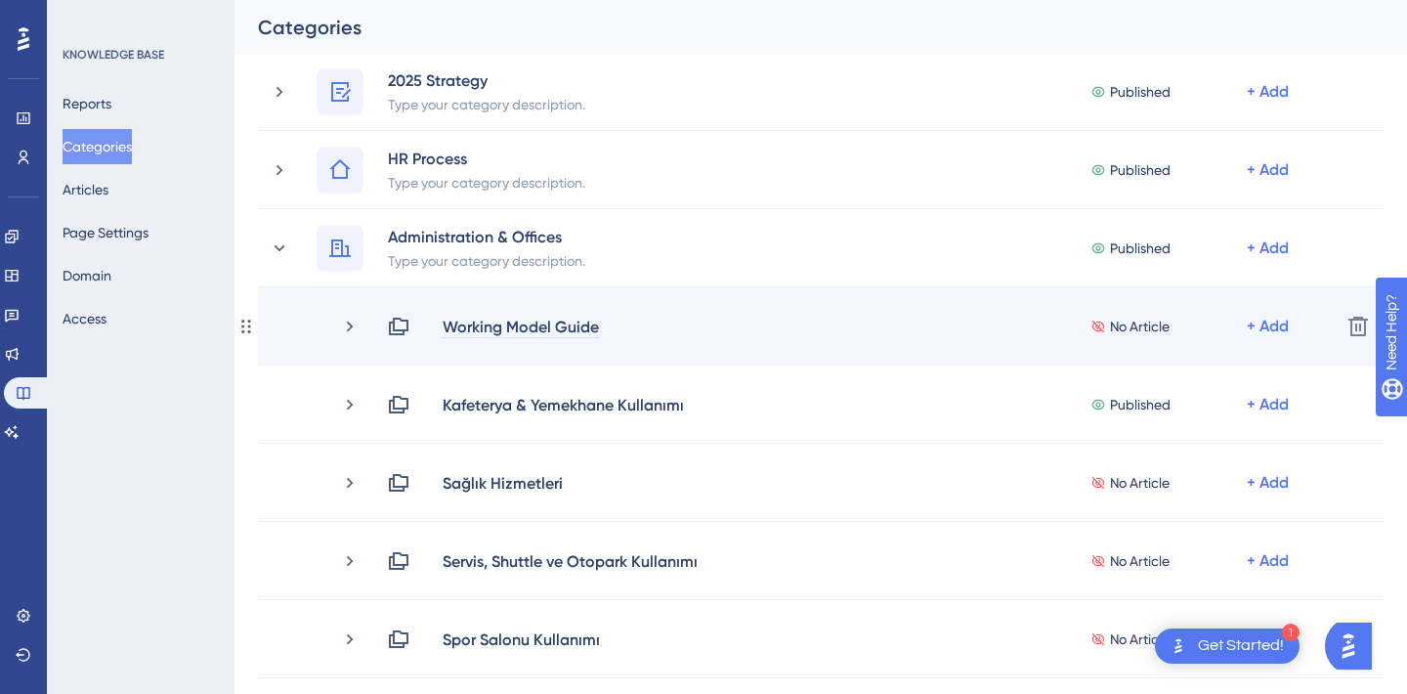
scroll to position [0, 0]
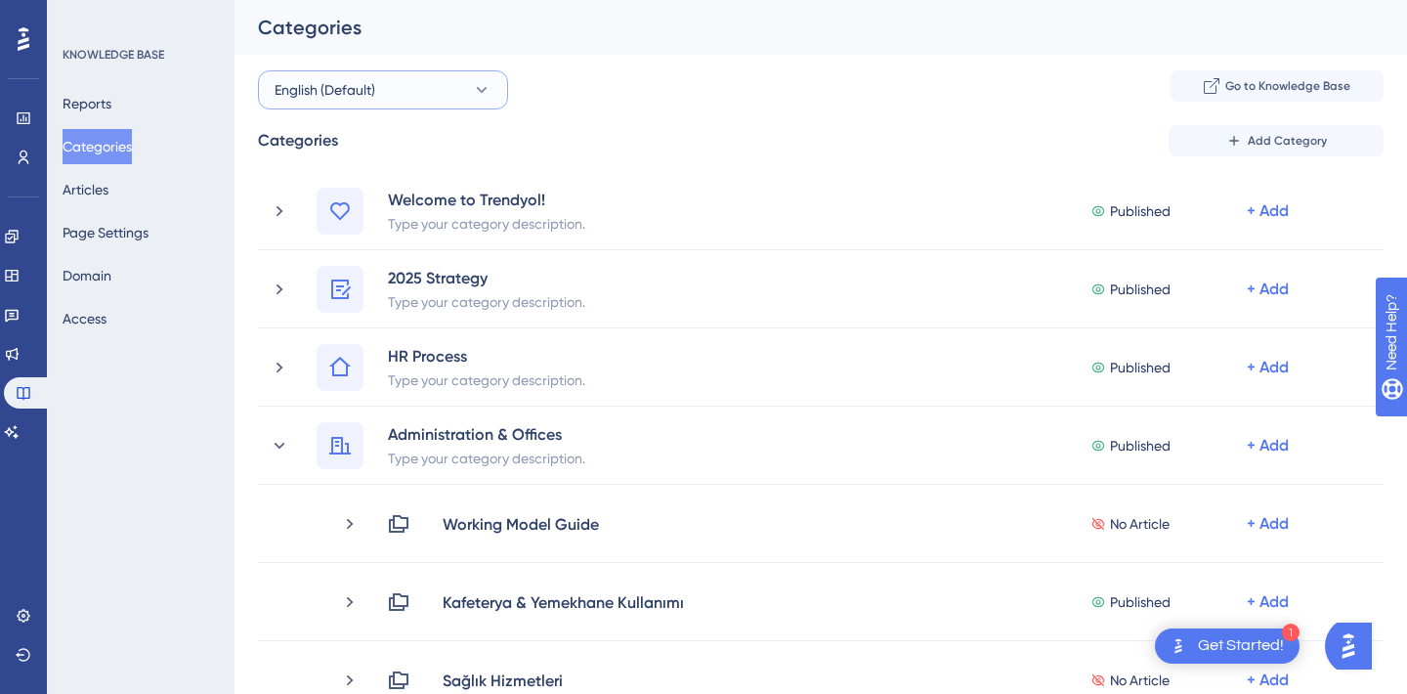
click at [384, 96] on button "English (Default)" at bounding box center [383, 89] width 250 height 39
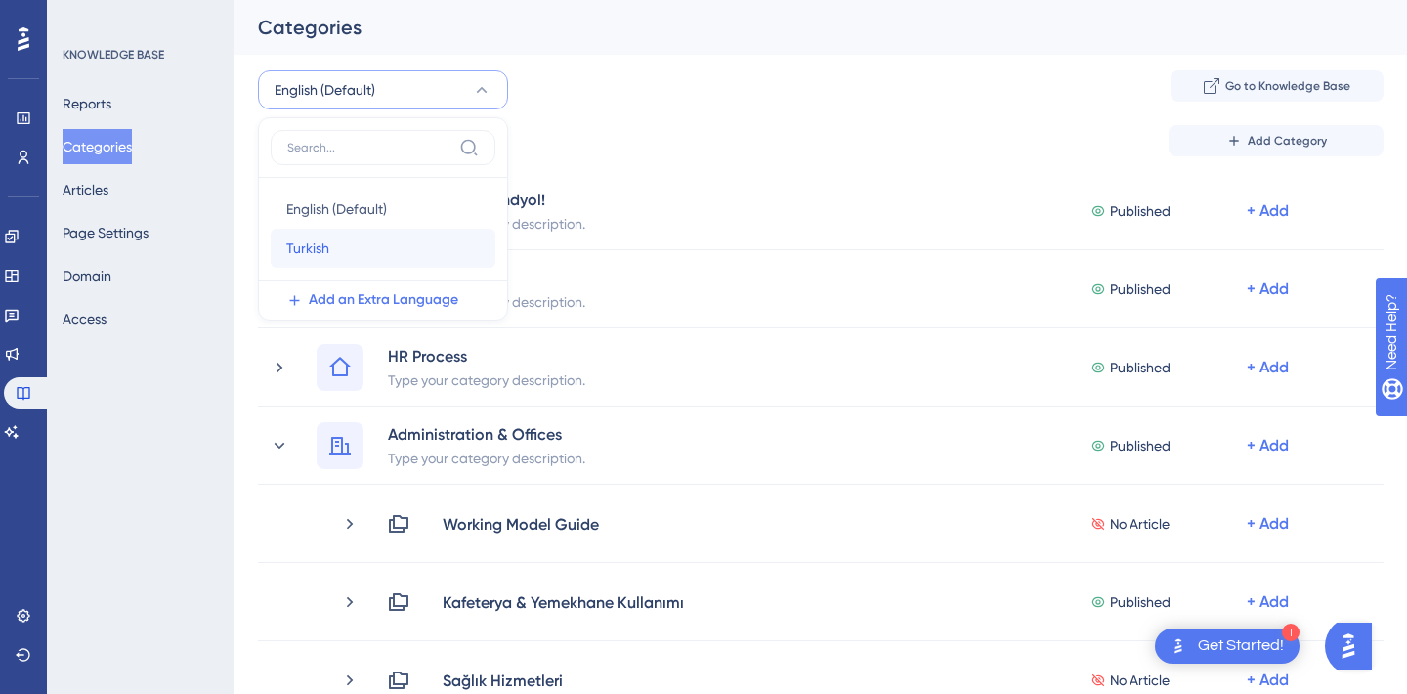
click at [355, 241] on div "Turkish Turkish" at bounding box center [382, 248] width 193 height 39
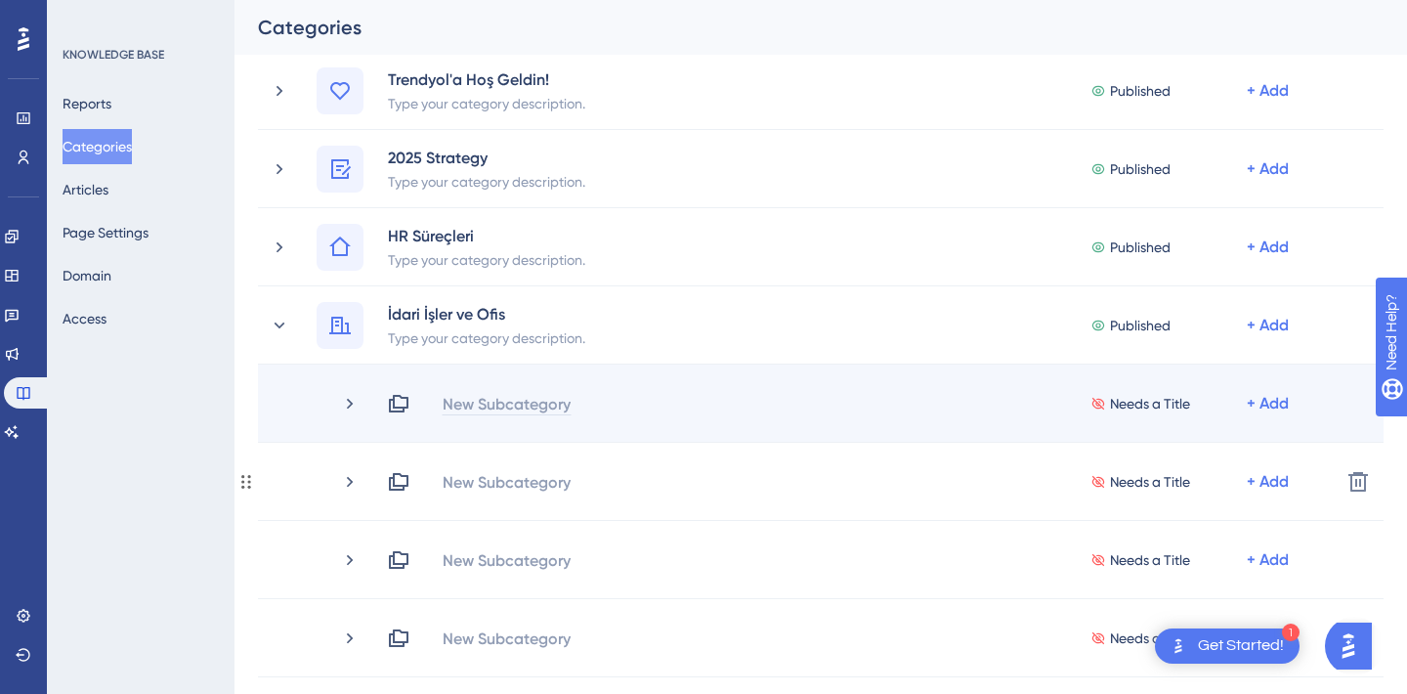
scroll to position [121, 0]
click at [354, 391] on div "New Subcategory Needs a Title + Add" at bounding box center [832, 402] width 985 height 23
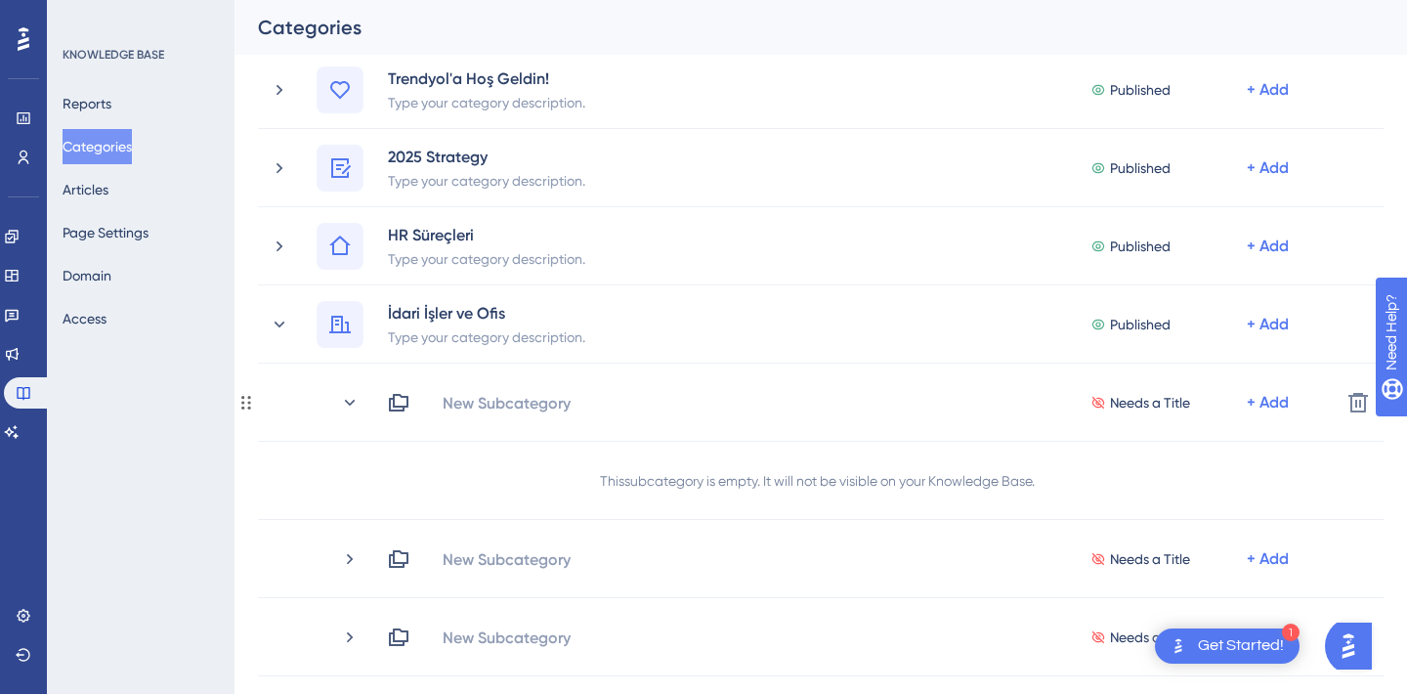
click at [354, 391] on div "New Subcategory Needs a Title + Add" at bounding box center [832, 402] width 985 height 23
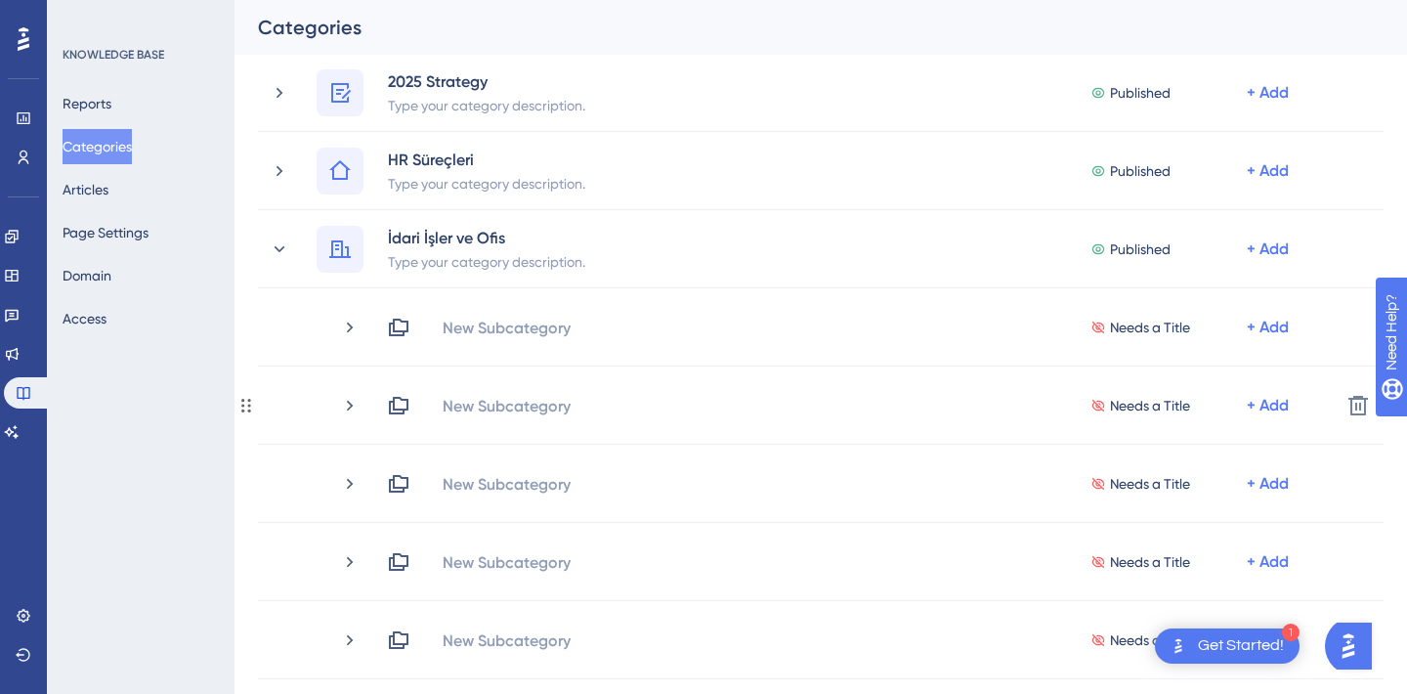
scroll to position [91, 0]
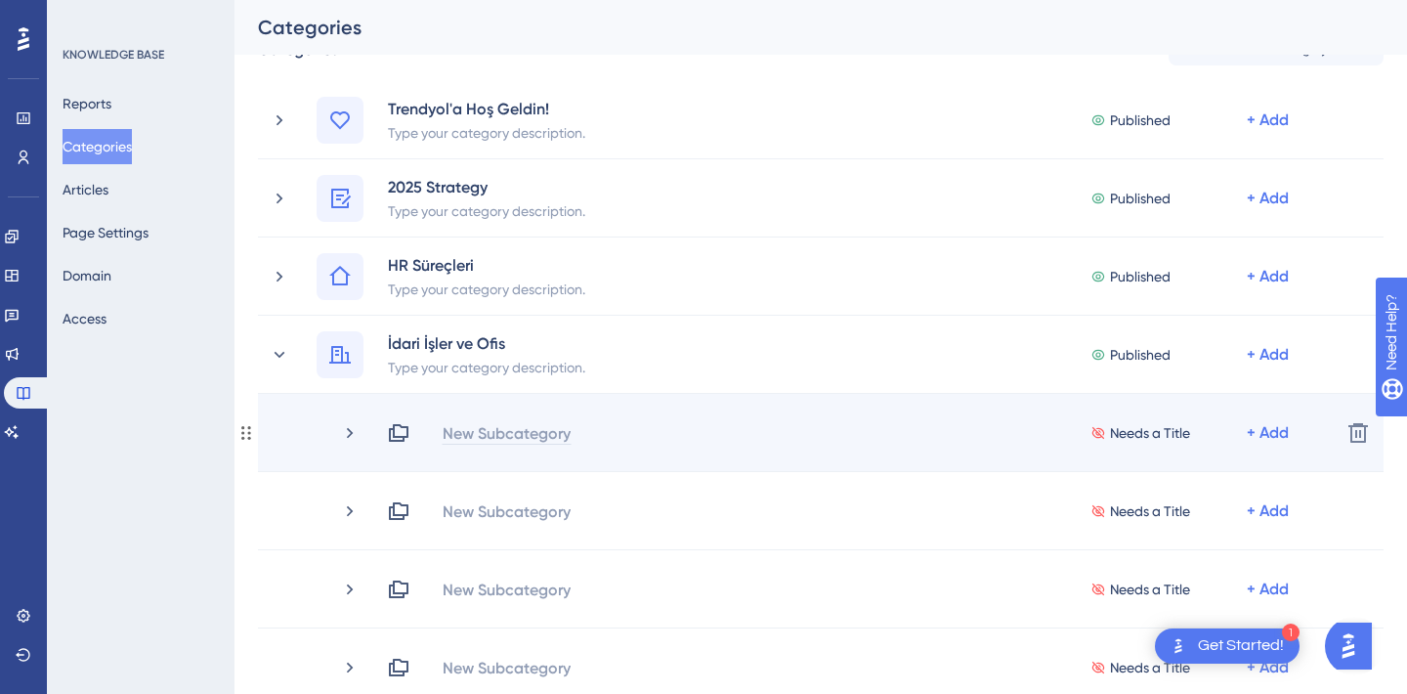
click at [489, 432] on div "New Subcategory" at bounding box center [507, 432] width 130 height 23
click at [499, 449] on div "Needs a Title + Add Delete" at bounding box center [821, 433] width 1126 height 78
click at [490, 434] on div "New Subcategory" at bounding box center [507, 432] width 130 height 23
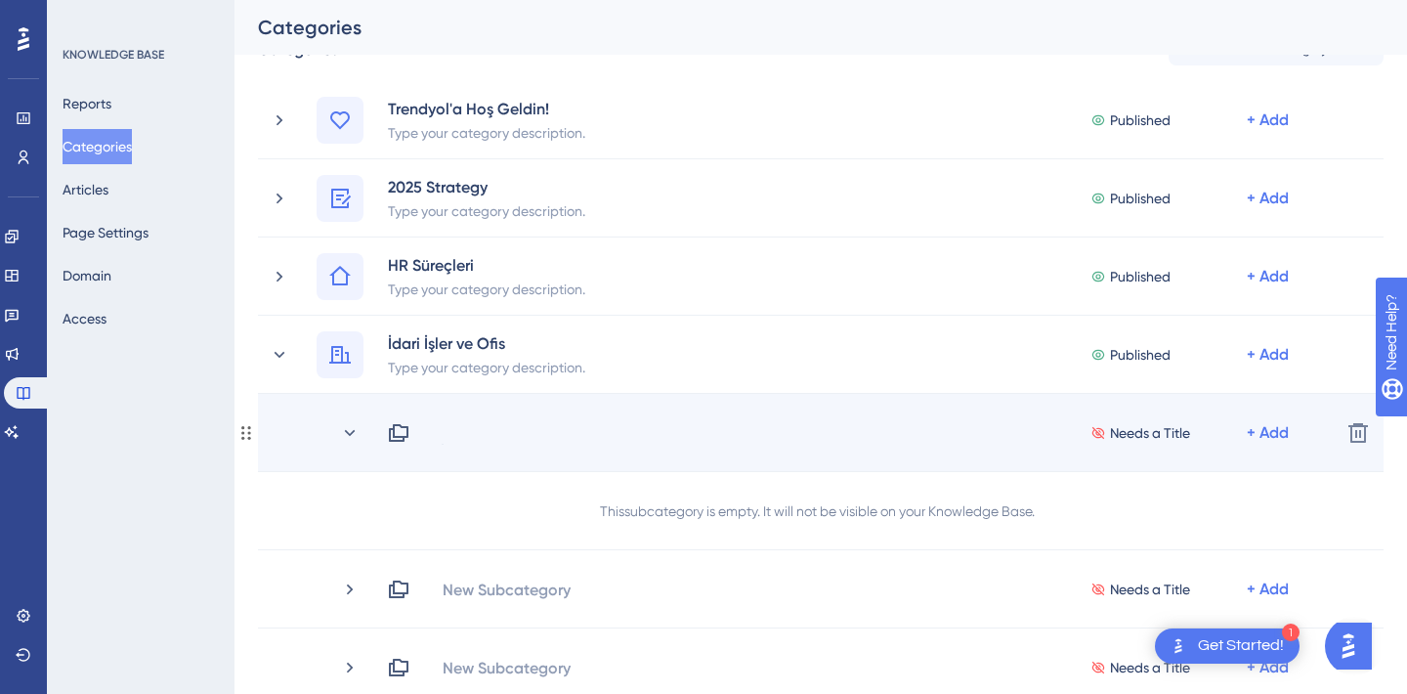
scroll to position [0, 0]
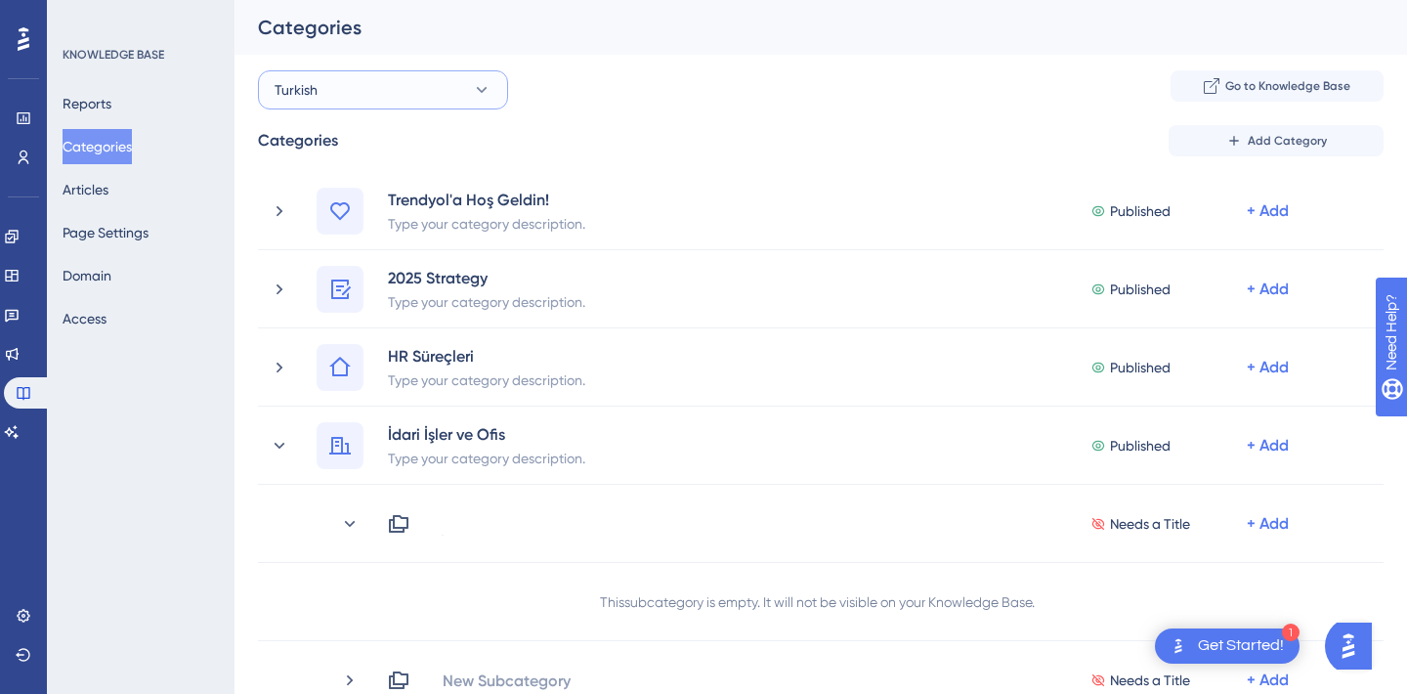
click at [316, 86] on span "Turkish" at bounding box center [296, 89] width 43 height 23
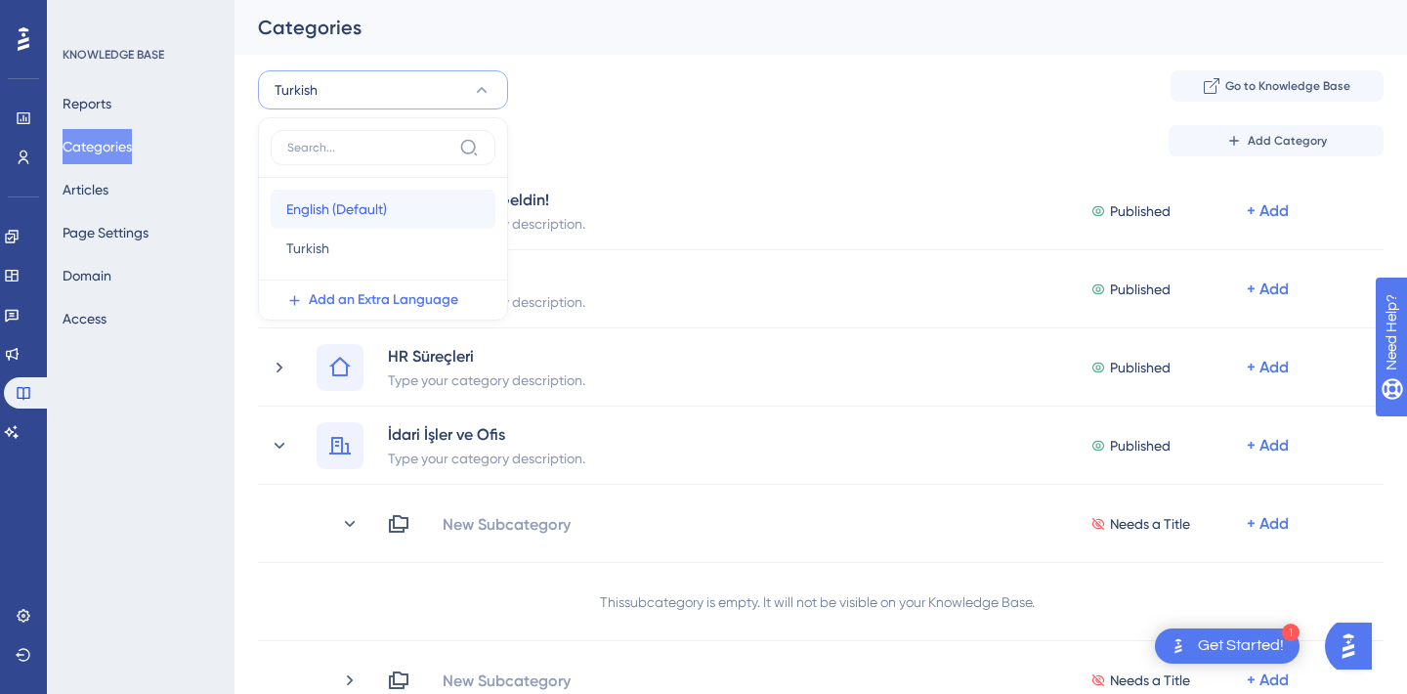
click at [339, 200] on span "English (Default)" at bounding box center [336, 208] width 101 height 23
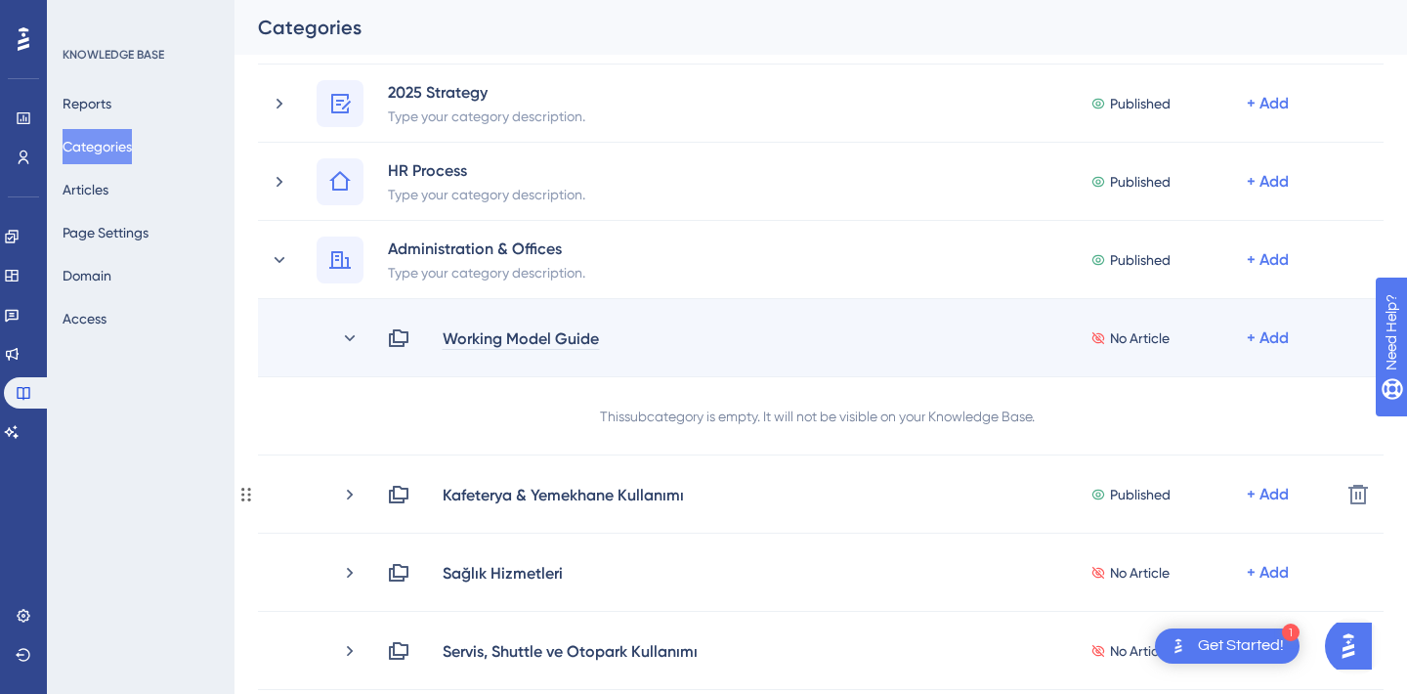
scroll to position [190, 0]
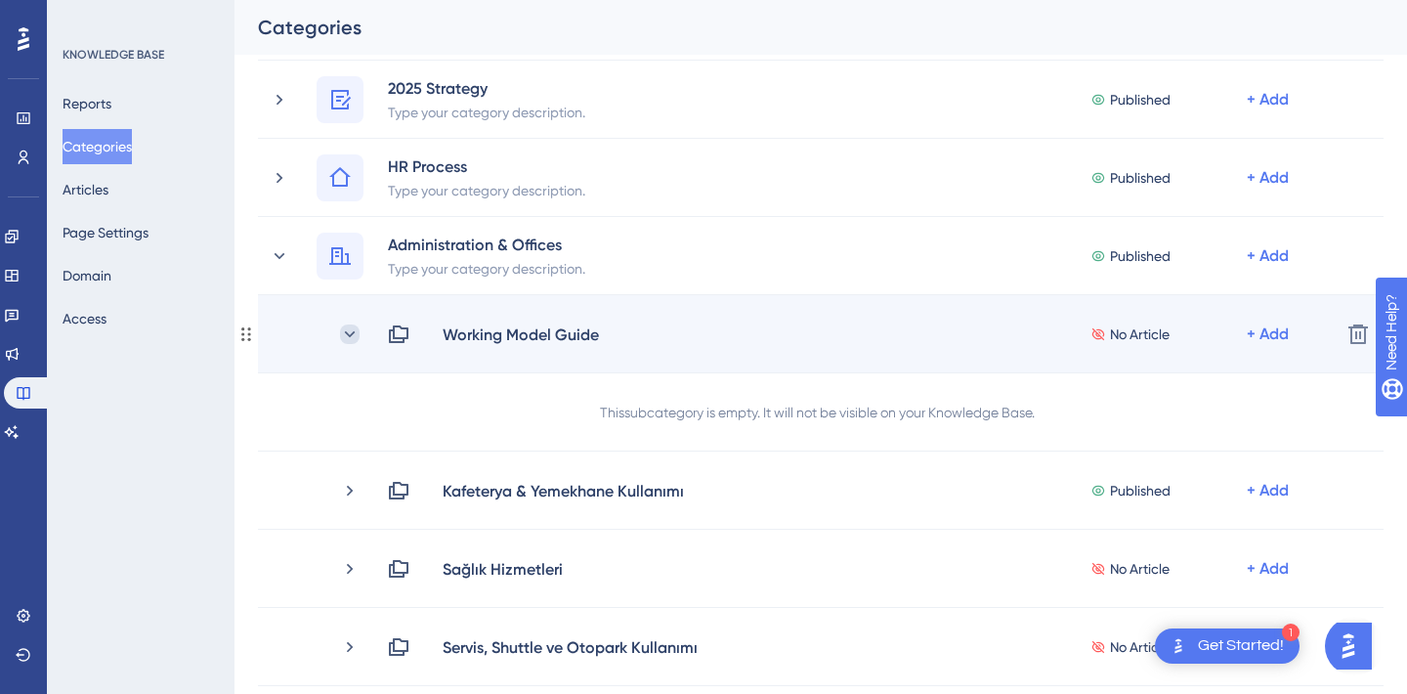
click at [346, 340] on icon at bounding box center [350, 334] width 20 height 20
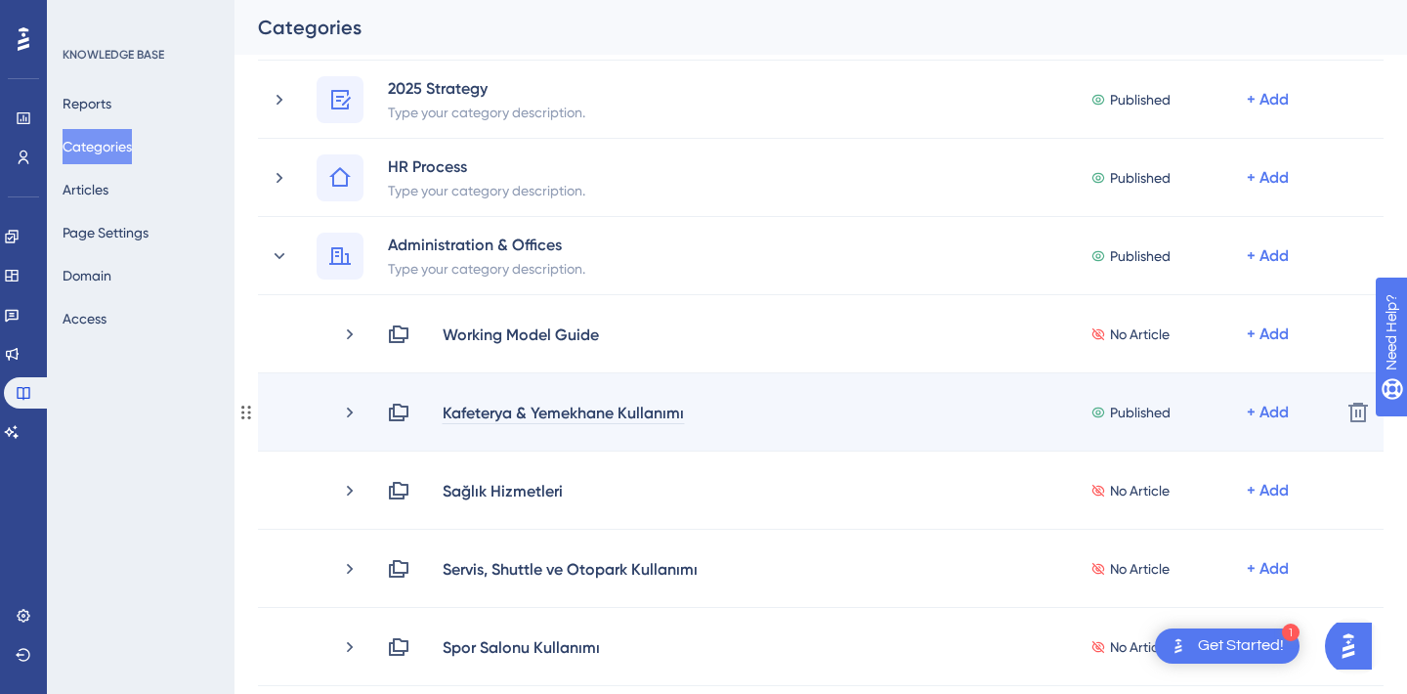
click at [561, 406] on div "Kafeterya & Yemekhane Kullanımı" at bounding box center [563, 412] width 243 height 23
click at [551, 406] on div "Kafeterya & Yemekhane Kullanımı" at bounding box center [563, 412] width 243 height 23
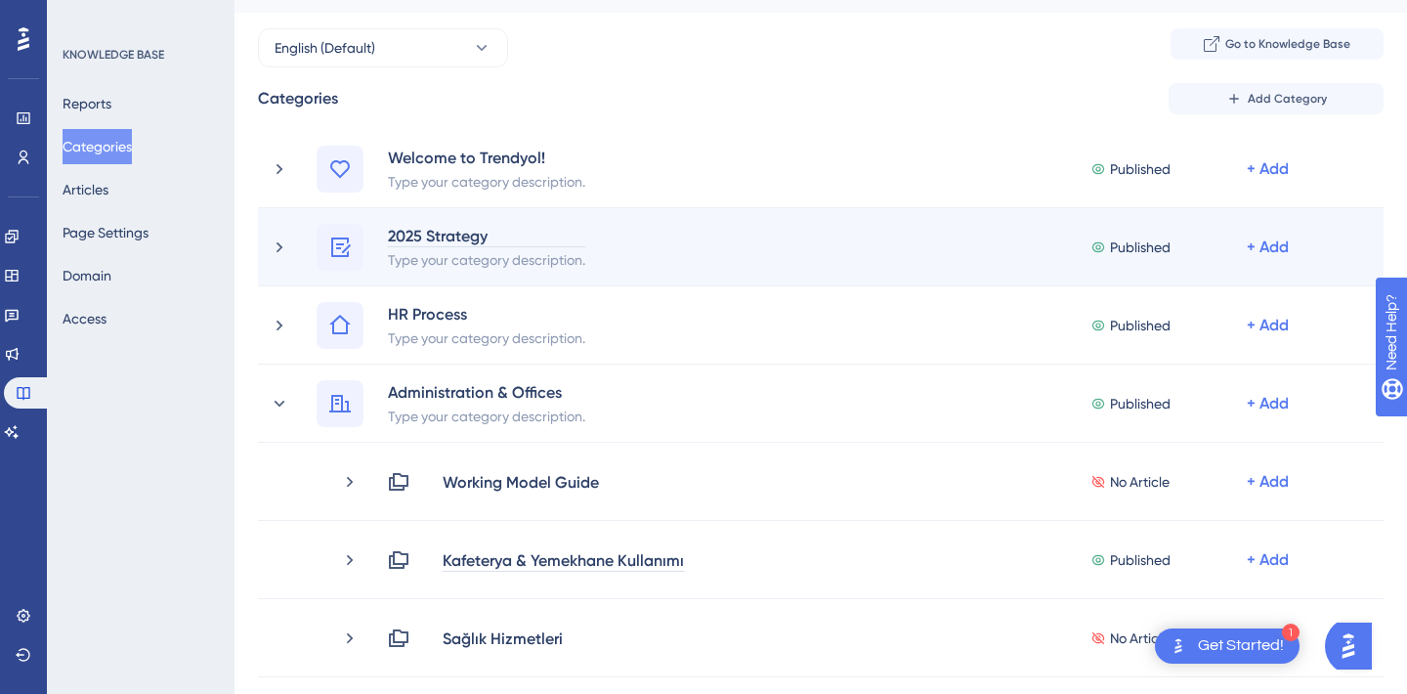
scroll to position [0, 0]
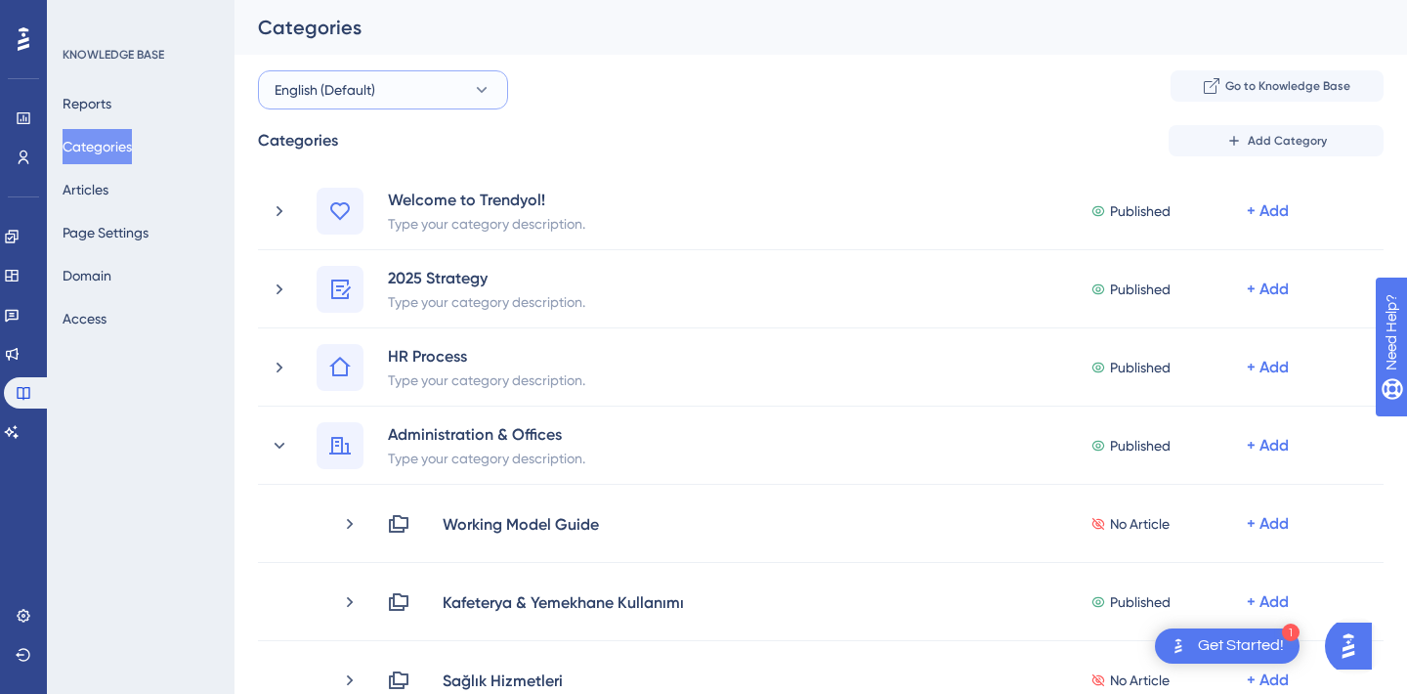
click at [333, 90] on span "English (Default)" at bounding box center [325, 89] width 101 height 23
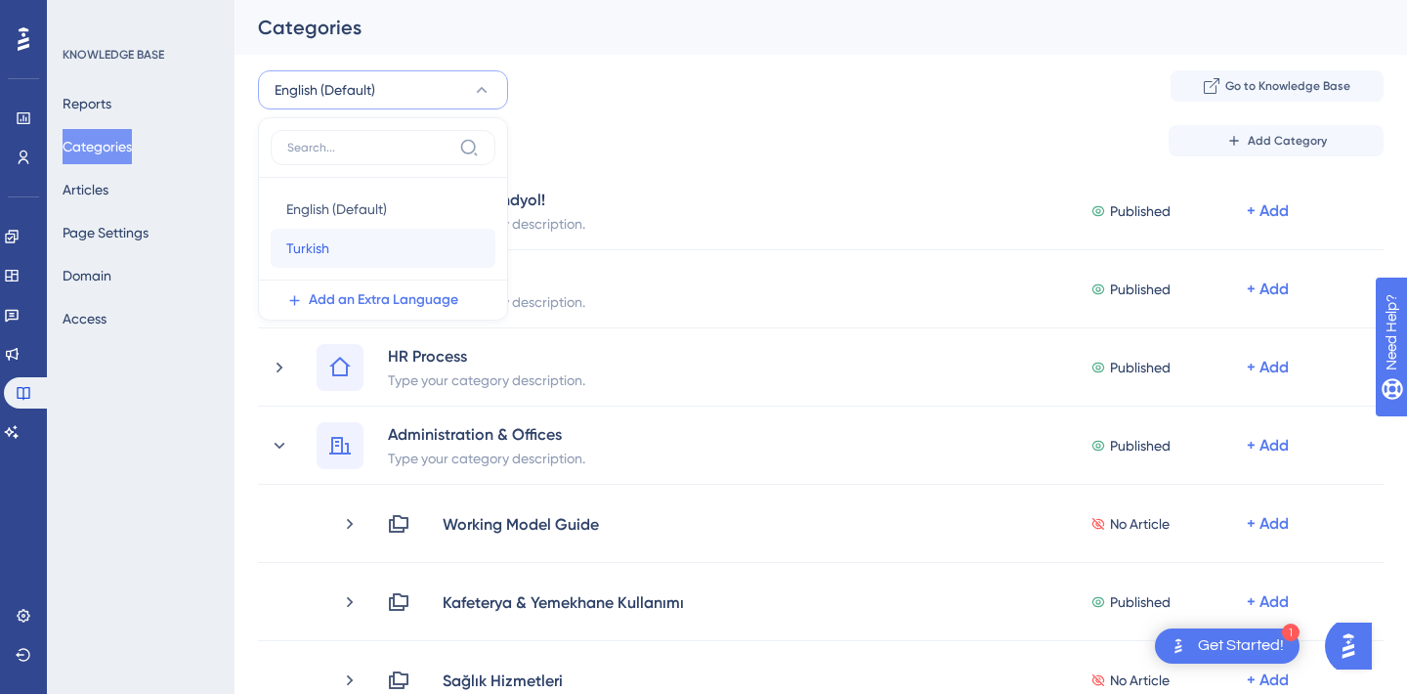
click at [328, 240] on div "Turkish Turkish" at bounding box center [382, 248] width 193 height 39
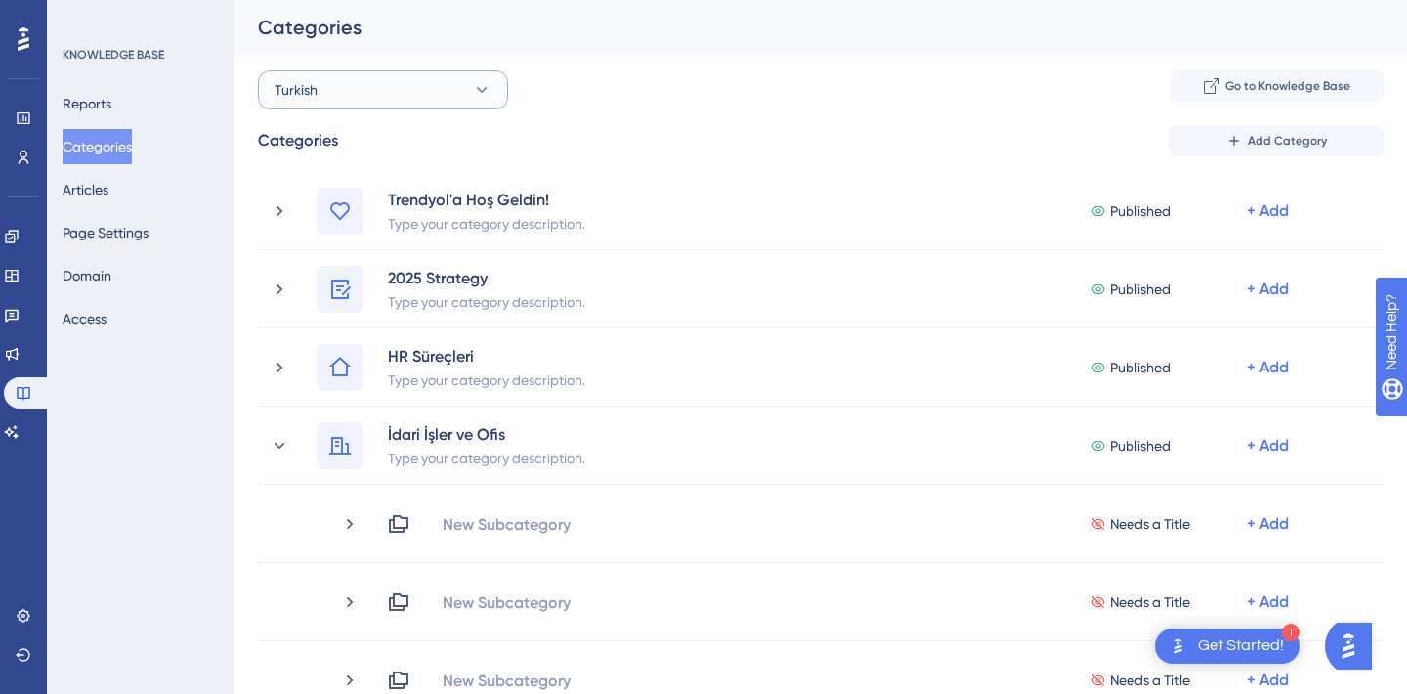
click at [330, 97] on button "Turkish" at bounding box center [383, 89] width 250 height 39
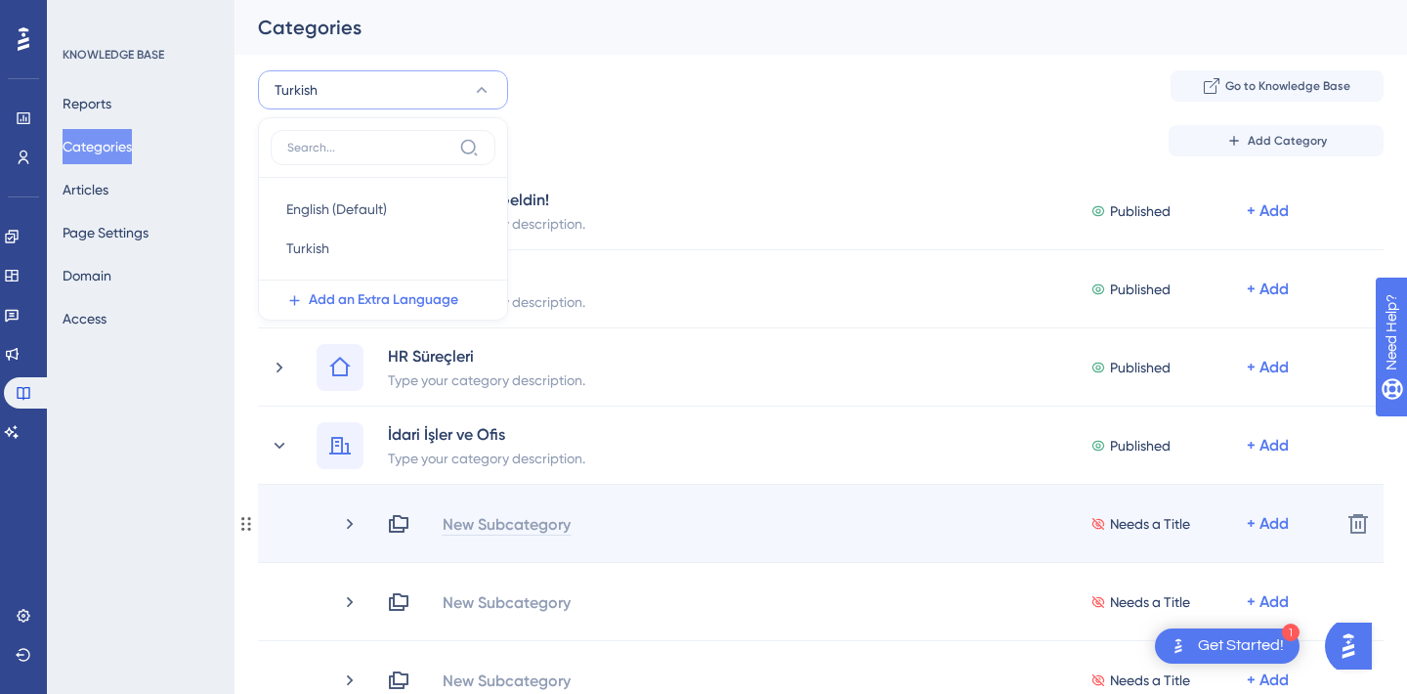
click at [489, 523] on div "New Subcategory" at bounding box center [507, 523] width 130 height 23
click at [491, 523] on div "Needs a Title + Add" at bounding box center [856, 523] width 938 height 23
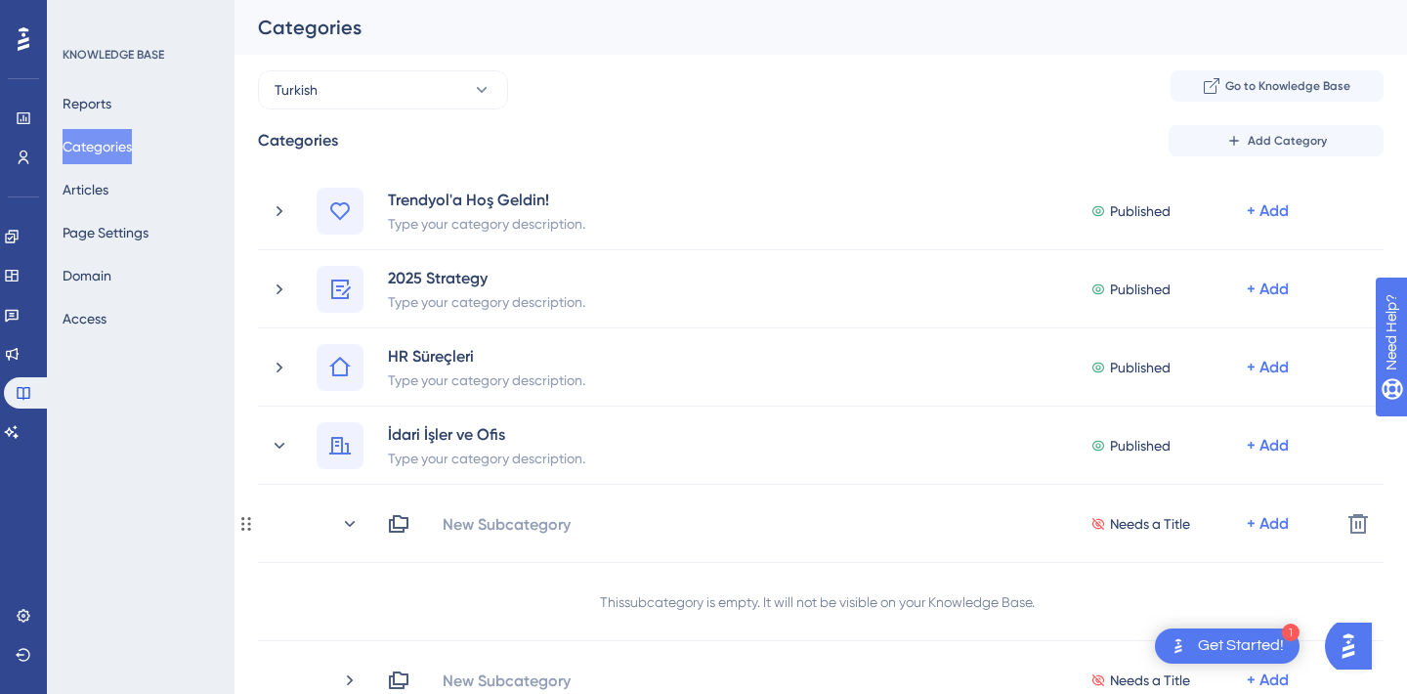
click at [491, 523] on div "New Subcategory" at bounding box center [507, 523] width 130 height 23
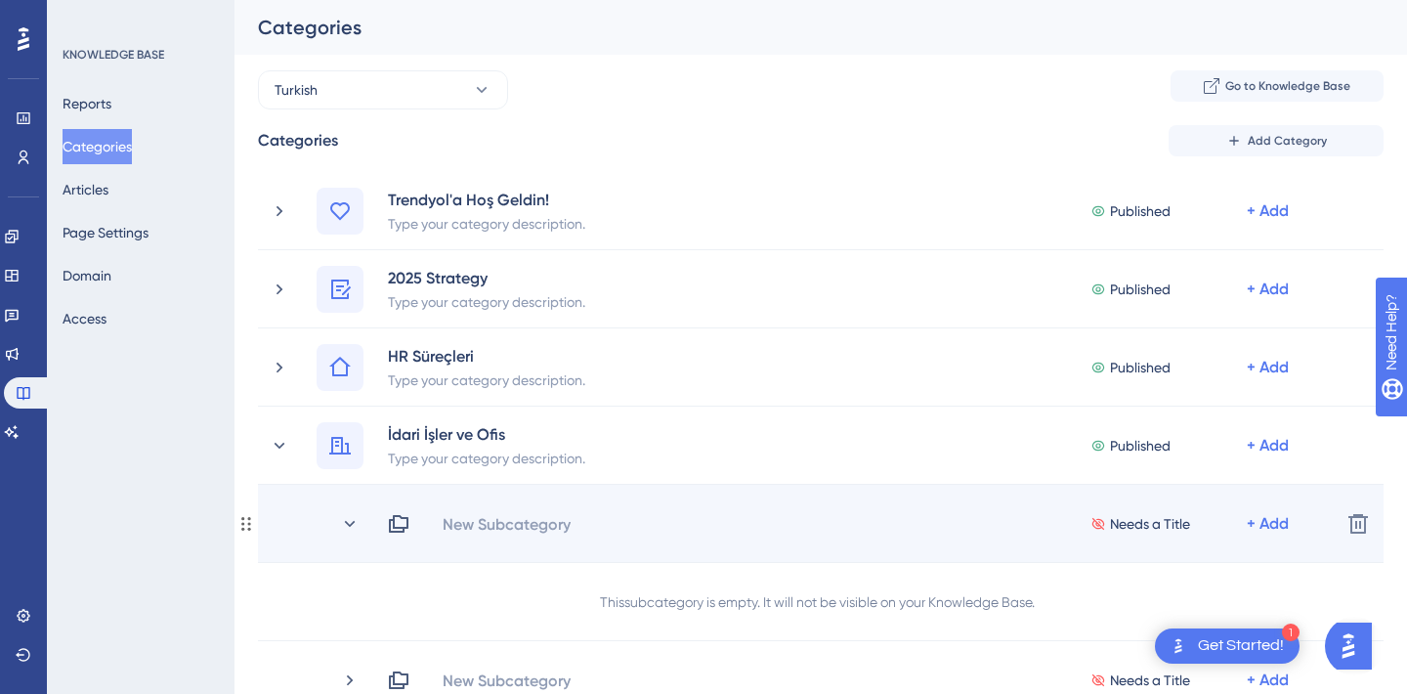
click at [509, 506] on div "New Subcategory Needs a Title + Add Delete" at bounding box center [821, 524] width 1126 height 78
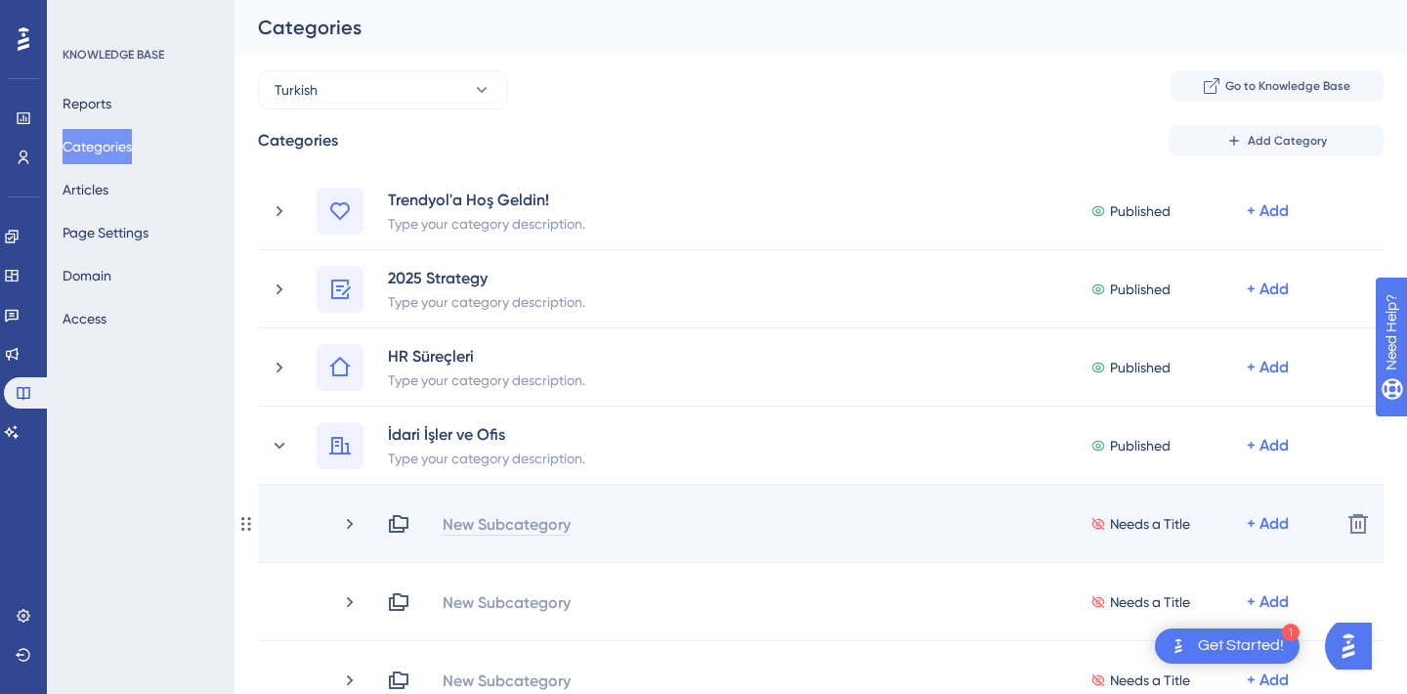
click at [506, 524] on div "New Subcategory" at bounding box center [507, 523] width 130 height 23
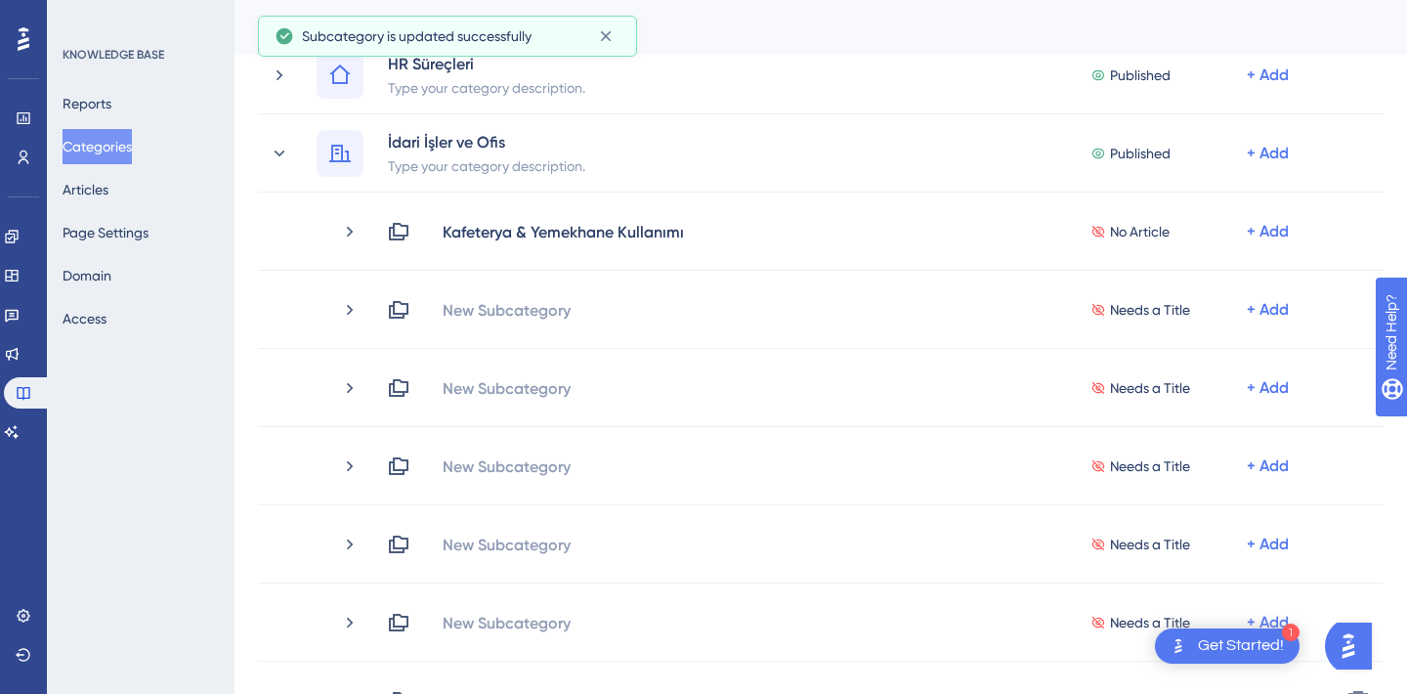
scroll to position [284, 0]
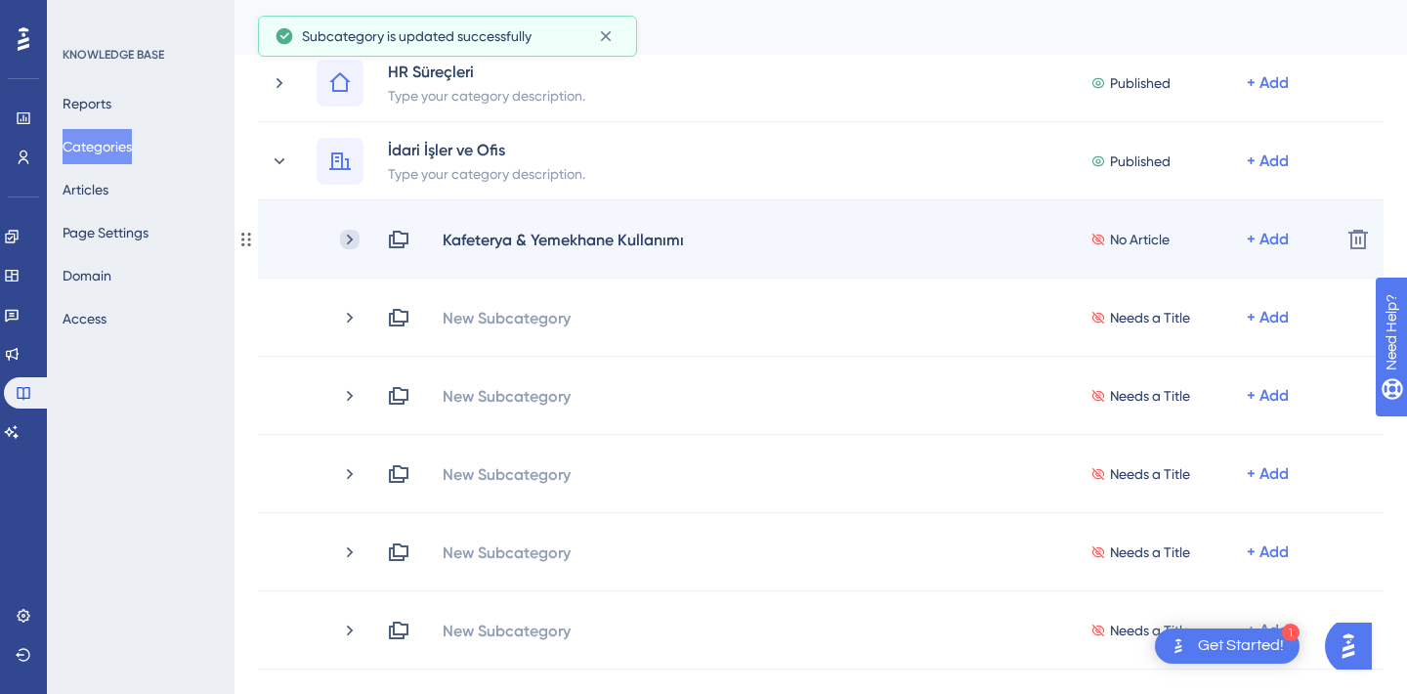
click at [342, 240] on icon at bounding box center [350, 240] width 20 height 20
click at [1267, 242] on div "+ Add" at bounding box center [1268, 239] width 42 height 23
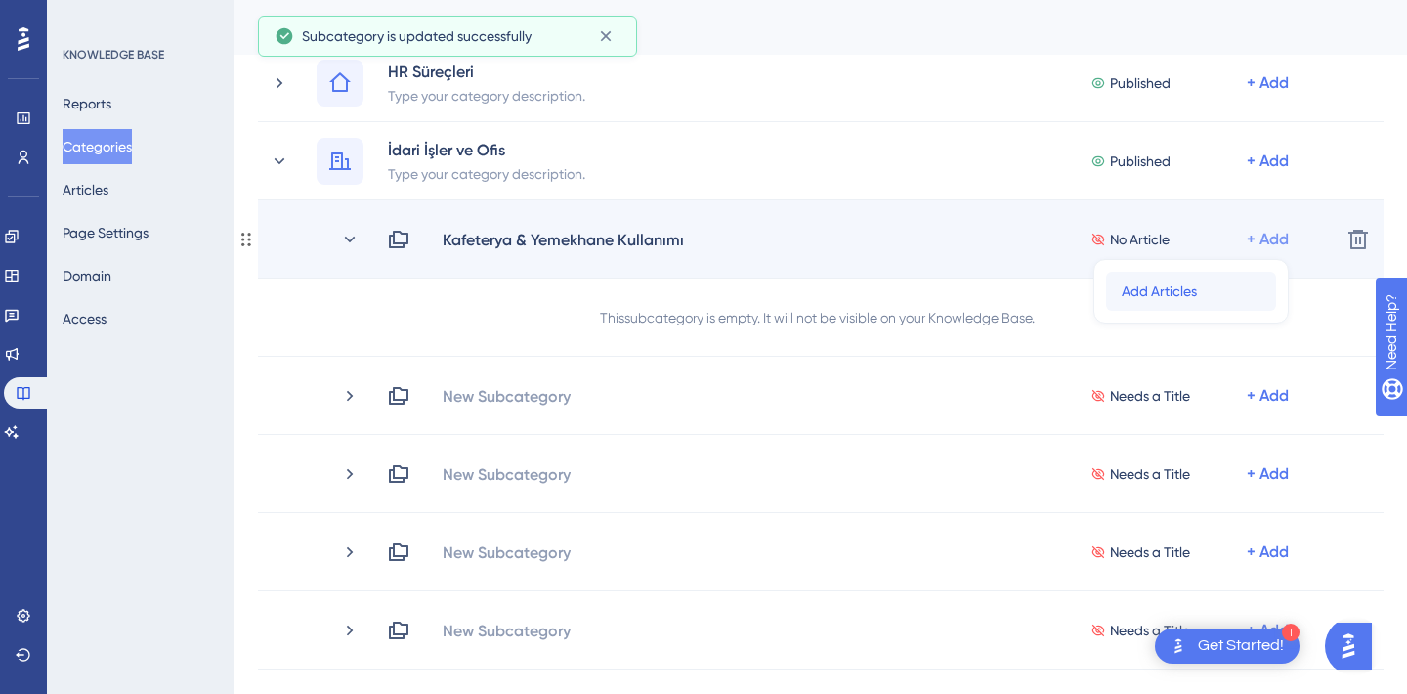
click at [1170, 300] on span "Add Articles" at bounding box center [1159, 290] width 75 height 23
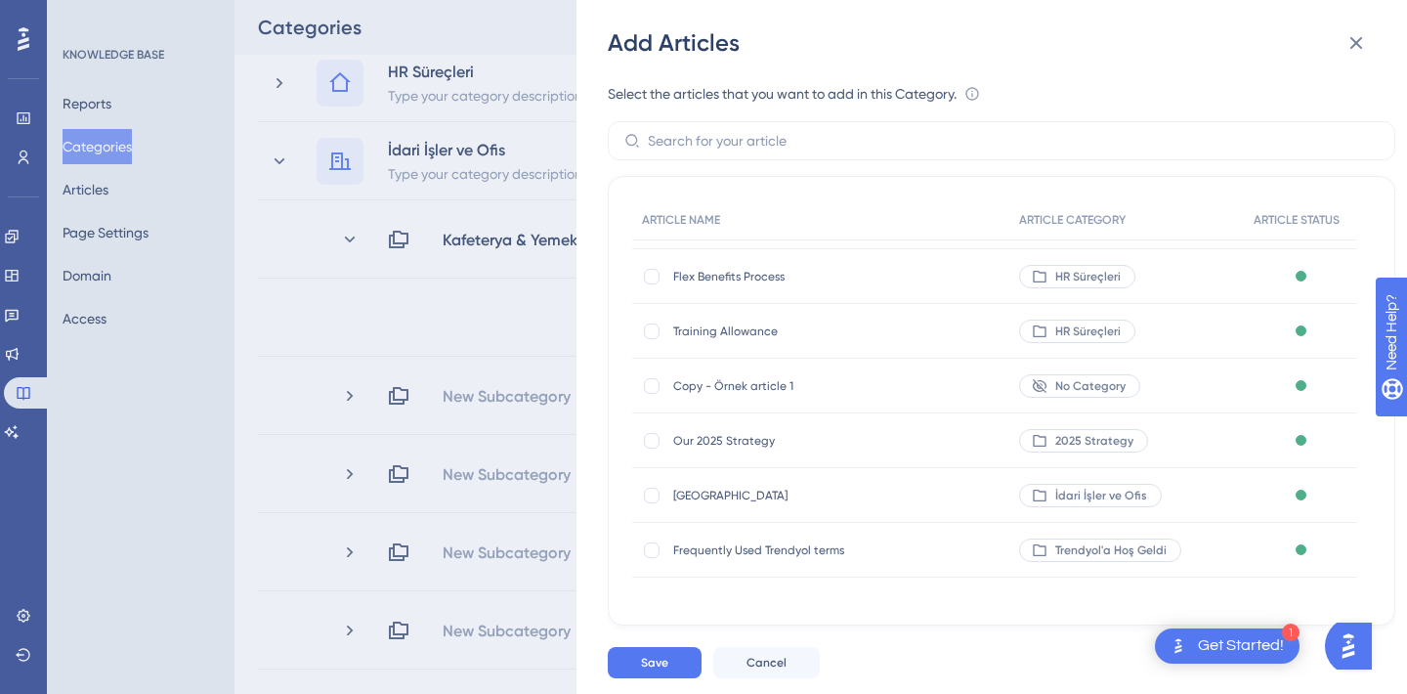
scroll to position [98, 0]
click at [644, 503] on div at bounding box center [652, 498] width 20 height 20
checkbox input "true"
click at [650, 661] on span "Save" at bounding box center [654, 663] width 27 height 16
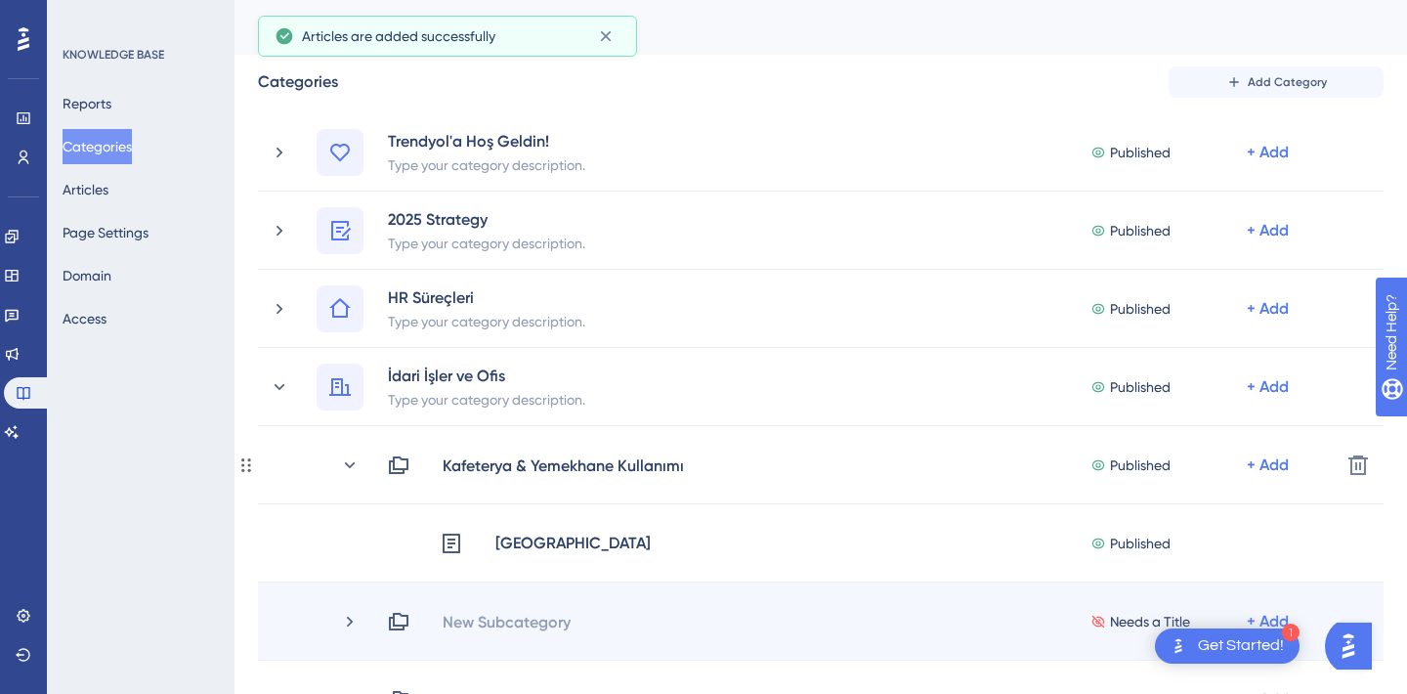
scroll to position [58, 0]
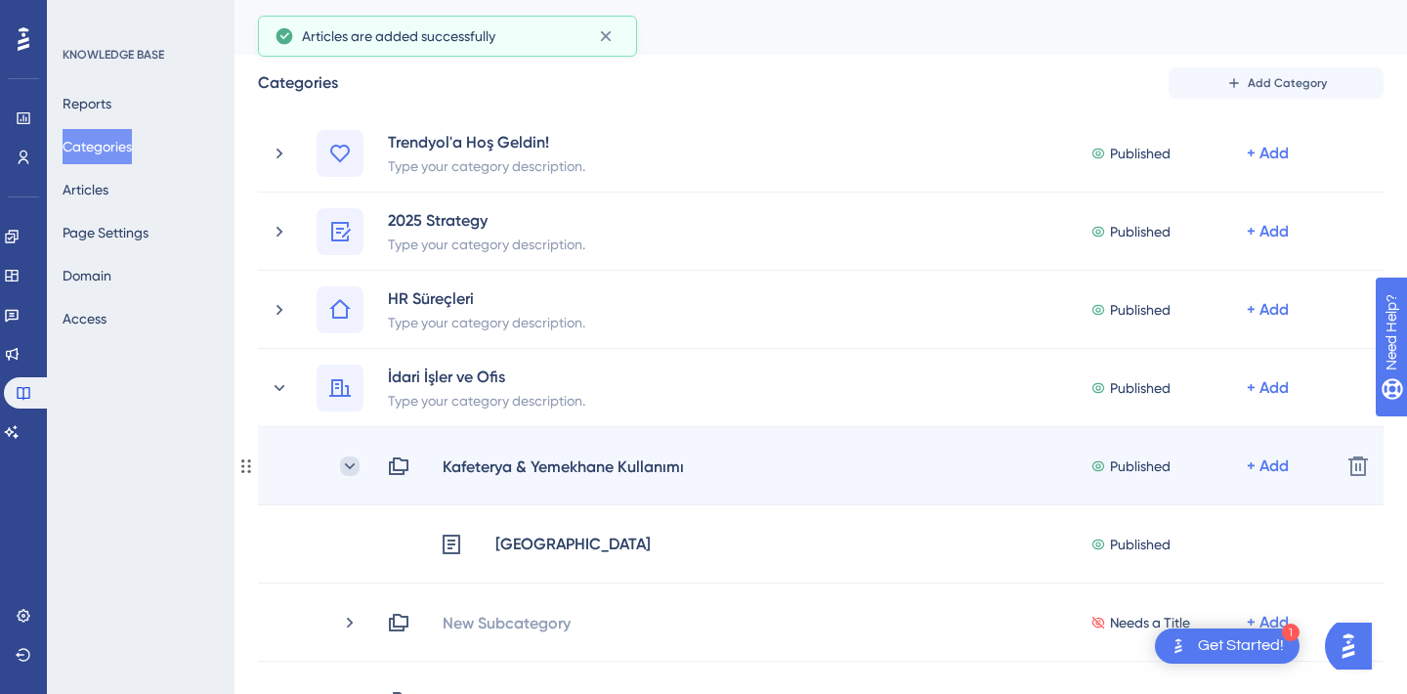
click at [348, 461] on icon at bounding box center [350, 466] width 20 height 20
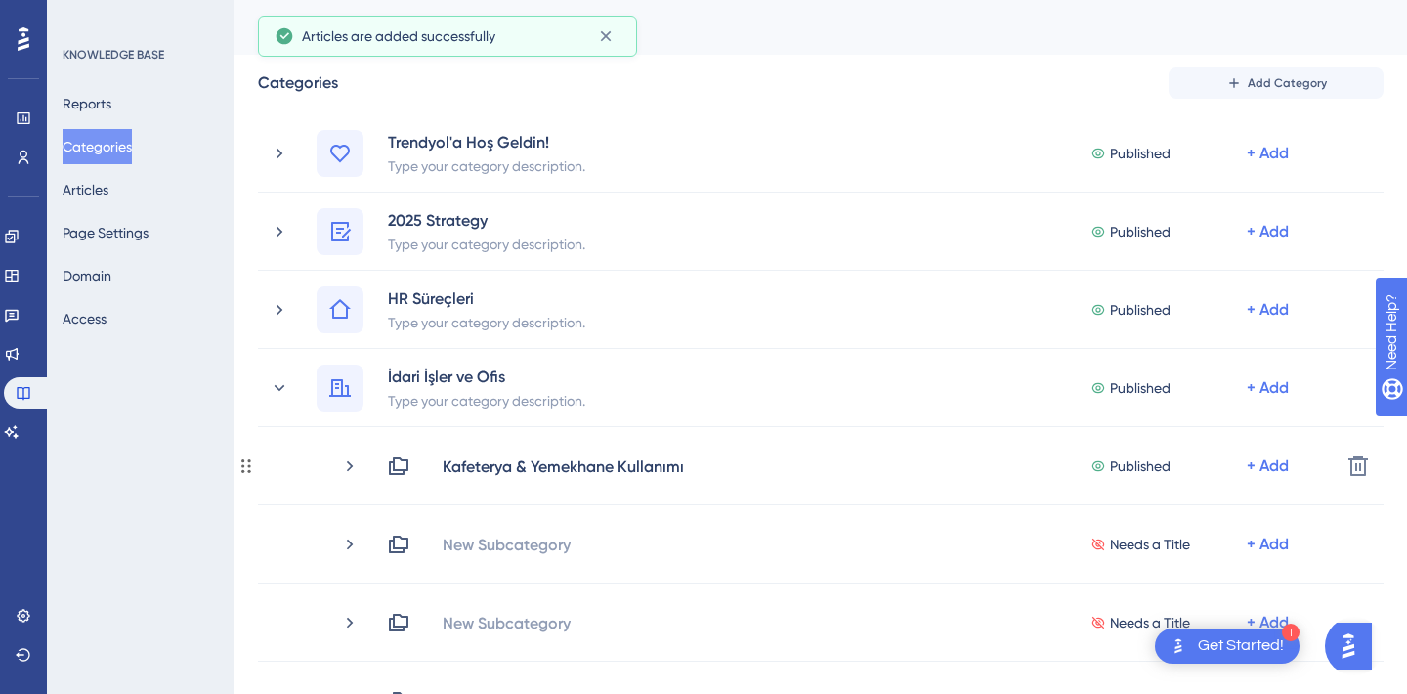
scroll to position [0, 0]
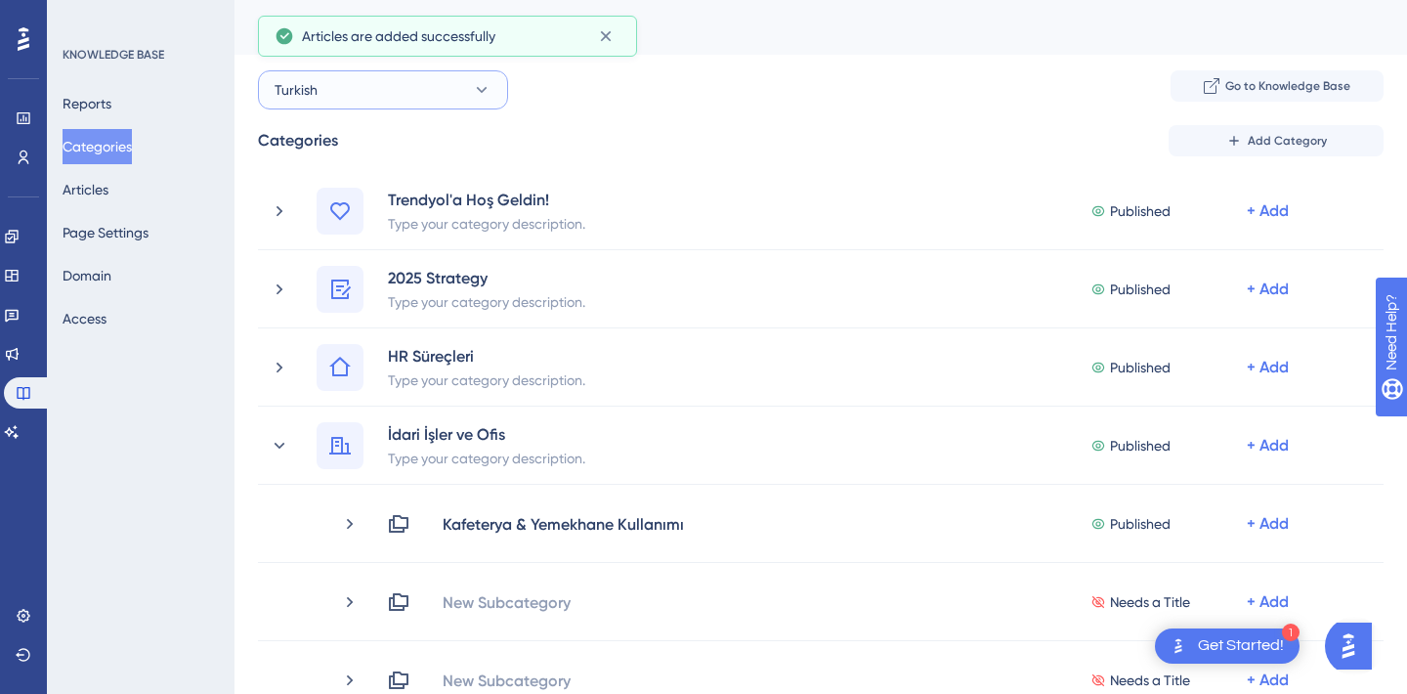
click at [375, 86] on button "Turkish" at bounding box center [383, 89] width 250 height 39
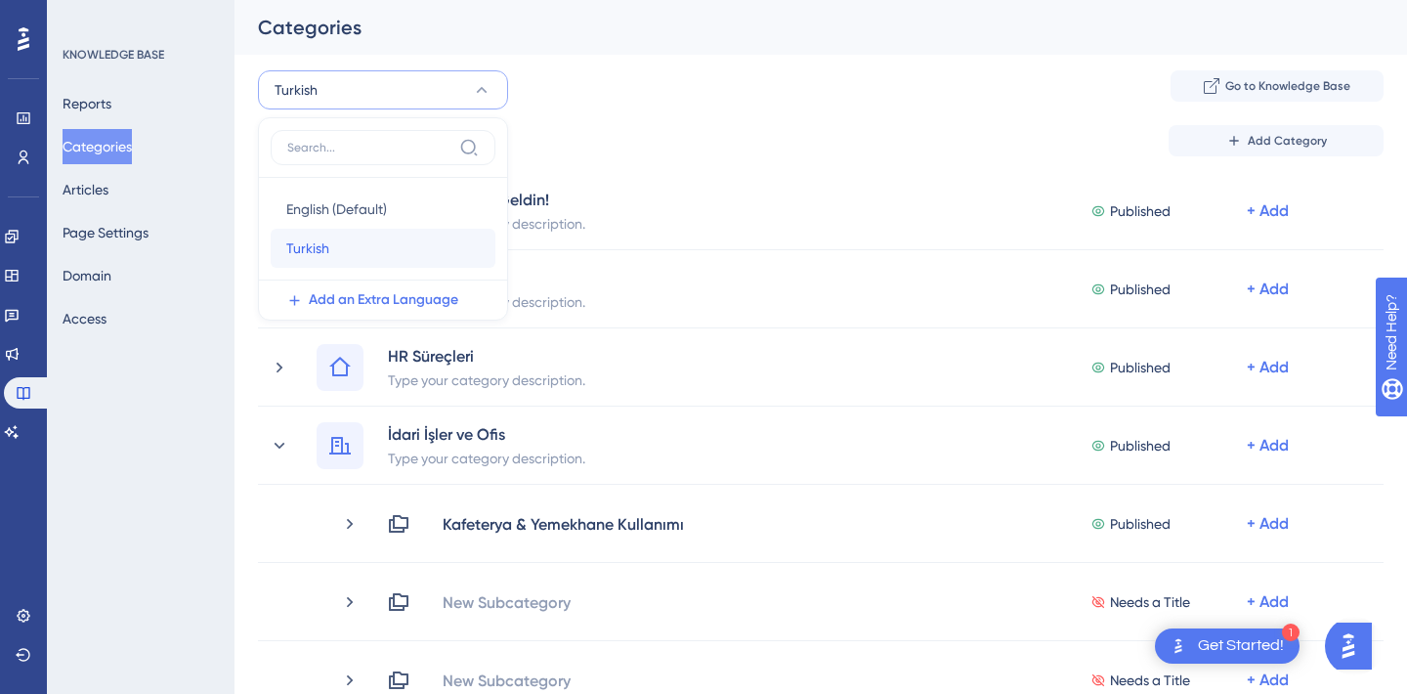
click at [360, 247] on div "Turkish Turkish" at bounding box center [382, 248] width 193 height 39
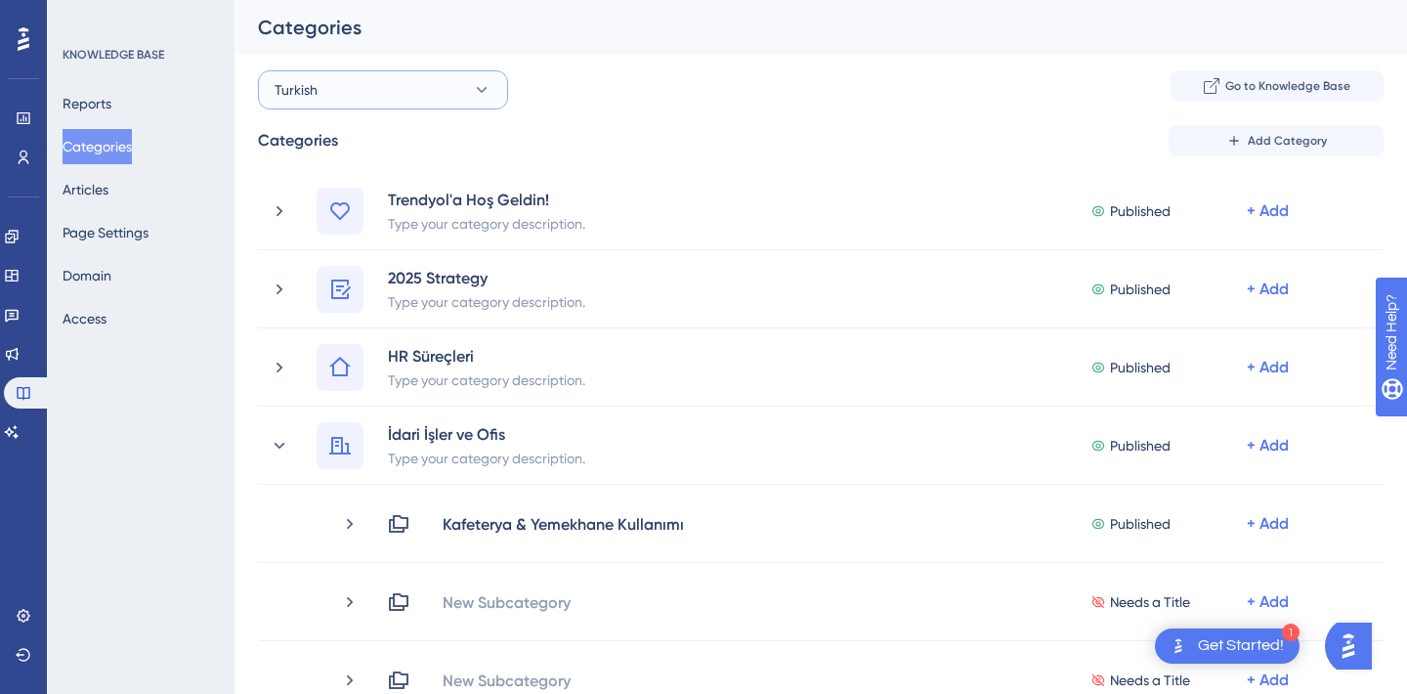
click at [399, 106] on button "Turkish" at bounding box center [383, 89] width 250 height 39
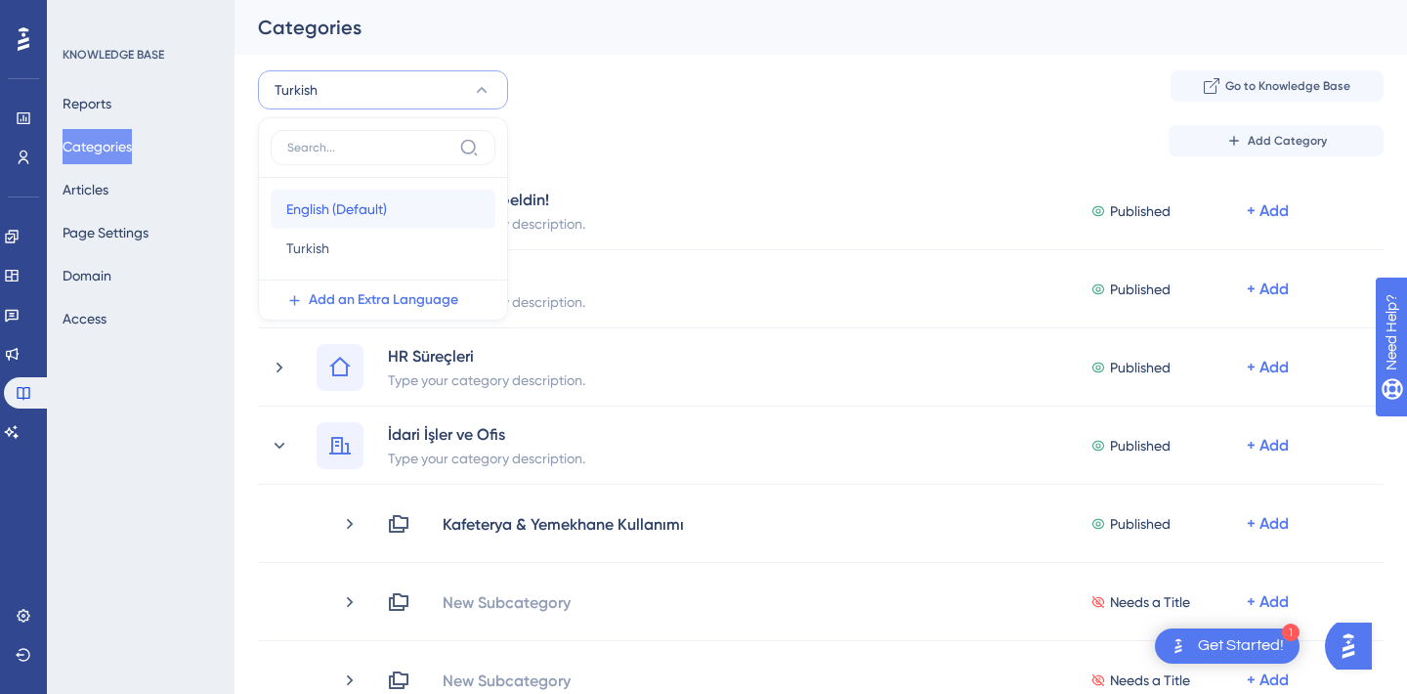
click at [354, 219] on span "English (Default)" at bounding box center [336, 208] width 101 height 23
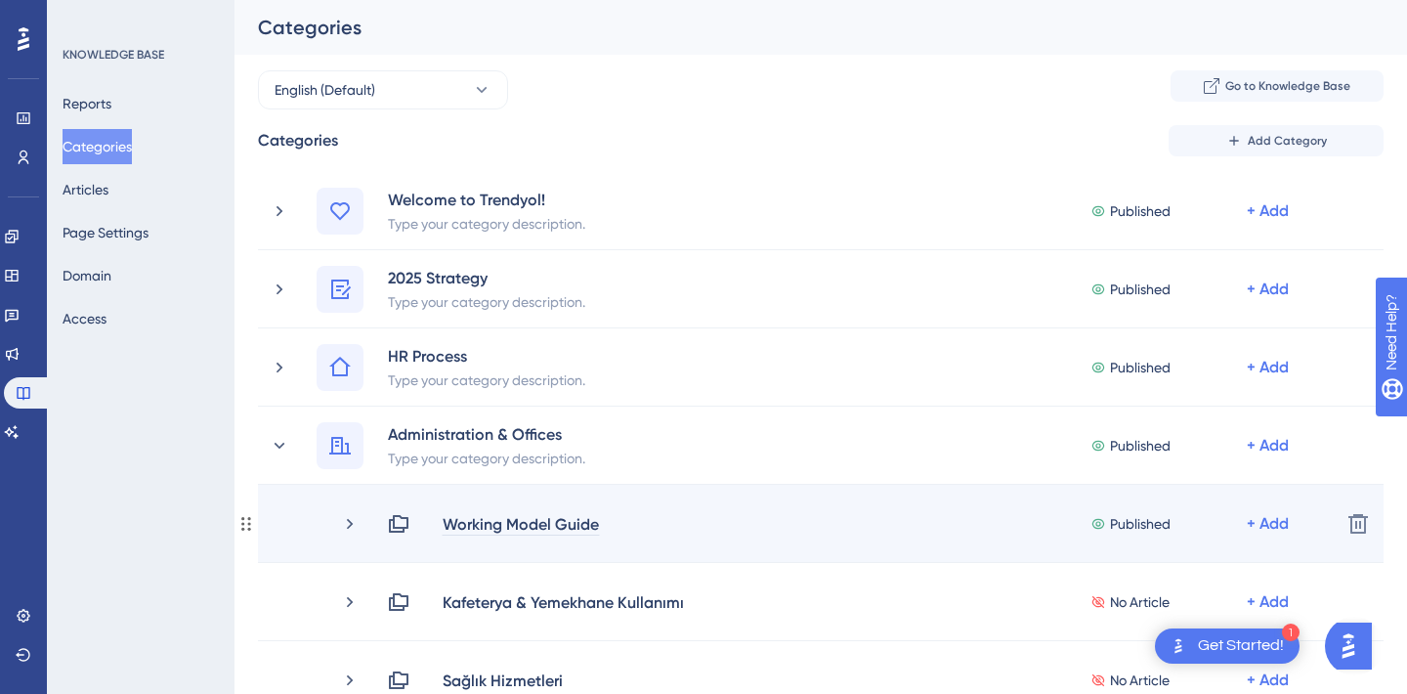
scroll to position [150, 0]
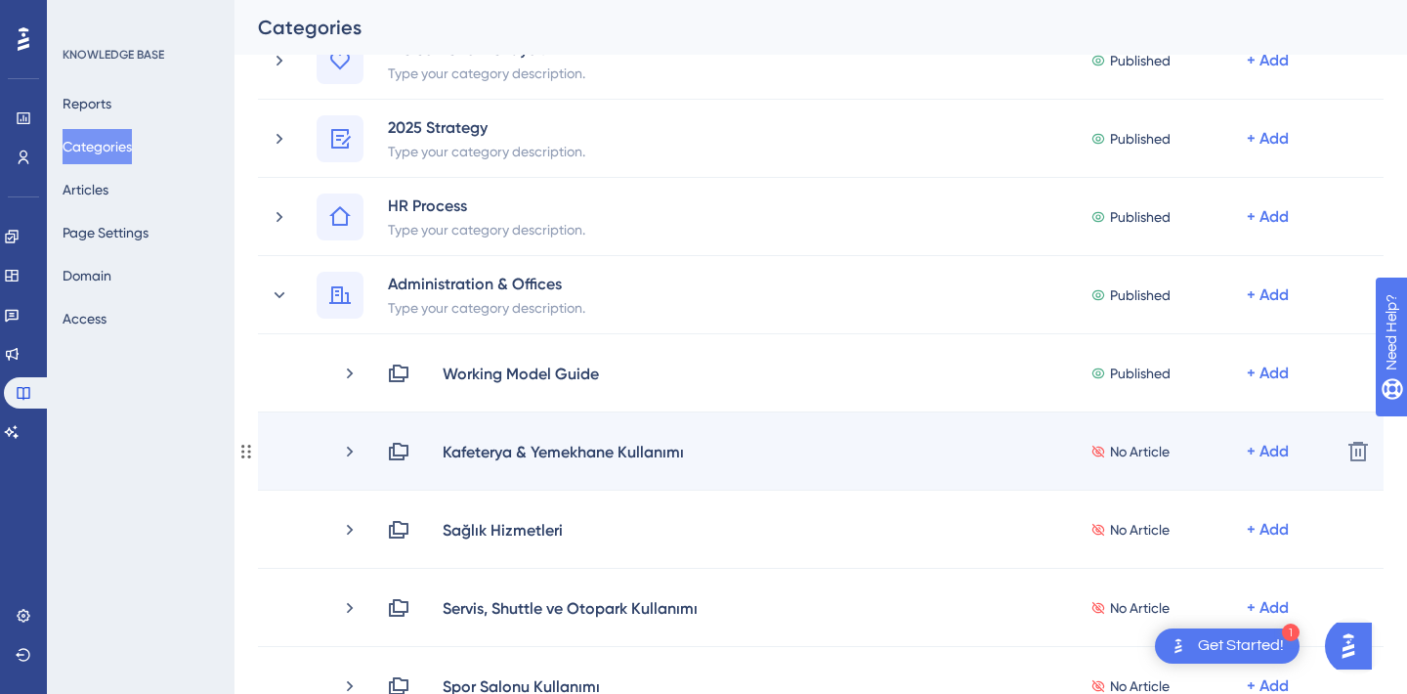
click at [359, 464] on div "Kafeterya & Yemekhane Kullanımı No Article + Add Delete" at bounding box center [821, 451] width 1126 height 78
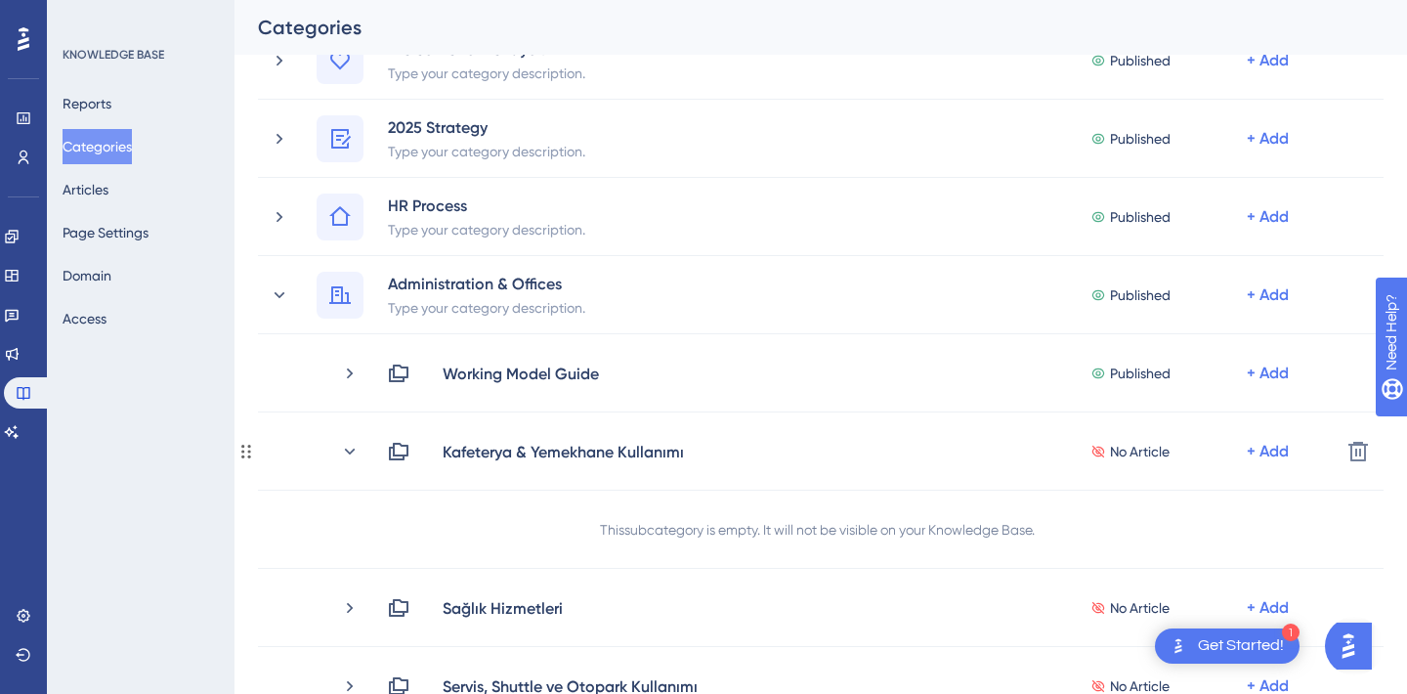
click at [359, 464] on div "Kafeterya & Yemekhane Kullanımı No Article + Add Delete" at bounding box center [821, 451] width 1126 height 78
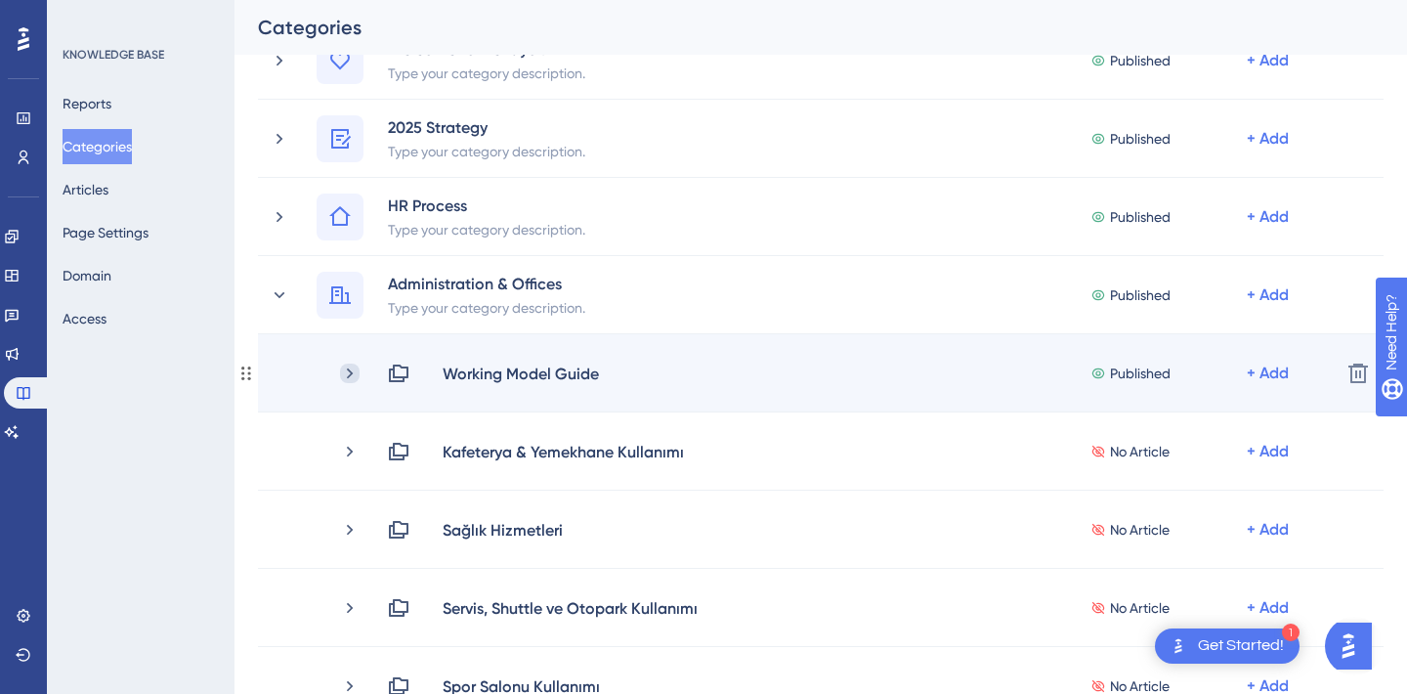
click at [357, 381] on icon at bounding box center [350, 374] width 20 height 20
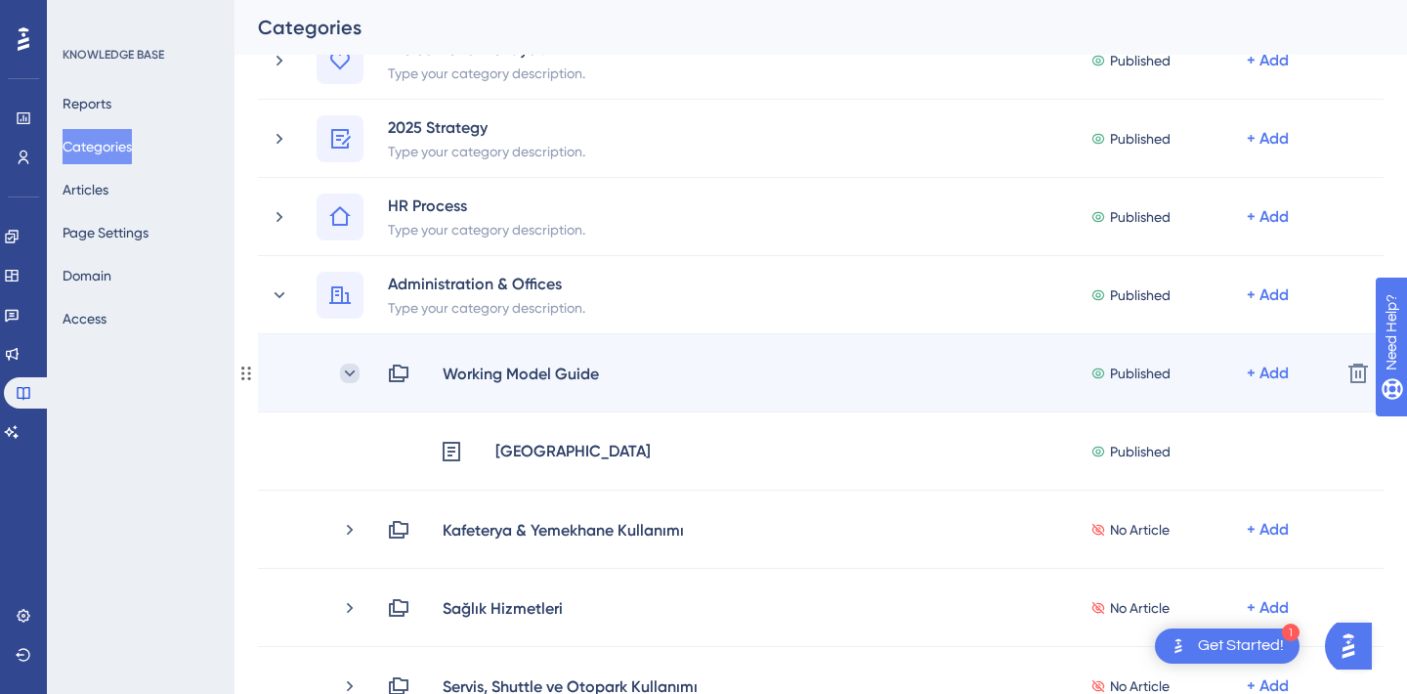
click at [357, 378] on icon at bounding box center [350, 374] width 20 height 20
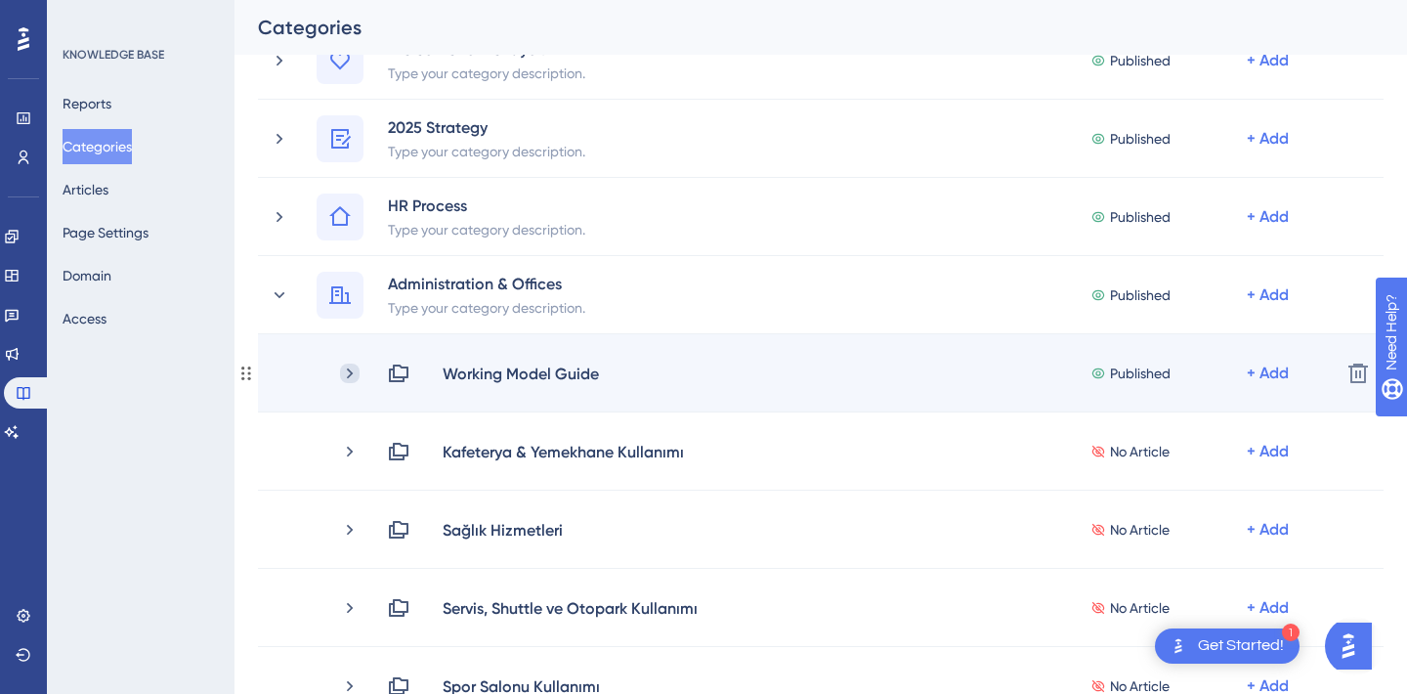
click at [352, 376] on icon at bounding box center [350, 374] width 20 height 20
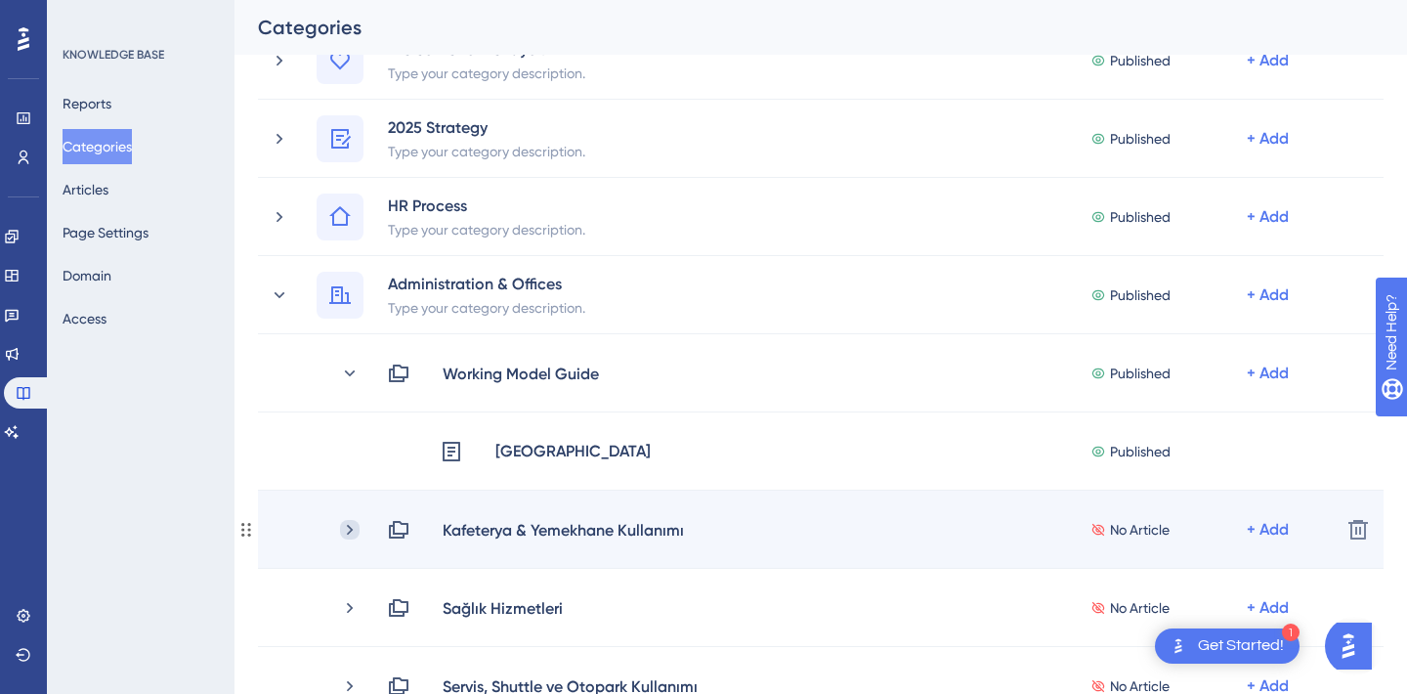
click at [358, 533] on icon at bounding box center [350, 530] width 20 height 20
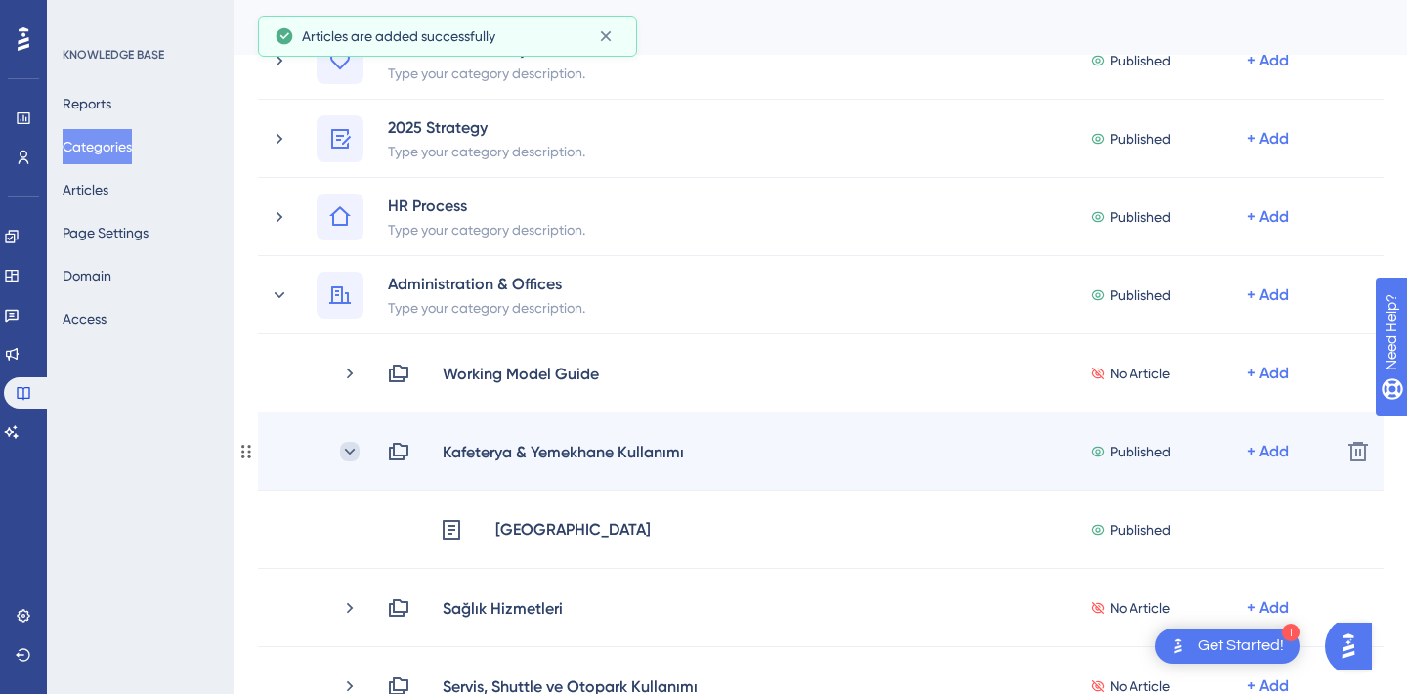
click at [352, 459] on icon at bounding box center [350, 452] width 20 height 20
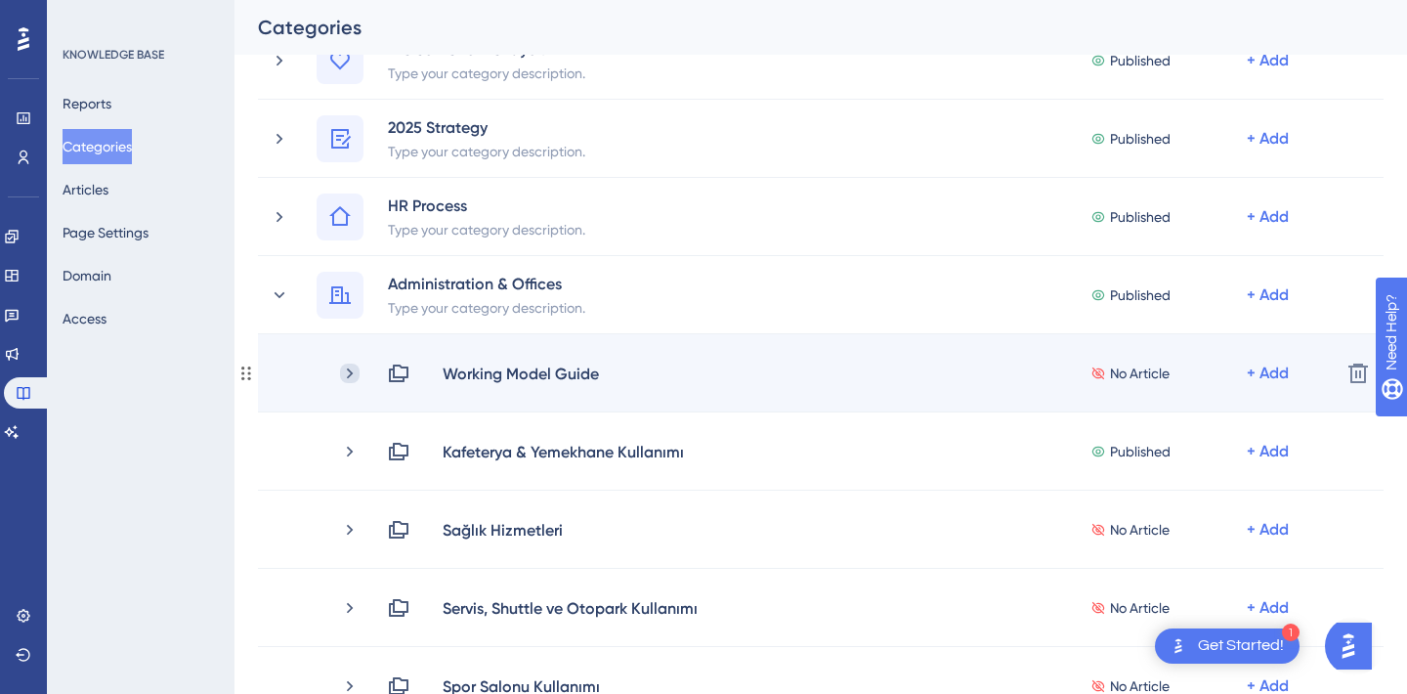
click at [351, 372] on icon at bounding box center [350, 372] width 6 height 11
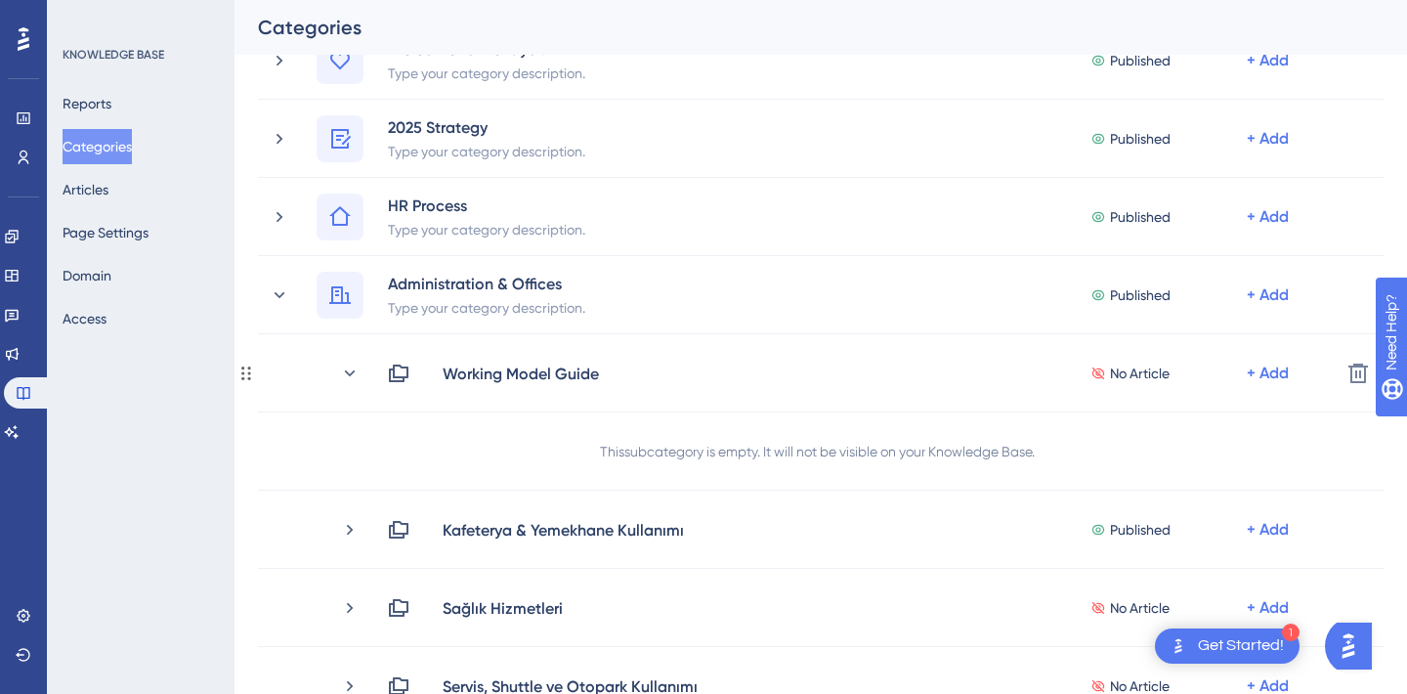
click at [351, 372] on icon at bounding box center [350, 372] width 11 height 6
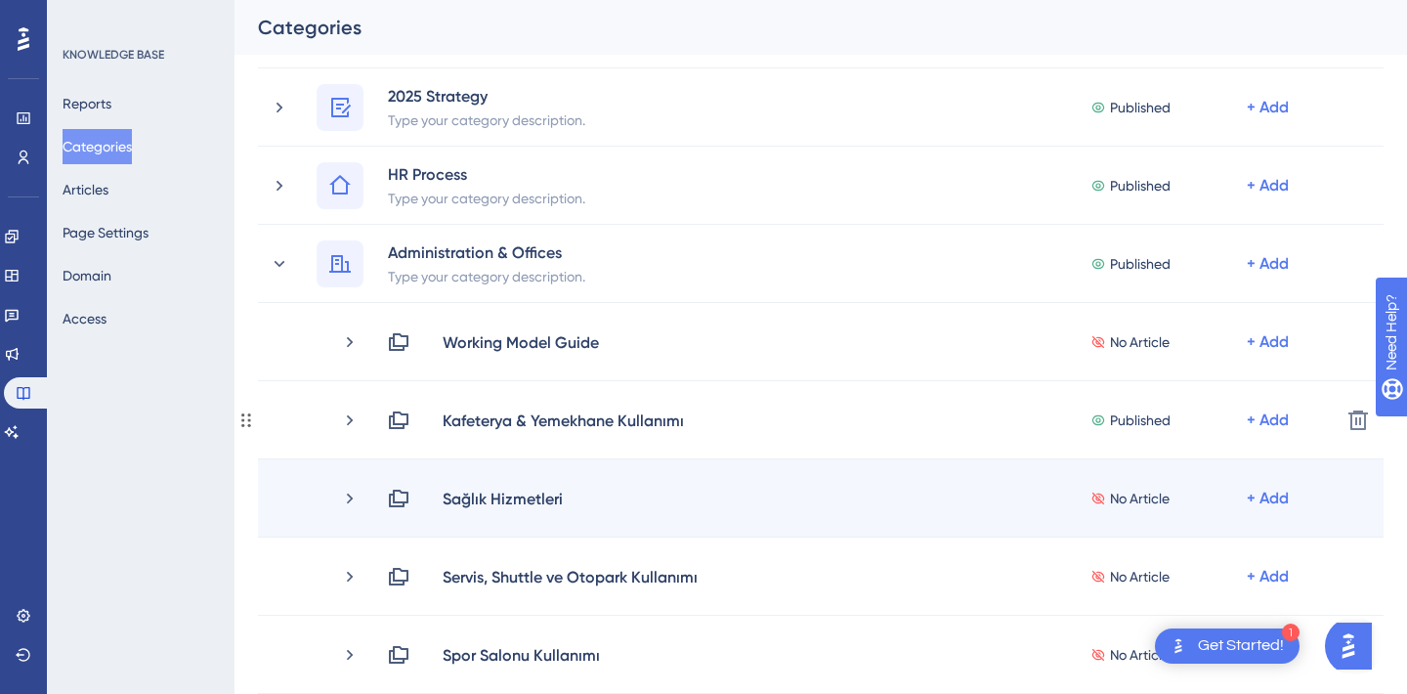
scroll to position [0, 0]
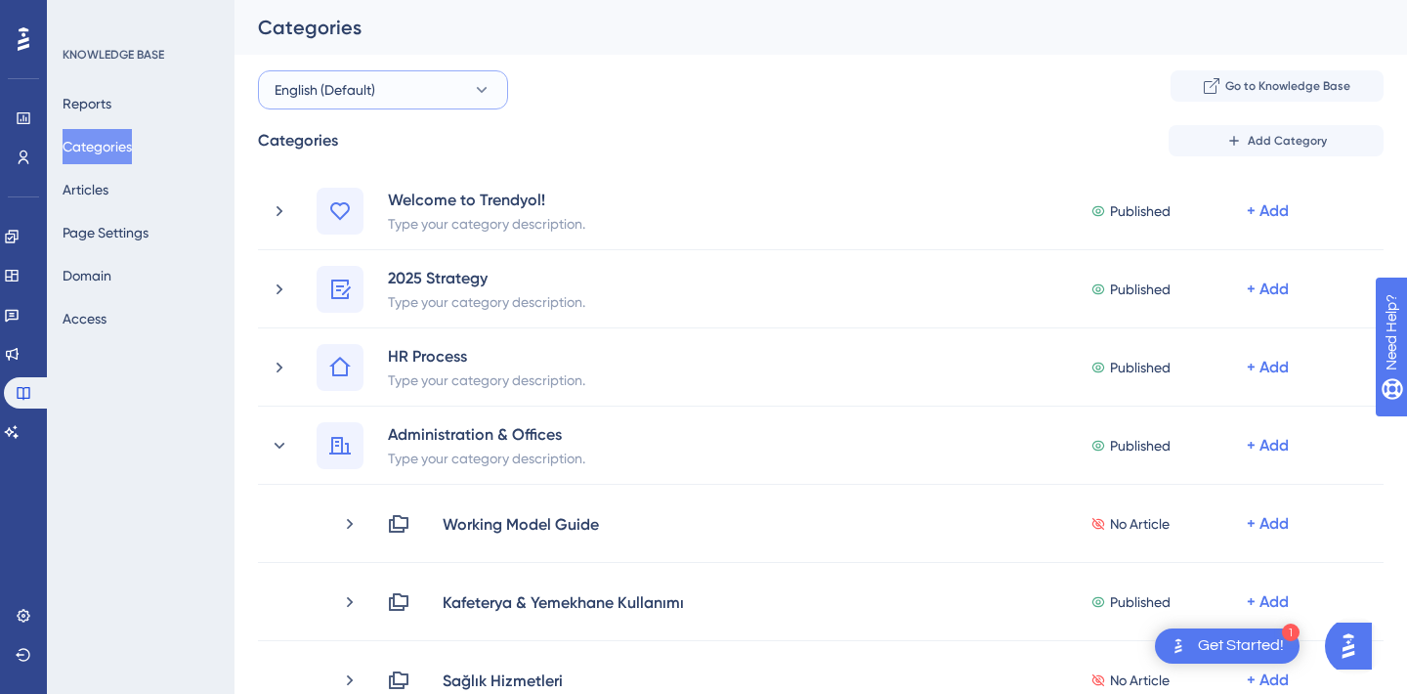
click at [348, 89] on span "English (Default)" at bounding box center [325, 89] width 101 height 23
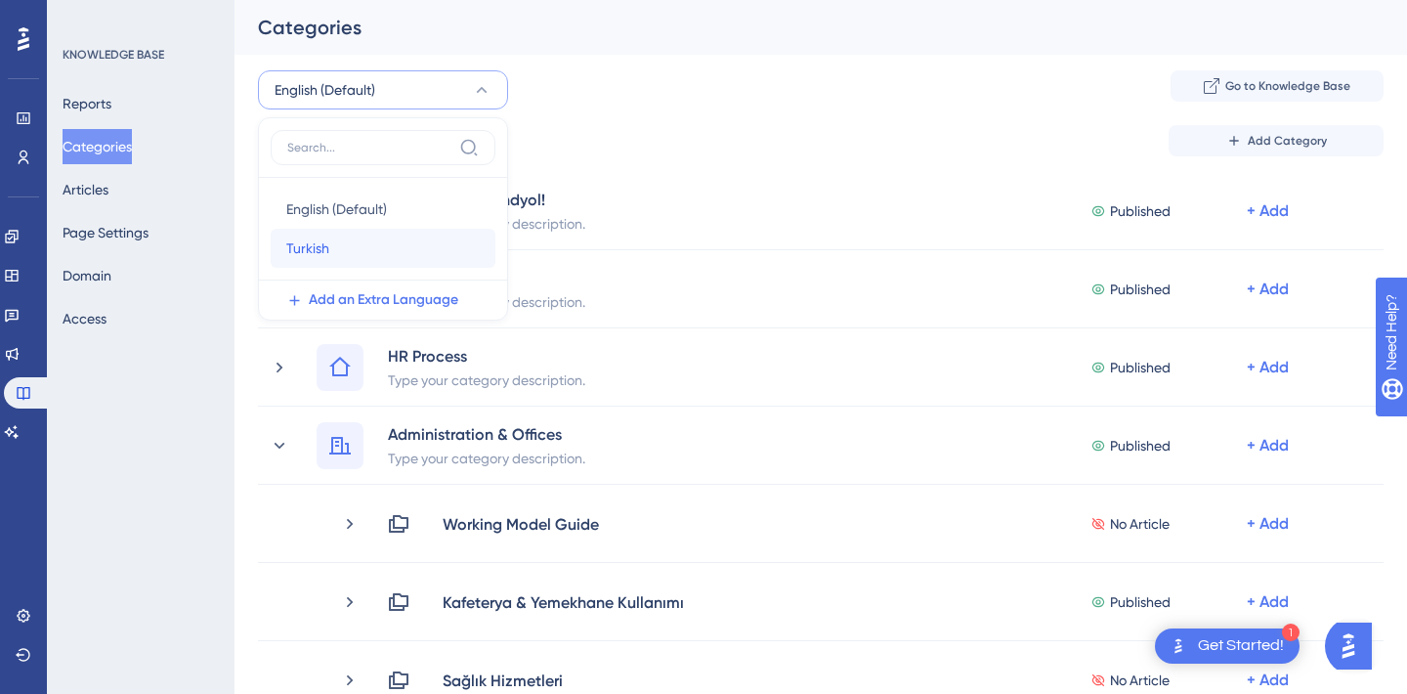
click at [328, 245] on div "Turkish Turkish" at bounding box center [382, 248] width 193 height 39
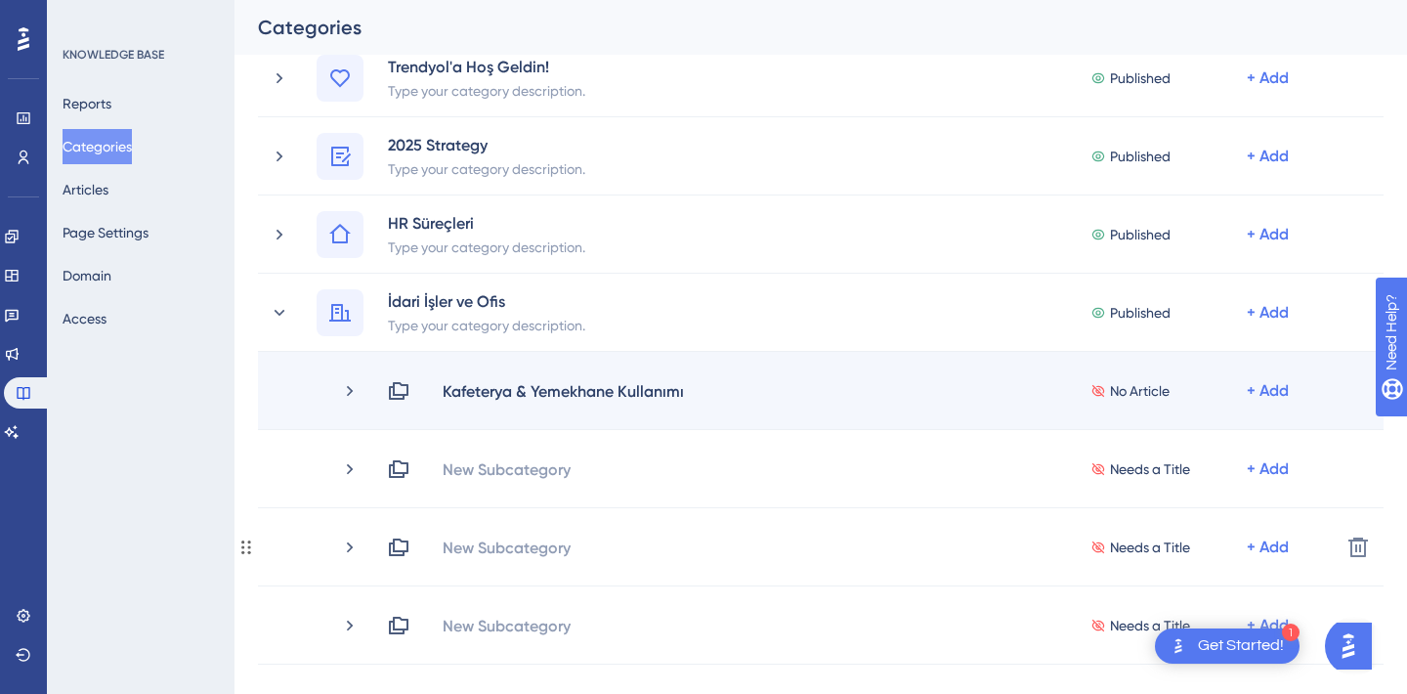
scroll to position [134, 0]
click at [357, 394] on icon at bounding box center [350, 390] width 20 height 20
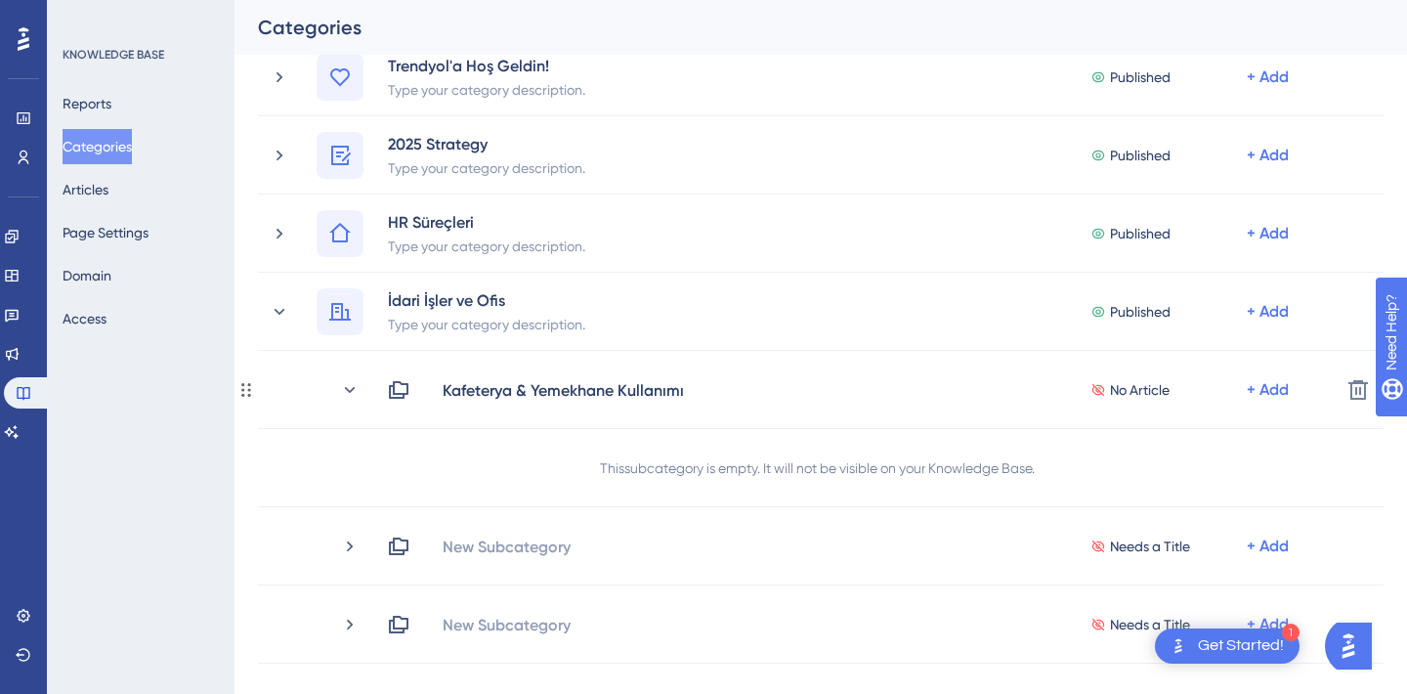
click at [357, 394] on icon at bounding box center [350, 390] width 20 height 20
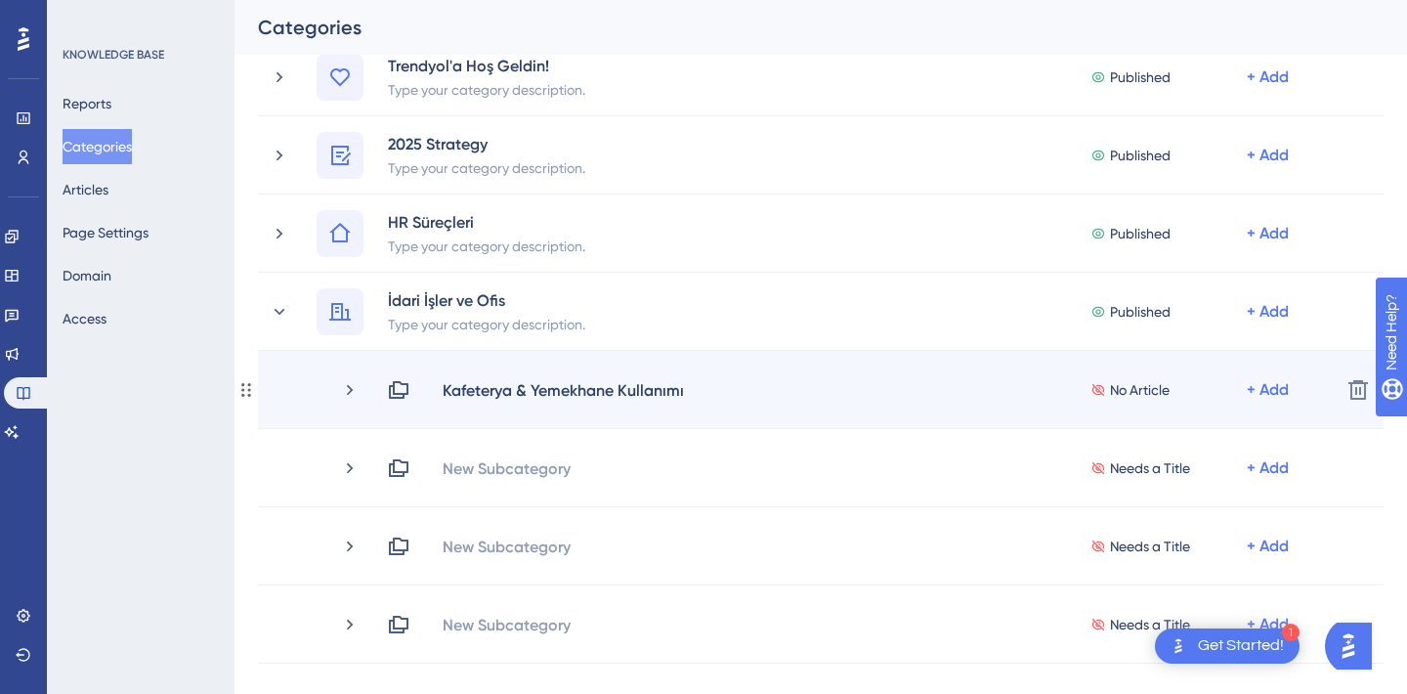
scroll to position [0, 0]
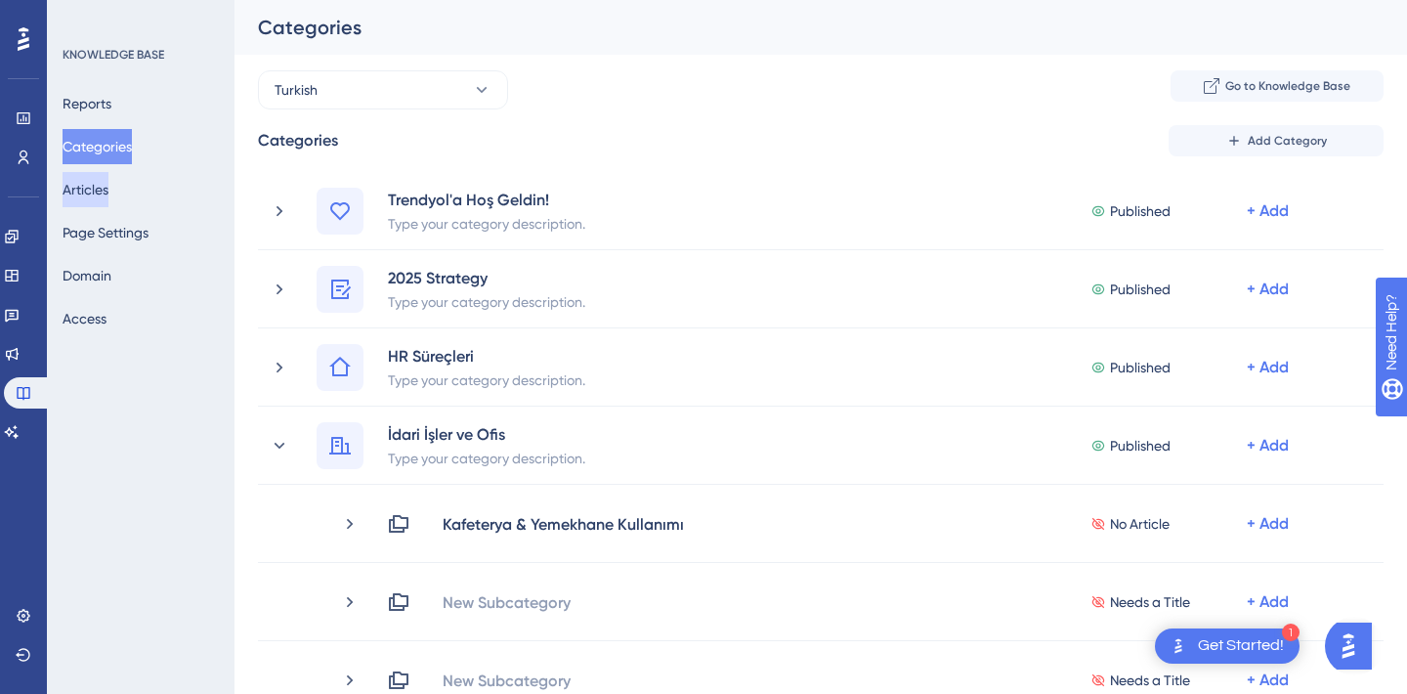
click at [95, 189] on button "Articles" at bounding box center [86, 189] width 46 height 35
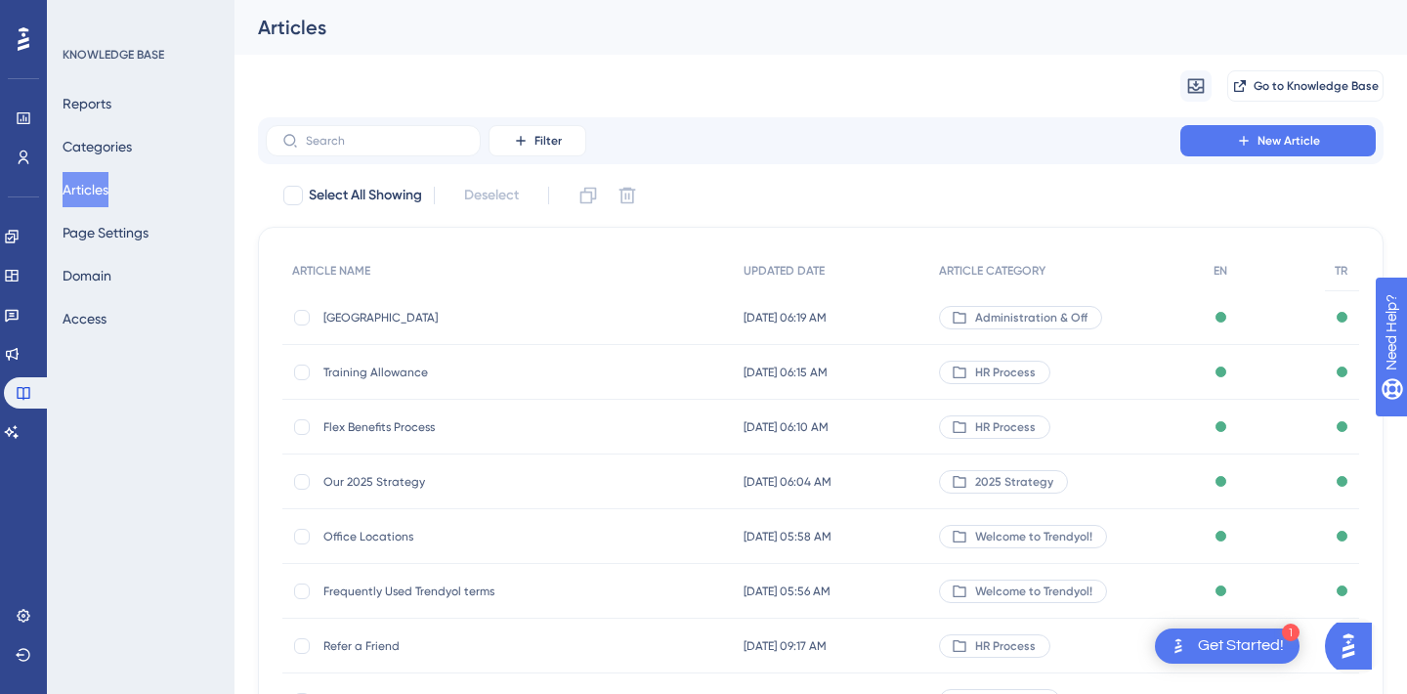
click at [384, 304] on div "[GEOGRAPHIC_DATA] [GEOGRAPHIC_DATA]" at bounding box center [479, 317] width 313 height 55
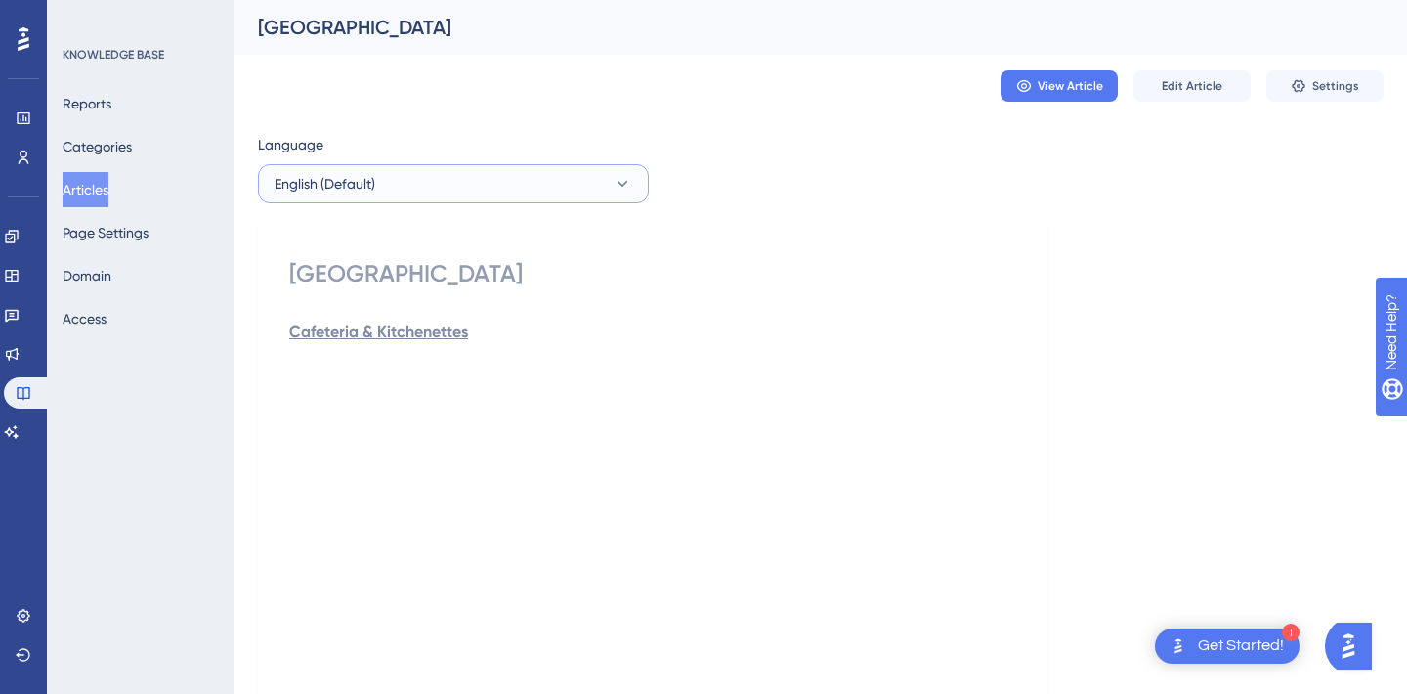
click at [432, 177] on button "English (Default)" at bounding box center [453, 183] width 391 height 39
click at [388, 270] on button "Turkish Turkish Published" at bounding box center [453, 282] width 365 height 39
click at [402, 187] on button "Turkish" at bounding box center [453, 183] width 391 height 39
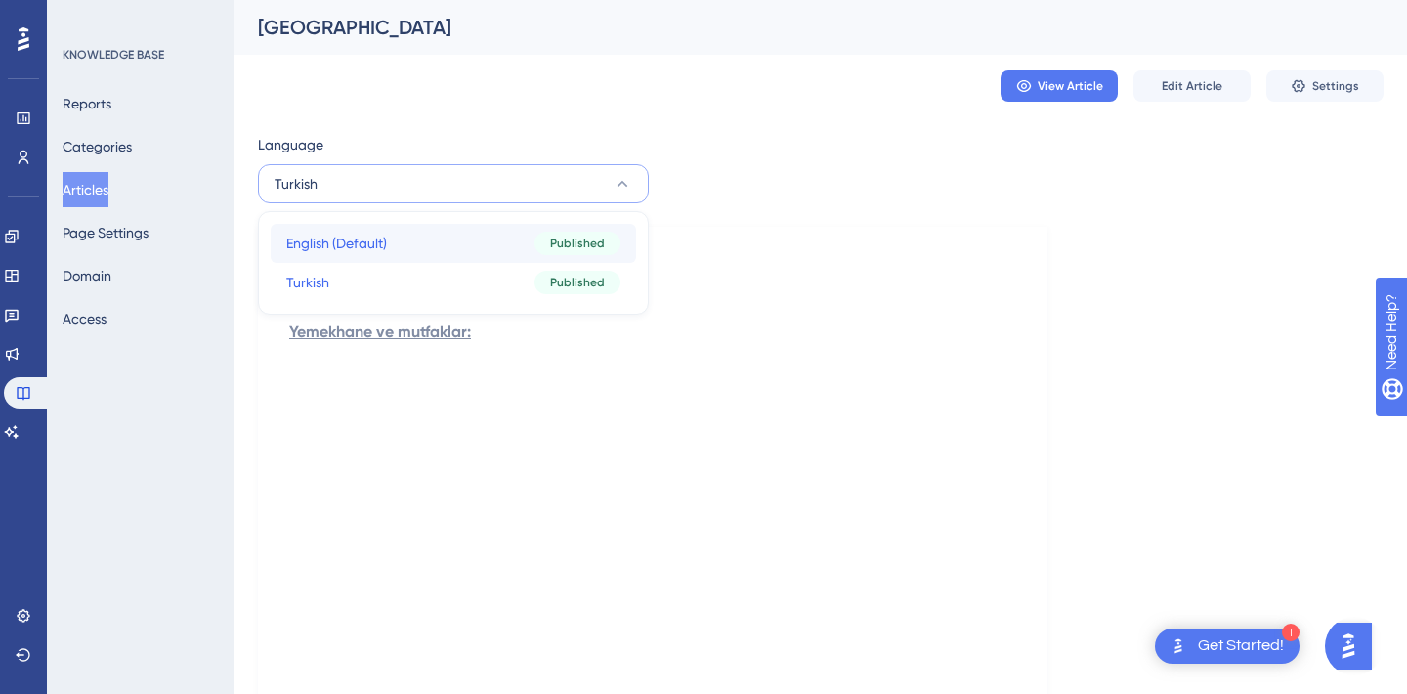
click at [390, 233] on button "English (Default) English (Default) Published" at bounding box center [453, 243] width 365 height 39
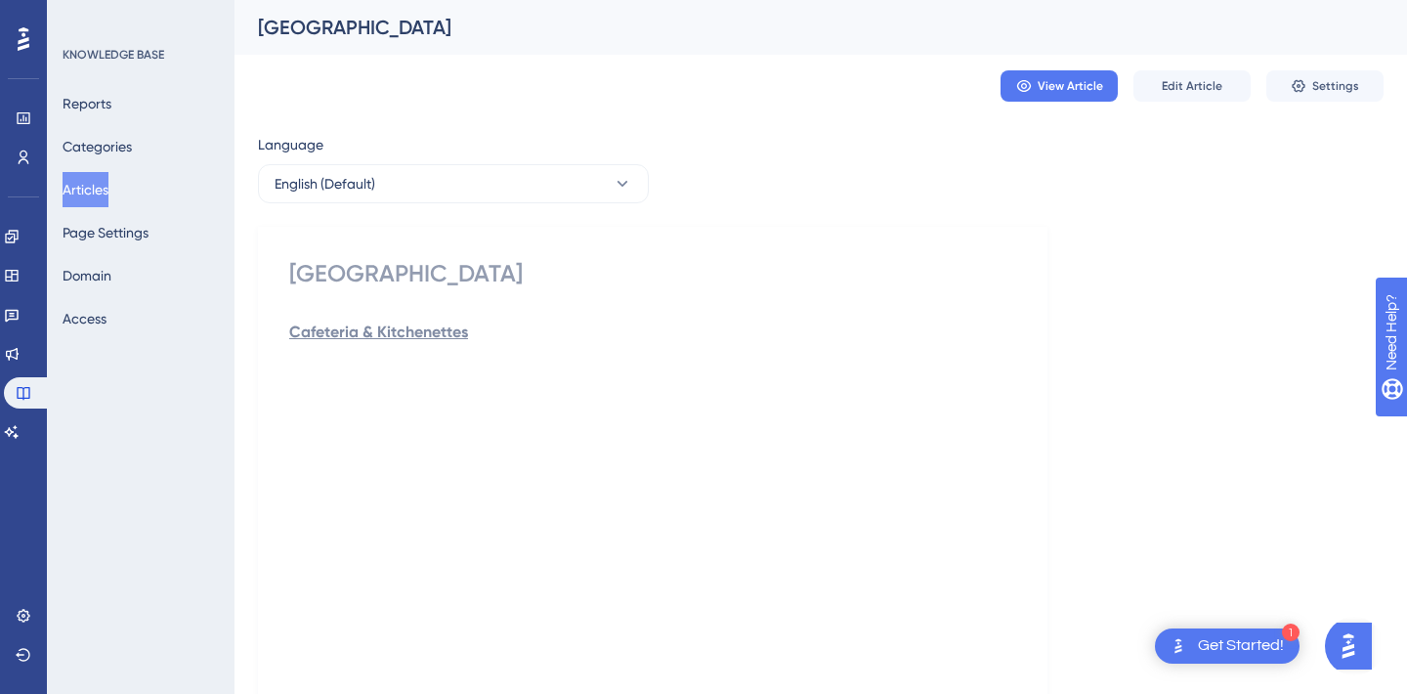
click at [373, 419] on div "Cafeteria & Kitchenettes" at bounding box center [652, 536] width 727 height 430
click at [115, 149] on button "Categories" at bounding box center [97, 146] width 69 height 35
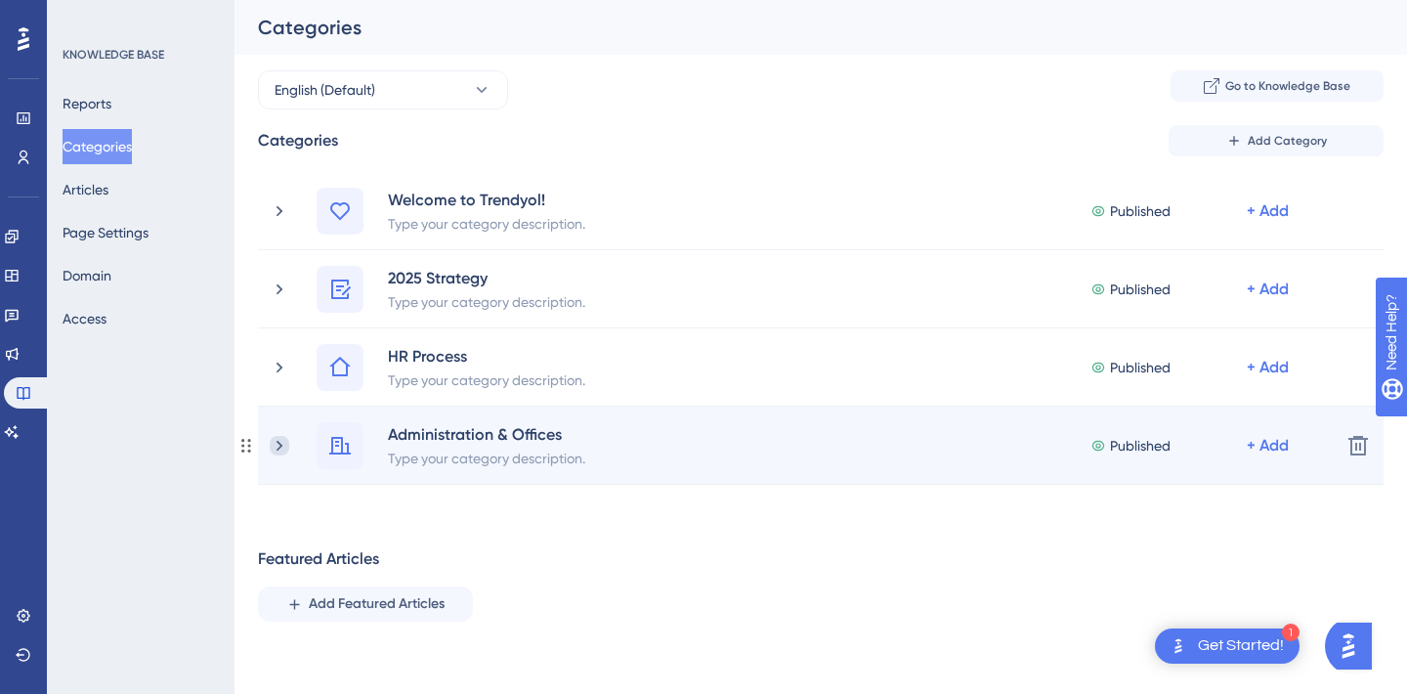
click at [277, 450] on icon at bounding box center [280, 446] width 20 height 20
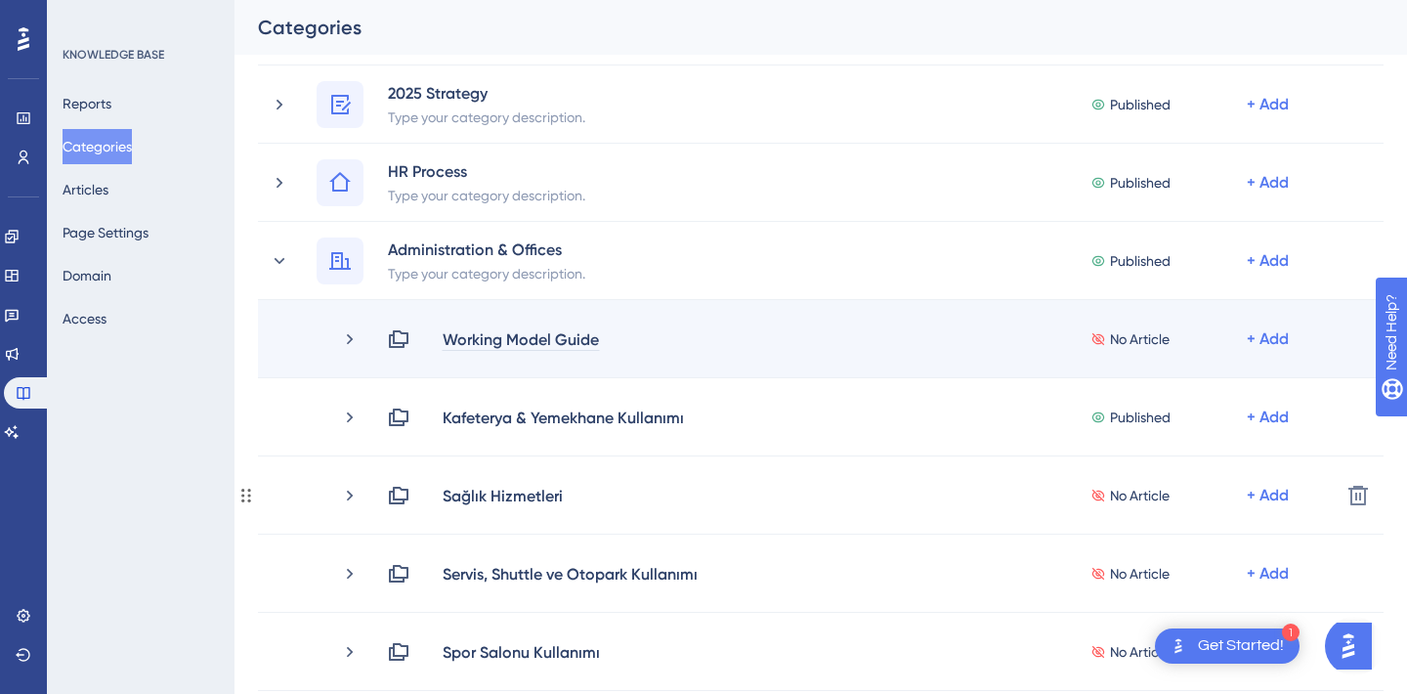
scroll to position [186, 0]
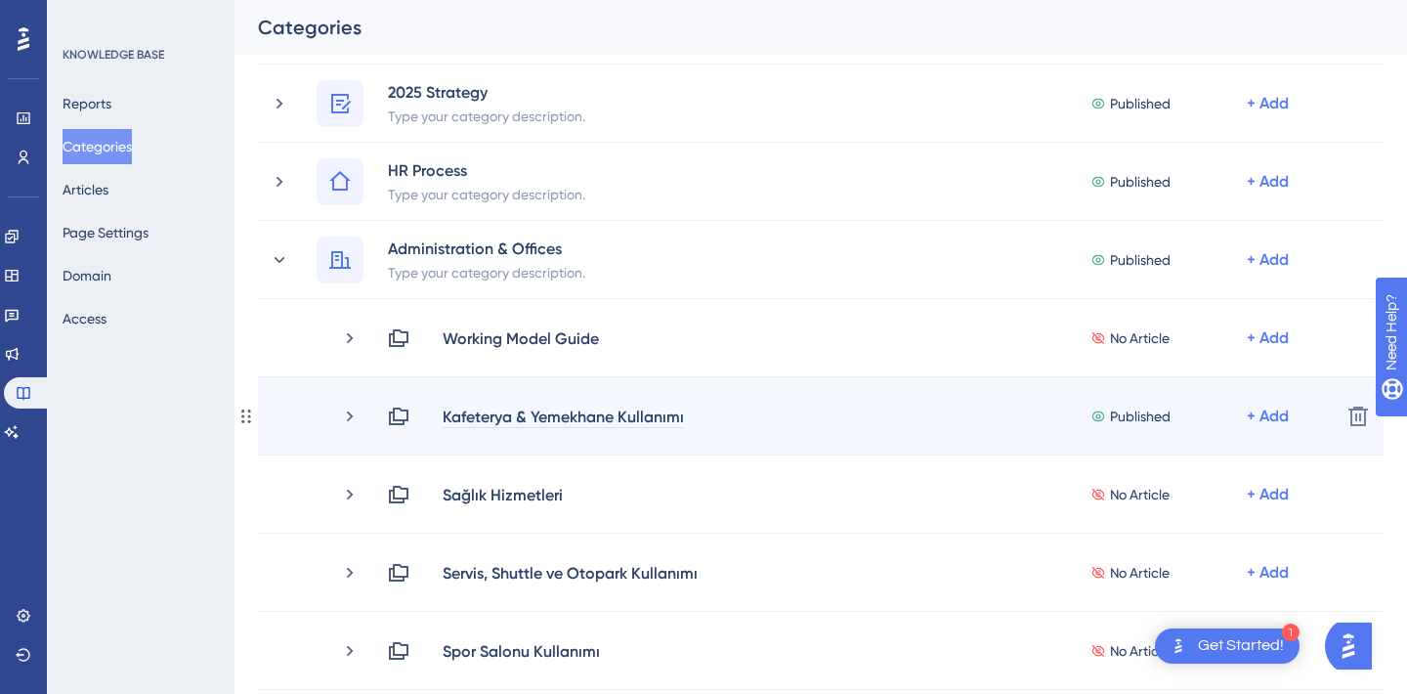
click at [459, 416] on div "Kafeterya & Yemekhane Kullanımı" at bounding box center [563, 416] width 243 height 23
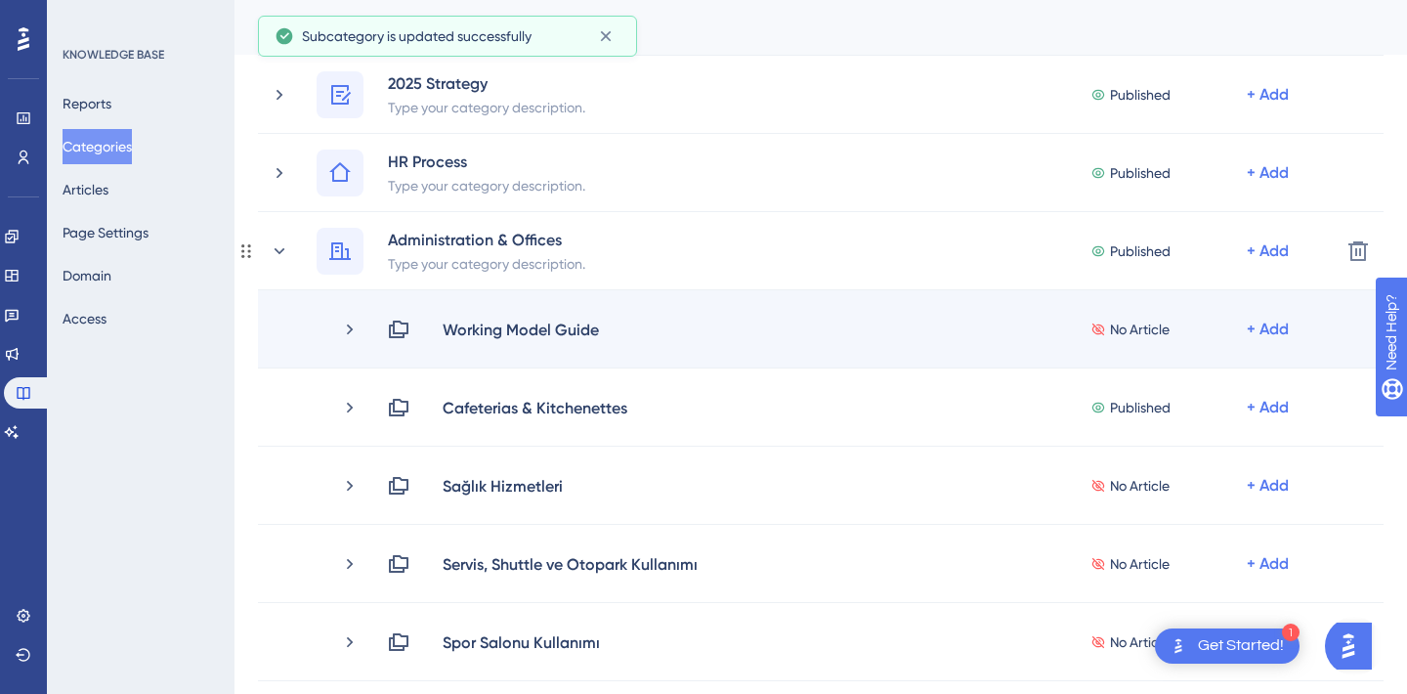
scroll to position [197, 0]
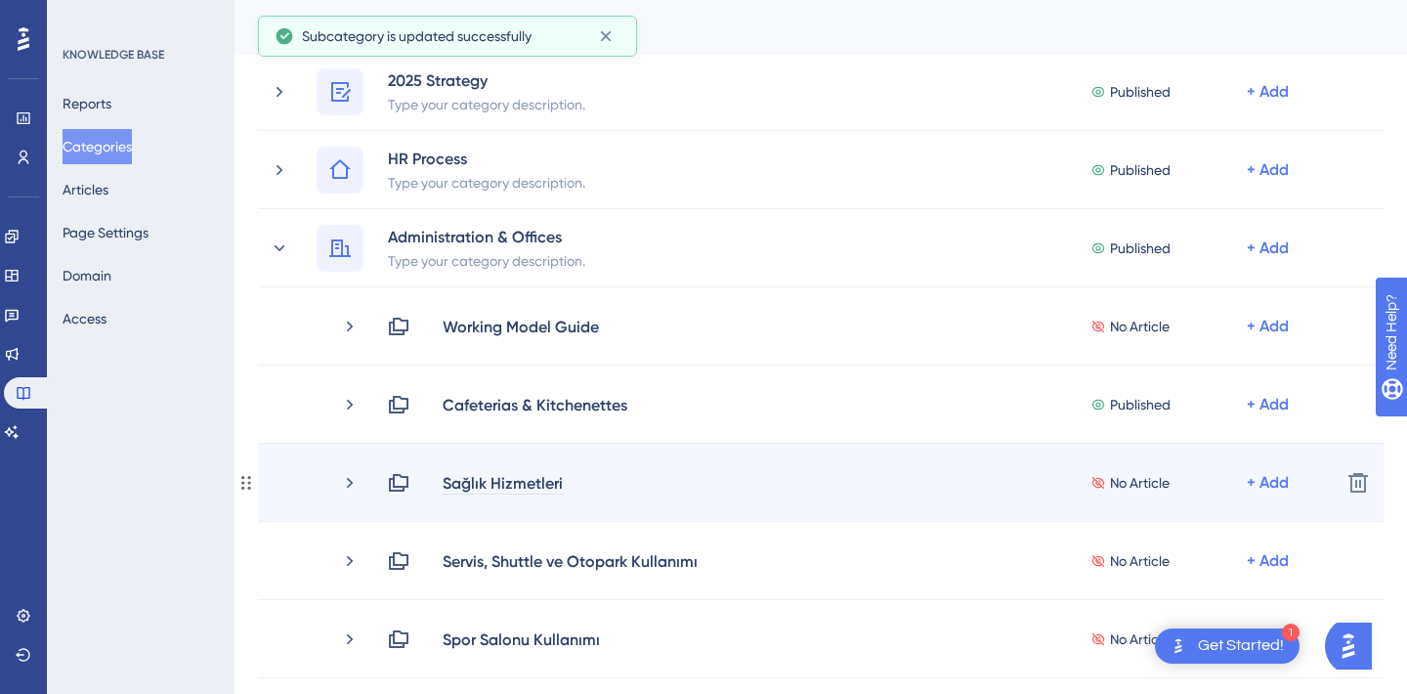
click at [500, 478] on div "Sağlık Hizmetleri" at bounding box center [503, 482] width 122 height 23
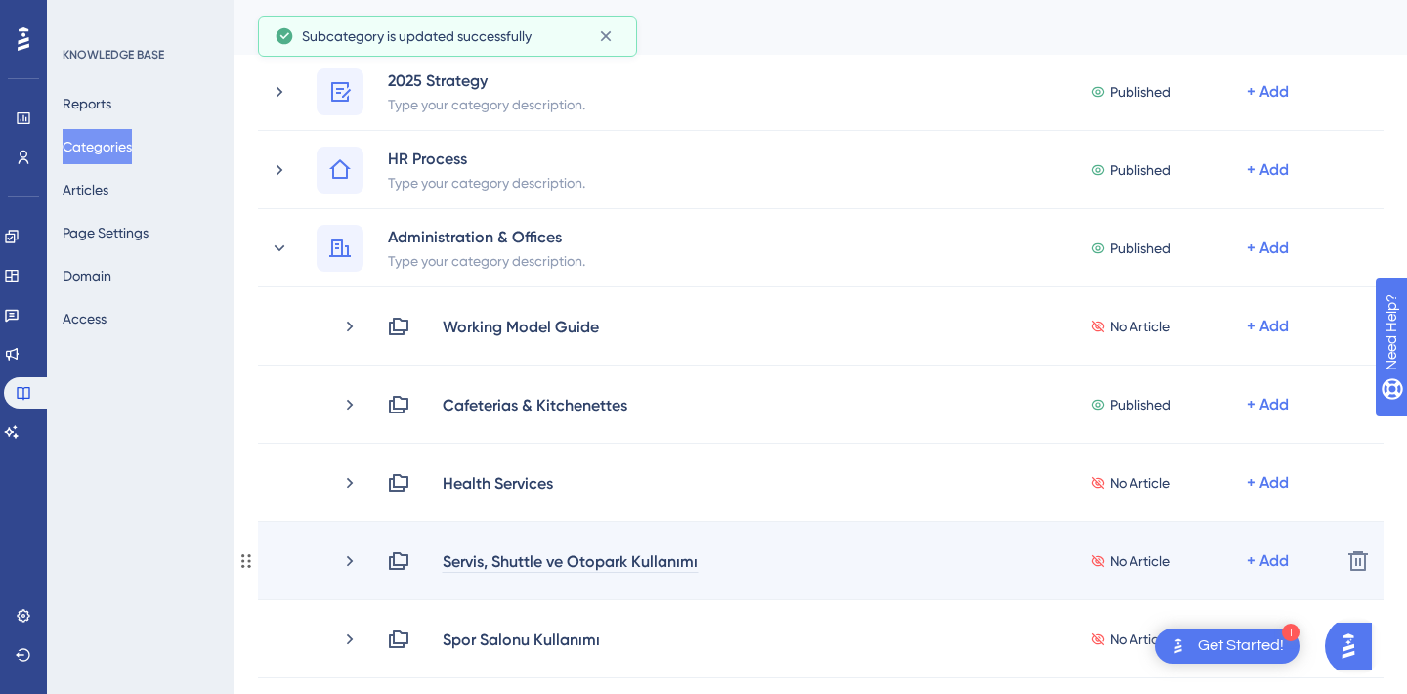
click at [594, 564] on div "Servis, Shuttle ve Otopark Kullanımı" at bounding box center [570, 560] width 257 height 23
click at [571, 563] on div "Servis, Shuttle ve Otopark Kullanımı" at bounding box center [570, 560] width 257 height 23
drag, startPoint x: 570, startPoint y: 562, endPoint x: 746, endPoint y: 562, distance: 175.9
click at [746, 562] on div "Servis, Shuttle ve Otopark Kullanımı No Article + Add" at bounding box center [856, 560] width 938 height 23
click at [571, 558] on div "Servis, Shuttle ve Otopark Kullanımı" at bounding box center [570, 560] width 257 height 23
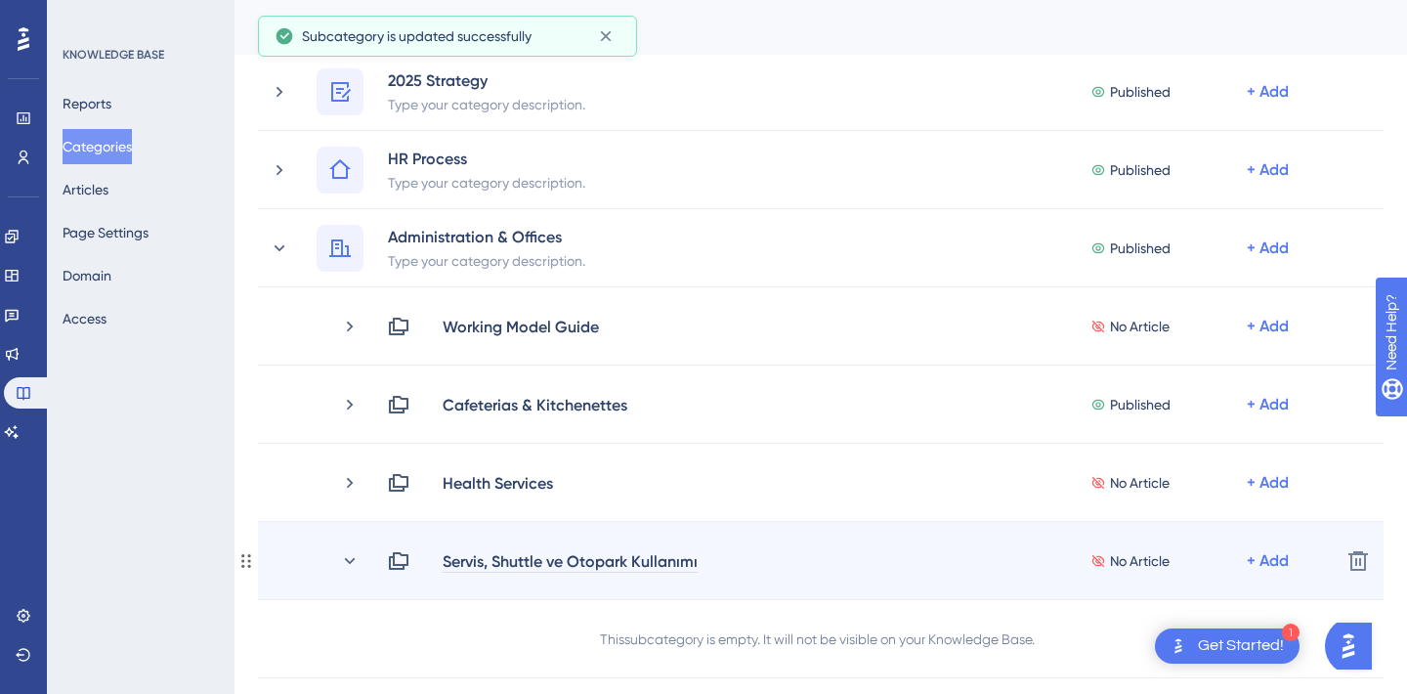
click at [588, 561] on div "Servis, Shuttle ve Otopark Kullanımı" at bounding box center [570, 560] width 257 height 23
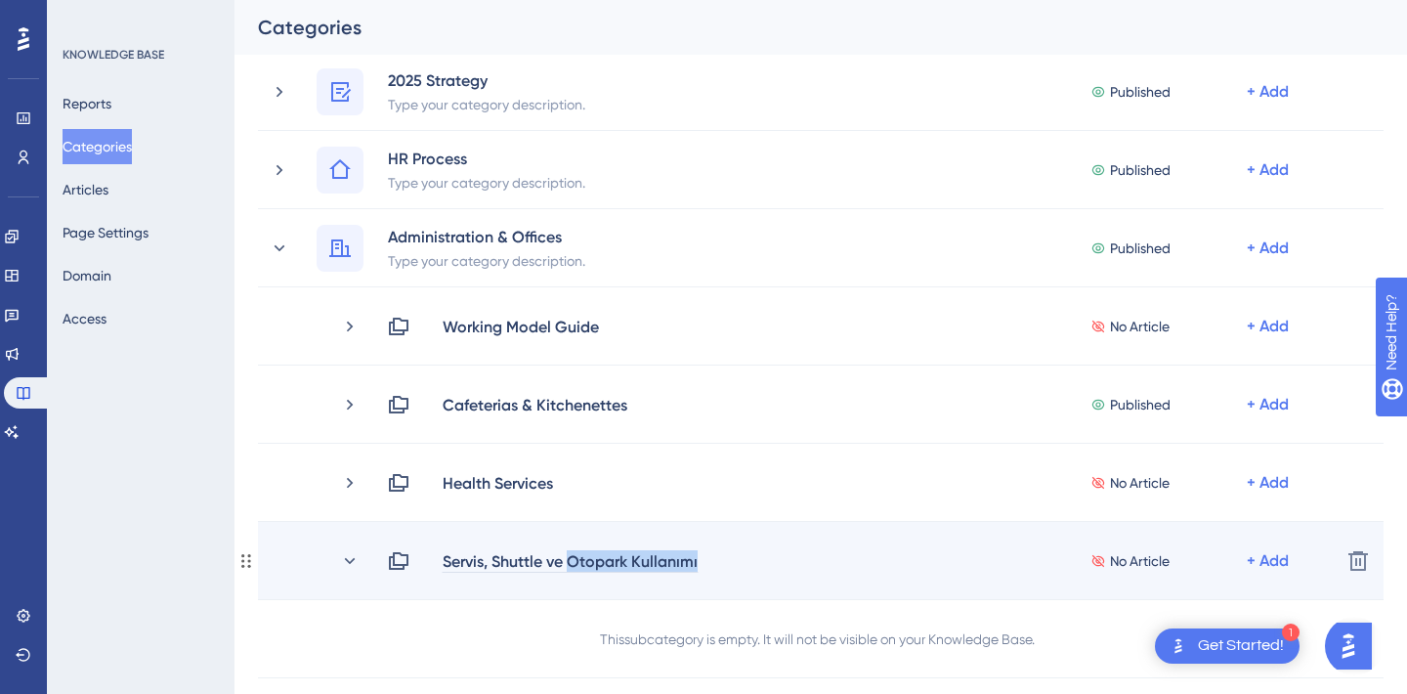
drag, startPoint x: 568, startPoint y: 561, endPoint x: 770, endPoint y: 561, distance: 202.3
click at [770, 561] on div "Servis, Shuttle ve Otopark Kullanımı No Article + Add" at bounding box center [856, 560] width 938 height 23
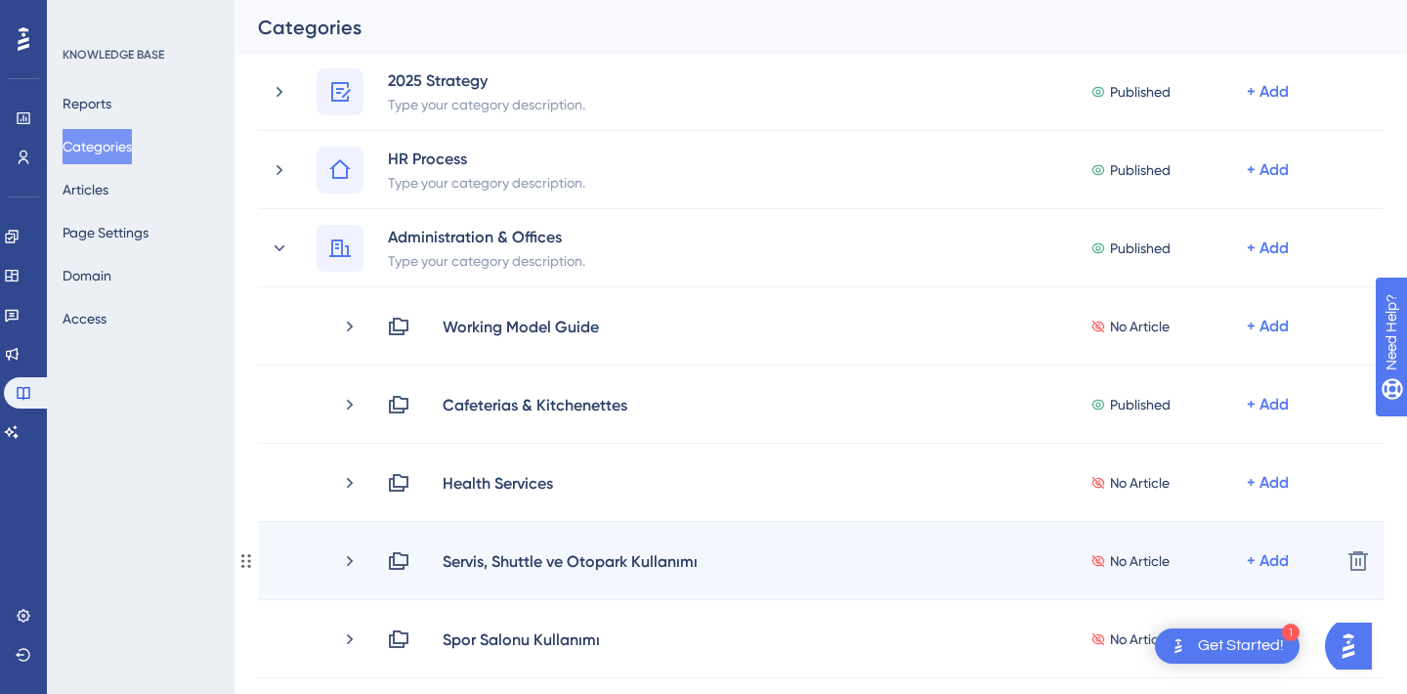
click at [626, 541] on div "Servis, Shuttle ve Otopark Kullanımı No Article + Add Delete" at bounding box center [821, 561] width 1126 height 78
click at [620, 562] on div "Servis, Shuttle ve Otopark Kullanımı" at bounding box center [570, 560] width 257 height 23
click at [590, 561] on div "Servis, Shuttle ve Otopark Kullanımı" at bounding box center [570, 560] width 257 height 23
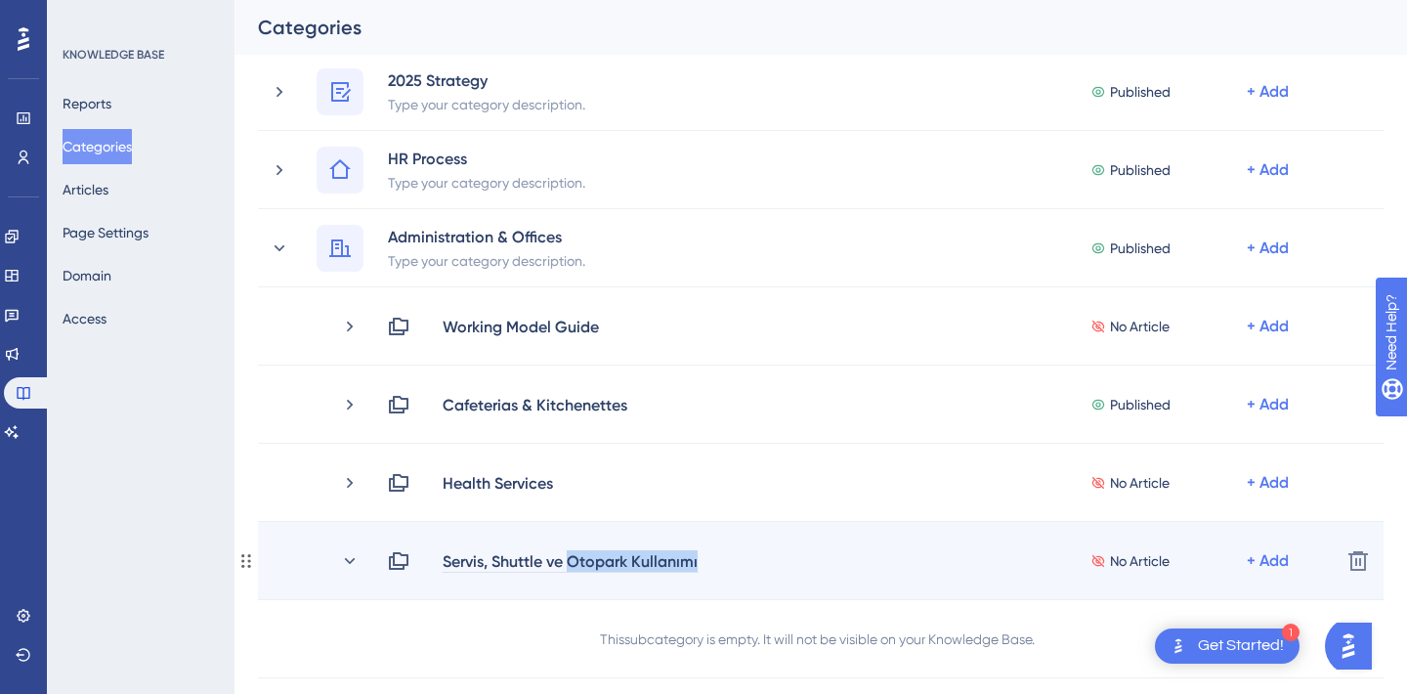
drag, startPoint x: 571, startPoint y: 560, endPoint x: 742, endPoint y: 561, distance: 171.0
click at [742, 561] on div "Servis, Shuttle ve Otopark Kullanımı No Article + Add" at bounding box center [856, 560] width 938 height 23
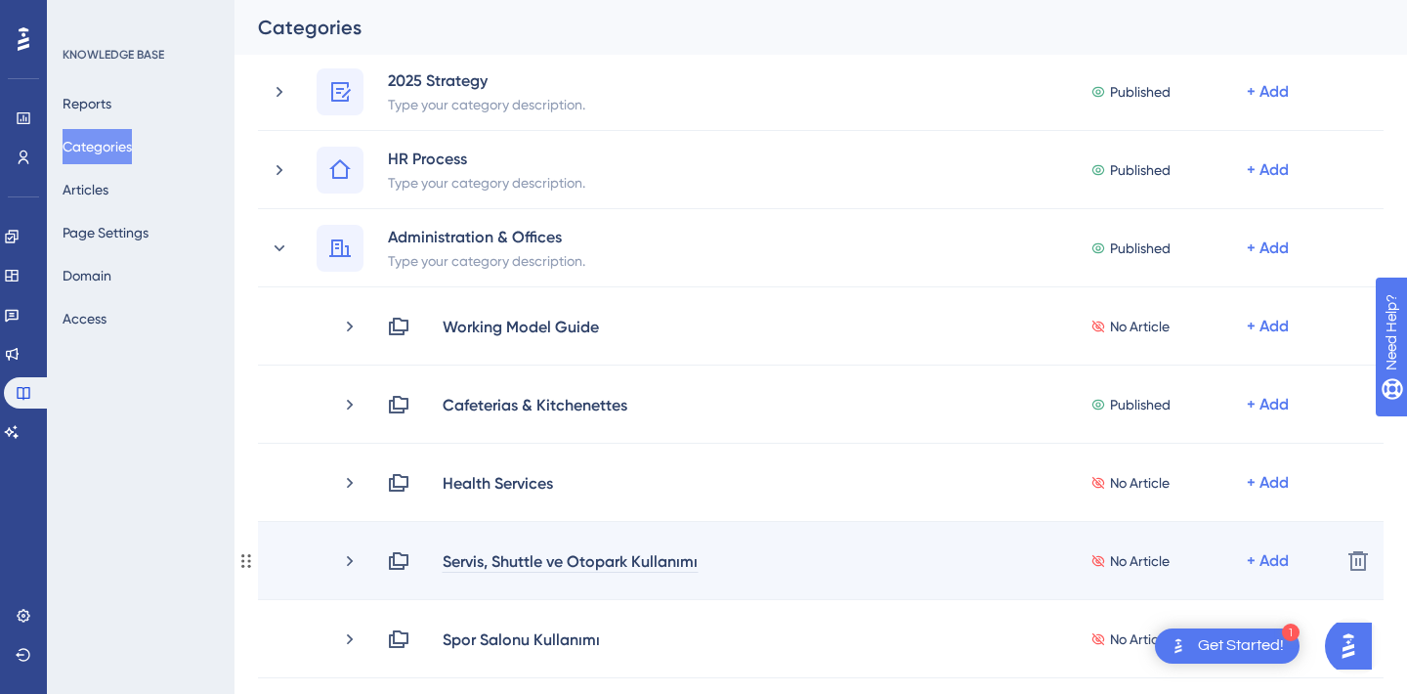
click at [488, 564] on div "Servis, Shuttle ve Otopark Kullanımı" at bounding box center [570, 560] width 257 height 23
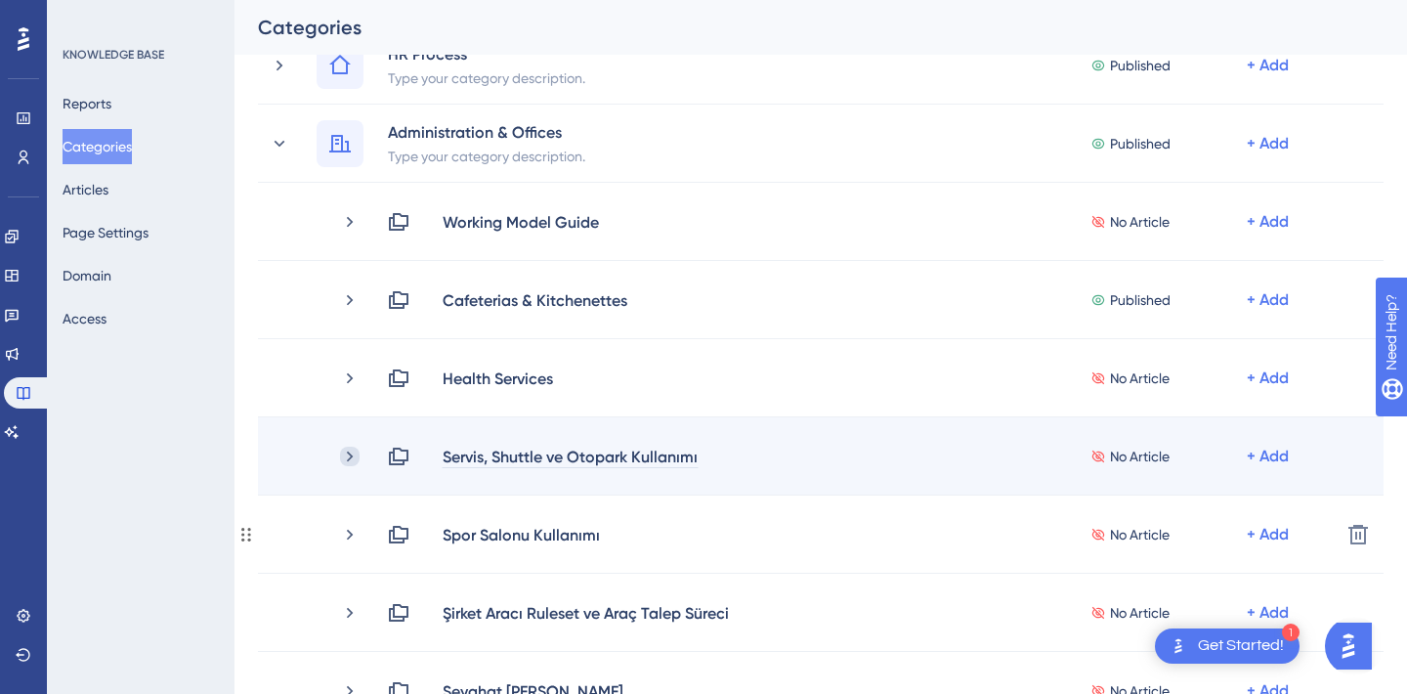
scroll to position [305, 0]
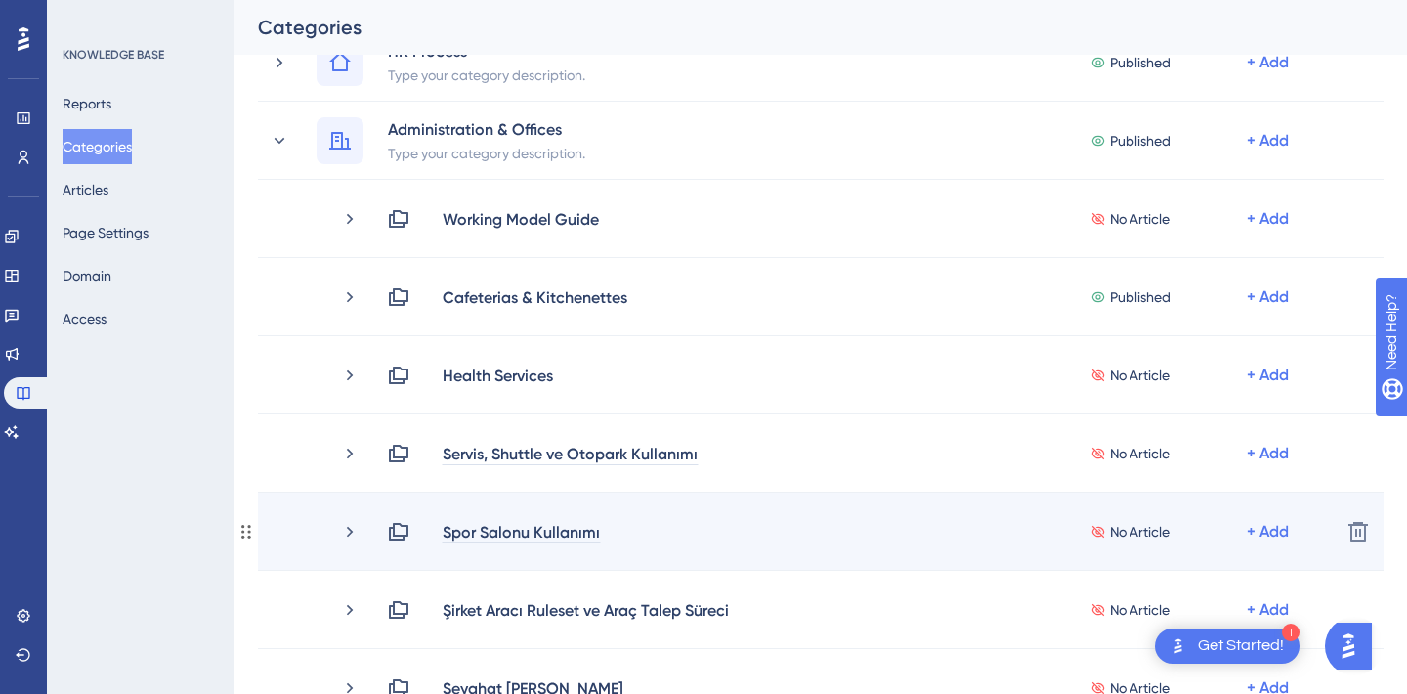
click at [498, 529] on div "Spor Salonu Kullanımı" at bounding box center [521, 531] width 159 height 23
click at [498, 531] on div "Spor Salonu Kullanımı" at bounding box center [521, 531] width 159 height 23
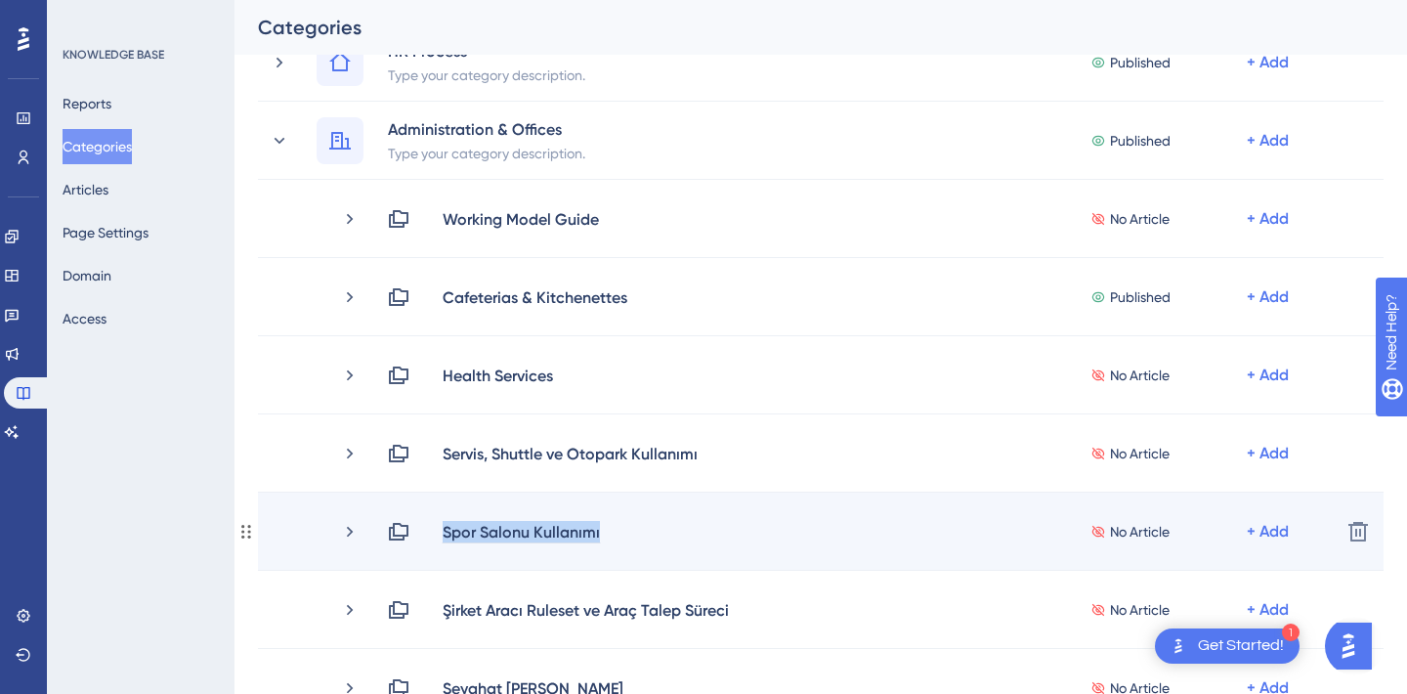
click at [498, 531] on div "Spor Salonu Kullanımı" at bounding box center [521, 531] width 159 height 23
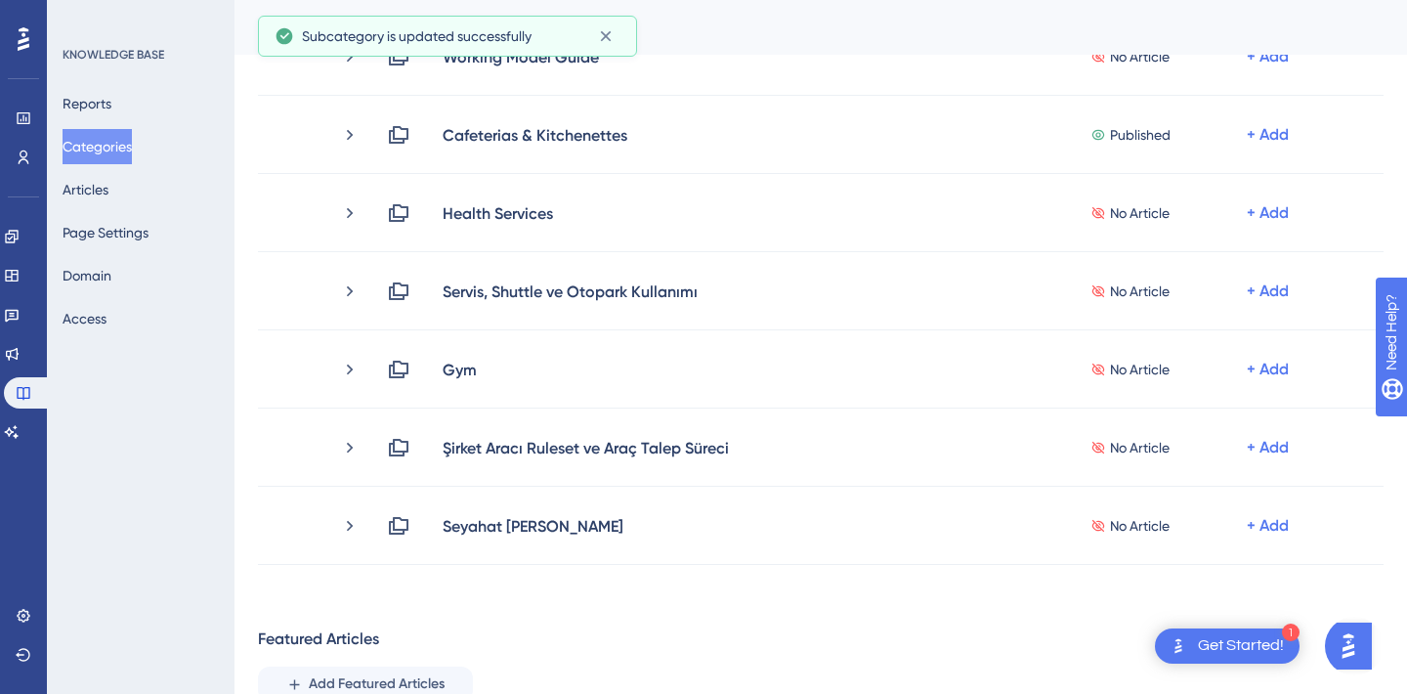
scroll to position [472, 0]
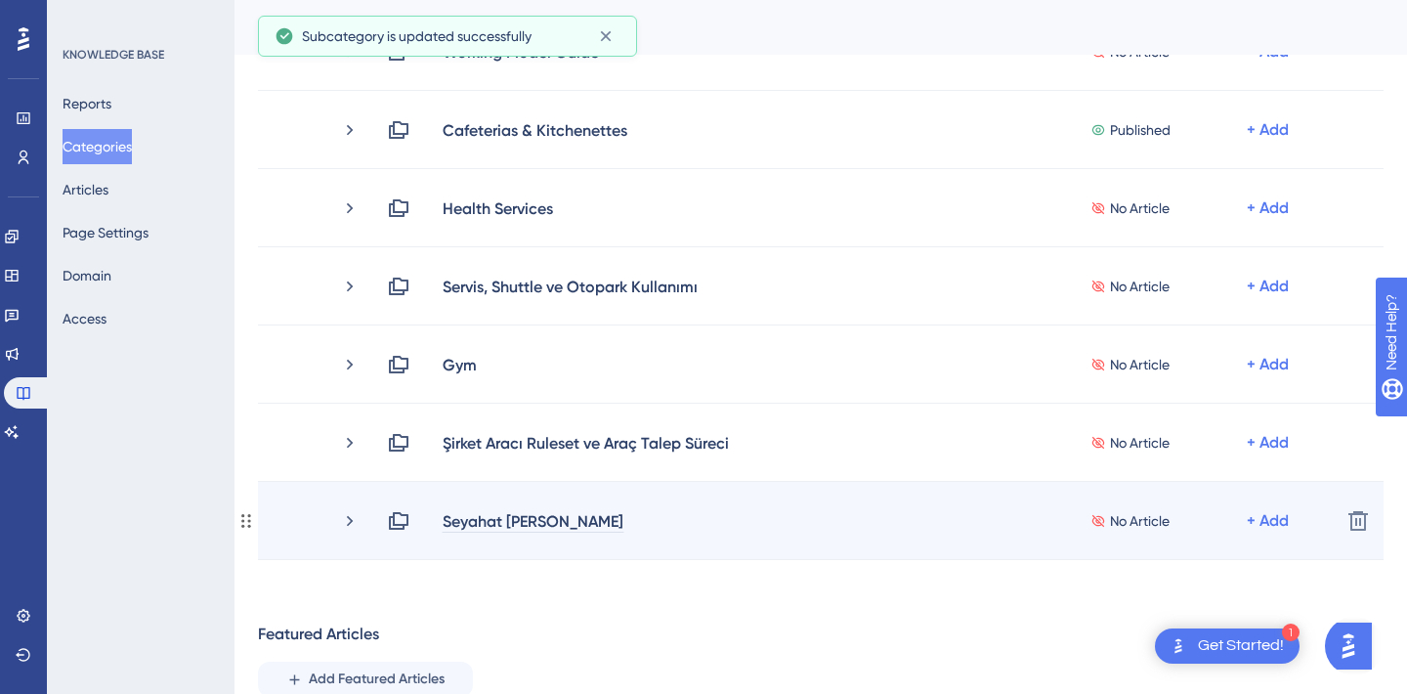
click at [496, 525] on div "Seyahat [PERSON_NAME]" at bounding box center [533, 520] width 183 height 23
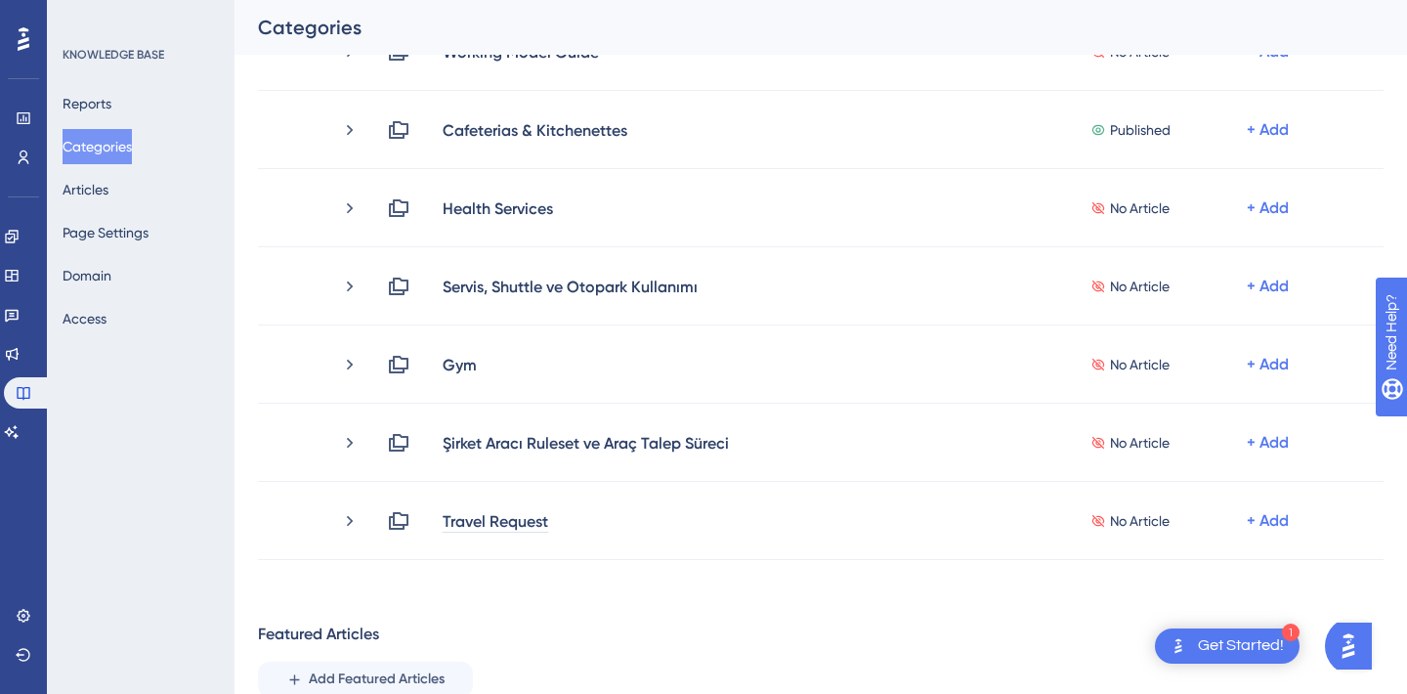
click at [533, 616] on div "Performance Users Engagement Widgets Feedback Product Updates Knowledge Base AI…" at bounding box center [821, 247] width 1173 height 1298
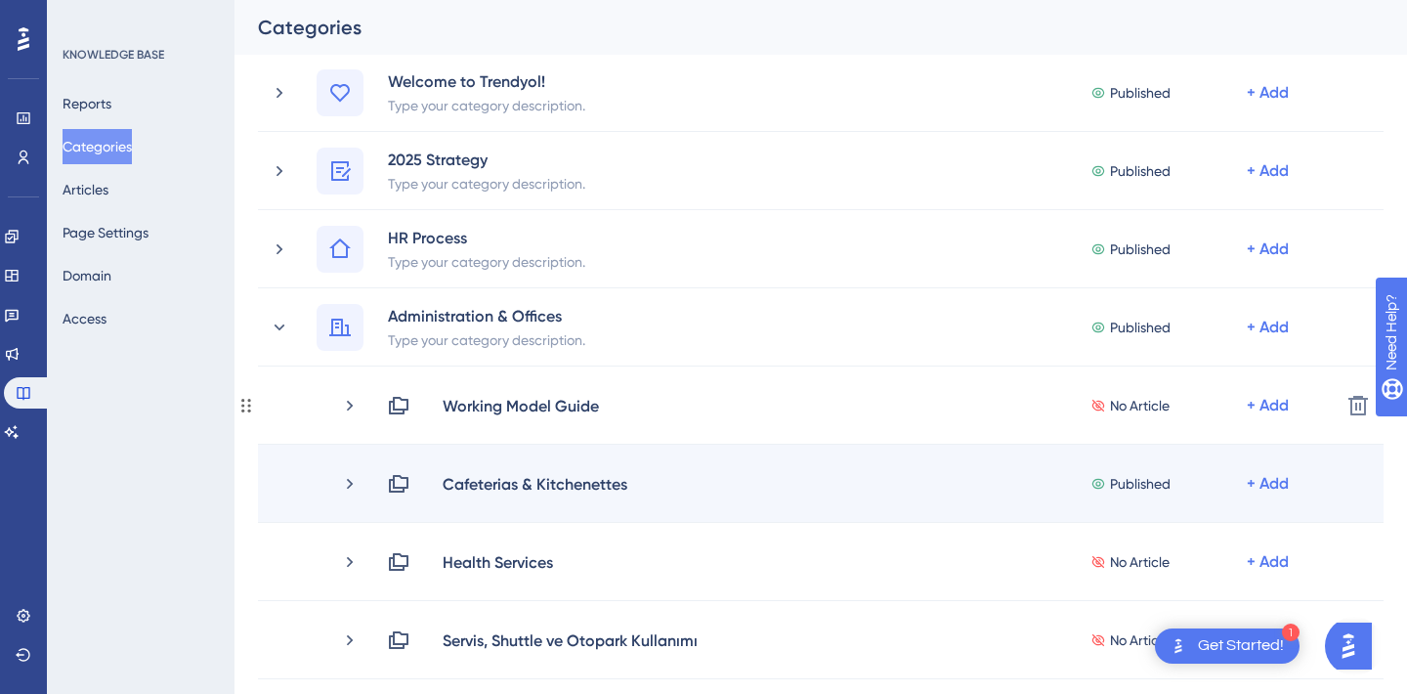
scroll to position [115, 0]
click at [347, 492] on icon at bounding box center [350, 487] width 20 height 20
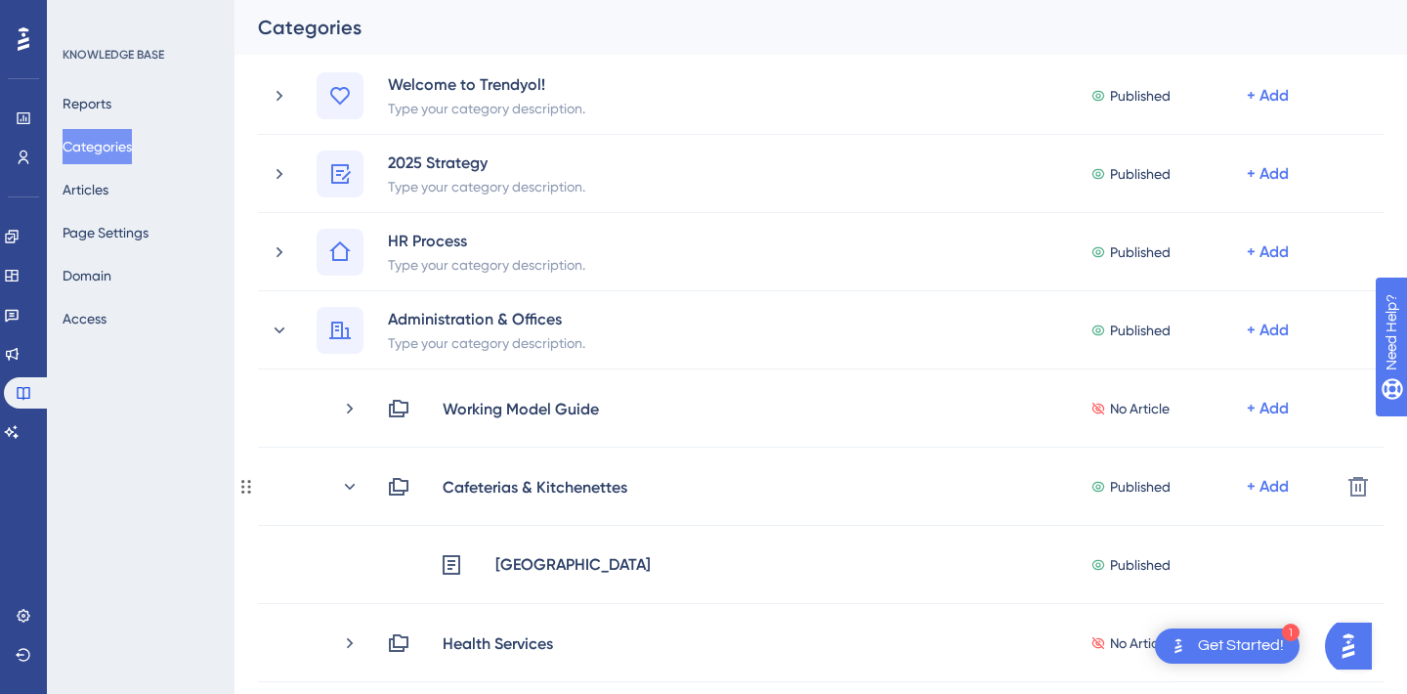
click at [347, 492] on icon at bounding box center [350, 487] width 20 height 20
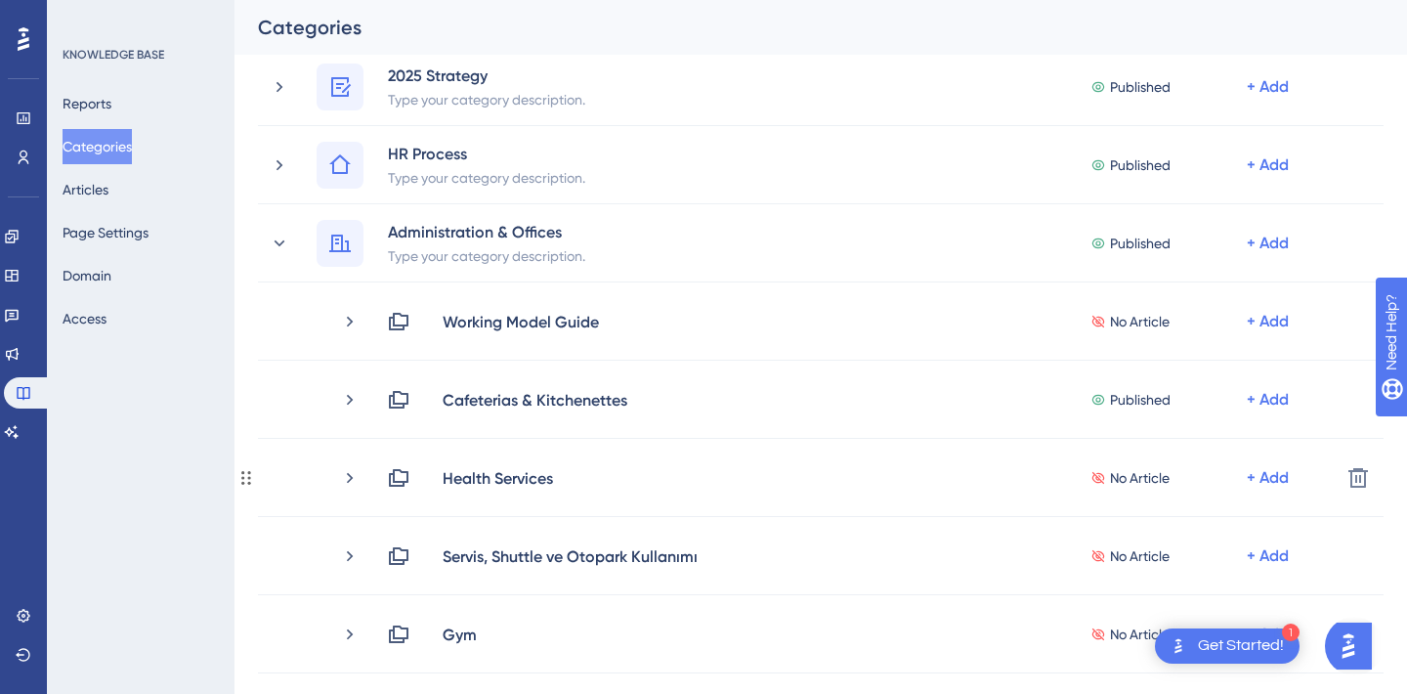
scroll to position [0, 0]
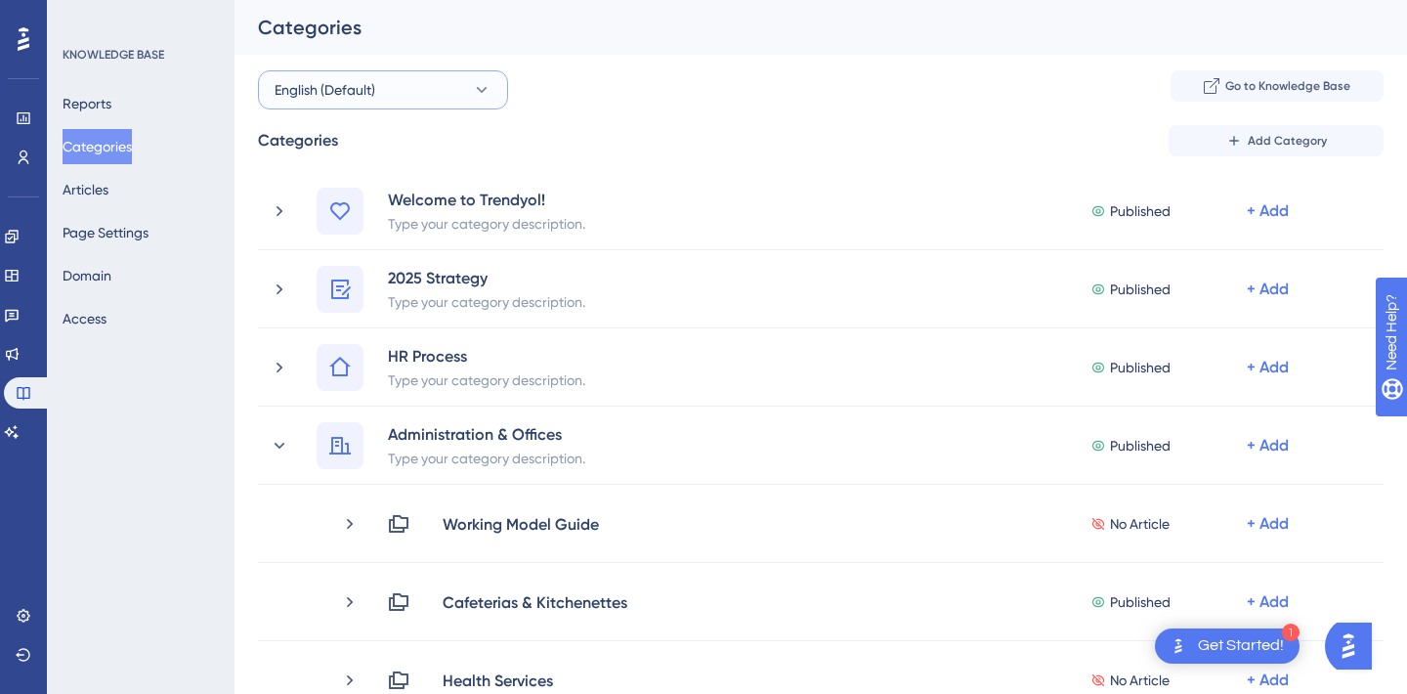
click at [392, 91] on button "English (Default)" at bounding box center [383, 89] width 250 height 39
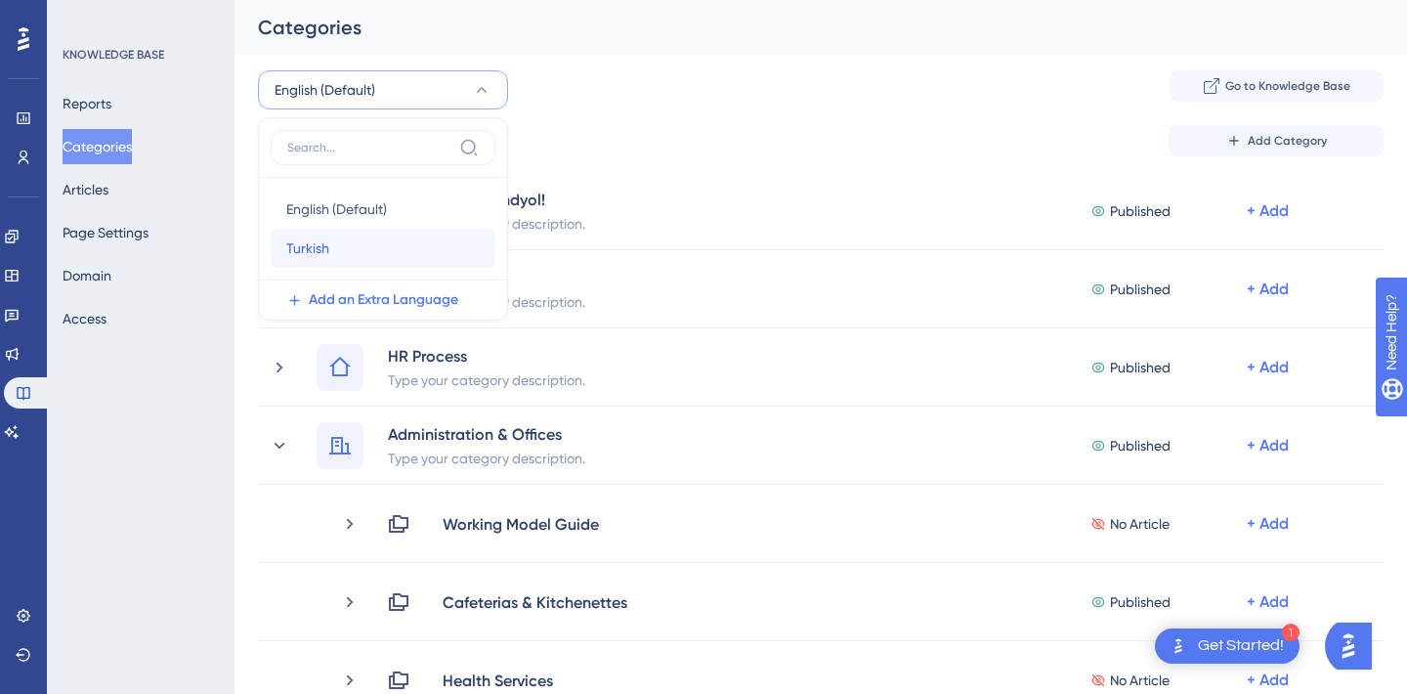
click at [355, 246] on div "Turkish Turkish" at bounding box center [382, 248] width 193 height 39
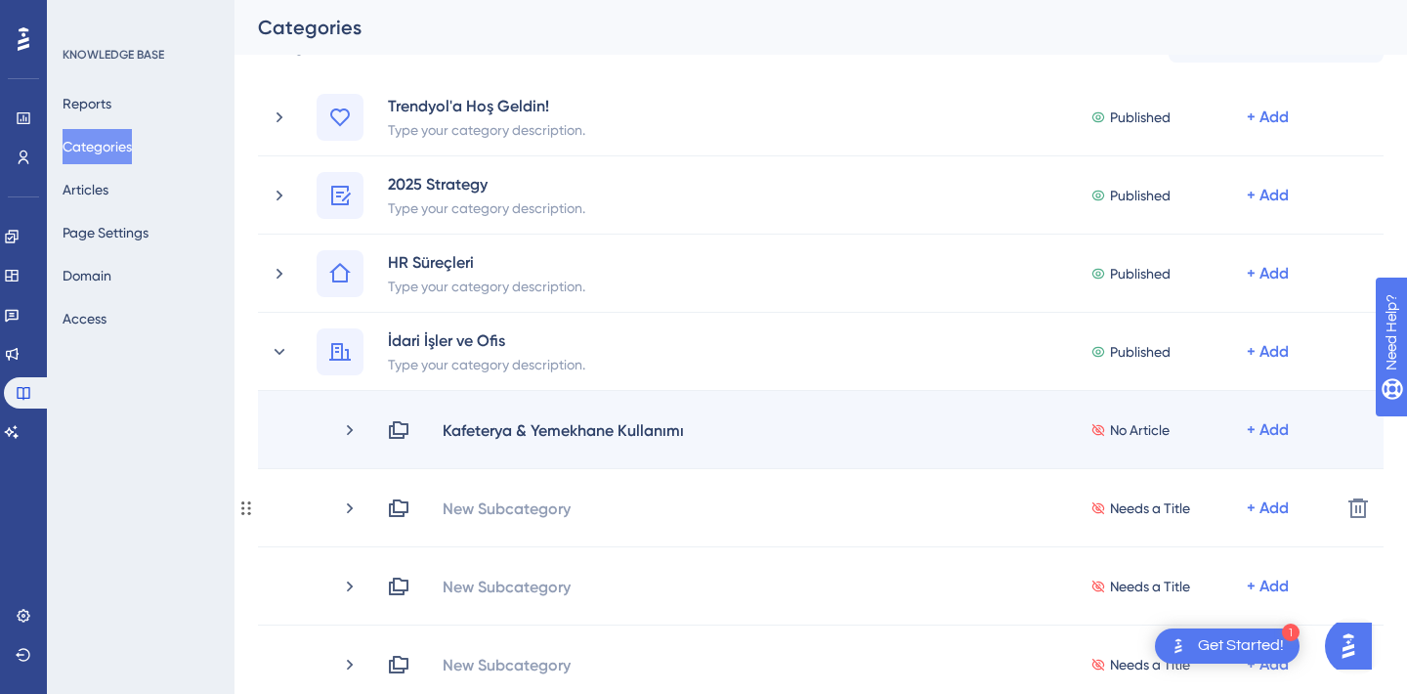
scroll to position [111, 0]
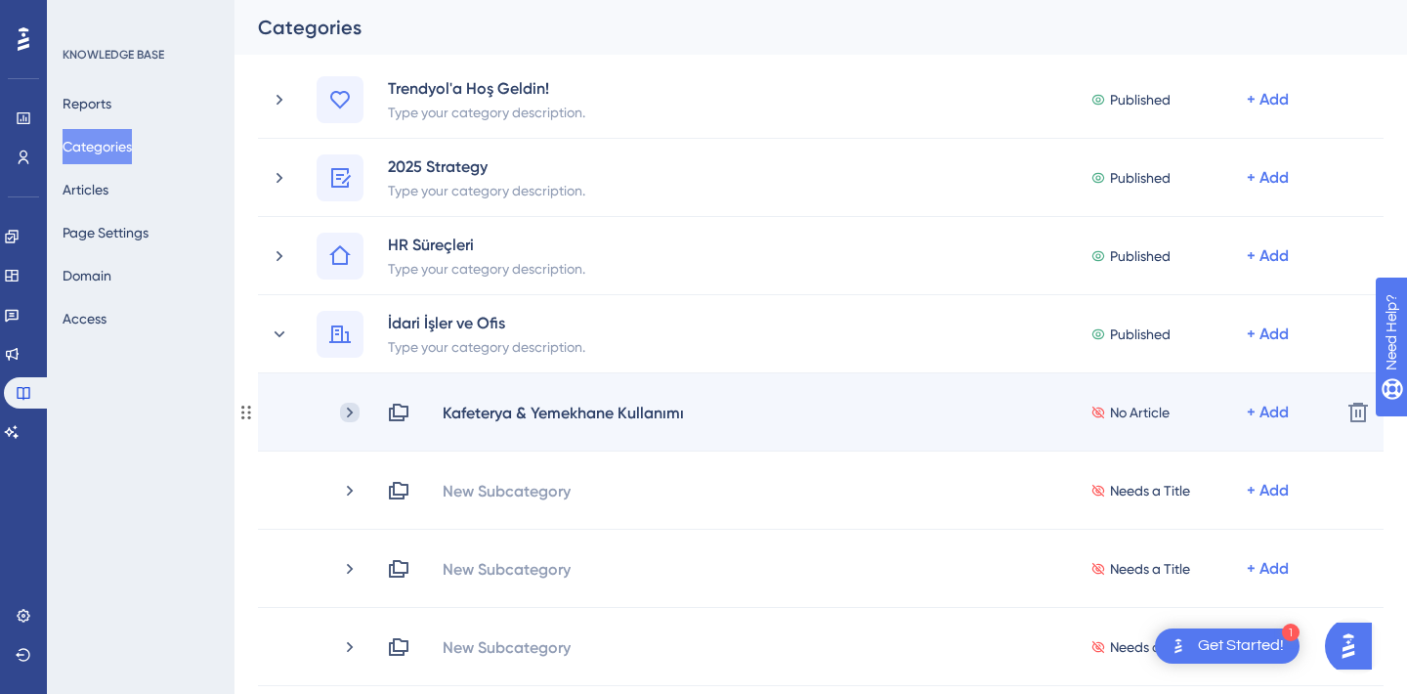
click at [356, 408] on icon at bounding box center [350, 413] width 20 height 20
click at [1287, 410] on div "+ Add" at bounding box center [1268, 412] width 42 height 23
click at [1195, 468] on span "Add Articles" at bounding box center [1159, 463] width 75 height 23
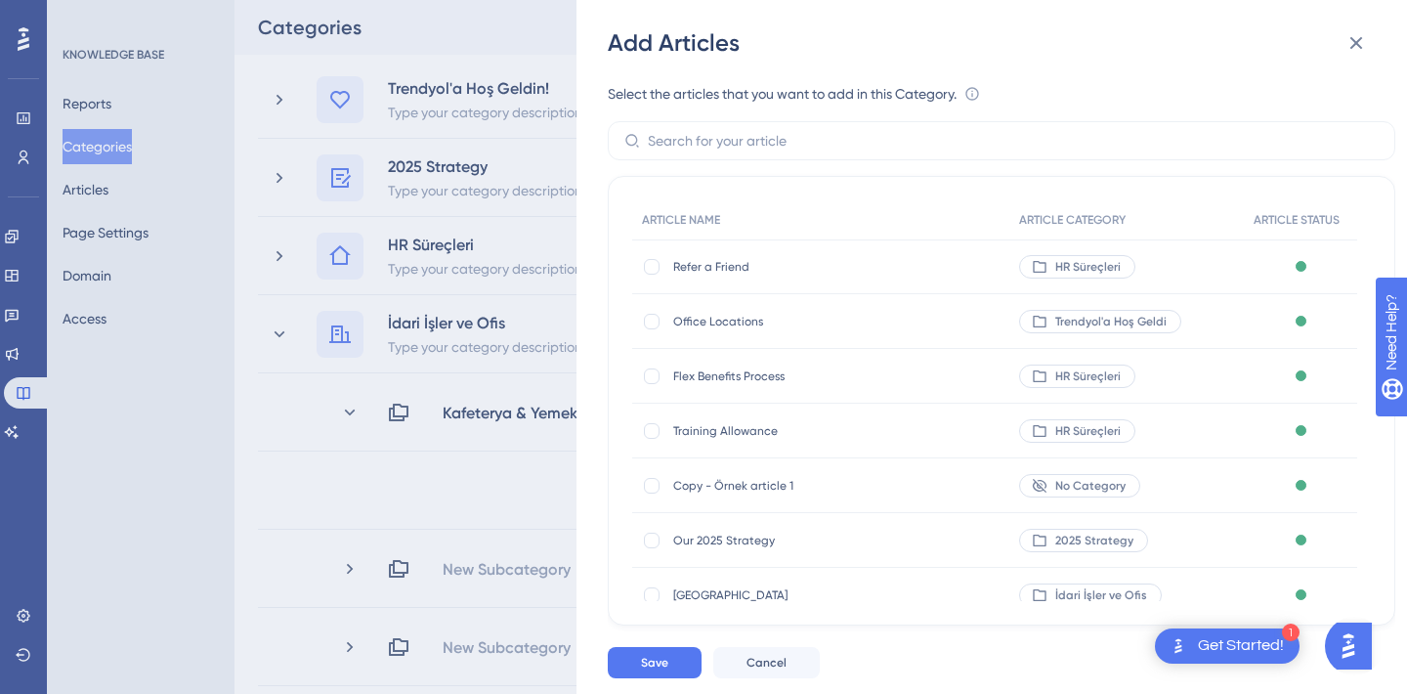
scroll to position [100, 0]
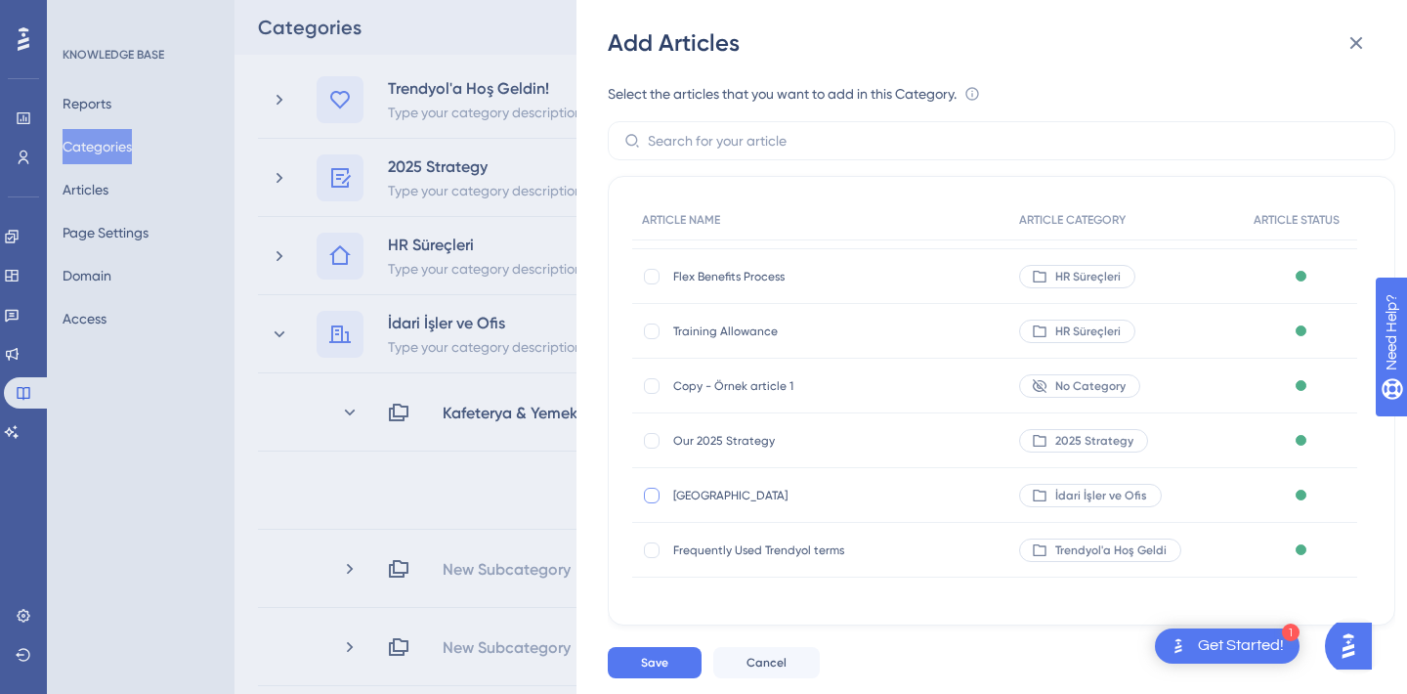
click at [646, 501] on div at bounding box center [652, 496] width 20 height 20
checkbox input "true"
click at [667, 659] on button "Save" at bounding box center [655, 662] width 94 height 31
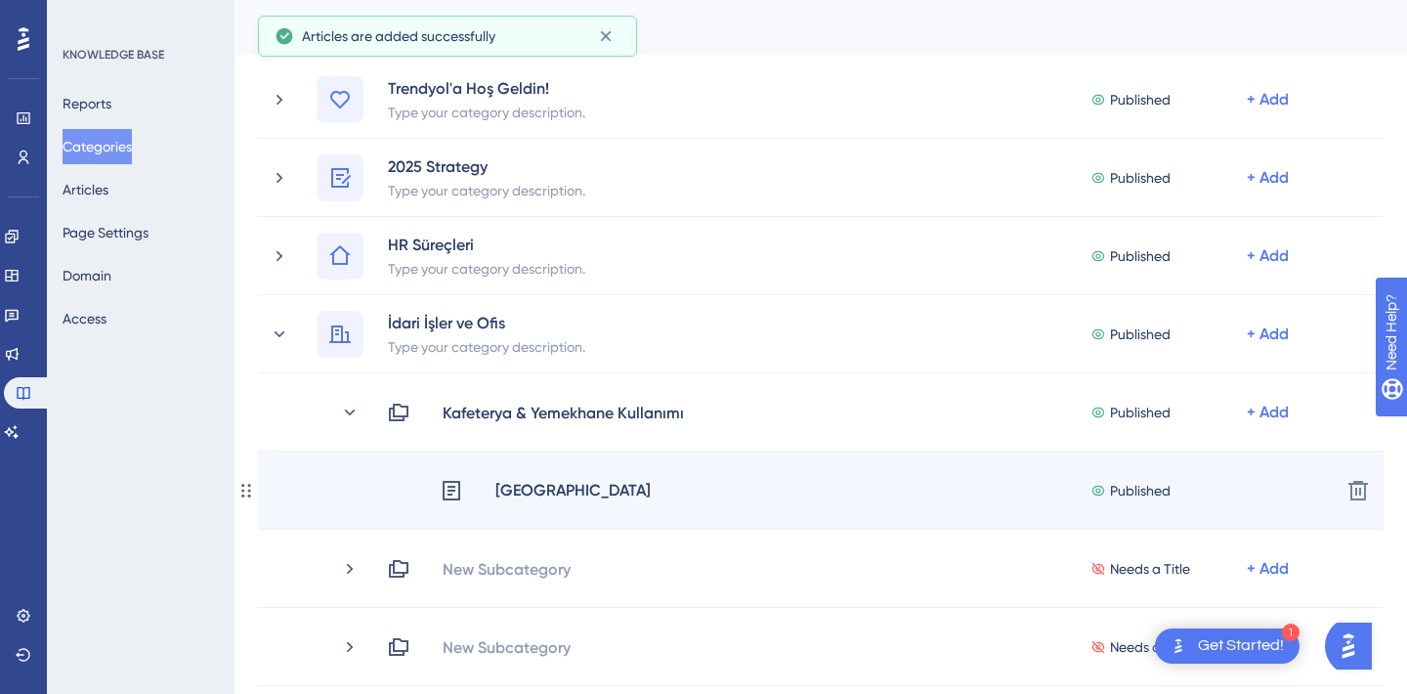
click at [521, 478] on div "[GEOGRAPHIC_DATA]" at bounding box center [572, 490] width 157 height 25
click at [527, 488] on div "[GEOGRAPHIC_DATA]" at bounding box center [572, 490] width 157 height 25
click at [456, 489] on icon at bounding box center [451, 490] width 23 height 23
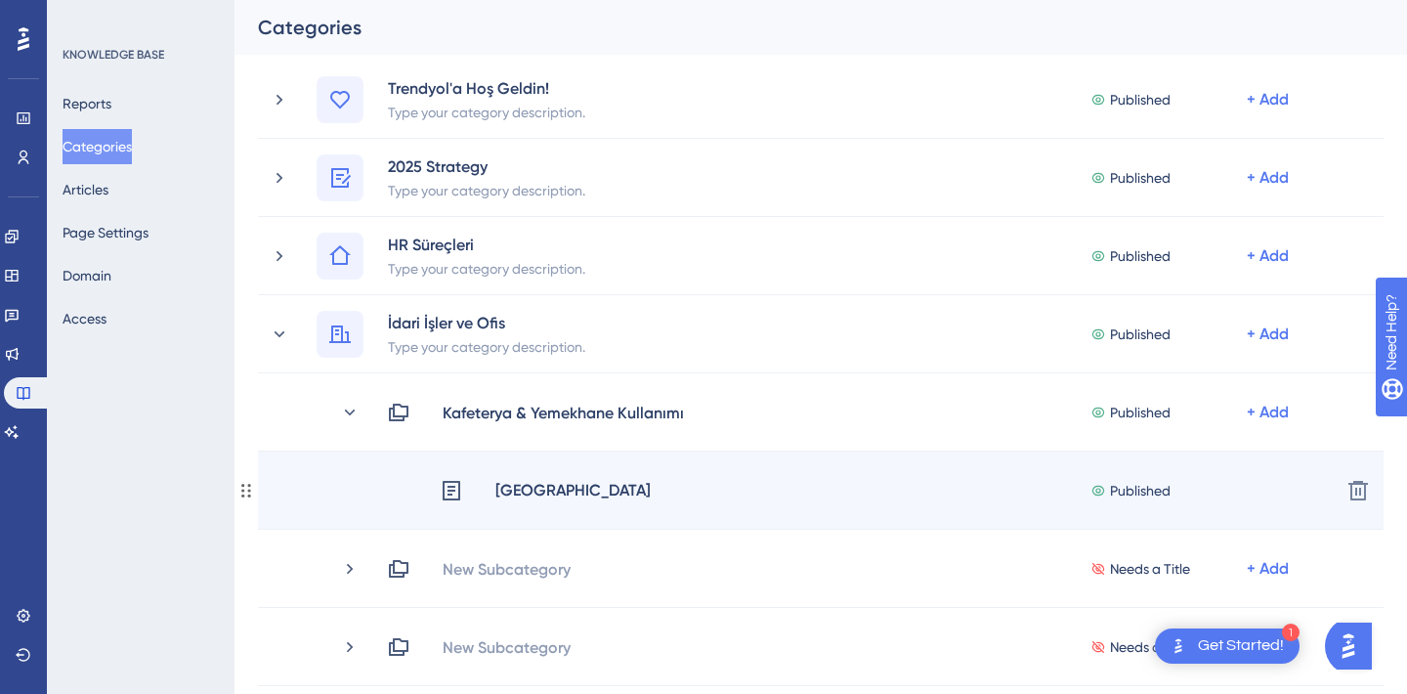
click at [575, 491] on div "[GEOGRAPHIC_DATA]" at bounding box center [572, 490] width 157 height 25
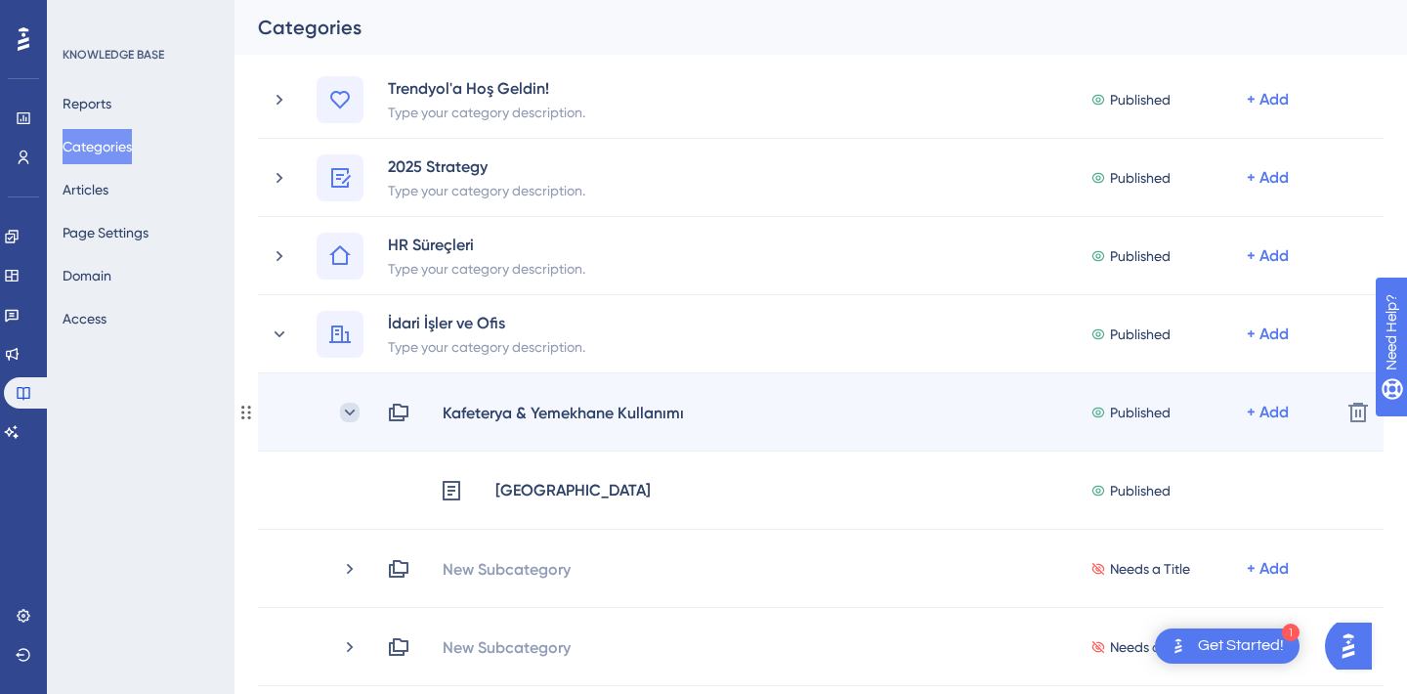
click at [350, 416] on icon at bounding box center [350, 413] width 20 height 20
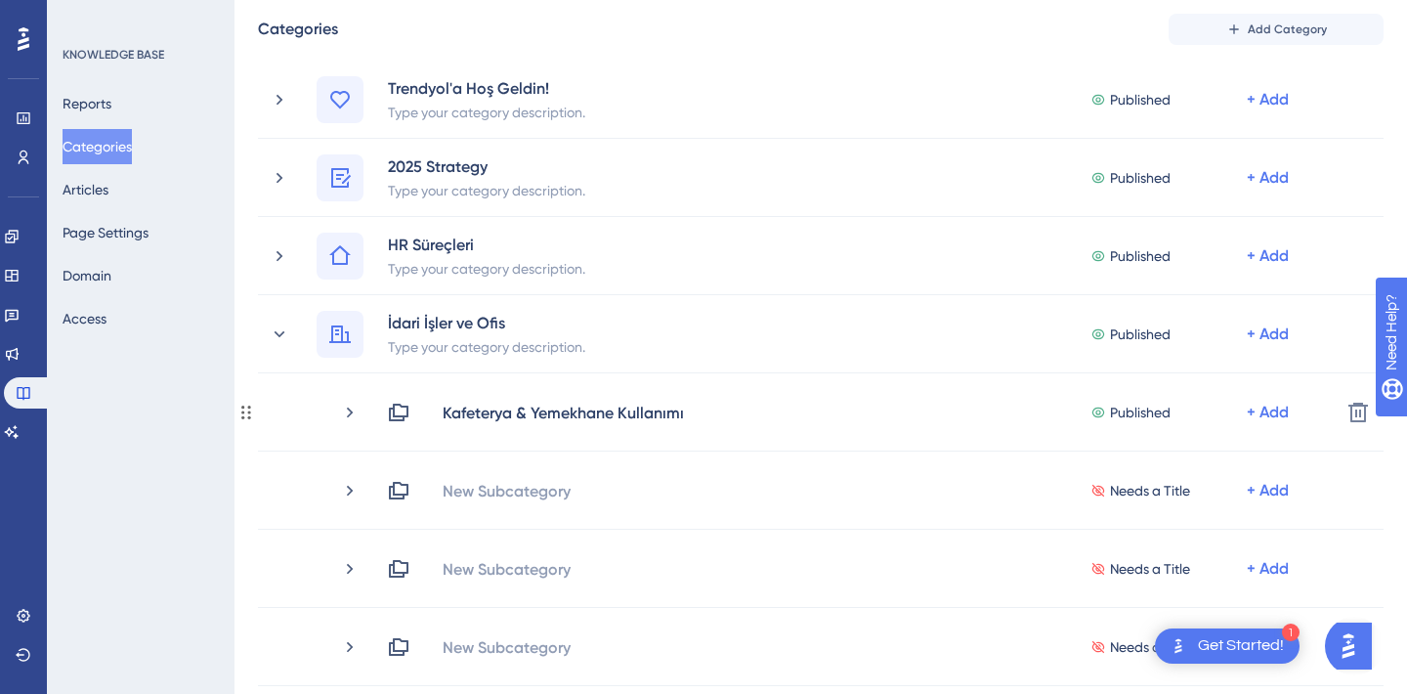
scroll to position [0, 0]
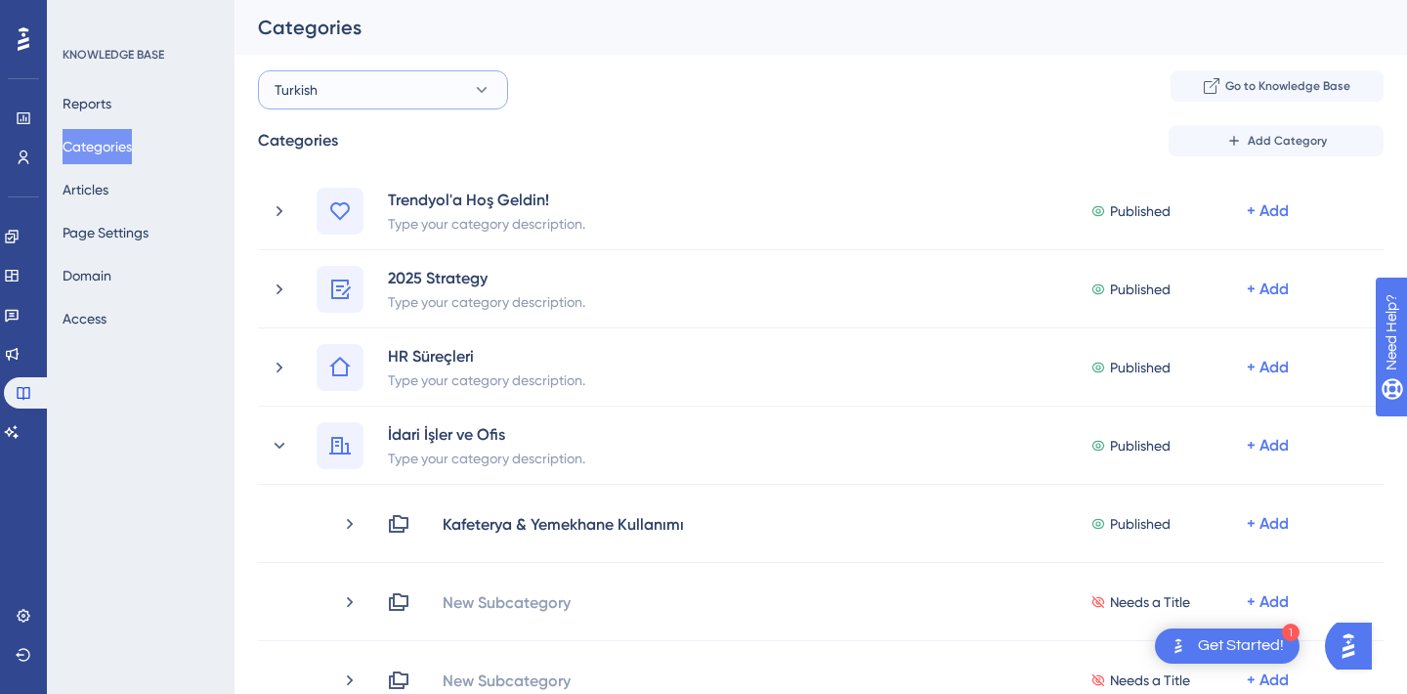
click at [429, 83] on button "Turkish" at bounding box center [383, 89] width 250 height 39
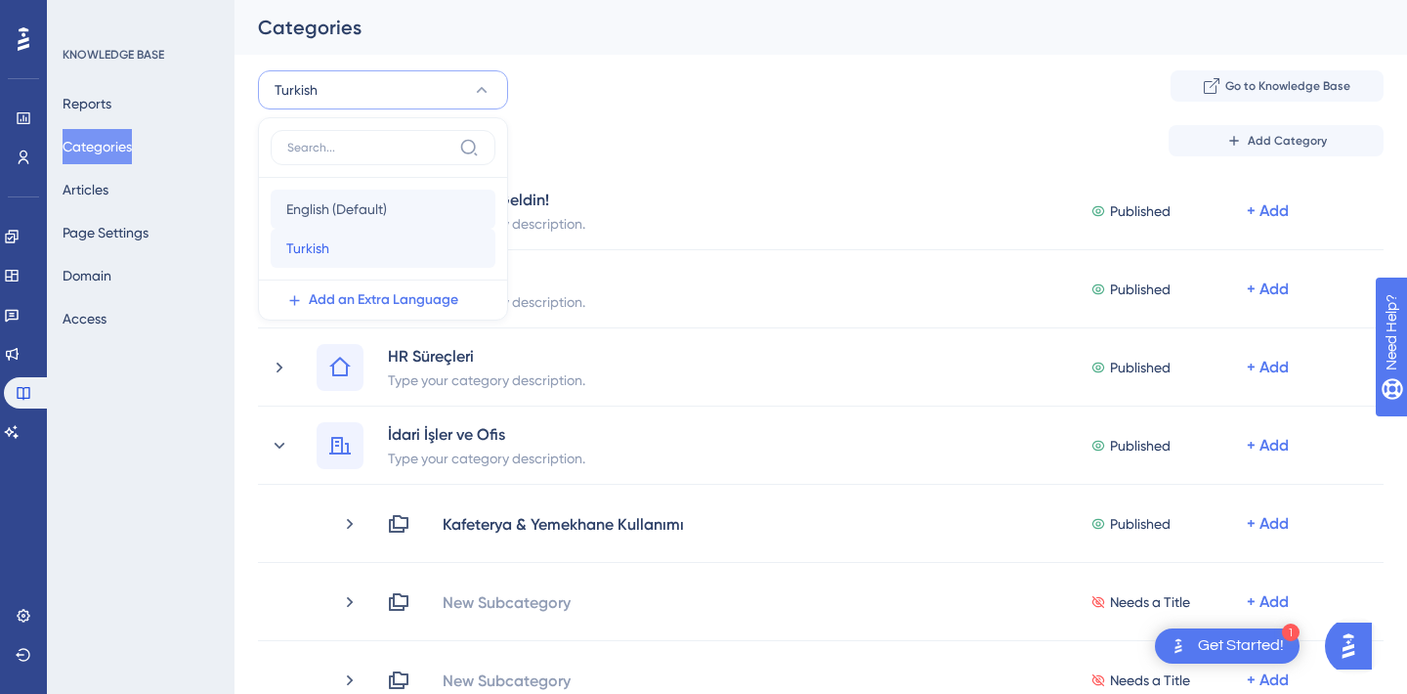
drag, startPoint x: 378, startPoint y: 242, endPoint x: 380, endPoint y: 209, distance: 33.3
click at [380, 209] on div "English (Default) English (Default) Turkish Turkish" at bounding box center [383, 229] width 225 height 78
click at [380, 209] on span "English (Default)" at bounding box center [336, 208] width 101 height 23
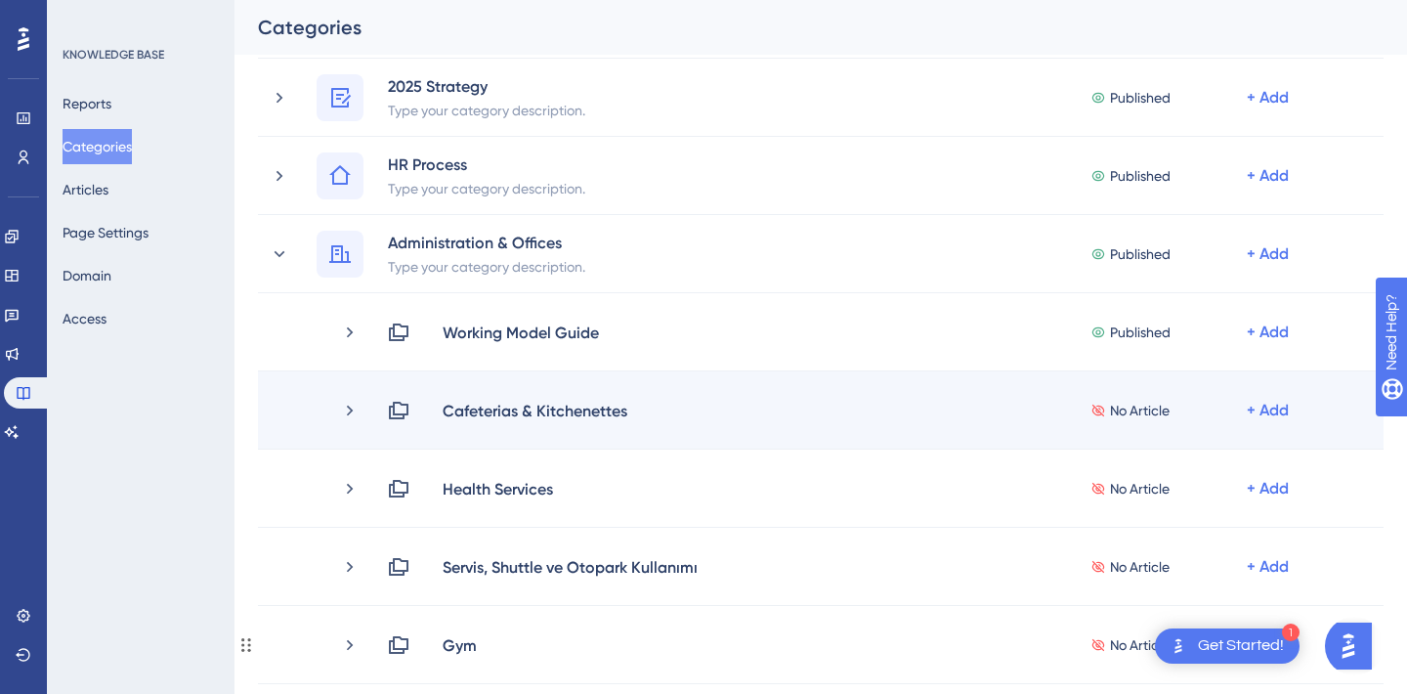
scroll to position [152, 0]
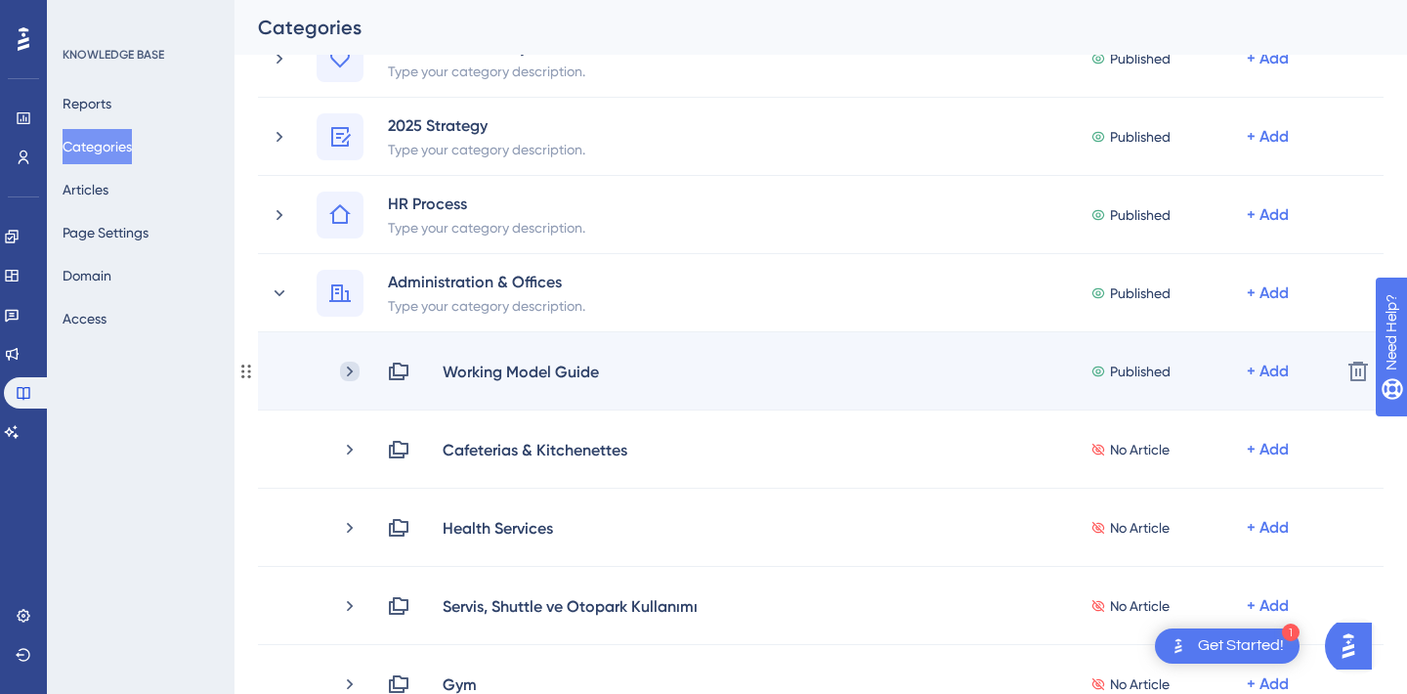
click at [355, 371] on icon at bounding box center [350, 372] width 20 height 20
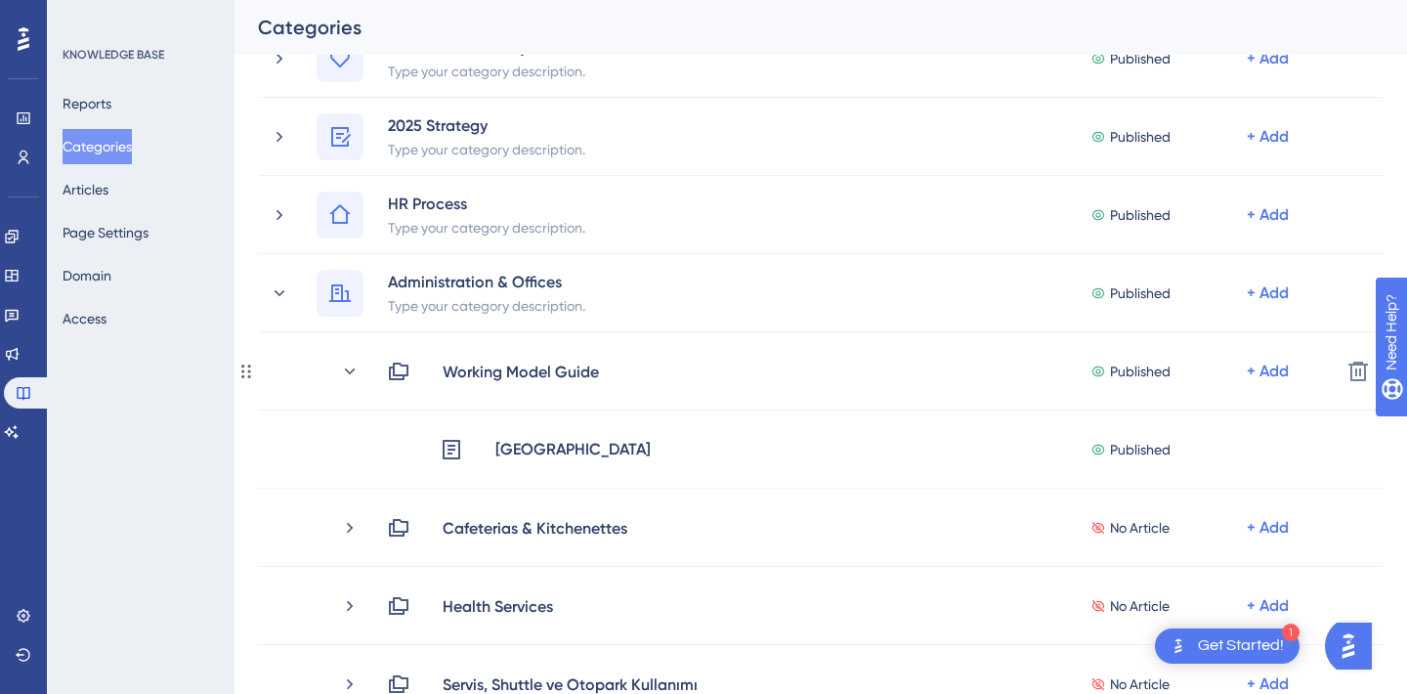
click at [355, 371] on icon at bounding box center [350, 372] width 20 height 20
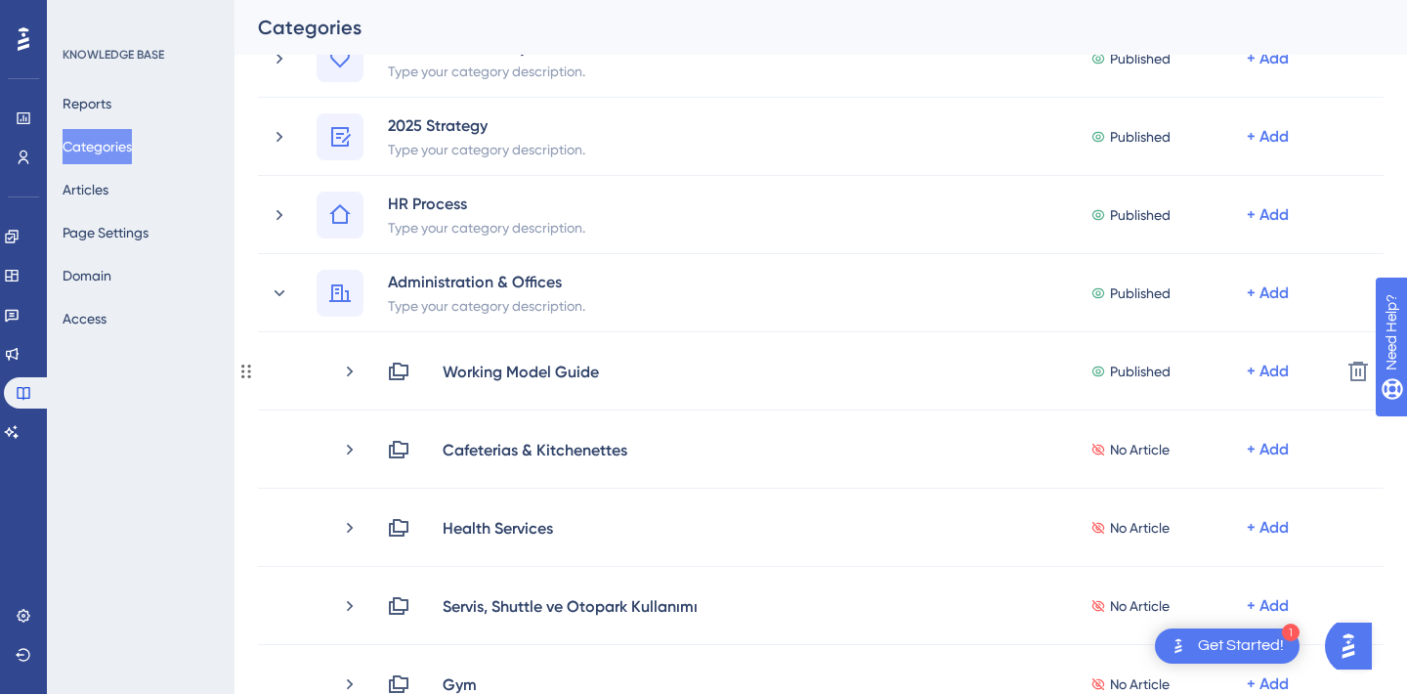
scroll to position [0, 0]
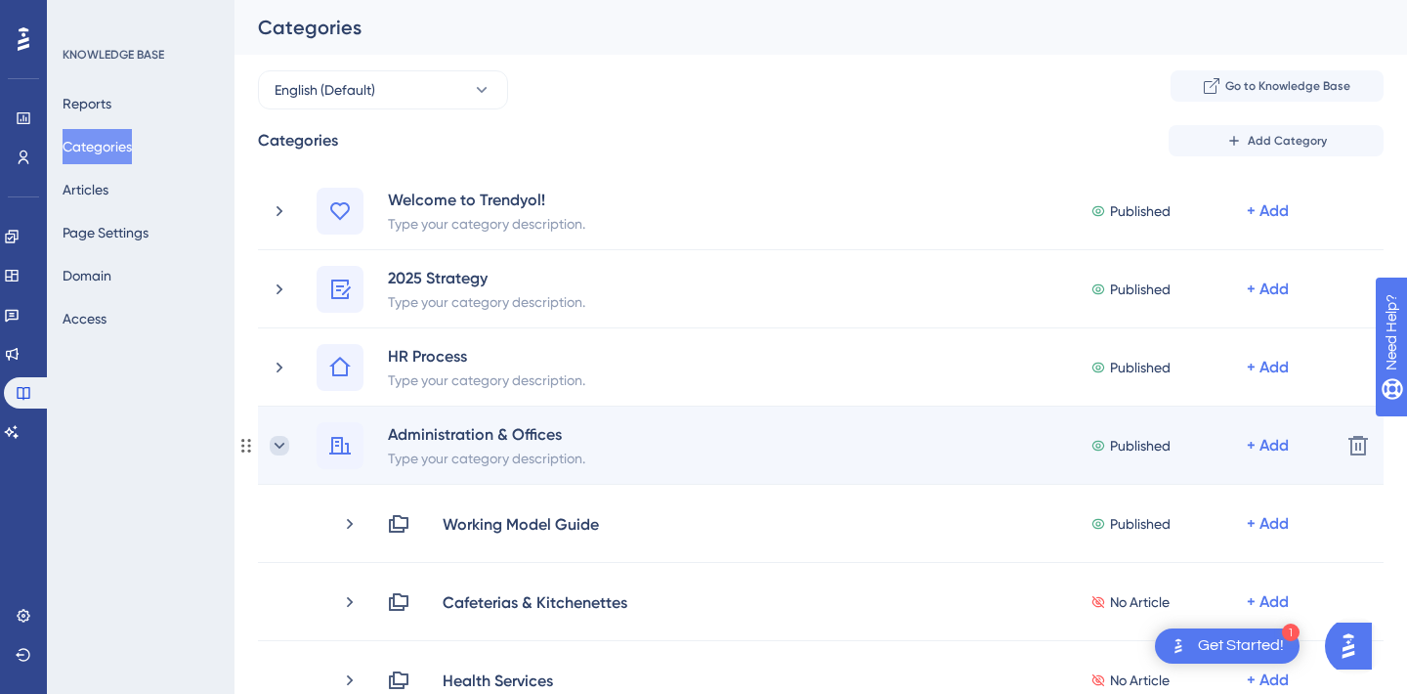
click at [282, 441] on icon at bounding box center [280, 446] width 20 height 20
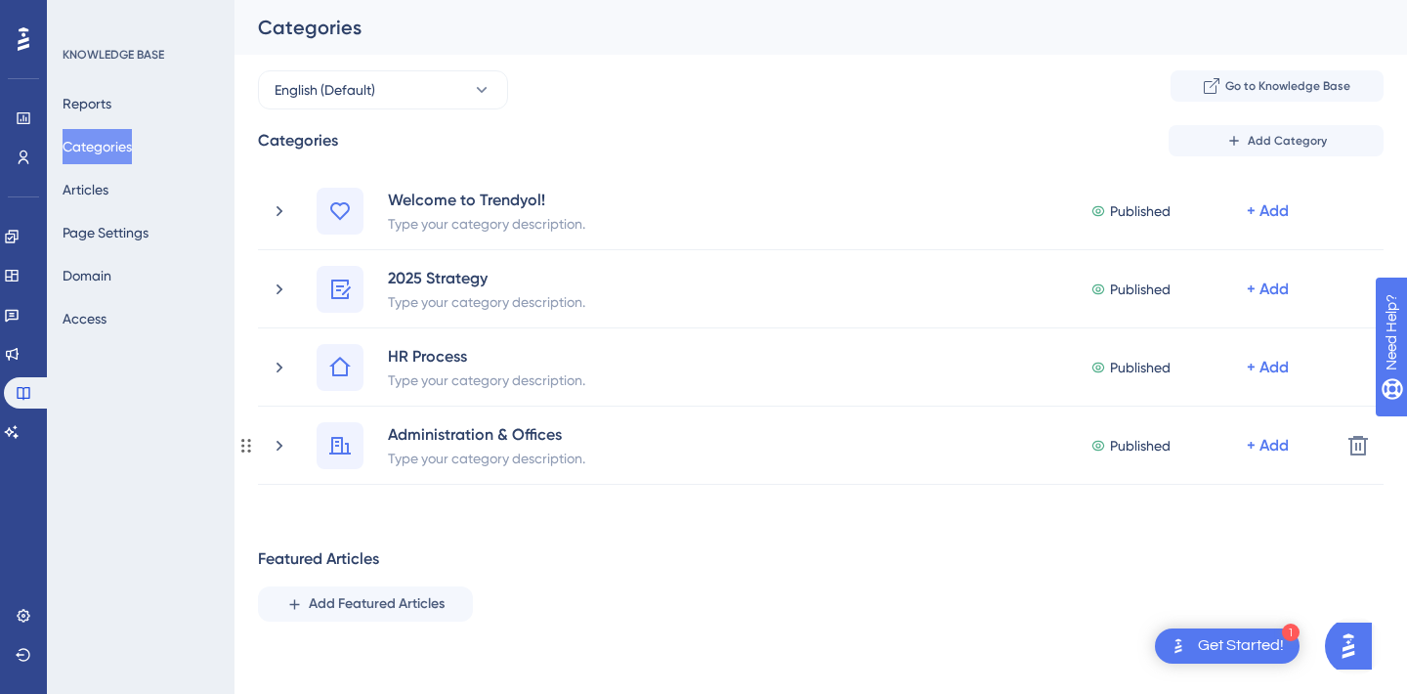
click at [282, 441] on icon at bounding box center [280, 446] width 20 height 20
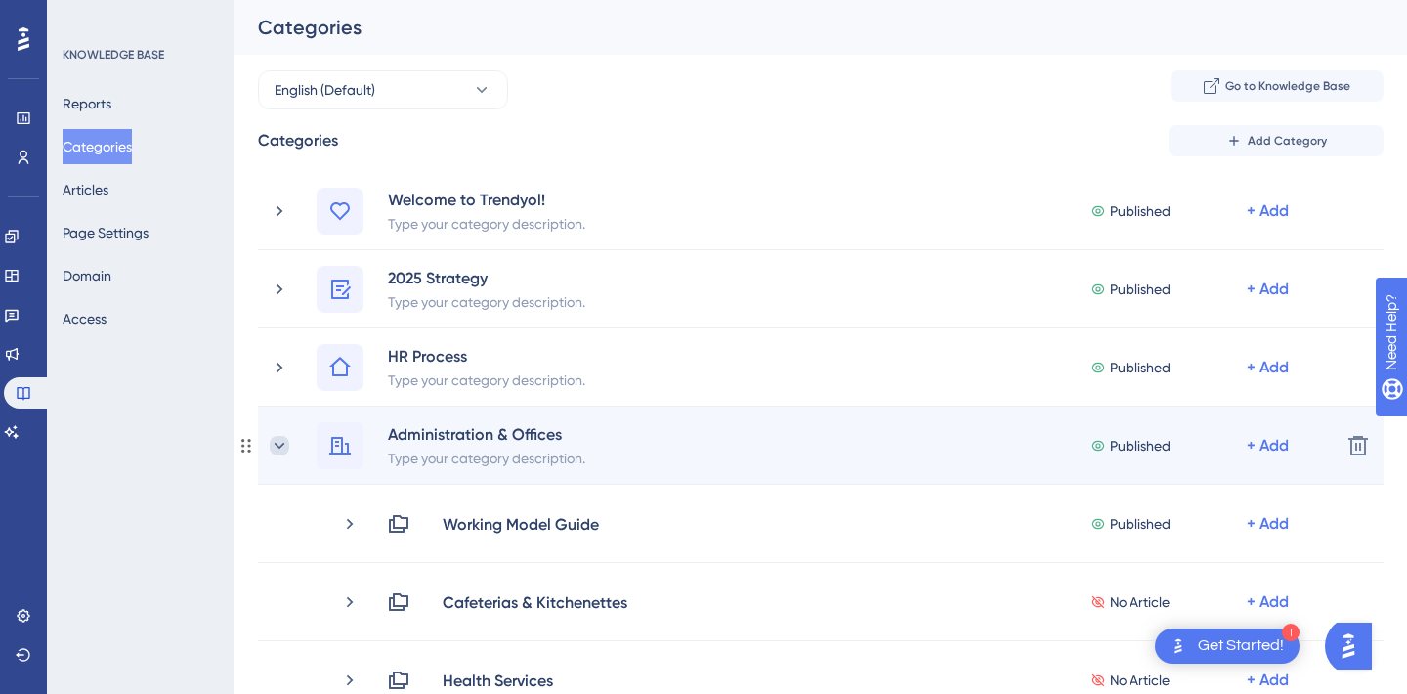
click at [275, 445] on icon at bounding box center [280, 446] width 20 height 20
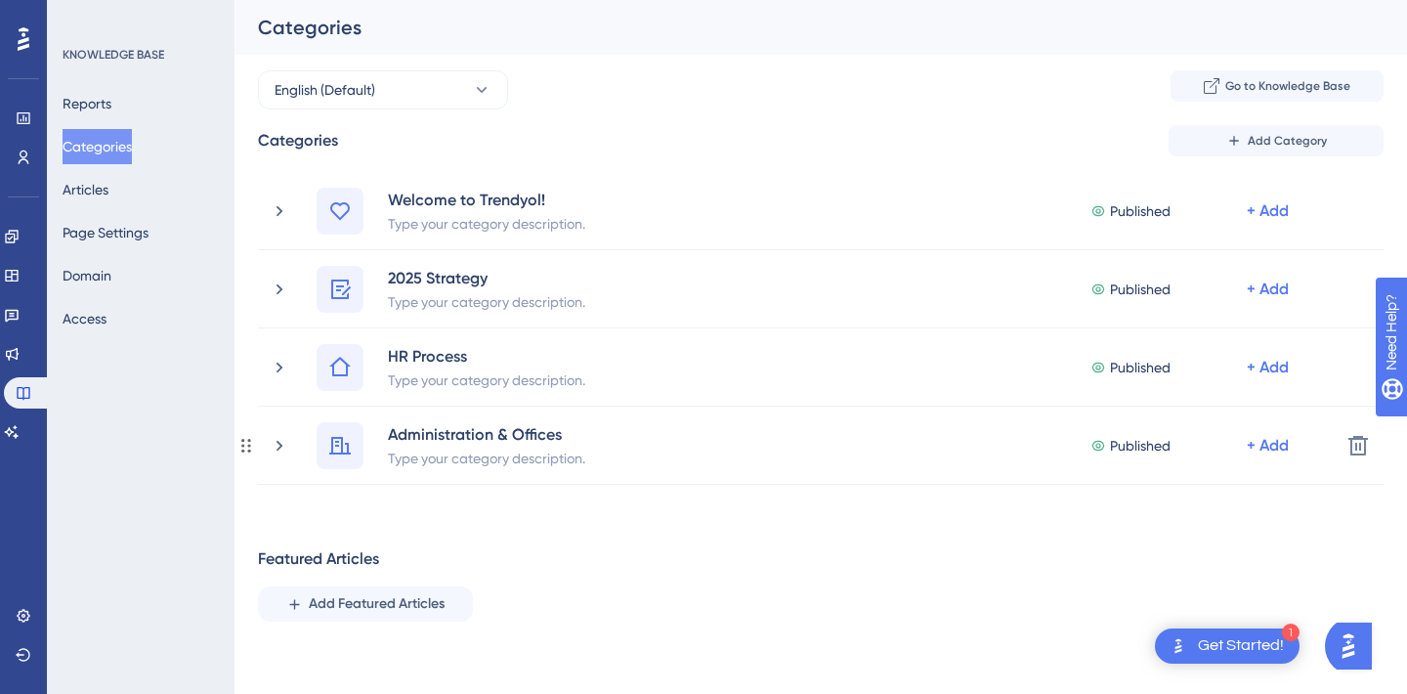
click at [275, 445] on icon at bounding box center [280, 446] width 20 height 20
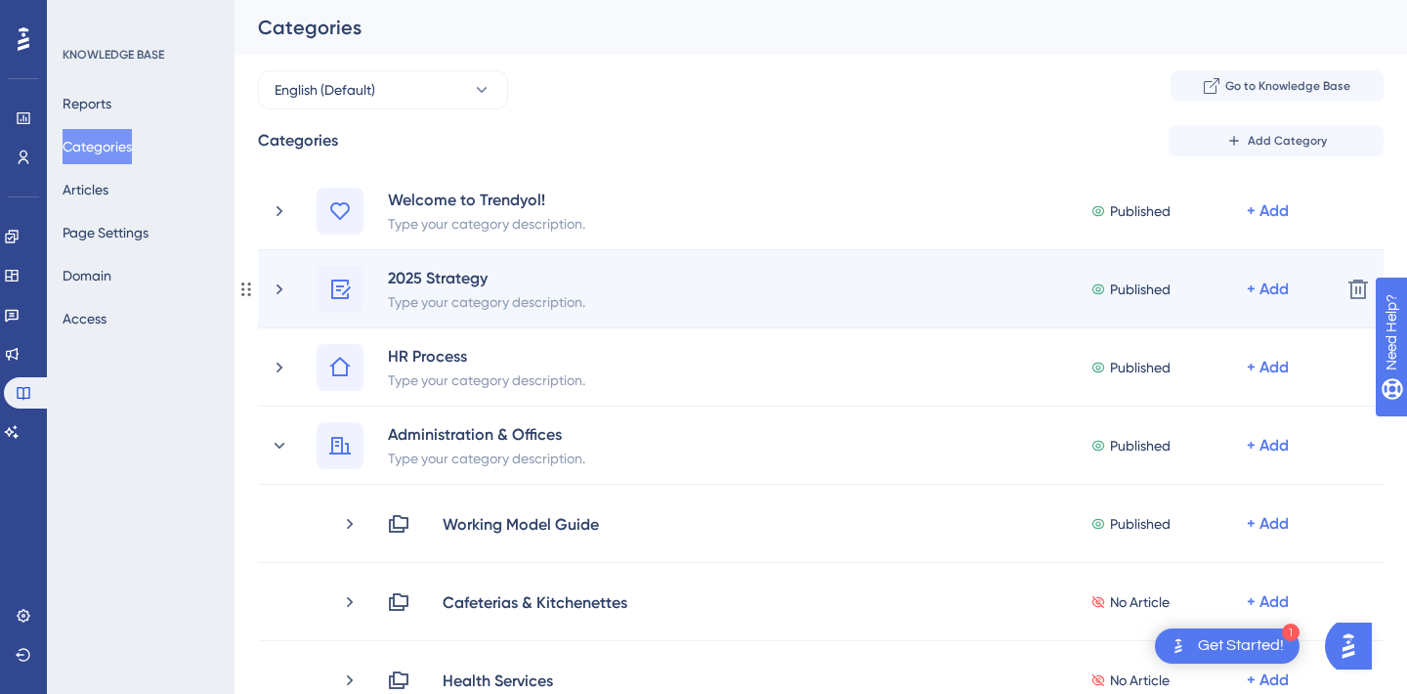
click at [283, 304] on div "2025 Strategy Type your category description. Published + Add" at bounding box center [797, 289] width 1055 height 47
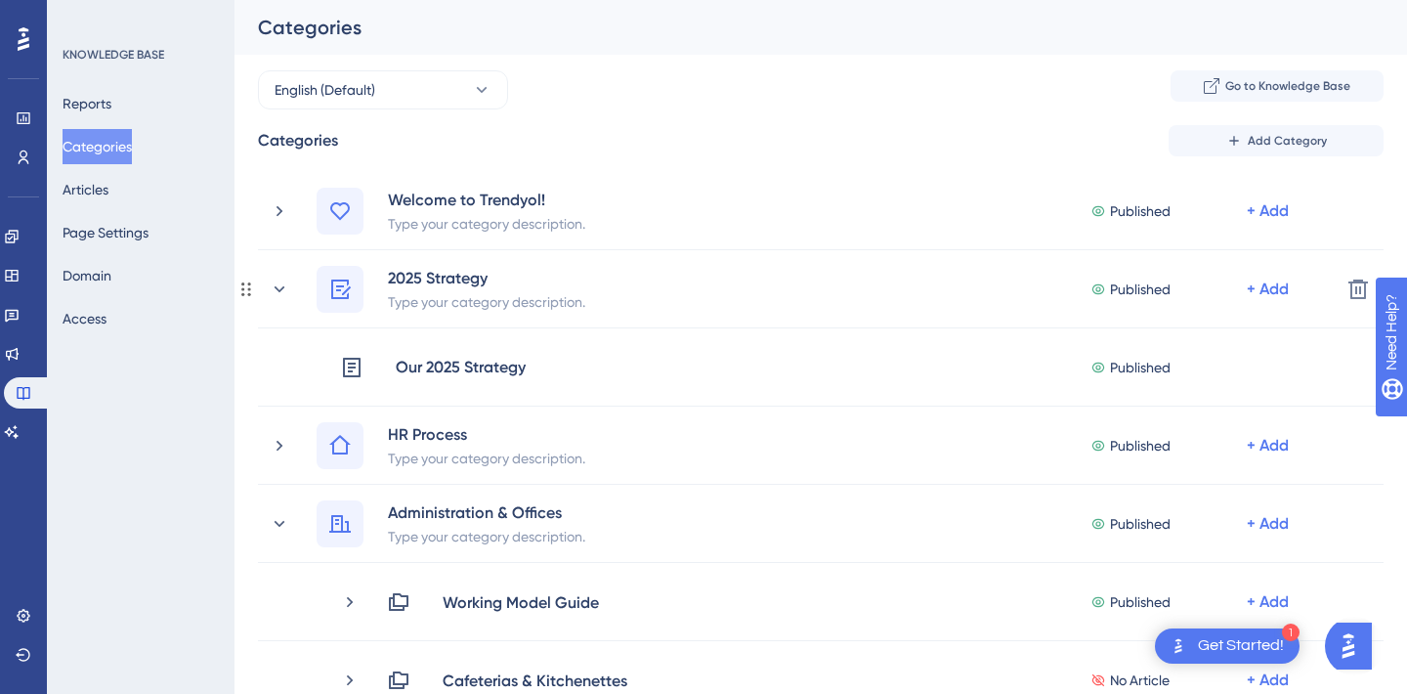
click at [283, 304] on div "2025 Strategy Type your category description. Published + Add" at bounding box center [797, 289] width 1055 height 47
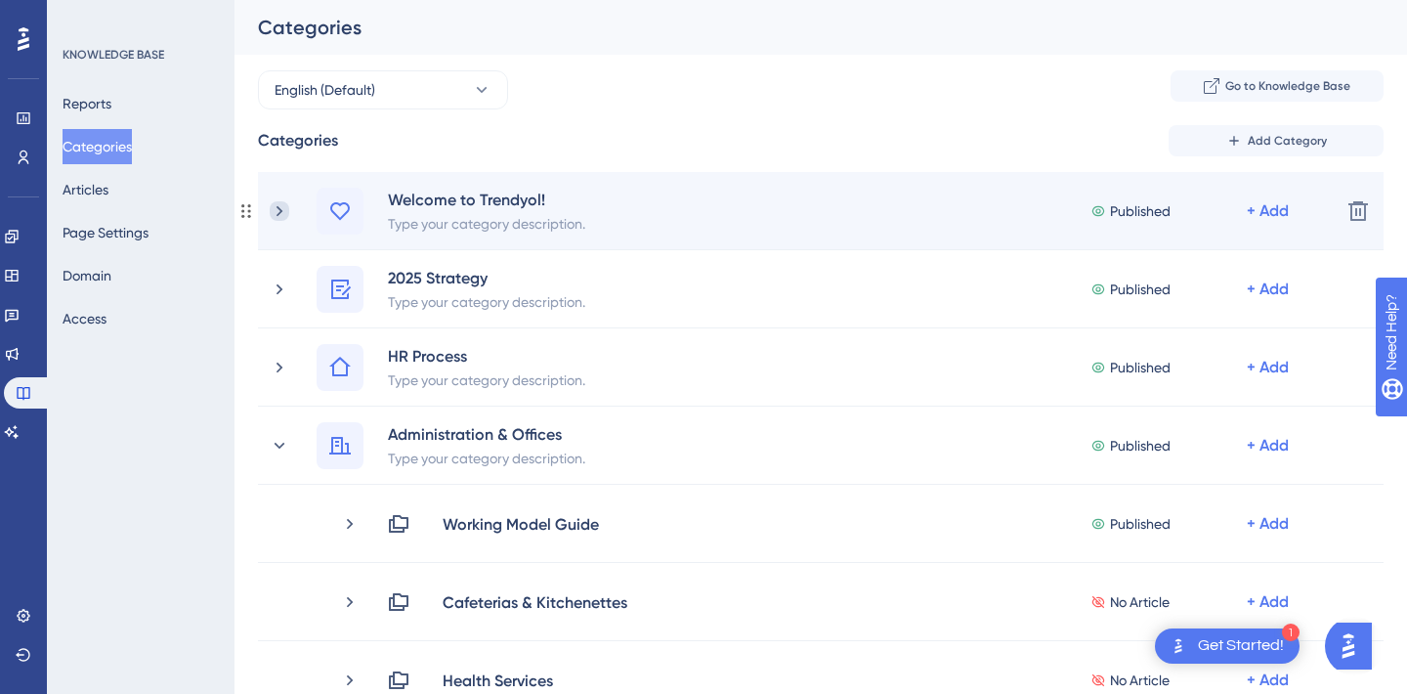
click at [282, 217] on icon at bounding box center [280, 211] width 20 height 20
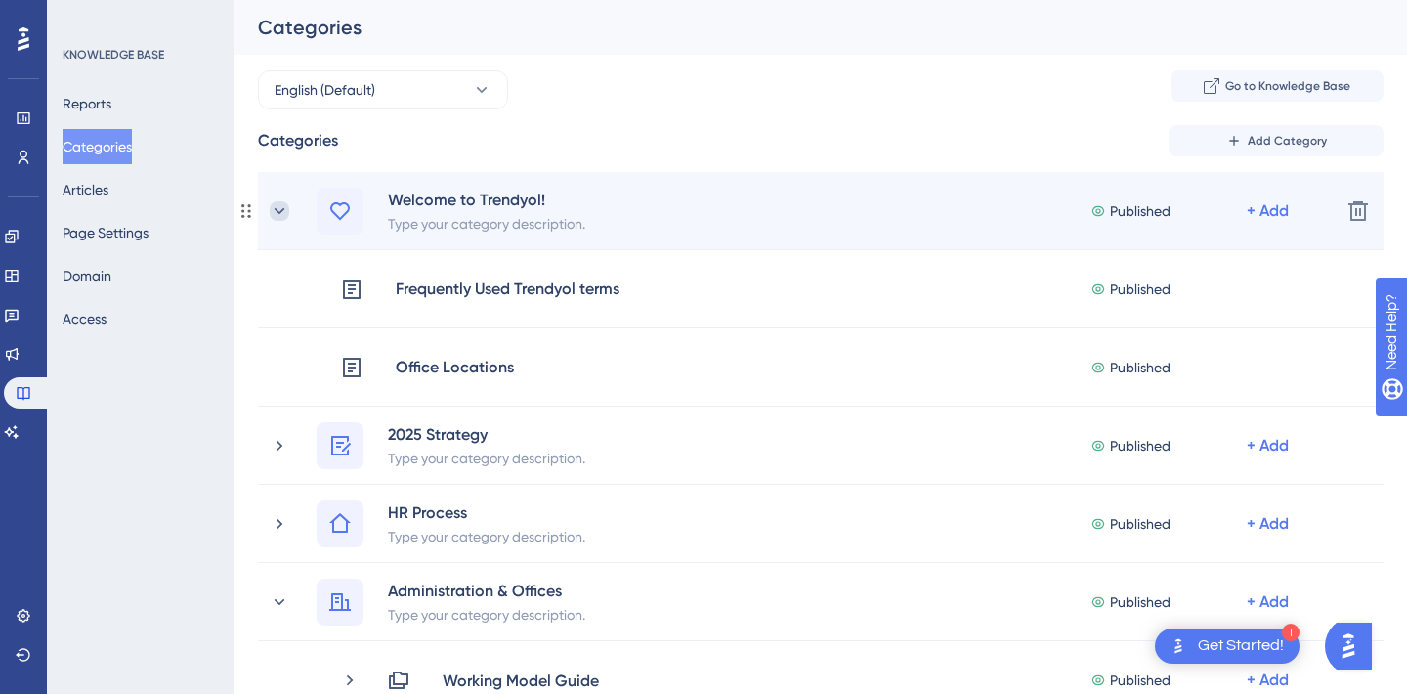
click at [280, 204] on icon at bounding box center [280, 211] width 20 height 20
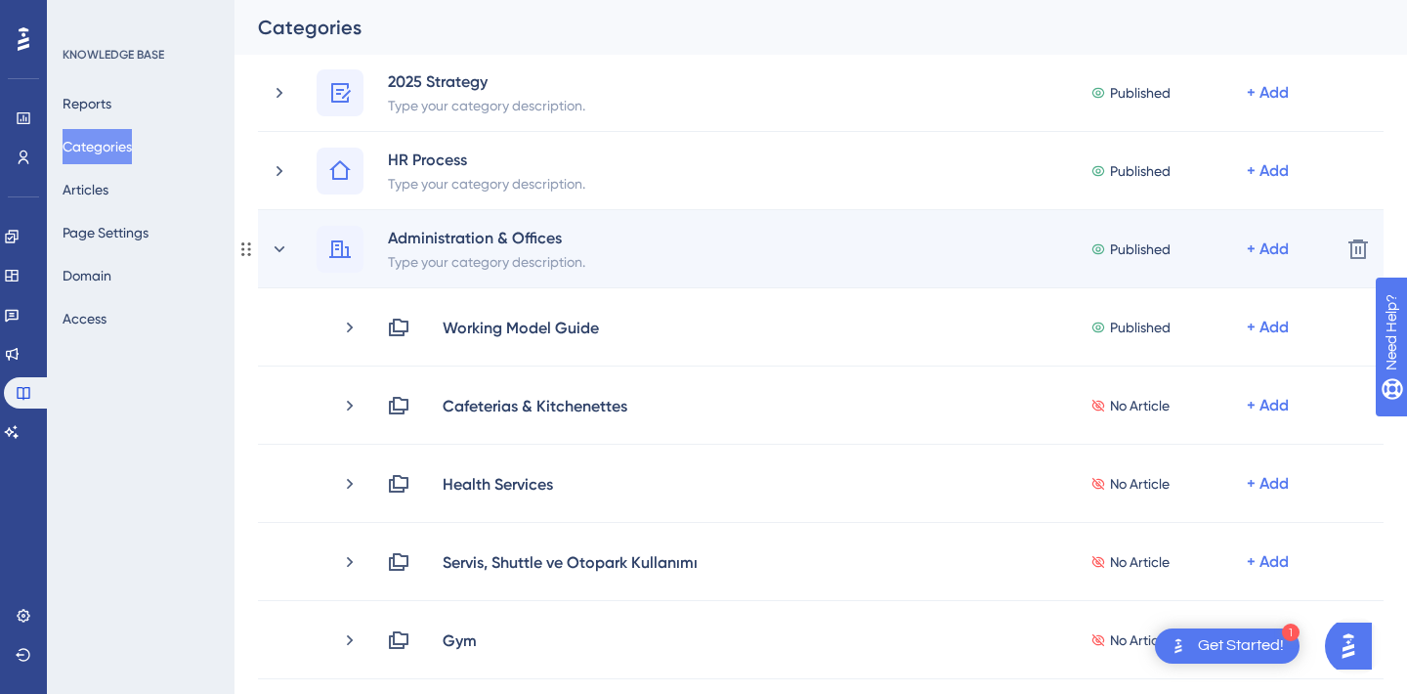
click at [282, 236] on div "Administration & Offices Type your category description. Published + Add" at bounding box center [797, 249] width 1055 height 47
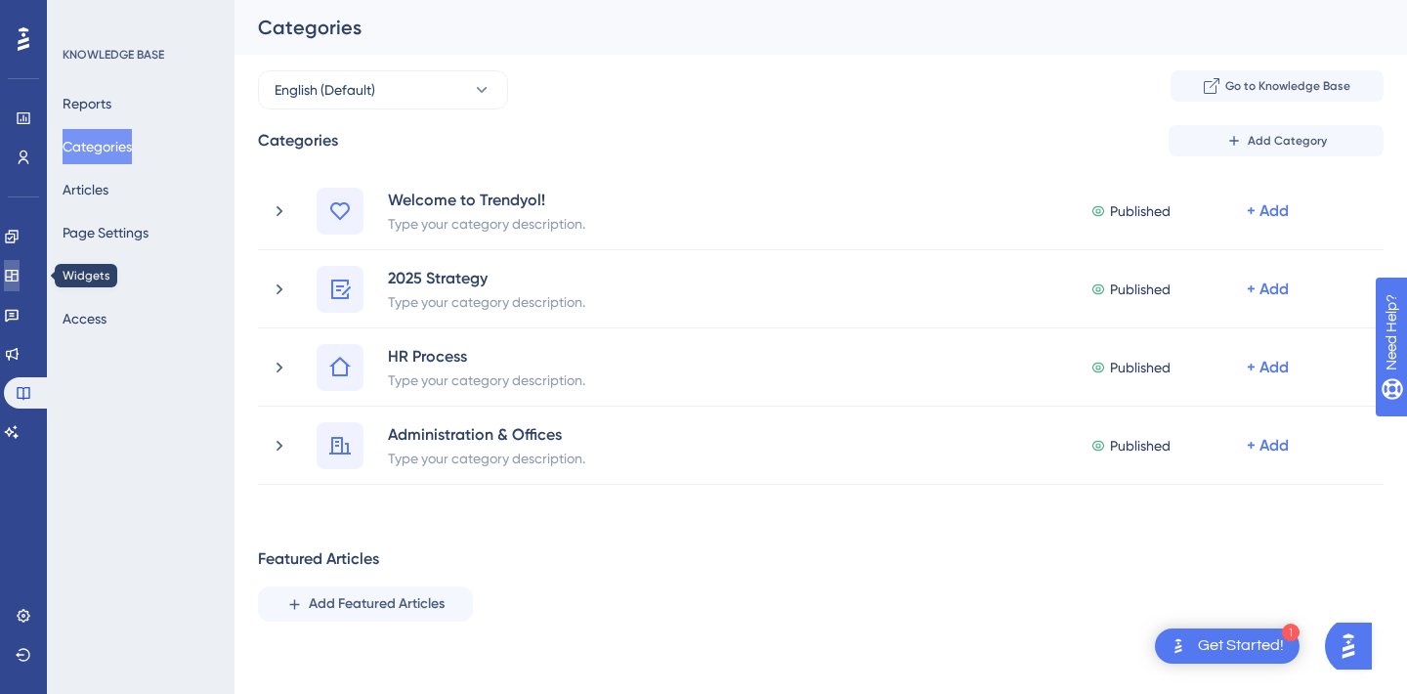
click at [20, 276] on icon at bounding box center [12, 276] width 16 height 16
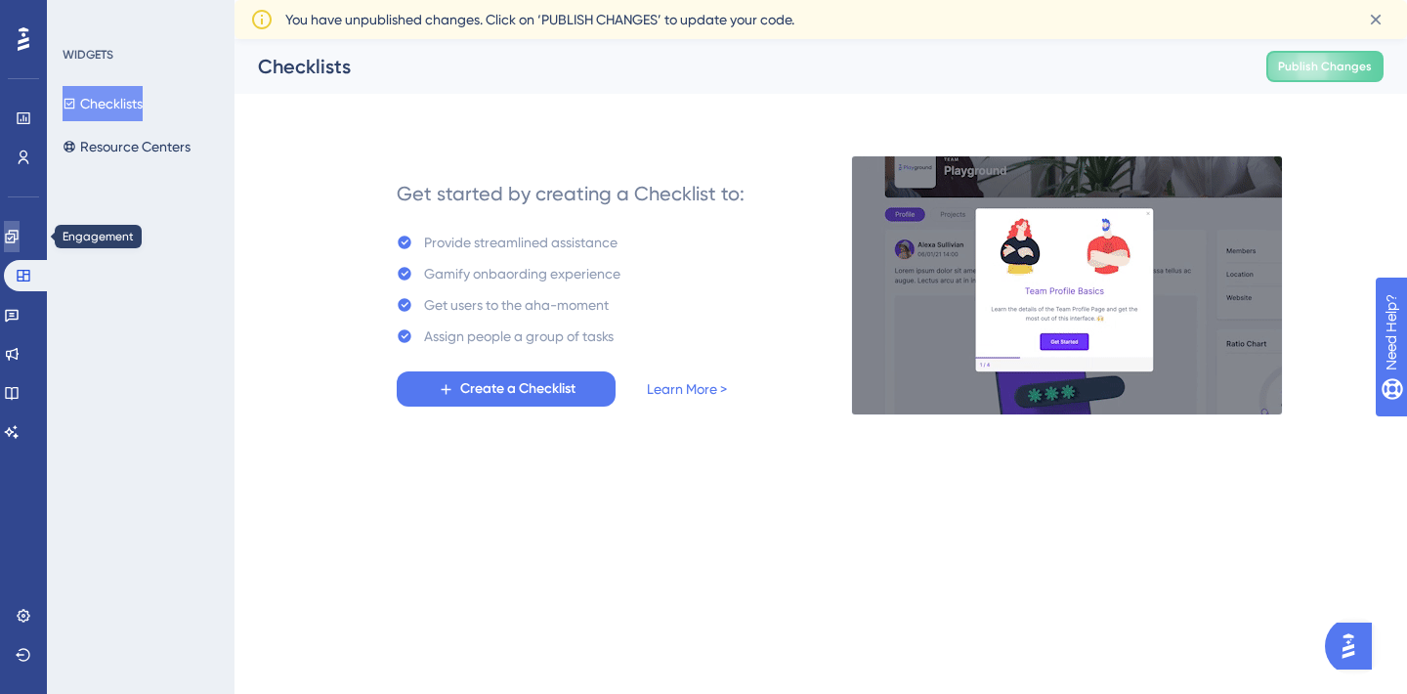
click at [19, 244] on link at bounding box center [12, 236] width 16 height 31
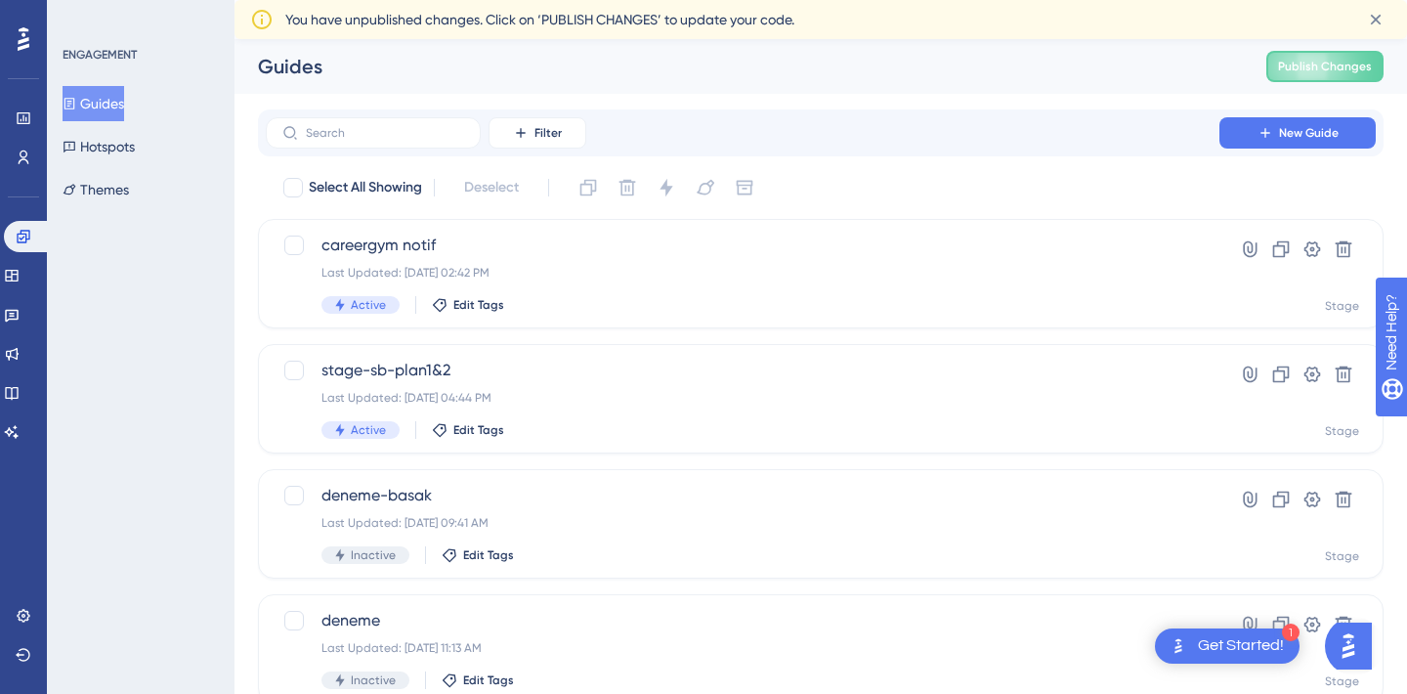
click at [19, 41] on icon at bounding box center [24, 38] width 12 height 23
click at [27, 608] on icon at bounding box center [24, 616] width 16 height 16
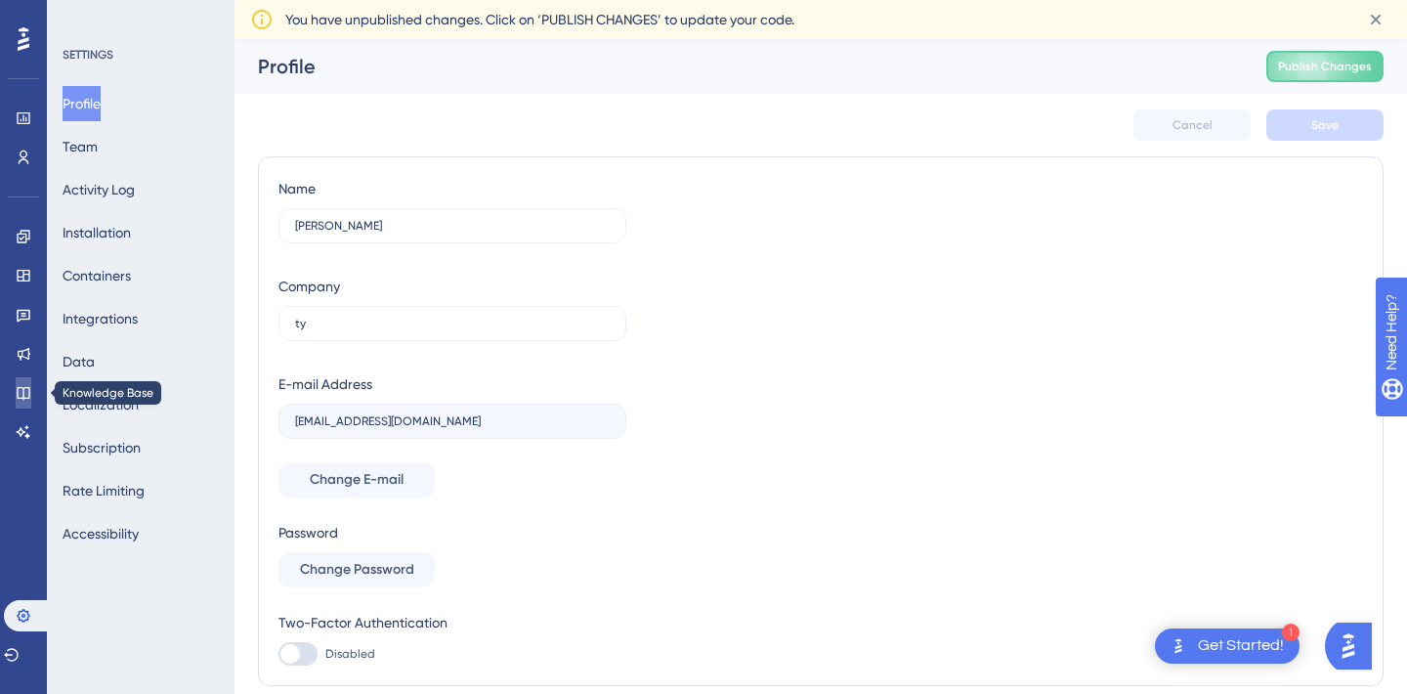
click at [21, 387] on icon at bounding box center [23, 393] width 13 height 13
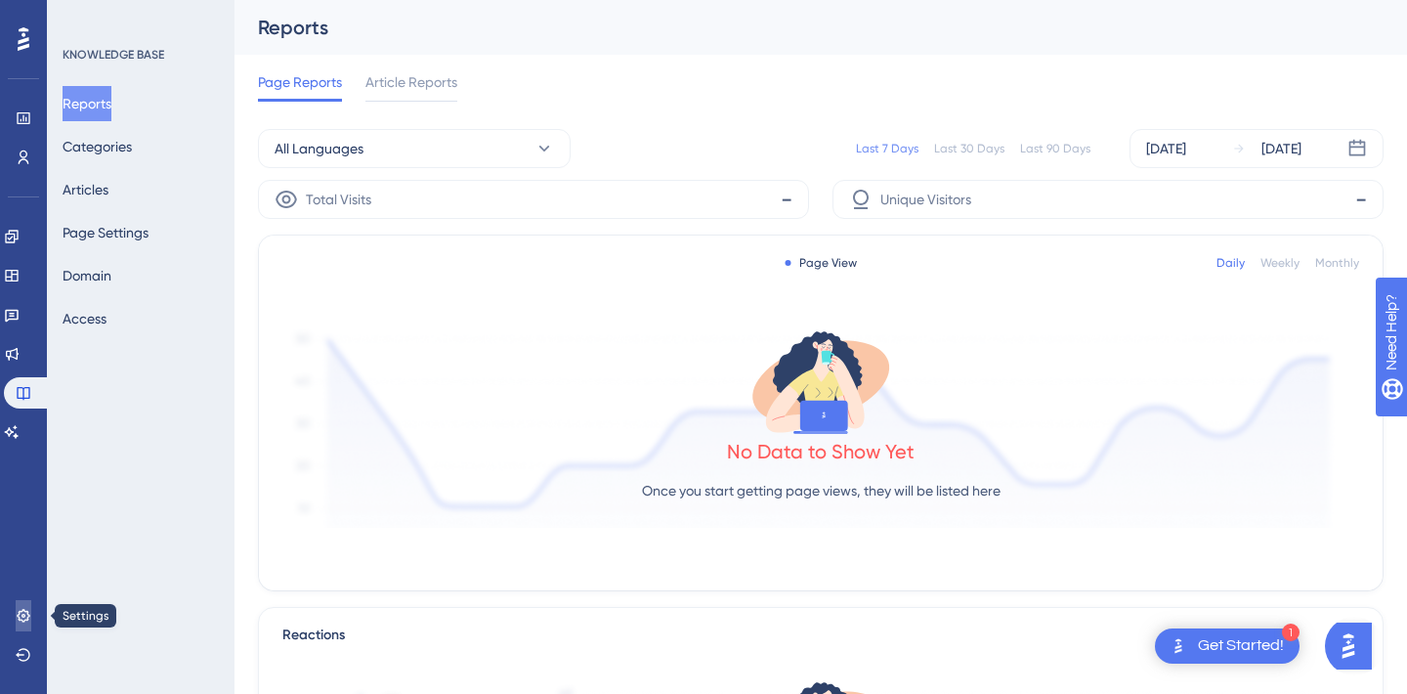
click at [19, 611] on icon at bounding box center [23, 615] width 13 height 13
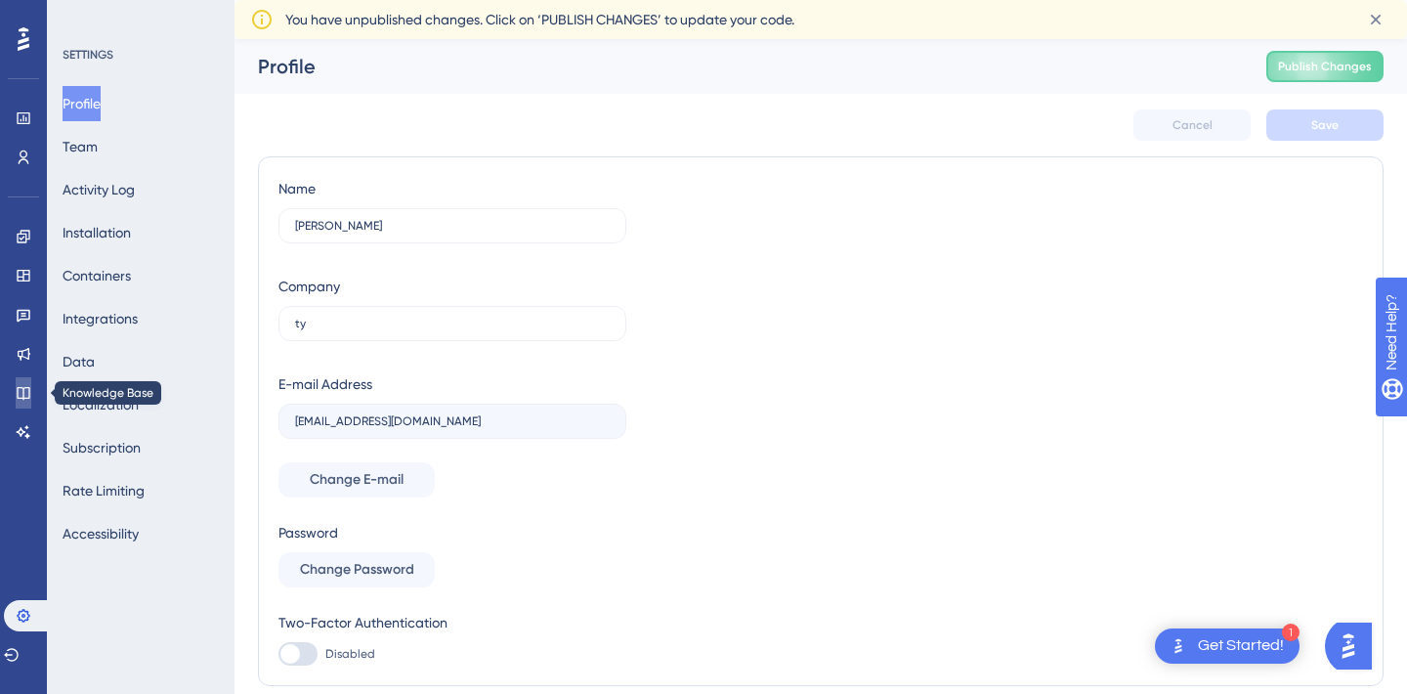
click at [26, 387] on icon at bounding box center [23, 393] width 13 height 13
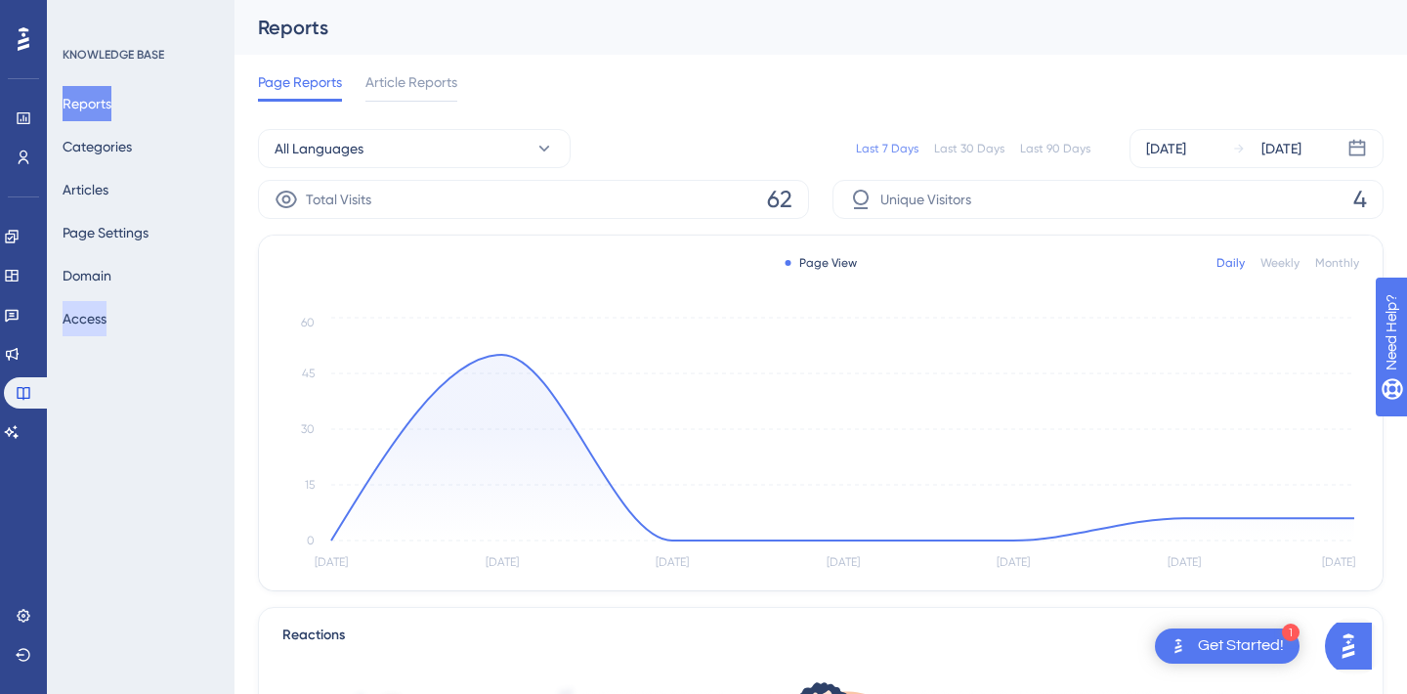
click at [100, 316] on button "Access" at bounding box center [85, 318] width 44 height 35
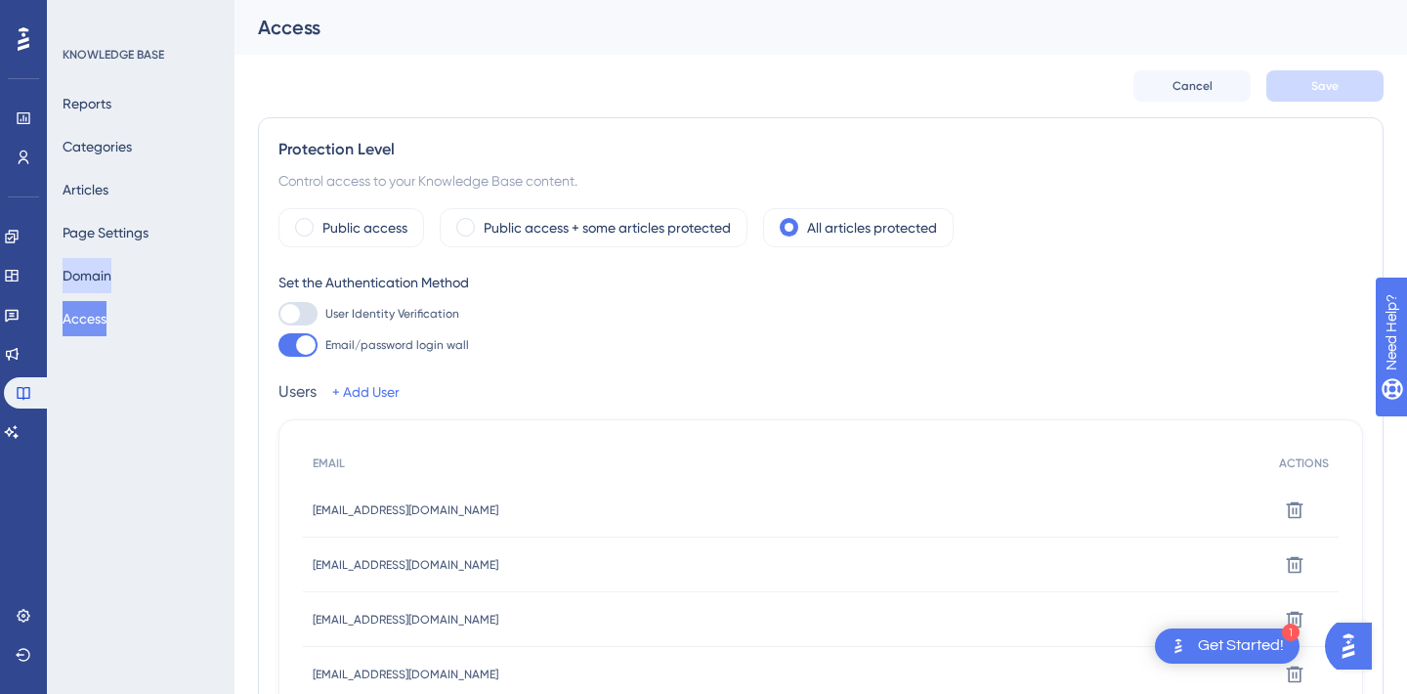
click at [100, 265] on button "Domain" at bounding box center [87, 275] width 49 height 35
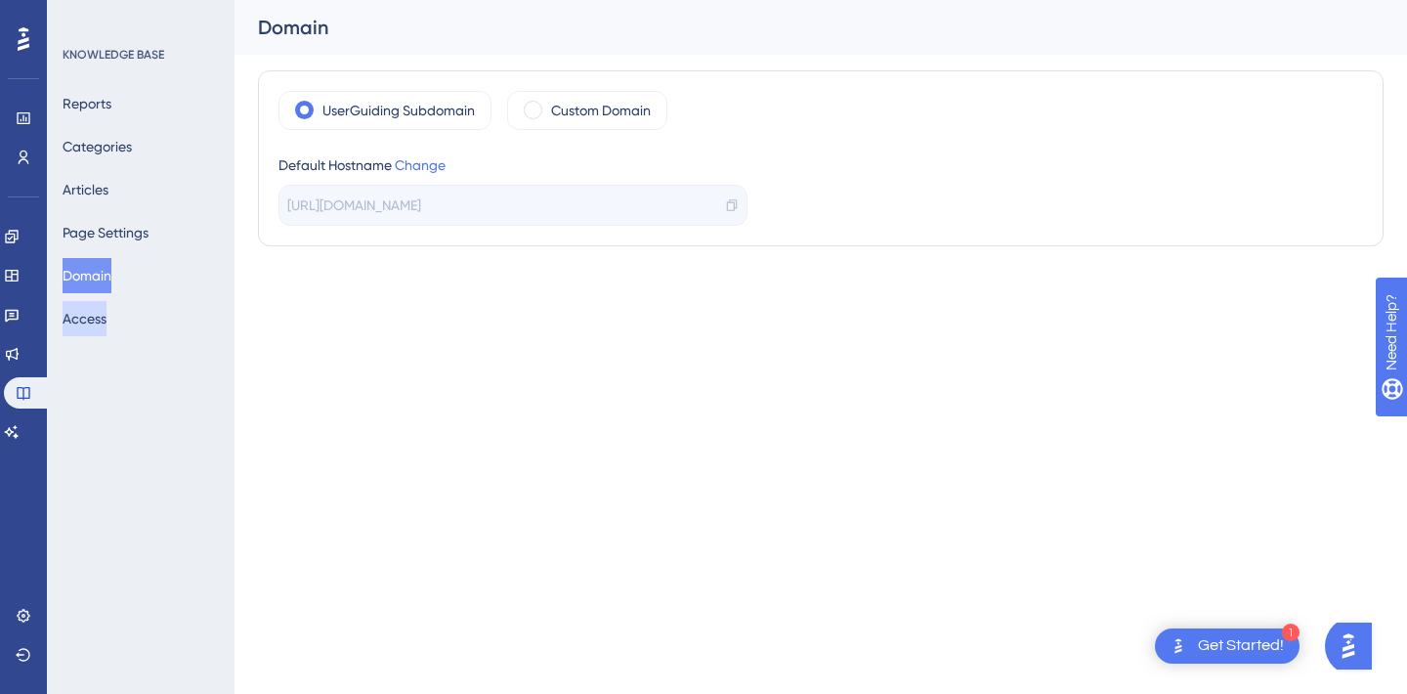
click at [105, 303] on button "Access" at bounding box center [85, 318] width 44 height 35
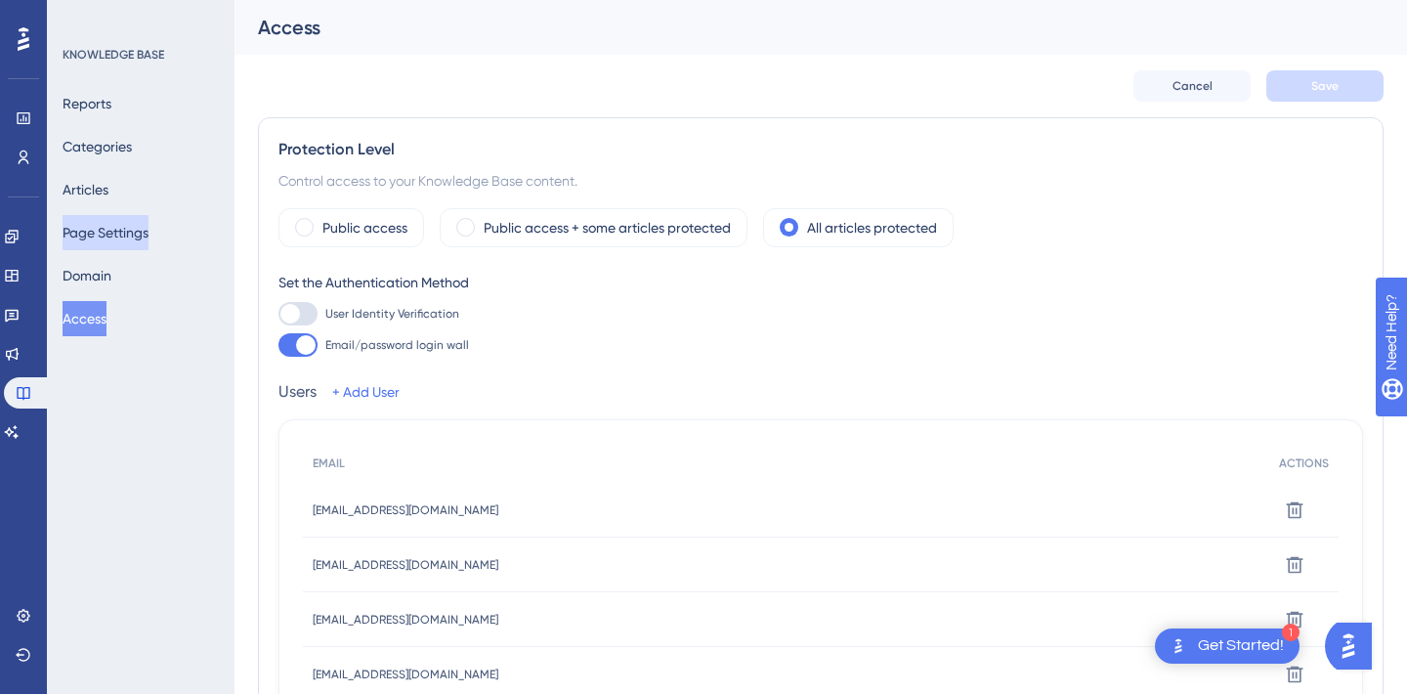
click at [106, 228] on button "Page Settings" at bounding box center [106, 232] width 86 height 35
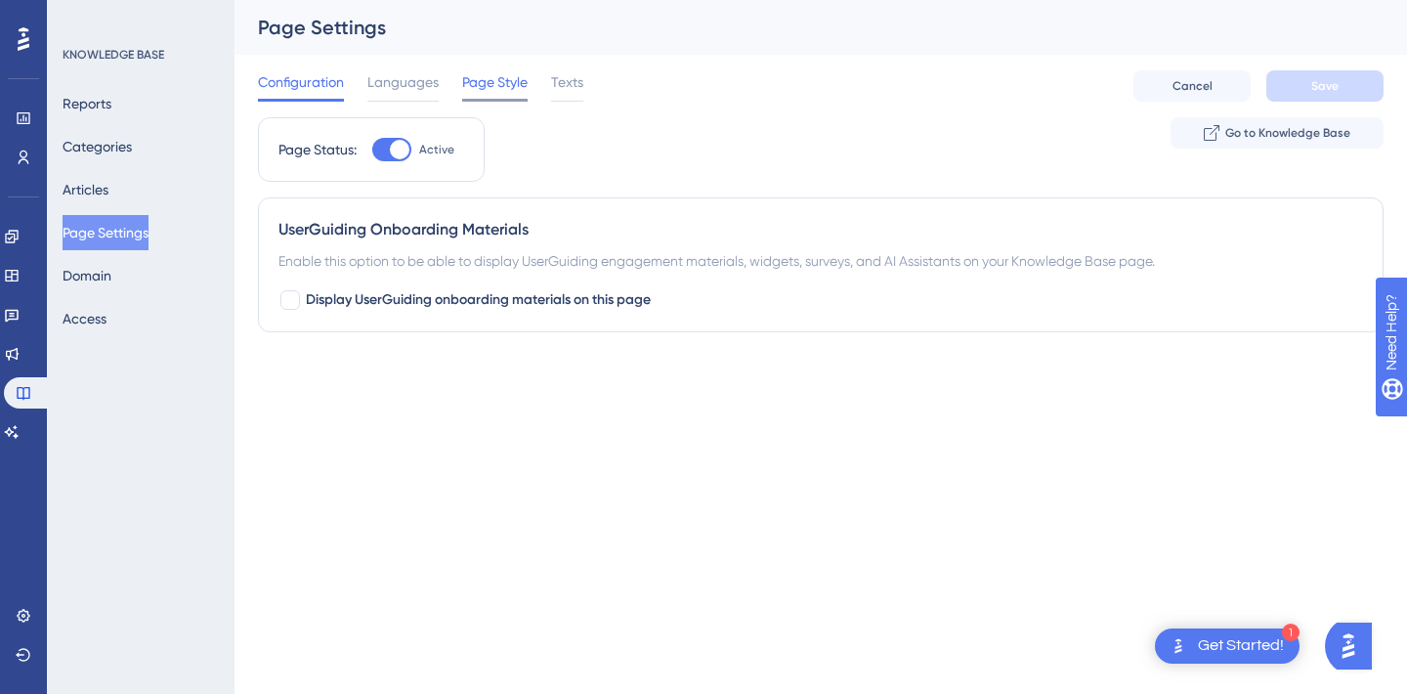
click at [492, 80] on span "Page Style" at bounding box center [494, 81] width 65 height 23
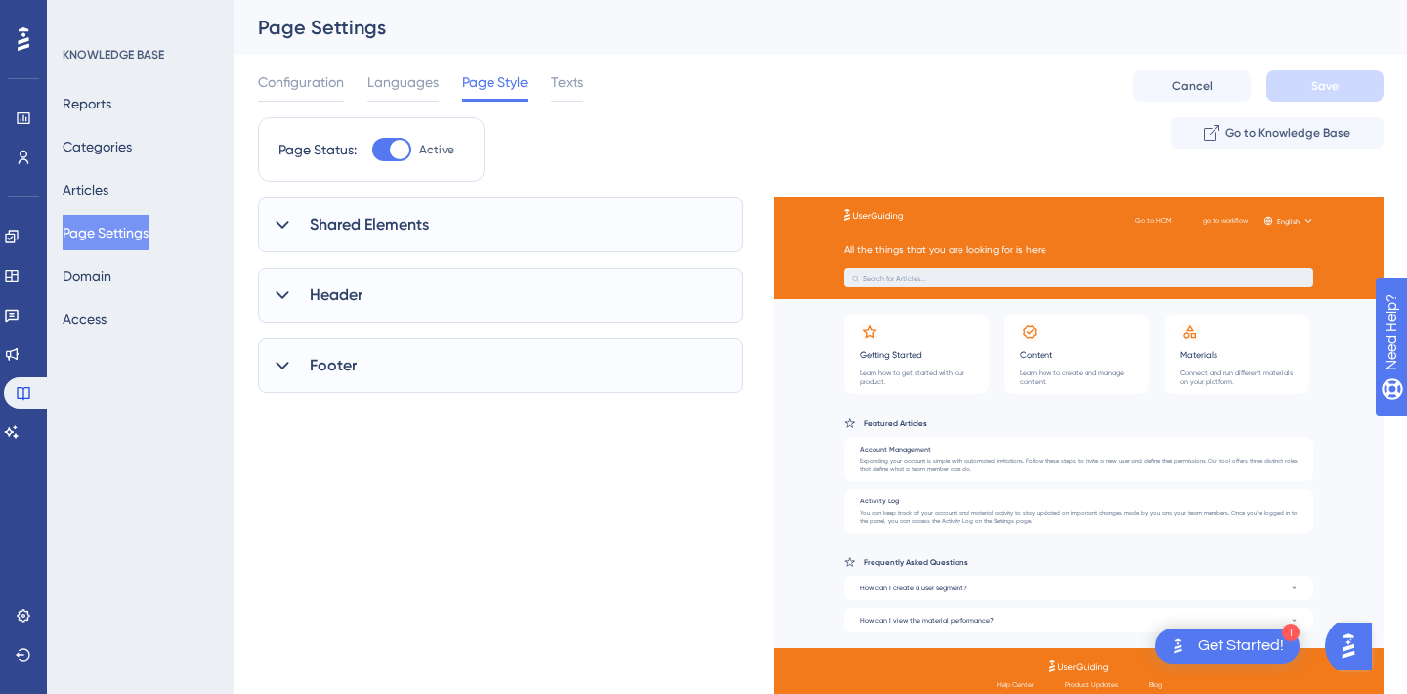
click at [364, 294] on div "Header" at bounding box center [500, 295] width 485 height 55
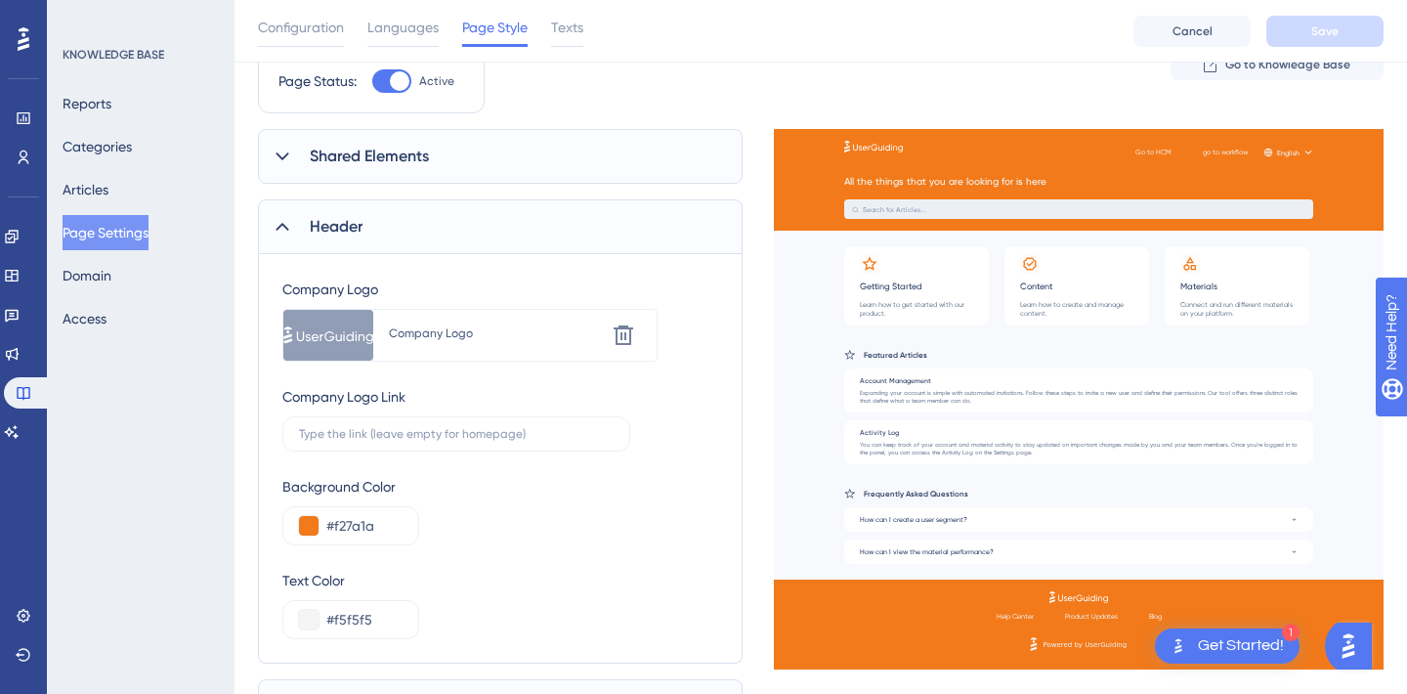
scroll to position [97, 0]
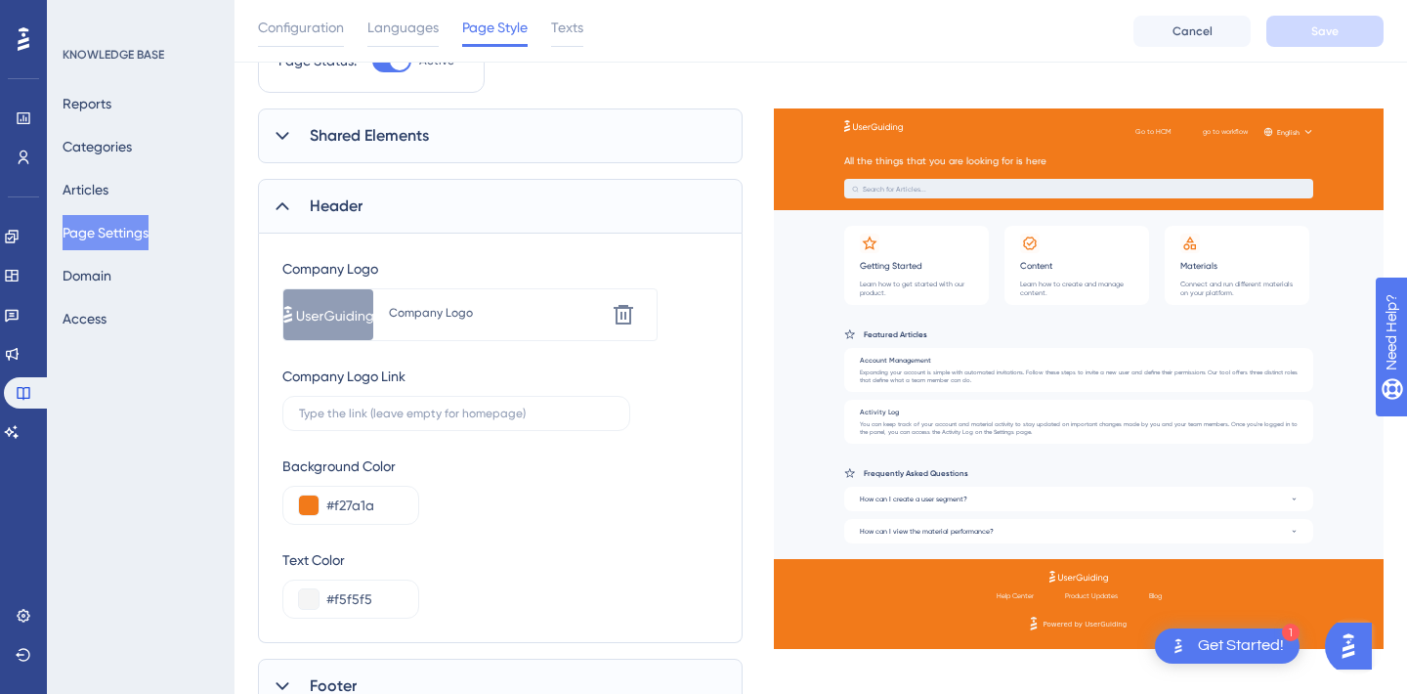
click at [468, 309] on div "Company Logo" at bounding box center [496, 313] width 215 height 16
click at [613, 311] on icon at bounding box center [623, 314] width 23 height 23
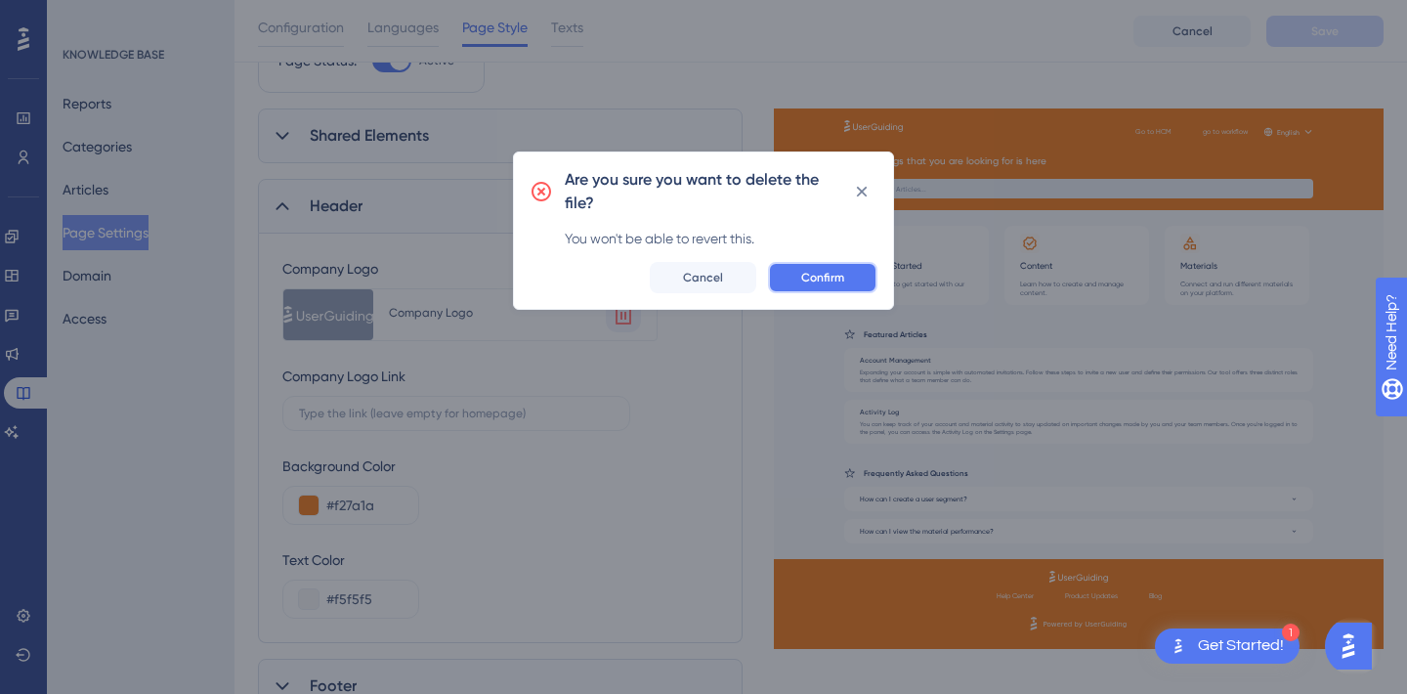
click at [831, 277] on span "Confirm" at bounding box center [822, 278] width 43 height 16
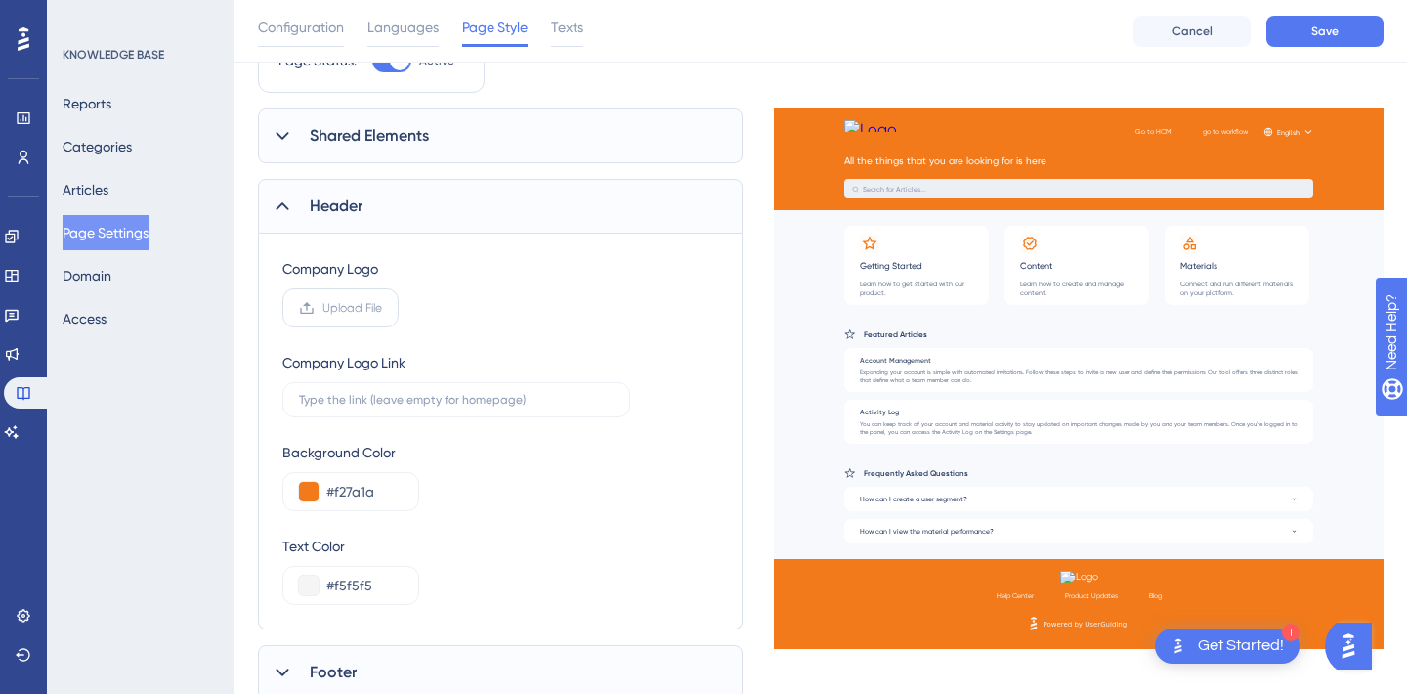
click at [345, 311] on span "Upload File" at bounding box center [352, 308] width 60 height 16
click at [382, 308] on input "Upload File" at bounding box center [382, 308] width 0 height 0
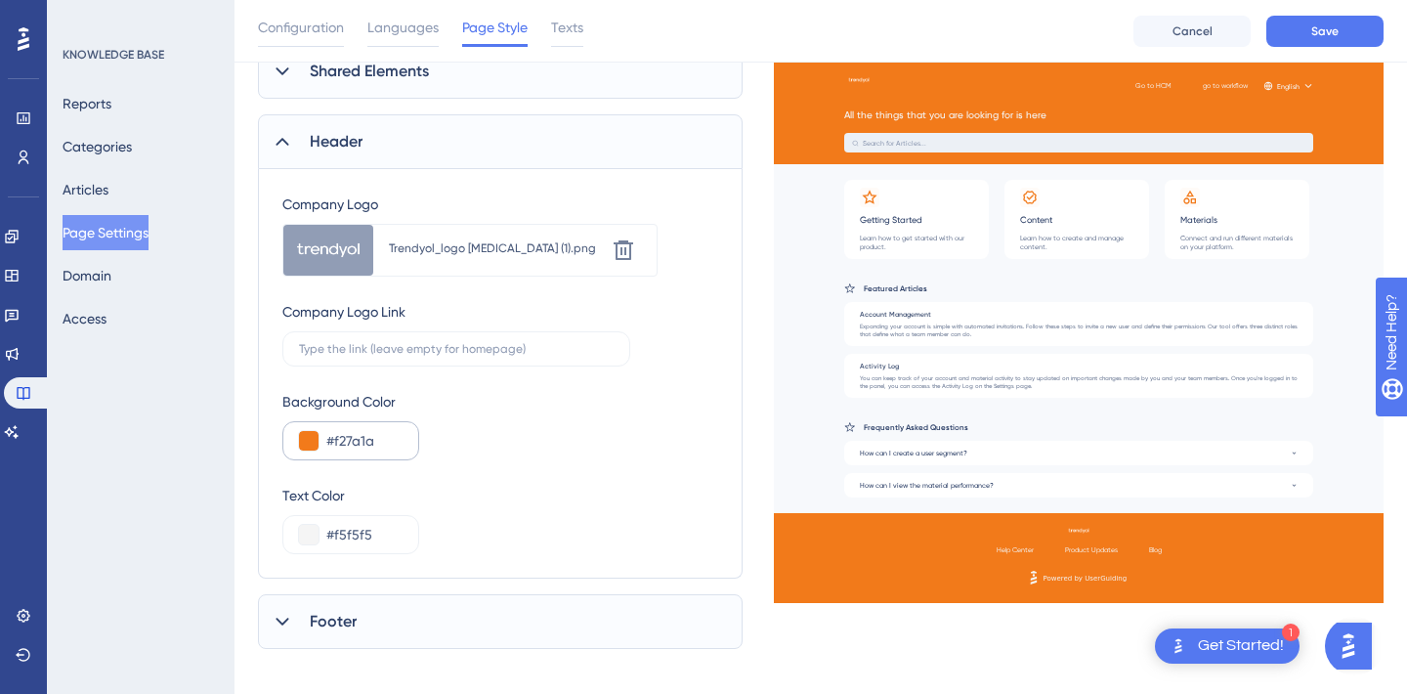
scroll to position [179, 0]
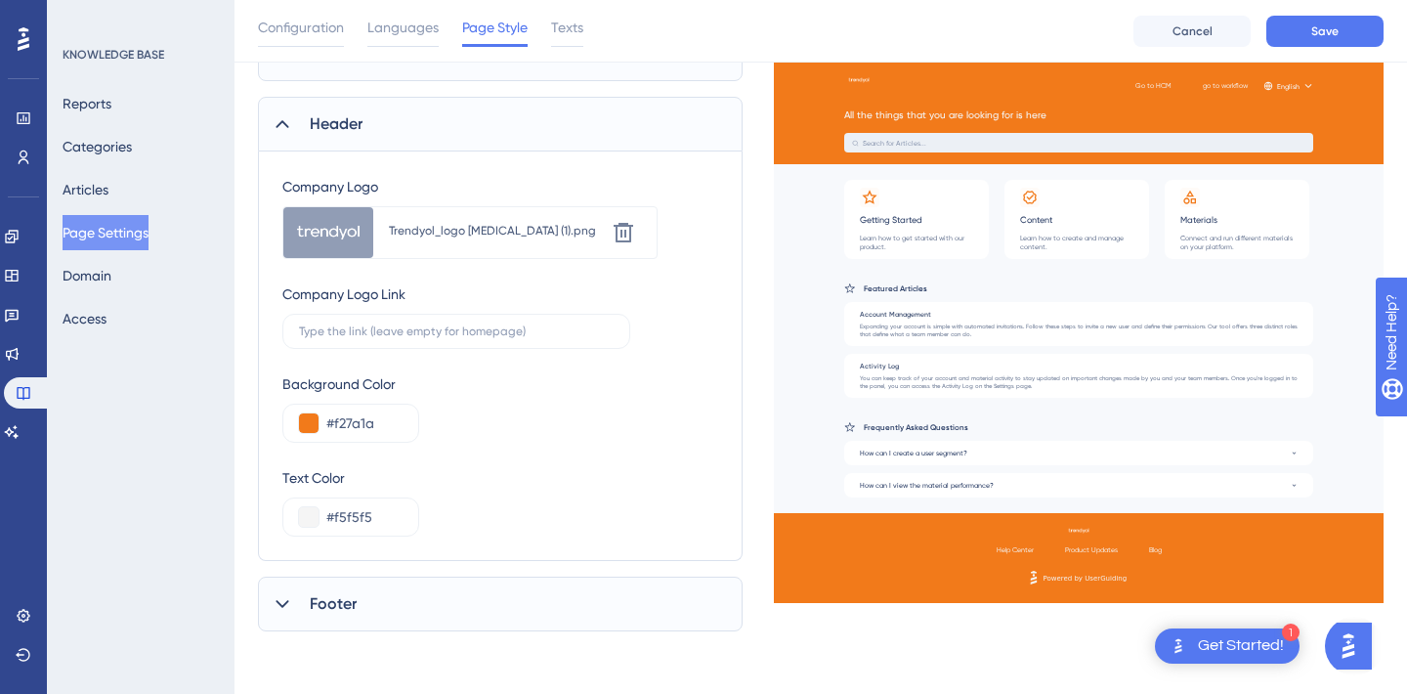
click at [325, 611] on span "Footer" at bounding box center [333, 603] width 47 height 23
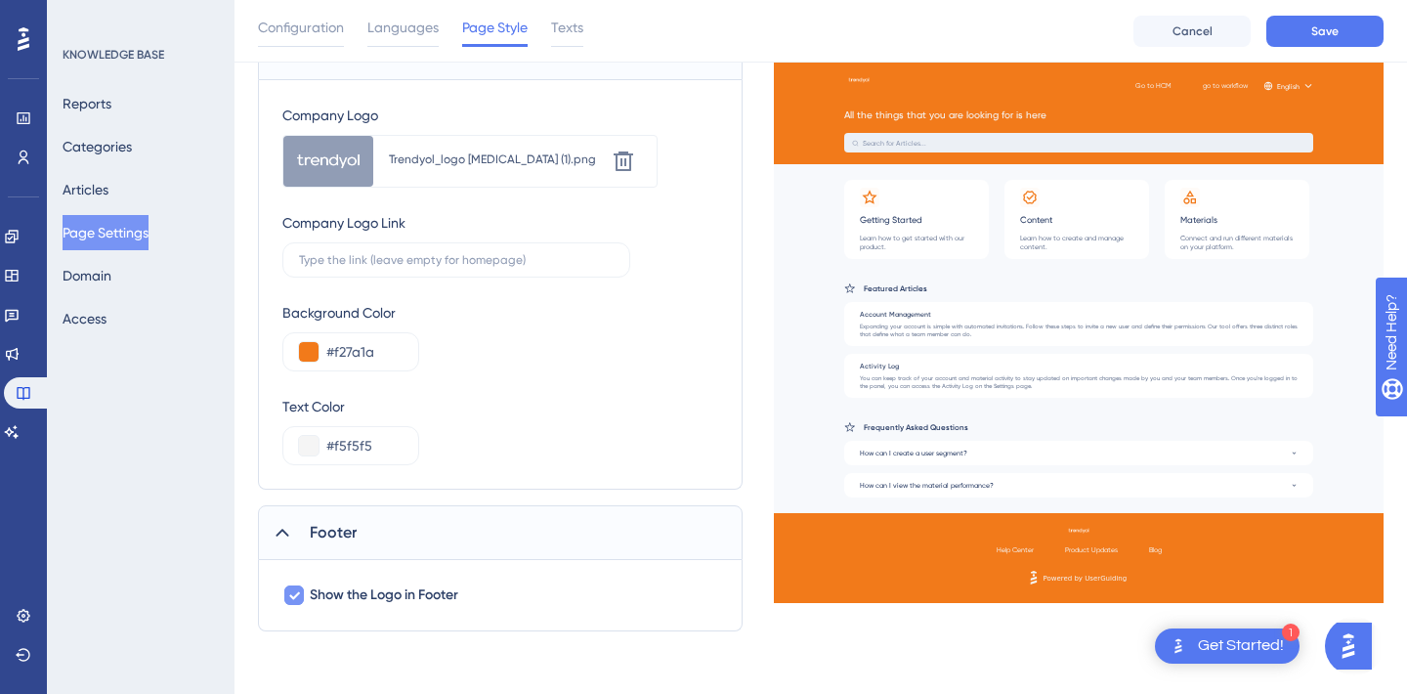
click at [302, 595] on div at bounding box center [294, 595] width 20 height 20
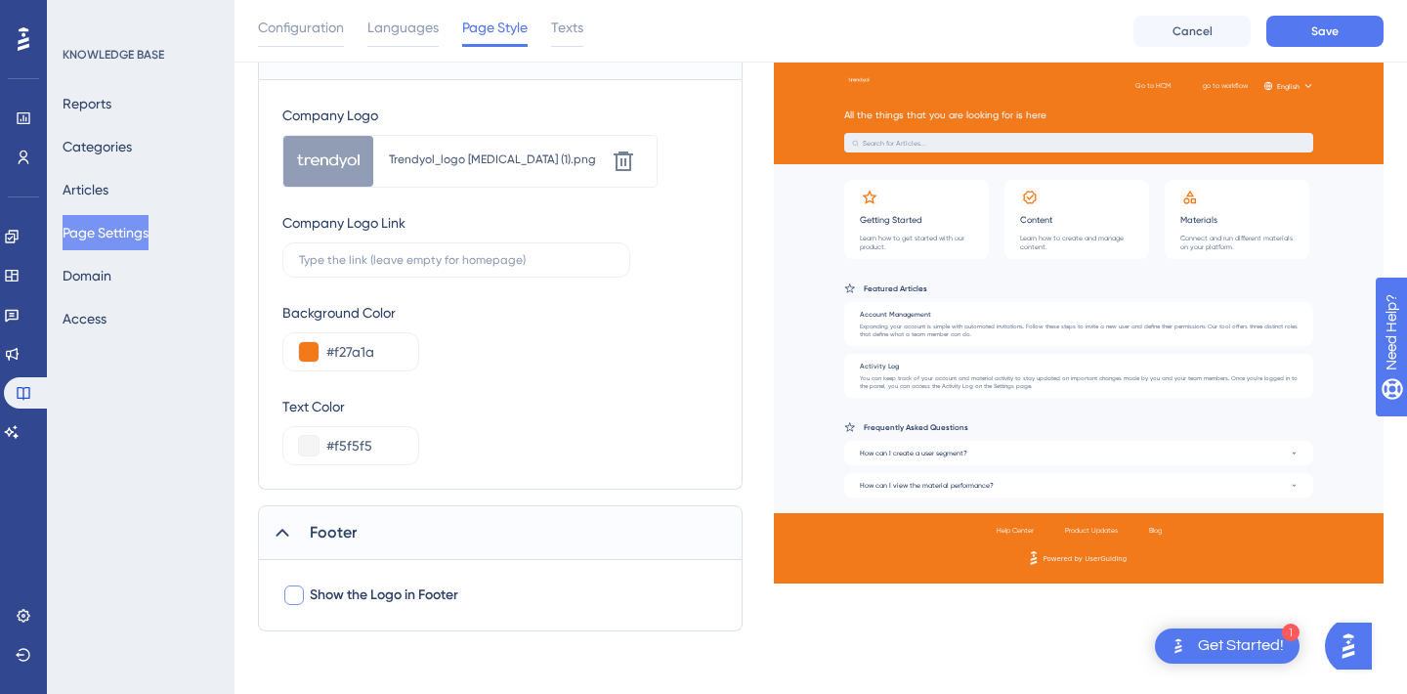
click at [302, 595] on div at bounding box center [294, 595] width 20 height 20
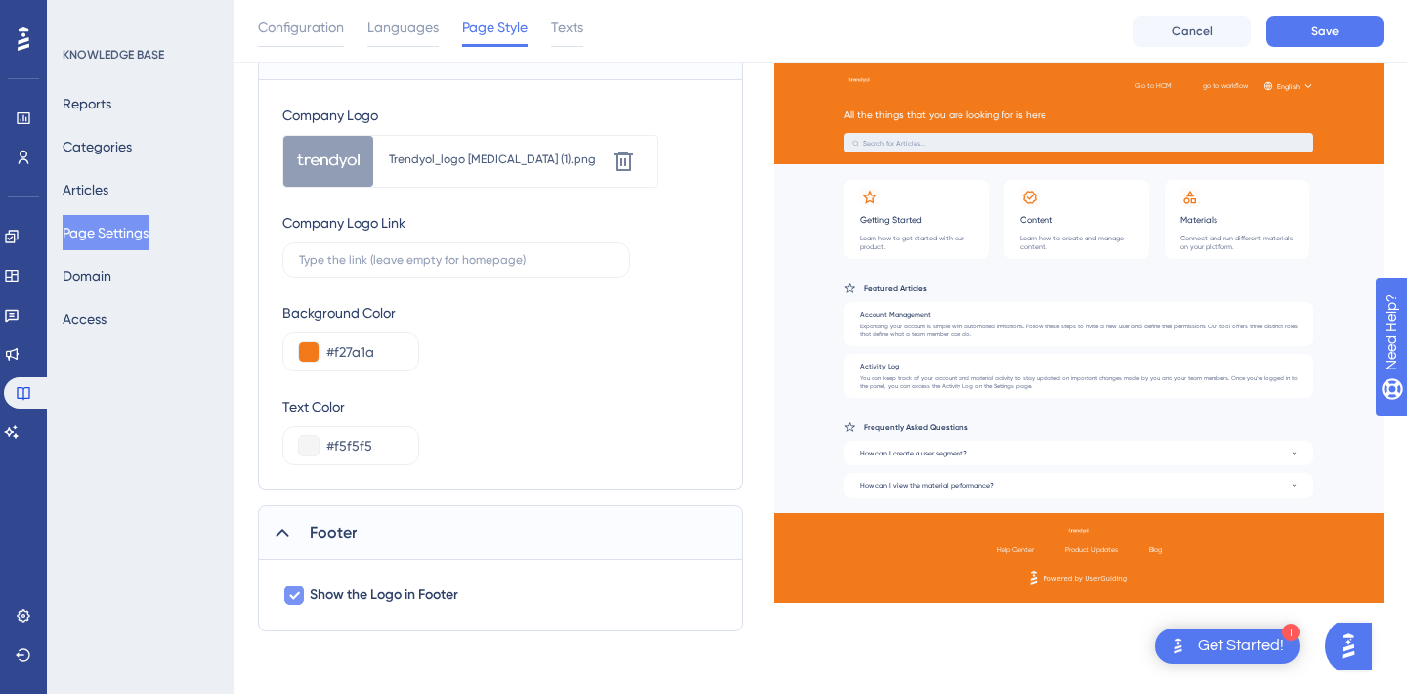
click at [295, 602] on icon at bounding box center [294, 595] width 12 height 16
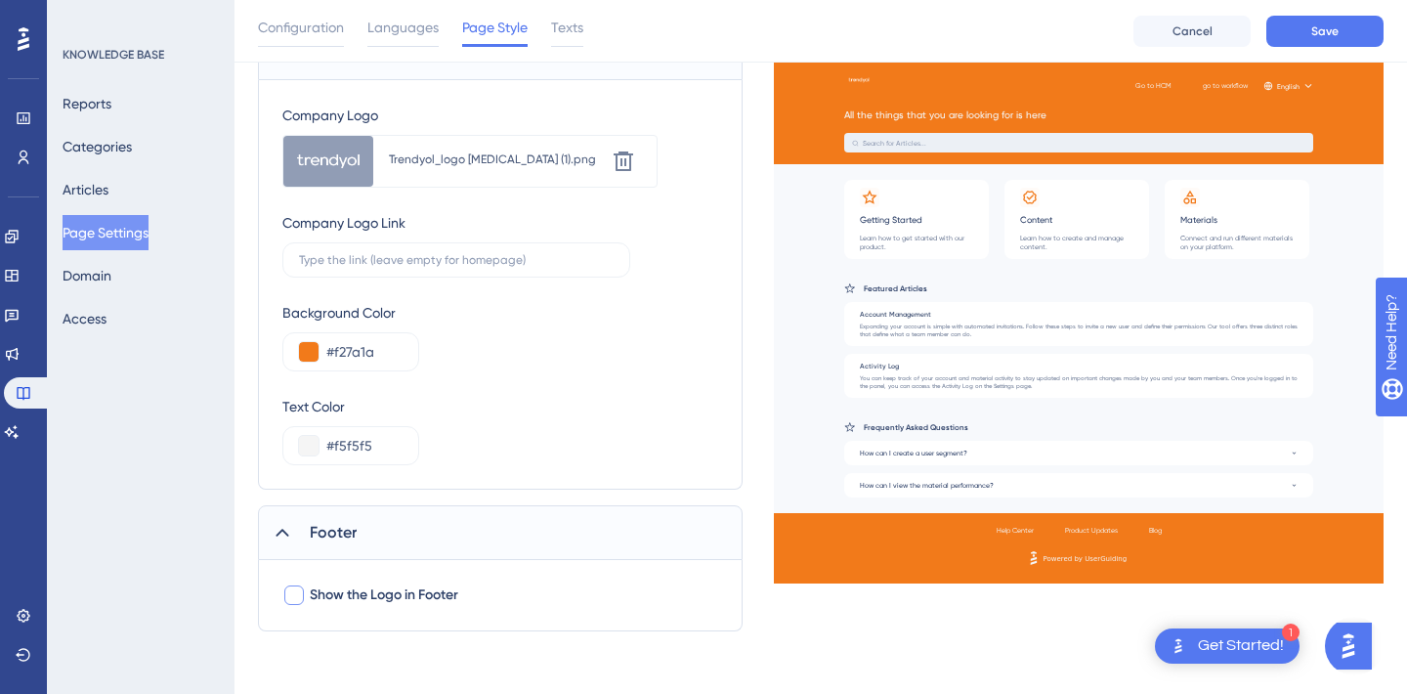
click at [295, 602] on div at bounding box center [294, 595] width 20 height 20
checkbox input "true"
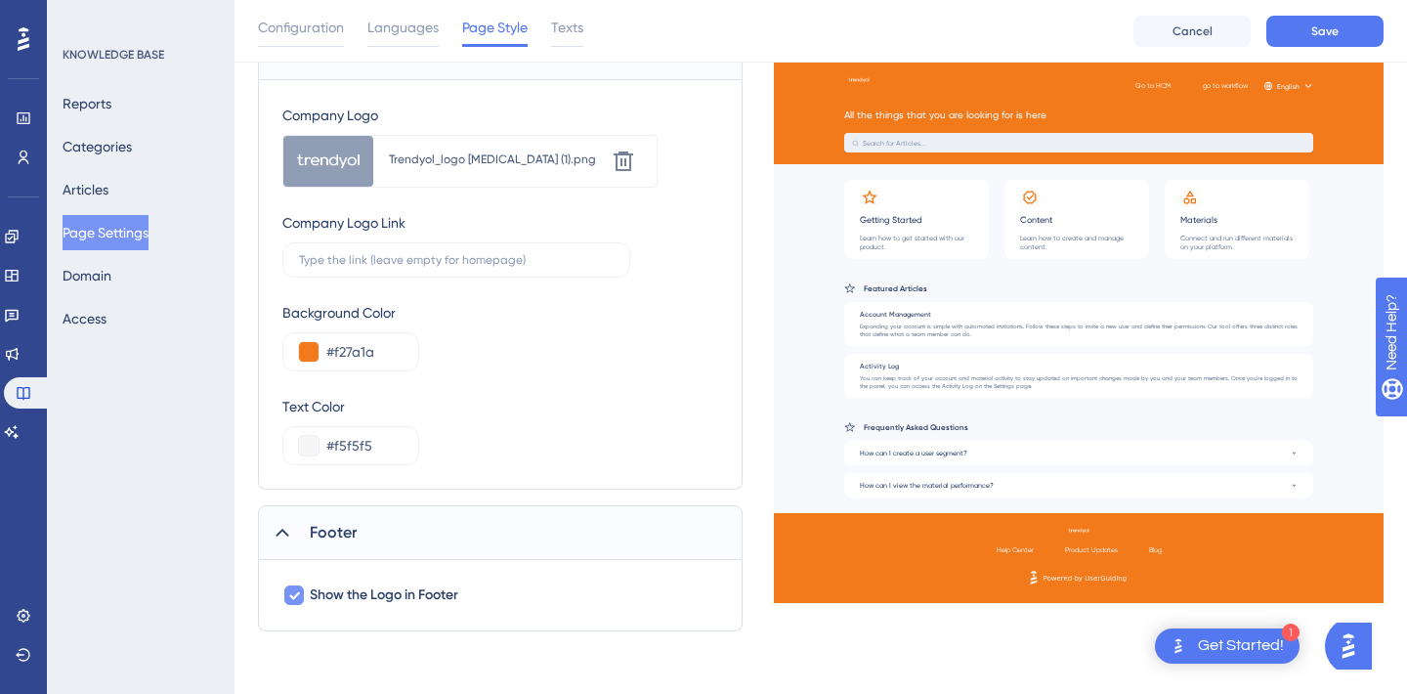
click at [1090, 578] on div "Shared Elements UserGuiding Branding Select Font System Font Custom Font Primar…" at bounding box center [821, 293] width 1126 height 676
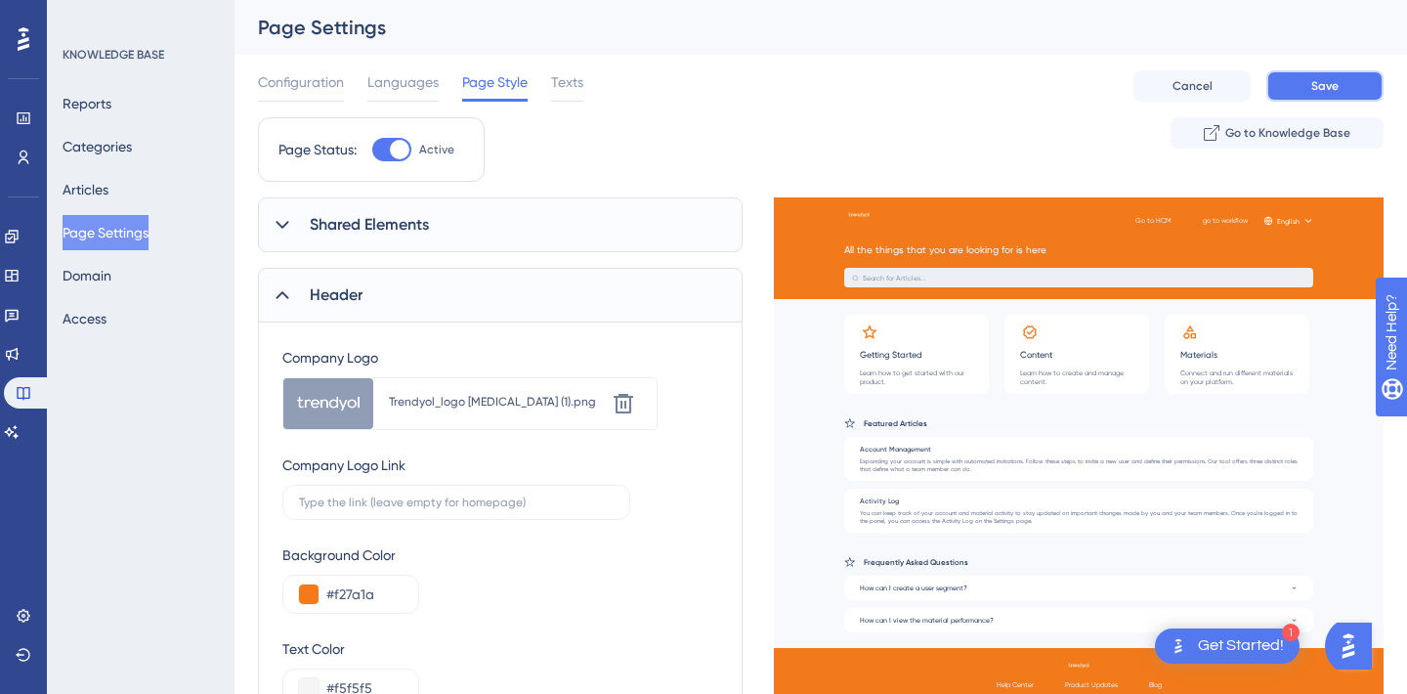
click at [1323, 74] on button "Save" at bounding box center [1324, 85] width 117 height 31
click at [624, 399] on icon at bounding box center [623, 403] width 23 height 23
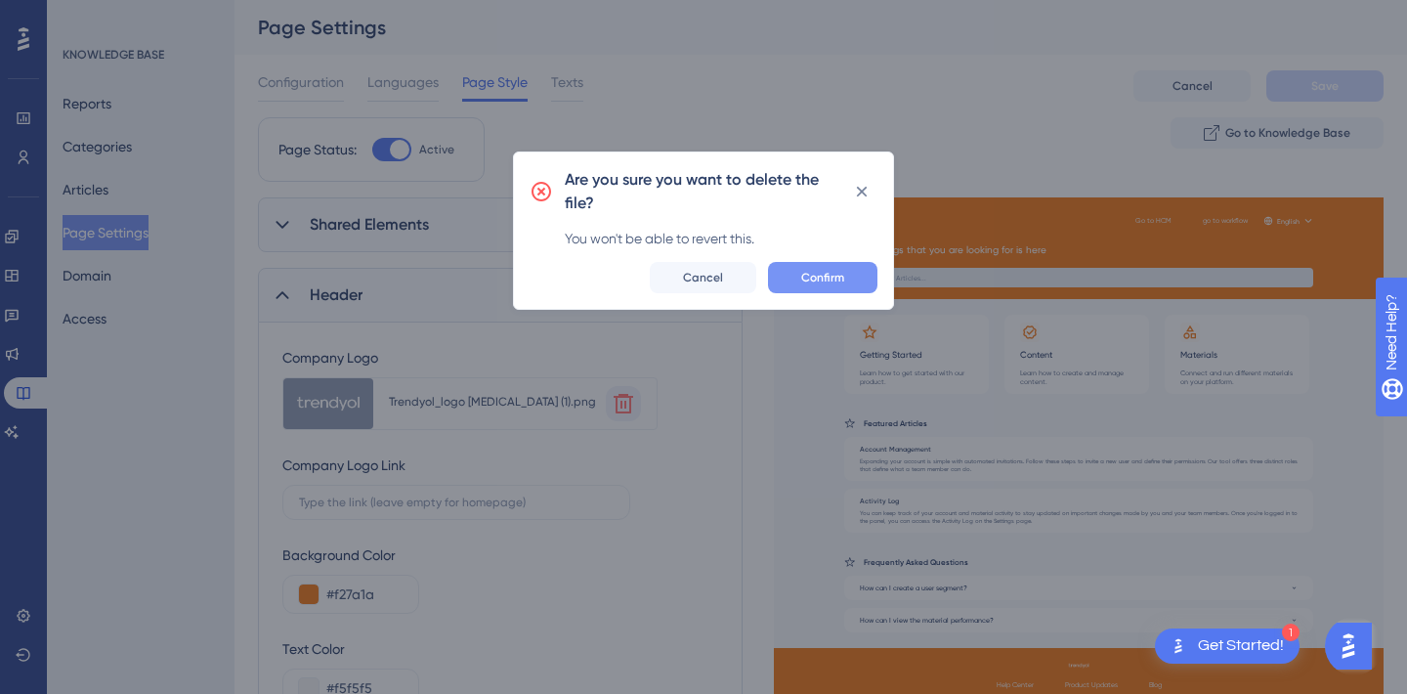
click at [834, 278] on span "Confirm" at bounding box center [822, 278] width 43 height 16
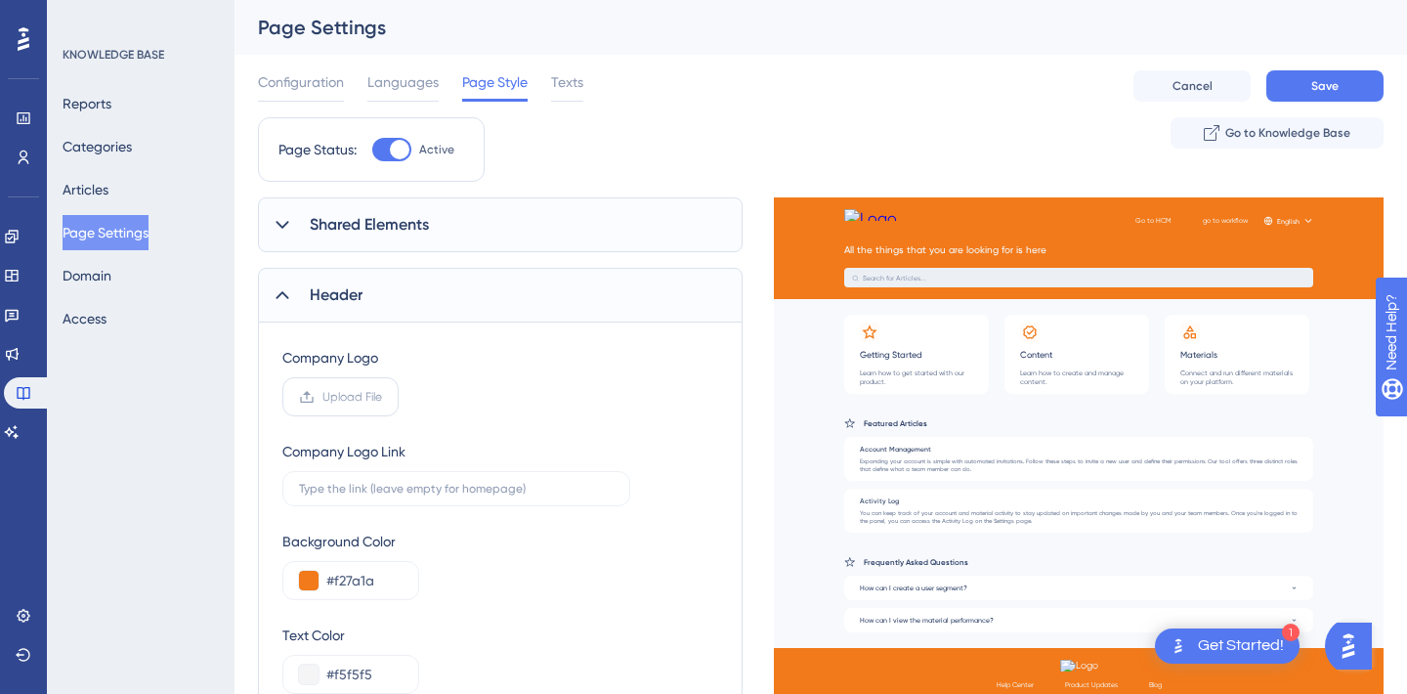
click at [348, 403] on span "Upload File" at bounding box center [352, 397] width 60 height 16
click at [382, 397] on input "Upload File" at bounding box center [382, 397] width 0 height 0
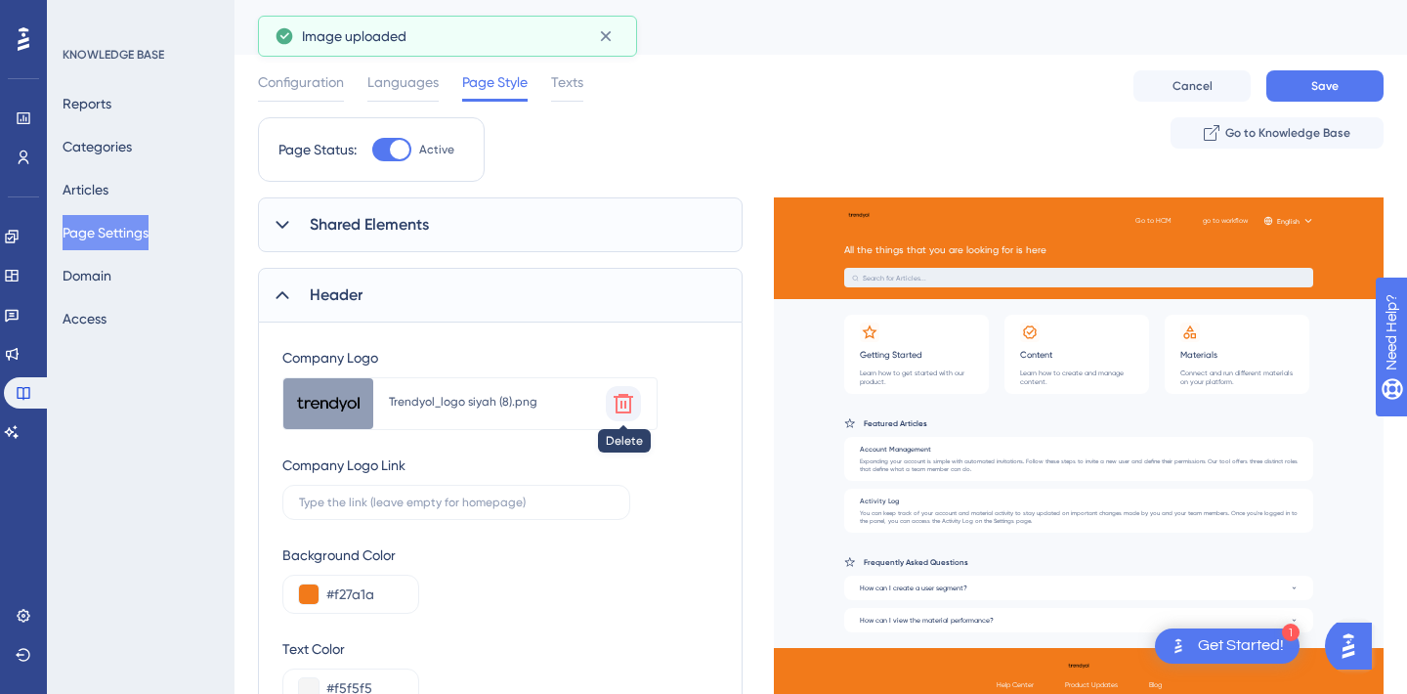
click at [624, 406] on icon at bounding box center [624, 404] width 20 height 20
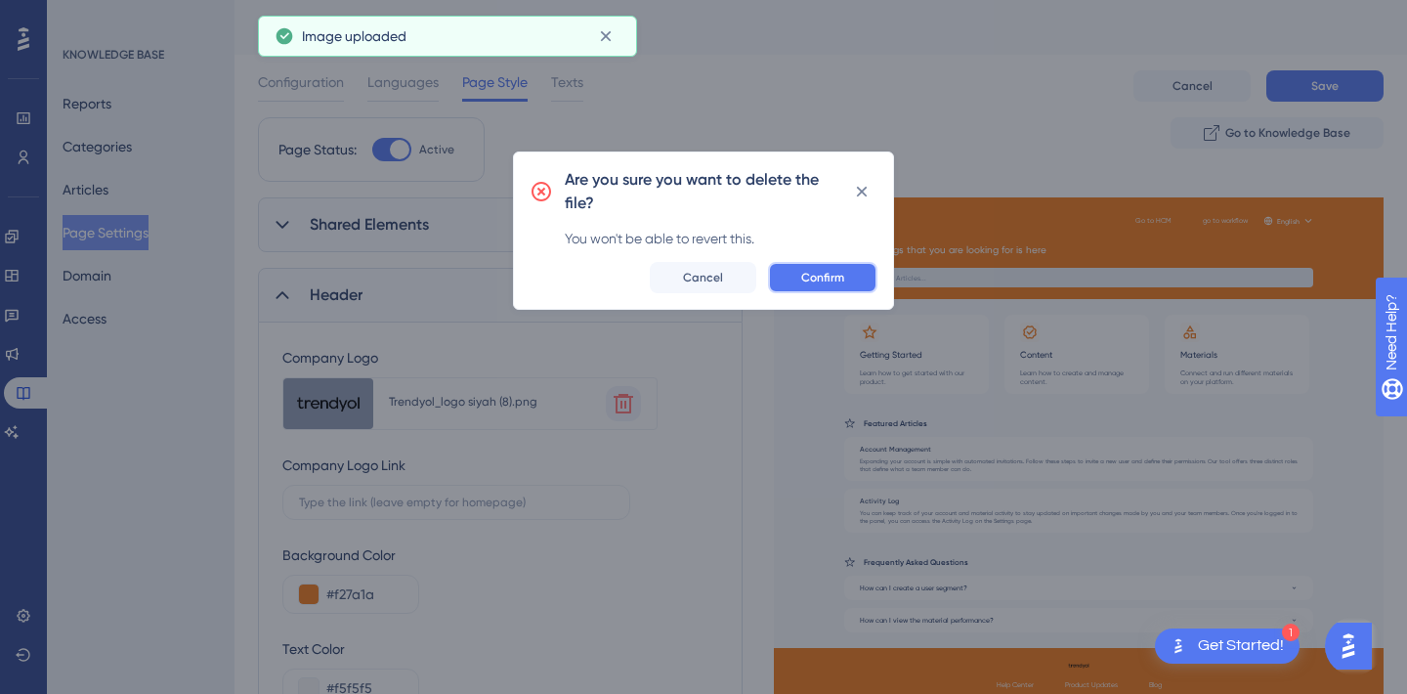
click at [820, 275] on span "Confirm" at bounding box center [822, 278] width 43 height 16
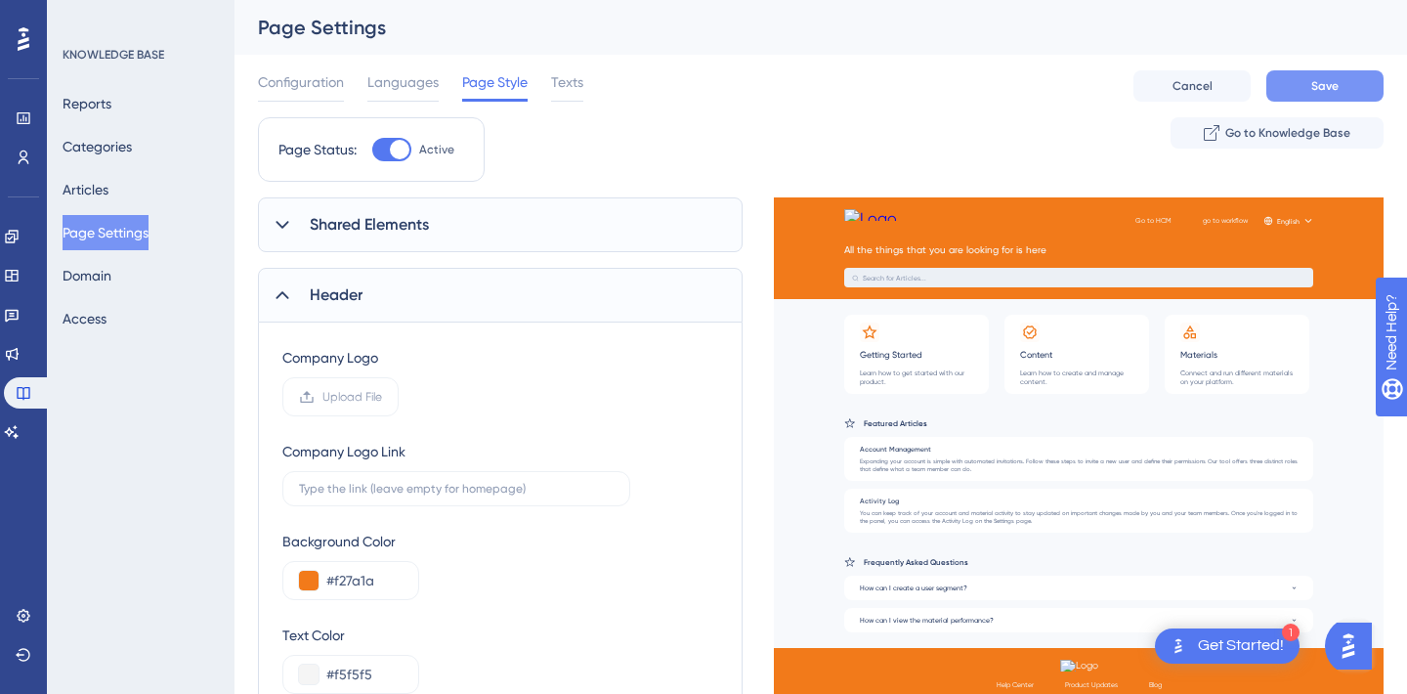
click at [1353, 85] on button "Save" at bounding box center [1324, 85] width 117 height 31
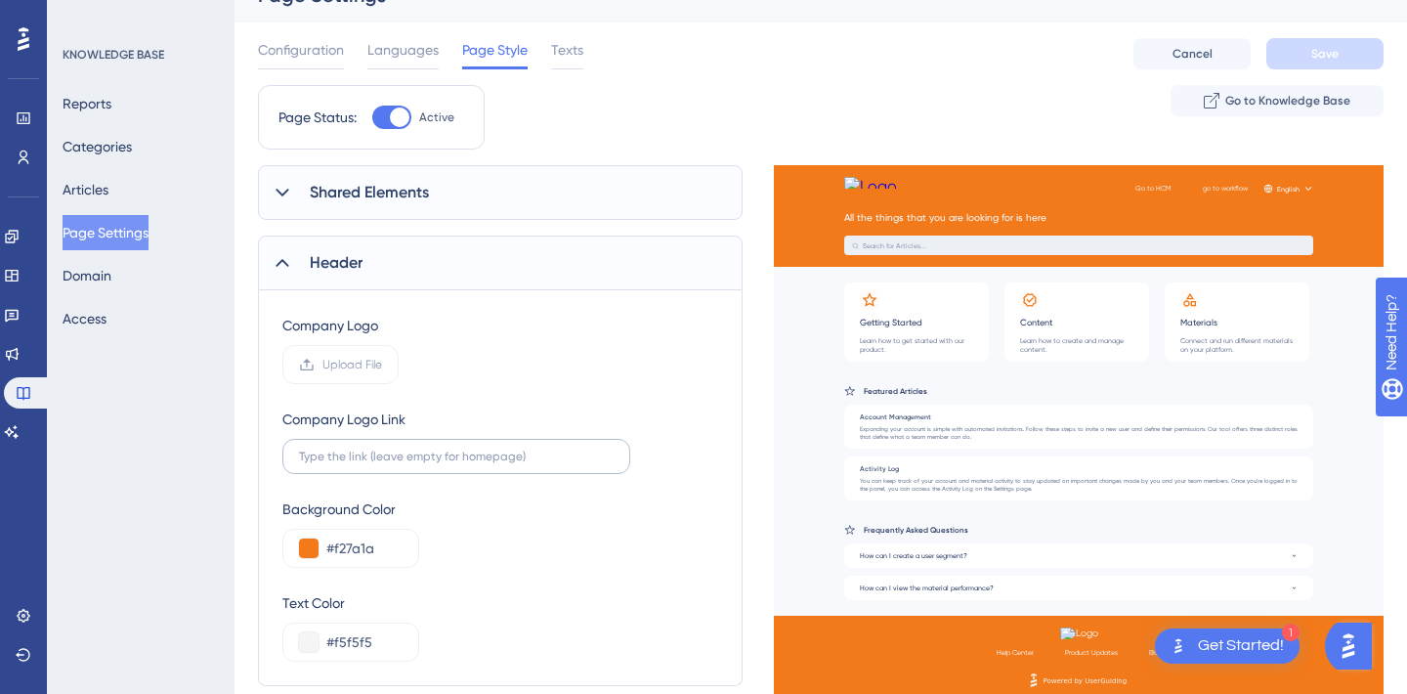
scroll to position [56, 0]
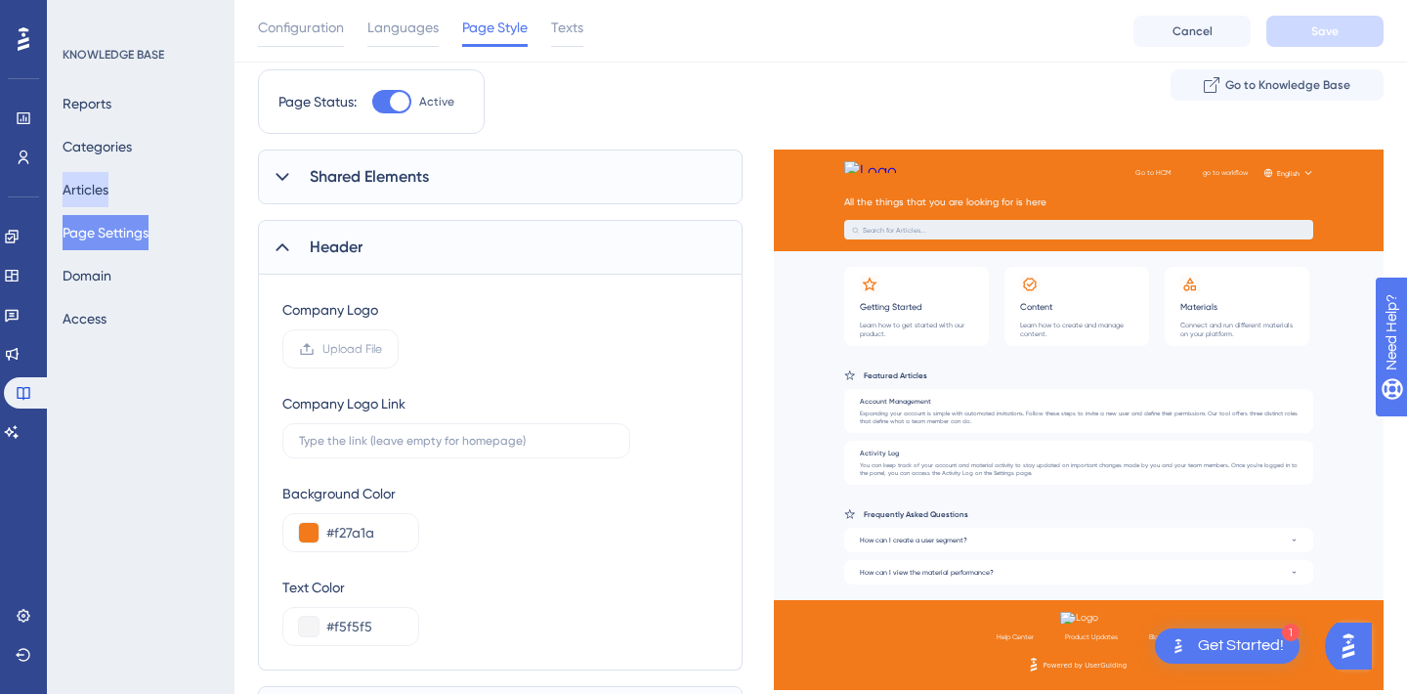
click at [82, 186] on button "Articles" at bounding box center [86, 189] width 46 height 35
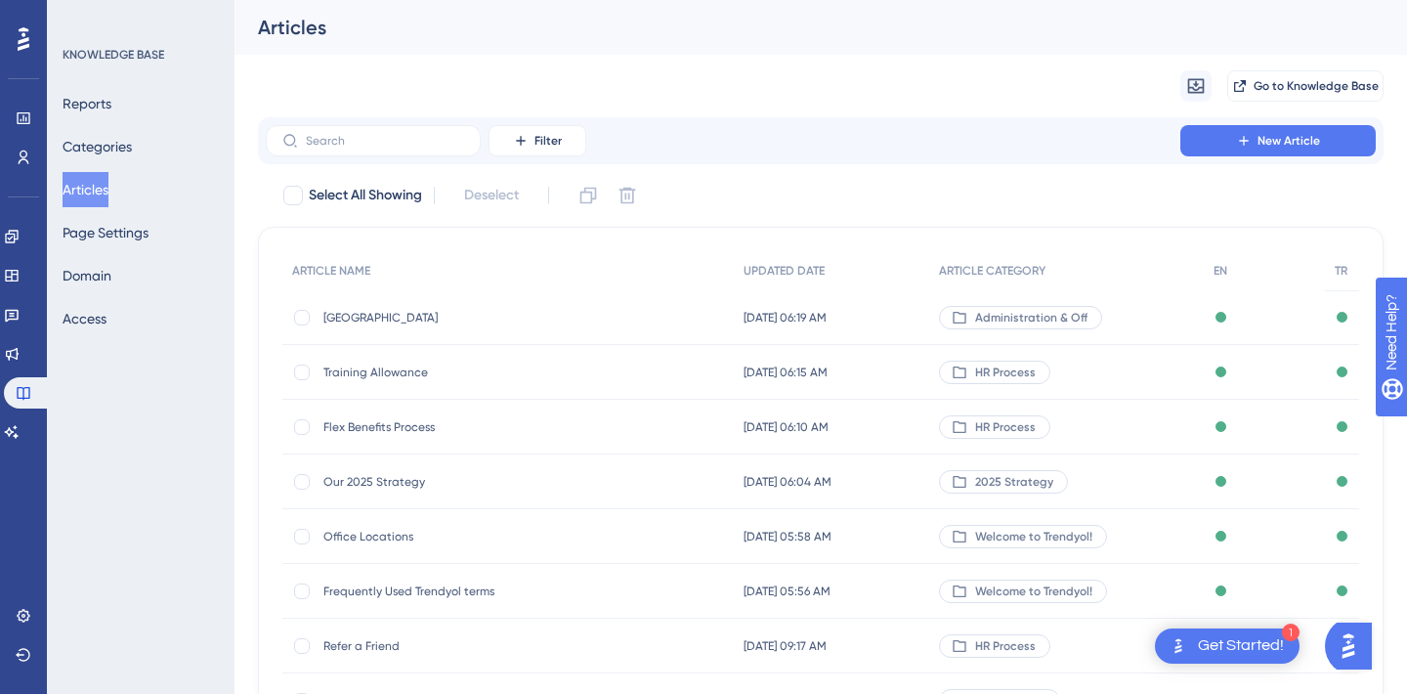
click at [402, 317] on span "[GEOGRAPHIC_DATA]" at bounding box center [479, 318] width 313 height 16
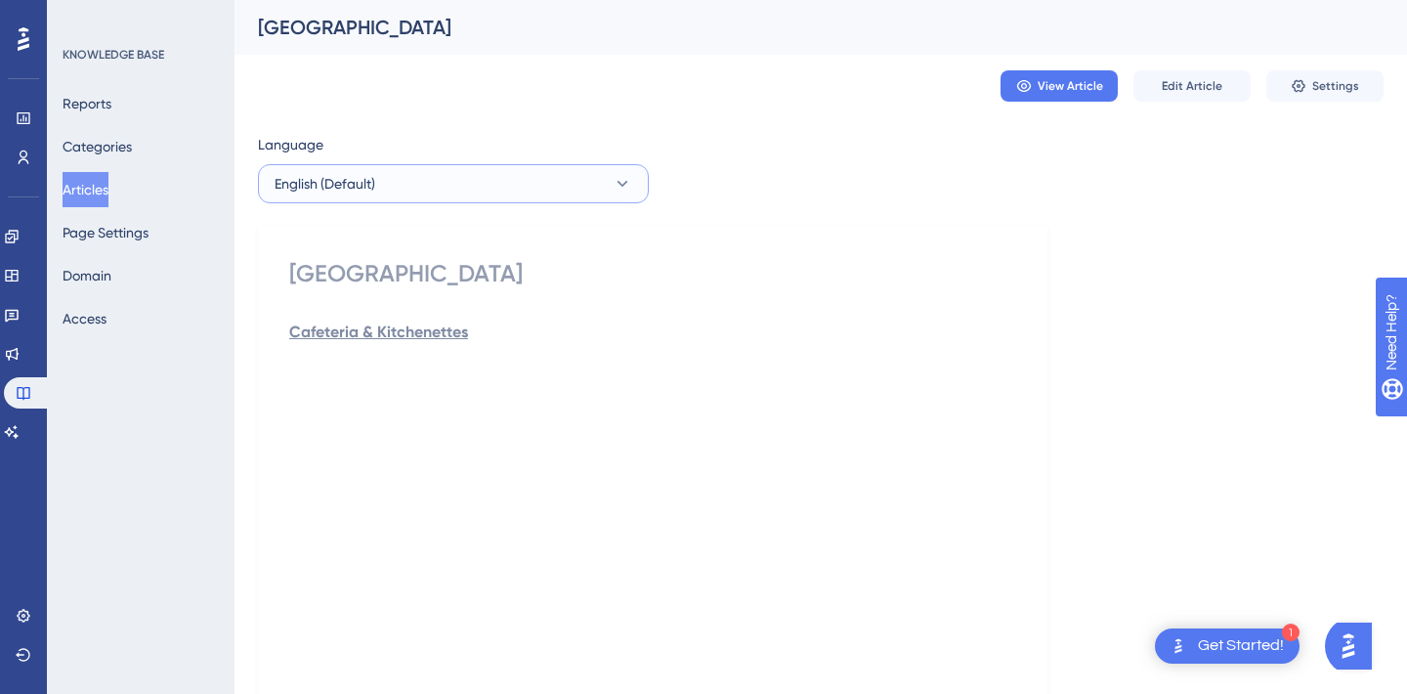
click at [415, 183] on button "English (Default)" at bounding box center [453, 183] width 391 height 39
click at [969, 244] on div "Maslak Campus Cafeteria & Kitchenettes Did this answer your question? 😀 😐 😔" at bounding box center [653, 561] width 790 height 668
click at [1337, 80] on span "Settings" at bounding box center [1335, 86] width 47 height 16
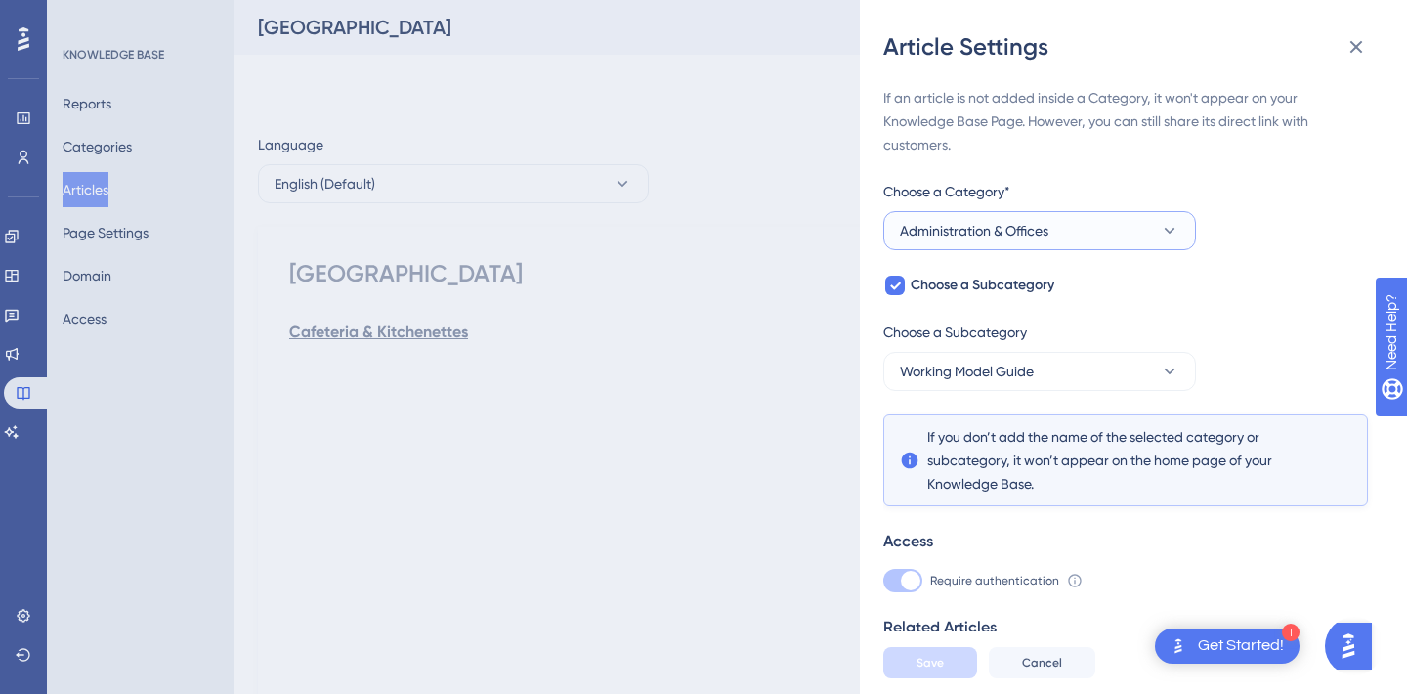
click at [985, 218] on button "Administration & Offices" at bounding box center [1039, 230] width 313 height 39
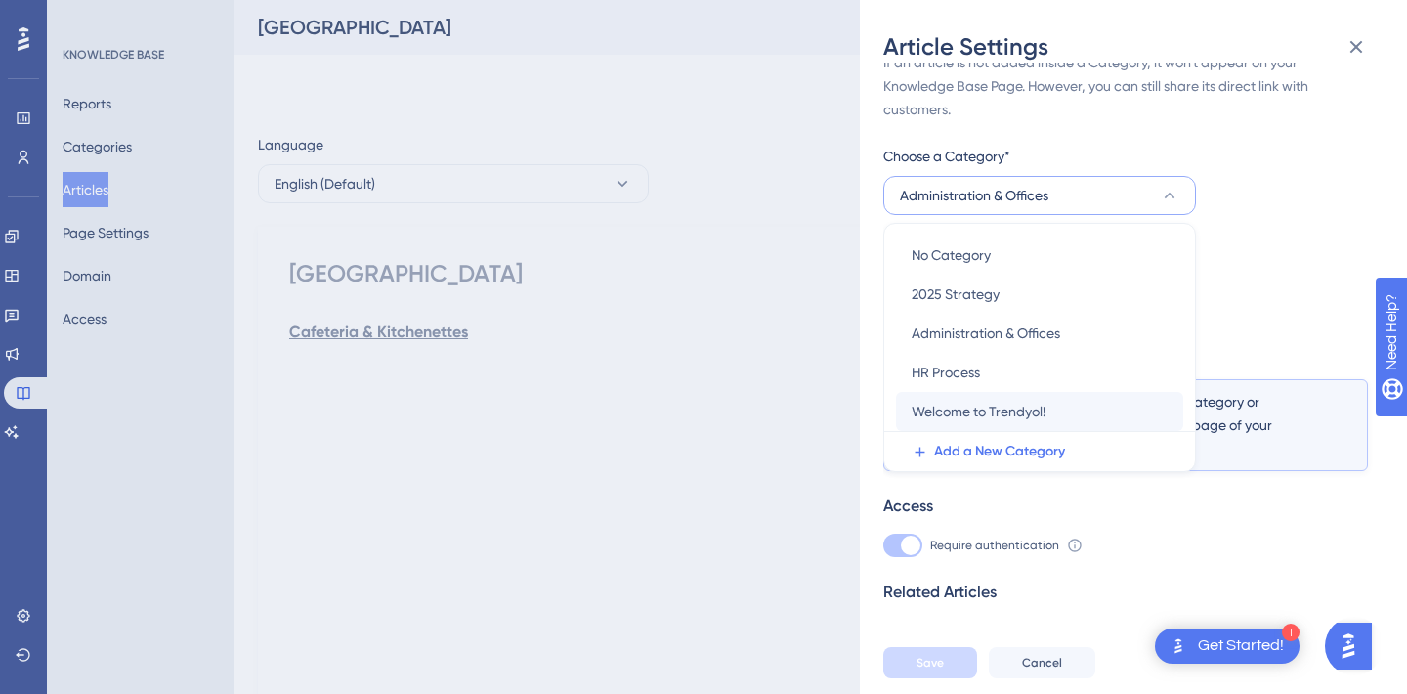
scroll to position [74, 0]
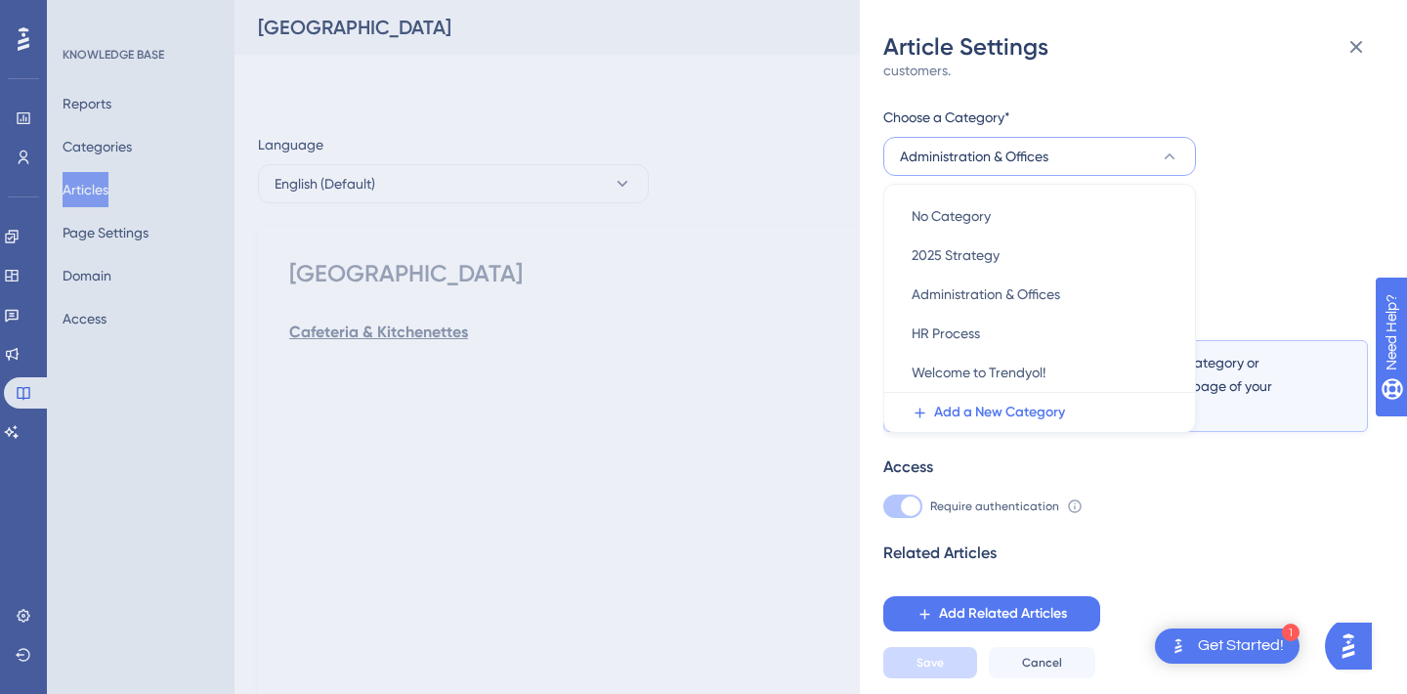
click at [718, 403] on div "Article Settings If an article is not added inside a Category, it won't appear …" at bounding box center [703, 347] width 1407 height 694
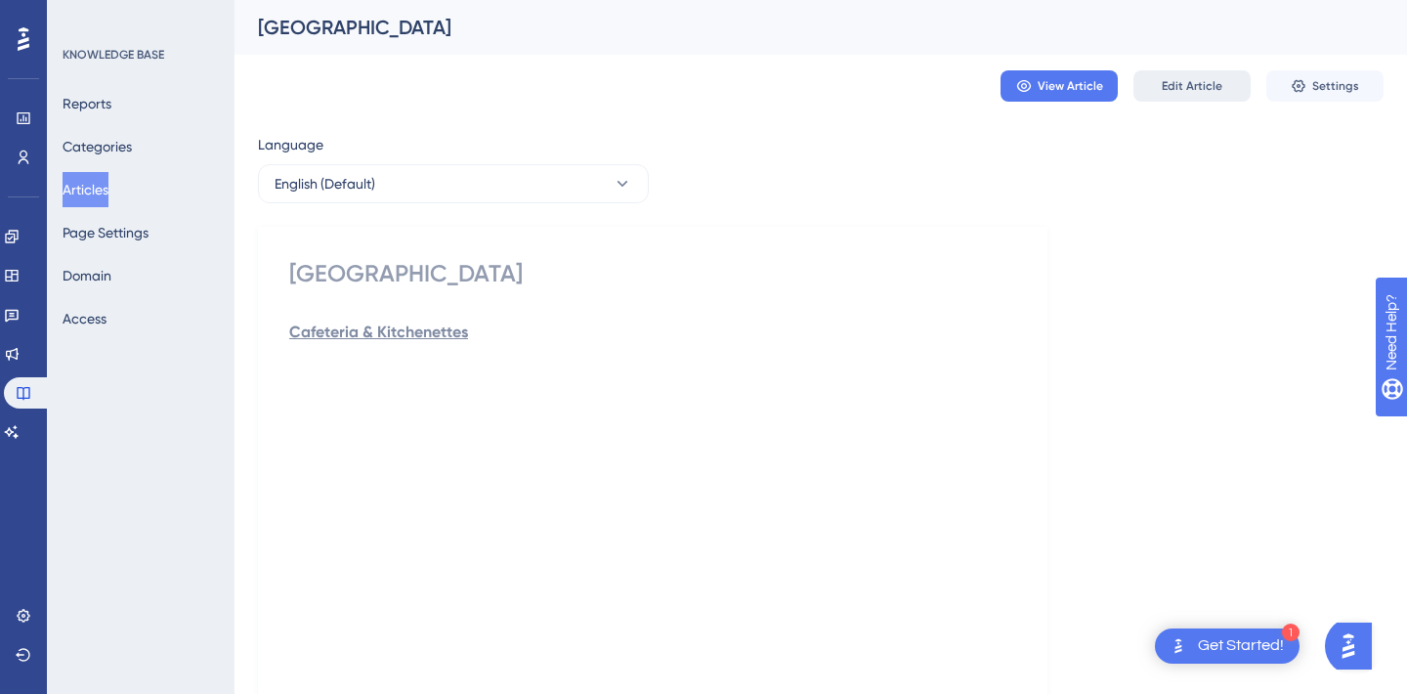
click at [1206, 89] on span "Edit Article" at bounding box center [1192, 86] width 61 height 16
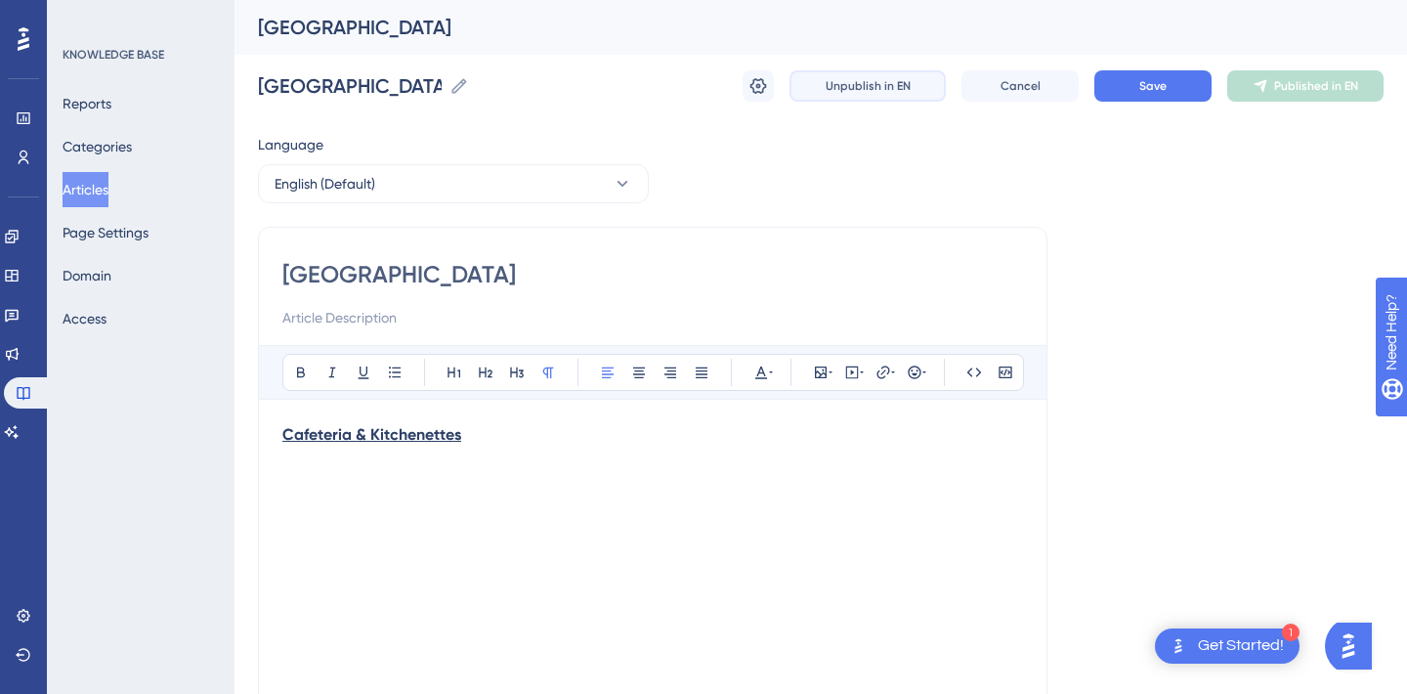
click at [877, 83] on span "Unpublish in EN" at bounding box center [868, 86] width 85 height 16
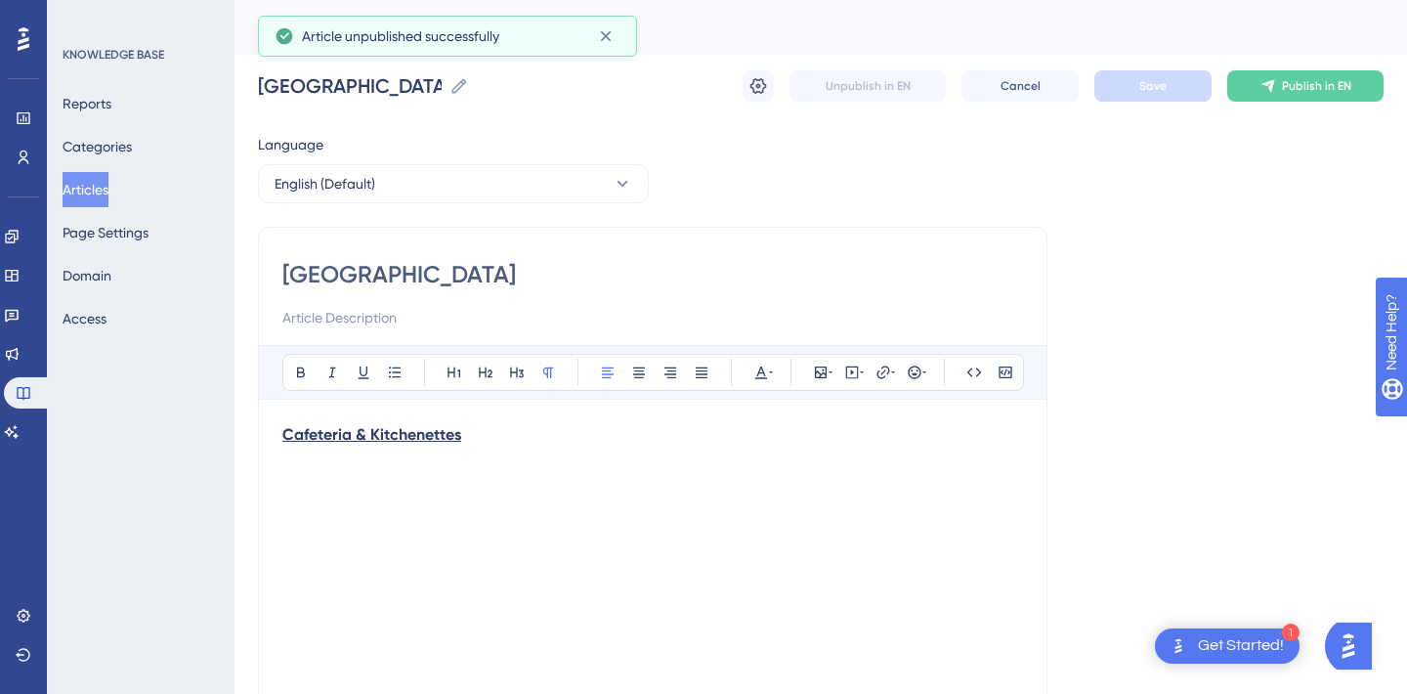
click at [1116, 221] on div "Language English (Default) Maslak Campus Bold Italic Underline Bullet Point Hea…" at bounding box center [821, 564] width 1126 height 862
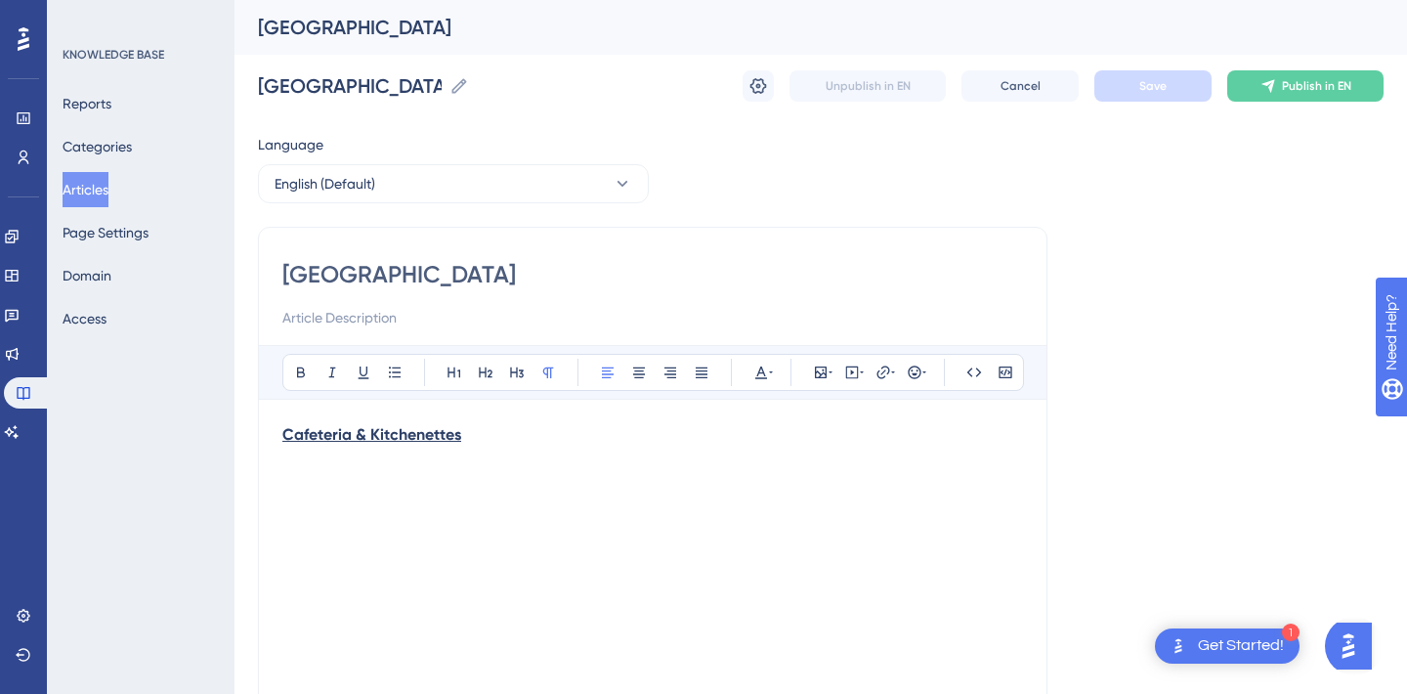
click at [366, 268] on input "[GEOGRAPHIC_DATA]" at bounding box center [652, 274] width 741 height 31
type input "Berlin Offices"
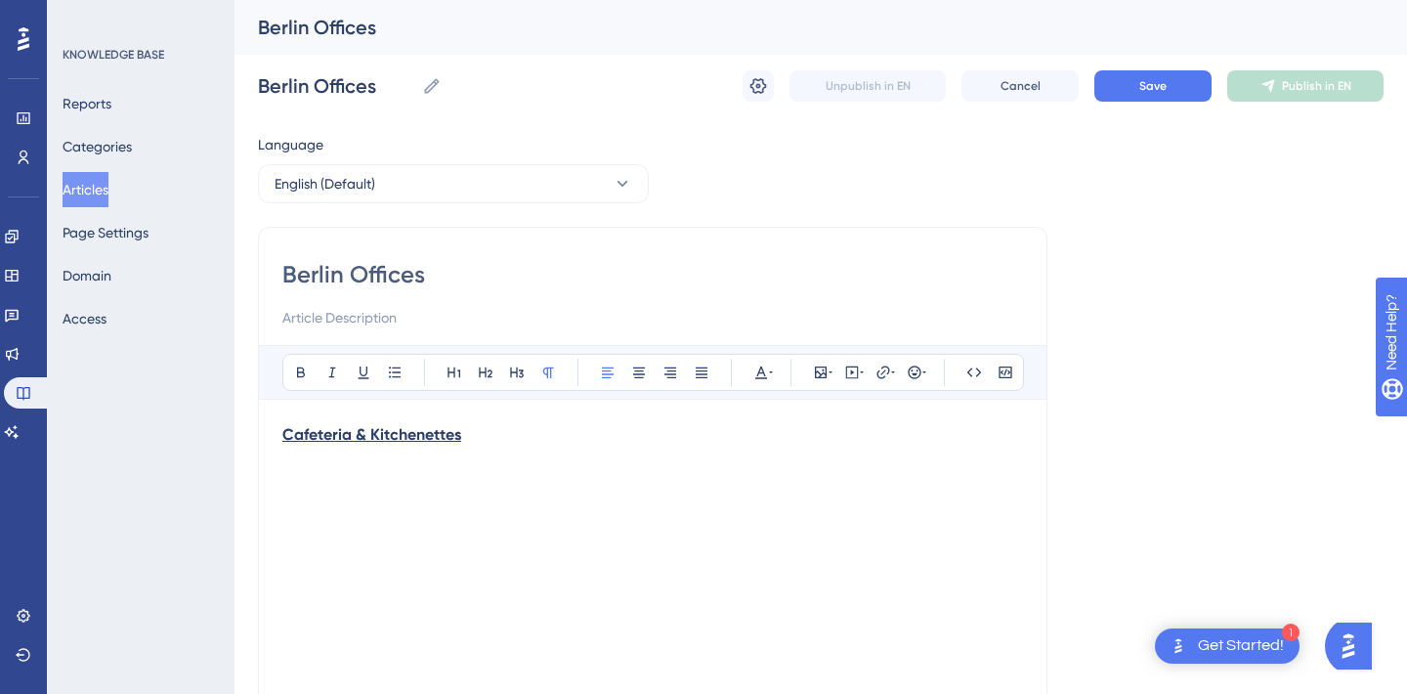
type input "Berlin Office"
click at [1146, 82] on span "Save" at bounding box center [1152, 86] width 27 height 16
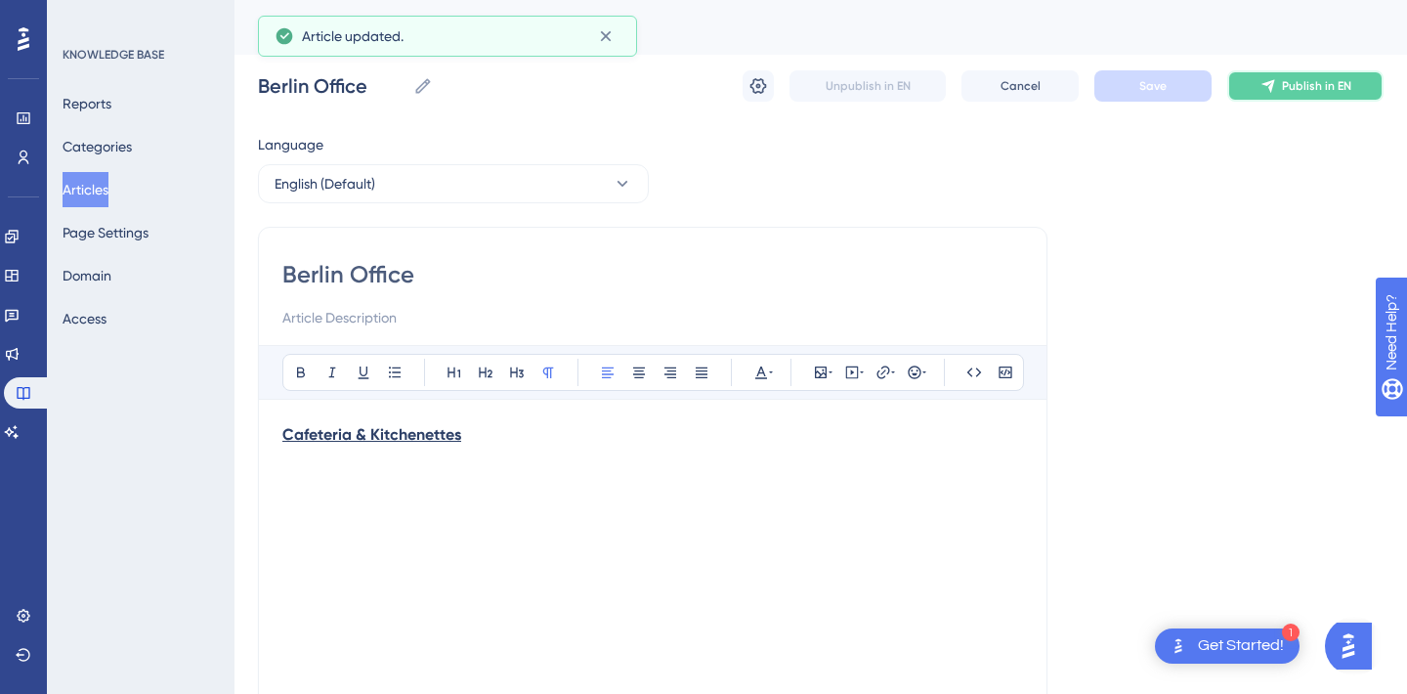
click at [1327, 86] on span "Publish in EN" at bounding box center [1316, 86] width 69 height 16
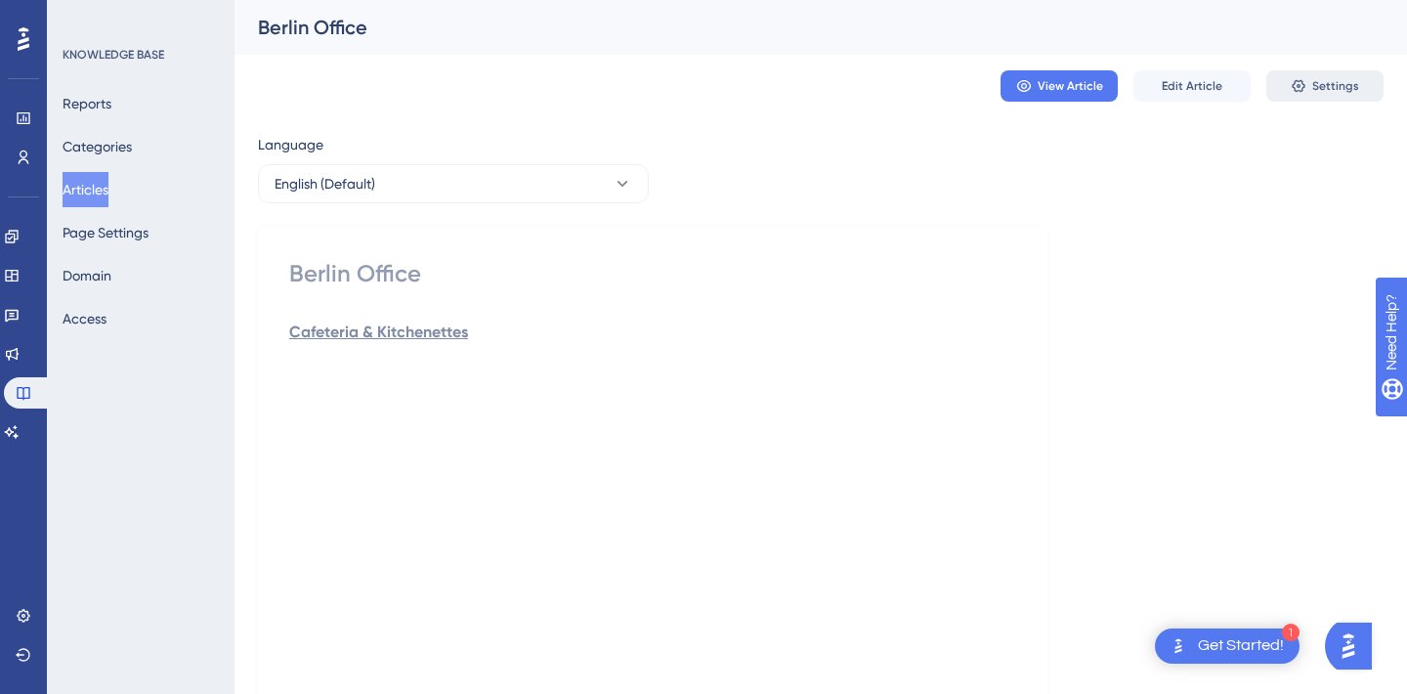
click at [1306, 75] on button "Settings" at bounding box center [1324, 85] width 117 height 31
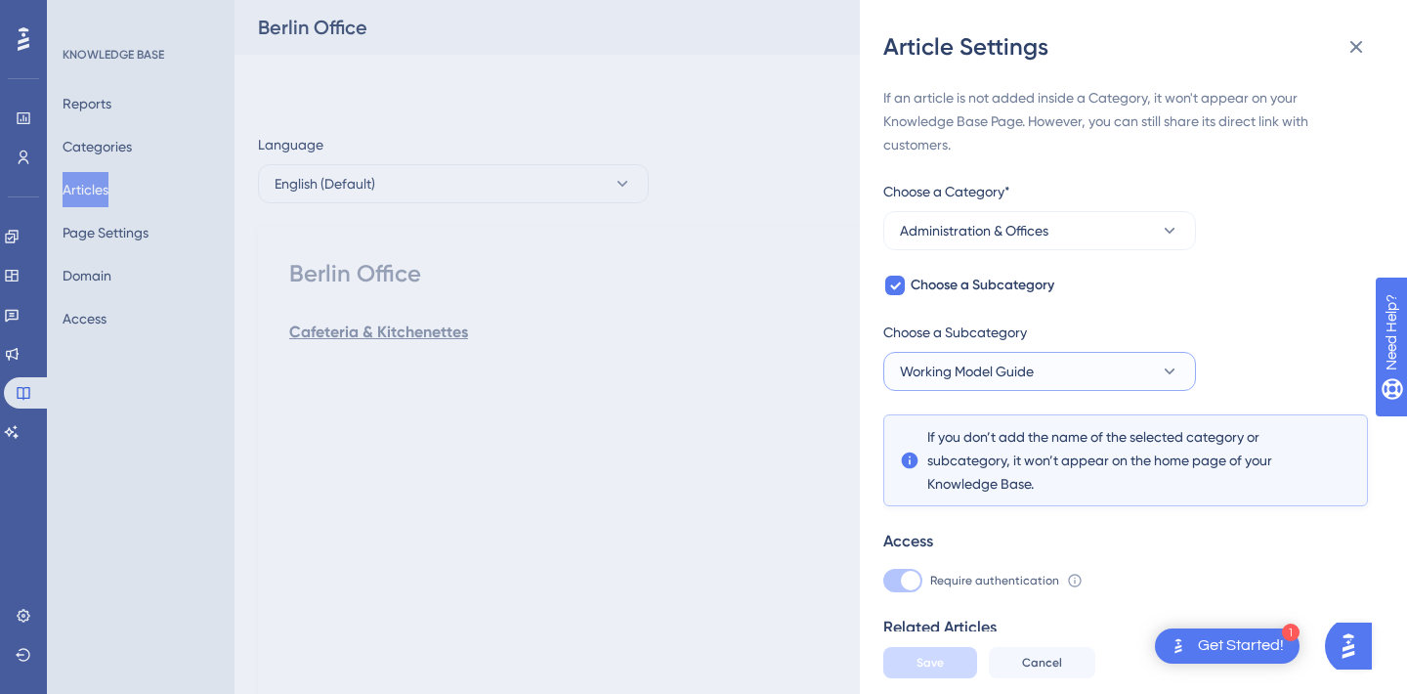
click at [943, 383] on button "Working Model Guide" at bounding box center [1039, 371] width 313 height 39
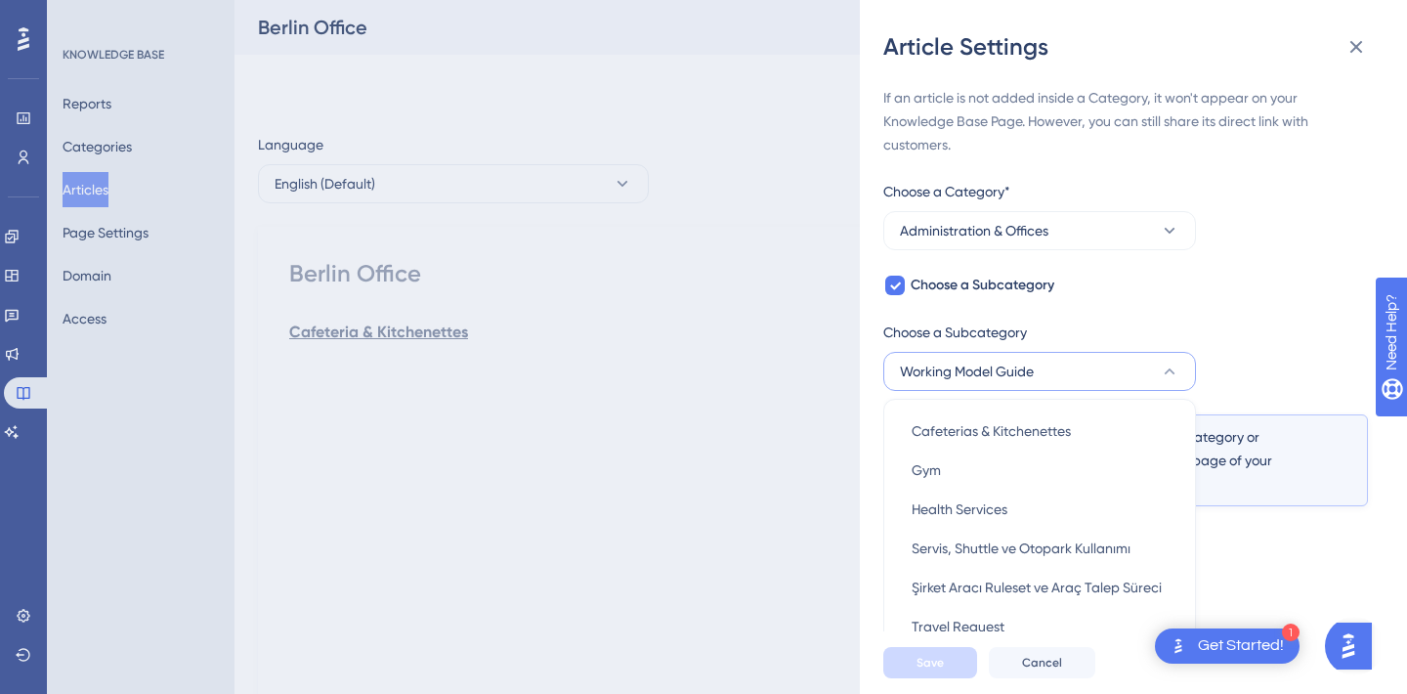
scroll to position [88, 0]
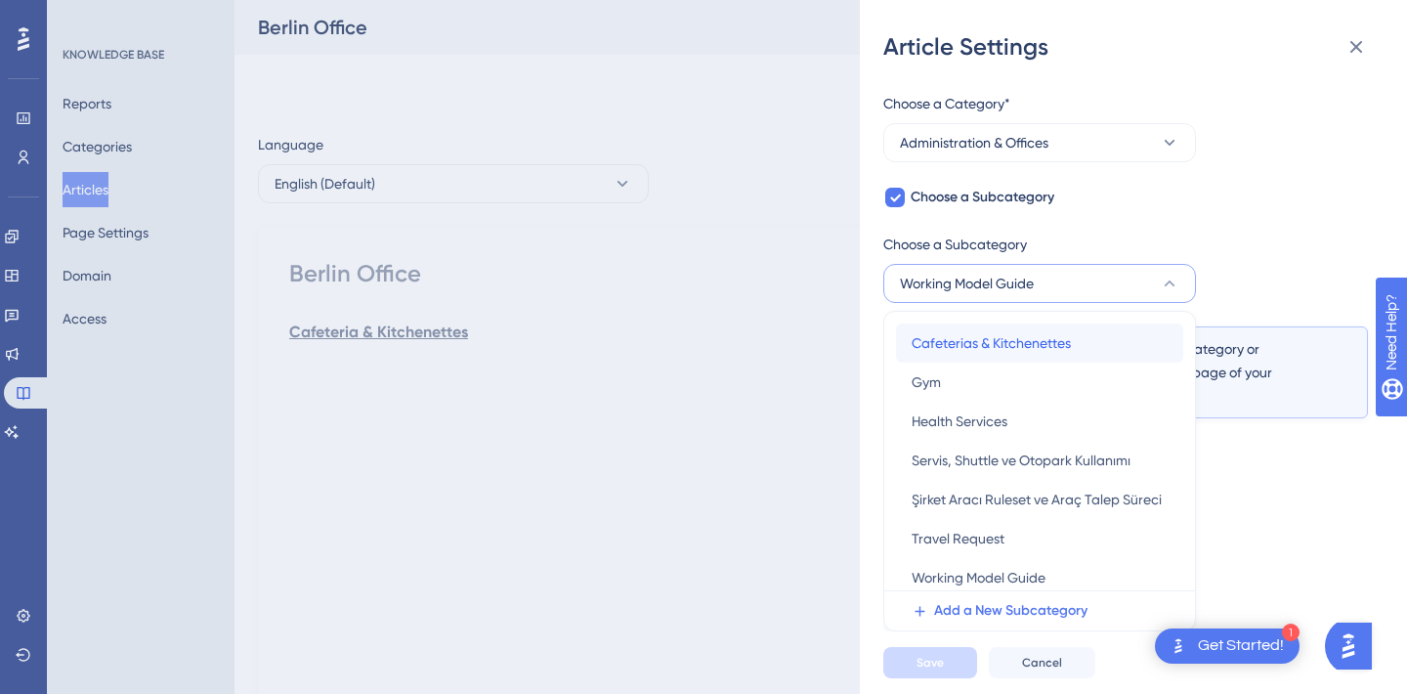
click at [969, 333] on span "Cafeterias & Kitchenettes" at bounding box center [991, 342] width 159 height 23
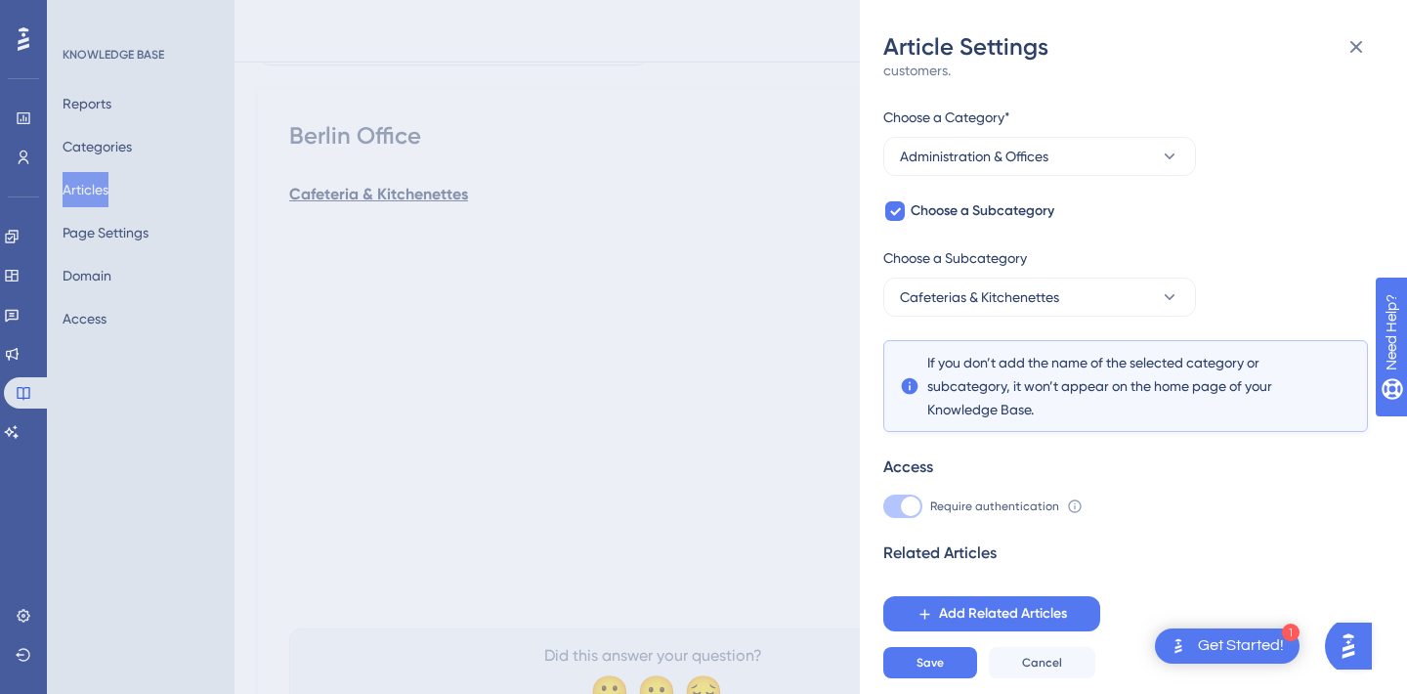
scroll to position [256, 0]
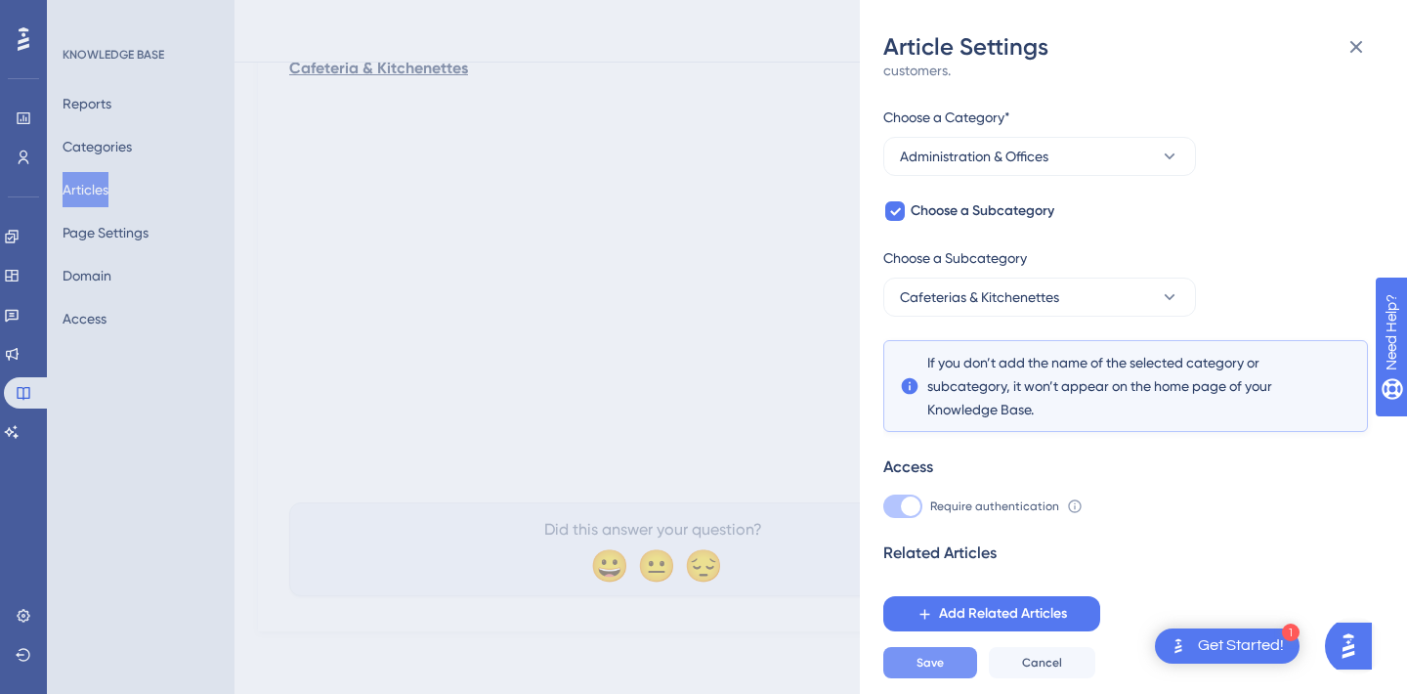
click at [935, 663] on span "Save" at bounding box center [930, 663] width 27 height 16
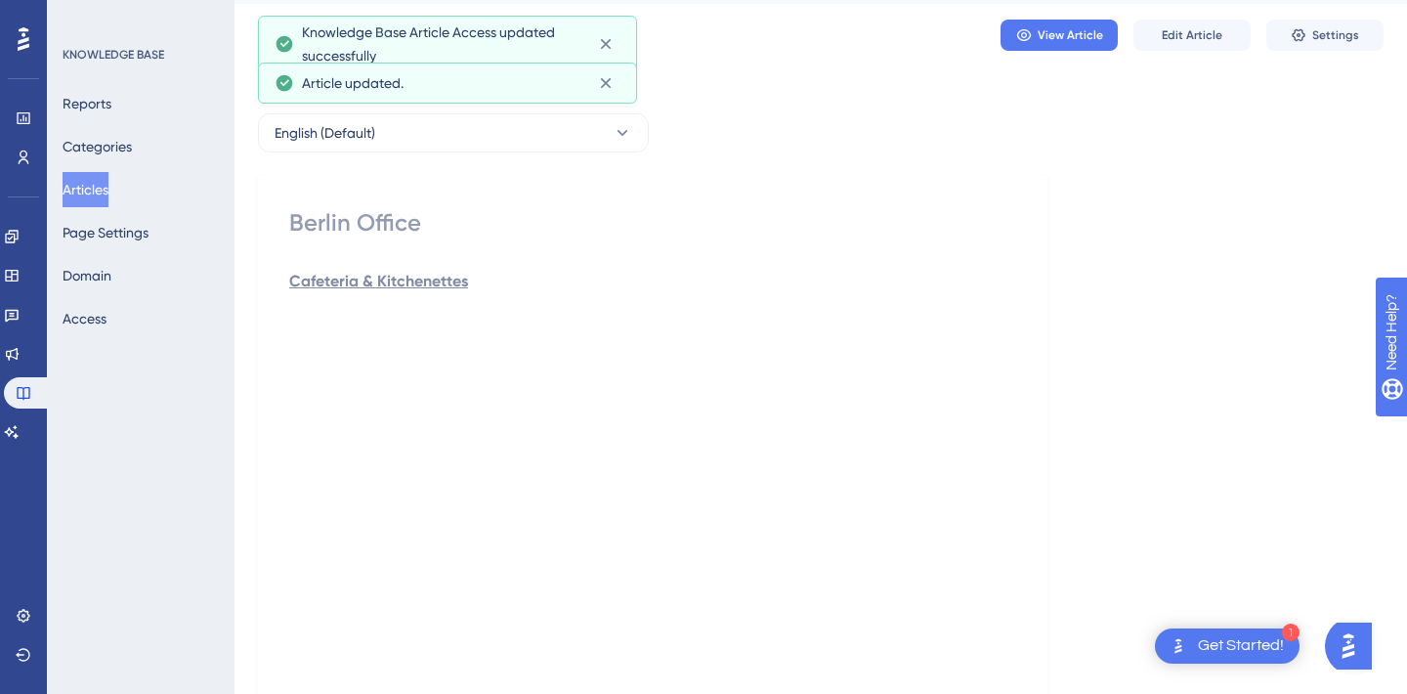
scroll to position [0, 0]
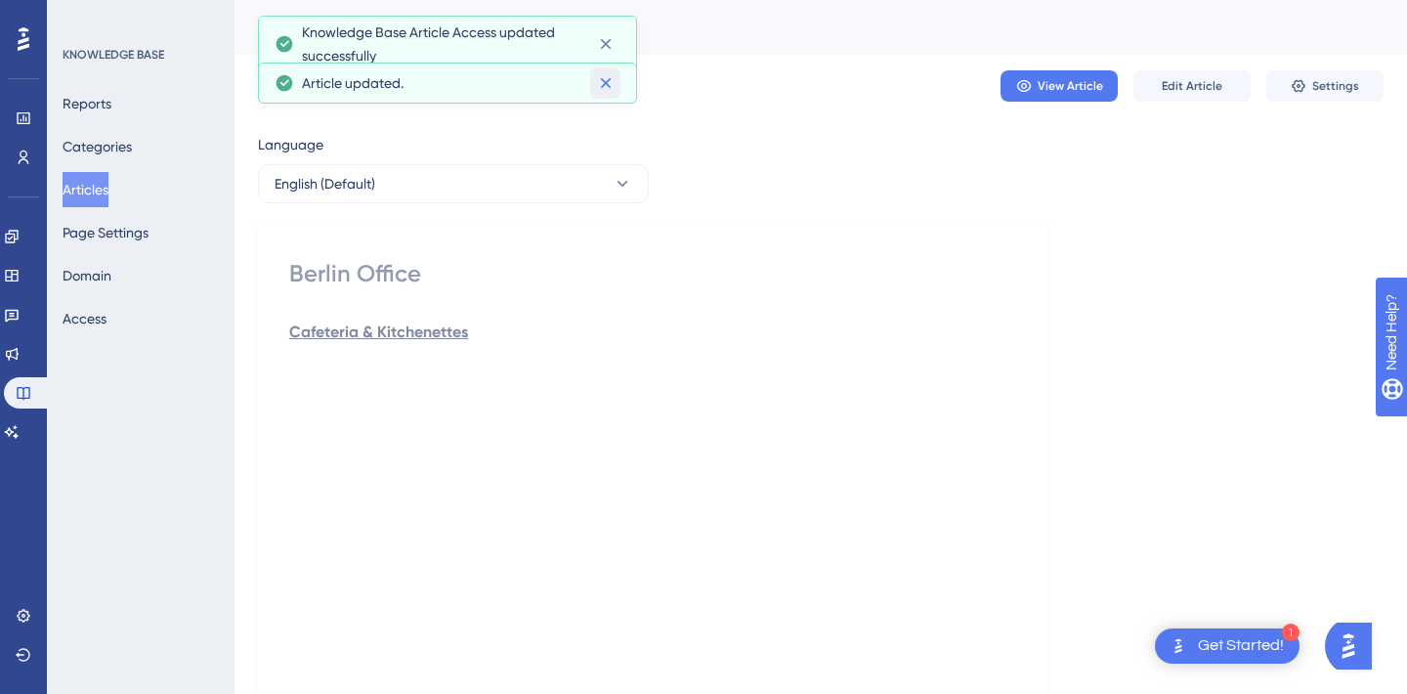
click at [601, 85] on icon at bounding box center [605, 83] width 11 height 11
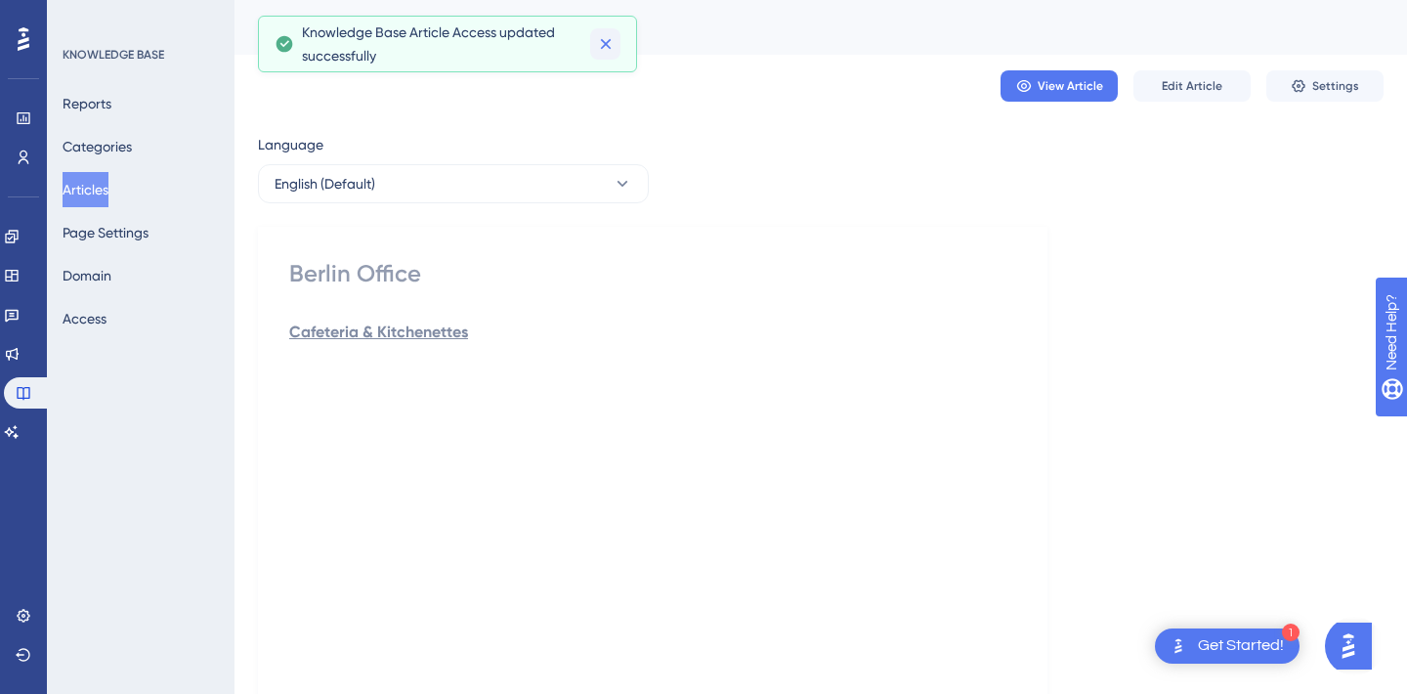
click at [611, 44] on icon at bounding box center [606, 44] width 20 height 20
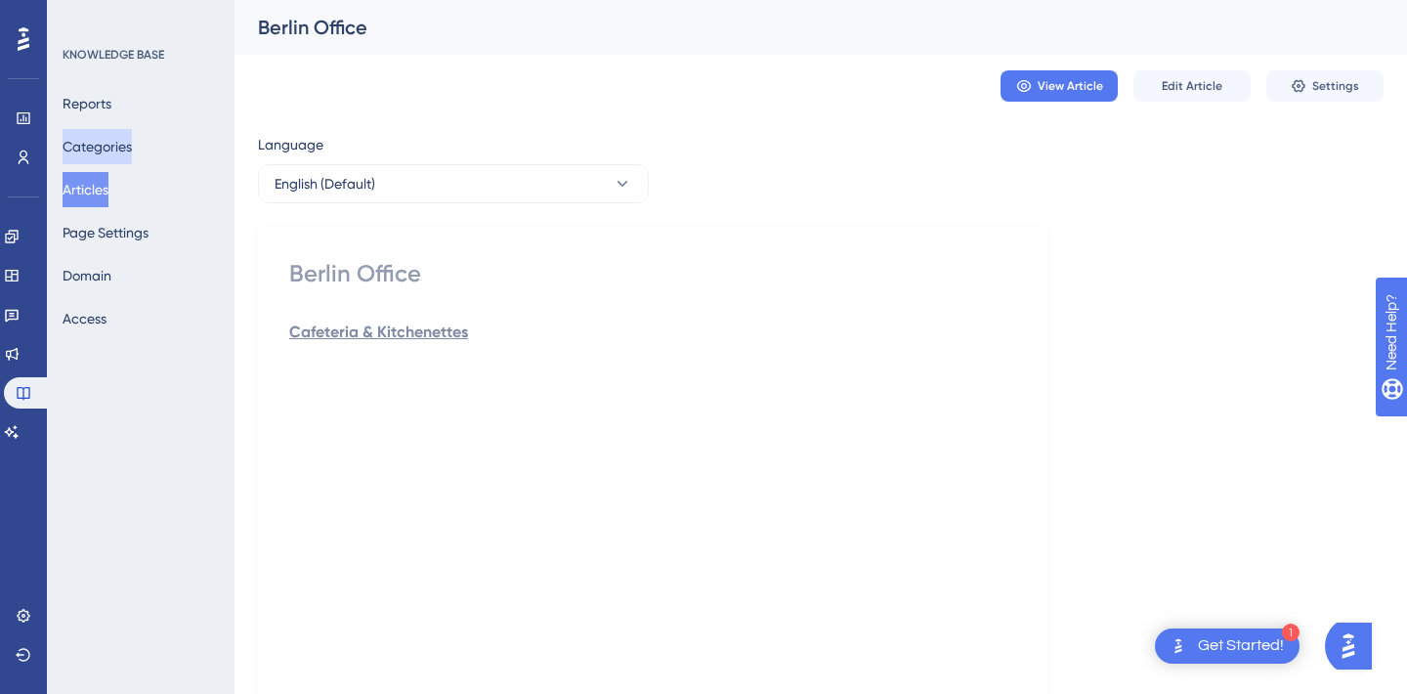
click at [103, 145] on button "Categories" at bounding box center [97, 146] width 69 height 35
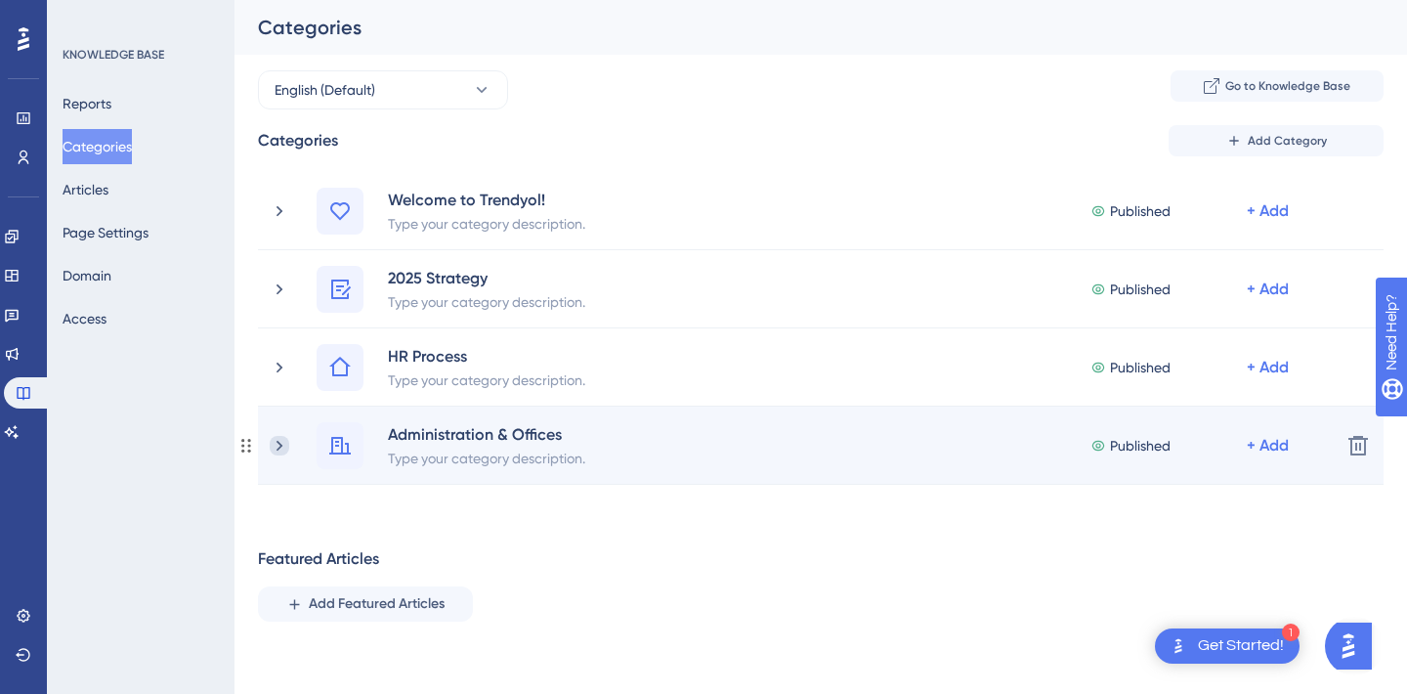
click at [285, 437] on icon at bounding box center [280, 446] width 20 height 20
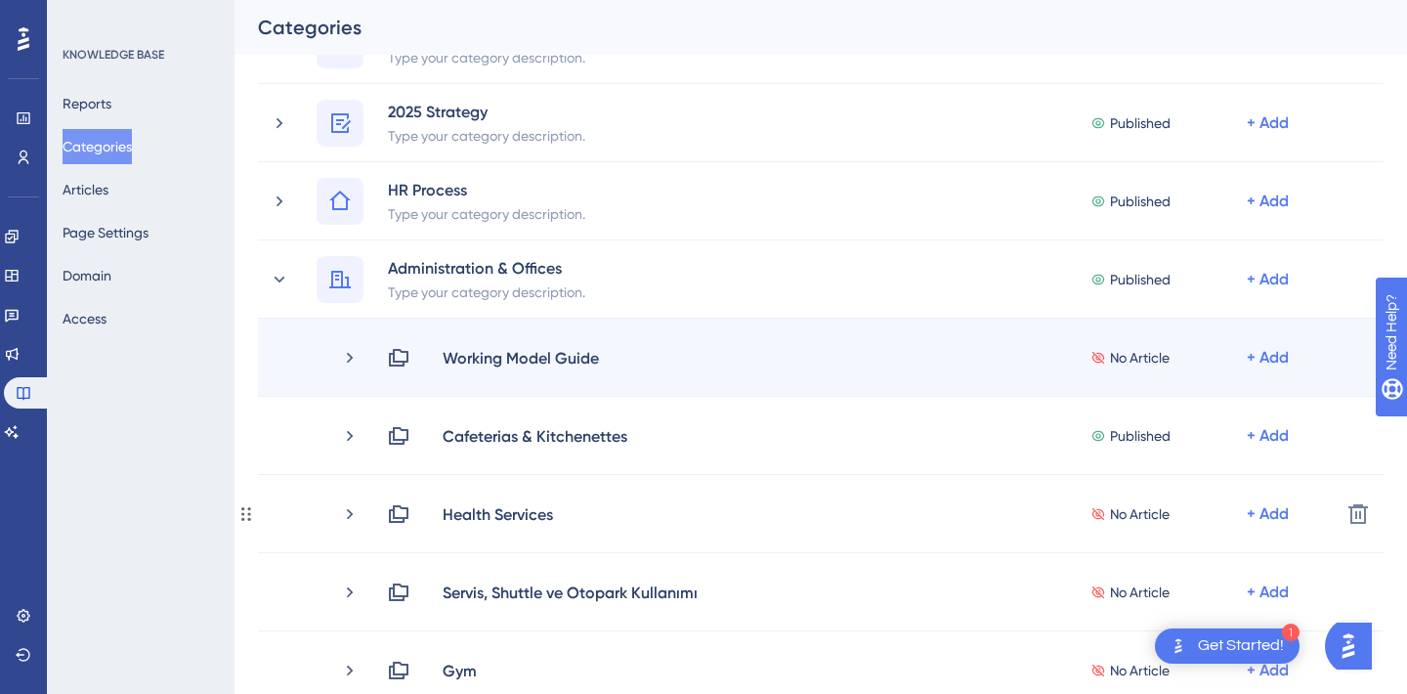
scroll to position [169, 0]
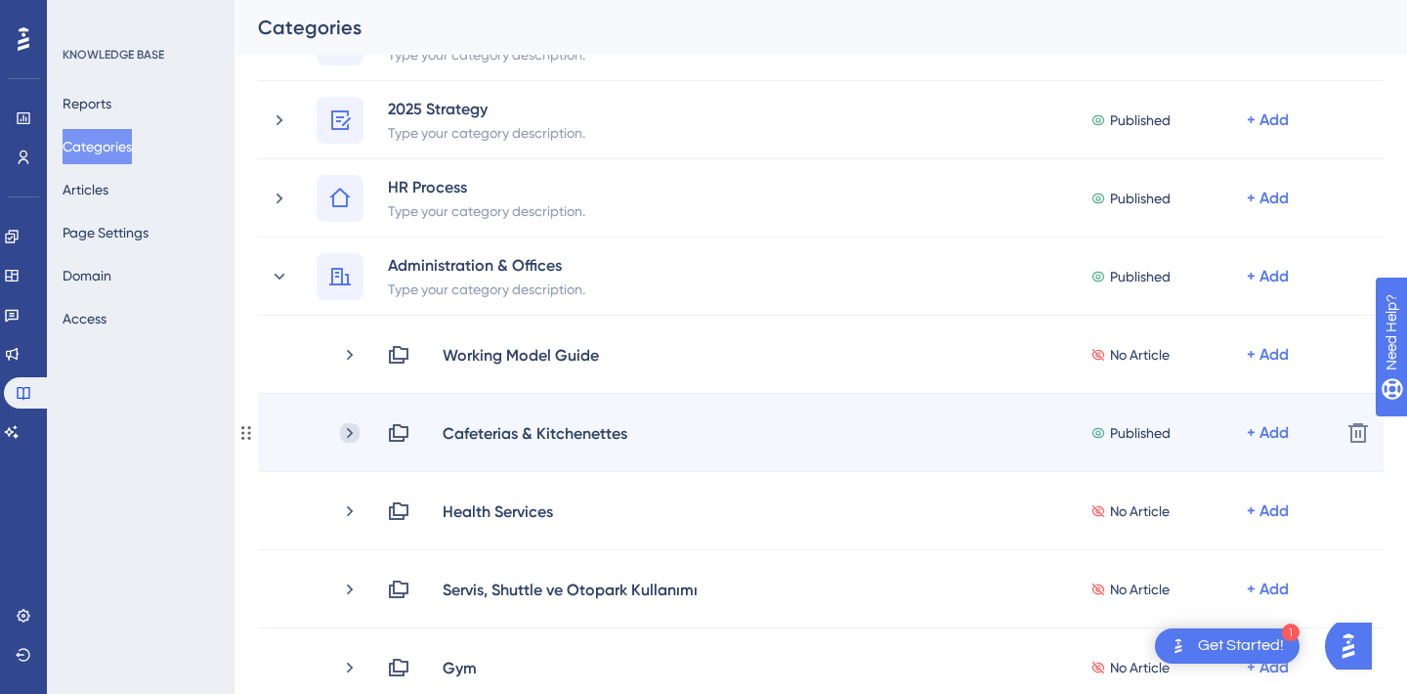
click at [351, 439] on icon at bounding box center [350, 433] width 20 height 20
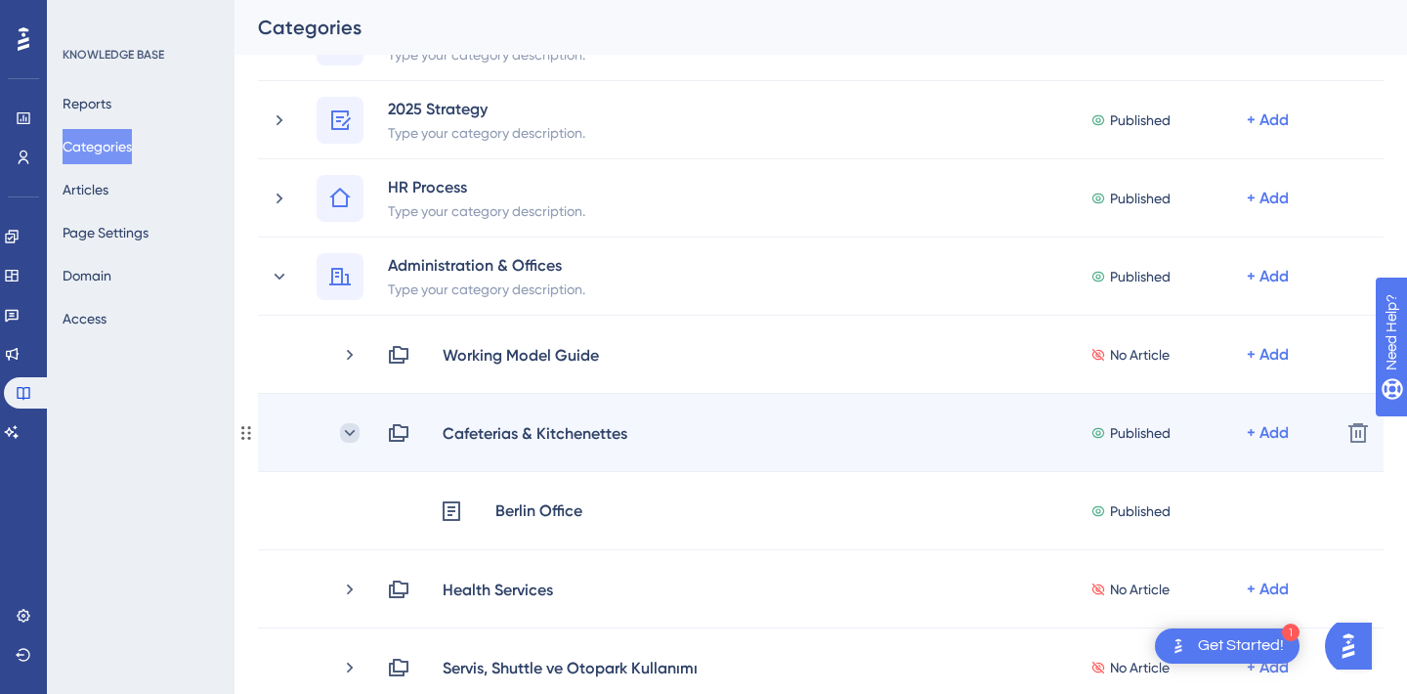
click at [348, 436] on icon at bounding box center [350, 433] width 20 height 20
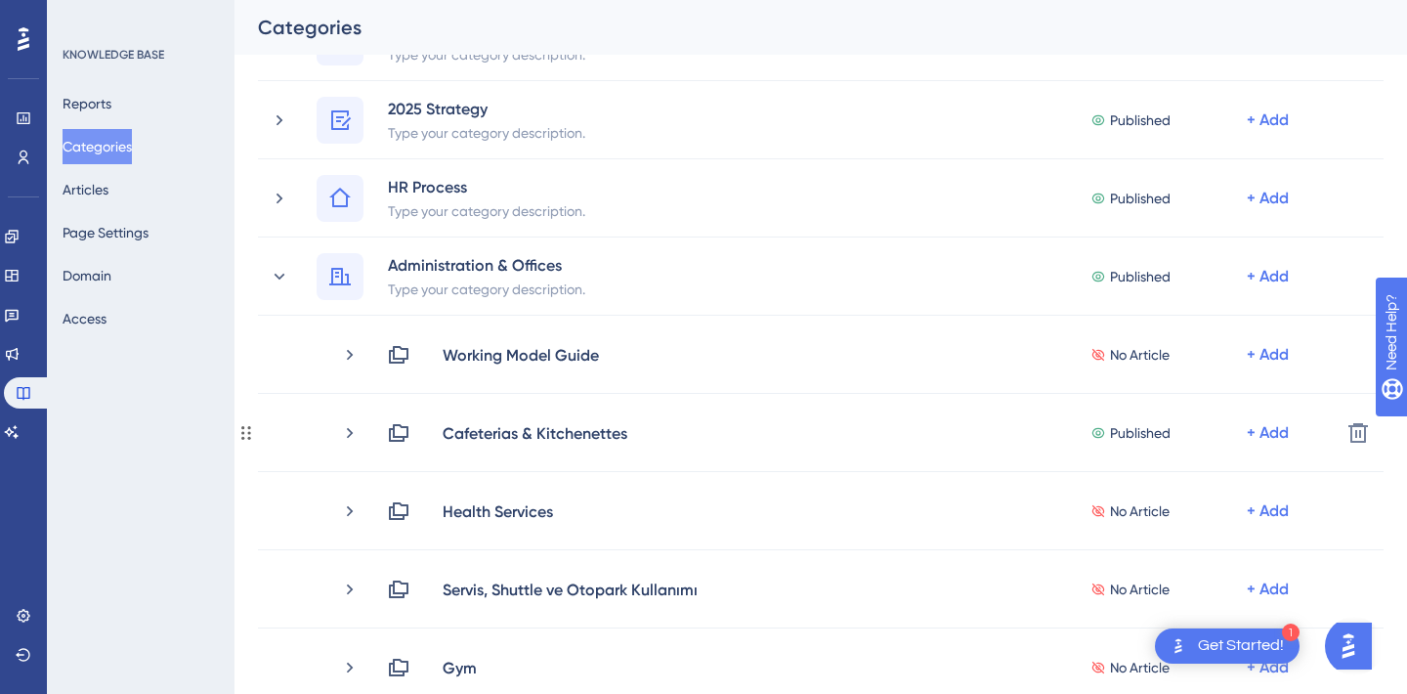
scroll to position [0, 0]
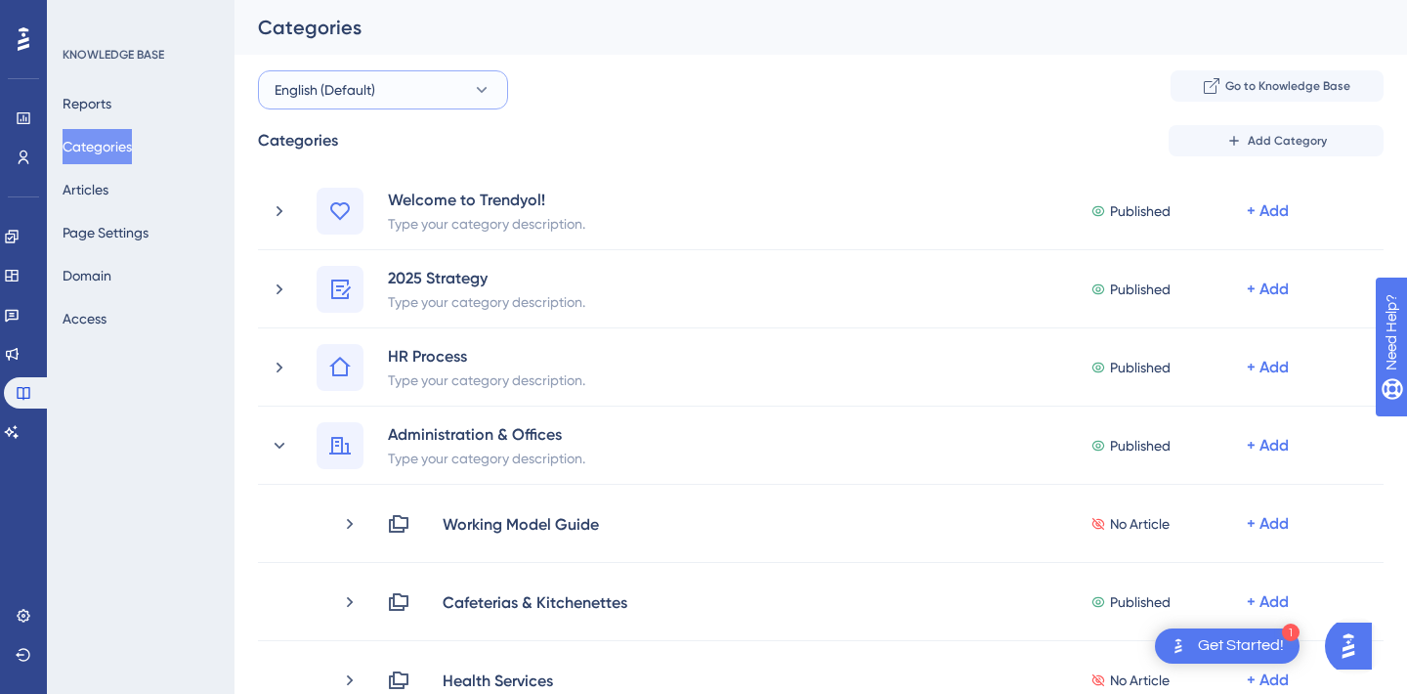
click at [365, 92] on span "English (Default)" at bounding box center [325, 89] width 101 height 23
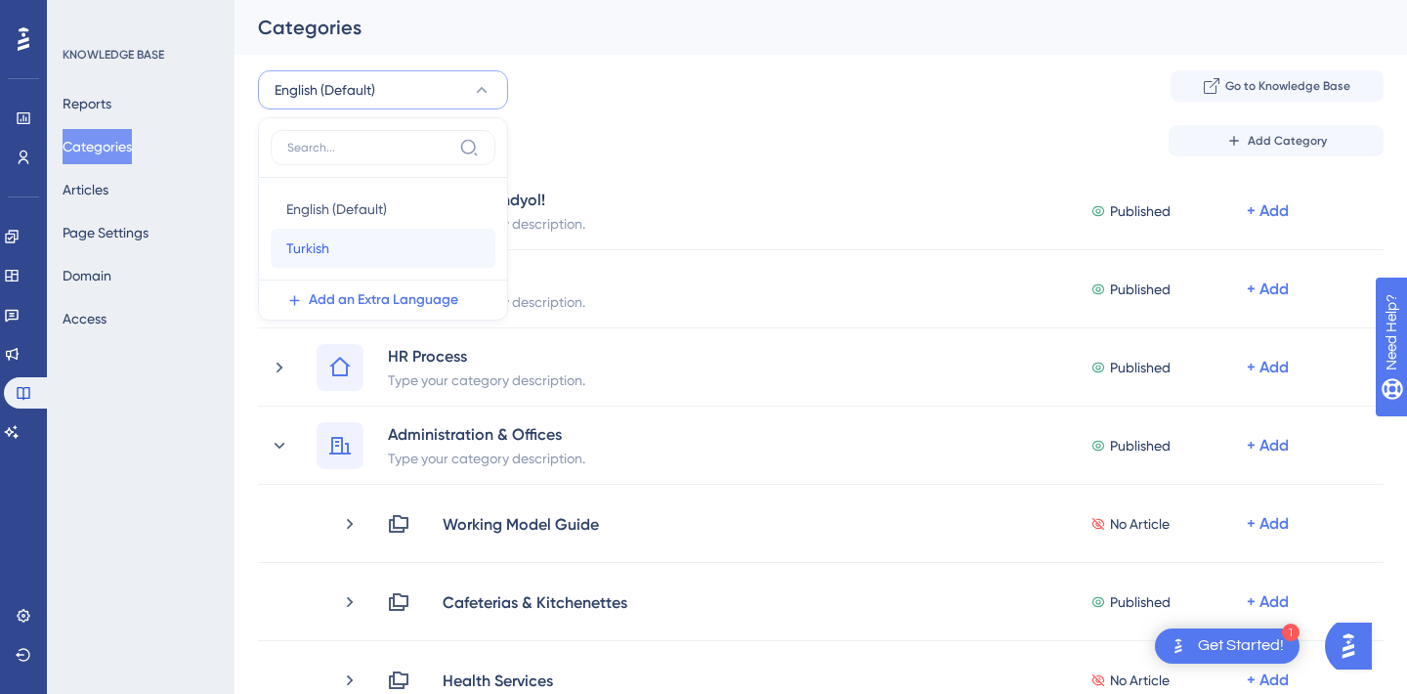
click at [347, 239] on div "Turkish Turkish" at bounding box center [382, 248] width 193 height 39
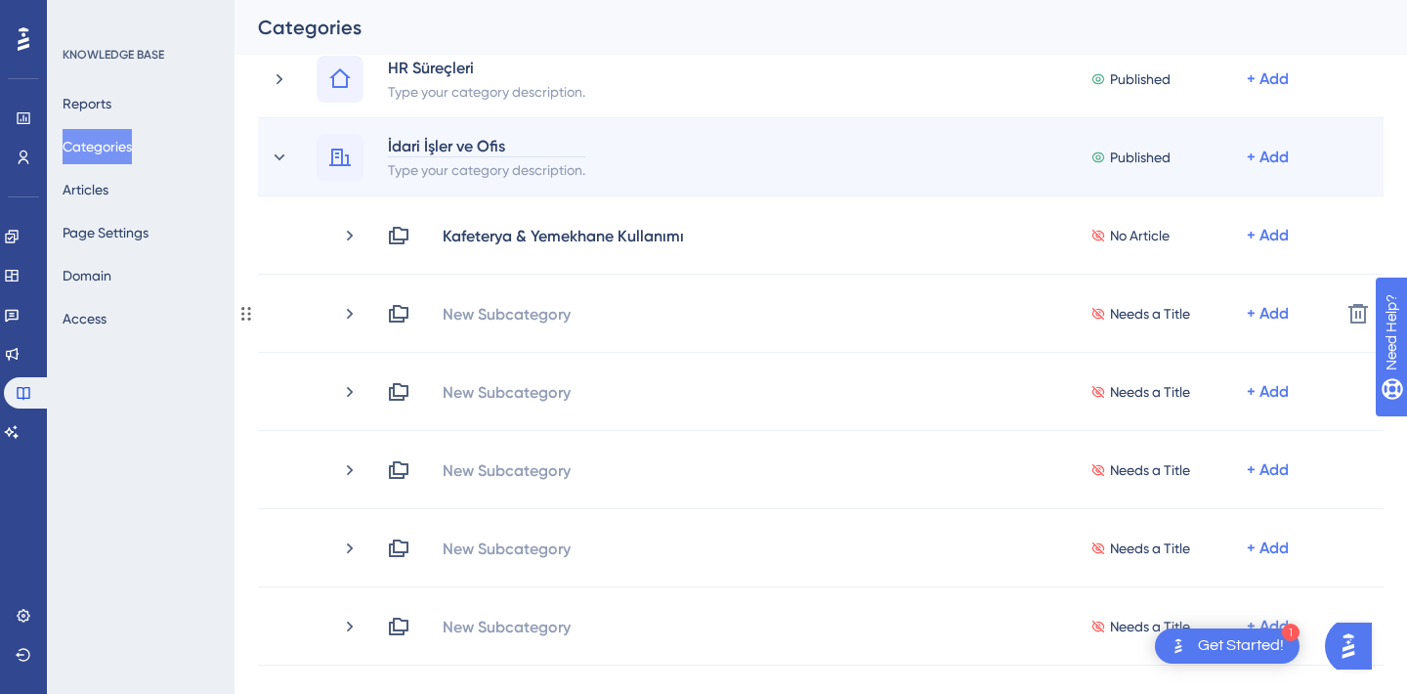
scroll to position [293, 0]
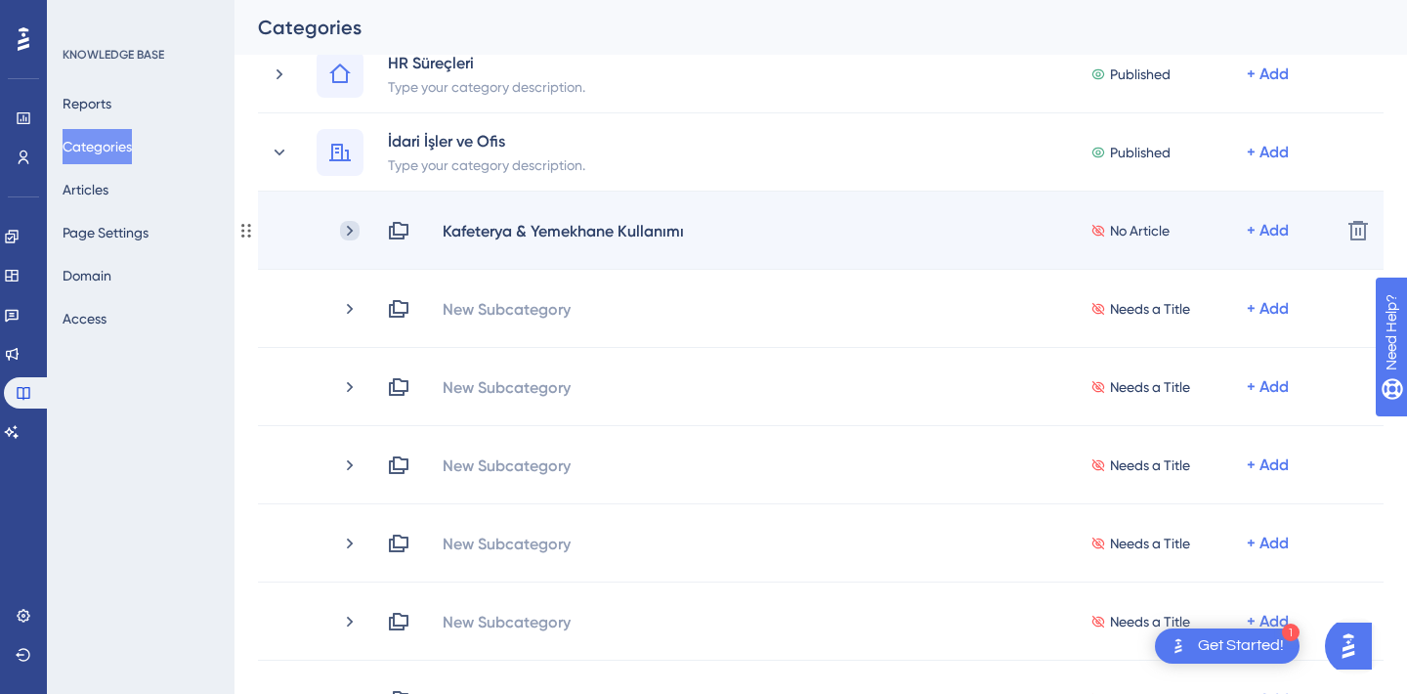
click at [347, 227] on icon at bounding box center [350, 230] width 6 height 11
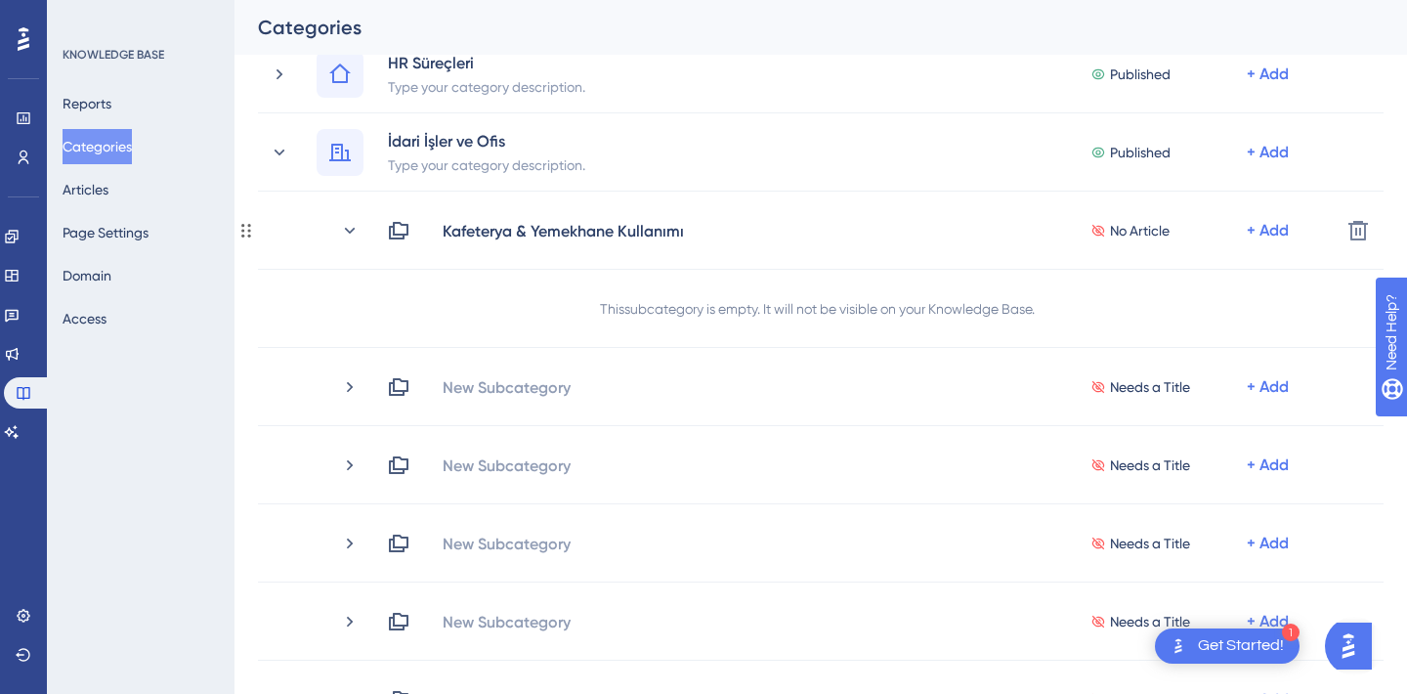
click at [347, 227] on icon at bounding box center [350, 231] width 20 height 20
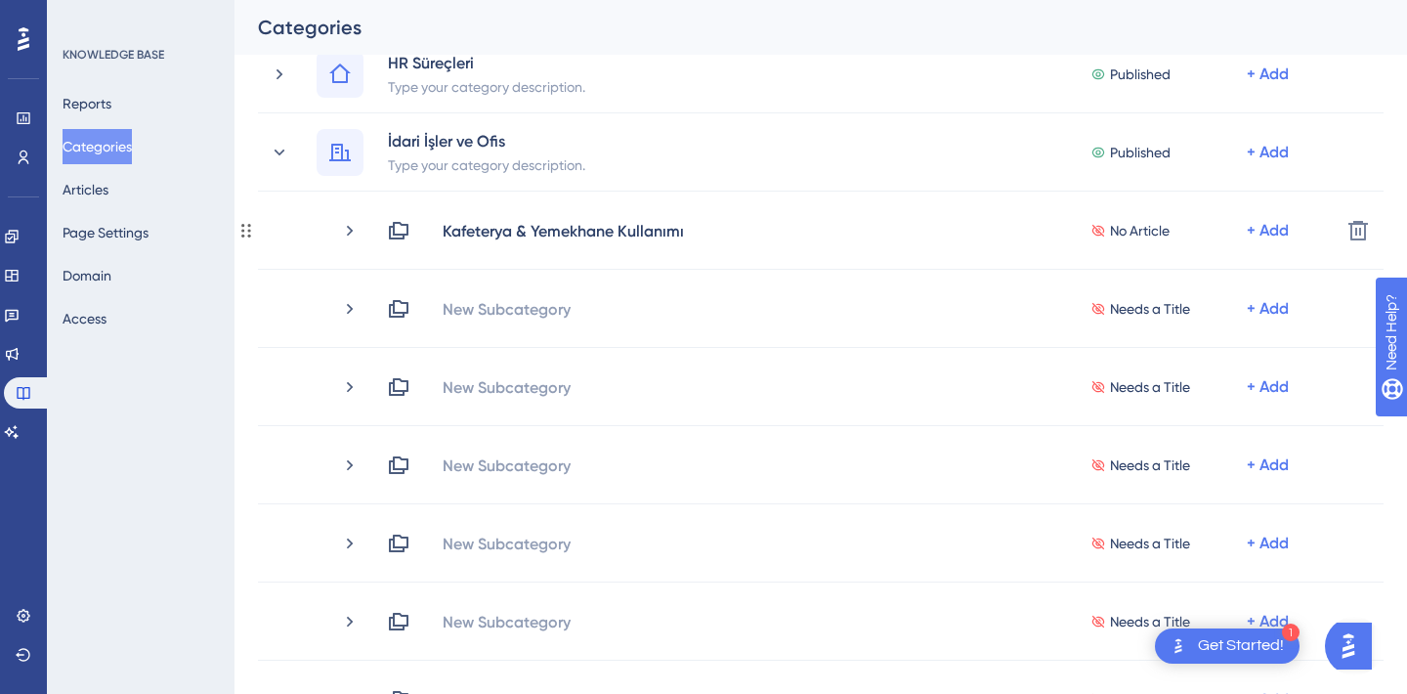
click at [347, 227] on icon at bounding box center [350, 230] width 6 height 11
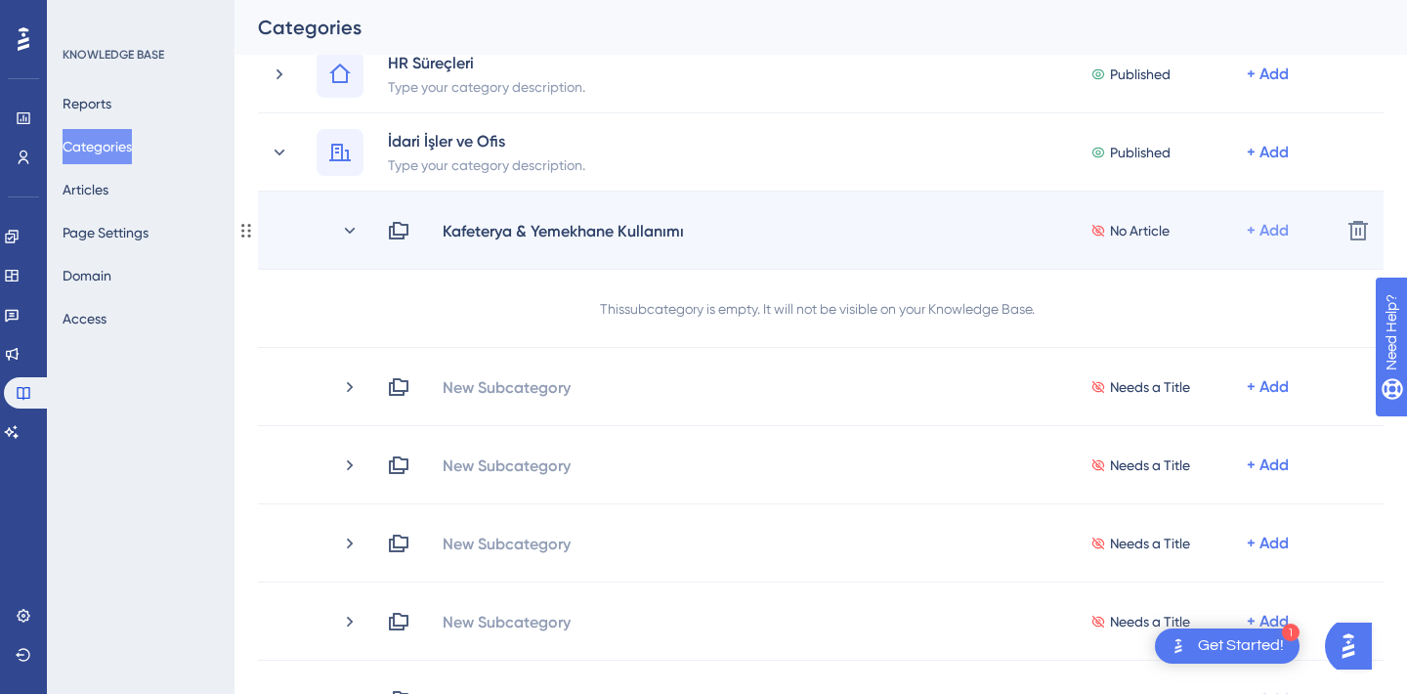
click at [1271, 224] on div "+ Add" at bounding box center [1268, 230] width 42 height 23
click at [1167, 279] on span "Add Articles" at bounding box center [1159, 282] width 75 height 23
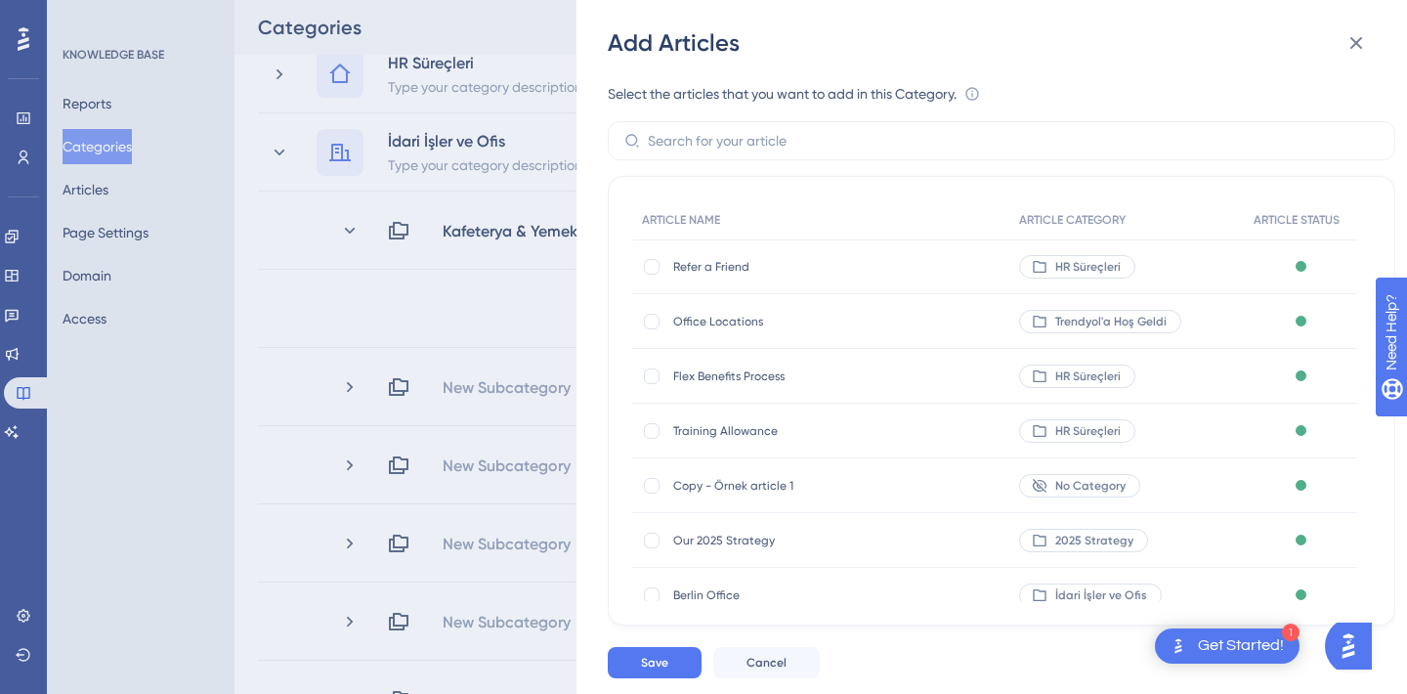
scroll to position [78, 0]
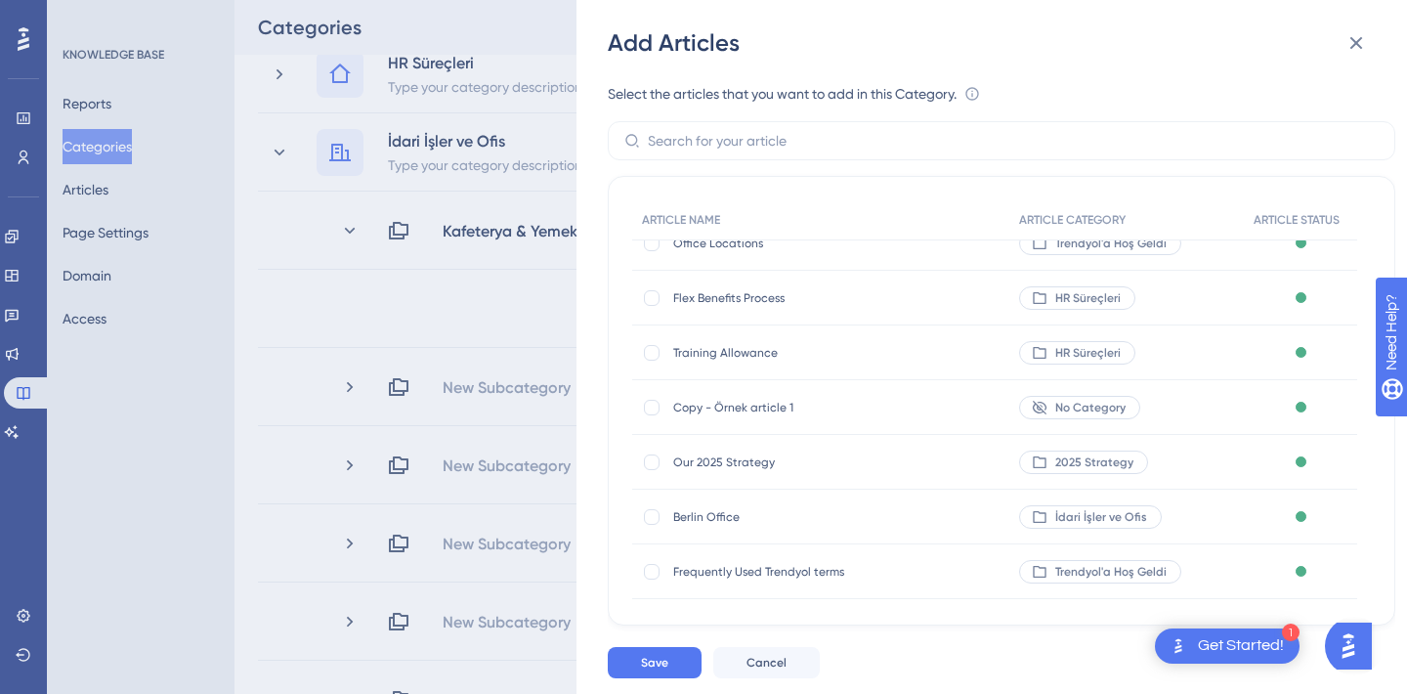
click at [90, 356] on div "Add Articles Select the articles that you want to add in this Category. An arti…" at bounding box center [703, 347] width 1407 height 694
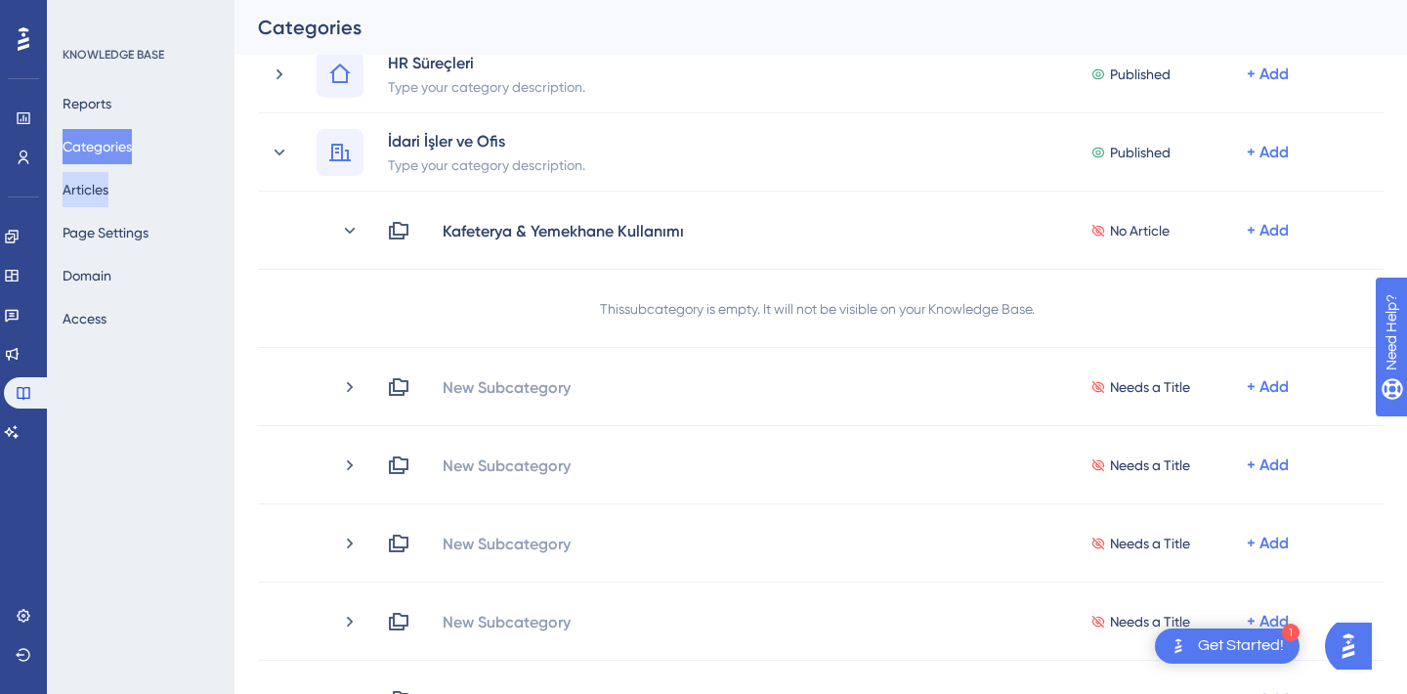
click at [94, 183] on button "Articles" at bounding box center [86, 189] width 46 height 35
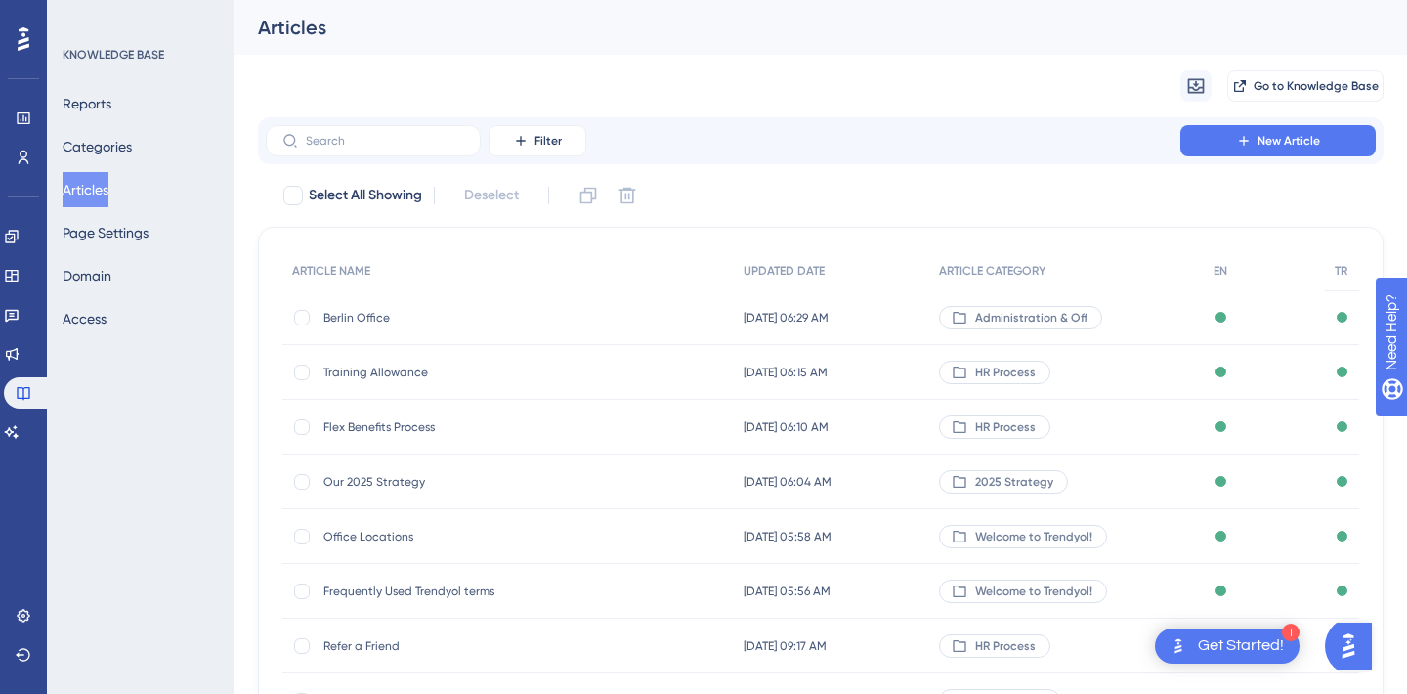
click at [347, 323] on span "Berlin Office" at bounding box center [479, 318] width 313 height 16
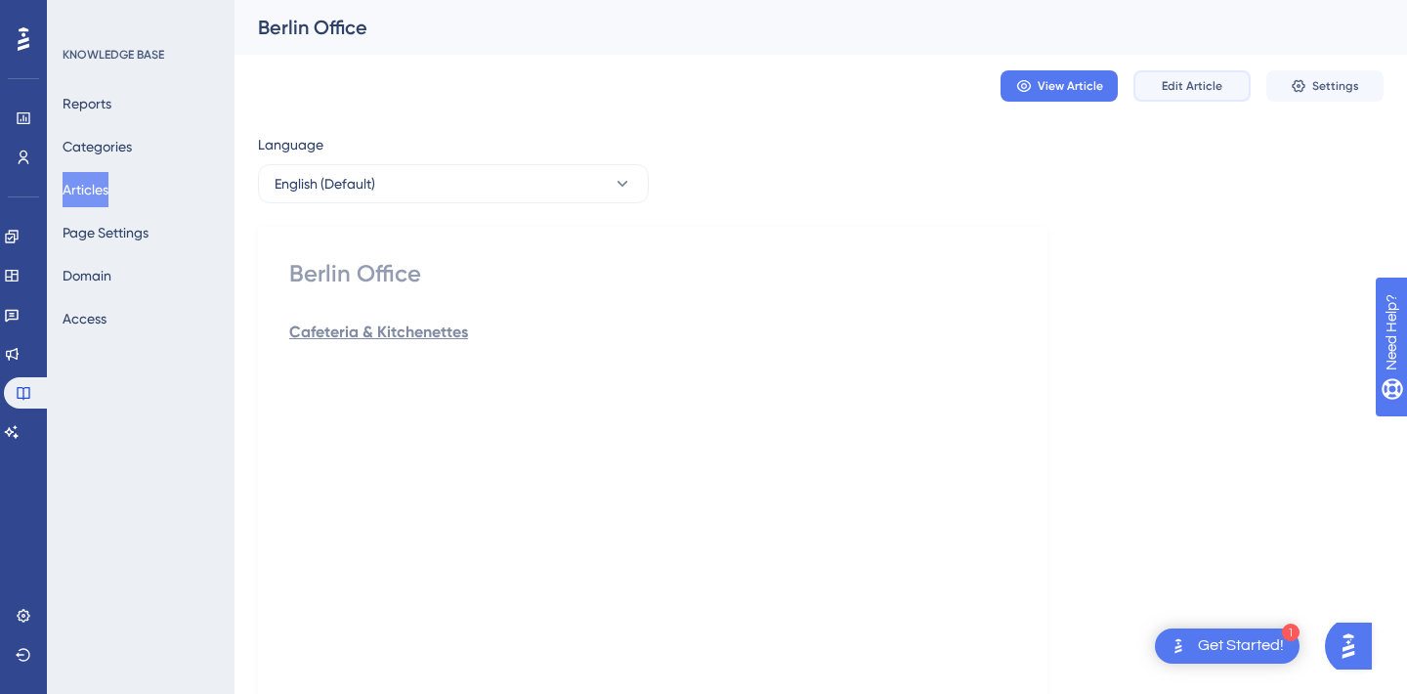
click at [1172, 88] on span "Edit Article" at bounding box center [1192, 86] width 61 height 16
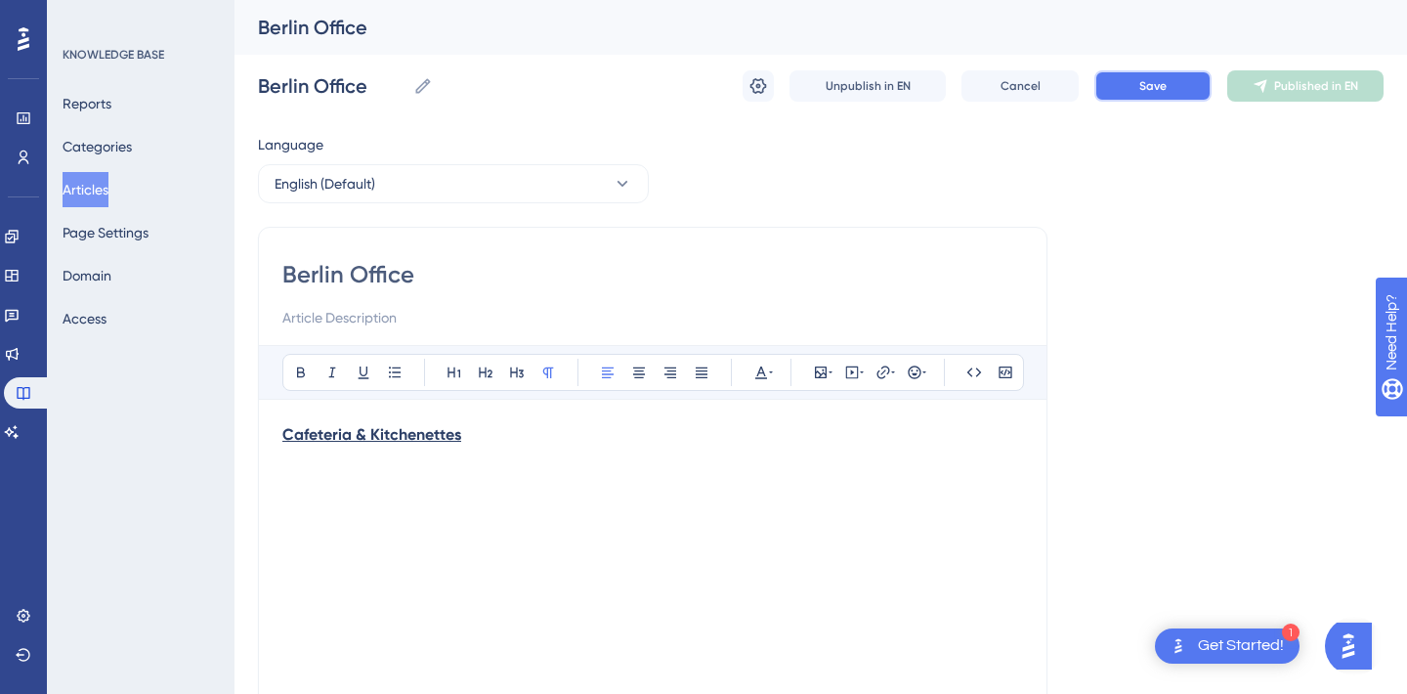
click at [1142, 91] on span "Save" at bounding box center [1152, 86] width 27 height 16
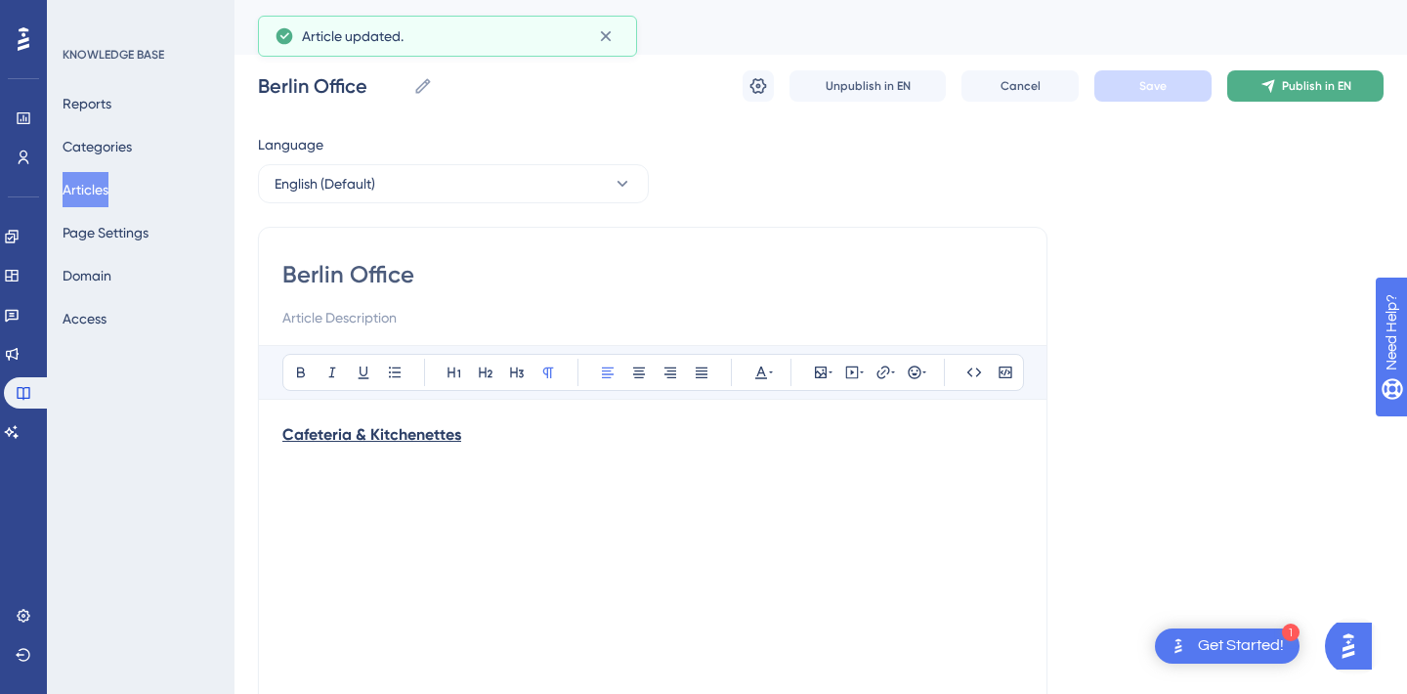
click at [1279, 93] on button "Publish in EN" at bounding box center [1305, 85] width 156 height 31
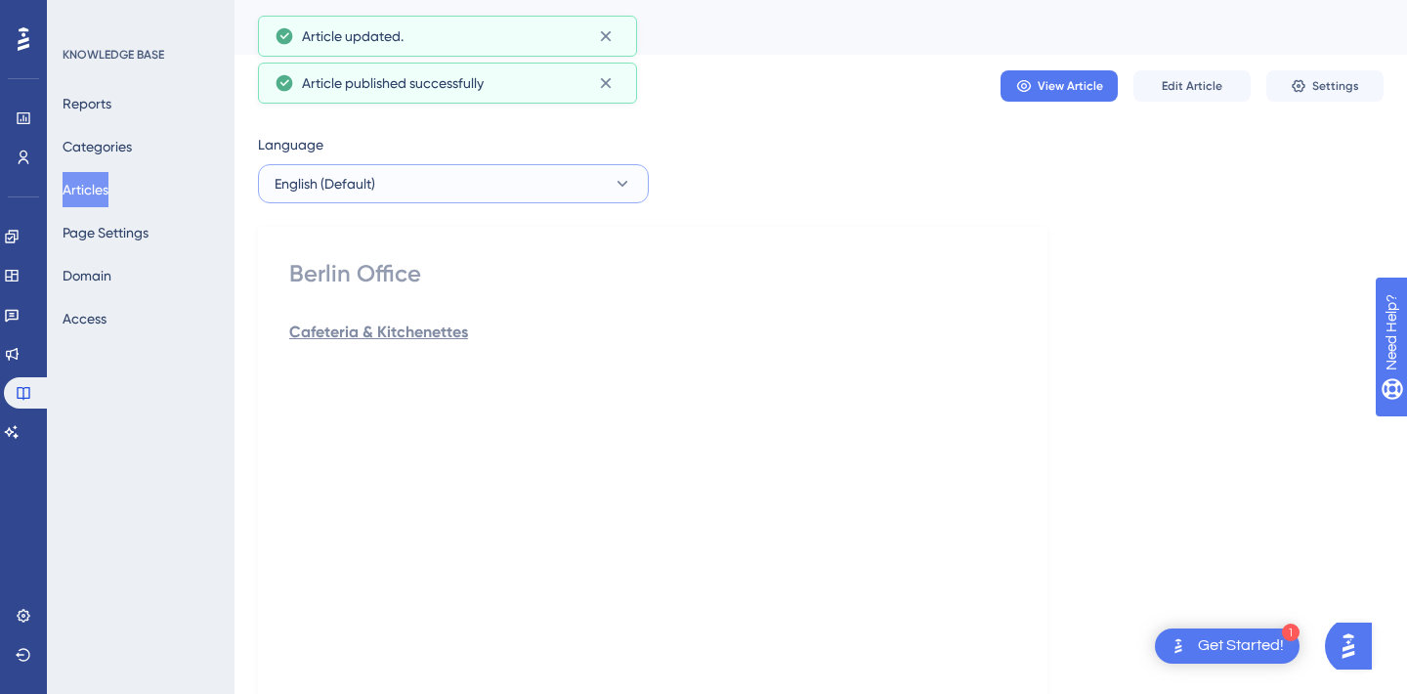
click at [415, 187] on button "English (Default)" at bounding box center [453, 183] width 391 height 39
click at [360, 283] on button "Turkish Turkish Published" at bounding box center [453, 282] width 365 height 39
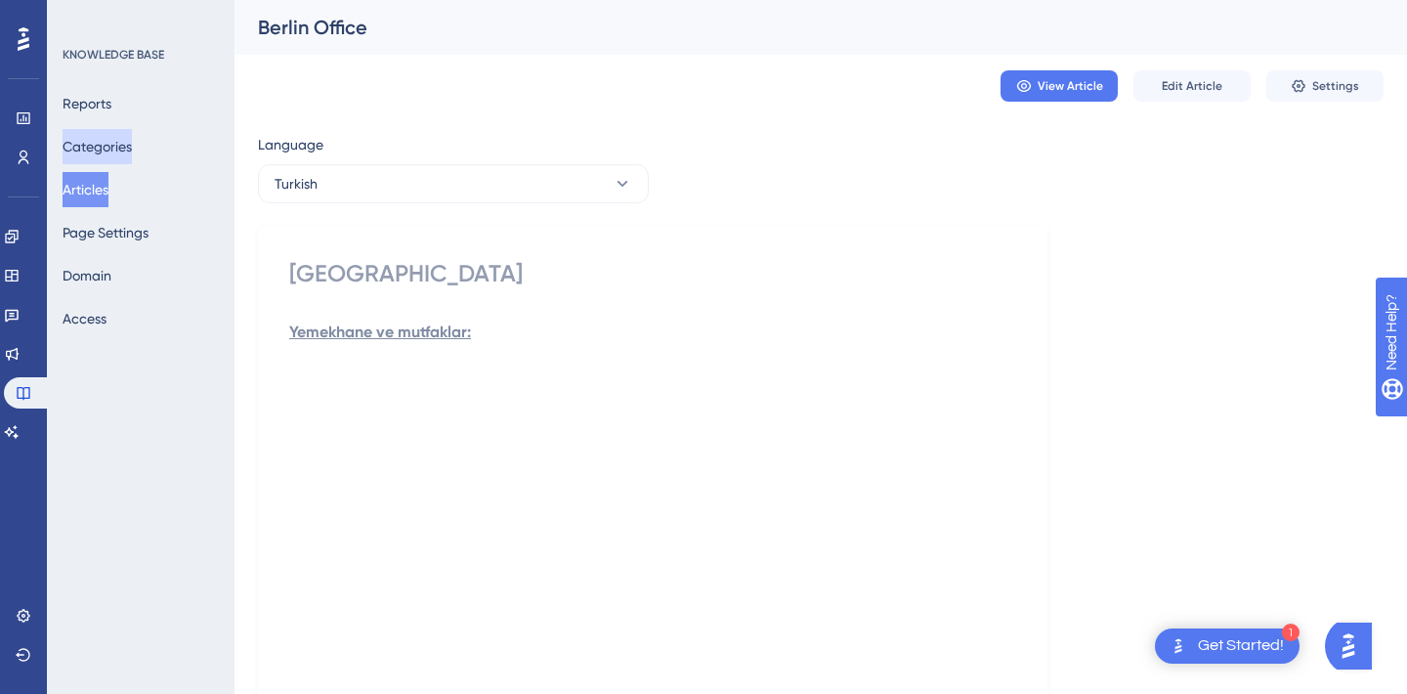
click at [111, 154] on button "Categories" at bounding box center [97, 146] width 69 height 35
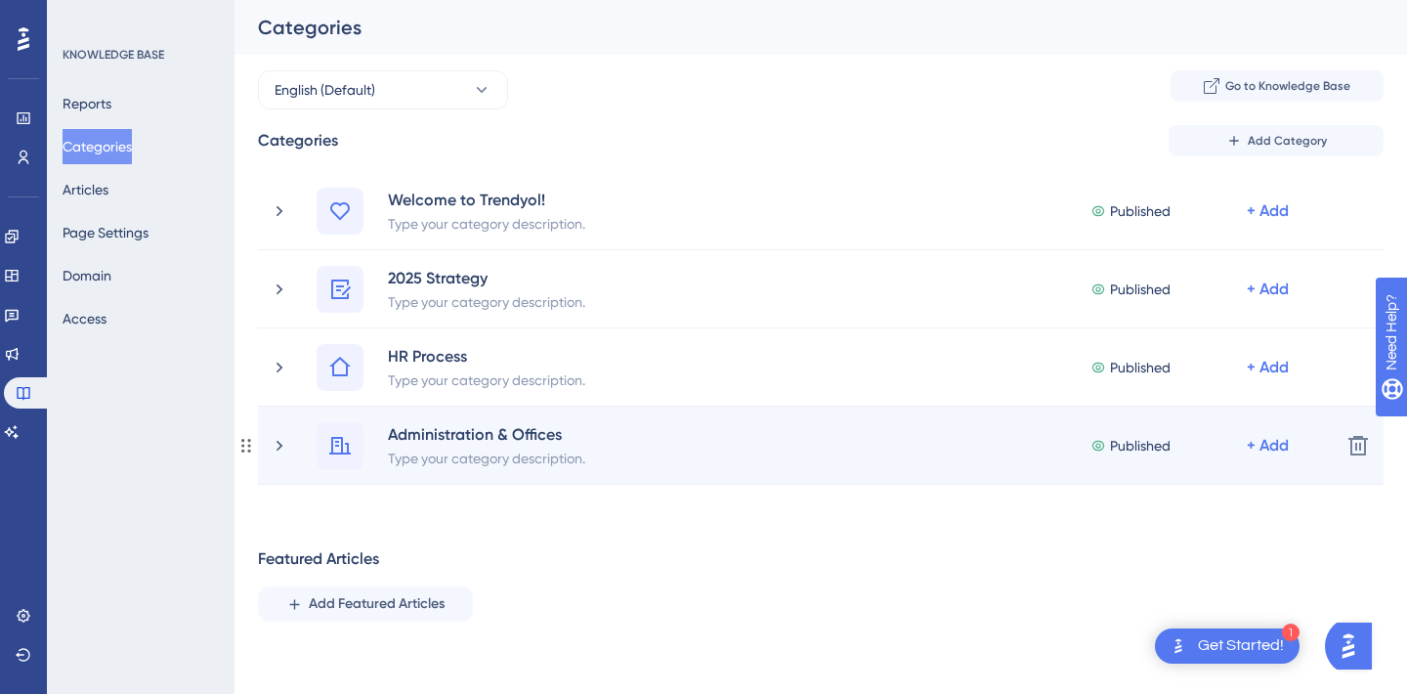
click at [288, 456] on div "Administration & Offices Type your category description. Published + Add" at bounding box center [797, 445] width 1055 height 47
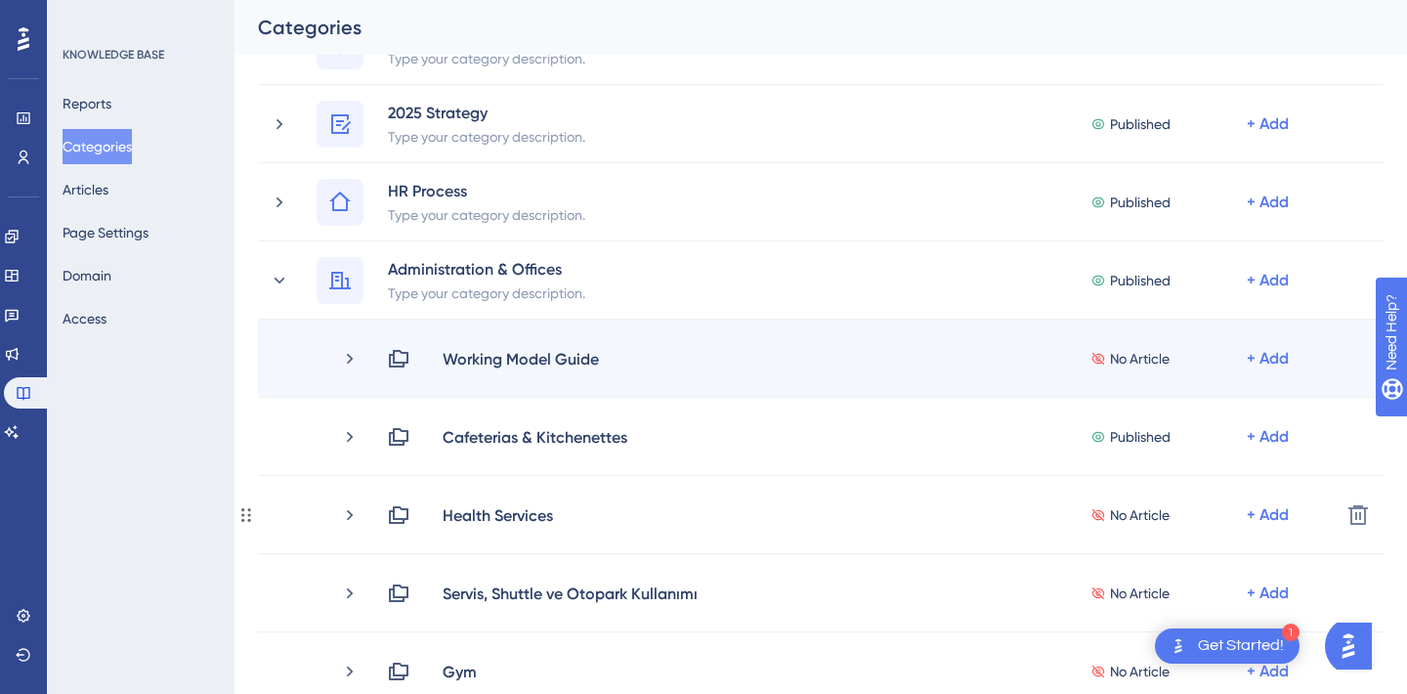
scroll to position [169, 0]
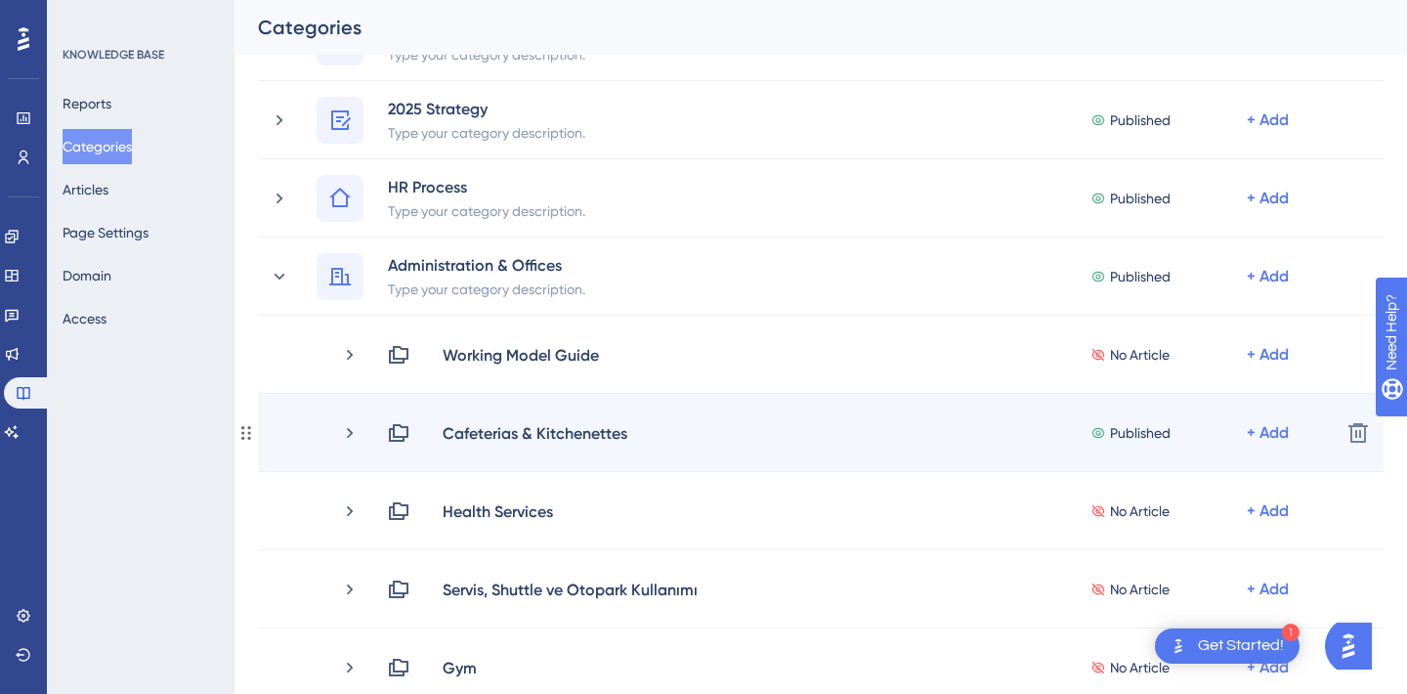
click at [361, 438] on div "Cafeterias & Kitchenettes Published + Add" at bounding box center [832, 432] width 985 height 23
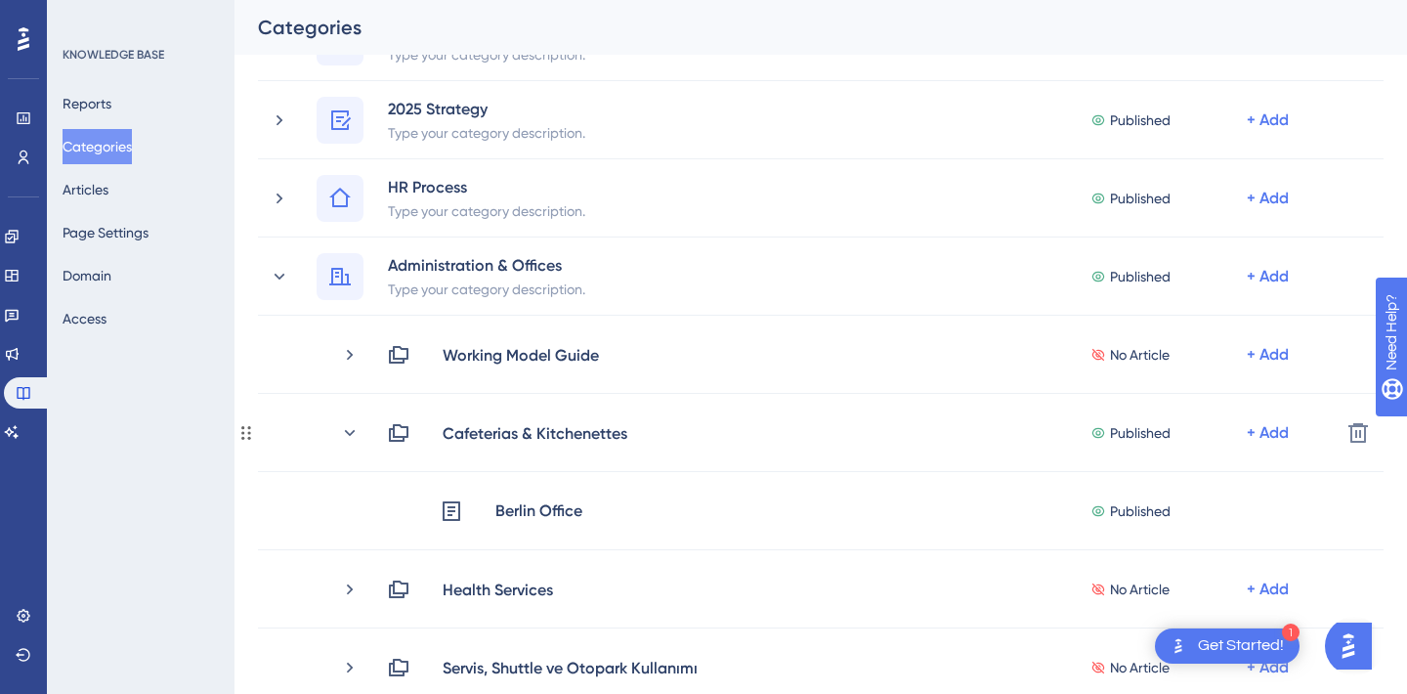
click at [361, 438] on div "Cafeterias & Kitchenettes Published + Add" at bounding box center [832, 432] width 985 height 23
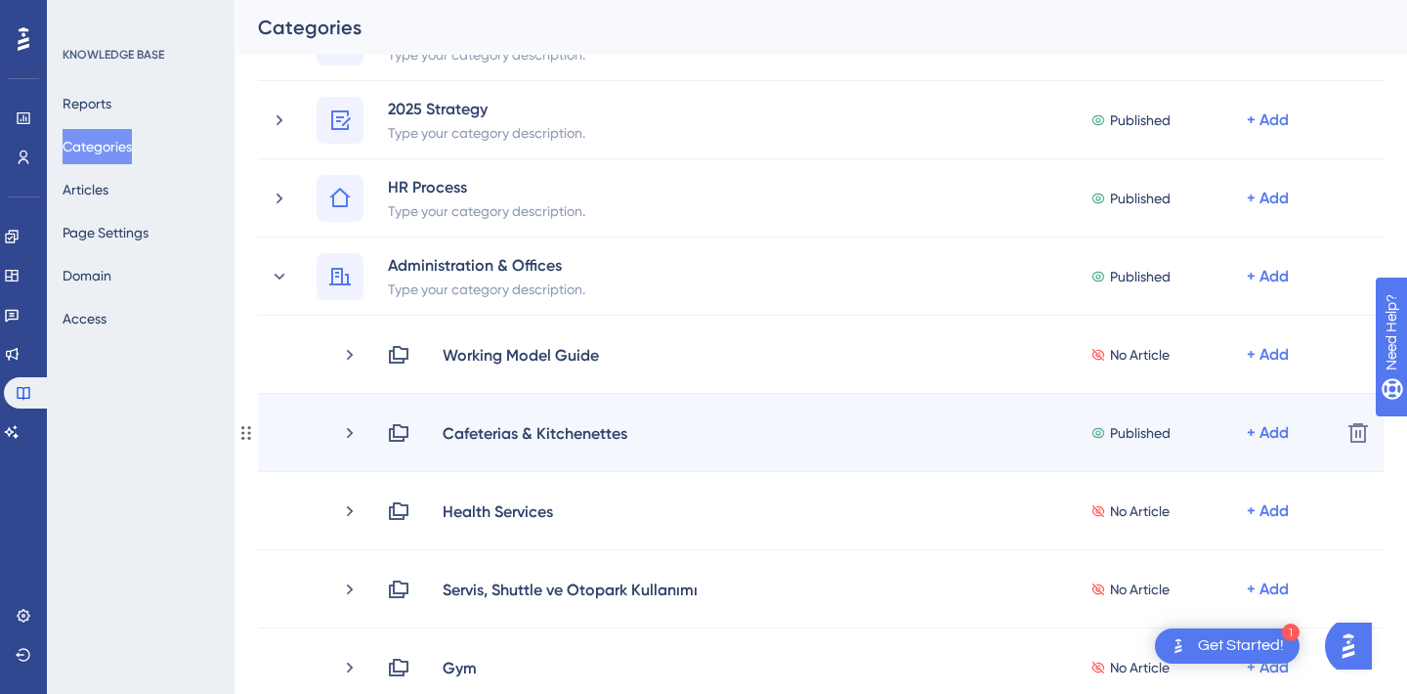
scroll to position [0, 0]
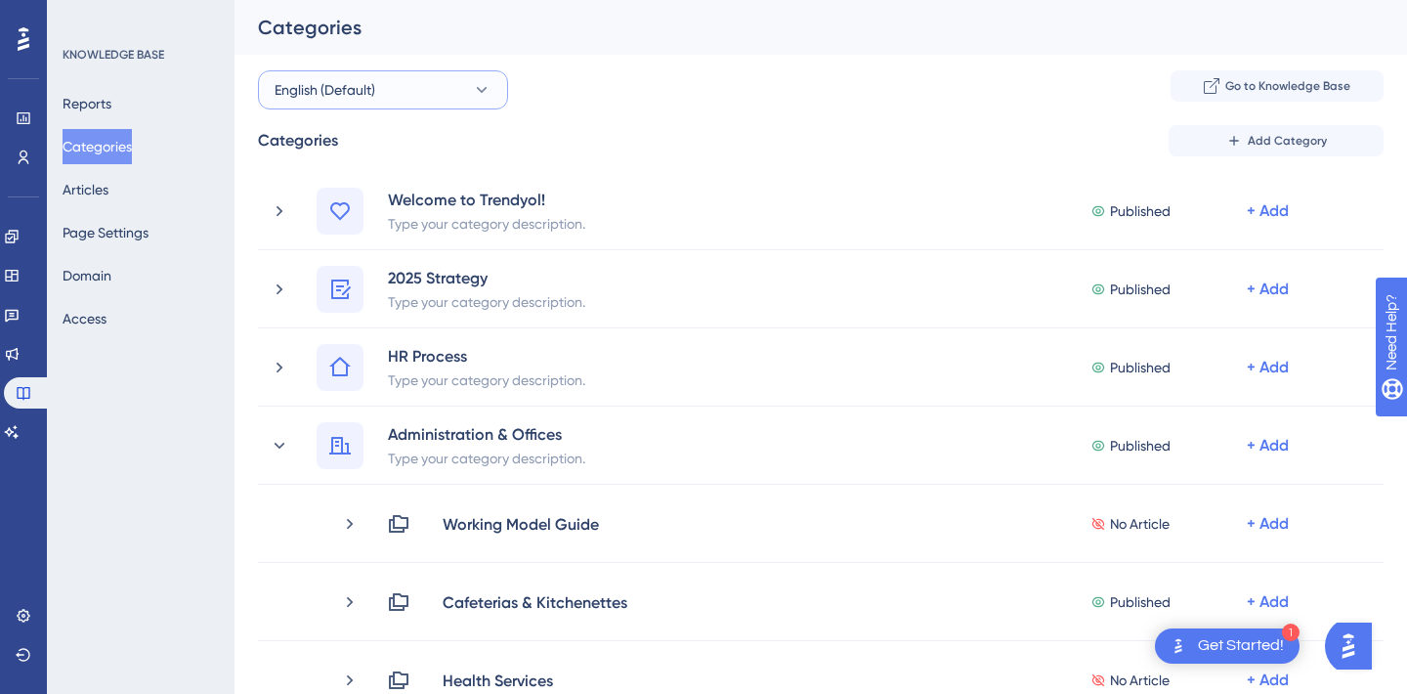
click at [365, 87] on span "English (Default)" at bounding box center [325, 89] width 101 height 23
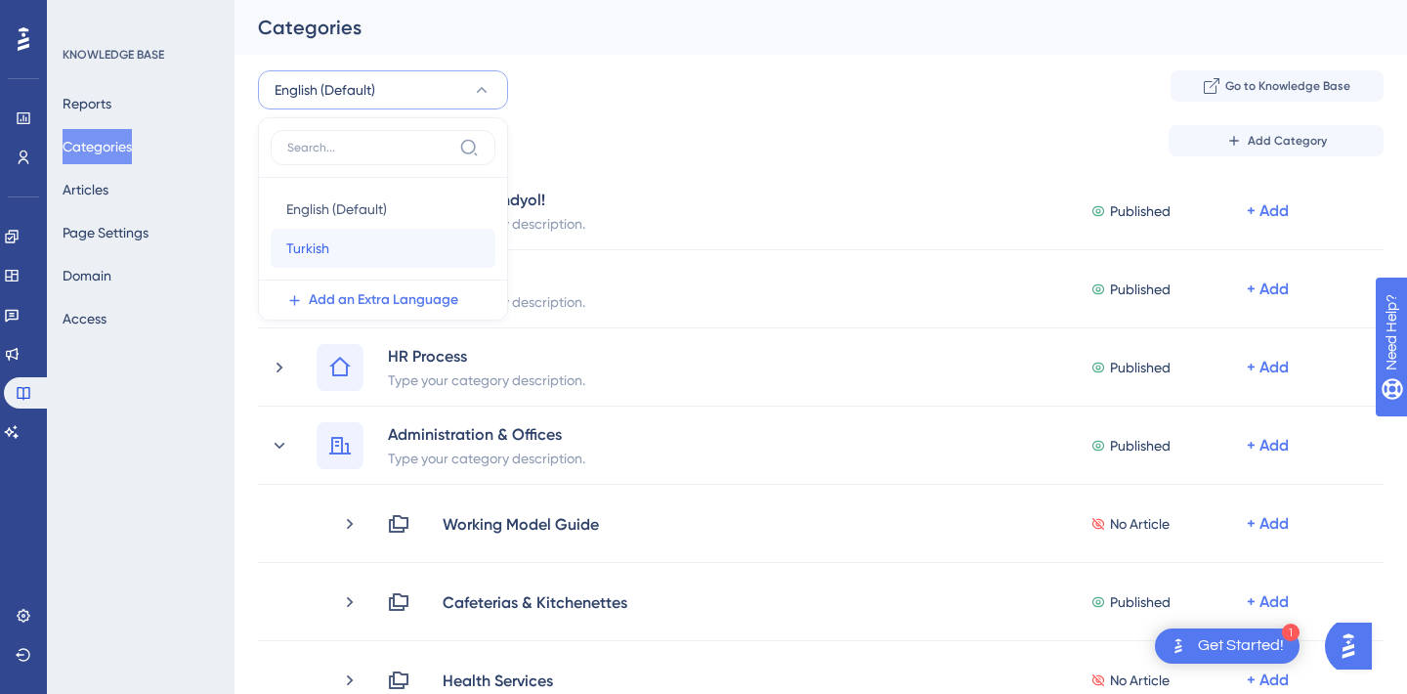
click at [357, 241] on div "Turkish Turkish" at bounding box center [382, 248] width 193 height 39
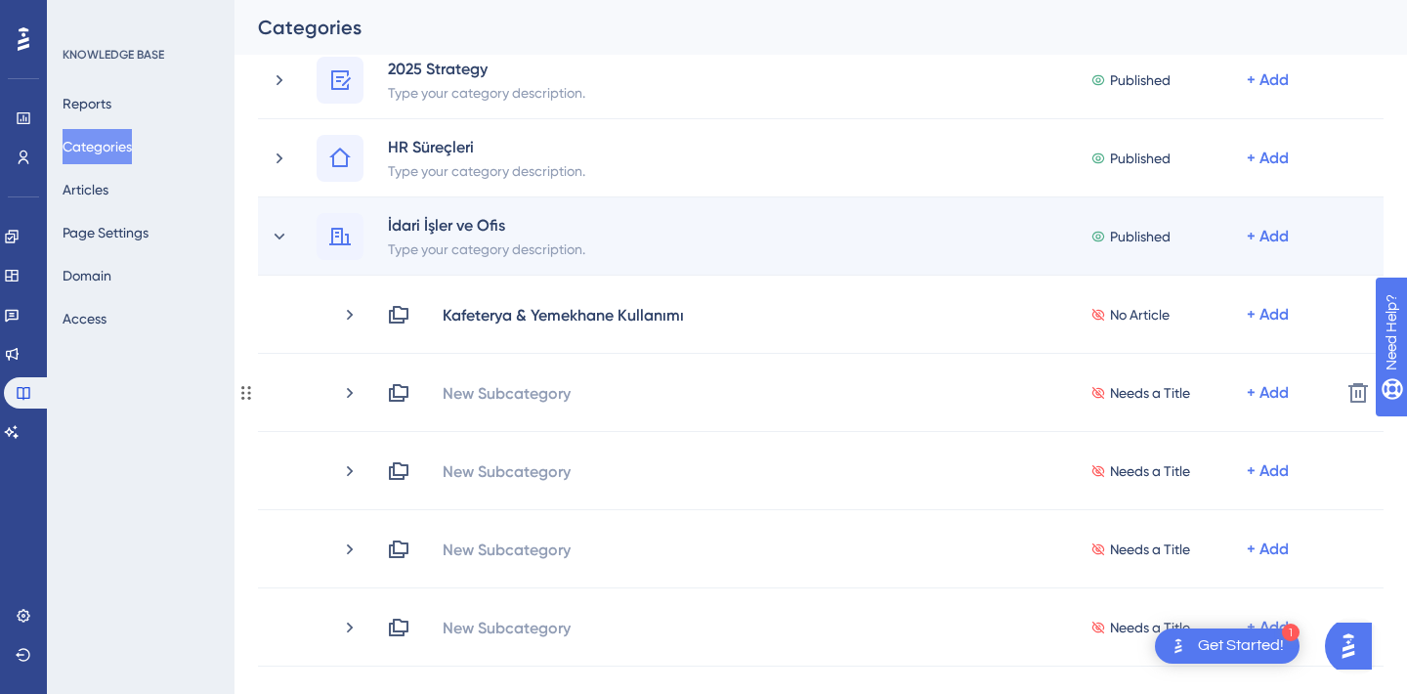
scroll to position [211, 0]
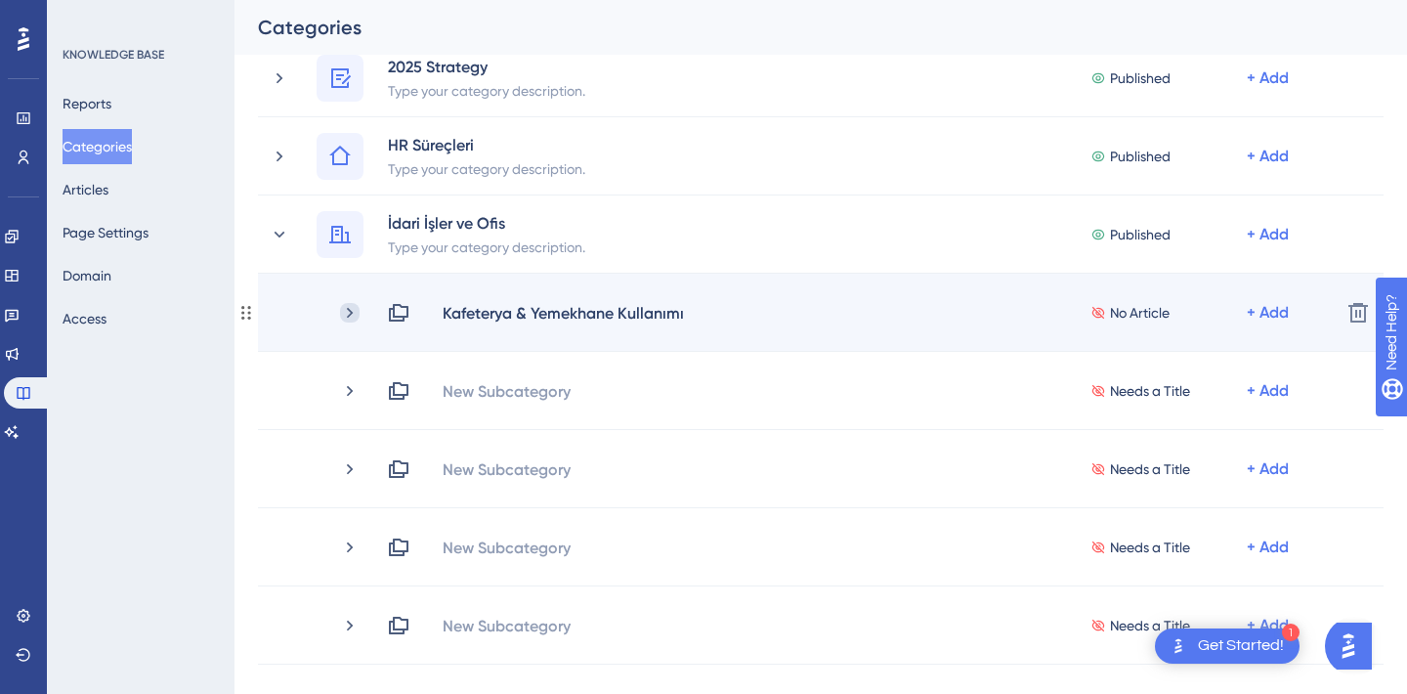
click at [353, 314] on icon at bounding box center [350, 313] width 20 height 20
click at [1296, 314] on div "No Article + Add" at bounding box center [1208, 312] width 235 height 23
click at [1272, 309] on div "+ Add" at bounding box center [1268, 312] width 42 height 23
click at [1171, 363] on span "Add Articles" at bounding box center [1159, 364] width 75 height 23
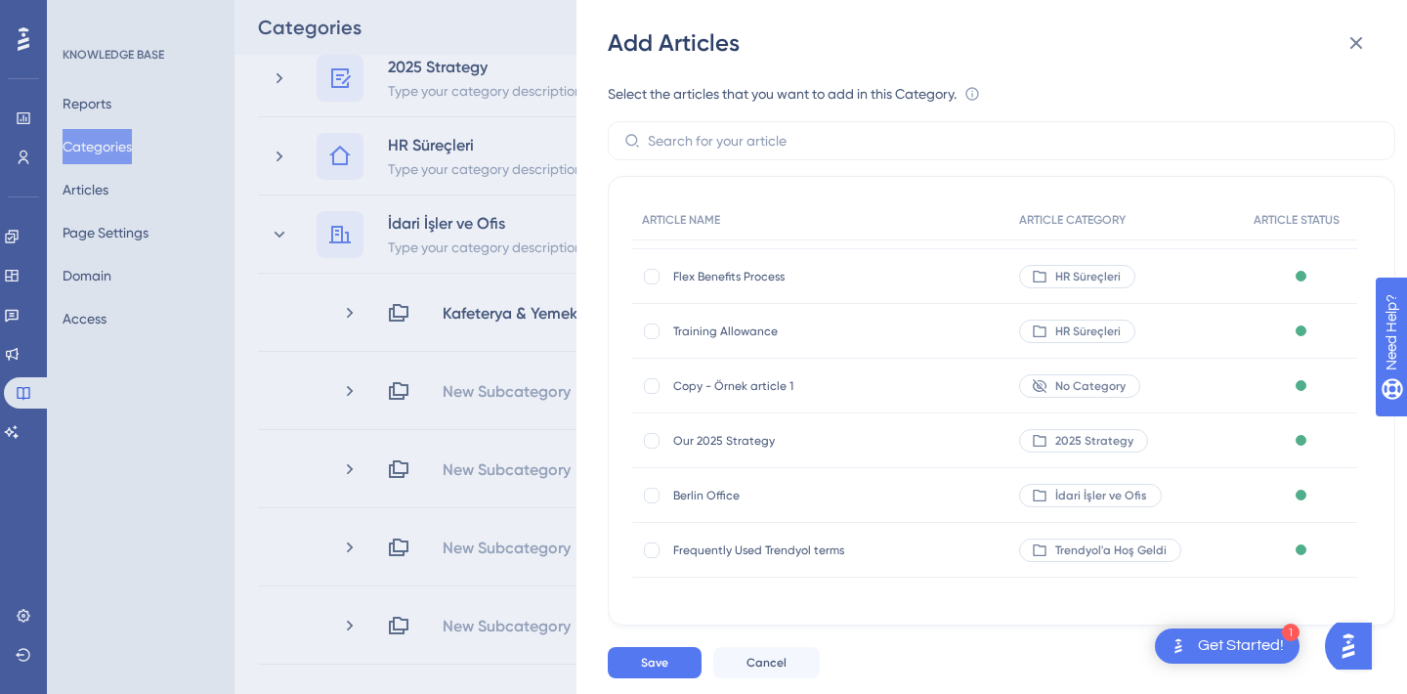
scroll to position [0, 0]
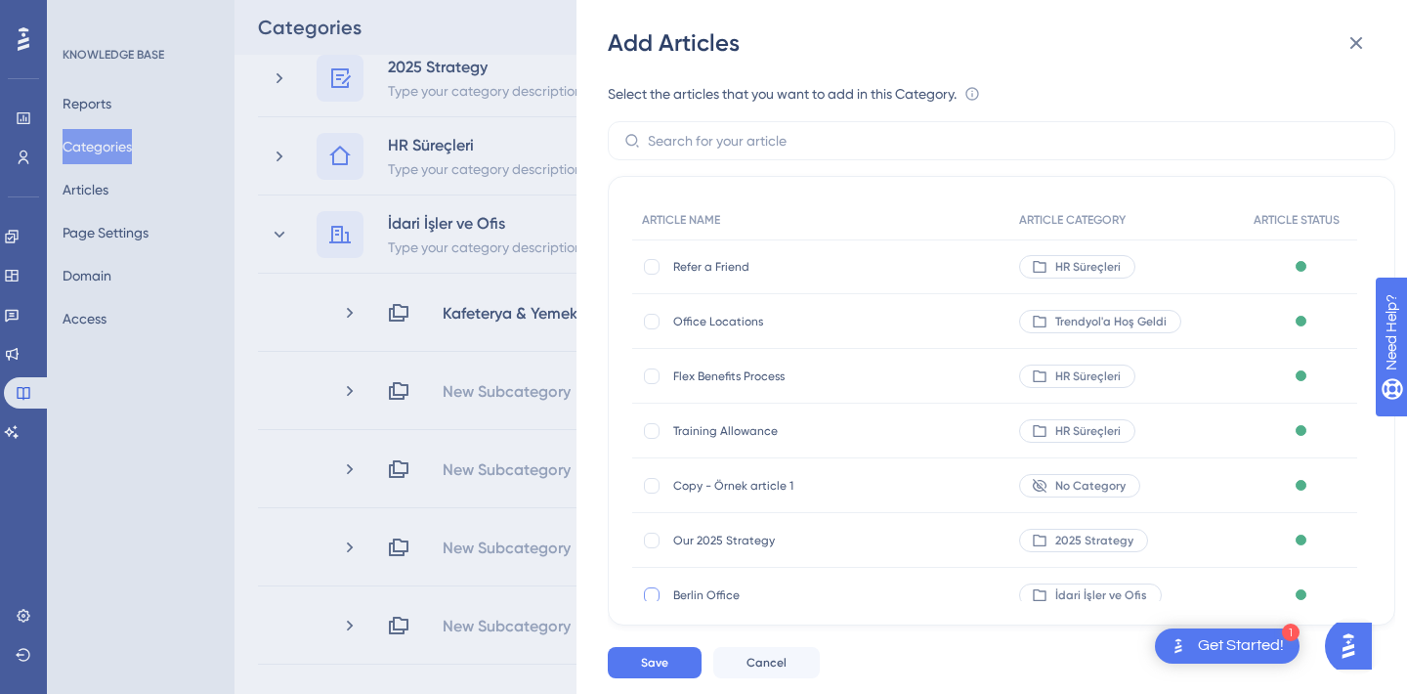
click at [652, 591] on div at bounding box center [652, 595] width 16 height 16
checkbox input "true"
click at [646, 674] on button "Save" at bounding box center [655, 662] width 94 height 31
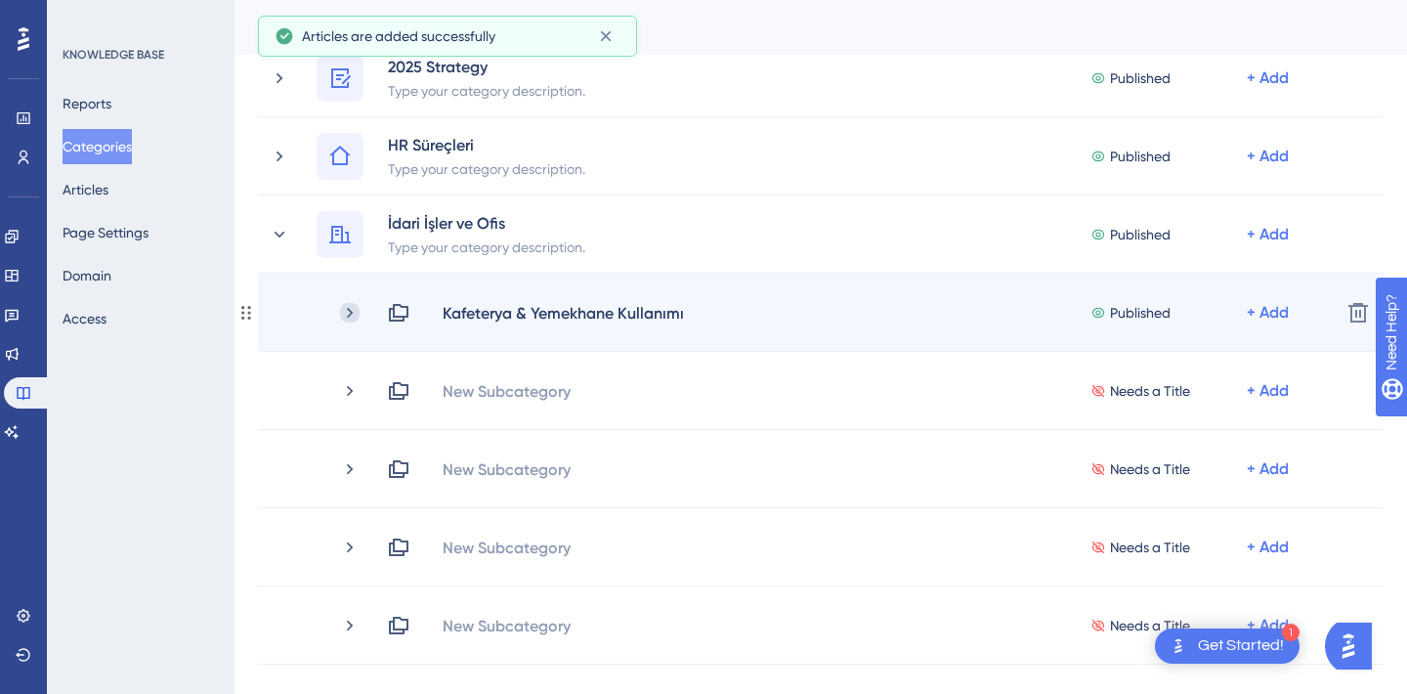
click at [352, 312] on icon at bounding box center [350, 312] width 6 height 11
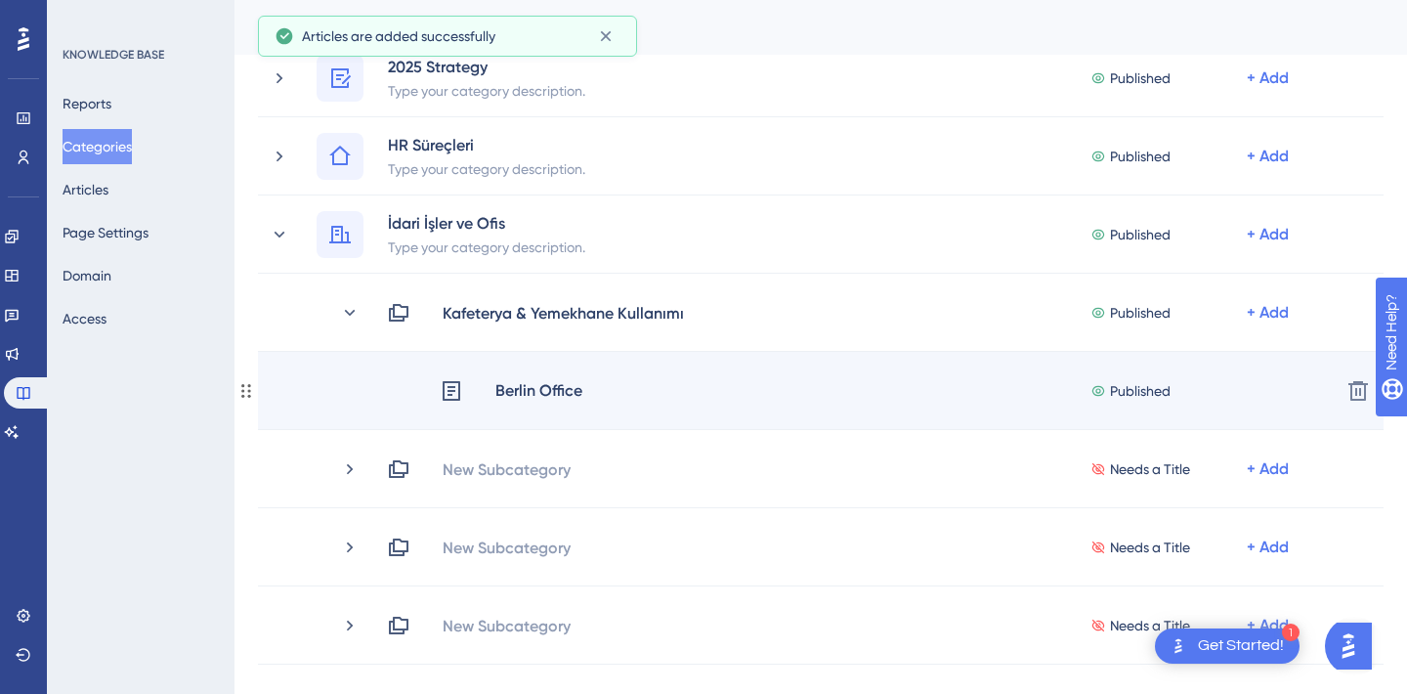
click at [539, 397] on div "Berlin Office" at bounding box center [538, 390] width 89 height 25
click at [535, 387] on div "Berlin Office" at bounding box center [538, 390] width 89 height 25
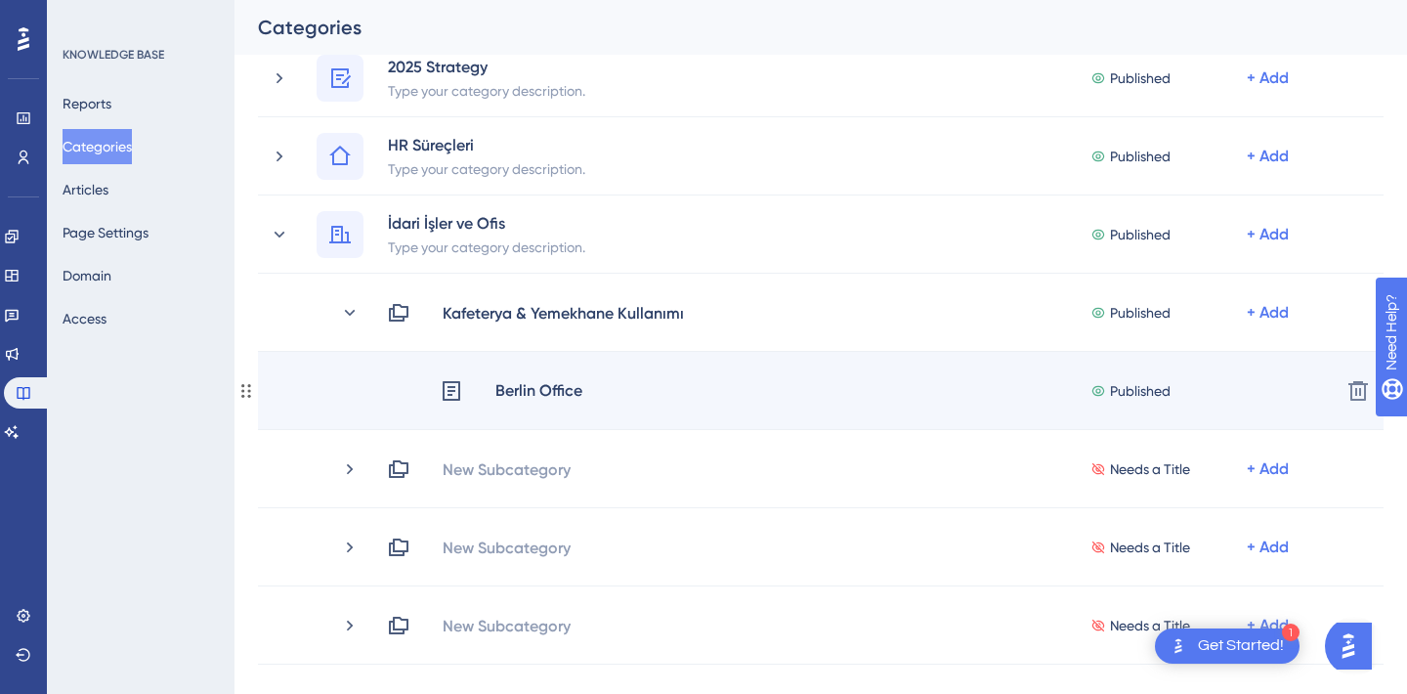
click at [453, 384] on icon at bounding box center [451, 390] width 23 height 23
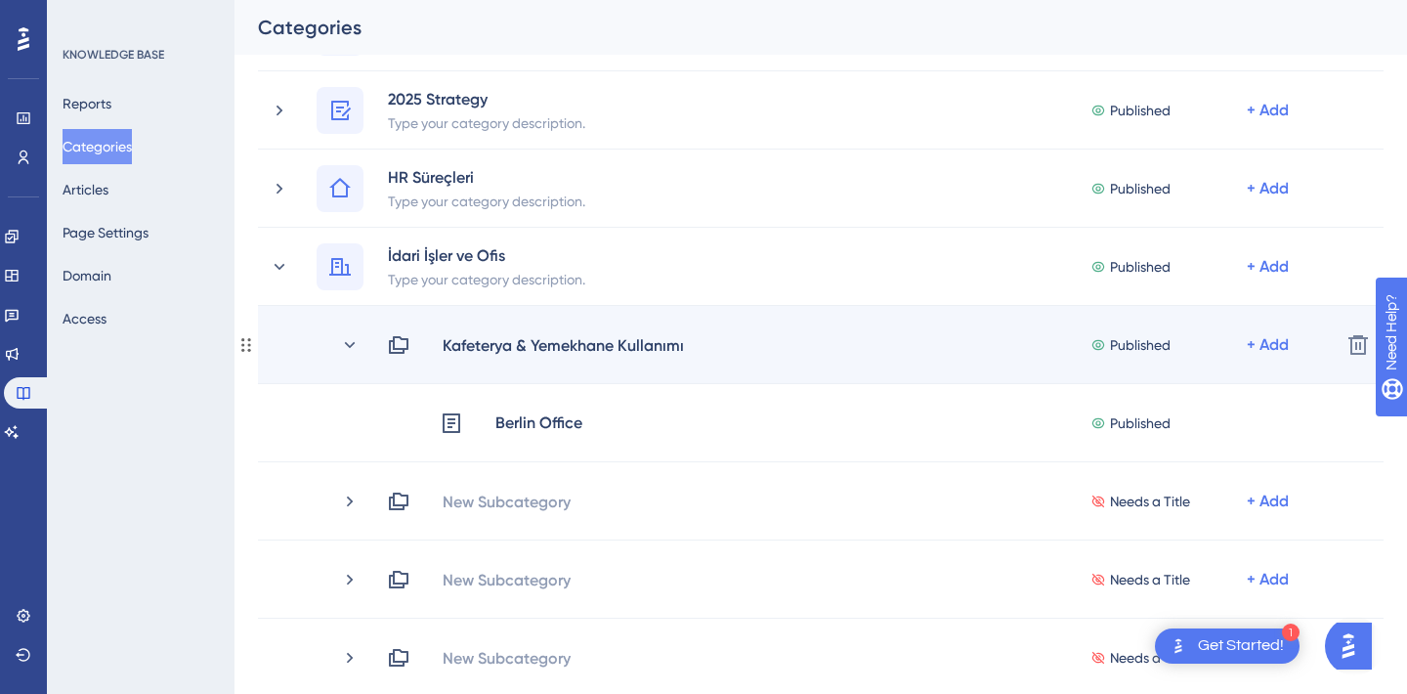
scroll to position [176, 0]
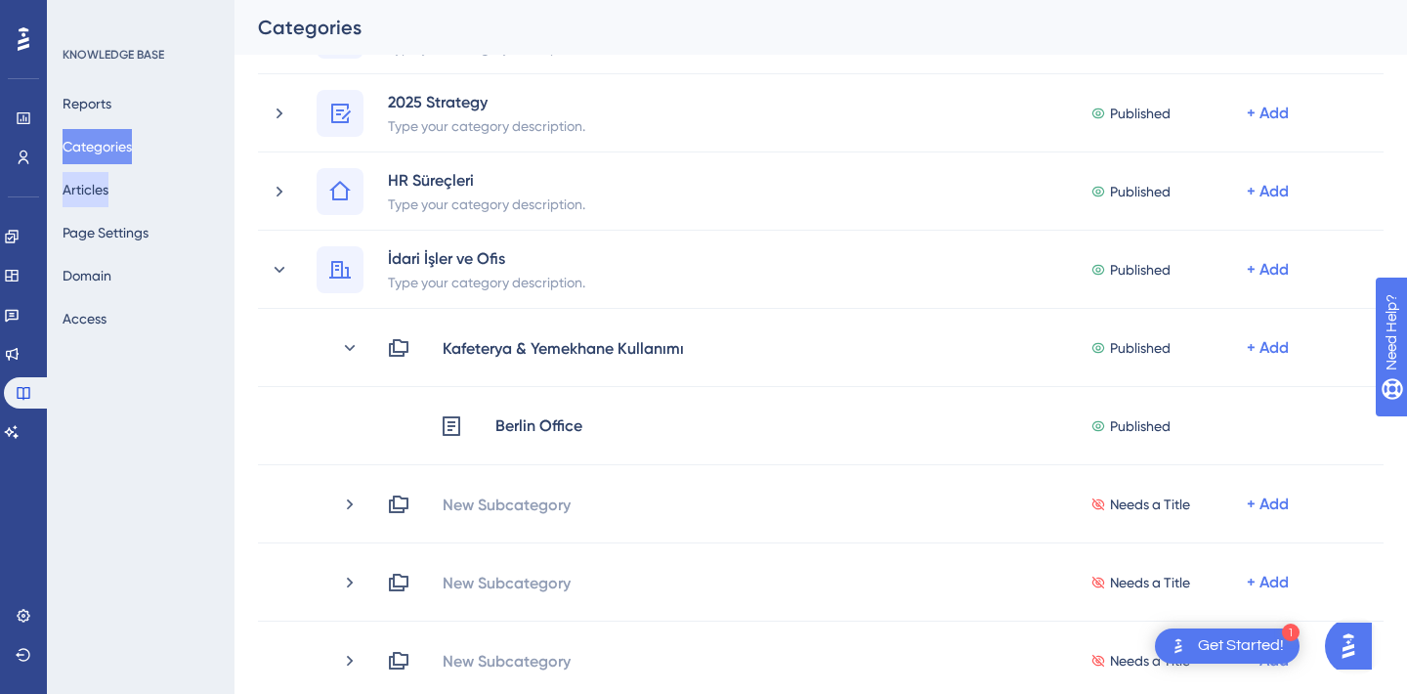
click at [104, 188] on button "Articles" at bounding box center [86, 189] width 46 height 35
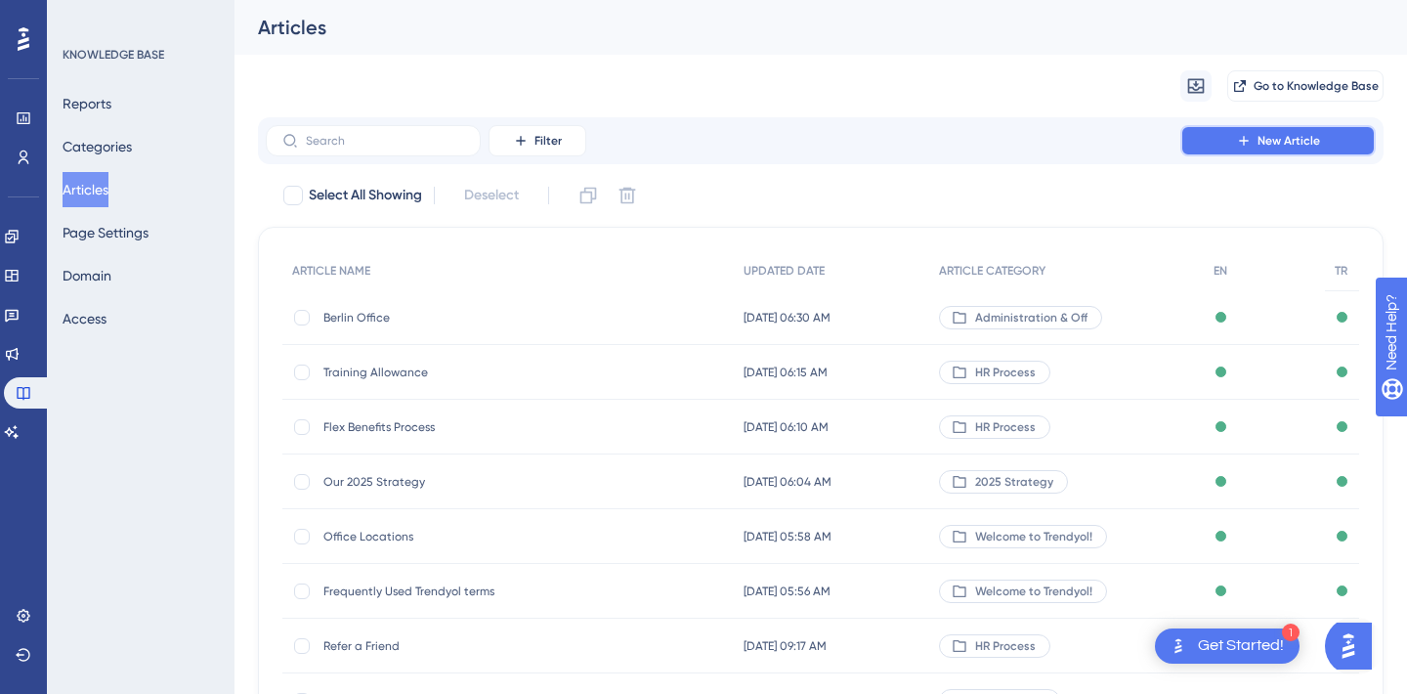
click at [1245, 142] on icon at bounding box center [1243, 140] width 9 height 9
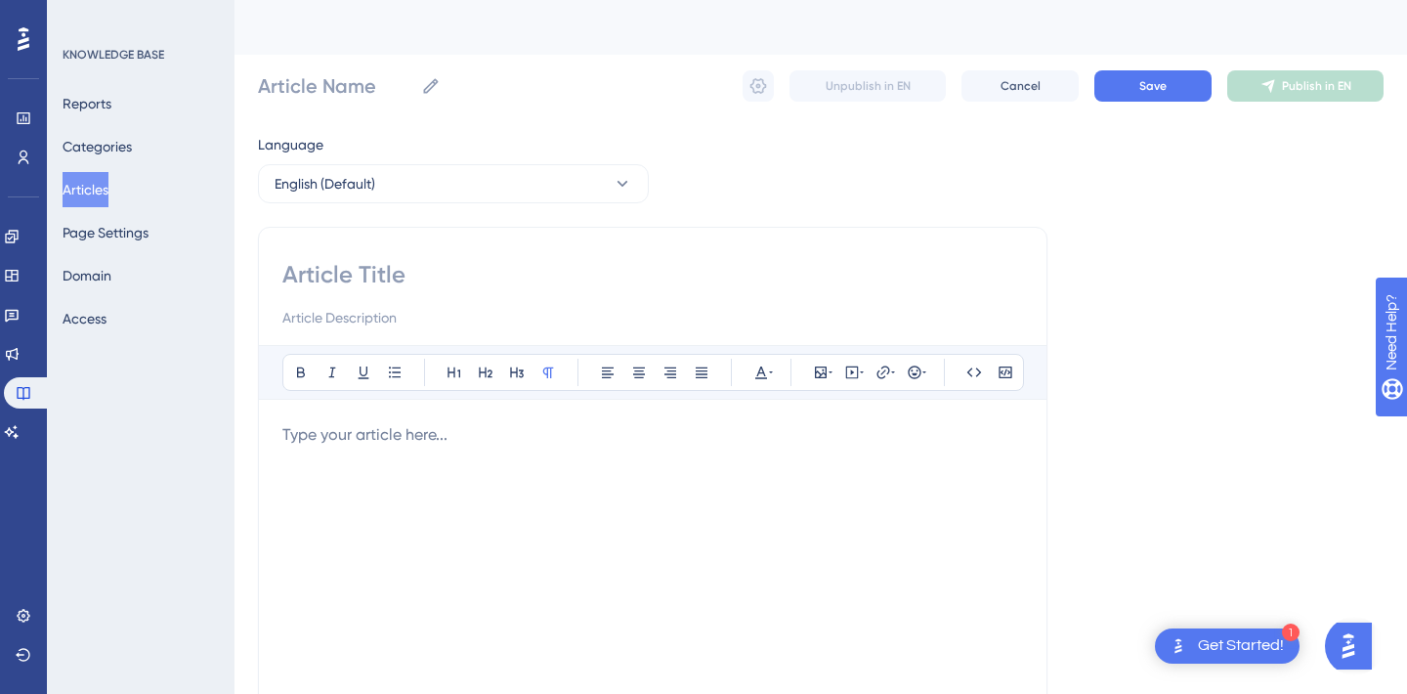
click at [383, 279] on input at bounding box center [652, 274] width 741 height 31
type input "Özel"
type input "Özel Sağlık"
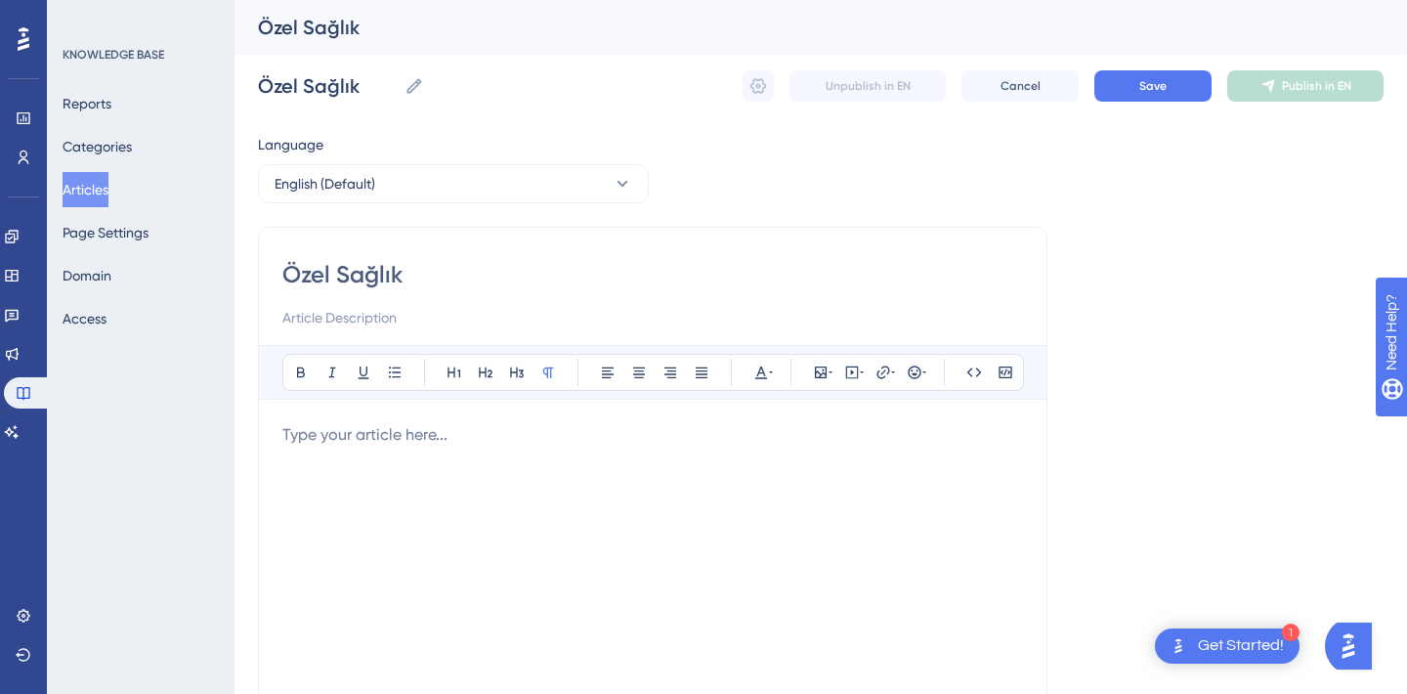
type input "Özel Sağlık"
click at [406, 151] on div "Language" at bounding box center [453, 148] width 391 height 31
click at [400, 176] on button "English (Default)" at bounding box center [453, 183] width 391 height 39
click at [344, 281] on button "Turkish Turkish No translation" at bounding box center [453, 282] width 365 height 39
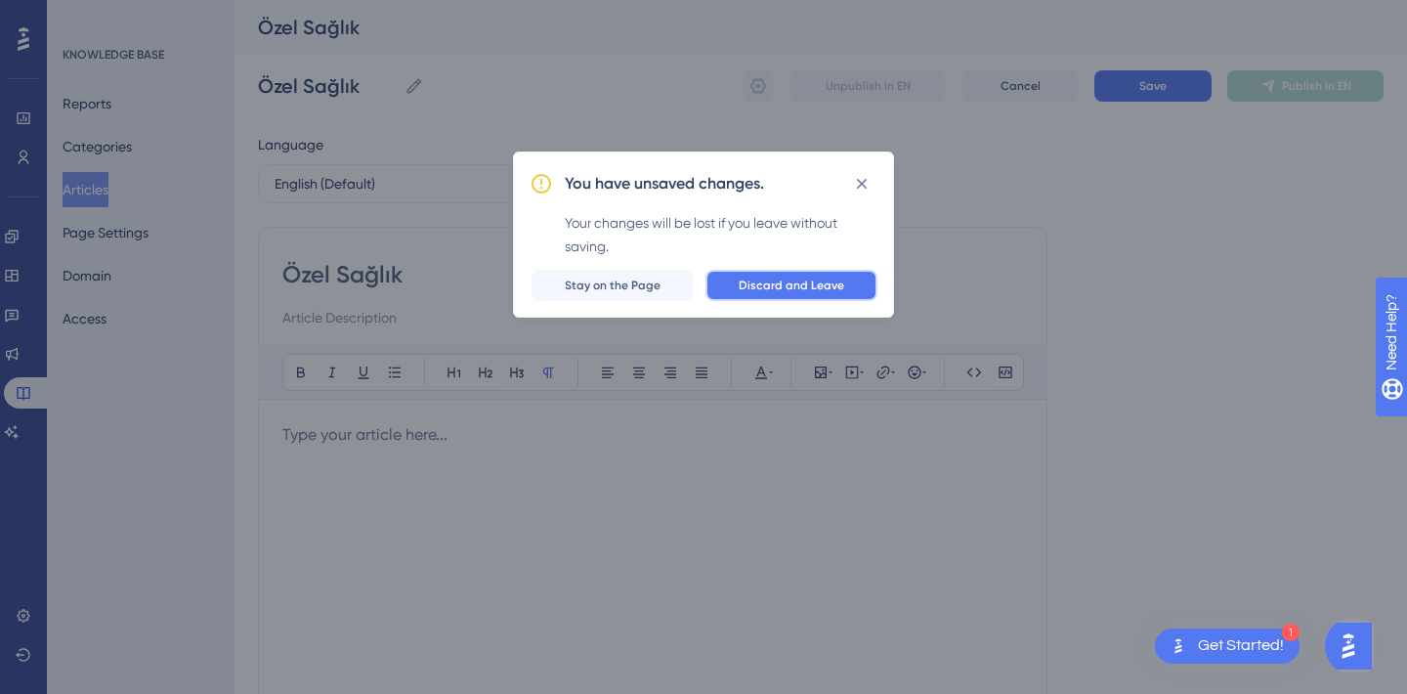
click at [814, 282] on span "Discard and Leave" at bounding box center [792, 286] width 106 height 16
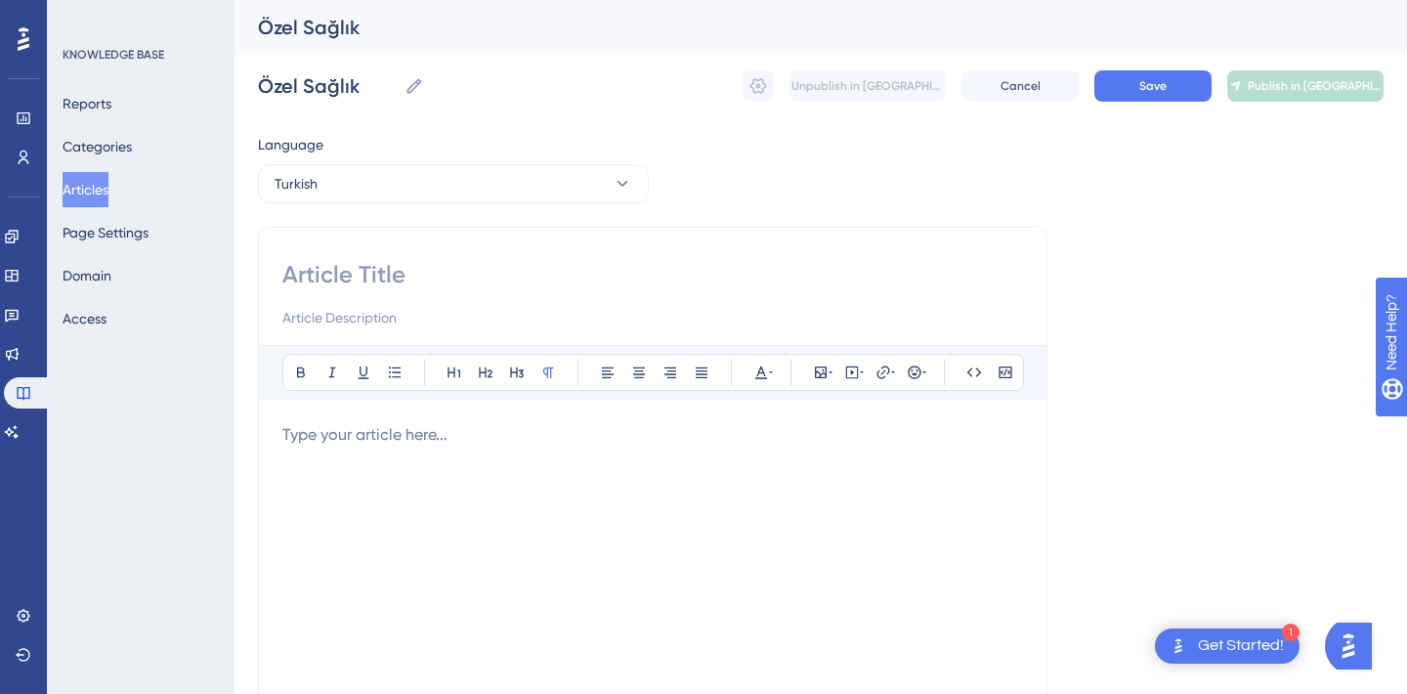
click at [397, 272] on input at bounding box center [652, 274] width 741 height 31
type input "Özel Sağlık Sigortası"
click at [384, 439] on p at bounding box center [652, 434] width 741 height 23
click at [378, 281] on input "Özel Sağlık Sigortası" at bounding box center [652, 274] width 741 height 31
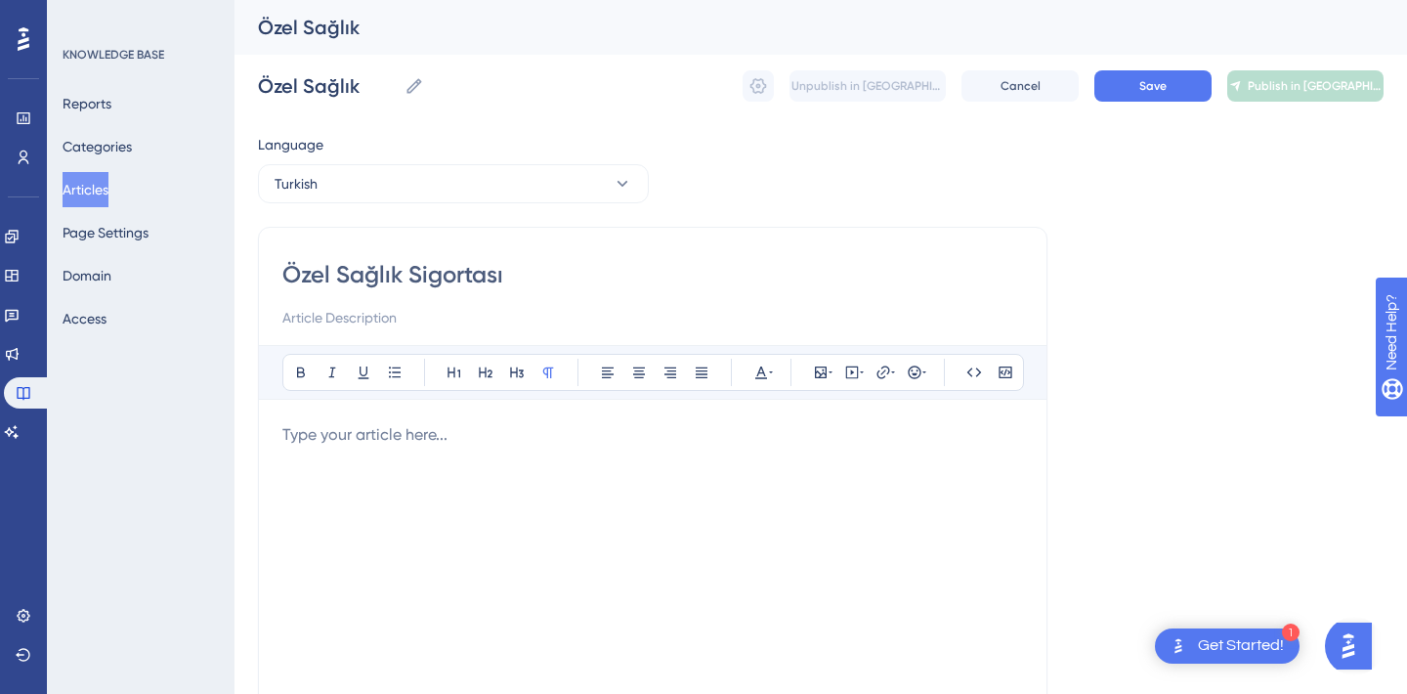
click at [378, 281] on input "Özel Sağlık Sigortası" at bounding box center [652, 274] width 741 height 31
click at [358, 486] on div at bounding box center [652, 638] width 741 height 430
paste div
click at [1132, 86] on button "Save" at bounding box center [1152, 85] width 117 height 31
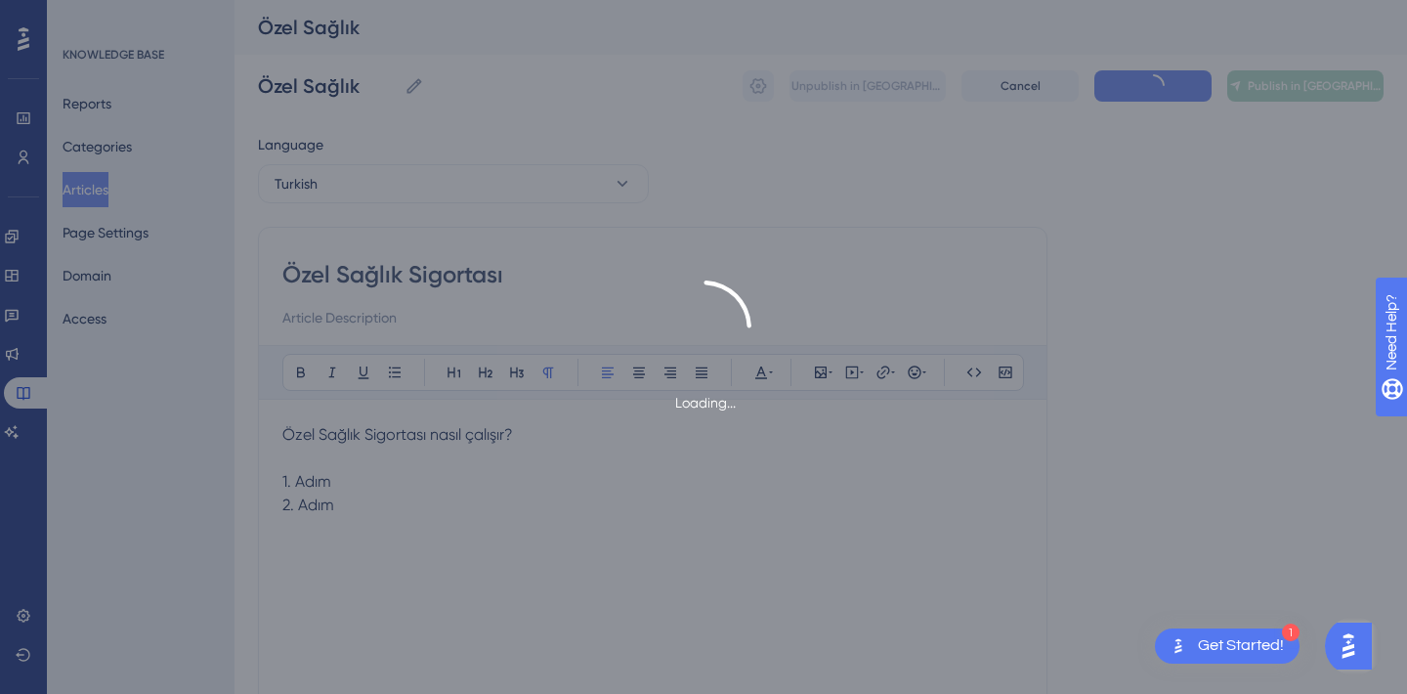
type input "Özel Sağlık Sigortası"
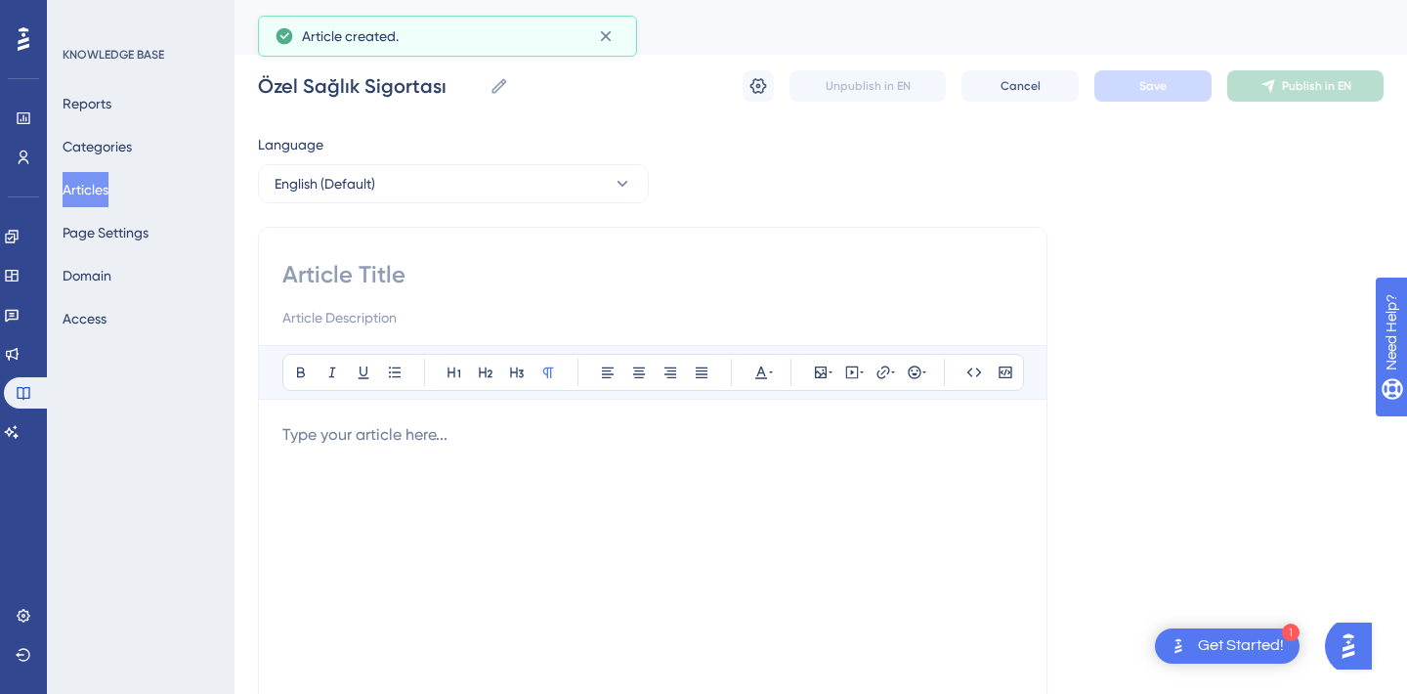
click at [1206, 185] on div "Language English (Default) Bold Italic Underline Bullet Point Heading 1 Heading…" at bounding box center [821, 564] width 1126 height 862
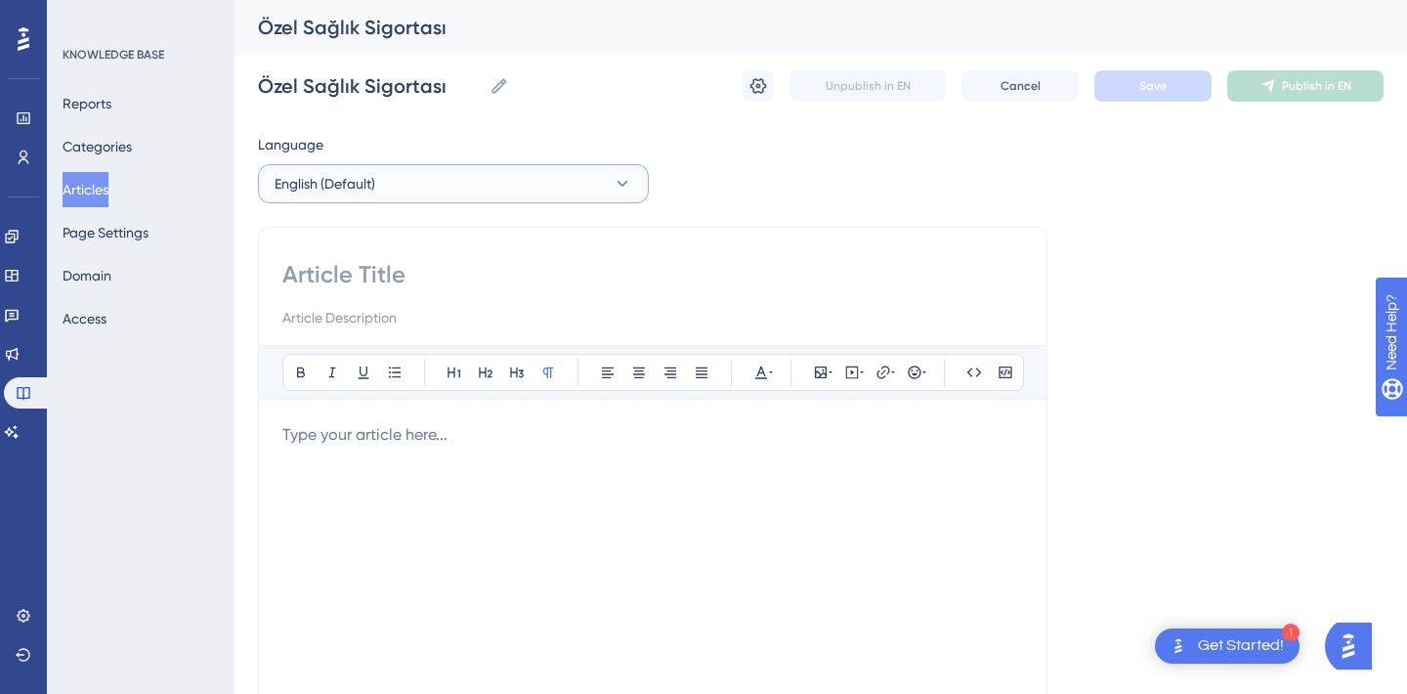
click at [454, 194] on button "English (Default)" at bounding box center [453, 183] width 391 height 39
click at [373, 279] on button "Turkish Turkish Draft" at bounding box center [453, 282] width 365 height 39
checkbox input "true"
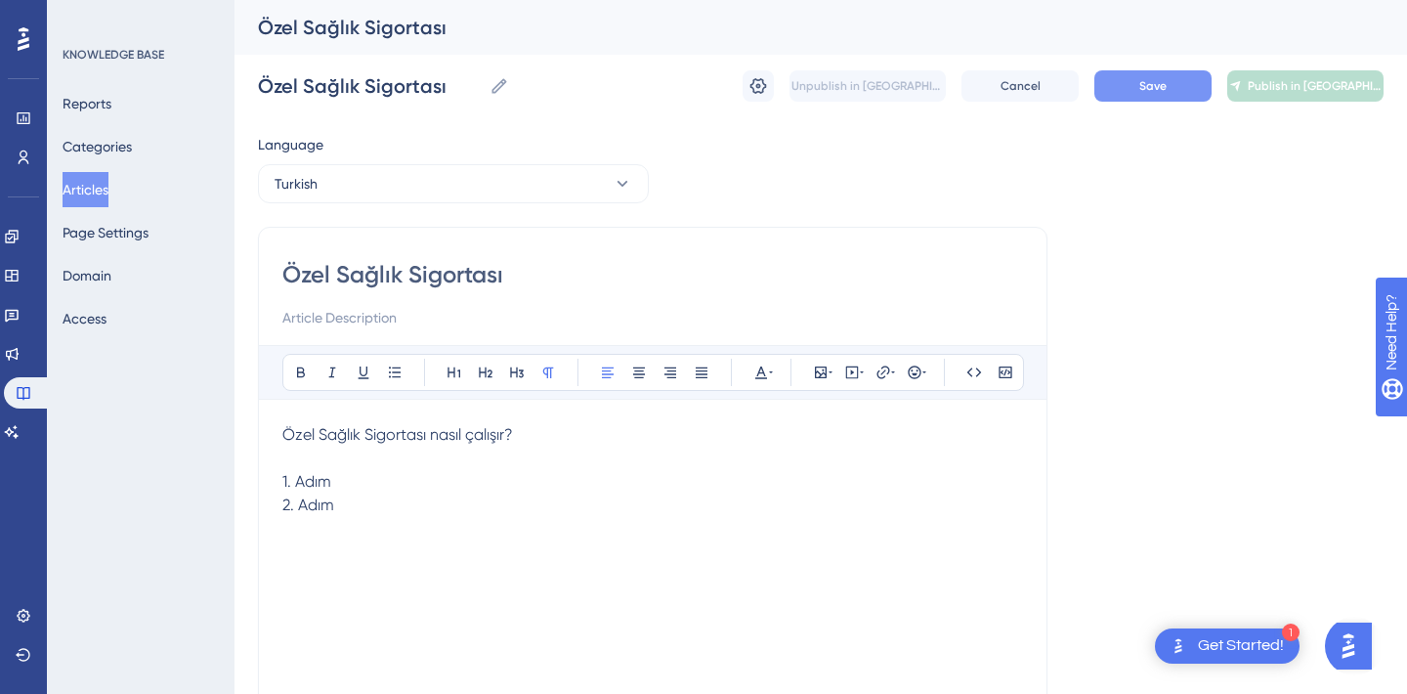
click at [1168, 72] on button "Save" at bounding box center [1152, 85] width 117 height 31
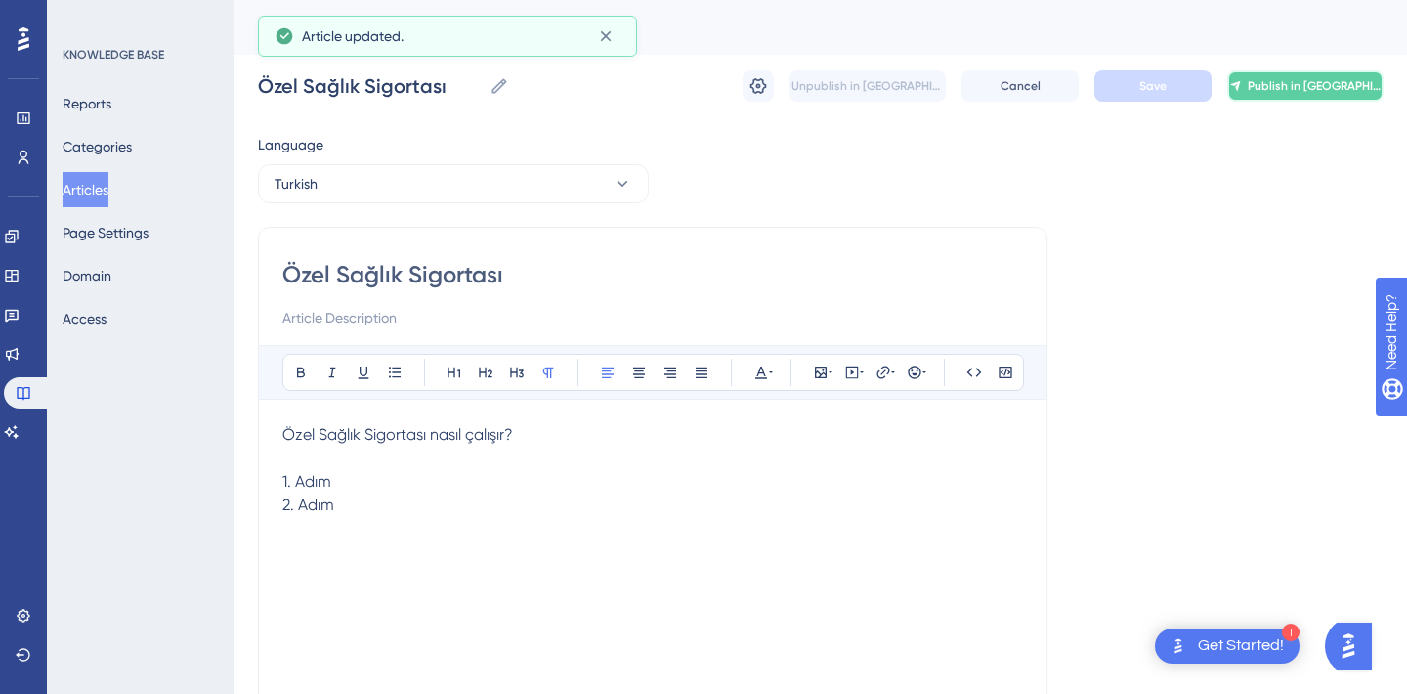
click at [1282, 94] on button "Publish in [GEOGRAPHIC_DATA]" at bounding box center [1305, 85] width 156 height 31
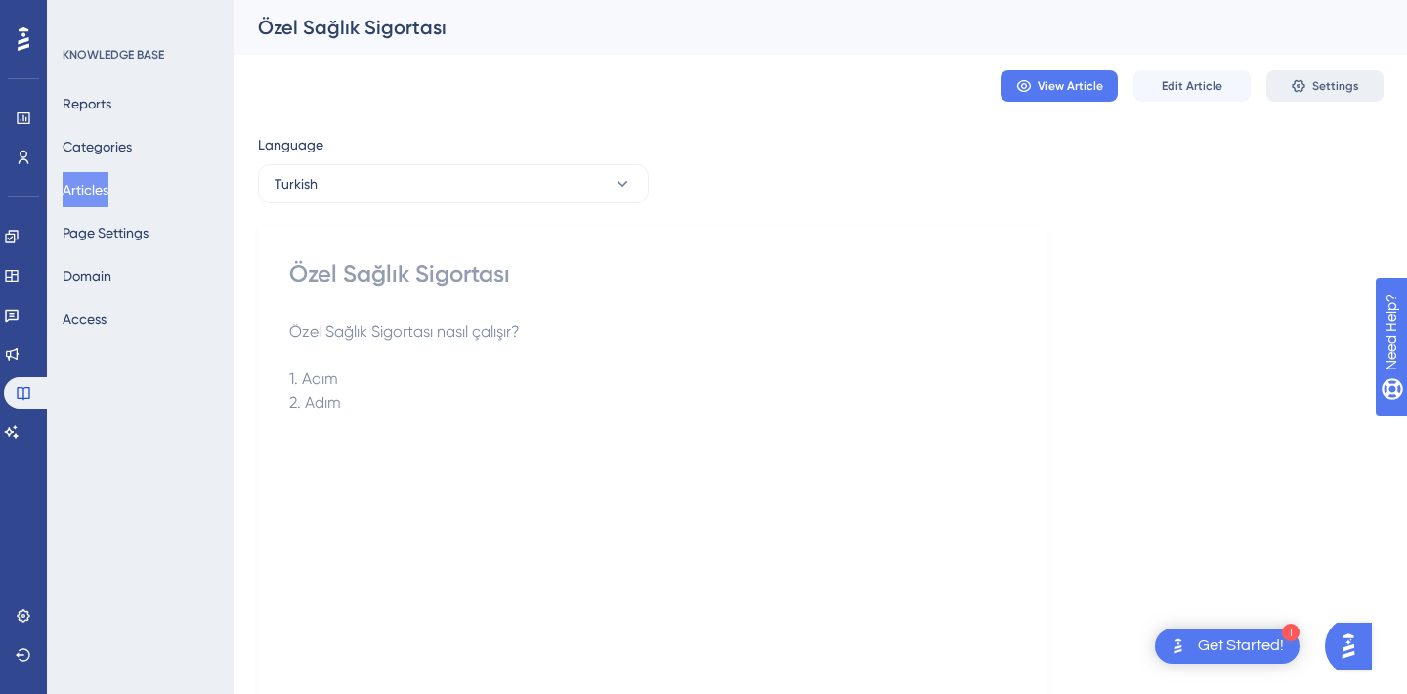
click at [1323, 86] on span "Settings" at bounding box center [1335, 86] width 47 height 16
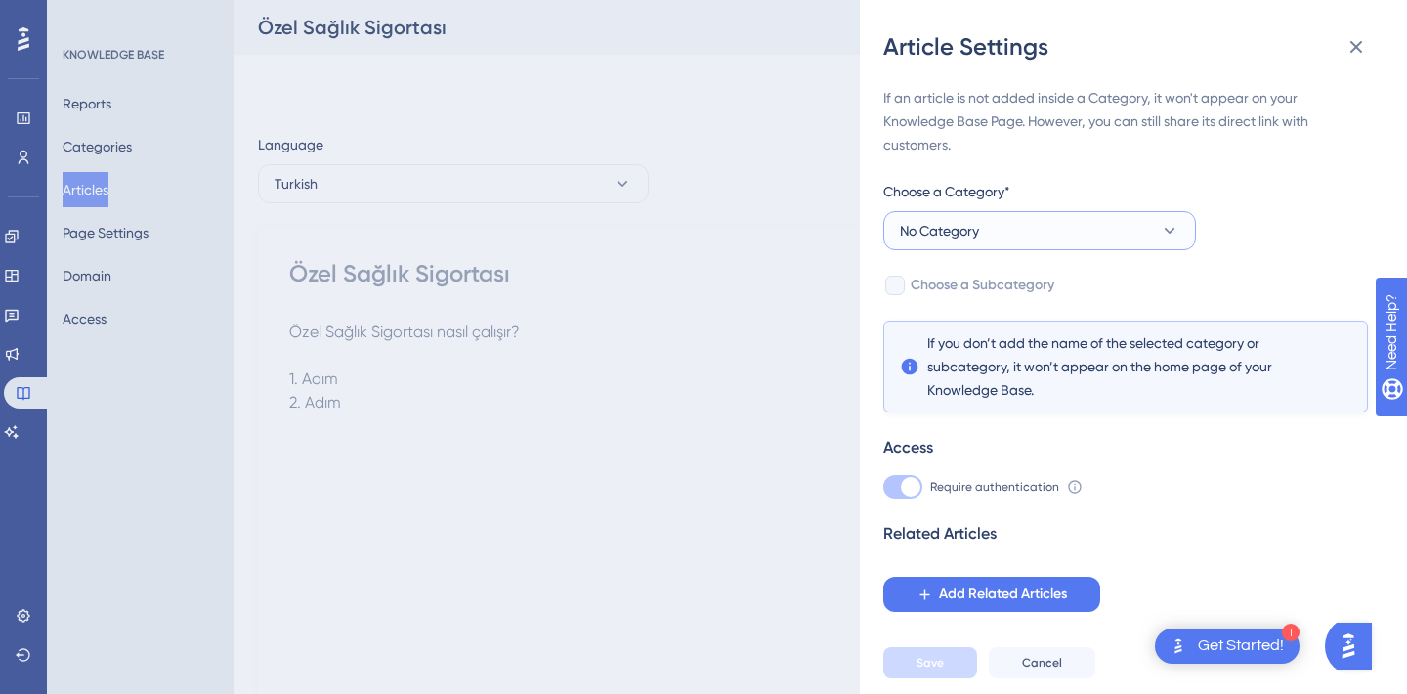
click at [991, 235] on button "No Category" at bounding box center [1039, 230] width 313 height 39
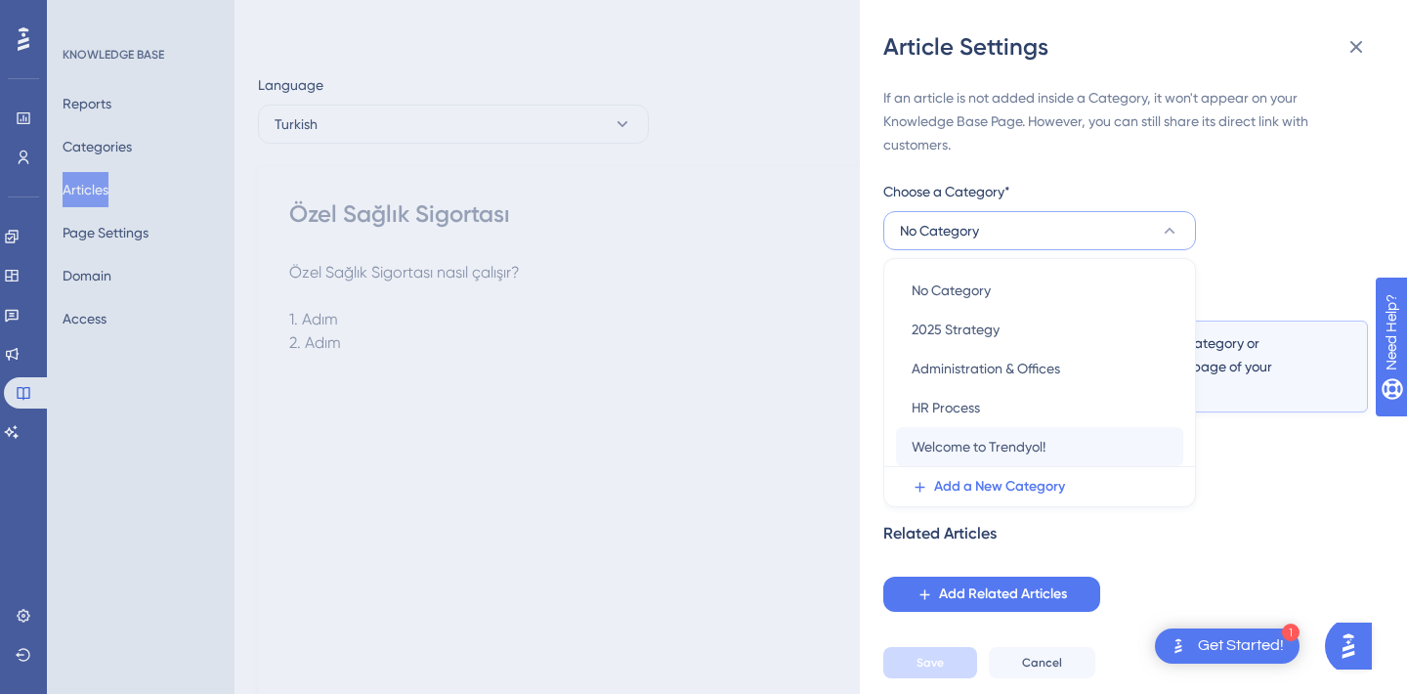
scroll to position [61, 0]
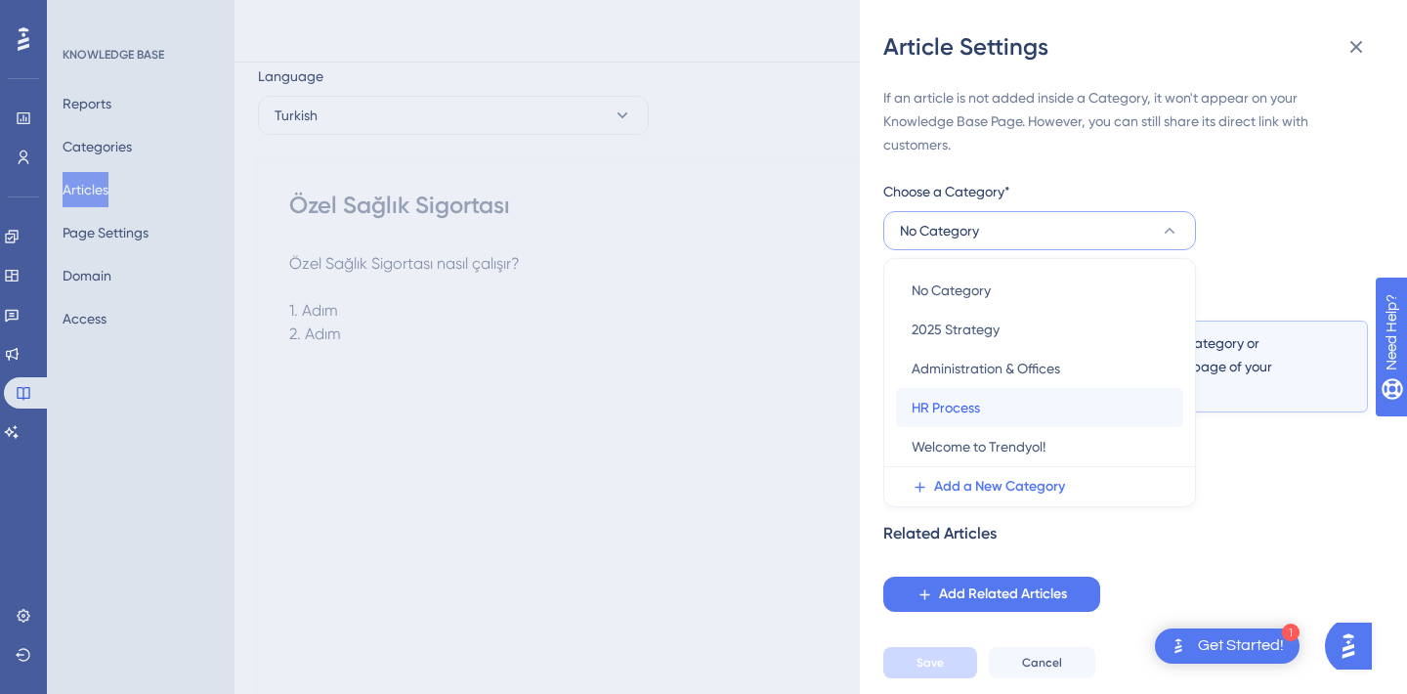
click at [956, 405] on span "HR Process" at bounding box center [946, 407] width 68 height 23
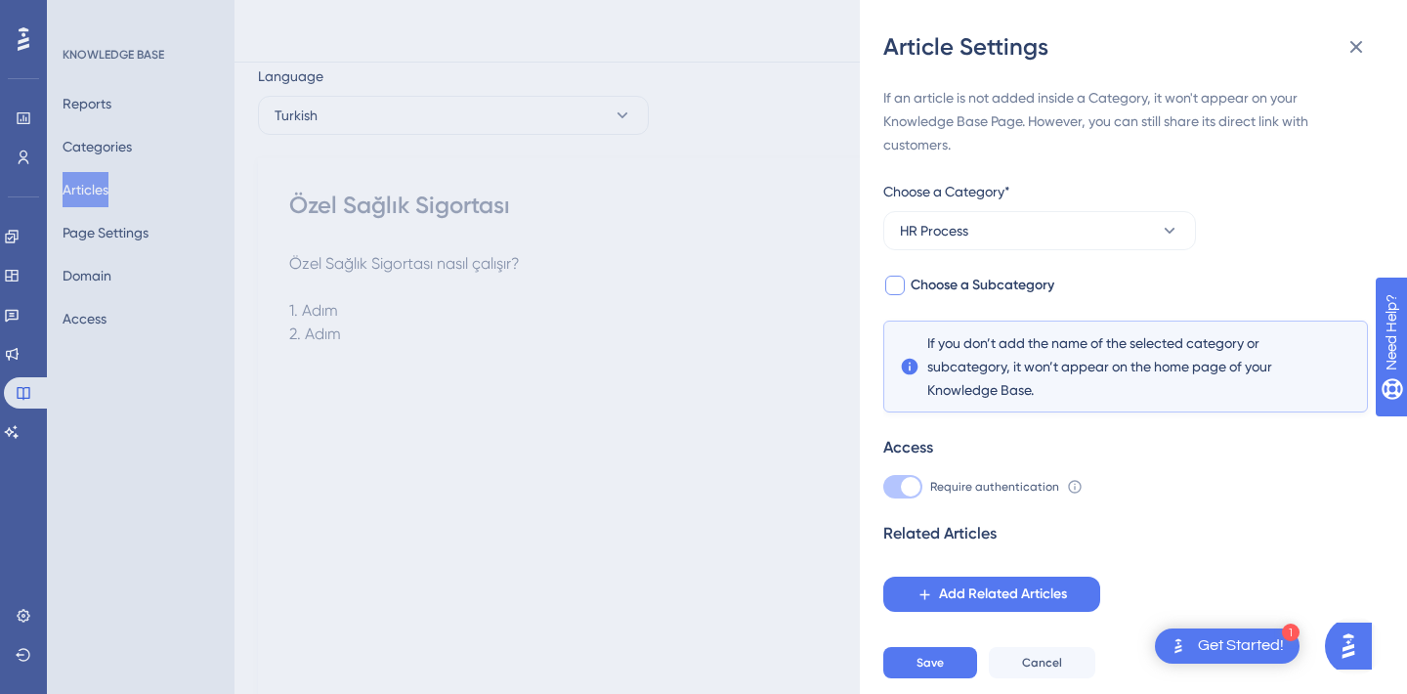
click at [903, 288] on div at bounding box center [895, 286] width 20 height 20
checkbox input "true"
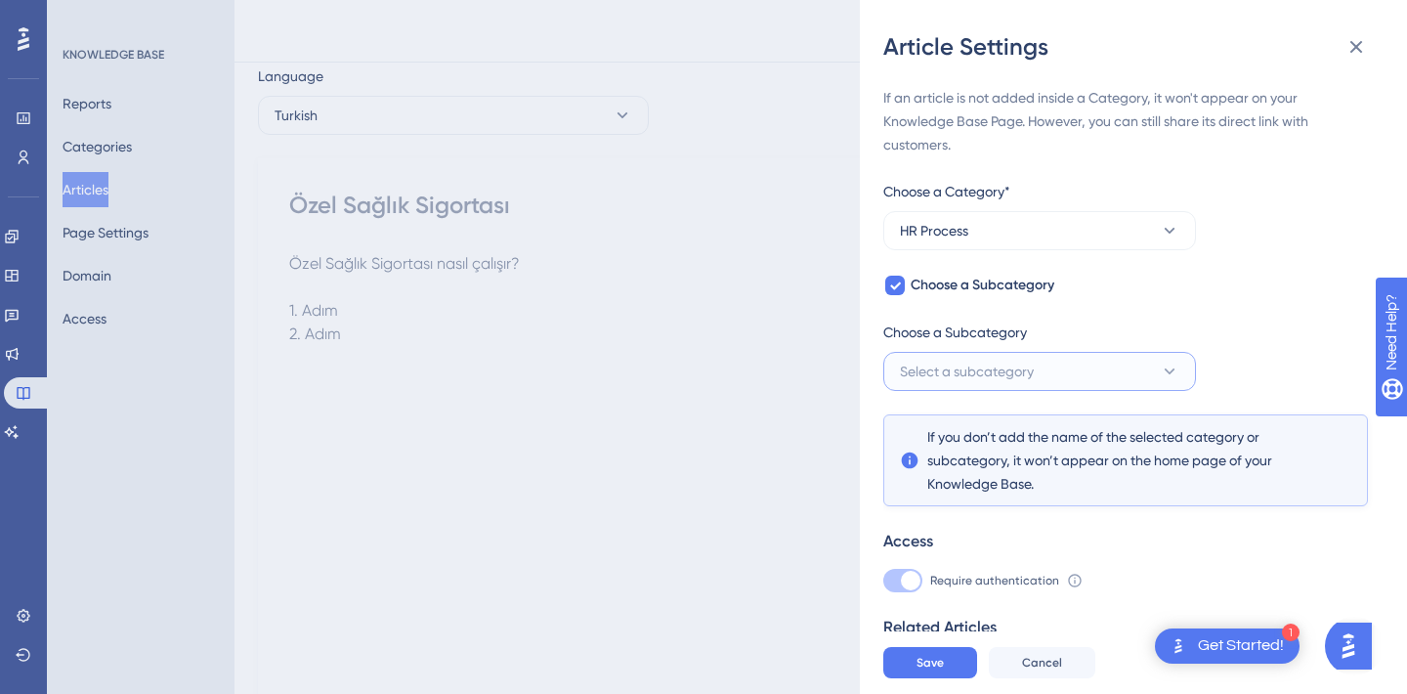
click at [932, 372] on span "Select a subcategory" at bounding box center [967, 371] width 134 height 23
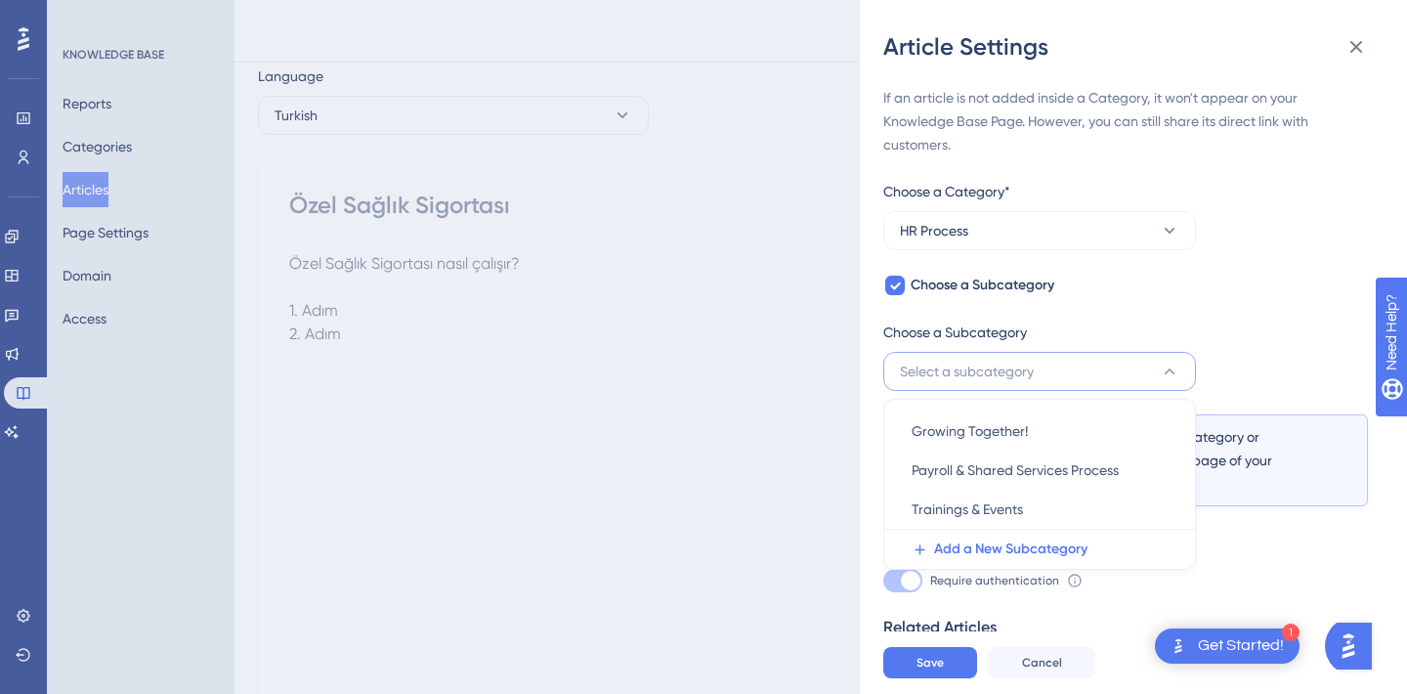
scroll to position [74, 0]
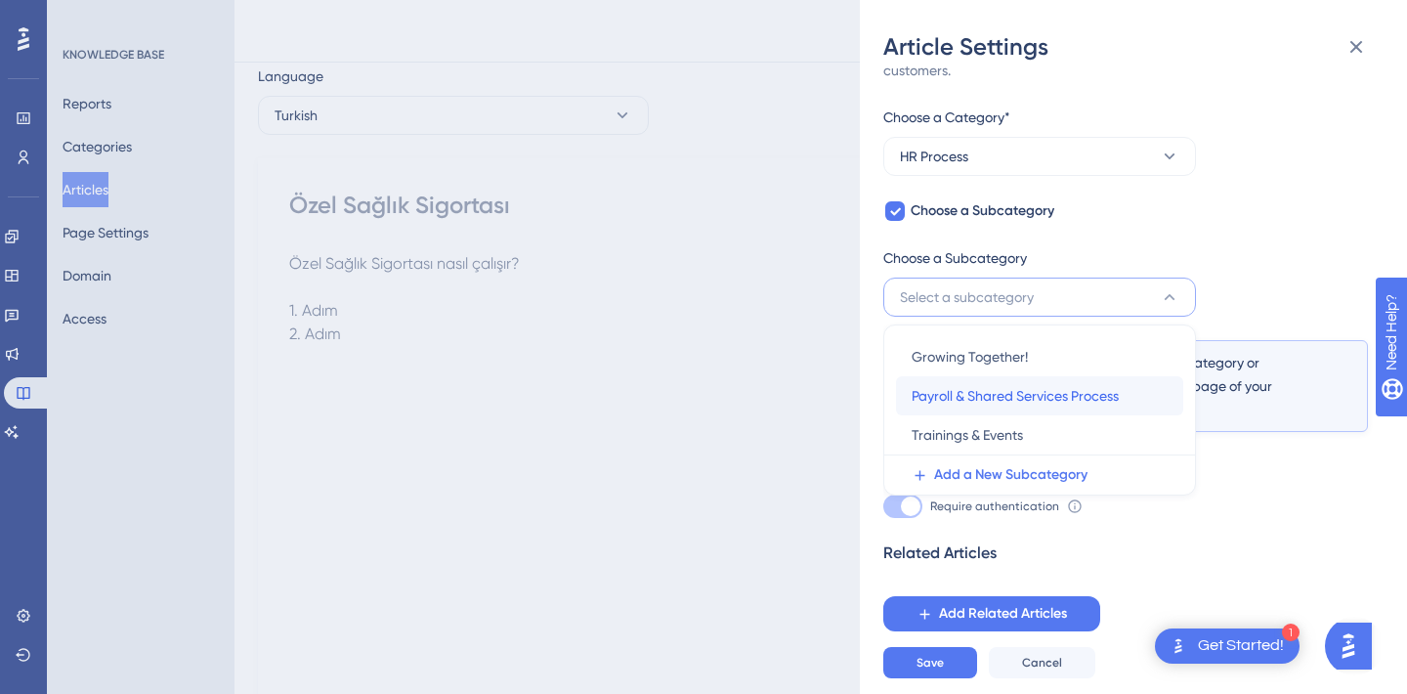
click at [984, 400] on span "Payroll & Shared Services Process" at bounding box center [1015, 395] width 207 height 23
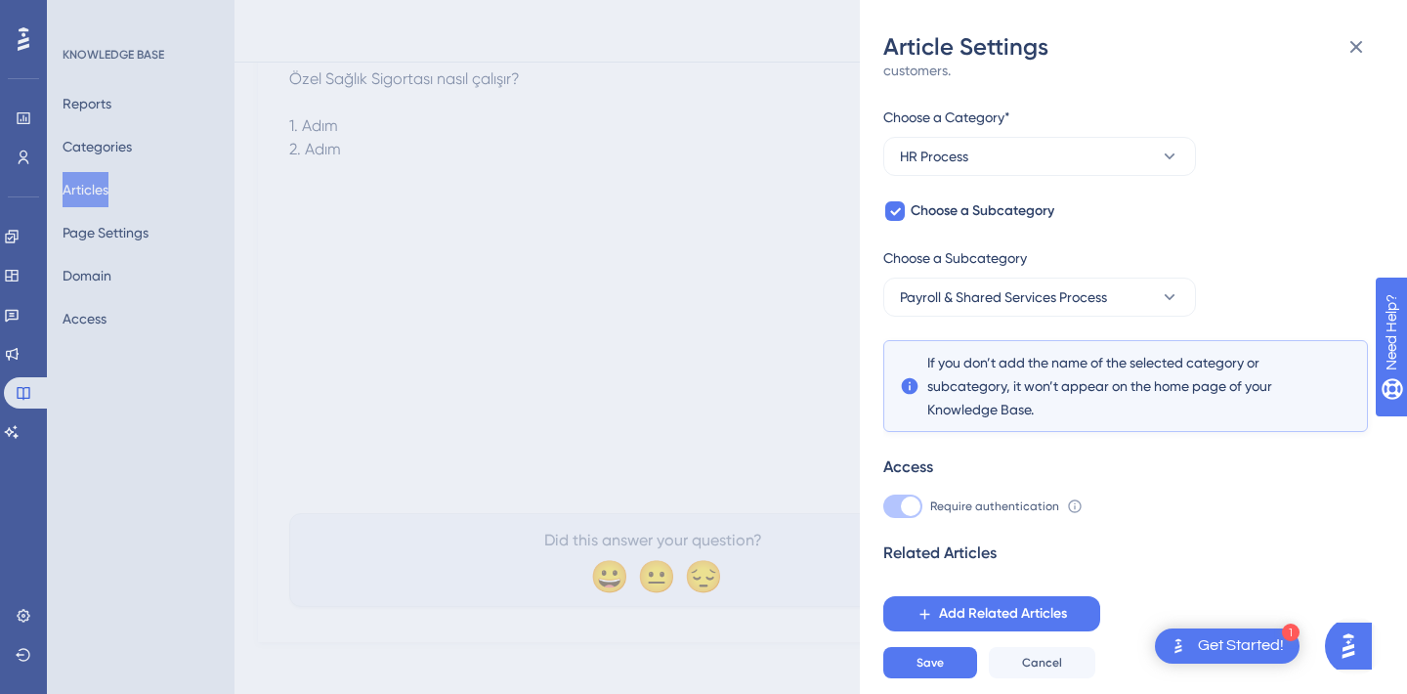
scroll to position [256, 0]
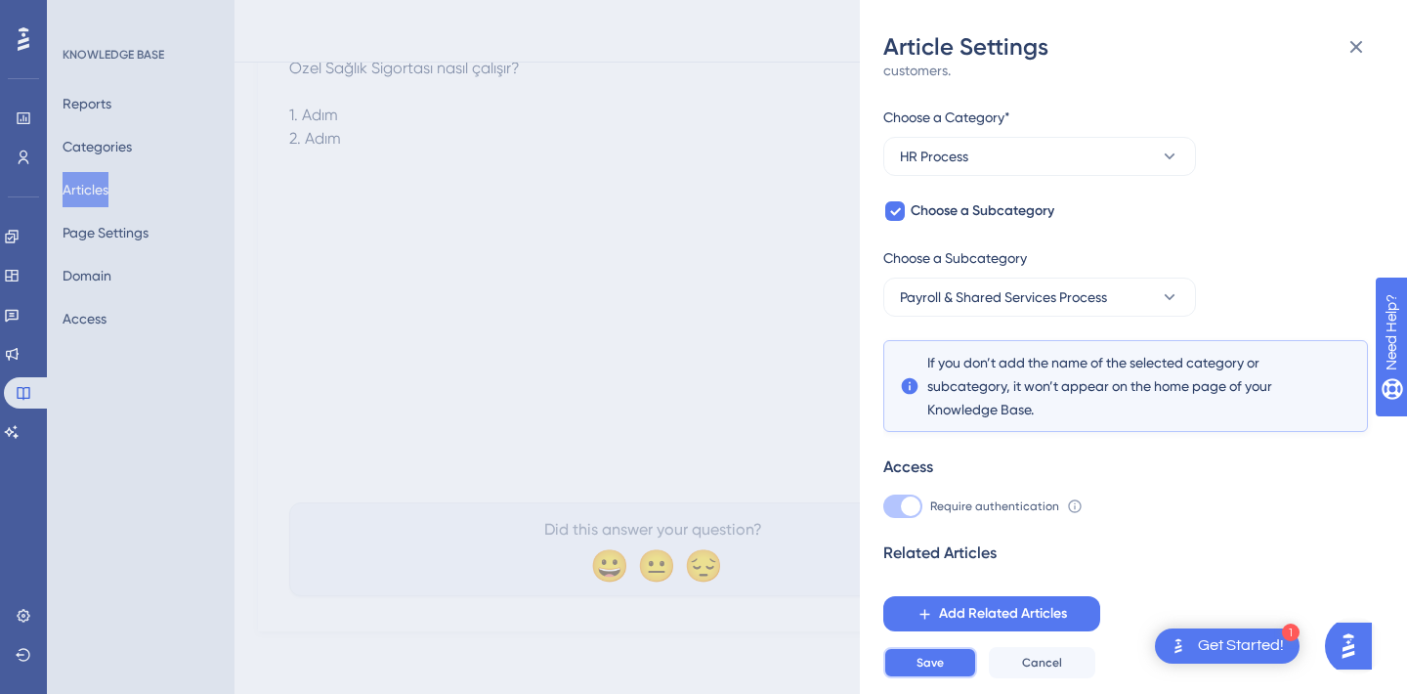
click at [924, 660] on span "Save" at bounding box center [930, 663] width 27 height 16
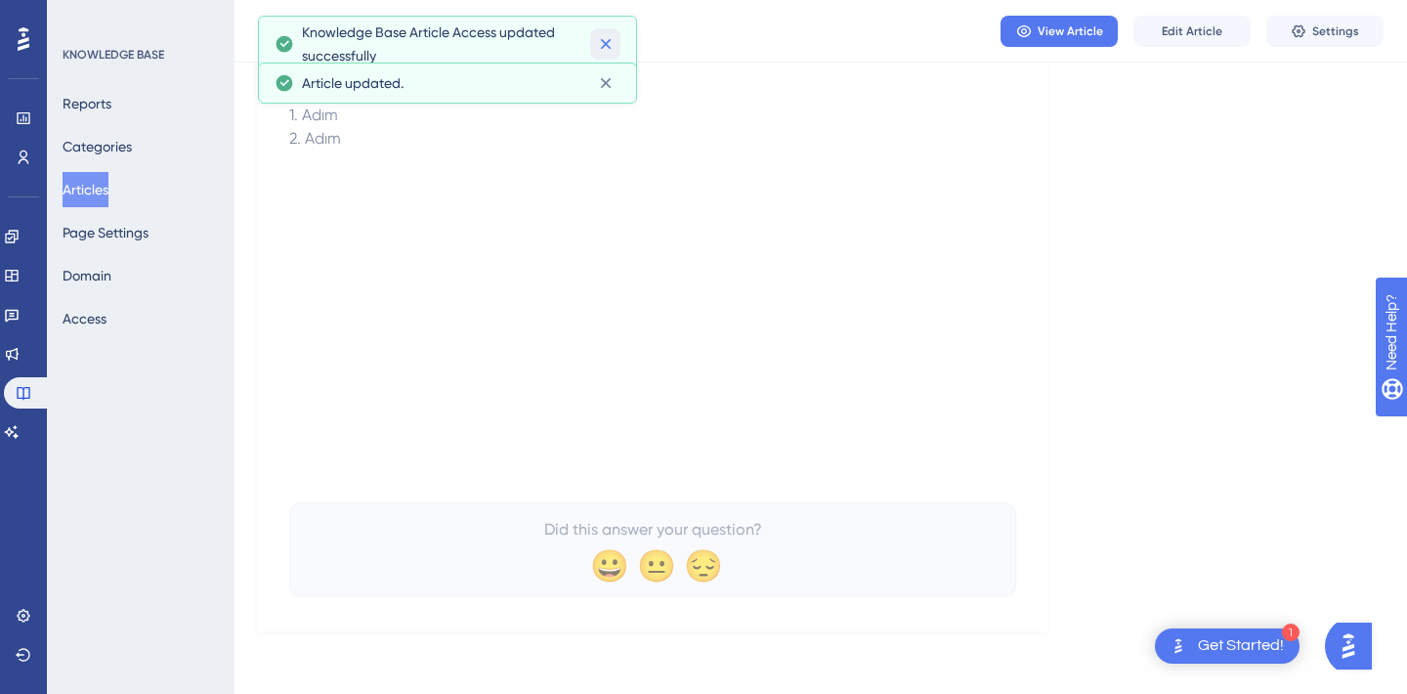
click at [610, 42] on icon at bounding box center [606, 44] width 20 height 20
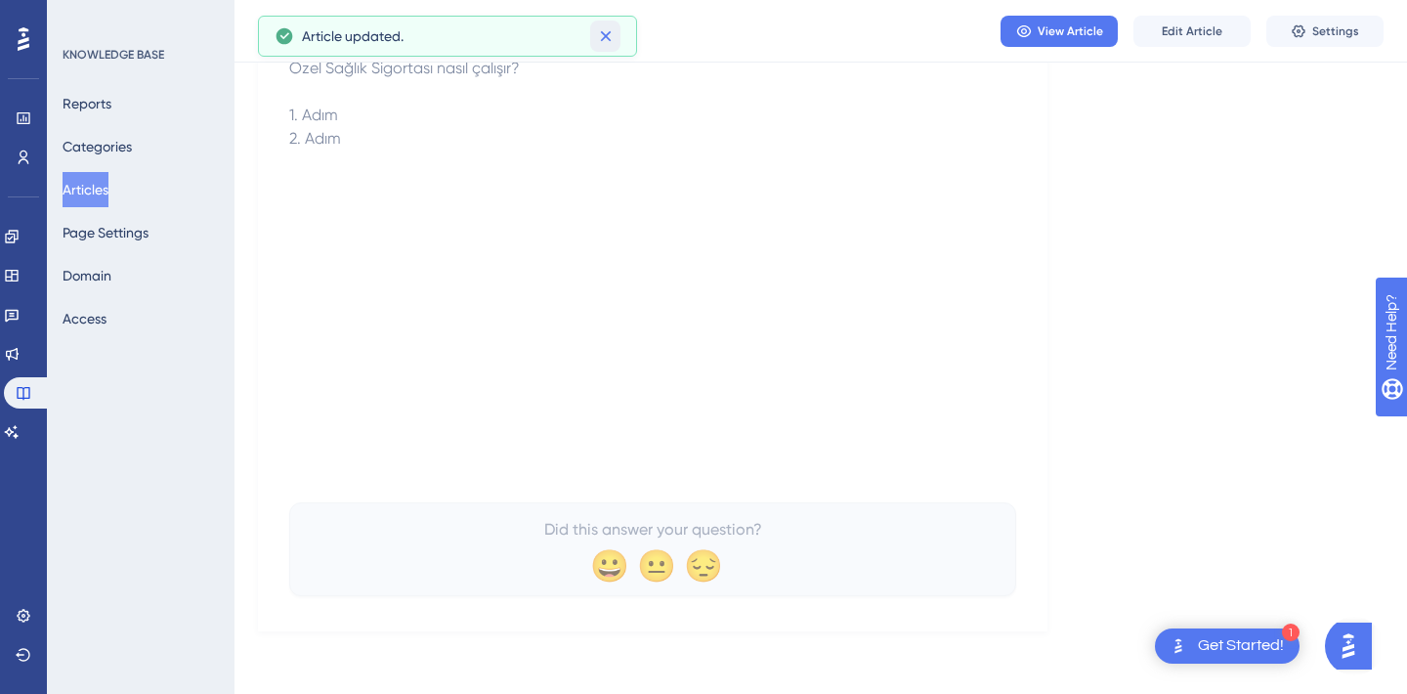
click at [608, 40] on icon at bounding box center [606, 36] width 20 height 20
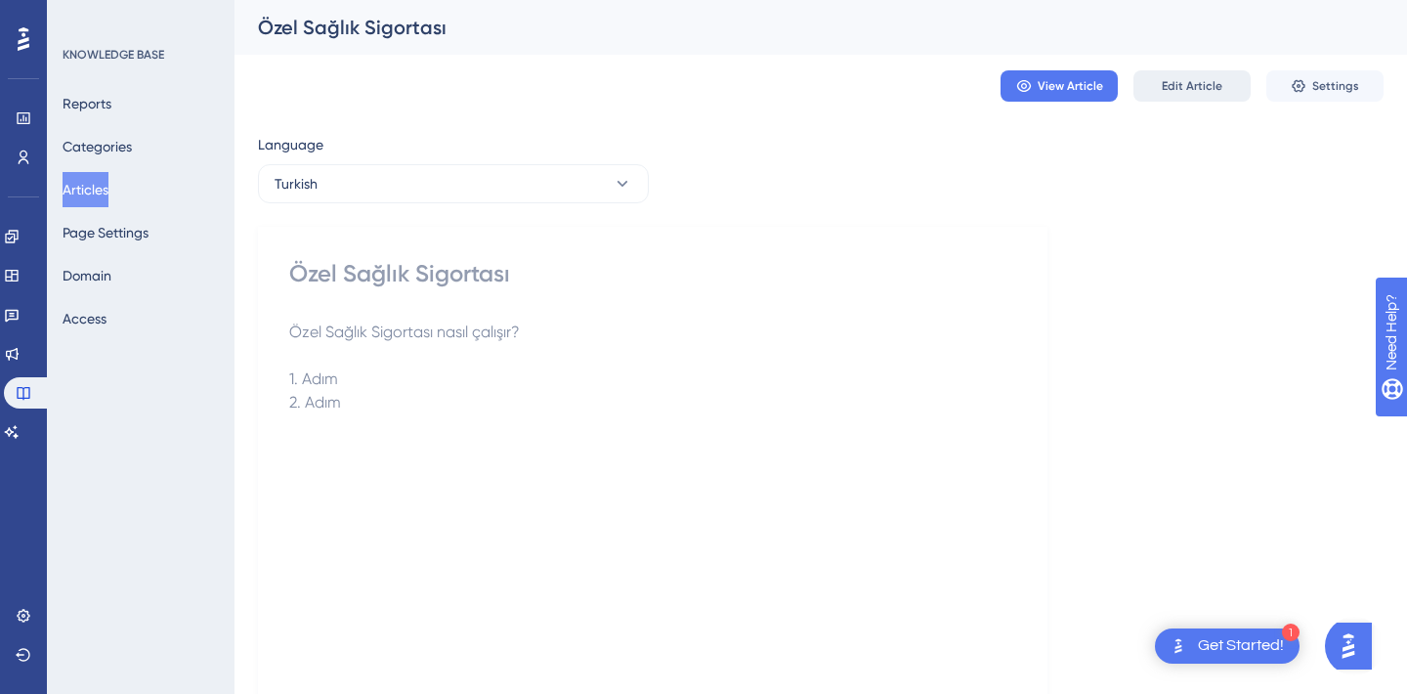
click at [1212, 89] on span "Edit Article" at bounding box center [1192, 86] width 61 height 16
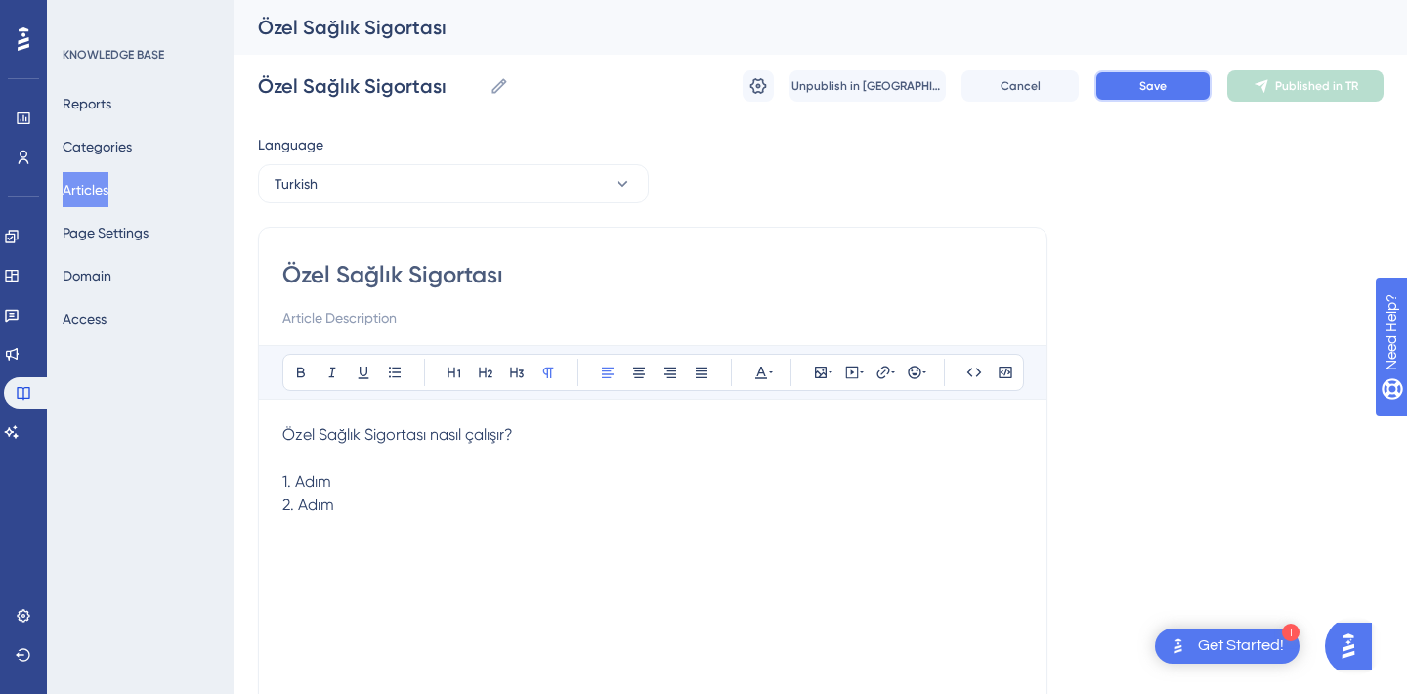
click at [1156, 83] on span "Save" at bounding box center [1152, 86] width 27 height 16
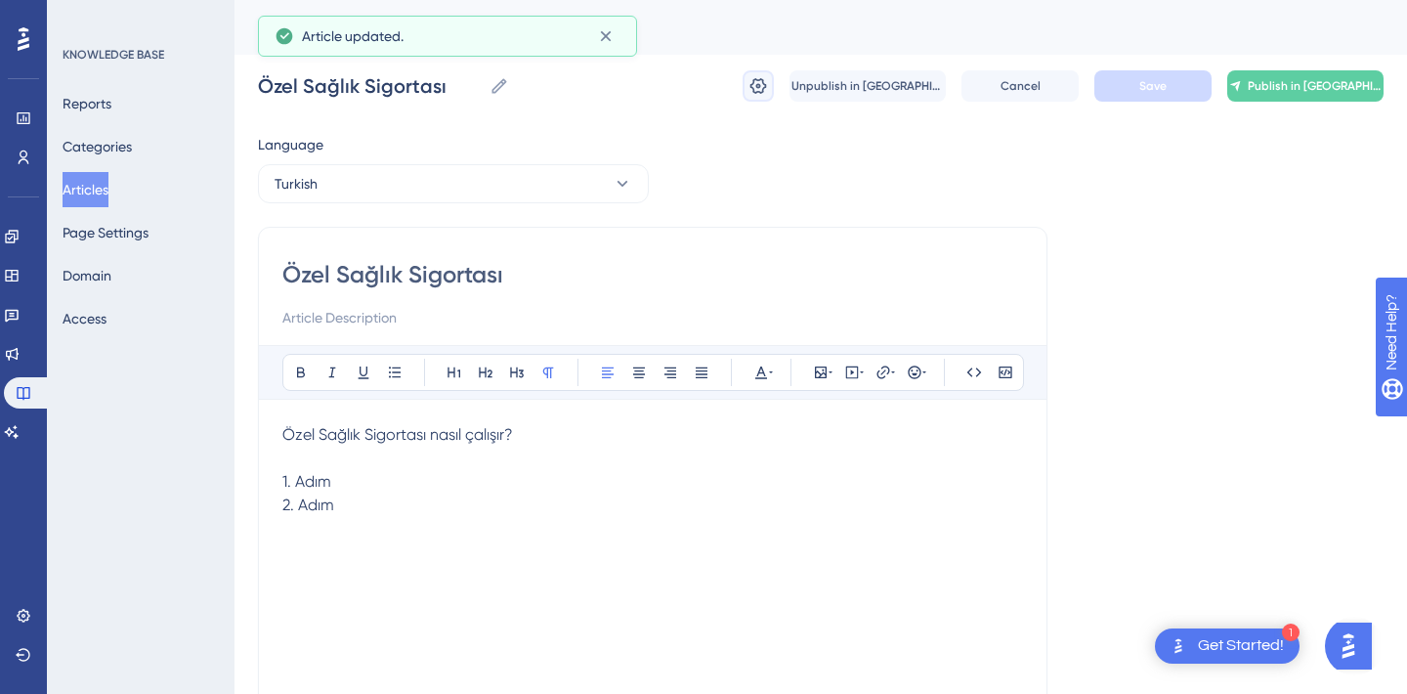
click at [759, 90] on icon at bounding box center [759, 86] width 20 height 20
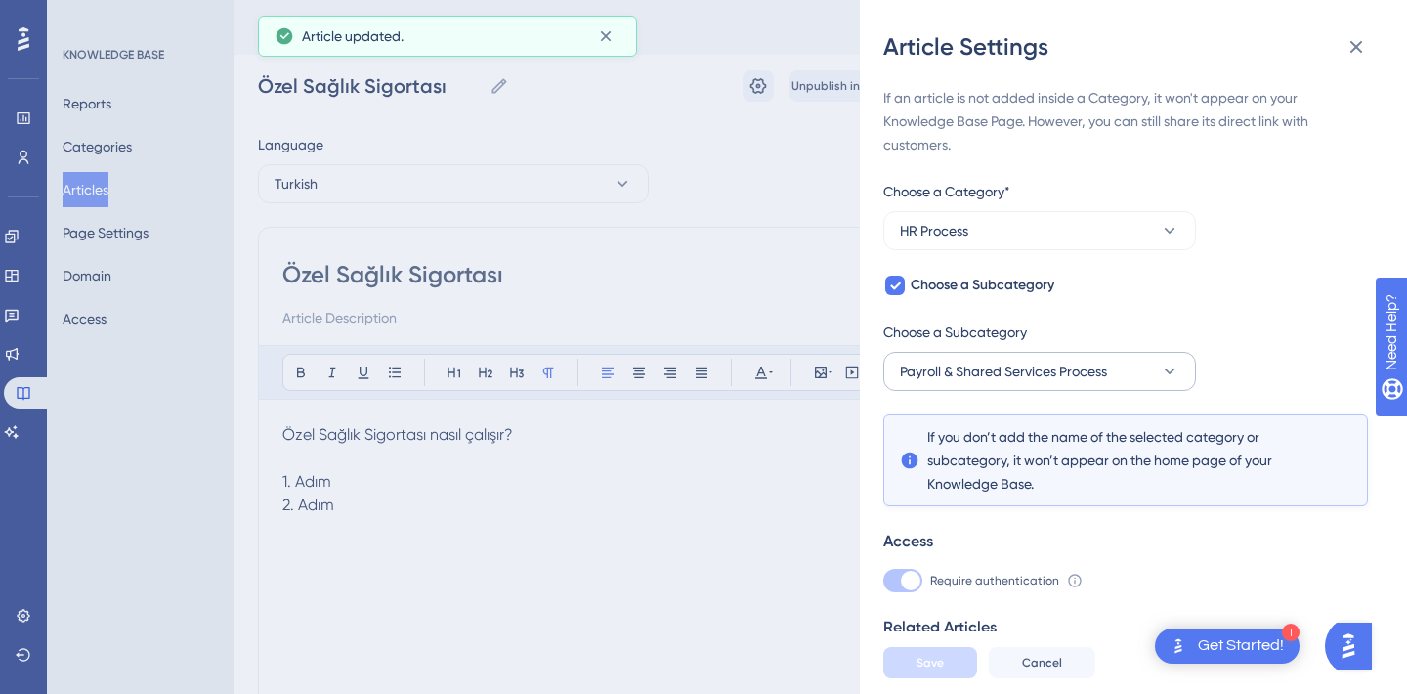
scroll to position [74, 0]
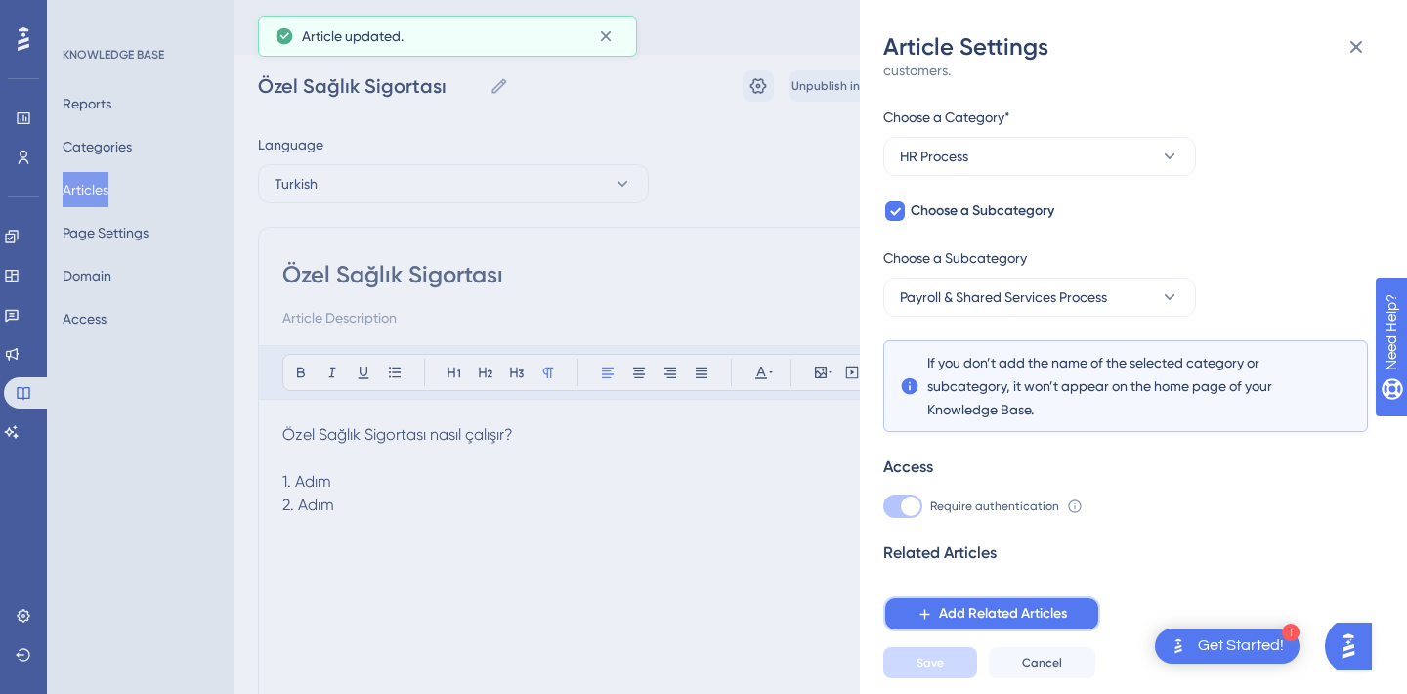
click at [969, 604] on span "Add Related Articles" at bounding box center [1003, 613] width 128 height 23
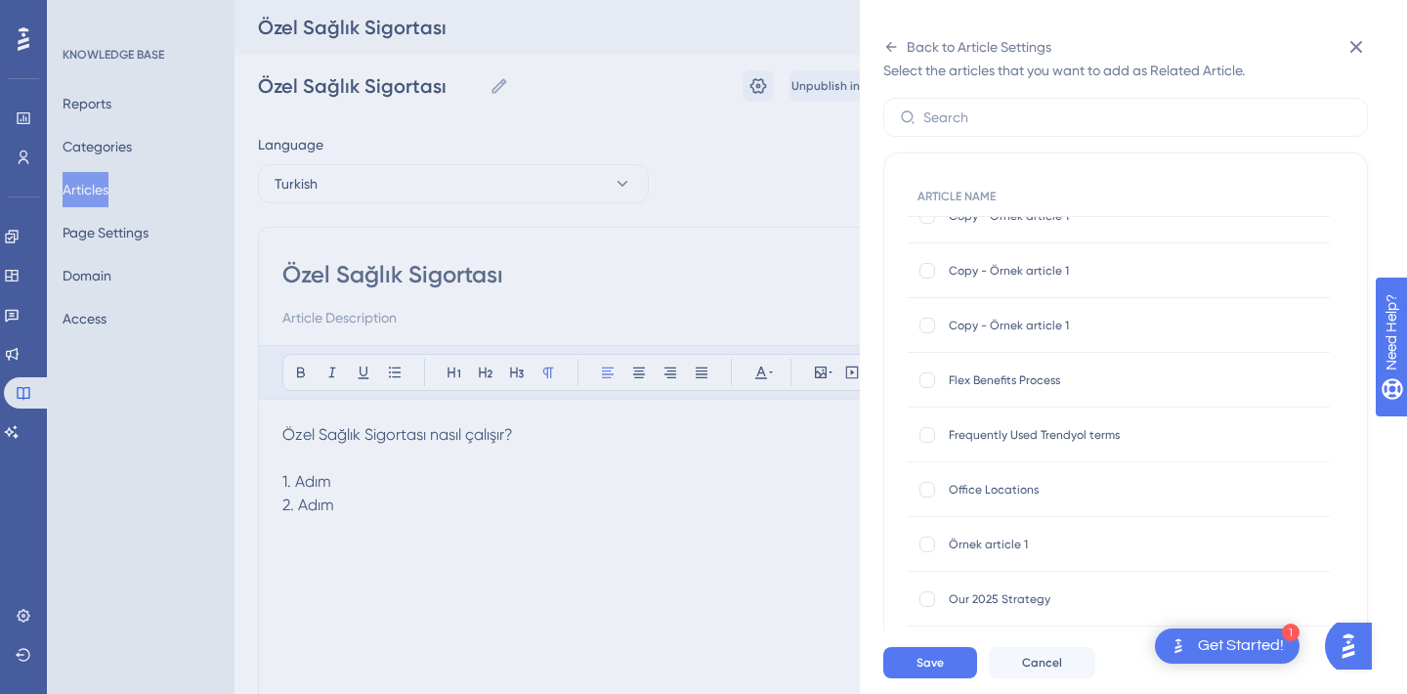
scroll to position [293, 0]
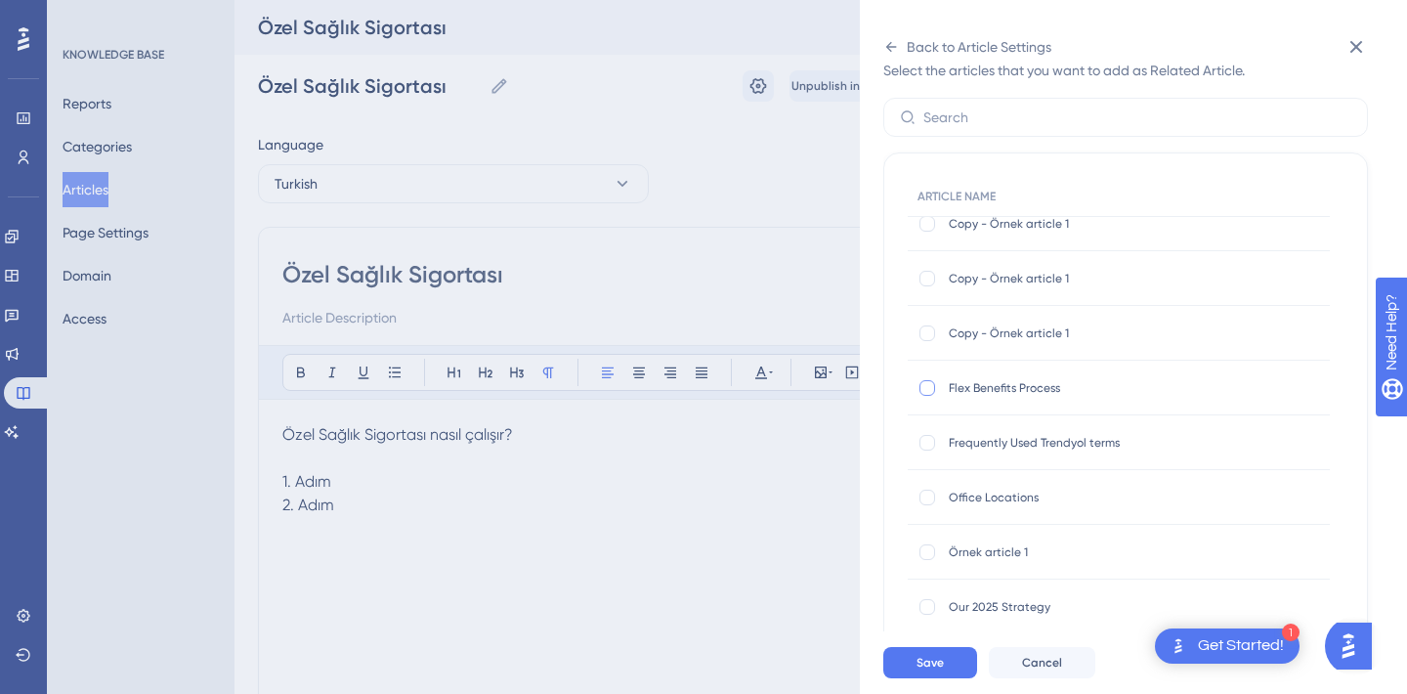
click at [923, 392] on div at bounding box center [928, 388] width 16 height 16
checkbox input "true"
click at [917, 659] on span "Save" at bounding box center [930, 663] width 27 height 16
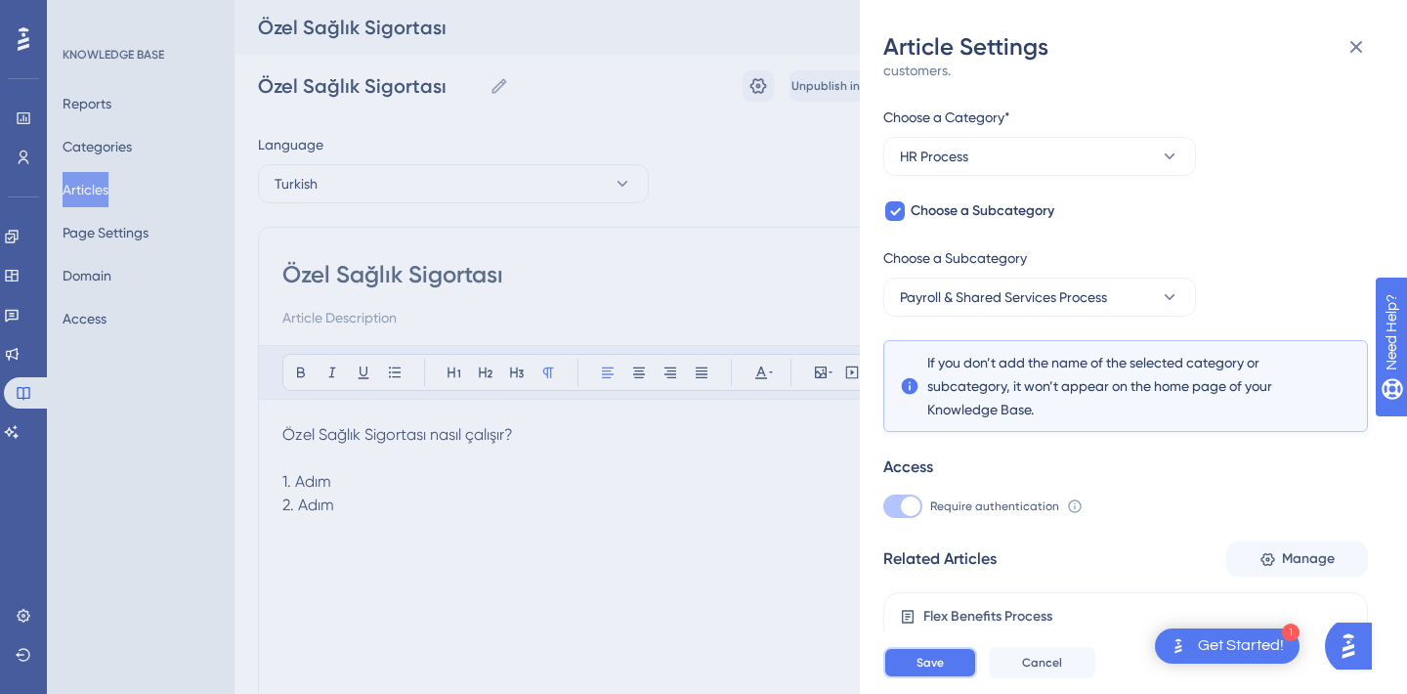
click at [921, 666] on span "Save" at bounding box center [930, 663] width 27 height 16
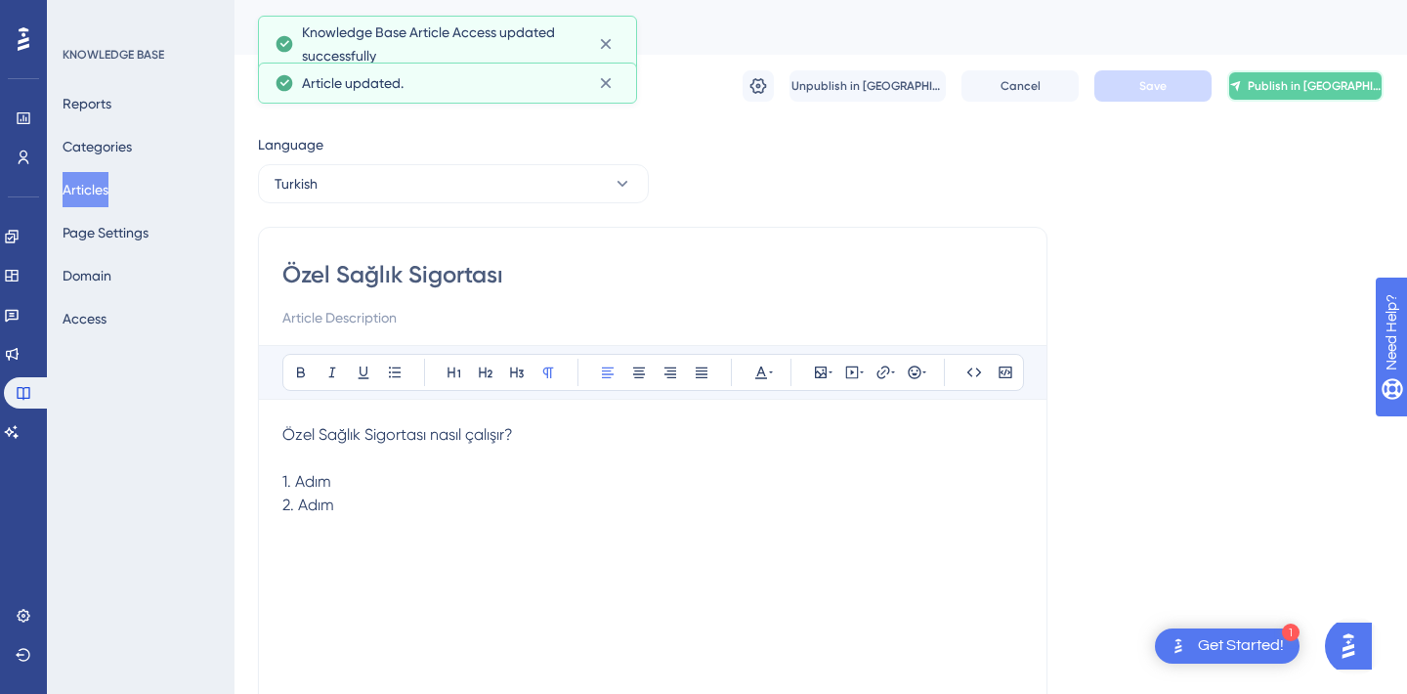
click at [1316, 87] on span "Publish in [GEOGRAPHIC_DATA]" at bounding box center [1315, 86] width 135 height 16
